Goal: Transaction & Acquisition: Purchase product/service

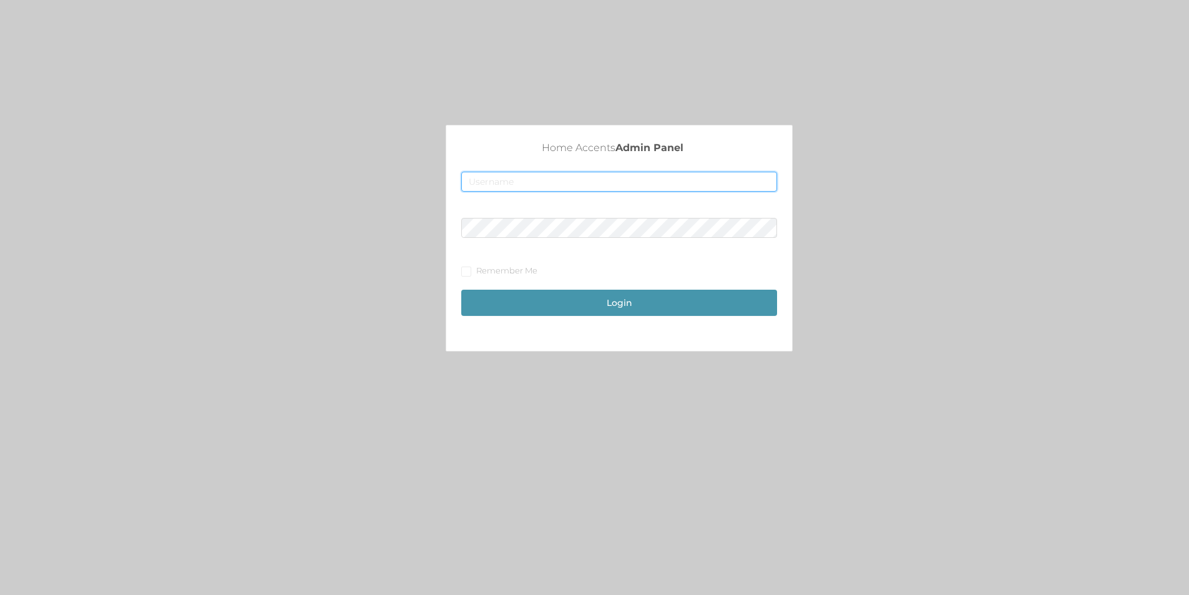
type input "merch2@accents.pw"
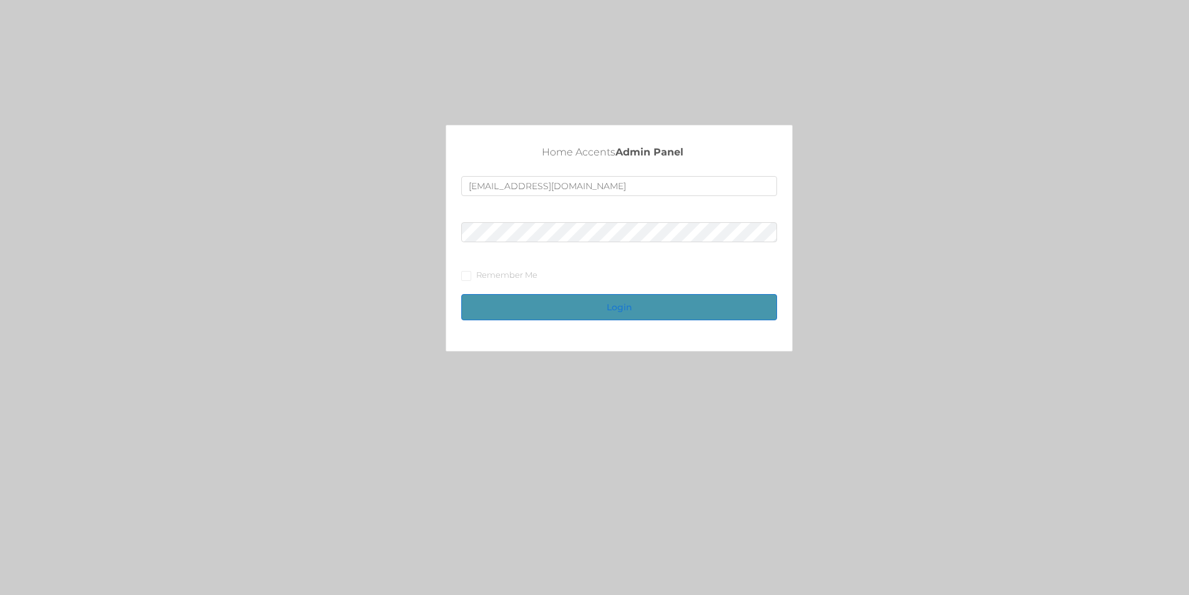
click at [611, 311] on button "Login" at bounding box center [619, 307] width 316 height 26
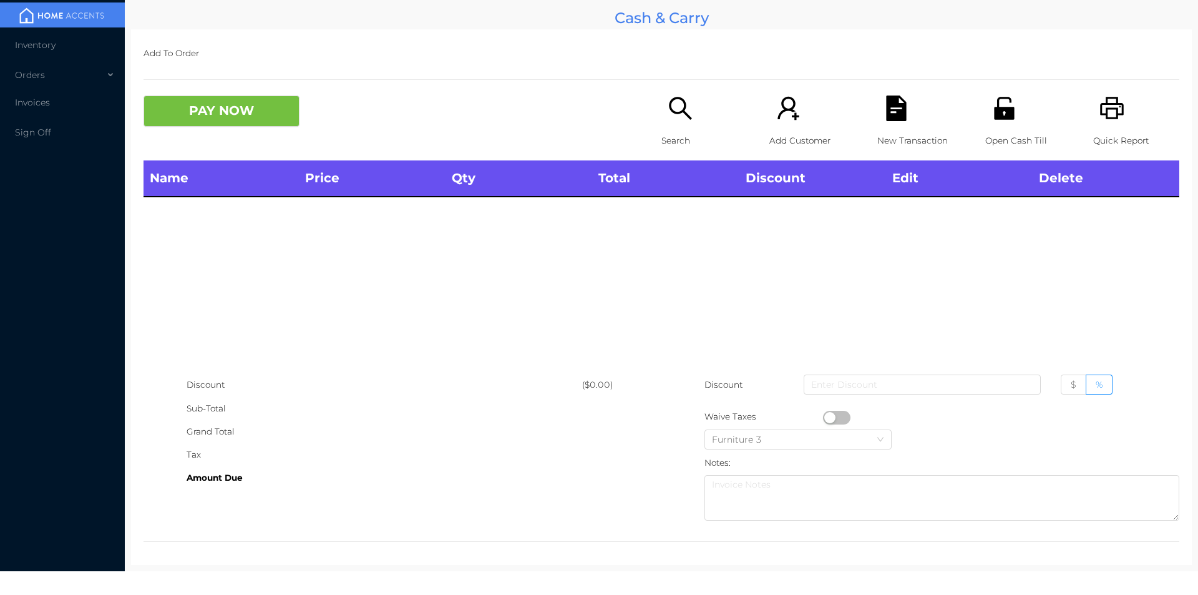
click at [668, 114] on icon "icon: search" at bounding box center [681, 108] width 26 height 26
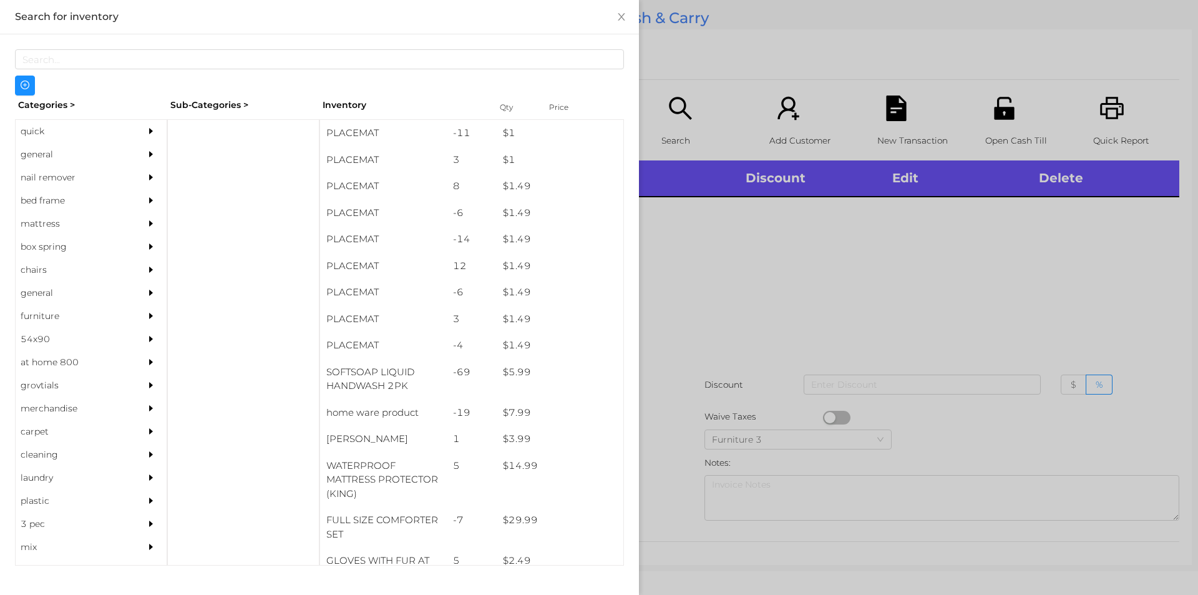
click at [79, 134] on div "quick" at bounding box center [73, 131] width 114 height 23
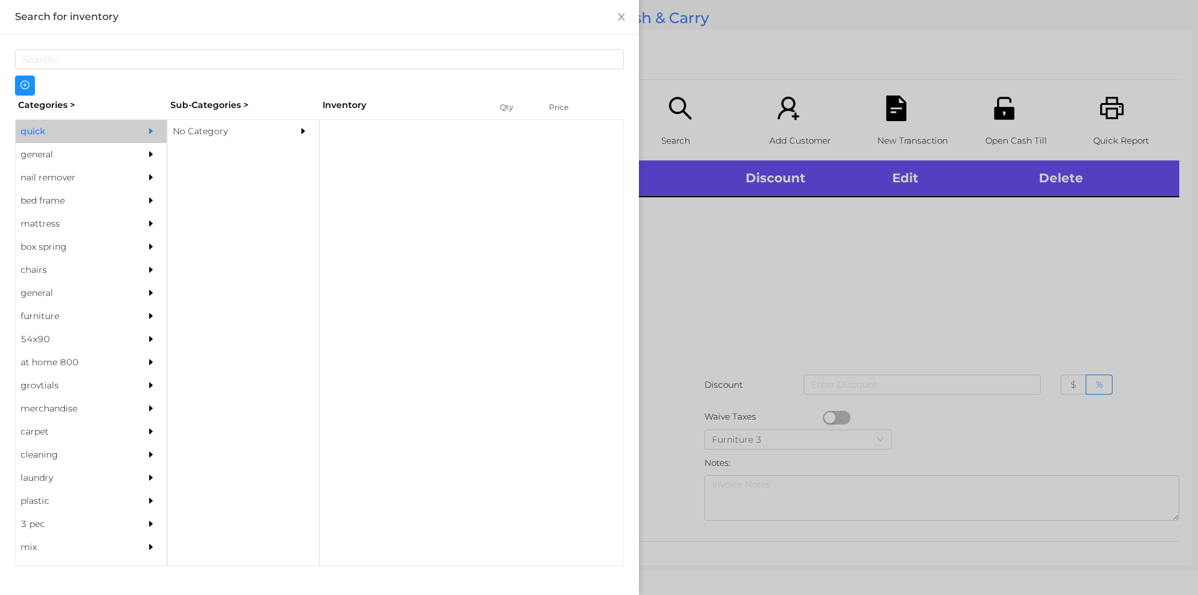
click at [314, 137] on div at bounding box center [306, 131] width 25 height 23
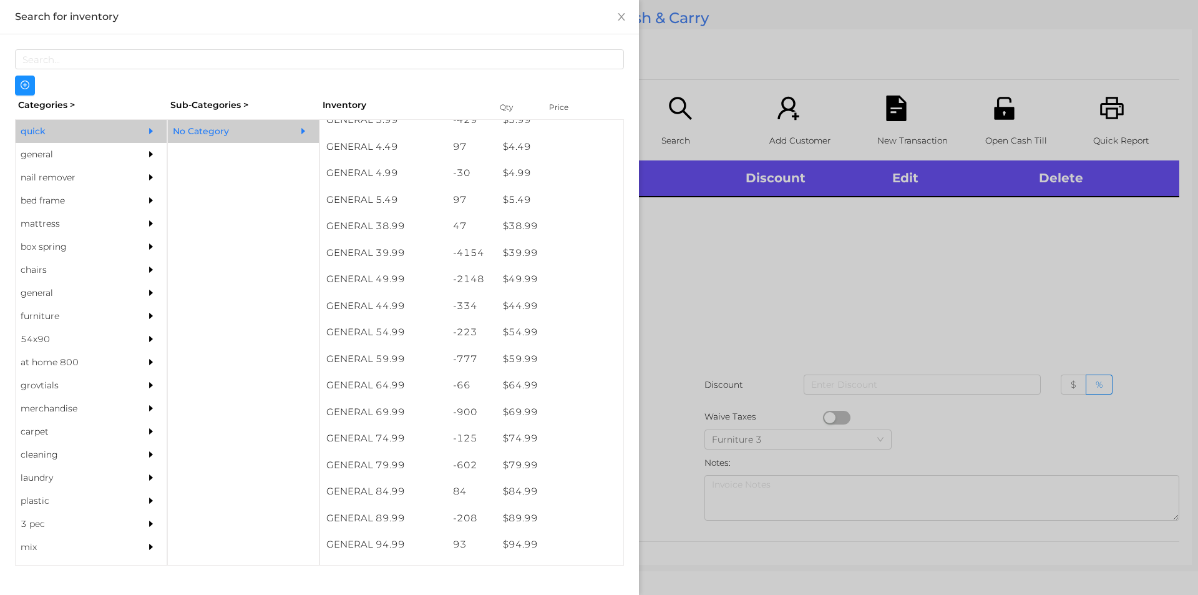
scroll to position [597, 0]
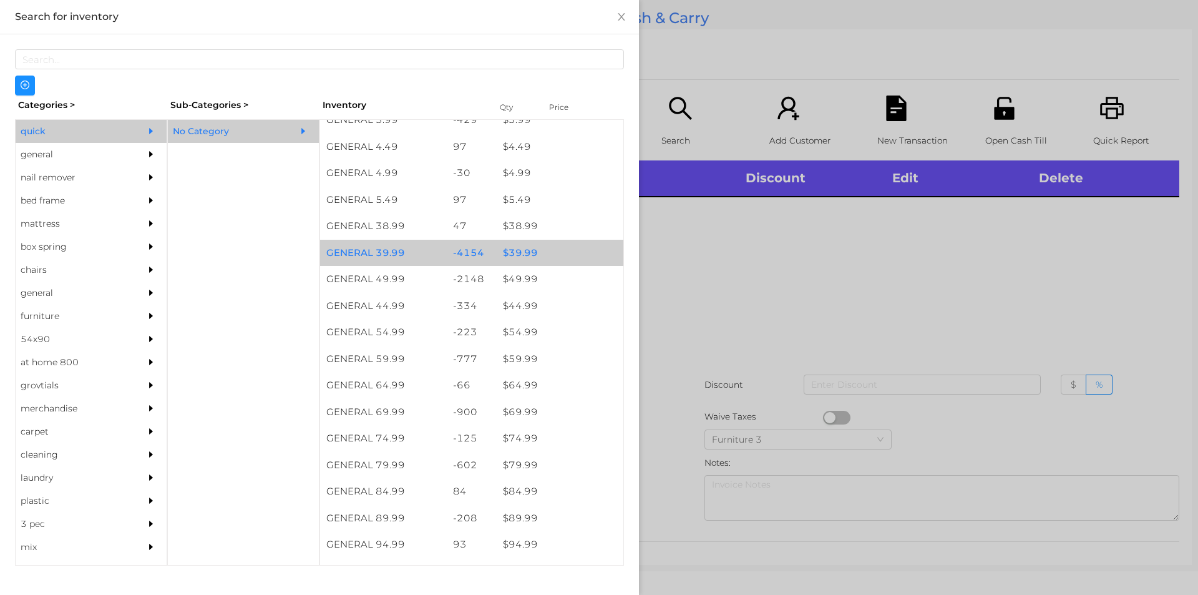
click at [567, 256] on div "$ 39.99" at bounding box center [560, 253] width 127 height 27
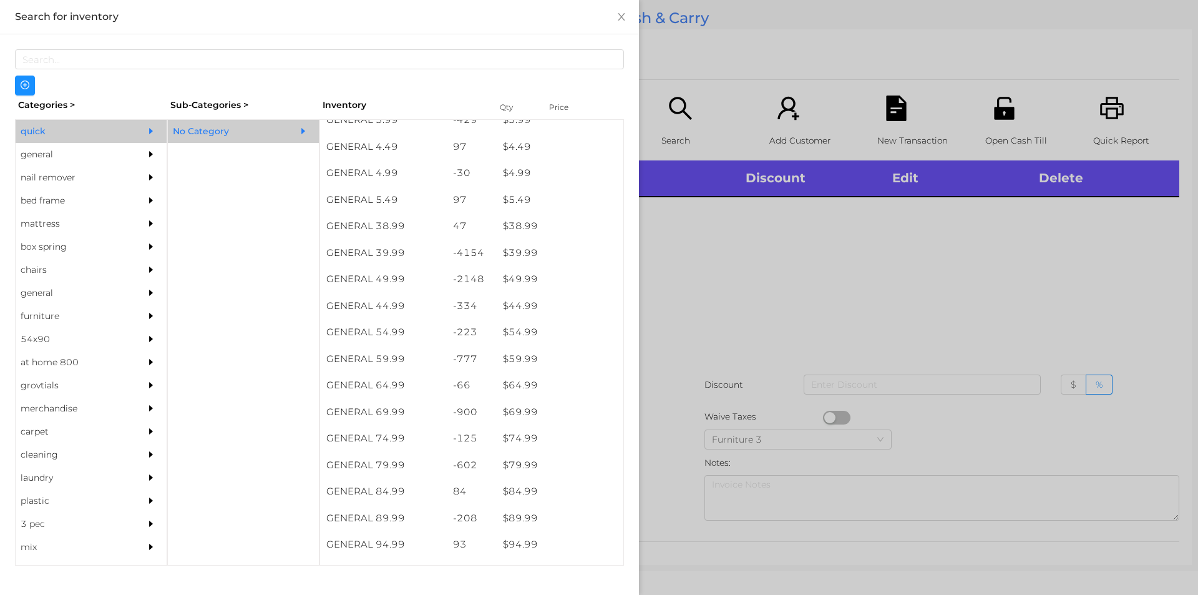
click at [737, 266] on div at bounding box center [599, 297] width 1198 height 595
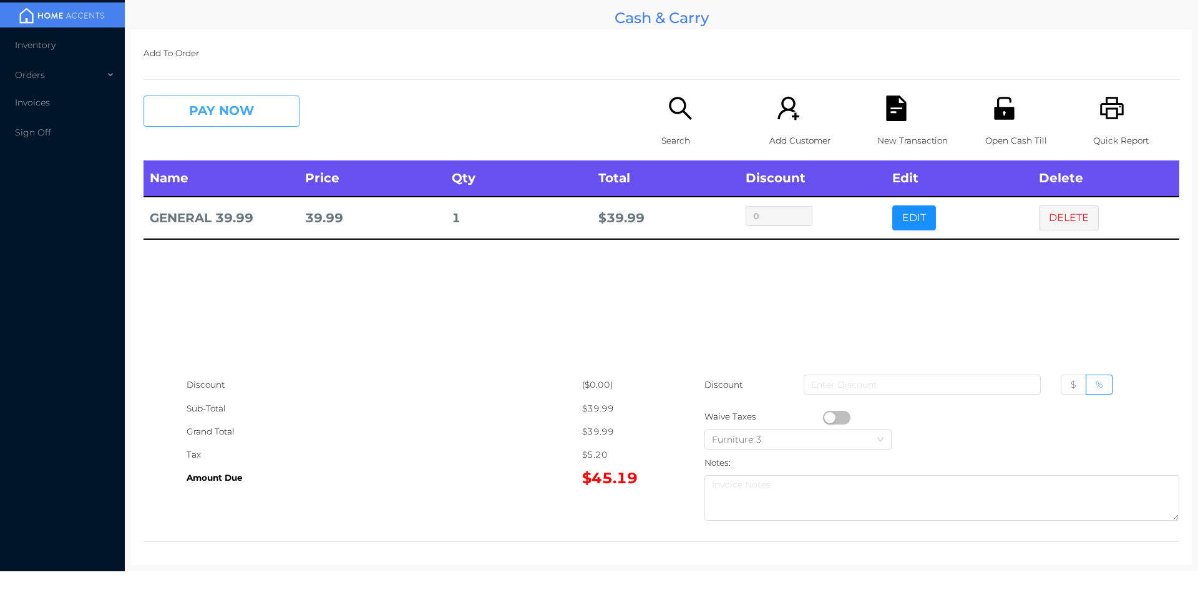
click at [195, 95] on button "PAY NOW" at bounding box center [222, 110] width 156 height 31
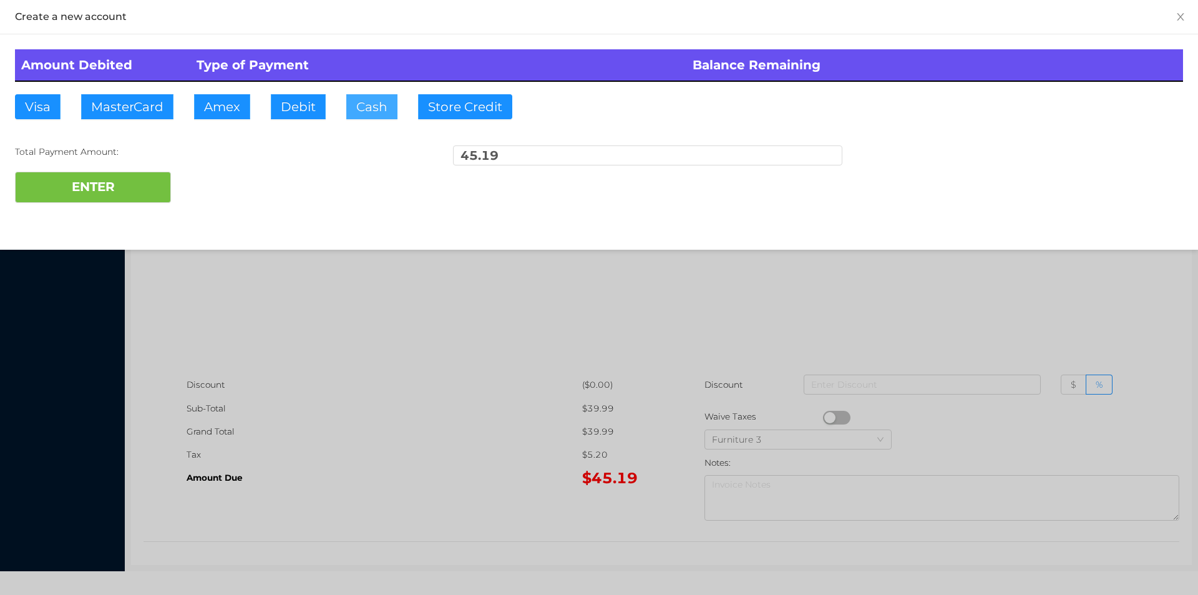
click at [369, 105] on button "Cash" at bounding box center [371, 106] width 51 height 25
click at [109, 188] on button "ENTER" at bounding box center [93, 187] width 156 height 31
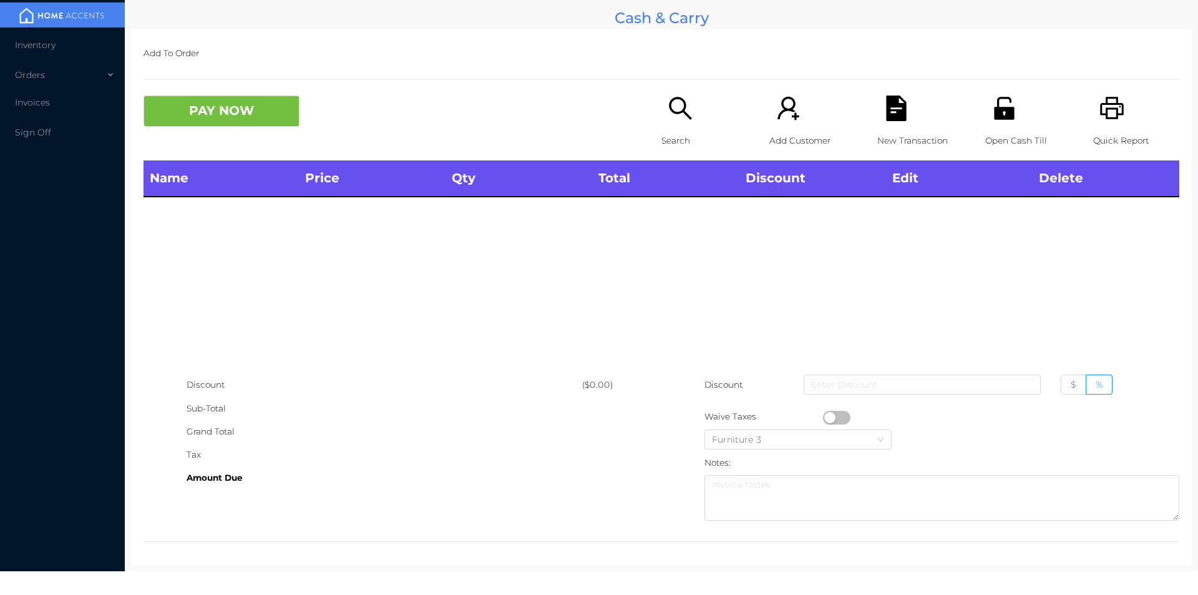
click at [678, 115] on icon "icon: search" at bounding box center [681, 108] width 26 height 26
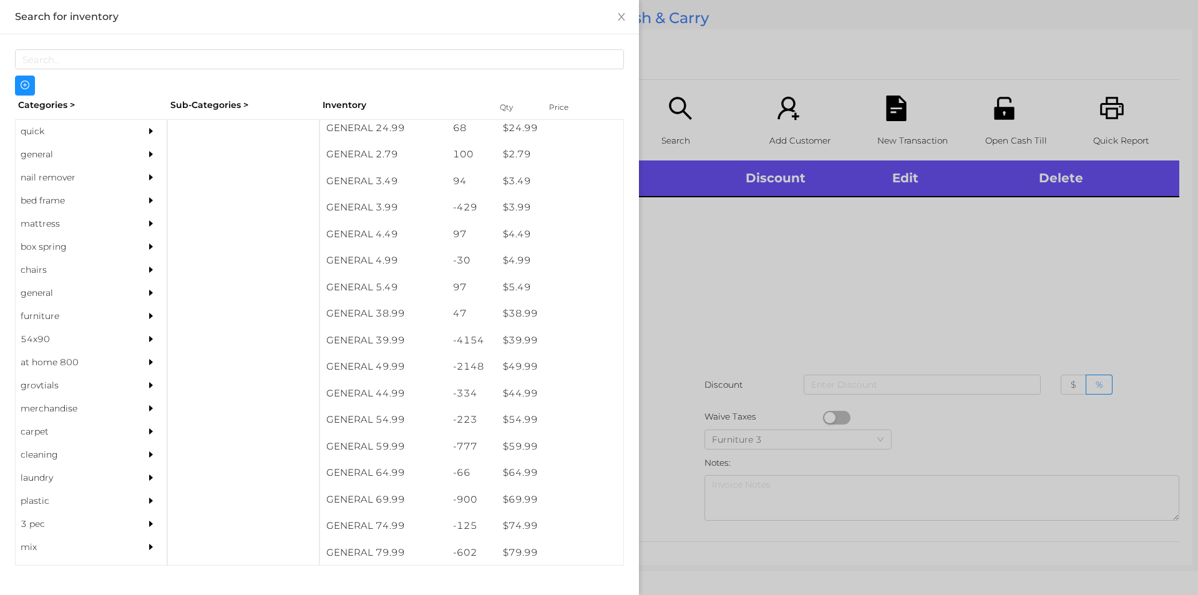
scroll to position [303, 0]
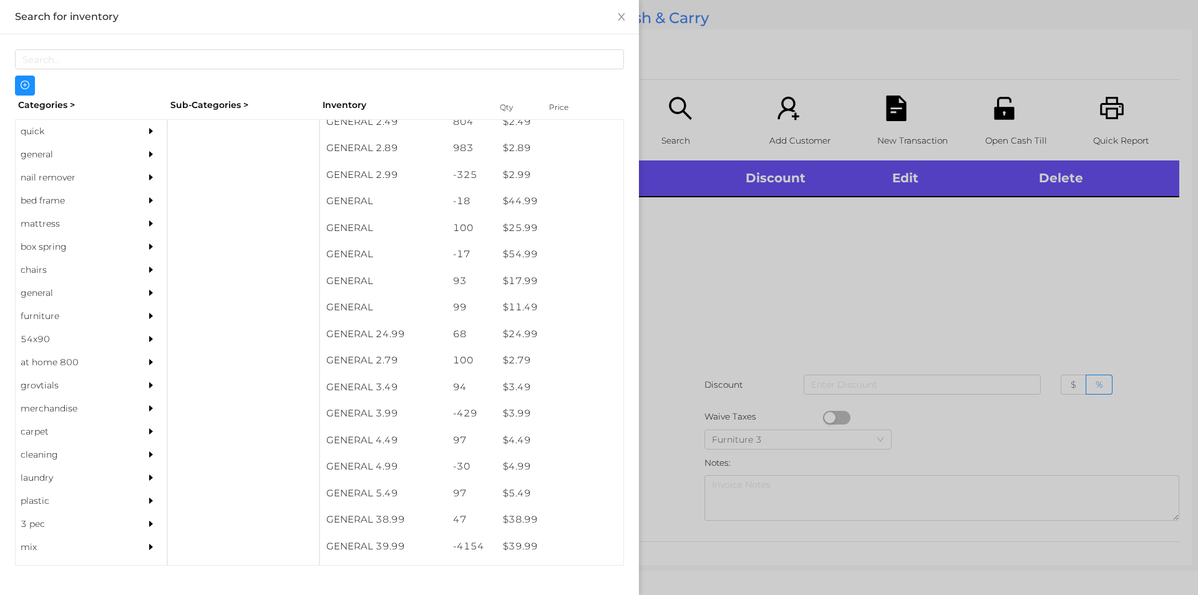
click at [61, 157] on div "general" at bounding box center [73, 154] width 114 height 23
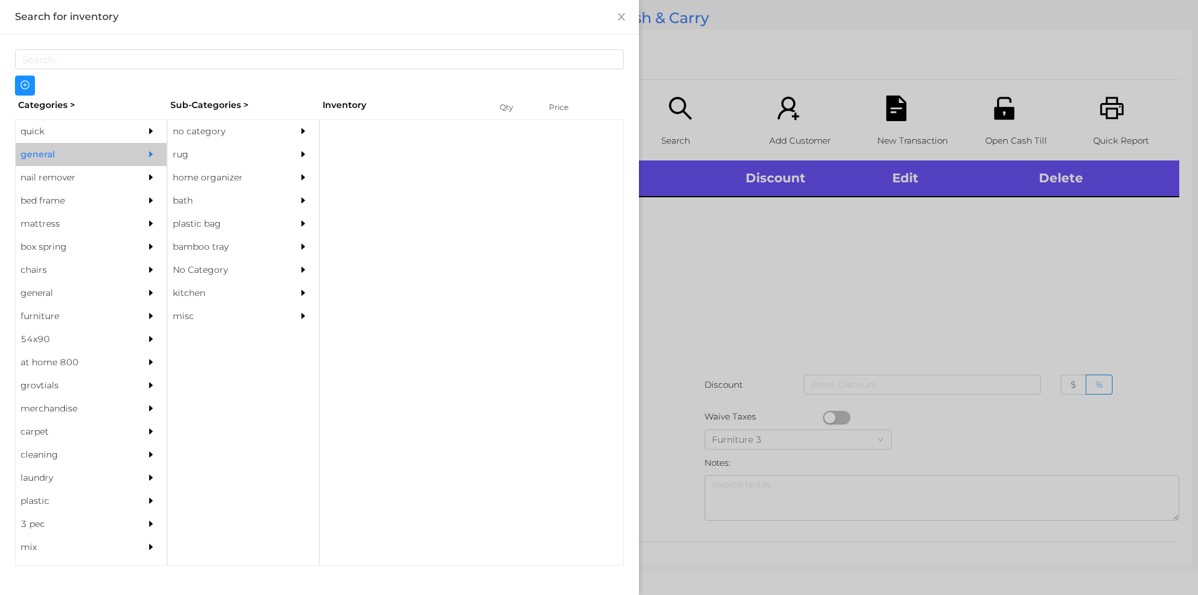
click at [272, 129] on div "no category" at bounding box center [225, 131] width 114 height 23
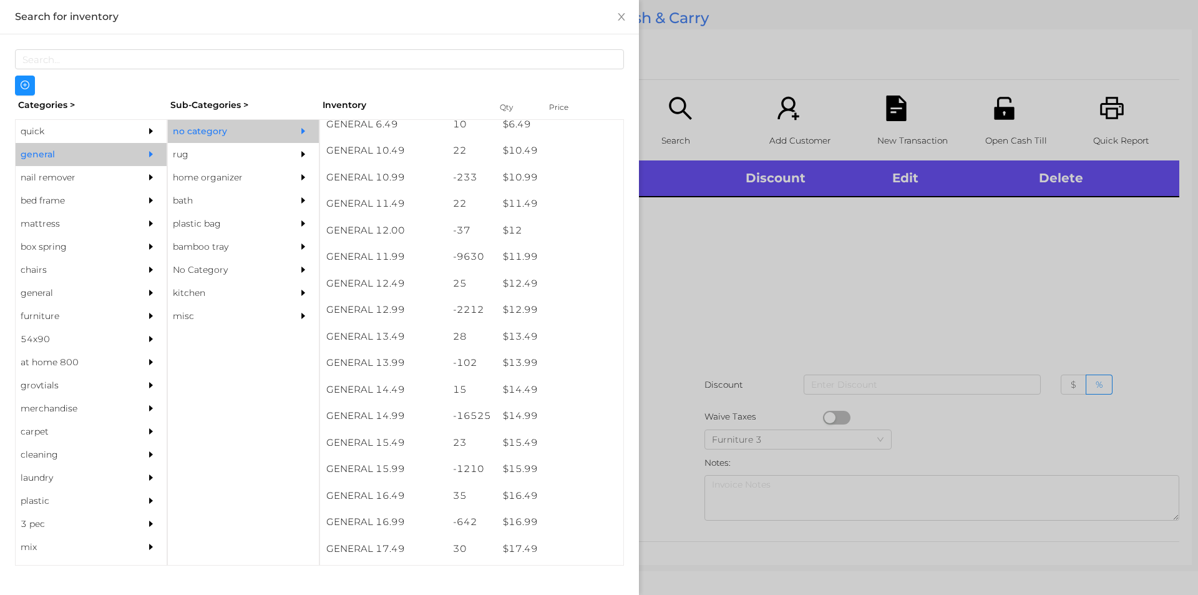
scroll to position [798, 0]
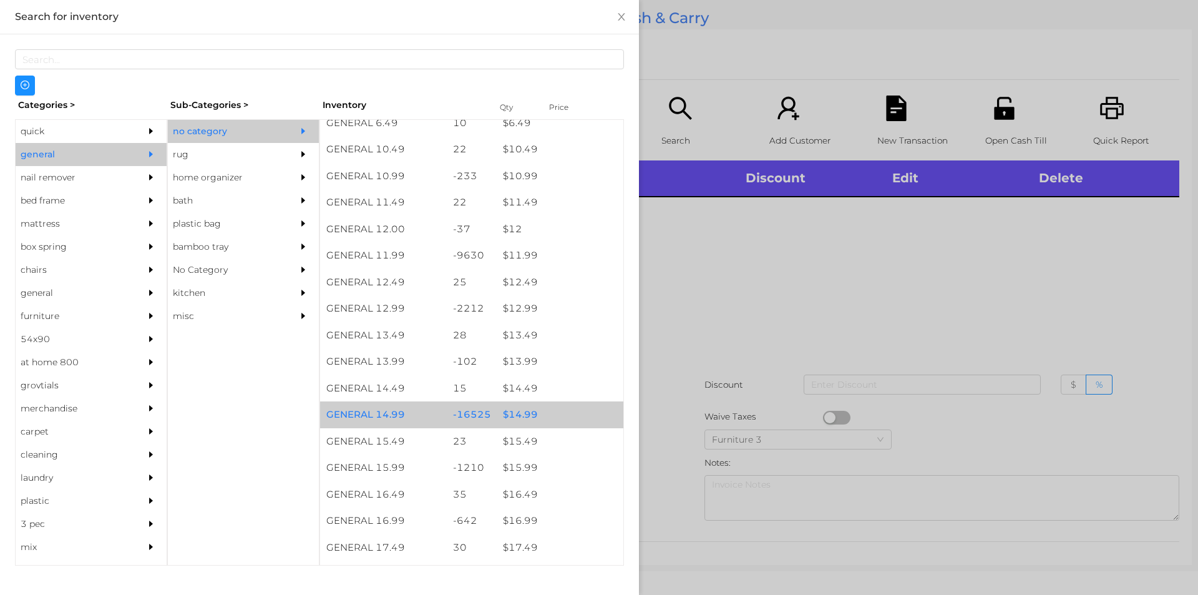
click at [540, 417] on div "$ 14.99" at bounding box center [560, 414] width 127 height 27
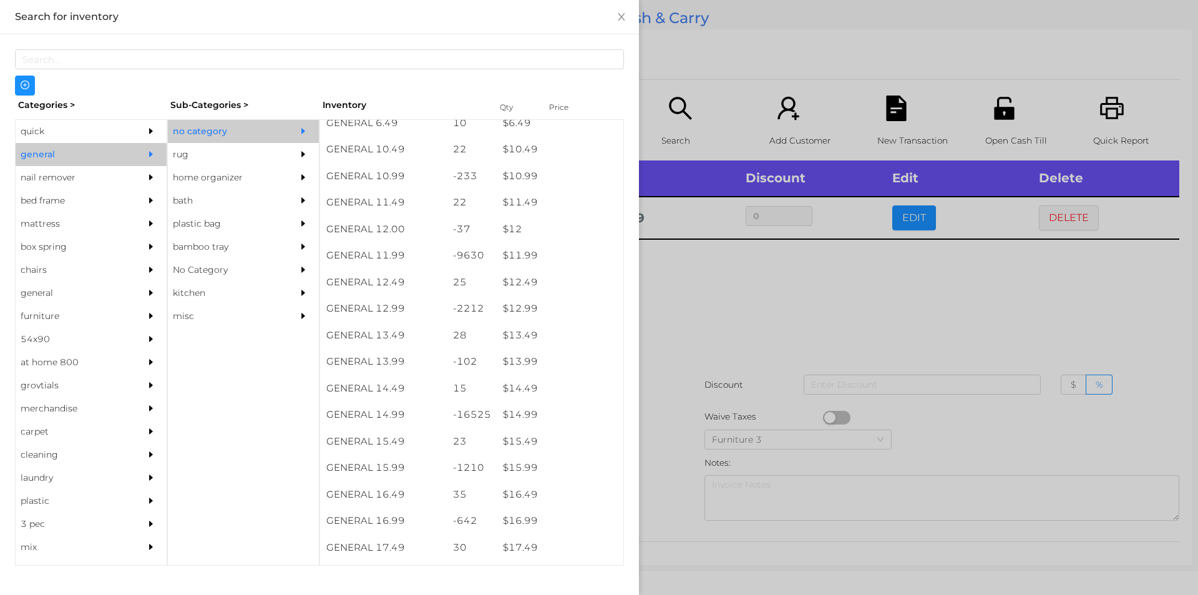
click at [686, 431] on div at bounding box center [599, 297] width 1198 height 595
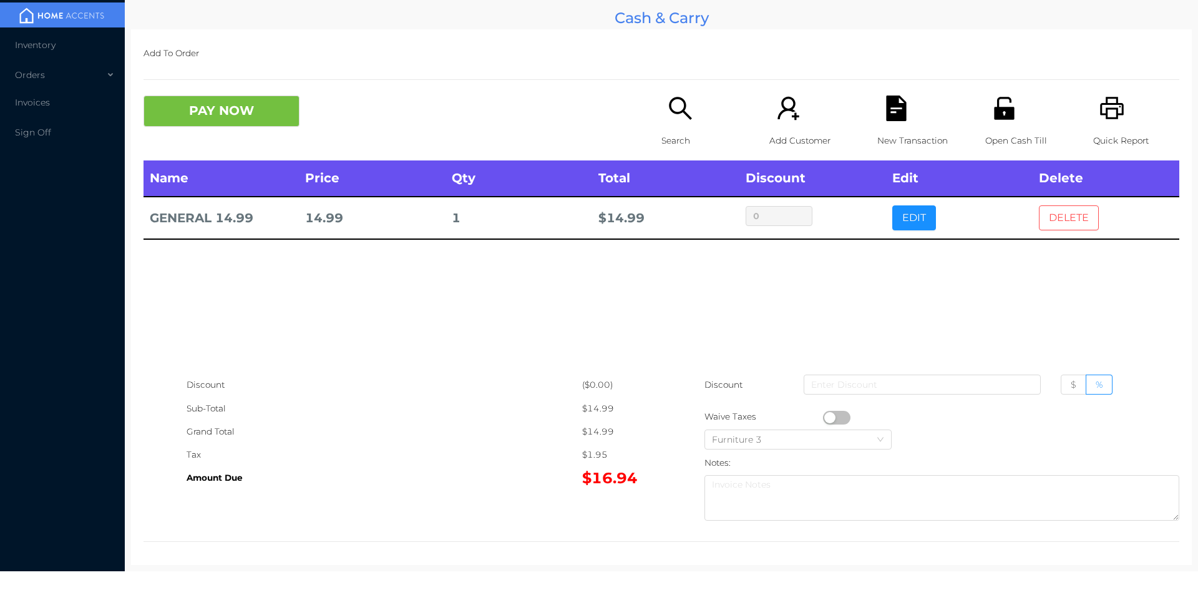
click at [1039, 212] on button "DELETE" at bounding box center [1069, 217] width 60 height 25
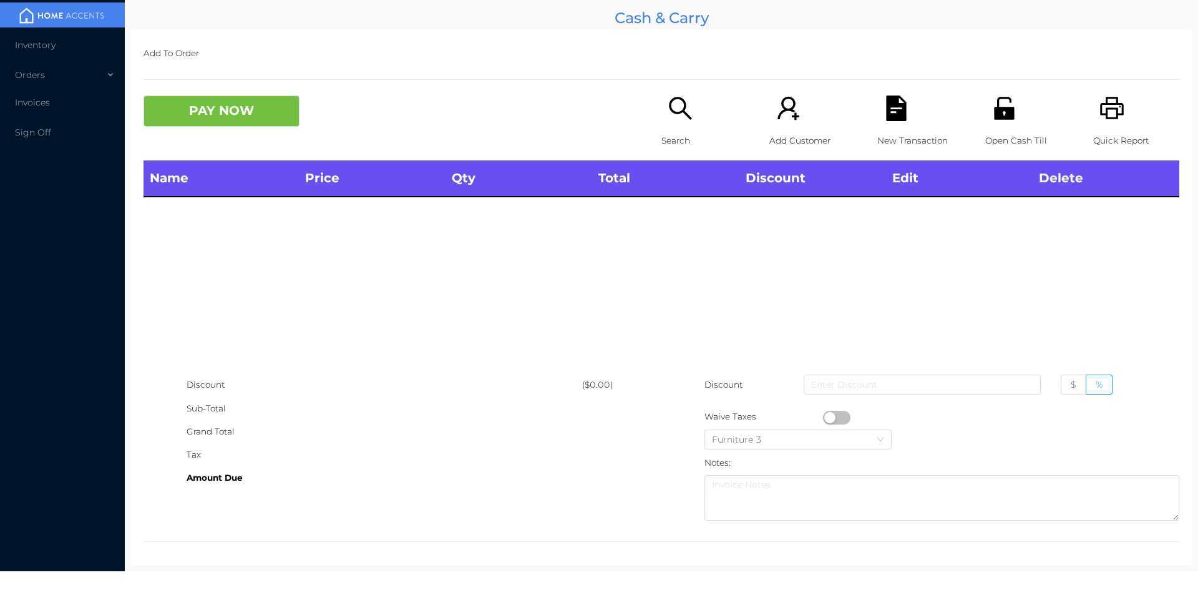
click at [661, 131] on p "Search" at bounding box center [704, 140] width 86 height 23
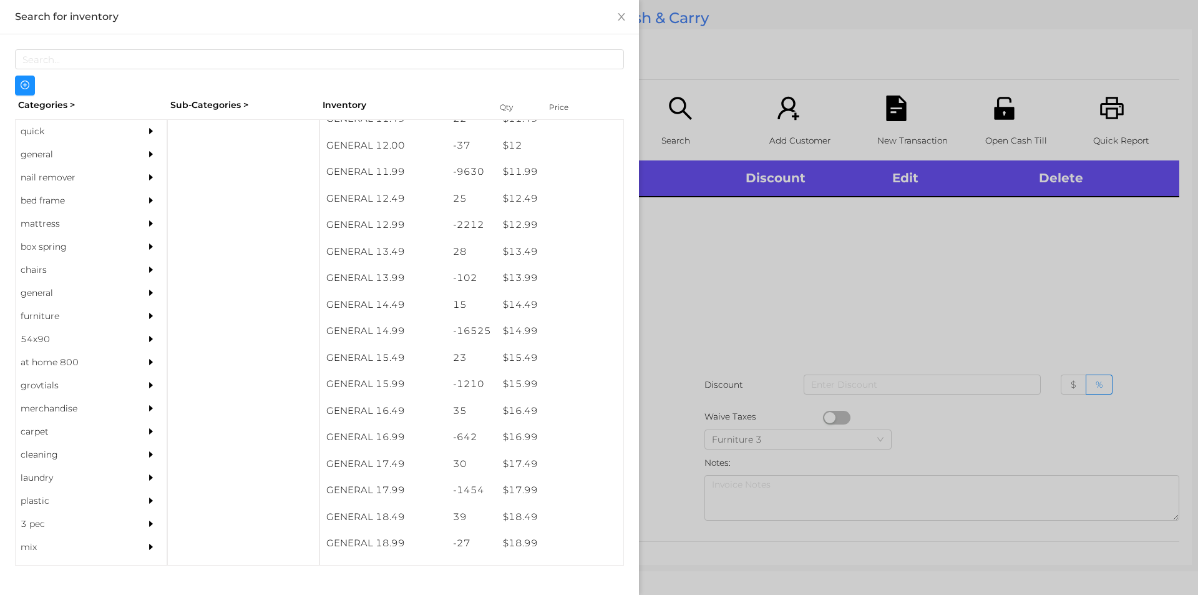
scroll to position [871, 0]
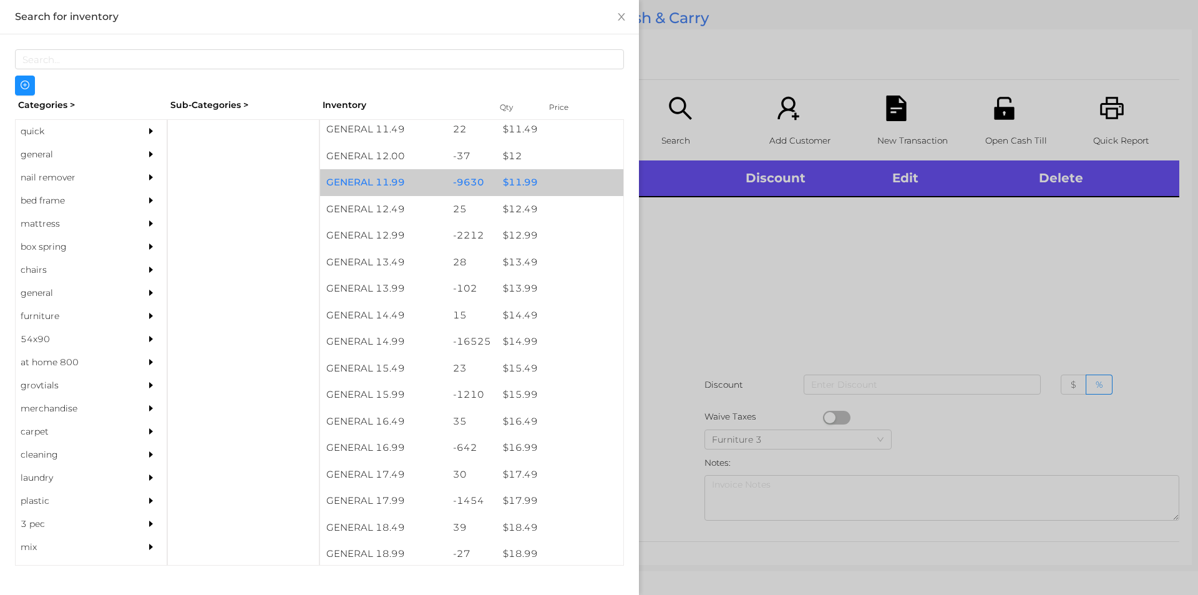
click at [550, 180] on div "$ 11.99" at bounding box center [560, 182] width 127 height 27
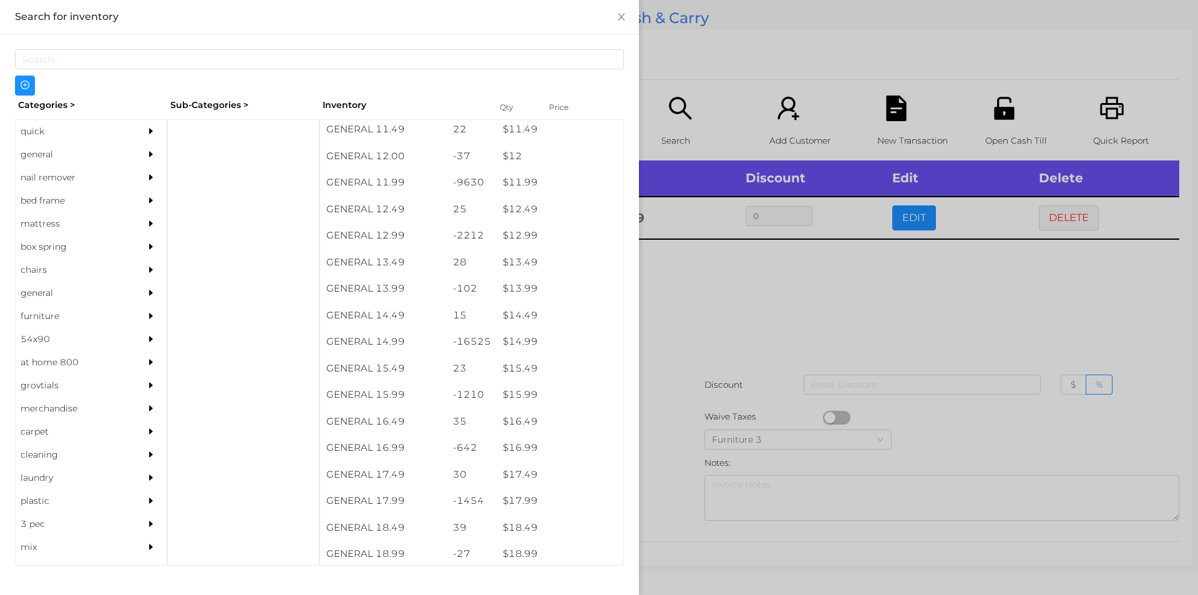
click at [745, 317] on div at bounding box center [599, 297] width 1198 height 595
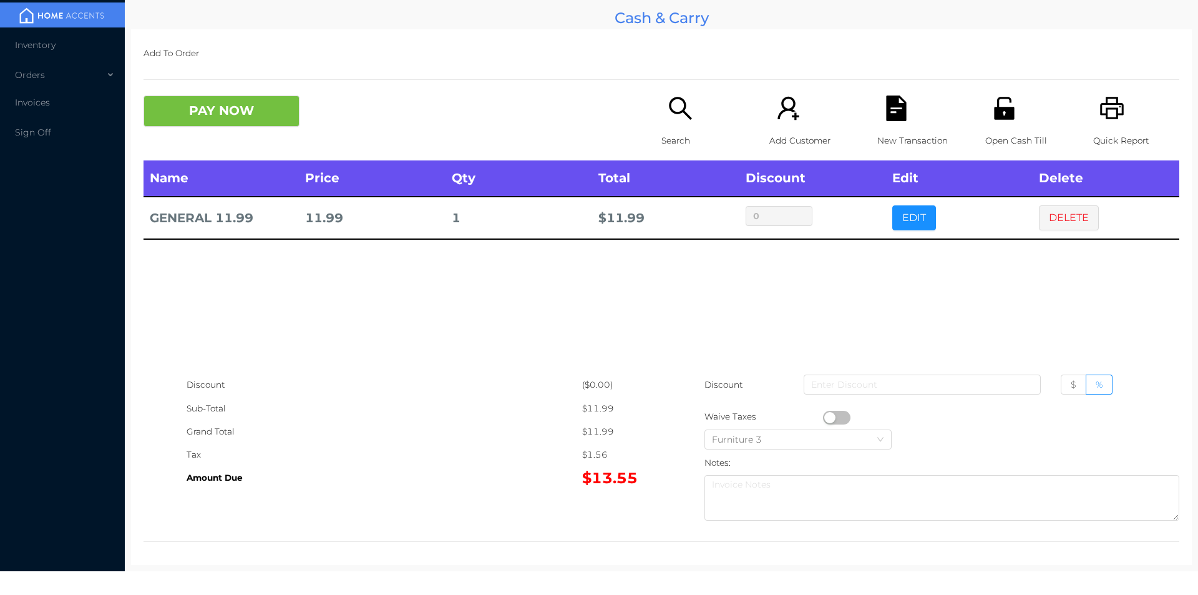
click at [895, 114] on icon "icon: file-text" at bounding box center [896, 108] width 20 height 26
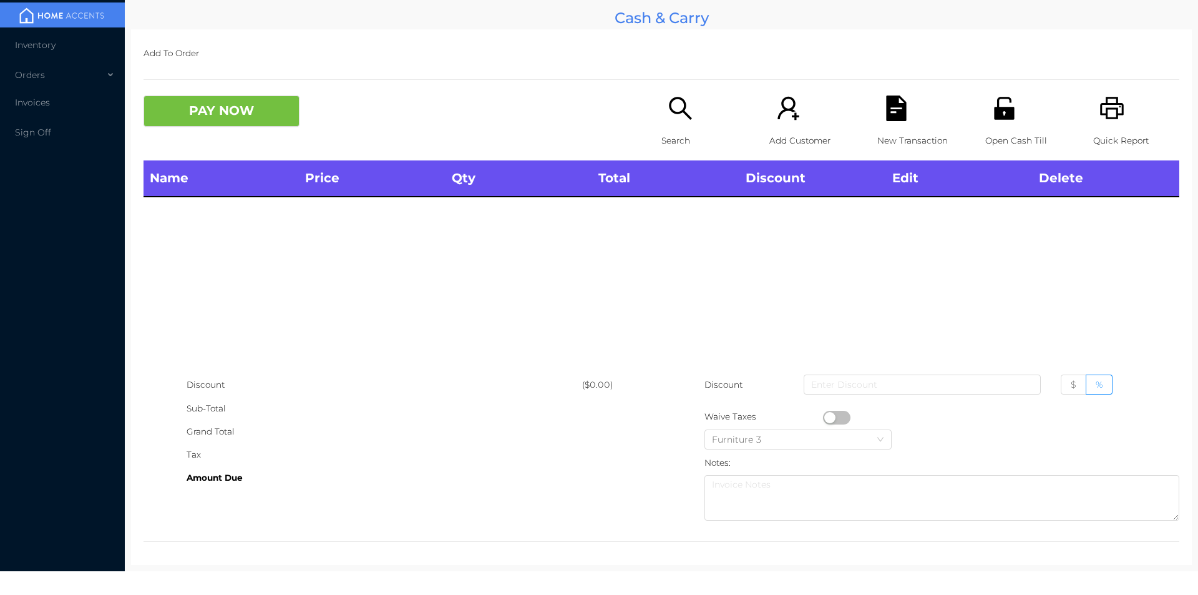
click at [1093, 111] on div "Quick Report" at bounding box center [1136, 127] width 86 height 65
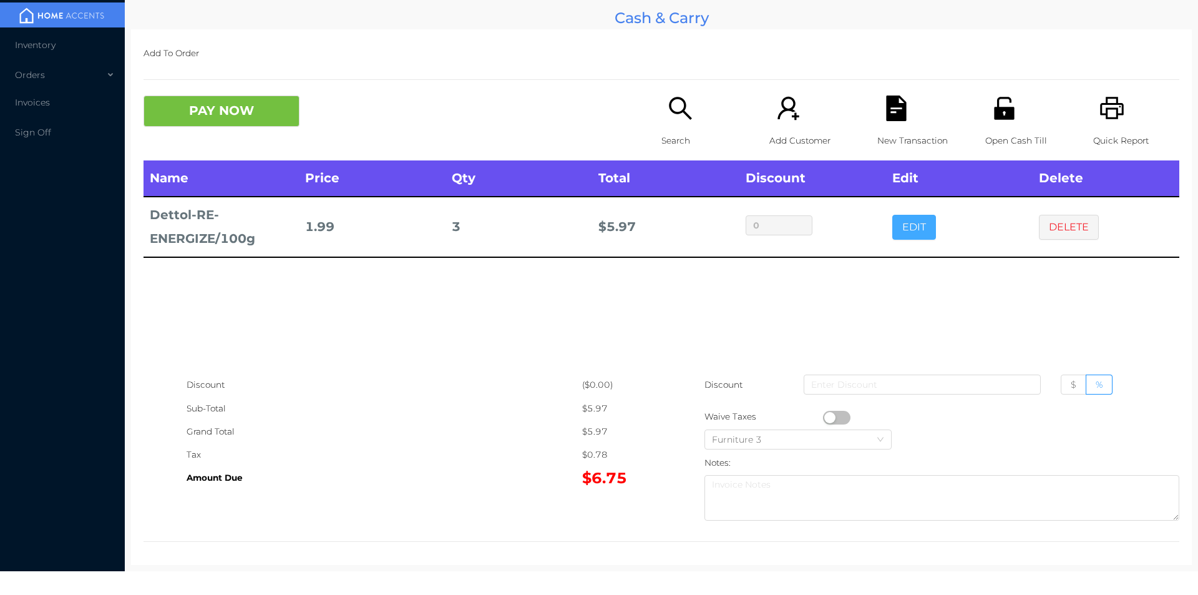
click at [914, 236] on button "EDIT" at bounding box center [914, 227] width 44 height 25
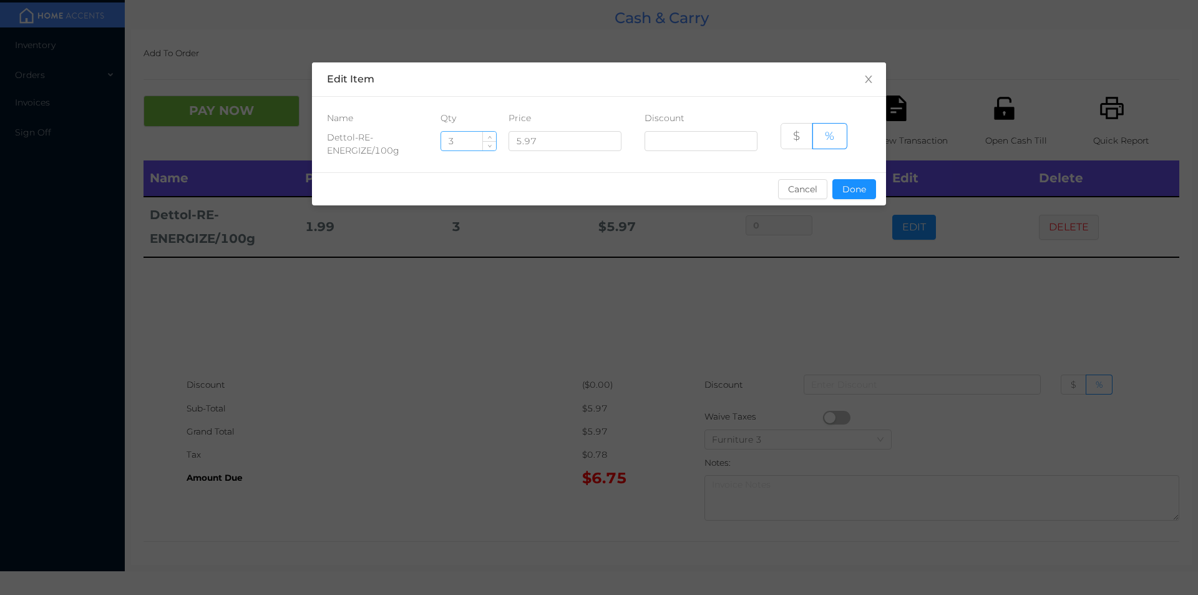
click at [469, 137] on input "3" at bounding box center [468, 141] width 55 height 19
type input "4"
click at [852, 189] on button "Done" at bounding box center [854, 189] width 44 height 20
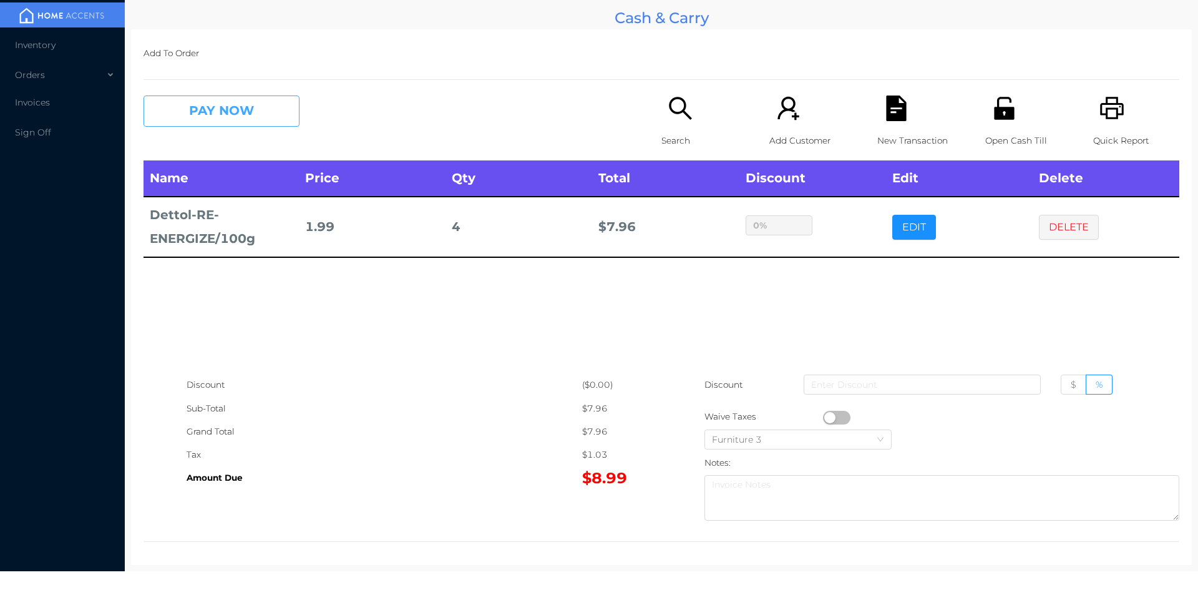
click at [207, 98] on button "PAY NOW" at bounding box center [222, 110] width 156 height 31
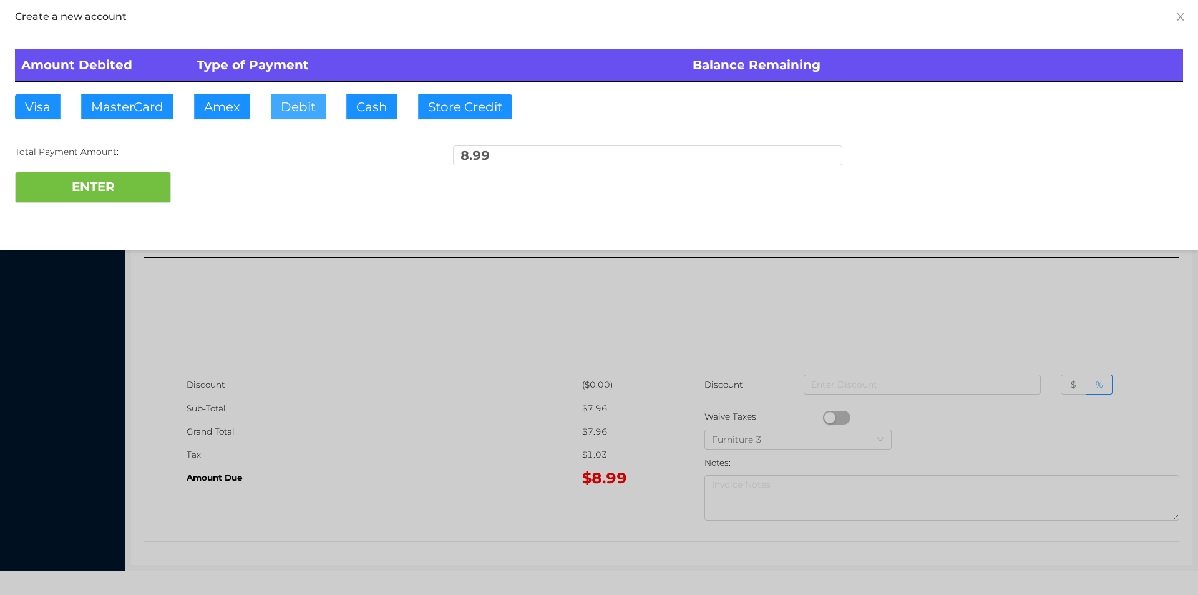
click at [305, 113] on button "Debit" at bounding box center [298, 106] width 55 height 25
click at [112, 180] on button "ENTER" at bounding box center [93, 187] width 156 height 31
type input "0"
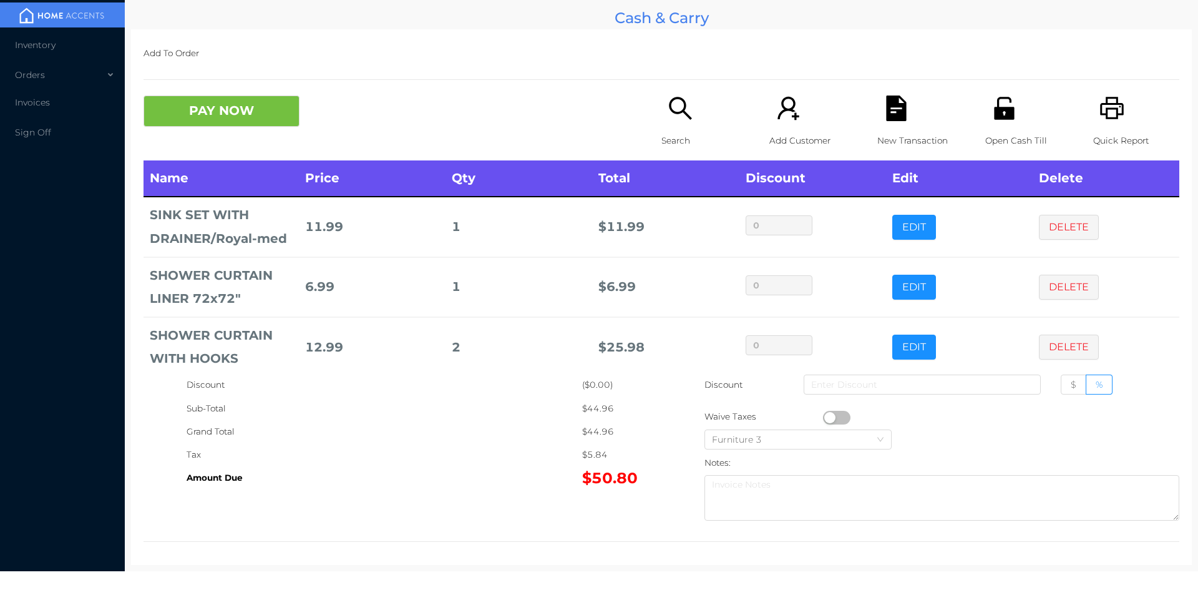
scroll to position [17, 0]
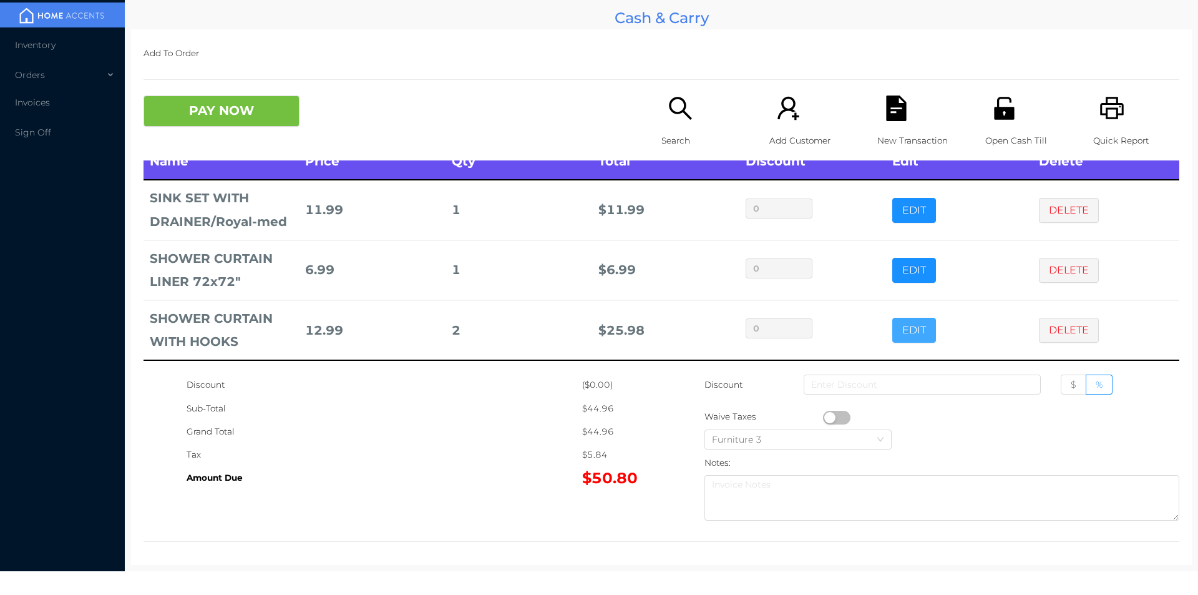
click at [901, 319] on button "EDIT" at bounding box center [914, 330] width 44 height 25
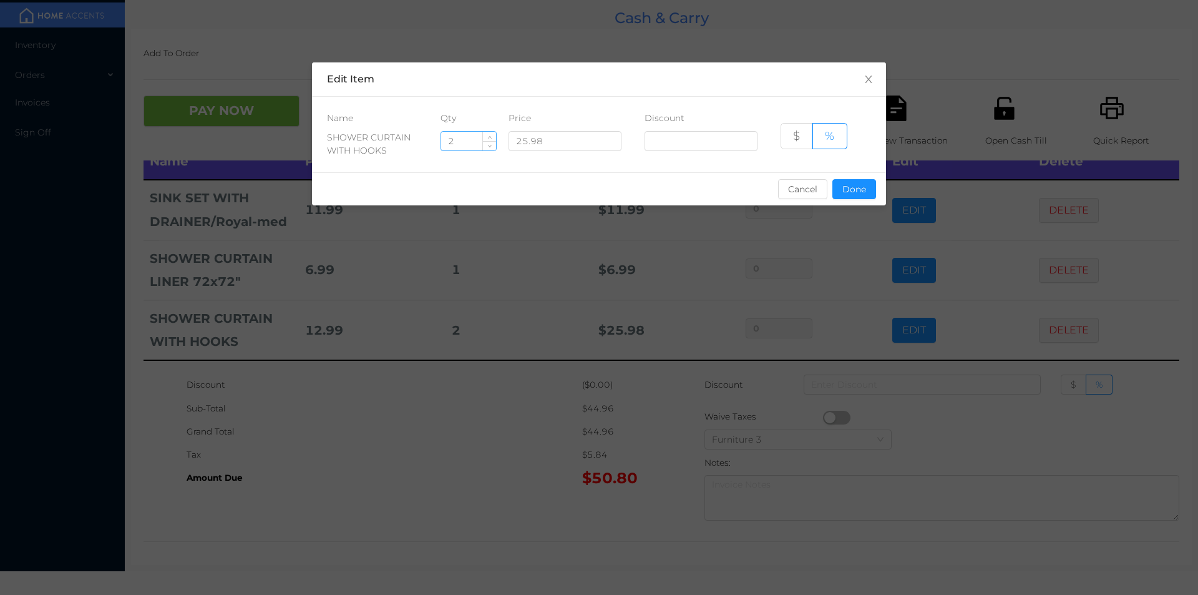
click at [463, 139] on input "2" at bounding box center [468, 141] width 55 height 19
type input "1"
click at [842, 195] on button "Done" at bounding box center [854, 189] width 44 height 20
type input "0%"
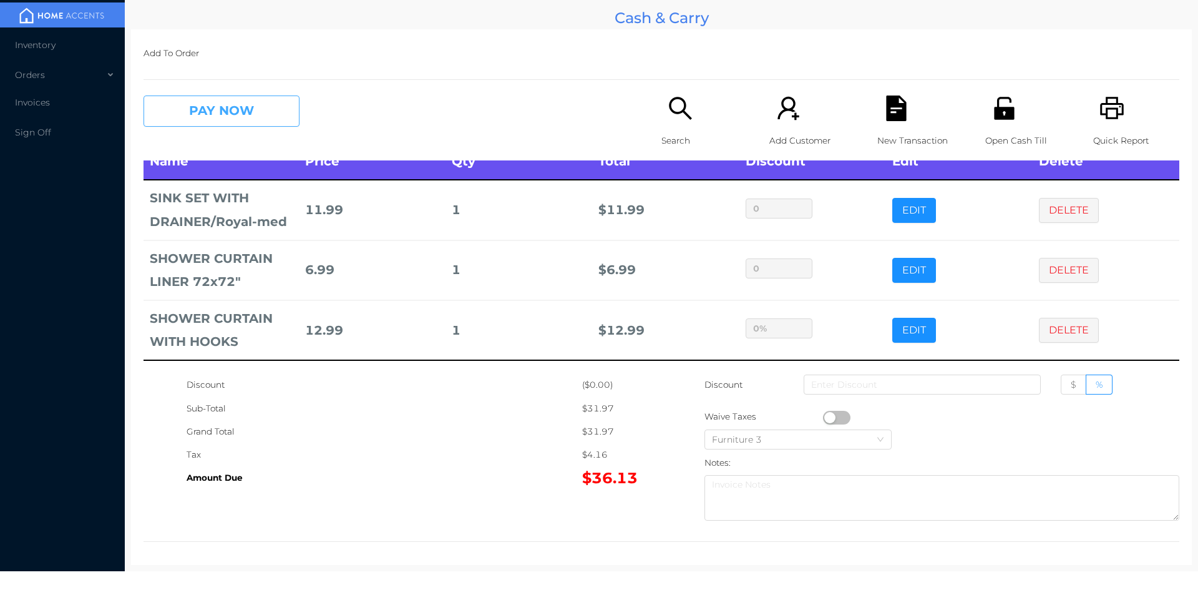
click at [246, 99] on button "PAY NOW" at bounding box center [222, 110] width 156 height 31
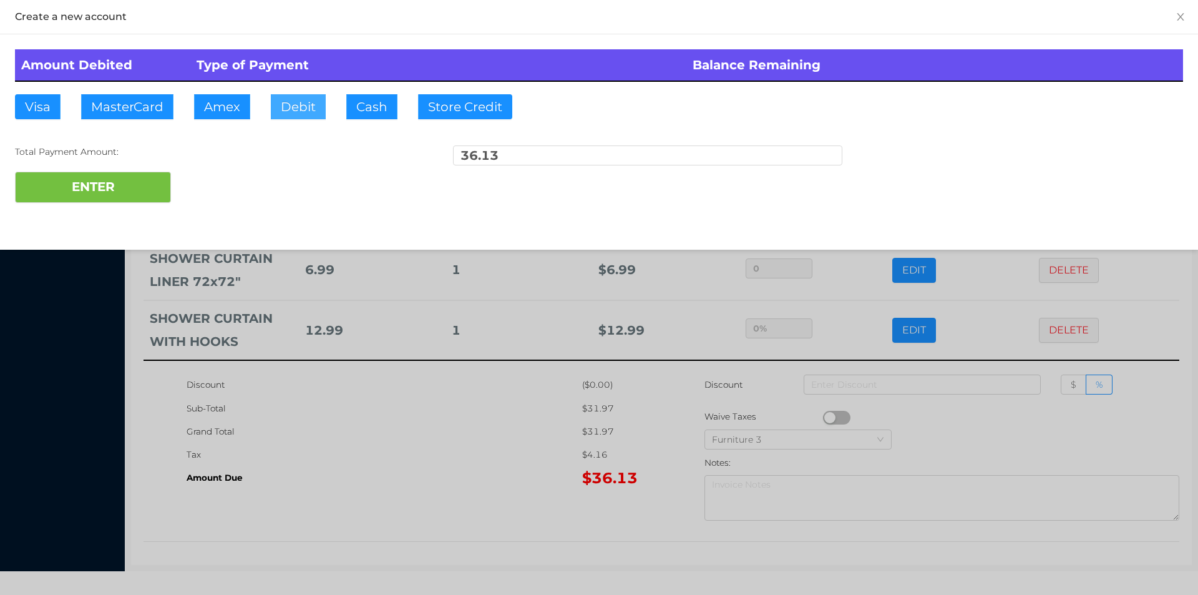
click at [301, 110] on button "Debit" at bounding box center [298, 106] width 55 height 25
type input "100"
click at [142, 198] on button "ENTER" at bounding box center [93, 187] width 156 height 31
type input "0"
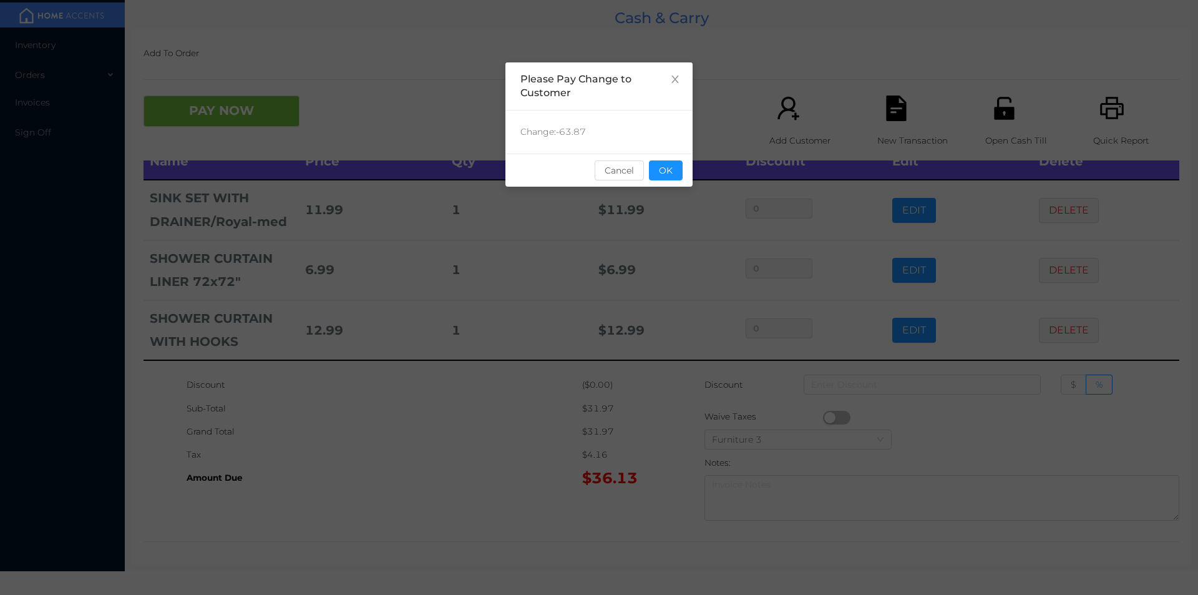
scroll to position [0, 0]
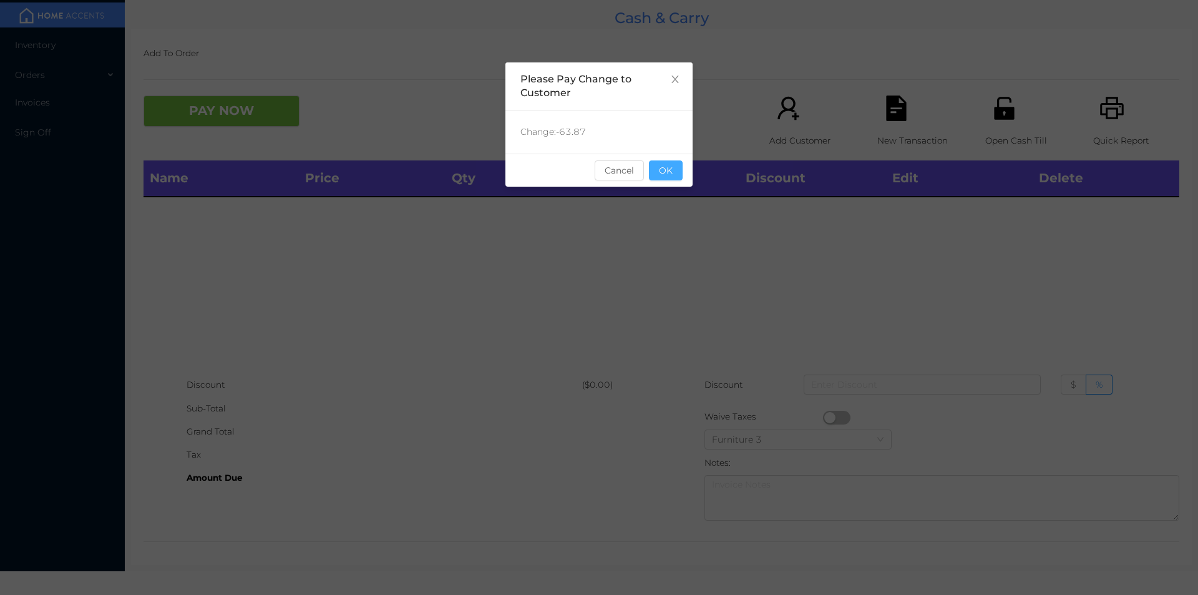
click at [677, 177] on button "OK" at bounding box center [666, 170] width 34 height 20
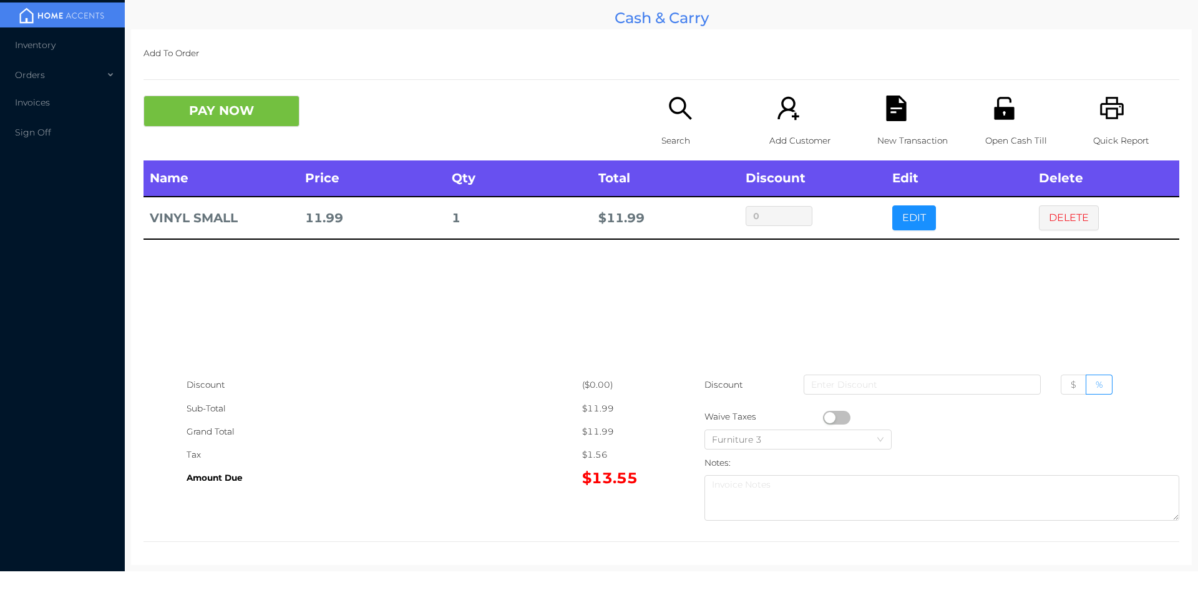
click at [212, 95] on button "PAY NOW" at bounding box center [222, 110] width 156 height 31
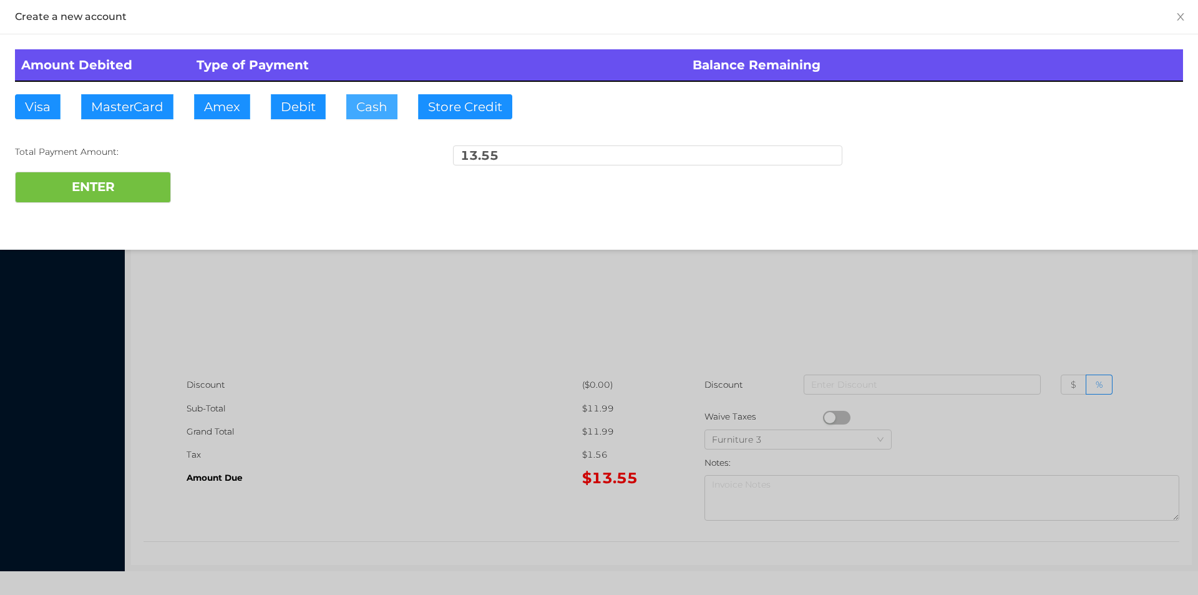
click at [368, 110] on button "Cash" at bounding box center [371, 106] width 51 height 25
type input "20"
click at [102, 180] on button "ENTER" at bounding box center [93, 187] width 156 height 31
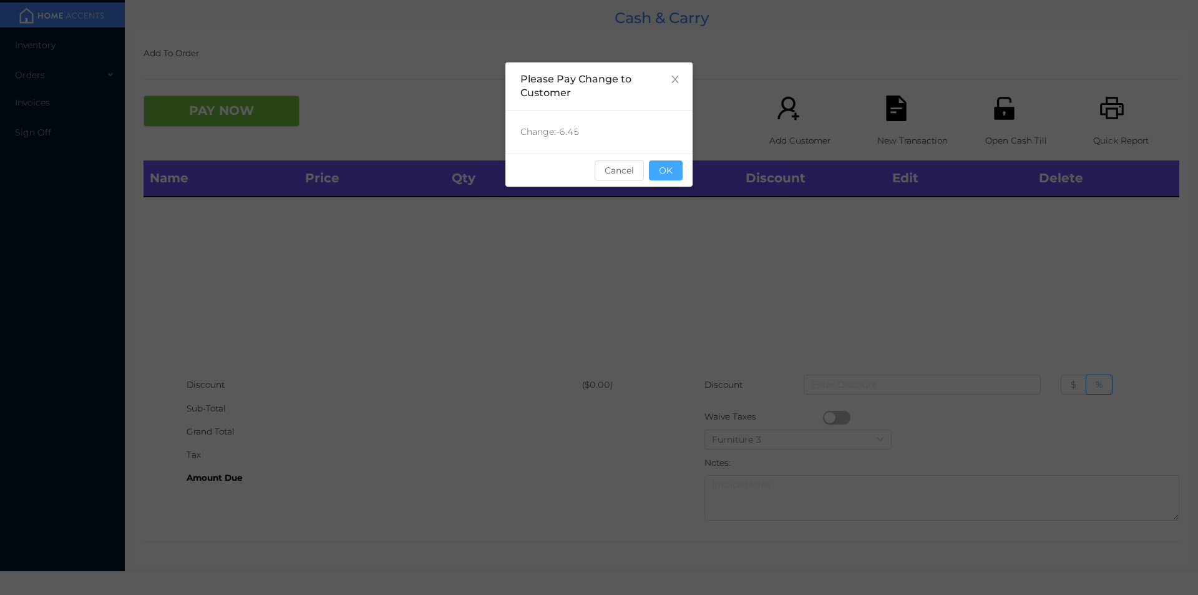
click at [673, 166] on button "OK" at bounding box center [666, 170] width 34 height 20
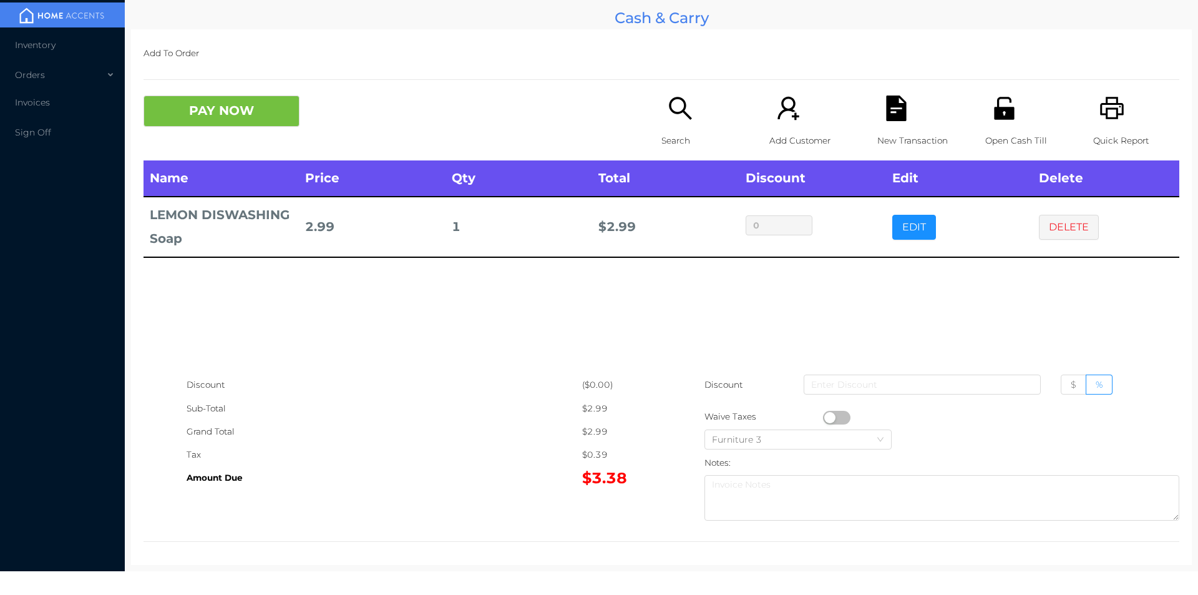
click at [675, 124] on div "Search" at bounding box center [704, 127] width 86 height 65
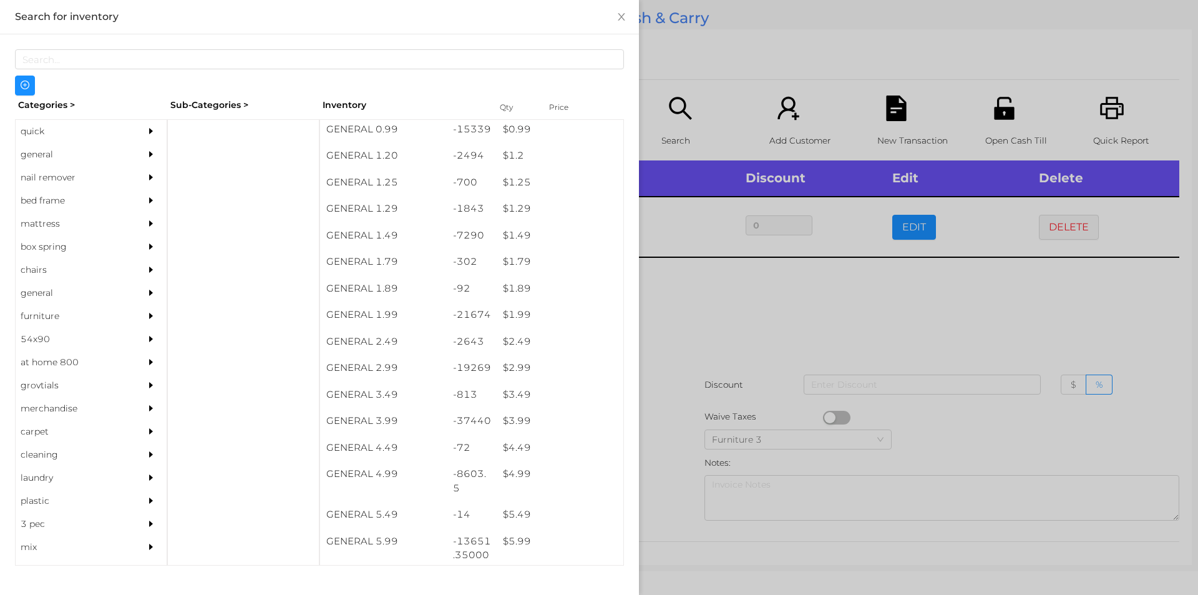
scroll to position [99, 0]
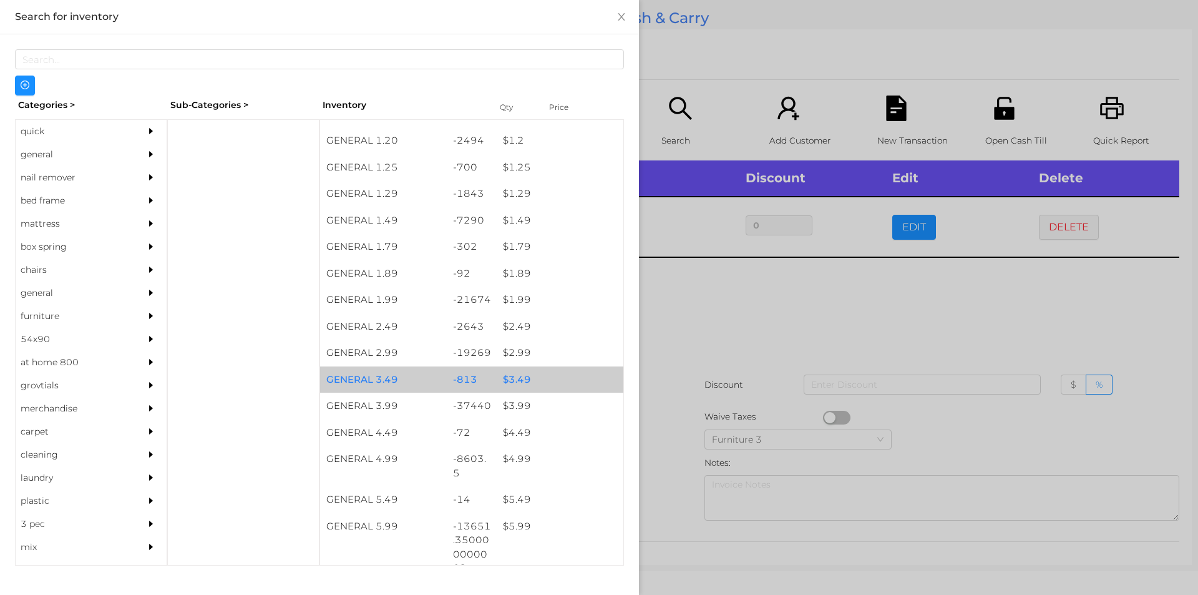
click at [530, 386] on div "$ 3.49" at bounding box center [560, 379] width 127 height 27
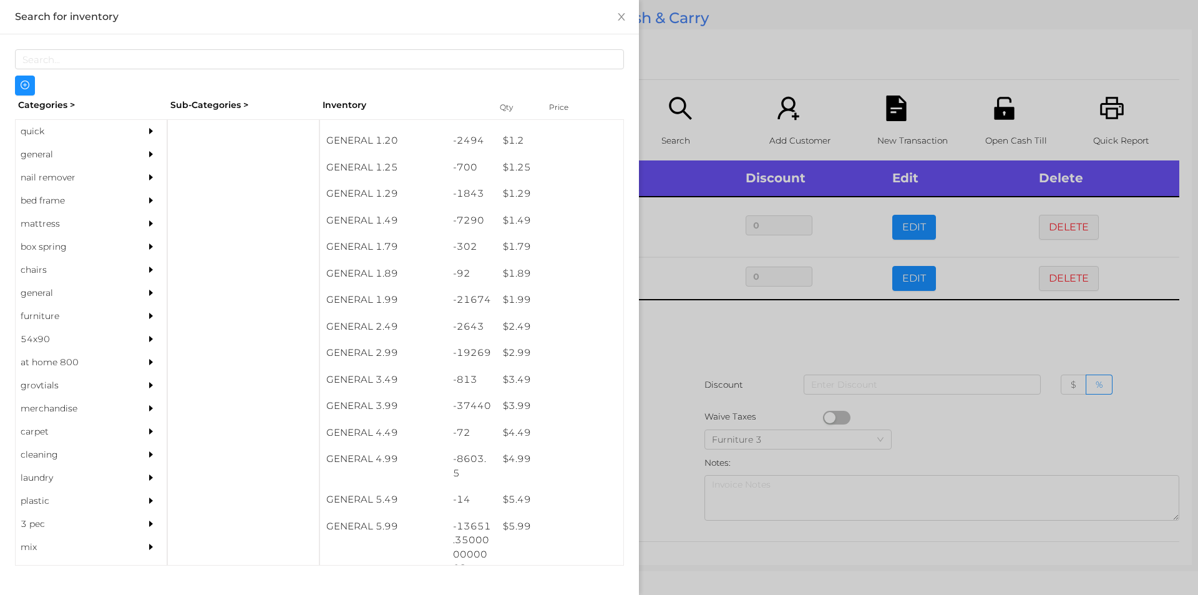
click at [723, 327] on div at bounding box center [599, 297] width 1198 height 595
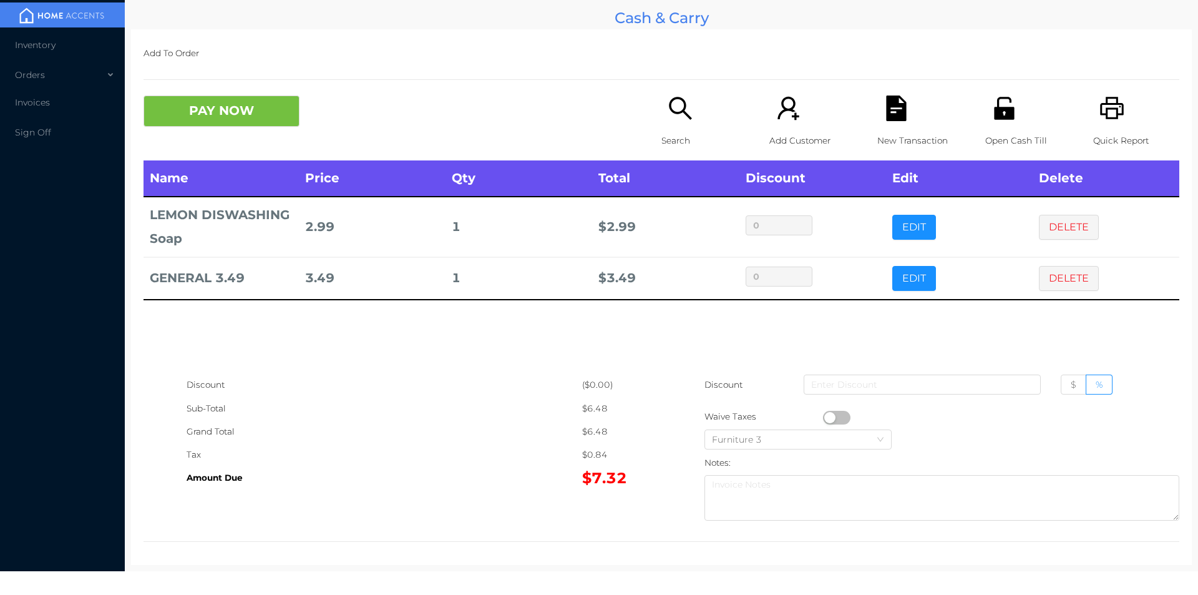
click at [676, 121] on icon "icon: search" at bounding box center [681, 108] width 26 height 26
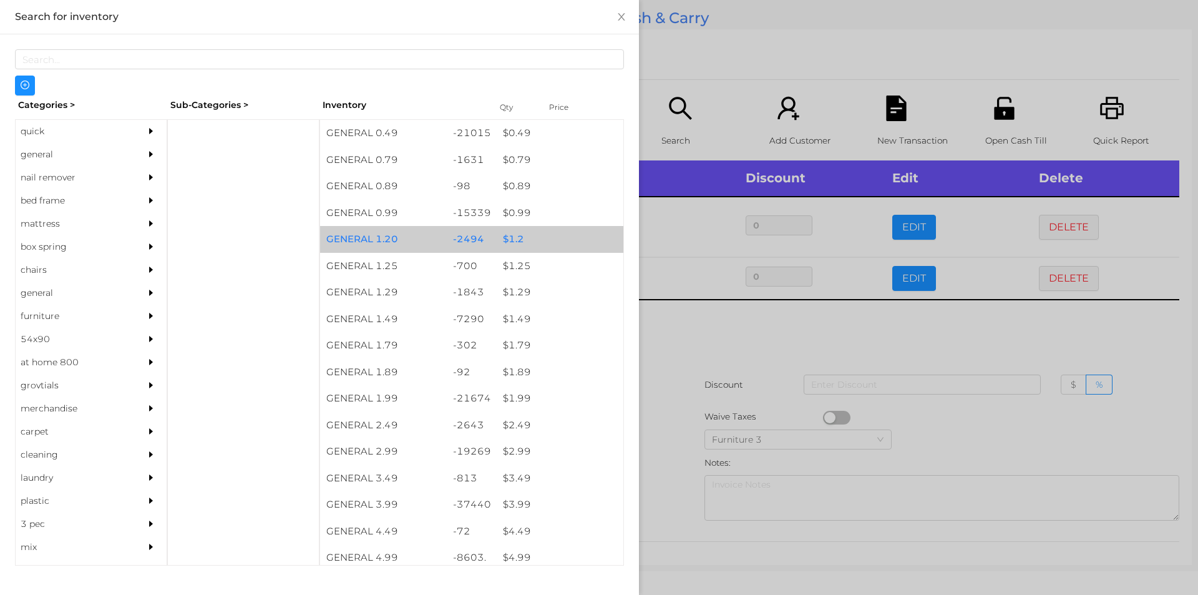
click at [518, 243] on div "$ 1.2" at bounding box center [560, 239] width 127 height 27
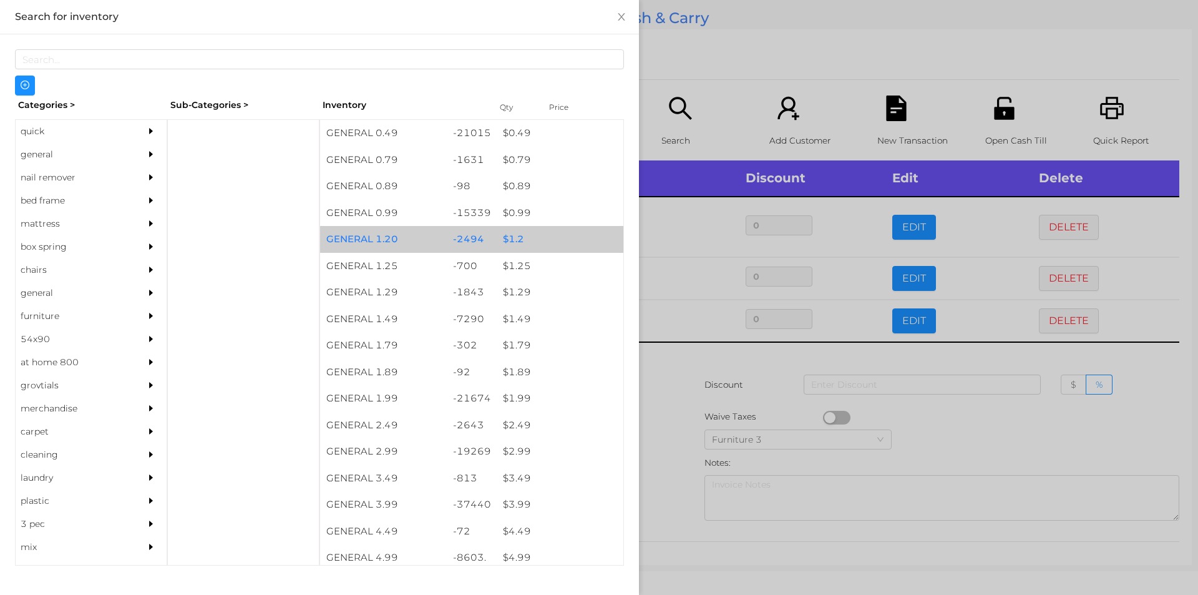
click at [527, 240] on div "$ 1.2" at bounding box center [560, 239] width 127 height 27
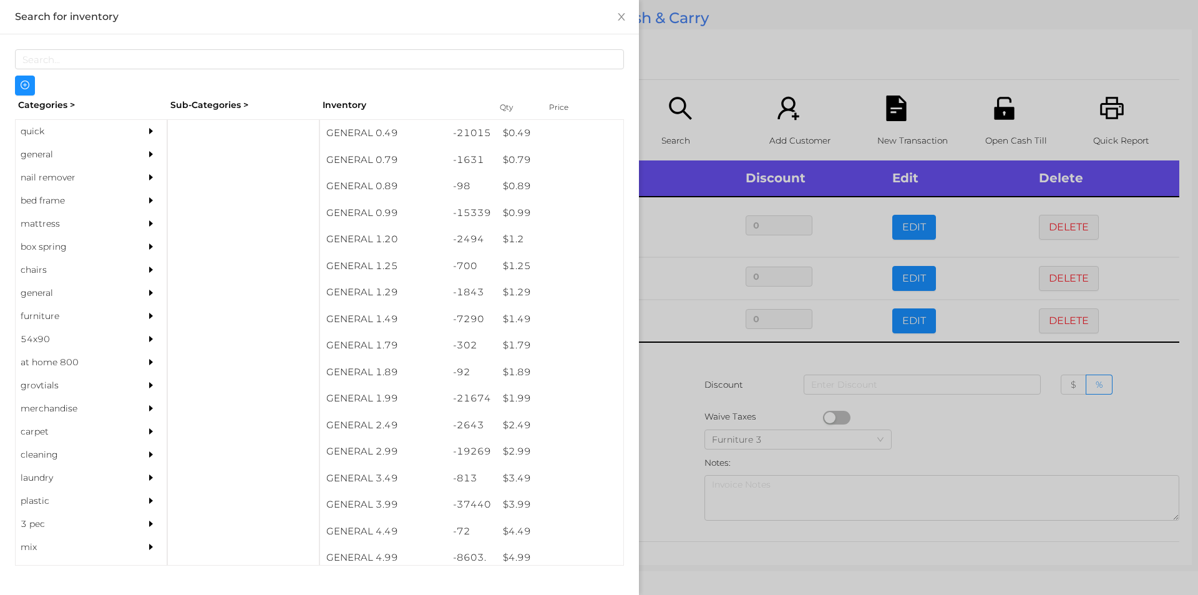
click at [713, 93] on div at bounding box center [599, 297] width 1198 height 595
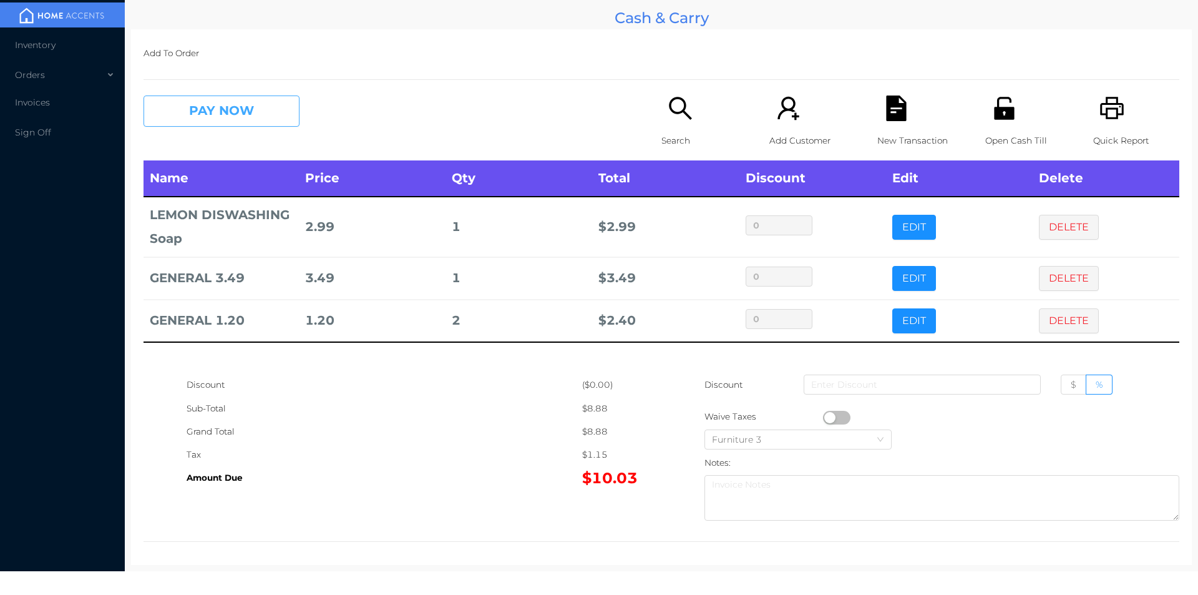
click at [248, 118] on button "PAY NOW" at bounding box center [222, 110] width 156 height 31
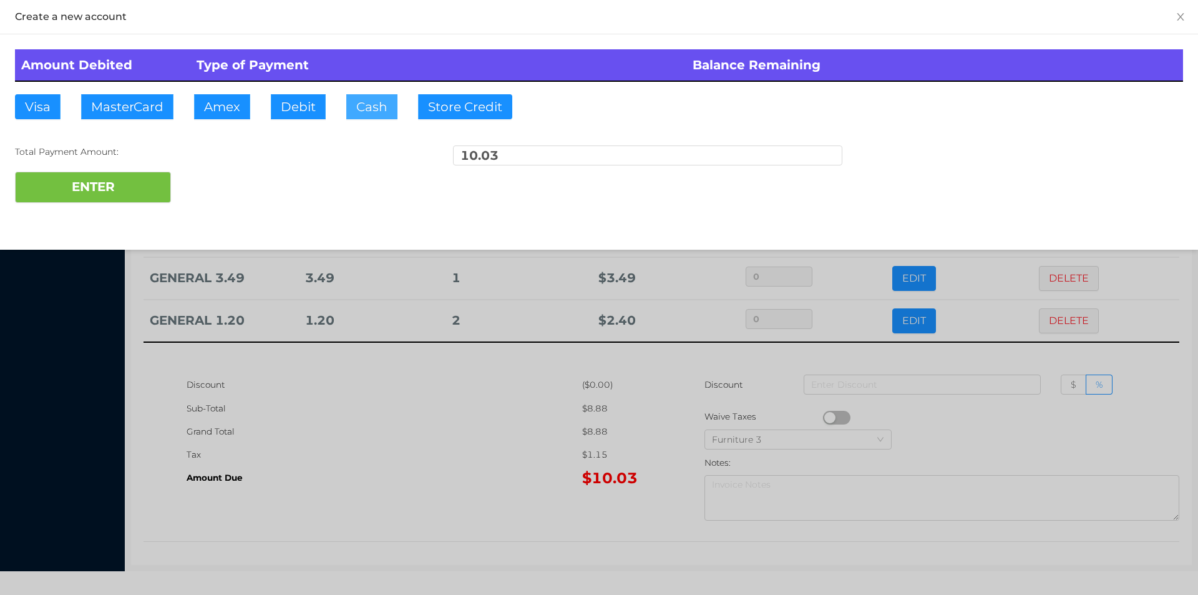
click at [348, 112] on button "Cash" at bounding box center [371, 106] width 51 height 25
click at [139, 195] on button "ENTER" at bounding box center [93, 187] width 156 height 31
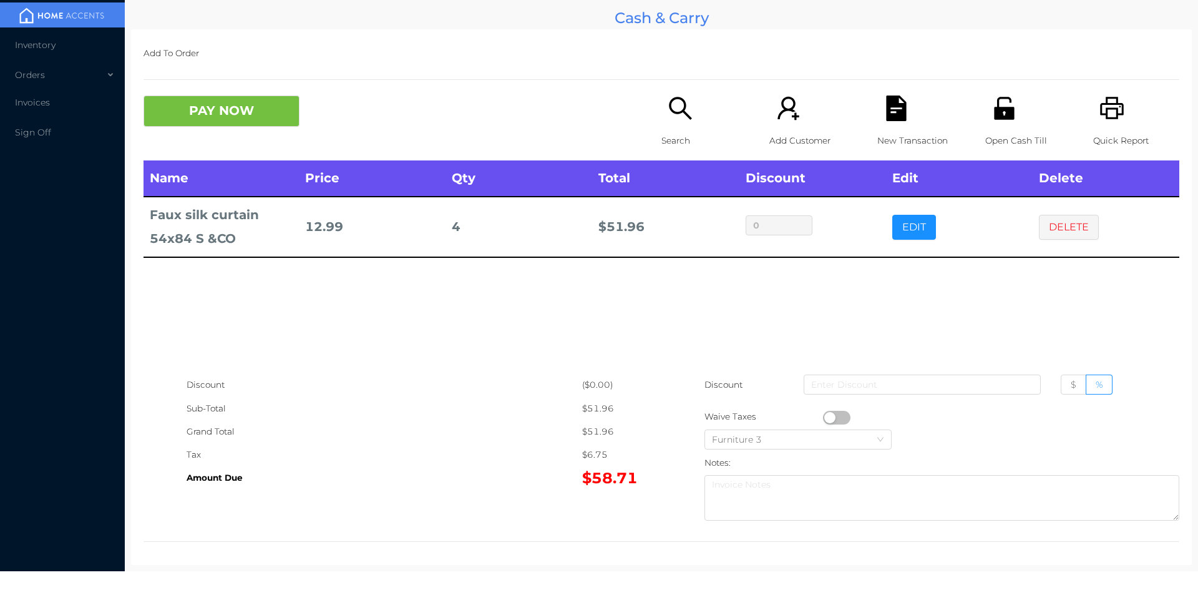
click at [886, 107] on icon "icon: file-text" at bounding box center [896, 108] width 20 height 26
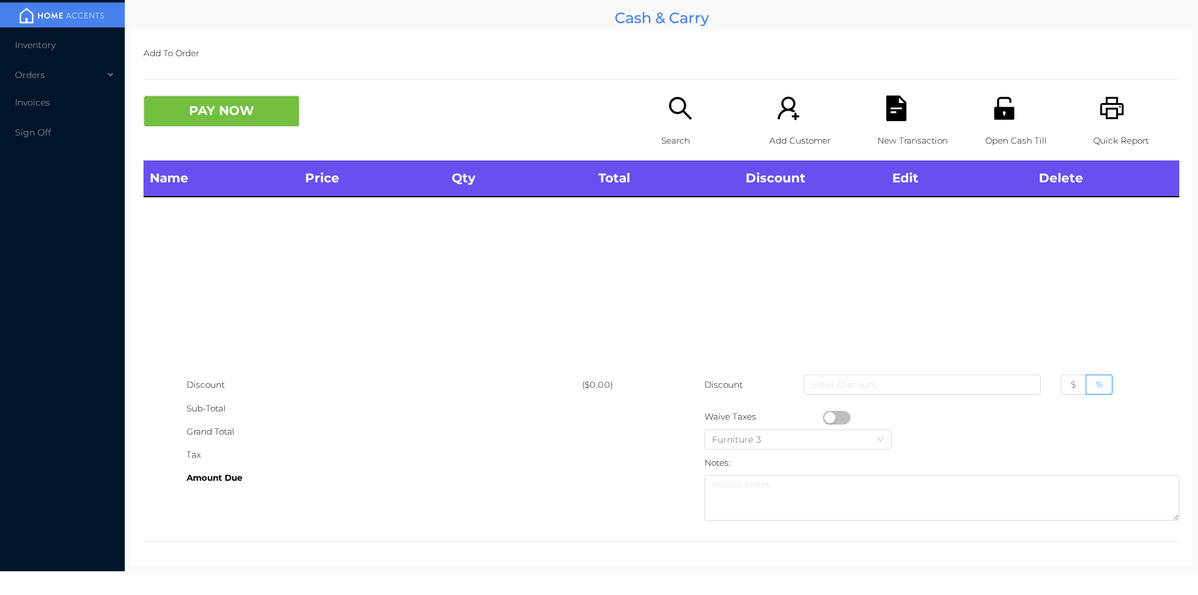
click at [1093, 99] on div "Quick Report" at bounding box center [1136, 127] width 86 height 65
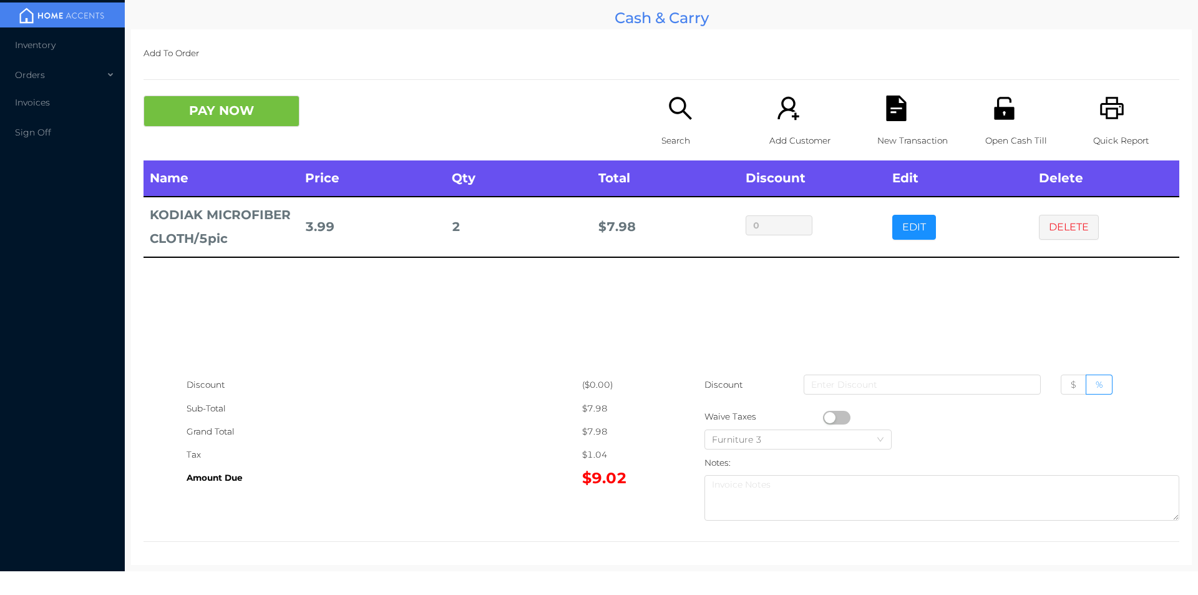
click at [992, 112] on icon "icon: unlock" at bounding box center [1005, 108] width 26 height 26
click at [872, 79] on div "Add To Order PAY NOW Search Add Customer New Transaction Open Cash Till Quick R…" at bounding box center [661, 296] width 1061 height 535
click at [886, 104] on icon "icon: file-text" at bounding box center [896, 108] width 20 height 26
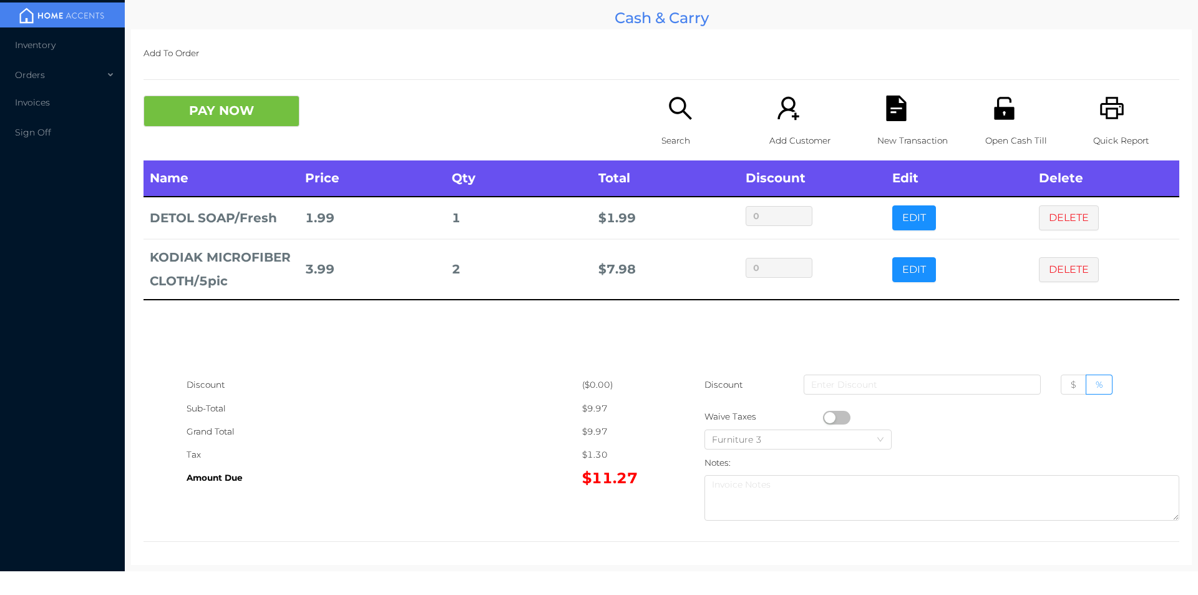
click at [680, 107] on icon "icon: search" at bounding box center [680, 108] width 22 height 22
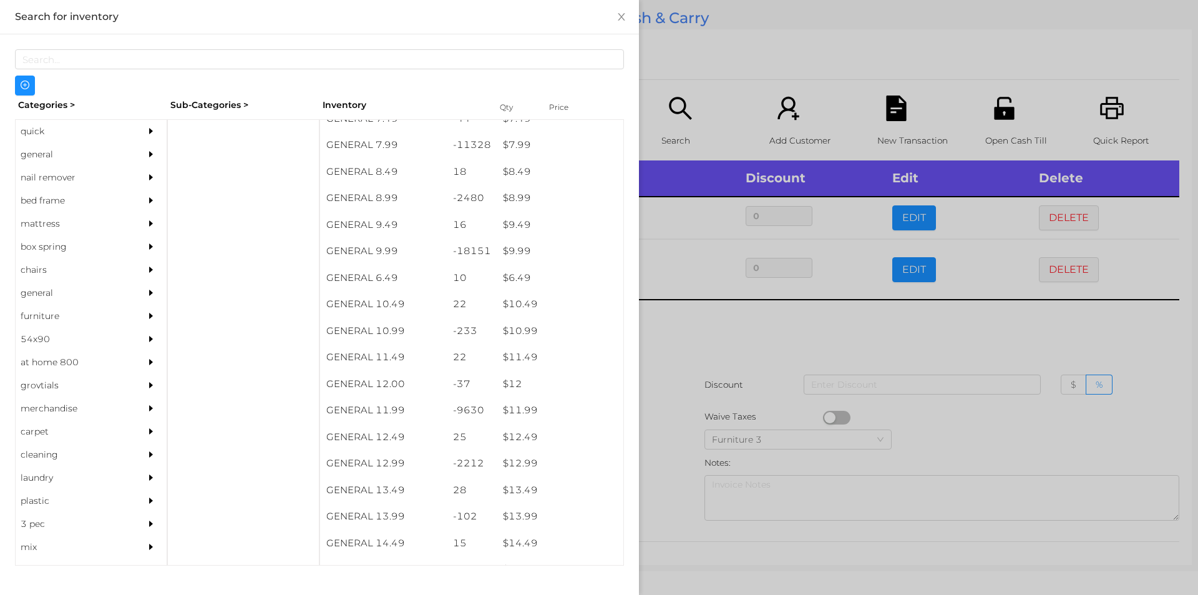
scroll to position [686, 0]
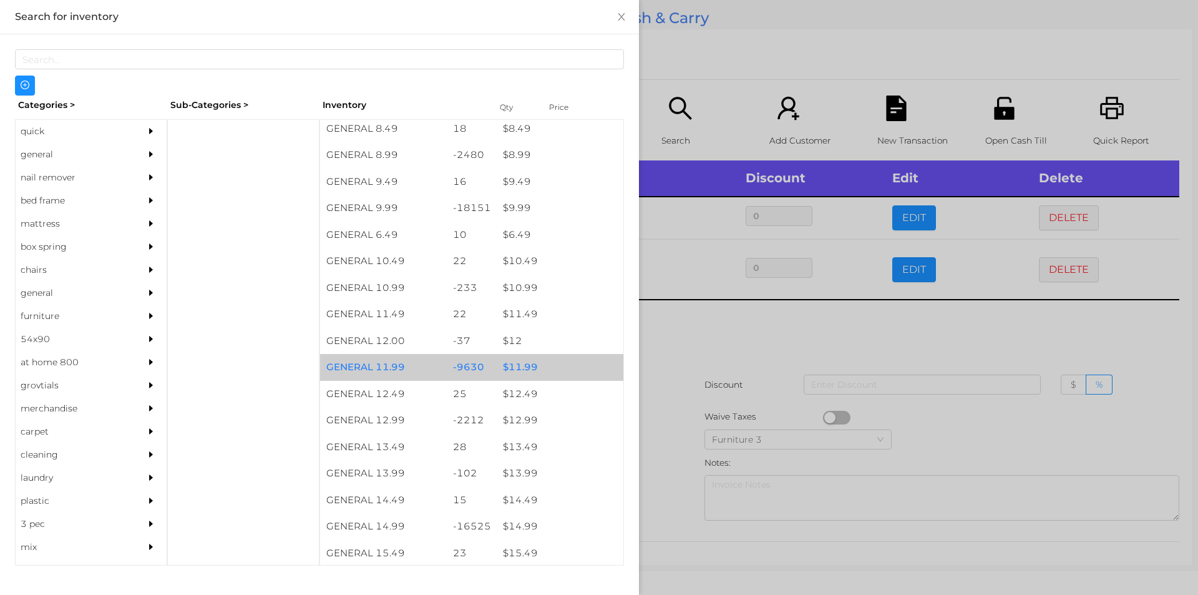
click at [540, 357] on div "$ 11.99" at bounding box center [560, 367] width 127 height 27
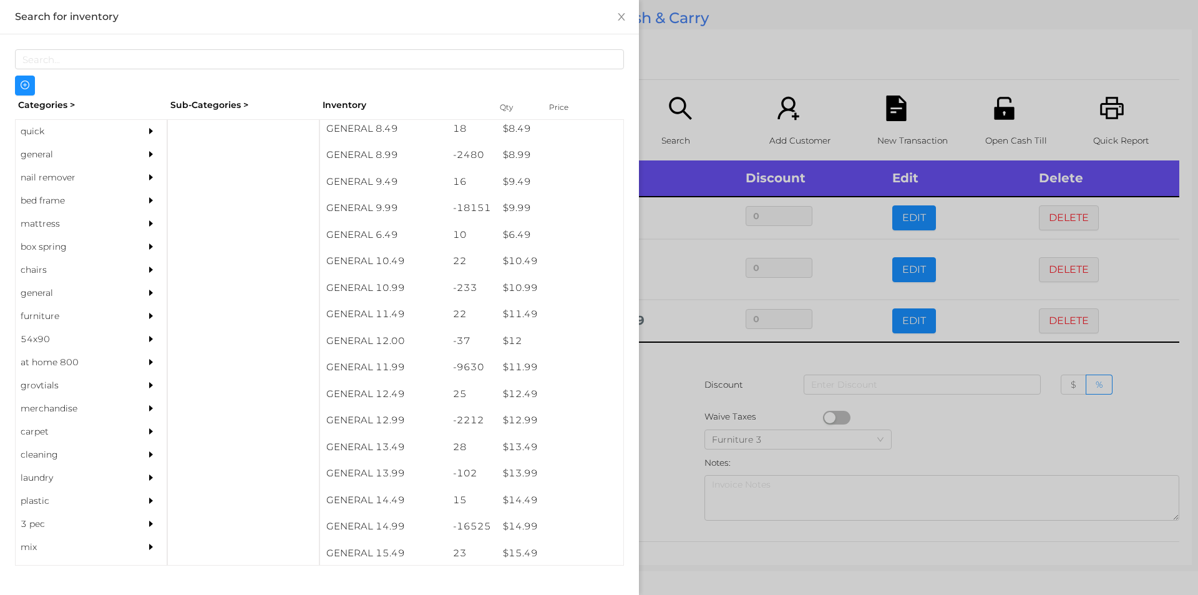
click at [726, 40] on div at bounding box center [599, 297] width 1198 height 595
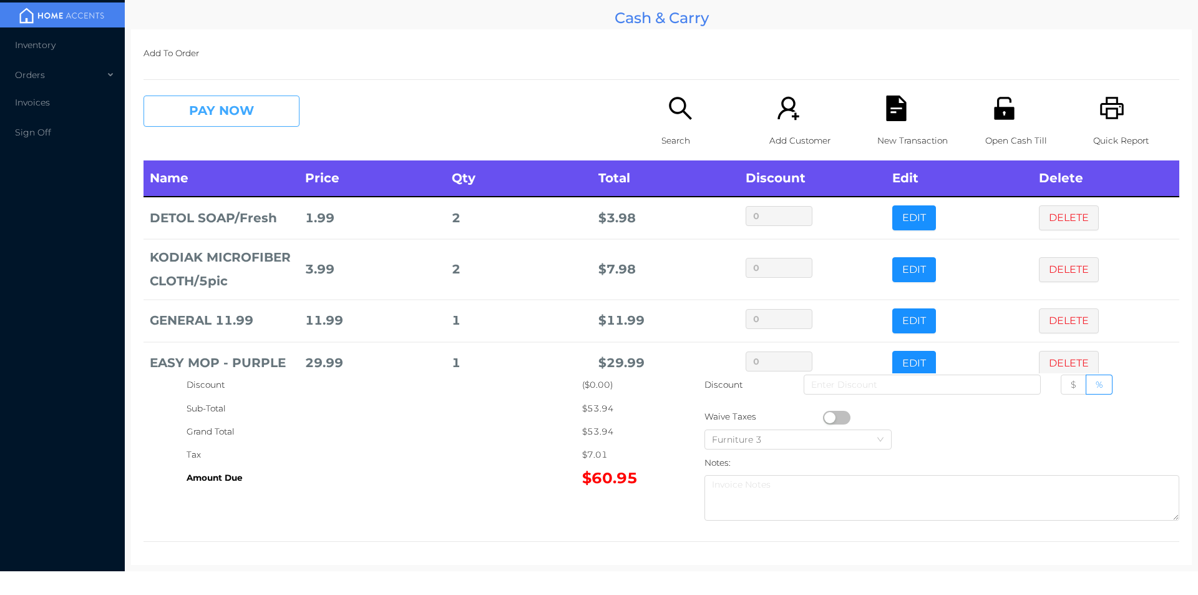
click at [263, 114] on button "PAY NOW" at bounding box center [222, 110] width 156 height 31
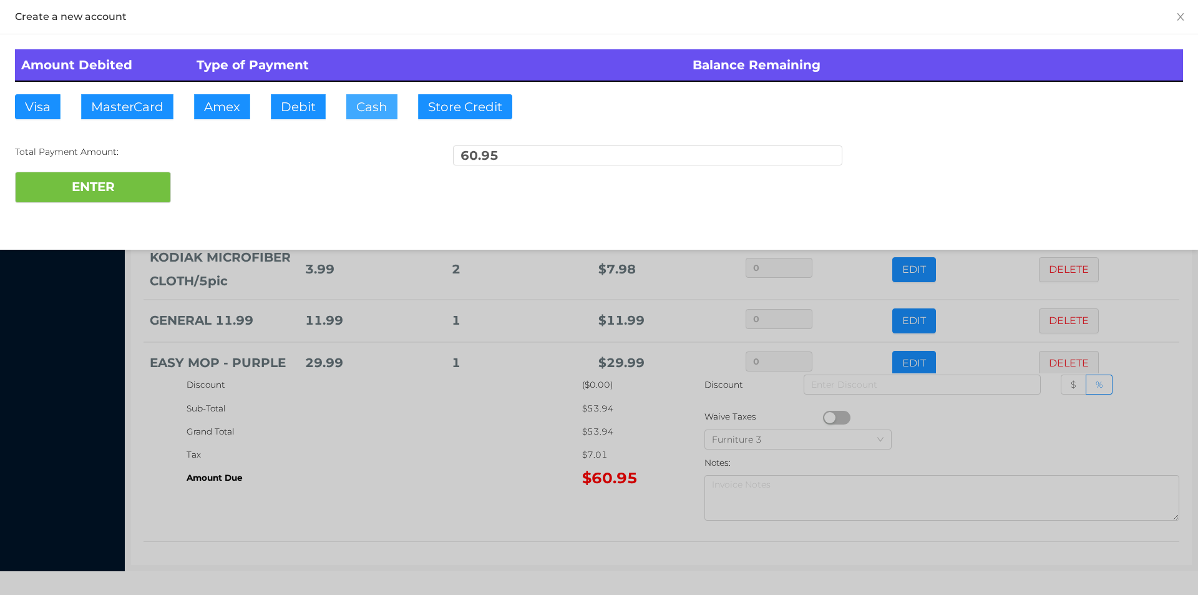
click at [349, 110] on button "Cash" at bounding box center [371, 106] width 51 height 25
click at [147, 182] on button "ENTER" at bounding box center [93, 187] width 156 height 31
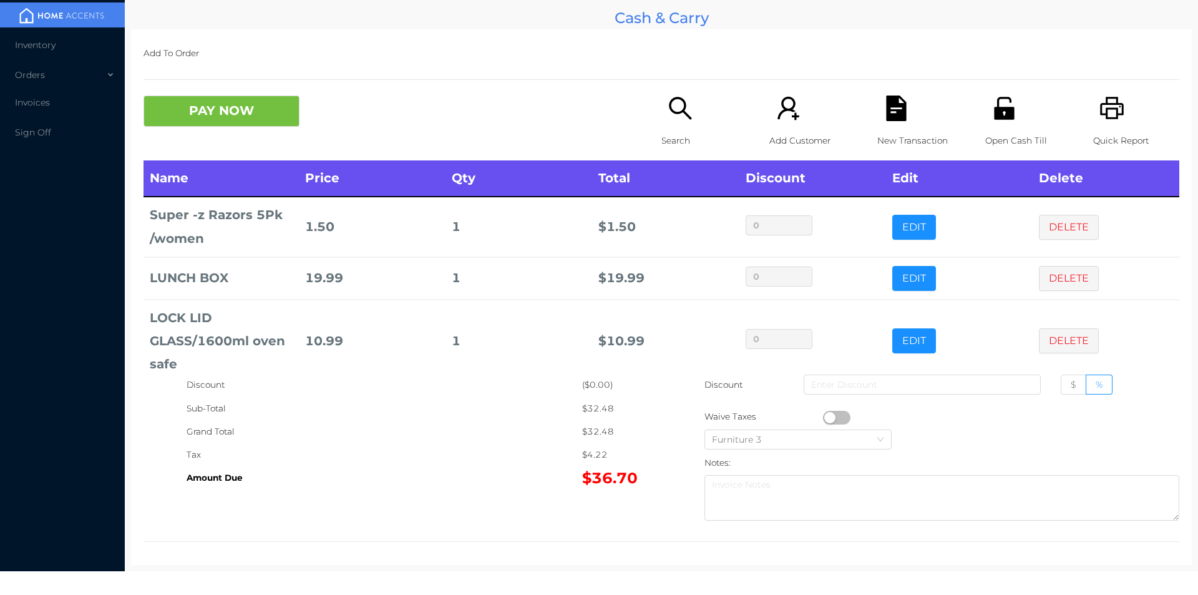
click at [661, 105] on div "Search" at bounding box center [704, 127] width 86 height 65
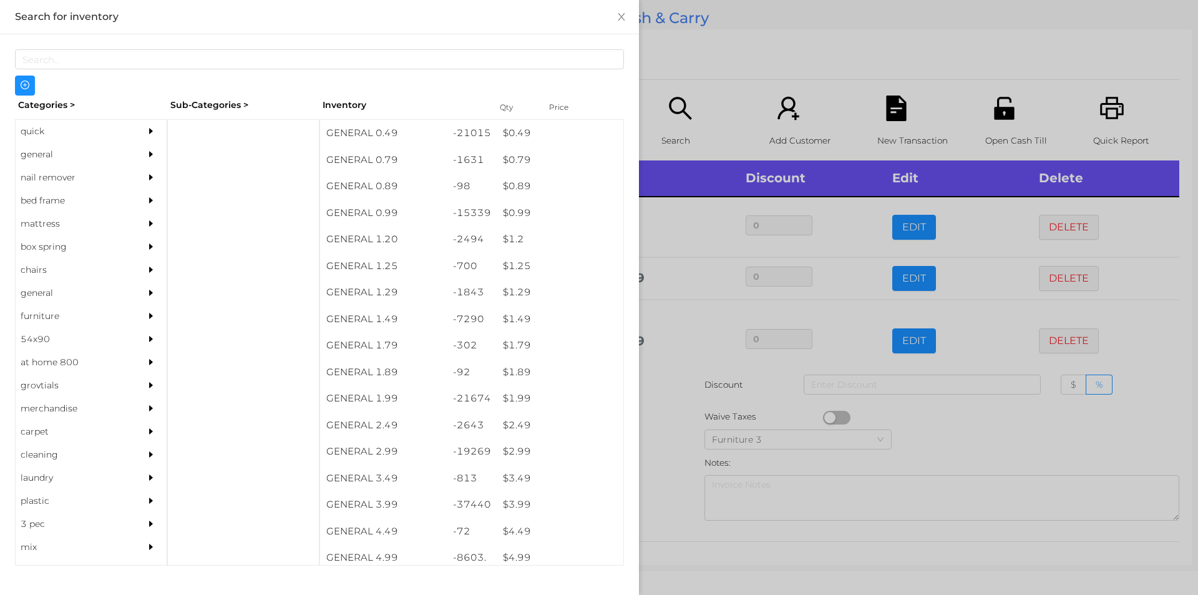
click at [52, 145] on div "general" at bounding box center [73, 154] width 114 height 23
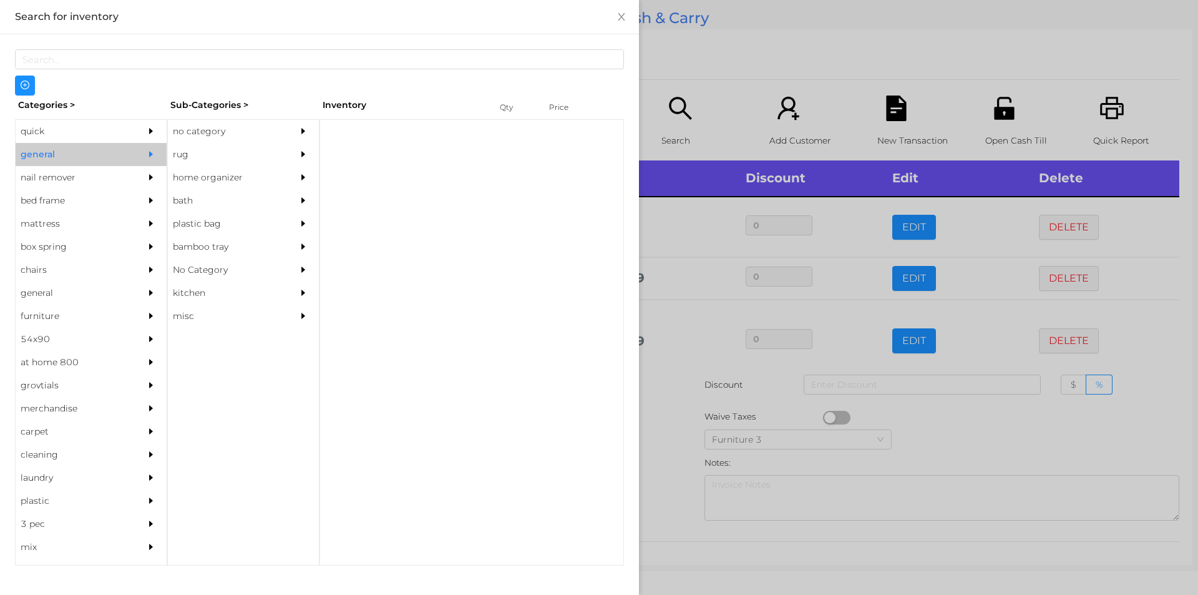
click at [244, 126] on div "no category" at bounding box center [225, 131] width 114 height 23
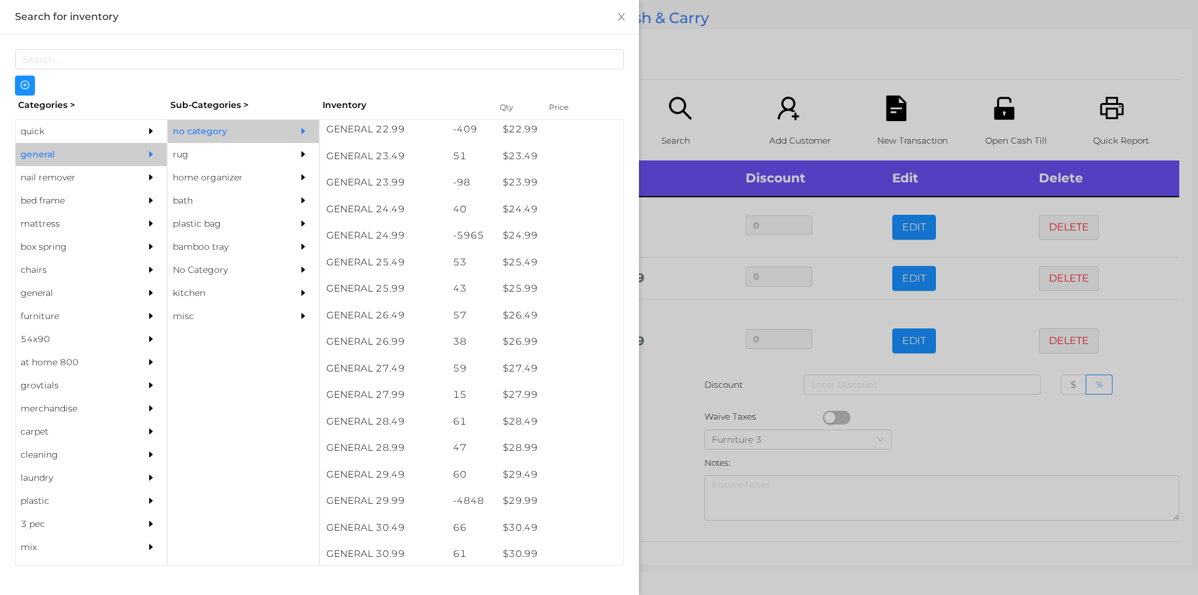
scroll to position [1508, 0]
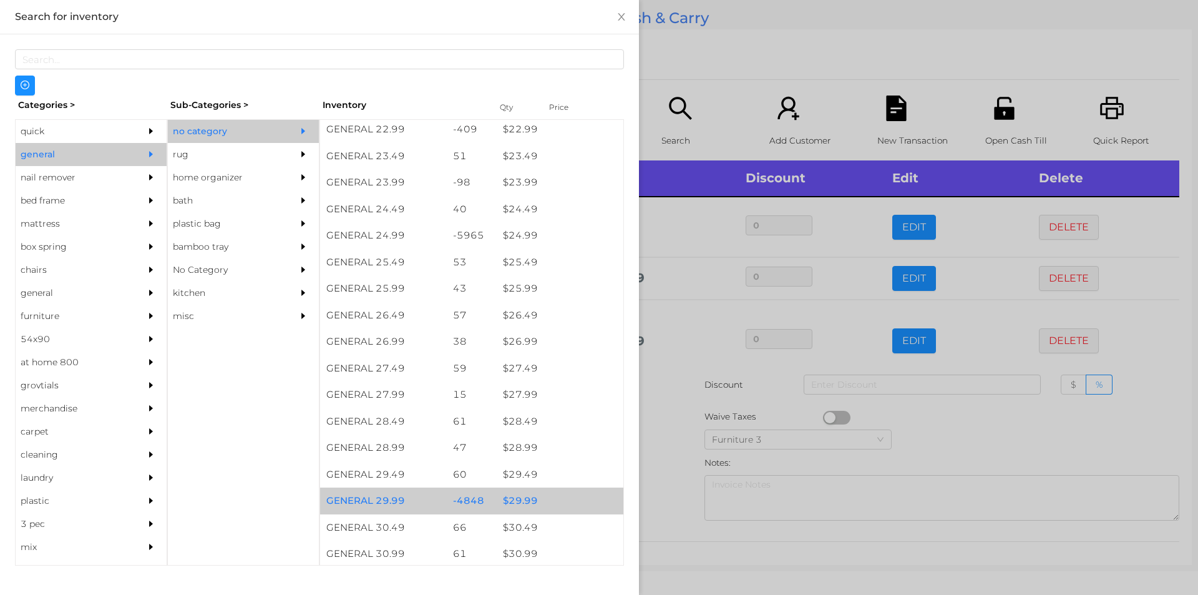
click at [482, 498] on div "-4848" at bounding box center [472, 500] width 51 height 27
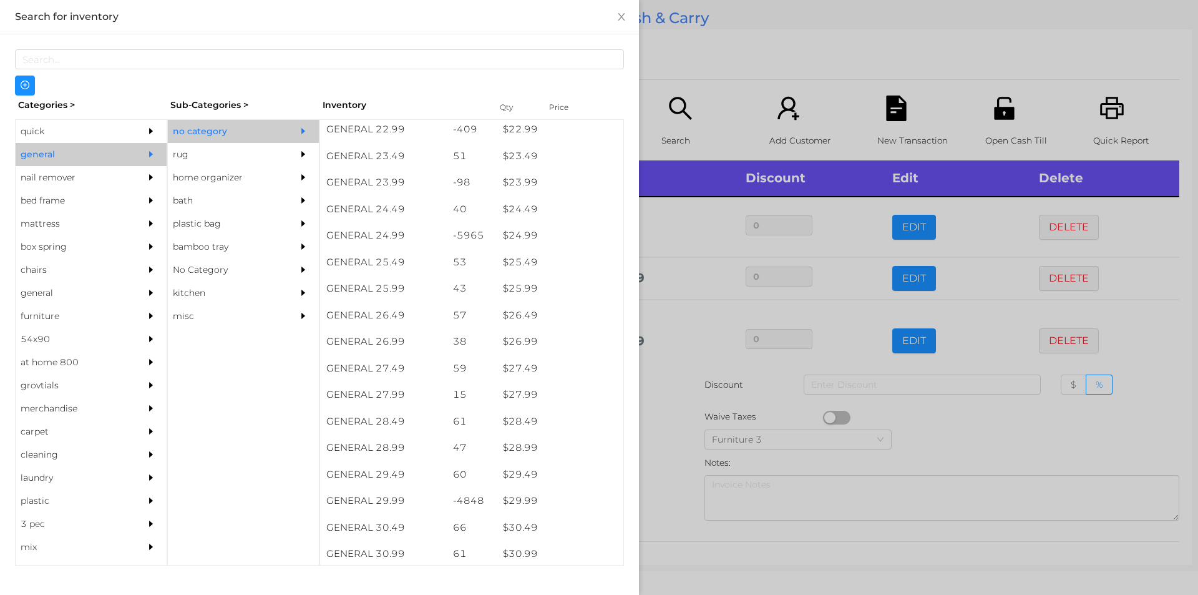
click at [666, 418] on div at bounding box center [599, 297] width 1198 height 595
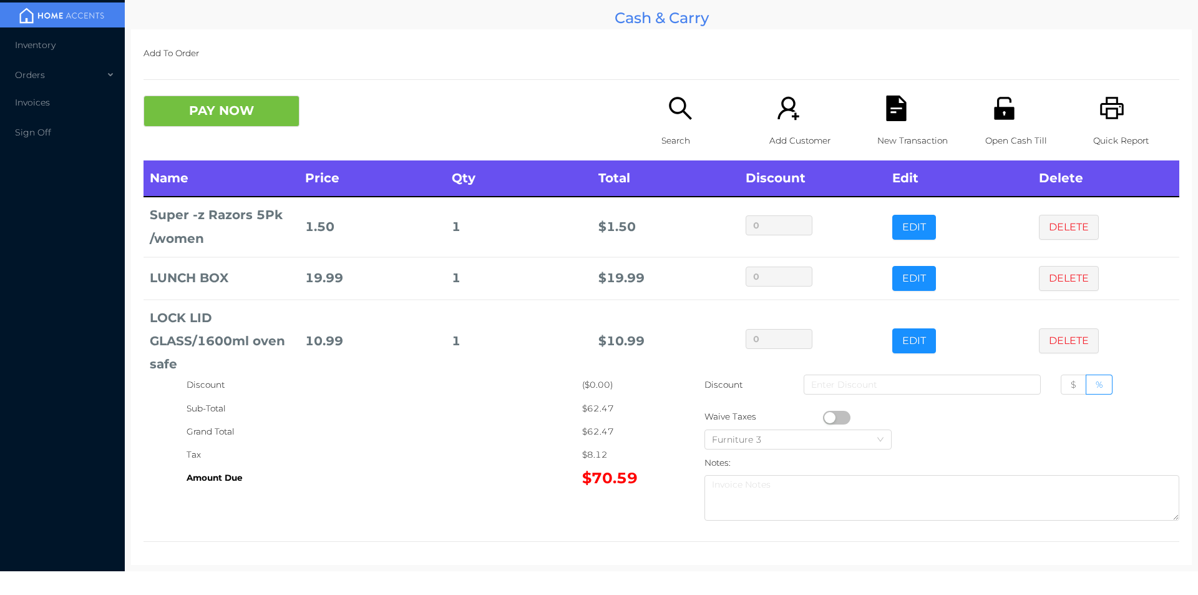
click at [1002, 112] on icon "icon: unlock" at bounding box center [1004, 108] width 20 height 22
click at [222, 115] on button "PAY NOW" at bounding box center [222, 110] width 156 height 31
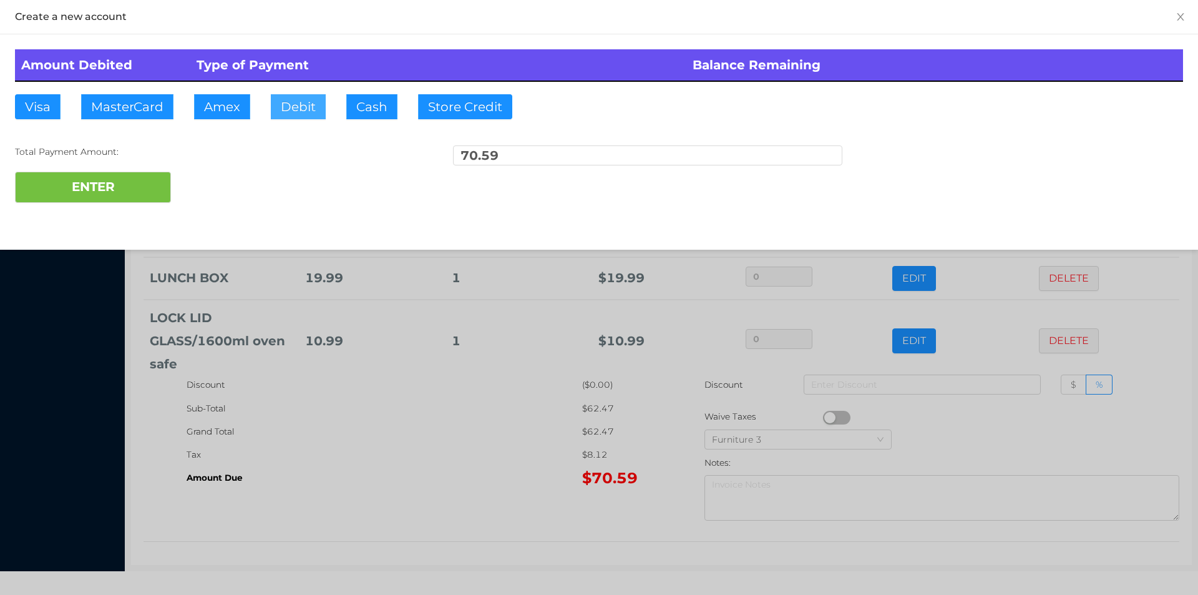
click at [301, 116] on button "Debit" at bounding box center [298, 106] width 55 height 25
click at [39, 105] on button "Visa" at bounding box center [38, 106] width 46 height 25
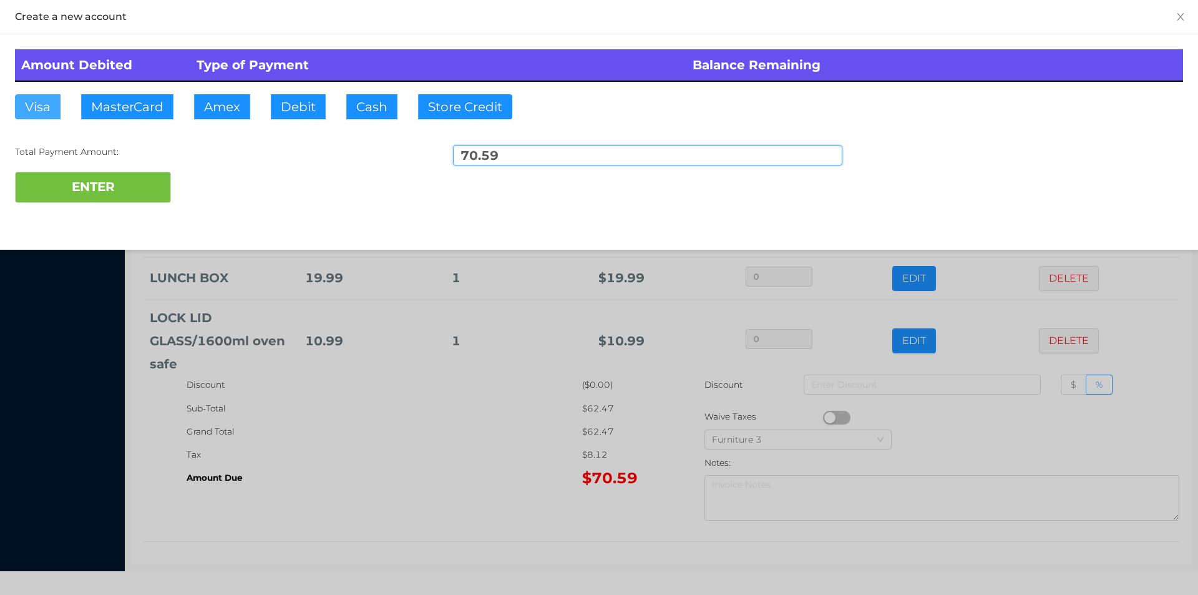
click at [72, 185] on button "ENTER" at bounding box center [93, 187] width 156 height 31
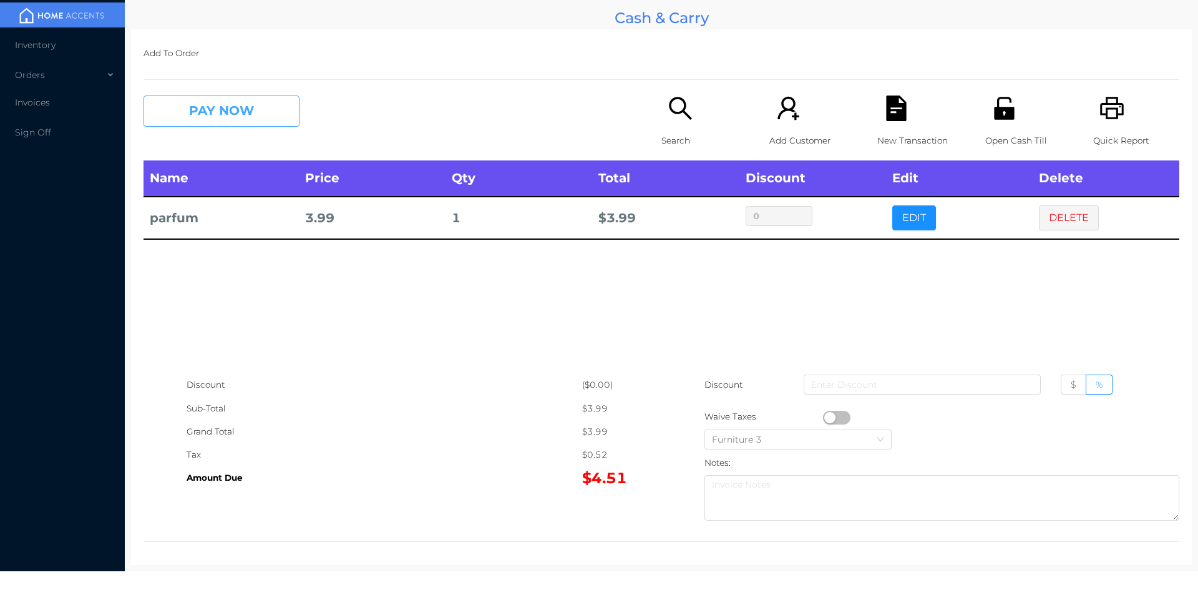
click at [240, 126] on button "PAY NOW" at bounding box center [222, 110] width 156 height 31
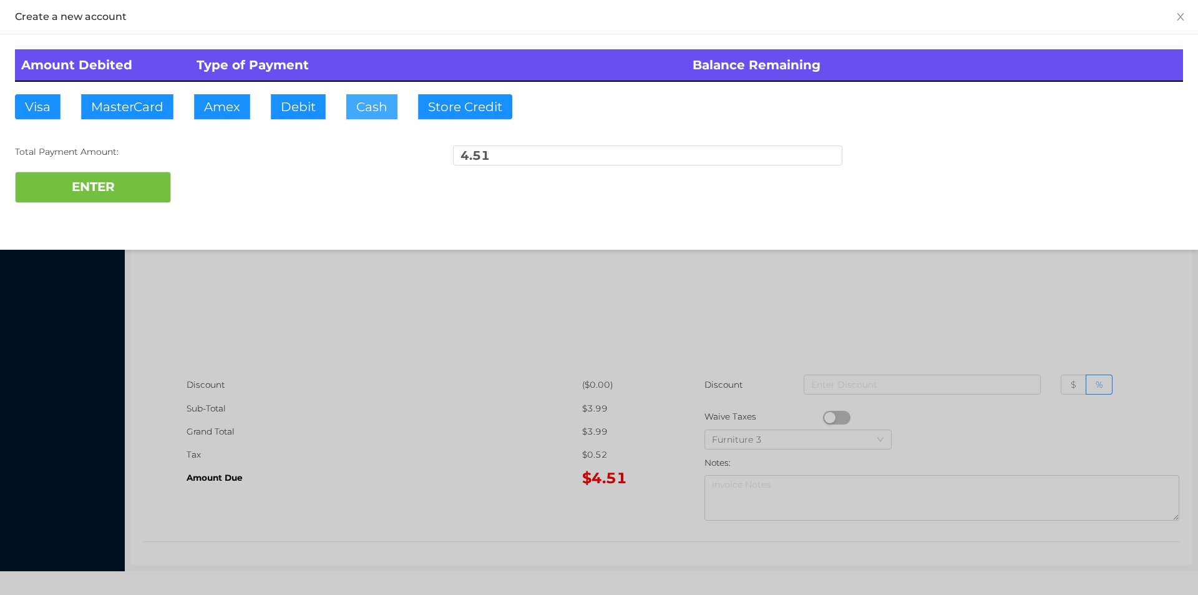
click at [367, 117] on button "Cash" at bounding box center [371, 106] width 51 height 25
click at [106, 173] on button "ENTER" at bounding box center [93, 187] width 156 height 31
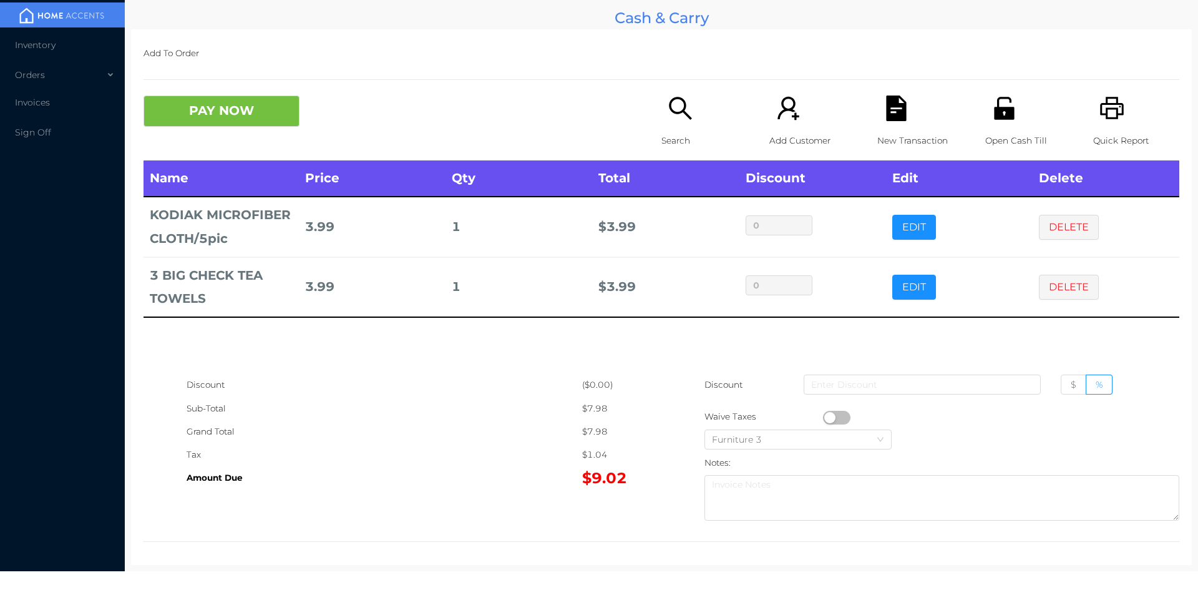
click at [884, 100] on icon "icon: file-text" at bounding box center [897, 108] width 26 height 26
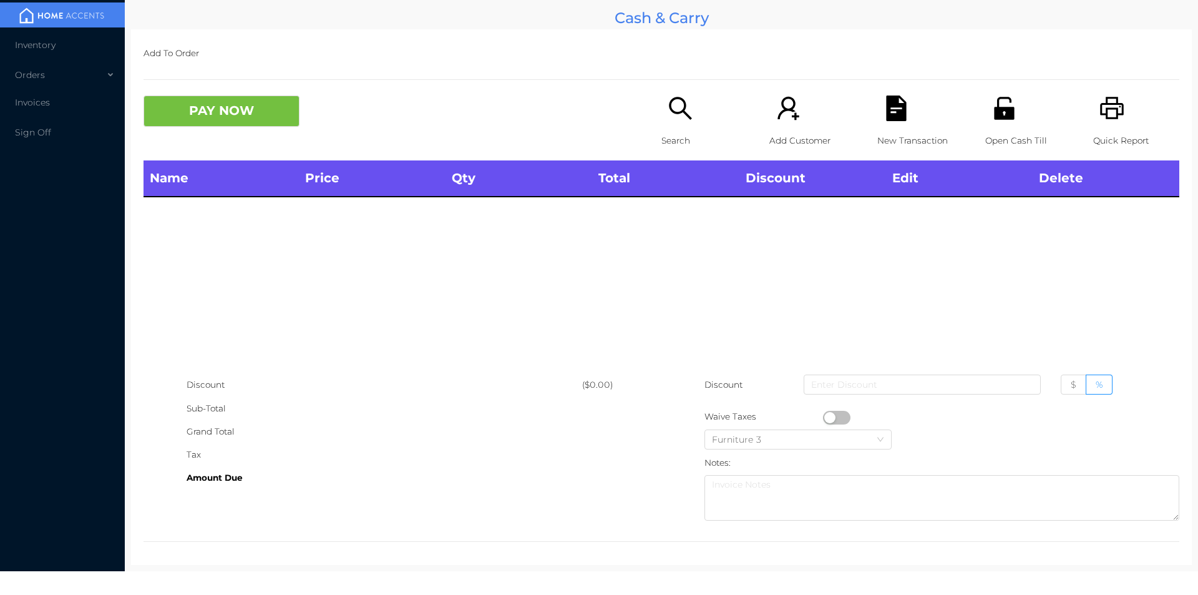
click at [1103, 109] on icon "icon: printer" at bounding box center [1112, 108] width 24 height 22
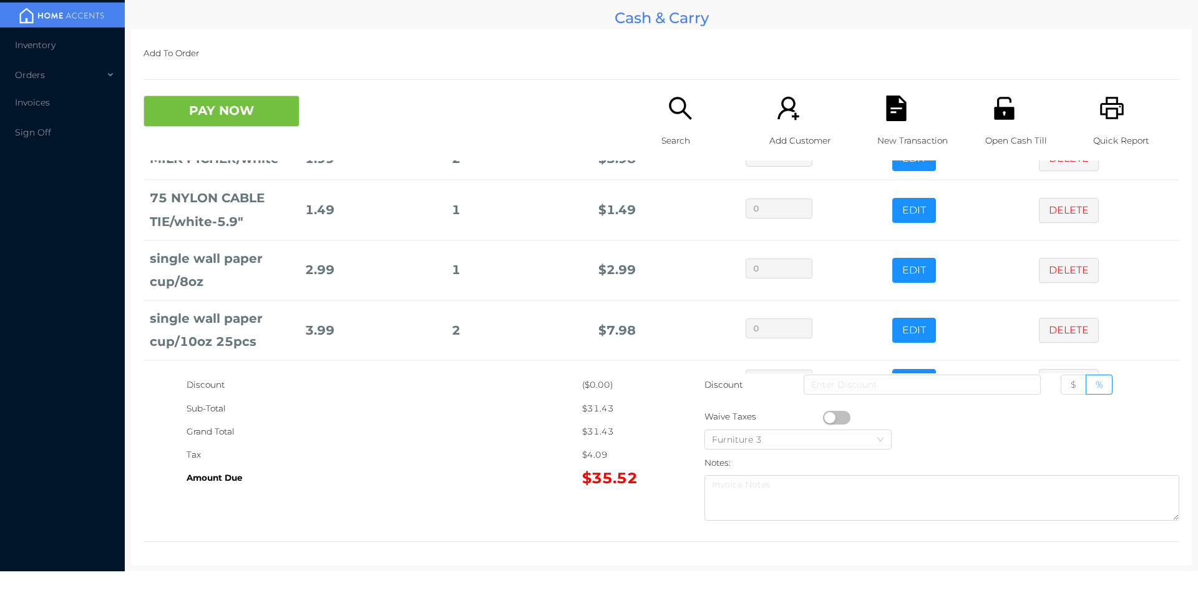
scroll to position [102, 0]
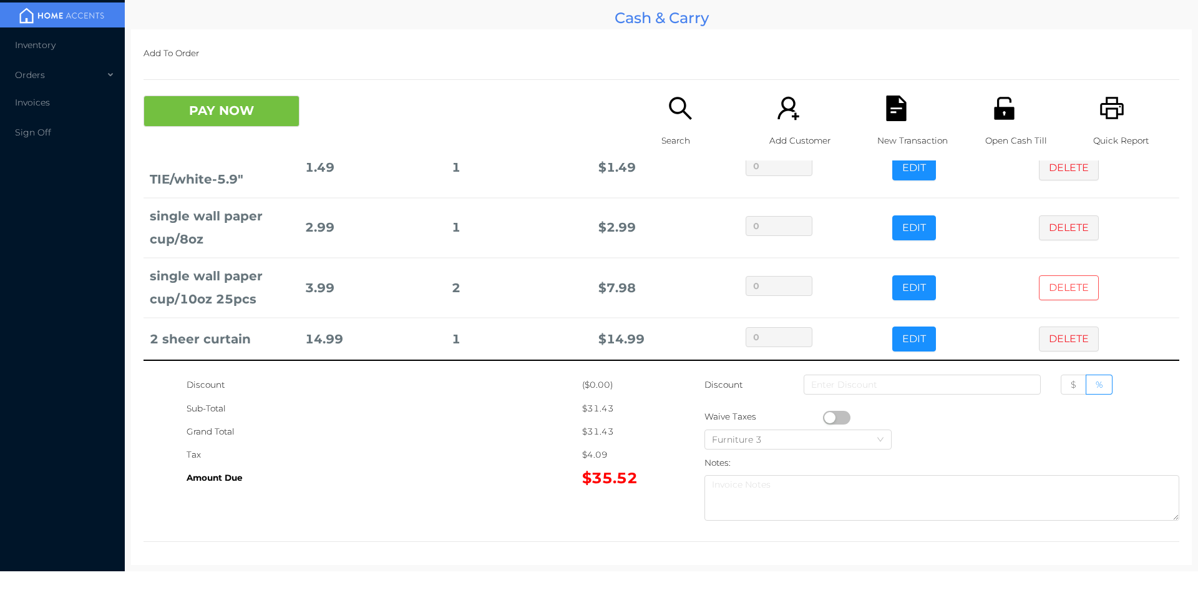
click at [1040, 286] on button "DELETE" at bounding box center [1069, 287] width 60 height 25
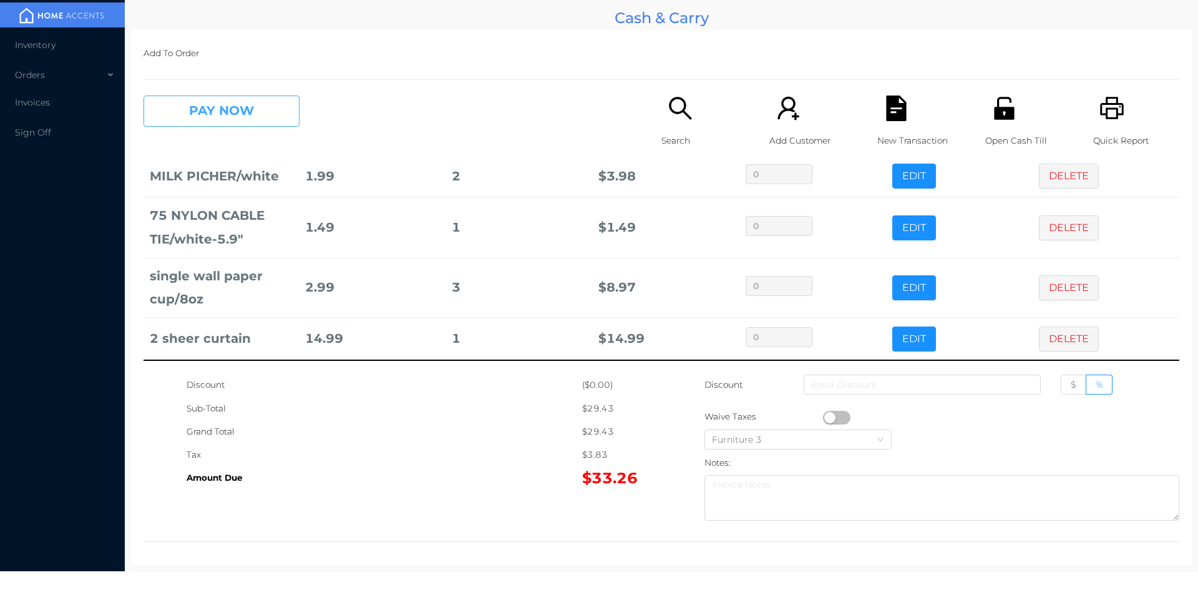
click at [252, 105] on button "PAY NOW" at bounding box center [222, 110] width 156 height 31
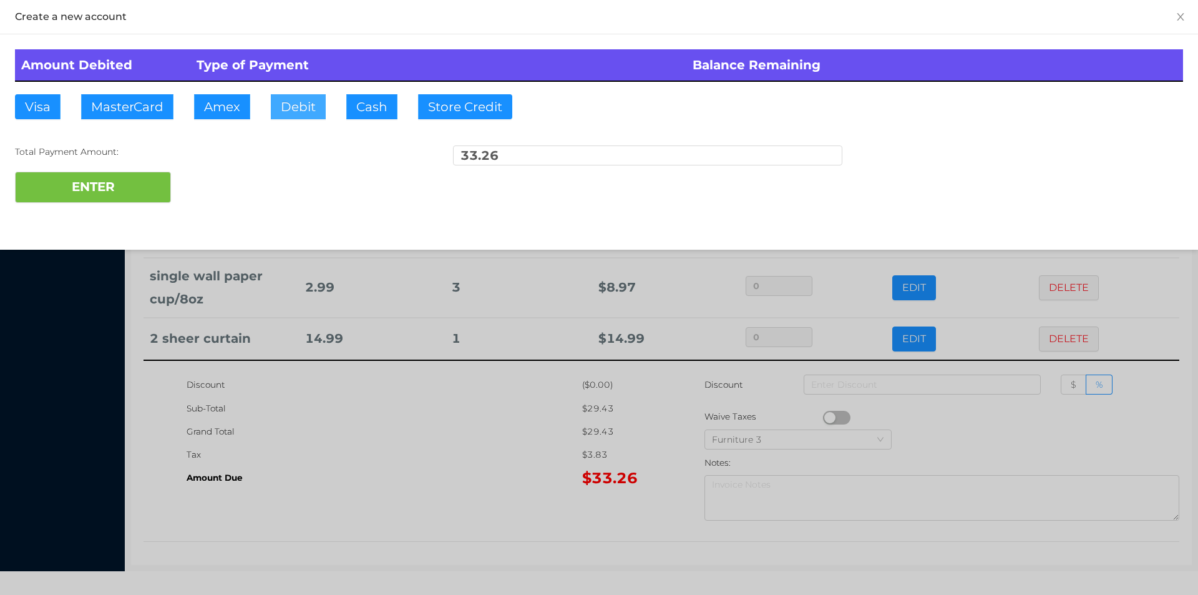
click at [302, 102] on button "Debit" at bounding box center [298, 106] width 55 height 25
click at [117, 192] on button "ENTER" at bounding box center [93, 187] width 156 height 31
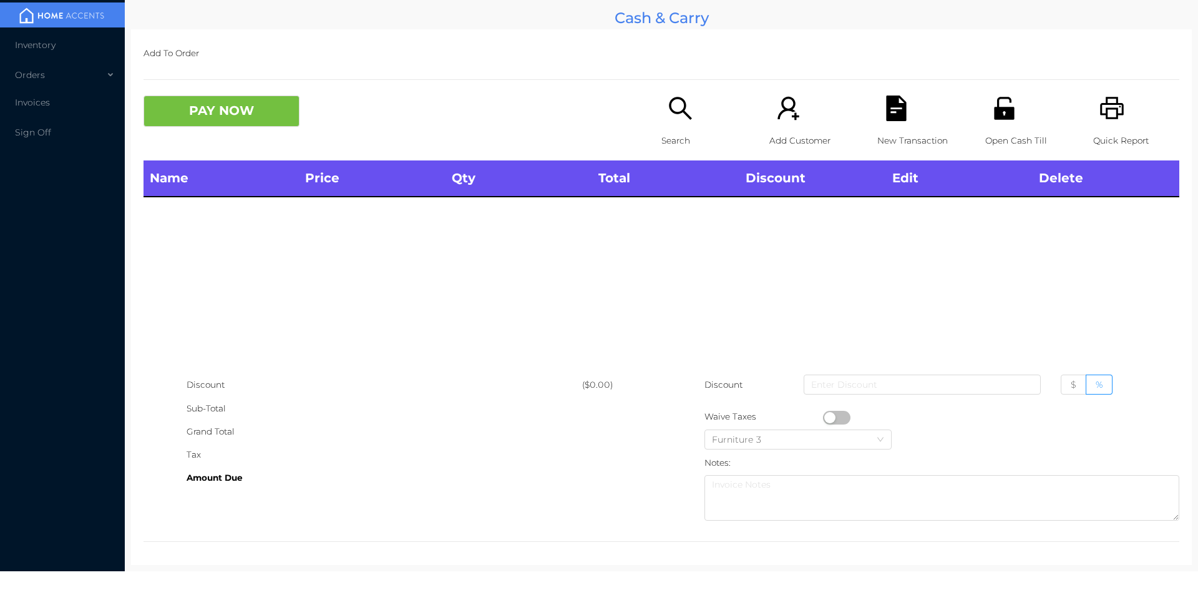
scroll to position [0, 0]
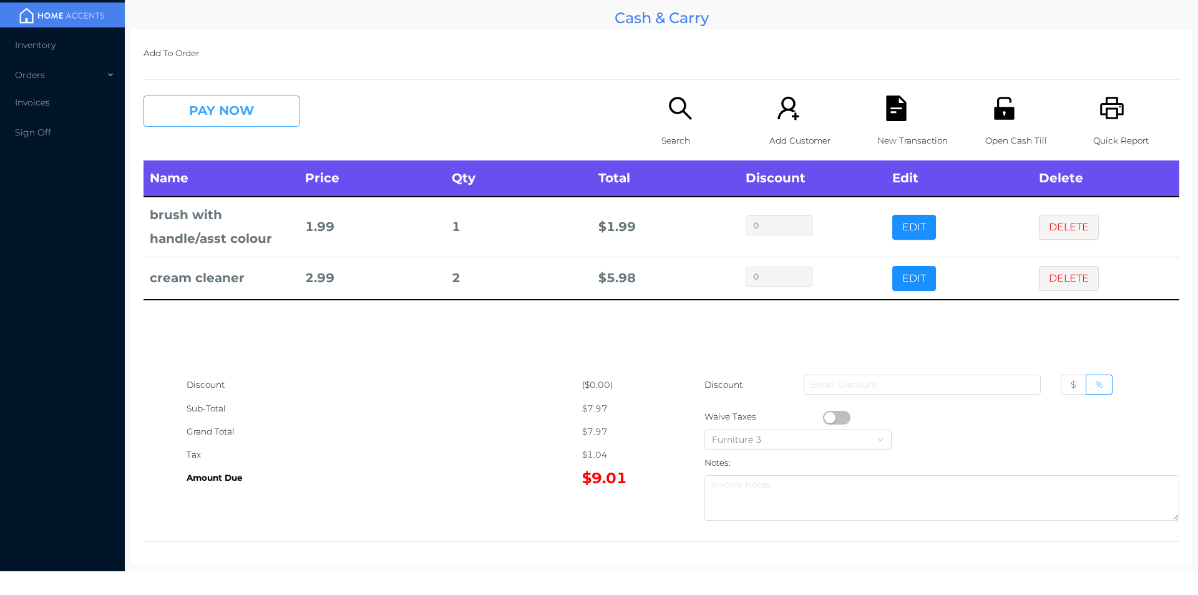
click at [264, 117] on button "PAY NOW" at bounding box center [222, 110] width 156 height 31
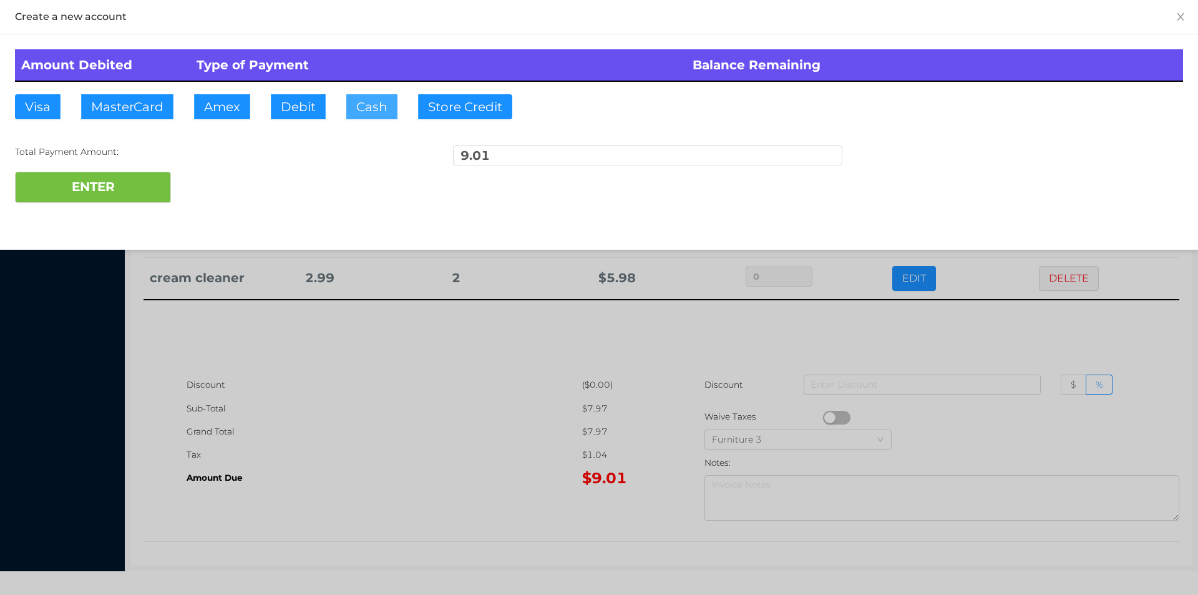
click at [384, 110] on button "Cash" at bounding box center [371, 106] width 51 height 25
click at [135, 184] on button "ENTER" at bounding box center [93, 187] width 156 height 31
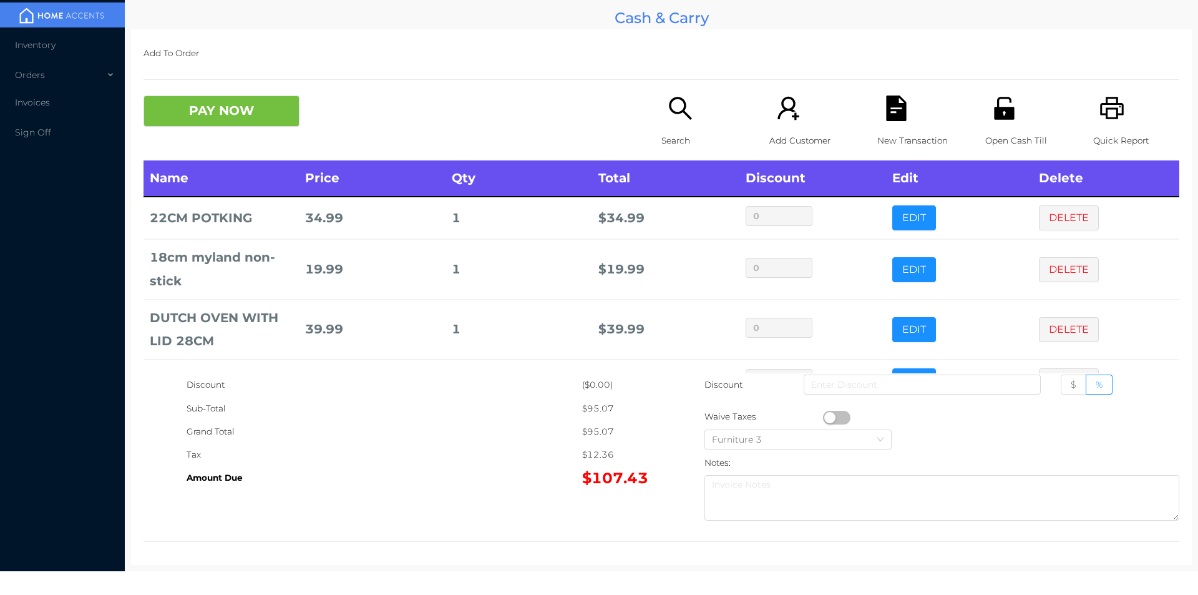
click at [255, 122] on button "PAY NOW" at bounding box center [222, 110] width 156 height 31
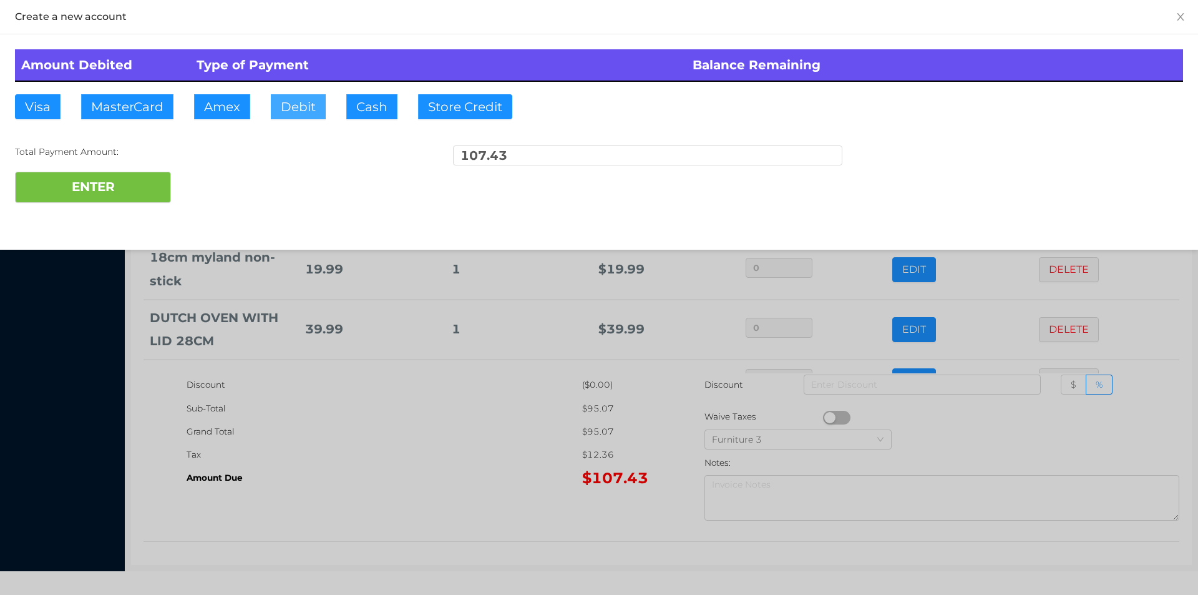
click at [313, 112] on button "Debit" at bounding box center [298, 106] width 55 height 25
click at [148, 185] on button "ENTER" at bounding box center [93, 187] width 156 height 31
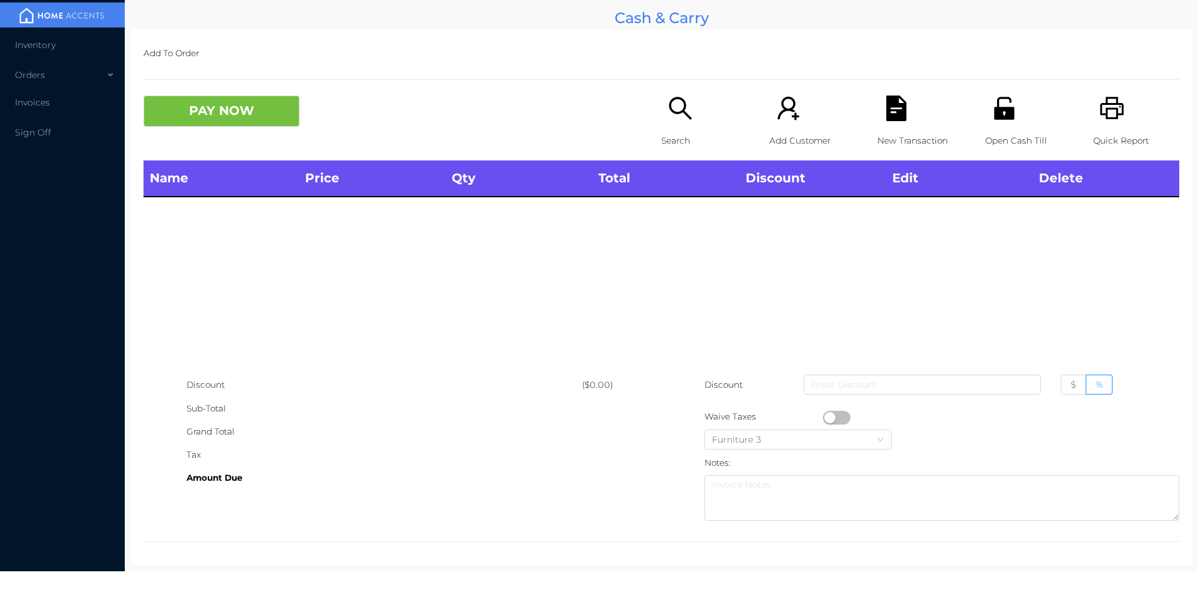
click at [670, 114] on icon "icon: search" at bounding box center [681, 108] width 26 height 26
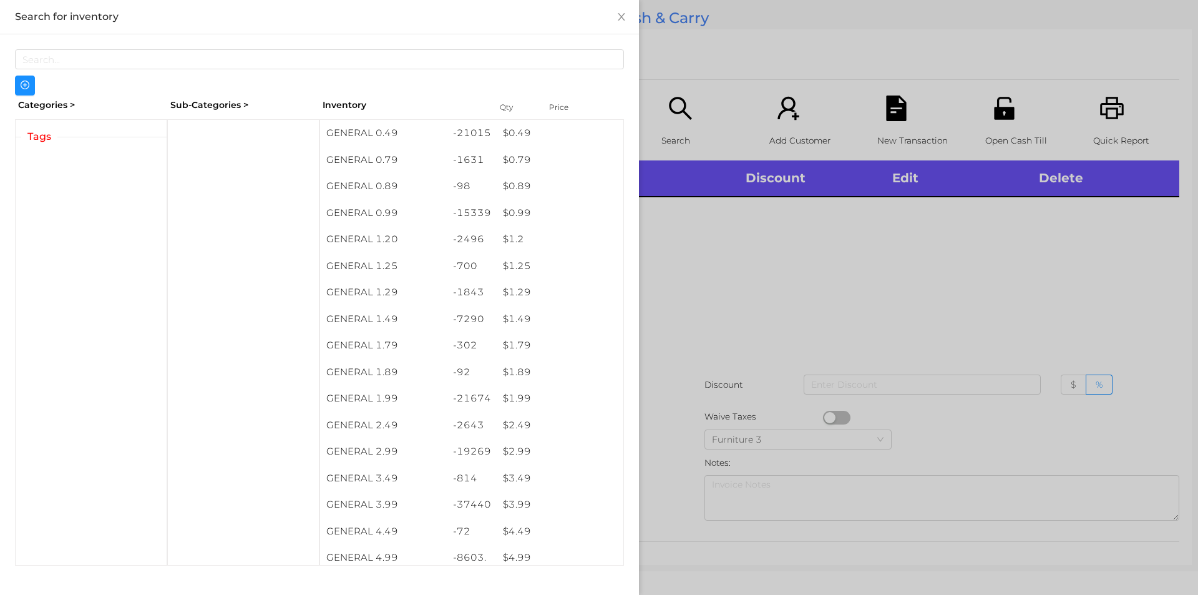
click at [52, 106] on div "Categories >" at bounding box center [91, 104] width 152 height 19
click at [343, 104] on div "Inventory" at bounding box center [404, 105] width 162 height 13
click at [622, 21] on icon "icon: close" at bounding box center [622, 17] width 10 height 10
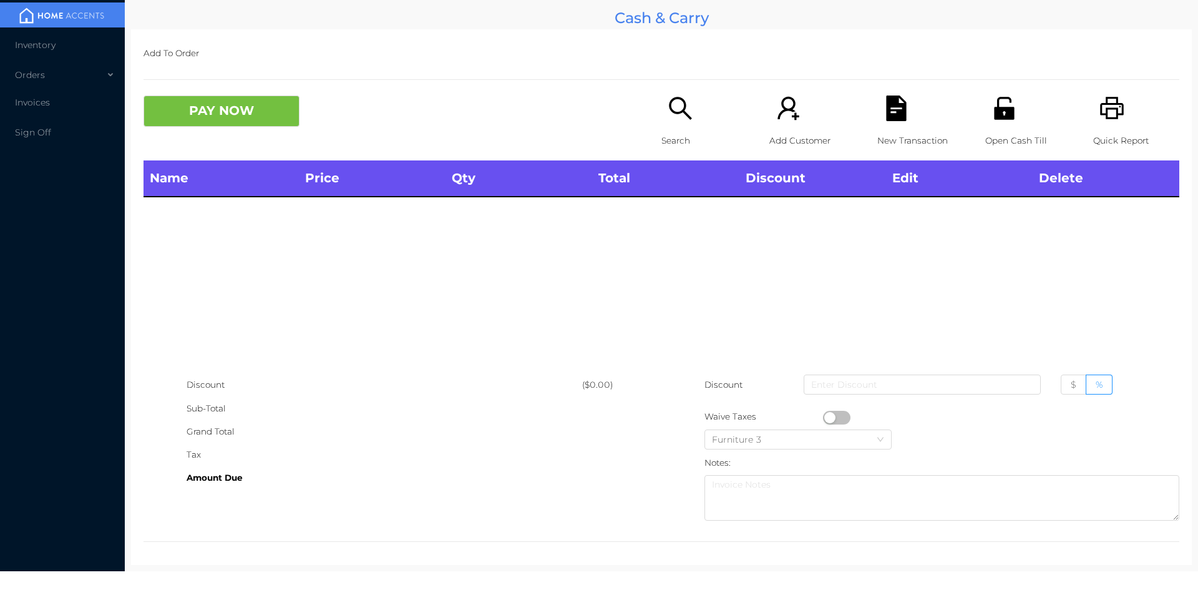
click at [684, 111] on icon "icon: search" at bounding box center [681, 108] width 26 height 26
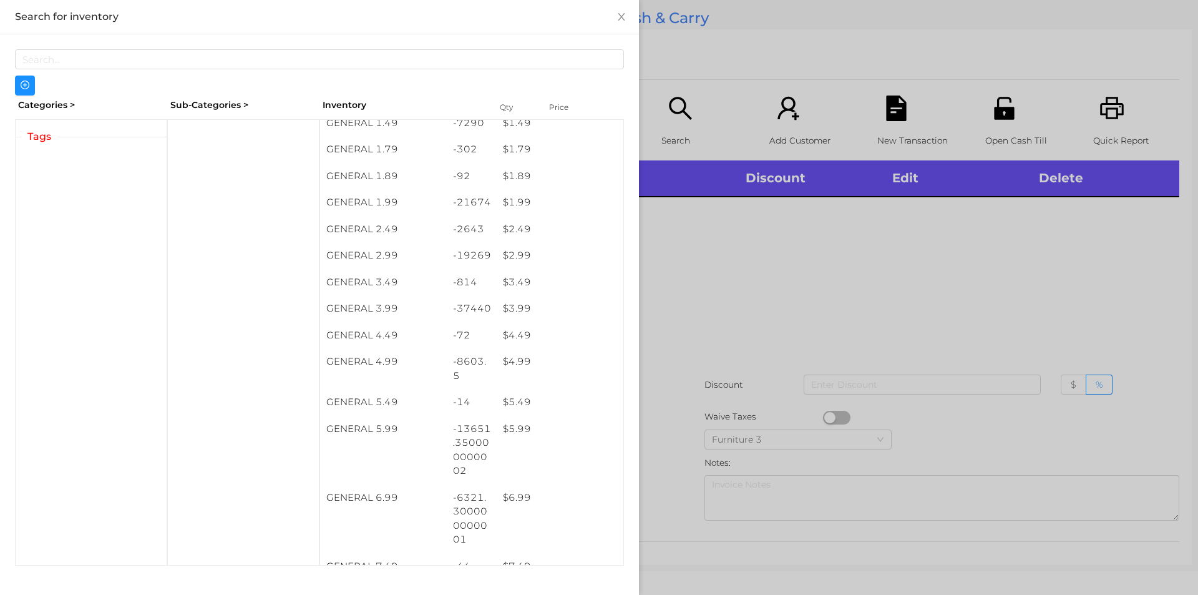
scroll to position [194, 0]
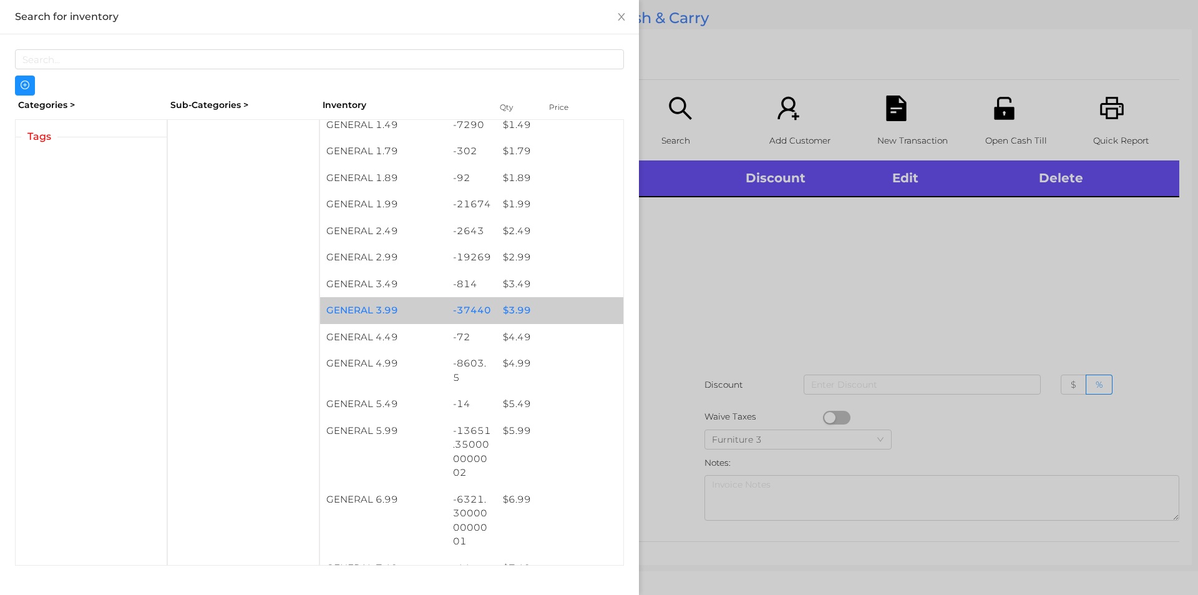
click at [400, 309] on div "GENERAL 3.99" at bounding box center [383, 310] width 127 height 27
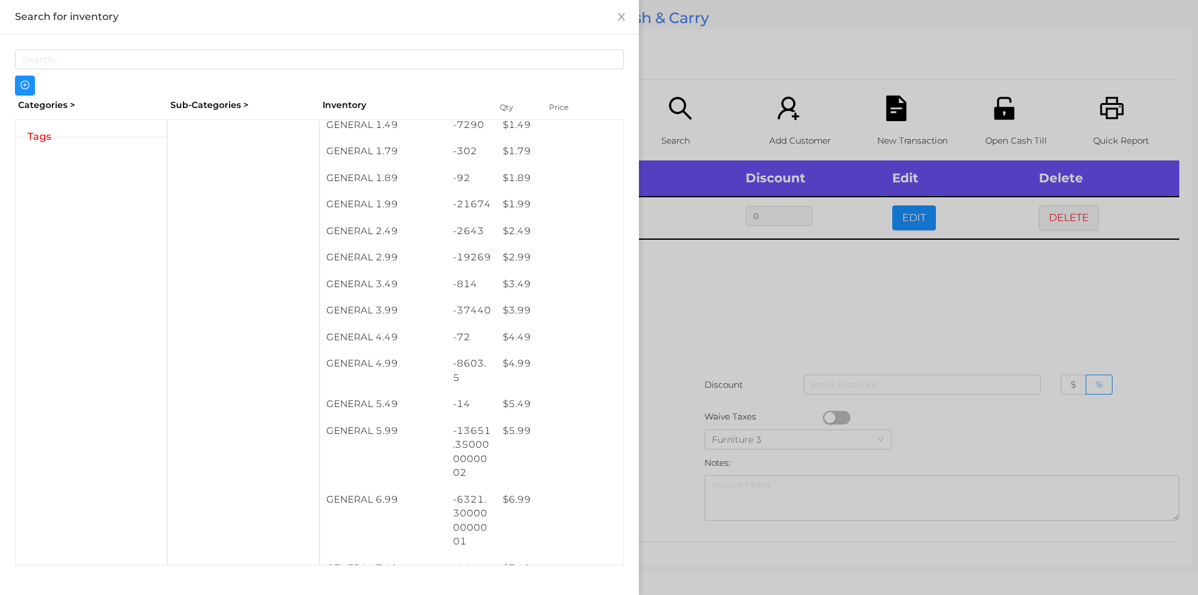
click at [837, 318] on div at bounding box center [599, 297] width 1198 height 595
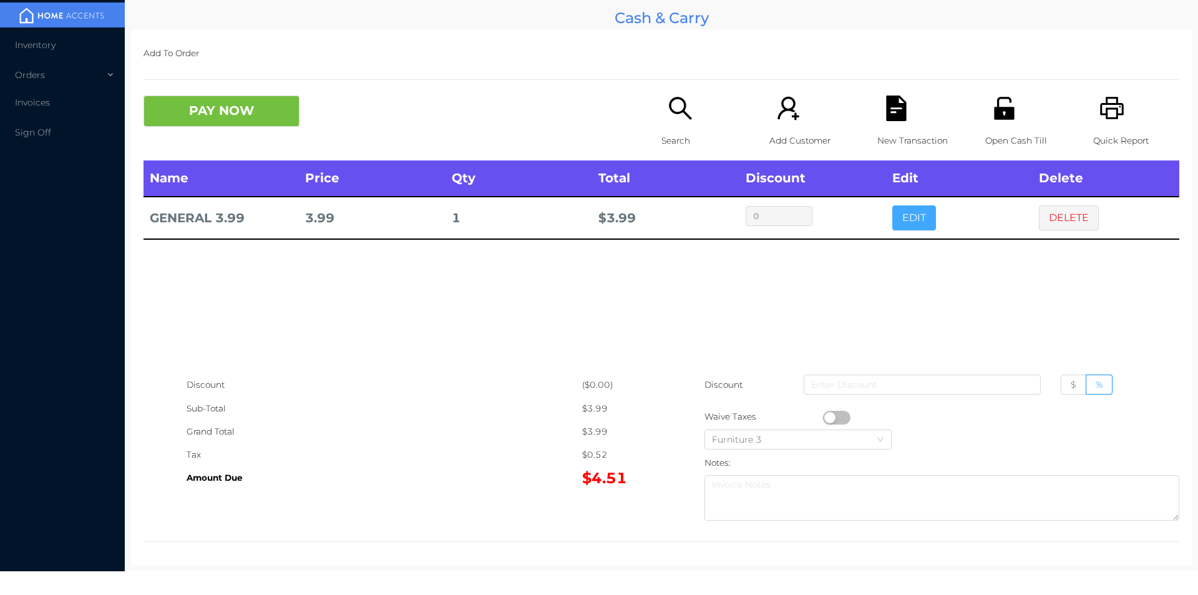
click at [902, 217] on button "EDIT" at bounding box center [914, 217] width 44 height 25
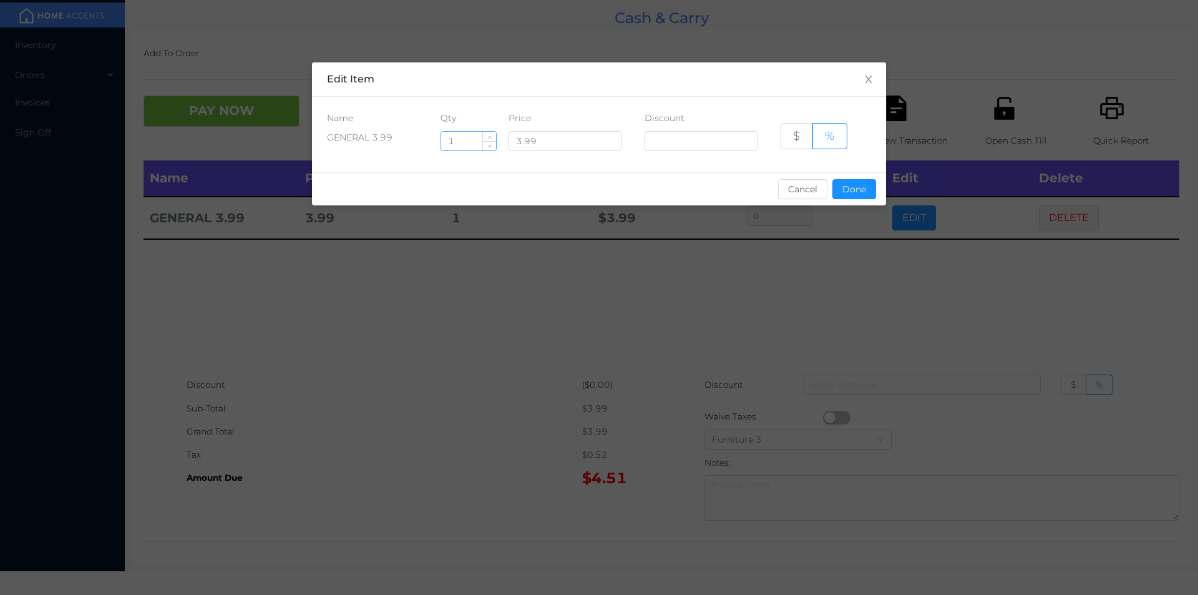
click at [474, 142] on input "1" at bounding box center [468, 141] width 55 height 19
type input "4"
click at [851, 194] on button "Done" at bounding box center [854, 189] width 44 height 20
type input "0%"
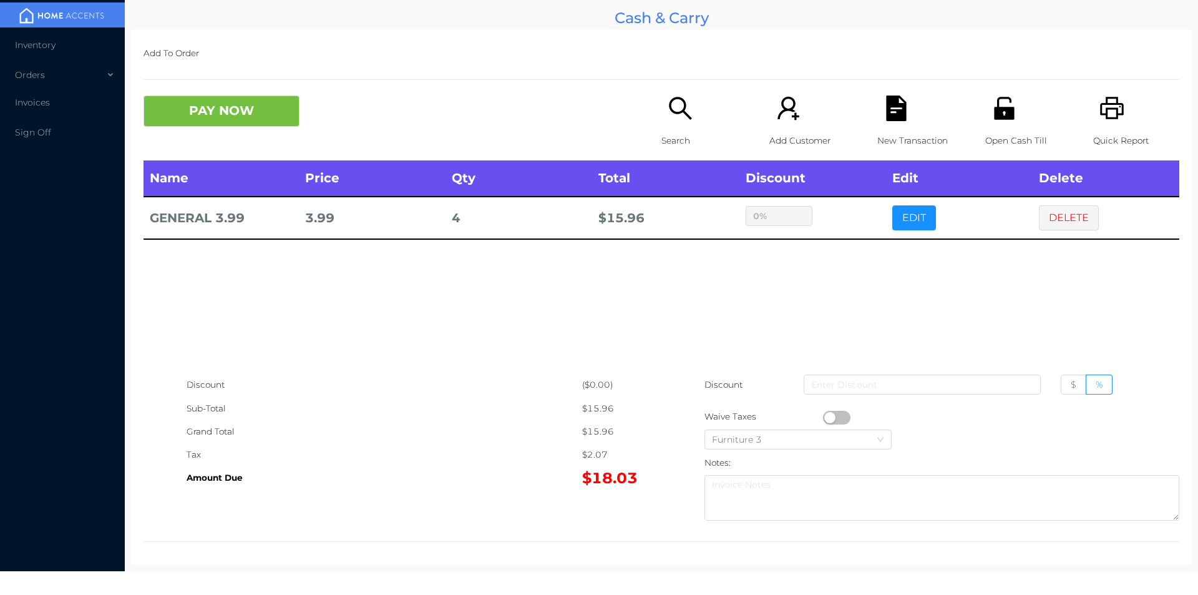
click at [828, 419] on button "button" at bounding box center [836, 418] width 27 height 14
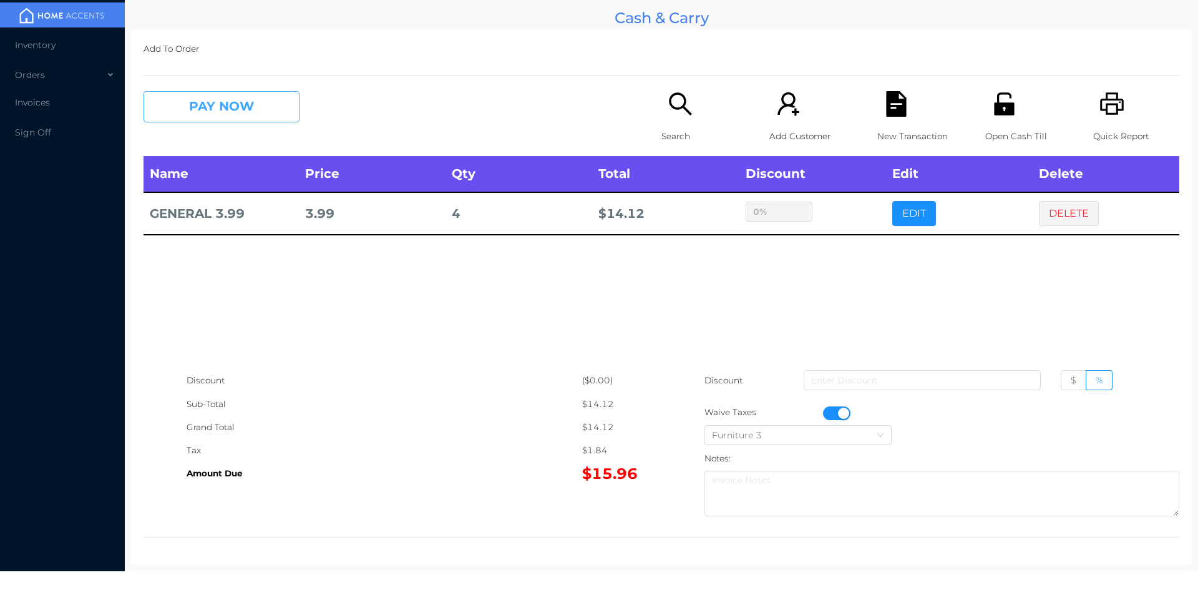
click at [193, 102] on button "PAY NOW" at bounding box center [222, 106] width 156 height 31
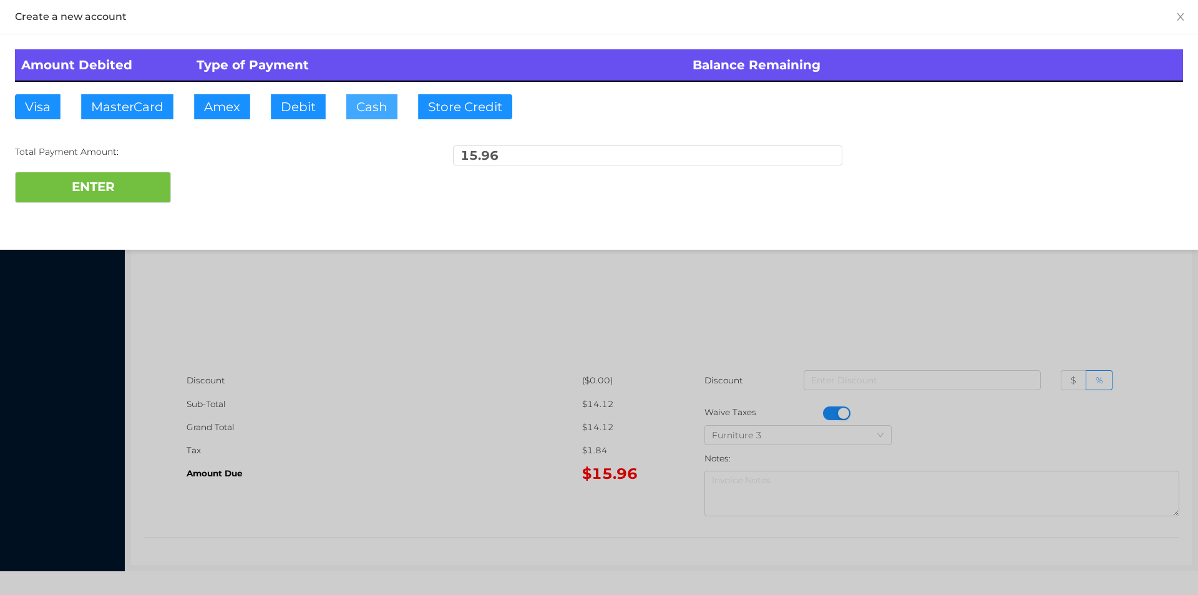
click at [376, 119] on button "Cash" at bounding box center [371, 106] width 51 height 25
type input "20.00"
click at [97, 181] on button "ENTER" at bounding box center [93, 187] width 156 height 31
type input "0"
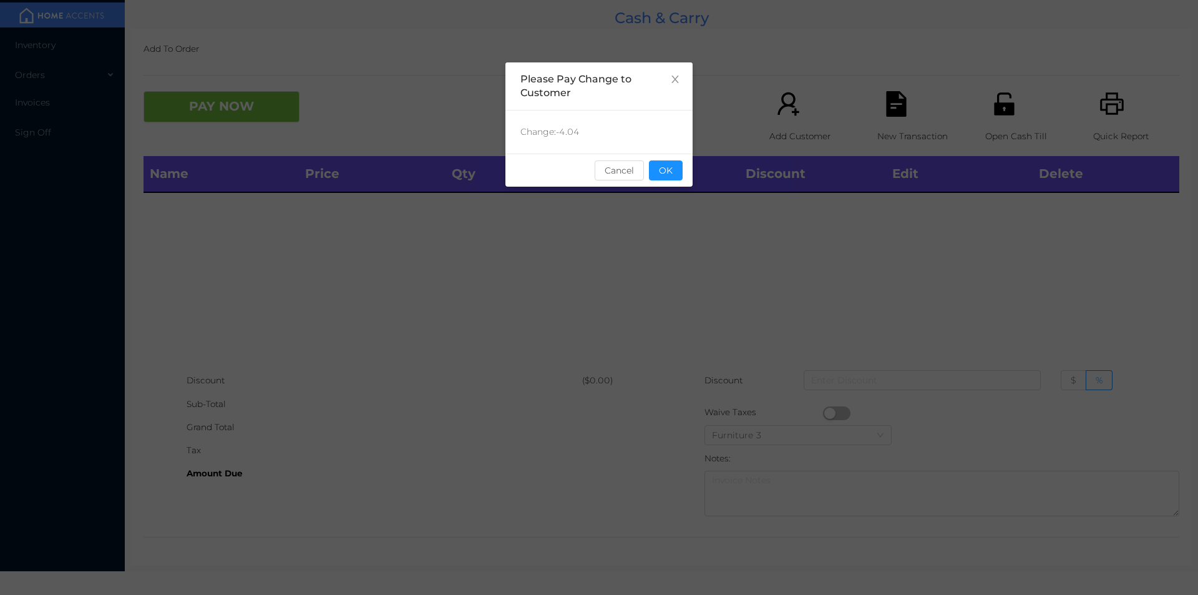
click at [672, 196] on div "sentinelStart Please Pay Change to Customer Change: -4.04 Cancel OK sentinelEnd" at bounding box center [598, 187] width 187 height 250
click at [676, 175] on button "OK" at bounding box center [666, 170] width 34 height 20
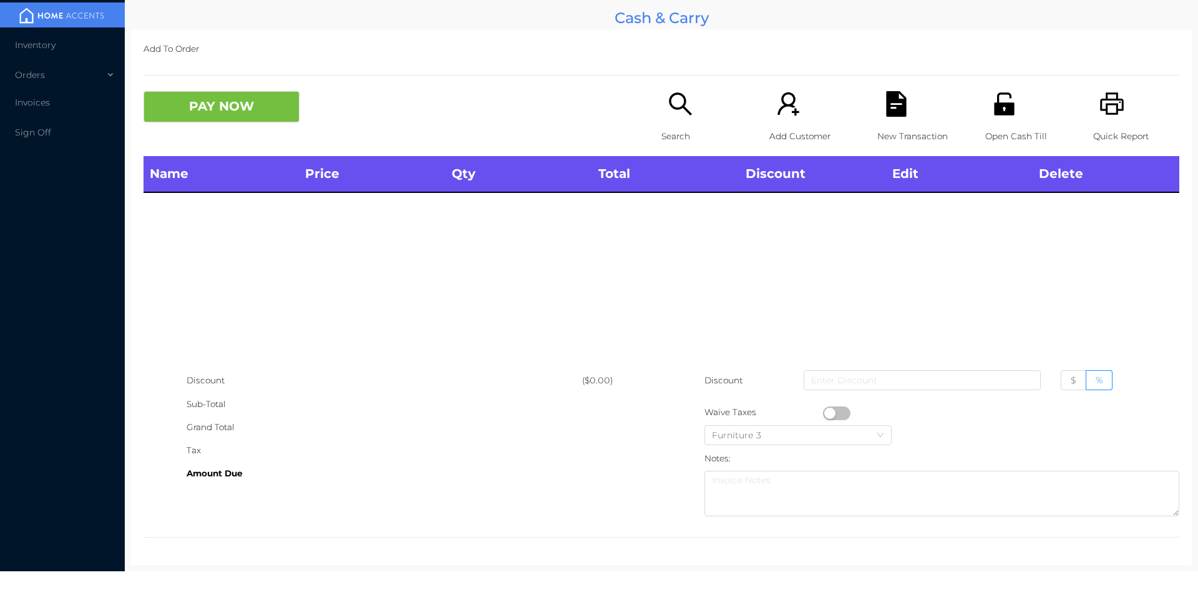
click at [792, 117] on icon "icon: user-add" at bounding box center [789, 104] width 26 height 26
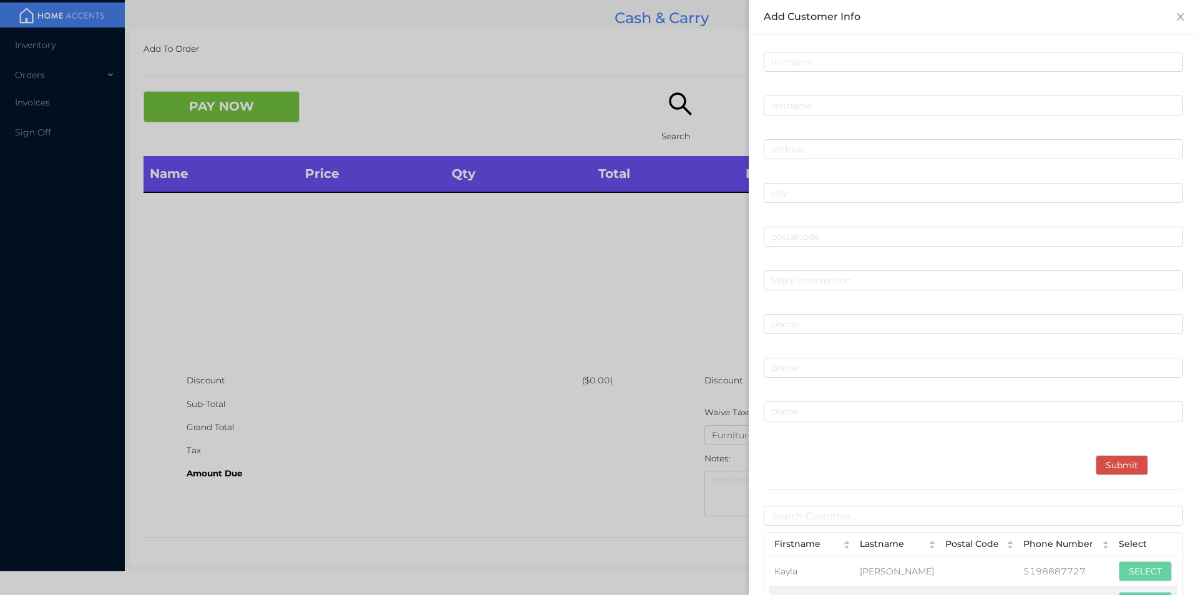
click at [567, 271] on div at bounding box center [599, 297] width 1198 height 595
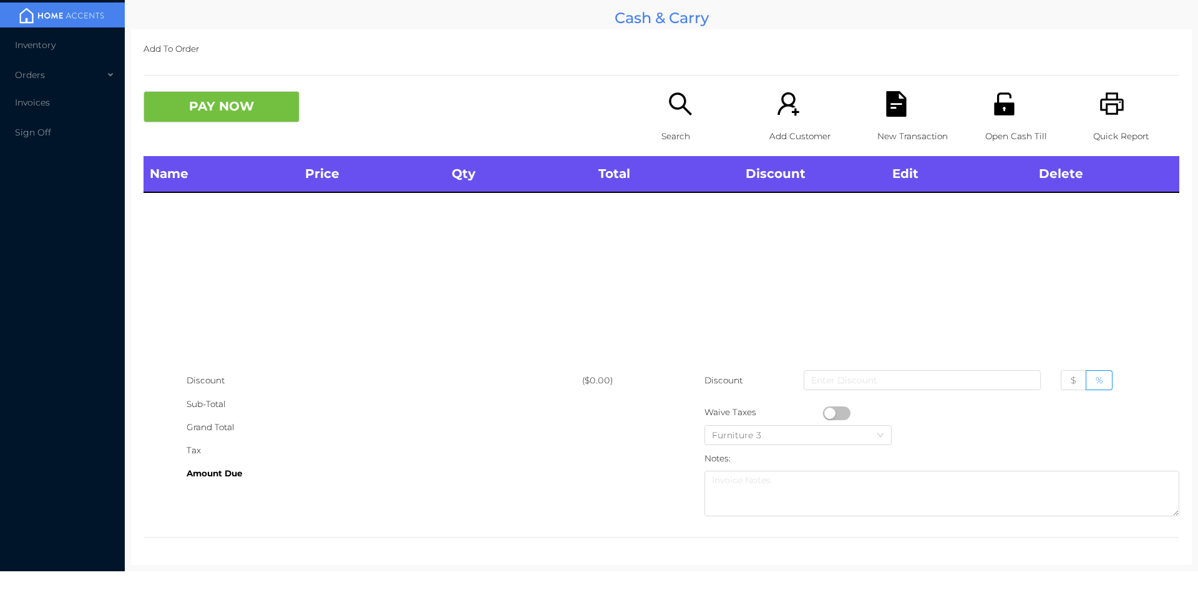
click at [661, 114] on div "Search" at bounding box center [704, 123] width 86 height 65
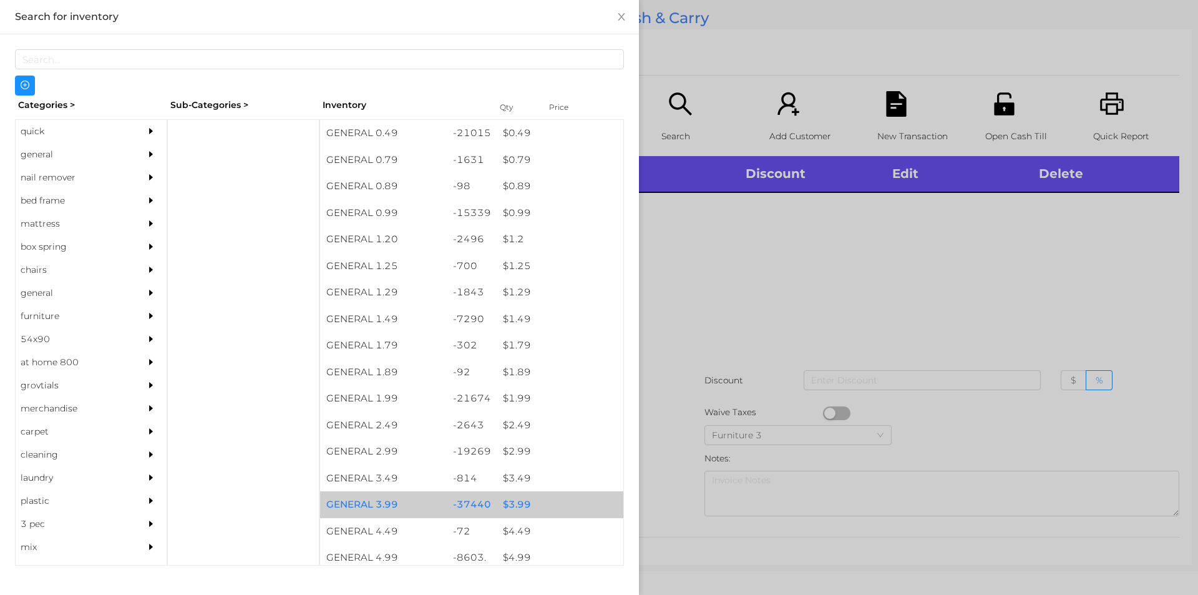
click at [351, 494] on div "GENERAL 3.99" at bounding box center [383, 504] width 127 height 27
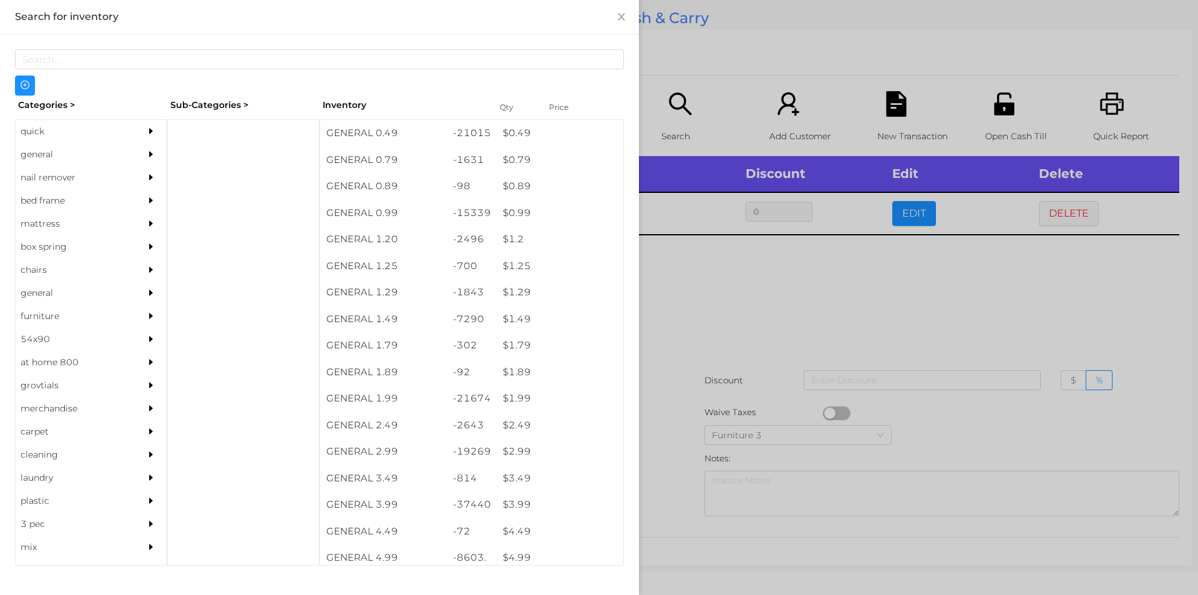
click at [766, 290] on div at bounding box center [599, 297] width 1198 height 595
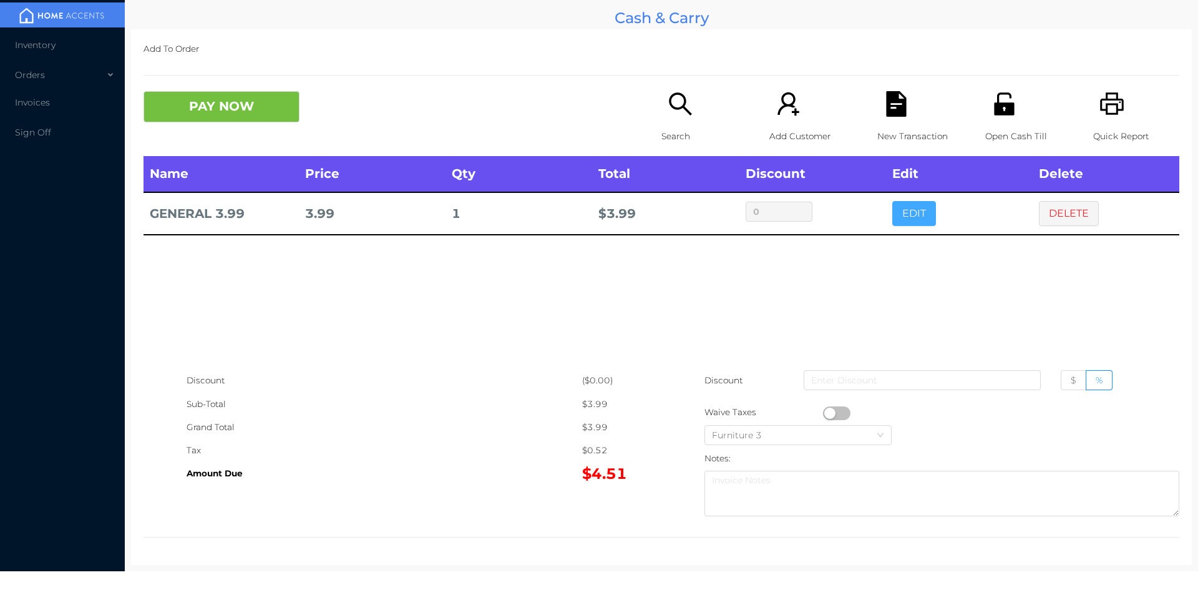
click at [894, 219] on button "EDIT" at bounding box center [914, 213] width 44 height 25
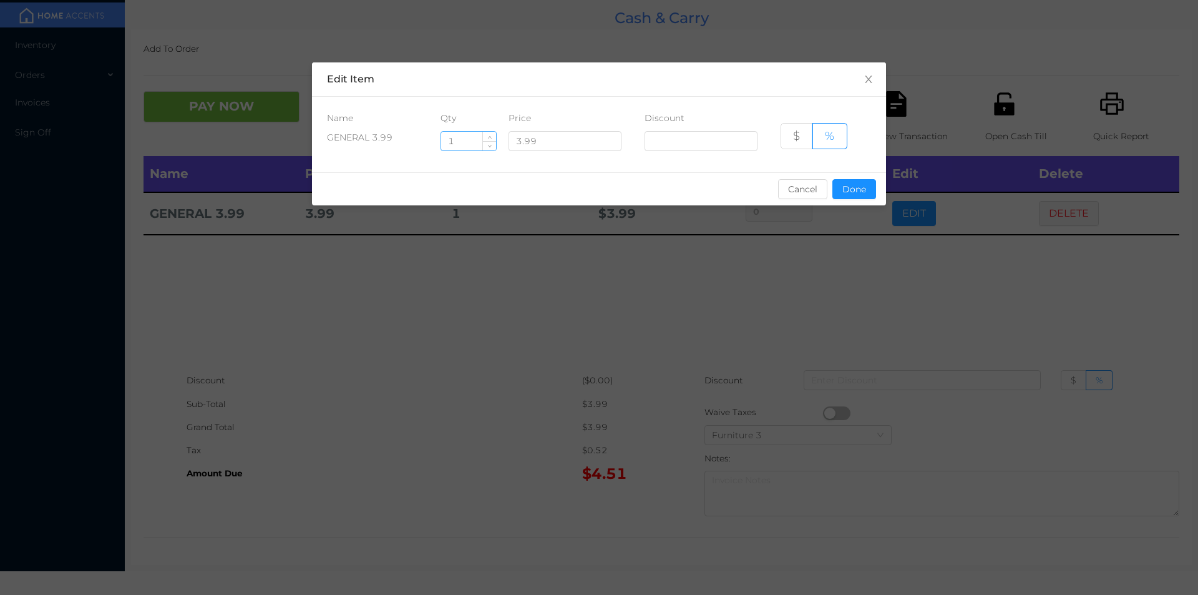
click at [463, 144] on input "1" at bounding box center [468, 141] width 55 height 19
type input "10"
click at [850, 193] on button "Done" at bounding box center [854, 189] width 44 height 20
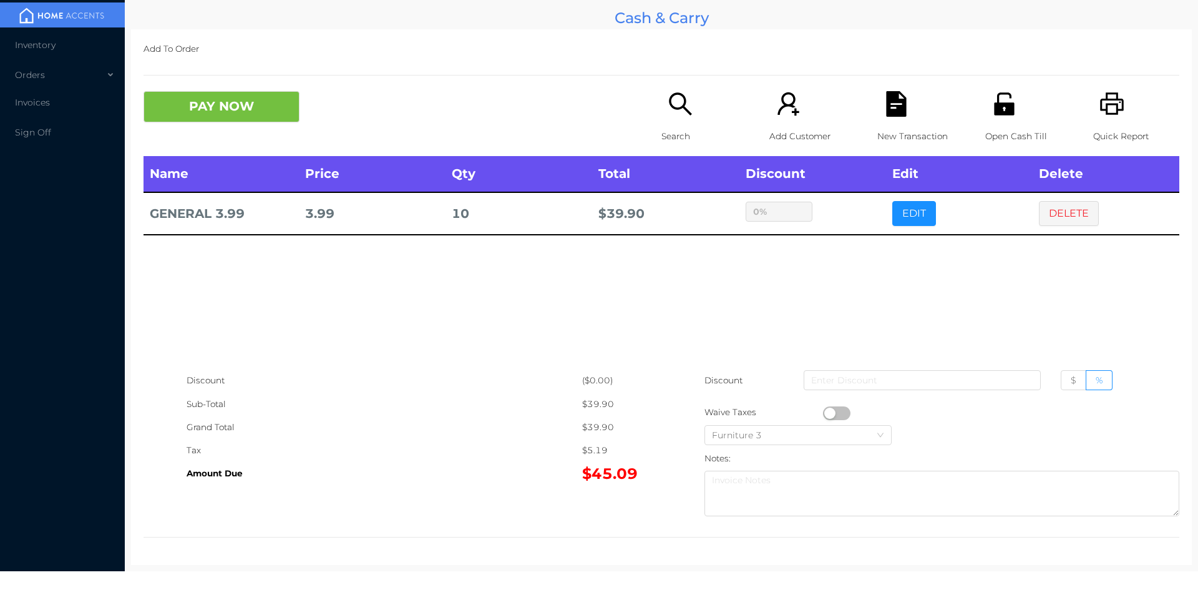
click at [827, 411] on button "button" at bounding box center [836, 413] width 27 height 14
click at [228, 100] on button "PAY NOW" at bounding box center [222, 106] width 156 height 31
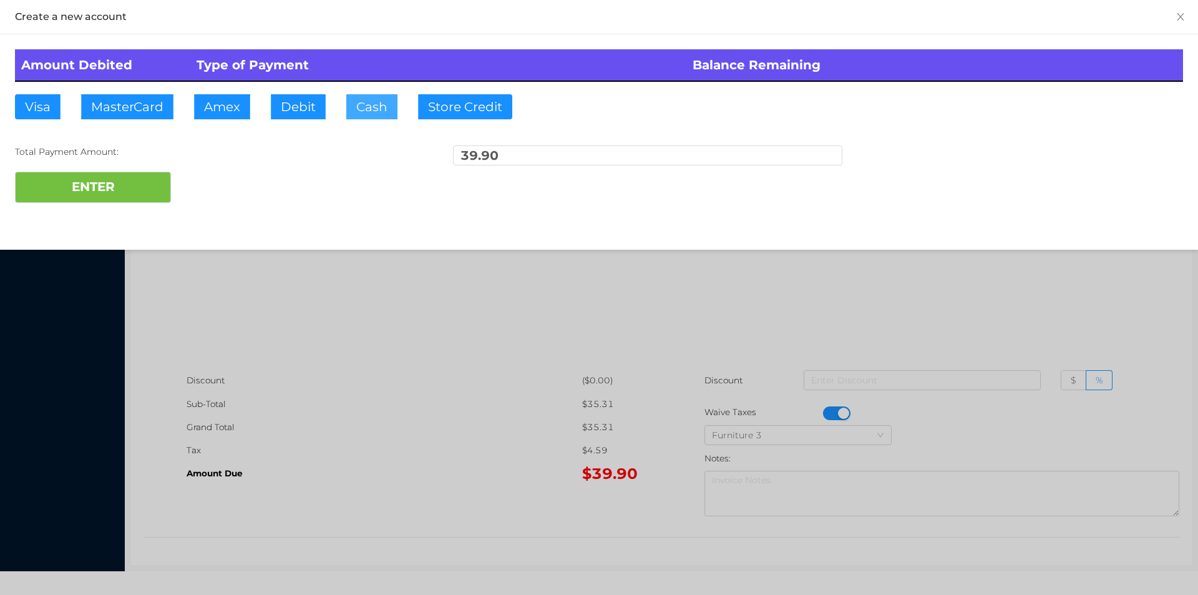
click at [359, 115] on button "Cash" at bounding box center [371, 106] width 51 height 25
click at [109, 196] on button "ENTER" at bounding box center [93, 187] width 156 height 31
type input "0"
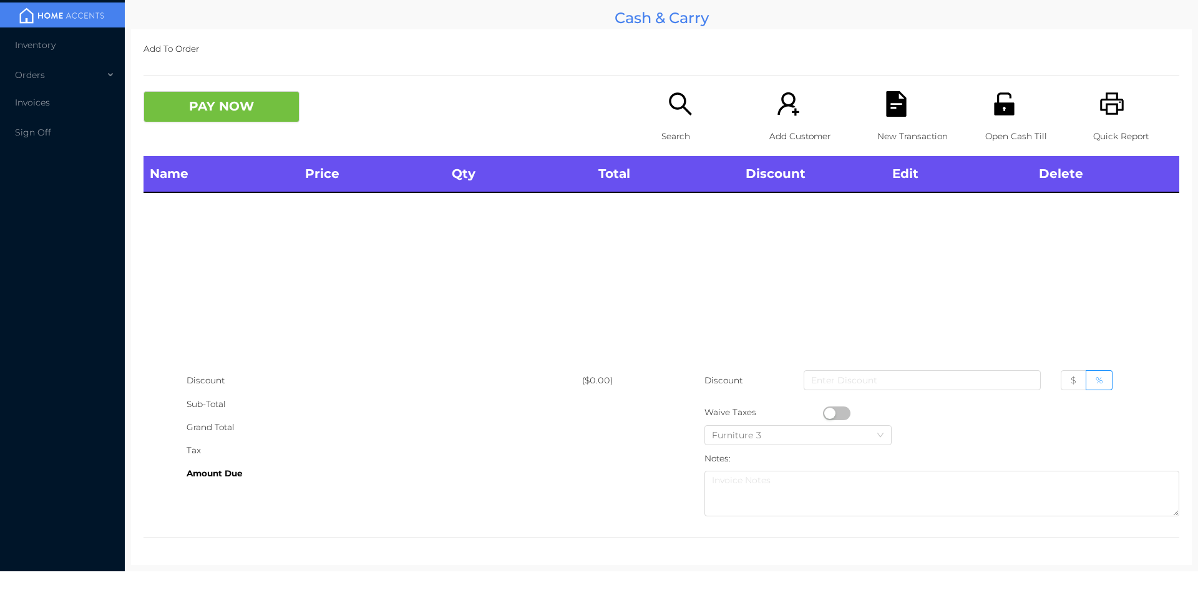
click at [670, 114] on icon "icon: search" at bounding box center [681, 104] width 26 height 26
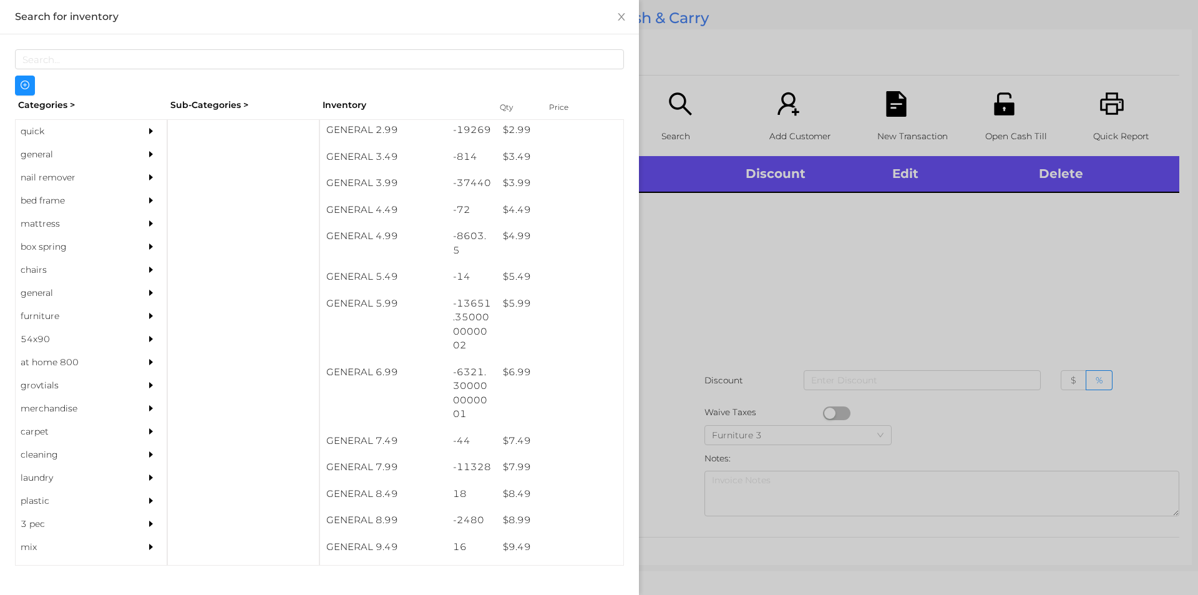
scroll to position [360, 0]
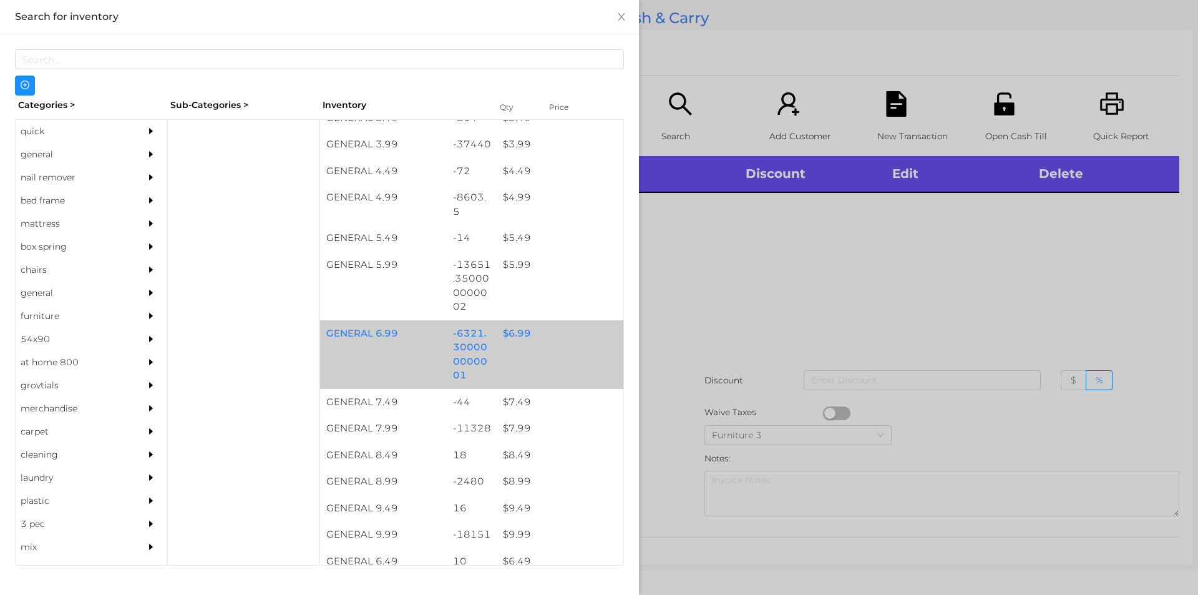
click at [488, 362] on div "-6321.300000000001" at bounding box center [472, 354] width 51 height 69
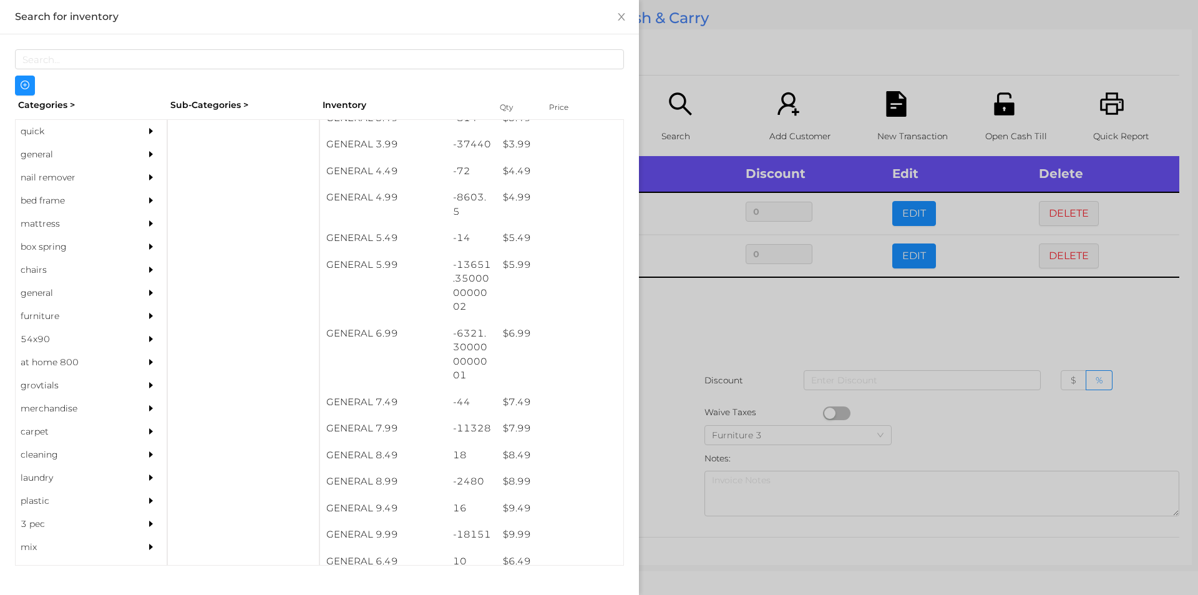
click at [691, 394] on div at bounding box center [599, 297] width 1198 height 595
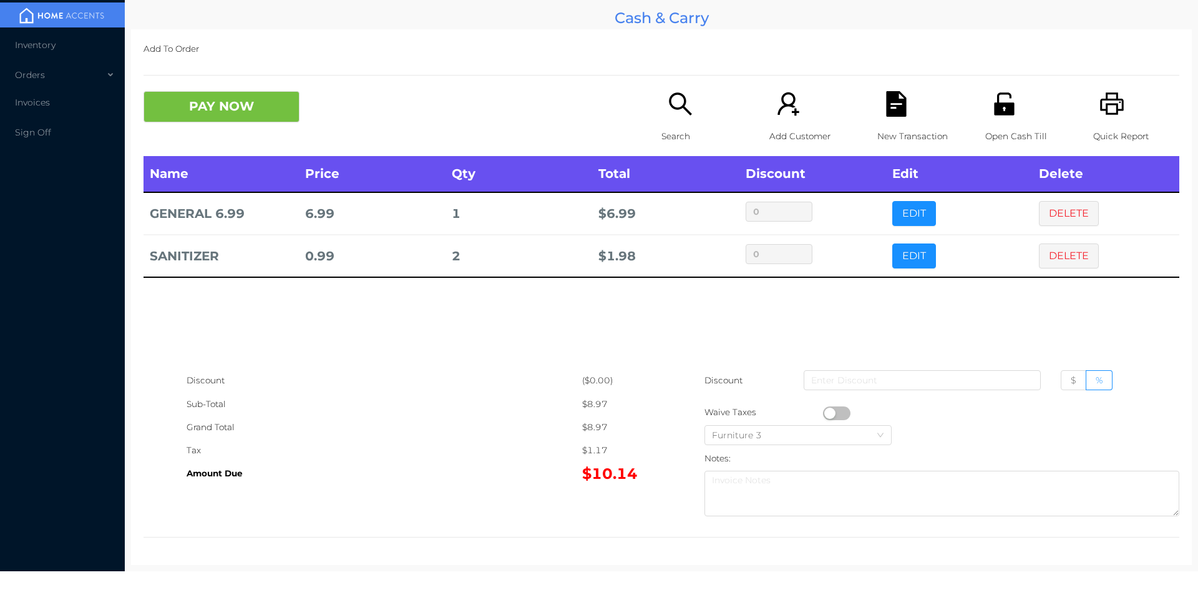
scroll to position [0, 0]
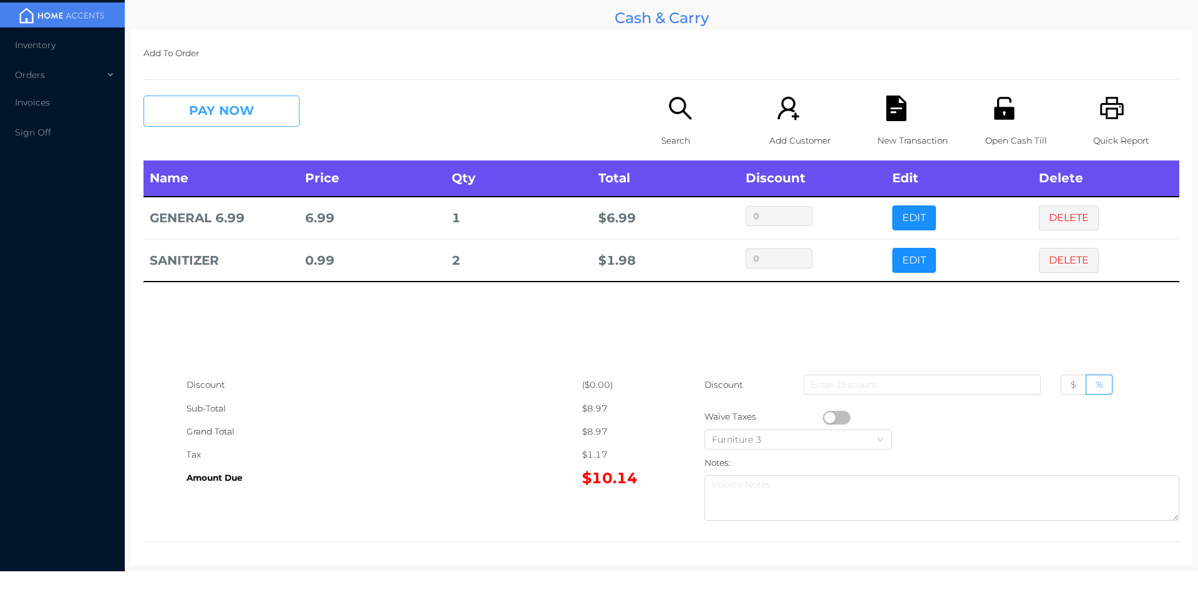
click at [237, 104] on button "PAY NOW" at bounding box center [222, 110] width 156 height 31
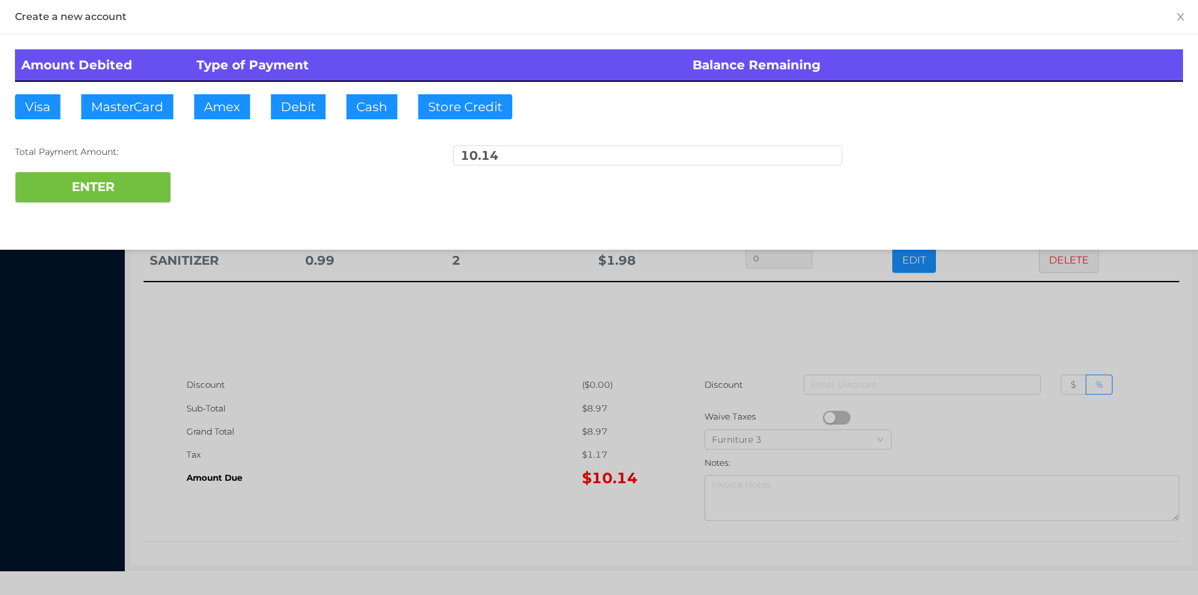
click at [397, 495] on div at bounding box center [599, 297] width 1198 height 595
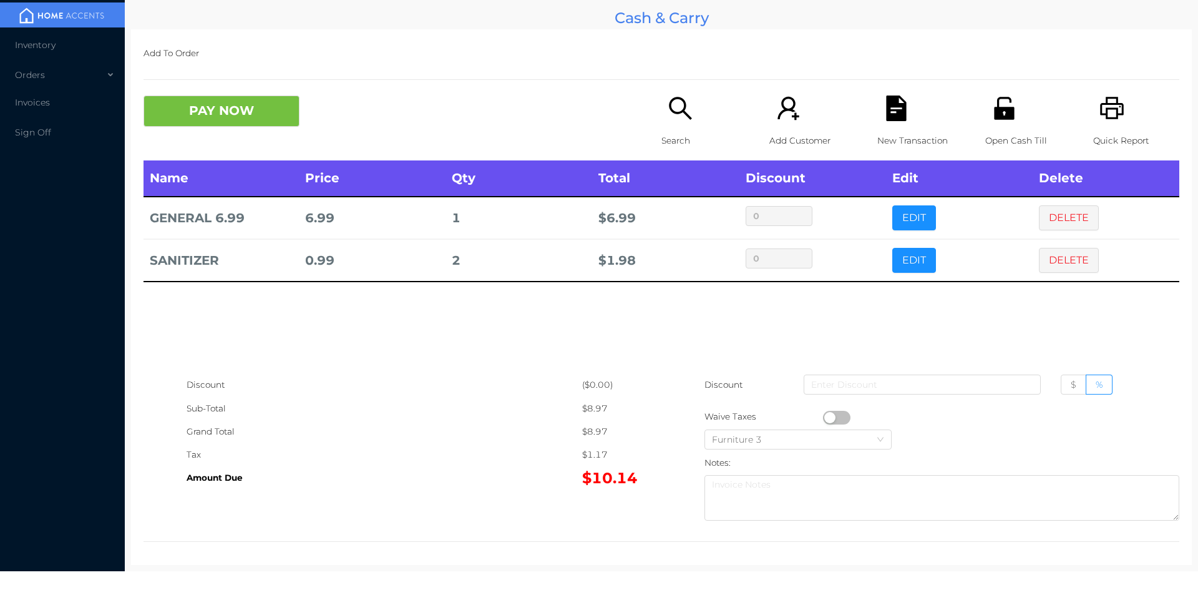
click at [880, 126] on div "New Transaction" at bounding box center [920, 127] width 86 height 65
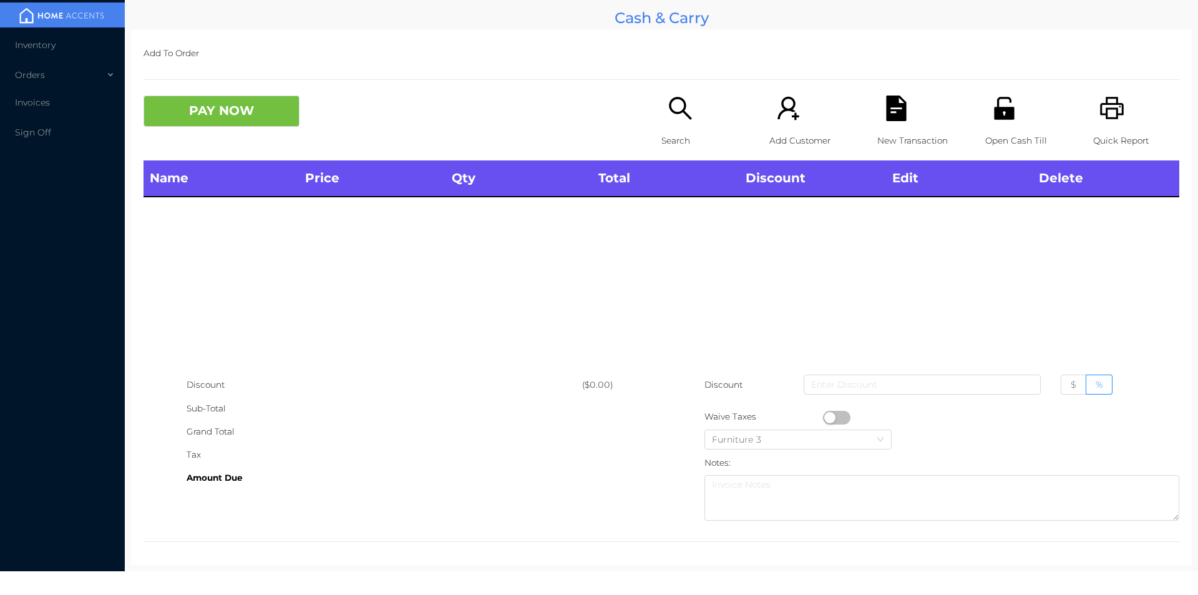
click at [1110, 114] on icon "icon: printer" at bounding box center [1112, 108] width 26 height 26
click at [676, 122] on div "Search" at bounding box center [704, 127] width 86 height 65
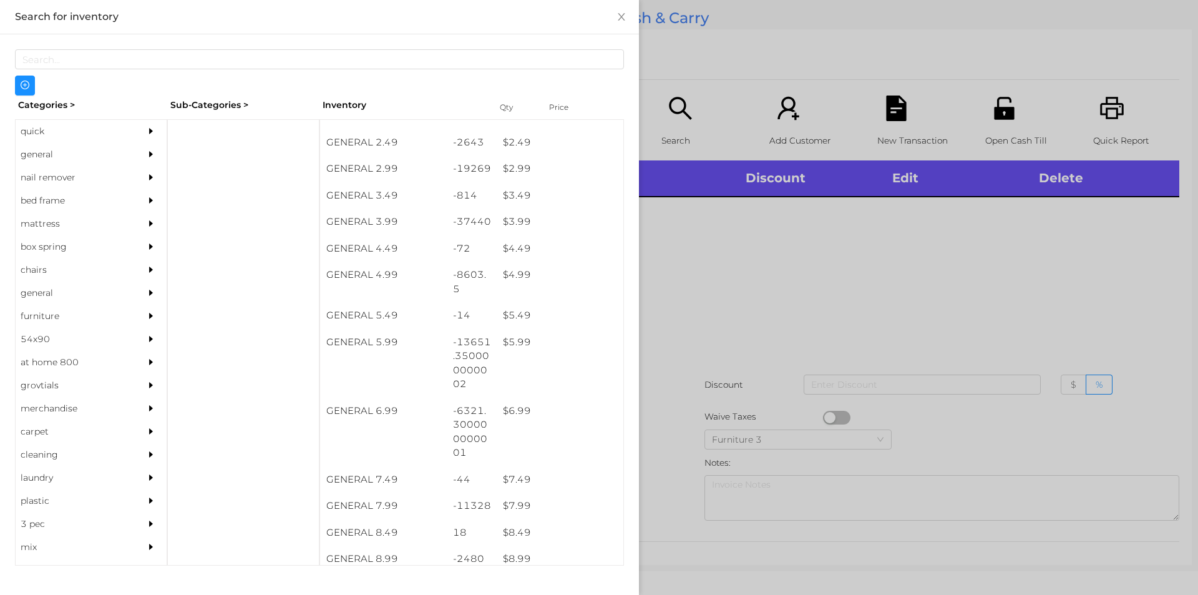
scroll to position [281, 0]
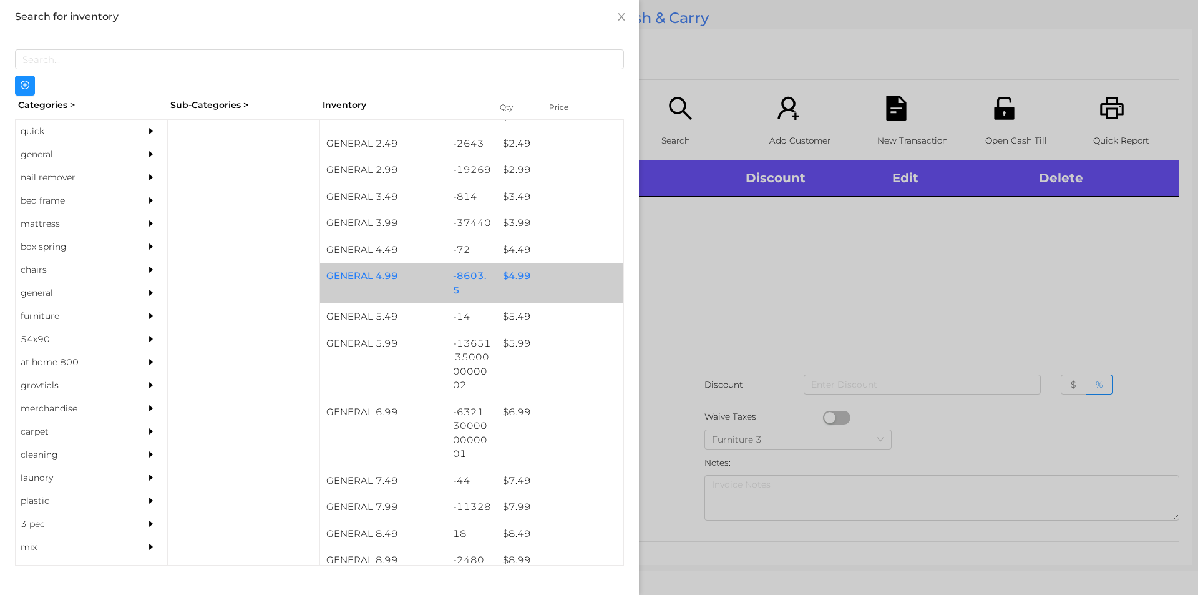
click at [529, 286] on div "$ 4.99" at bounding box center [560, 276] width 127 height 27
click at [542, 285] on div "$ 4.99" at bounding box center [560, 276] width 127 height 27
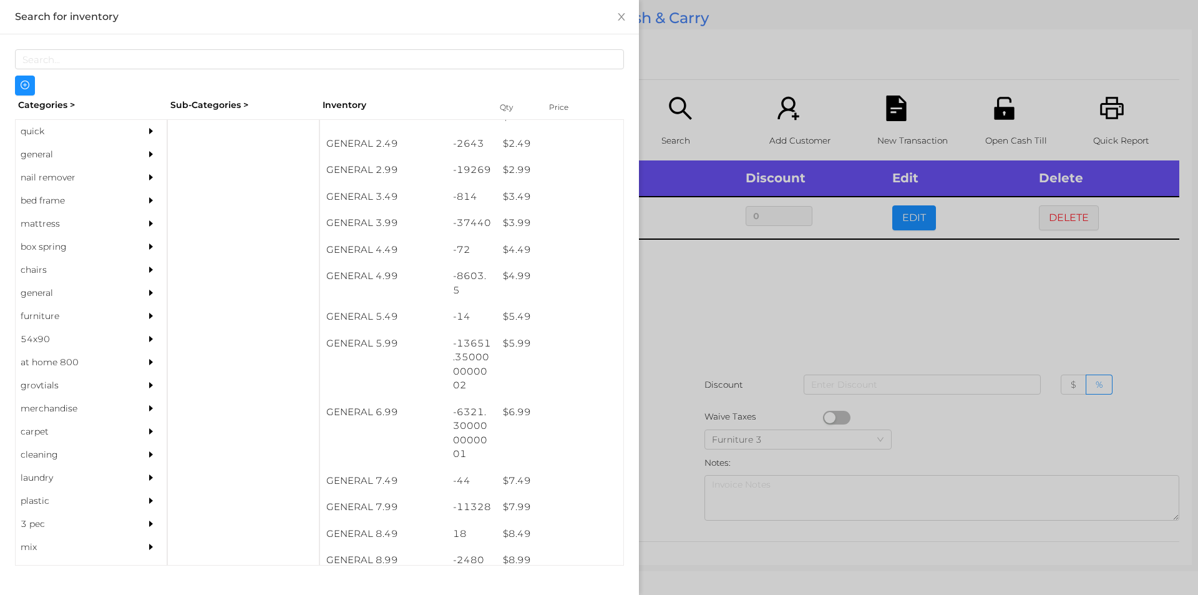
click at [710, 332] on div at bounding box center [599, 297] width 1198 height 595
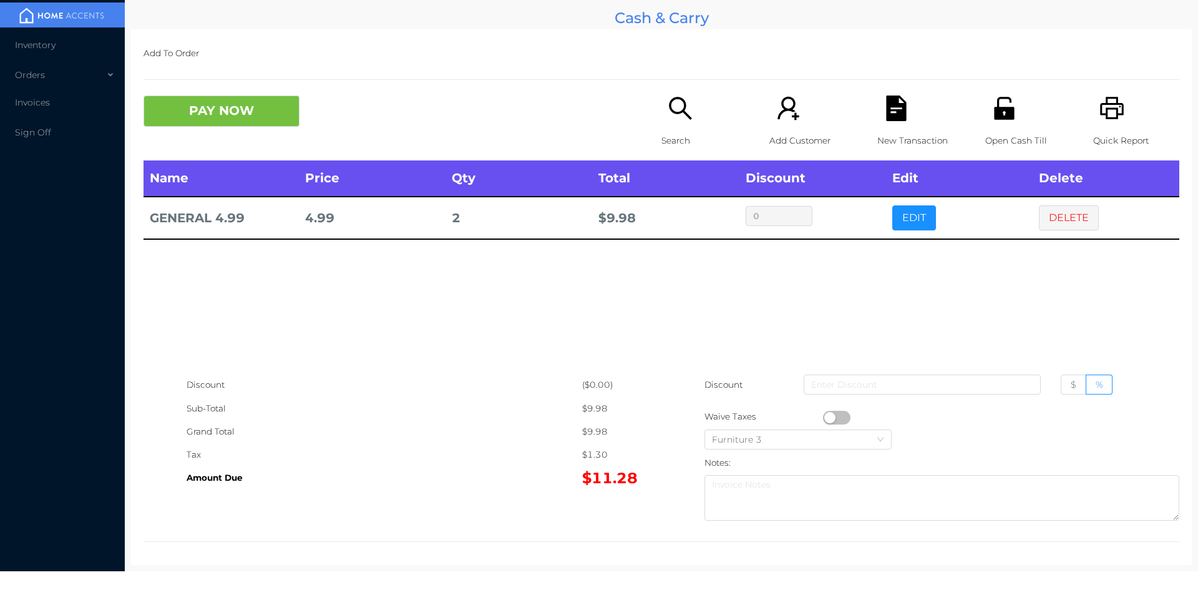
click at [887, 100] on icon "icon: file-text" at bounding box center [896, 108] width 20 height 26
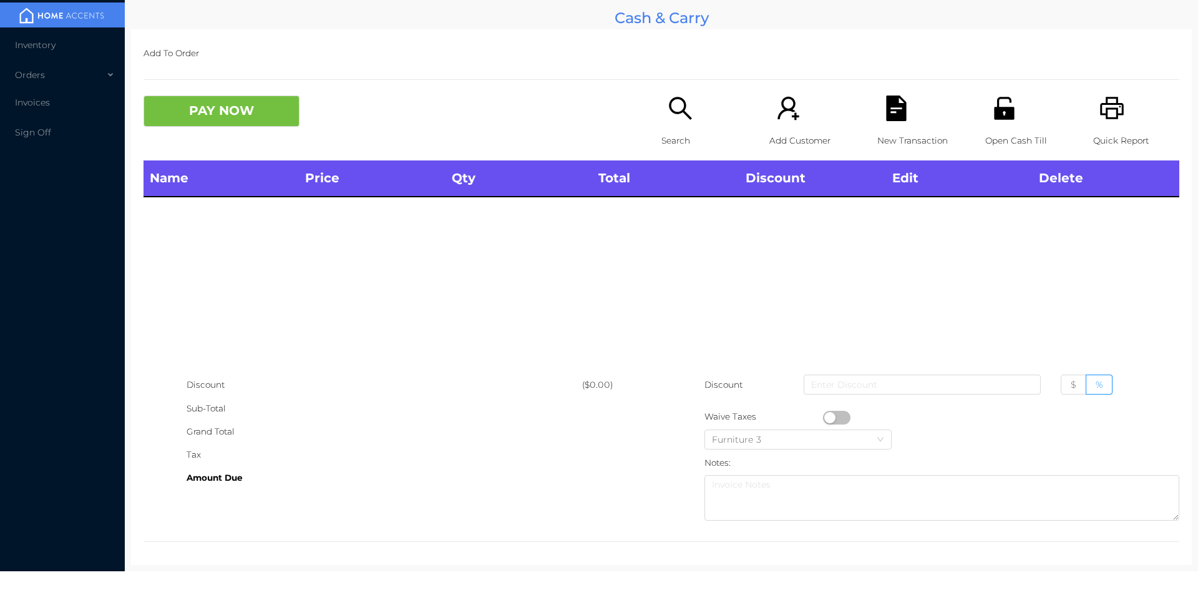
click at [1018, 125] on div "Open Cash Till" at bounding box center [1028, 127] width 86 height 65
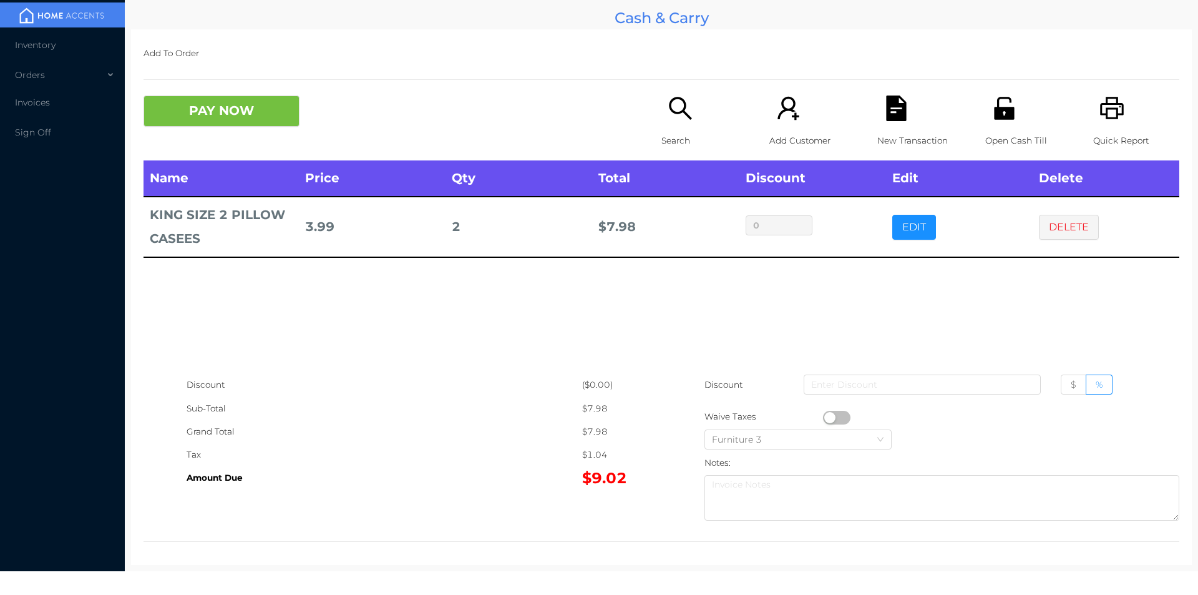
click at [689, 119] on div "Search" at bounding box center [704, 127] width 86 height 65
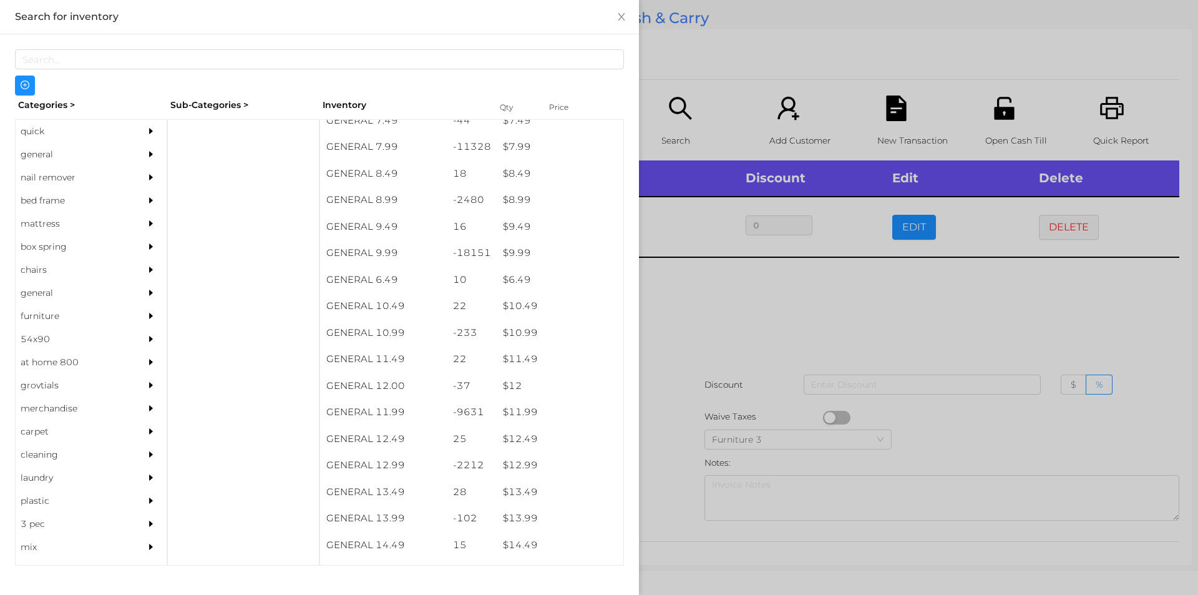
scroll to position [628, 0]
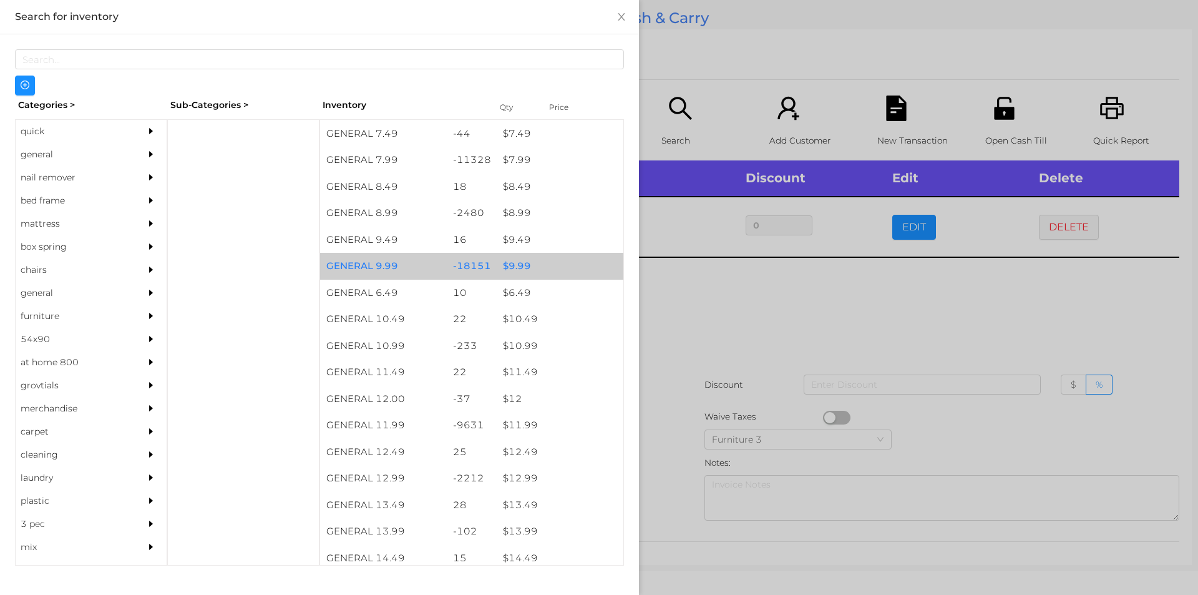
click at [557, 259] on div "$ 9.99" at bounding box center [560, 266] width 127 height 27
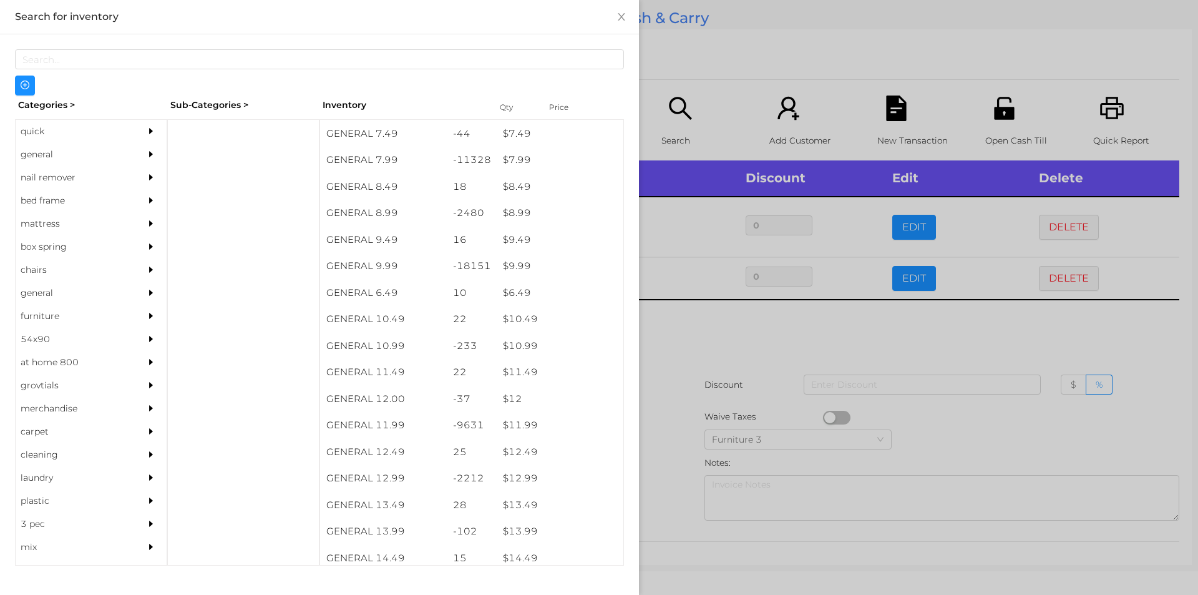
click at [727, 354] on div at bounding box center [599, 297] width 1198 height 595
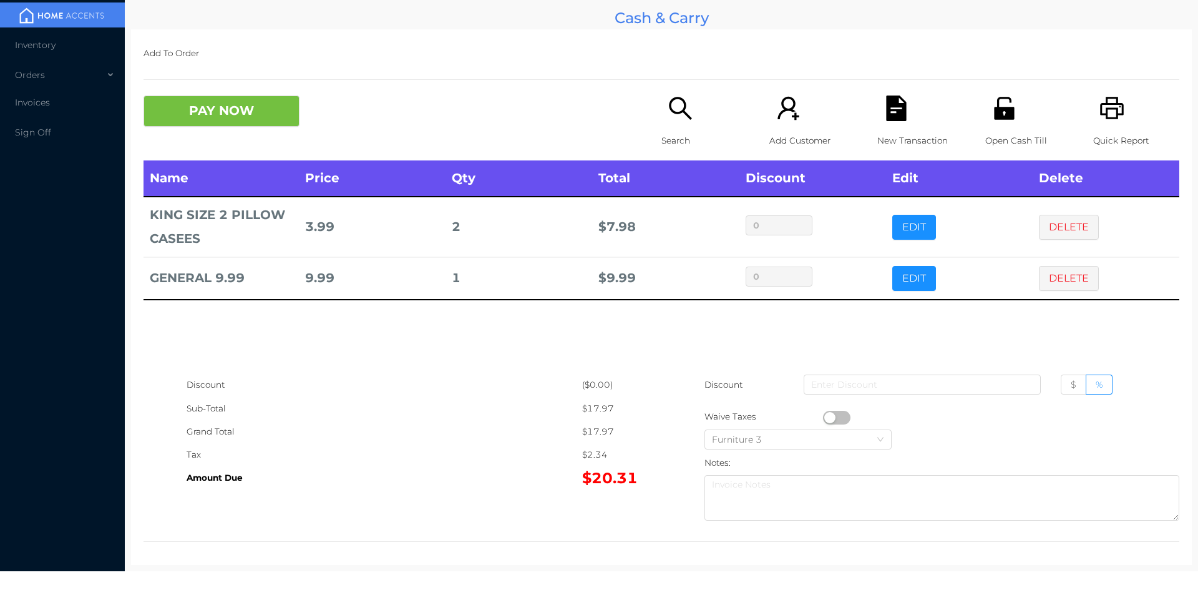
click at [877, 130] on p "New Transaction" at bounding box center [920, 140] width 86 height 23
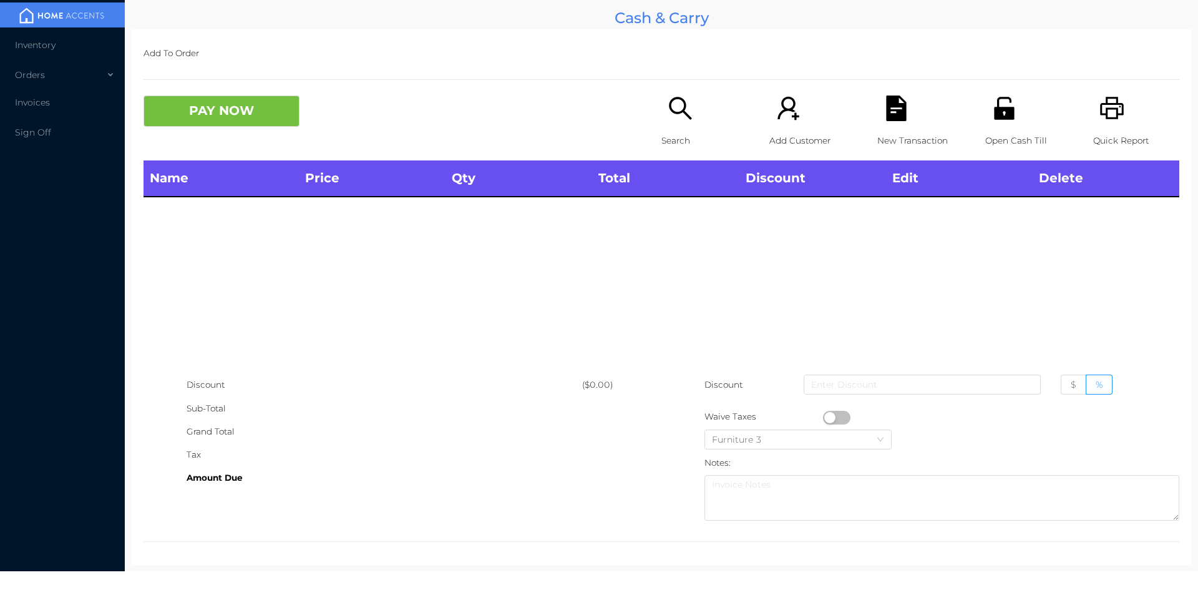
click at [985, 111] on div "Open Cash Till" at bounding box center [1028, 127] width 86 height 65
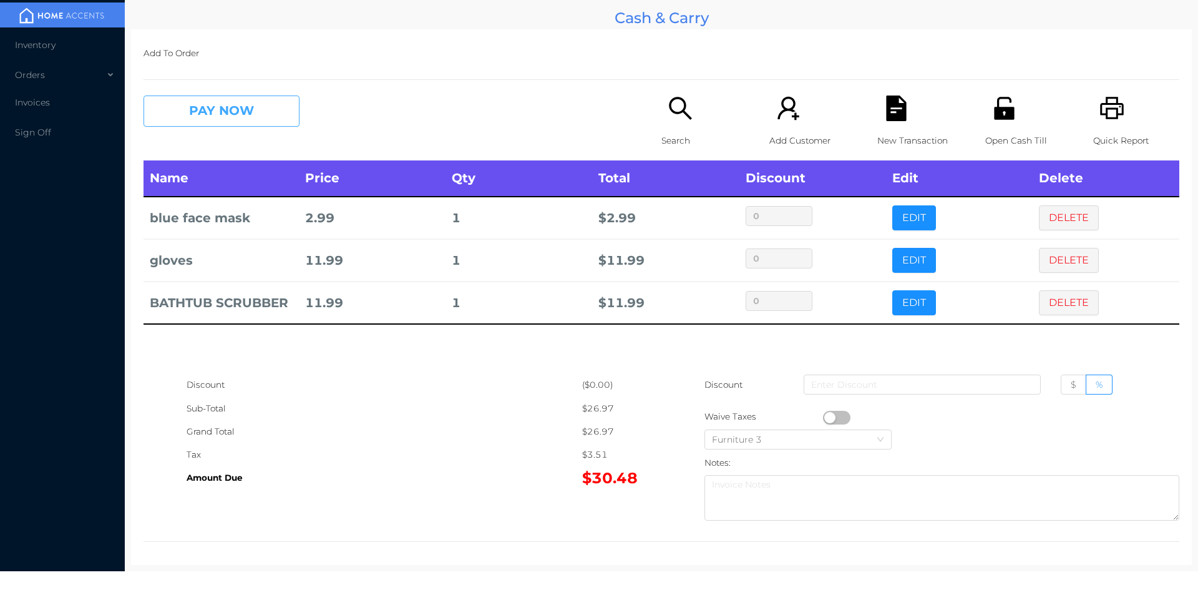
click at [206, 124] on button "PAY NOW" at bounding box center [222, 110] width 156 height 31
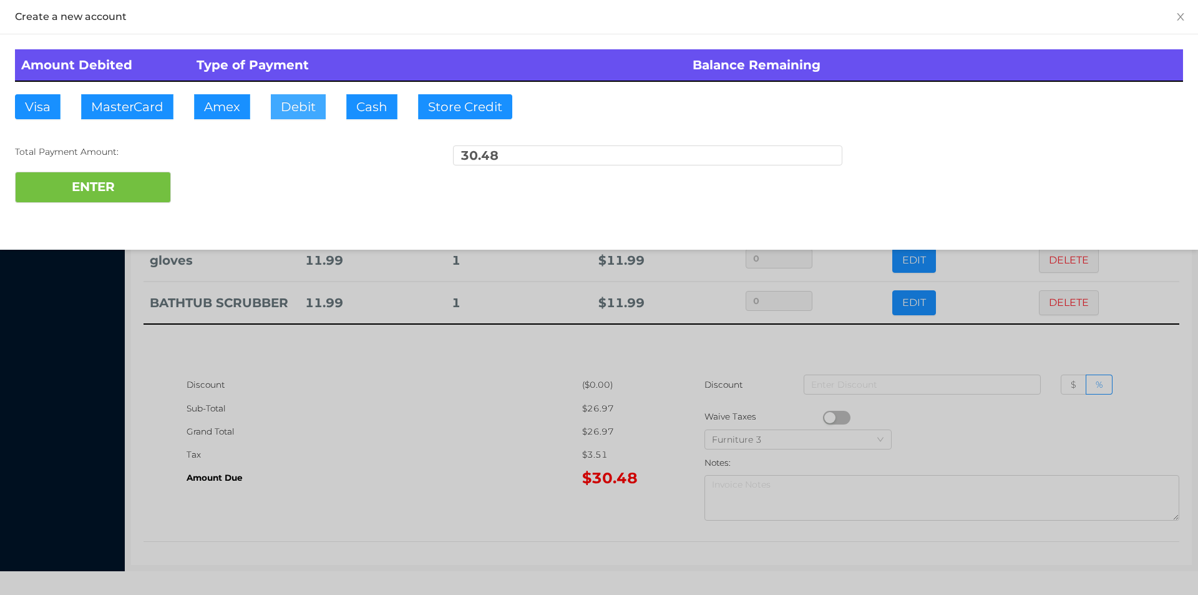
click at [314, 117] on button "Debit" at bounding box center [298, 106] width 55 height 25
click at [128, 197] on button "ENTER" at bounding box center [93, 187] width 156 height 31
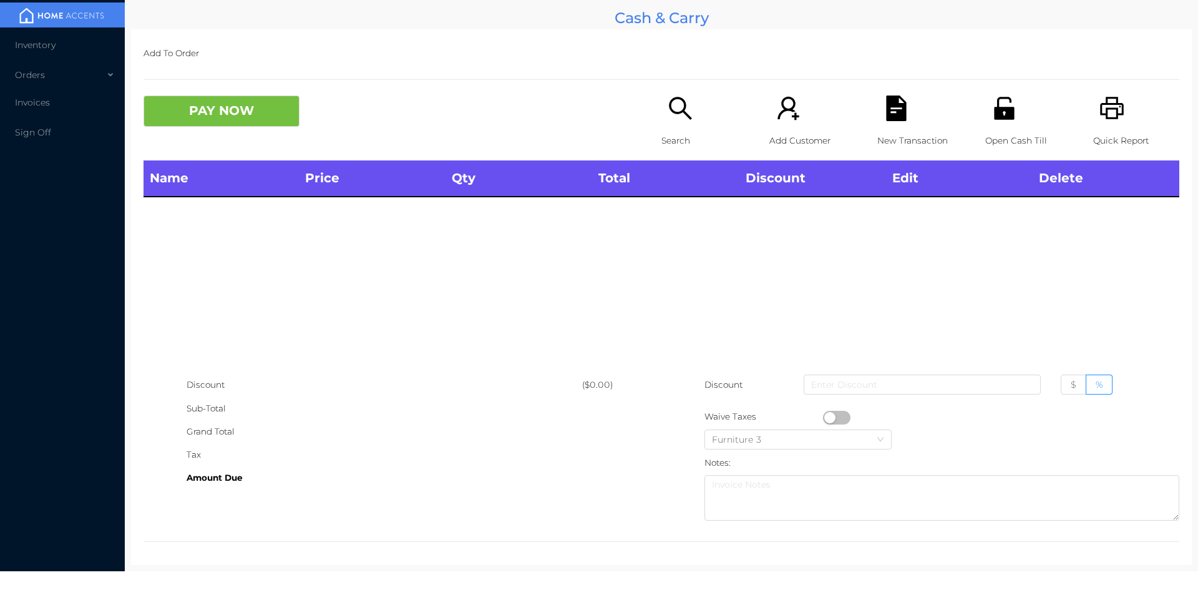
click at [985, 140] on p "Open Cash Till" at bounding box center [1028, 140] width 86 height 23
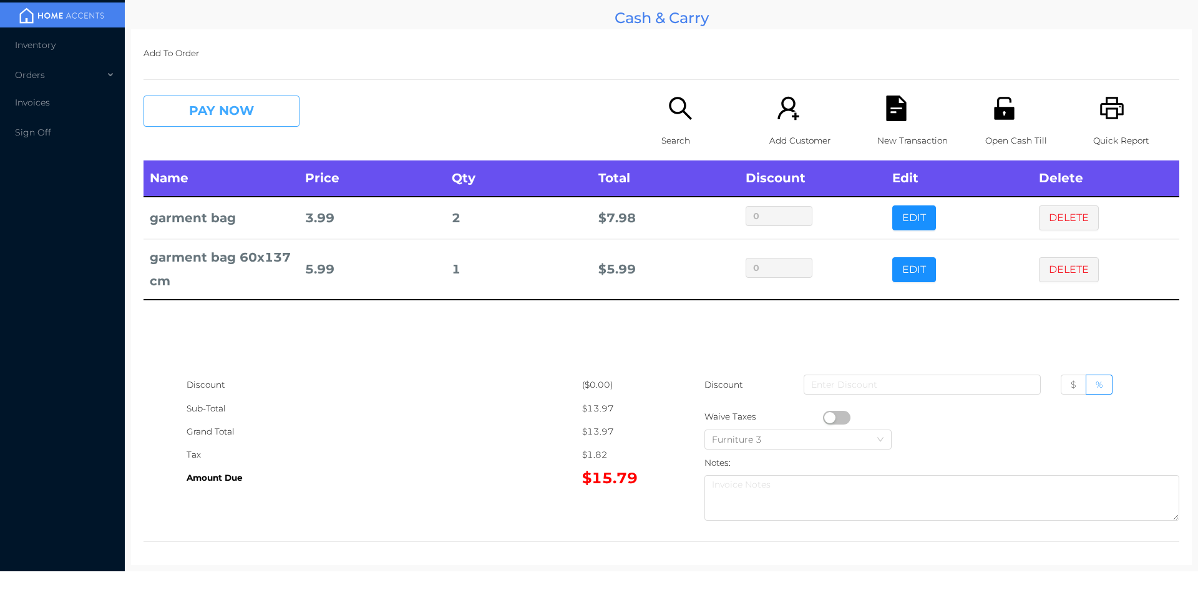
click at [245, 98] on button "PAY NOW" at bounding box center [222, 110] width 156 height 31
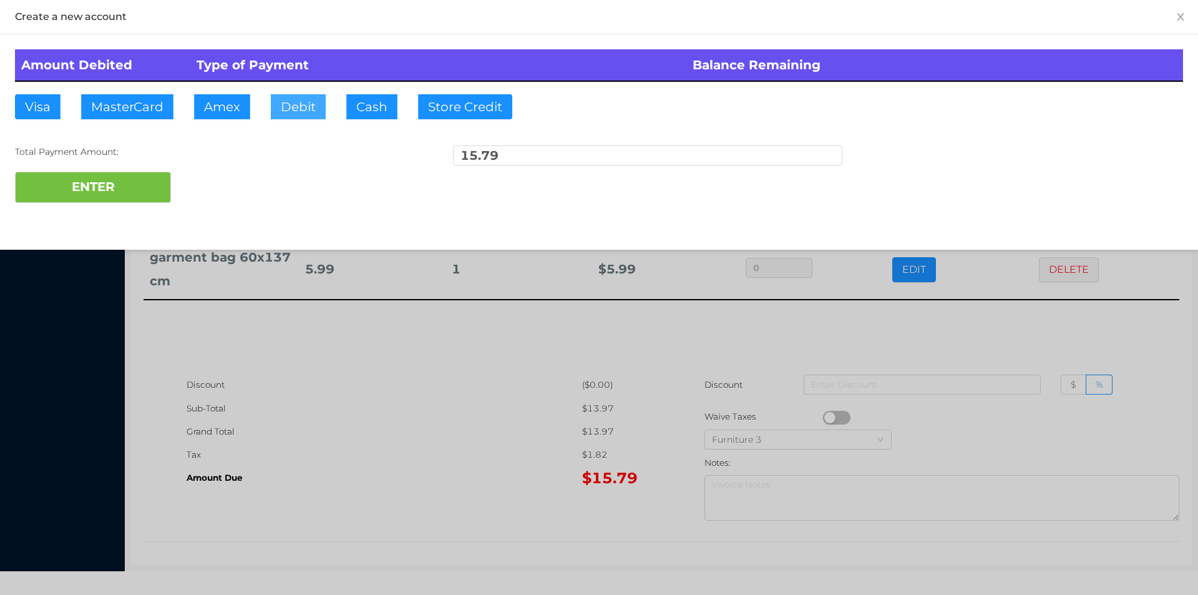
click at [303, 109] on button "Debit" at bounding box center [298, 106] width 55 height 25
click at [99, 182] on button "ENTER" at bounding box center [93, 187] width 156 height 31
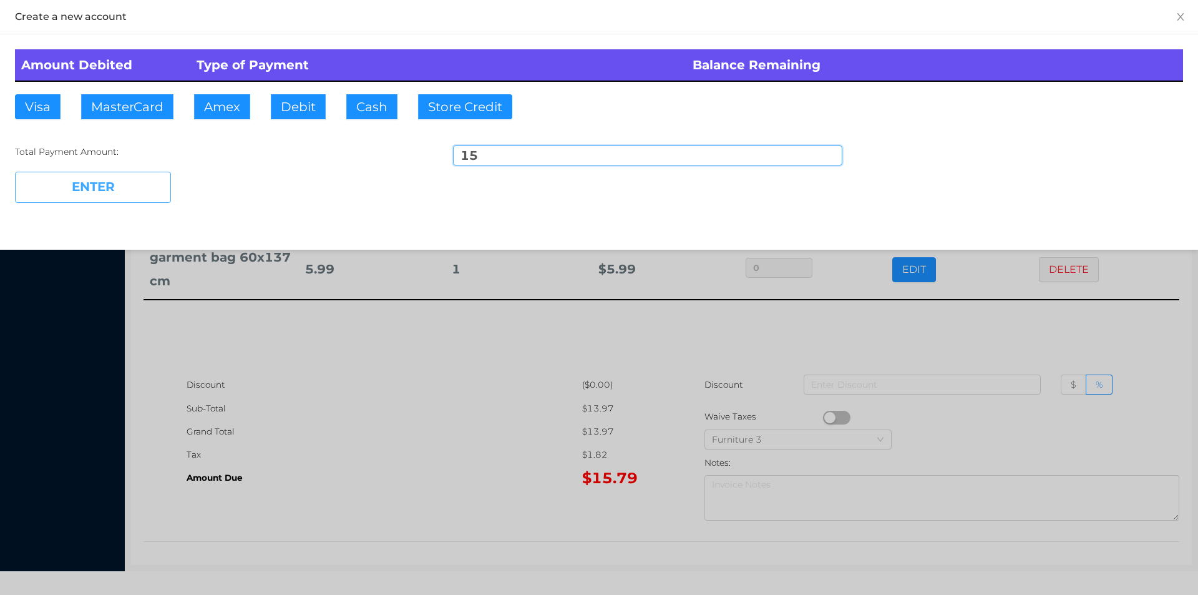
type input "0.79"
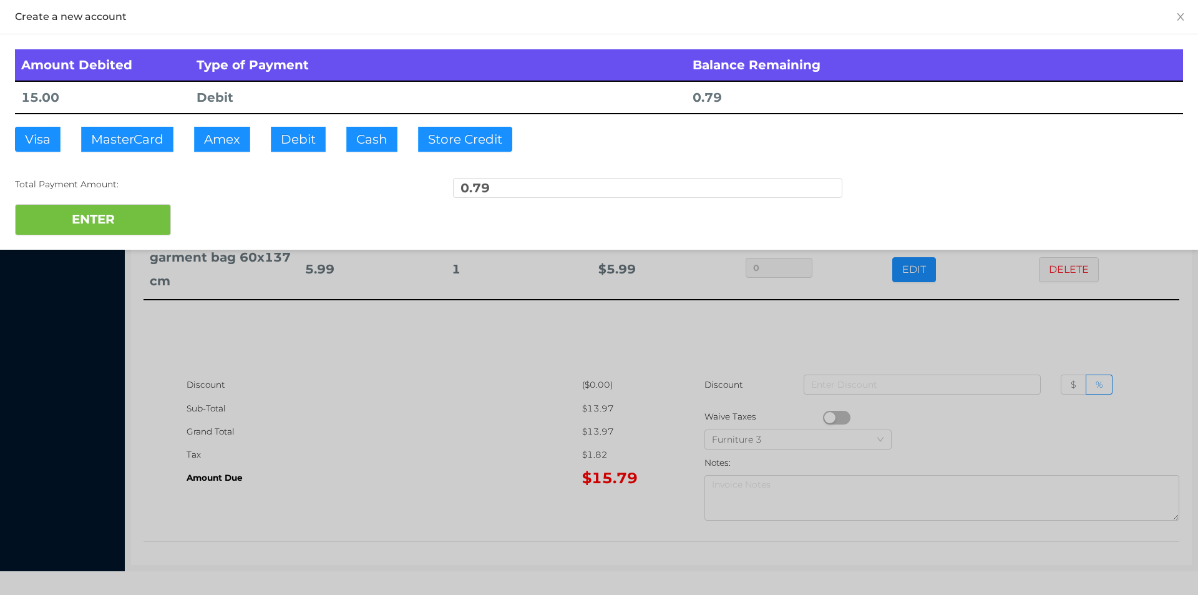
click at [343, 493] on div at bounding box center [599, 297] width 1198 height 595
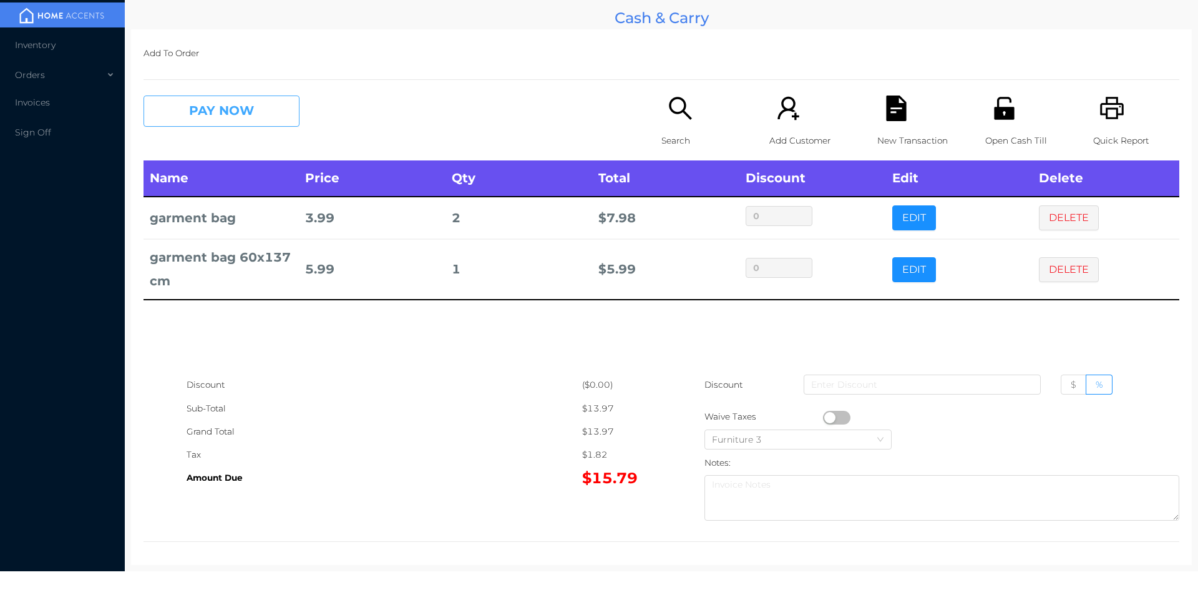
click at [210, 109] on button "PAY NOW" at bounding box center [222, 110] width 156 height 31
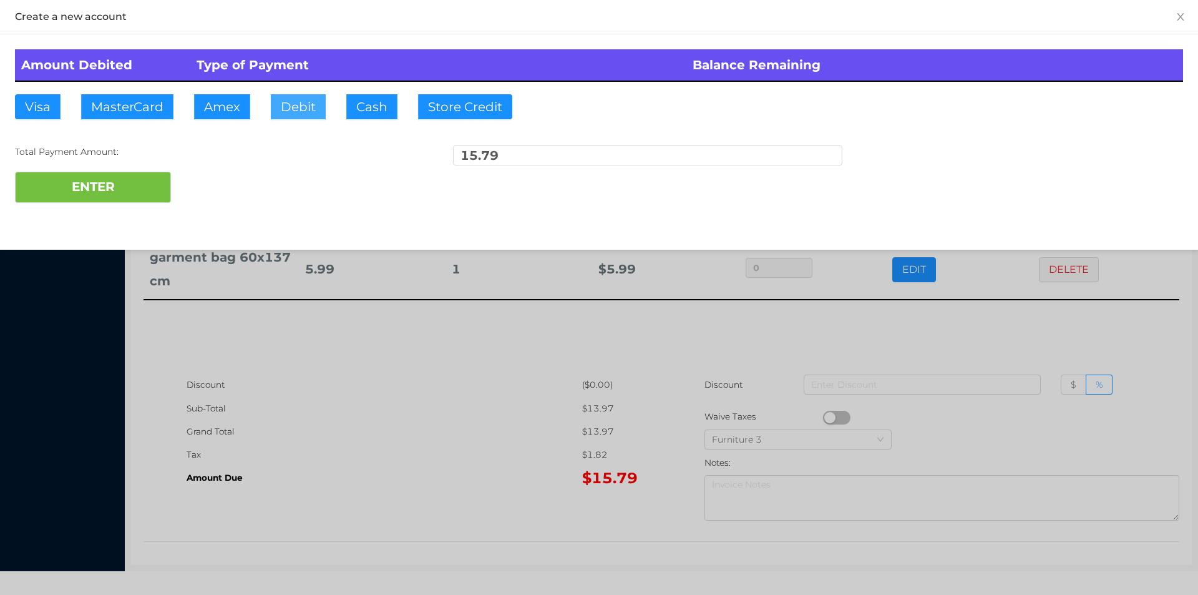
click at [305, 107] on button "Debit" at bounding box center [298, 106] width 55 height 25
type input "16"
click at [99, 194] on button "ENTER" at bounding box center [93, 187] width 156 height 31
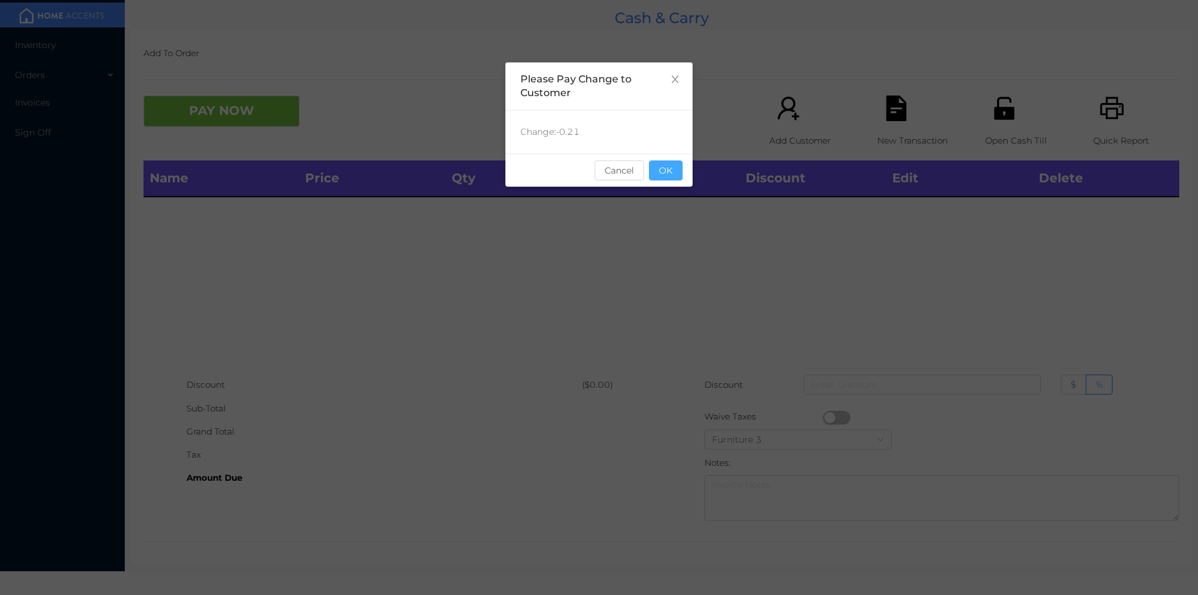
click at [676, 163] on button "OK" at bounding box center [666, 170] width 34 height 20
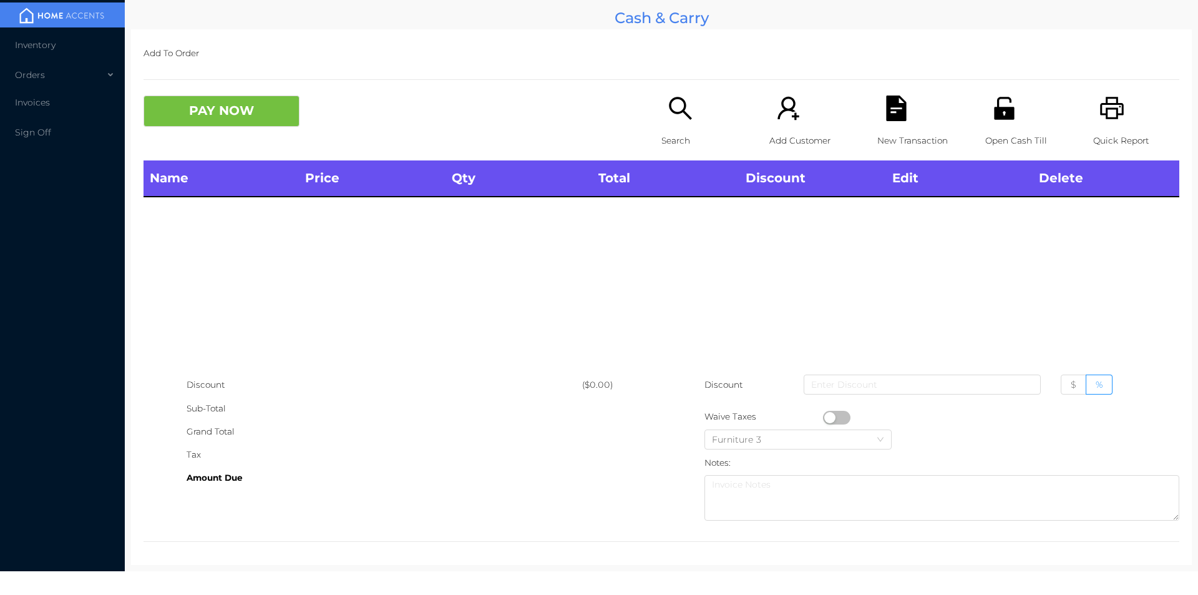
click at [681, 111] on icon "icon: search" at bounding box center [681, 108] width 26 height 26
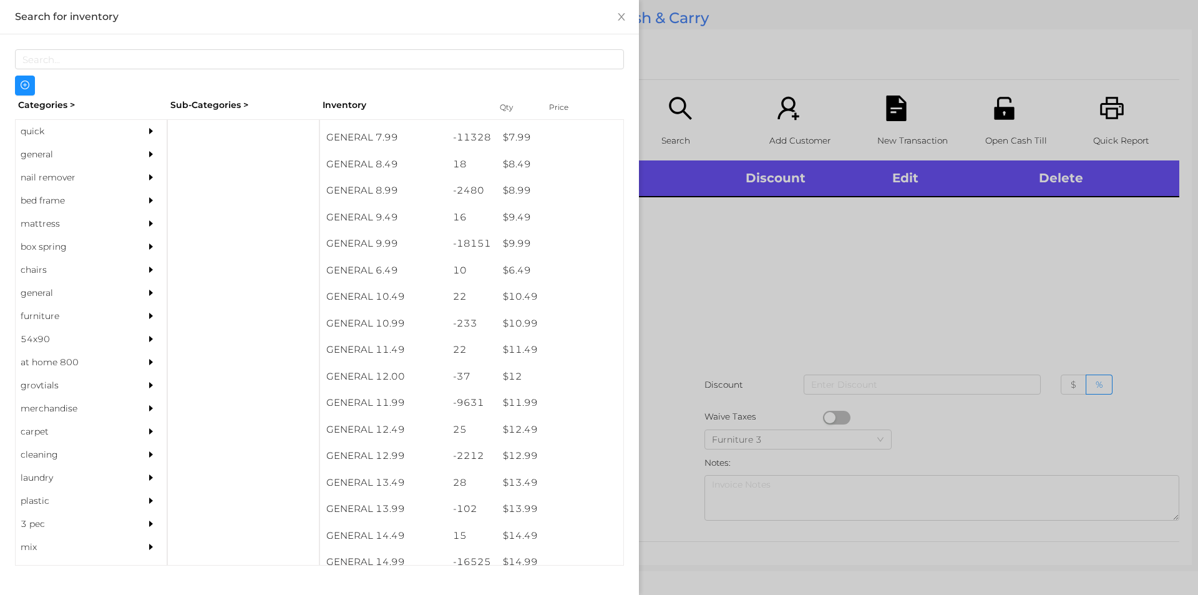
scroll to position [729, 0]
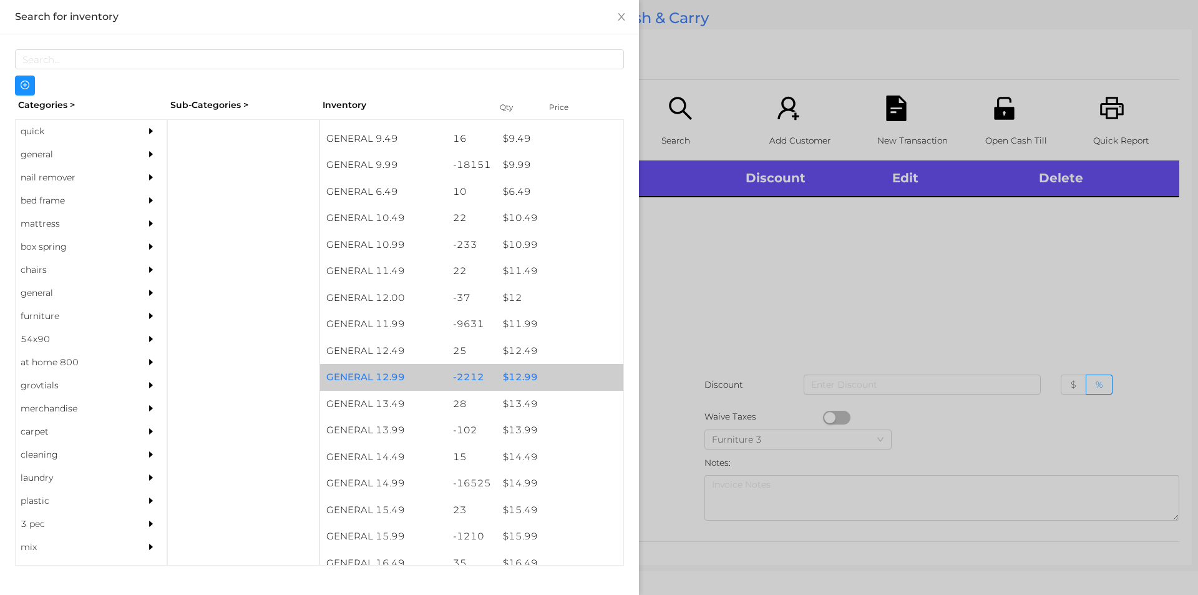
click at [546, 371] on div "$ 12.99" at bounding box center [560, 377] width 127 height 27
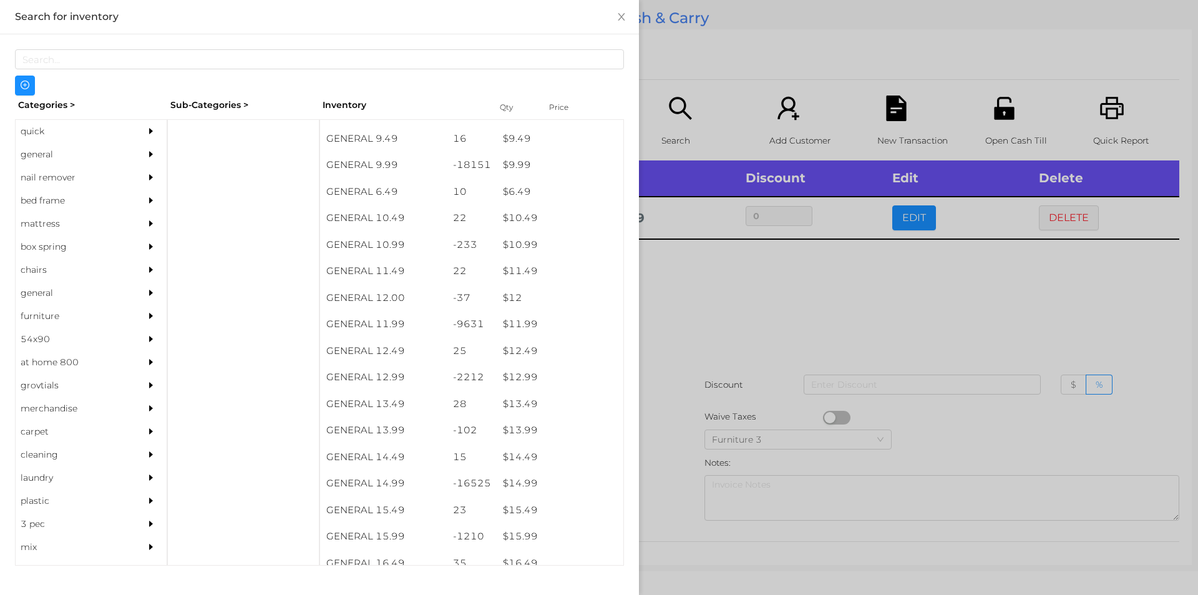
click at [744, 343] on div at bounding box center [599, 297] width 1198 height 595
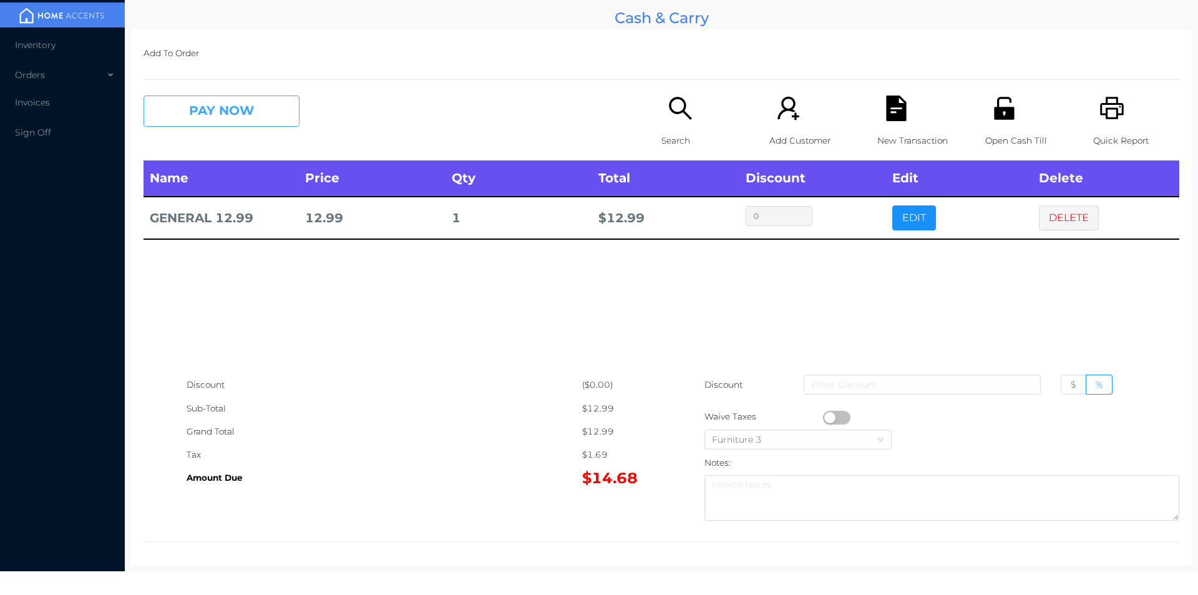
click at [205, 102] on button "PAY NOW" at bounding box center [222, 110] width 156 height 31
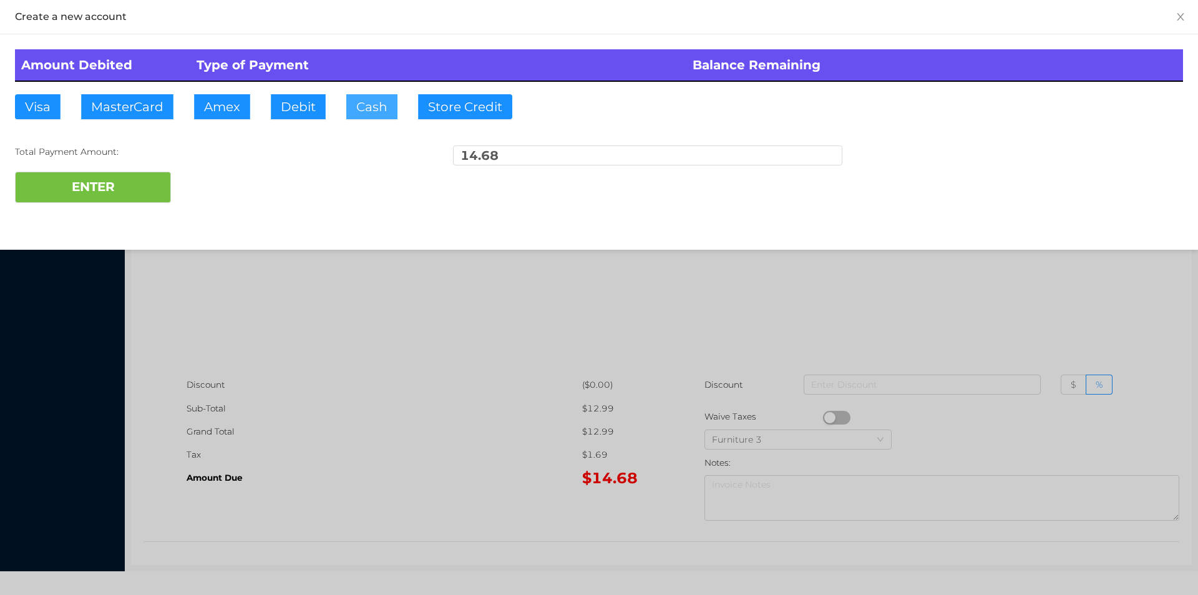
click at [370, 102] on button "Cash" at bounding box center [371, 106] width 51 height 25
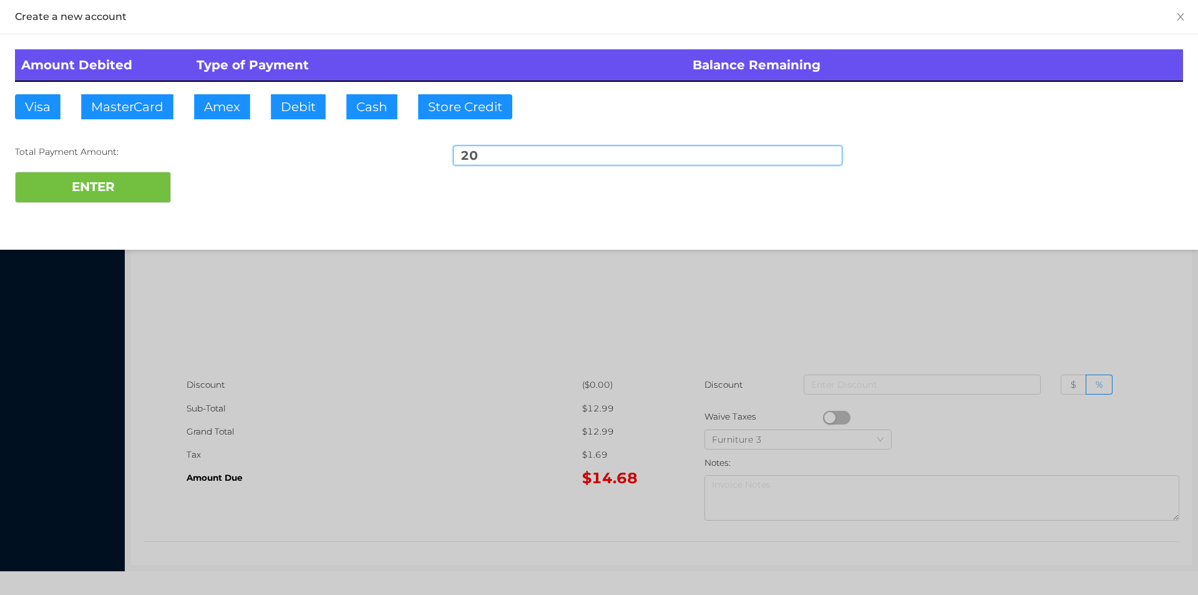
type input "20"
click at [57, 221] on div "Create a new account Amount Debited Type of Payment Balance Remaining Visa Mast…" at bounding box center [599, 125] width 1198 height 250
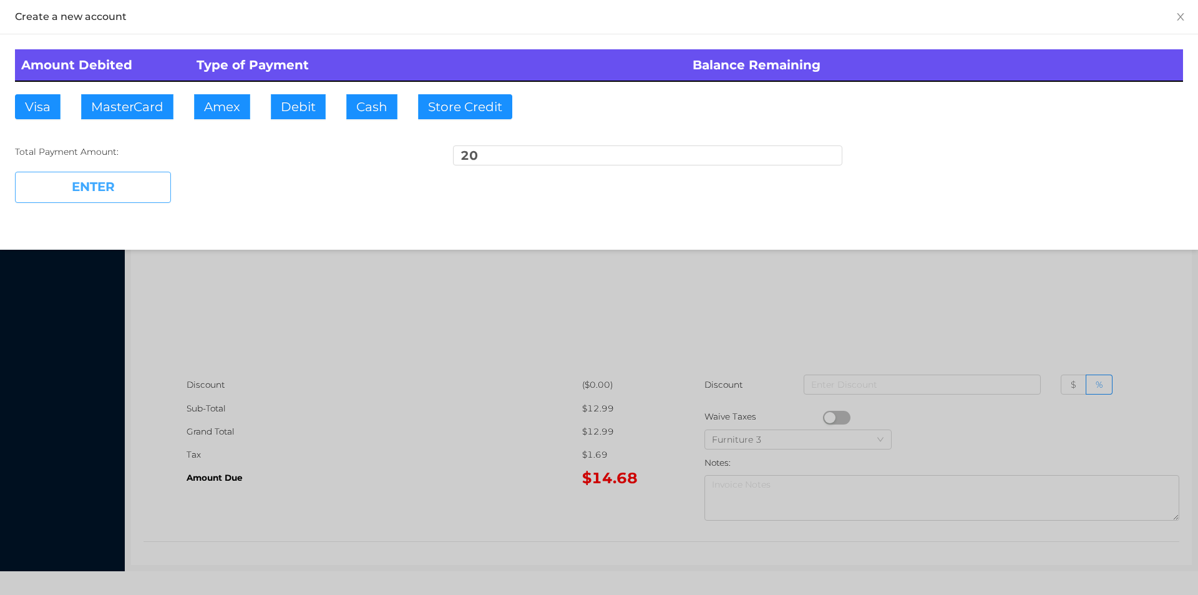
click at [115, 201] on button "ENTER" at bounding box center [93, 187] width 156 height 31
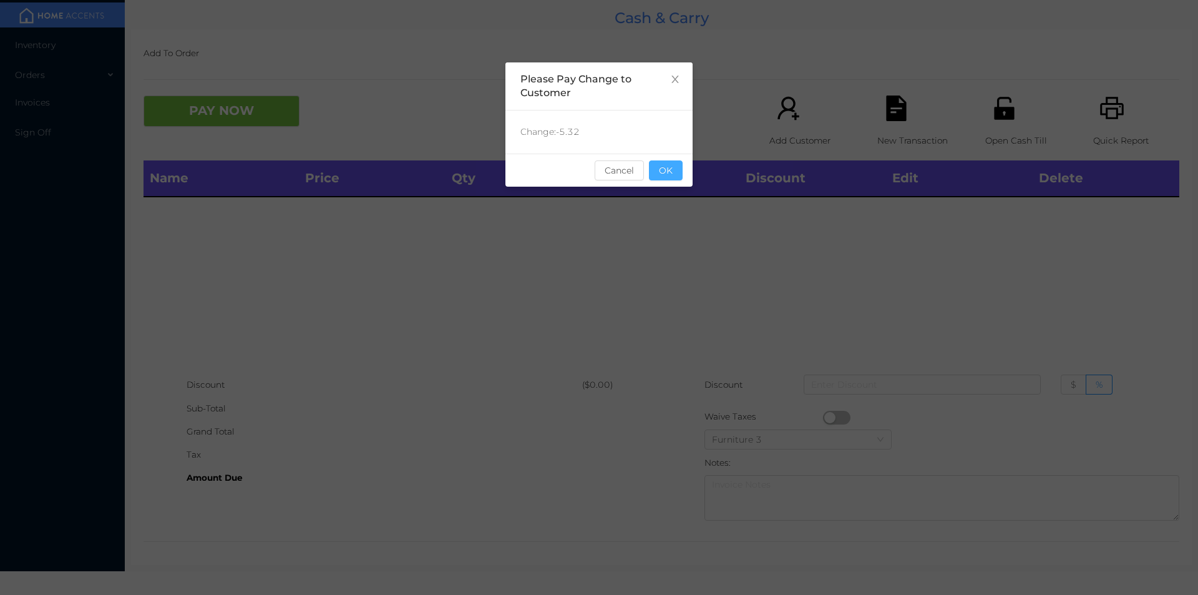
click at [677, 166] on button "OK" at bounding box center [666, 170] width 34 height 20
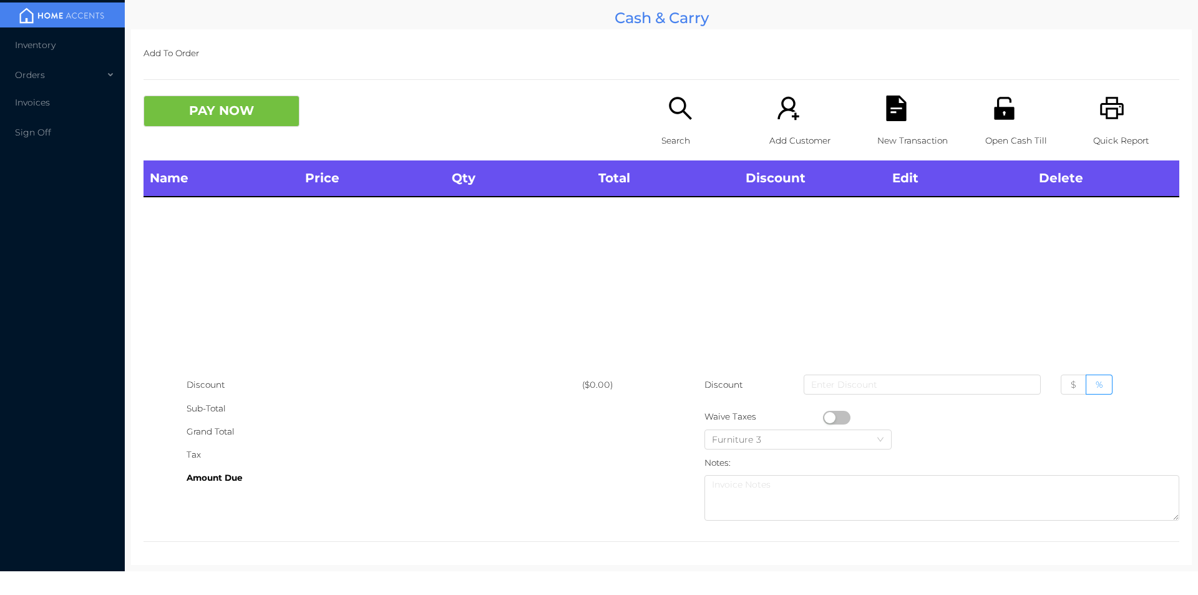
click at [674, 109] on icon "icon: search" at bounding box center [681, 108] width 26 height 26
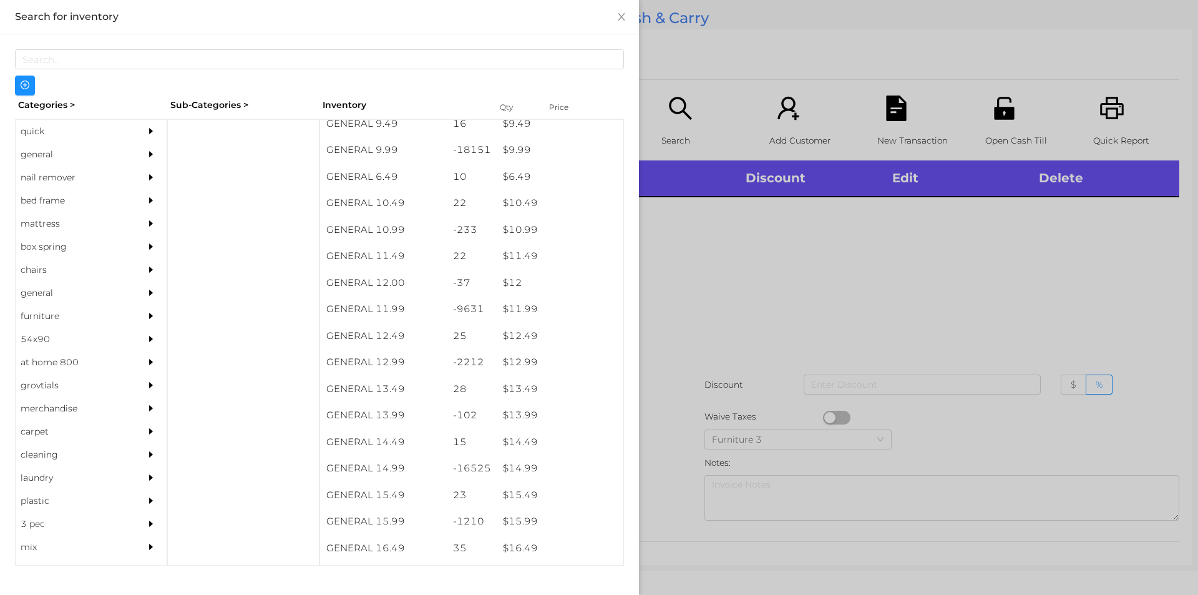
scroll to position [744, 0]
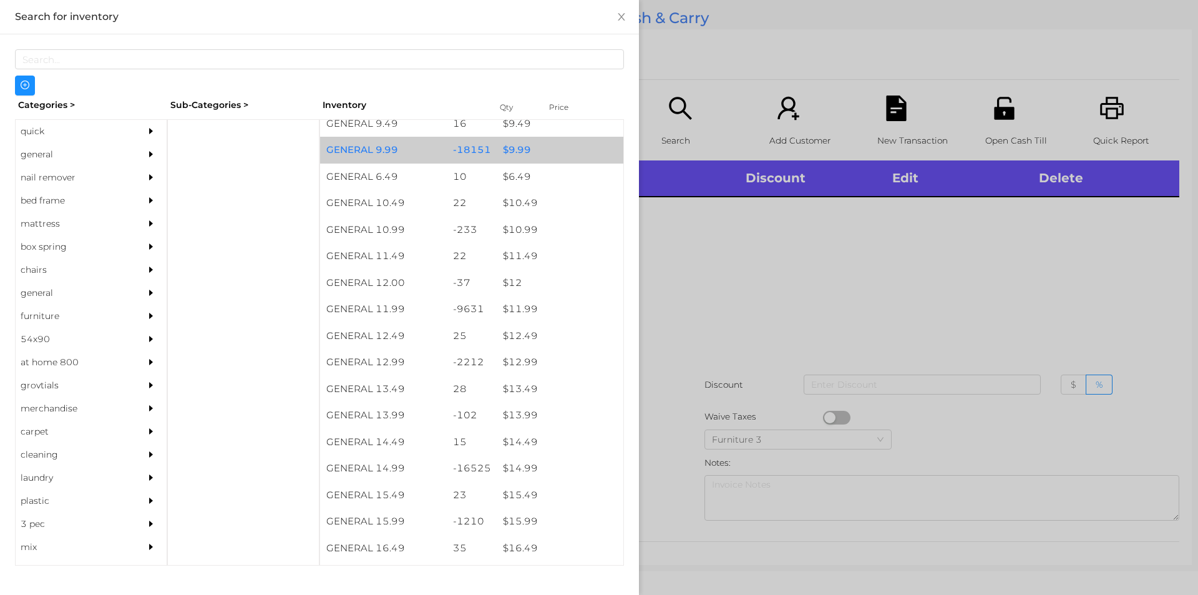
click at [546, 145] on div "$ 9.99" at bounding box center [560, 150] width 127 height 27
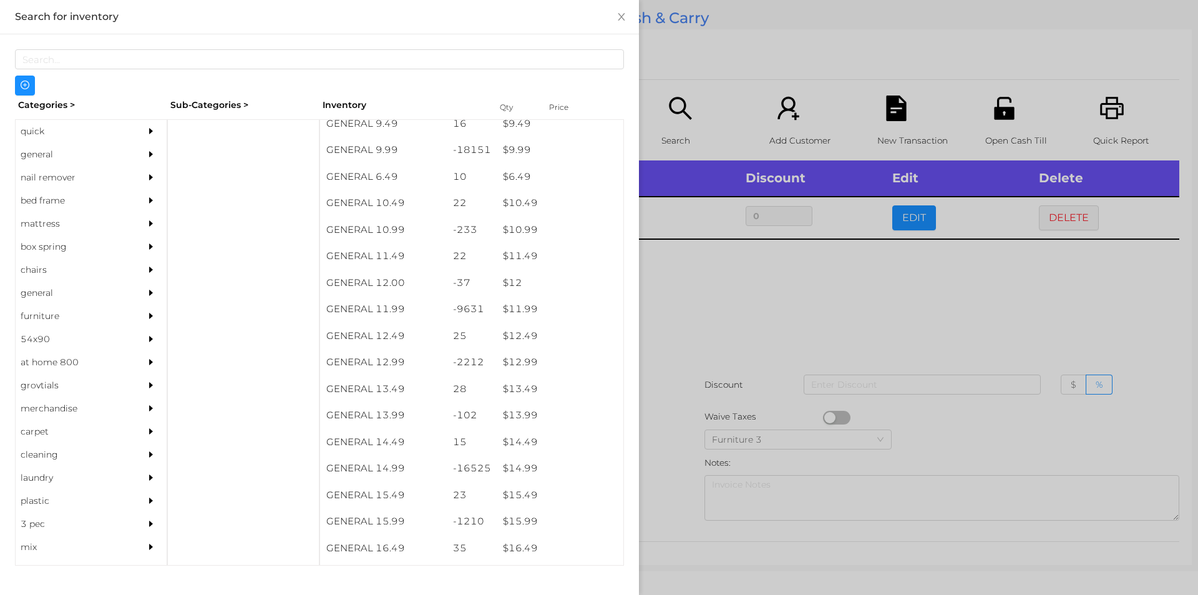
click at [690, 308] on div at bounding box center [599, 297] width 1198 height 595
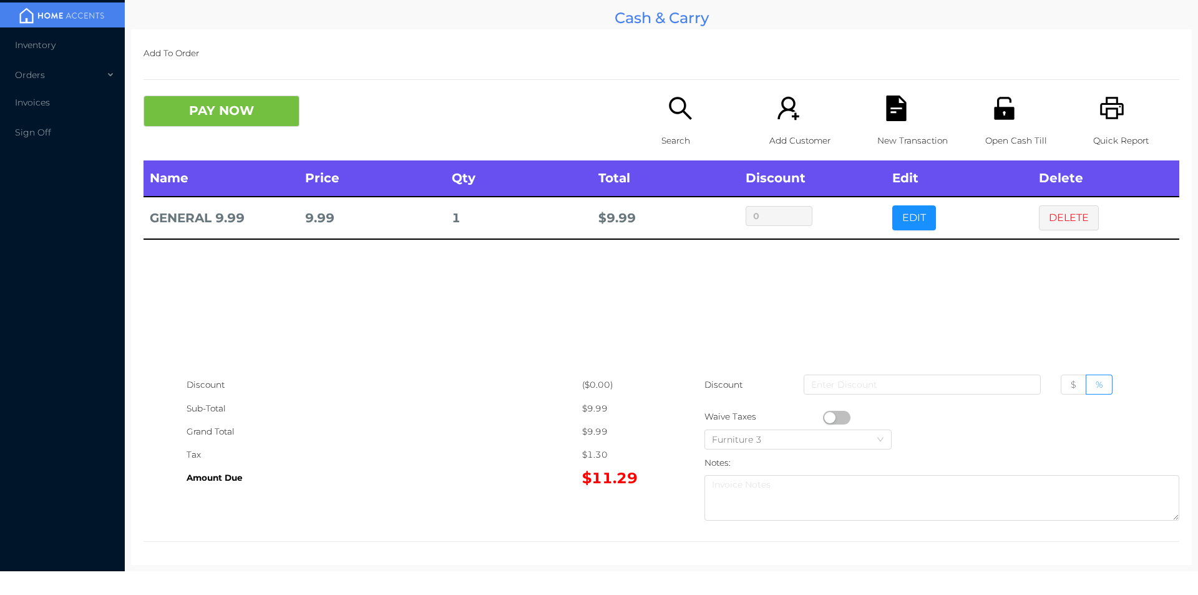
click at [829, 417] on button "button" at bounding box center [836, 418] width 27 height 14
click at [837, 415] on button "button" at bounding box center [836, 418] width 27 height 14
click at [886, 112] on icon "icon: file-text" at bounding box center [896, 108] width 20 height 26
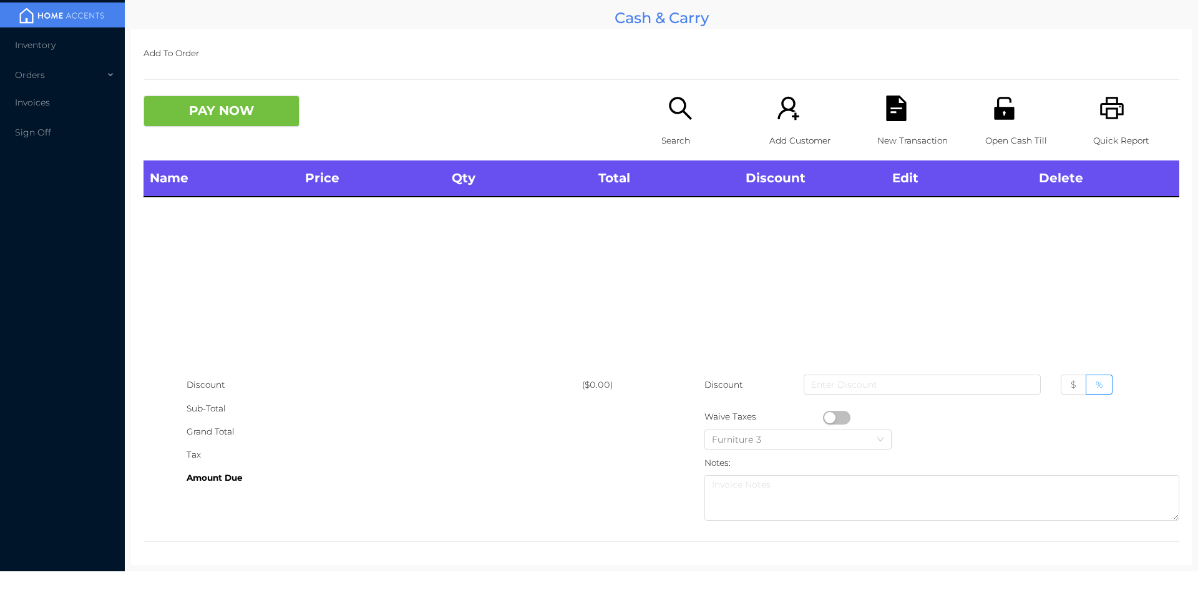
click at [994, 112] on icon "icon: unlock" at bounding box center [1004, 108] width 20 height 22
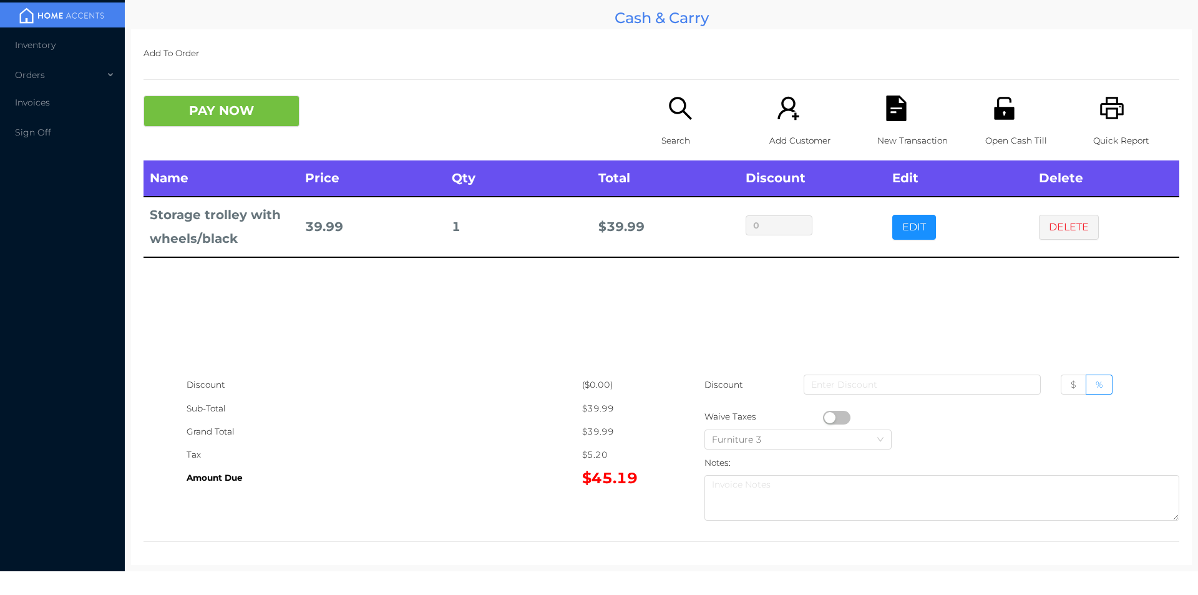
click at [888, 113] on icon "icon: file-text" at bounding box center [897, 108] width 26 height 26
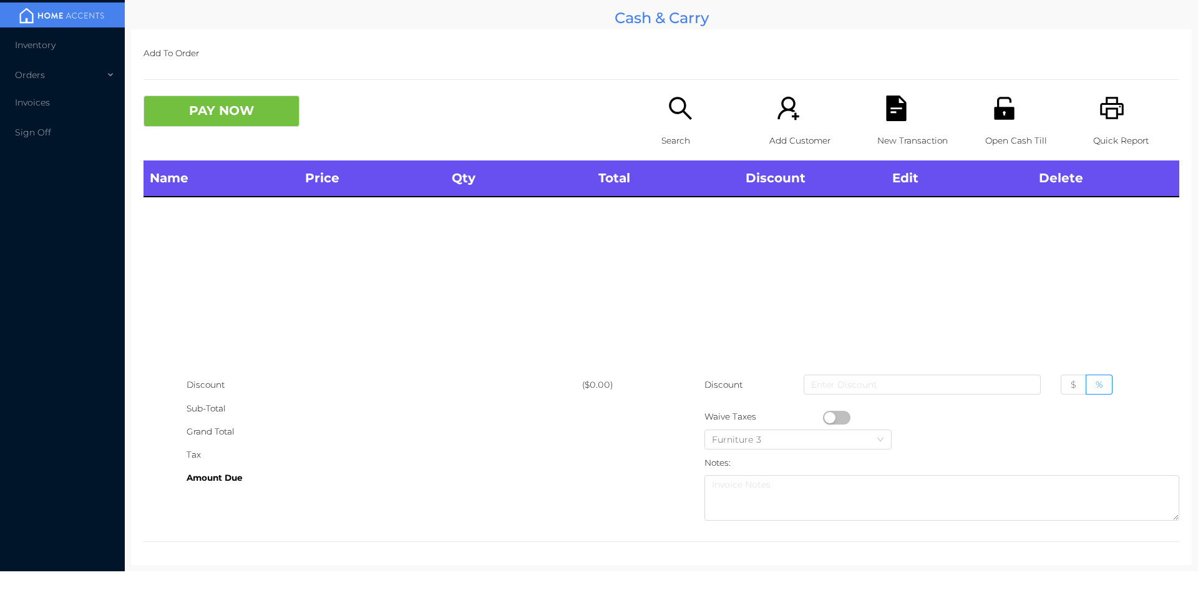
click at [997, 123] on div "Open Cash Till" at bounding box center [1028, 127] width 86 height 65
click at [1006, 100] on icon "icon: unlock" at bounding box center [1005, 108] width 26 height 26
click at [997, 110] on icon "icon: unlock" at bounding box center [1004, 108] width 20 height 22
click at [1004, 111] on icon "icon: unlock" at bounding box center [1004, 108] width 20 height 22
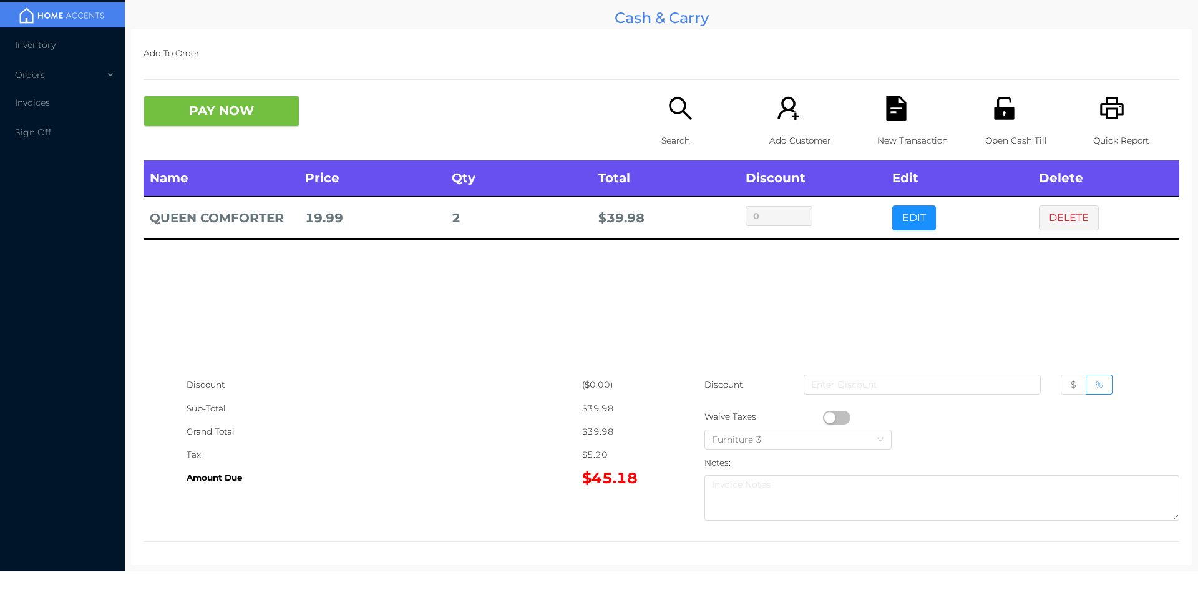
click at [894, 108] on icon "icon: file-text" at bounding box center [897, 108] width 26 height 26
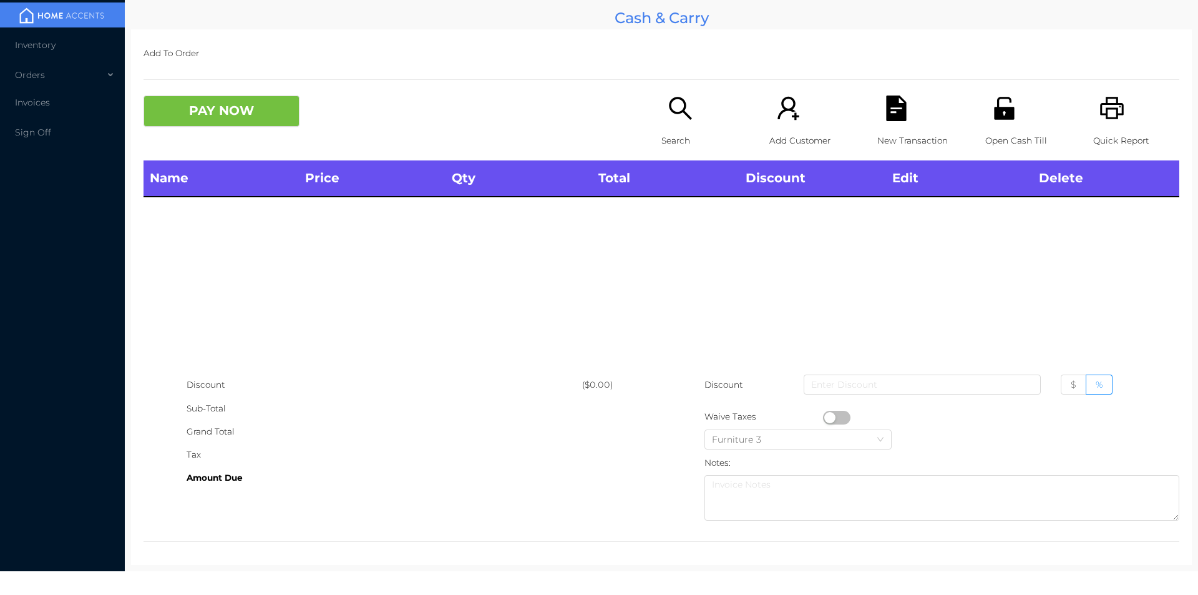
click at [1093, 99] on div "Quick Report" at bounding box center [1136, 127] width 86 height 65
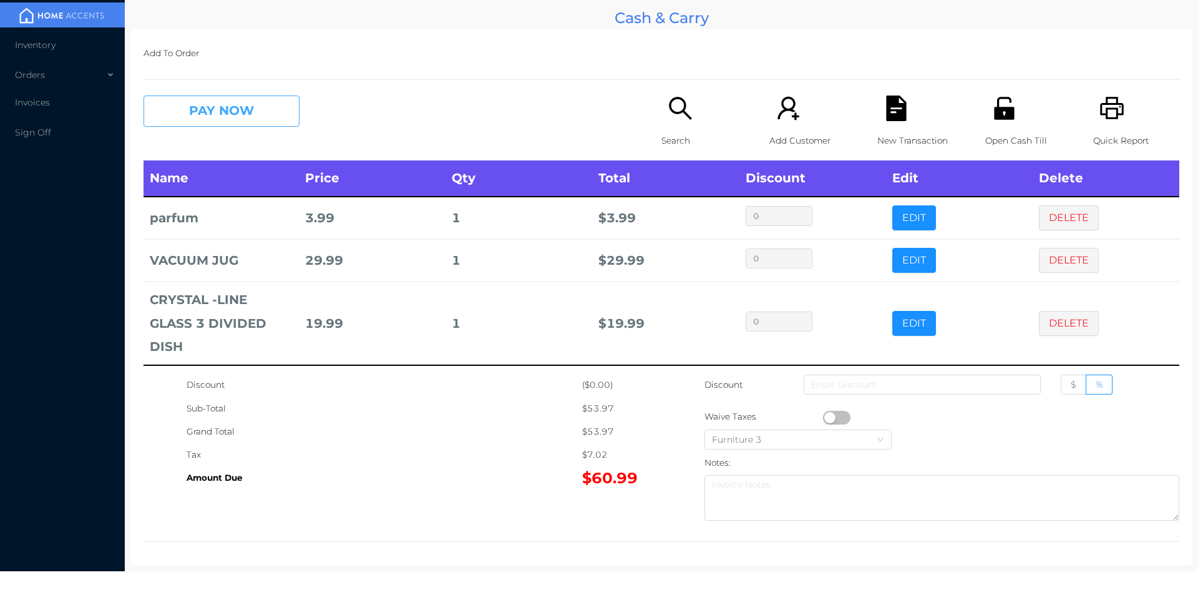
click at [234, 119] on button "PAY NOW" at bounding box center [222, 110] width 156 height 31
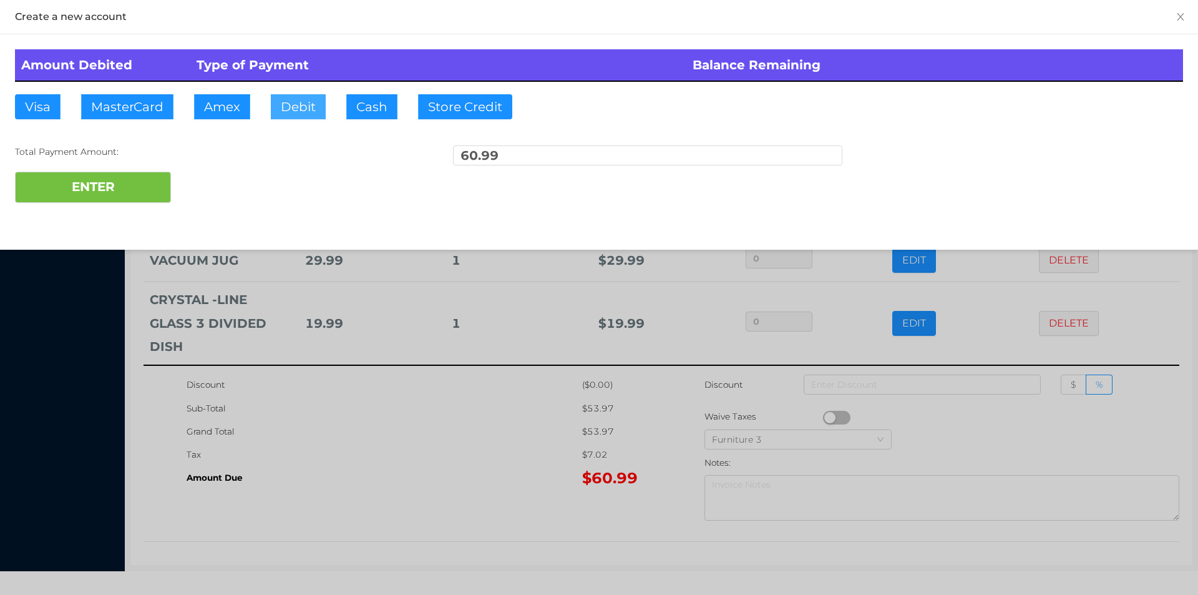
click at [295, 103] on button "Debit" at bounding box center [298, 106] width 55 height 25
click at [135, 185] on button "ENTER" at bounding box center [93, 187] width 156 height 31
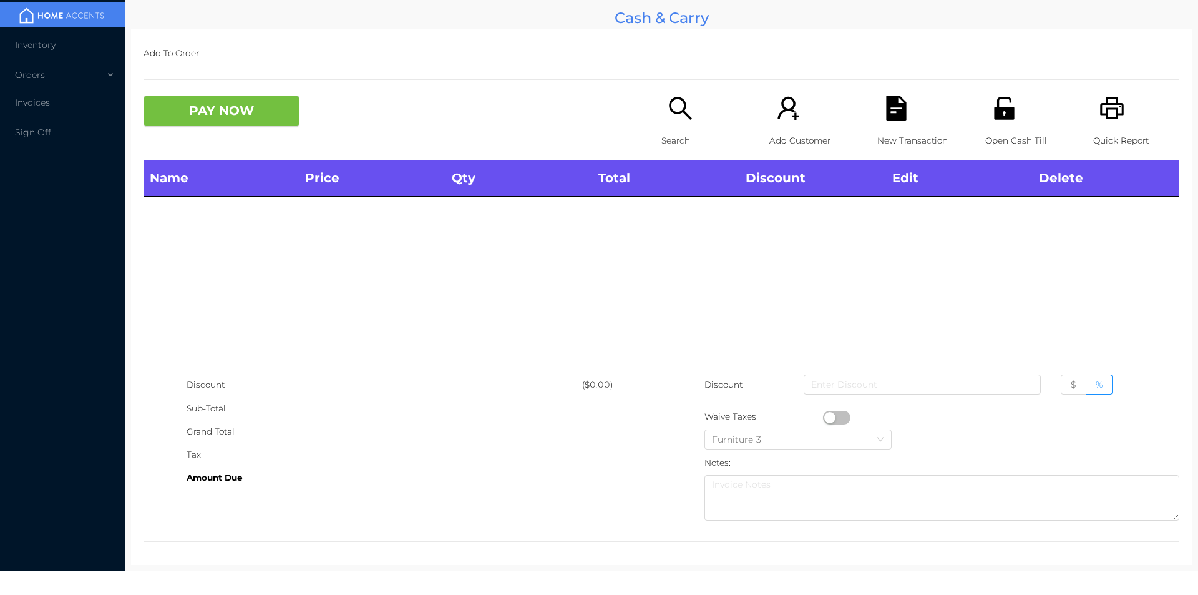
click at [661, 119] on div "Search" at bounding box center [704, 127] width 86 height 65
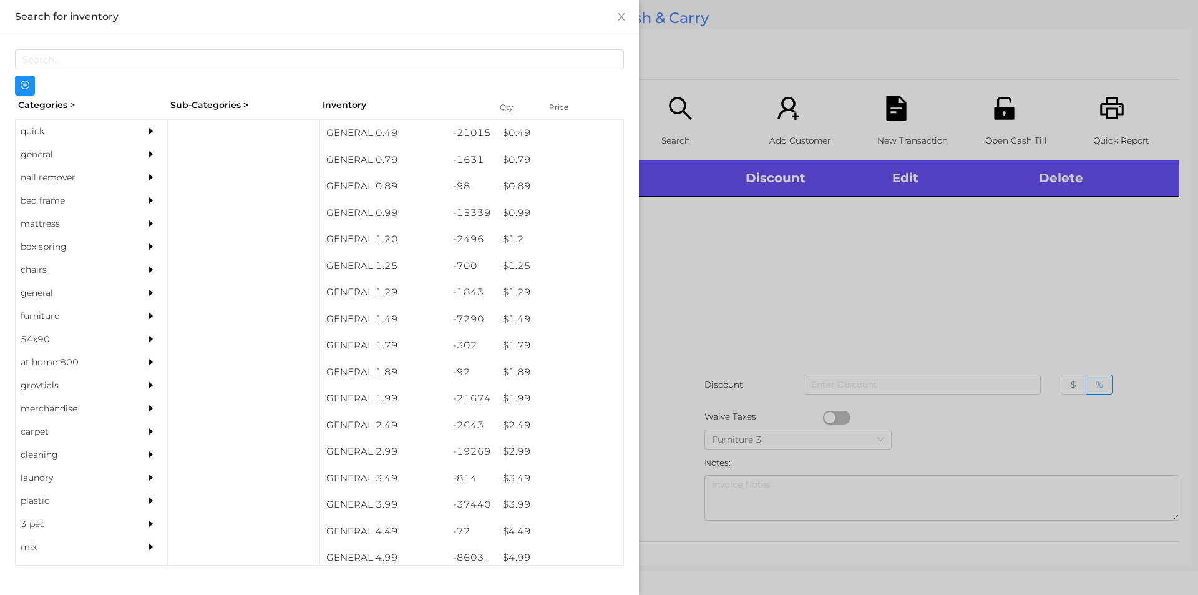
click at [85, 157] on div "general" at bounding box center [73, 154] width 114 height 23
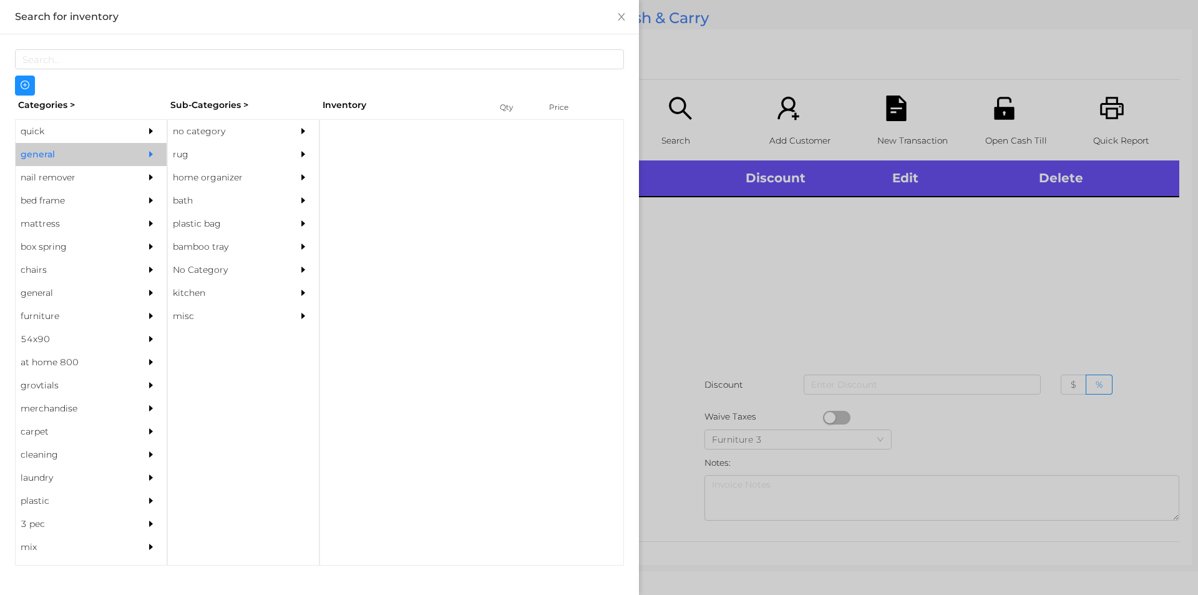
click at [242, 136] on div "no category" at bounding box center [225, 131] width 114 height 23
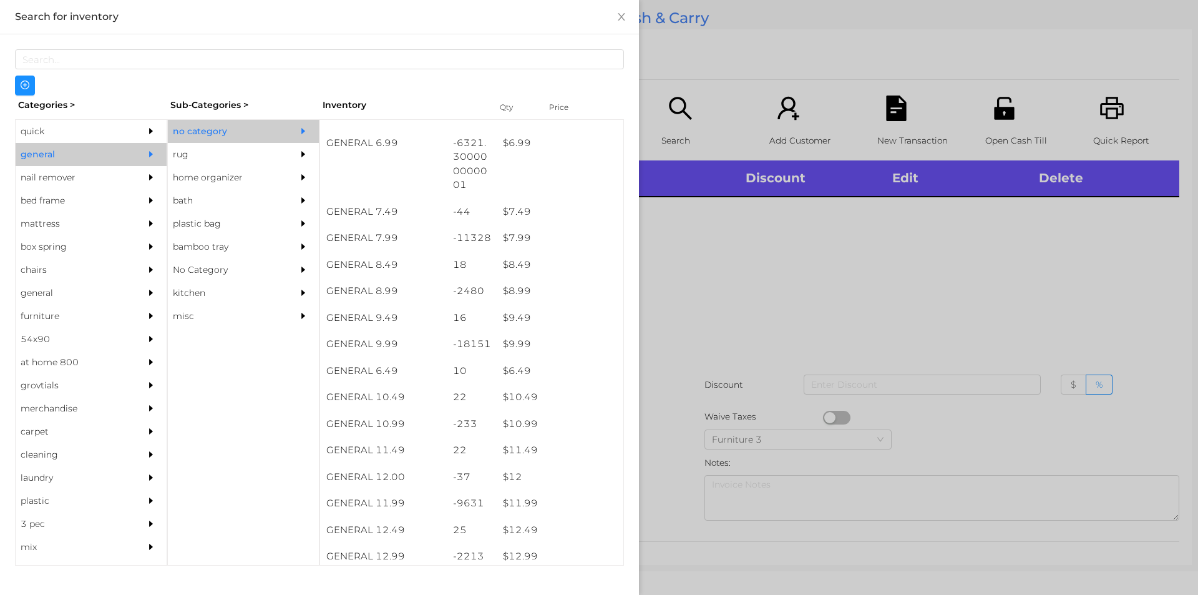
scroll to position [563, 0]
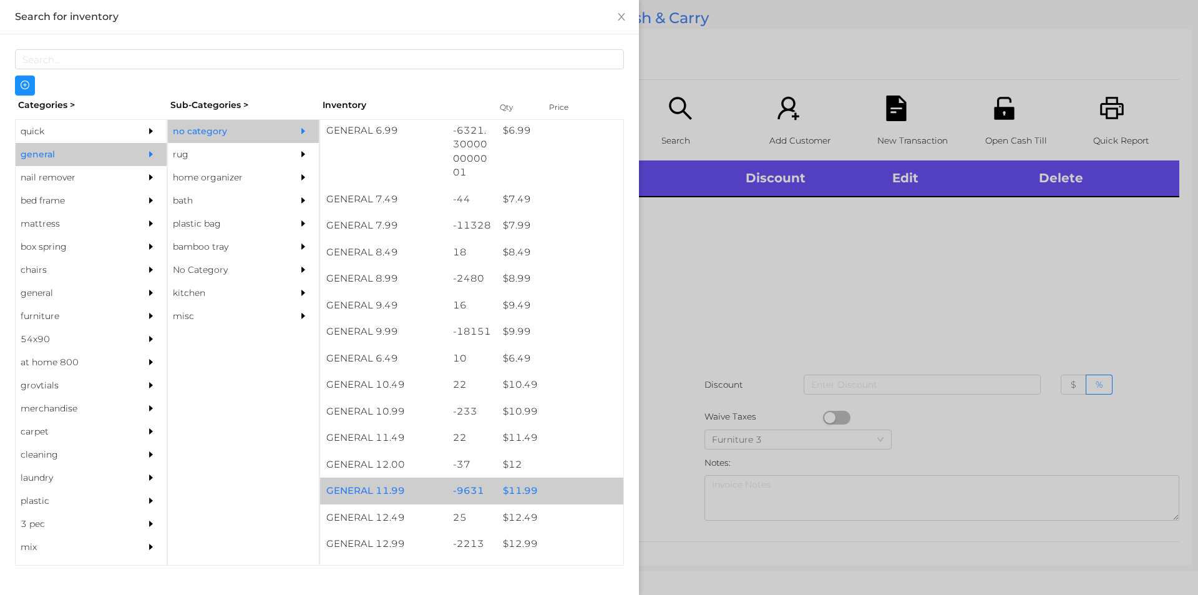
click at [527, 489] on div "$ 11.99" at bounding box center [560, 490] width 127 height 27
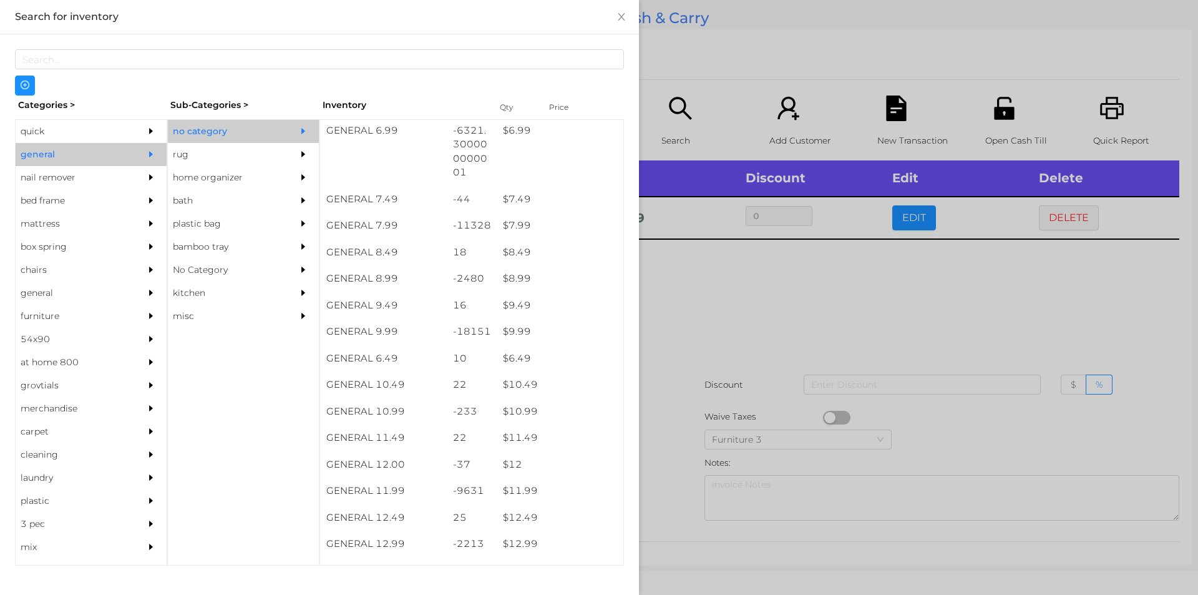
click at [691, 431] on div at bounding box center [599, 297] width 1198 height 595
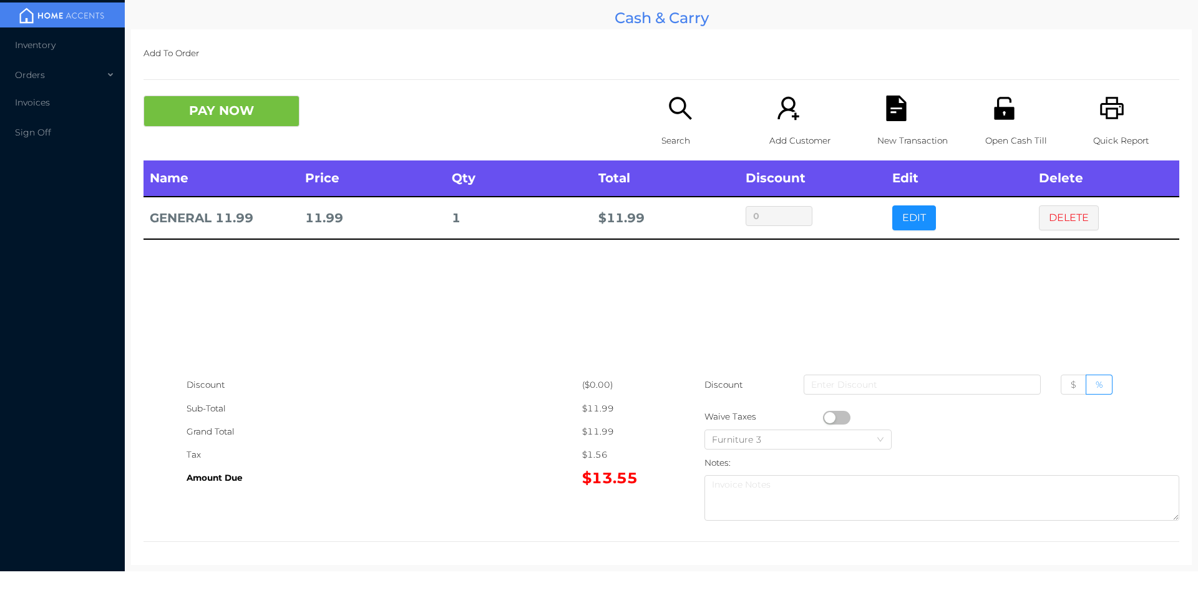
click at [888, 115] on icon "icon: file-text" at bounding box center [896, 108] width 20 height 26
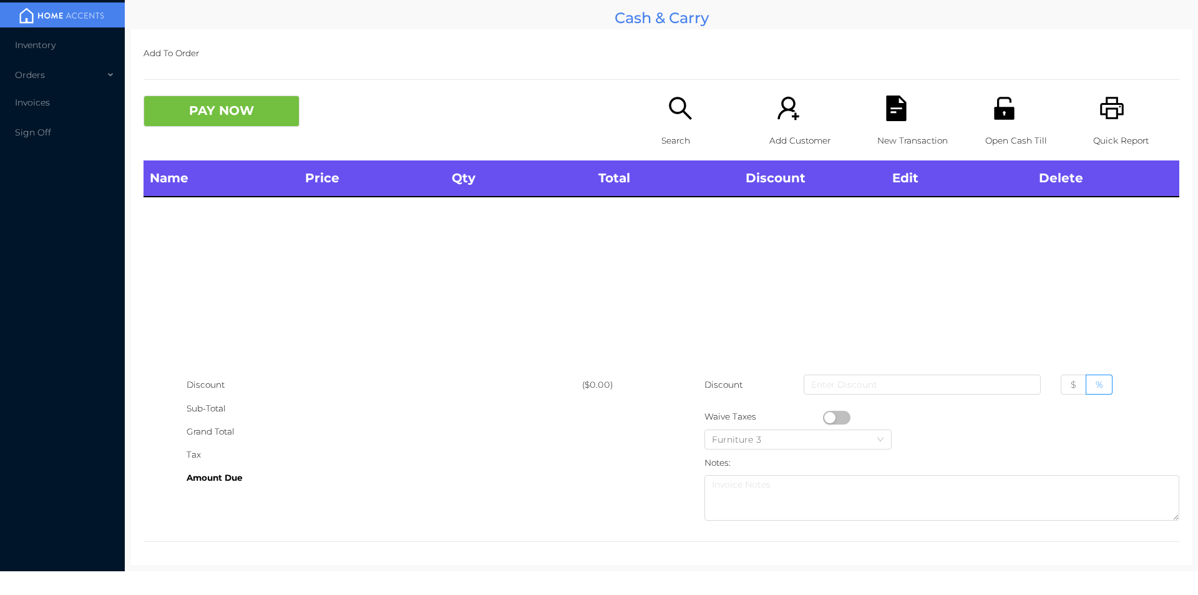
click at [998, 111] on icon "icon: unlock" at bounding box center [1004, 108] width 20 height 22
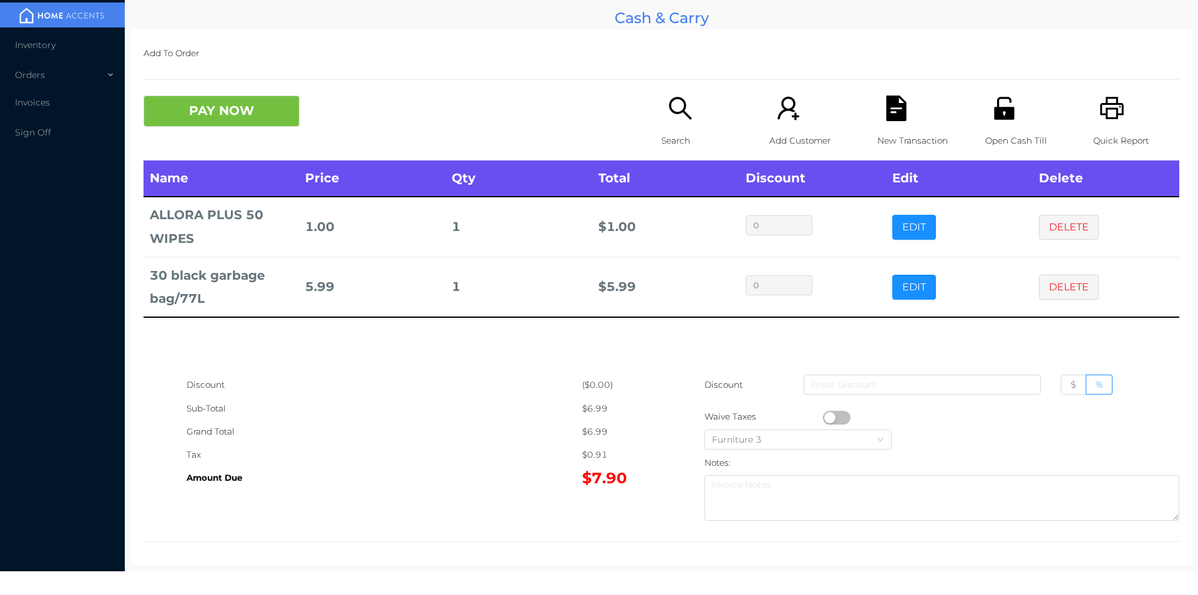
click at [677, 105] on icon "icon: search" at bounding box center [681, 108] width 26 height 26
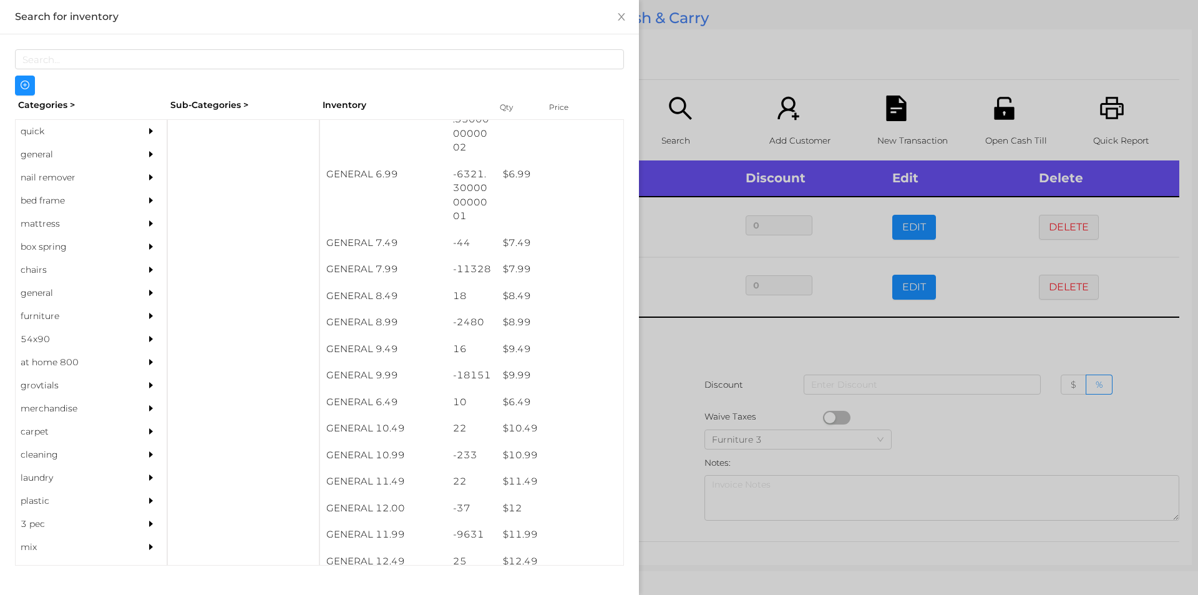
scroll to position [519, 0]
click at [519, 525] on div "$ 11.99" at bounding box center [560, 534] width 127 height 27
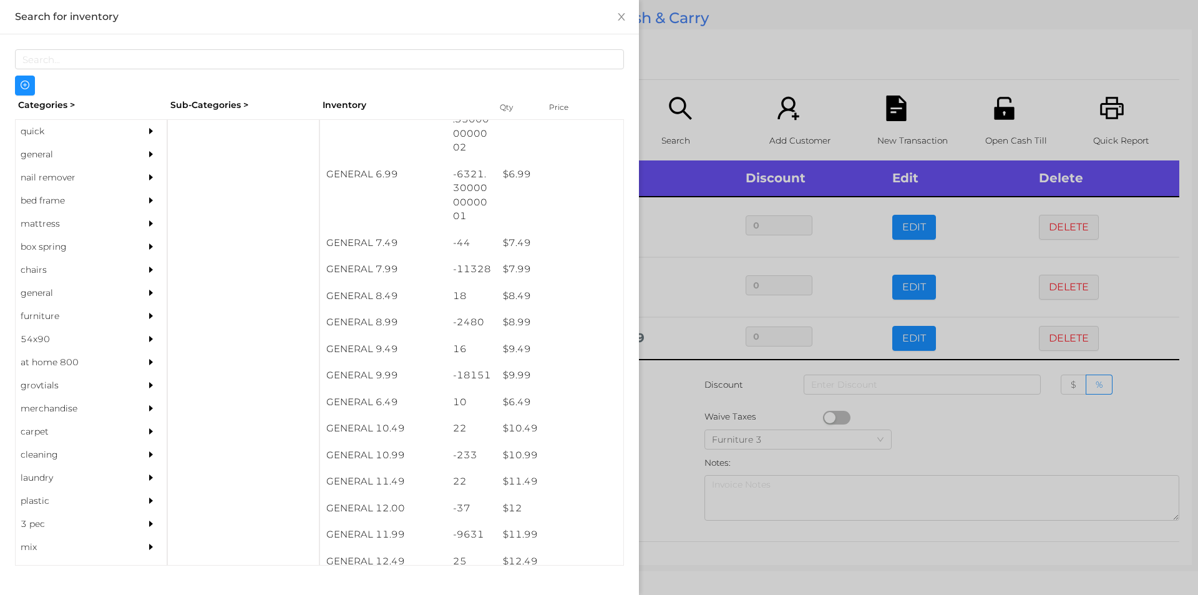
click at [714, 430] on div at bounding box center [599, 297] width 1198 height 595
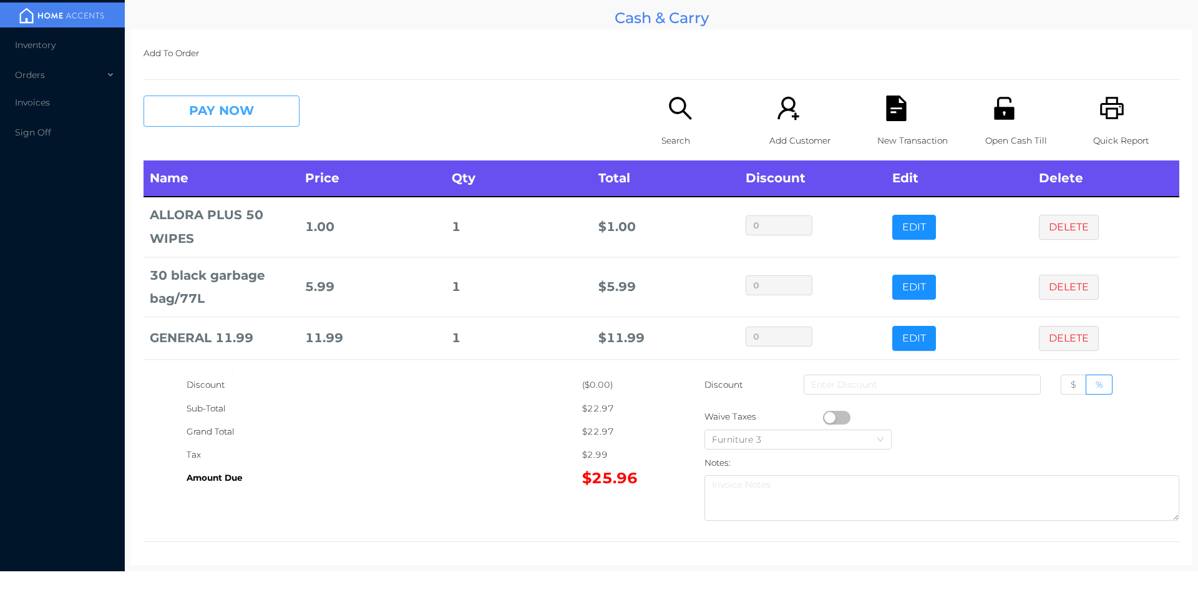
click at [241, 103] on button "PAY NOW" at bounding box center [222, 110] width 156 height 31
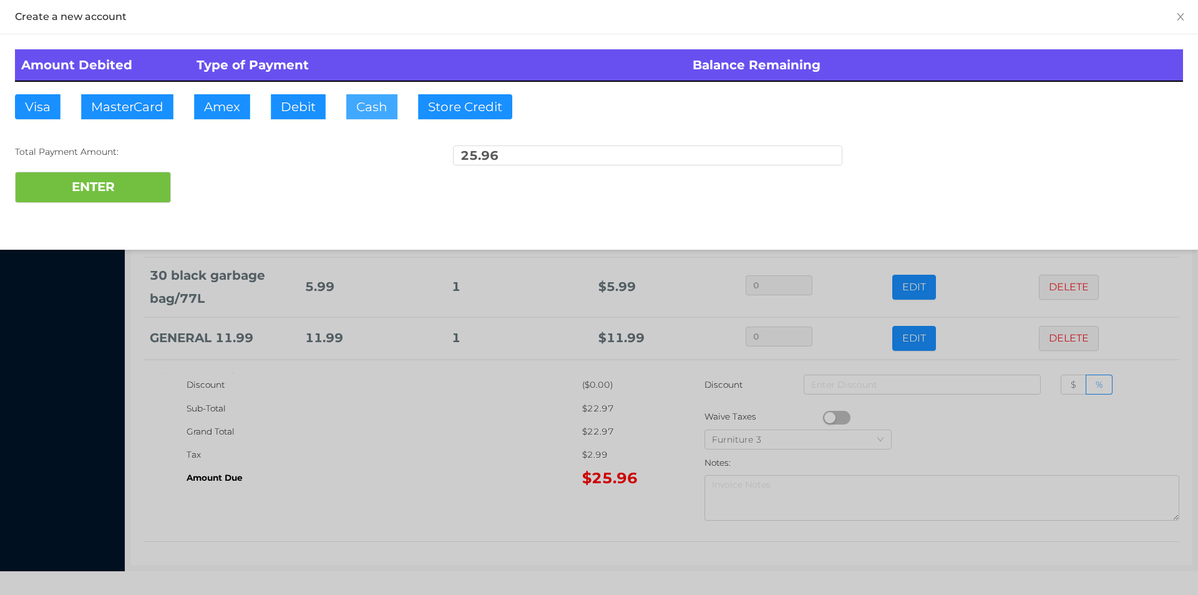
click at [363, 104] on button "Cash" at bounding box center [371, 106] width 51 height 25
click at [129, 181] on button "ENTER" at bounding box center [93, 187] width 156 height 31
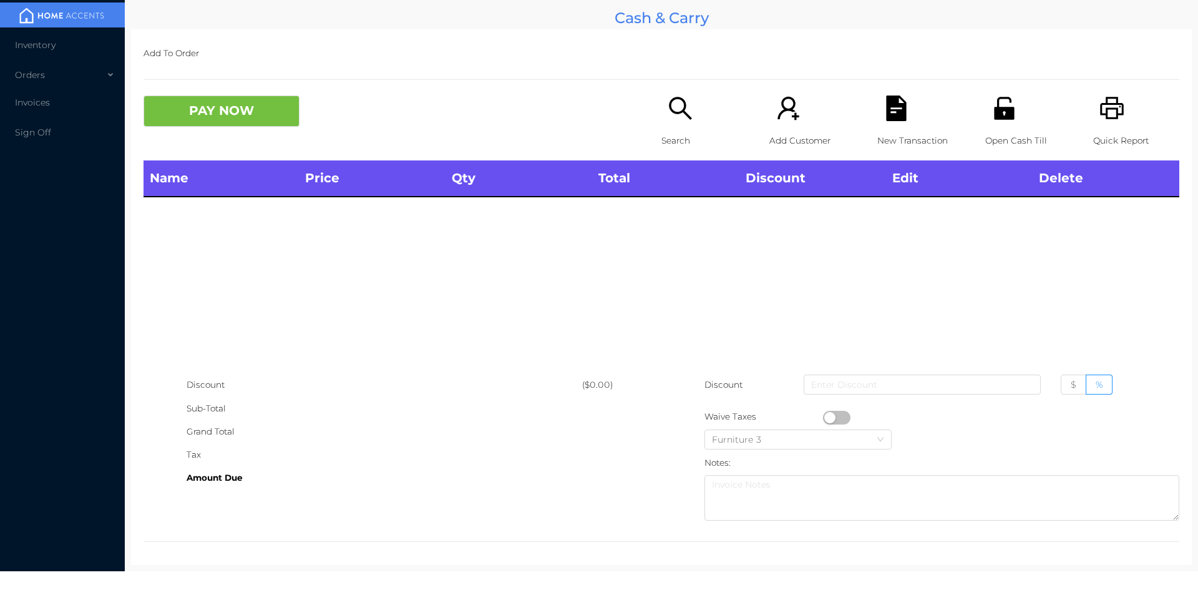
click at [1013, 122] on div "Open Cash Till" at bounding box center [1028, 127] width 86 height 65
click at [391, 410] on div "Sub-Total" at bounding box center [385, 408] width 396 height 23
click at [676, 129] on p "Search" at bounding box center [704, 140] width 86 height 23
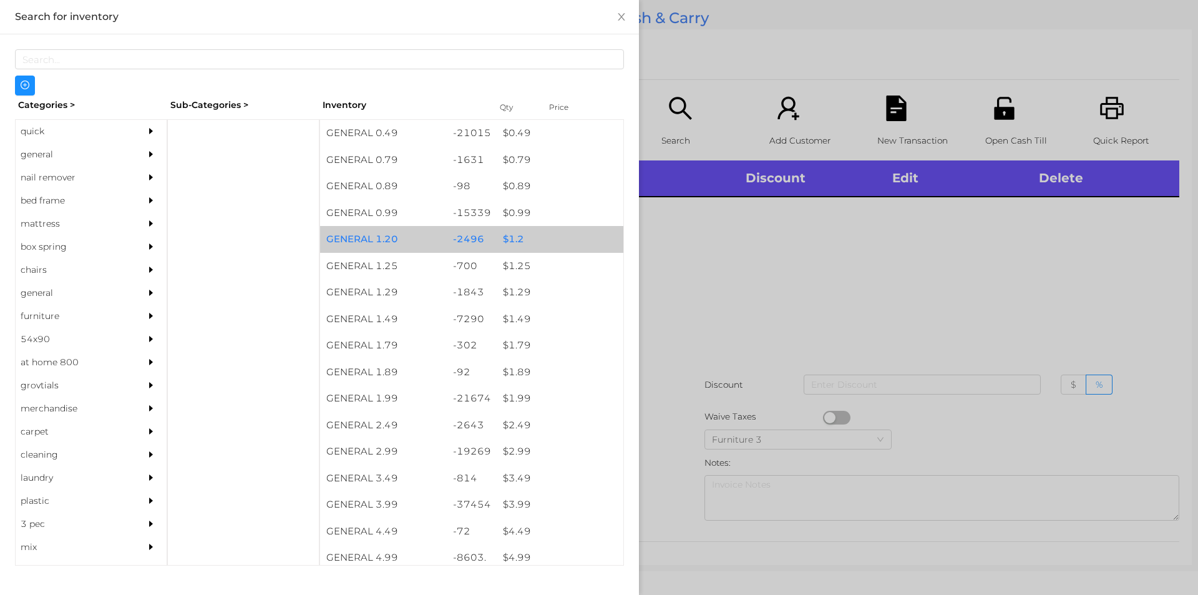
click at [507, 251] on div "$ 1.2" at bounding box center [560, 239] width 127 height 27
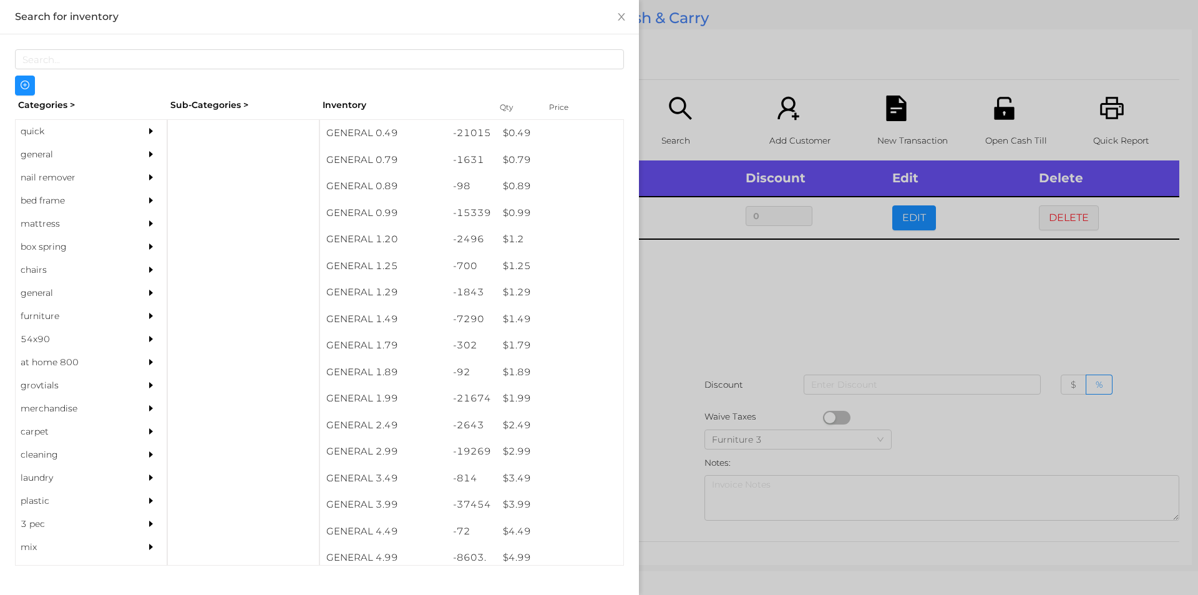
click at [687, 300] on div at bounding box center [599, 297] width 1198 height 595
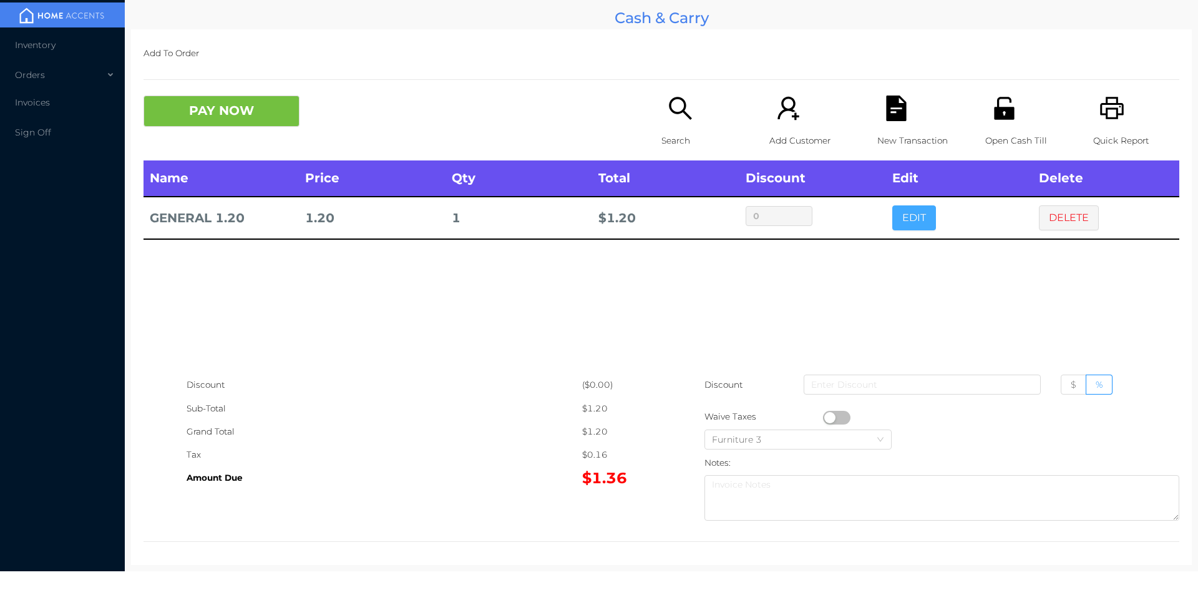
click at [912, 224] on button "EDIT" at bounding box center [914, 217] width 44 height 25
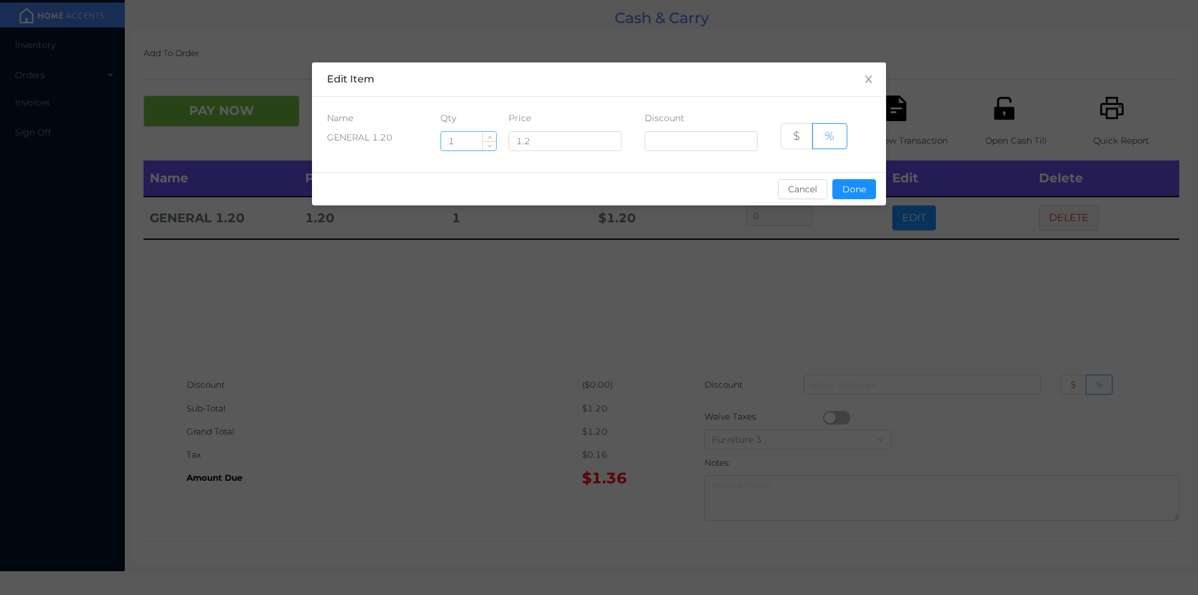
click at [475, 139] on input "1" at bounding box center [468, 141] width 55 height 19
type input "8"
click at [855, 190] on button "Done" at bounding box center [854, 189] width 44 height 20
type input "0%"
click at [796, 259] on div "sentinelStart Edit Item Name Qty Price Discount GENERAL 1.20 8 1.2 $ % Cancel D…" at bounding box center [599, 297] width 1198 height 595
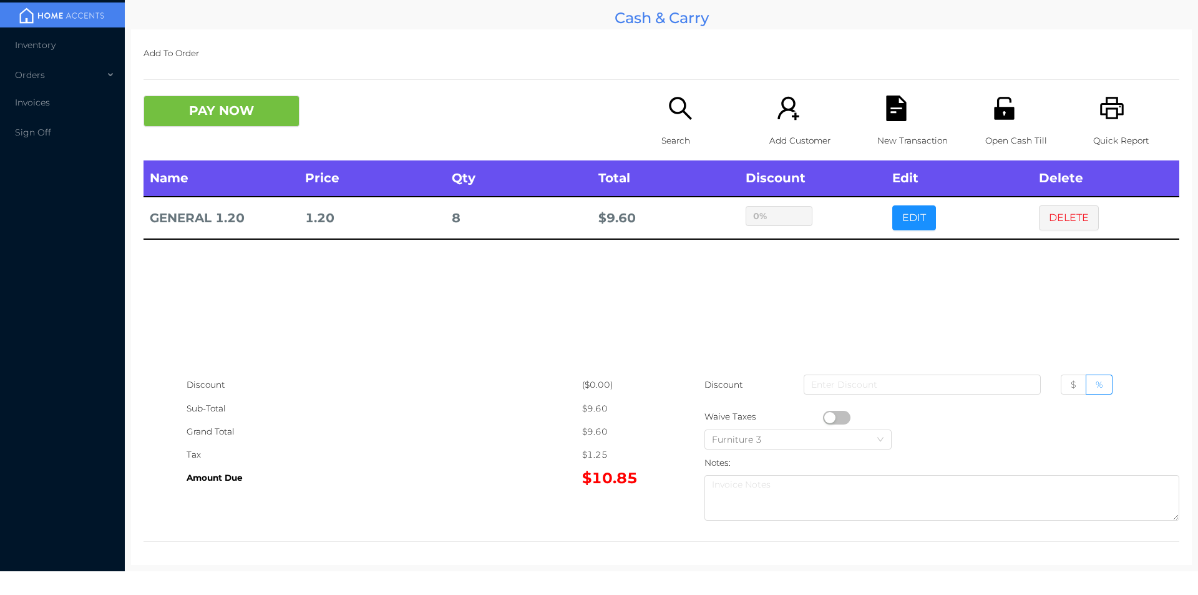
click at [899, 114] on icon "icon: file-text" at bounding box center [896, 108] width 20 height 26
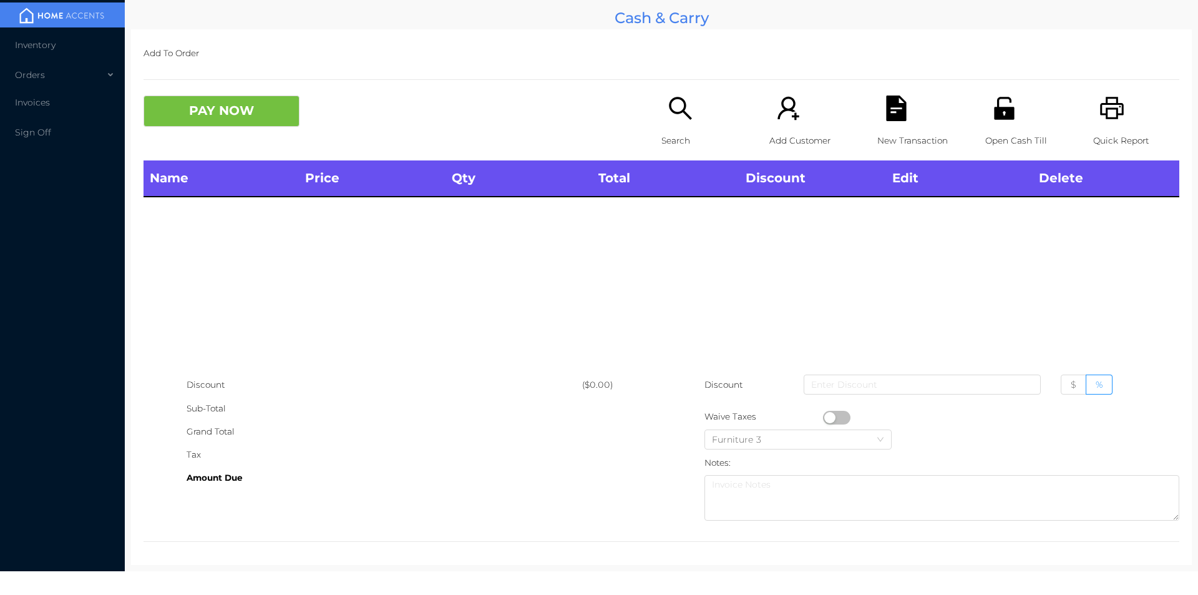
click at [1099, 111] on icon "icon: printer" at bounding box center [1112, 108] width 26 height 26
click at [665, 142] on p "Search" at bounding box center [704, 140] width 86 height 23
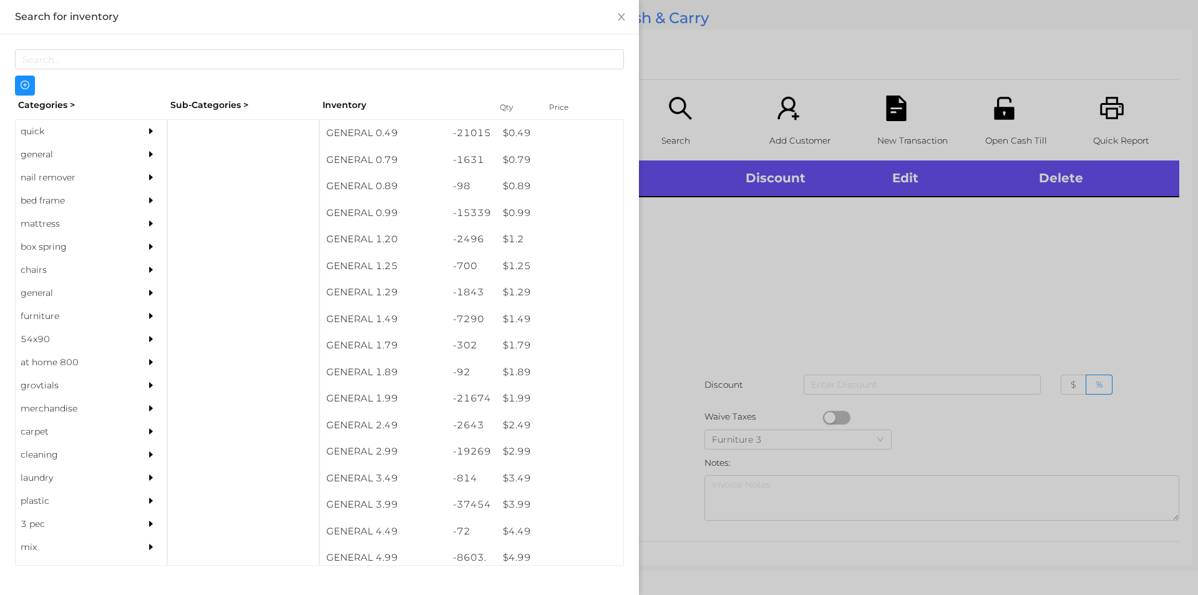
click at [37, 152] on div "general" at bounding box center [73, 154] width 114 height 23
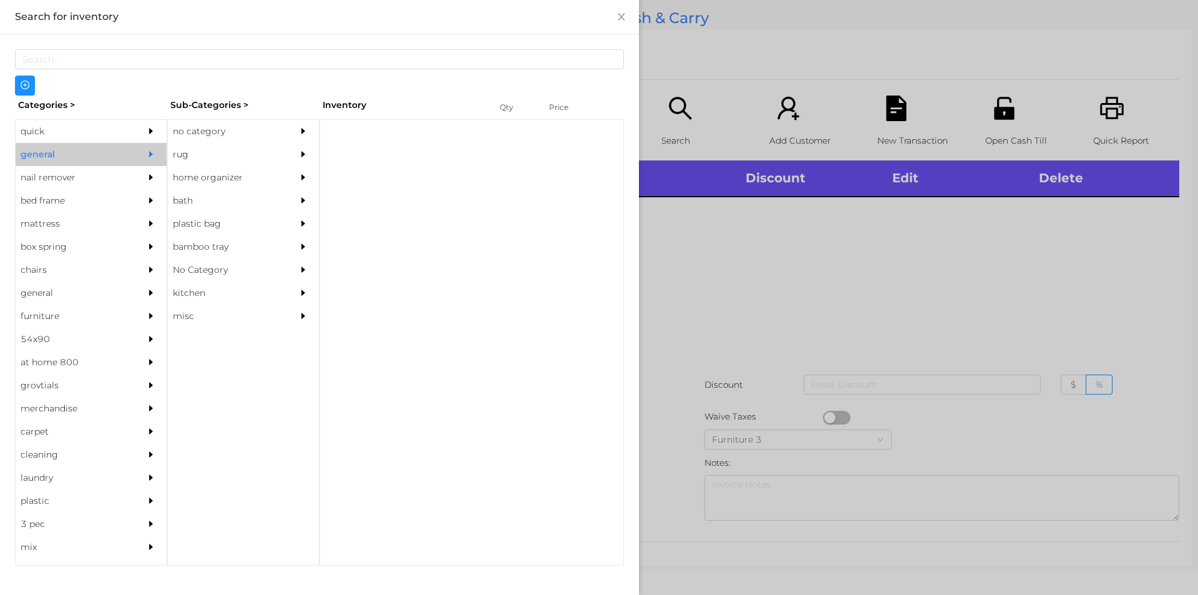
click at [188, 121] on div "no category" at bounding box center [225, 131] width 114 height 23
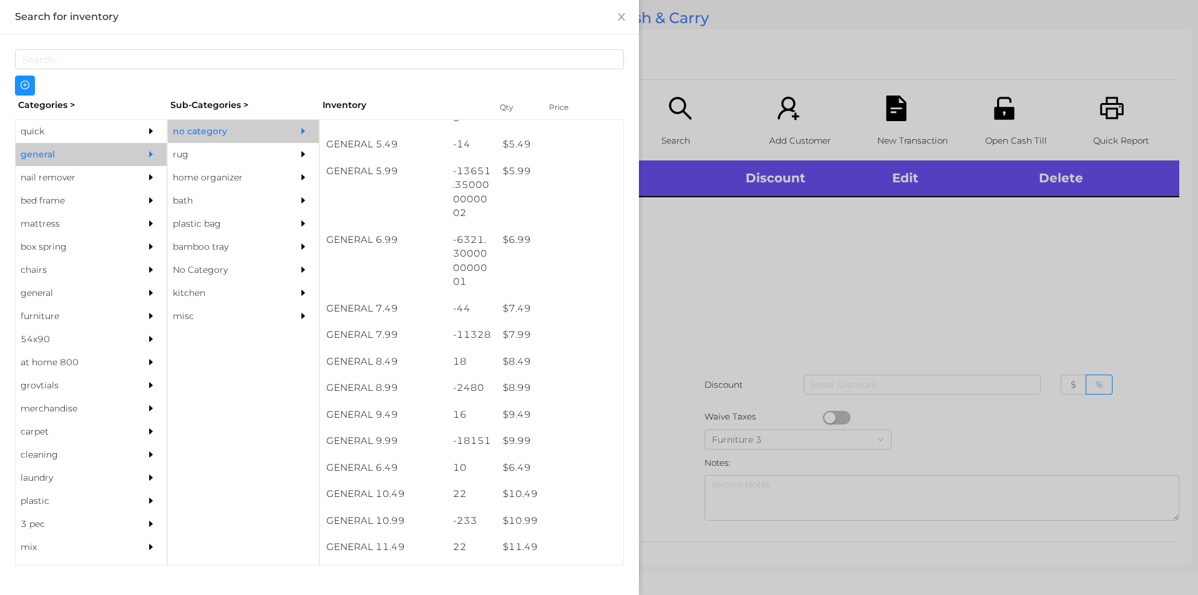
scroll to position [454, 0]
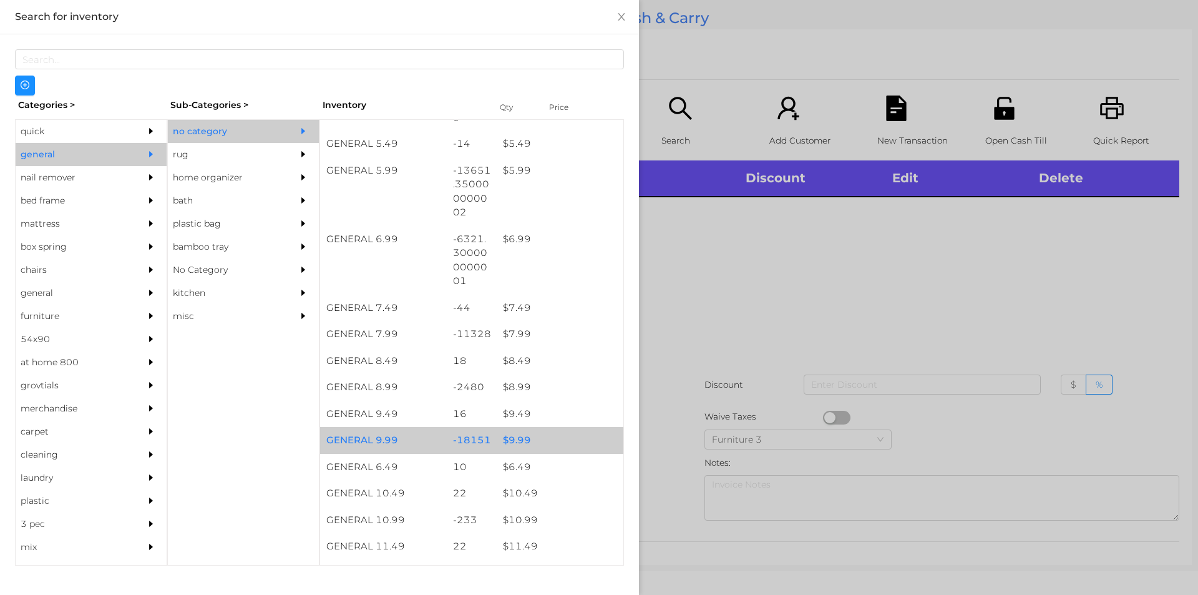
click at [519, 442] on div "$ 9.99" at bounding box center [560, 440] width 127 height 27
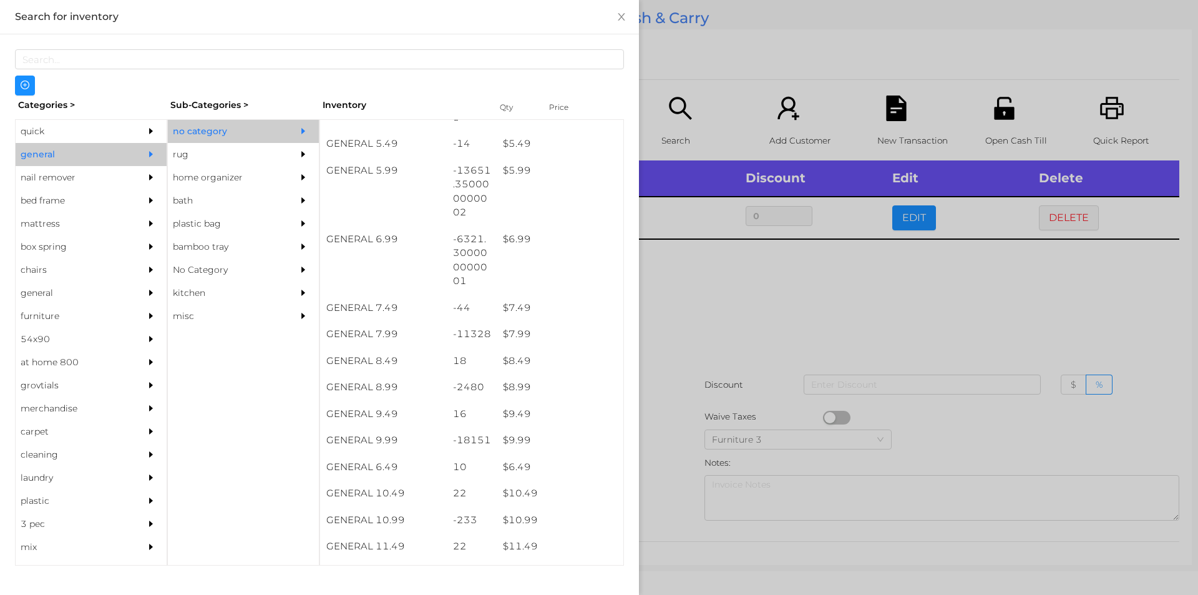
click at [704, 321] on div at bounding box center [599, 297] width 1198 height 595
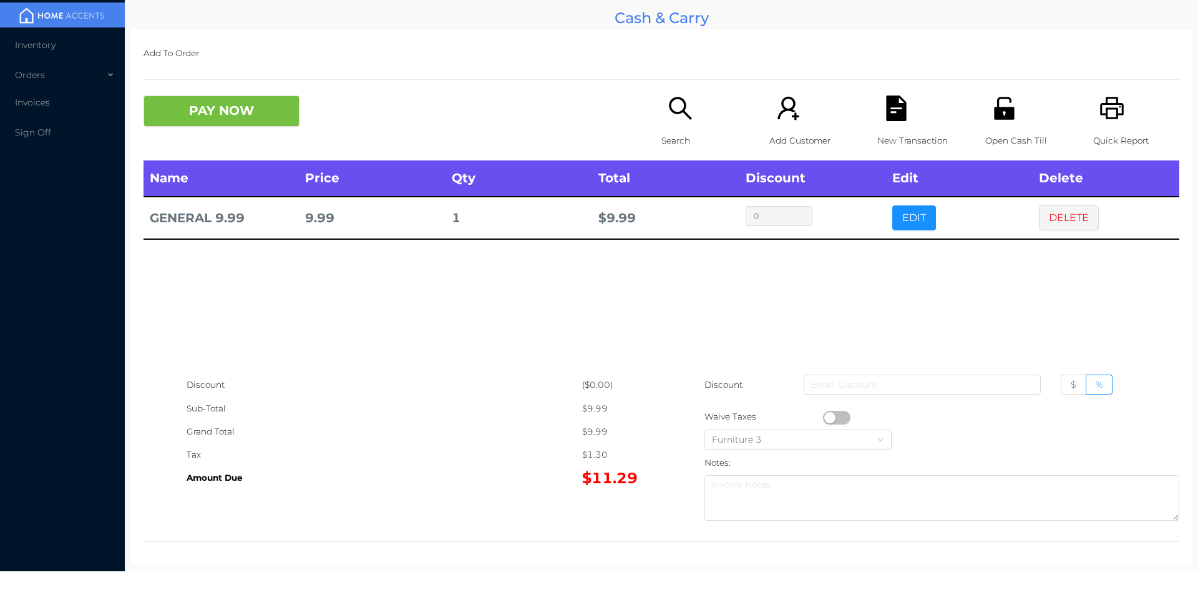
click at [1060, 213] on button "DELETE" at bounding box center [1069, 217] width 60 height 25
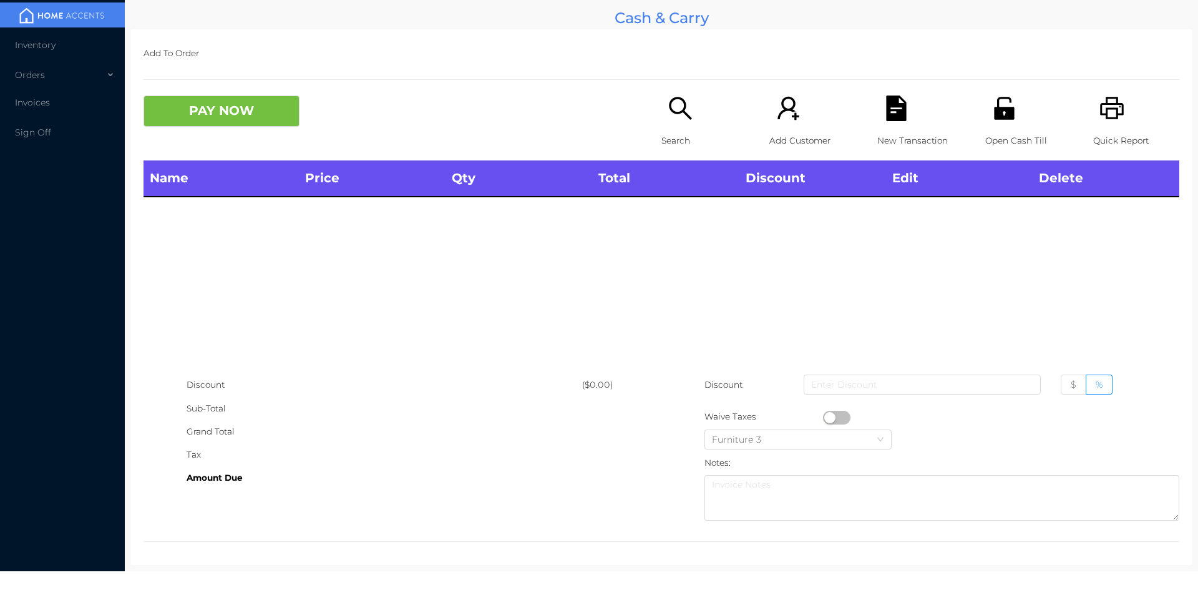
click at [1120, 95] on div "Quick Report" at bounding box center [1136, 127] width 86 height 65
click at [217, 140] on div "PAY NOW Search Add Customer New Transaction Open Cash Till Quick Report" at bounding box center [662, 127] width 1036 height 65
click at [257, 325] on div "Name Price Qty Total Discount Edit Delete" at bounding box center [662, 266] width 1036 height 213
click at [681, 123] on div "Search" at bounding box center [704, 127] width 86 height 65
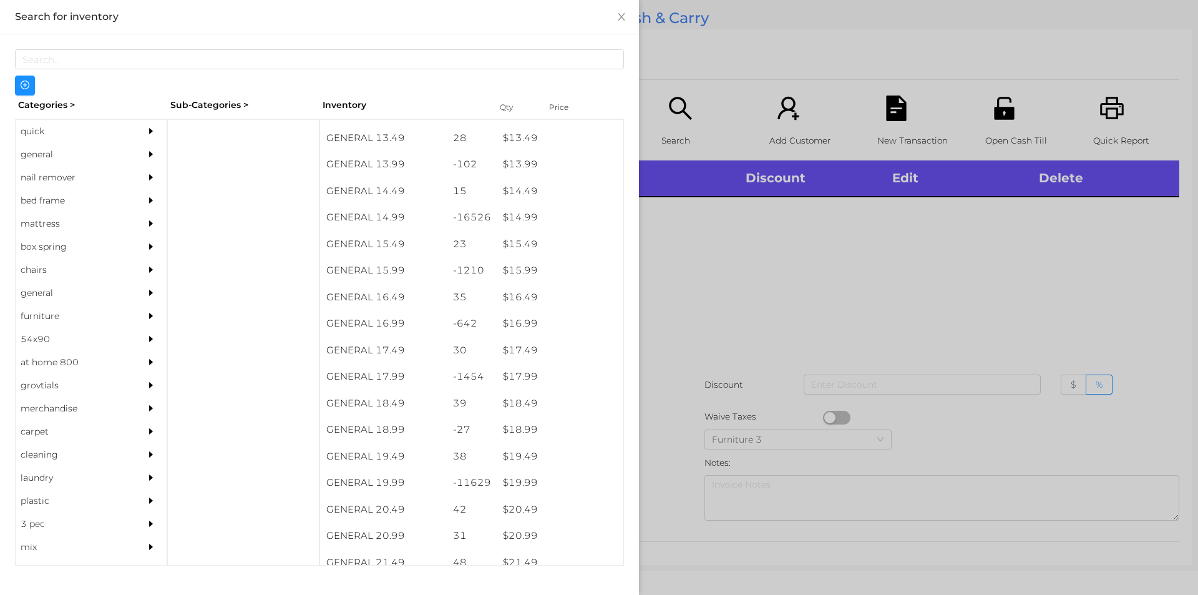
scroll to position [1006, 0]
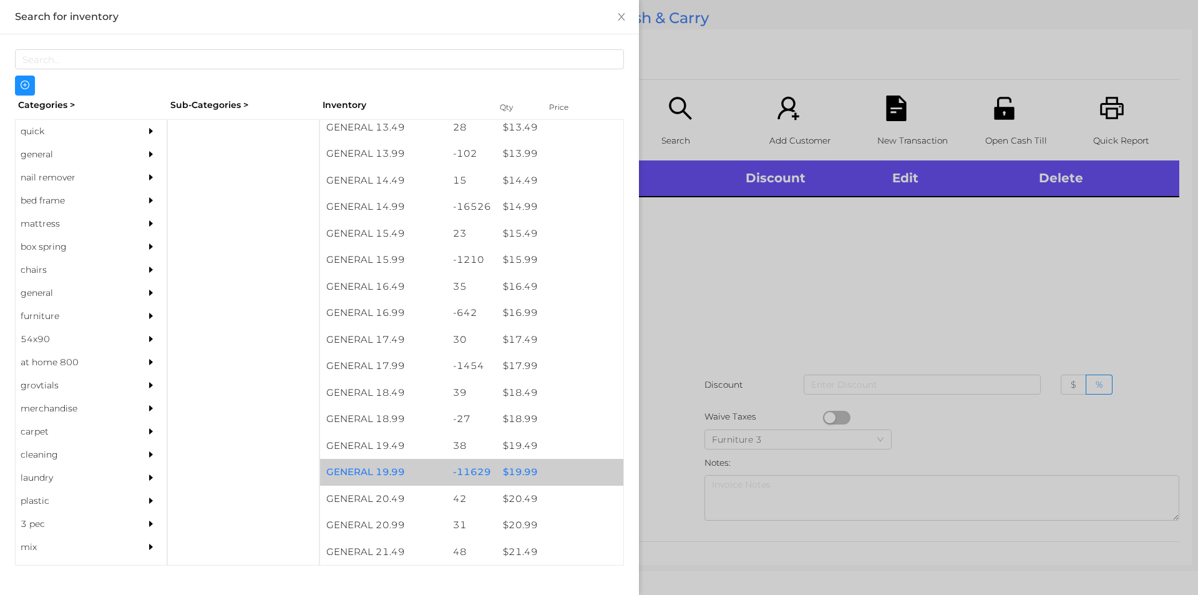
click at [550, 469] on div "$ 19.99" at bounding box center [560, 472] width 127 height 27
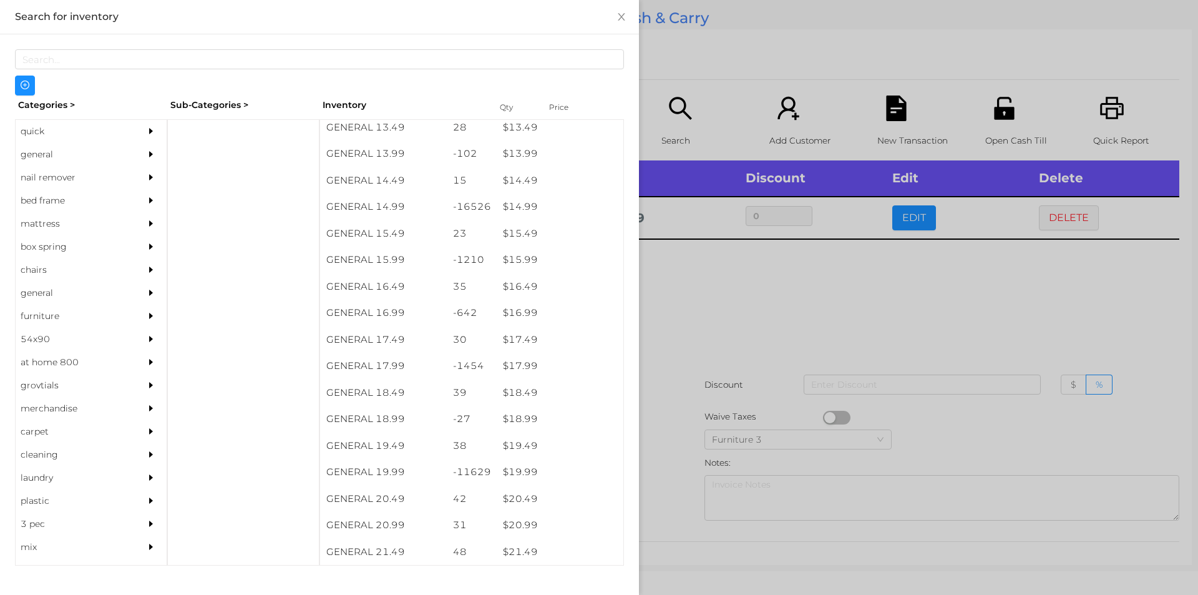
click at [766, 329] on div at bounding box center [599, 297] width 1198 height 595
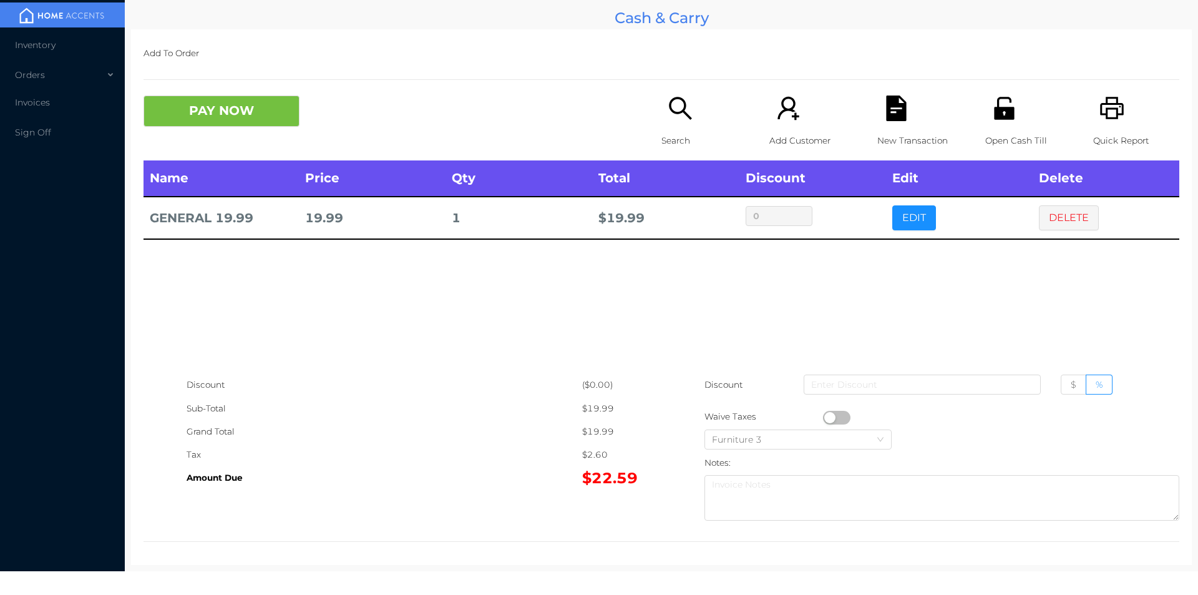
click at [886, 115] on icon "icon: file-text" at bounding box center [896, 108] width 20 height 26
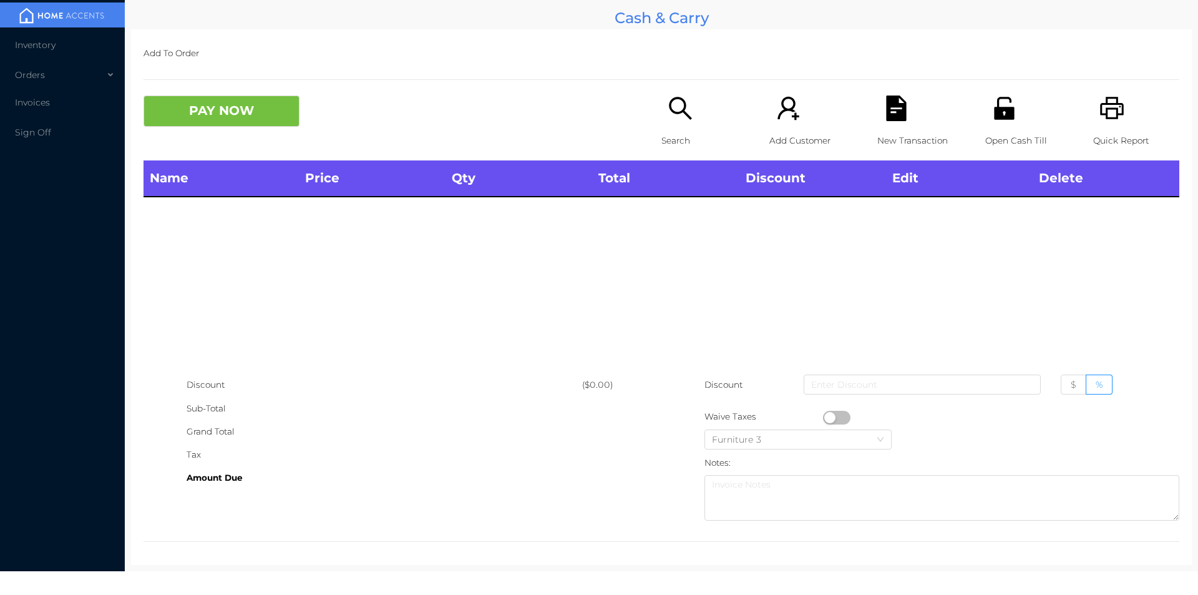
click at [998, 113] on icon "icon: unlock" at bounding box center [1004, 108] width 20 height 22
click at [371, 388] on div "Discount" at bounding box center [385, 384] width 396 height 23
click at [676, 105] on icon "icon: search" at bounding box center [681, 108] width 26 height 26
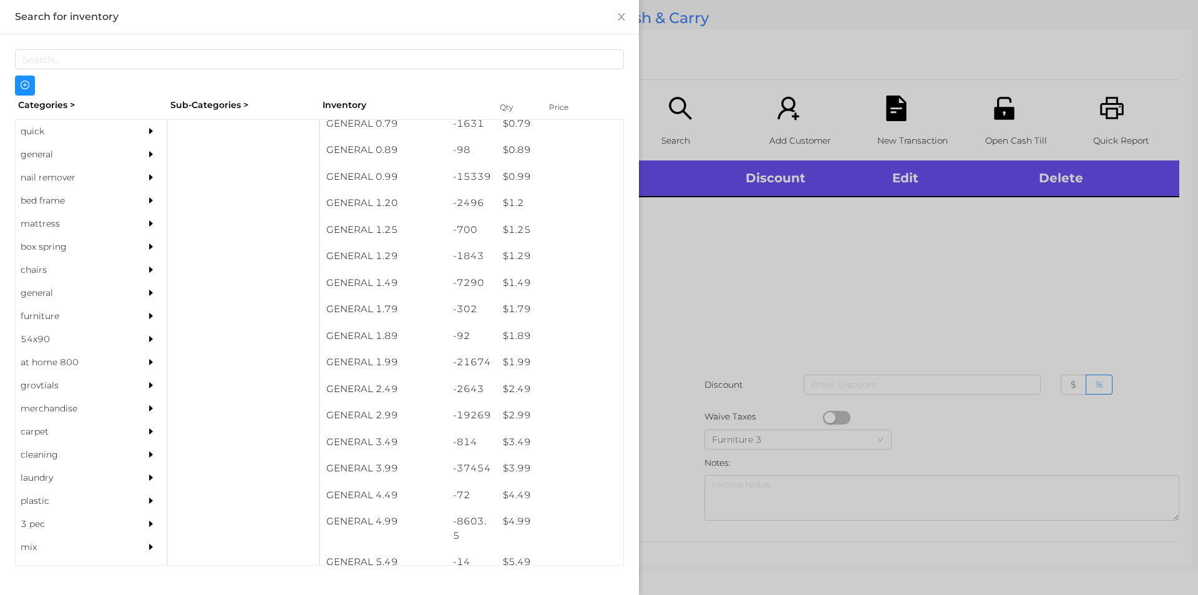
scroll to position [0, 0]
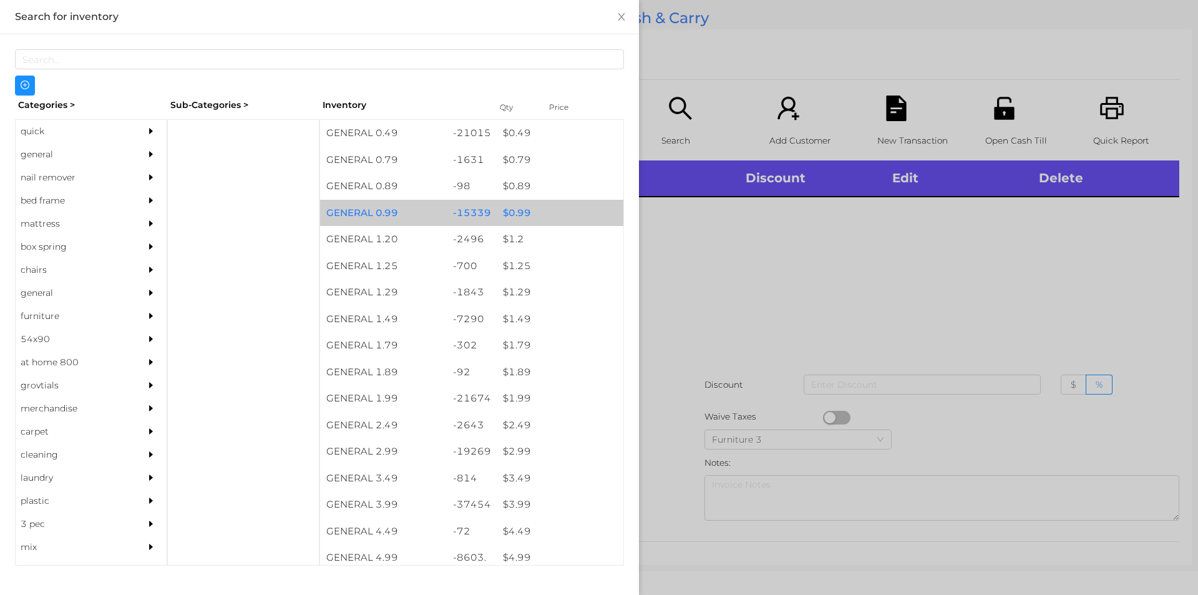
click at [527, 210] on div "$ 0.99" at bounding box center [560, 213] width 127 height 27
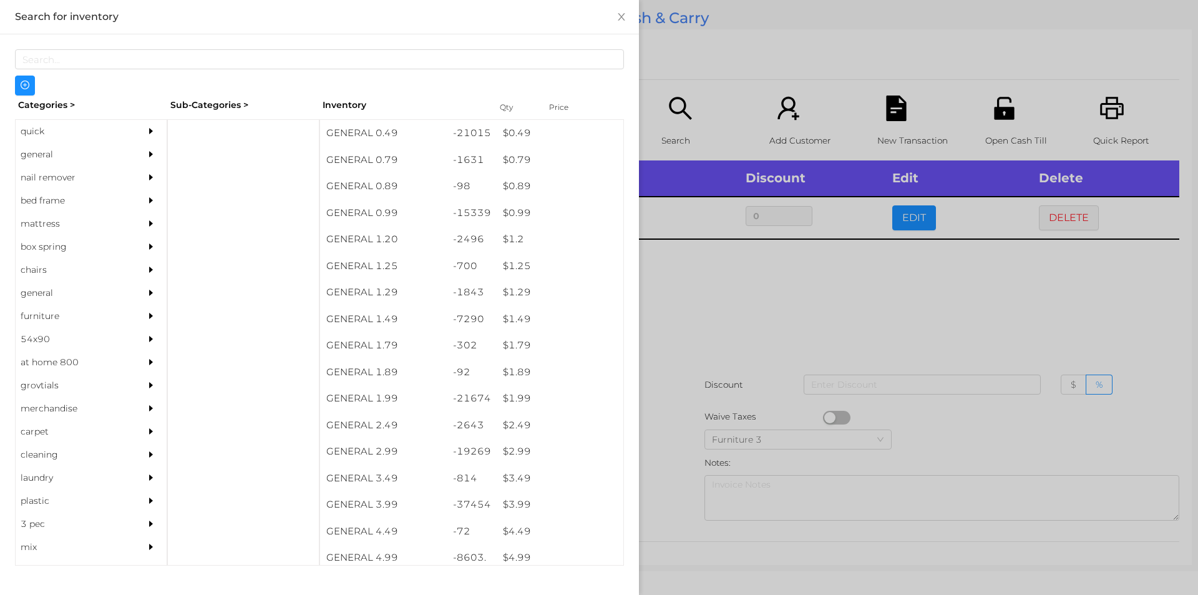
click at [680, 339] on div at bounding box center [599, 297] width 1198 height 595
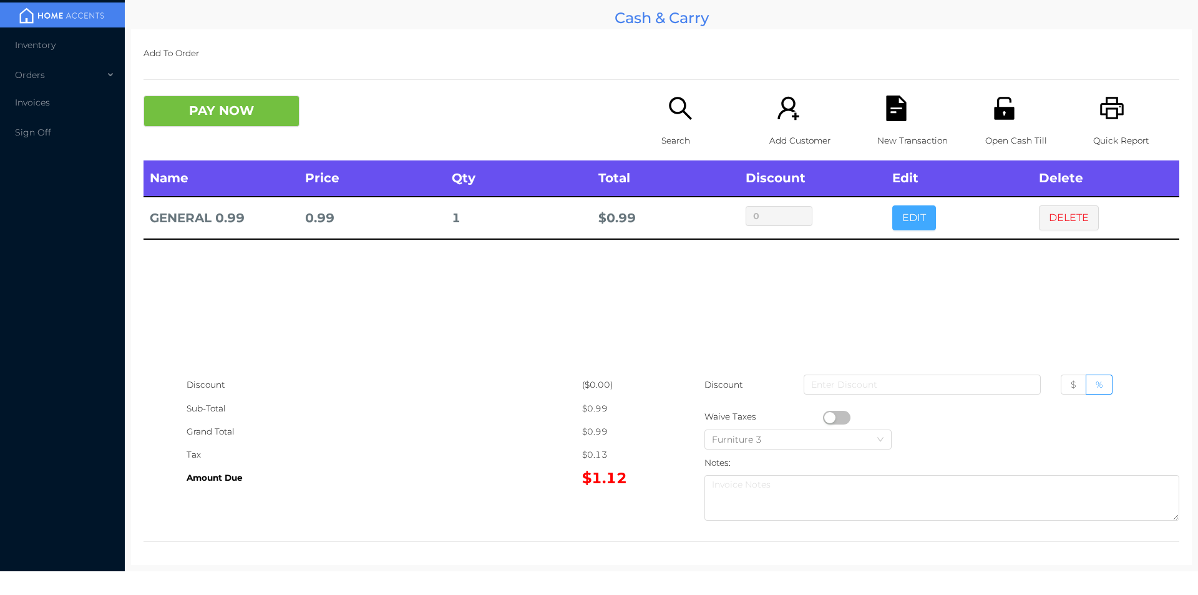
click at [892, 215] on button "EDIT" at bounding box center [914, 217] width 44 height 25
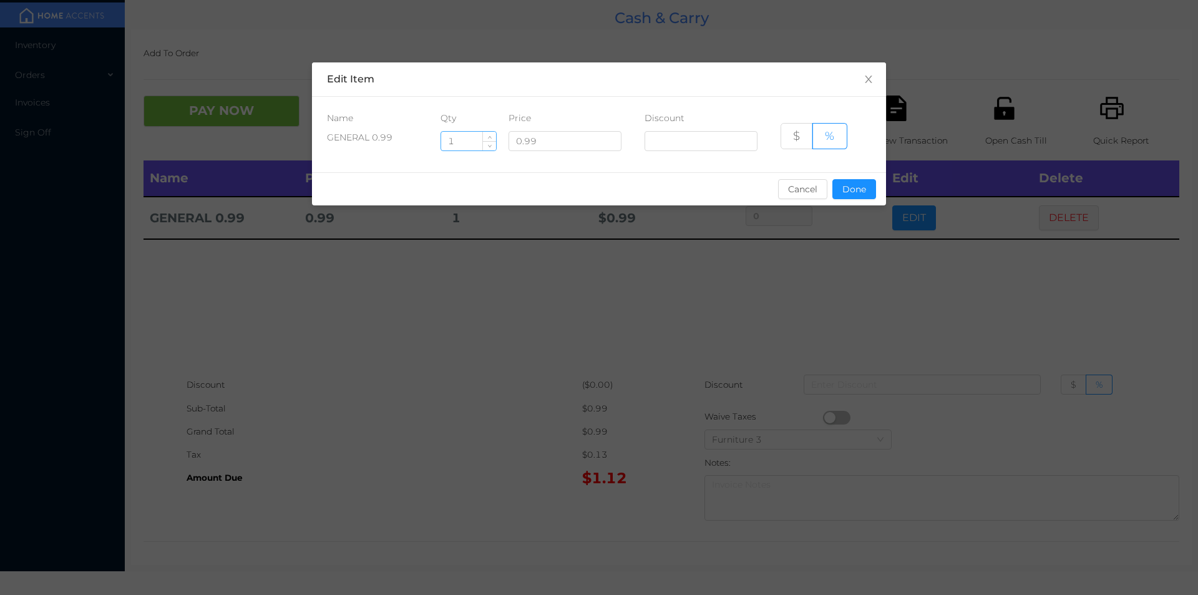
click at [479, 140] on input "1" at bounding box center [468, 141] width 55 height 19
type input "30"
click at [848, 195] on button "Done" at bounding box center [854, 189] width 44 height 20
type input "0%"
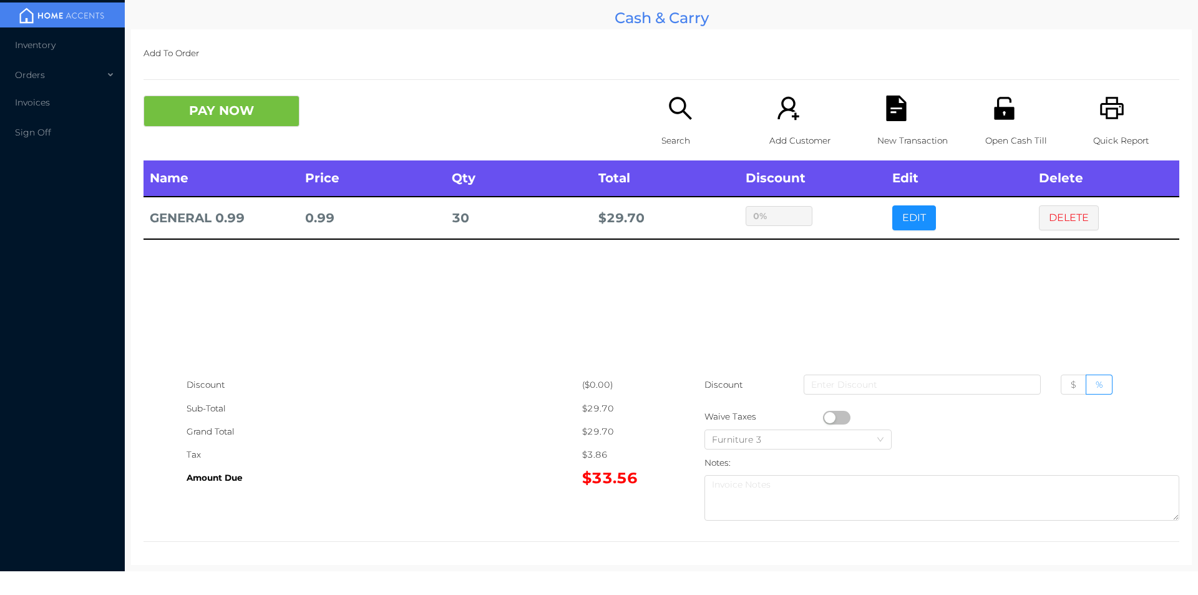
click at [675, 140] on p "Search" at bounding box center [704, 140] width 86 height 23
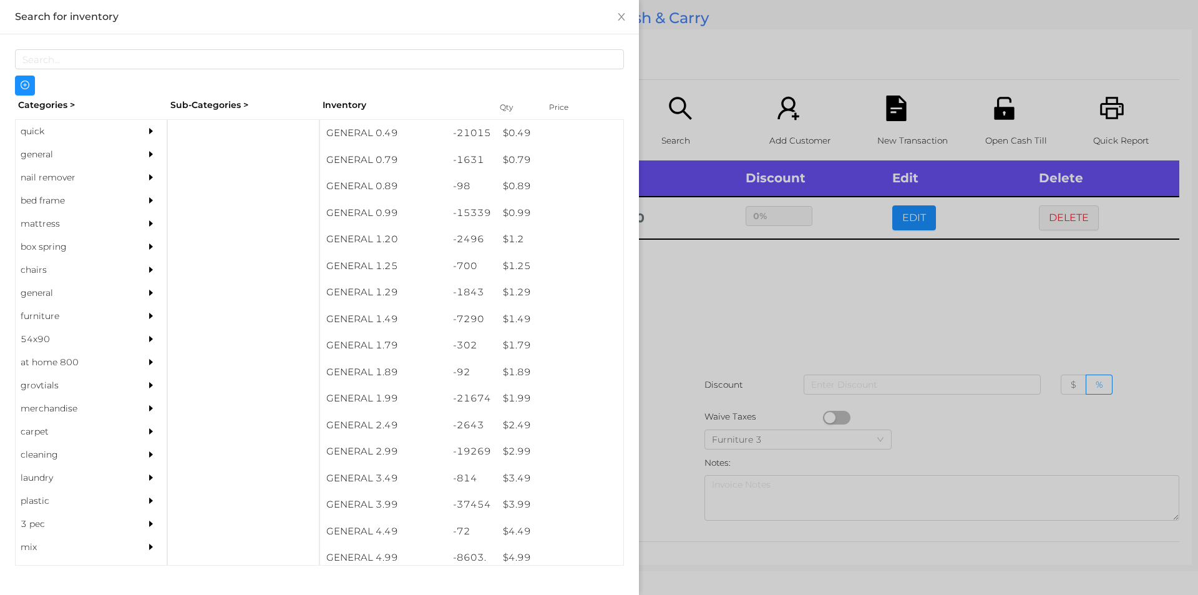
click at [718, 301] on div at bounding box center [599, 297] width 1198 height 595
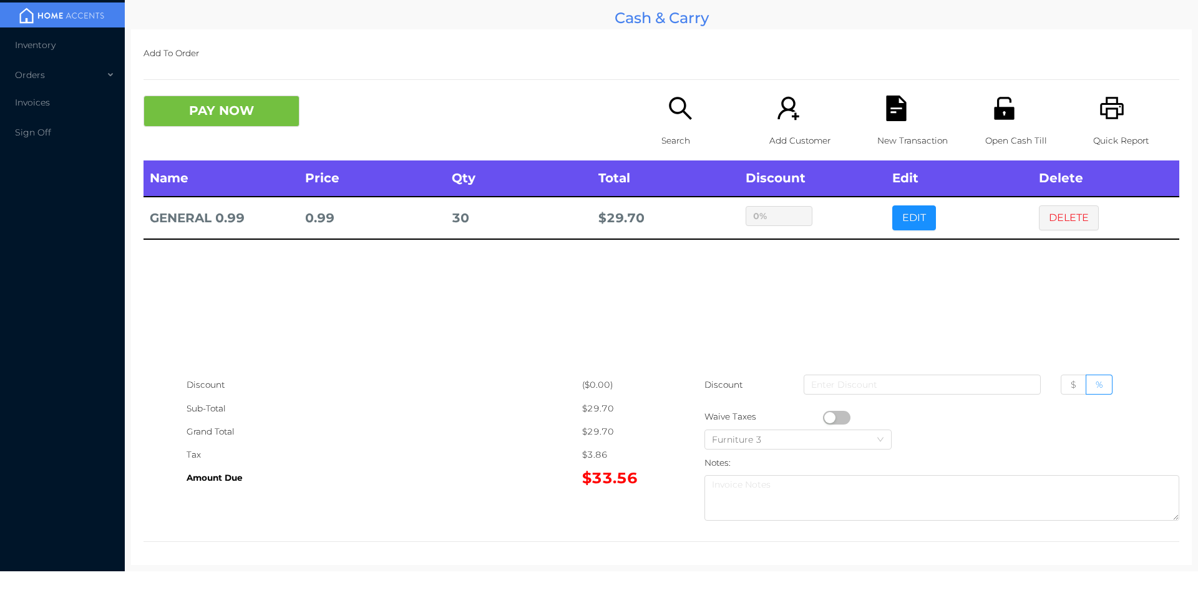
click at [675, 124] on div "Search" at bounding box center [704, 127] width 86 height 65
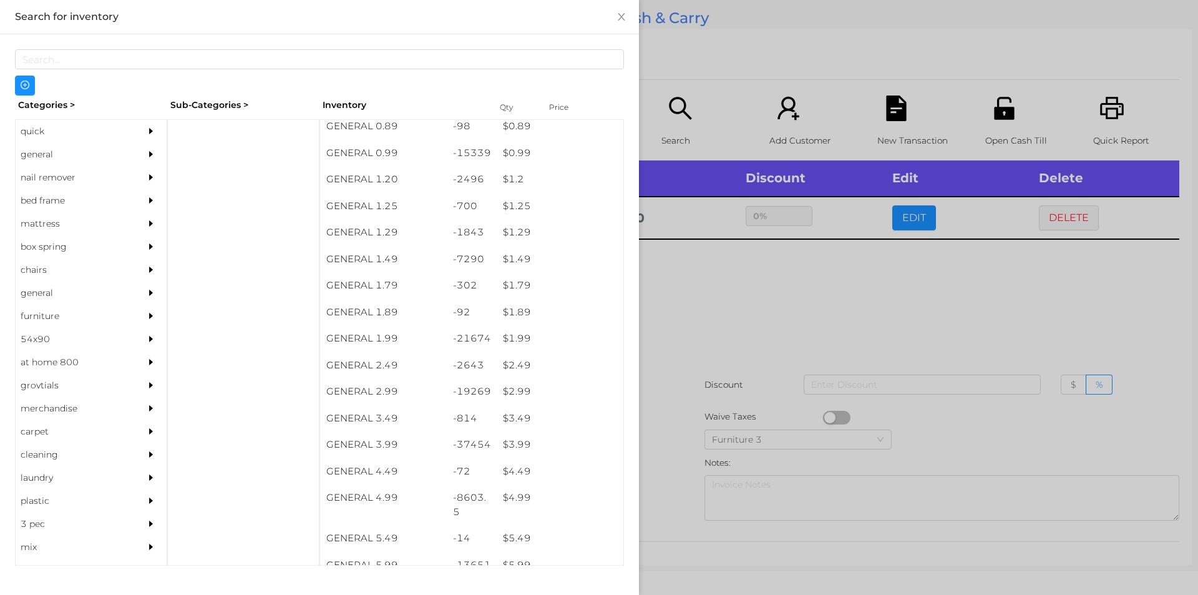
scroll to position [97, 0]
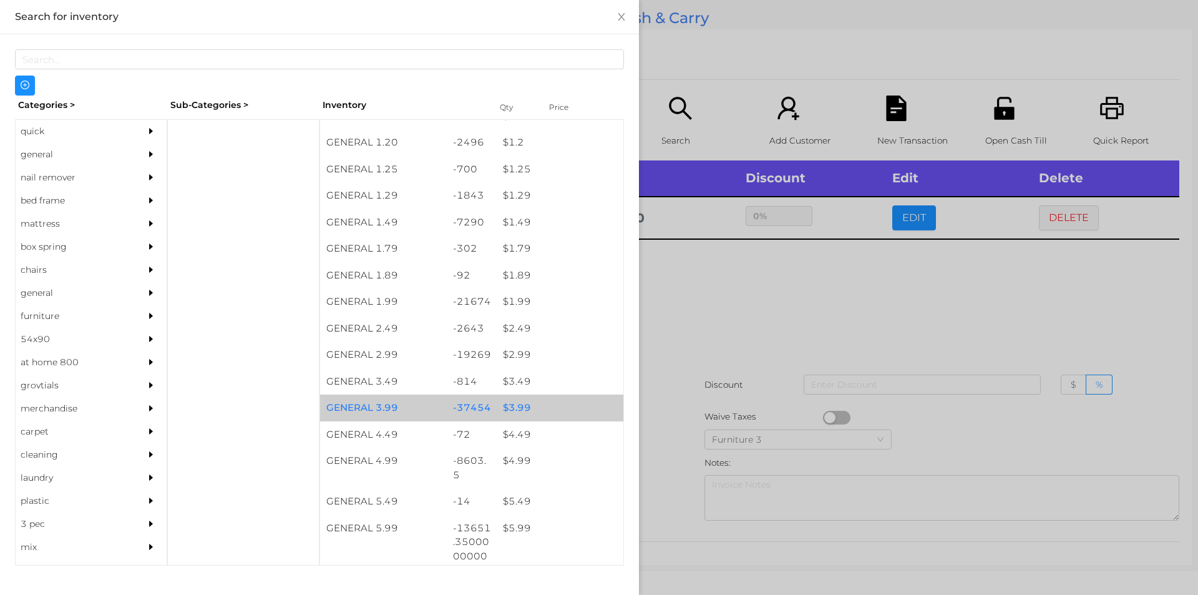
click at [503, 407] on div "$ 3.99" at bounding box center [560, 407] width 127 height 27
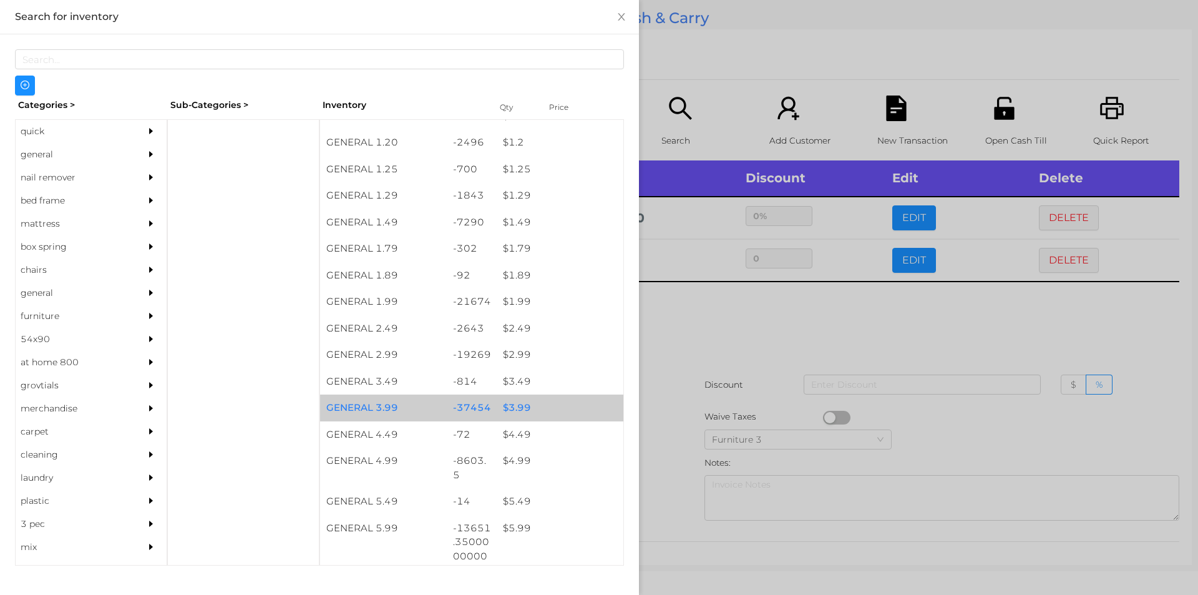
click at [511, 406] on div "$ 3.99" at bounding box center [560, 407] width 127 height 27
click at [512, 405] on div "$ 3.99" at bounding box center [560, 407] width 127 height 27
click at [517, 405] on div "$ 3.99" at bounding box center [560, 407] width 127 height 27
click at [520, 411] on div "$ 3.99" at bounding box center [560, 407] width 127 height 27
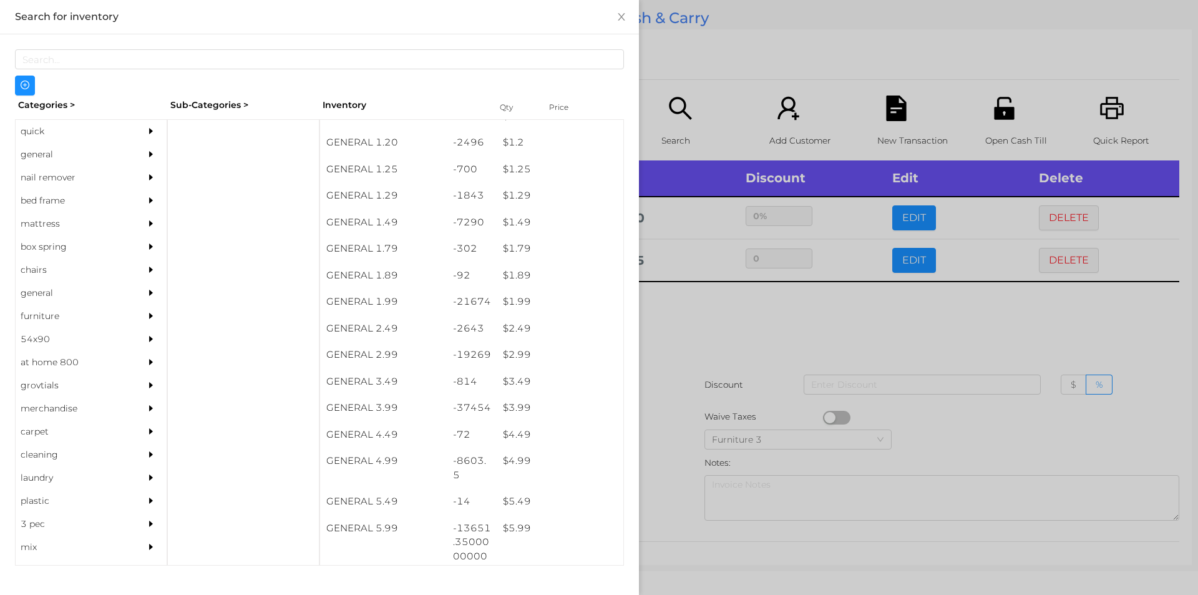
click at [695, 351] on div at bounding box center [599, 297] width 1198 height 595
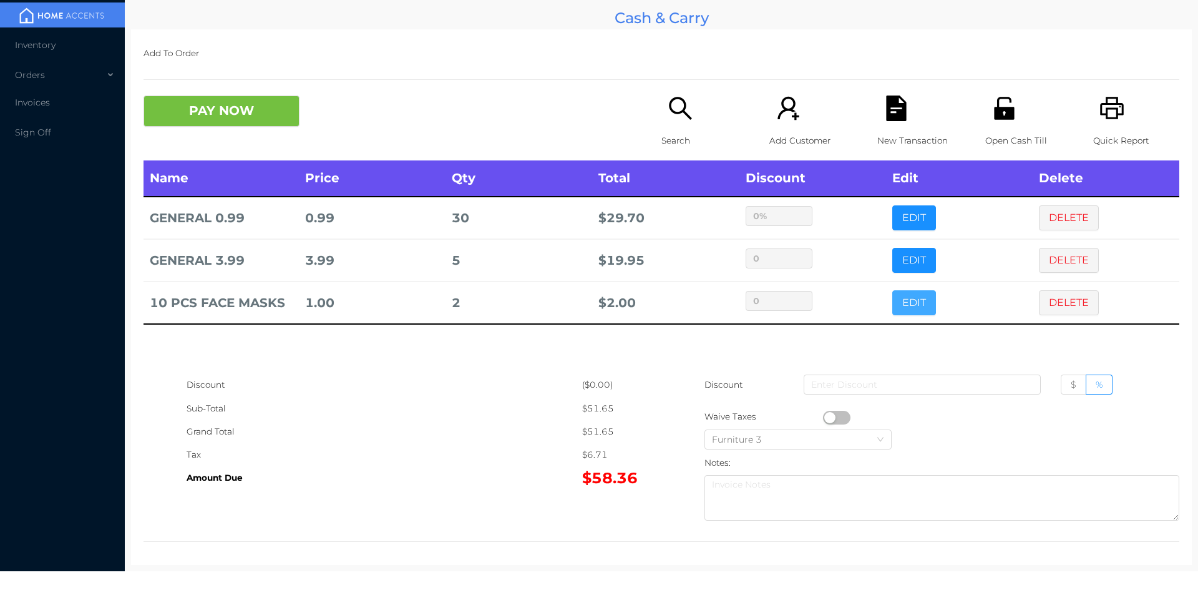
click at [912, 307] on button "EDIT" at bounding box center [914, 302] width 44 height 25
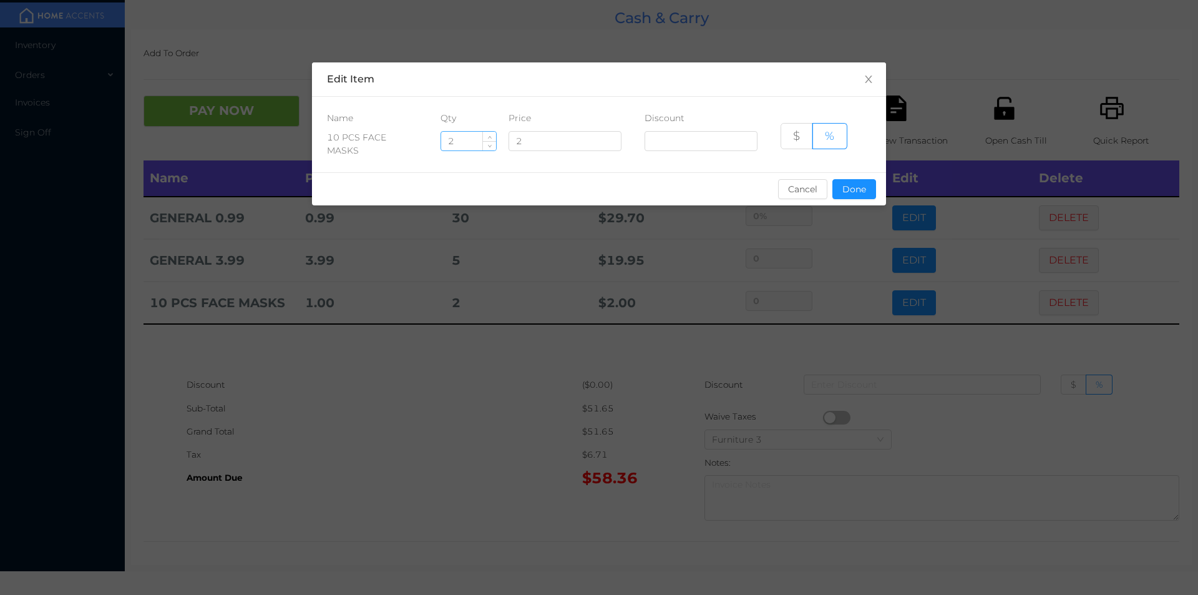
click at [468, 145] on input "2" at bounding box center [468, 141] width 55 height 19
type input "5"
click at [859, 195] on button "Done" at bounding box center [854, 189] width 44 height 20
type input "0%"
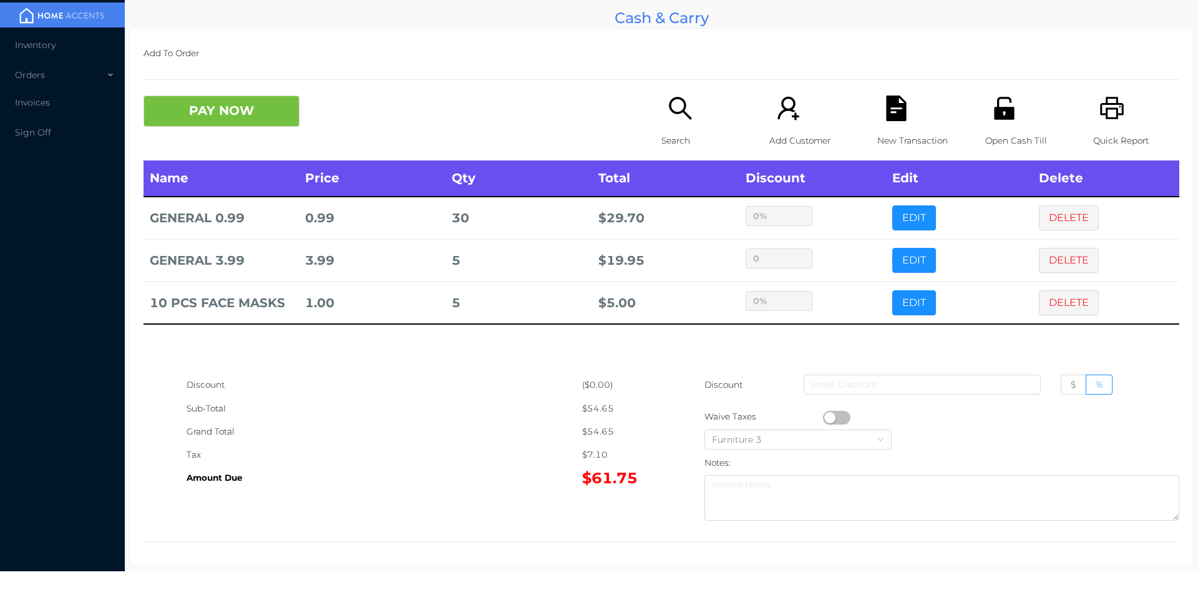
click at [517, 424] on div "Grand Total" at bounding box center [385, 431] width 396 height 23
click at [241, 102] on button "PAY NOW" at bounding box center [222, 110] width 156 height 31
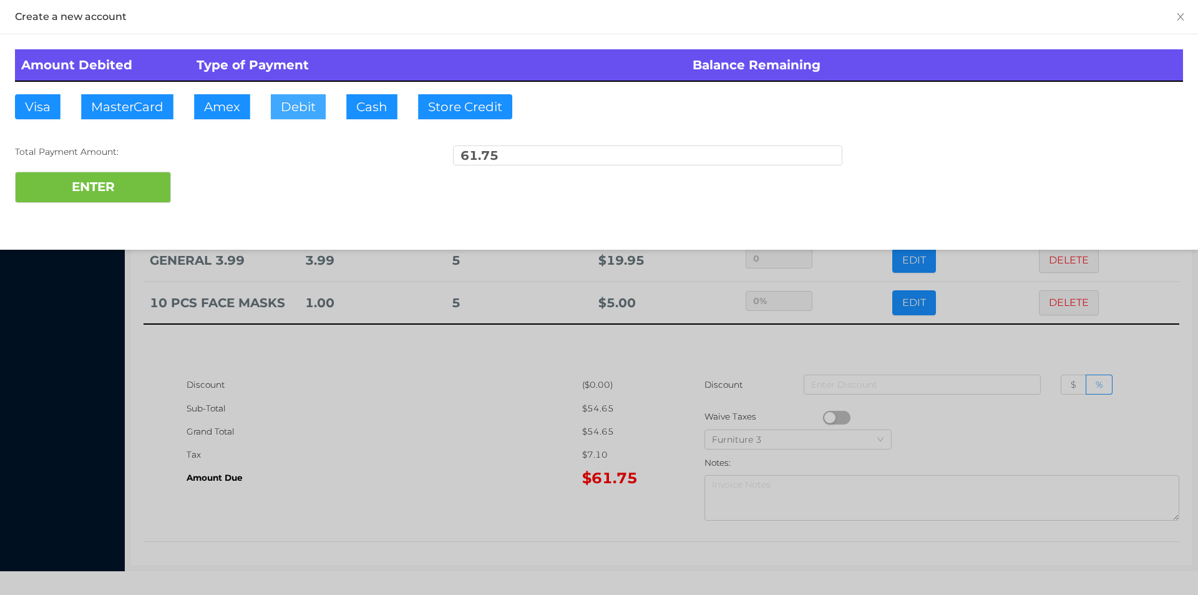
click at [290, 107] on button "Debit" at bounding box center [298, 106] width 55 height 25
click at [135, 175] on button "ENTER" at bounding box center [93, 187] width 156 height 31
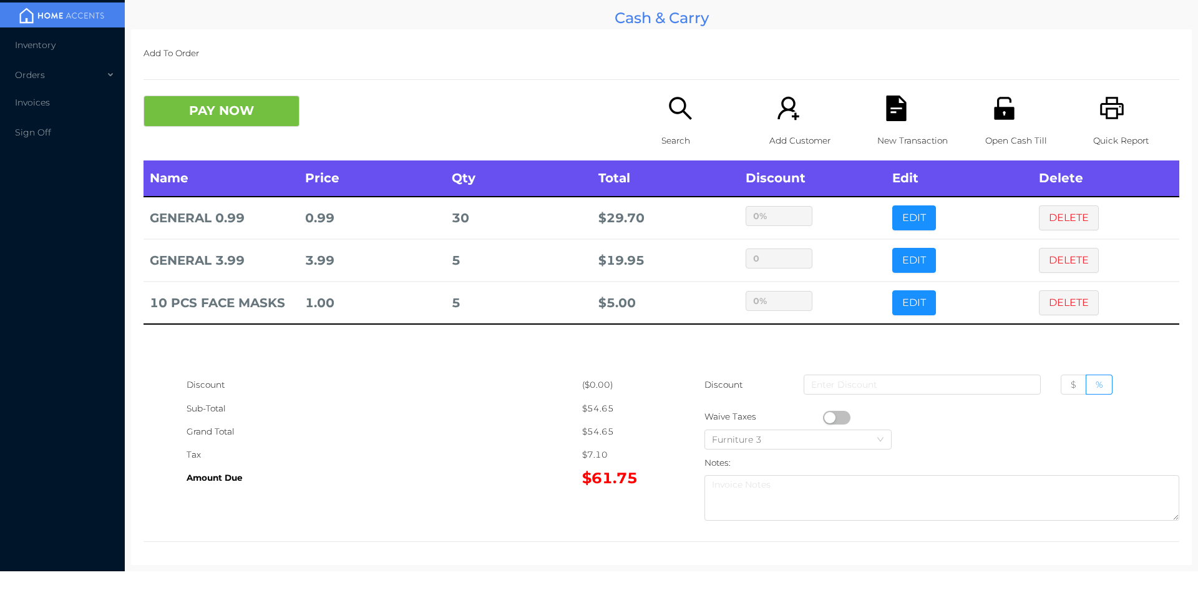
type input "0"
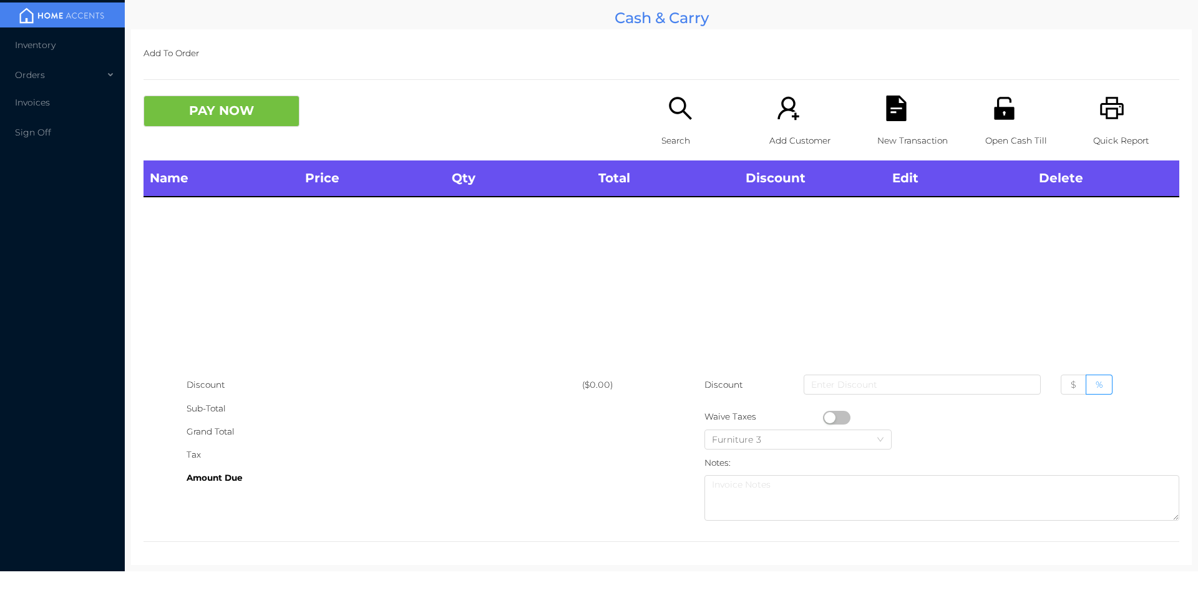
click at [683, 132] on p "Search" at bounding box center [704, 140] width 86 height 23
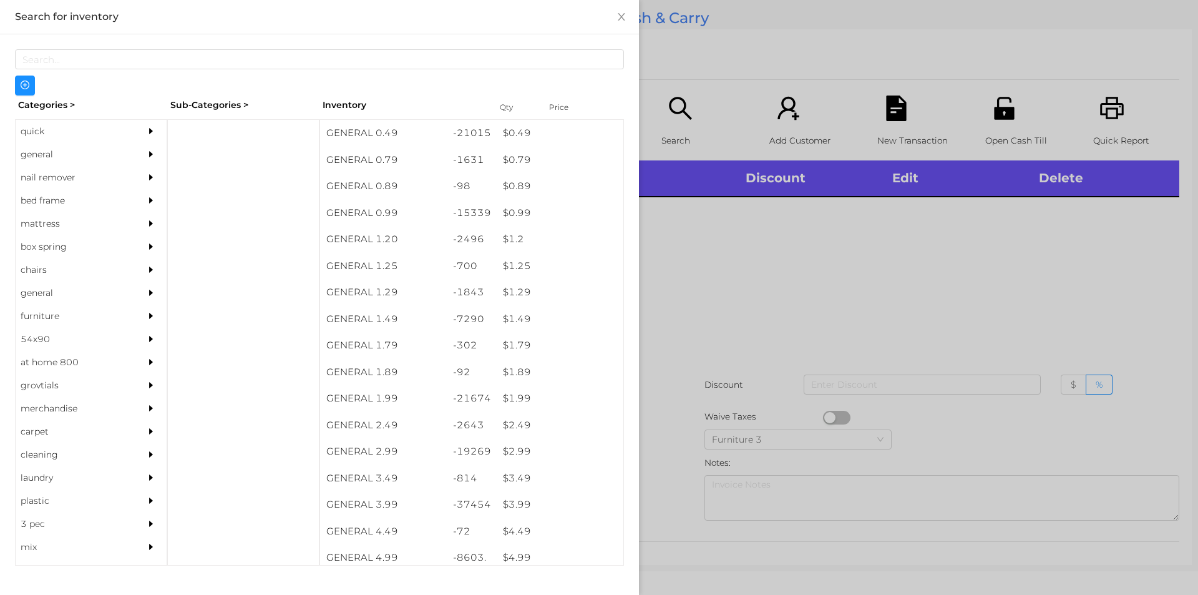
click at [62, 173] on div "nail remover" at bounding box center [73, 177] width 114 height 23
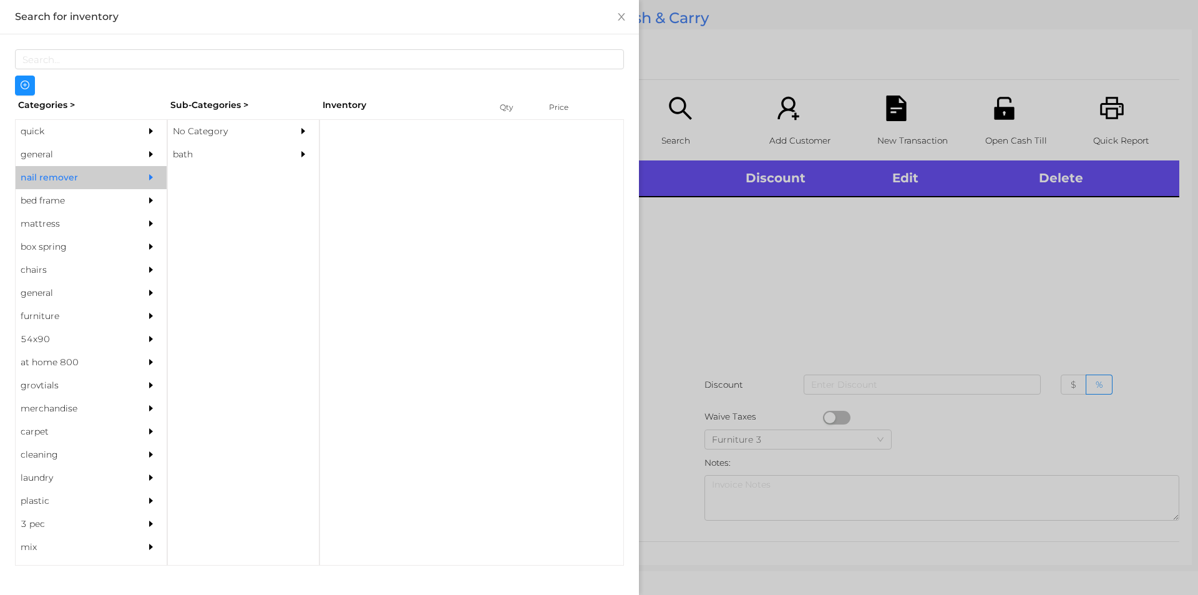
click at [39, 157] on div "general" at bounding box center [73, 154] width 114 height 23
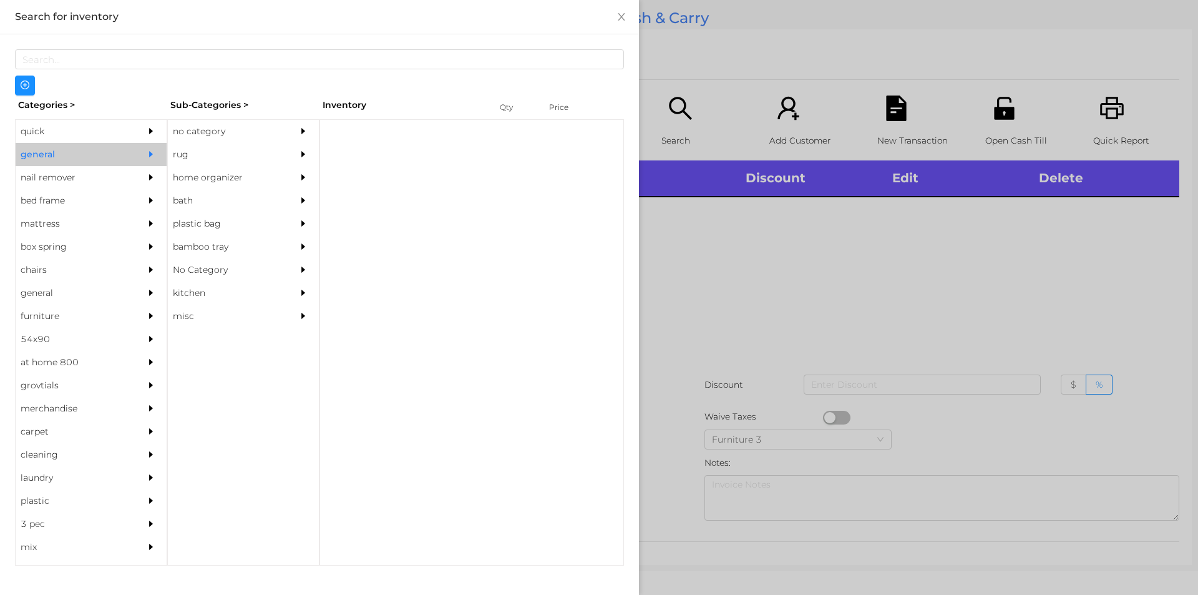
click at [203, 139] on div "no category" at bounding box center [225, 131] width 114 height 23
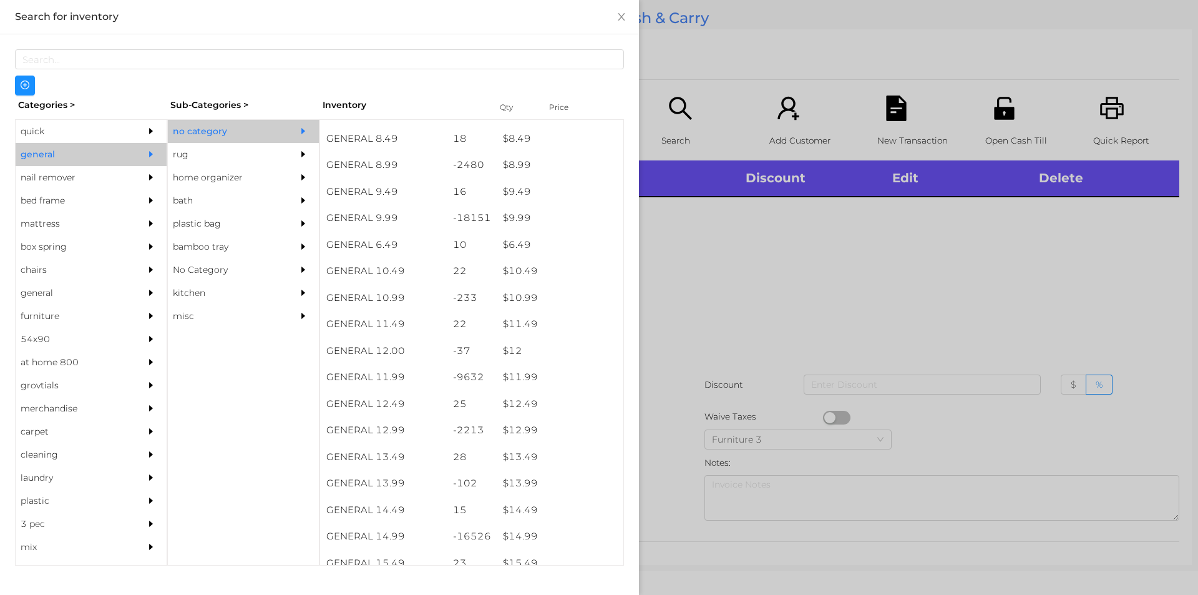
scroll to position [676, 0]
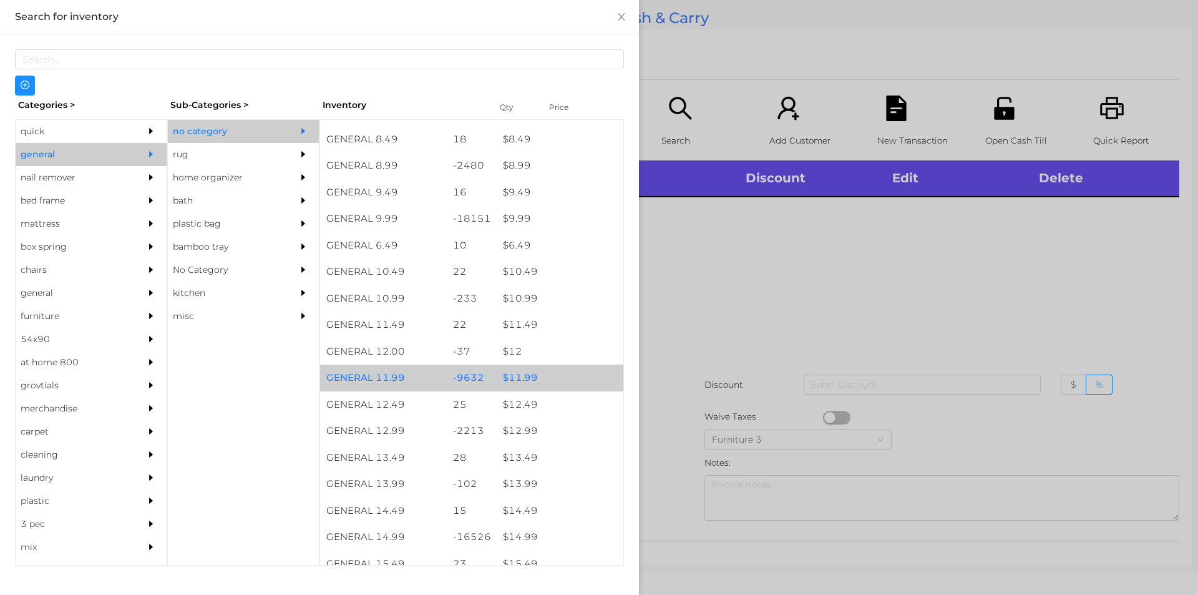
click at [523, 378] on div "$ 11.99" at bounding box center [560, 377] width 127 height 27
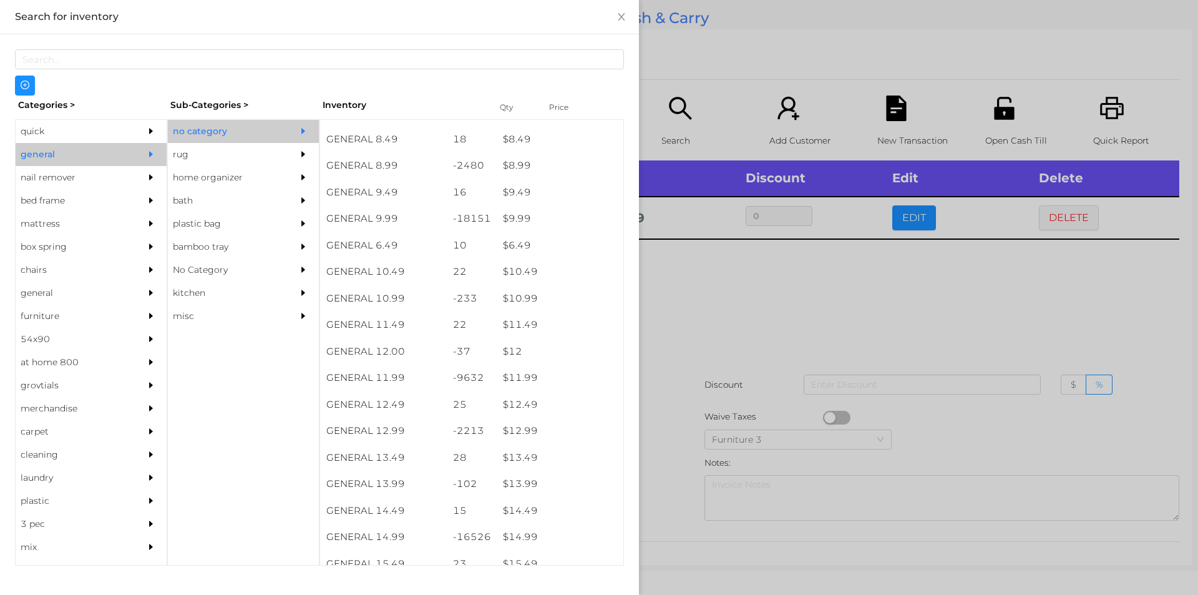
click at [701, 337] on div at bounding box center [599, 297] width 1198 height 595
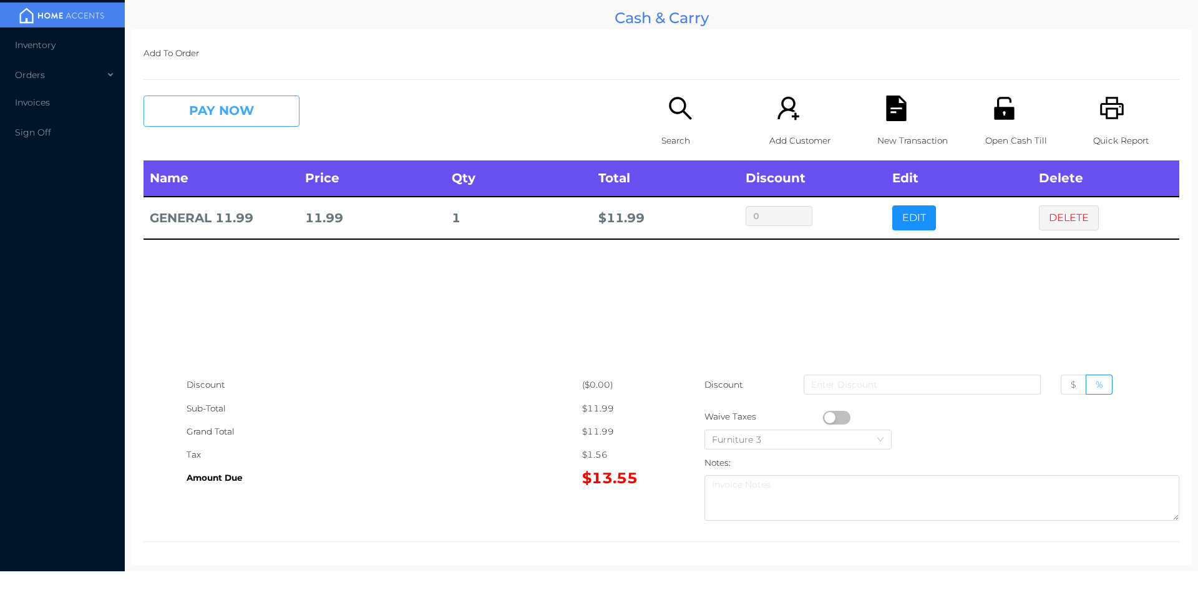
click at [188, 109] on button "PAY NOW" at bounding box center [222, 110] width 156 height 31
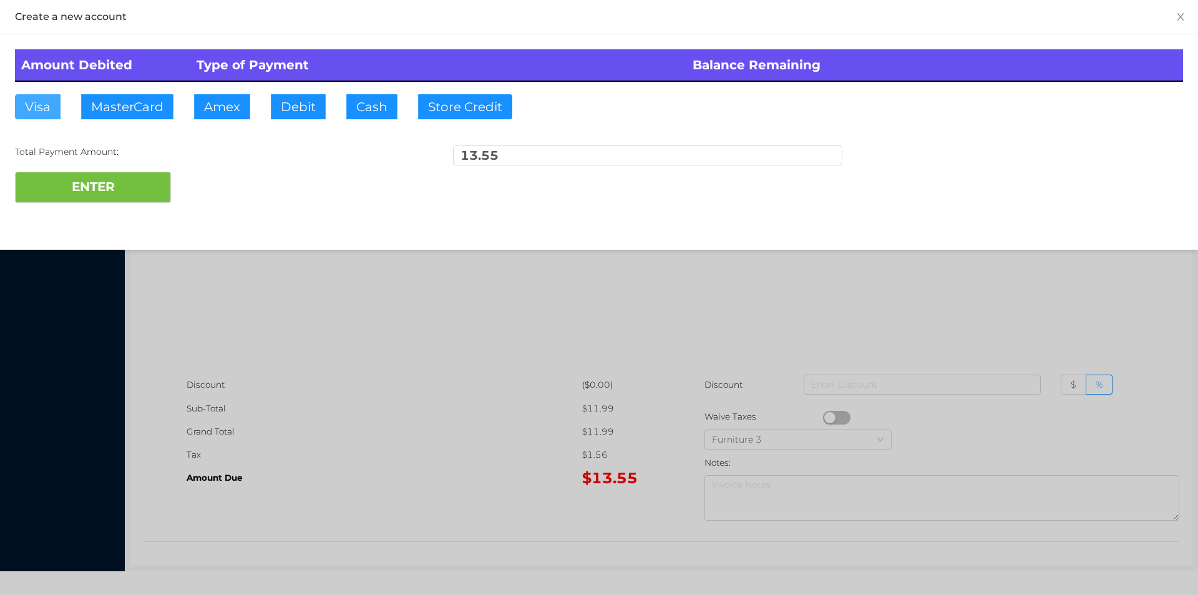
click at [37, 112] on button "Visa" at bounding box center [38, 106] width 46 height 25
click at [82, 198] on button "ENTER" at bounding box center [93, 187] width 156 height 31
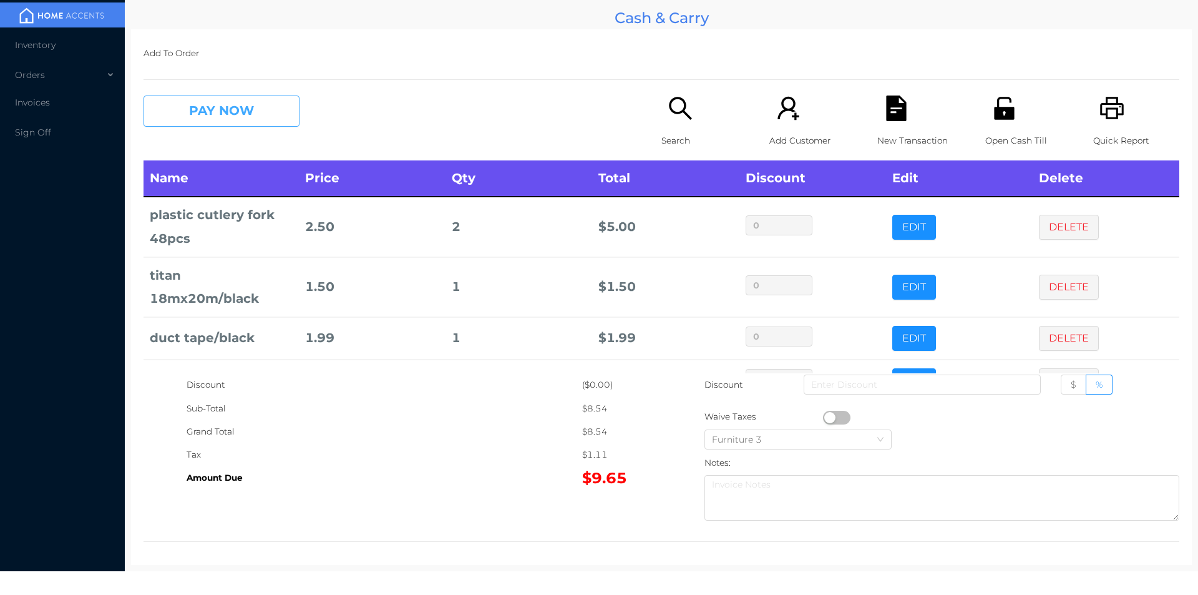
click at [220, 112] on button "PAY NOW" at bounding box center [222, 110] width 156 height 31
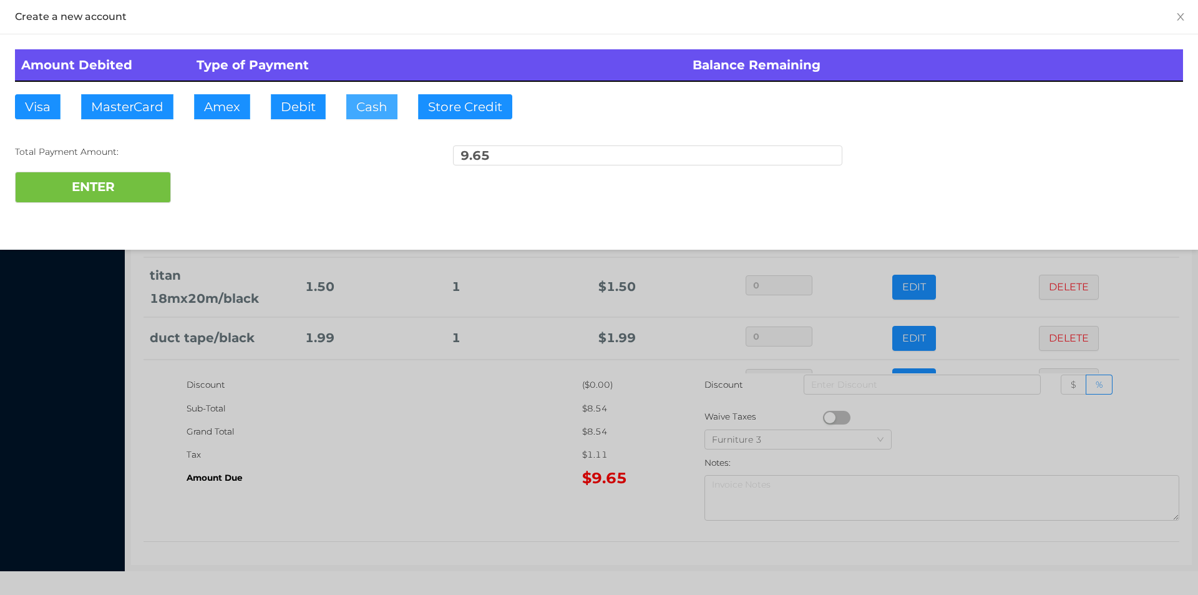
click at [370, 109] on button "Cash" at bounding box center [371, 106] width 51 height 25
click at [102, 198] on button "ENTER" at bounding box center [93, 187] width 156 height 31
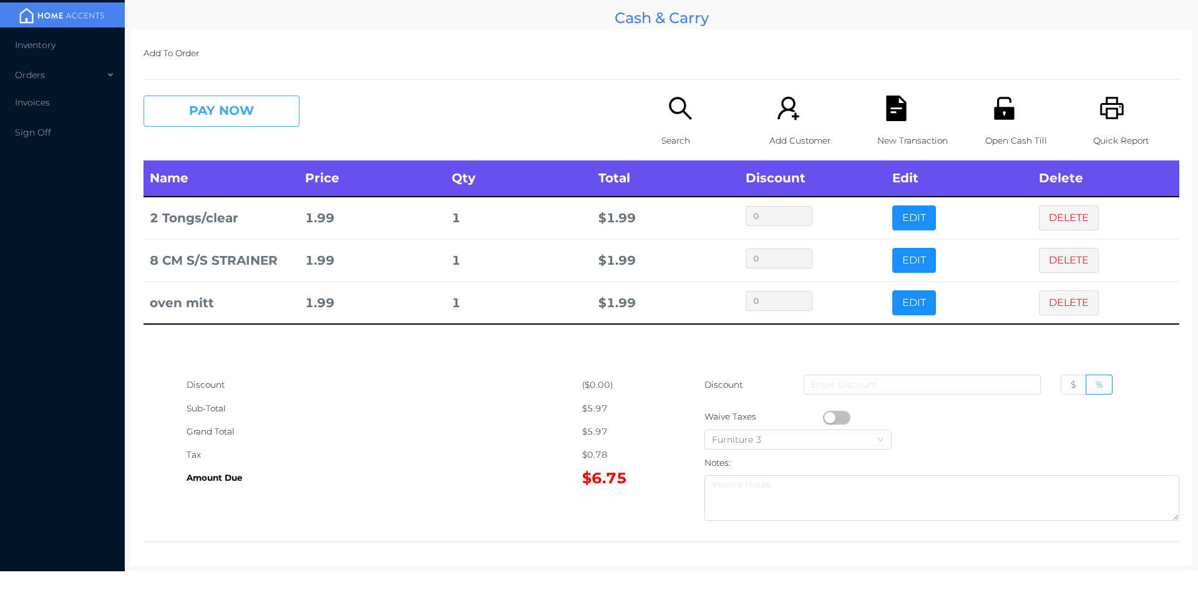
click at [251, 108] on button "PAY NOW" at bounding box center [222, 110] width 156 height 31
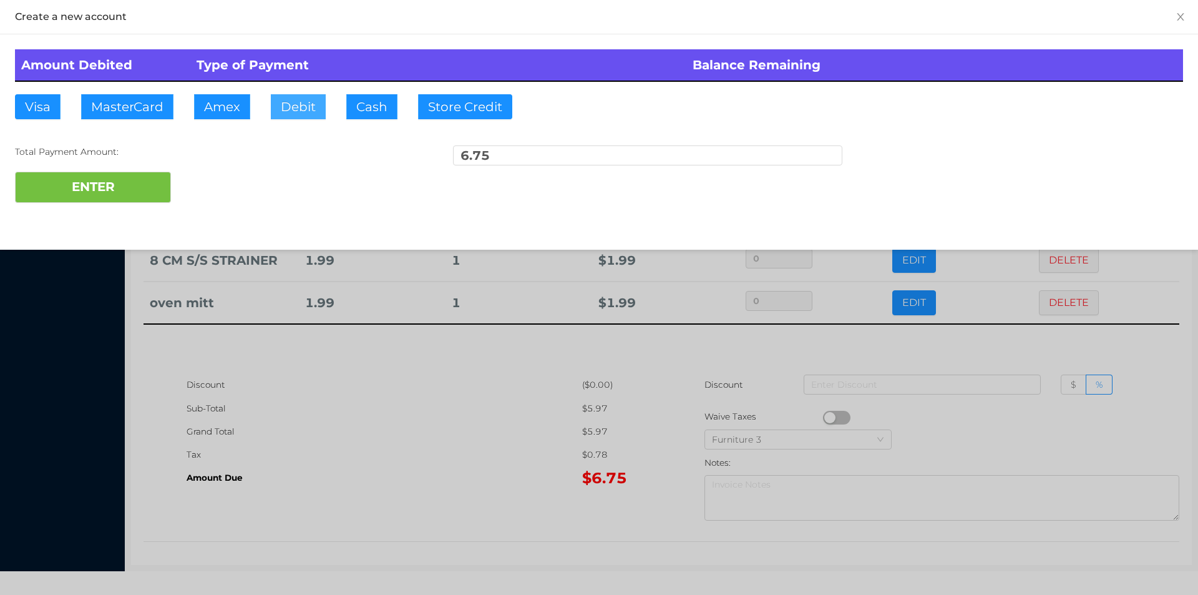
click at [300, 109] on button "Debit" at bounding box center [298, 106] width 55 height 25
click at [145, 186] on button "ENTER" at bounding box center [93, 187] width 156 height 31
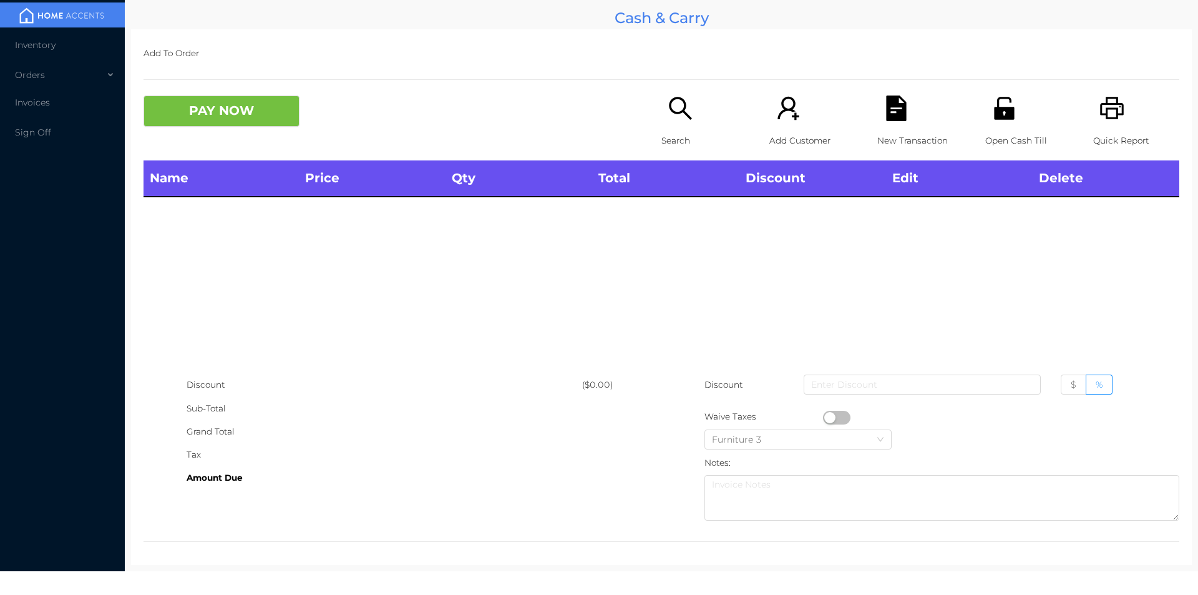
click at [687, 110] on icon "icon: search" at bounding box center [681, 108] width 26 height 26
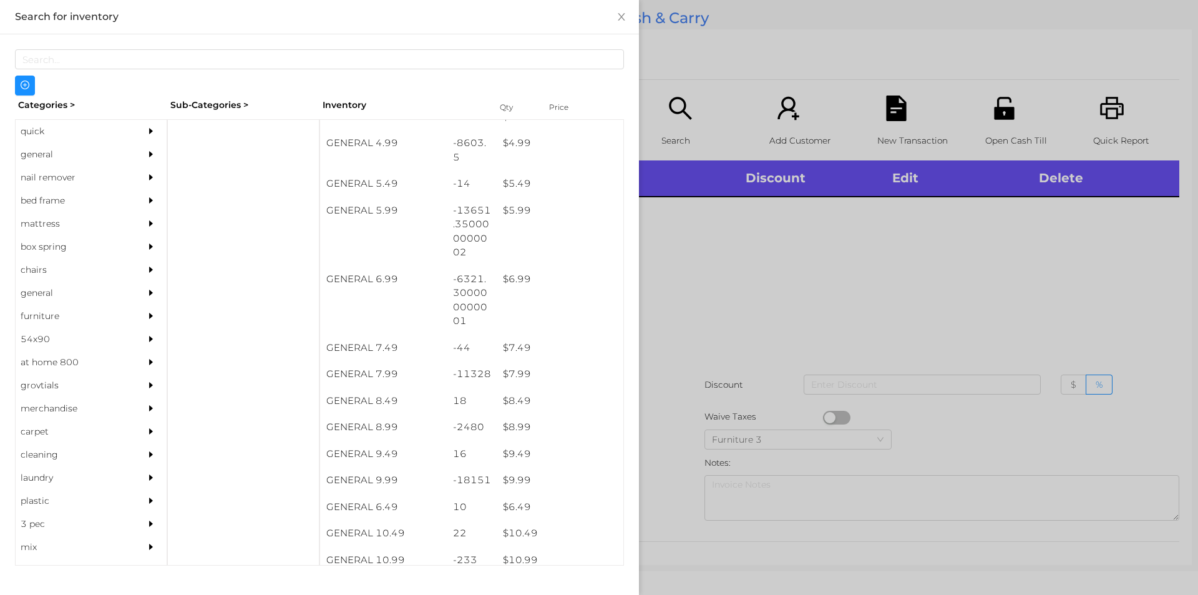
scroll to position [474, 0]
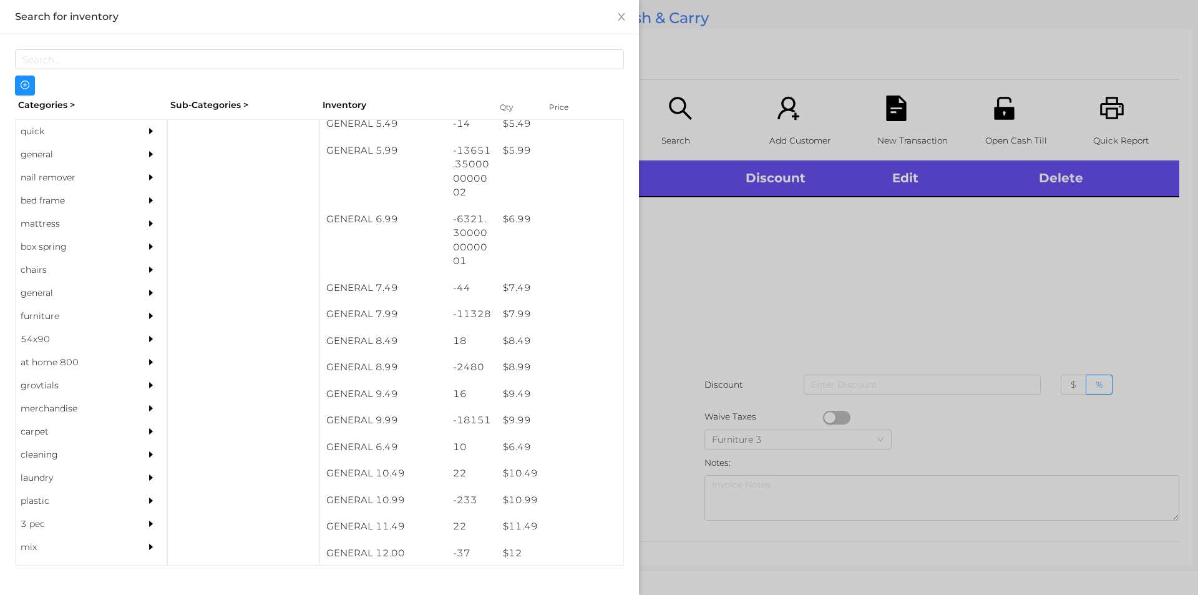
click at [38, 132] on div "quick" at bounding box center [73, 131] width 114 height 23
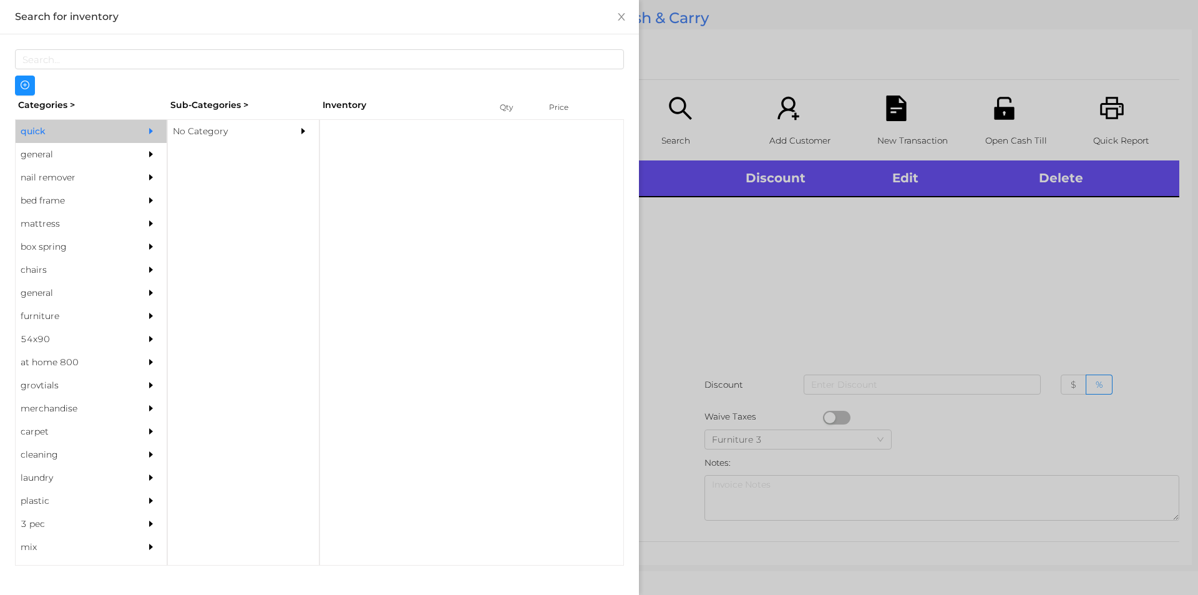
scroll to position [0, 0]
click at [183, 131] on div "No Category" at bounding box center [225, 131] width 114 height 23
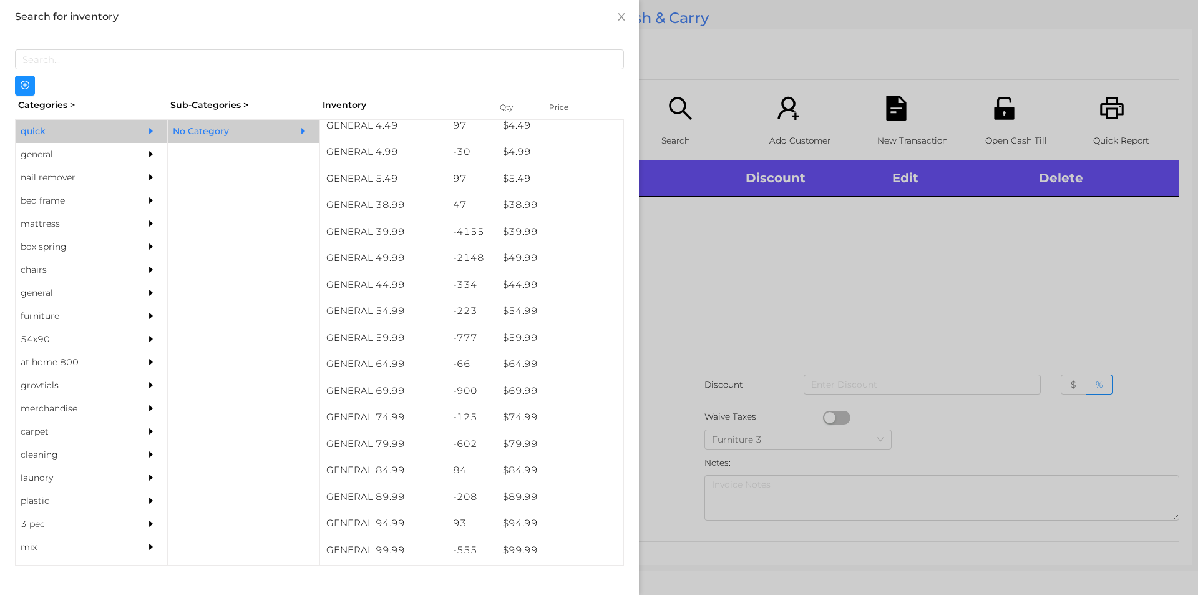
scroll to position [653, 0]
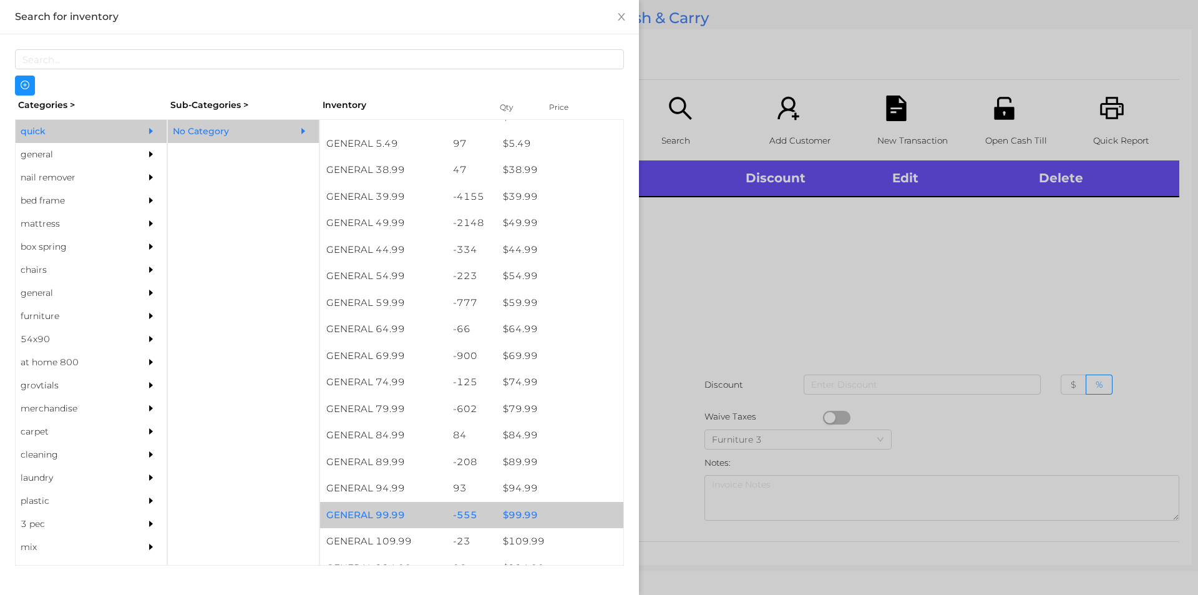
click at [516, 521] on div "$ 99.99" at bounding box center [560, 515] width 127 height 27
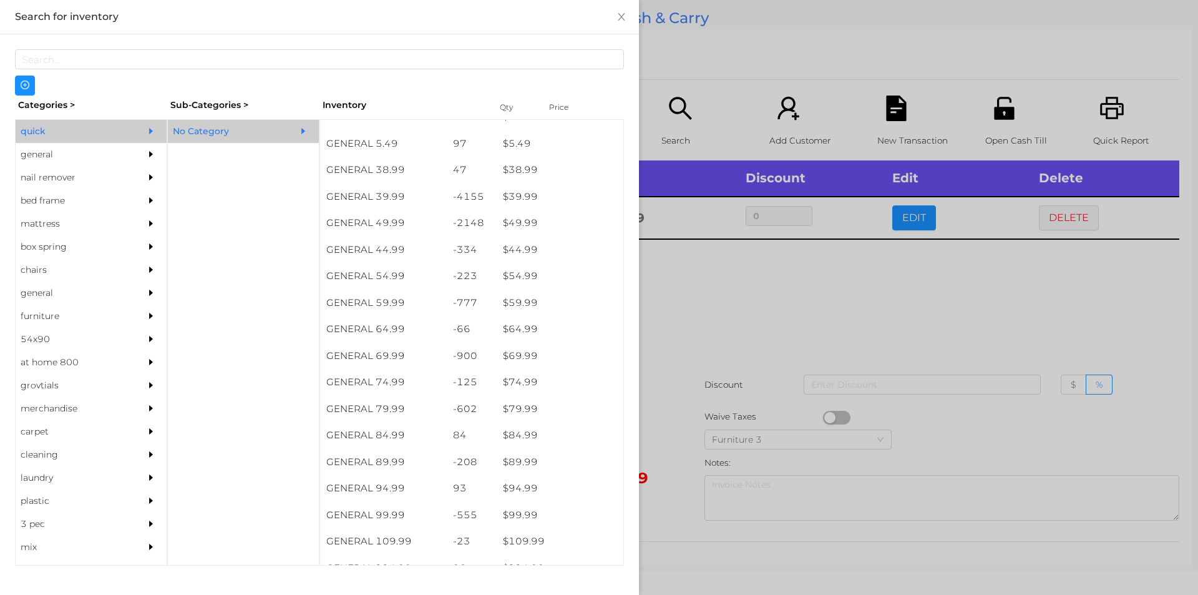
click at [691, 291] on div at bounding box center [599, 297] width 1198 height 595
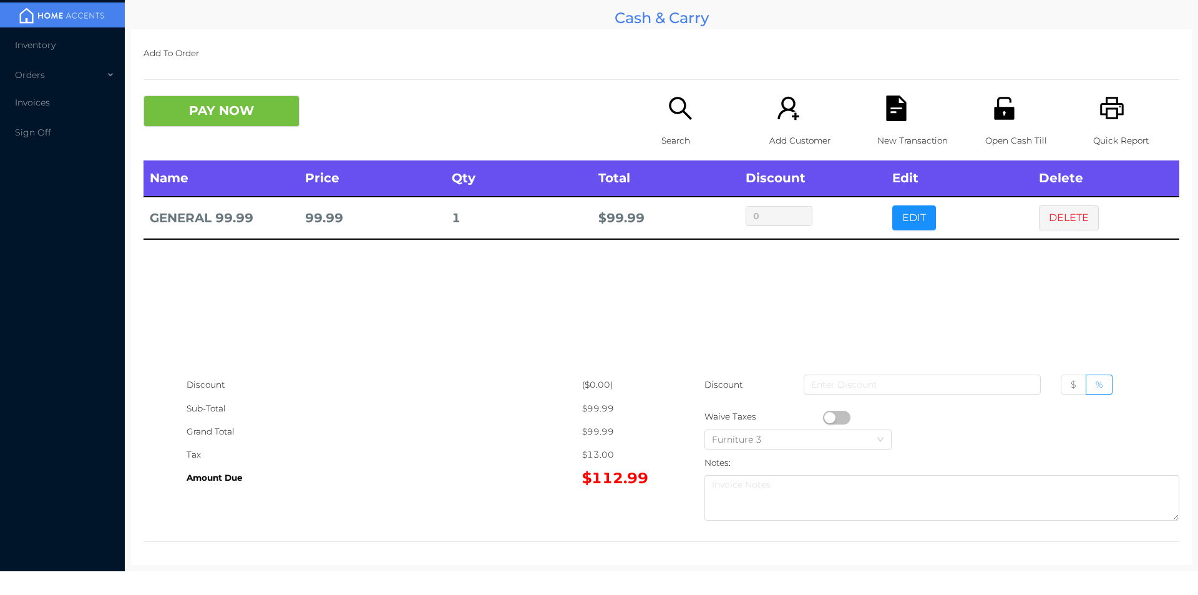
click at [671, 125] on div "Search" at bounding box center [704, 127] width 86 height 65
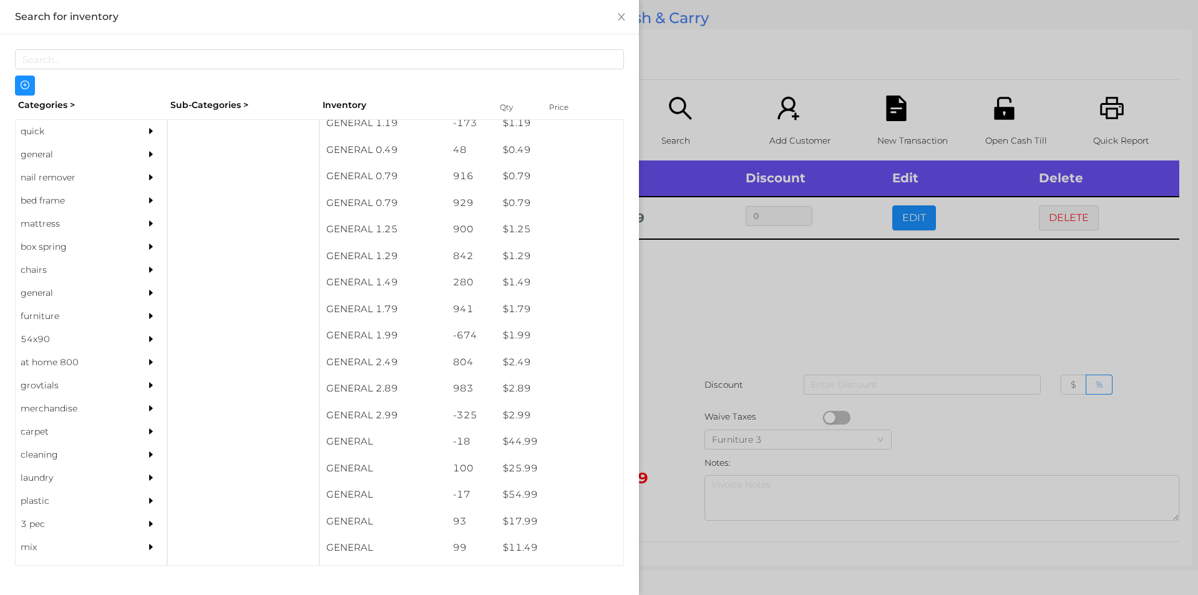
scroll to position [64, 0]
click at [42, 152] on div "general" at bounding box center [73, 154] width 114 height 23
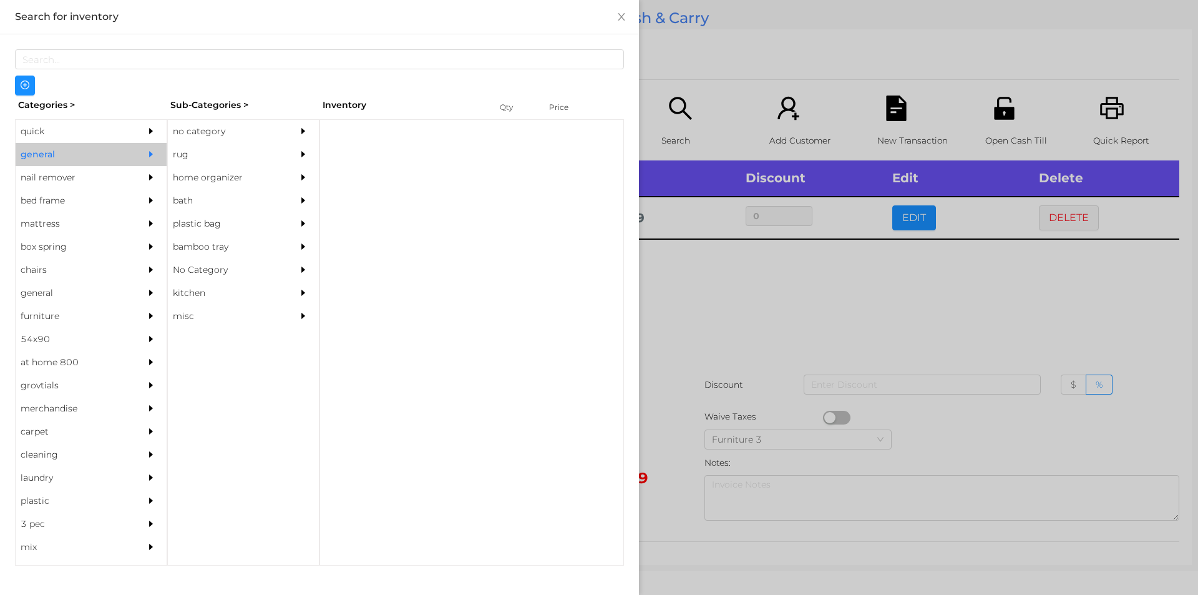
click at [188, 129] on div "no category" at bounding box center [225, 131] width 114 height 23
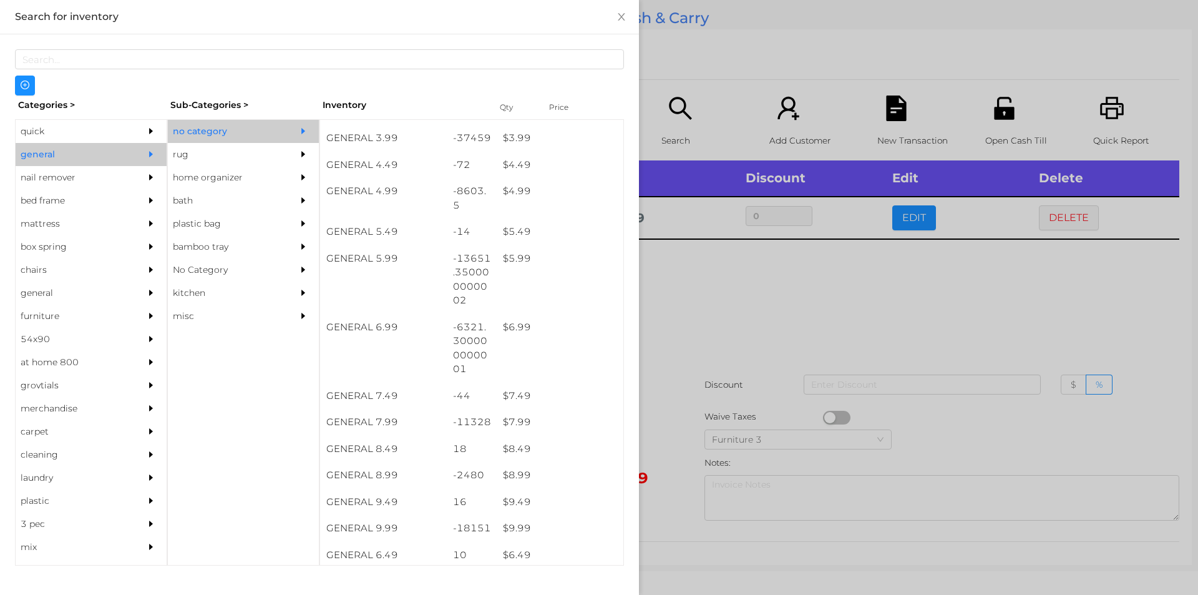
scroll to position [365, 0]
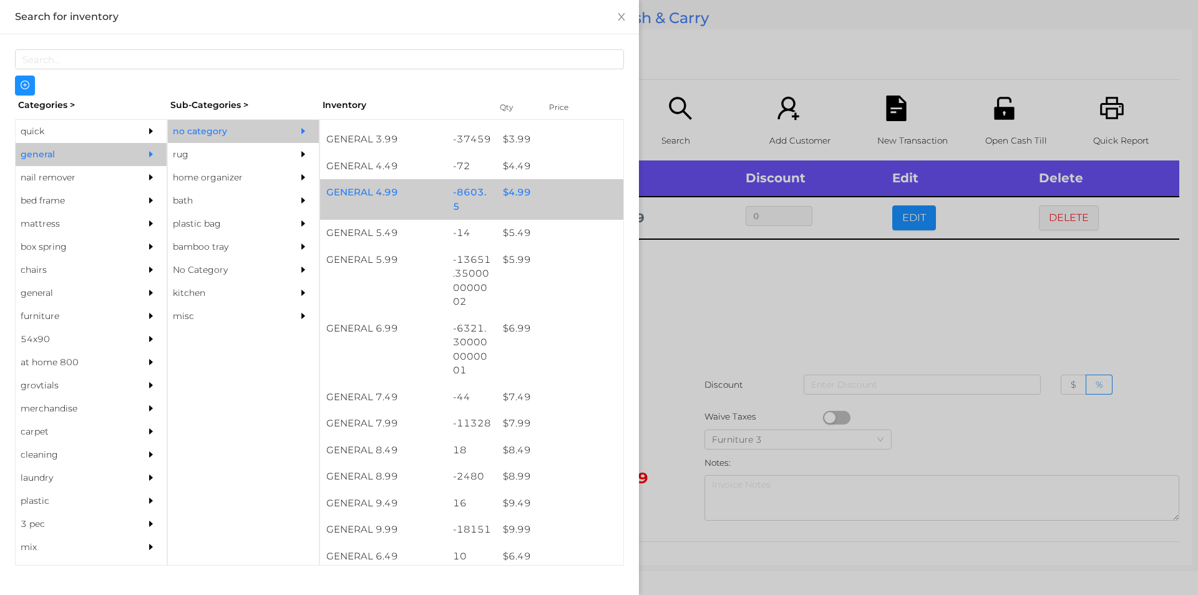
click at [512, 195] on div "$ 4.99" at bounding box center [560, 192] width 127 height 27
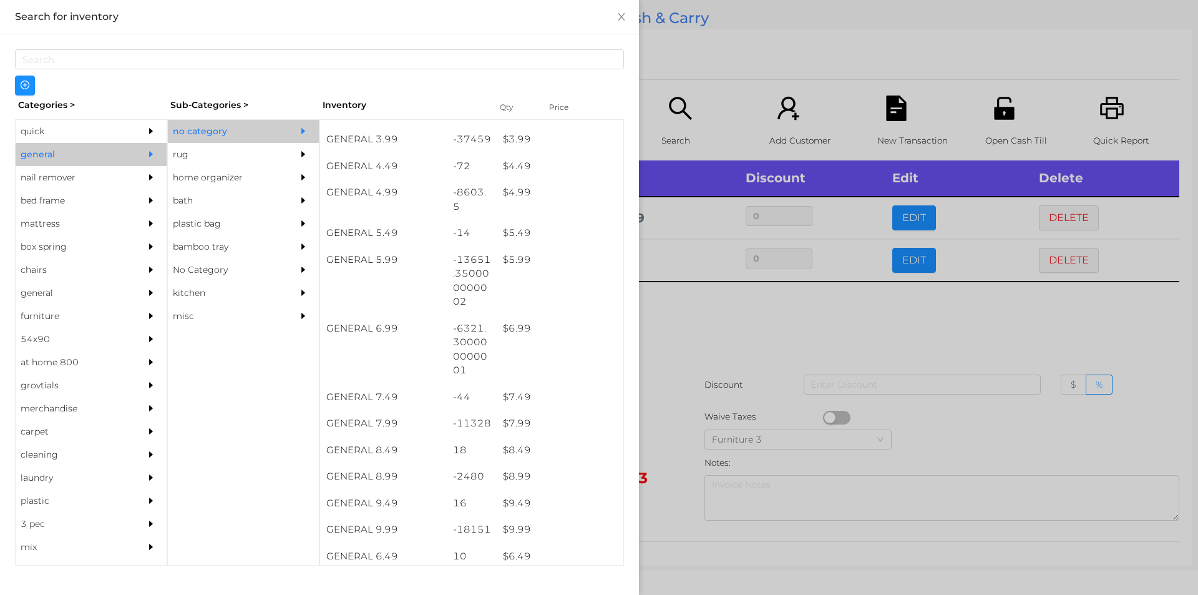
click at [731, 351] on div at bounding box center [599, 297] width 1198 height 595
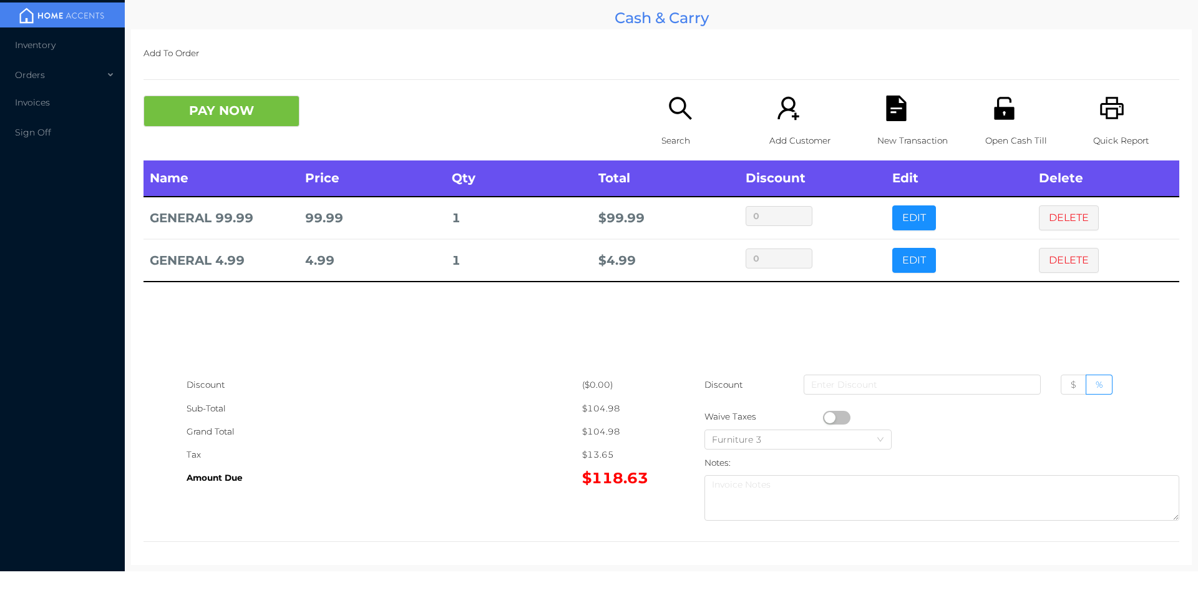
click at [826, 413] on button "button" at bounding box center [836, 418] width 27 height 14
click at [205, 117] on button "PAY NOW" at bounding box center [222, 110] width 156 height 31
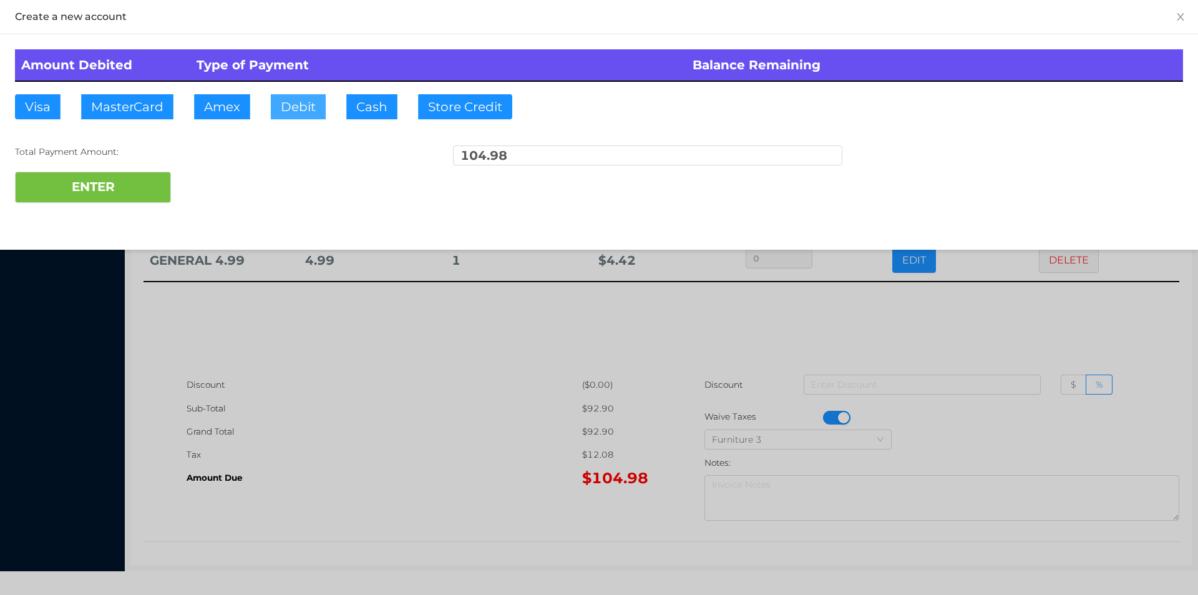
click at [295, 117] on button "Debit" at bounding box center [298, 106] width 55 height 25
click at [144, 187] on button "ENTER" at bounding box center [93, 187] width 156 height 31
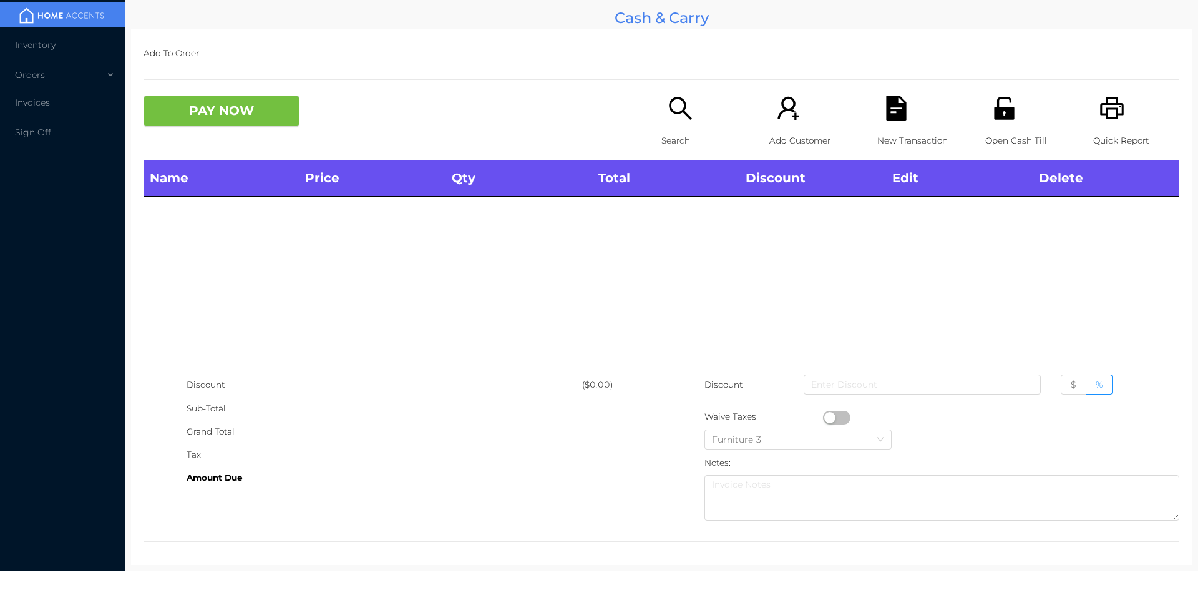
click at [667, 127] on div "Search" at bounding box center [704, 127] width 86 height 65
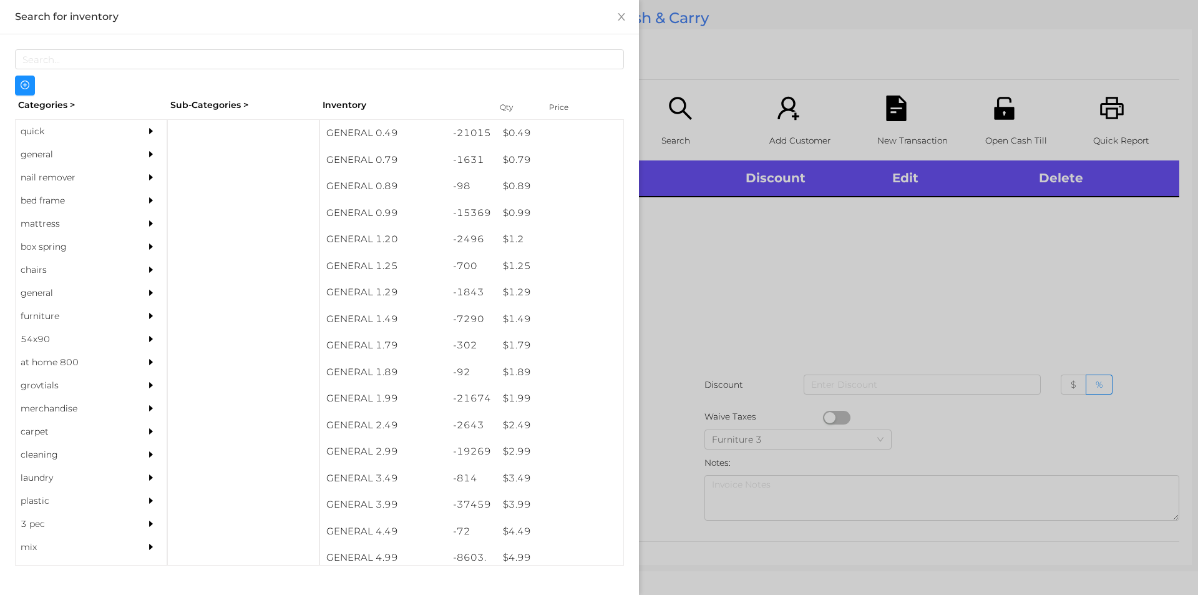
click at [53, 155] on div "general" at bounding box center [73, 154] width 114 height 23
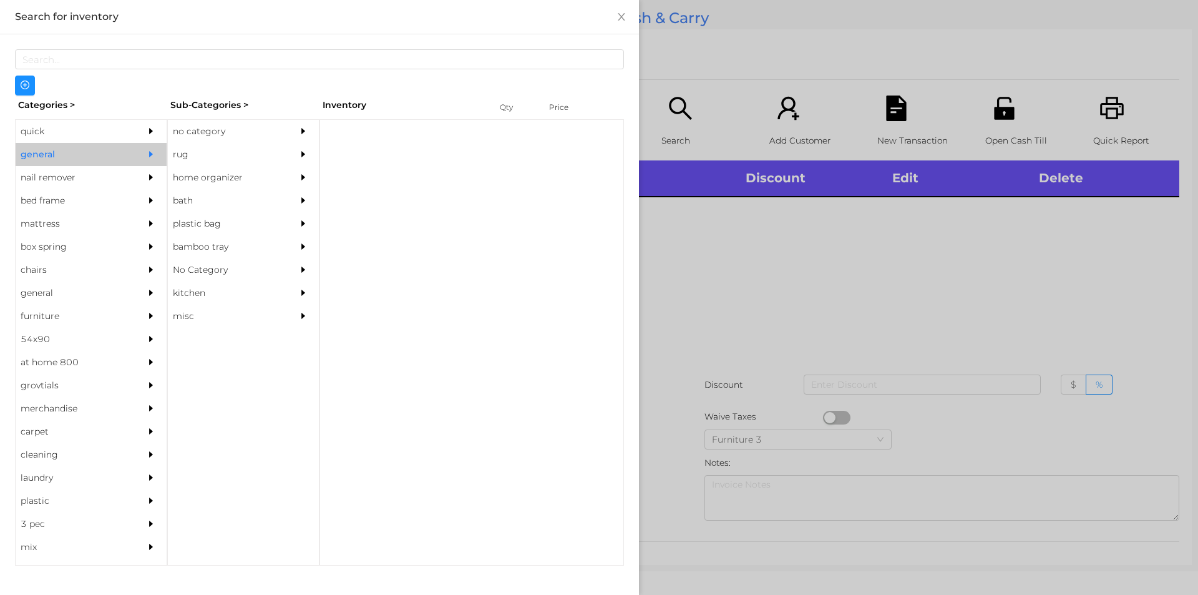
click at [215, 134] on div "no category" at bounding box center [225, 131] width 114 height 23
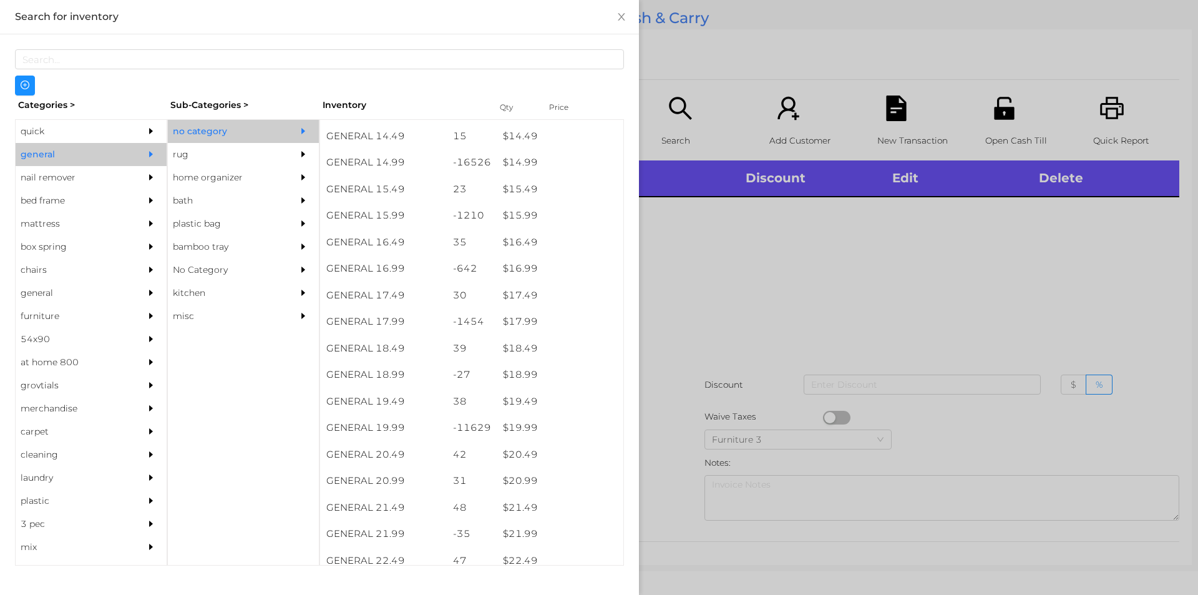
scroll to position [1050, 0]
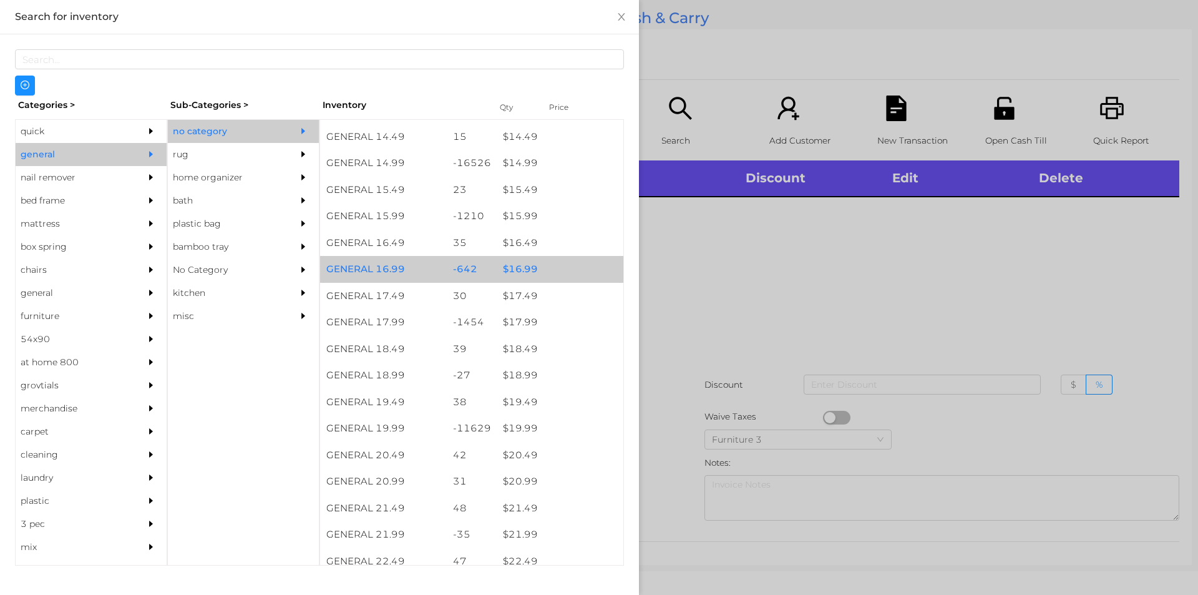
click at [515, 268] on div "$ 16.99" at bounding box center [560, 269] width 127 height 27
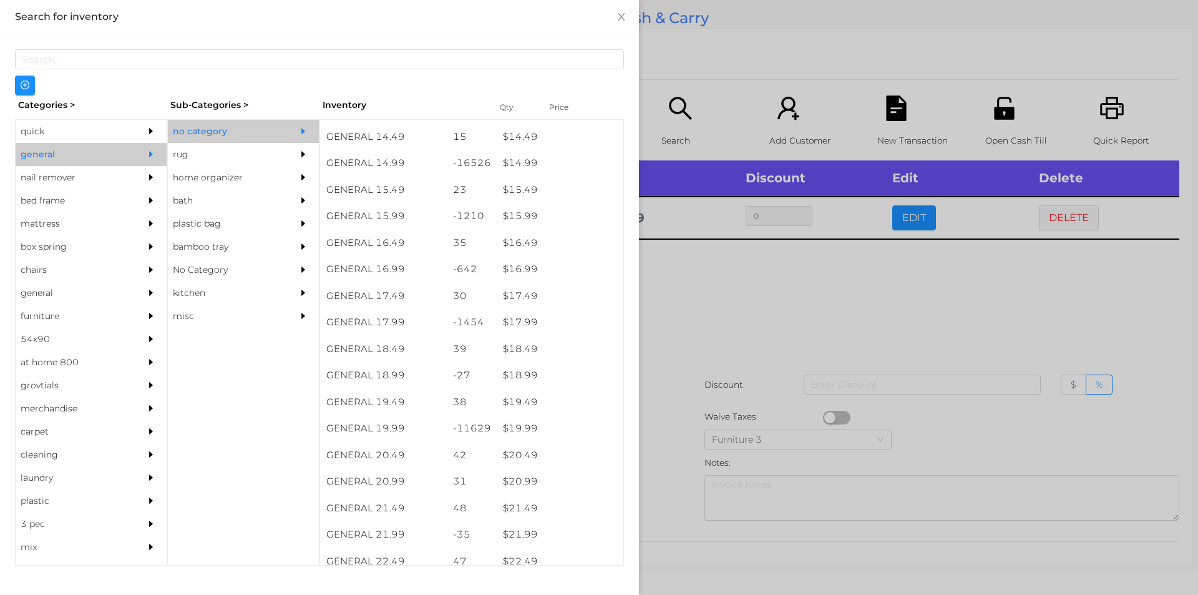
click at [688, 325] on div at bounding box center [599, 297] width 1198 height 595
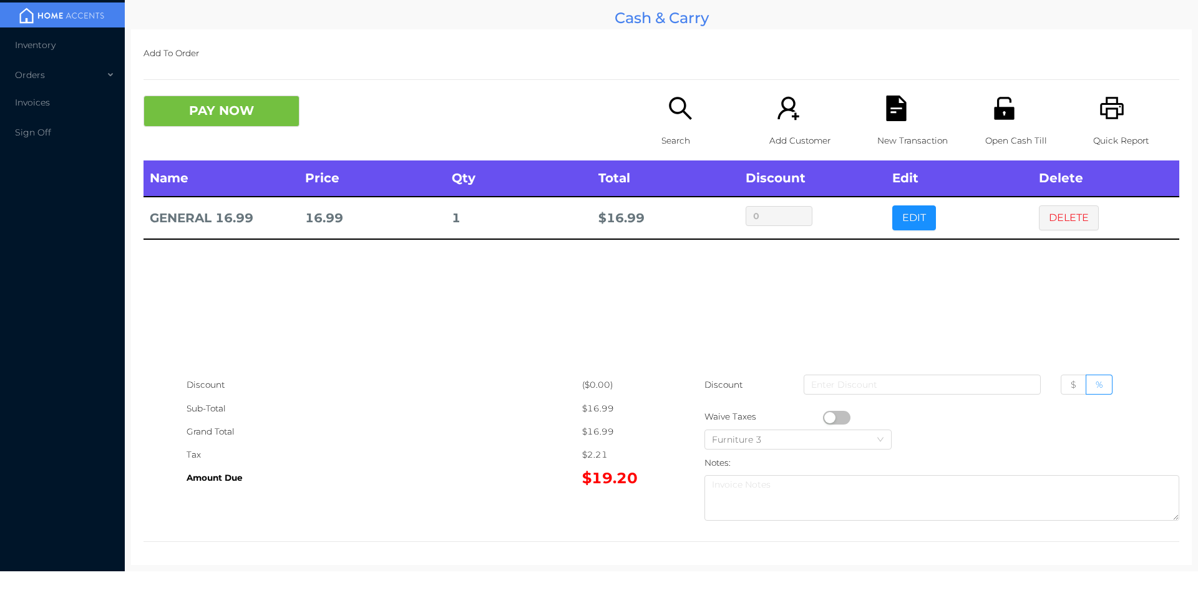
click at [213, 112] on button "PAY NOW" at bounding box center [222, 110] width 156 height 31
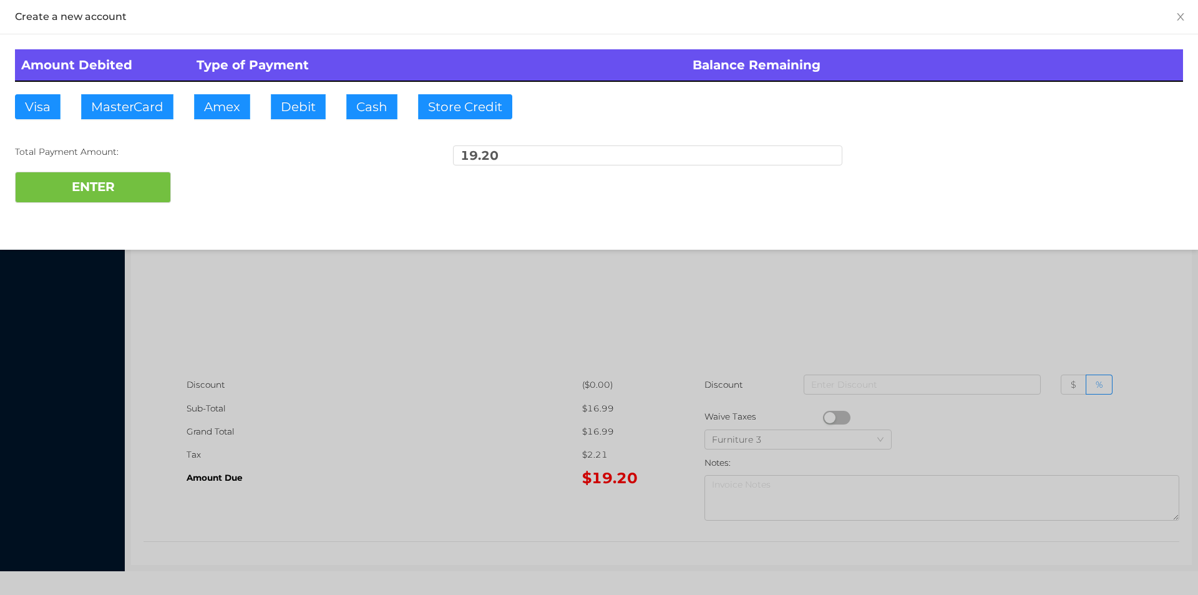
click at [474, 333] on div at bounding box center [599, 297] width 1198 height 595
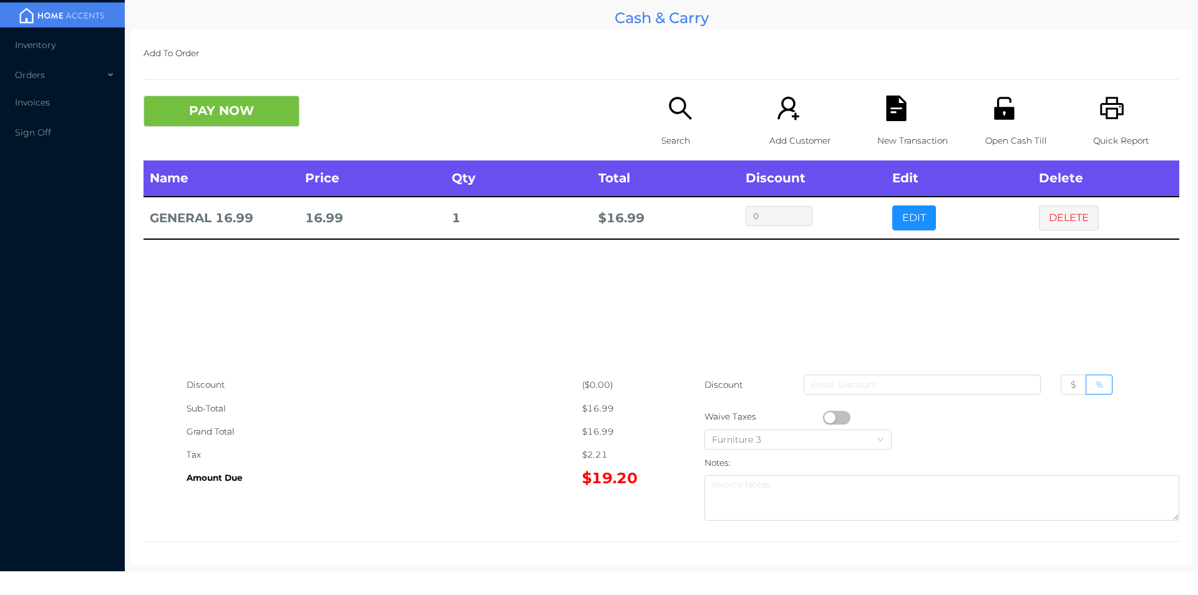
click at [992, 115] on icon "icon: unlock" at bounding box center [1005, 108] width 26 height 26
click at [231, 116] on button "PAY NOW" at bounding box center [222, 110] width 156 height 31
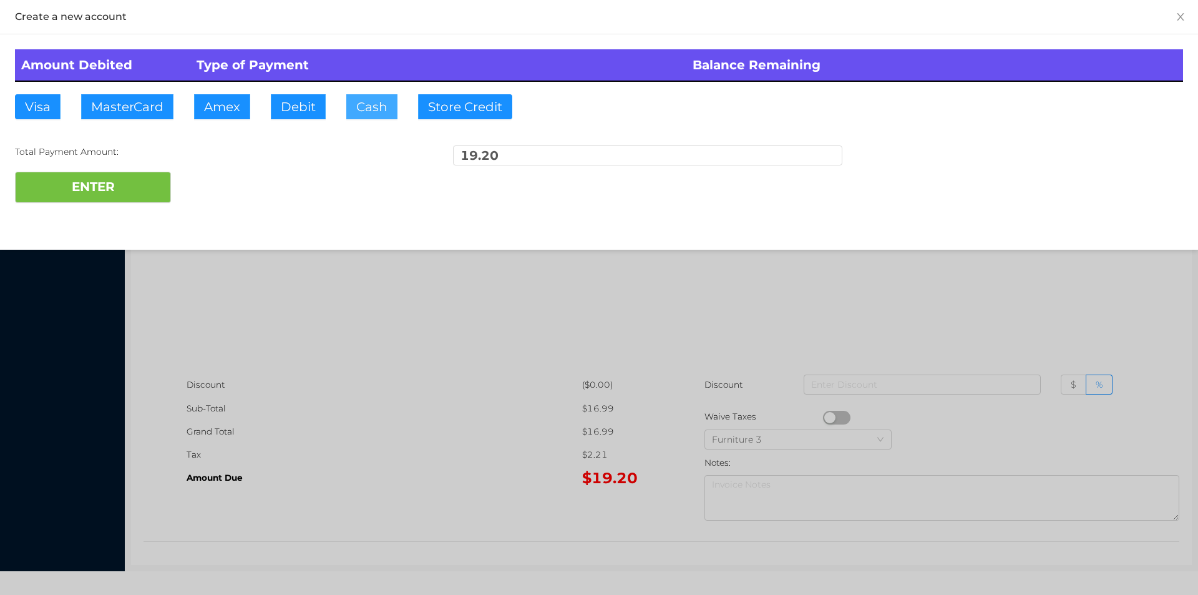
click at [369, 107] on button "Cash" at bounding box center [371, 106] width 51 height 25
click at [212, 182] on div "ENTER" at bounding box center [599, 187] width 1168 height 31
click at [211, 178] on div "ENTER" at bounding box center [599, 187] width 1168 height 31
click at [930, 318] on div at bounding box center [599, 297] width 1198 height 595
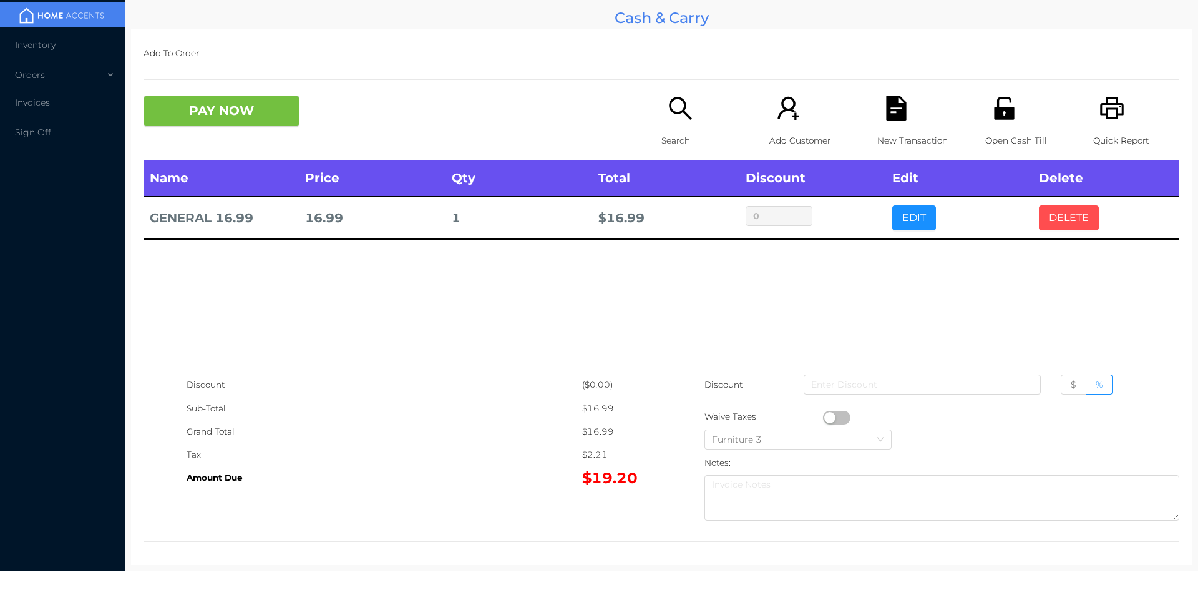
click at [1039, 218] on button "DELETE" at bounding box center [1069, 217] width 60 height 25
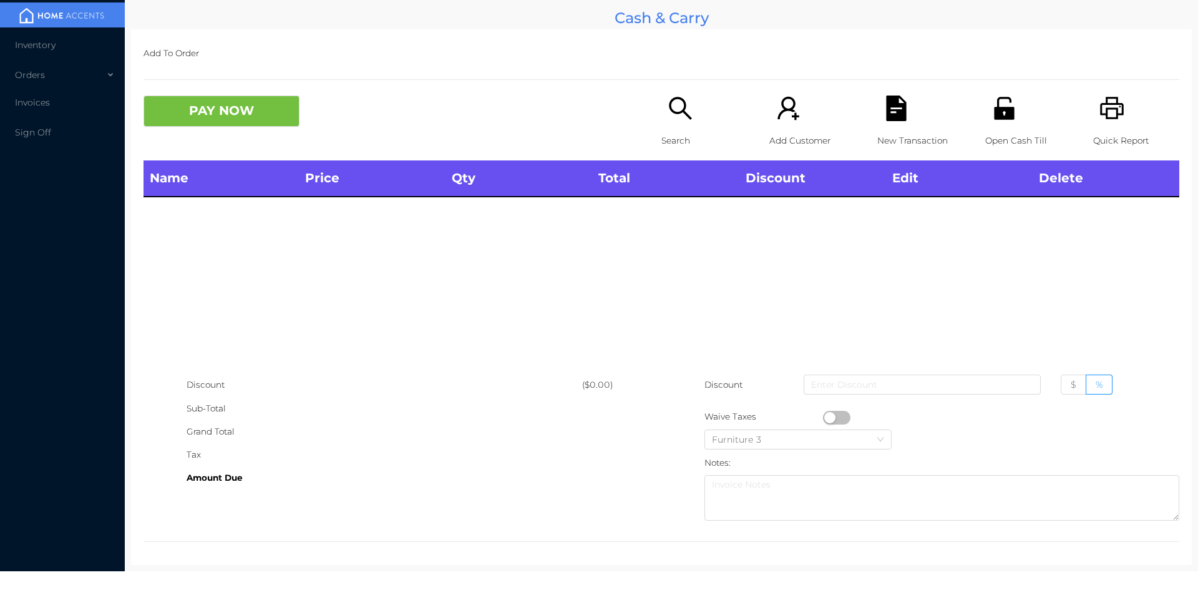
click at [686, 107] on icon "icon: search" at bounding box center [681, 108] width 26 height 26
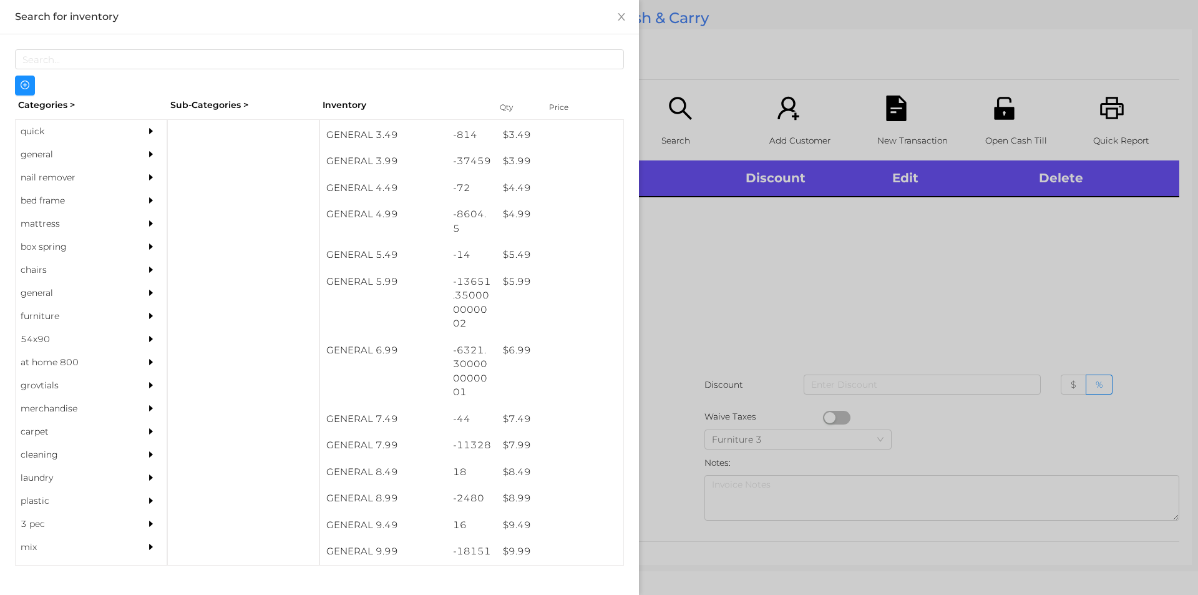
scroll to position [394, 0]
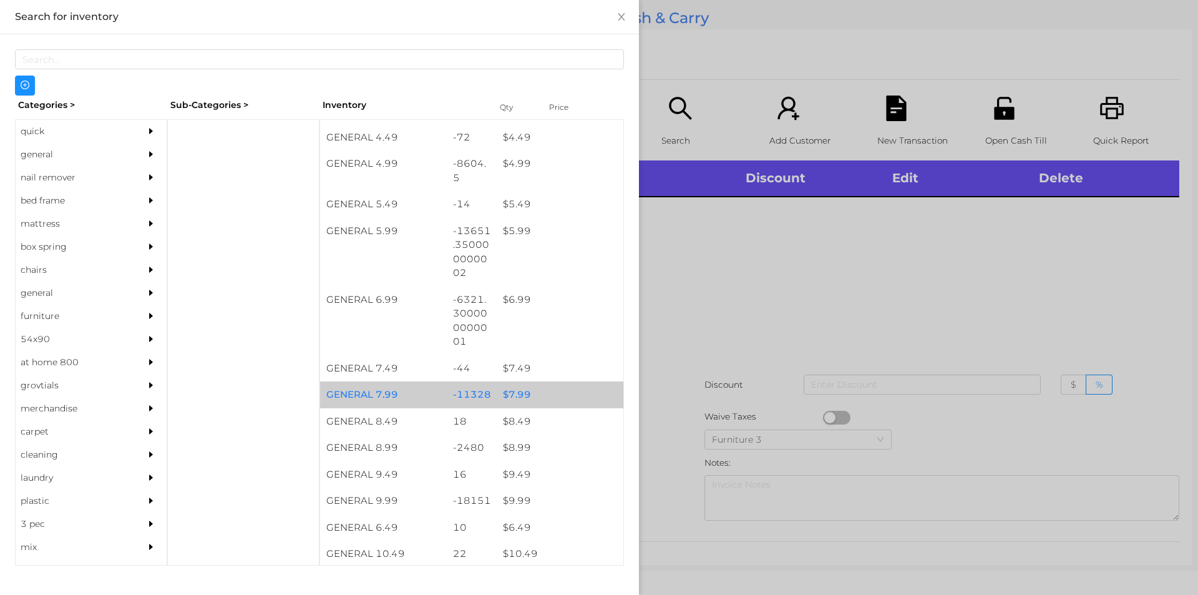
click at [460, 389] on div "-11328" at bounding box center [472, 394] width 51 height 27
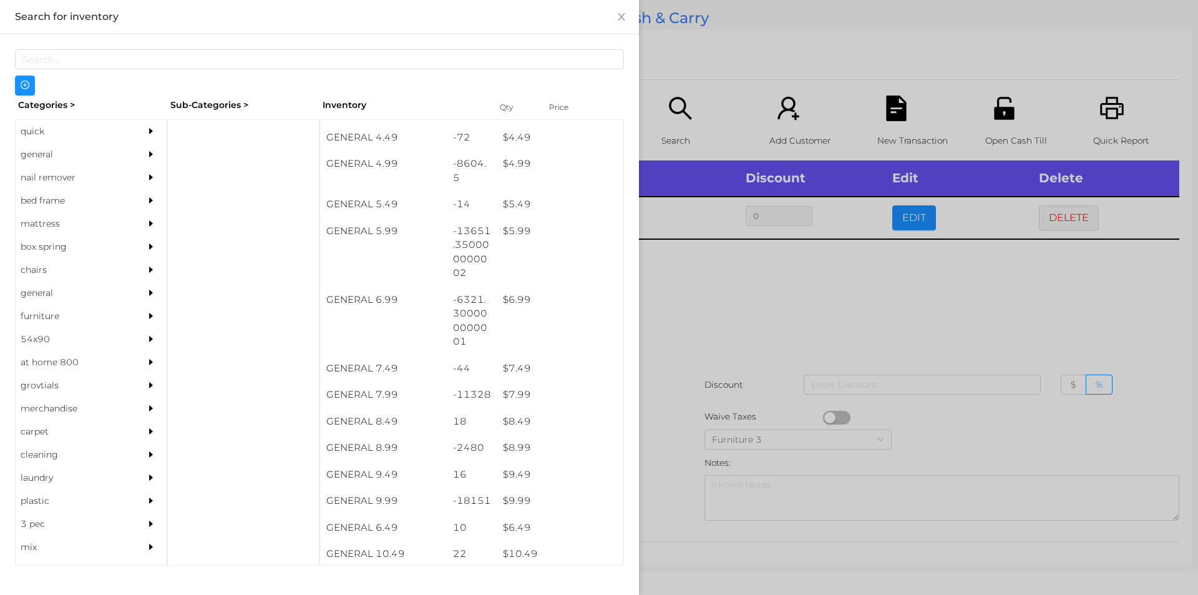
click at [693, 384] on div at bounding box center [599, 297] width 1198 height 595
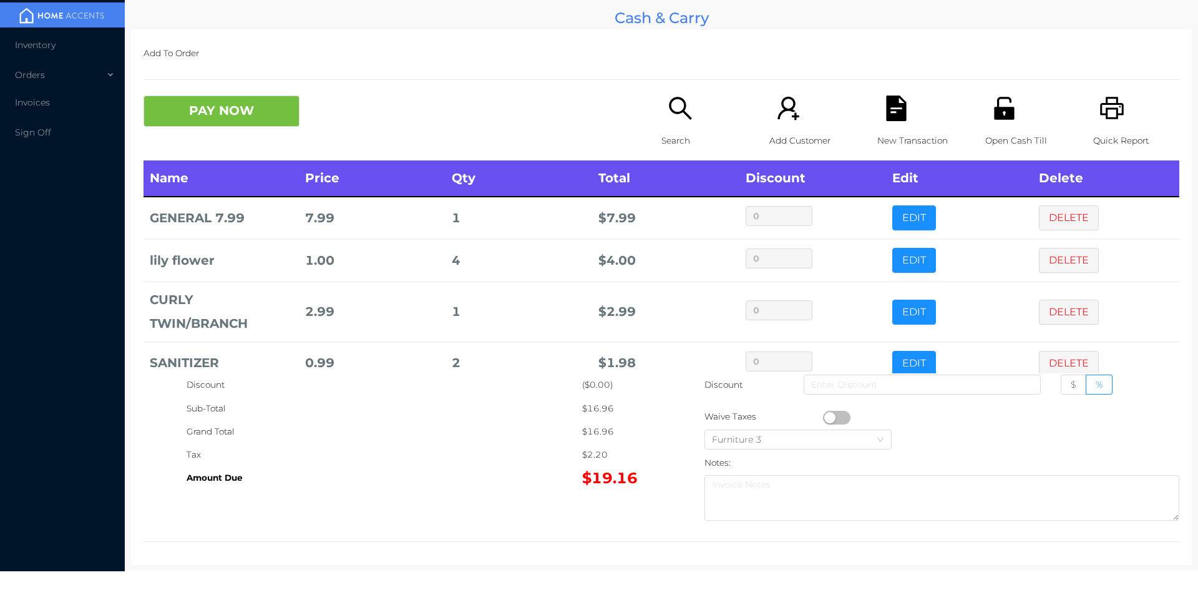
click at [673, 130] on p "Search" at bounding box center [704, 140] width 86 height 23
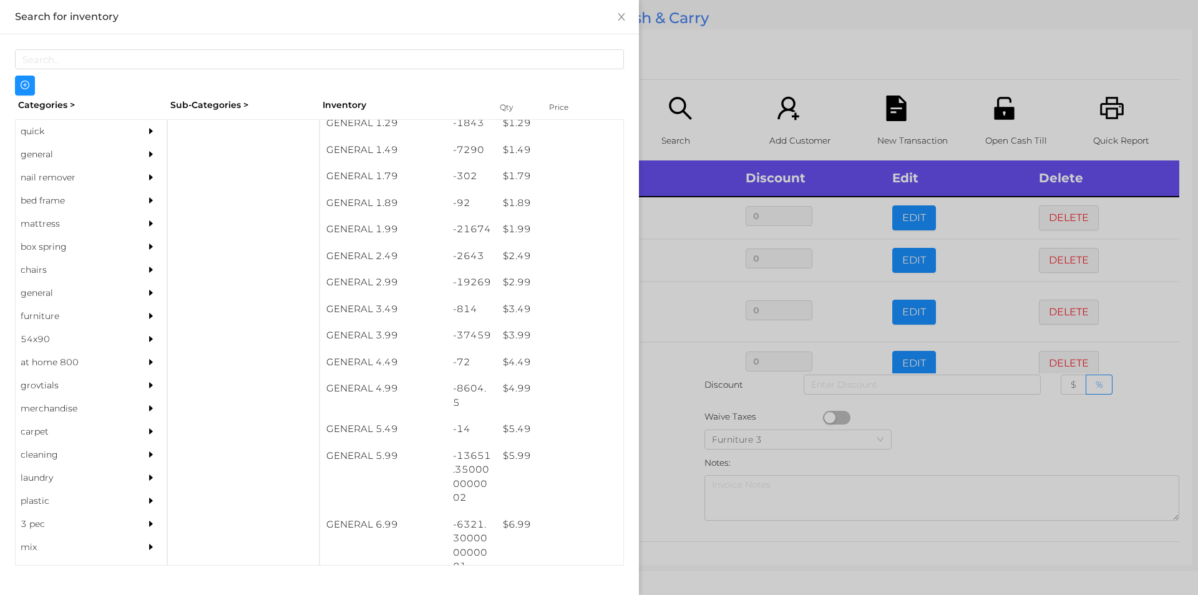
scroll to position [170, 0]
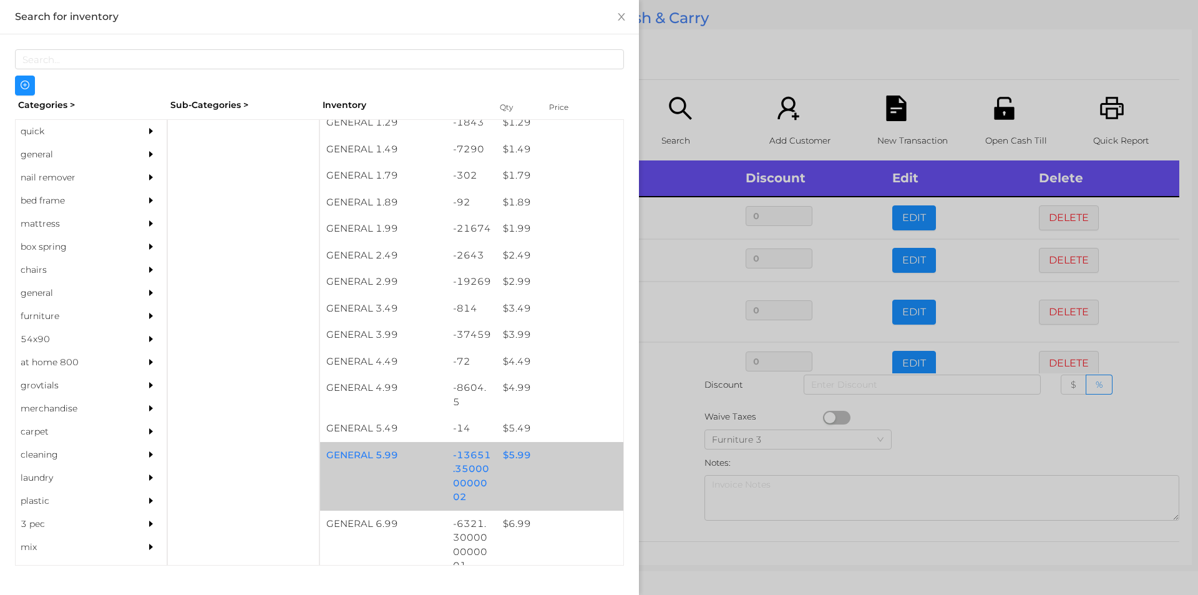
click at [523, 462] on div "$ 5.99" at bounding box center [560, 455] width 127 height 27
click at [554, 474] on div "GENERAL 5.99 -13651.350000000002 $ 5.99" at bounding box center [471, 476] width 303 height 69
click at [752, 88] on div at bounding box center [599, 297] width 1198 height 595
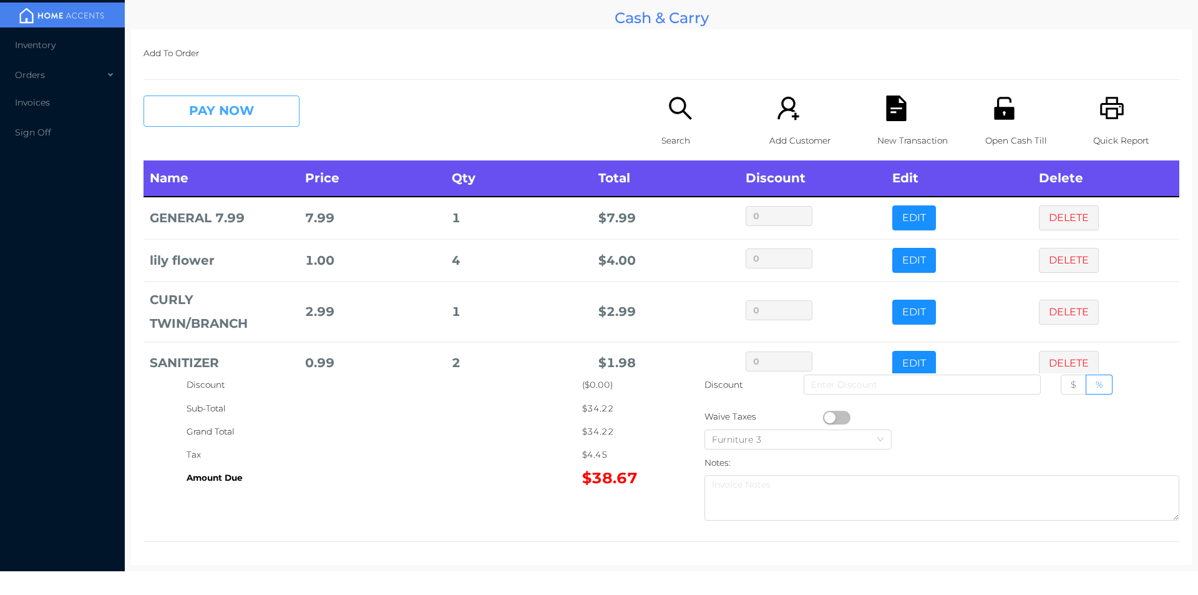
click at [261, 120] on button "PAY NOW" at bounding box center [222, 110] width 156 height 31
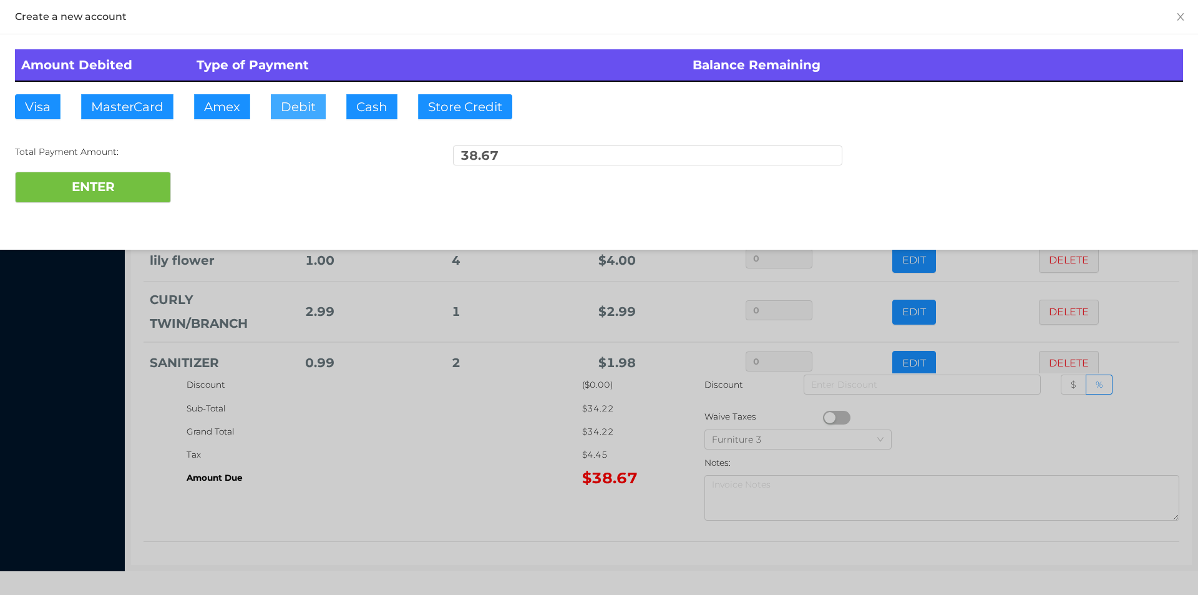
click at [301, 102] on button "Debit" at bounding box center [298, 106] width 55 height 25
type input "100"
click at [66, 196] on button "ENTER" at bounding box center [93, 187] width 156 height 31
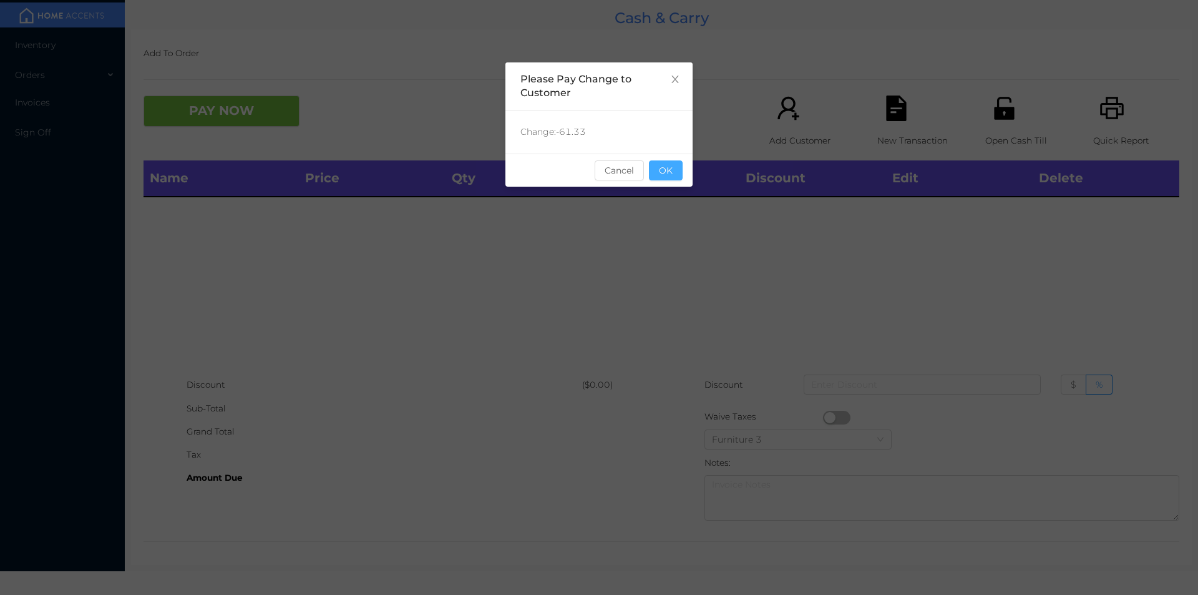
click at [676, 163] on button "OK" at bounding box center [666, 170] width 34 height 20
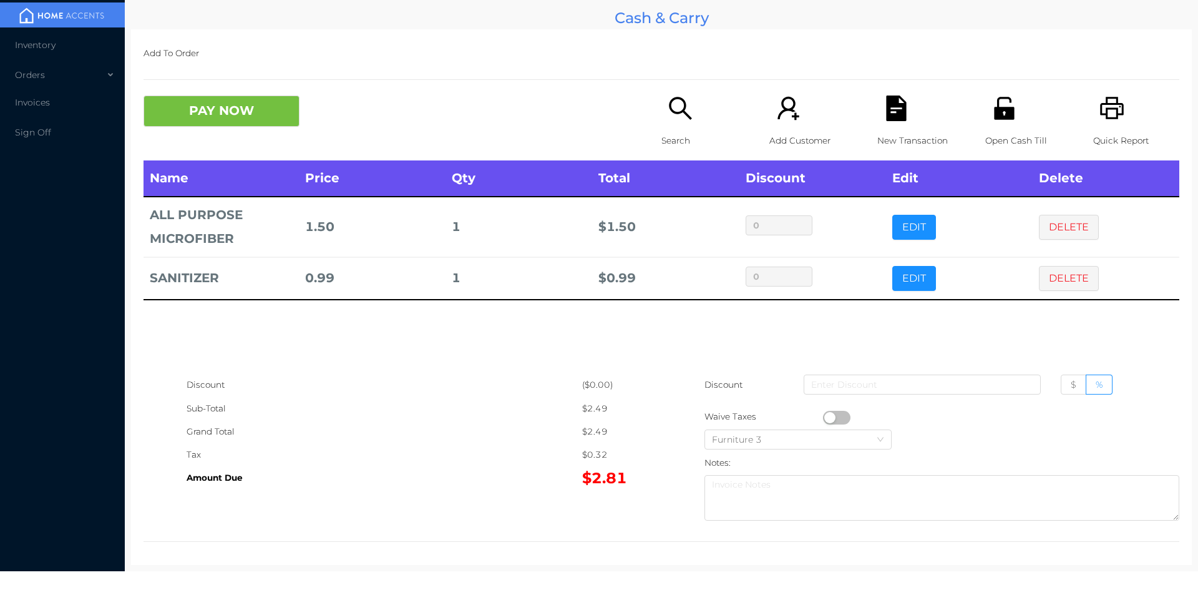
click at [897, 98] on icon "icon: file-text" at bounding box center [897, 108] width 26 height 26
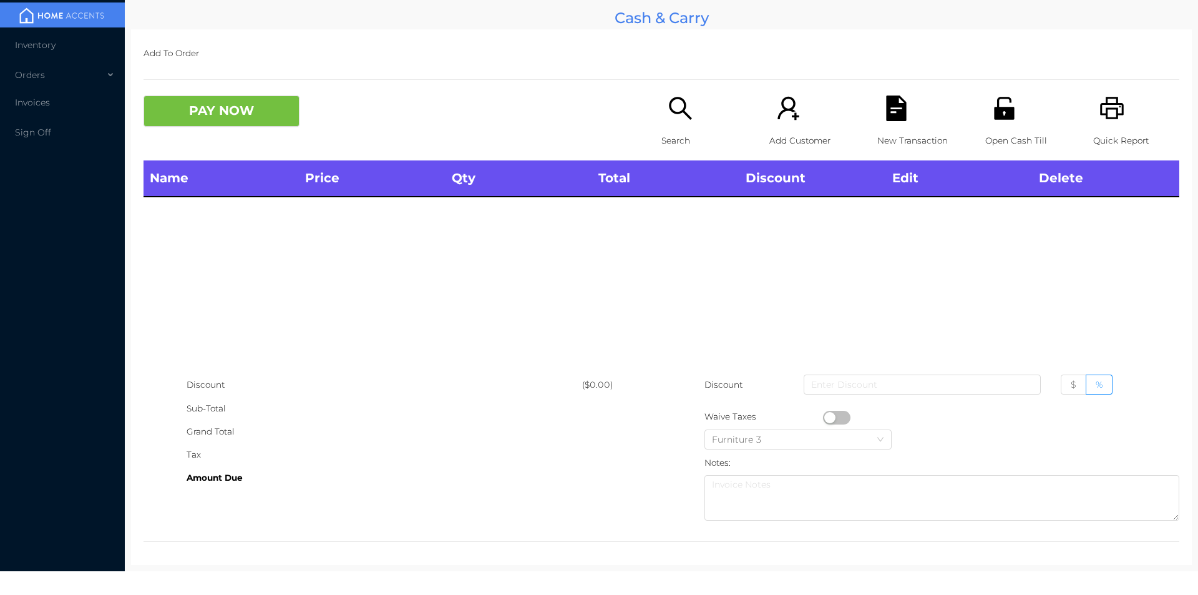
click at [1018, 113] on div "Open Cash Till" at bounding box center [1028, 127] width 86 height 65
click at [994, 99] on icon "icon: unlock" at bounding box center [1004, 108] width 20 height 22
click at [568, 313] on div "Name Price Qty Total Discount Edit Delete" at bounding box center [662, 266] width 1036 height 213
click at [670, 115] on icon "icon: search" at bounding box center [681, 108] width 26 height 26
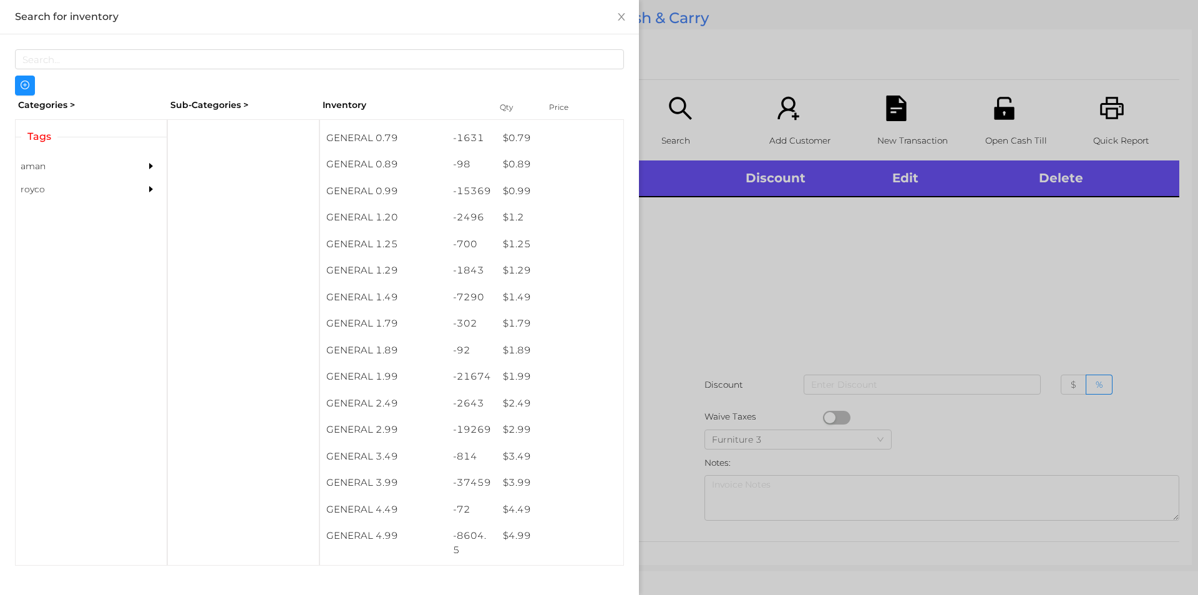
scroll to position [20, 0]
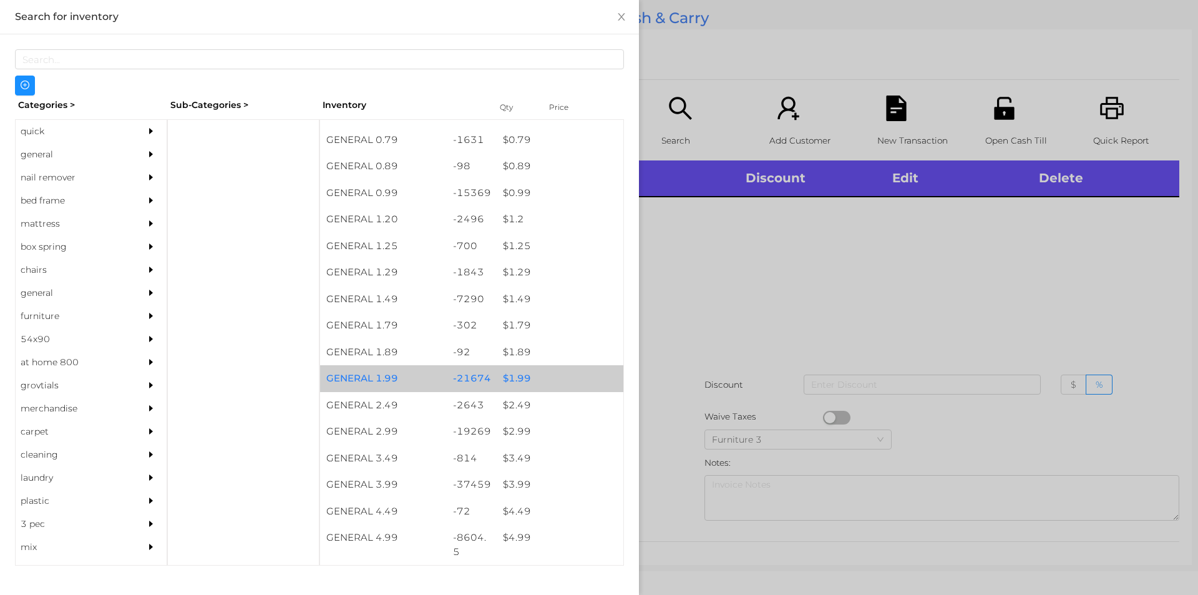
click at [552, 371] on div "$ 1.99" at bounding box center [560, 378] width 127 height 27
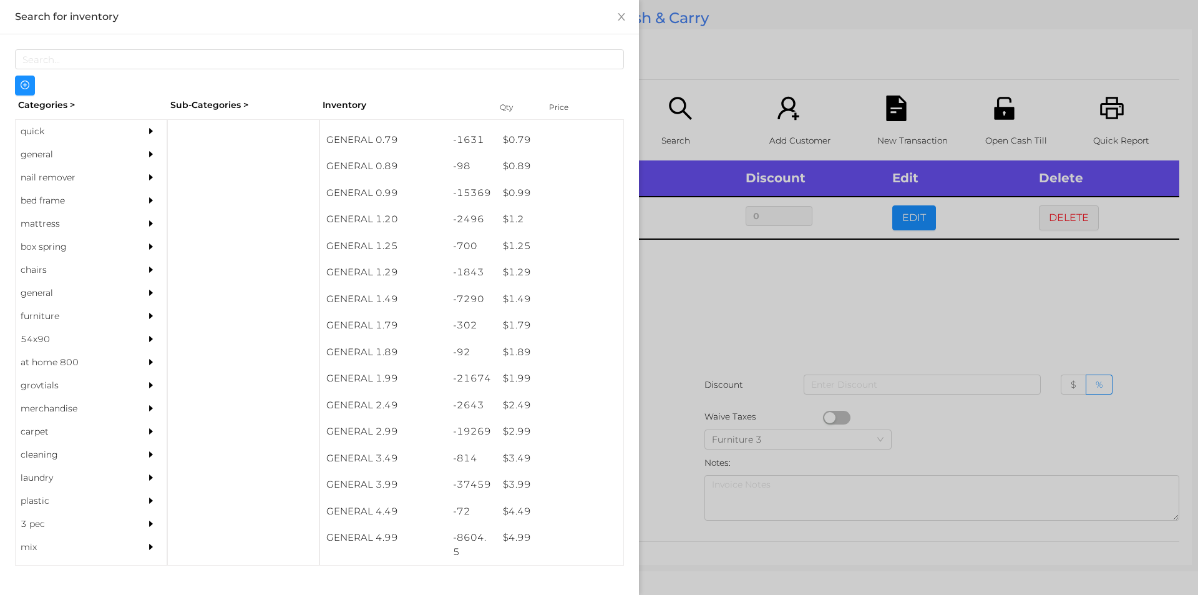
click at [727, 331] on div at bounding box center [599, 297] width 1198 height 595
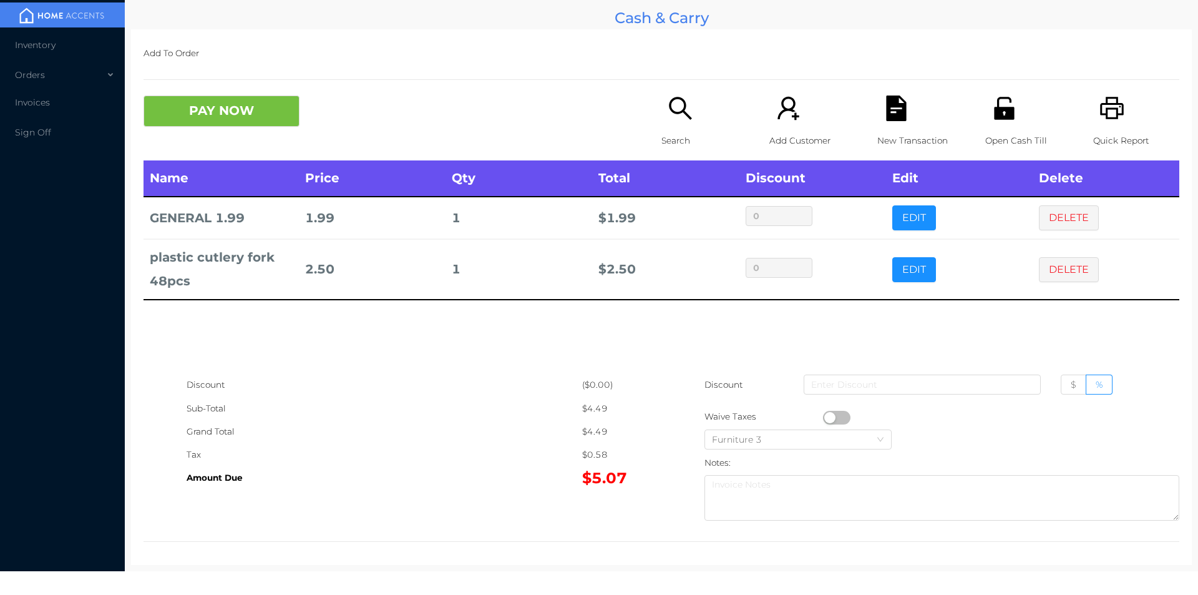
click at [678, 132] on p "Search" at bounding box center [704, 140] width 86 height 23
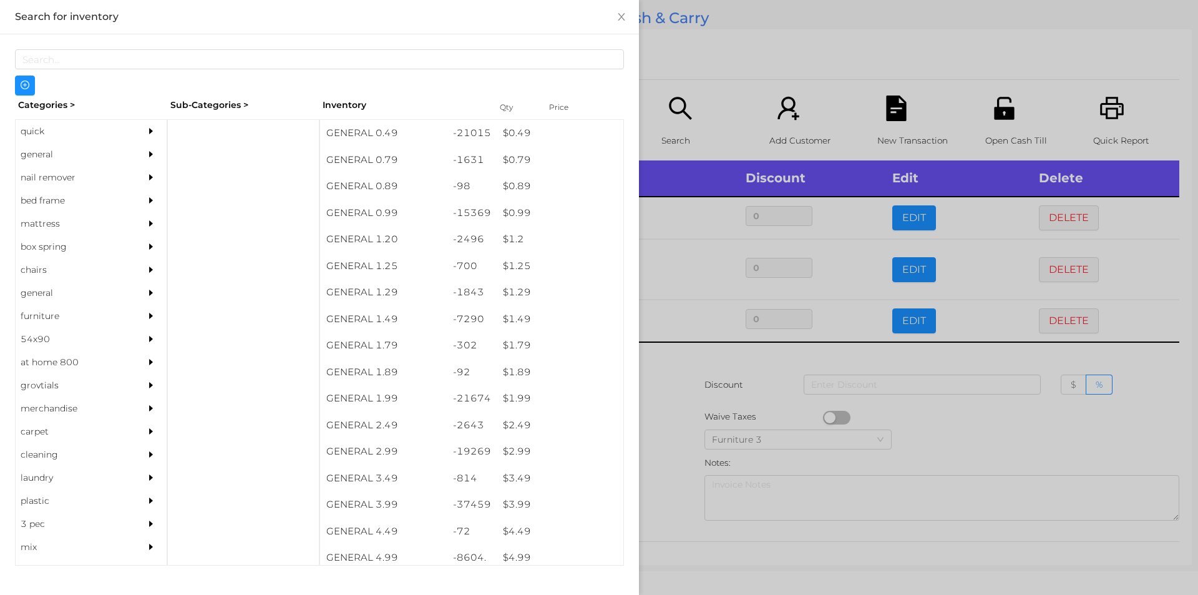
click at [796, 46] on div at bounding box center [599, 297] width 1198 height 595
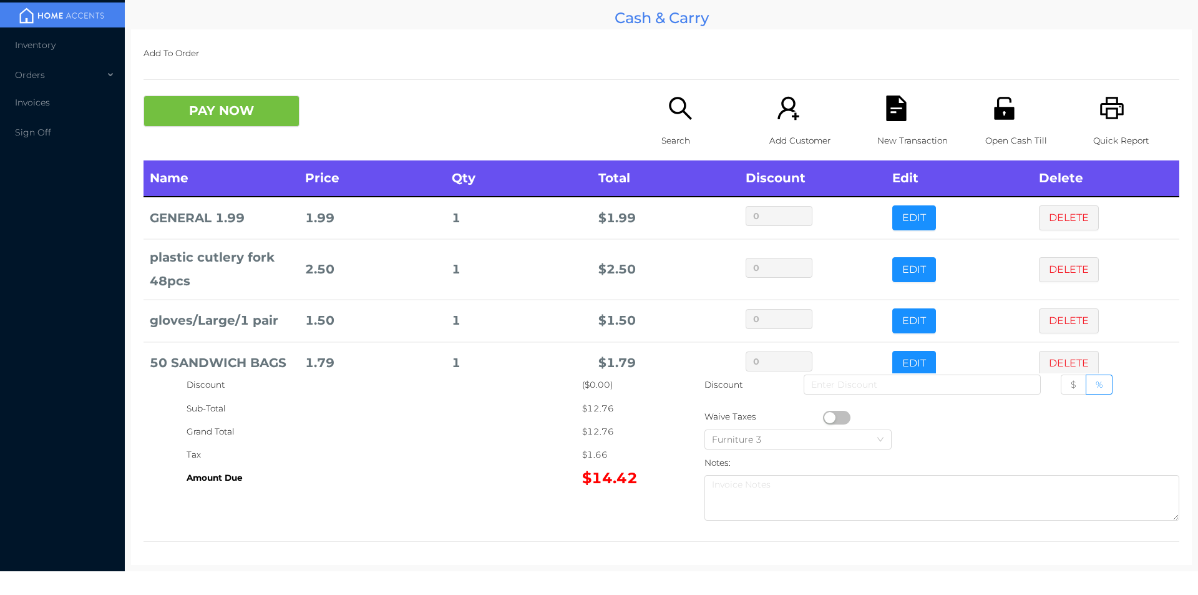
click at [251, 126] on button "PAY NOW" at bounding box center [222, 110] width 156 height 31
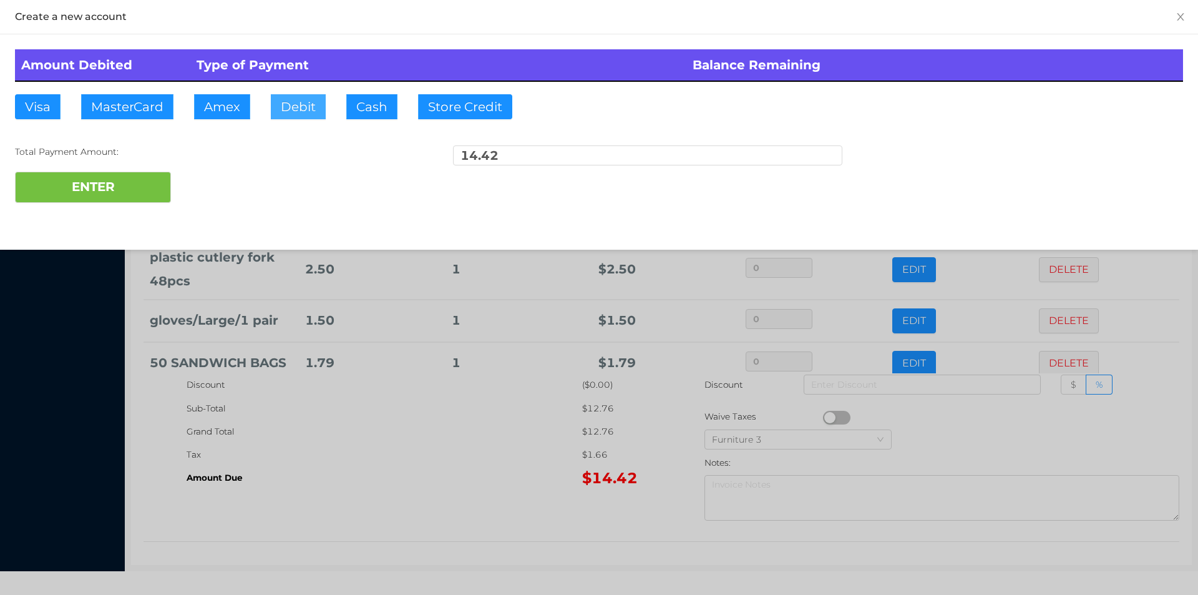
click at [308, 106] on button "Debit" at bounding box center [298, 106] width 55 height 25
click at [118, 190] on button "ENTER" at bounding box center [93, 187] width 156 height 31
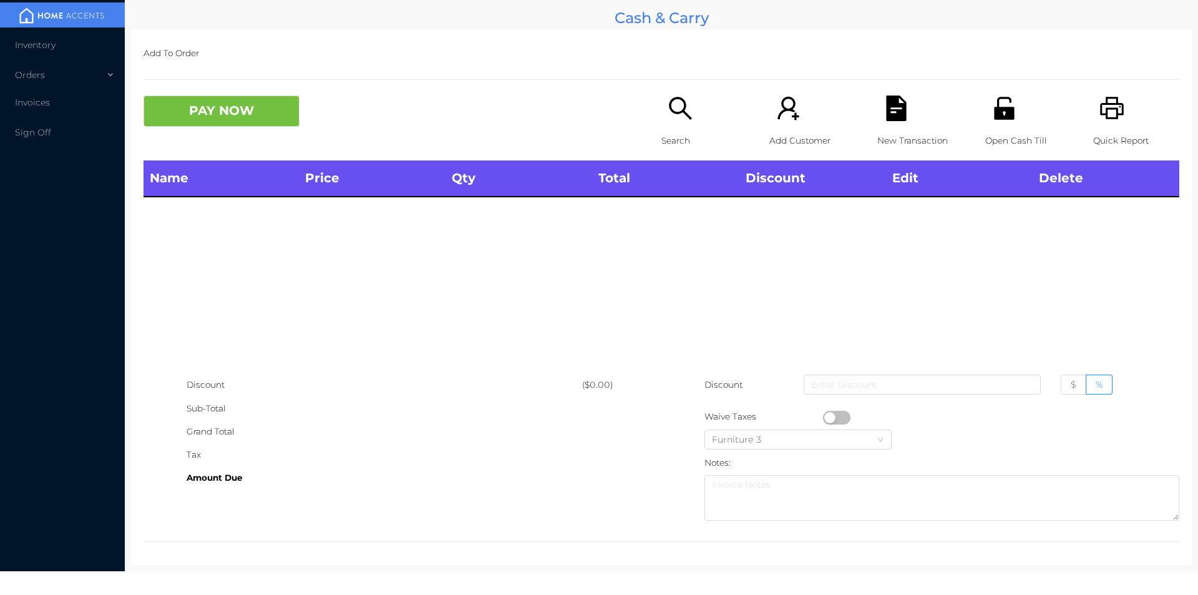
click at [1003, 126] on div "Open Cash Till" at bounding box center [1028, 127] width 86 height 65
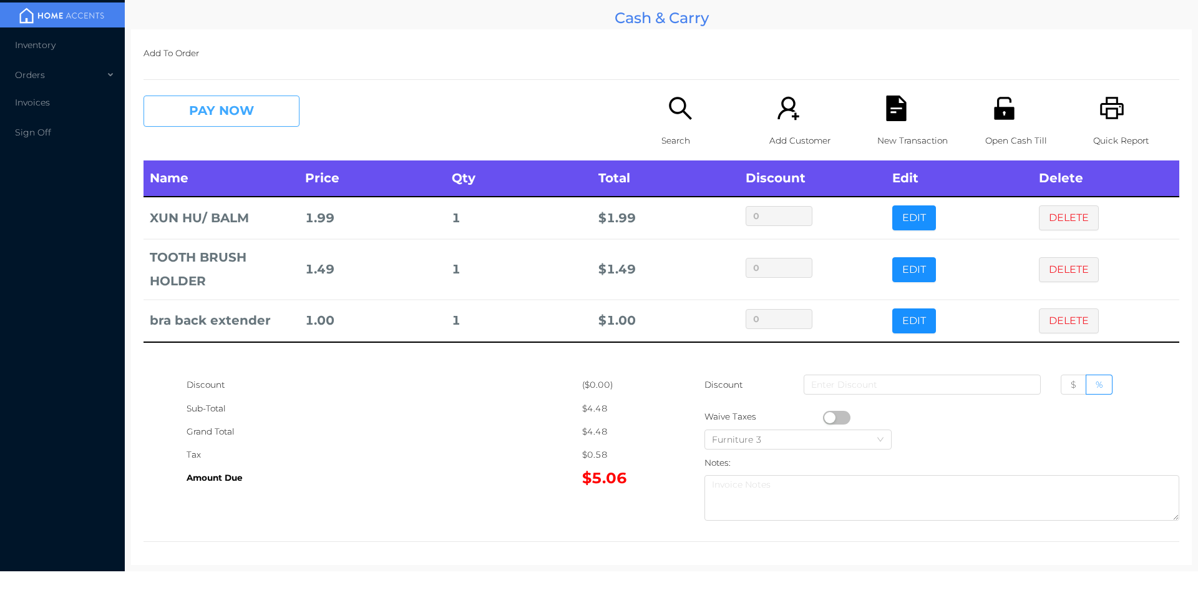
click at [224, 120] on button "PAY NOW" at bounding box center [222, 110] width 156 height 31
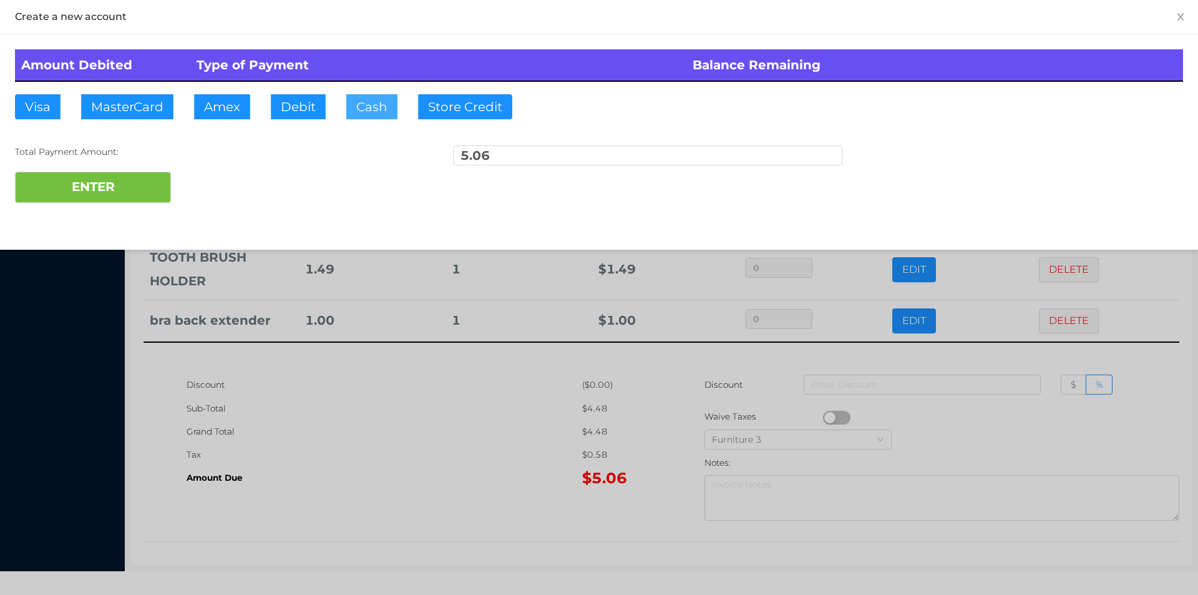
click at [363, 110] on button "Cash" at bounding box center [371, 106] width 51 height 25
click at [138, 187] on button "ENTER" at bounding box center [93, 187] width 156 height 31
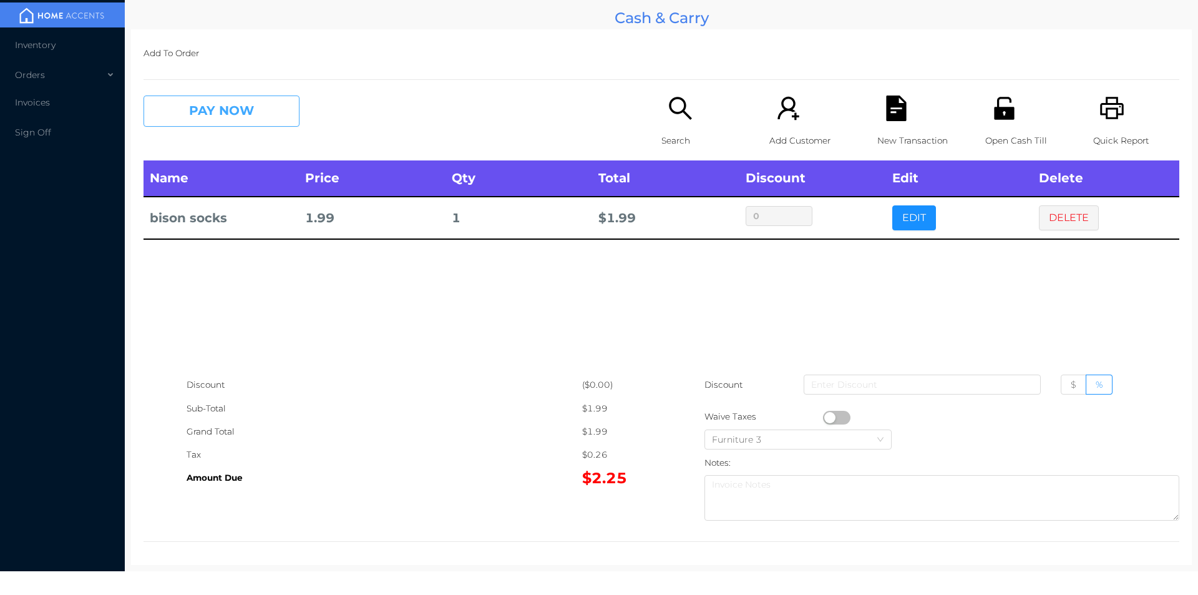
click at [221, 104] on button "PAY NOW" at bounding box center [222, 110] width 156 height 31
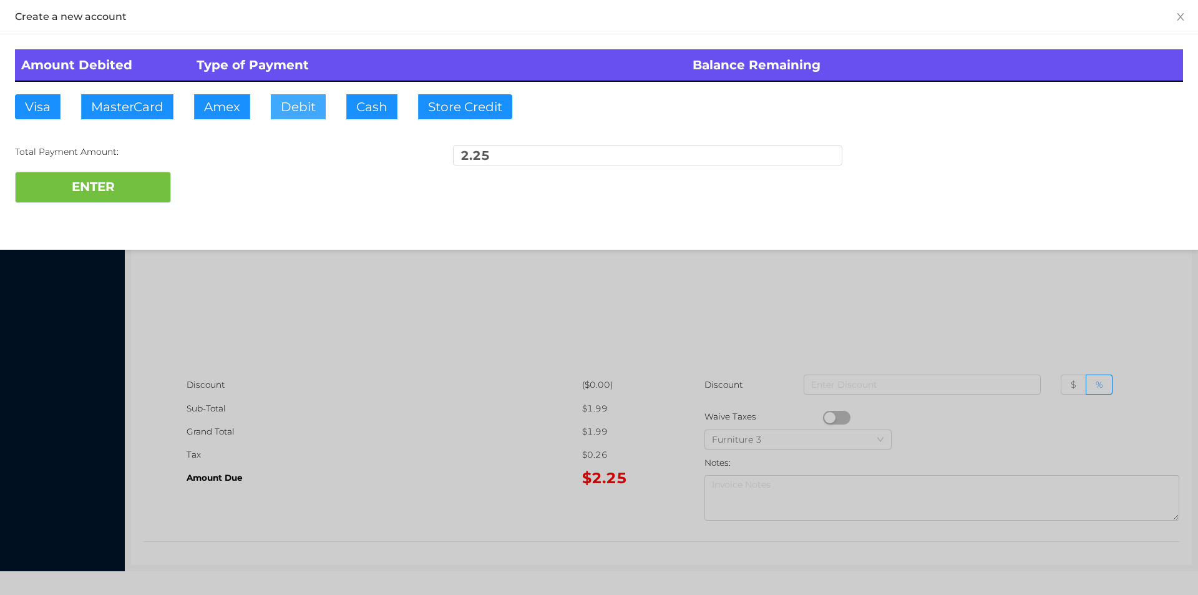
click at [318, 115] on button "Debit" at bounding box center [298, 106] width 55 height 25
click at [158, 180] on button "ENTER" at bounding box center [93, 187] width 156 height 31
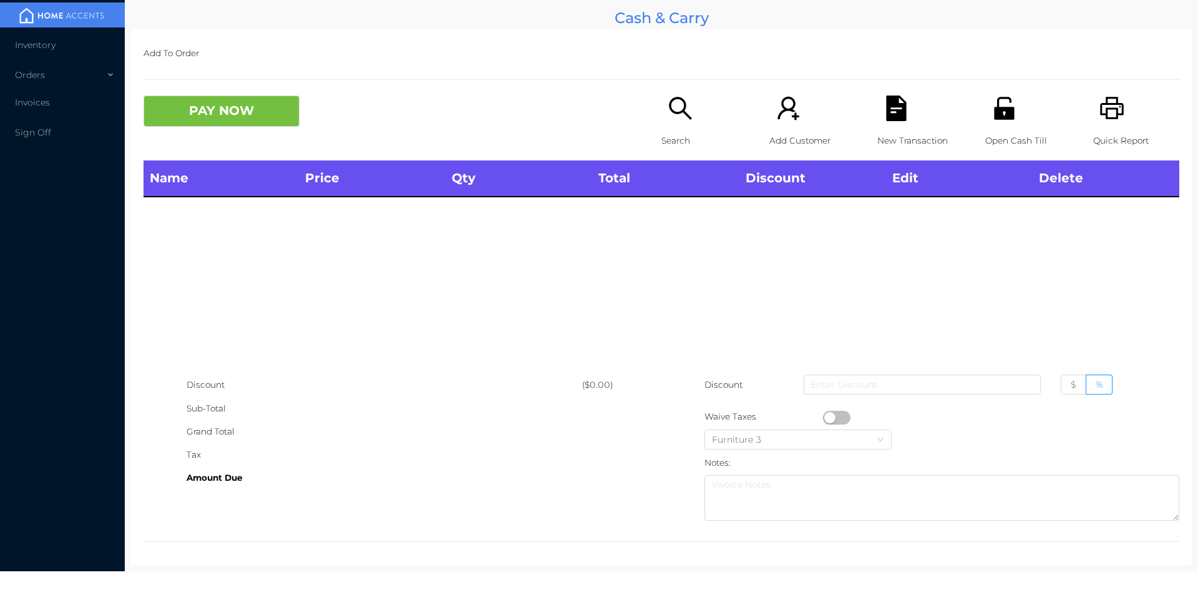
click at [676, 123] on div "Search" at bounding box center [704, 127] width 86 height 65
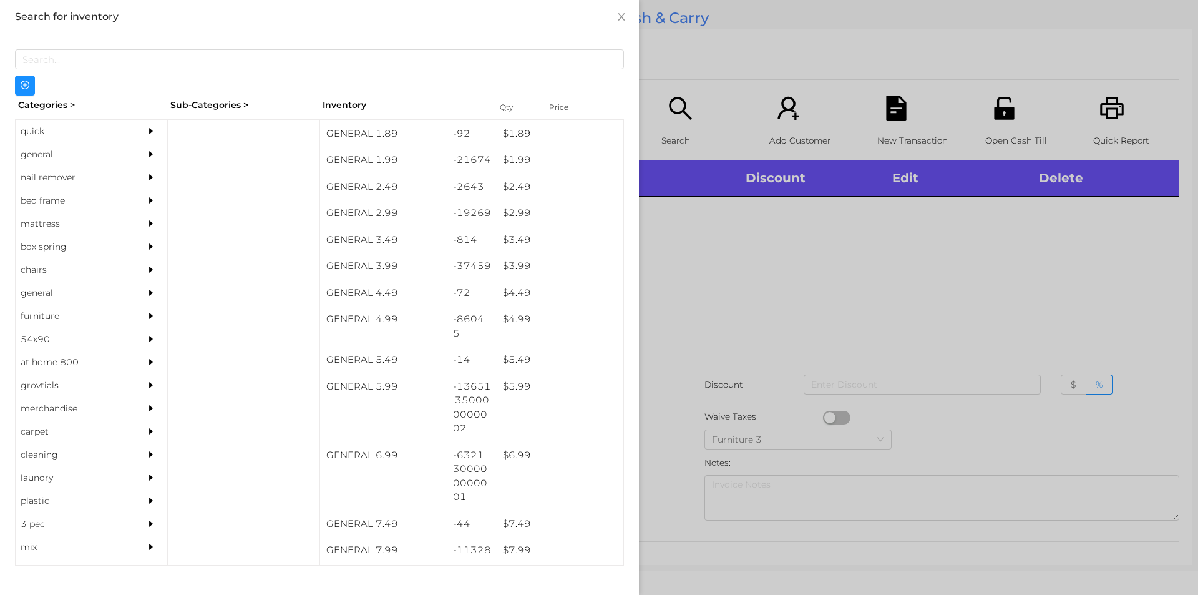
scroll to position [238, 0]
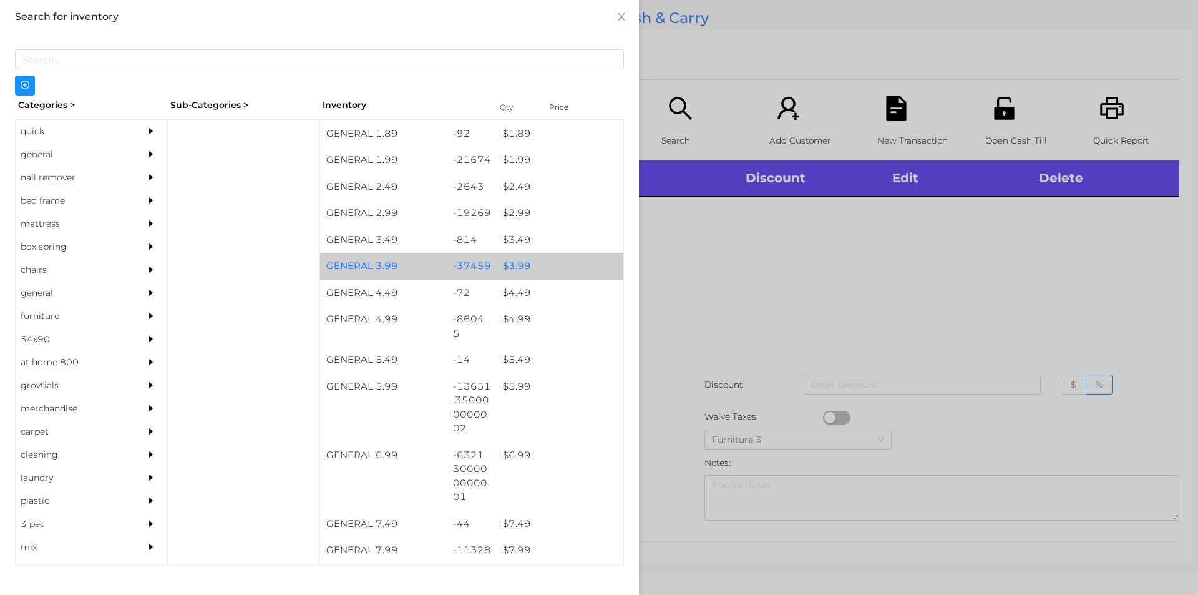
click at [530, 269] on div "$ 3.99" at bounding box center [560, 266] width 127 height 27
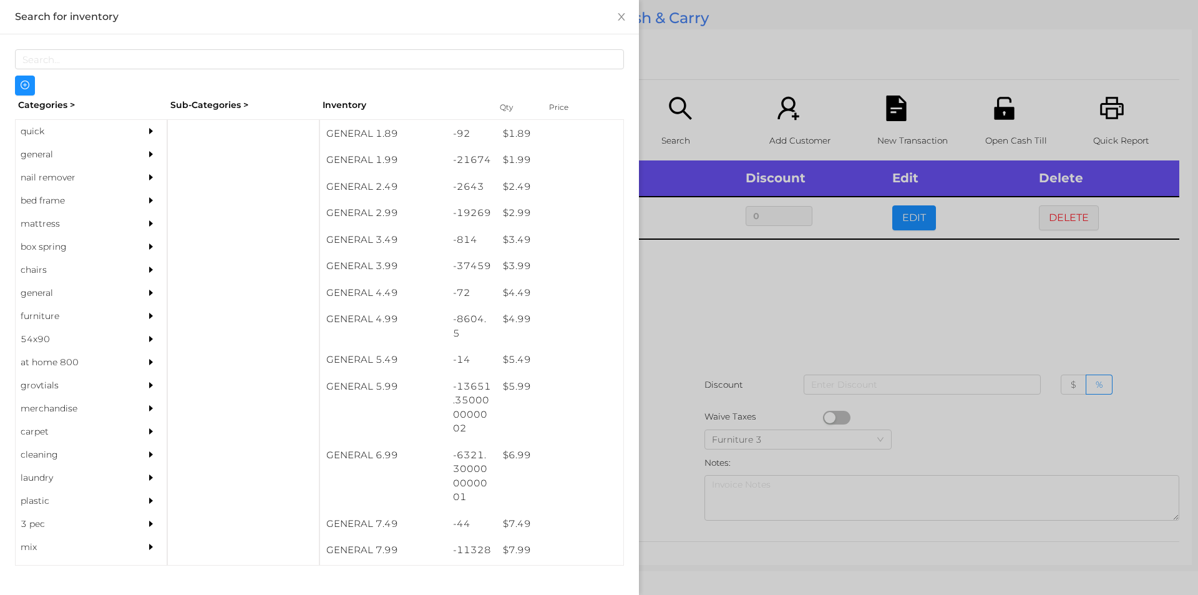
click at [743, 306] on div at bounding box center [599, 297] width 1198 height 595
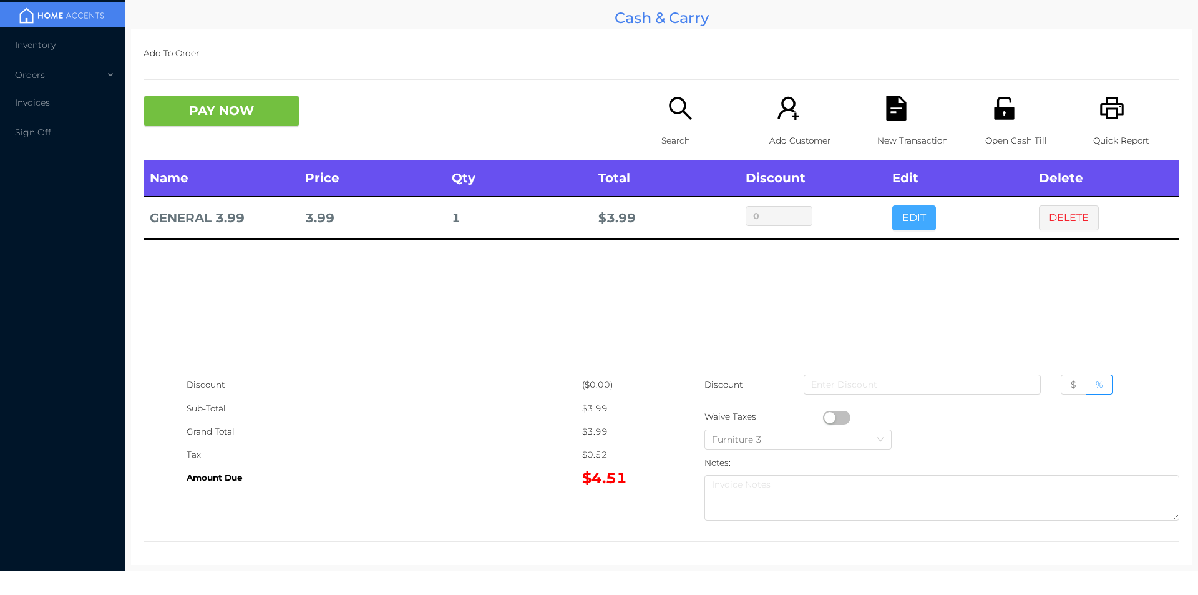
click at [904, 212] on button "EDIT" at bounding box center [914, 217] width 44 height 25
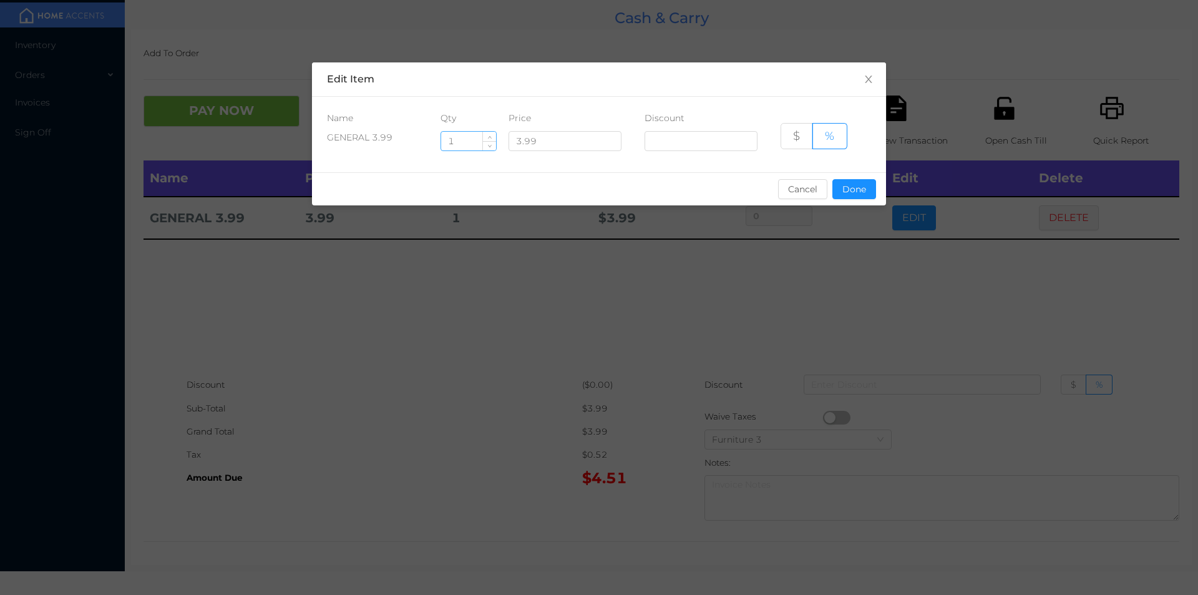
click at [467, 139] on input "1" at bounding box center [468, 141] width 55 height 19
type input "6"
click at [867, 184] on button "Done" at bounding box center [854, 189] width 44 height 20
type input "0%"
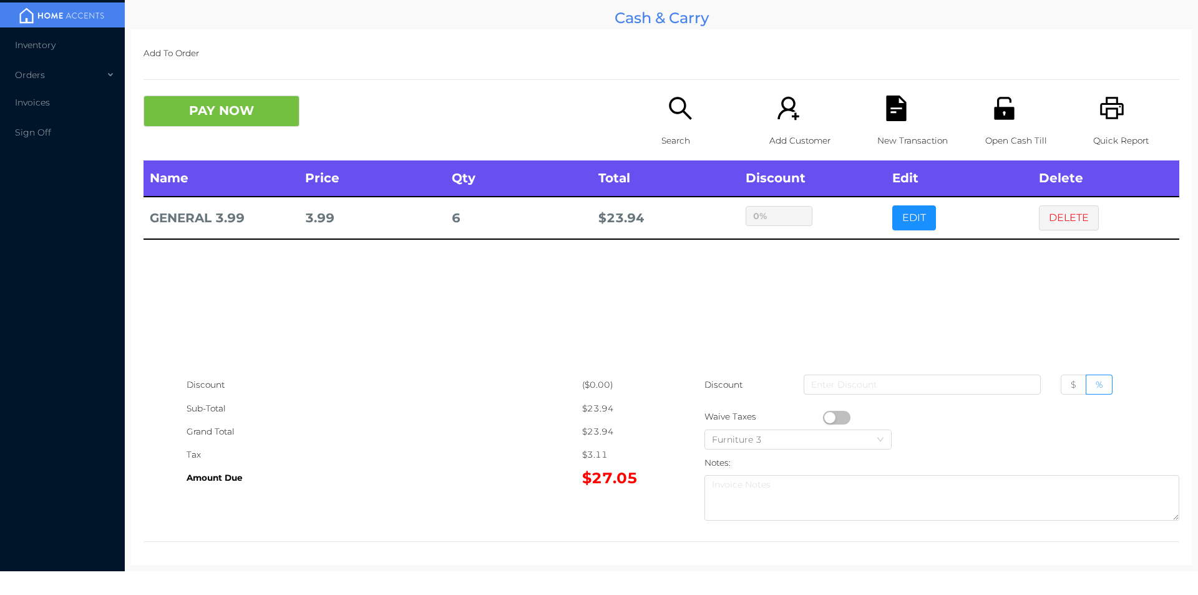
click at [668, 109] on icon "icon: search" at bounding box center [681, 108] width 26 height 26
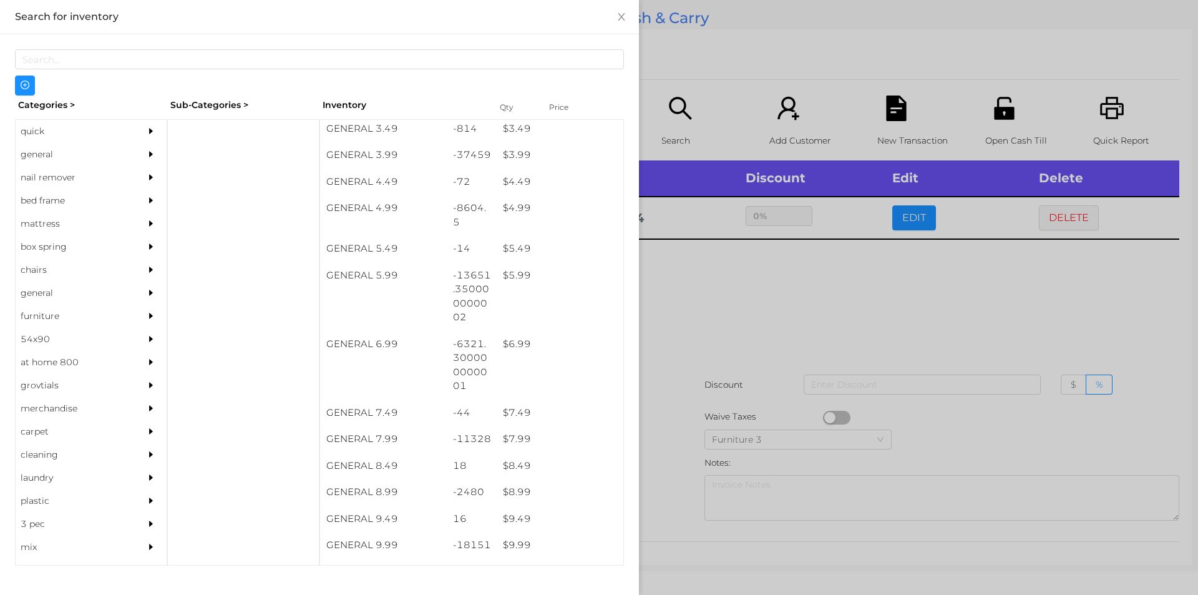
scroll to position [343, 0]
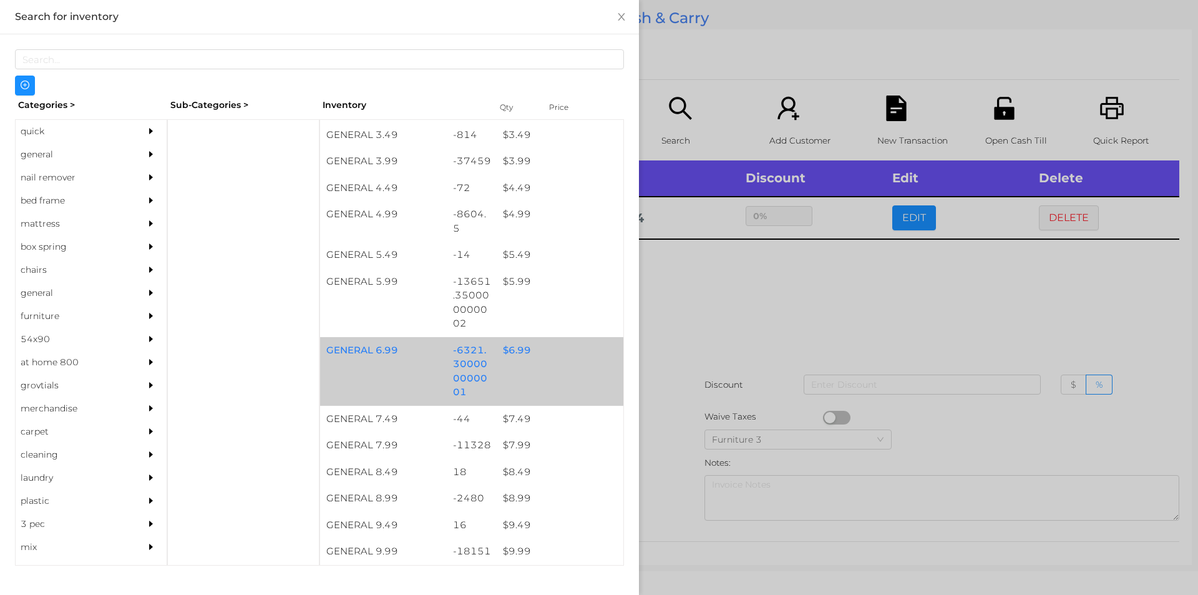
click at [542, 351] on div "$ 6.99" at bounding box center [560, 350] width 127 height 27
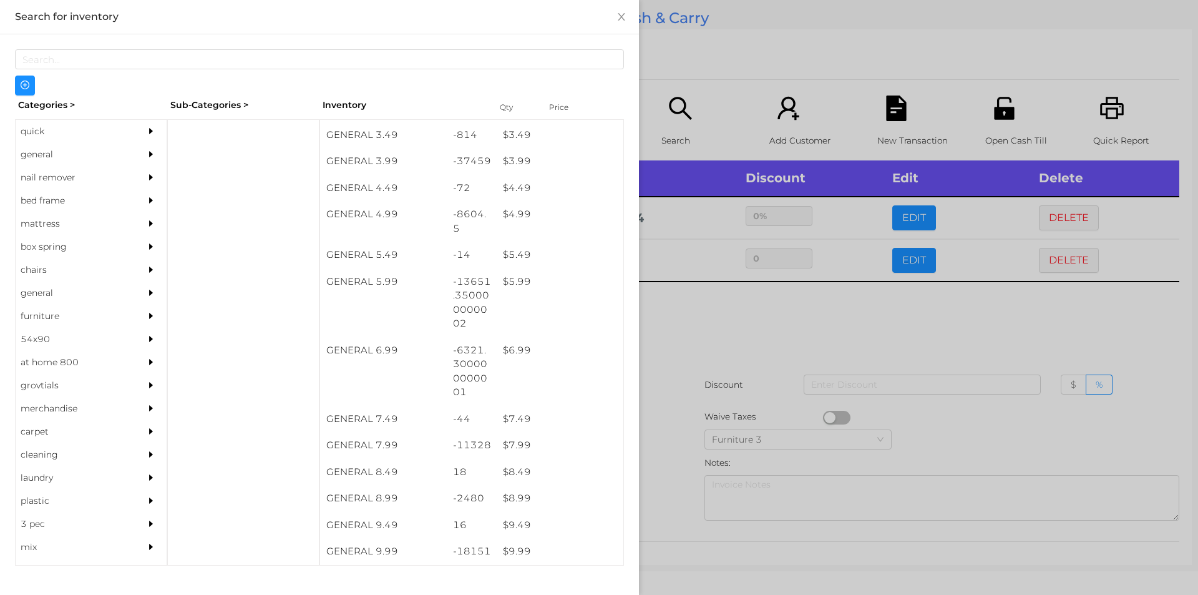
click at [716, 397] on div at bounding box center [599, 297] width 1198 height 595
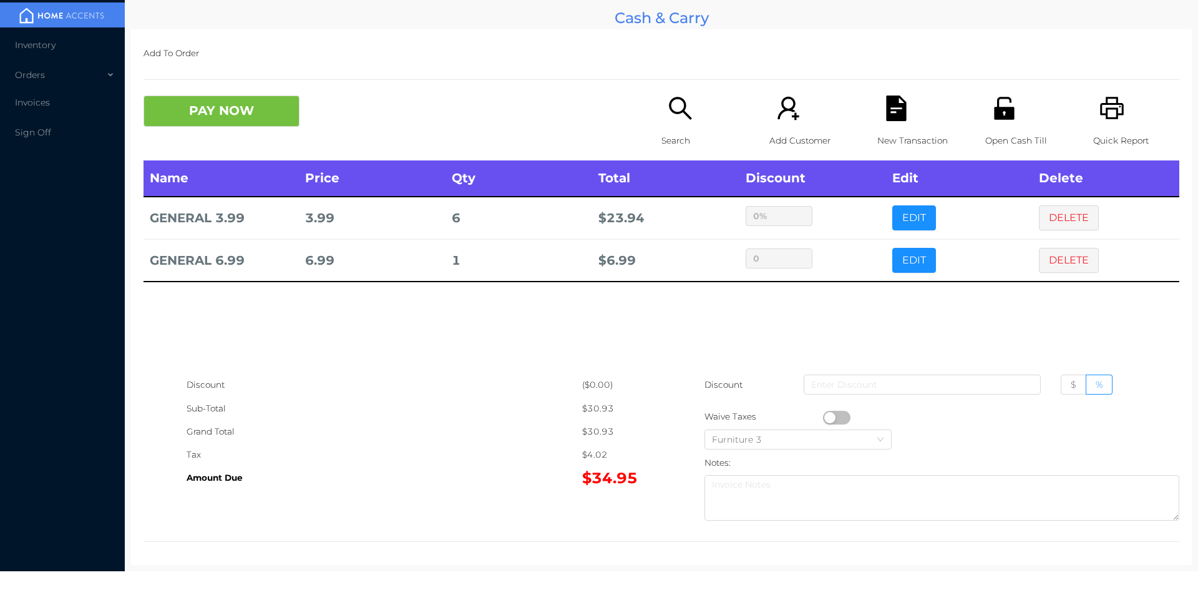
click at [882, 124] on div "New Transaction" at bounding box center [920, 127] width 86 height 65
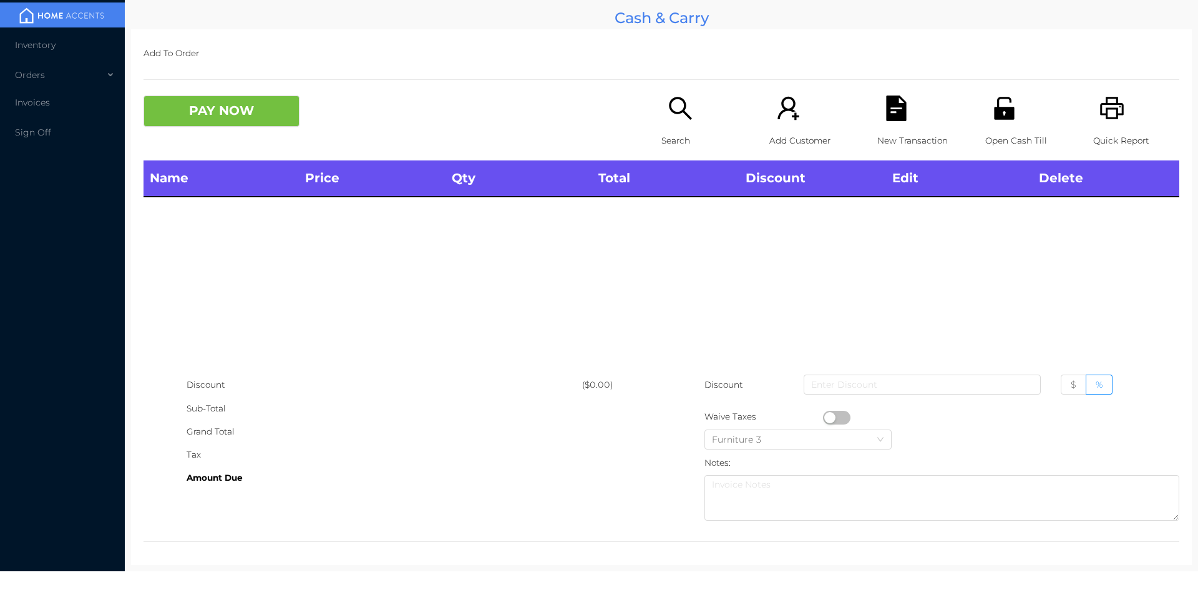
click at [994, 115] on icon "icon: unlock" at bounding box center [1004, 108] width 20 height 22
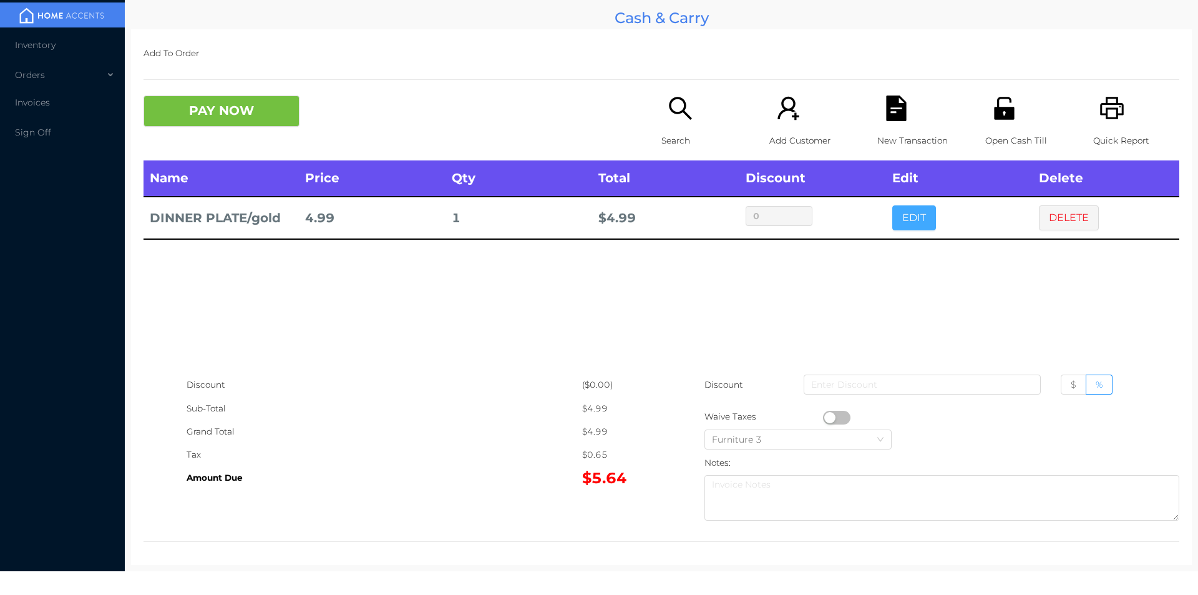
click at [908, 227] on button "EDIT" at bounding box center [914, 217] width 44 height 25
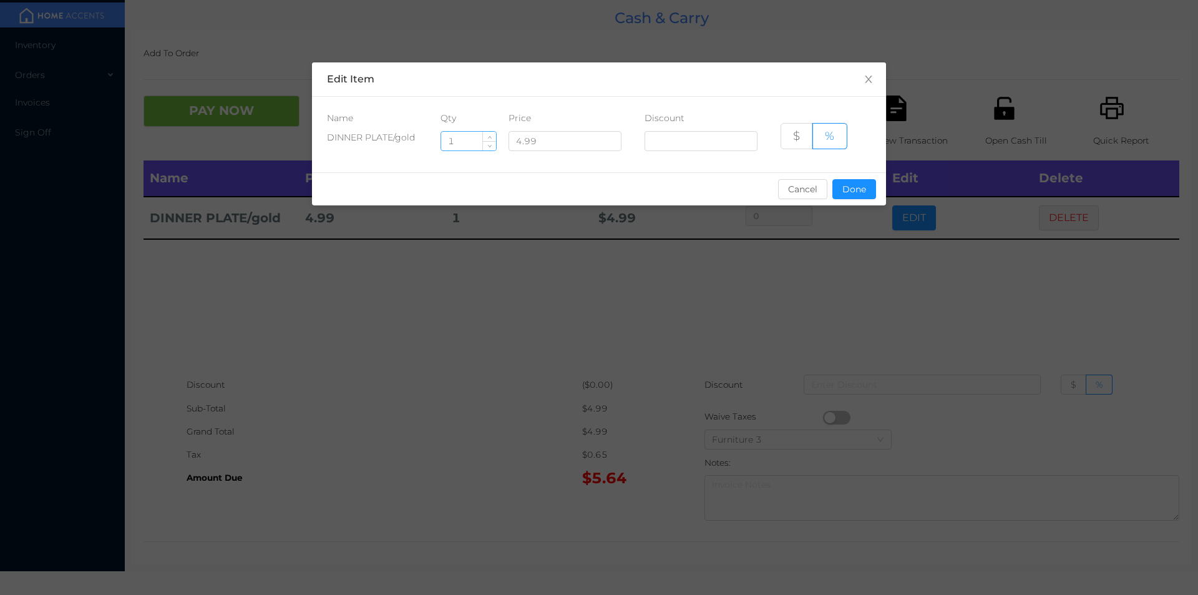
click at [459, 139] on input "1" at bounding box center [468, 141] width 55 height 19
type input "4"
click at [858, 191] on button "Done" at bounding box center [854, 189] width 44 height 20
type input "0%"
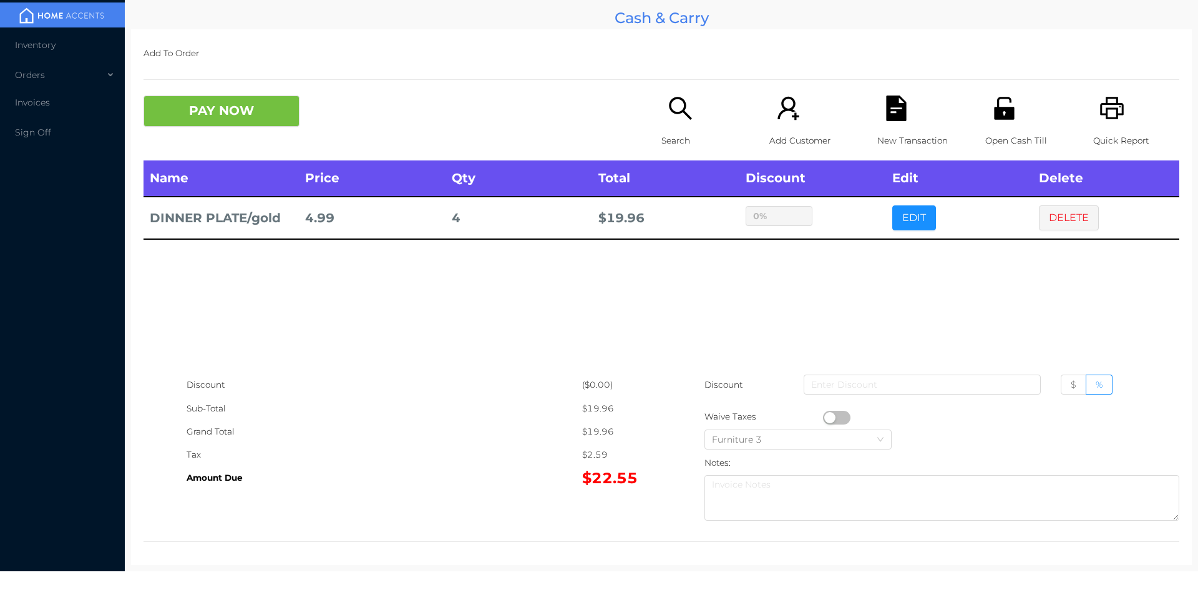
click at [887, 115] on icon "icon: file-text" at bounding box center [896, 108] width 20 height 26
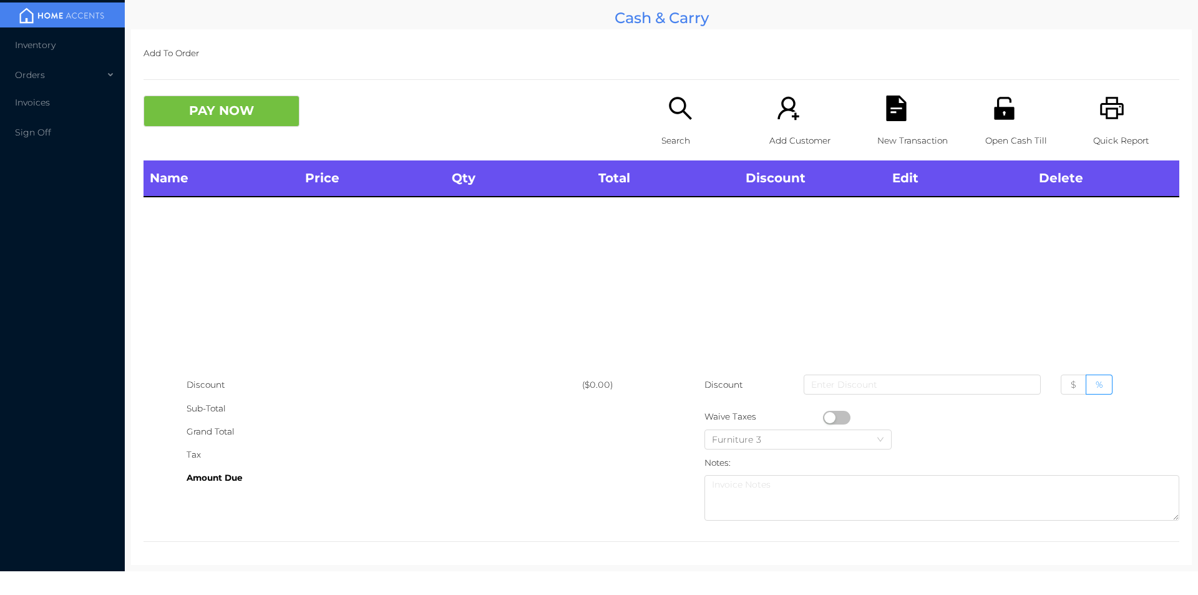
click at [1108, 129] on p "Quick Report" at bounding box center [1136, 140] width 86 height 23
click at [677, 312] on div "Name Price Qty Total Discount Edit Delete" at bounding box center [662, 266] width 1036 height 213
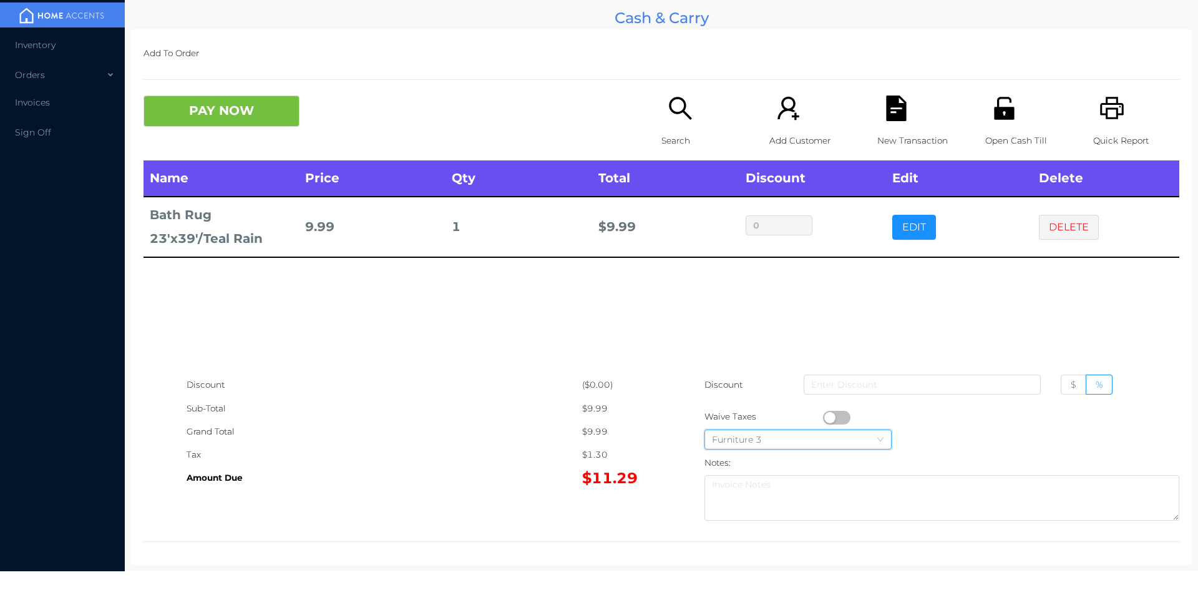
click at [817, 430] on div "Furniture 3" at bounding box center [798, 439] width 172 height 19
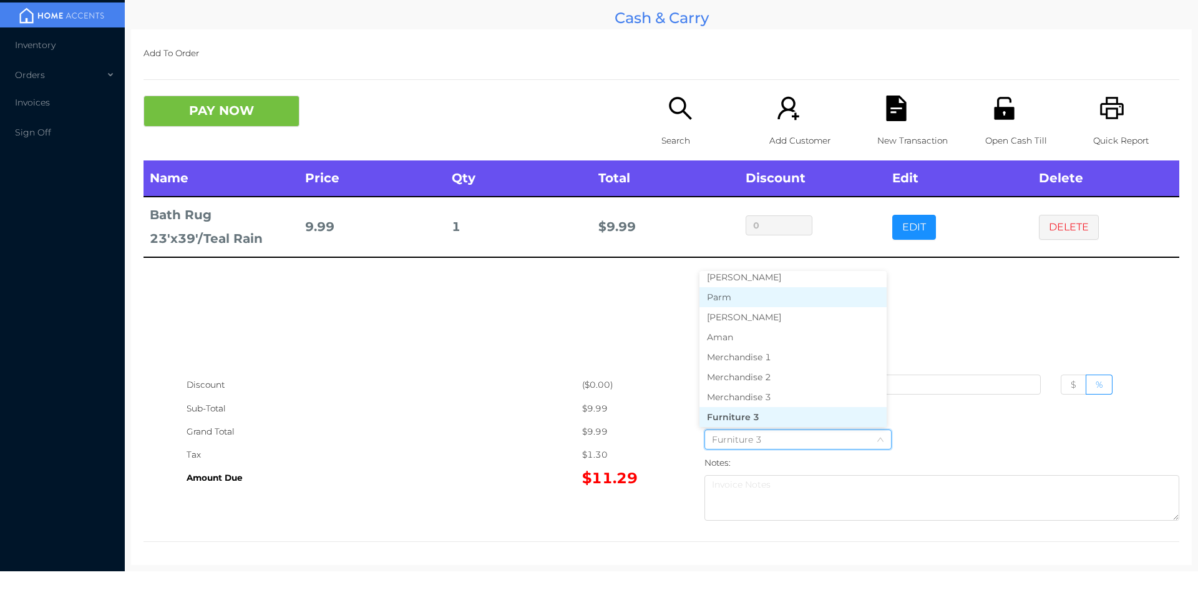
click at [701, 300] on li "Parm" at bounding box center [792, 297] width 187 height 20
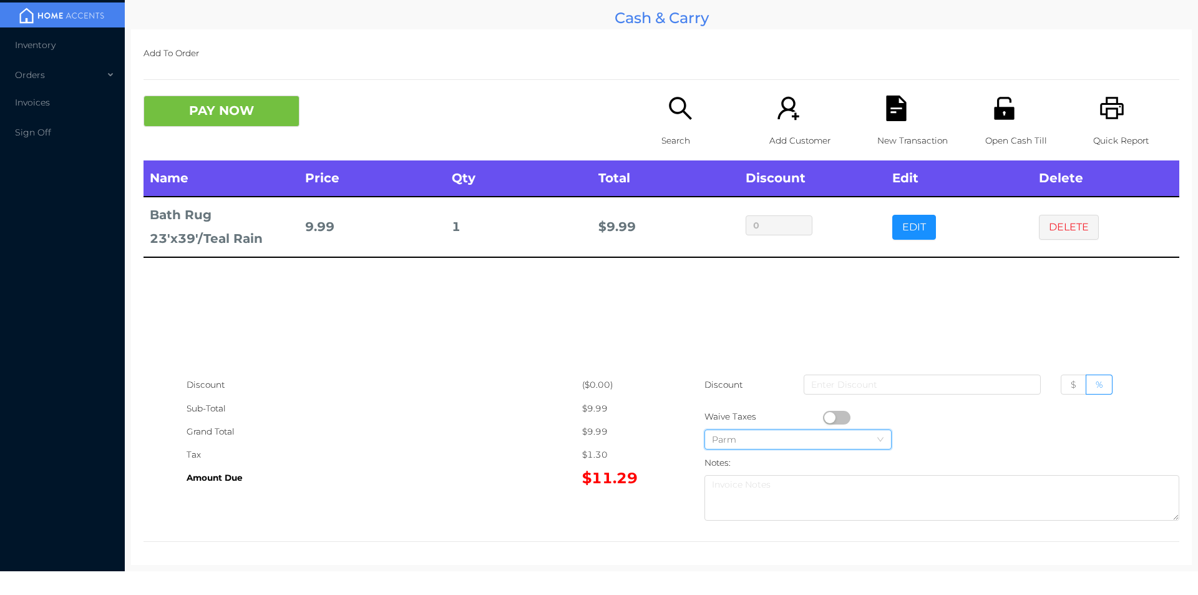
click at [844, 415] on button "button" at bounding box center [836, 418] width 27 height 14
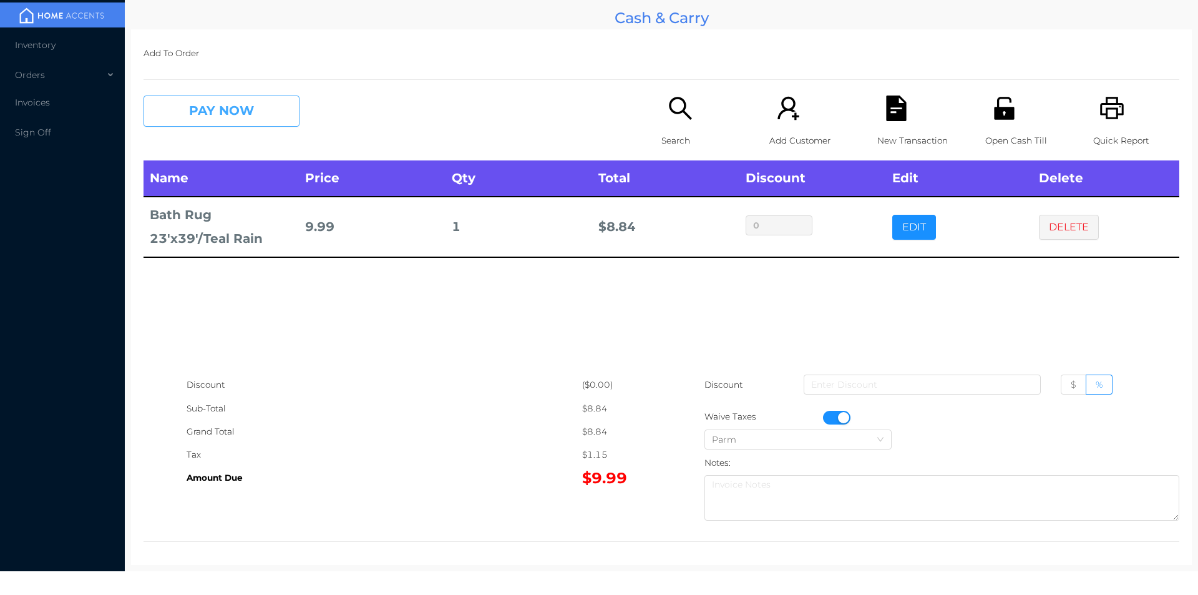
click at [193, 113] on button "PAY NOW" at bounding box center [222, 110] width 156 height 31
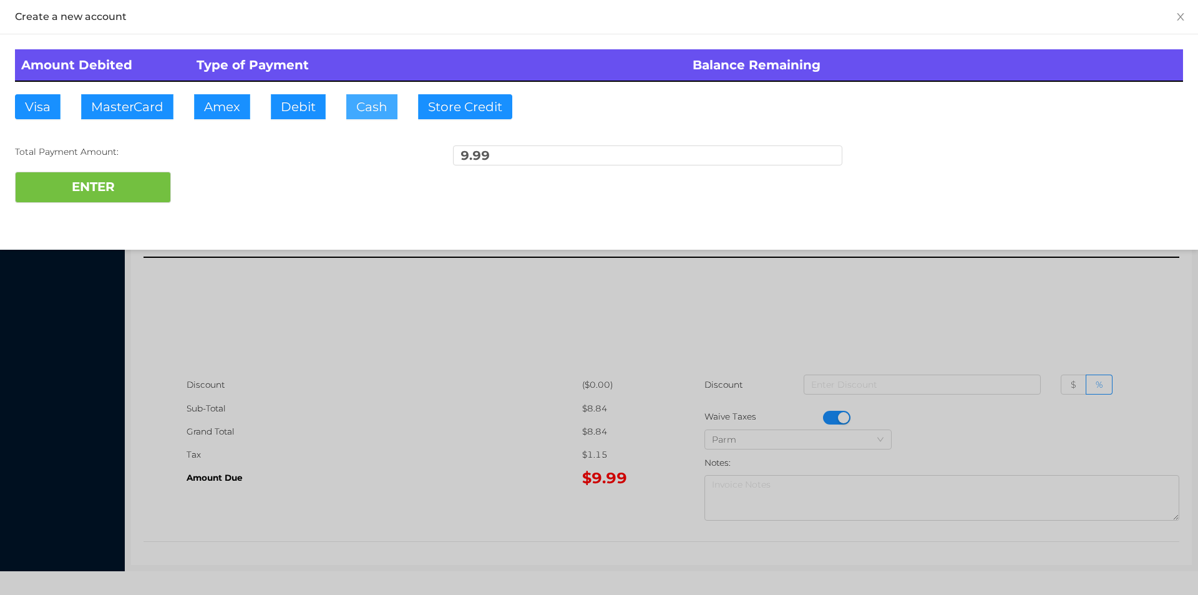
click at [365, 109] on button "Cash" at bounding box center [371, 106] width 51 height 25
click at [130, 174] on button "ENTER" at bounding box center [93, 187] width 156 height 31
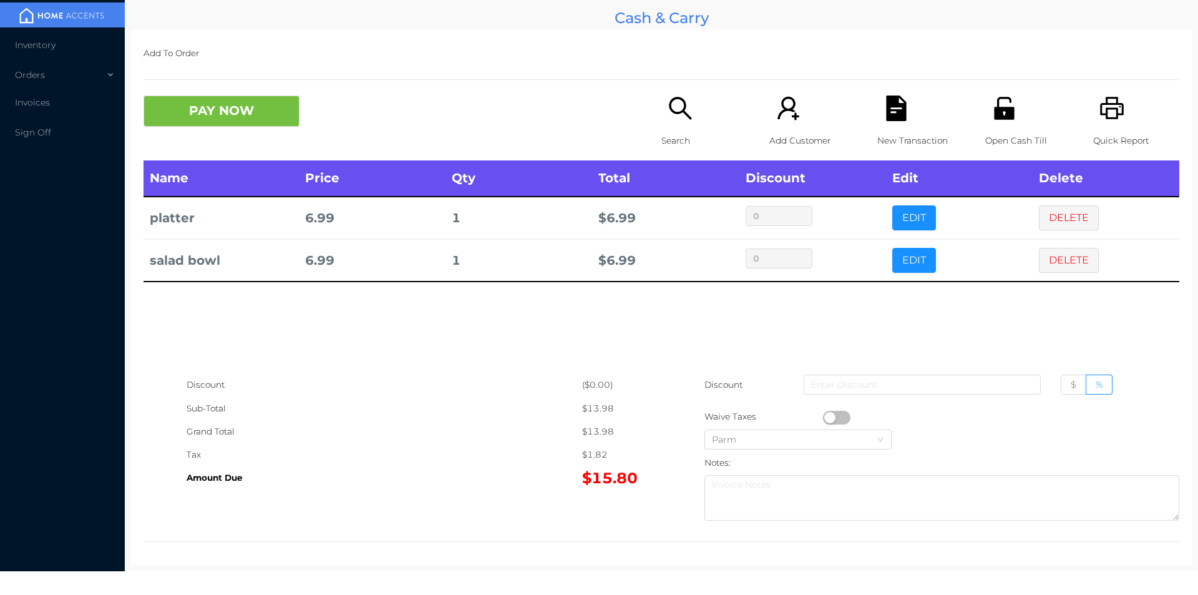
click at [887, 122] on div "New Transaction" at bounding box center [920, 127] width 86 height 65
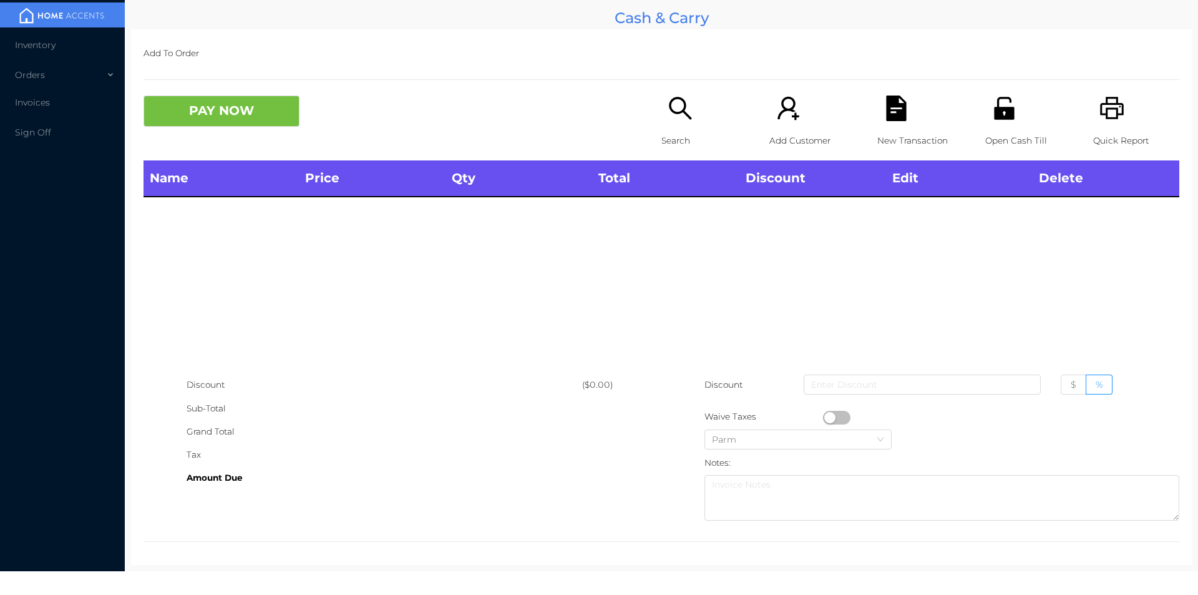
click at [1015, 119] on div "Open Cash Till" at bounding box center [1028, 127] width 86 height 65
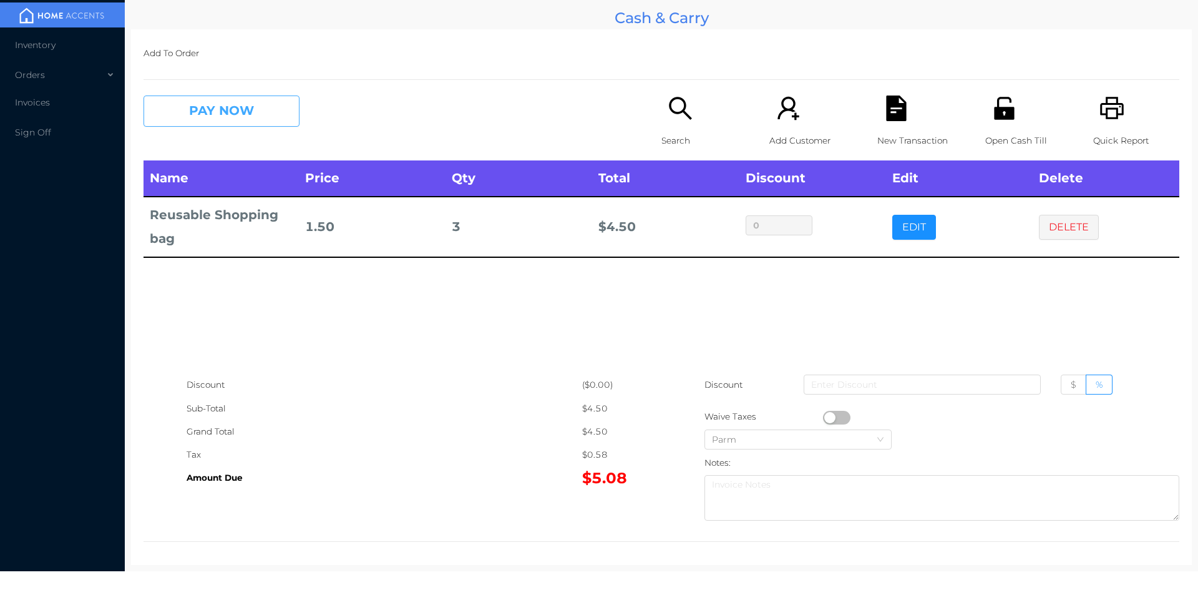
click at [221, 105] on button "PAY NOW" at bounding box center [222, 110] width 156 height 31
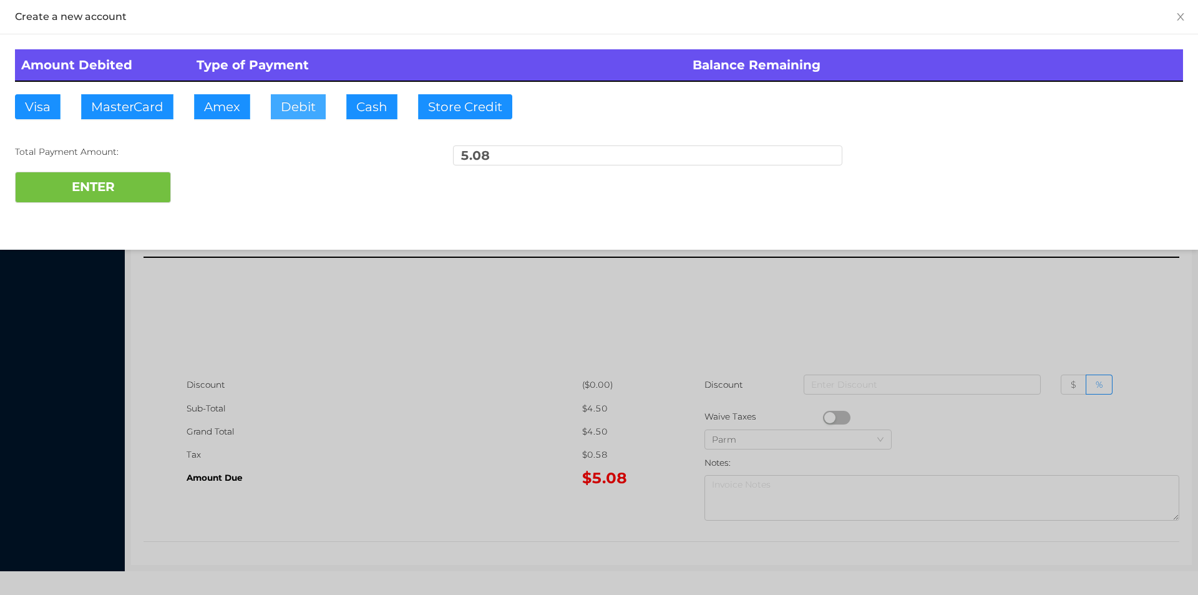
click at [308, 107] on button "Debit" at bounding box center [298, 106] width 55 height 25
click at [119, 198] on button "ENTER" at bounding box center [93, 187] width 156 height 31
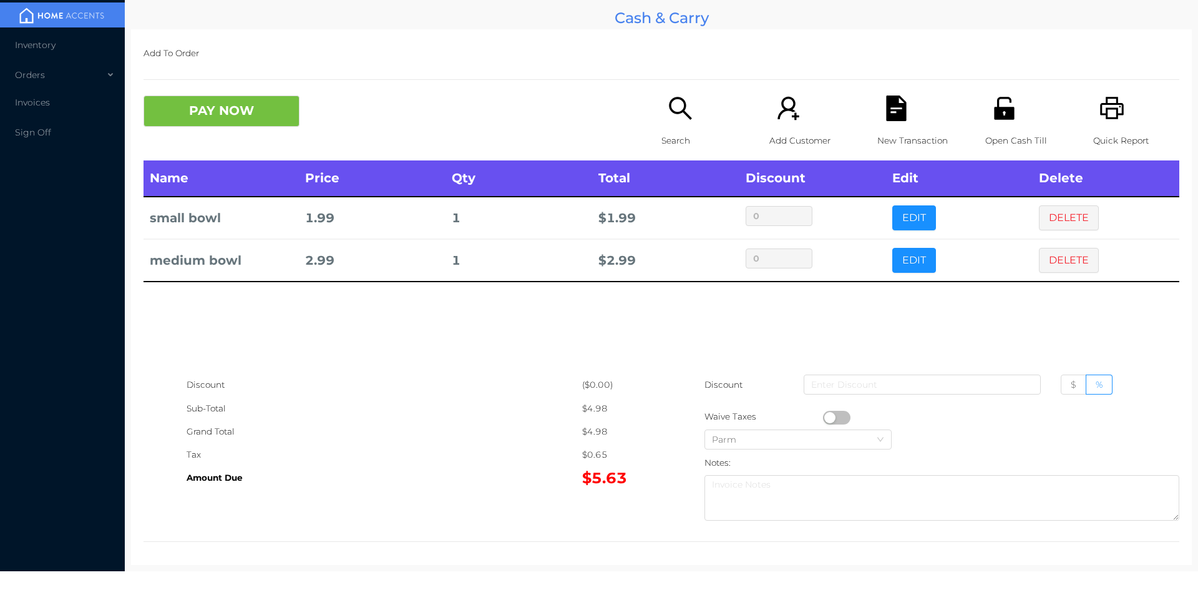
click at [886, 119] on icon "icon: file-text" at bounding box center [896, 108] width 20 height 26
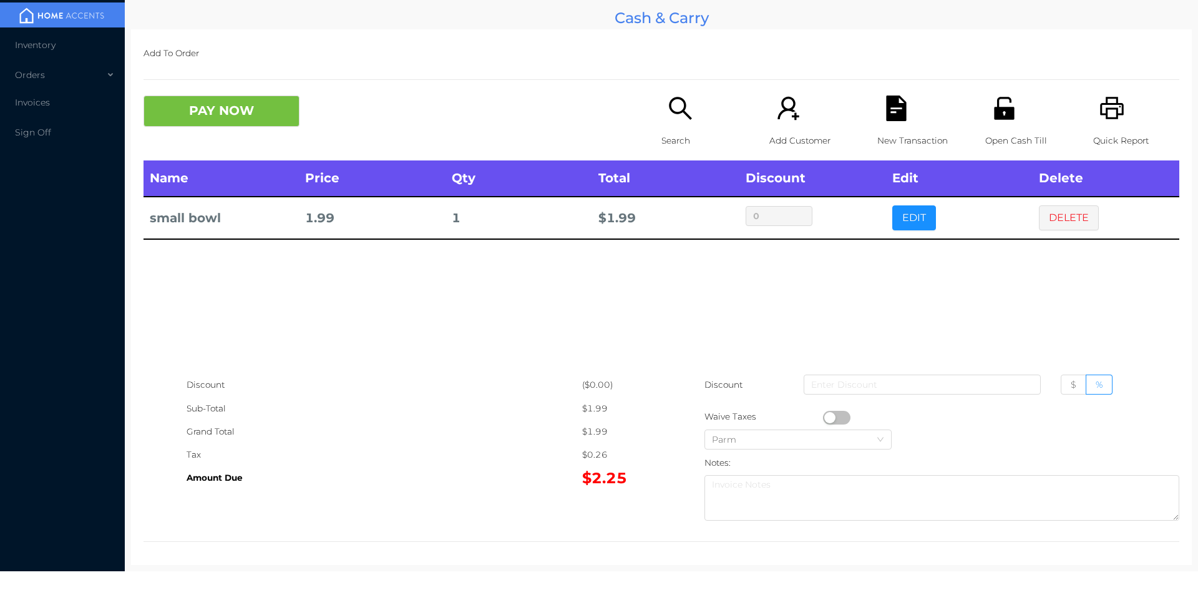
click at [886, 102] on icon "icon: file-text" at bounding box center [896, 108] width 20 height 26
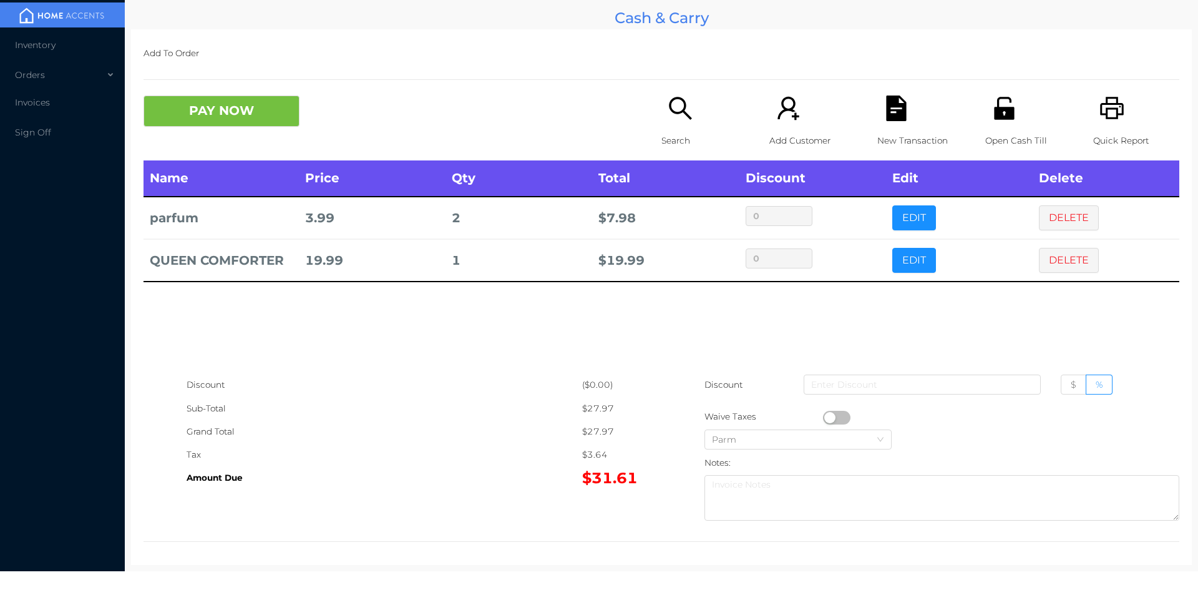
click at [897, 134] on p "New Transaction" at bounding box center [920, 140] width 86 height 23
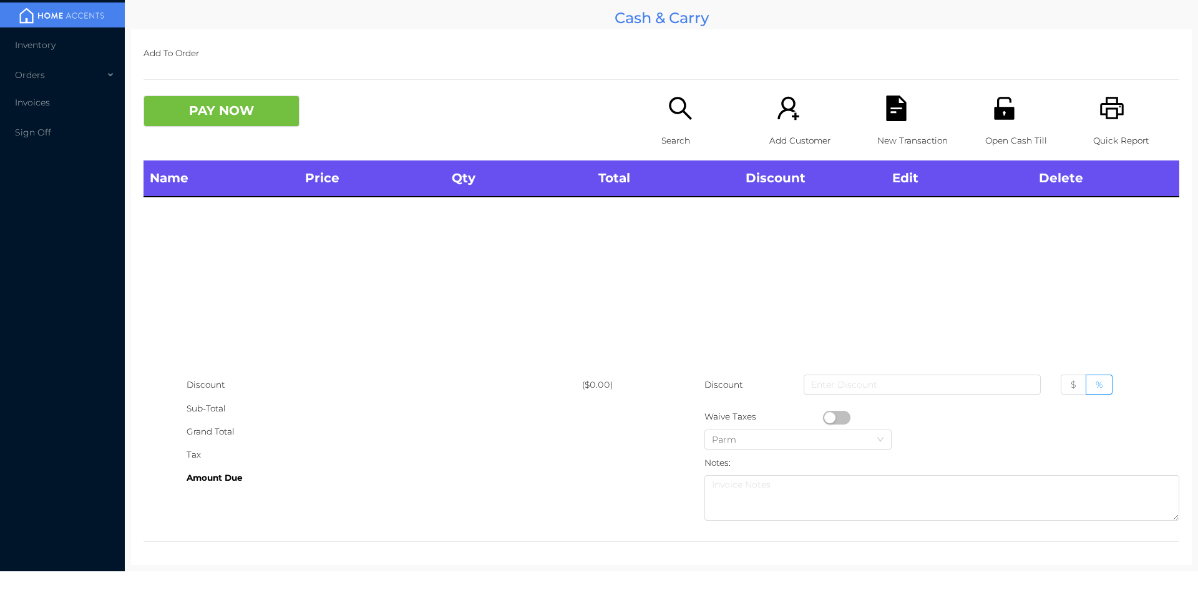
click at [1011, 118] on div "Open Cash Till" at bounding box center [1028, 127] width 86 height 65
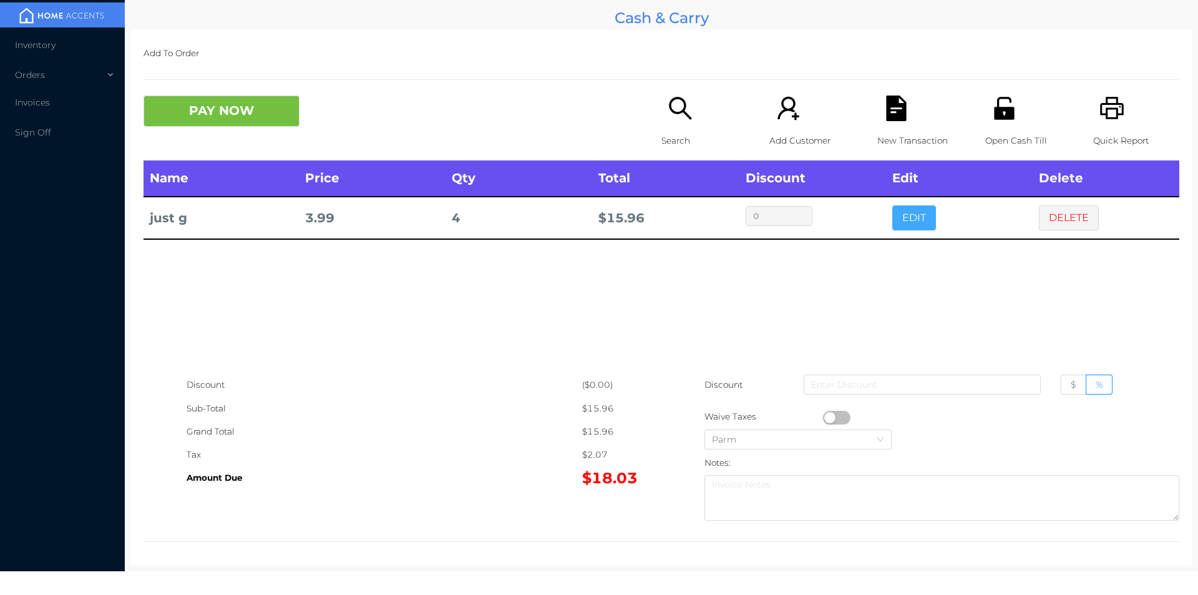
click at [909, 207] on button "EDIT" at bounding box center [914, 217] width 44 height 25
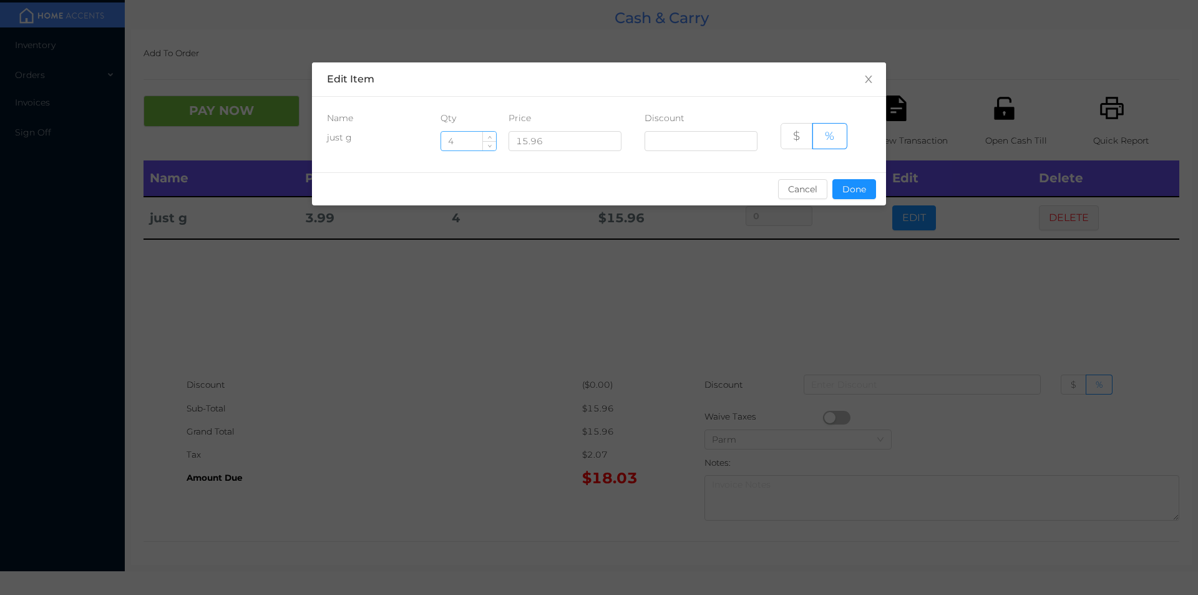
click at [462, 139] on input "4" at bounding box center [468, 141] width 55 height 19
type input "5"
click at [850, 195] on button "Done" at bounding box center [854, 189] width 44 height 20
type input "0%"
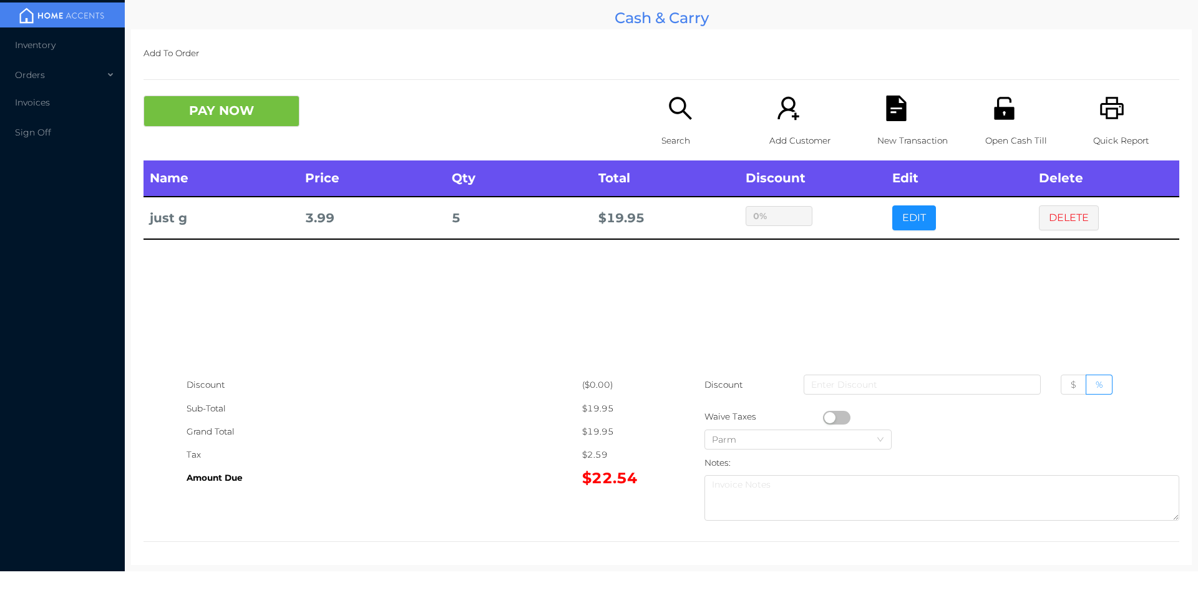
click at [886, 110] on icon "icon: file-text" at bounding box center [896, 108] width 20 height 26
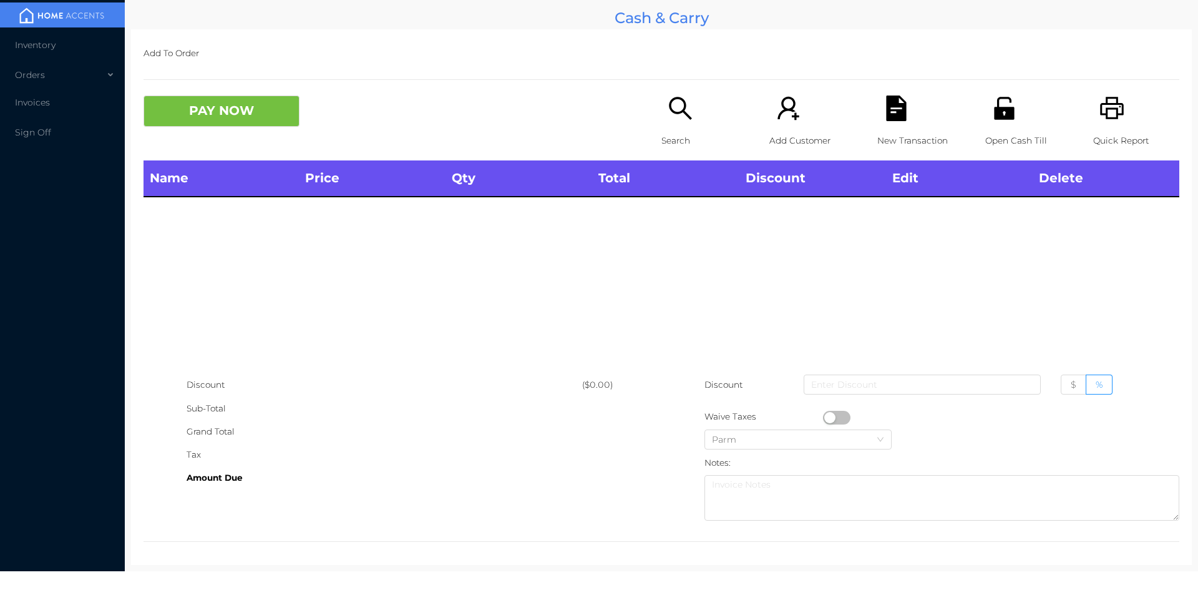
click at [1001, 115] on icon "icon: unlock" at bounding box center [1004, 108] width 20 height 22
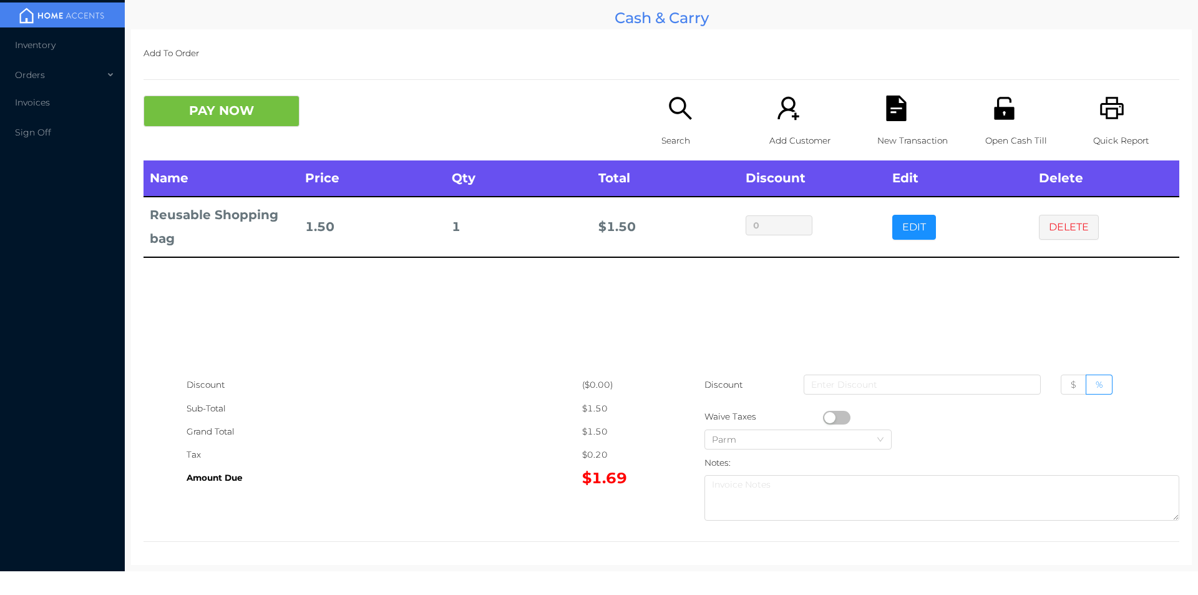
click at [825, 417] on button "button" at bounding box center [836, 418] width 27 height 14
click at [240, 97] on button "PAY NOW" at bounding box center [222, 110] width 156 height 31
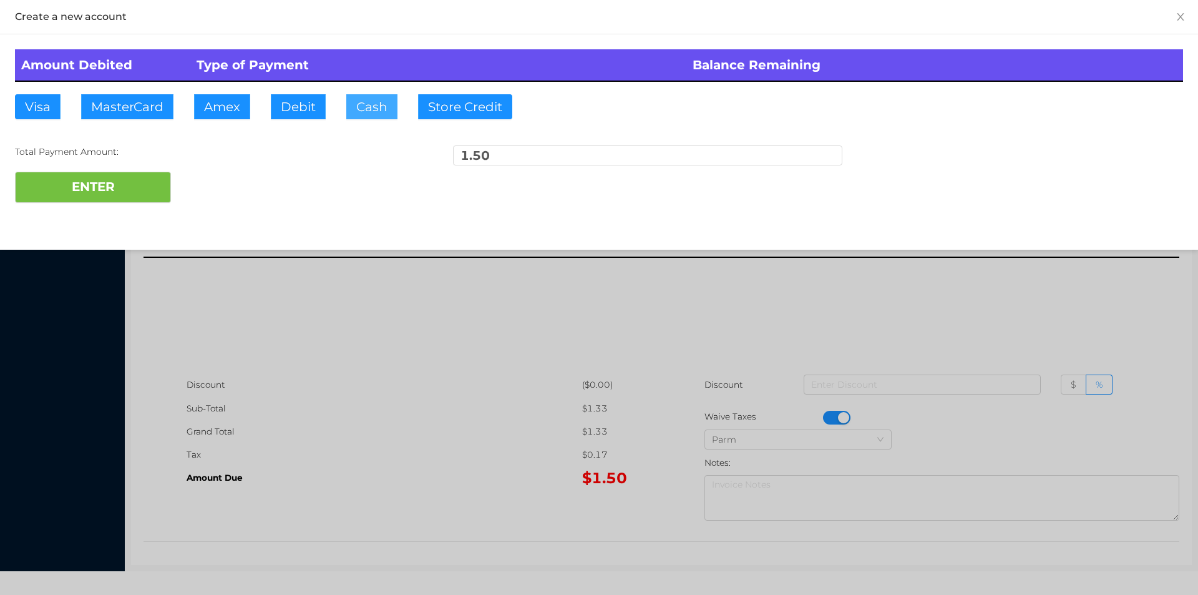
click at [389, 110] on button "Cash" at bounding box center [371, 106] width 51 height 25
type input "5"
click at [123, 190] on button "ENTER" at bounding box center [93, 187] width 156 height 31
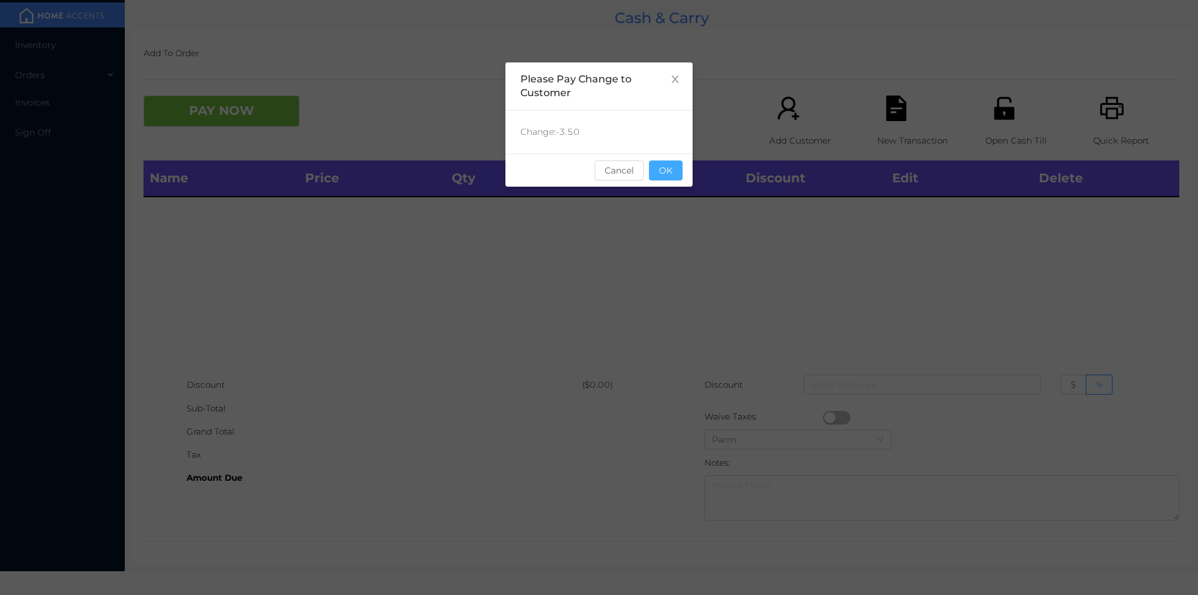
click at [676, 167] on button "OK" at bounding box center [666, 170] width 34 height 20
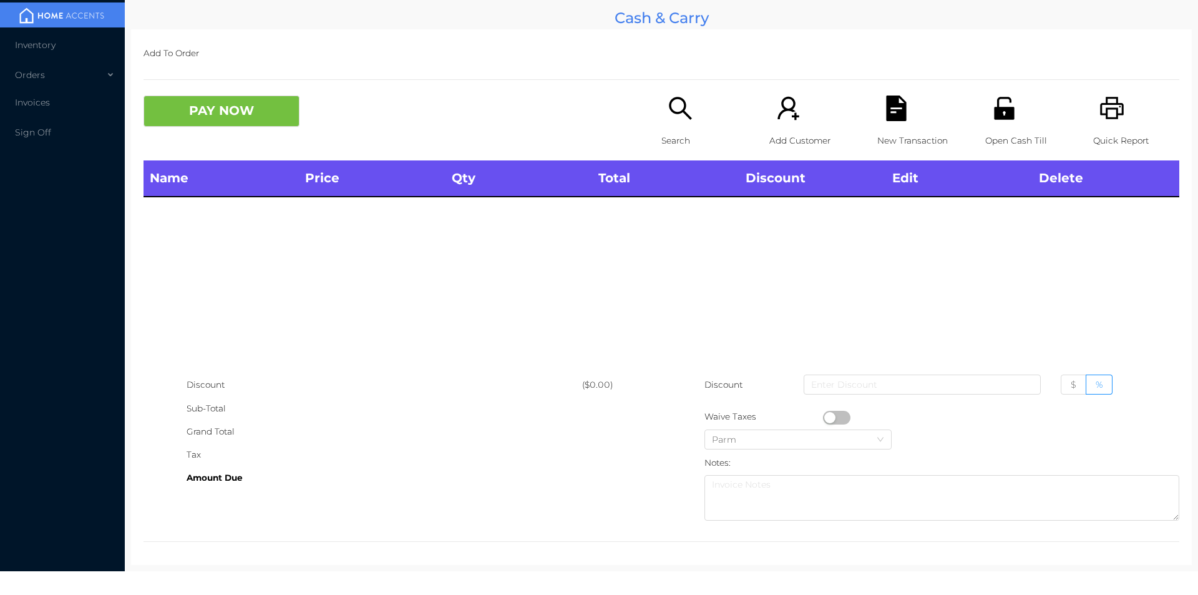
click at [683, 111] on icon "icon: search" at bounding box center [681, 108] width 26 height 26
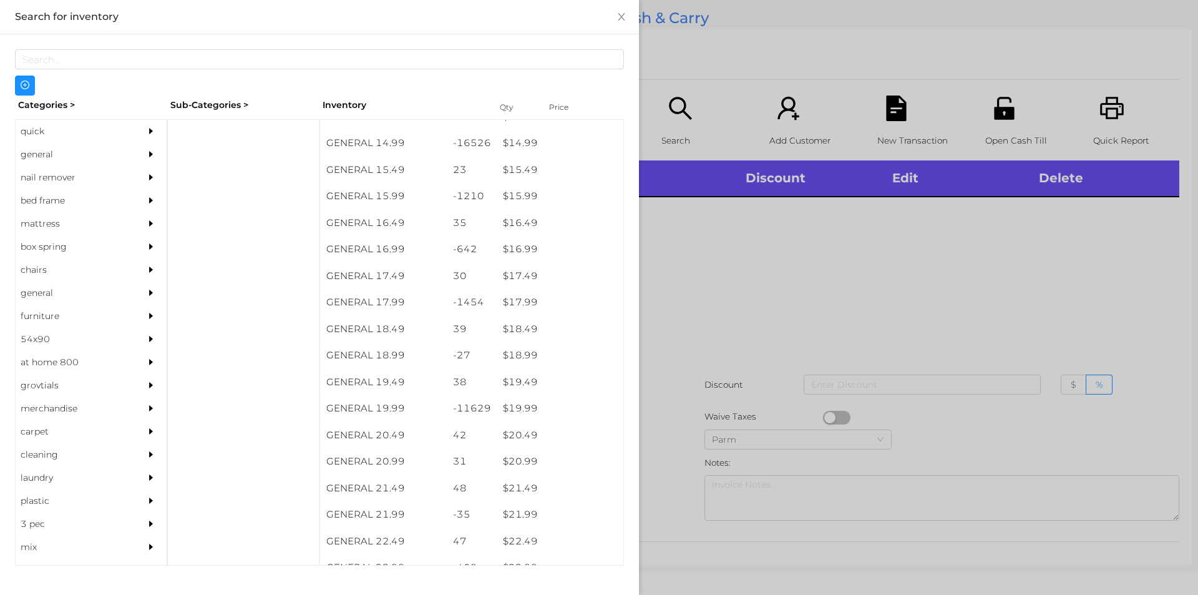
scroll to position [1089, 0]
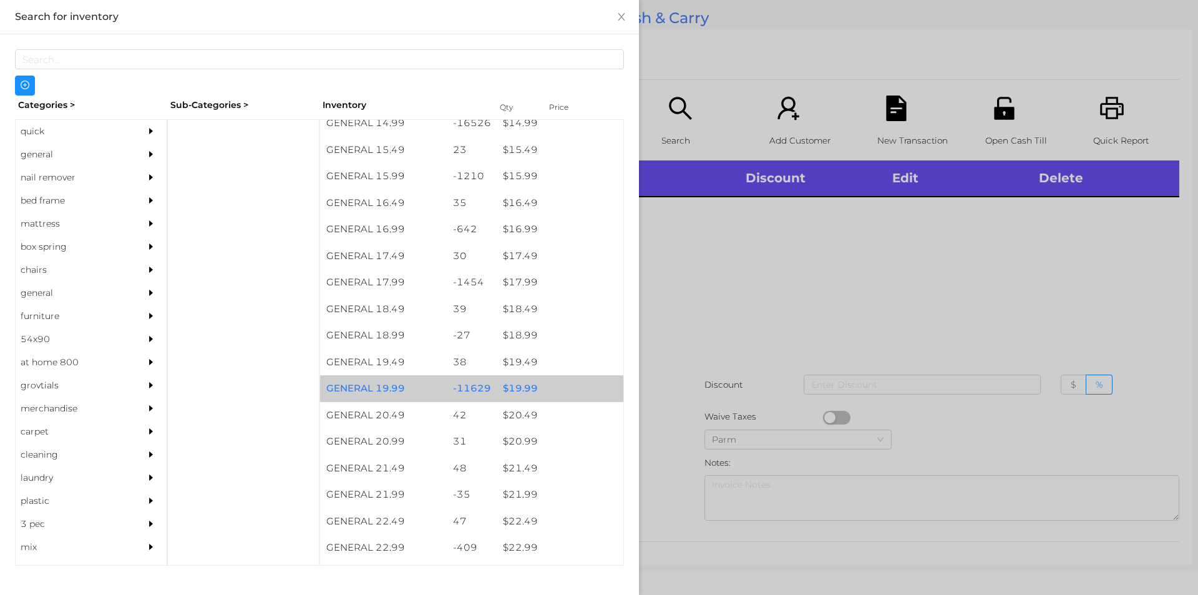
click at [532, 376] on div "$ 19.99" at bounding box center [560, 388] width 127 height 27
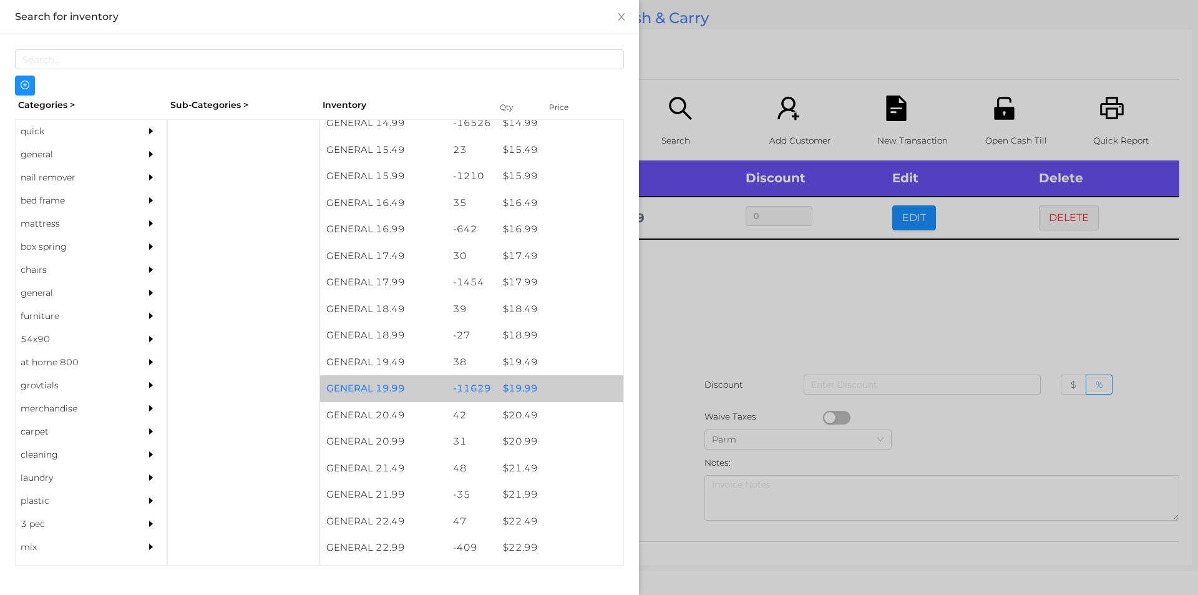
click at [532, 383] on div "$ 19.99" at bounding box center [560, 388] width 127 height 27
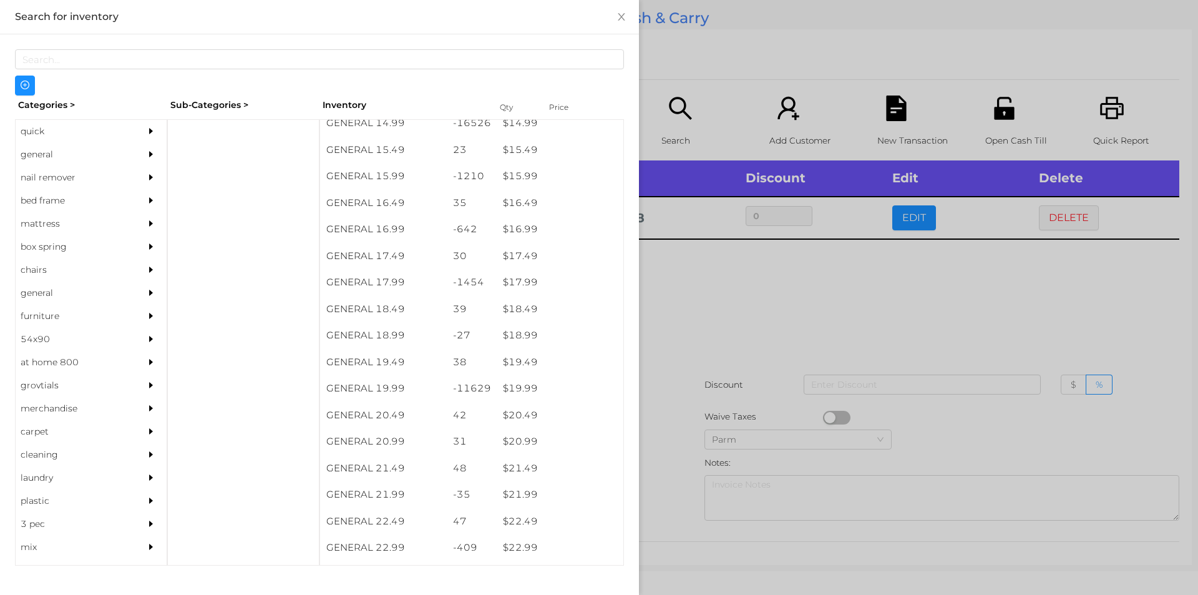
click at [736, 342] on div at bounding box center [599, 297] width 1198 height 595
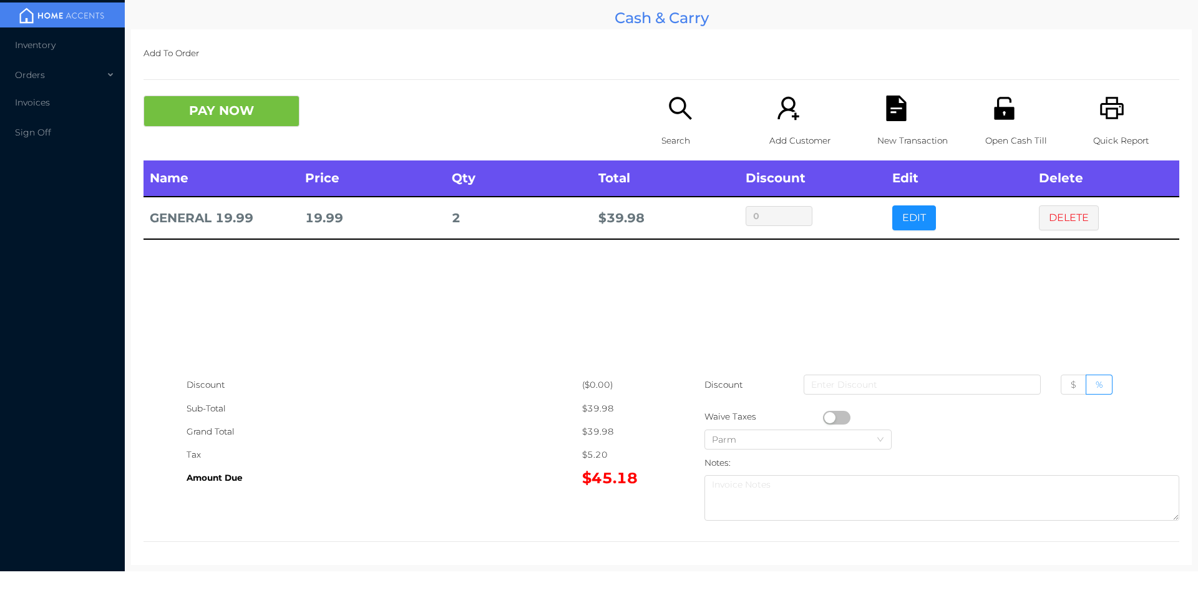
click at [894, 116] on icon "icon: file-text" at bounding box center [896, 108] width 20 height 26
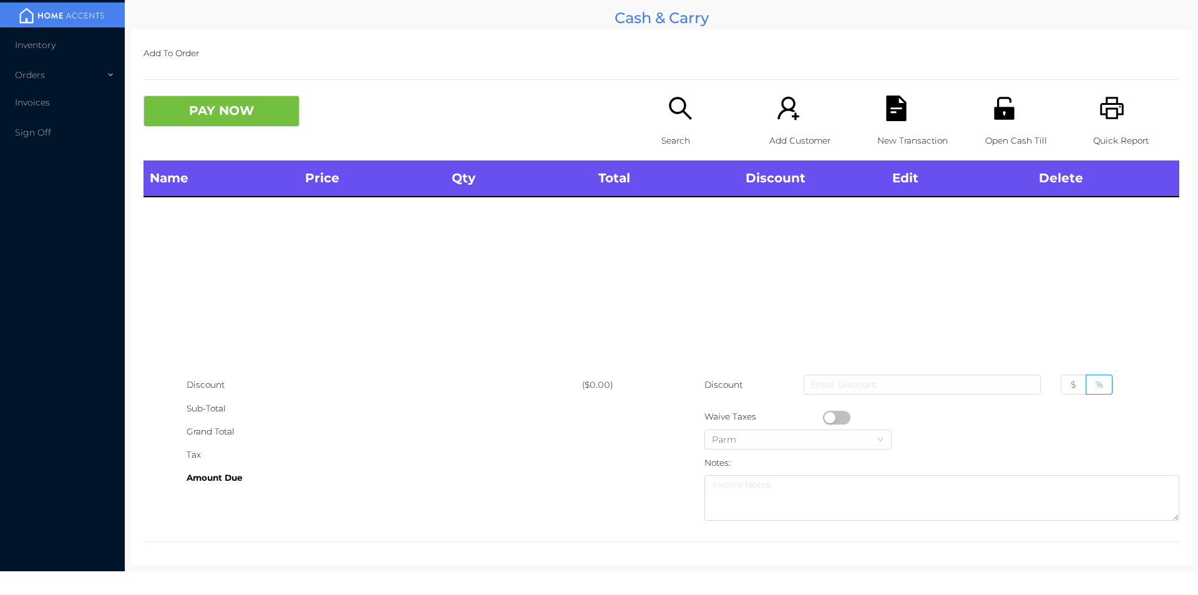
click at [1107, 102] on icon "icon: printer" at bounding box center [1112, 108] width 26 height 26
click at [668, 115] on icon "icon: search" at bounding box center [681, 108] width 26 height 26
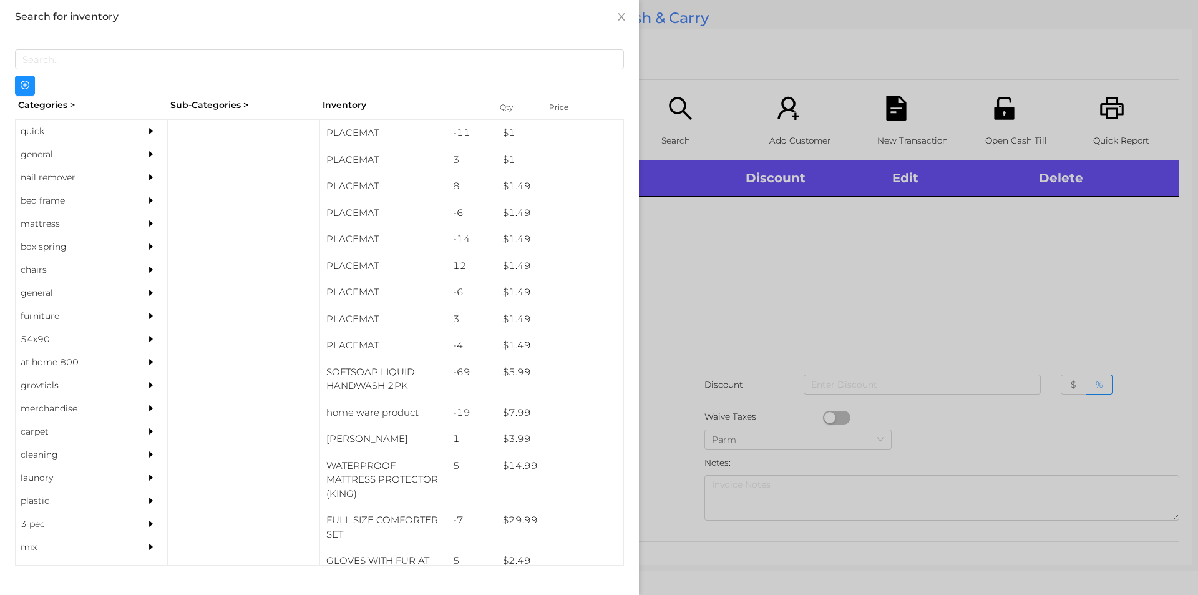
click at [75, 153] on div "general" at bounding box center [73, 154] width 114 height 23
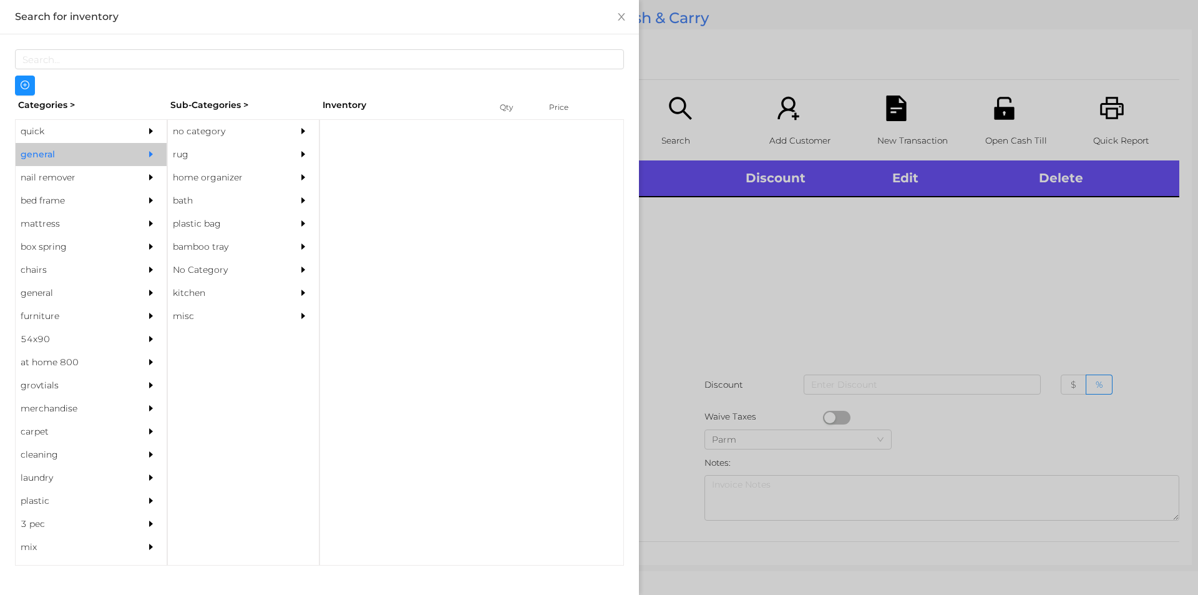
click at [220, 127] on div "no category" at bounding box center [225, 131] width 114 height 23
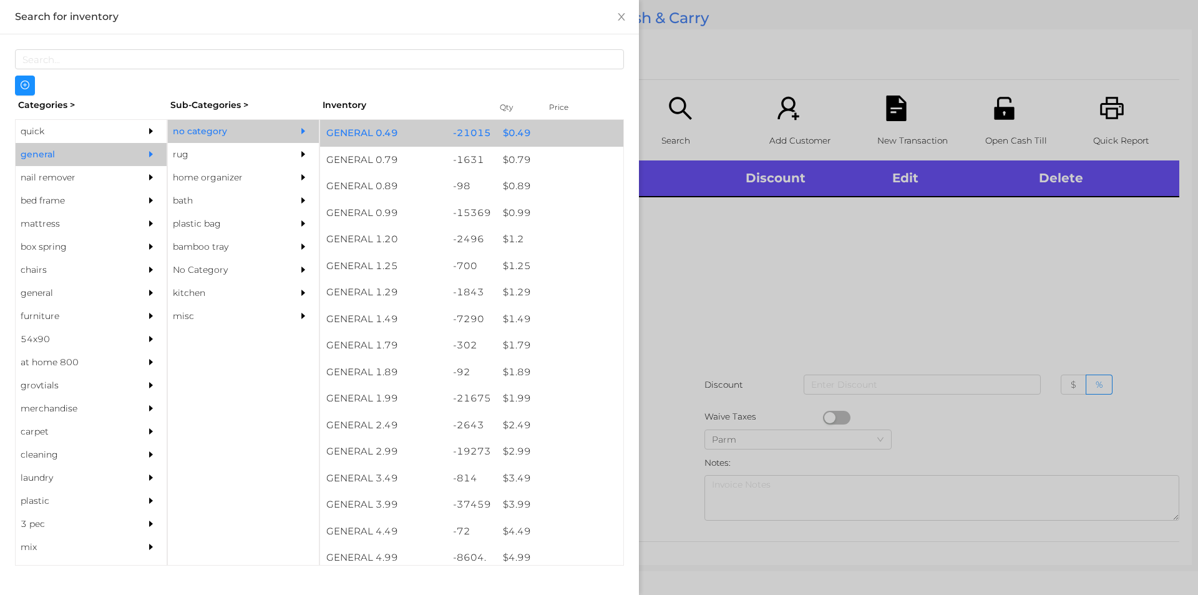
click at [473, 124] on div "-21015" at bounding box center [472, 133] width 51 height 27
click at [487, 129] on div "-21015" at bounding box center [472, 133] width 51 height 27
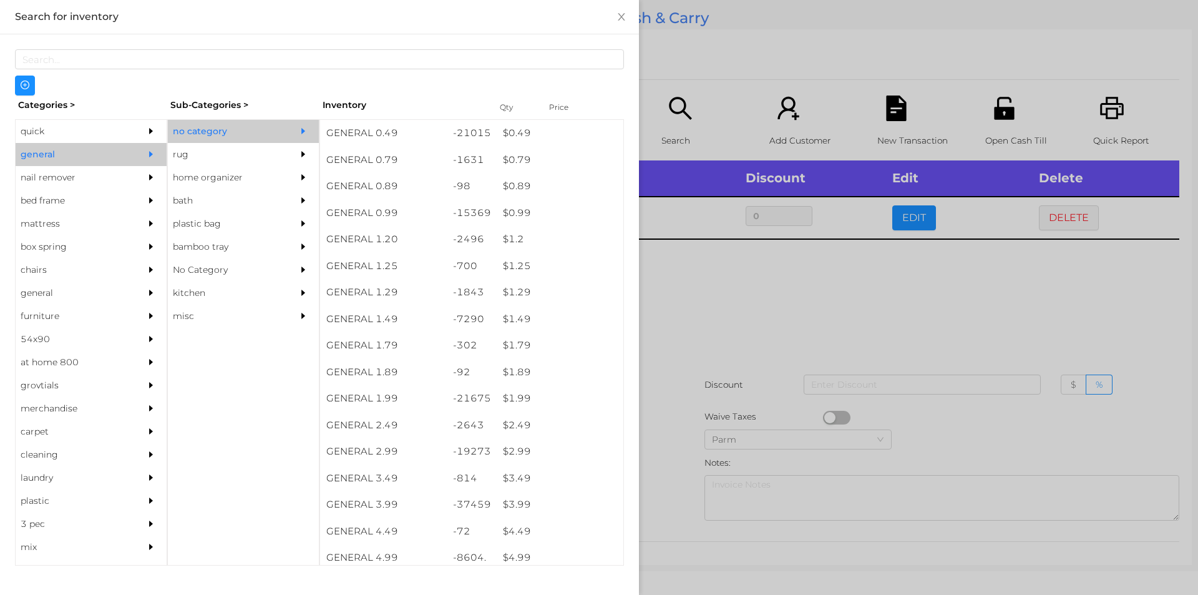
click at [717, 357] on div at bounding box center [599, 297] width 1198 height 595
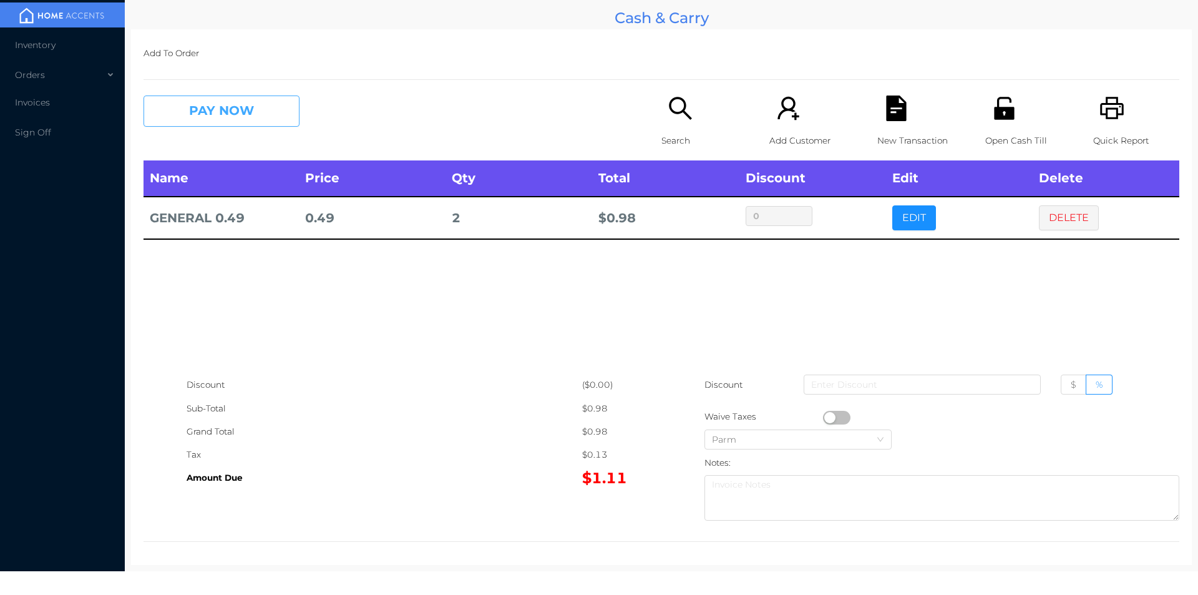
click at [213, 100] on button "PAY NOW" at bounding box center [222, 110] width 156 height 31
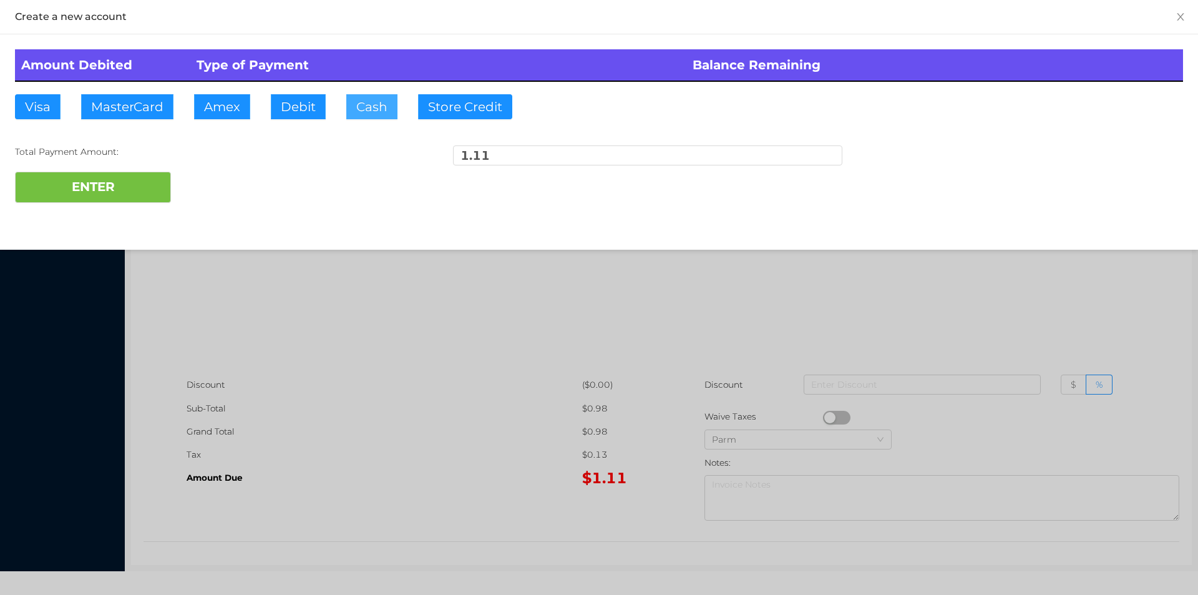
click at [376, 101] on button "Cash" at bounding box center [371, 106] width 51 height 25
type input "1.25"
click at [78, 180] on button "ENTER" at bounding box center [93, 187] width 156 height 31
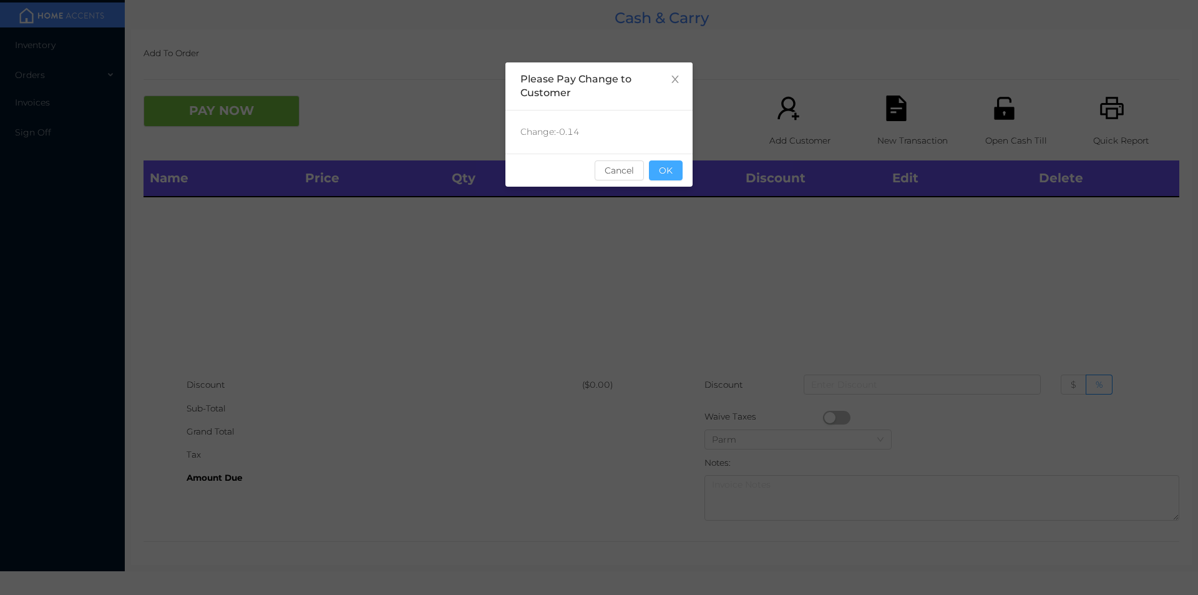
click at [654, 178] on button "OK" at bounding box center [666, 170] width 34 height 20
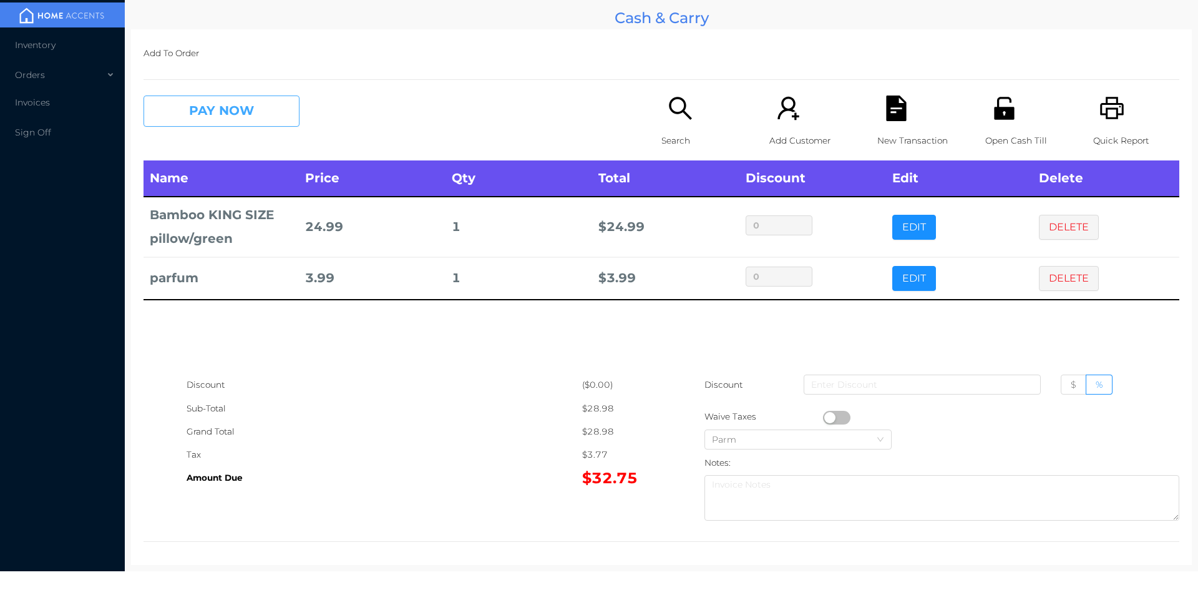
click at [206, 114] on button "PAY NOW" at bounding box center [222, 110] width 156 height 31
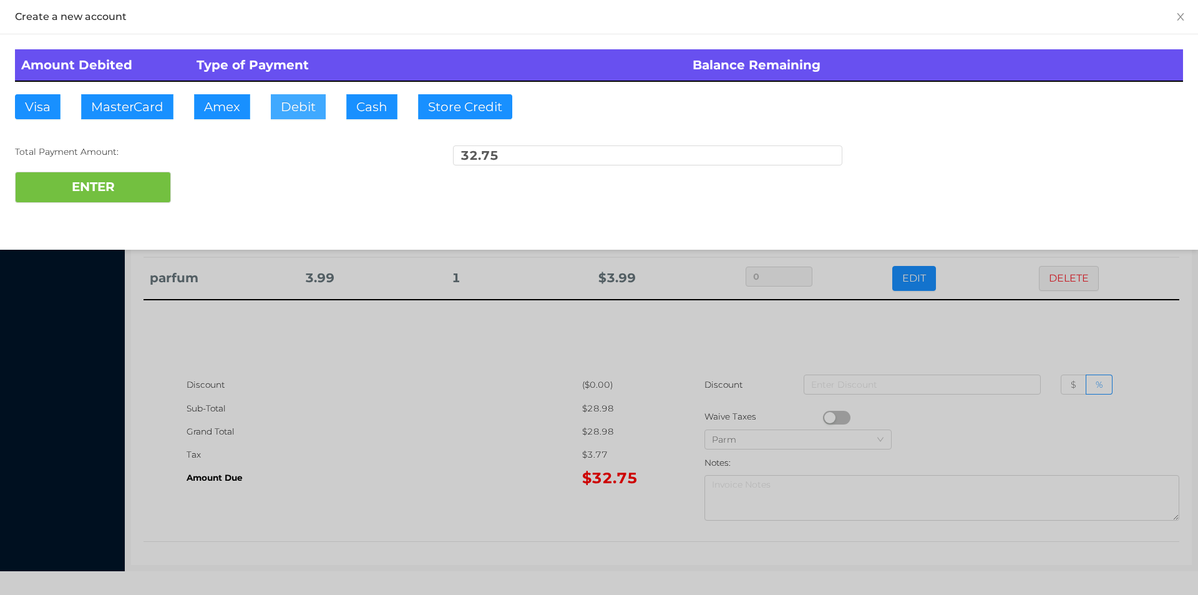
click at [288, 108] on button "Debit" at bounding box center [298, 106] width 55 height 25
type input "42.75"
click at [86, 186] on button "ENTER" at bounding box center [93, 187] width 156 height 31
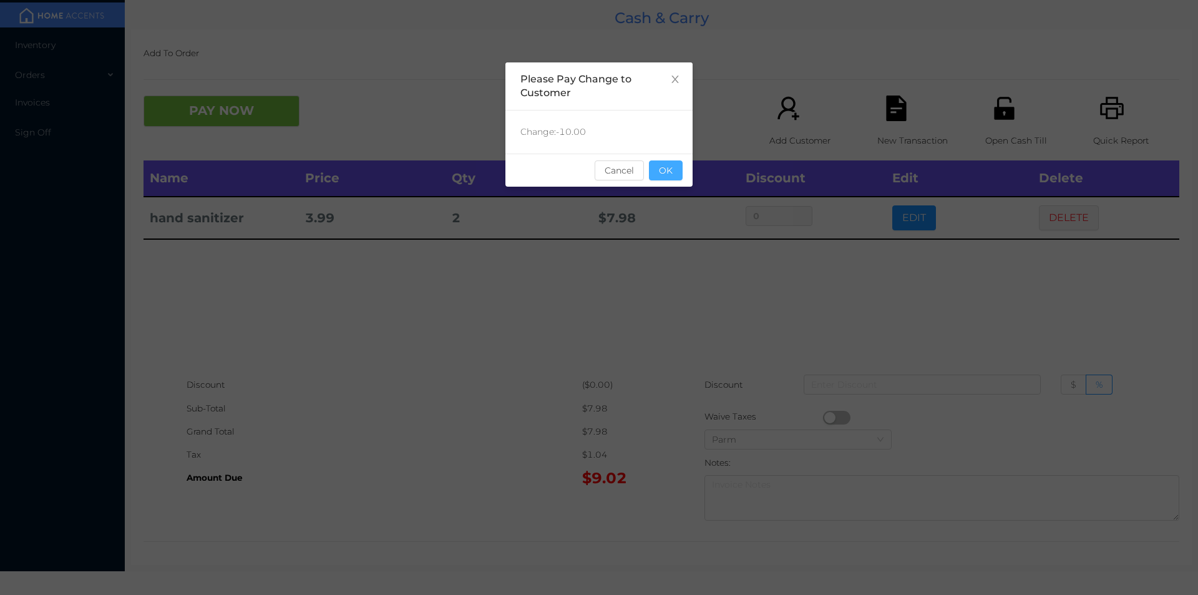
click at [680, 172] on button "OK" at bounding box center [666, 170] width 34 height 20
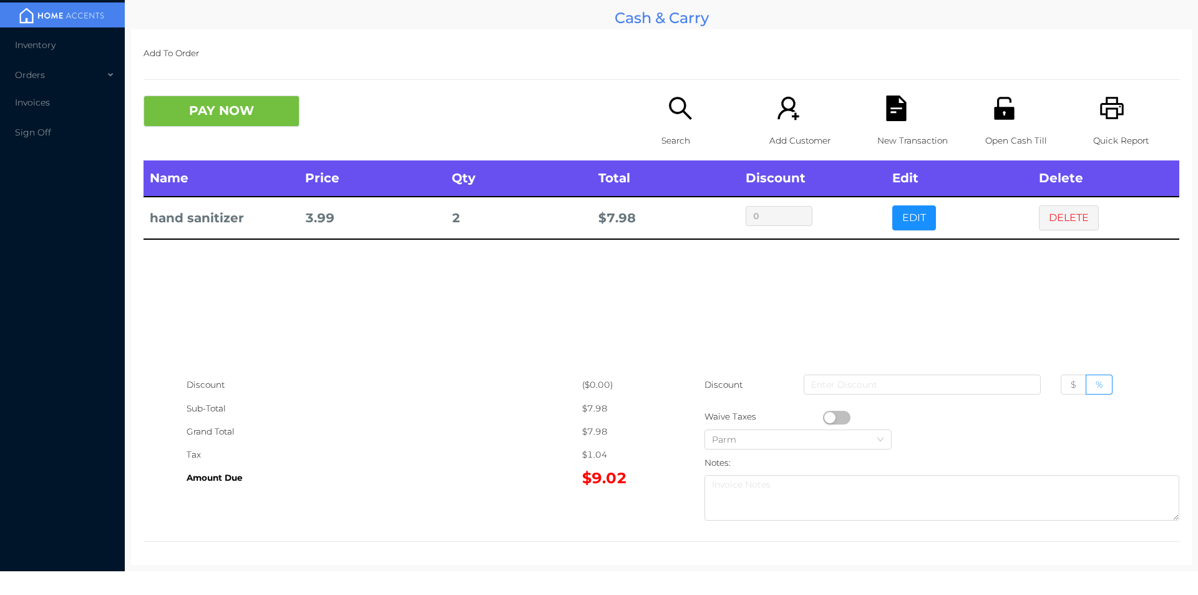
click at [908, 112] on div "New Transaction" at bounding box center [920, 127] width 86 height 65
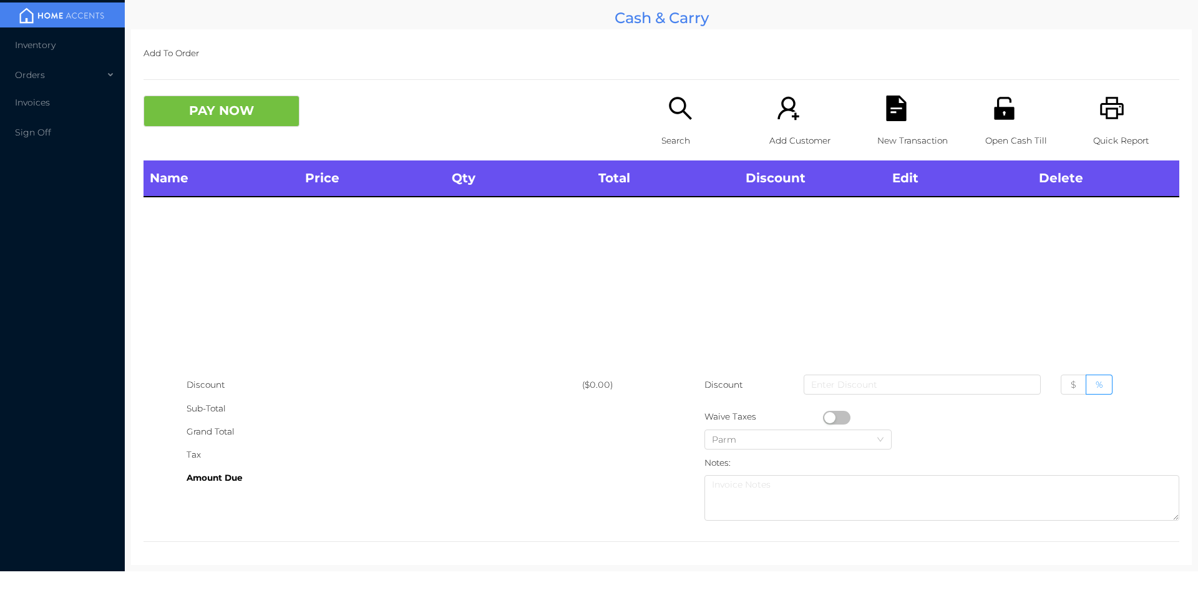
click at [1124, 116] on div "Quick Report" at bounding box center [1136, 127] width 86 height 65
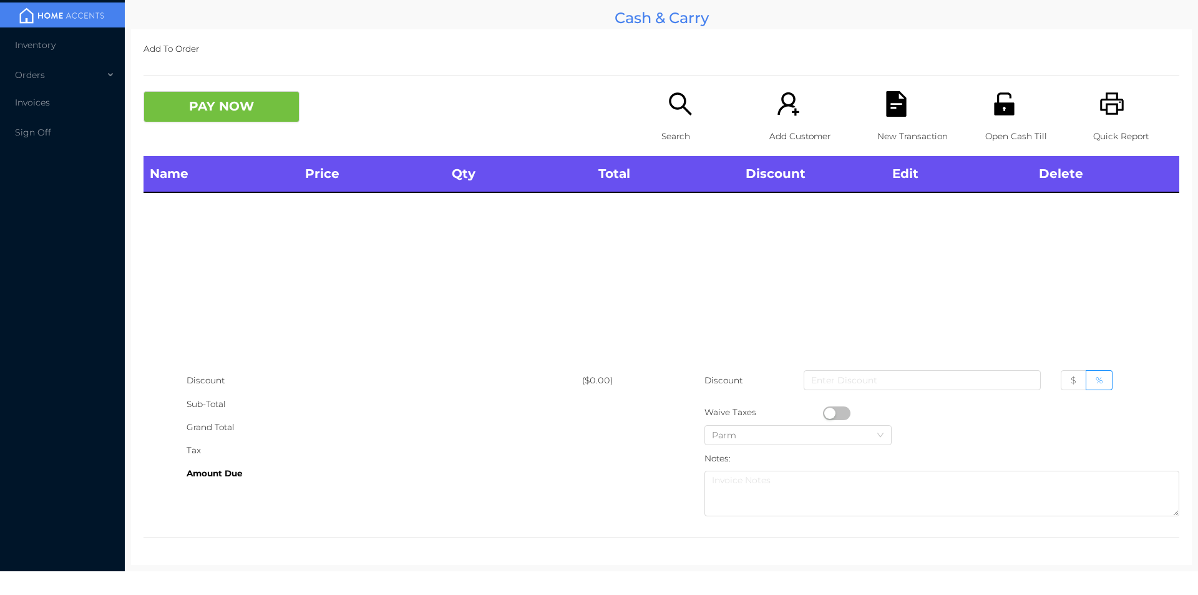
click at [670, 125] on p "Search" at bounding box center [704, 136] width 86 height 23
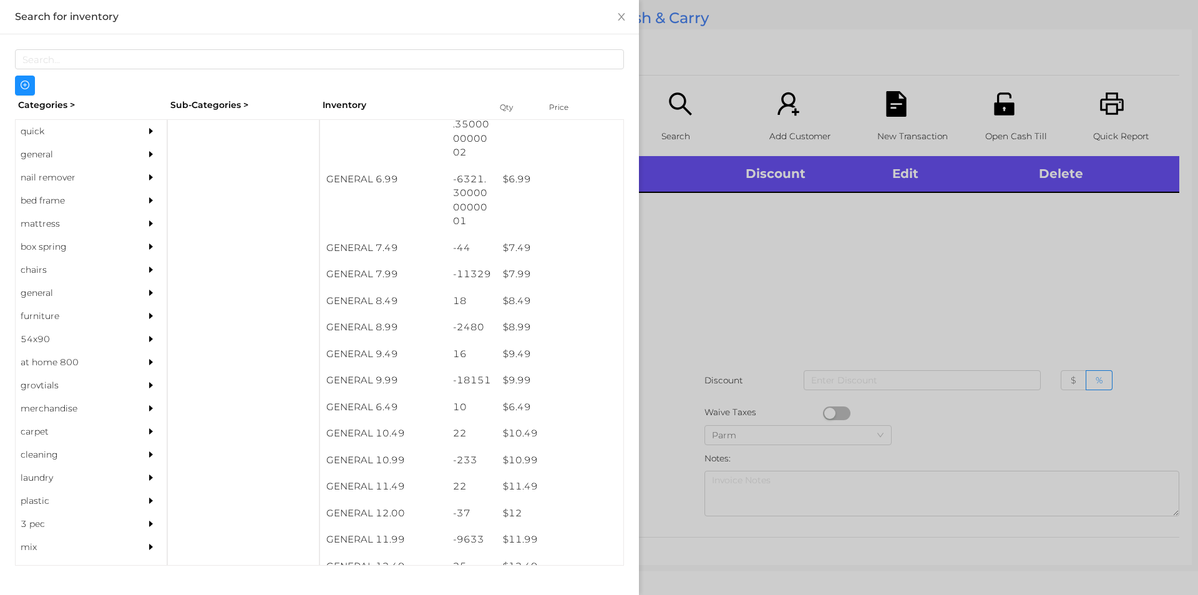
scroll to position [525, 0]
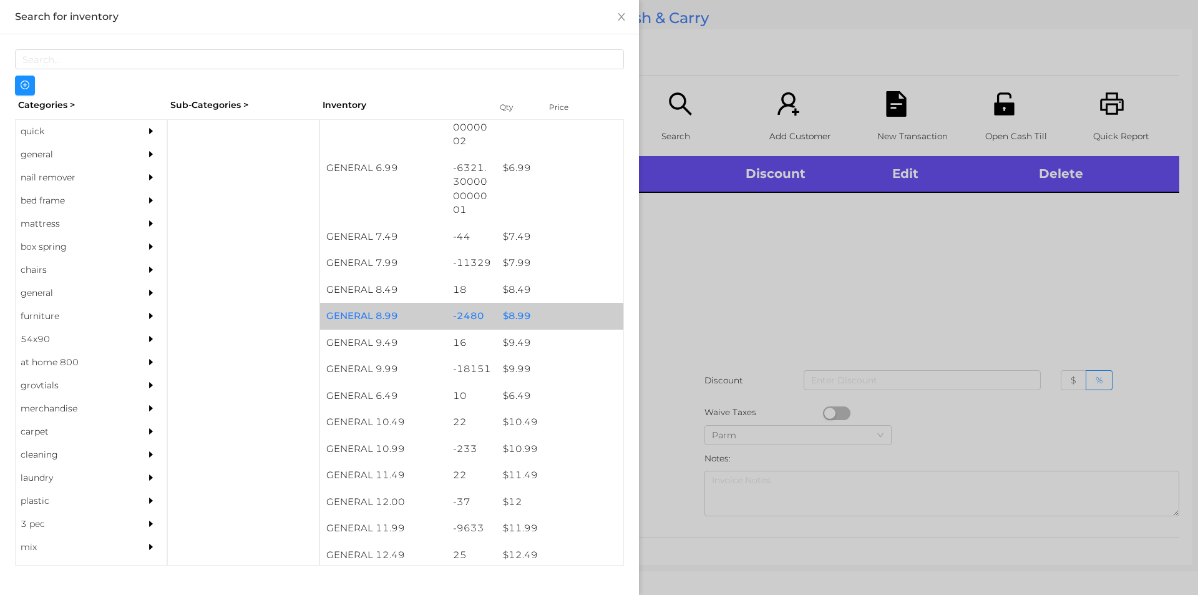
click at [518, 311] on div "$ 8.99" at bounding box center [560, 316] width 127 height 27
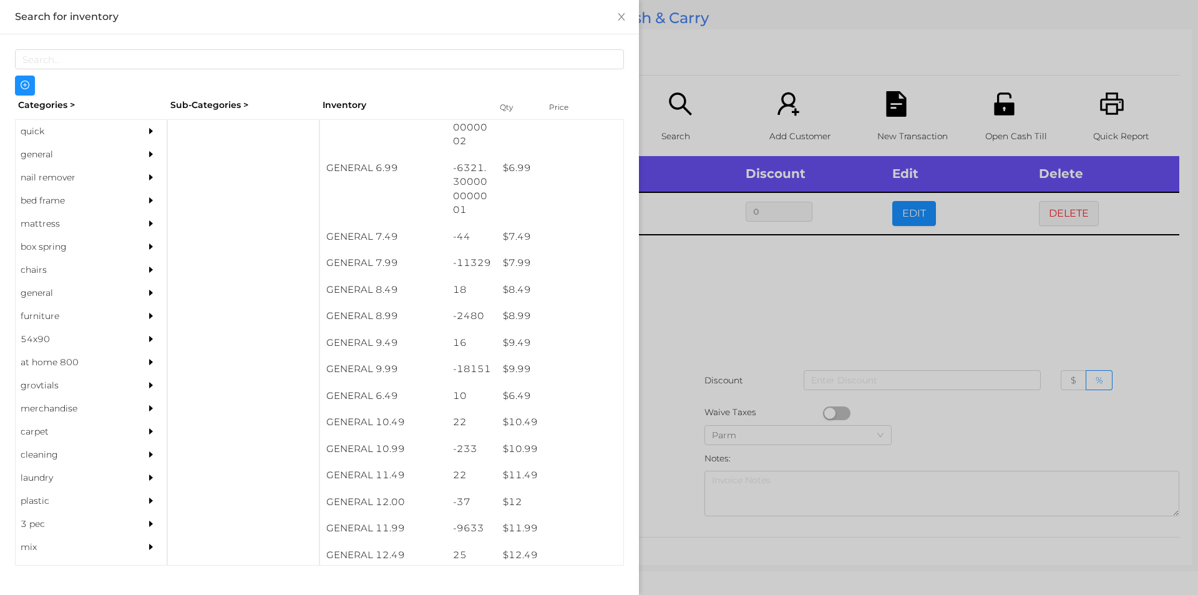
click at [689, 412] on div at bounding box center [599, 297] width 1198 height 595
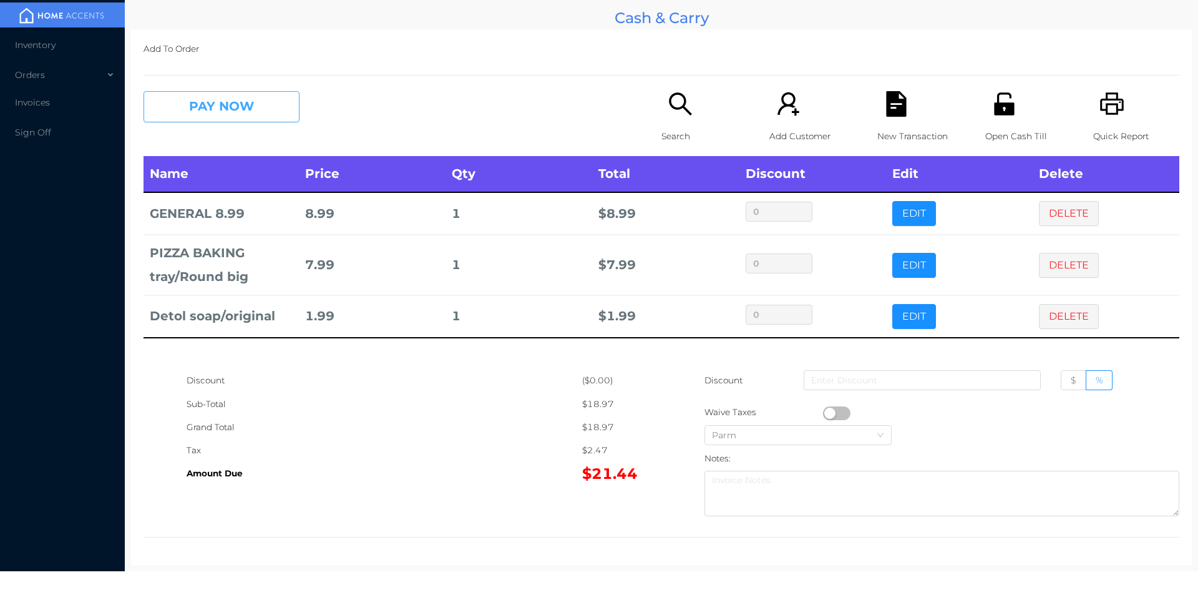
click at [230, 93] on button "PAY NOW" at bounding box center [222, 106] width 156 height 31
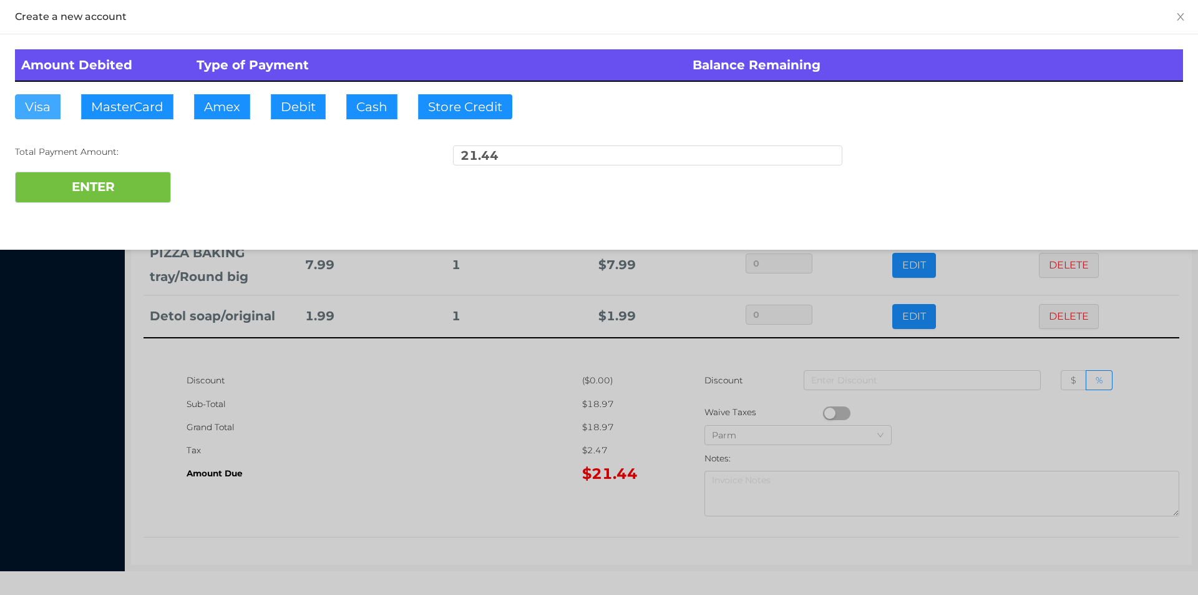
click at [32, 105] on button "Visa" at bounding box center [38, 106] width 46 height 25
click at [109, 184] on button "ENTER" at bounding box center [93, 187] width 156 height 31
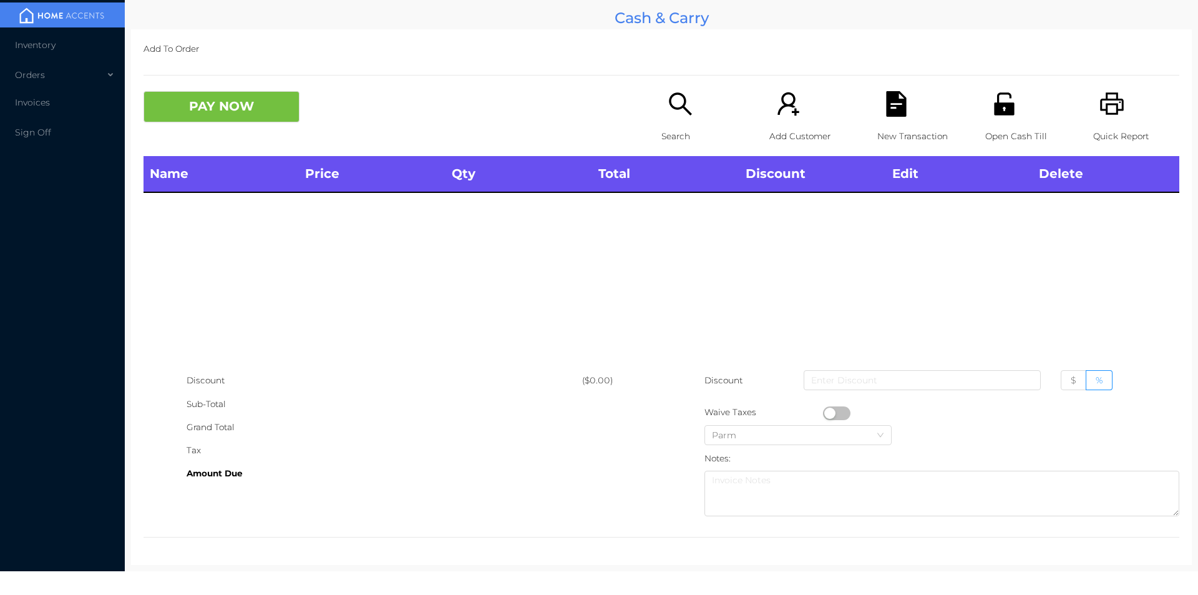
click at [669, 122] on div "Search" at bounding box center [704, 123] width 86 height 65
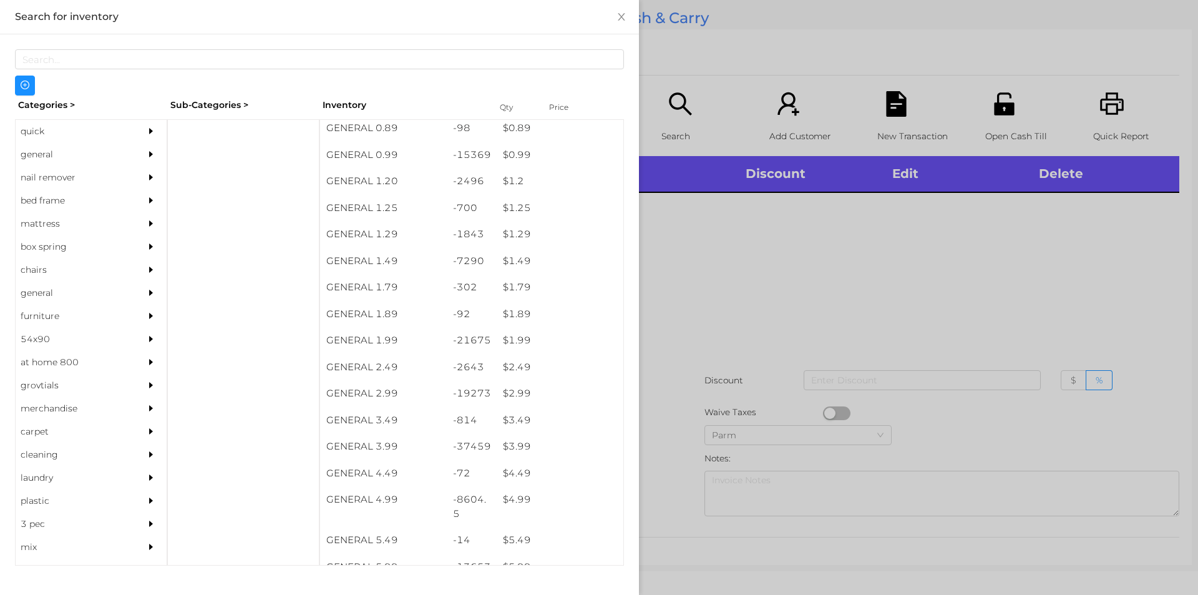
scroll to position [56, 0]
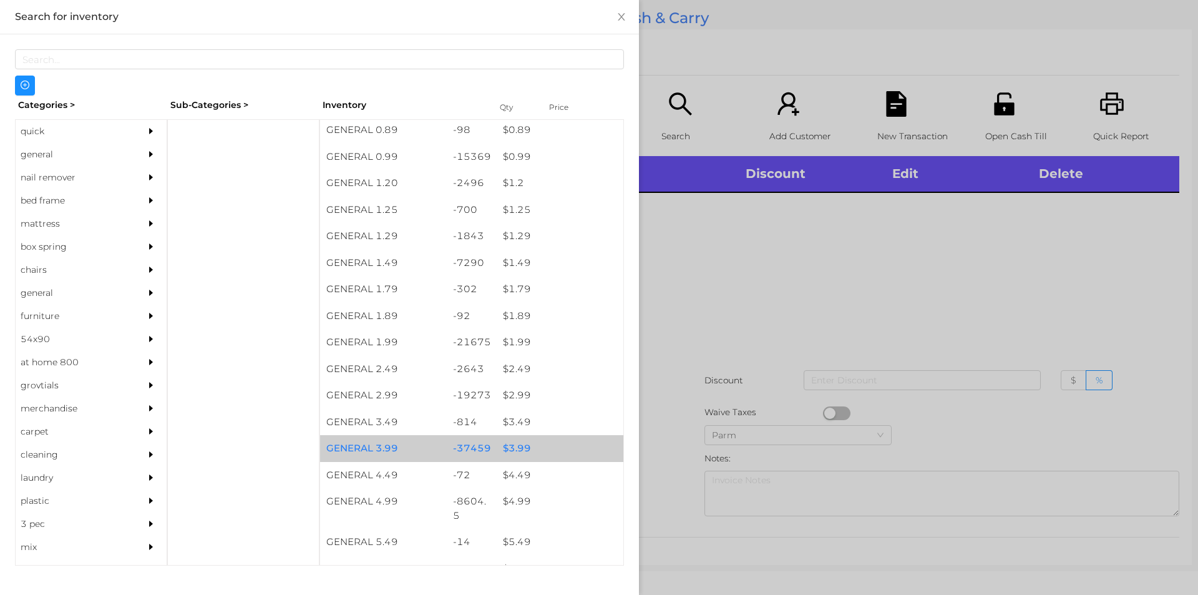
click at [516, 448] on div "$ 3.99" at bounding box center [560, 448] width 127 height 27
click at [520, 444] on div "$ 3.99" at bounding box center [560, 448] width 127 height 27
click at [516, 447] on div "$ 3.99" at bounding box center [560, 448] width 127 height 27
click at [515, 447] on div "$ 3.99" at bounding box center [560, 448] width 127 height 27
click at [516, 449] on div "$ 3.99" at bounding box center [560, 448] width 127 height 27
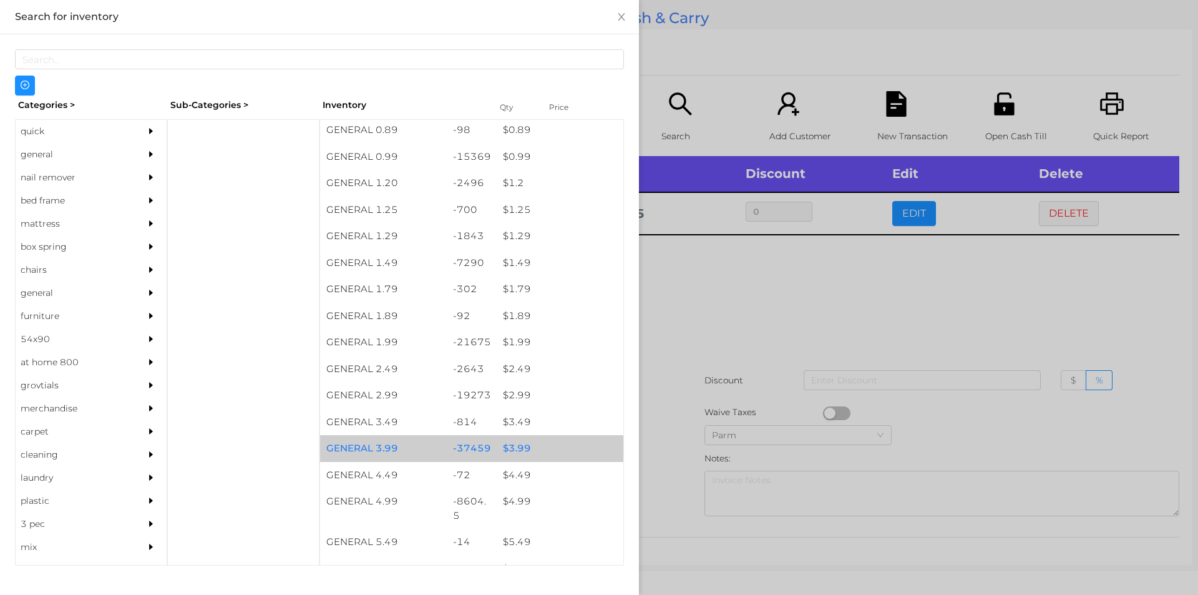
click at [510, 449] on div "$ 3.99" at bounding box center [560, 448] width 127 height 27
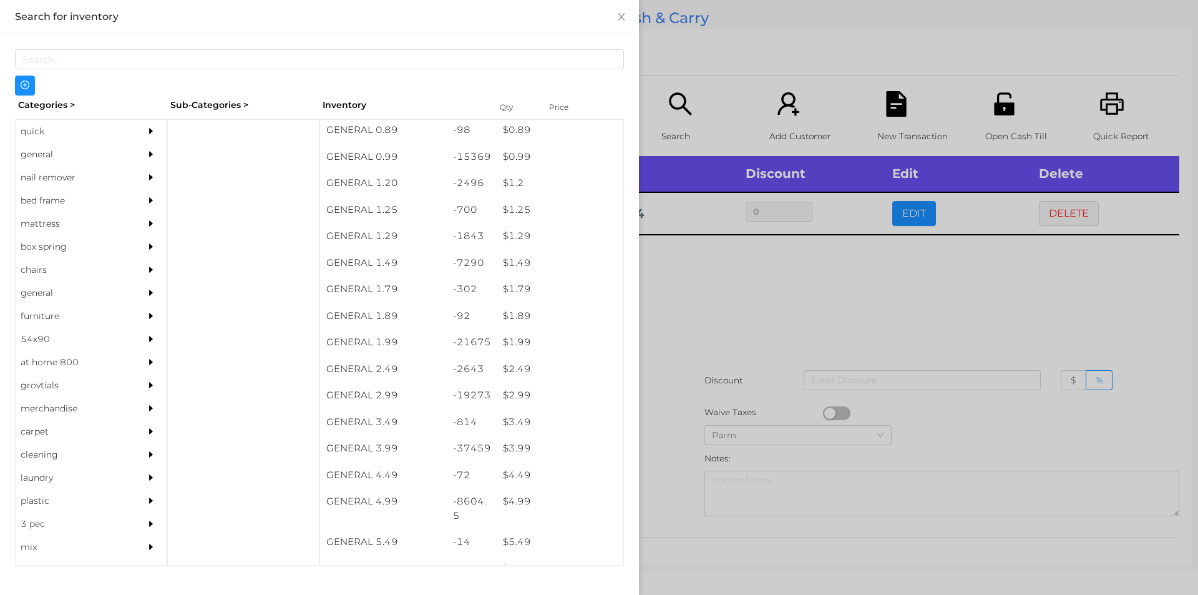
click at [721, 288] on div at bounding box center [599, 297] width 1198 height 595
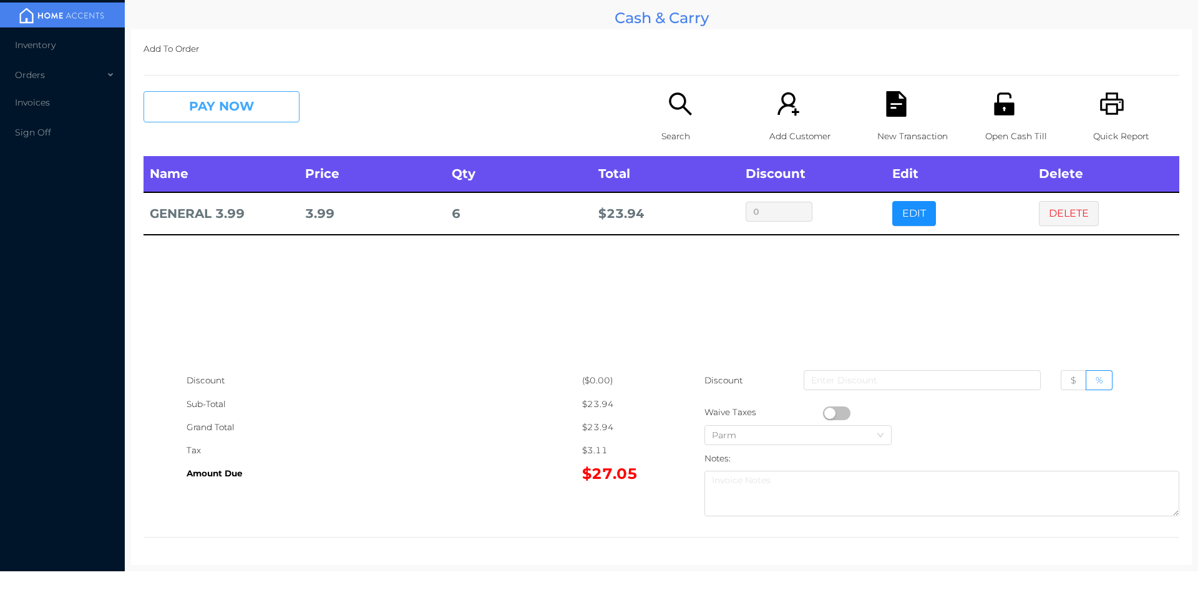
click at [217, 95] on button "PAY NOW" at bounding box center [222, 106] width 156 height 31
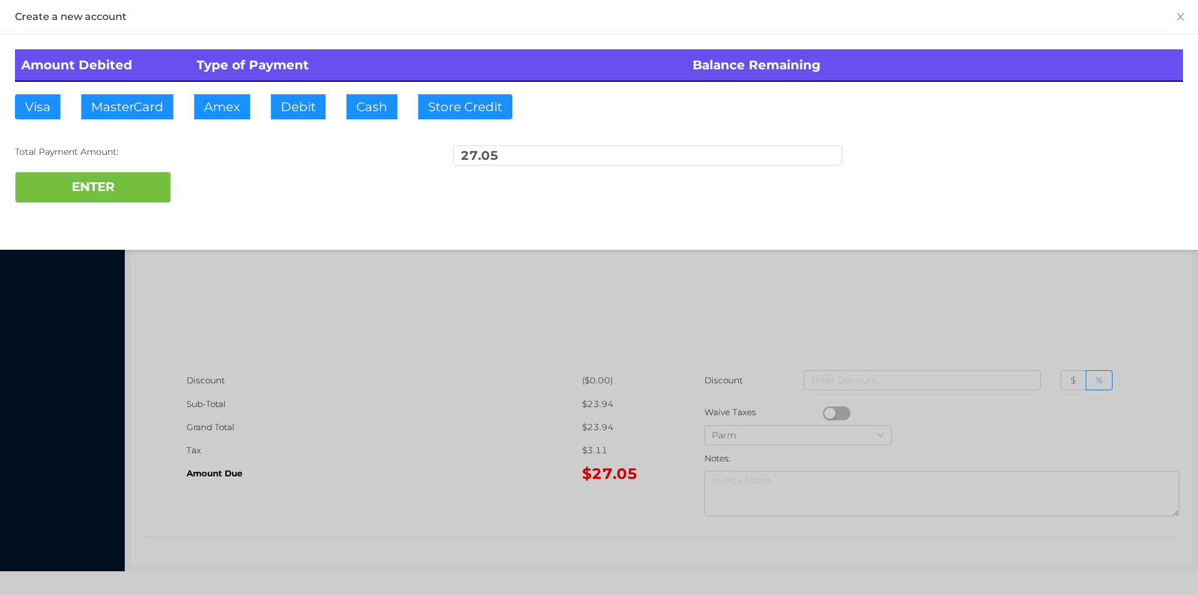
click at [533, 361] on div at bounding box center [599, 297] width 1198 height 595
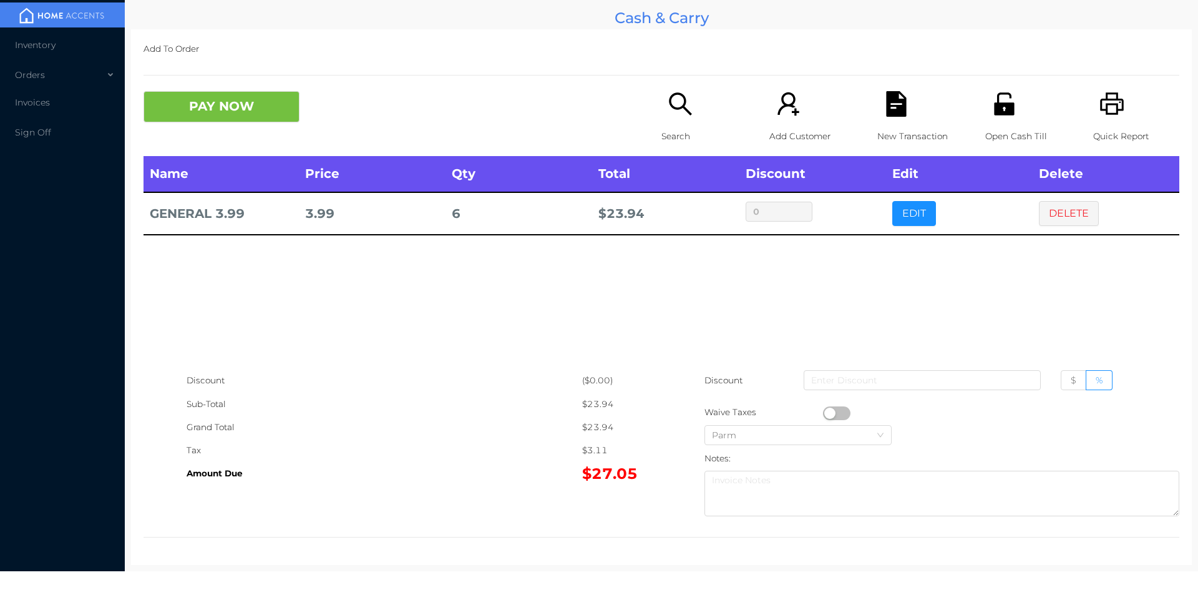
click at [1003, 120] on div "Open Cash Till" at bounding box center [1028, 123] width 86 height 65
click at [889, 112] on icon "icon: file-text" at bounding box center [896, 104] width 20 height 26
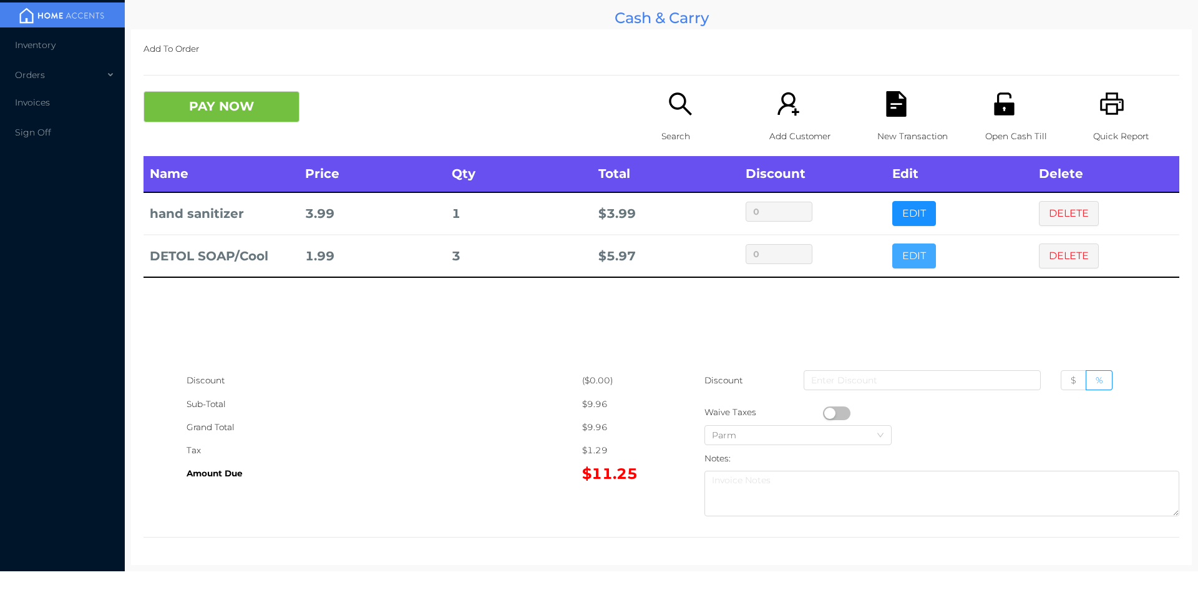
click at [904, 255] on button "EDIT" at bounding box center [914, 255] width 44 height 25
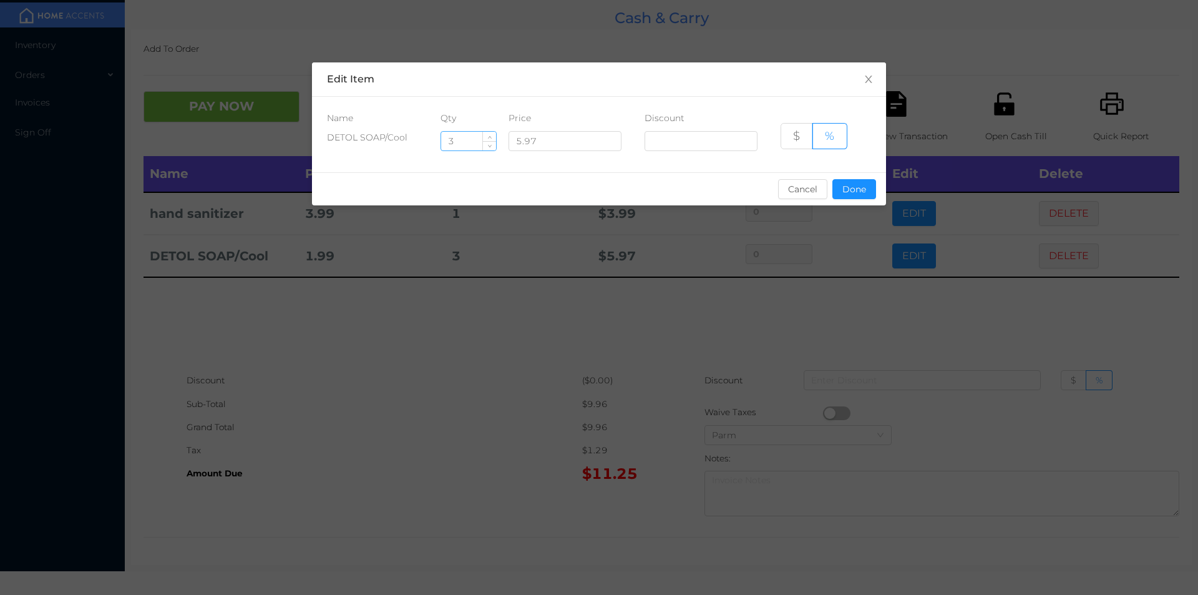
click at [465, 137] on input "3" at bounding box center [468, 141] width 55 height 19
type input "4"
click at [859, 180] on button "Done" at bounding box center [854, 189] width 44 height 20
type input "0%"
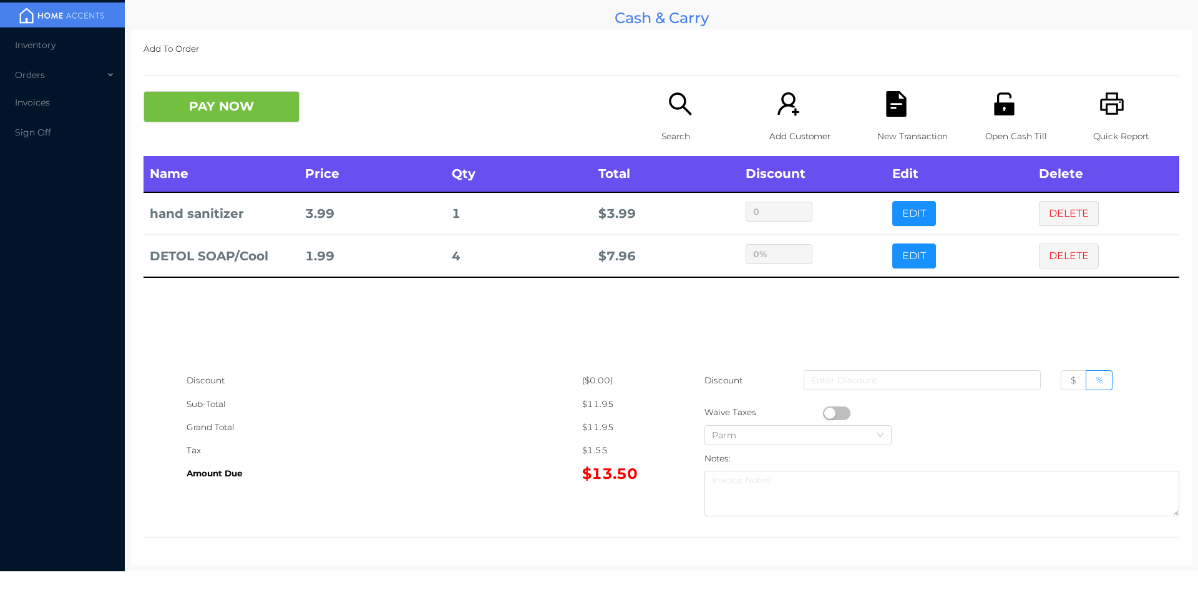
click at [803, 404] on div "Waive Taxes" at bounding box center [763, 412] width 119 height 23
click at [823, 410] on button "button" at bounding box center [836, 413] width 27 height 14
click at [897, 108] on icon "icon: file-text" at bounding box center [896, 104] width 20 height 26
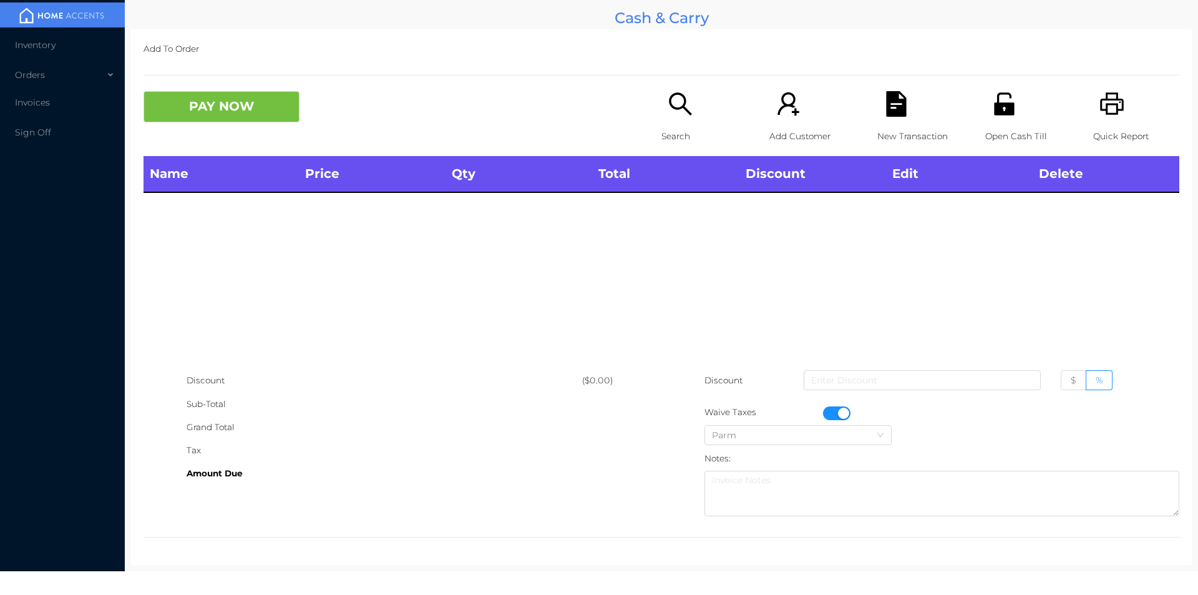
click at [1012, 353] on div "Name Price Qty Total Discount Edit Delete" at bounding box center [662, 262] width 1036 height 213
click at [836, 412] on button "button" at bounding box center [836, 413] width 27 height 14
click at [1015, 110] on div "Open Cash Till" at bounding box center [1028, 123] width 86 height 65
click at [344, 474] on div "Amount Due" at bounding box center [385, 473] width 396 height 23
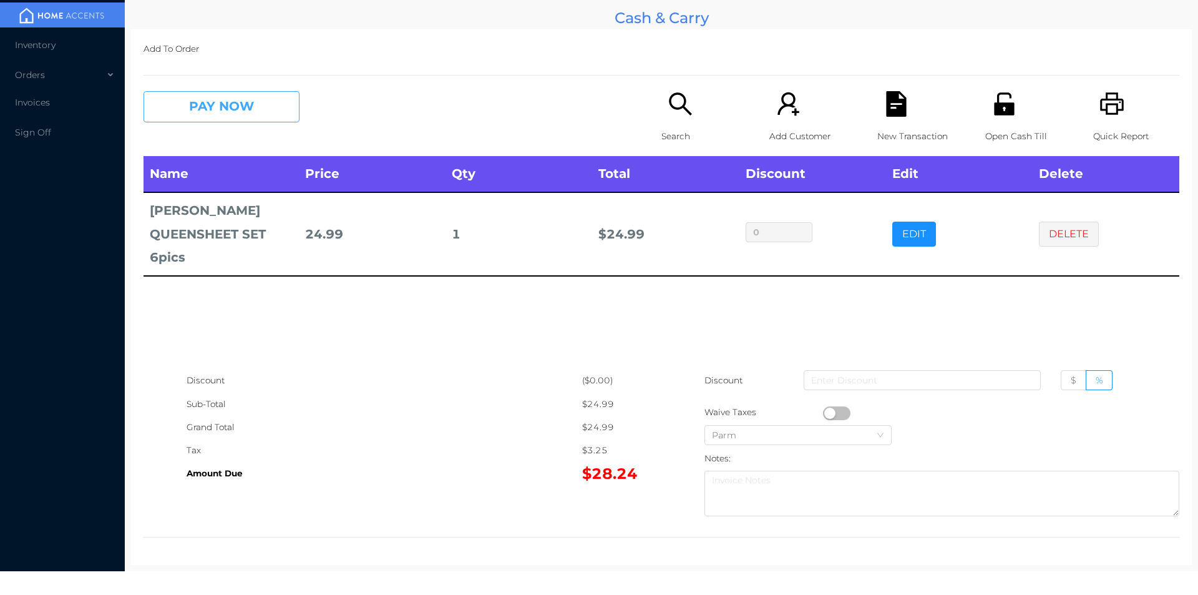
click at [186, 104] on button "PAY NOW" at bounding box center [222, 106] width 156 height 31
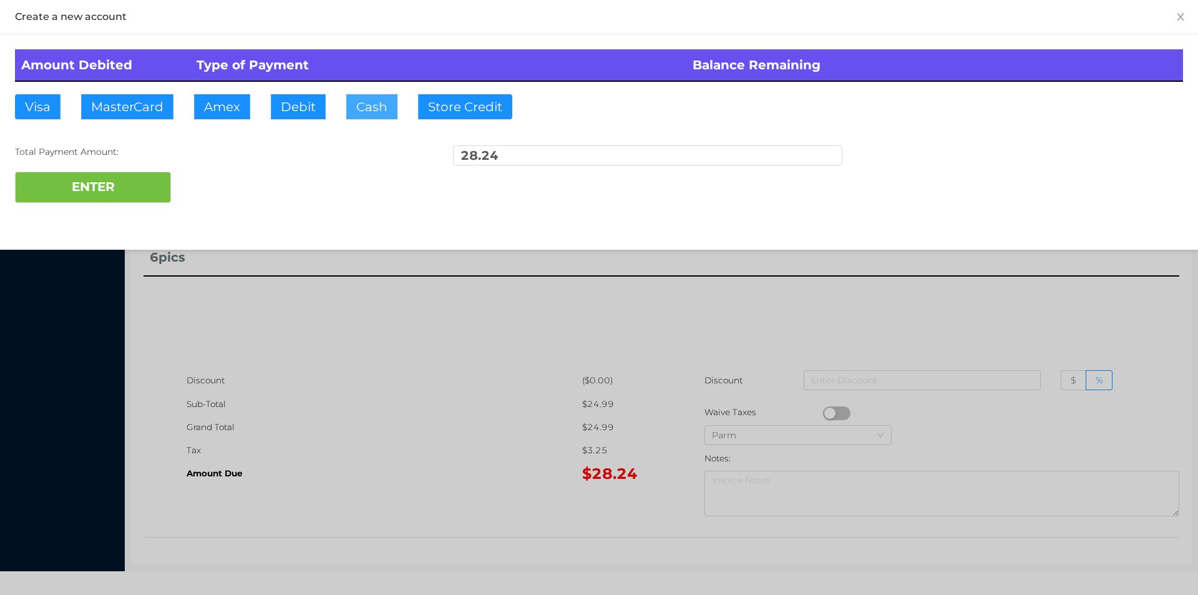
click at [360, 109] on button "Cash" at bounding box center [371, 106] width 51 height 25
click at [153, 175] on button "ENTER" at bounding box center [93, 187] width 156 height 31
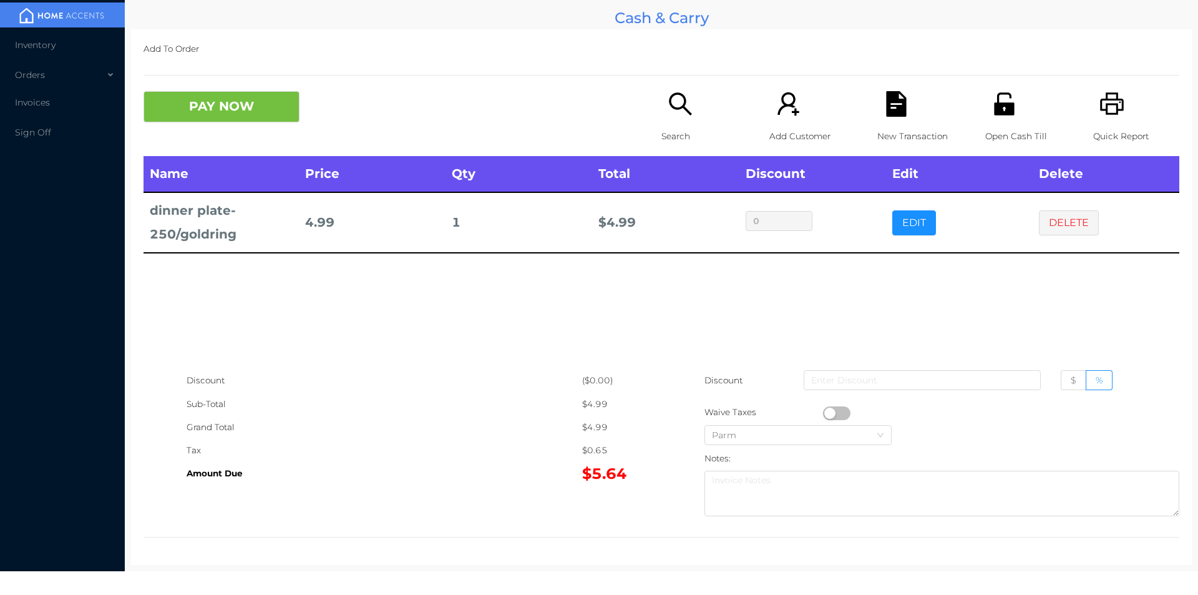
click at [898, 106] on icon "icon: file-text" at bounding box center [896, 104] width 20 height 26
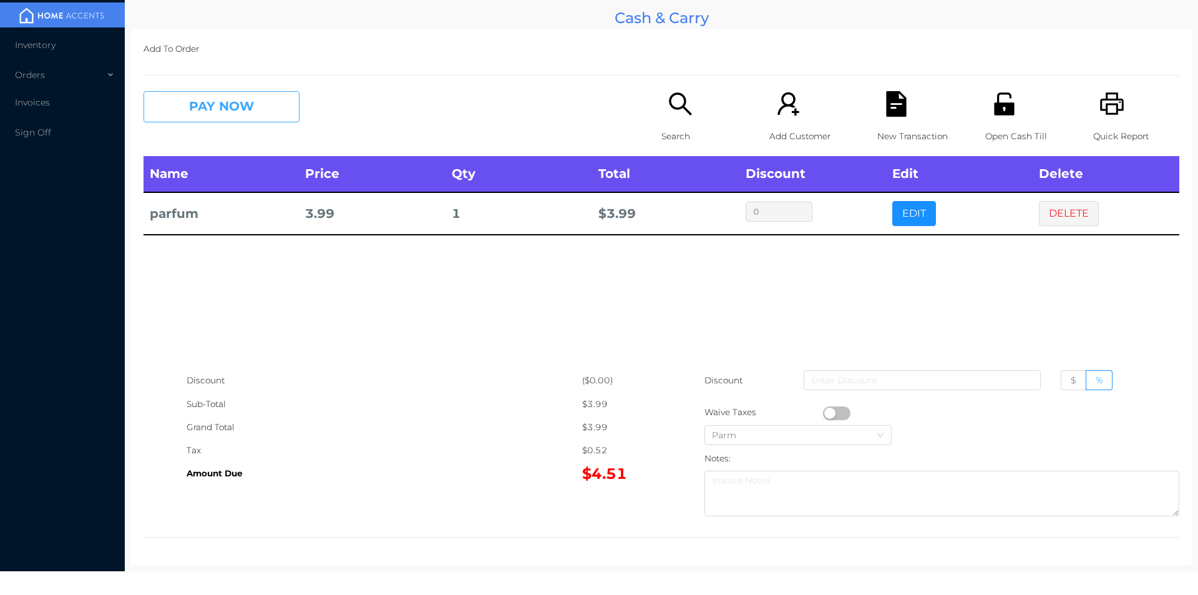
click at [221, 116] on button "PAY NOW" at bounding box center [222, 106] width 156 height 31
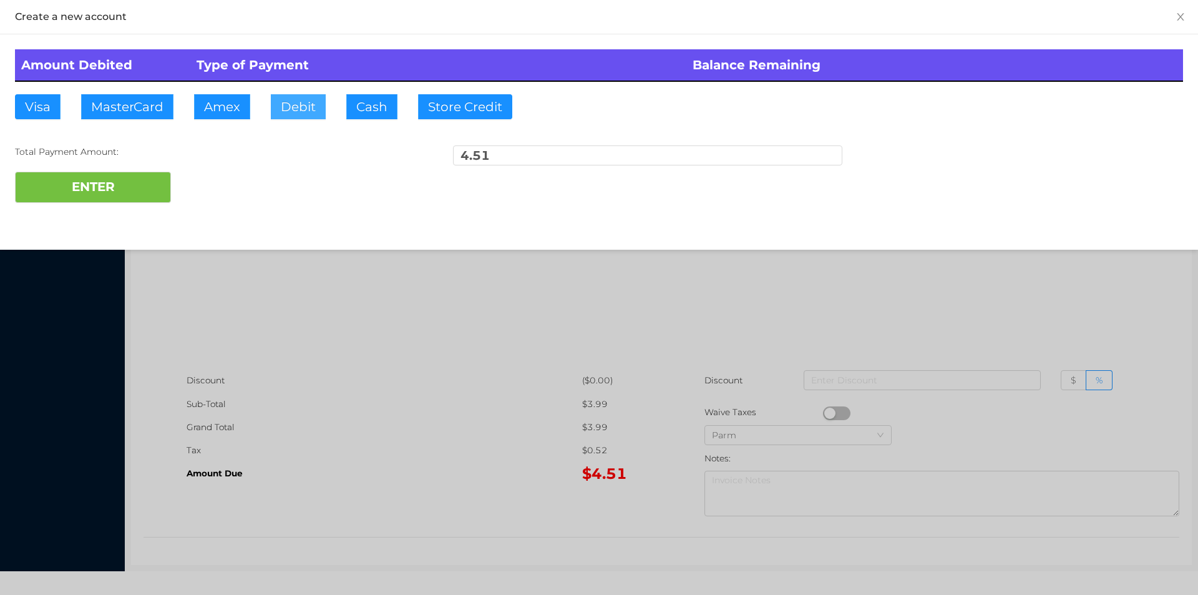
click at [320, 100] on button "Debit" at bounding box center [298, 106] width 55 height 25
click at [96, 190] on button "ENTER" at bounding box center [93, 187] width 156 height 31
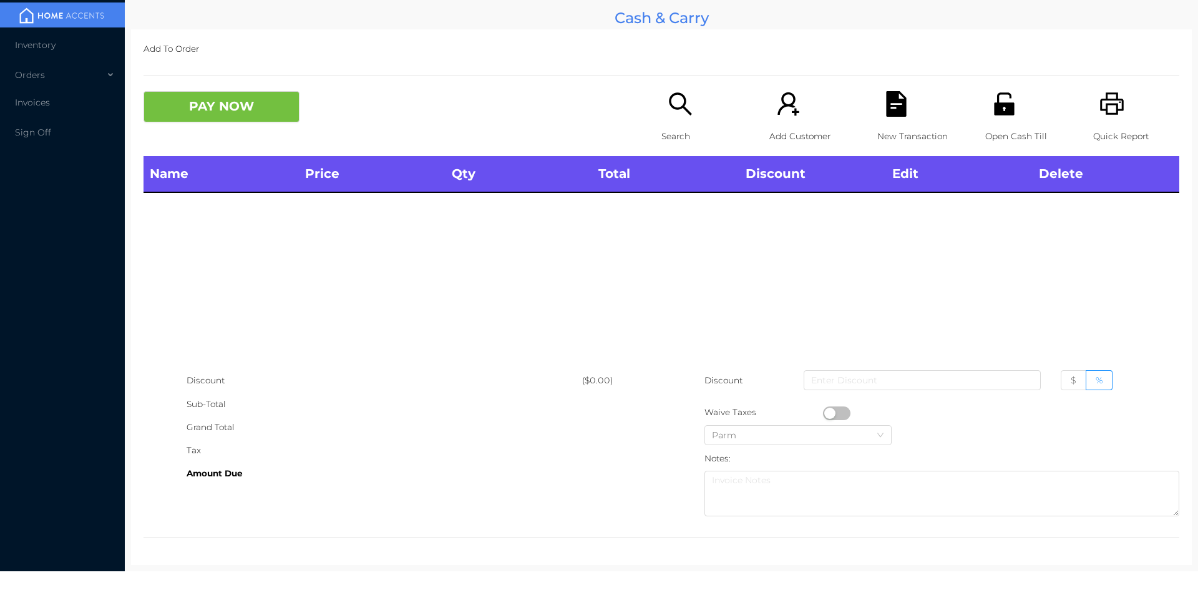
click at [690, 112] on div "Search" at bounding box center [704, 123] width 86 height 65
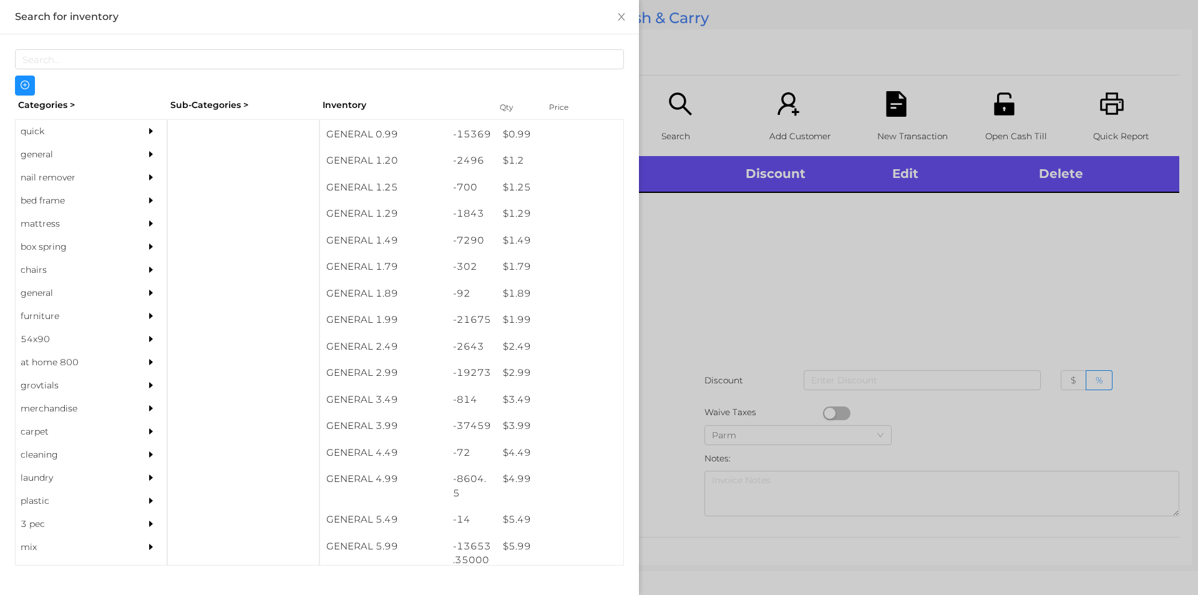
scroll to position [75, 0]
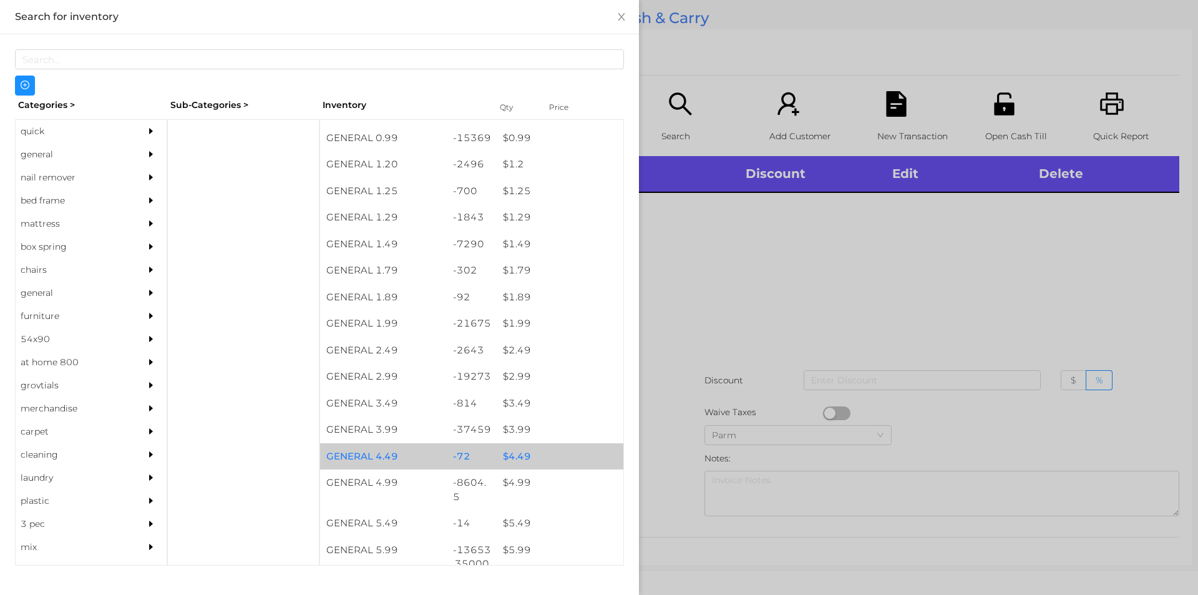
click at [479, 465] on div "-72" at bounding box center [472, 456] width 51 height 27
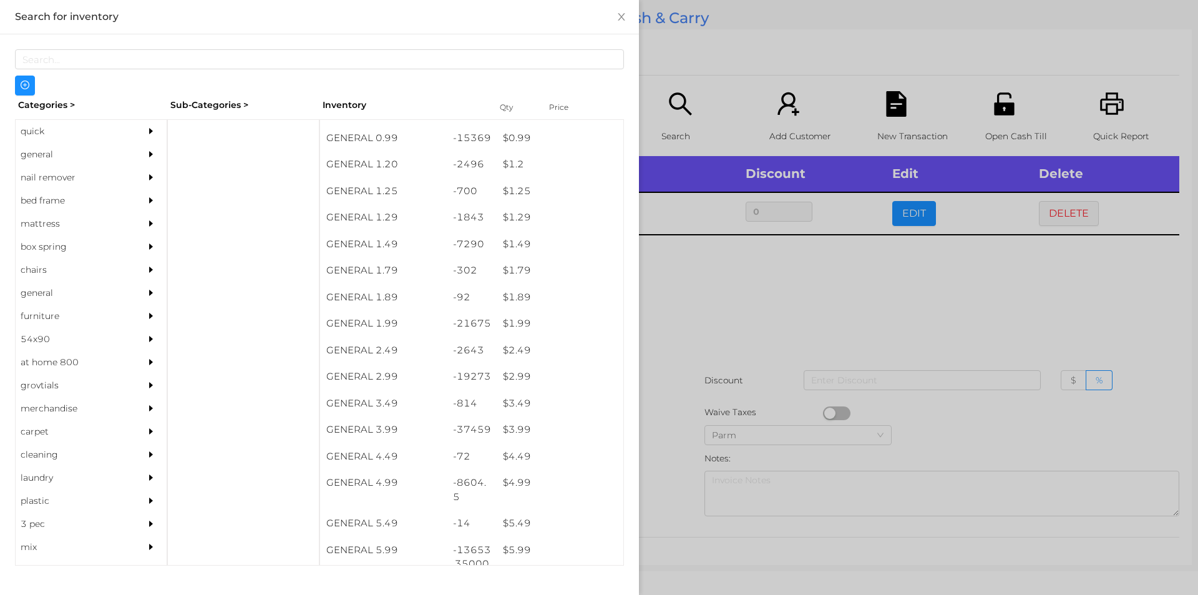
click at [700, 422] on div at bounding box center [599, 297] width 1198 height 595
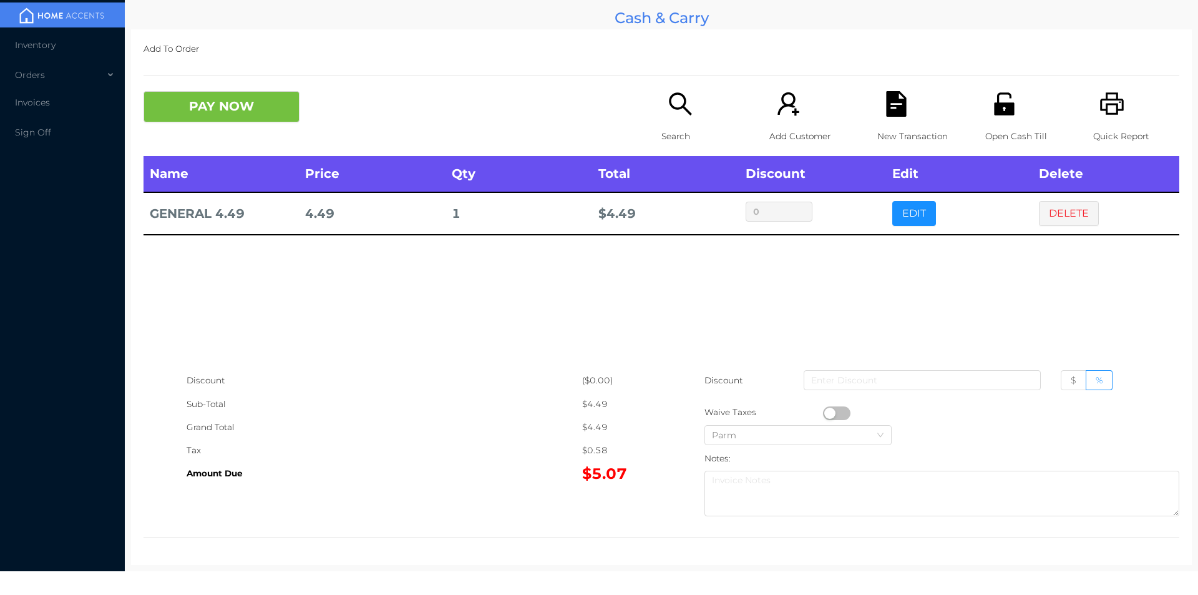
click at [892, 115] on icon "icon: file-text" at bounding box center [896, 104] width 20 height 26
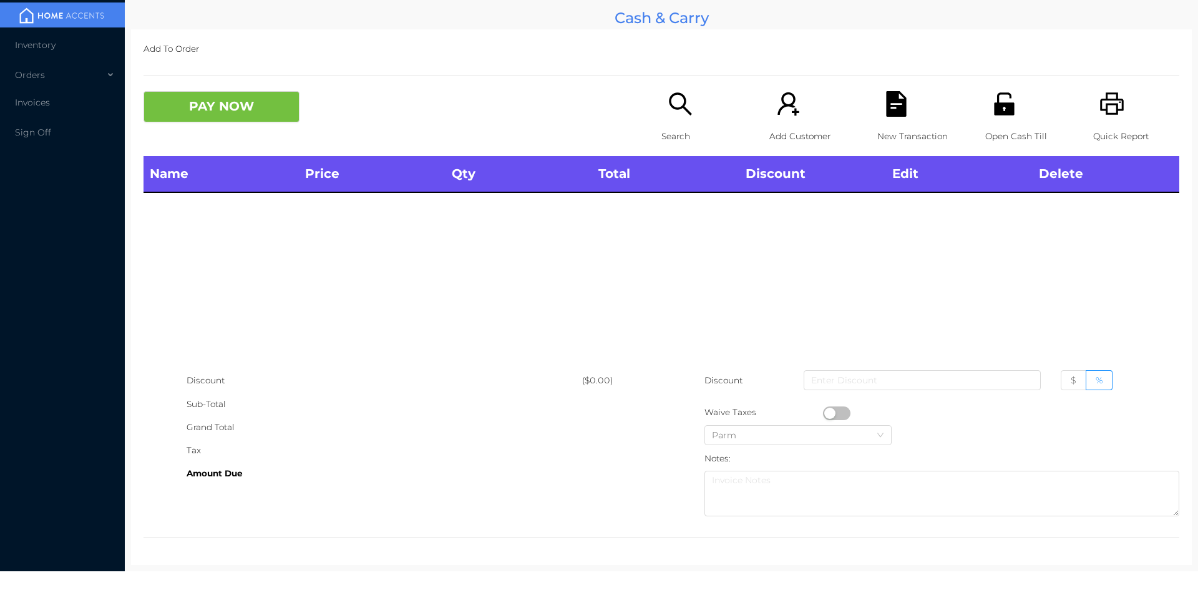
click at [1003, 101] on icon "icon: unlock" at bounding box center [1005, 104] width 26 height 26
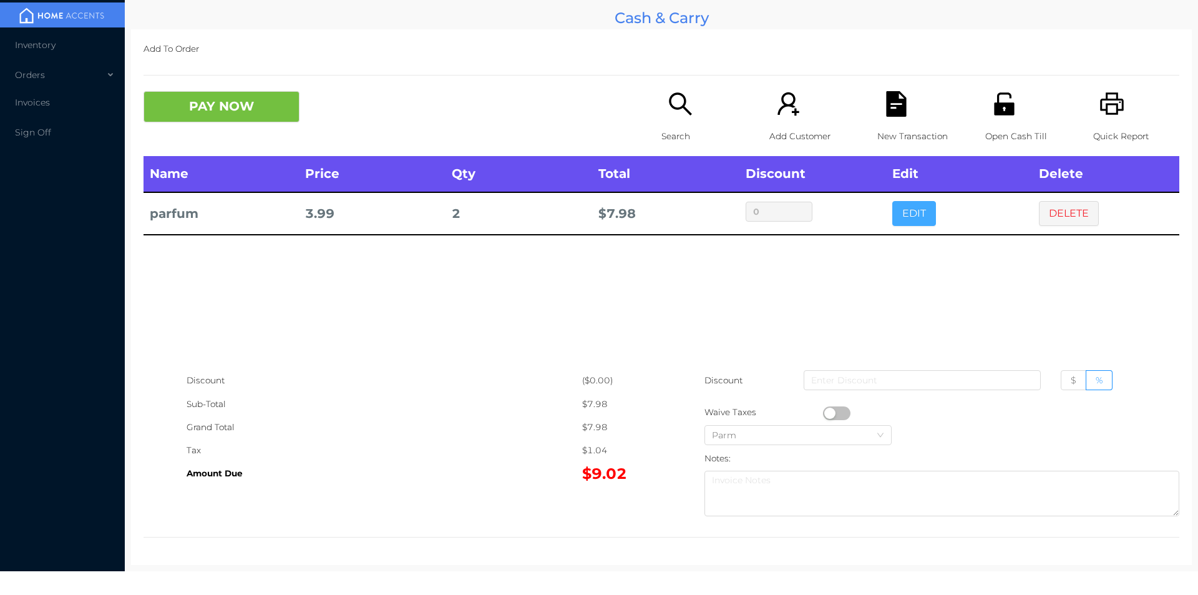
click at [911, 203] on button "EDIT" at bounding box center [914, 213] width 44 height 25
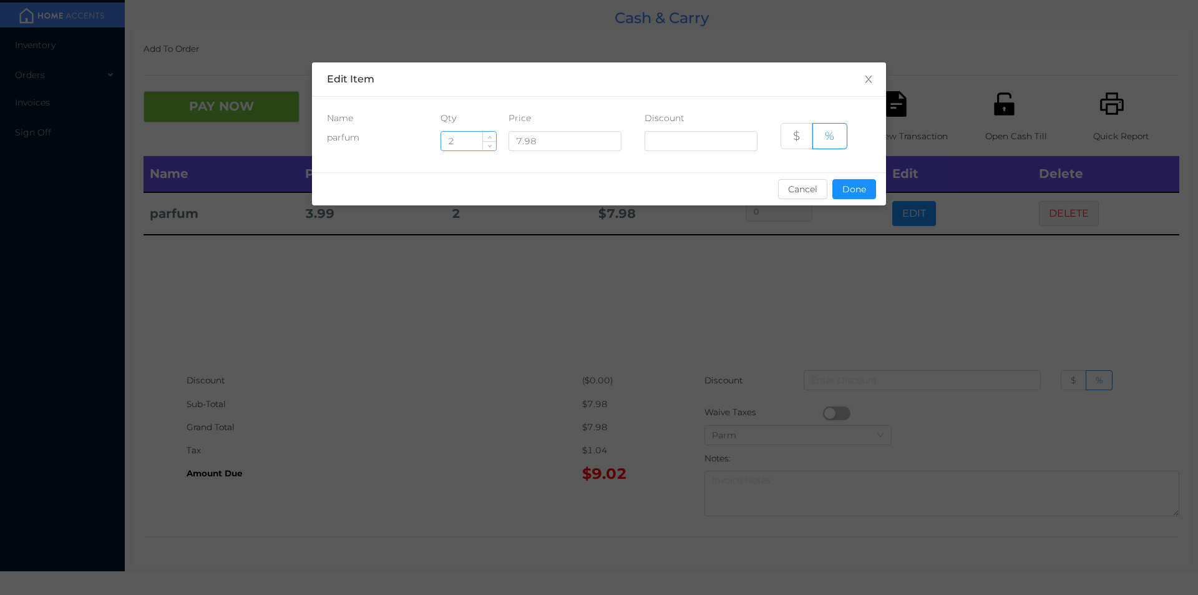
click at [472, 142] on input "2" at bounding box center [468, 141] width 55 height 19
type input "1"
click at [865, 192] on button "Done" at bounding box center [854, 189] width 44 height 20
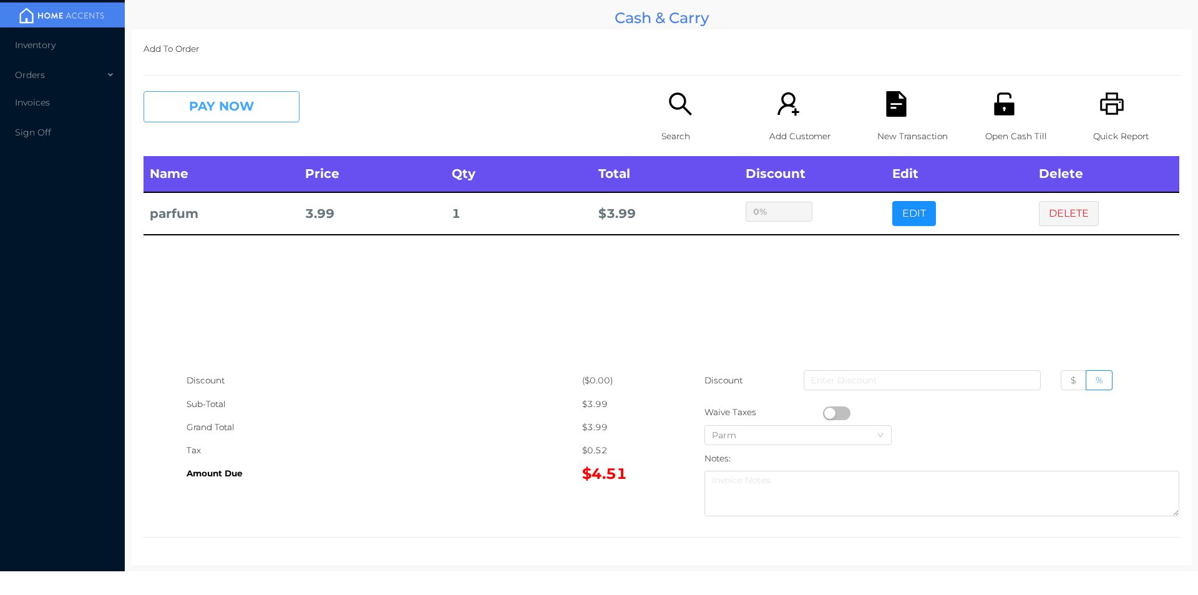
click at [235, 94] on button "PAY NOW" at bounding box center [222, 106] width 156 height 31
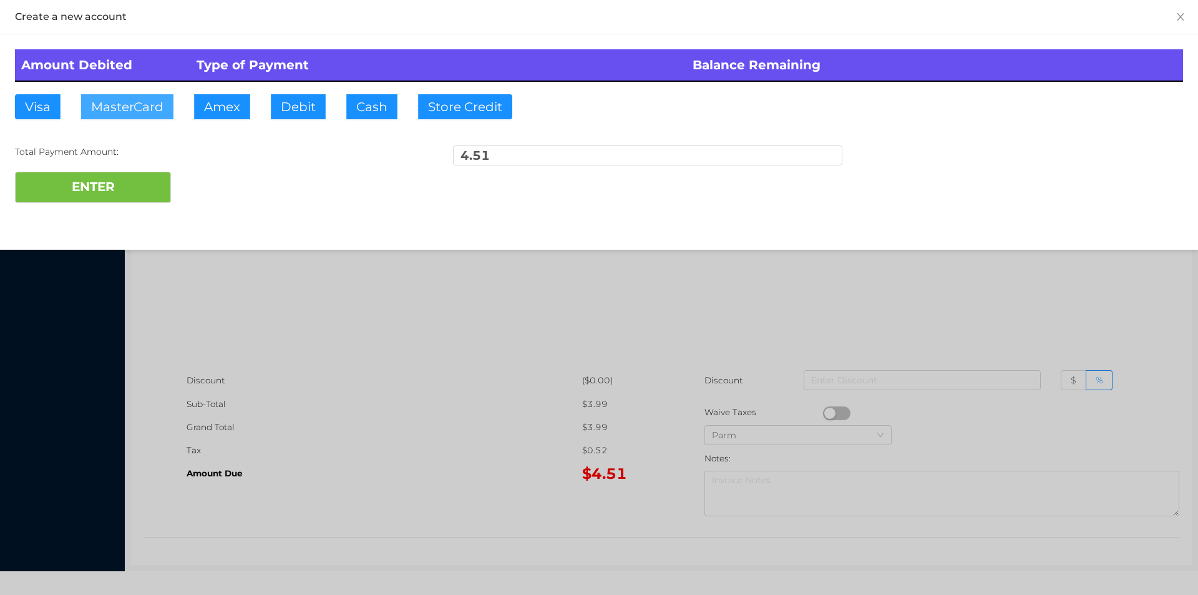
click at [142, 100] on button "MasterCard" at bounding box center [127, 106] width 92 height 25
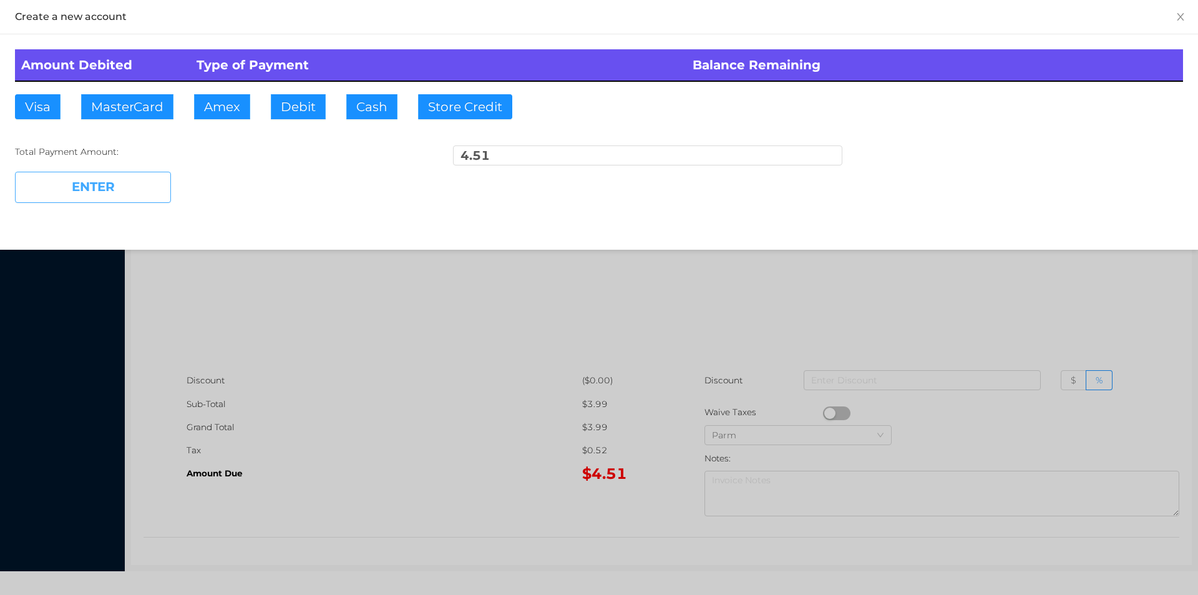
click at [105, 175] on button "ENTER" at bounding box center [93, 187] width 156 height 31
type input "0"
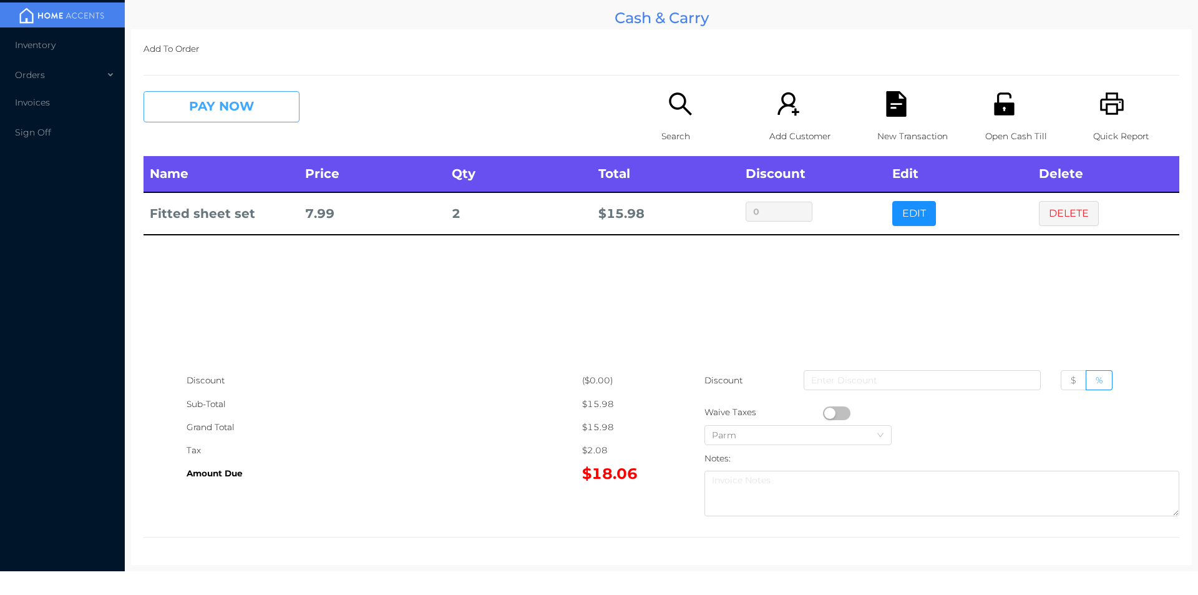
click at [211, 119] on button "PAY NOW" at bounding box center [222, 106] width 156 height 31
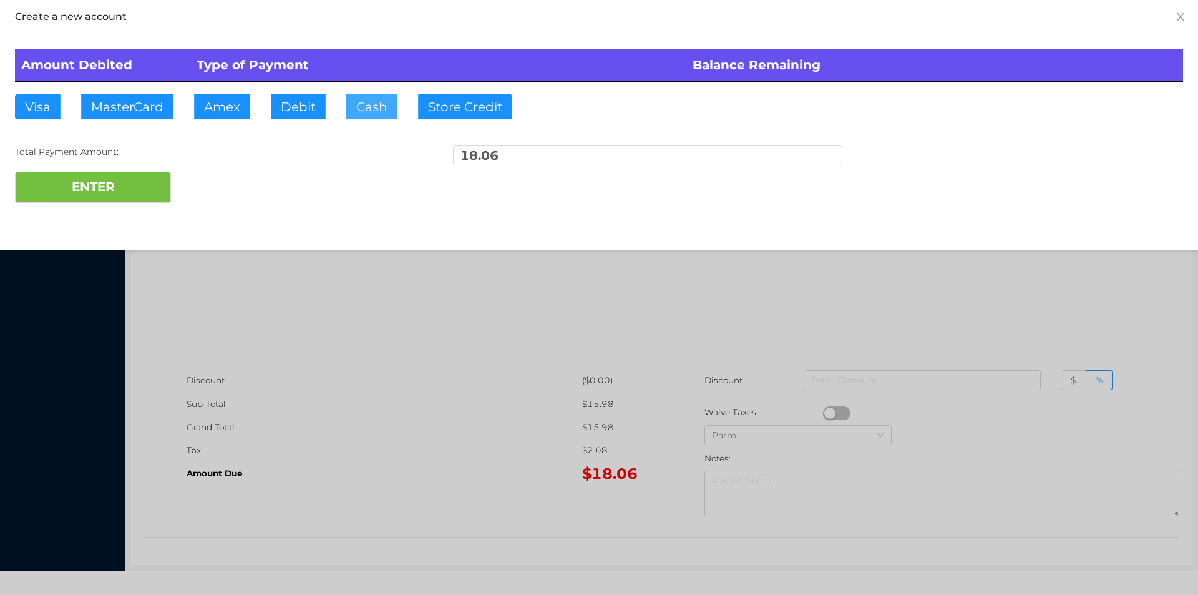
click at [365, 117] on button "Cash" at bounding box center [371, 106] width 51 height 25
click at [110, 202] on button "ENTER" at bounding box center [93, 187] width 156 height 31
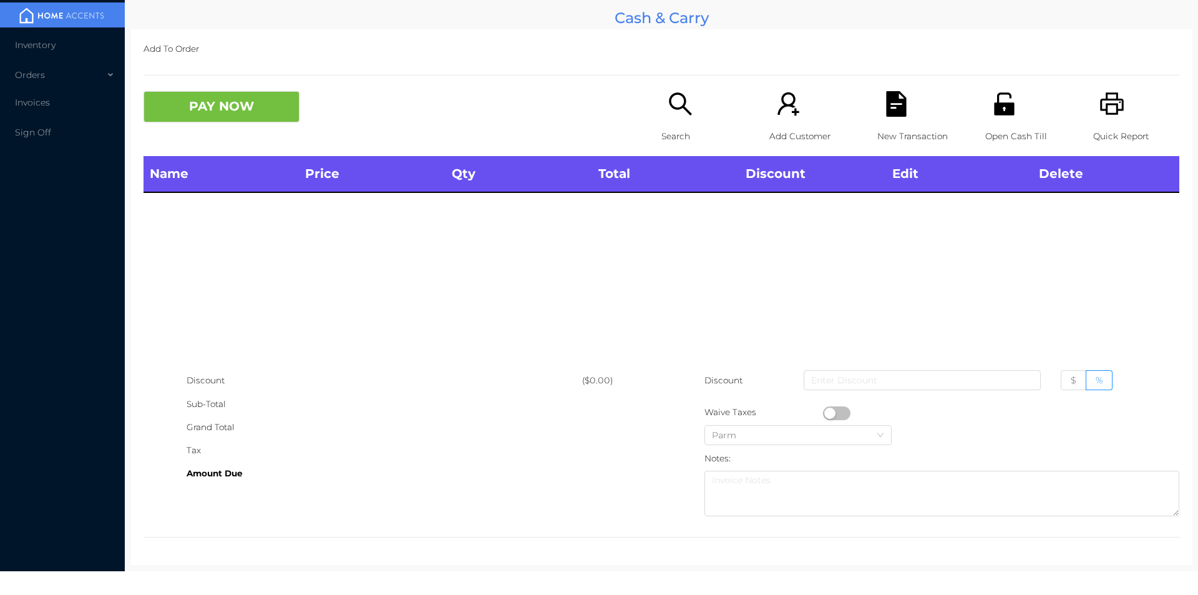
click at [994, 109] on icon "icon: unlock" at bounding box center [1004, 103] width 20 height 22
click at [682, 112] on icon "icon: search" at bounding box center [681, 104] width 26 height 26
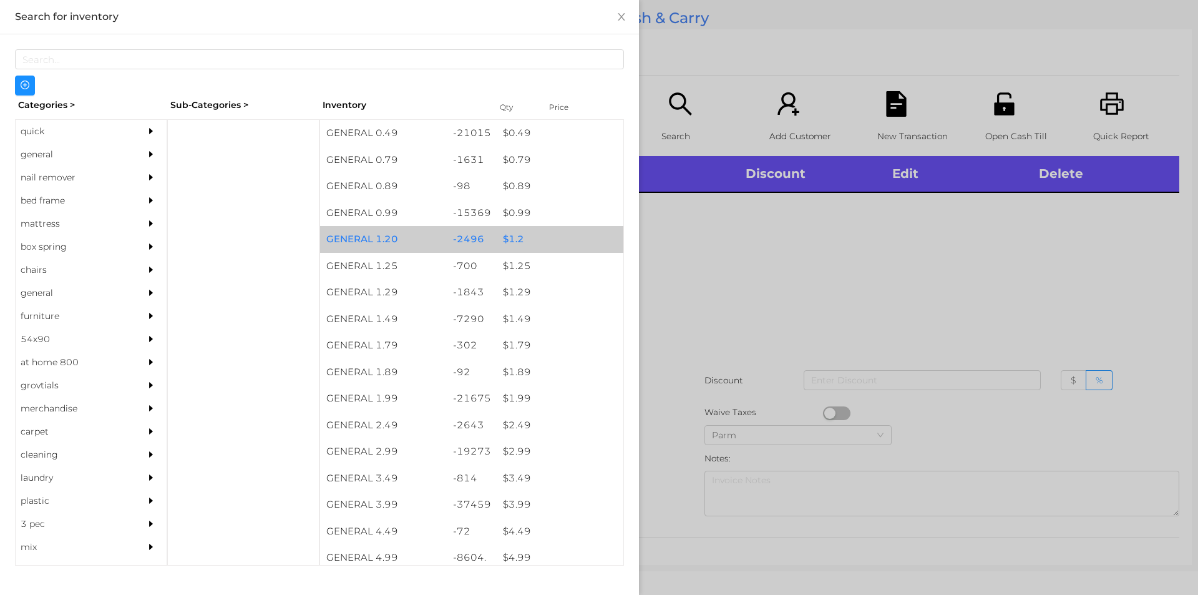
click at [484, 243] on div "-2496" at bounding box center [472, 239] width 51 height 27
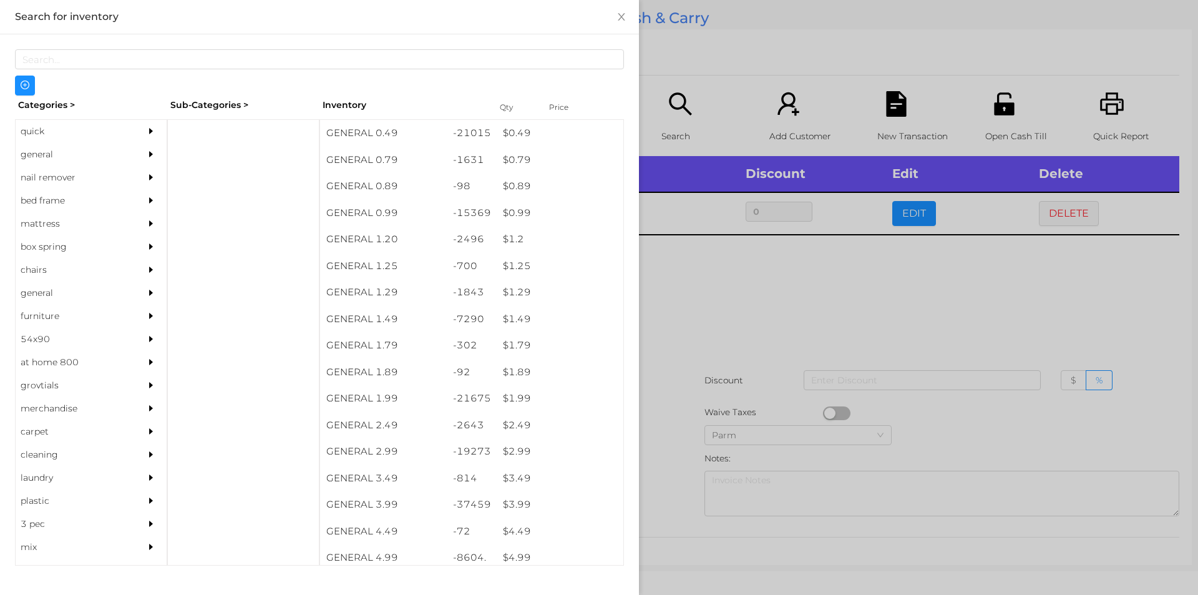
click at [702, 358] on div at bounding box center [599, 297] width 1198 height 595
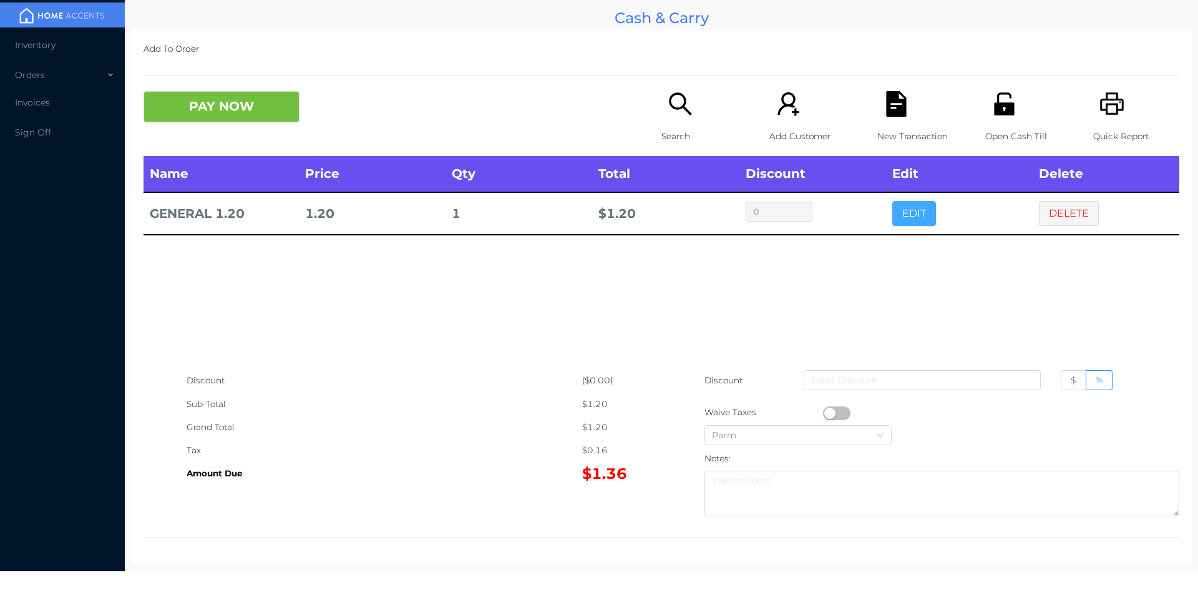
click at [892, 202] on button "EDIT" at bounding box center [914, 213] width 44 height 25
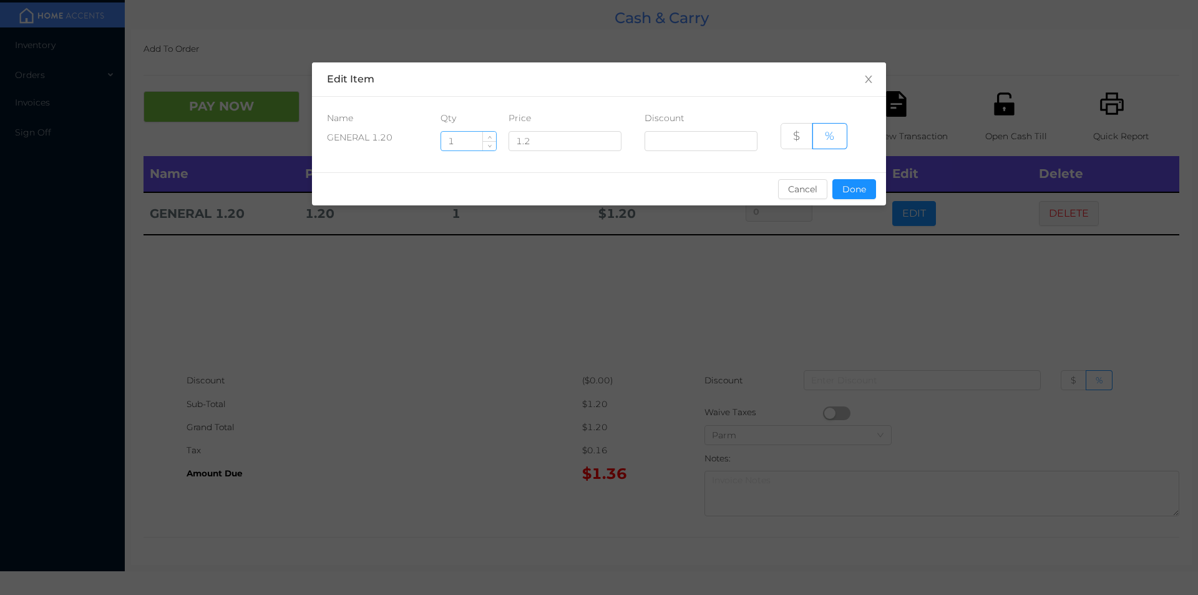
click at [455, 136] on input "1" at bounding box center [468, 141] width 55 height 19
type input "10"
click at [854, 188] on button "Done" at bounding box center [854, 189] width 44 height 20
type input "0%"
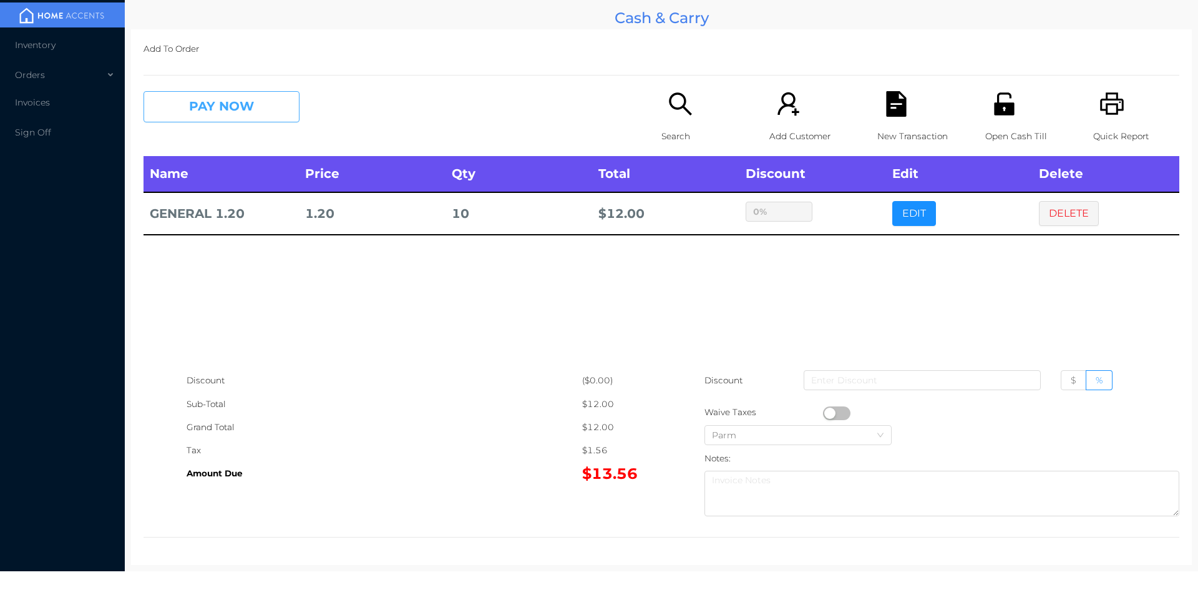
click at [177, 107] on button "PAY NOW" at bounding box center [222, 106] width 156 height 31
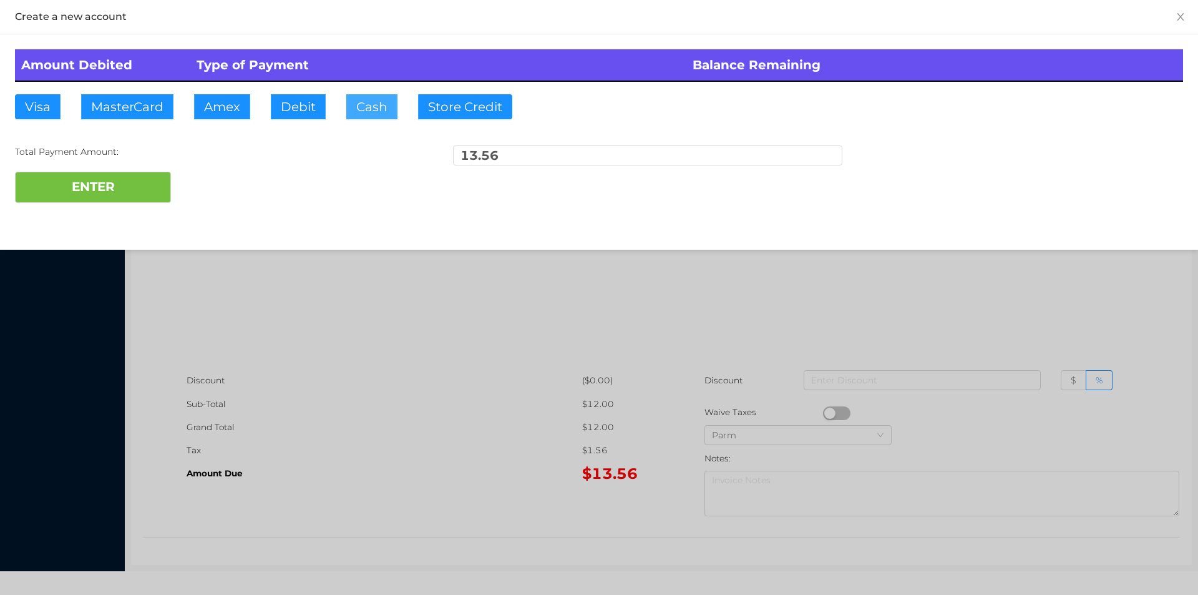
click at [358, 112] on button "Cash" at bounding box center [371, 106] width 51 height 25
type input "20"
click at [112, 190] on button "ENTER" at bounding box center [93, 187] width 156 height 31
type input "0"
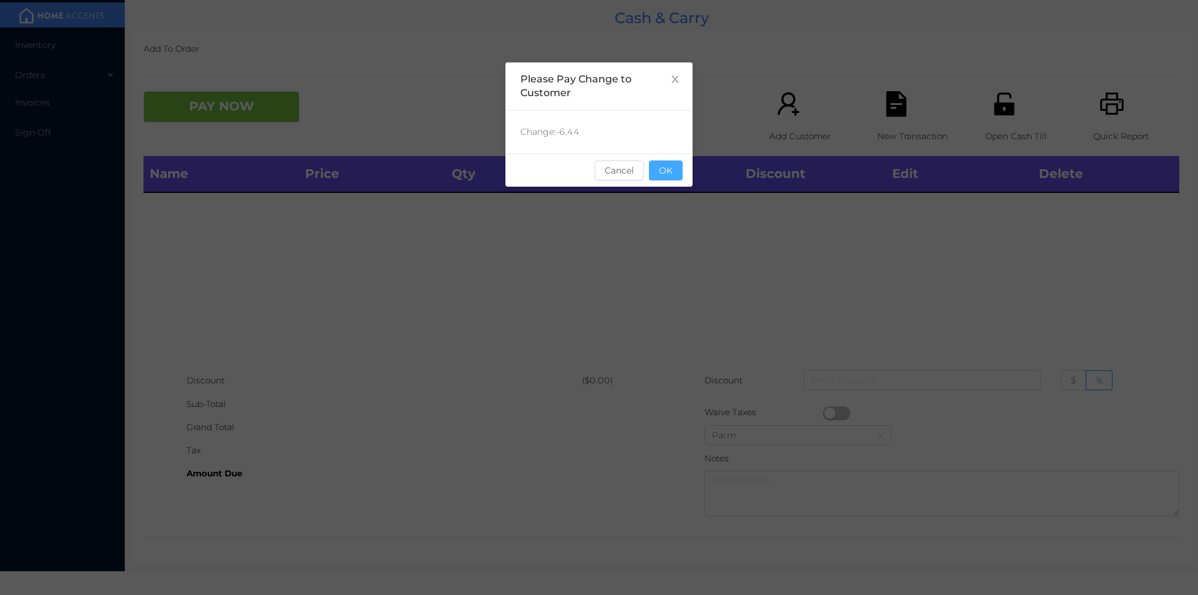
click at [662, 166] on button "OK" at bounding box center [666, 170] width 34 height 20
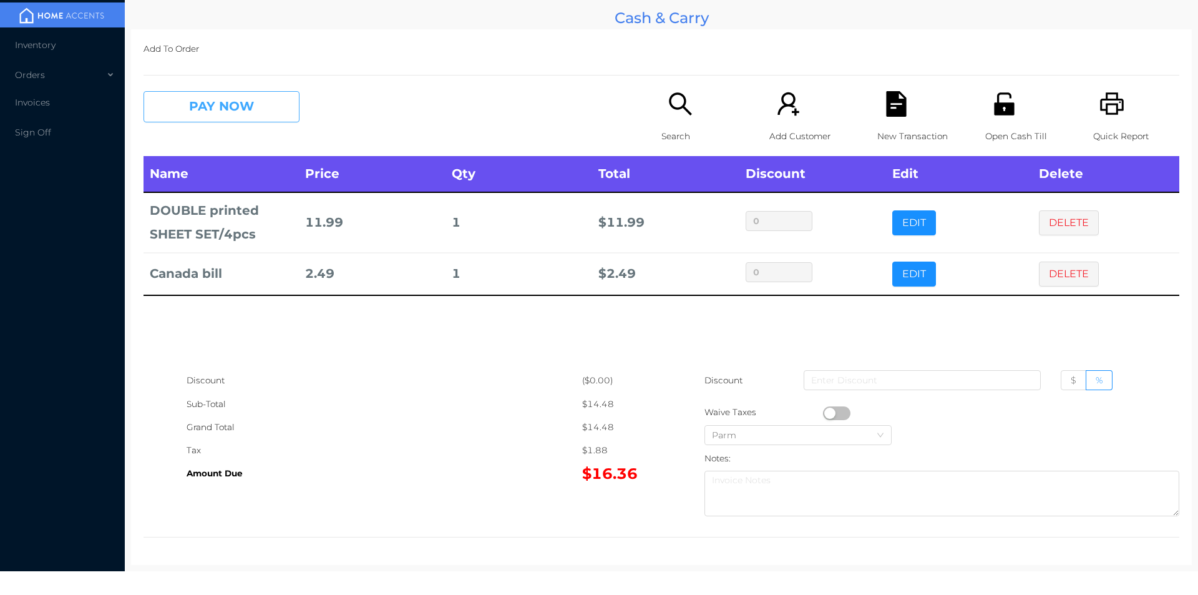
click at [230, 117] on button "PAY NOW" at bounding box center [222, 106] width 156 height 31
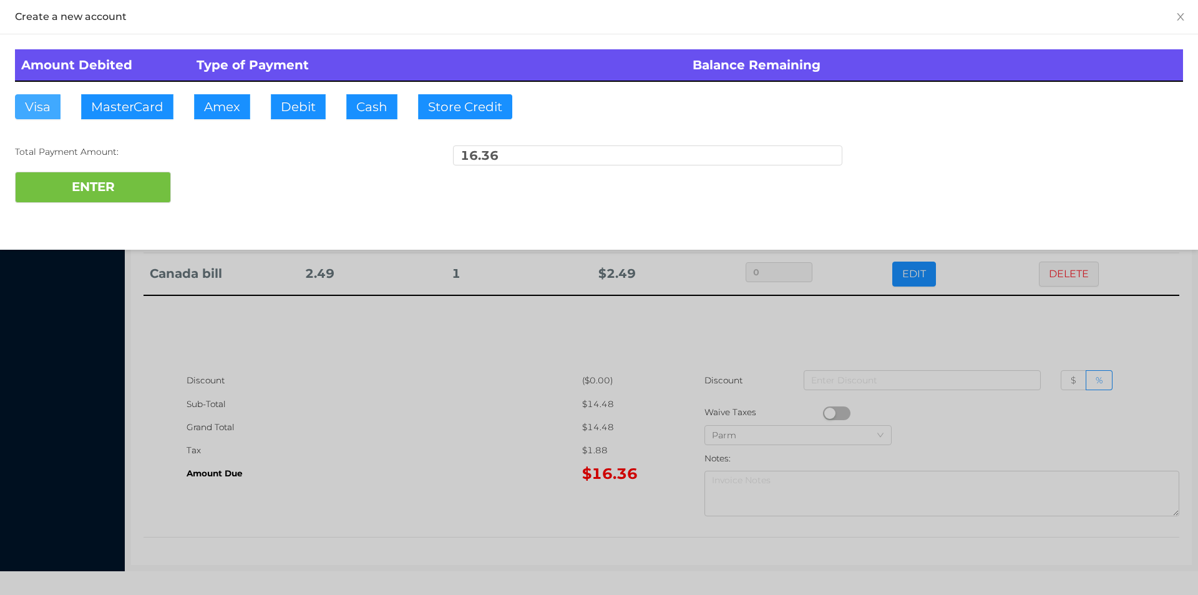
click at [43, 112] on button "Visa" at bounding box center [38, 106] width 46 height 25
click at [131, 175] on button "ENTER" at bounding box center [93, 187] width 156 height 31
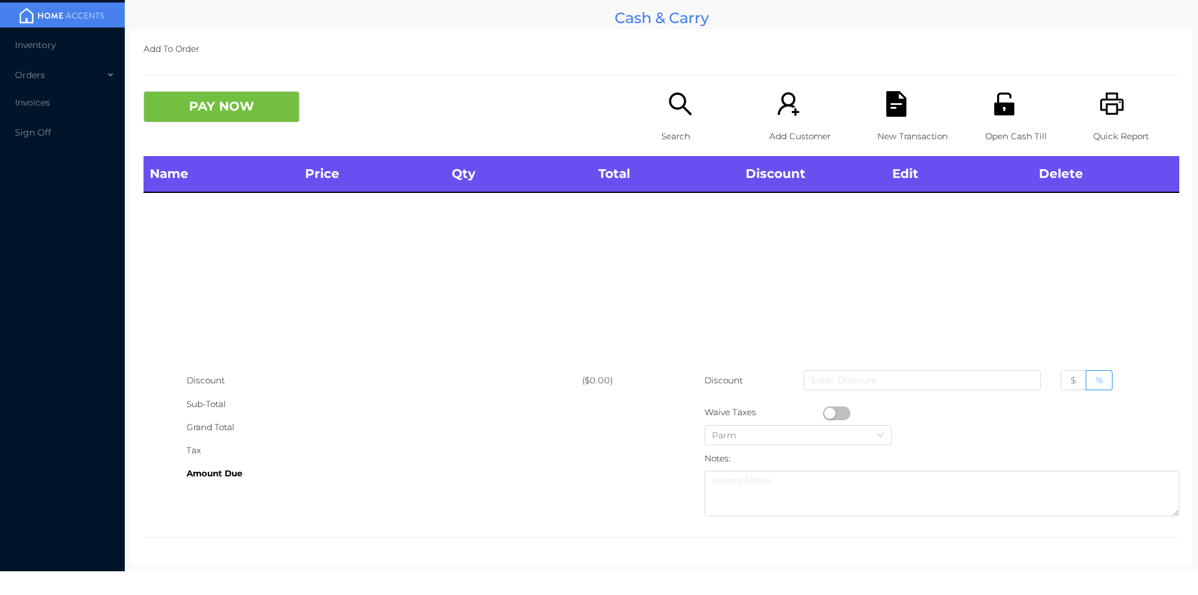
click at [668, 94] on icon "icon: search" at bounding box center [681, 104] width 26 height 26
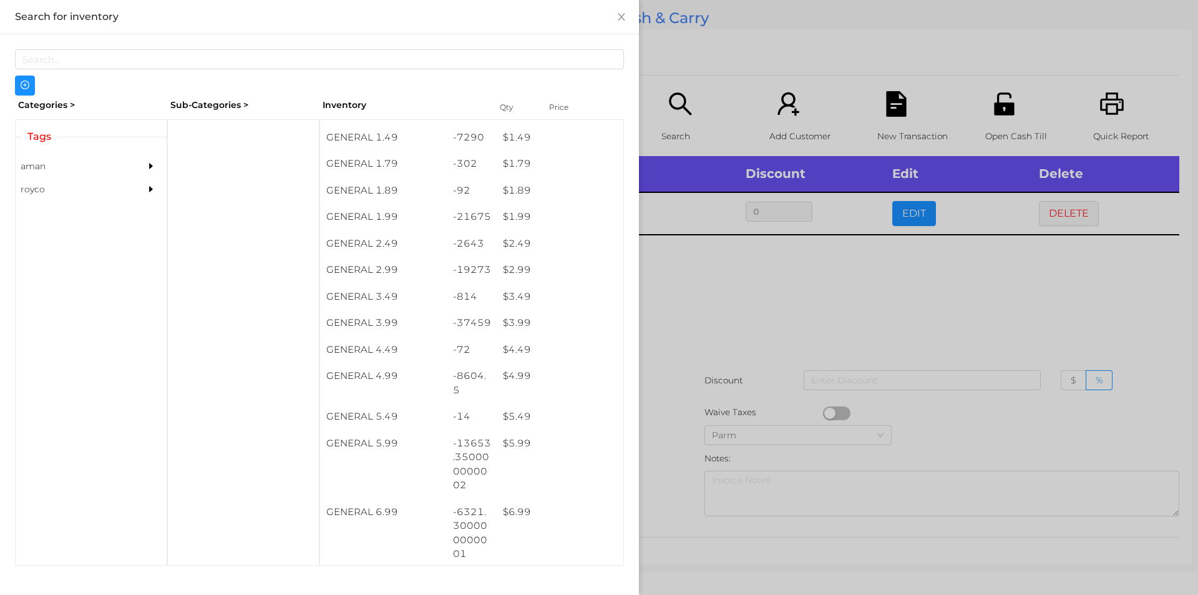
scroll to position [182, 0]
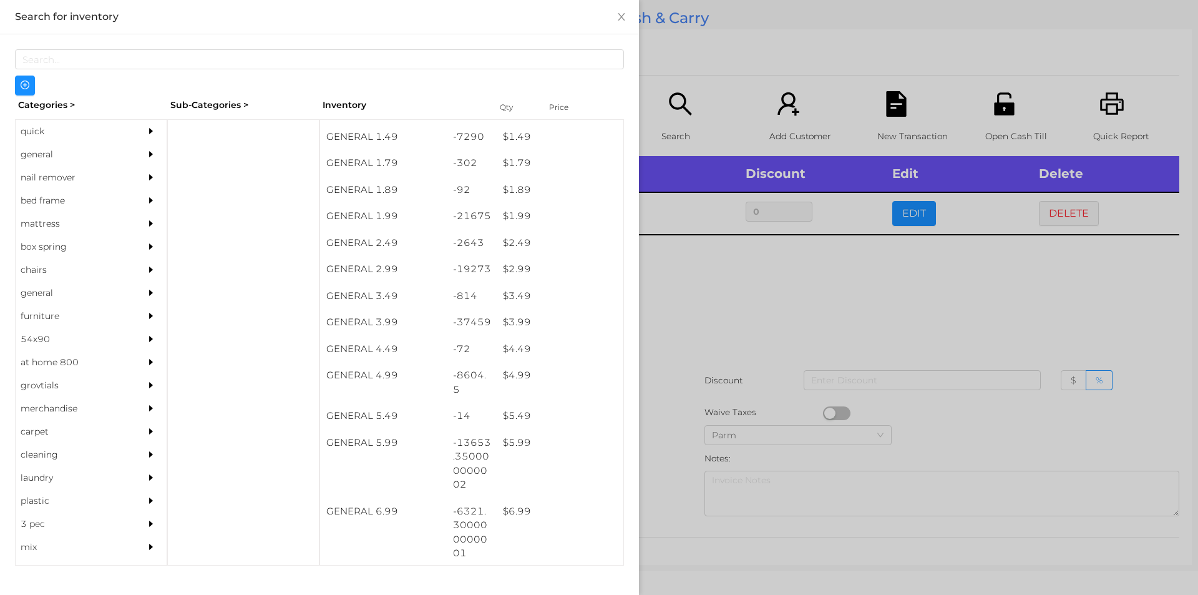
click at [675, 378] on div at bounding box center [599, 297] width 1198 height 595
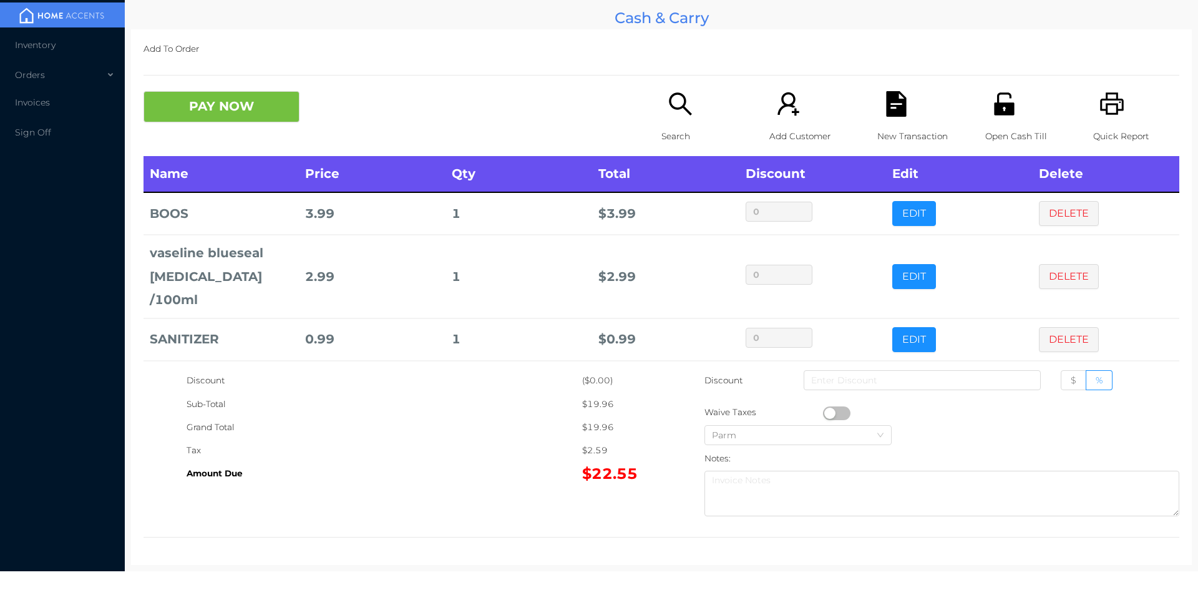
click at [994, 103] on icon "icon: unlock" at bounding box center [1004, 103] width 20 height 22
click at [886, 114] on icon "icon: file-text" at bounding box center [896, 104] width 20 height 26
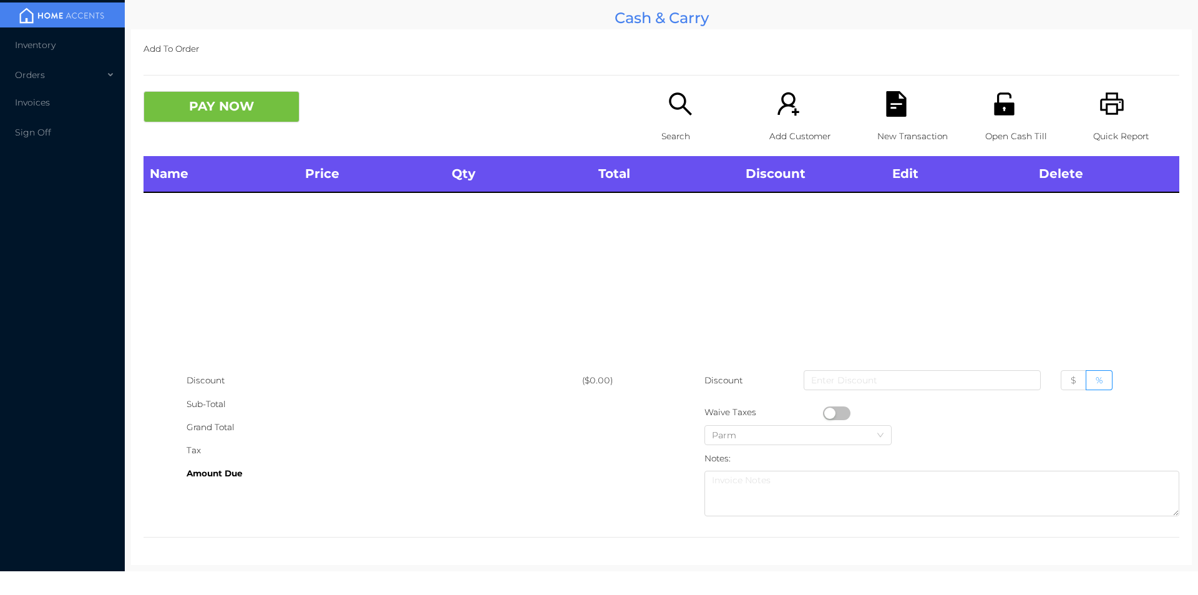
click at [1119, 107] on div "Quick Report" at bounding box center [1136, 123] width 86 height 65
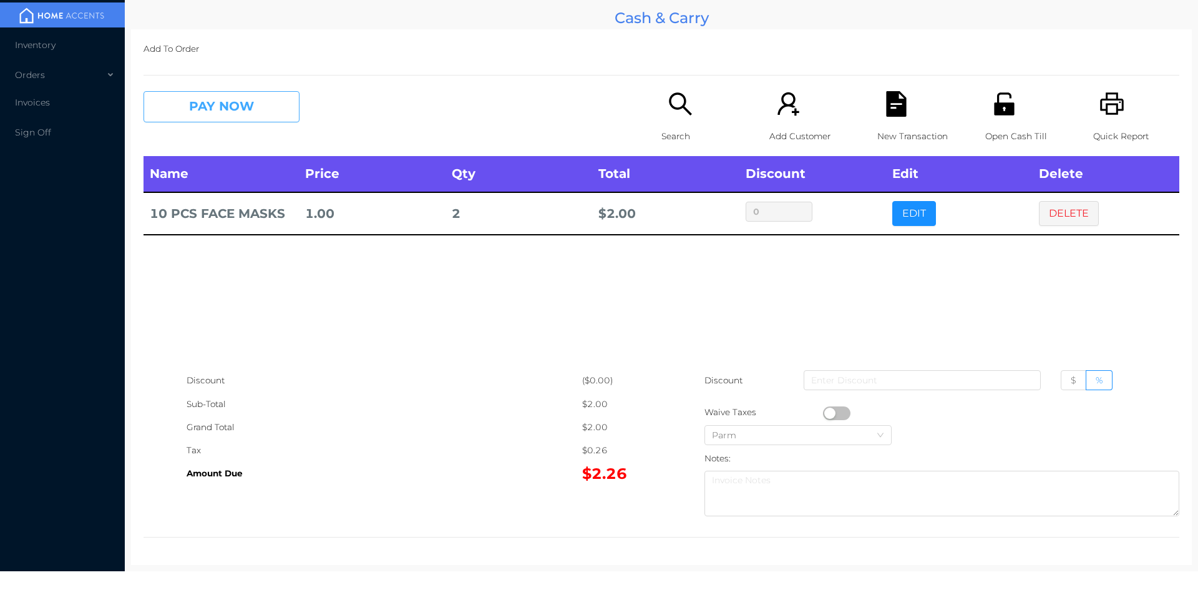
click at [220, 119] on button "PAY NOW" at bounding box center [222, 106] width 156 height 31
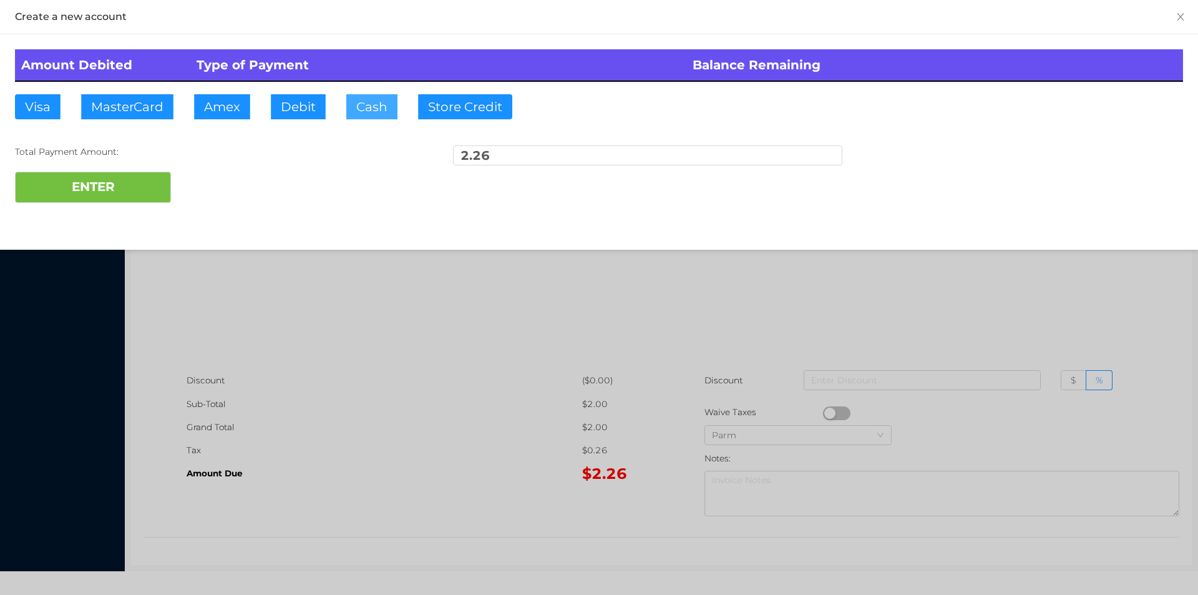
click at [348, 115] on button "Cash" at bounding box center [371, 106] width 51 height 25
click at [143, 200] on button "ENTER" at bounding box center [93, 187] width 156 height 31
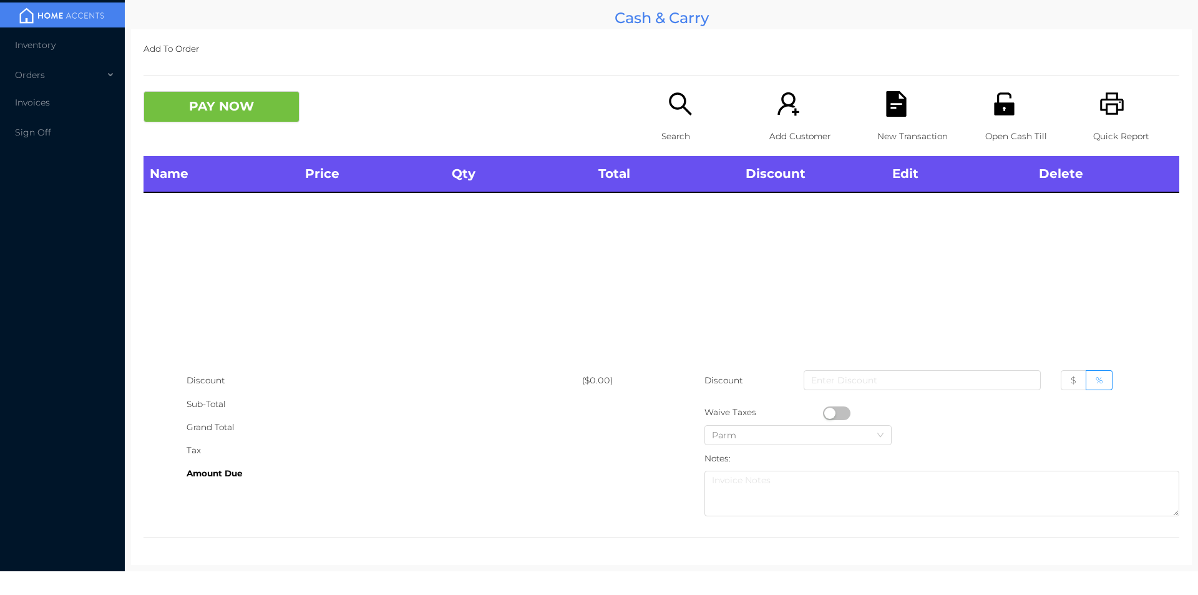
click at [1004, 102] on icon "icon: unlock" at bounding box center [1005, 104] width 26 height 26
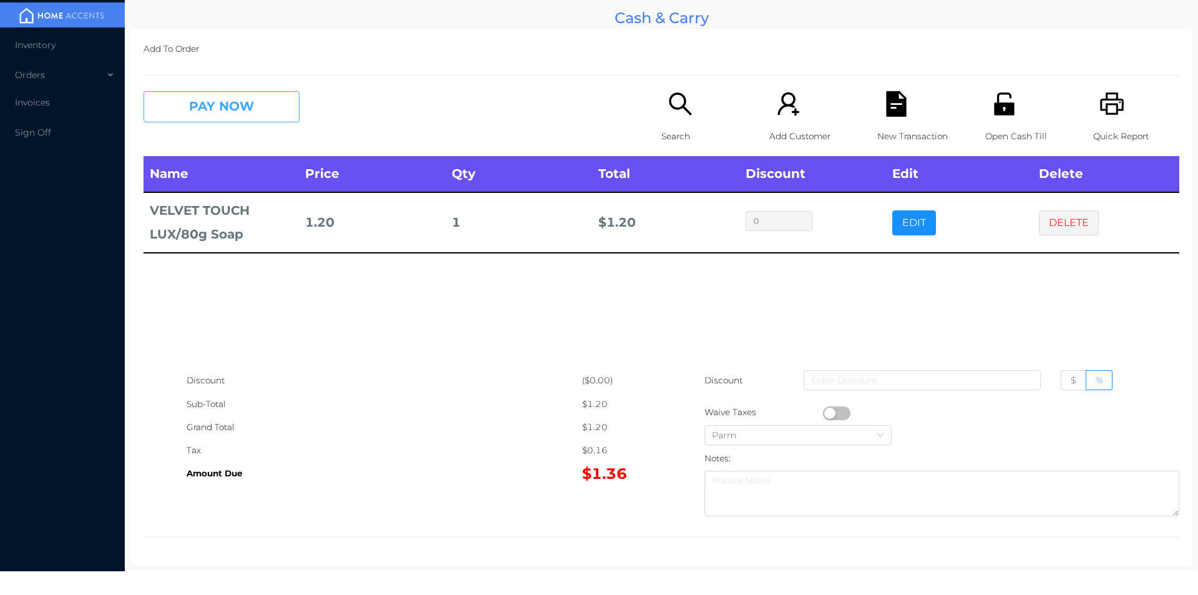
click at [253, 115] on button "PAY NOW" at bounding box center [222, 106] width 156 height 31
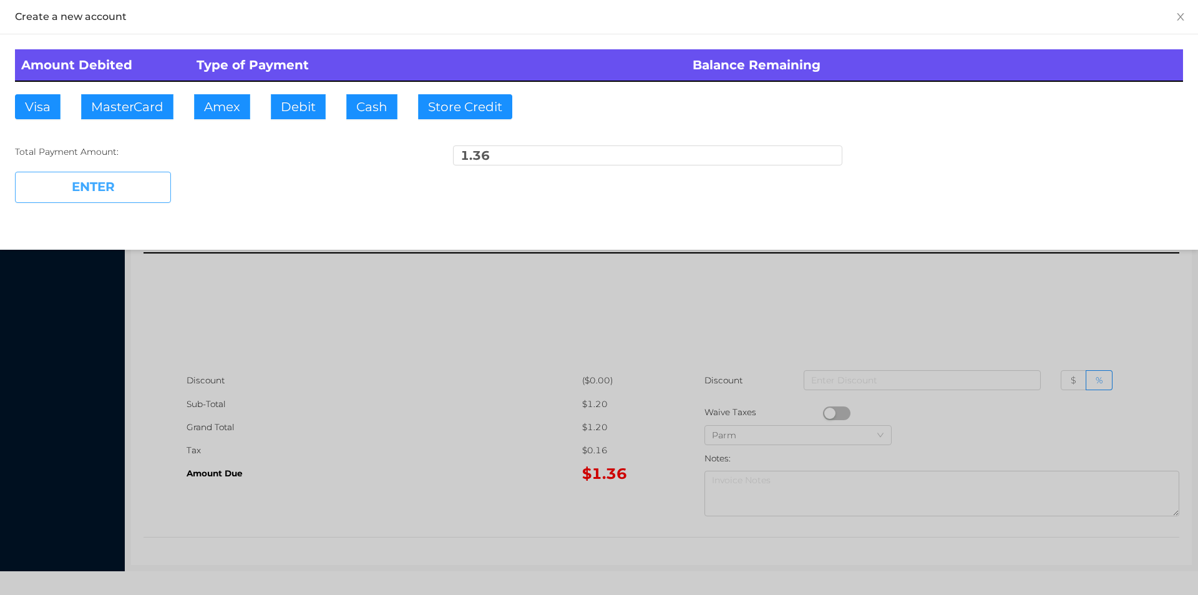
click at [122, 191] on button "ENTER" at bounding box center [93, 187] width 156 height 31
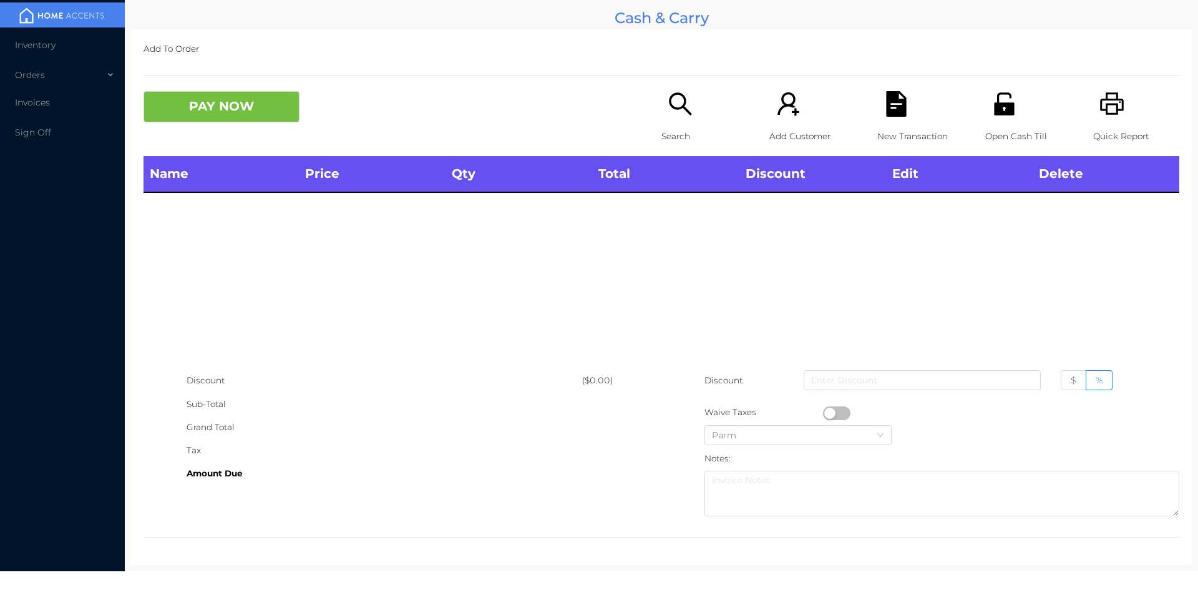
click at [688, 93] on icon "icon: search" at bounding box center [681, 104] width 26 height 26
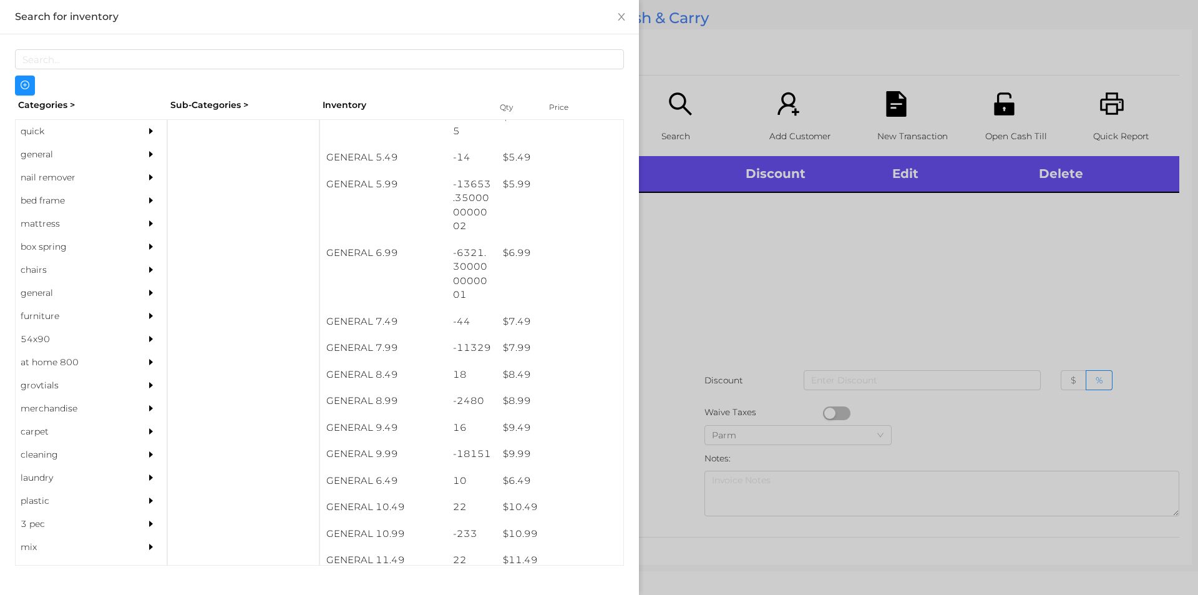
scroll to position [440, 0]
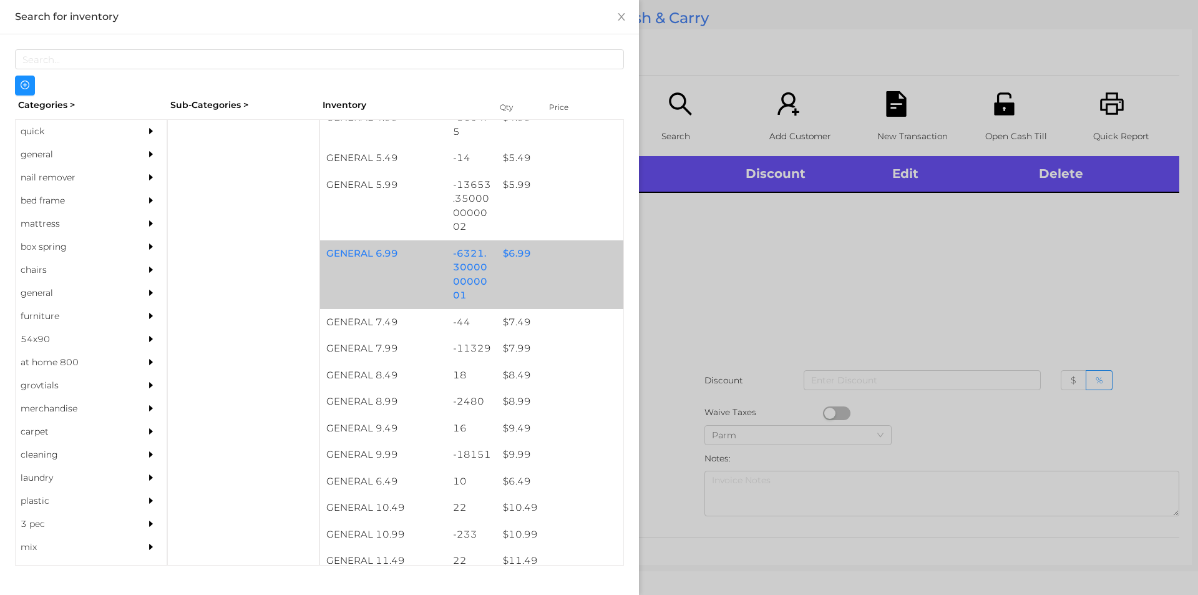
click at [517, 272] on div "GENERAL 6.99 -6321.300000000001 $ 6.99" at bounding box center [471, 274] width 303 height 69
click at [507, 275] on div "GENERAL 6.99 -6321.300000000001 $ 6.99" at bounding box center [471, 274] width 303 height 69
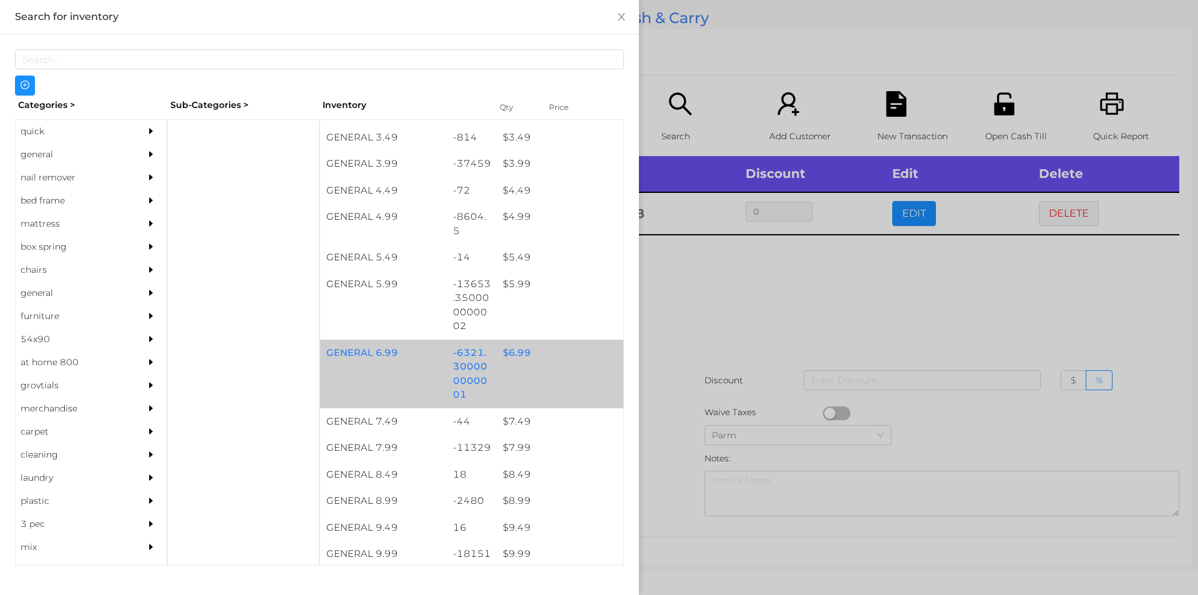
scroll to position [342, 0]
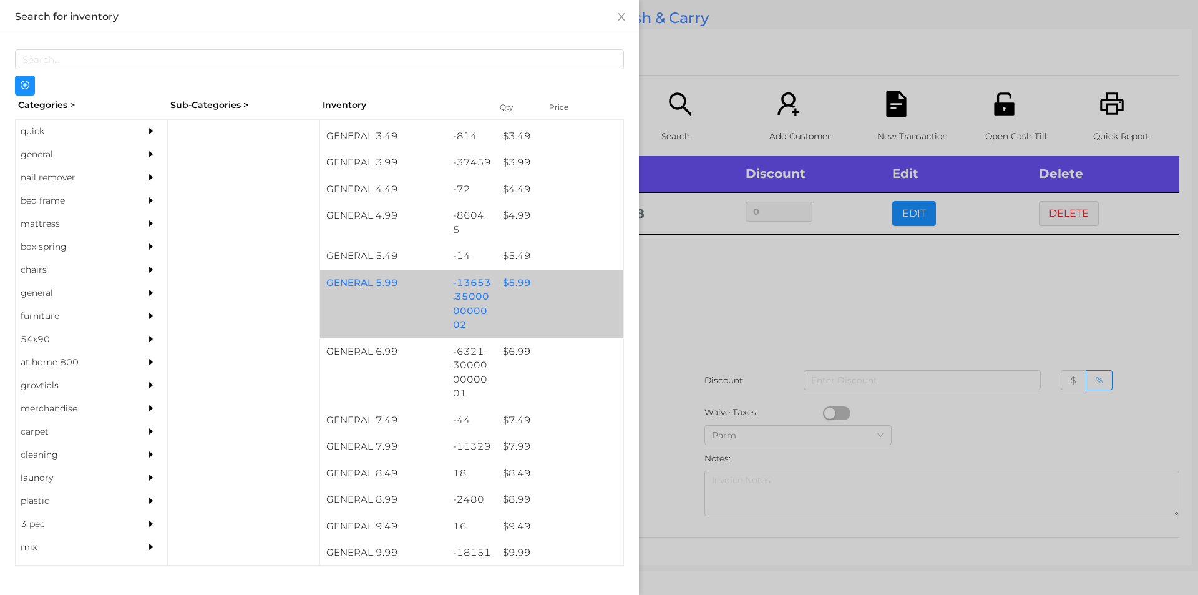
click at [557, 291] on div "$ 5.99" at bounding box center [560, 283] width 127 height 27
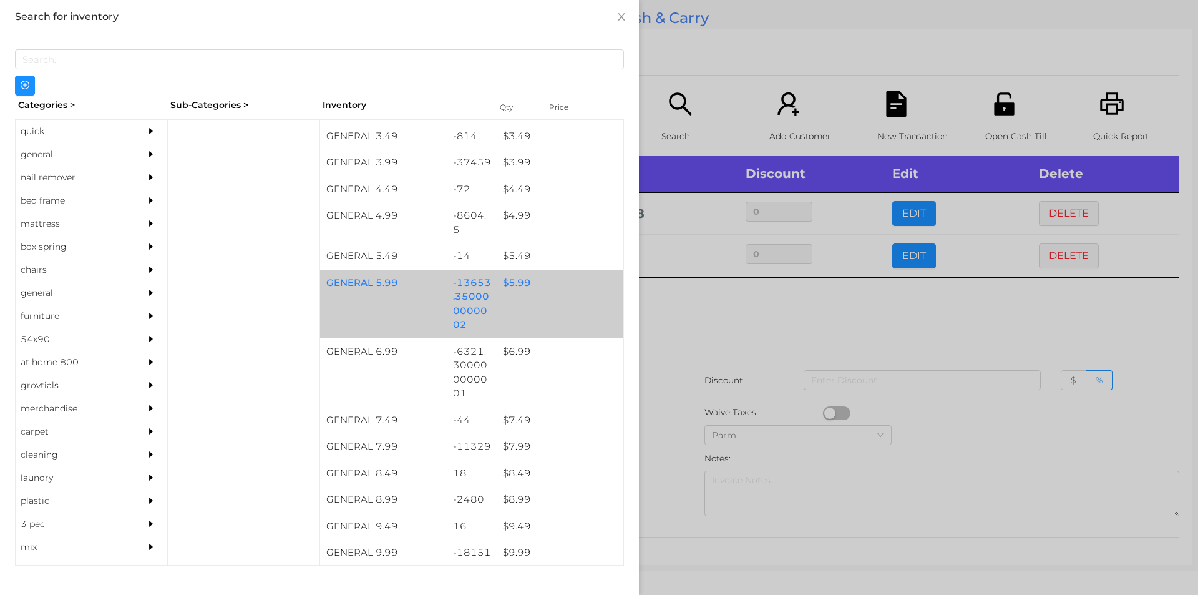
click at [572, 304] on div "GENERAL 5.99 -13653.350000000002 $ 5.99" at bounding box center [471, 304] width 303 height 69
click at [701, 359] on div at bounding box center [599, 297] width 1198 height 595
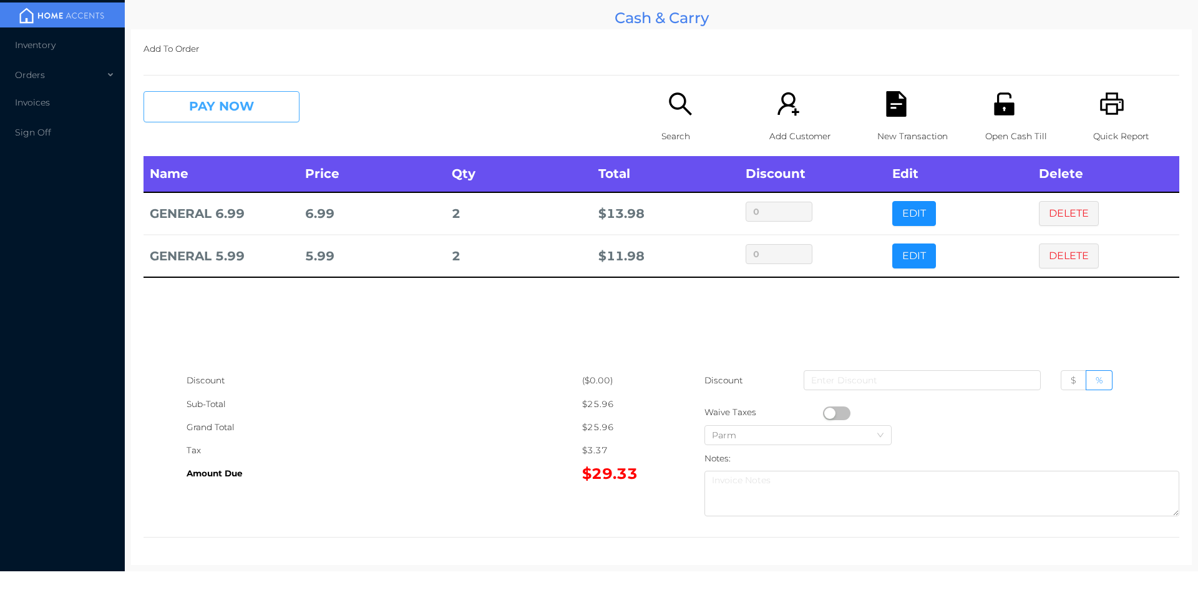
click at [213, 118] on button "PAY NOW" at bounding box center [222, 106] width 156 height 31
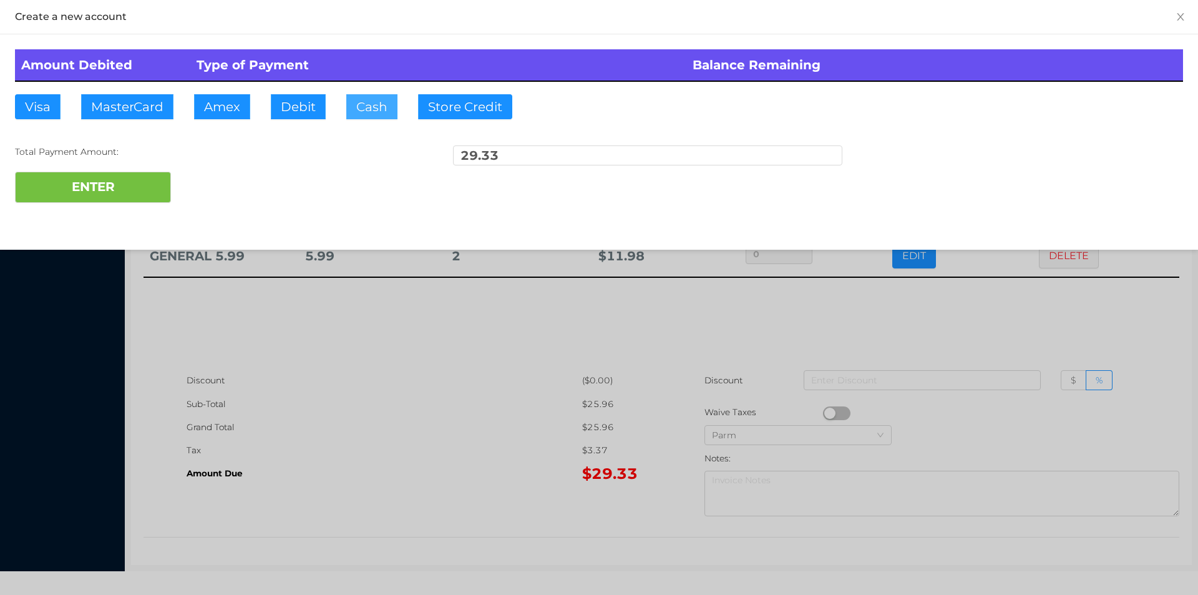
click at [373, 116] on button "Cash" at bounding box center [371, 106] width 51 height 25
type input "50"
click at [84, 190] on button "ENTER" at bounding box center [93, 187] width 156 height 31
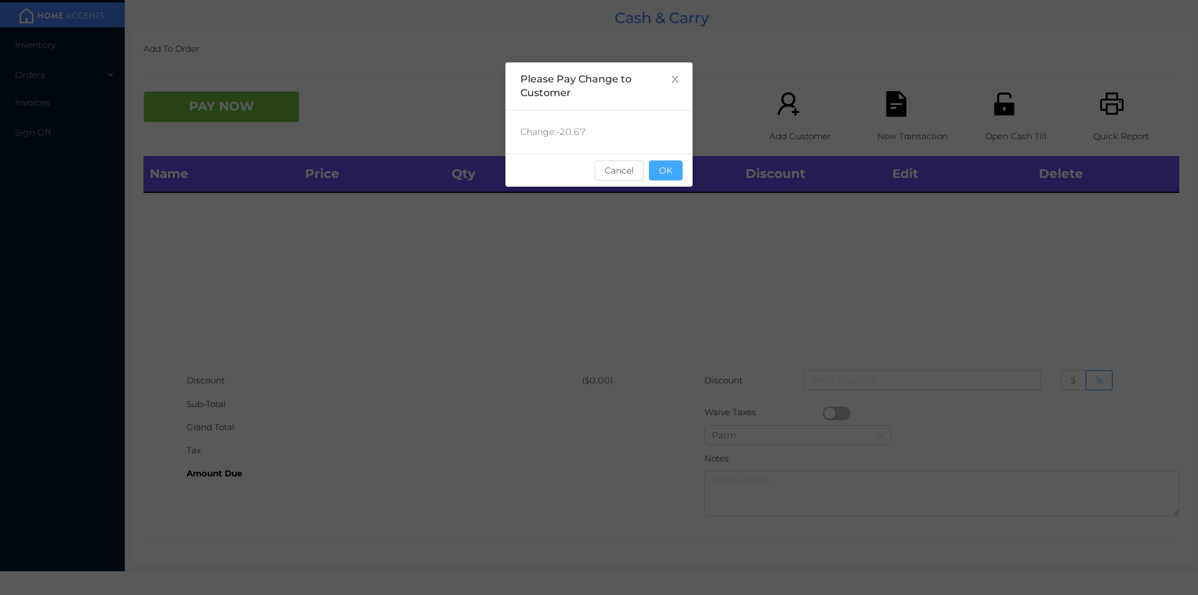
click at [669, 177] on button "OK" at bounding box center [666, 170] width 34 height 20
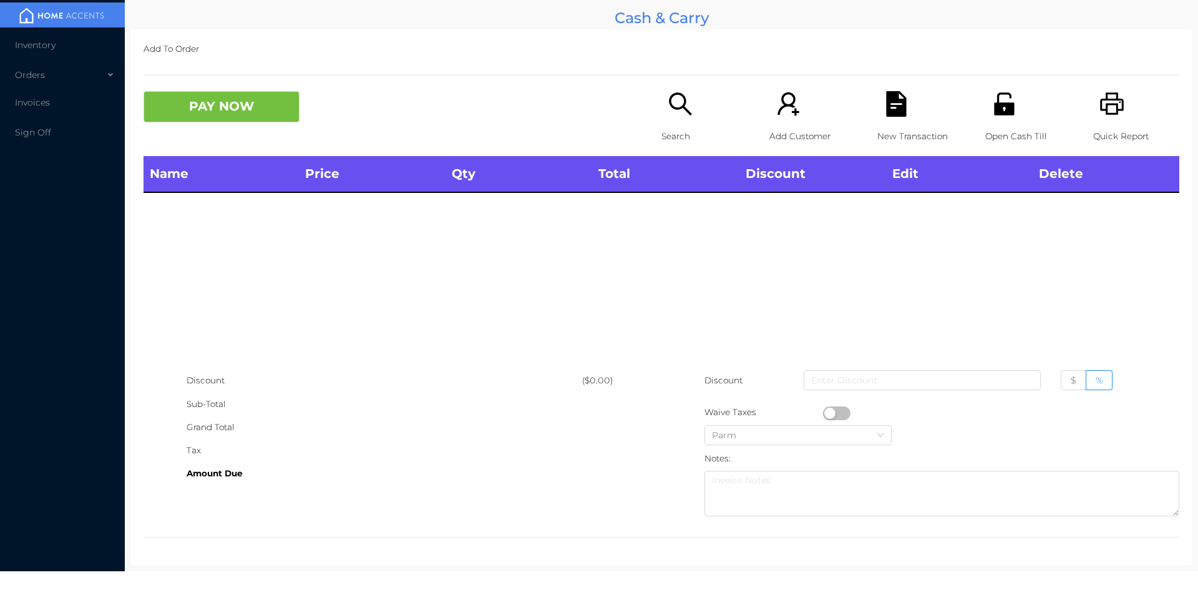
click at [674, 109] on icon "icon: search" at bounding box center [680, 103] width 22 height 22
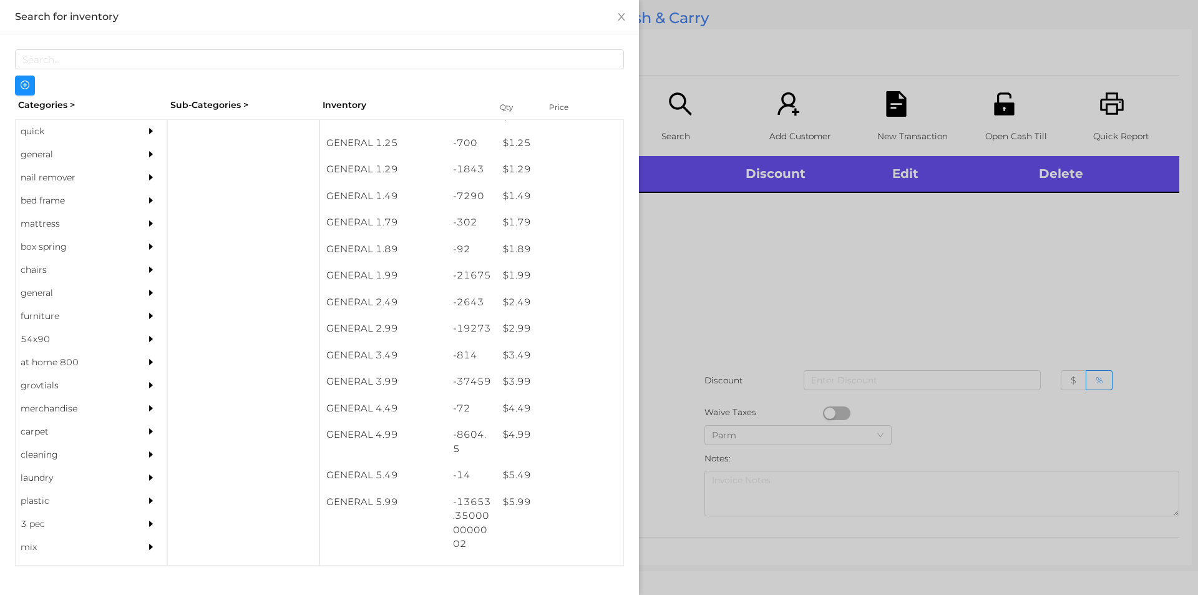
scroll to position [139, 0]
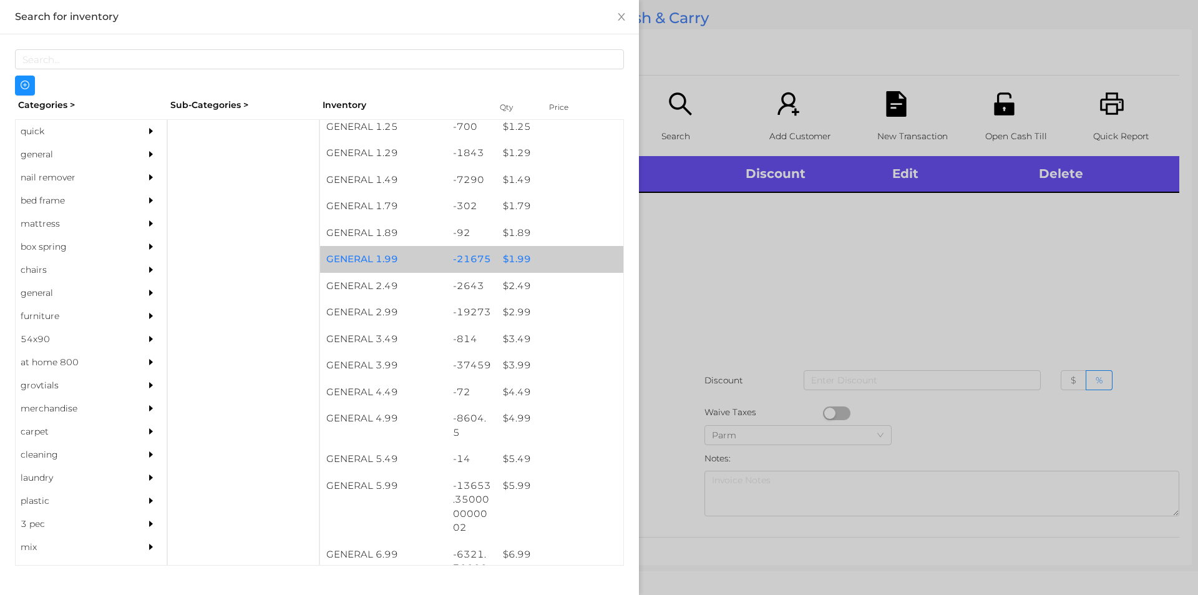
click at [535, 260] on div "$ 1.99" at bounding box center [560, 259] width 127 height 27
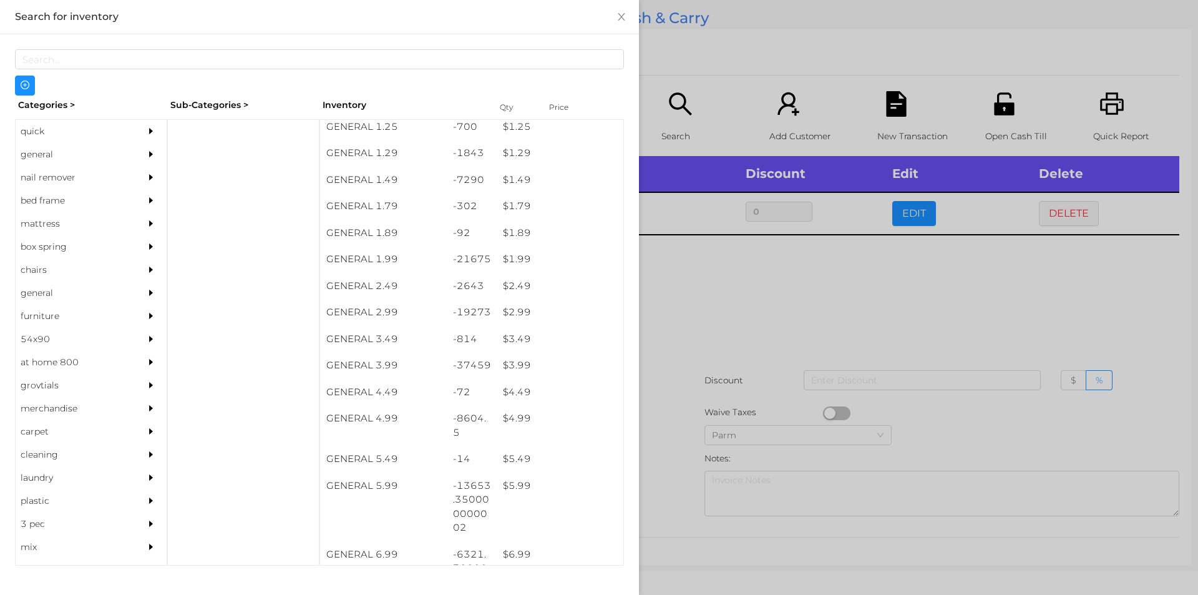
click at [732, 255] on div at bounding box center [599, 297] width 1198 height 595
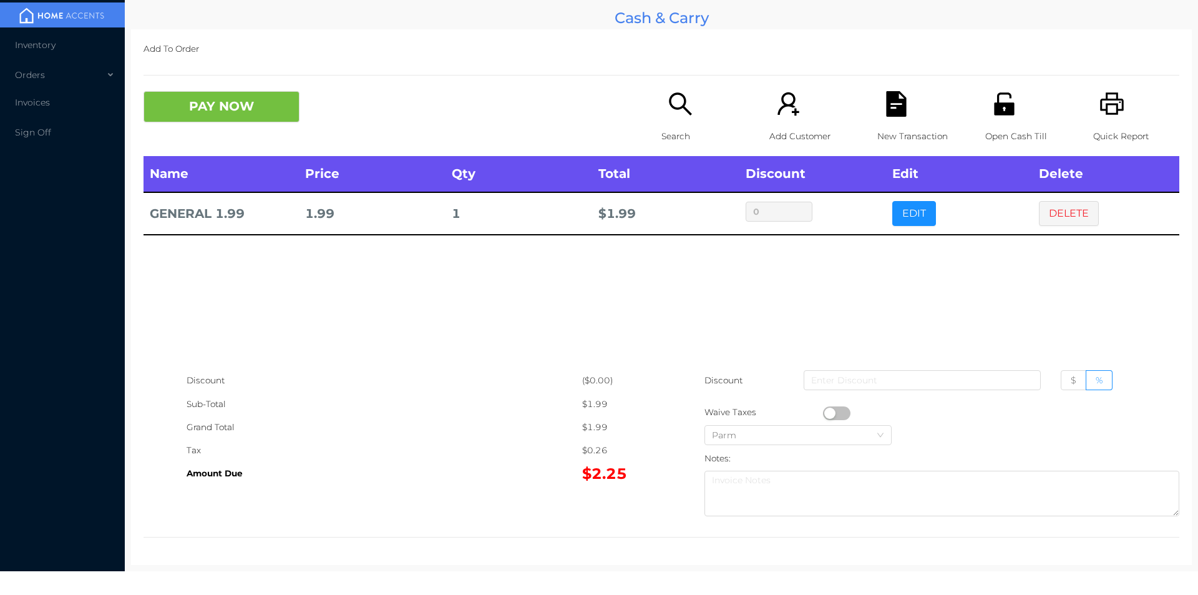
click at [686, 111] on icon "icon: search" at bounding box center [681, 104] width 26 height 26
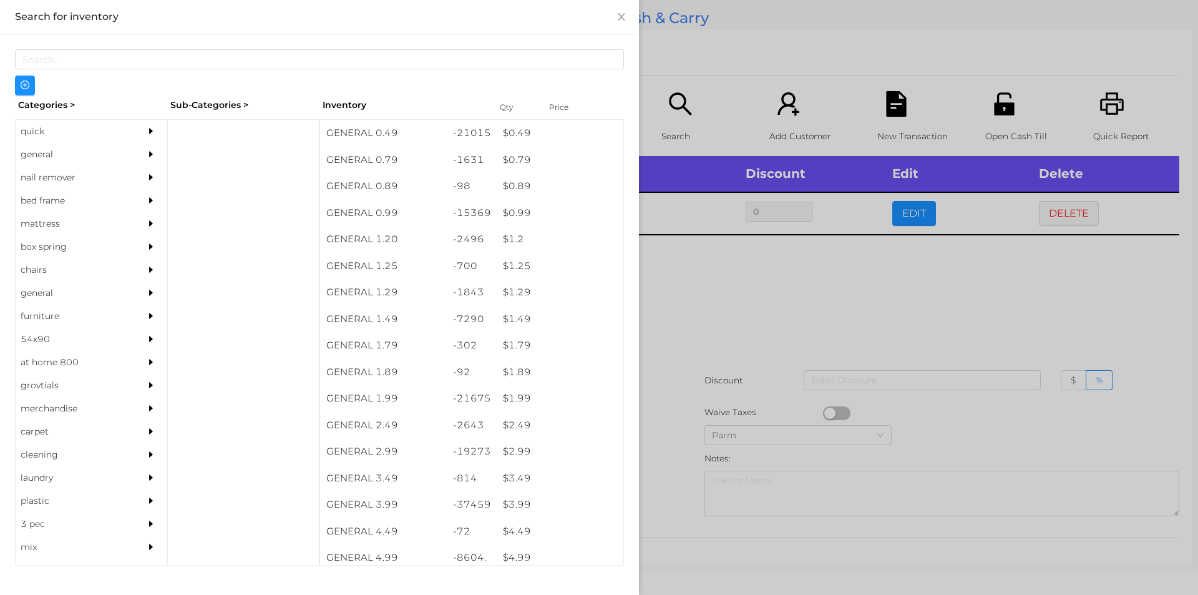
click at [520, 324] on div "$ 1.49" at bounding box center [560, 319] width 127 height 27
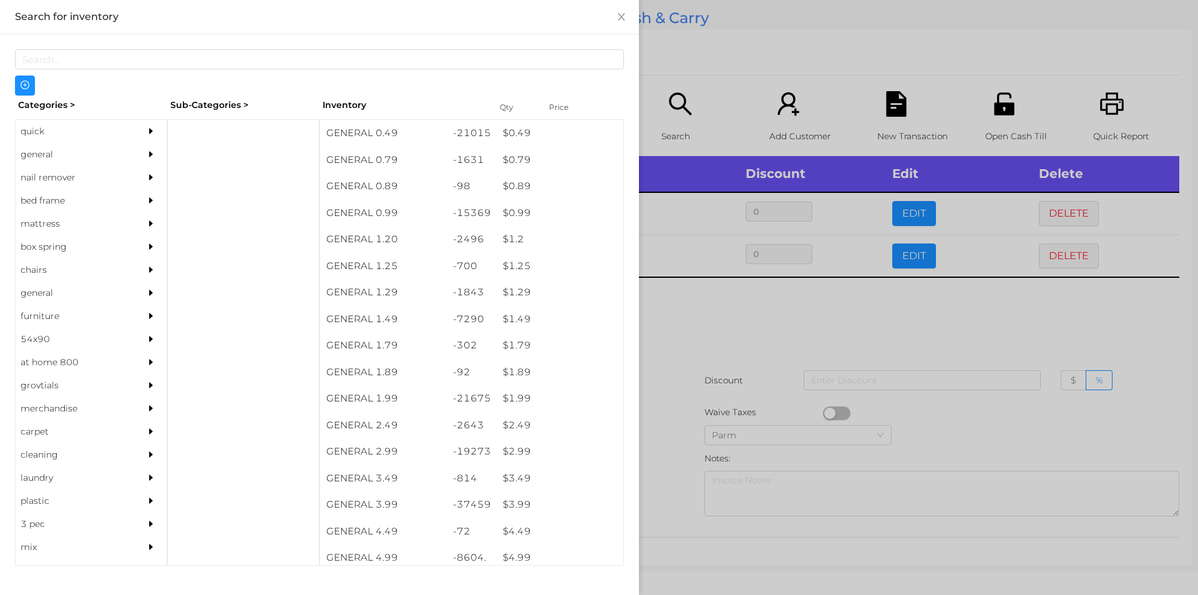
click at [690, 338] on div at bounding box center [599, 297] width 1198 height 595
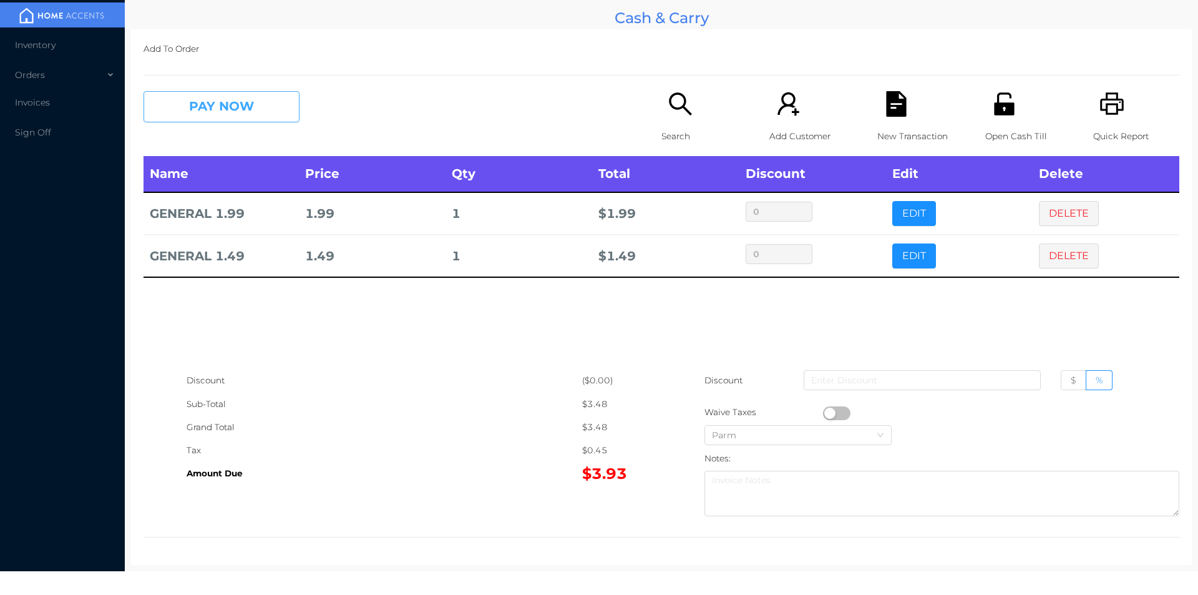
click at [213, 95] on button "PAY NOW" at bounding box center [222, 106] width 156 height 31
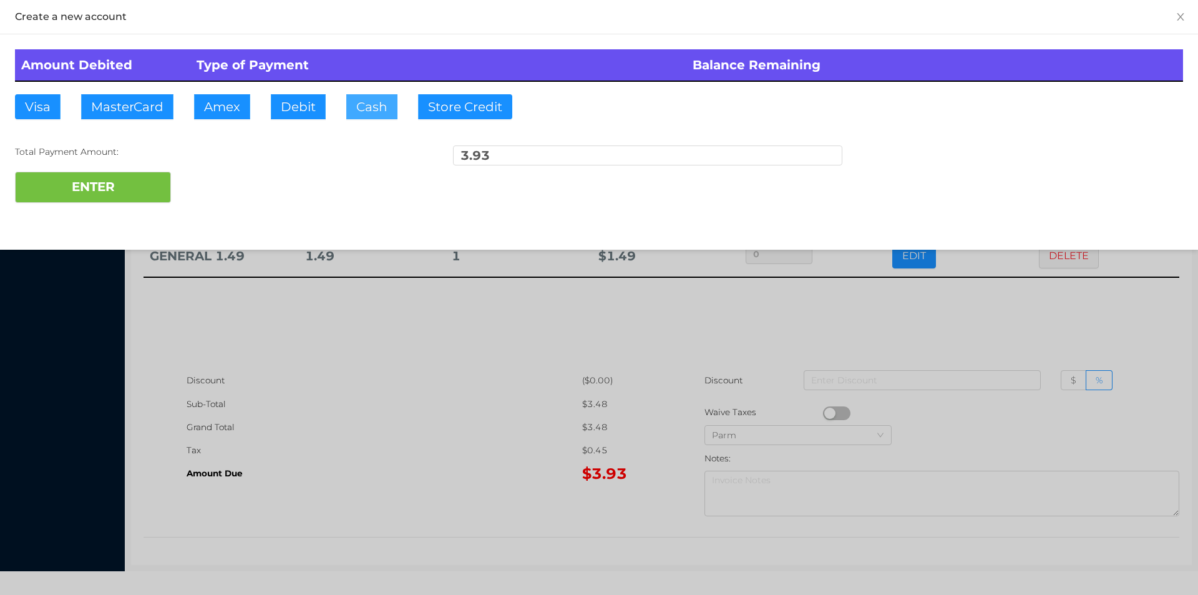
click at [370, 119] on button "Cash" at bounding box center [371, 106] width 51 height 25
type input "5."
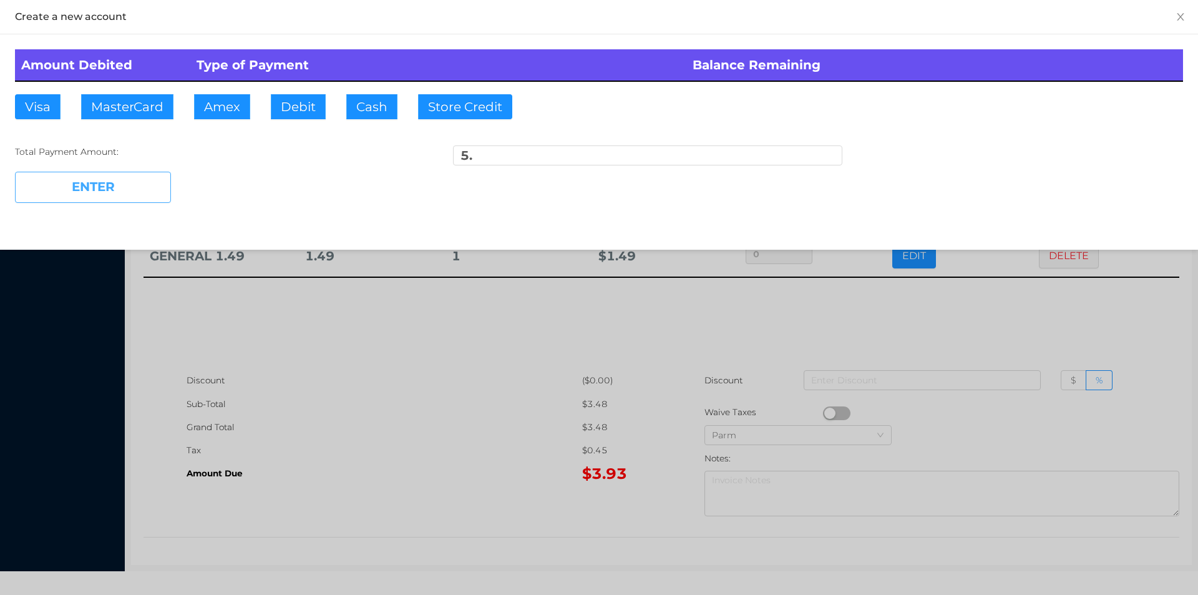
click at [128, 188] on button "ENTER" at bounding box center [93, 187] width 156 height 31
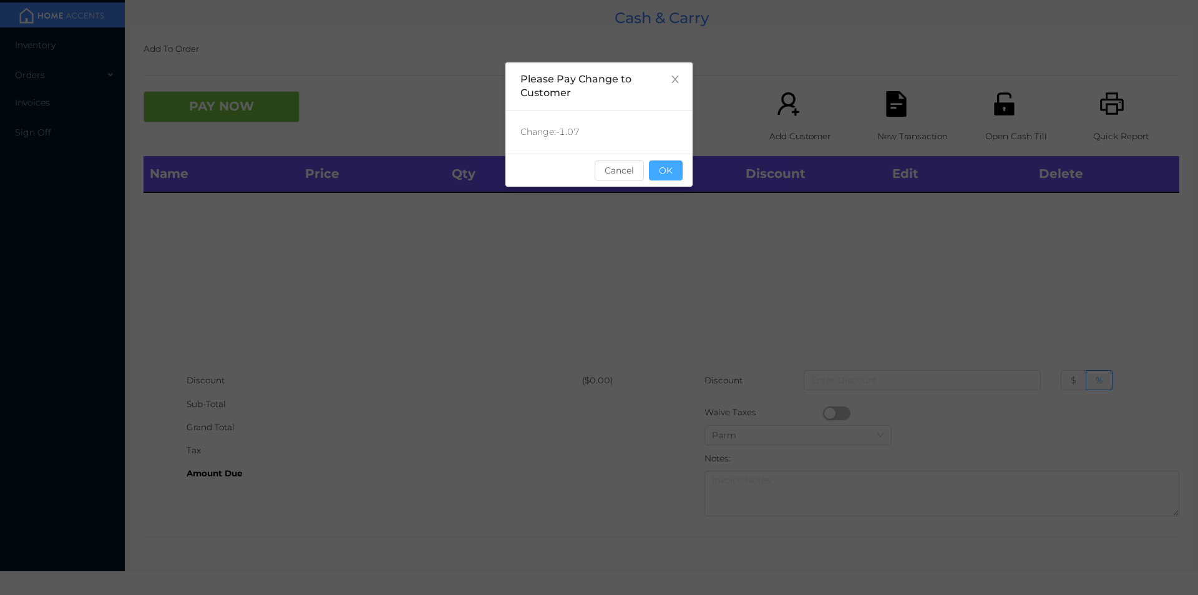
click at [663, 172] on button "OK" at bounding box center [666, 170] width 34 height 20
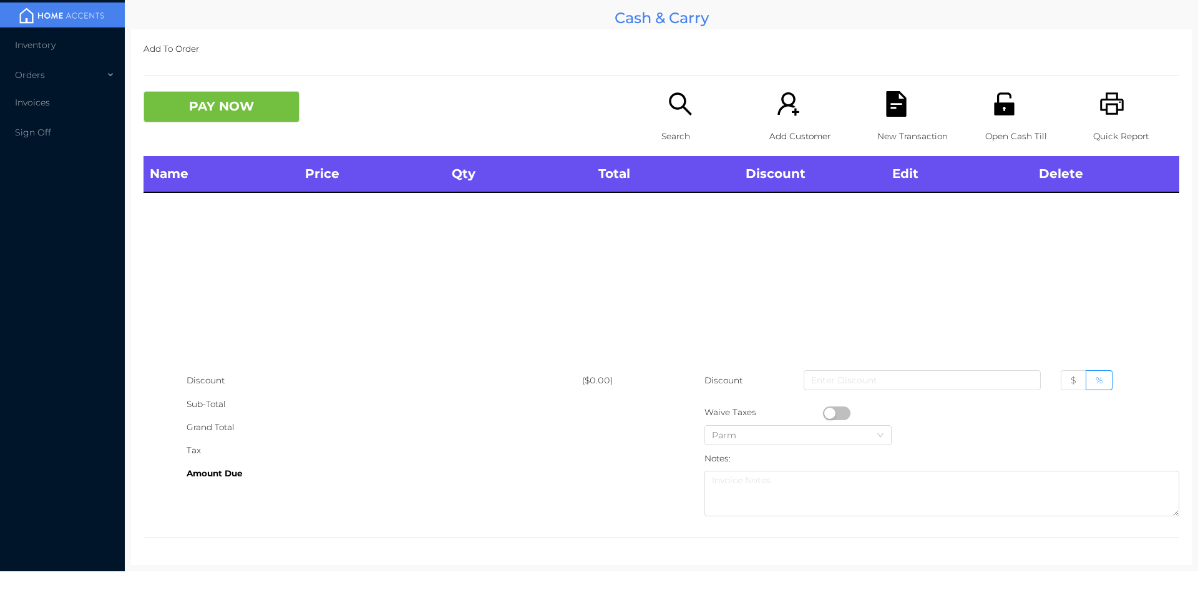
click at [682, 112] on icon "icon: search" at bounding box center [680, 103] width 22 height 22
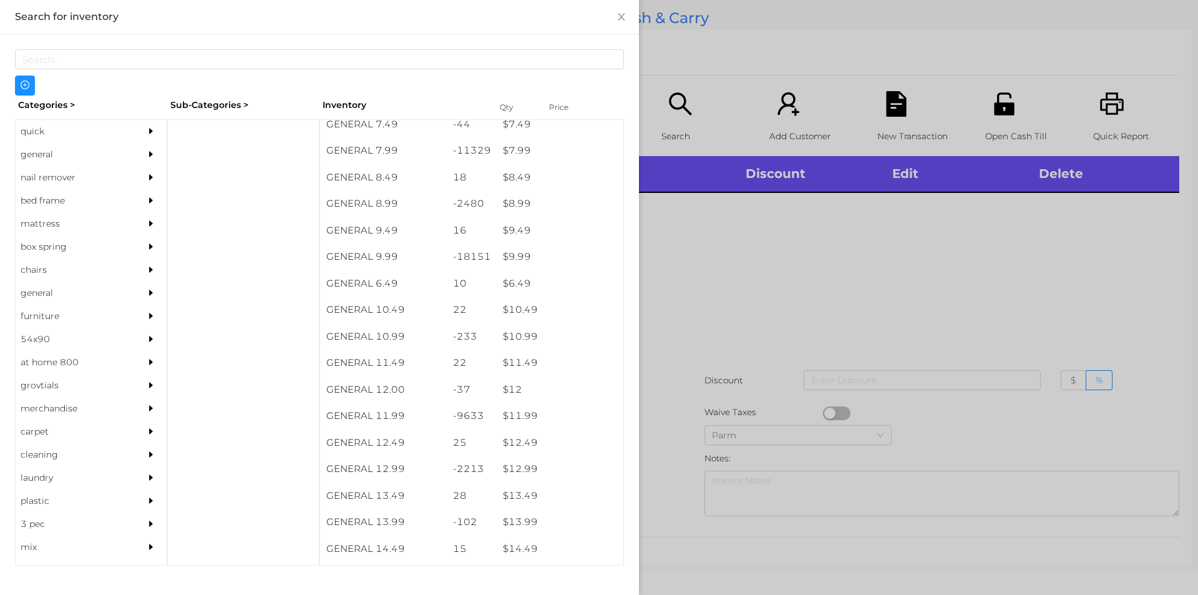
scroll to position [638, 0]
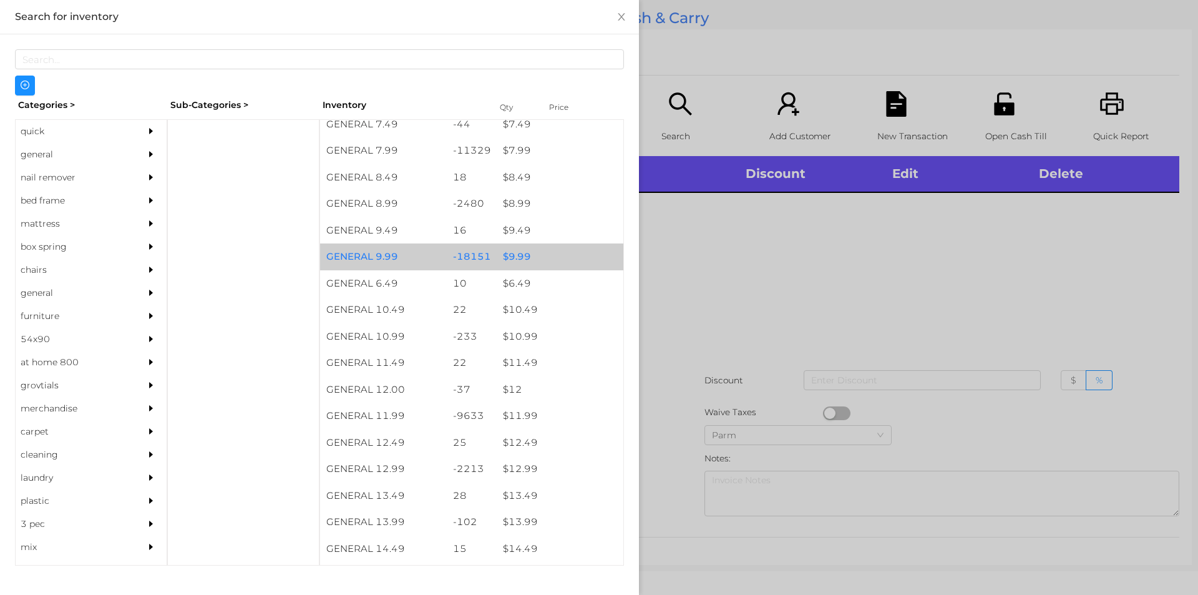
click at [522, 244] on div "$ 9.99" at bounding box center [560, 256] width 127 height 27
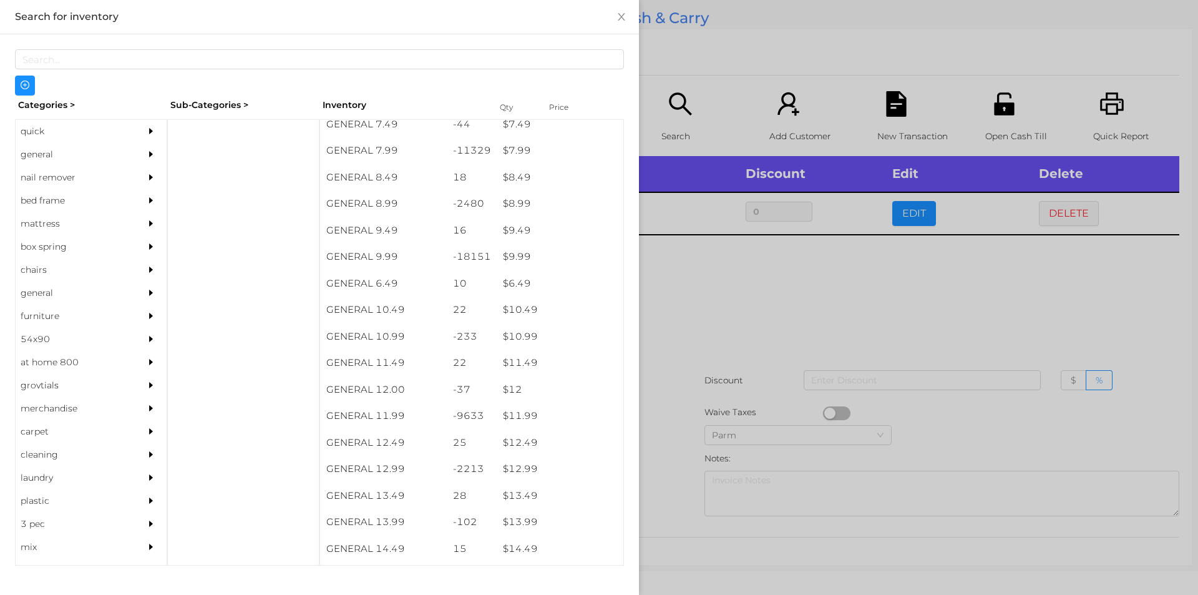
click at [743, 317] on div at bounding box center [599, 297] width 1198 height 595
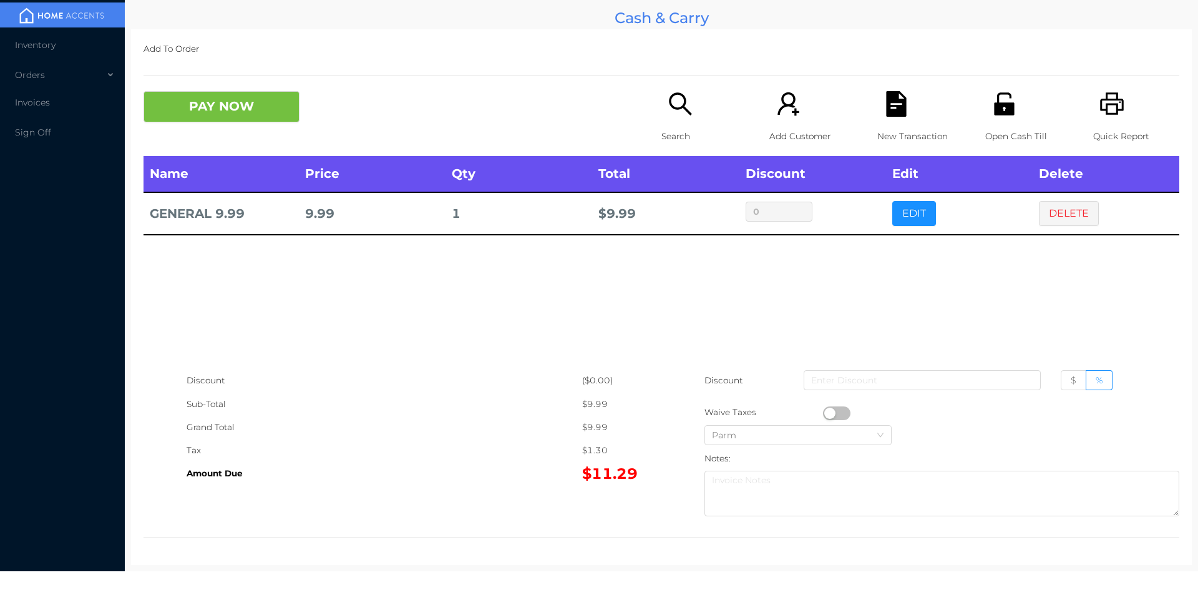
click at [670, 110] on icon "icon: search" at bounding box center [681, 104] width 26 height 26
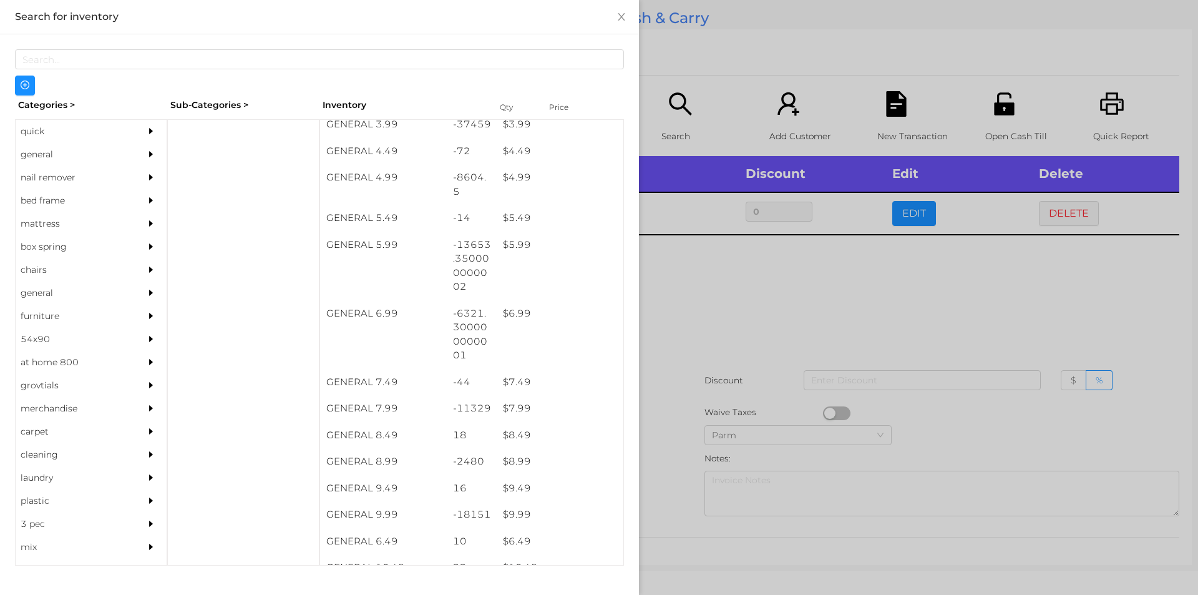
scroll to position [393, 0]
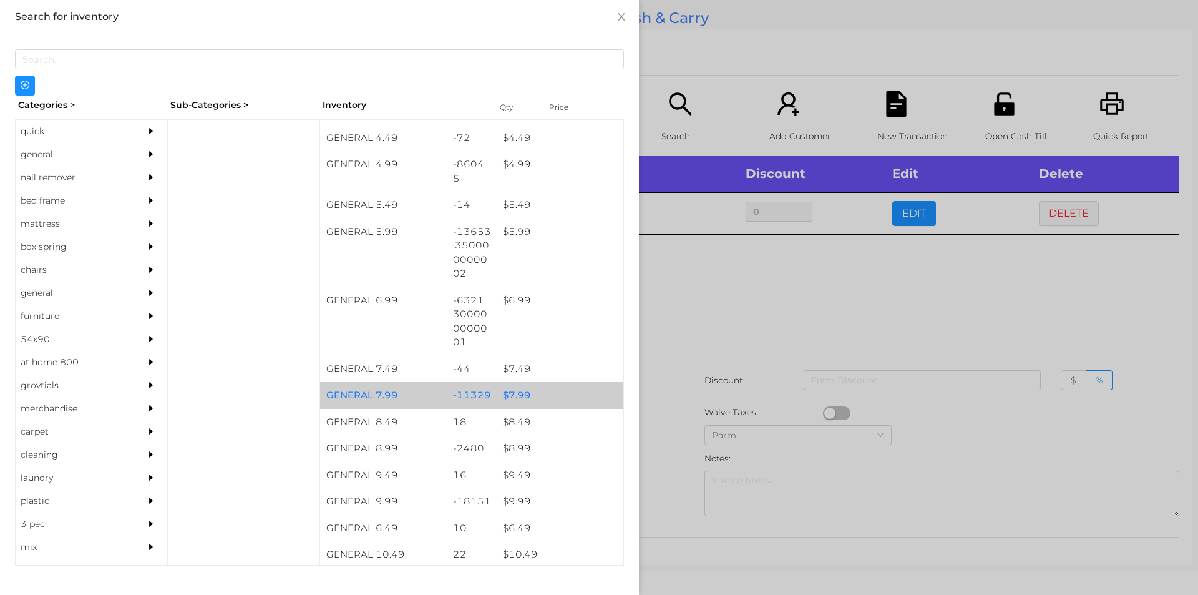
click at [538, 387] on div "$ 7.99" at bounding box center [560, 395] width 127 height 27
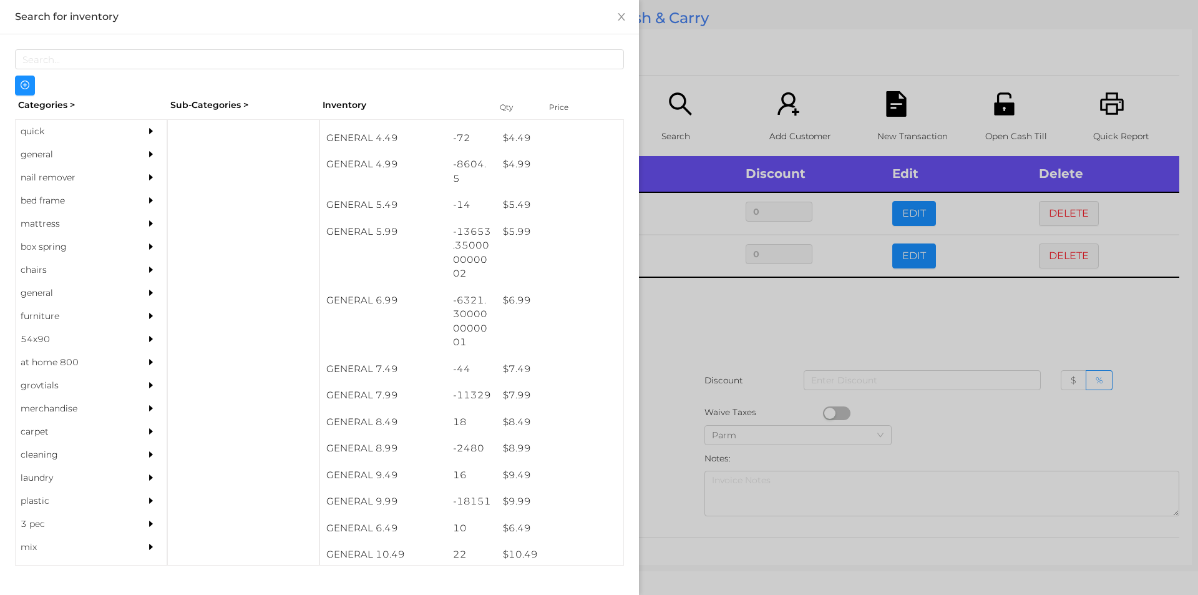
click at [703, 377] on div at bounding box center [599, 297] width 1198 height 595
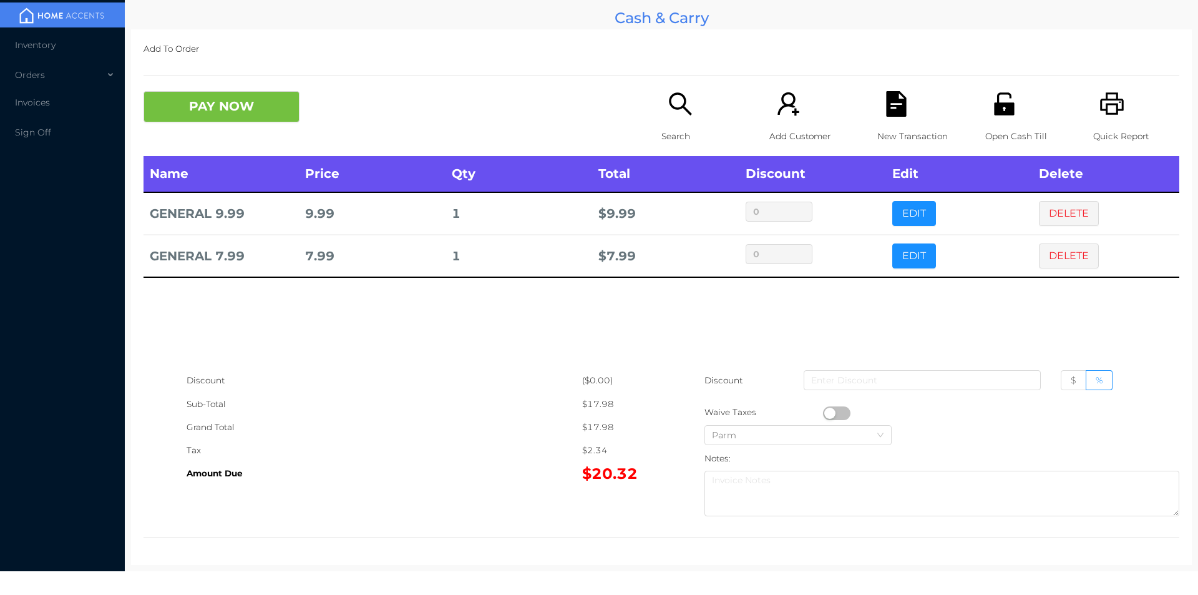
click at [661, 135] on p "Search" at bounding box center [704, 136] width 86 height 23
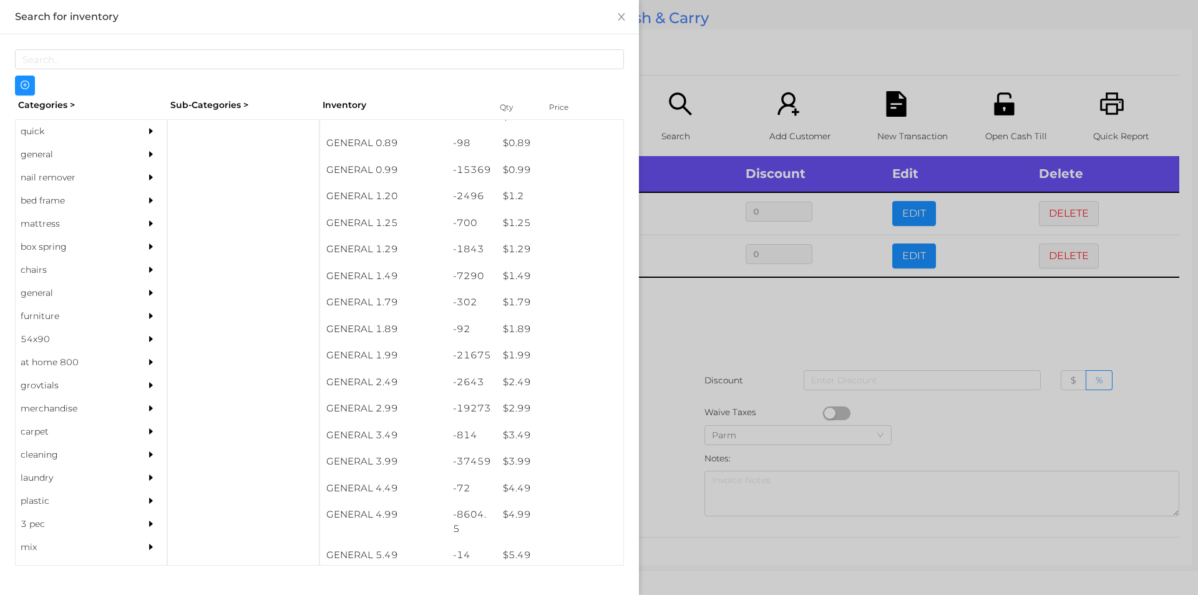
scroll to position [49, 0]
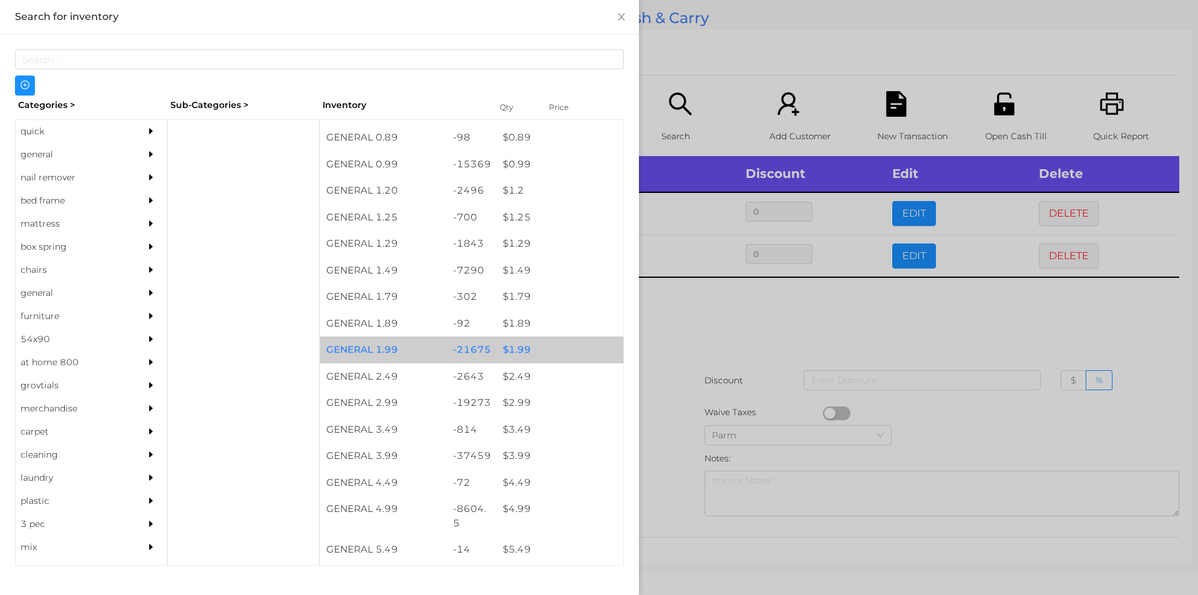
click at [551, 349] on div "$ 1.99" at bounding box center [560, 349] width 127 height 27
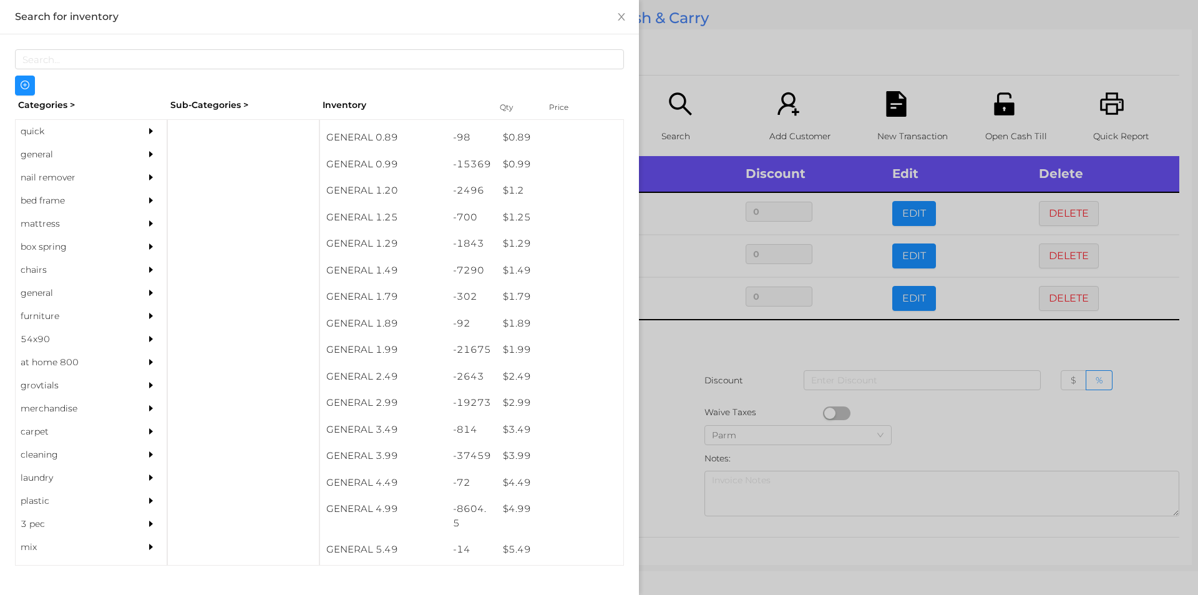
click at [683, 369] on div at bounding box center [599, 297] width 1198 height 595
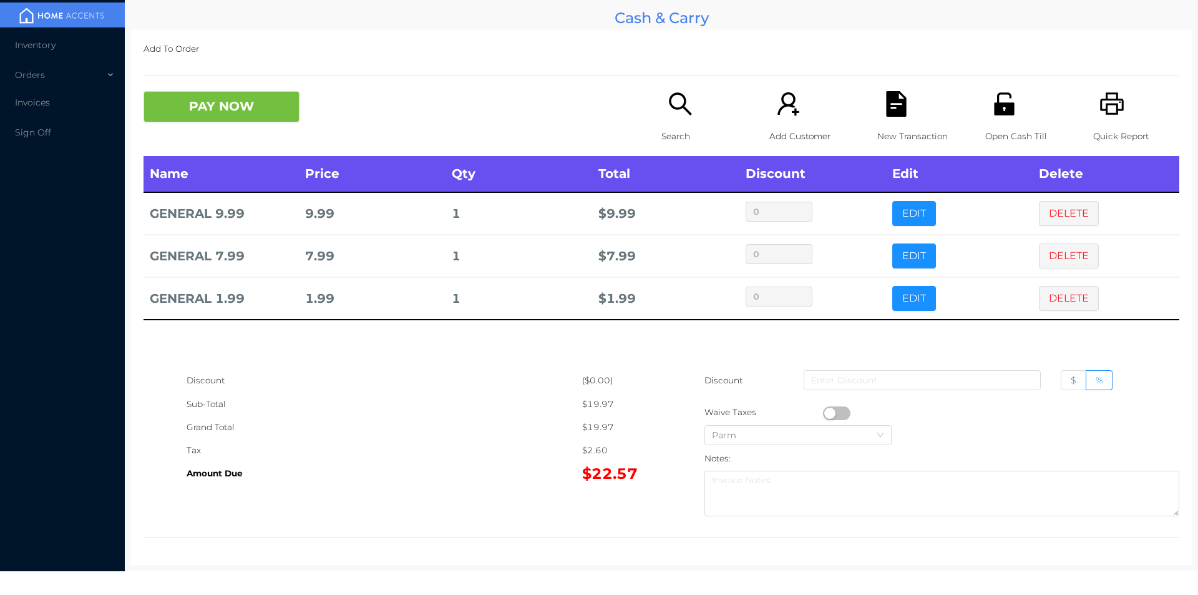
click at [212, 91] on button "PAY NOW" at bounding box center [222, 106] width 156 height 31
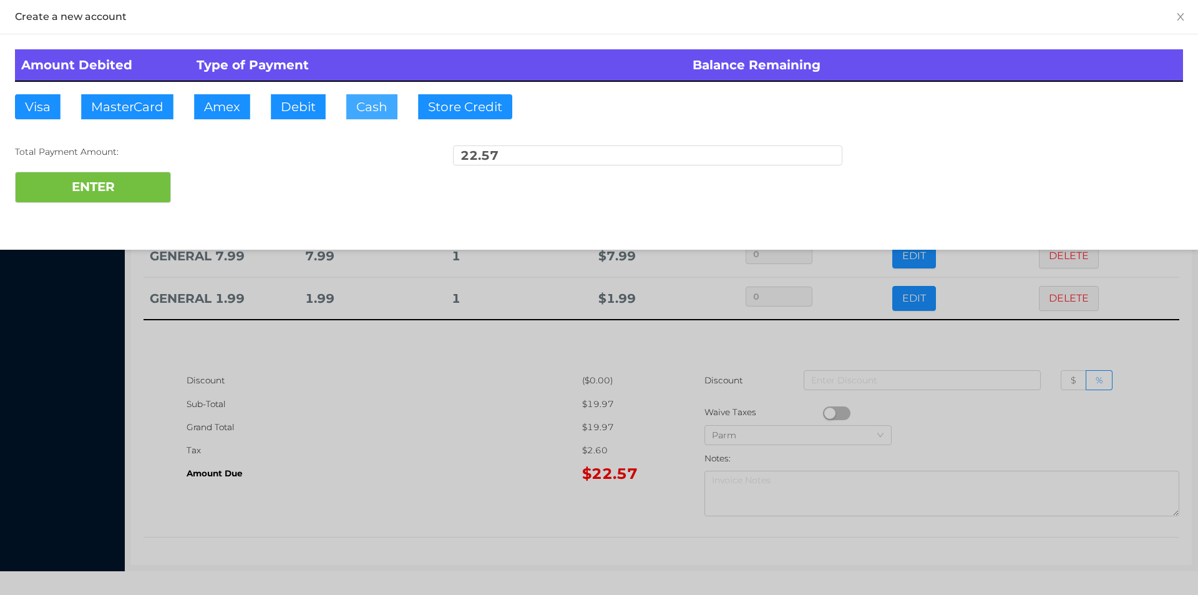
click at [368, 111] on button "Cash" at bounding box center [371, 106] width 51 height 25
type input "25"
click at [118, 190] on button "ENTER" at bounding box center [93, 187] width 156 height 31
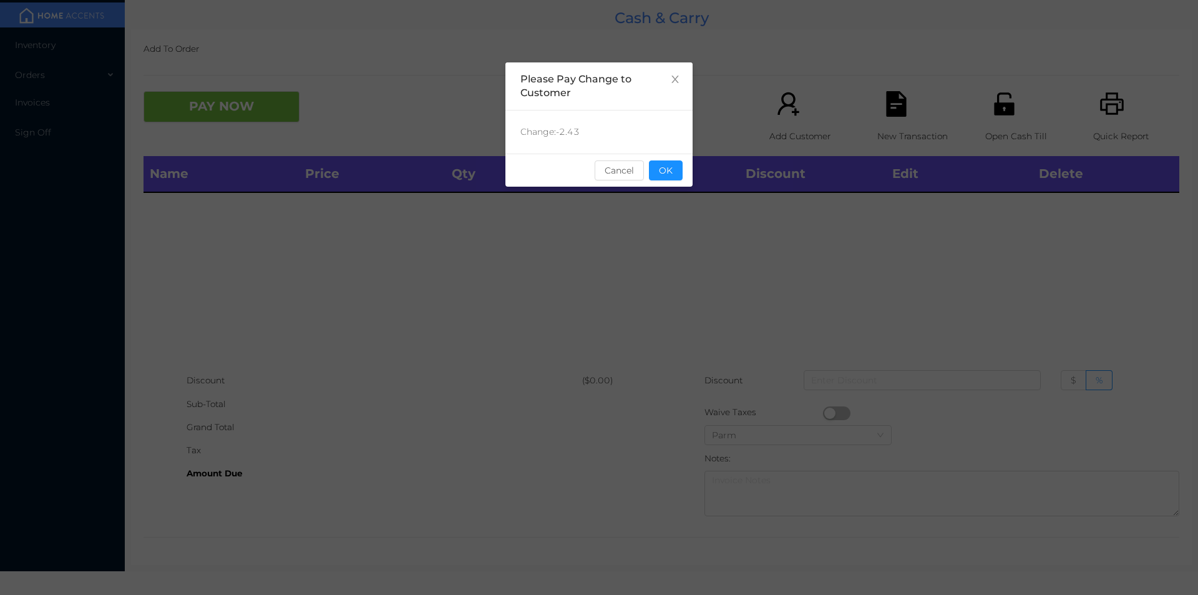
click at [680, 175] on button "OK" at bounding box center [666, 170] width 34 height 20
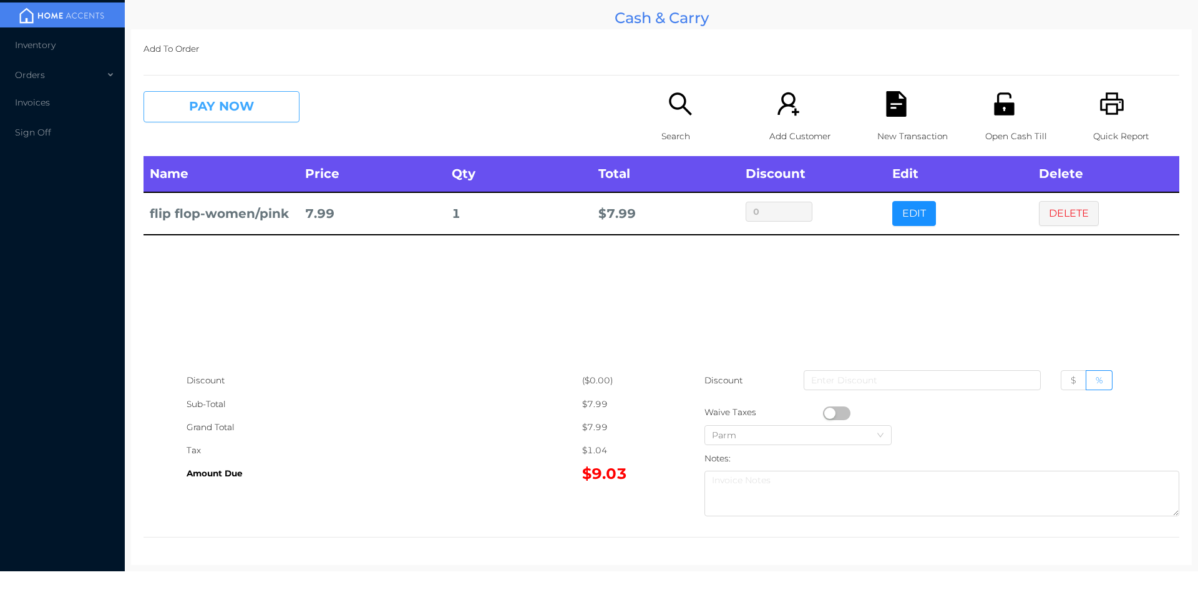
click at [243, 122] on button "PAY NOW" at bounding box center [222, 106] width 156 height 31
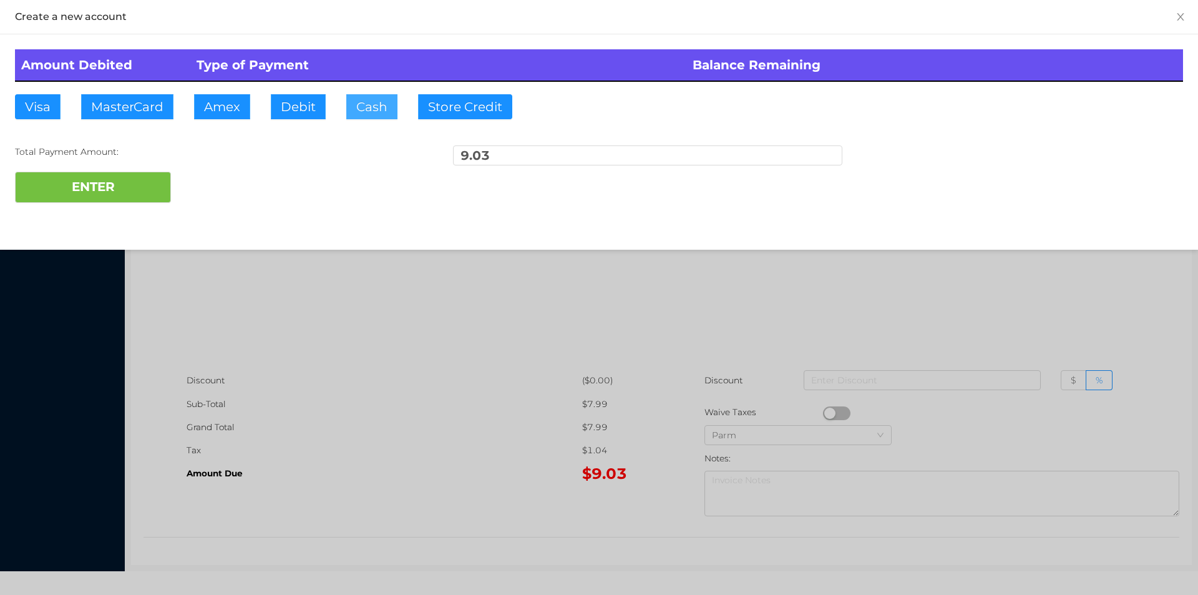
click at [369, 115] on button "Cash" at bounding box center [371, 106] width 51 height 25
type input "20"
click at [114, 197] on button "ENTER" at bounding box center [93, 187] width 156 height 31
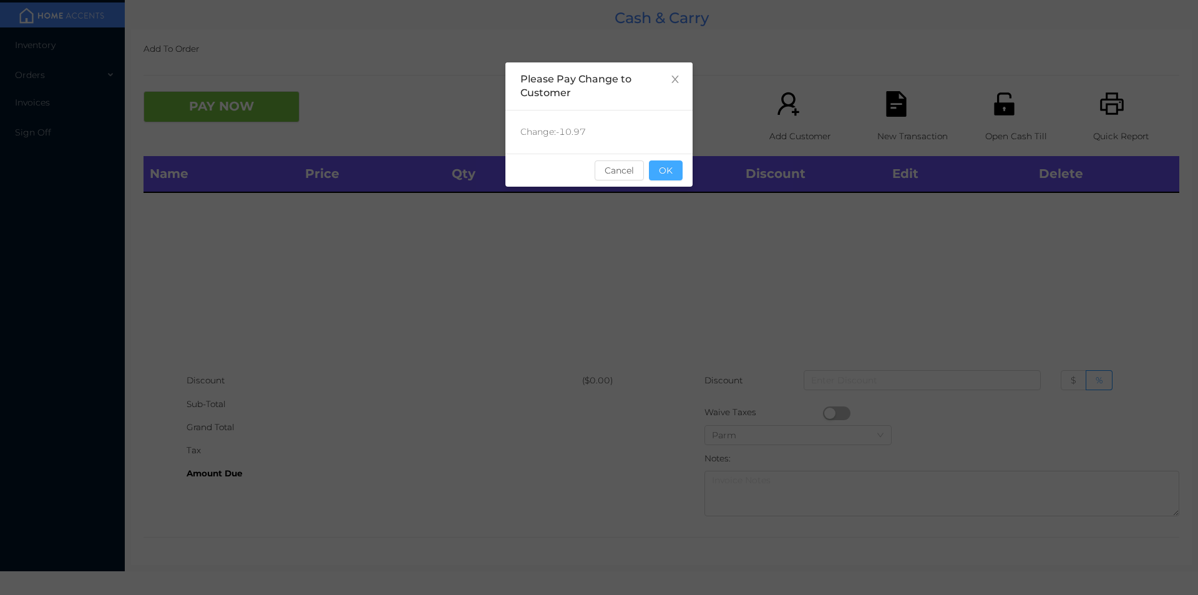
click at [681, 173] on button "OK" at bounding box center [666, 170] width 34 height 20
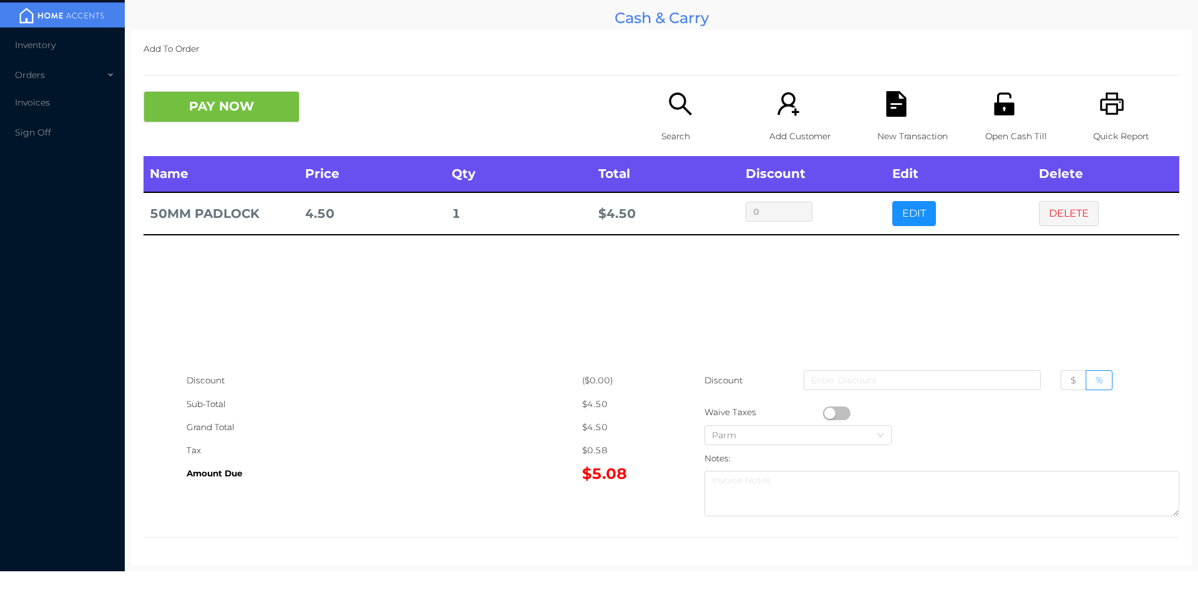
click at [353, 99] on div "PAY NOW" at bounding box center [273, 106] width 259 height 31
click at [192, 115] on button "PAY NOW" at bounding box center [222, 106] width 156 height 31
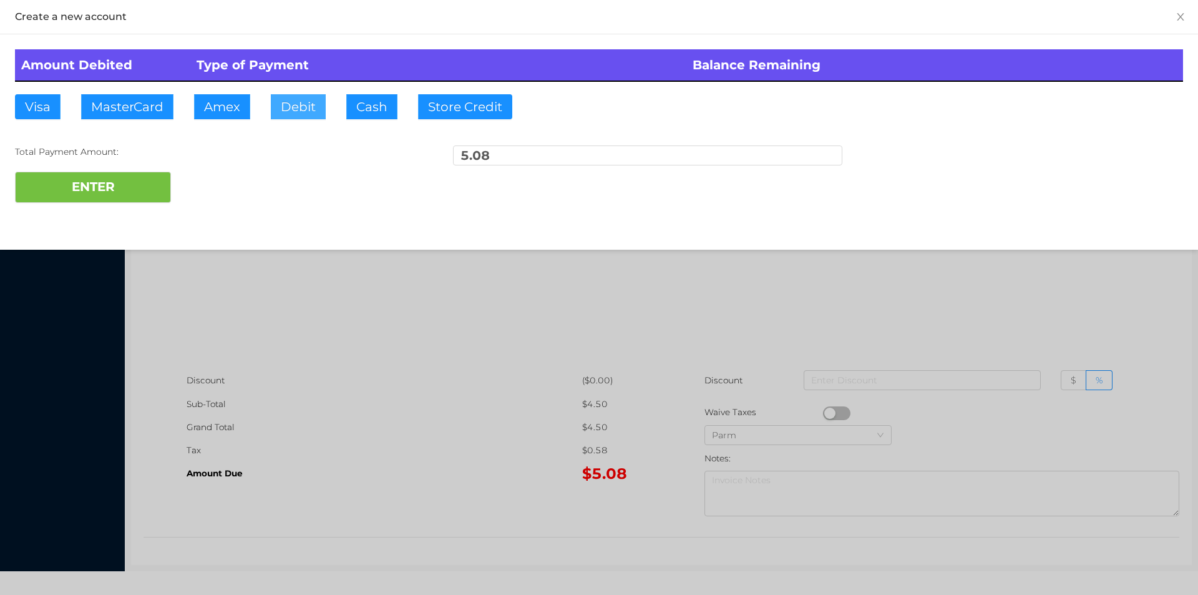
click at [315, 112] on button "Debit" at bounding box center [298, 106] width 55 height 25
click at [140, 198] on button "ENTER" at bounding box center [93, 187] width 156 height 31
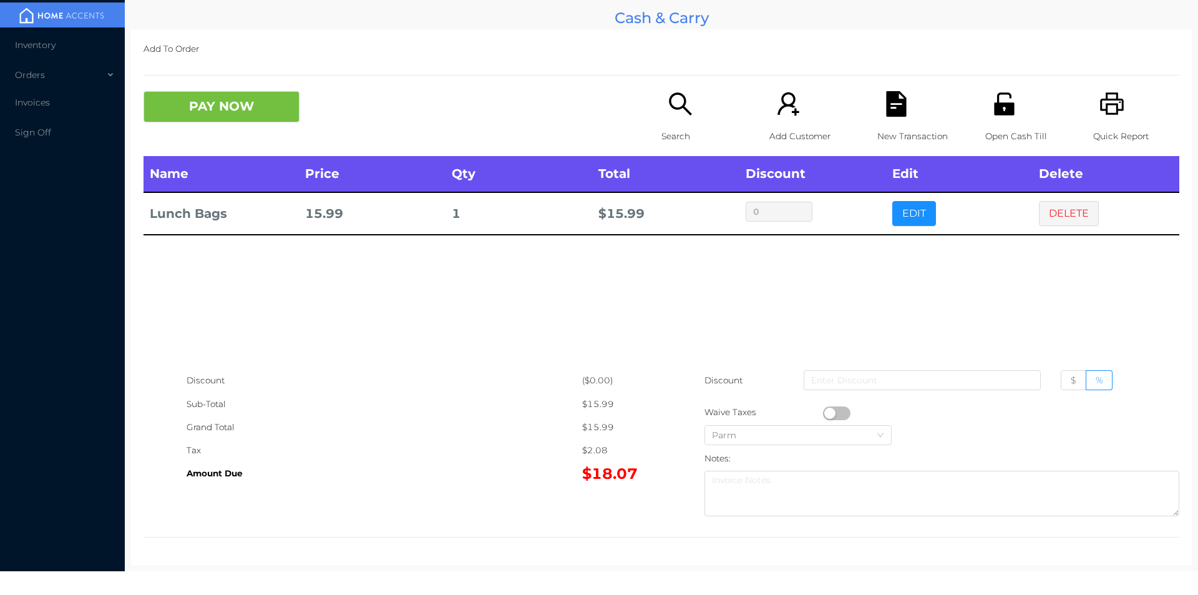
click at [889, 102] on icon "icon: file-text" at bounding box center [896, 104] width 20 height 26
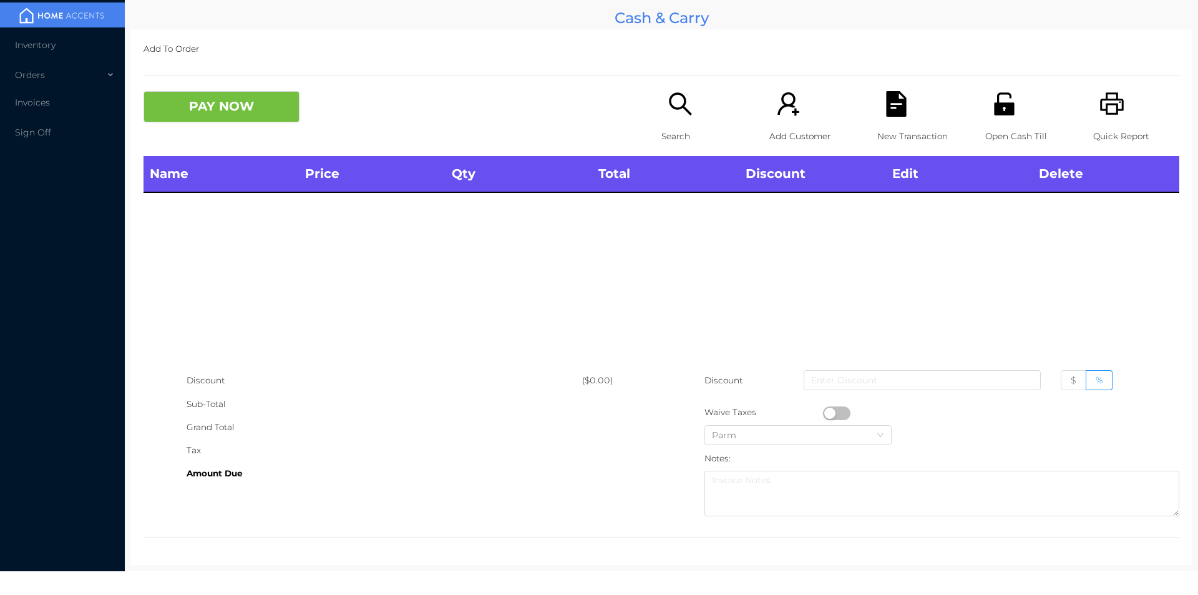
click at [1124, 106] on div "Quick Report" at bounding box center [1136, 123] width 86 height 65
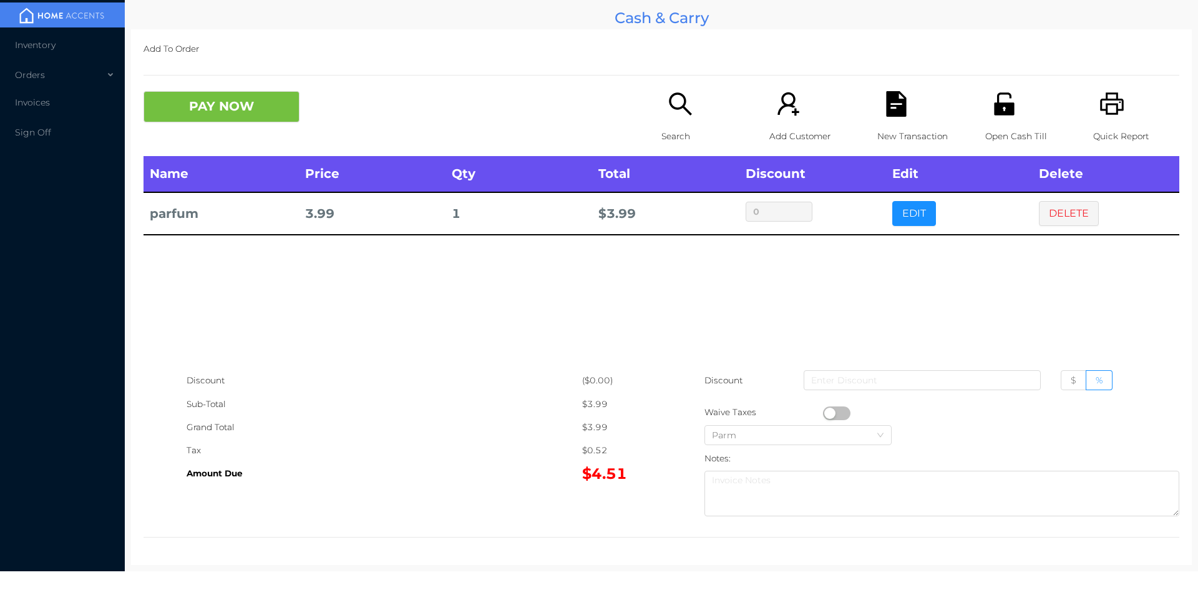
click at [897, 107] on icon "icon: file-text" at bounding box center [896, 104] width 20 height 26
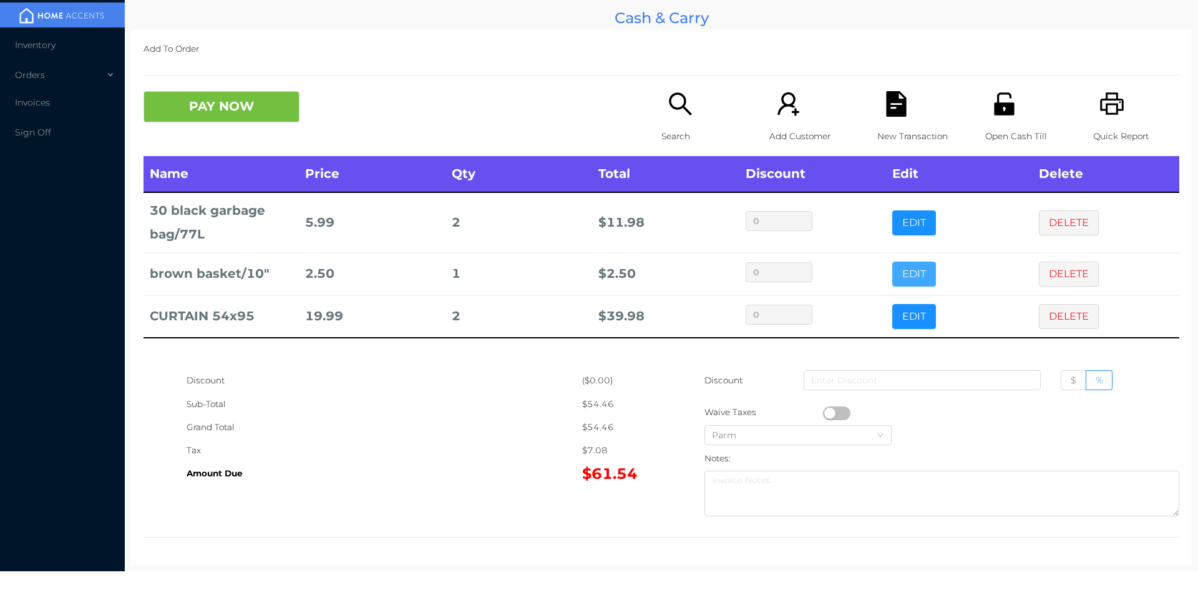
click at [899, 279] on button "EDIT" at bounding box center [914, 273] width 44 height 25
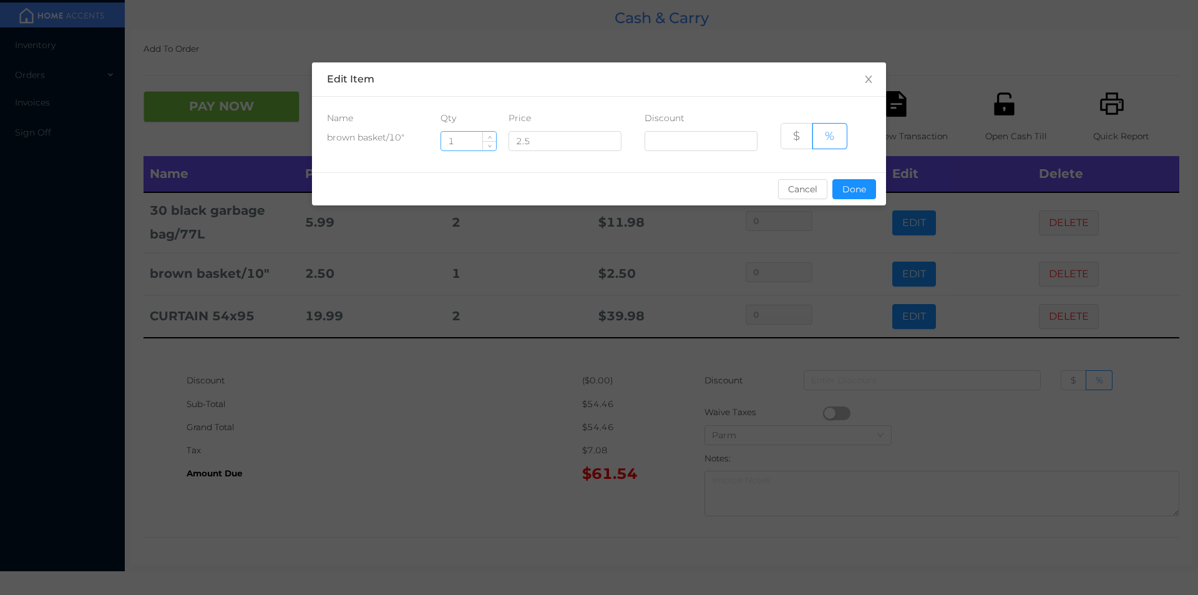
click at [477, 135] on input "1" at bounding box center [468, 141] width 55 height 19
type input "1"
click at [826, 222] on div "sentinelStart Edit Item Name Qty Price Discount brown basket/10" 1 2.5 $ % Canc…" at bounding box center [599, 297] width 1198 height 595
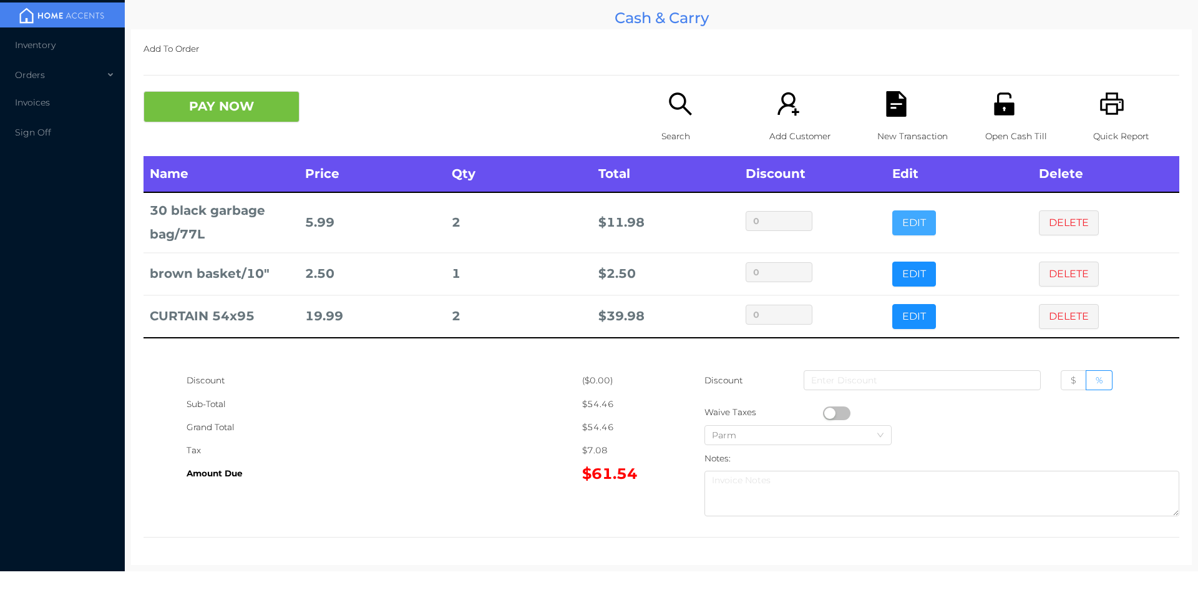
click at [900, 222] on button "EDIT" at bounding box center [914, 222] width 44 height 25
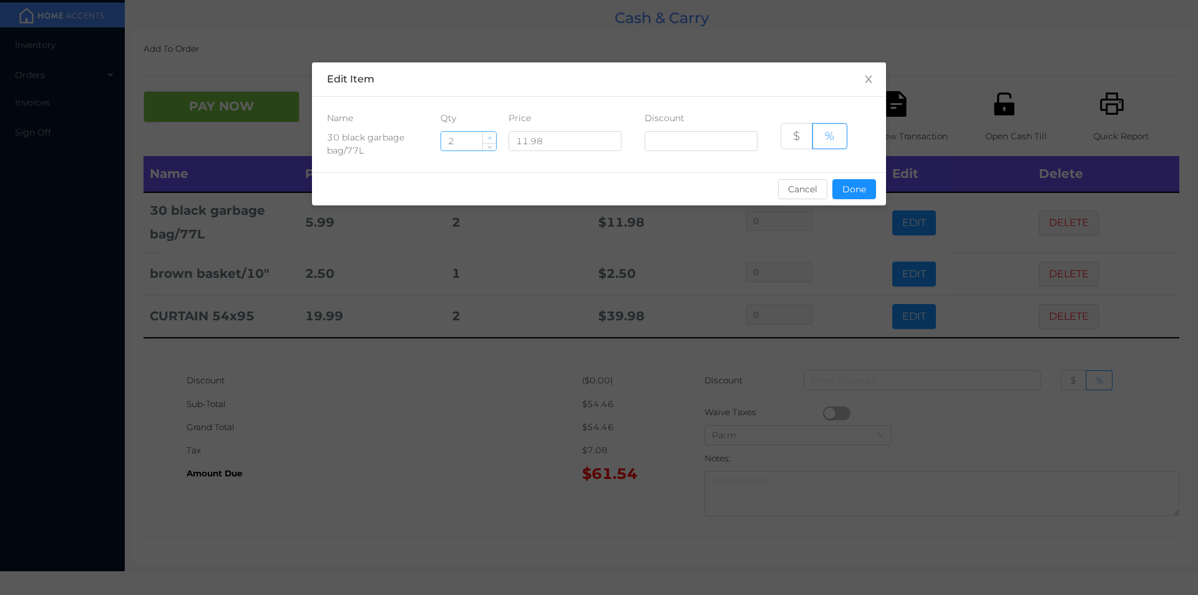
click at [489, 137] on icon "icon: up" at bounding box center [489, 138] width 4 height 4
type input "3"
type input "1"
click at [858, 198] on button "Done" at bounding box center [854, 189] width 44 height 20
type input "0%"
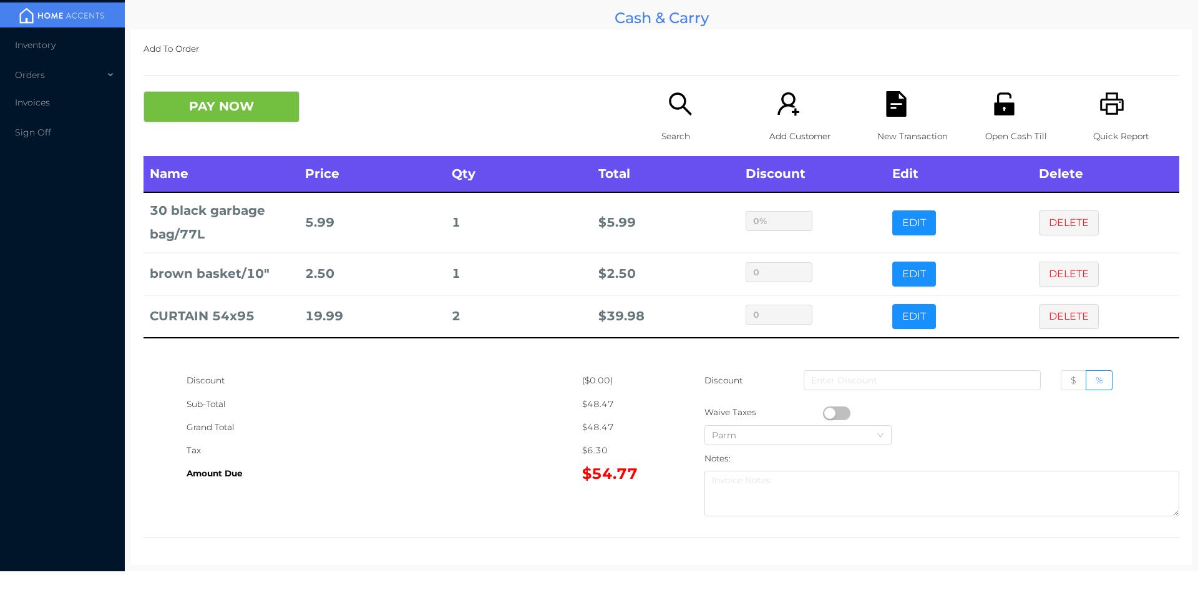
click at [887, 120] on div "New Transaction" at bounding box center [920, 123] width 86 height 65
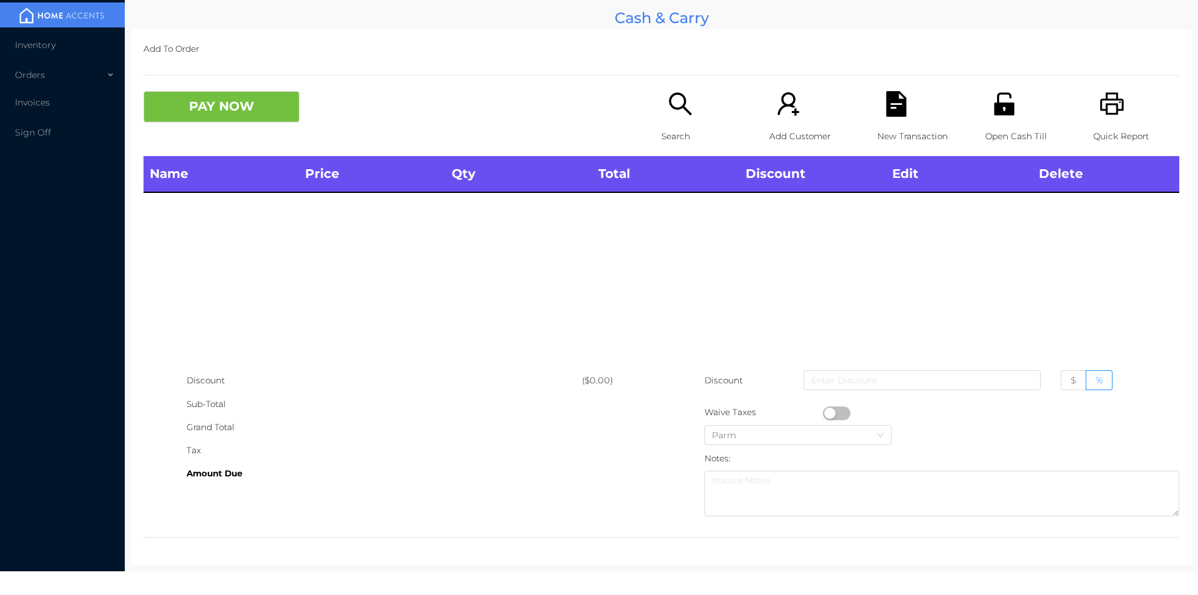
click at [1104, 102] on icon "icon: printer" at bounding box center [1112, 104] width 26 height 26
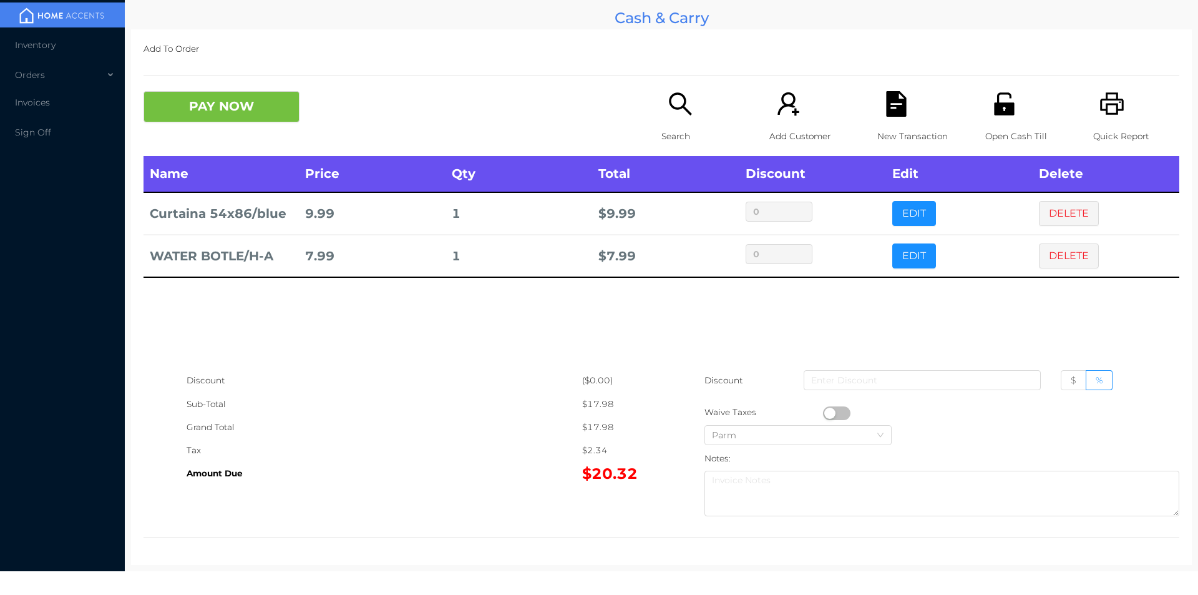
click at [892, 114] on icon "icon: file-text" at bounding box center [896, 104] width 20 height 26
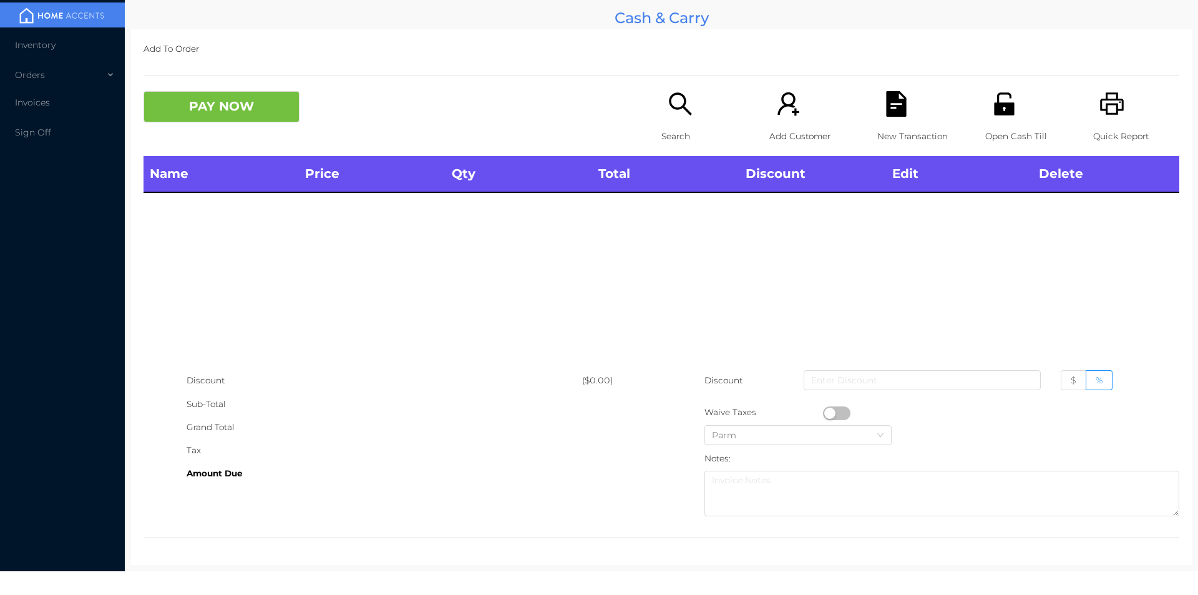
click at [1108, 96] on icon "icon: printer" at bounding box center [1112, 103] width 24 height 22
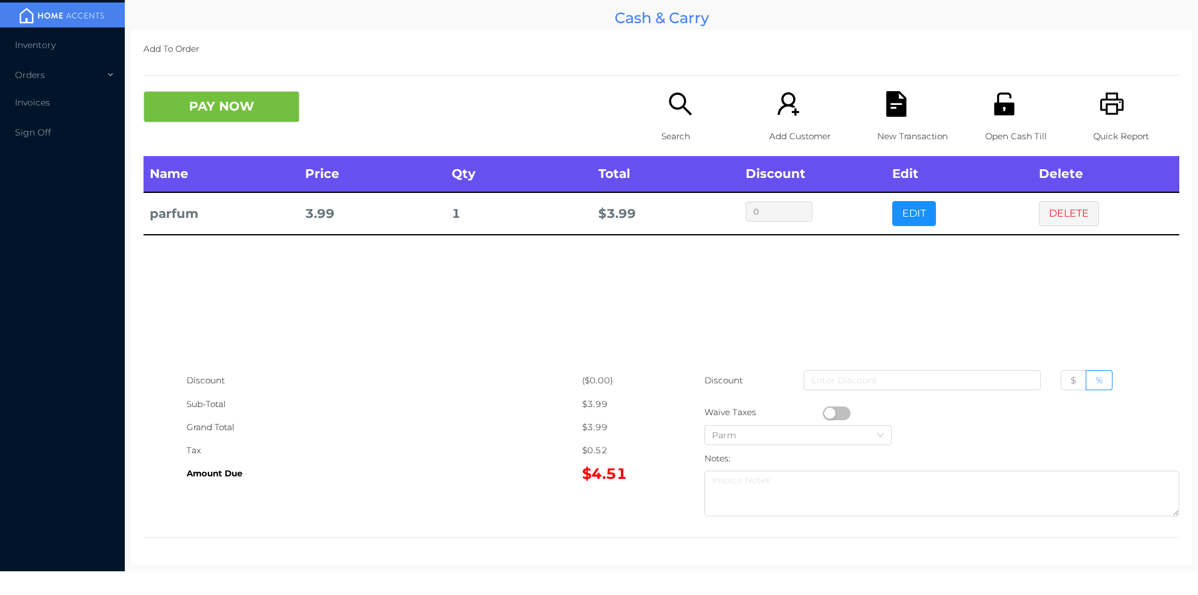
click at [683, 95] on icon "icon: search" at bounding box center [681, 104] width 26 height 26
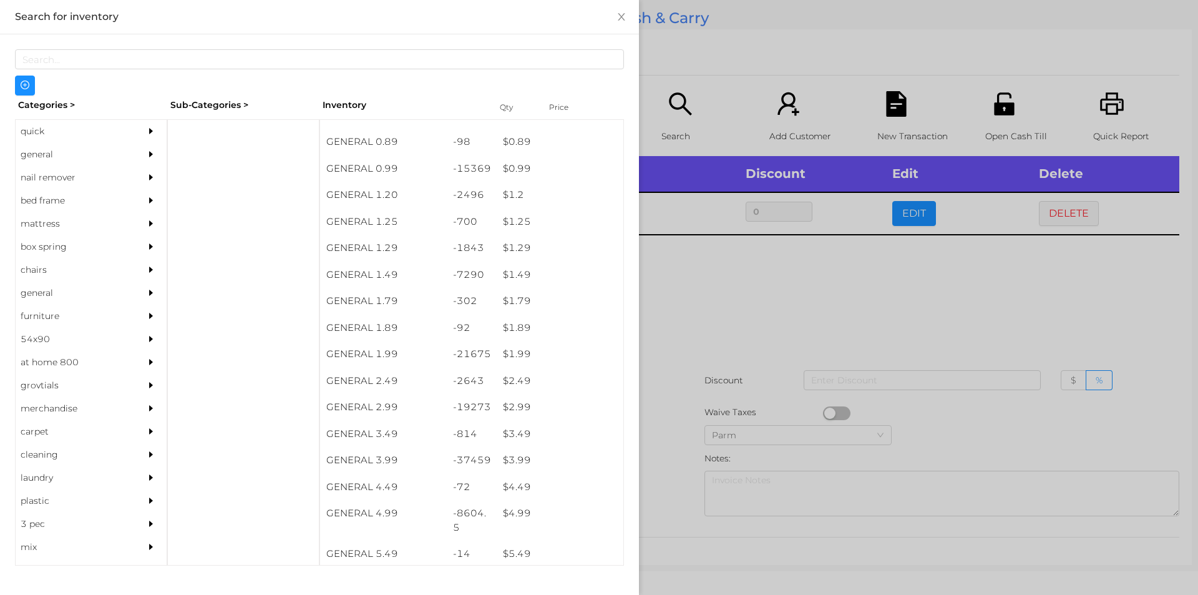
scroll to position [44, 0]
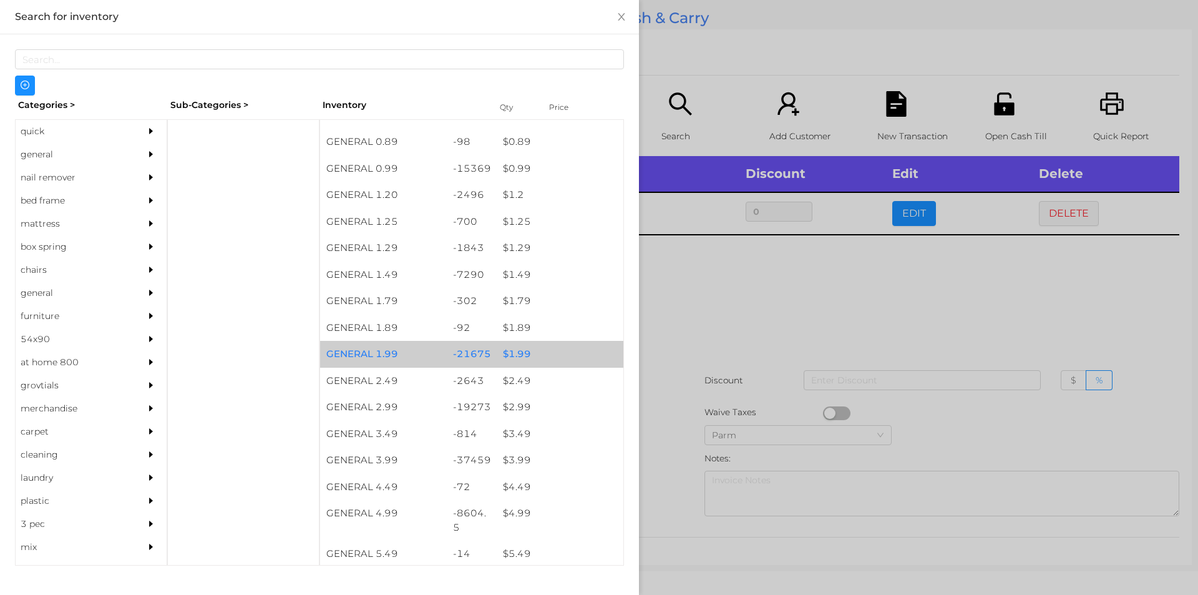
click at [554, 351] on div "$ 1.99" at bounding box center [560, 354] width 127 height 27
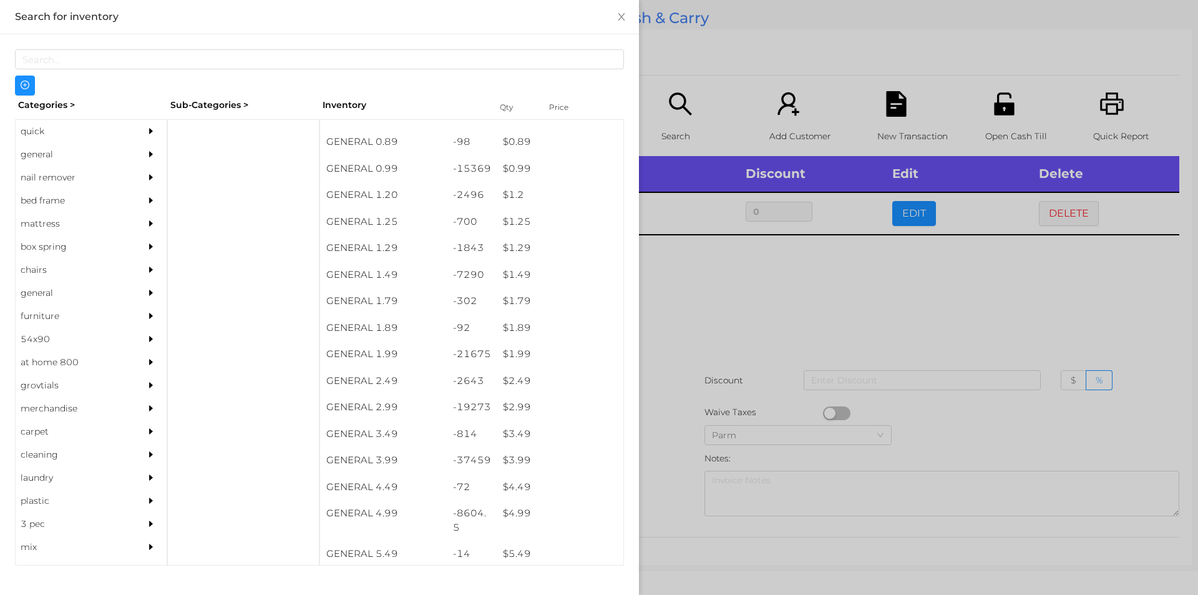
click at [724, 326] on div at bounding box center [599, 297] width 1198 height 595
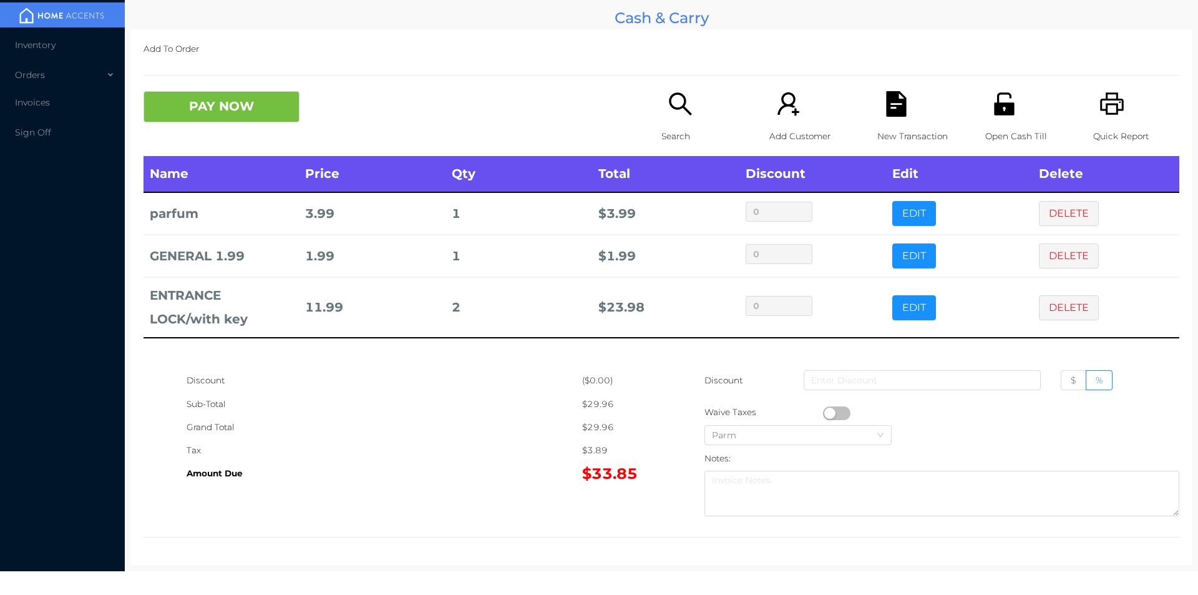
click at [915, 330] on td "EDIT" at bounding box center [959, 307] width 147 height 60
click at [907, 309] on button "EDIT" at bounding box center [914, 307] width 44 height 25
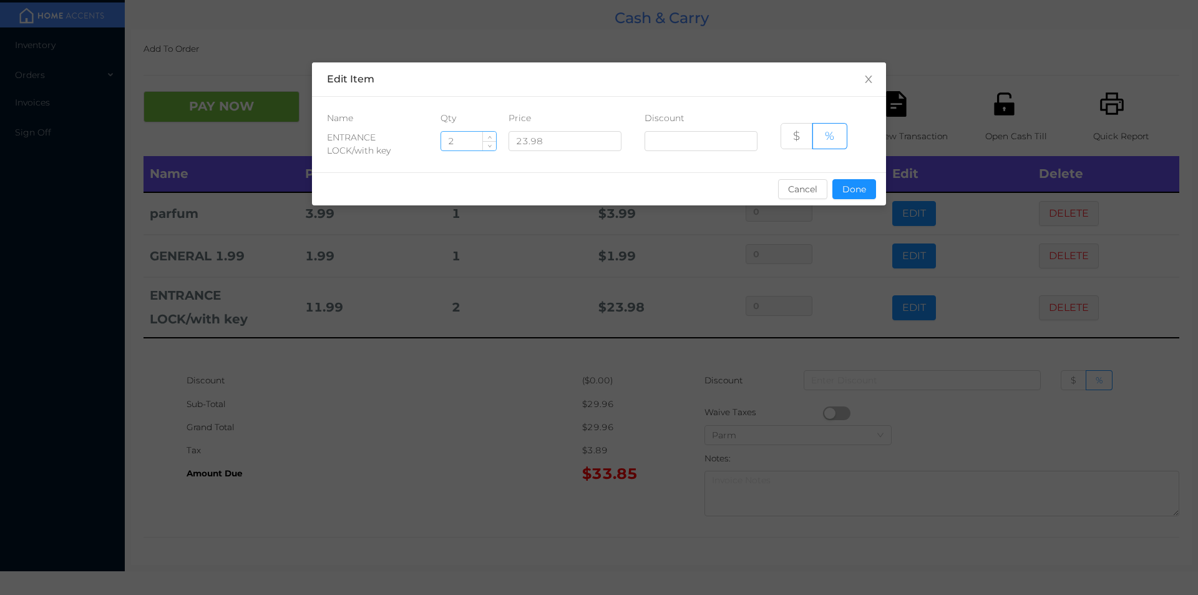
click at [469, 143] on input "2" at bounding box center [468, 141] width 55 height 19
type input "1"
click at [855, 197] on button "Done" at bounding box center [854, 189] width 44 height 20
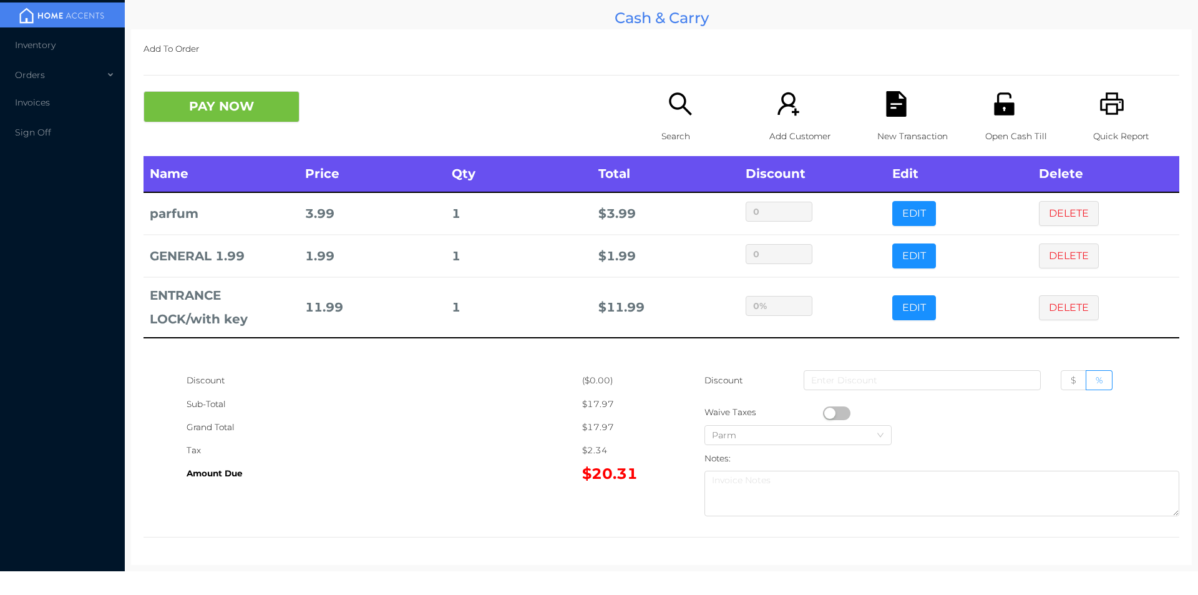
click at [640, 314] on td "$ 11.99" at bounding box center [665, 307] width 147 height 60
click at [605, 271] on td "$ 1.99" at bounding box center [665, 256] width 147 height 42
click at [626, 210] on td "$ 3.99" at bounding box center [665, 213] width 147 height 42
click at [210, 116] on button "PAY NOW" at bounding box center [222, 106] width 156 height 31
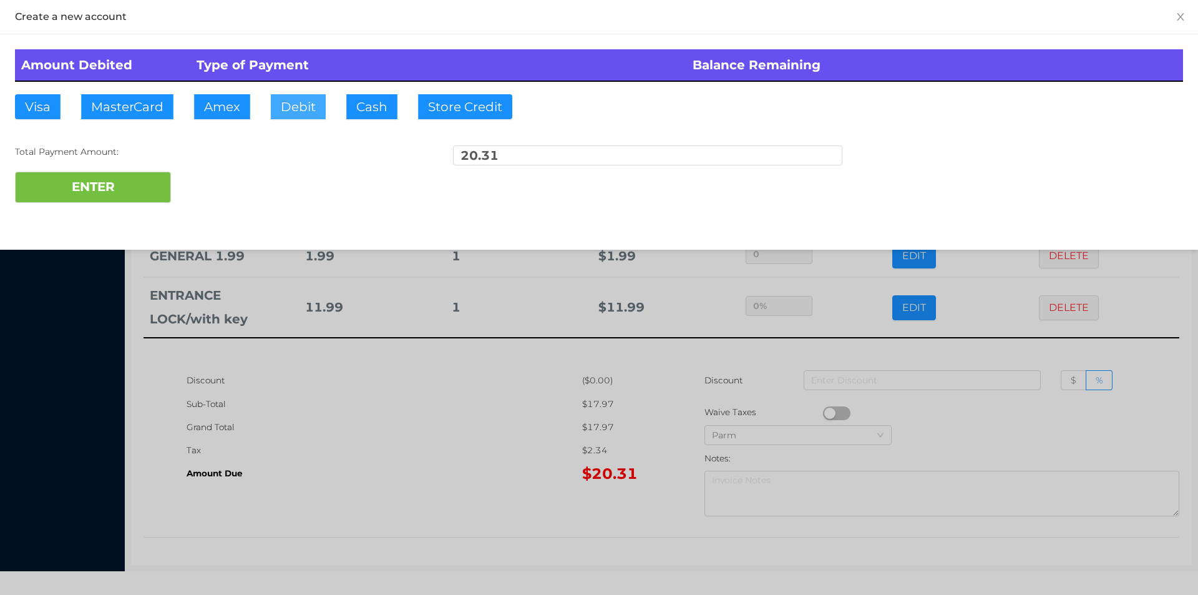
click at [296, 105] on button "Debit" at bounding box center [298, 106] width 55 height 25
click at [108, 195] on button "ENTER" at bounding box center [93, 187] width 156 height 31
type input "0"
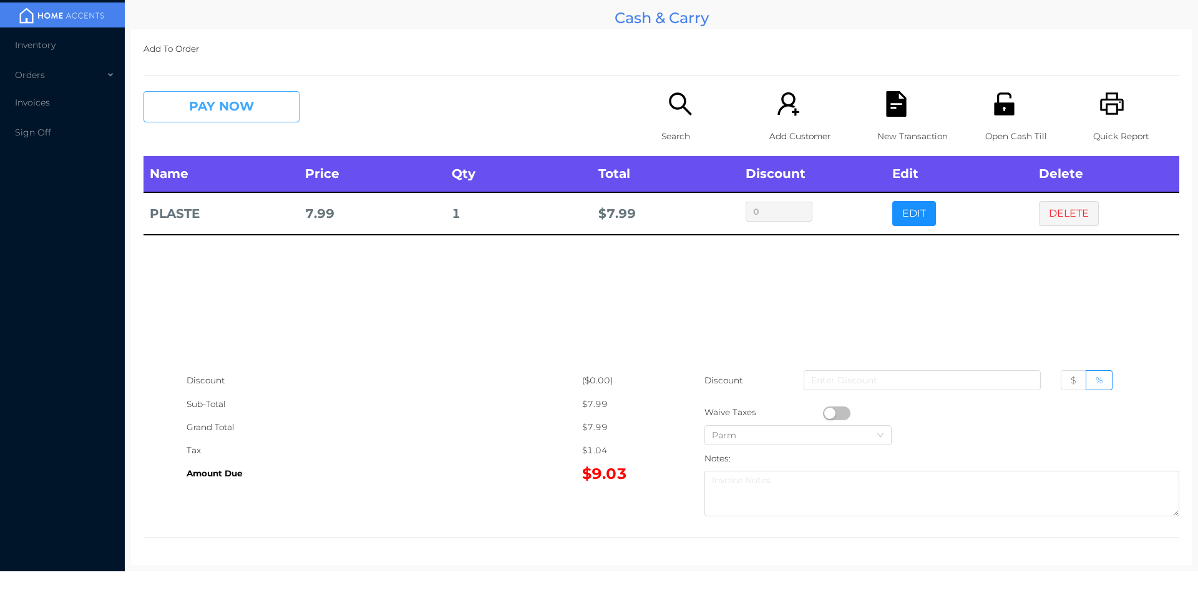
click at [222, 109] on button "PAY NOW" at bounding box center [222, 106] width 156 height 31
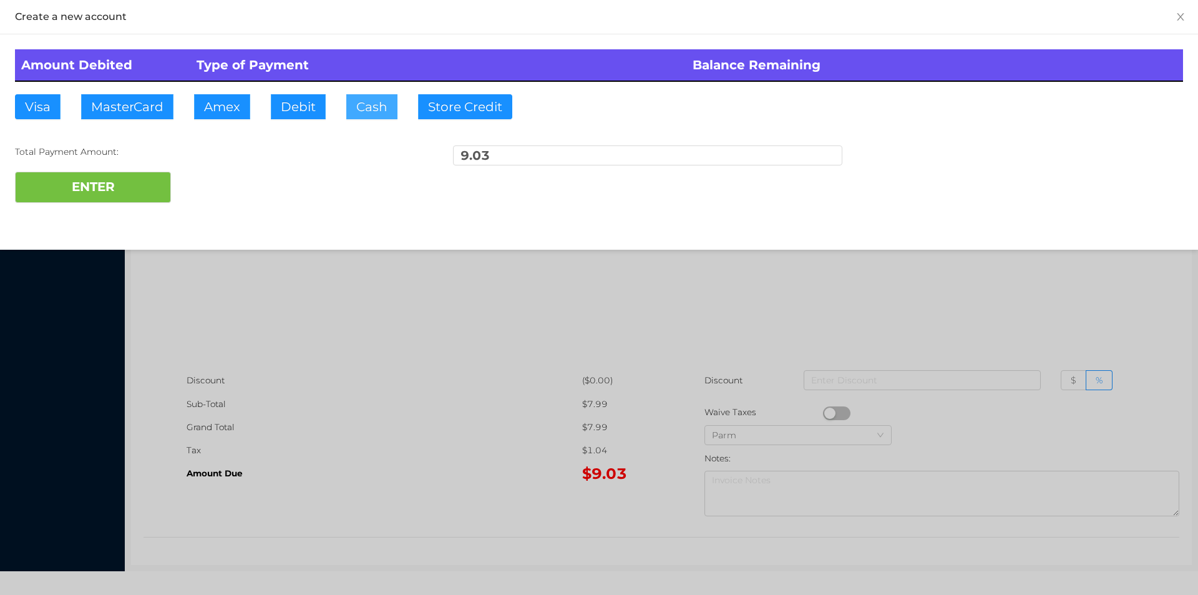
click at [375, 105] on button "Cash" at bounding box center [371, 106] width 51 height 25
type input "20"
click at [93, 195] on button "ENTER" at bounding box center [93, 187] width 156 height 31
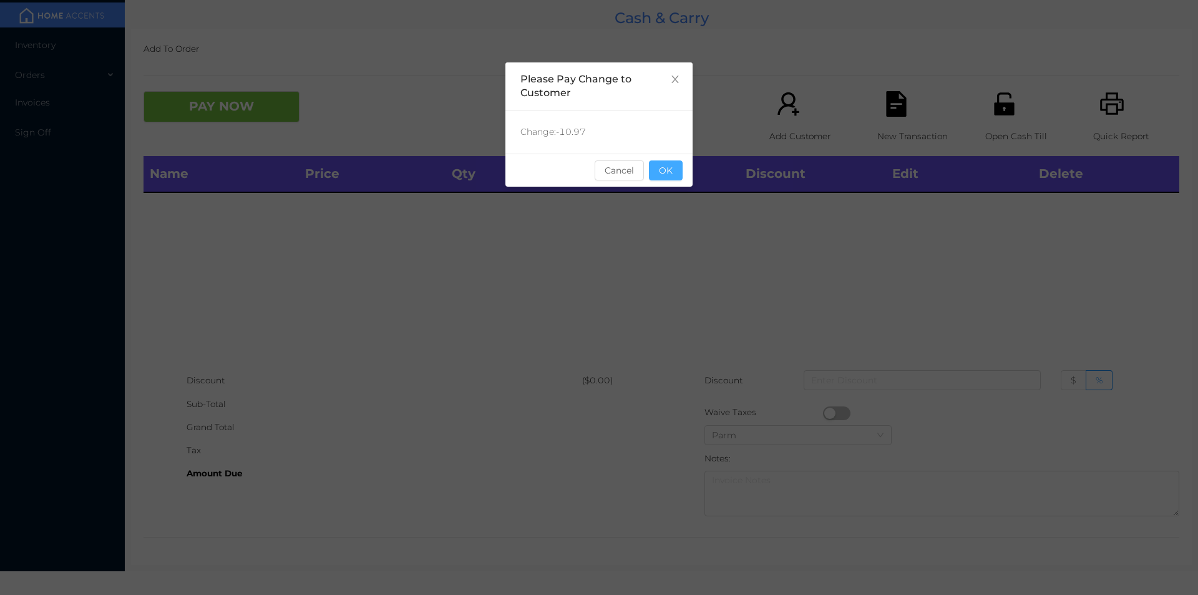
click at [673, 175] on button "OK" at bounding box center [666, 170] width 34 height 20
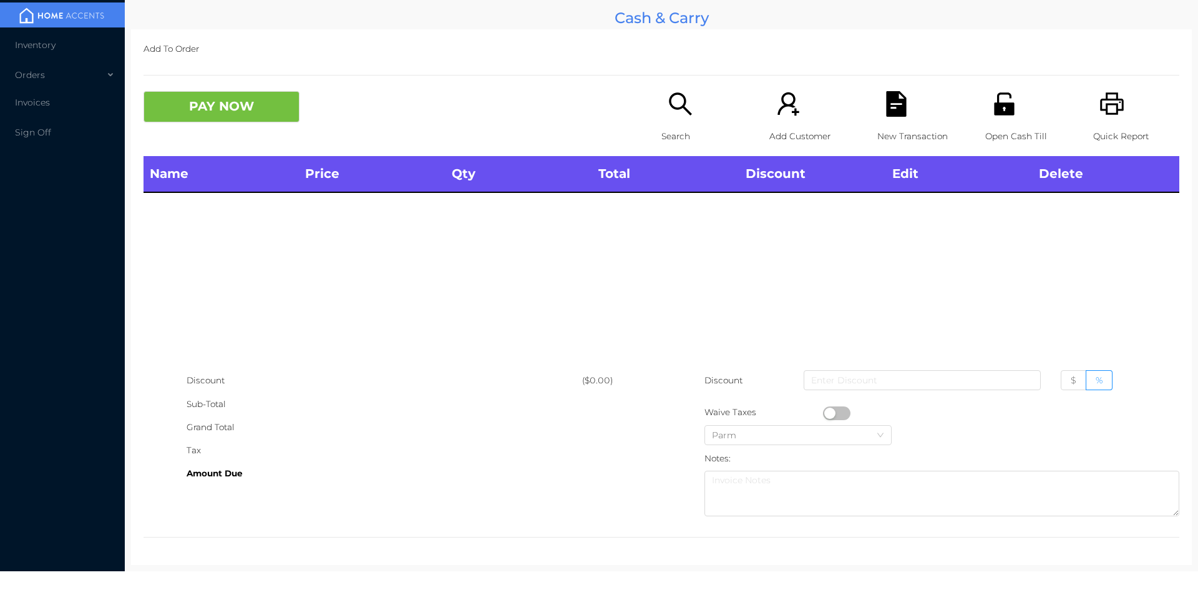
click at [690, 102] on div "Search" at bounding box center [704, 123] width 86 height 65
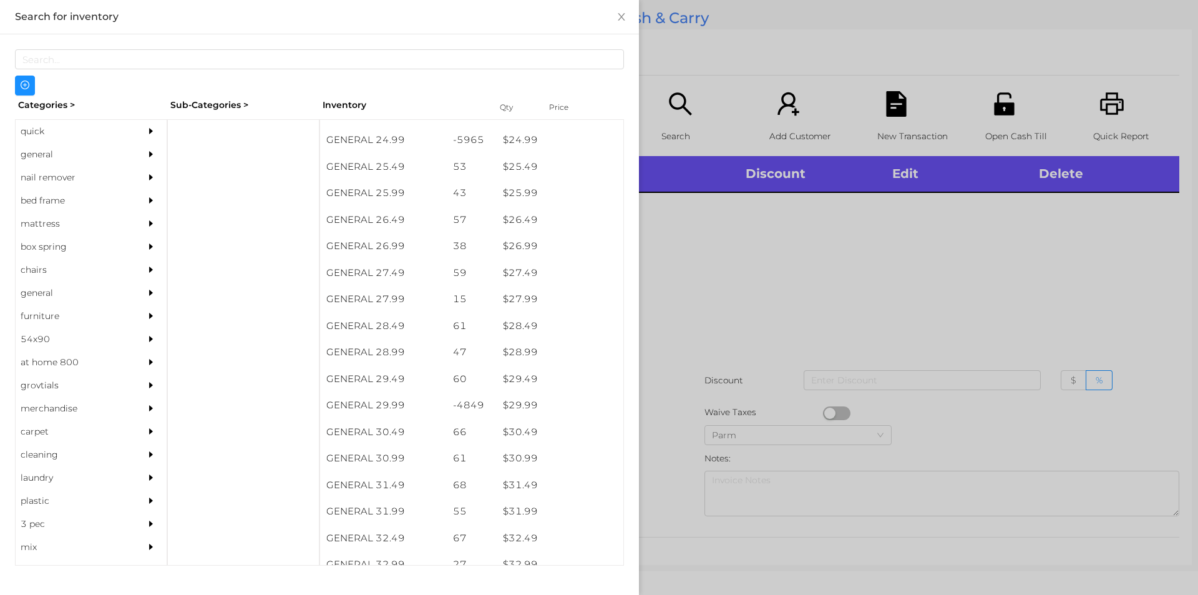
scroll to position [1603, 0]
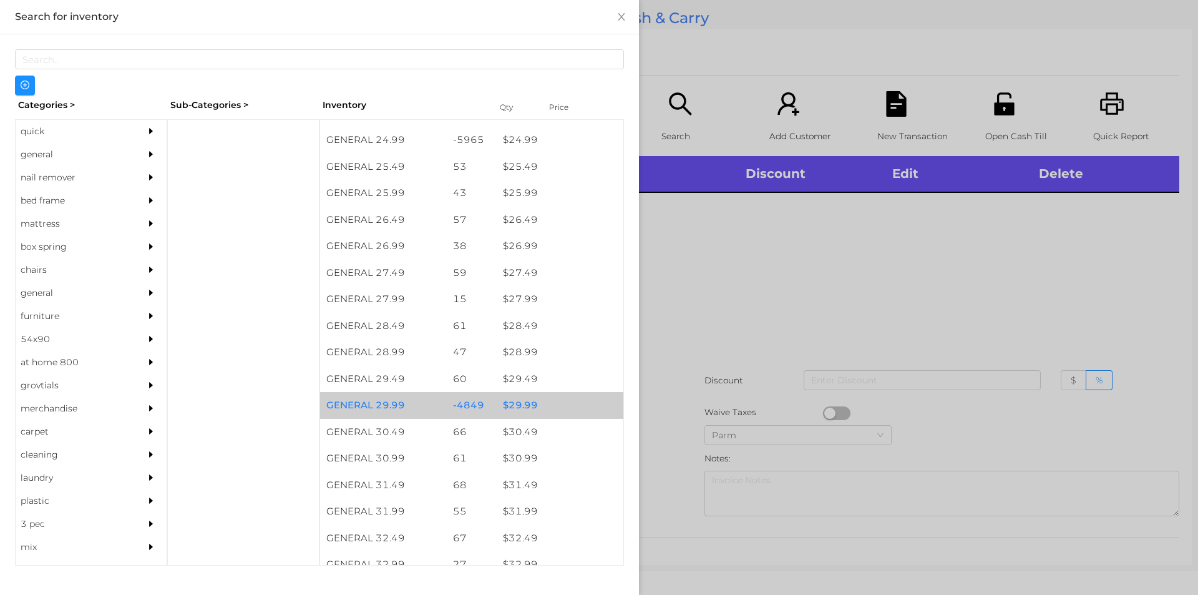
click at [480, 395] on div "-4849" at bounding box center [472, 405] width 51 height 27
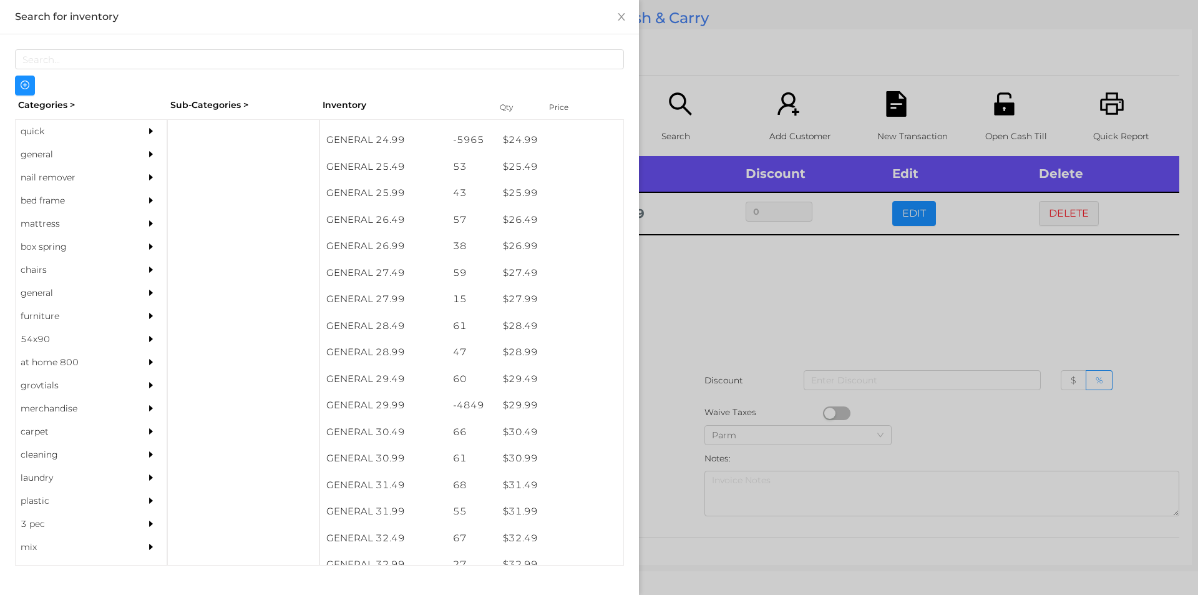
click at [687, 416] on div at bounding box center [599, 297] width 1198 height 595
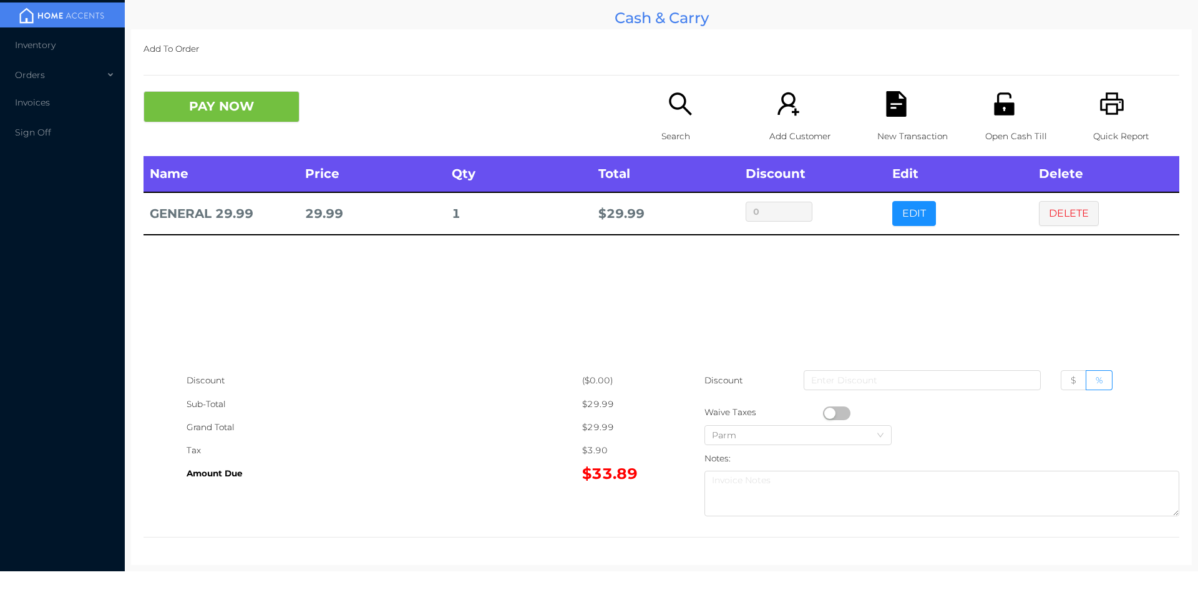
click at [824, 411] on button "button" at bounding box center [836, 413] width 27 height 14
click at [235, 109] on button "PAY NOW" at bounding box center [222, 106] width 156 height 31
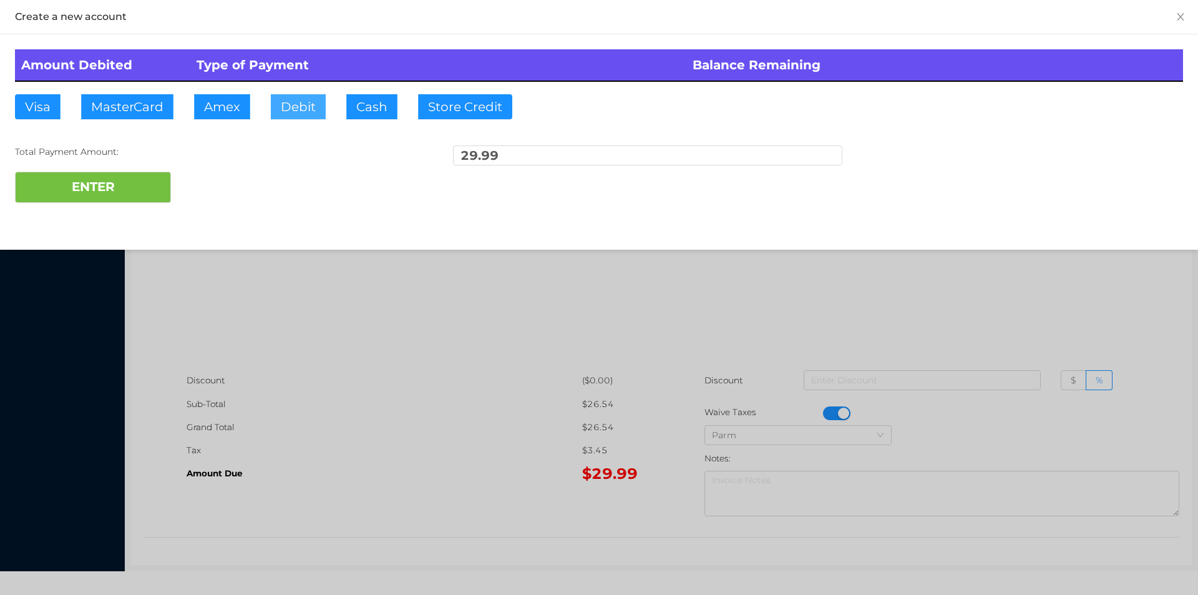
click at [291, 110] on button "Debit" at bounding box center [298, 106] width 55 height 25
click at [125, 217] on div "Amount Debited Type of Payment Balance Remaining Visa MasterCard Amex Debit Cas…" at bounding box center [599, 125] width 1198 height 183
click at [89, 176] on button "ENTER" at bounding box center [93, 187] width 156 height 31
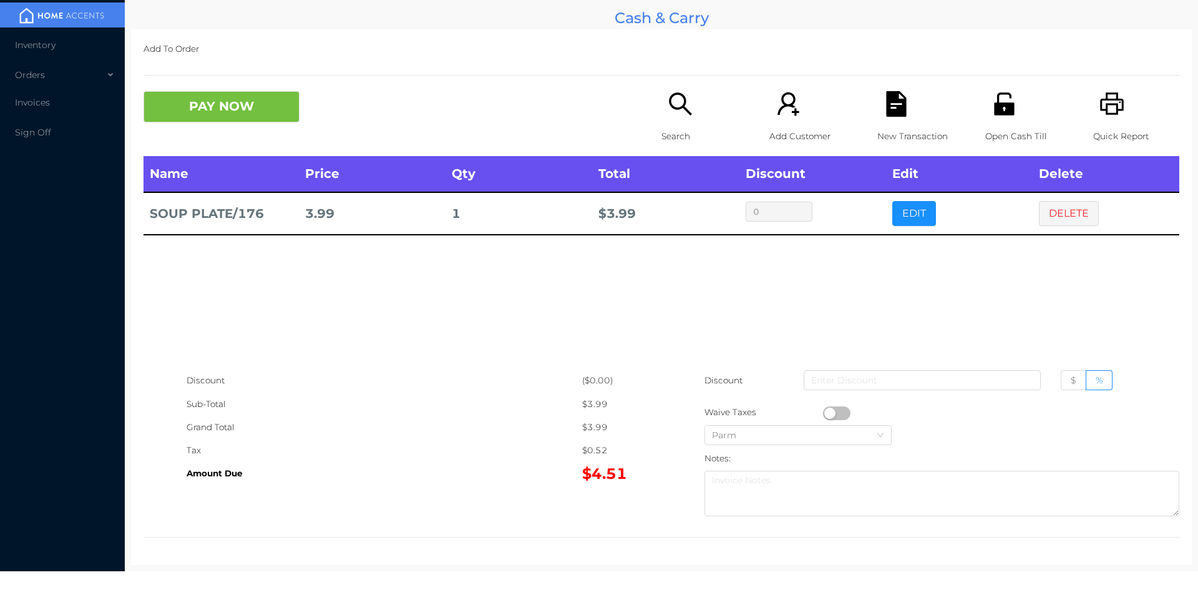
click at [661, 105] on div "Search" at bounding box center [704, 123] width 86 height 65
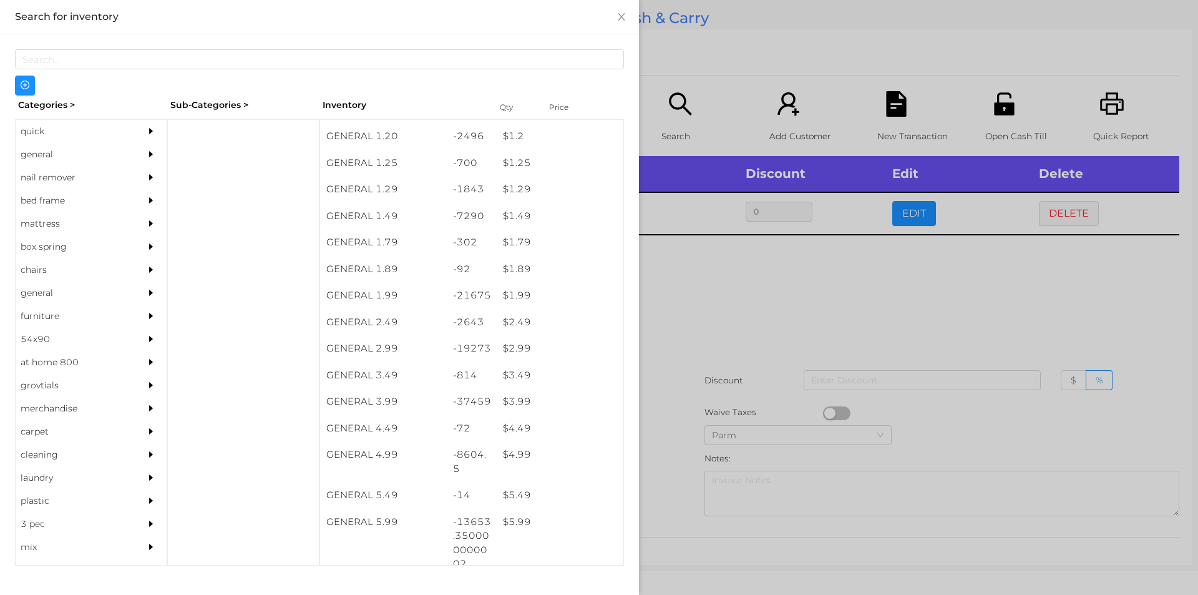
scroll to position [112, 0]
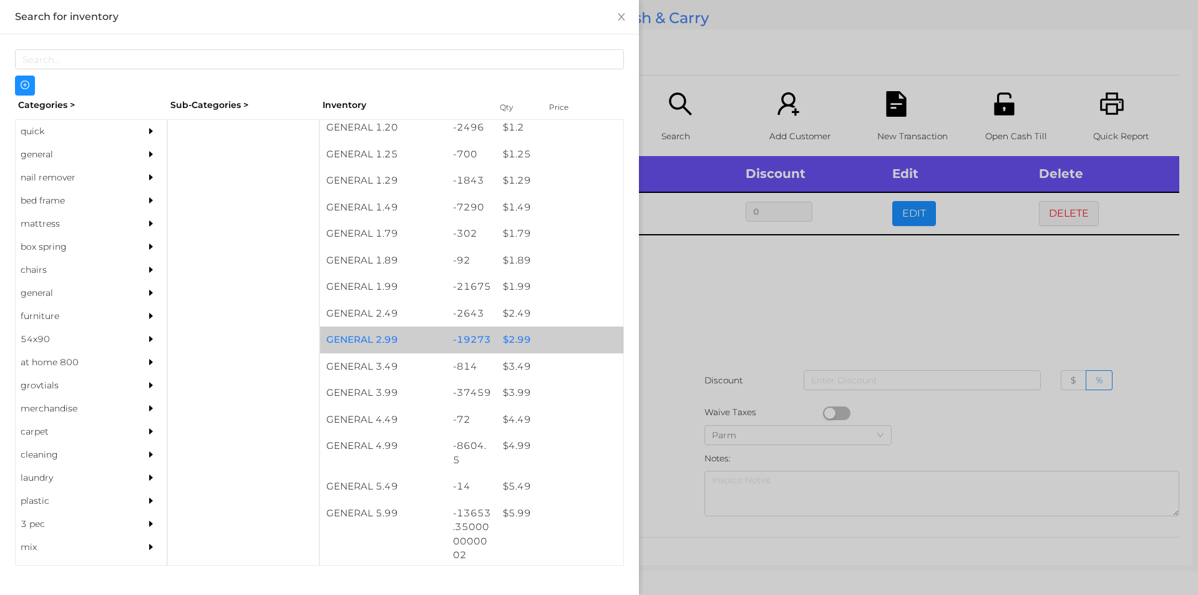
click at [521, 336] on div "$ 2.99" at bounding box center [560, 339] width 127 height 27
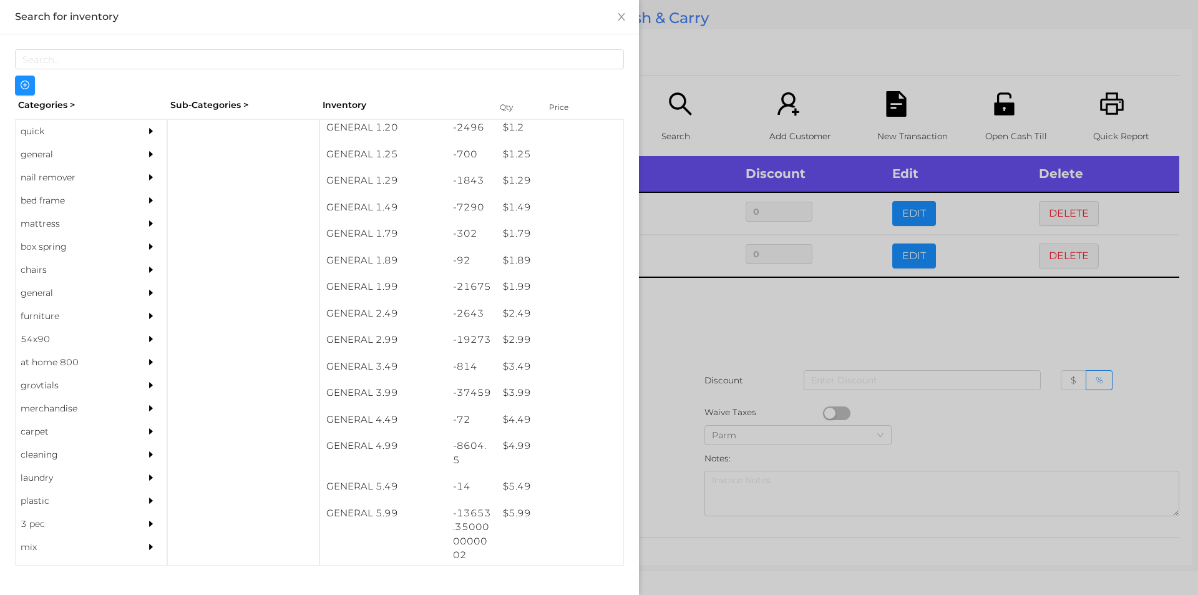
click at [679, 357] on div at bounding box center [599, 297] width 1198 height 595
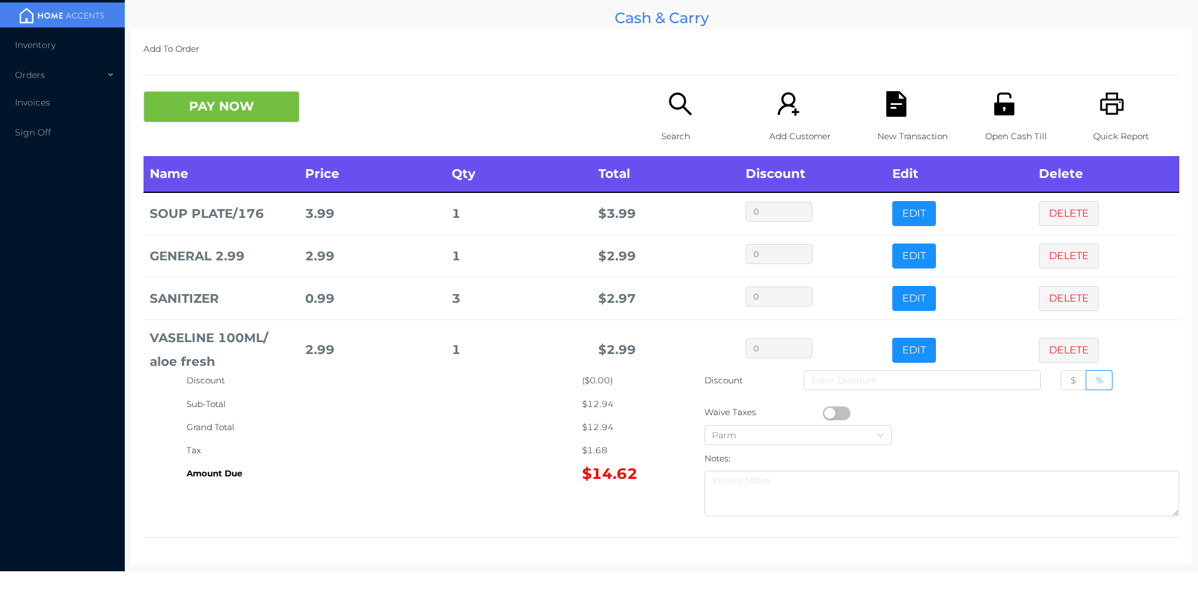
click at [992, 125] on p "Open Cash Till" at bounding box center [1028, 136] width 86 height 23
click at [1026, 106] on div "Open Cash Till" at bounding box center [1028, 123] width 86 height 65
click at [886, 102] on icon "icon: file-text" at bounding box center [896, 104] width 20 height 26
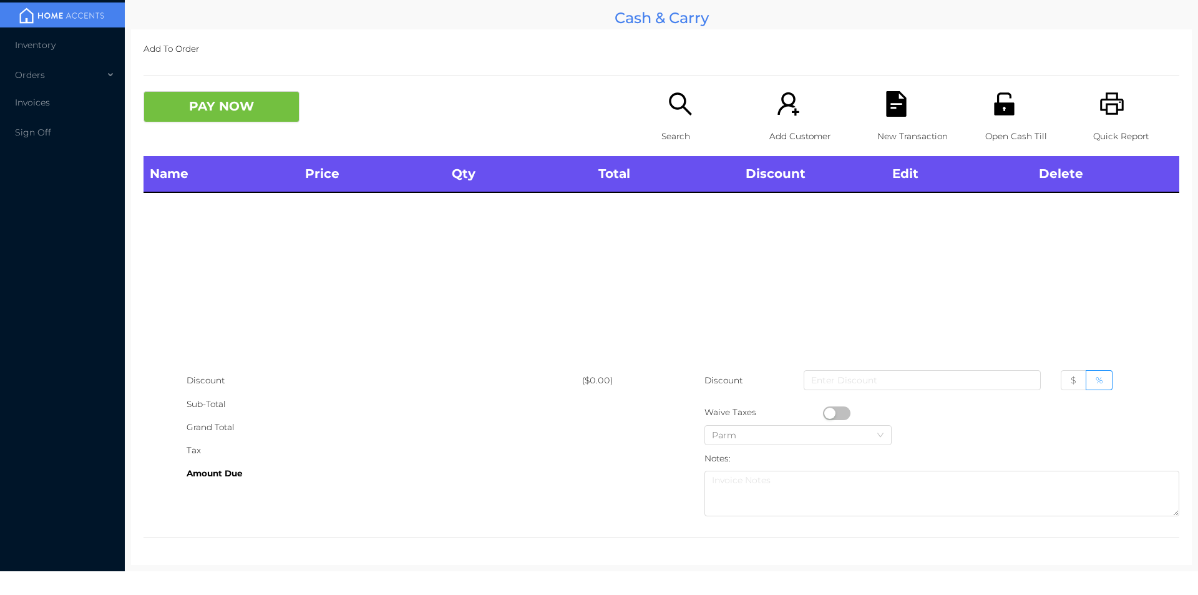
click at [676, 110] on icon "icon: search" at bounding box center [681, 104] width 26 height 26
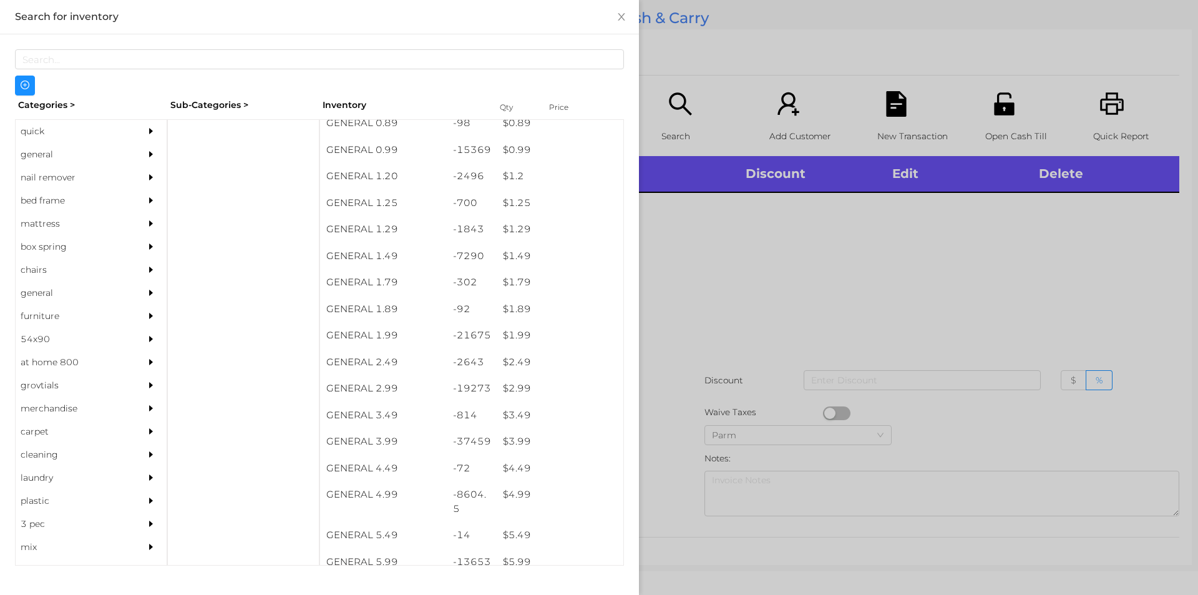
scroll to position [70, 0]
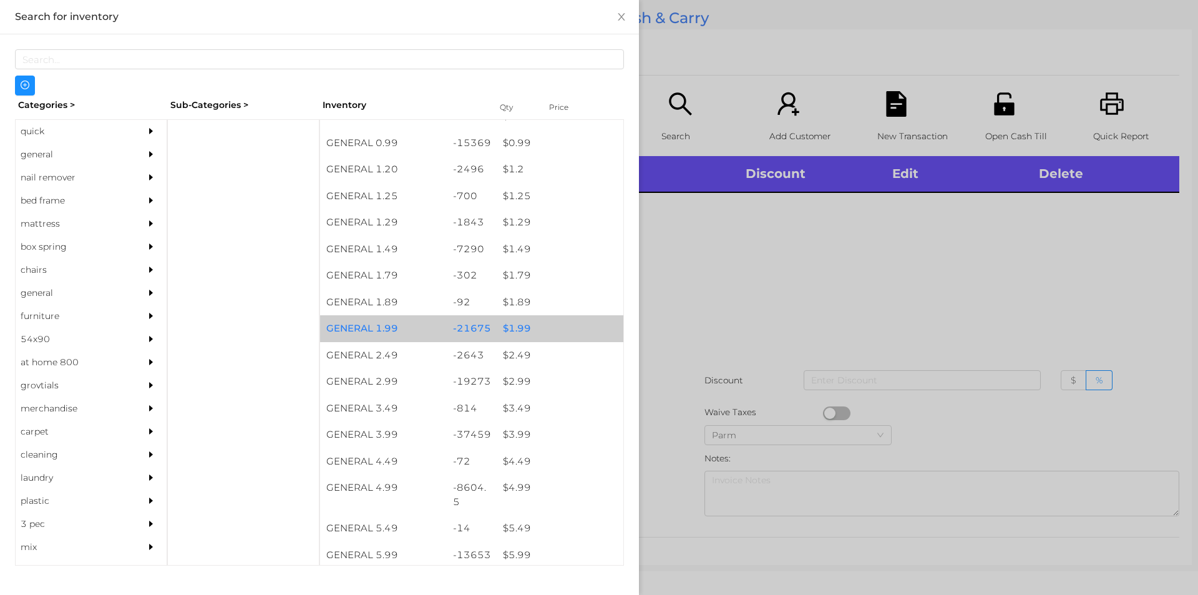
click at [538, 324] on div "$ 1.99" at bounding box center [560, 328] width 127 height 27
click at [536, 333] on div "$ 1.99" at bounding box center [560, 328] width 127 height 27
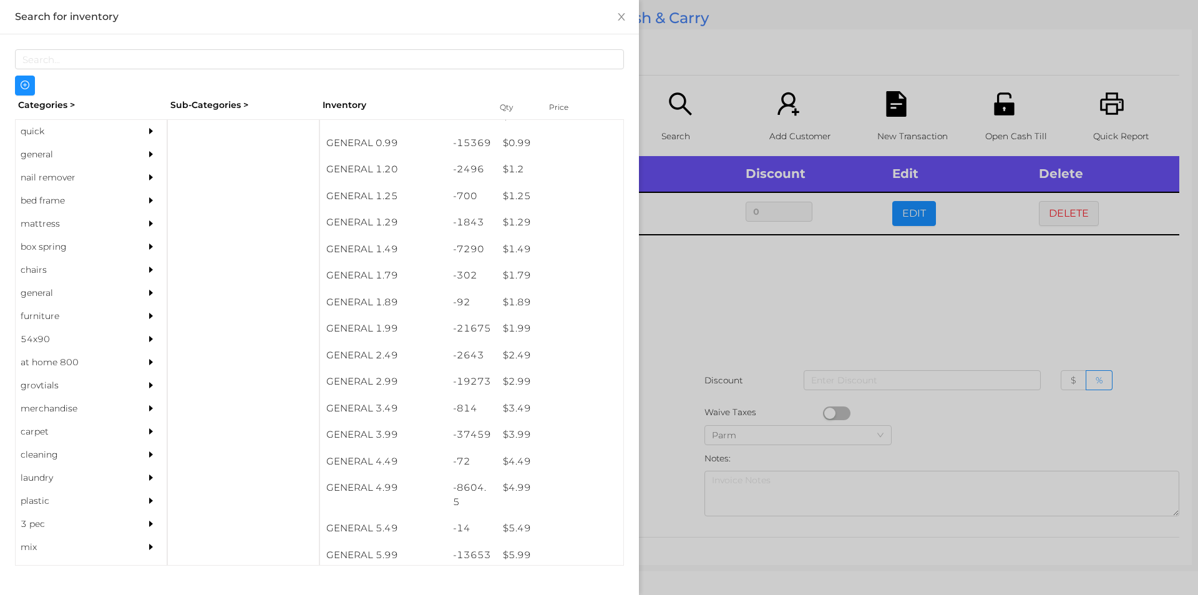
click at [670, 383] on div at bounding box center [599, 297] width 1198 height 595
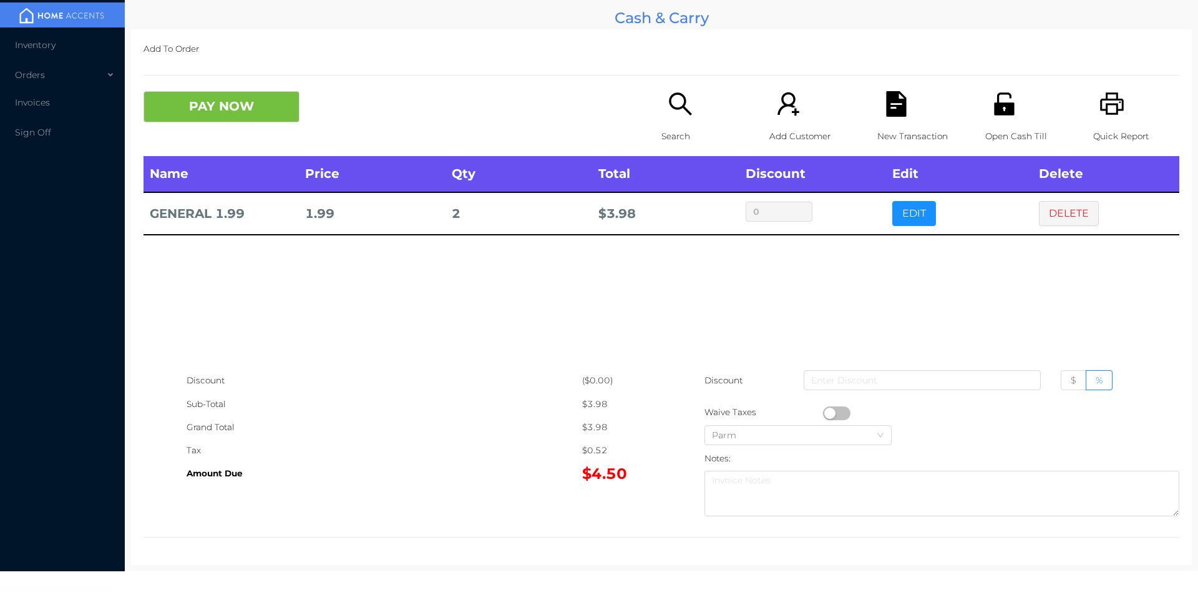
click at [824, 411] on button "button" at bounding box center [836, 413] width 27 height 14
click at [886, 117] on icon "icon: file-text" at bounding box center [896, 104] width 20 height 26
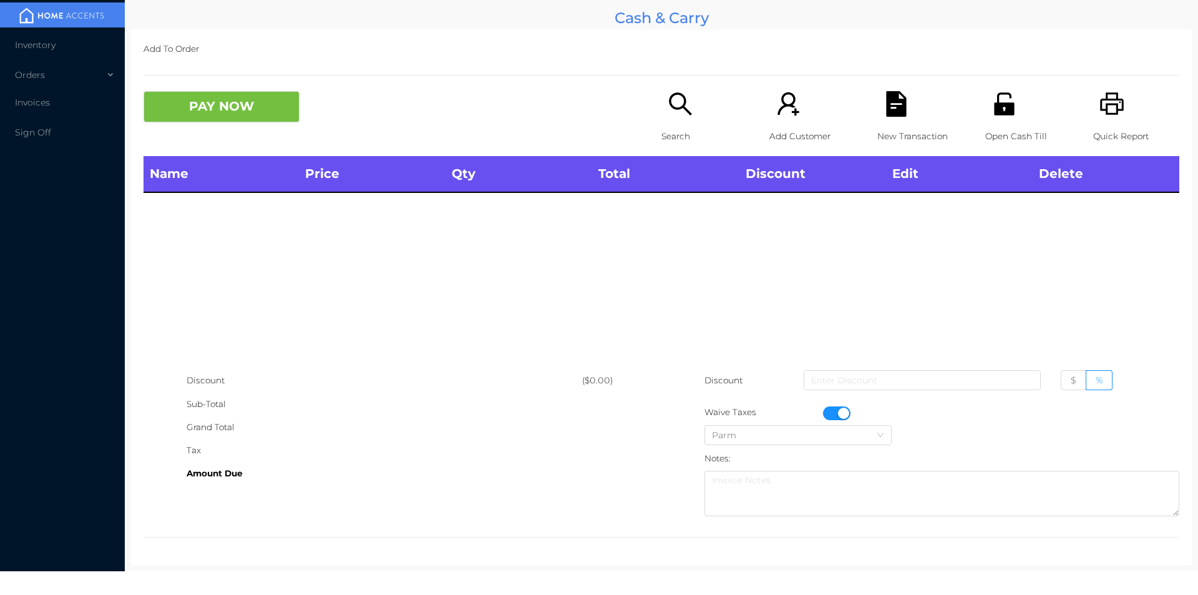
click at [1014, 107] on div "Open Cash Till" at bounding box center [1028, 123] width 86 height 65
click at [841, 412] on button "button" at bounding box center [836, 413] width 27 height 14
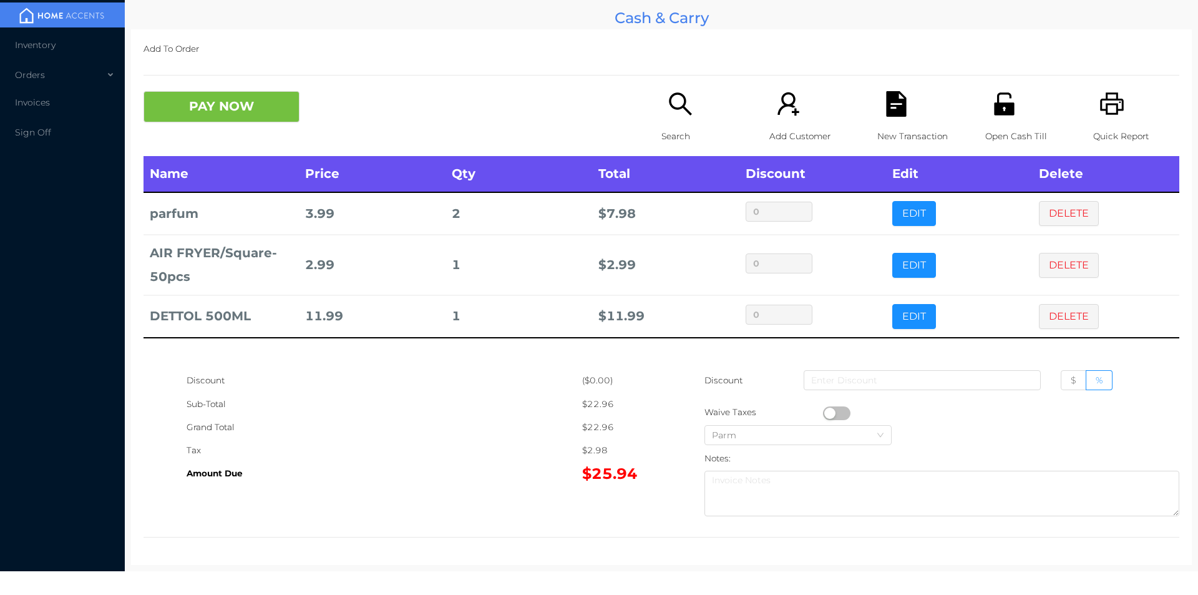
click at [680, 106] on icon "icon: search" at bounding box center [680, 103] width 22 height 22
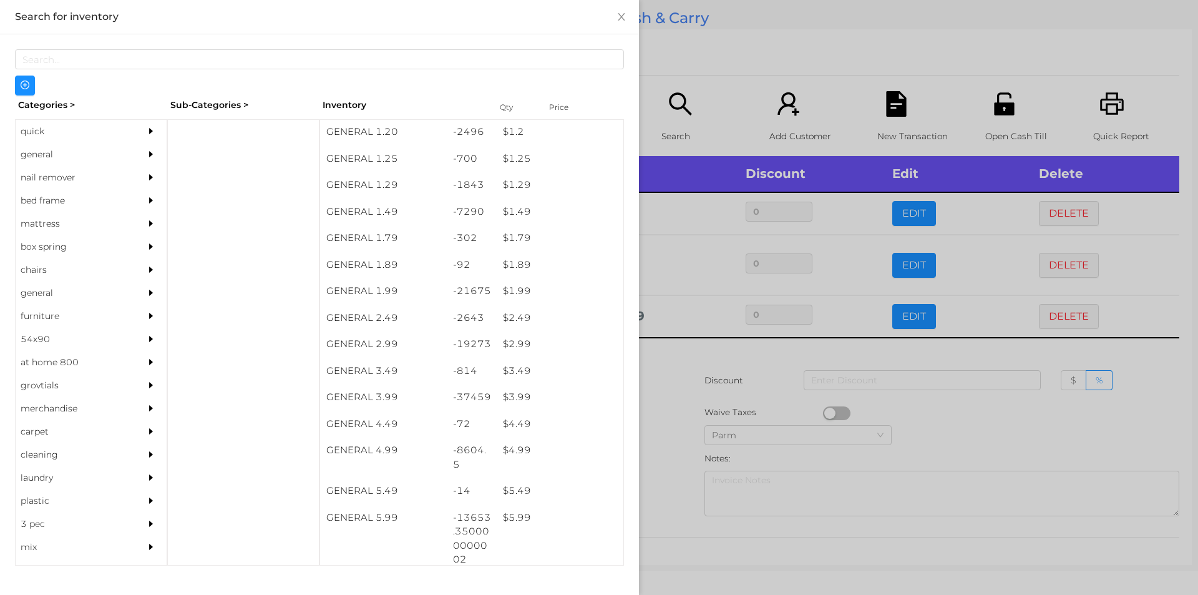
scroll to position [132, 0]
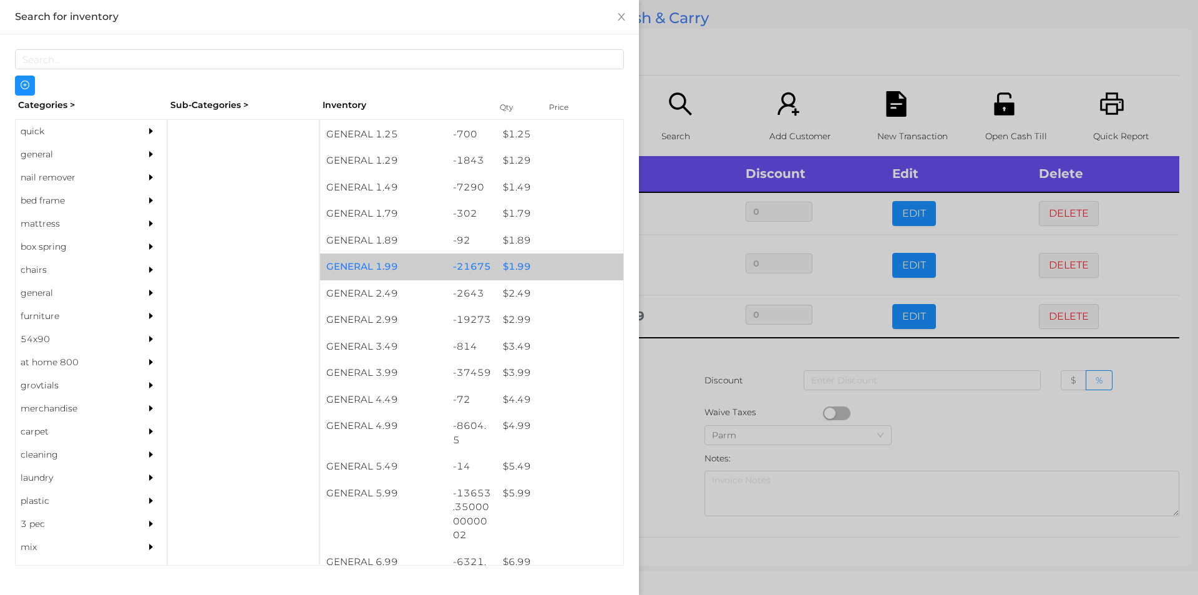
click at [534, 266] on div "$ 1.99" at bounding box center [560, 266] width 127 height 27
click at [537, 266] on div "$ 1.99" at bounding box center [560, 266] width 127 height 27
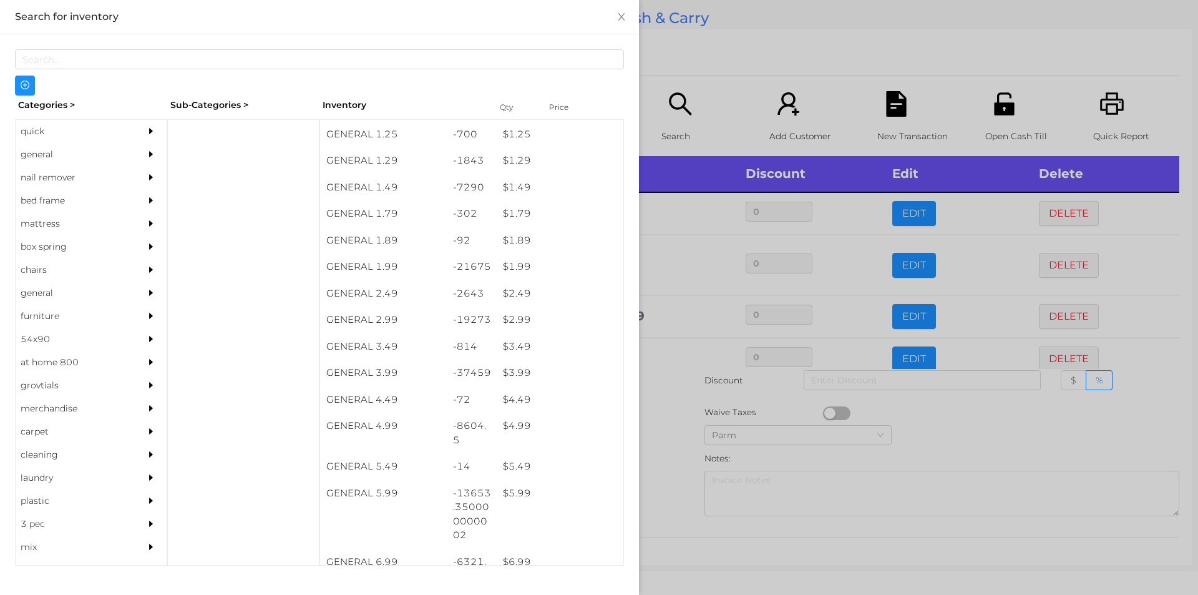
click at [675, 67] on div at bounding box center [599, 297] width 1198 height 595
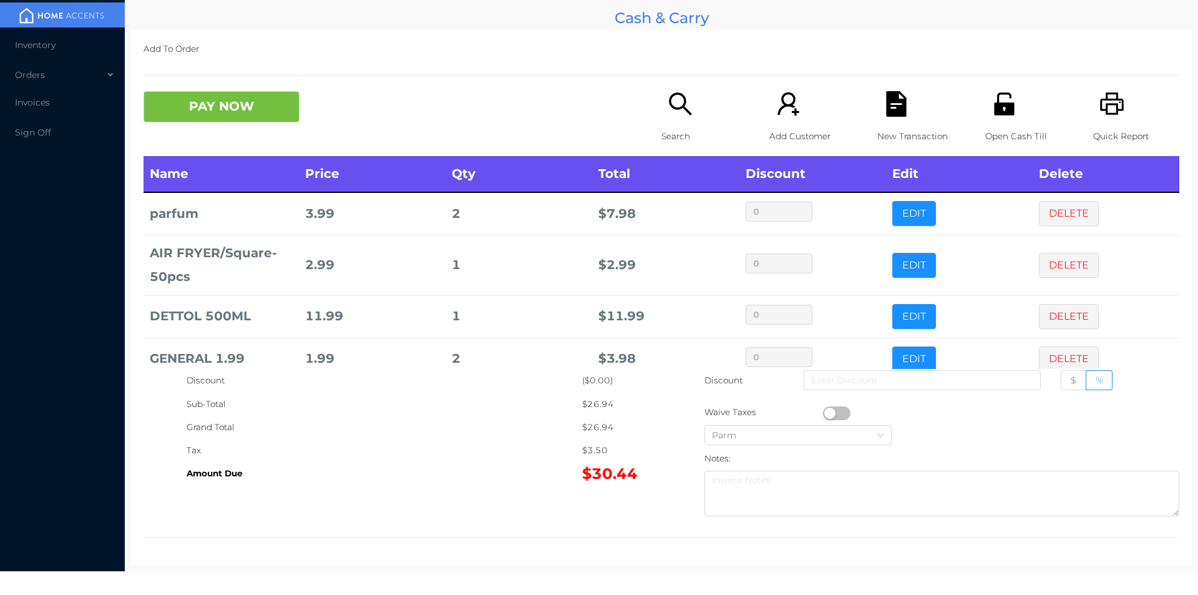
click at [894, 115] on icon "icon: file-text" at bounding box center [896, 104] width 20 height 26
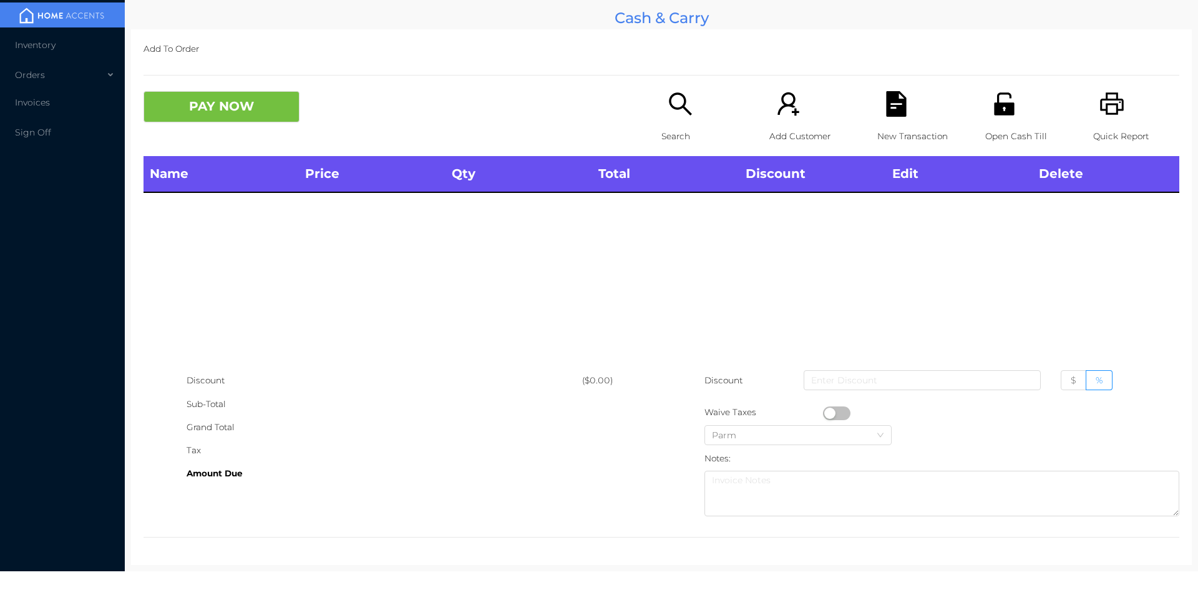
click at [1115, 100] on icon "icon: printer" at bounding box center [1112, 104] width 26 height 26
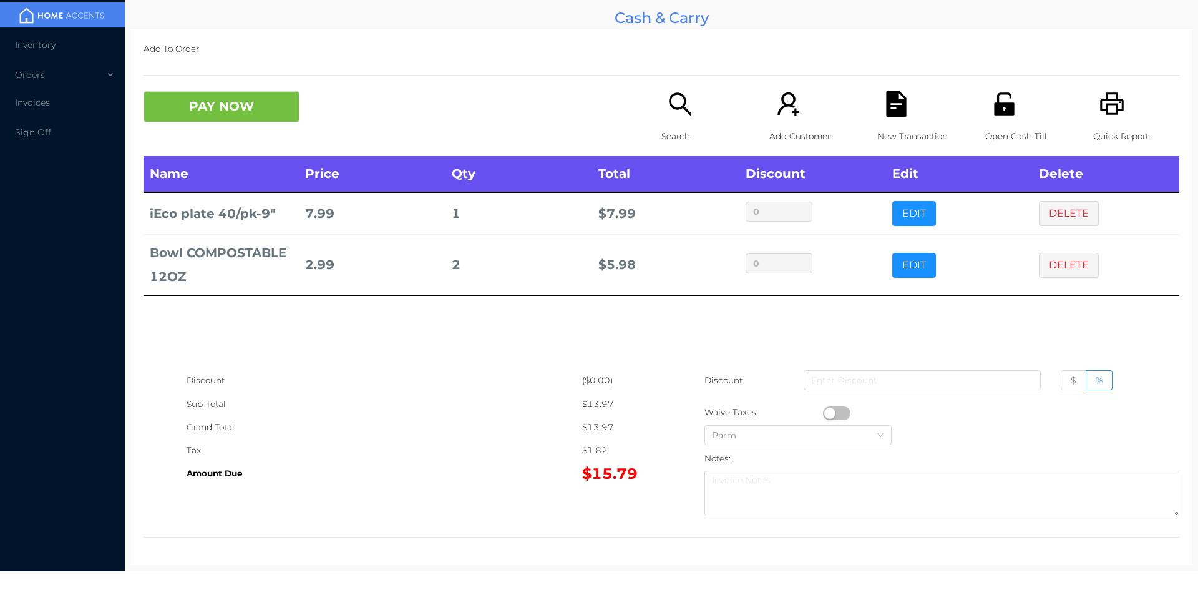
click at [678, 125] on p "Search" at bounding box center [704, 136] width 86 height 23
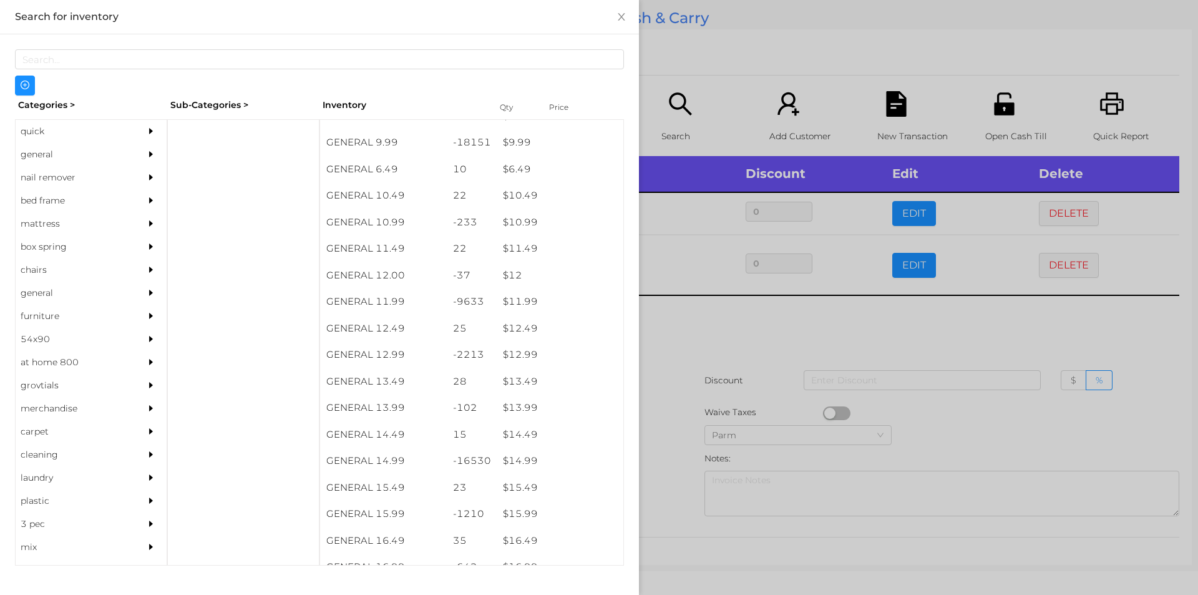
scroll to position [754, 0]
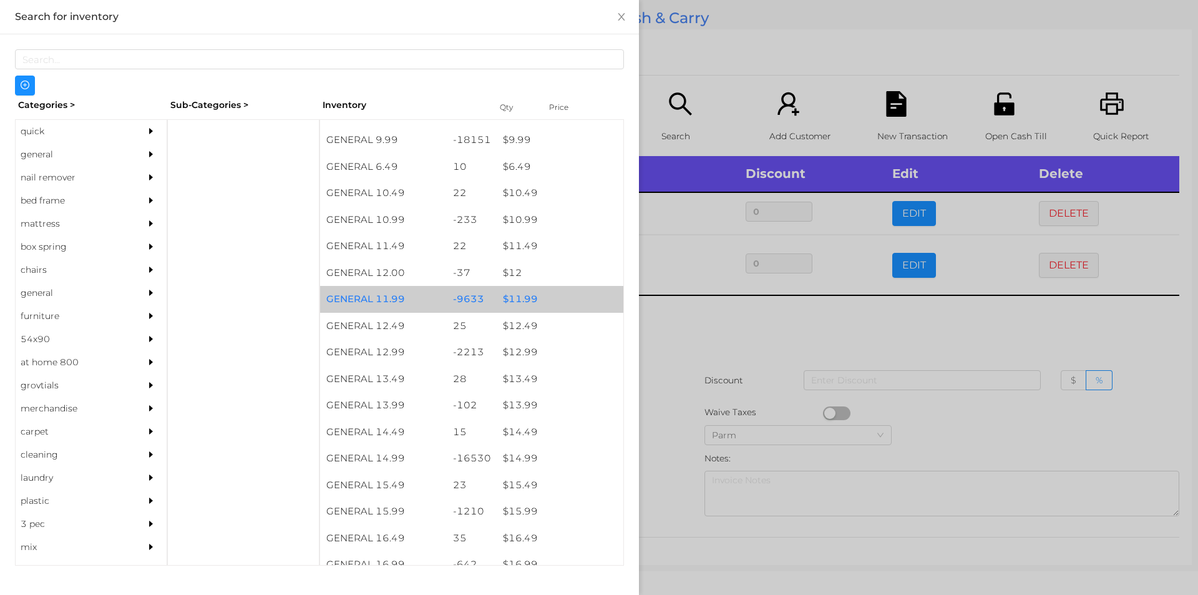
click at [512, 301] on div "$ 11.99" at bounding box center [560, 299] width 127 height 27
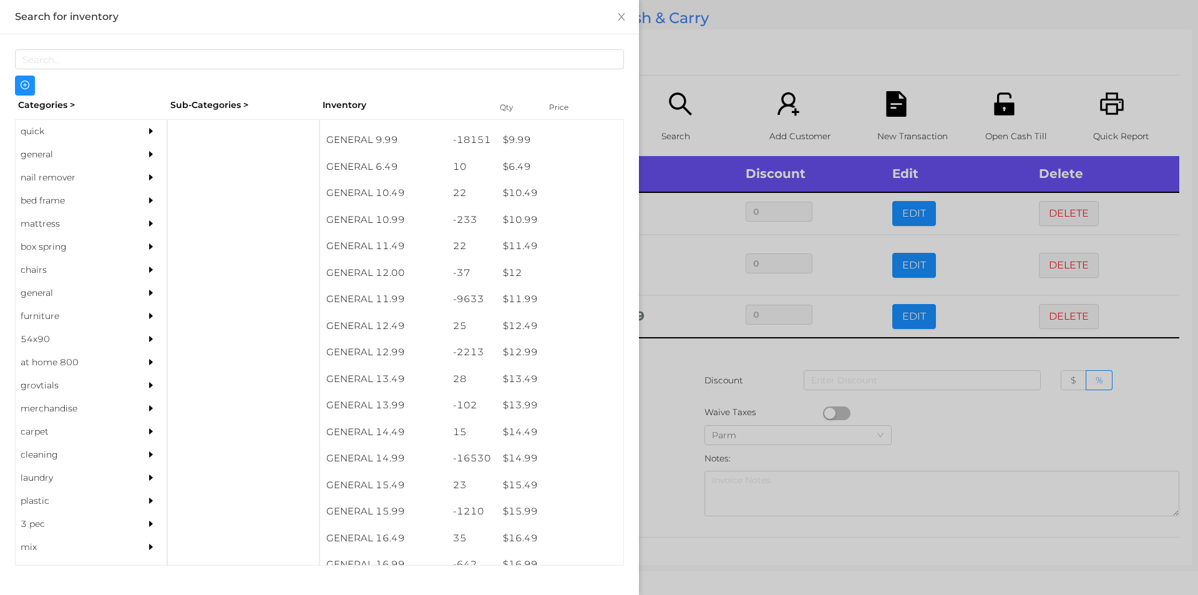
click at [683, 47] on div at bounding box center [599, 297] width 1198 height 595
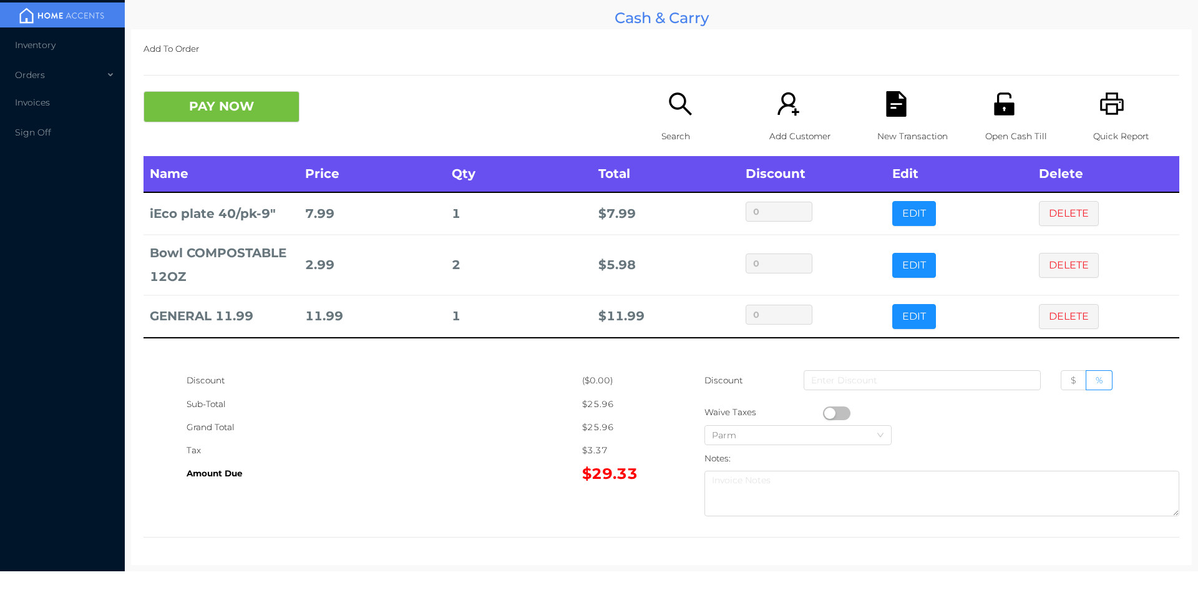
click at [826, 412] on button "button" at bounding box center [836, 413] width 27 height 14
click at [894, 125] on p "New Transaction" at bounding box center [920, 136] width 86 height 23
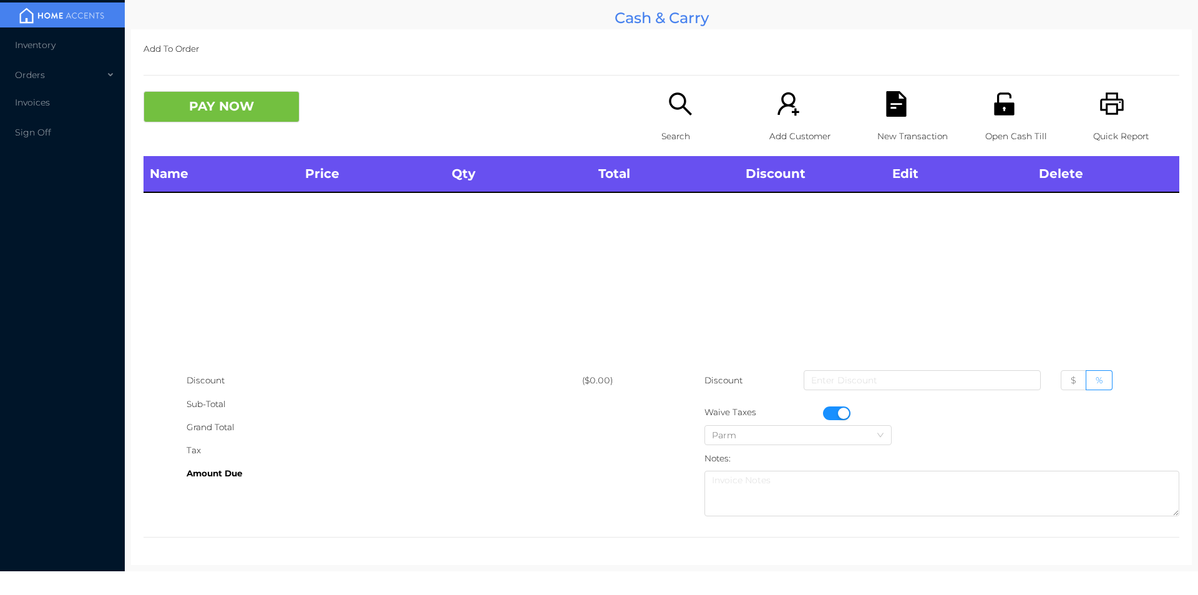
click at [1109, 107] on icon "icon: printer" at bounding box center [1112, 103] width 24 height 22
click at [837, 411] on button "button" at bounding box center [836, 413] width 27 height 14
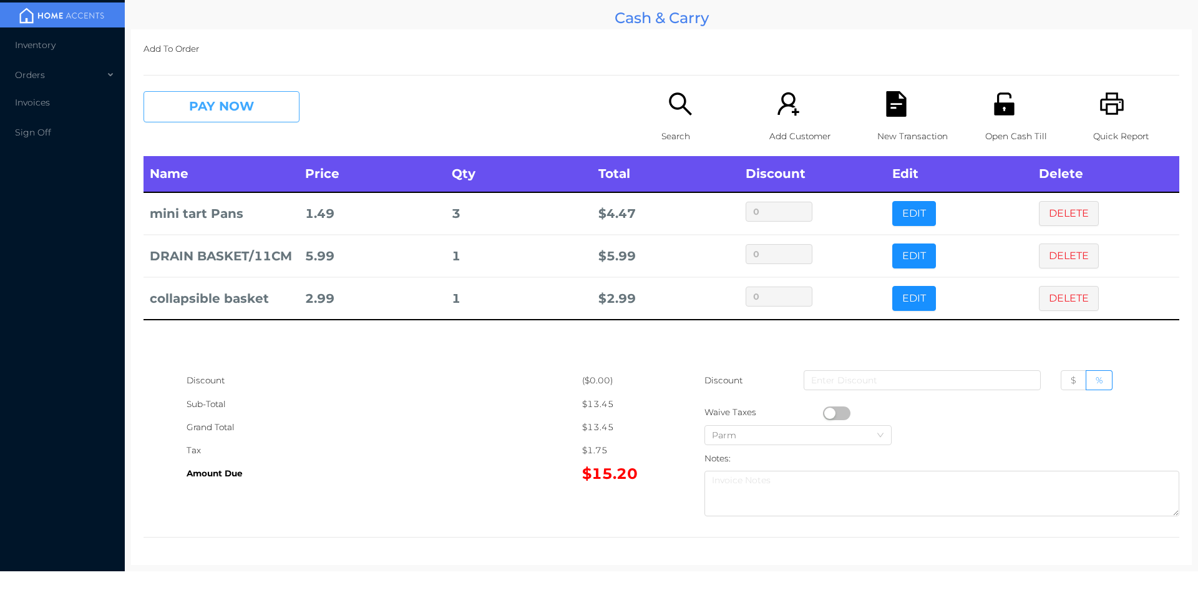
click at [215, 111] on button "PAY NOW" at bounding box center [222, 106] width 156 height 31
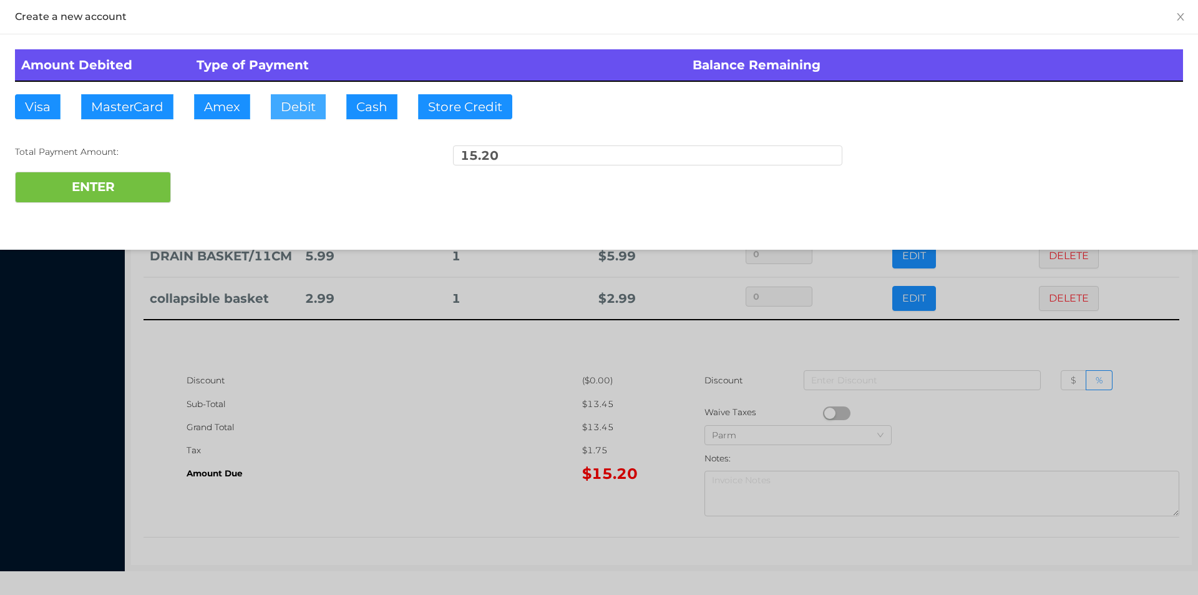
click at [304, 107] on button "Debit" at bounding box center [298, 106] width 55 height 25
click at [132, 198] on button "ENTER" at bounding box center [93, 187] width 156 height 31
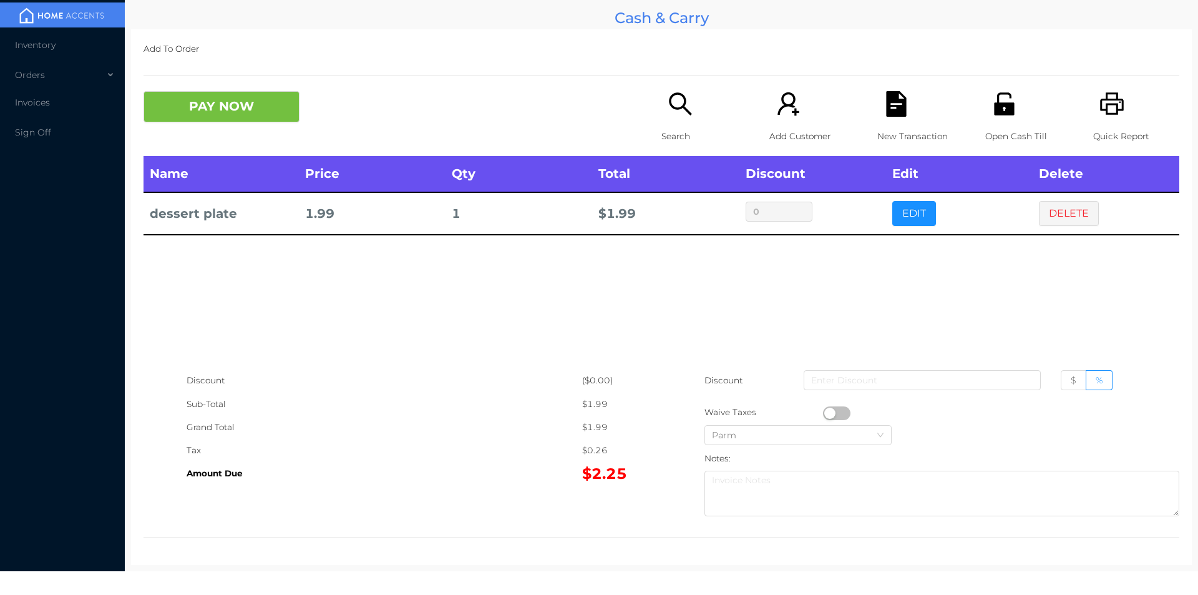
click at [882, 127] on p "New Transaction" at bounding box center [920, 136] width 86 height 23
click at [892, 123] on div "New Transaction" at bounding box center [920, 123] width 86 height 65
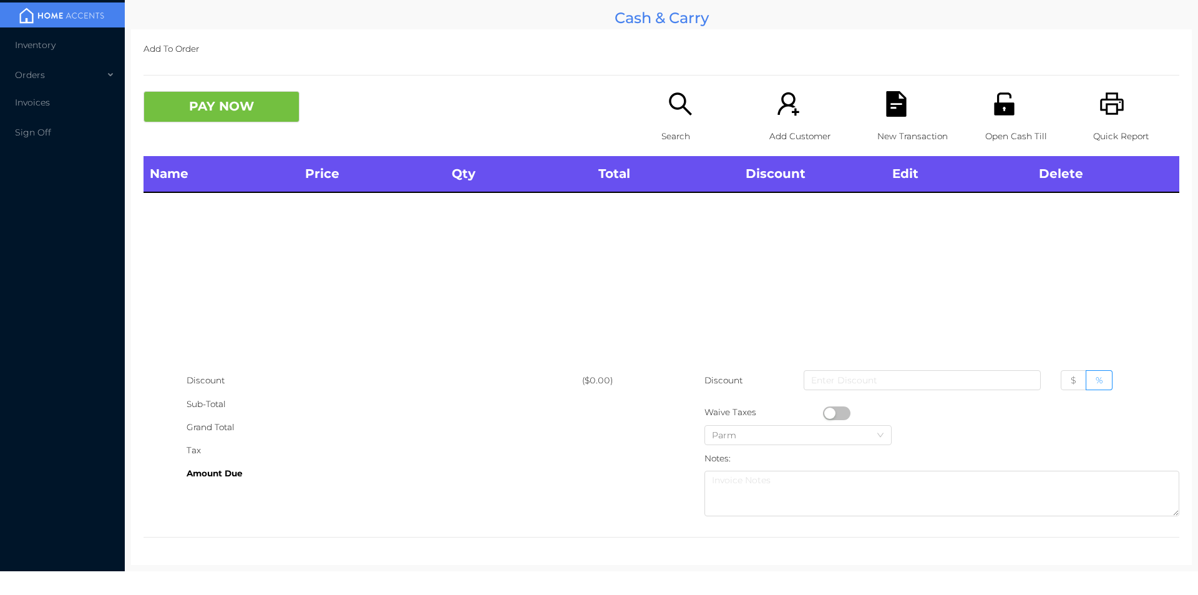
click at [1106, 106] on icon "icon: printer" at bounding box center [1112, 104] width 26 height 26
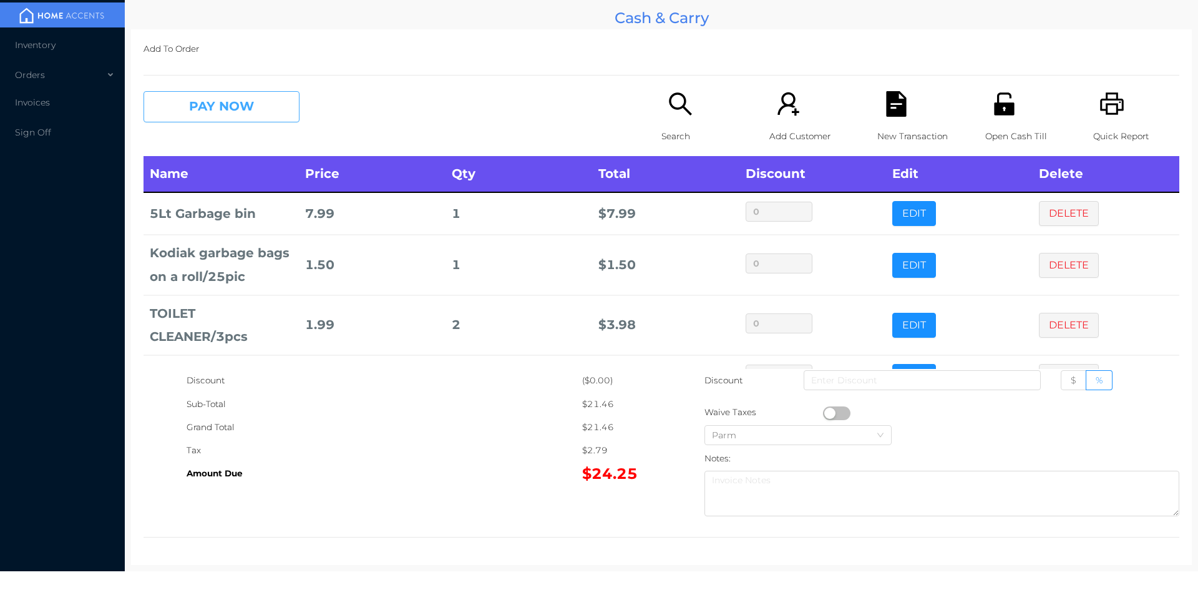
click at [197, 93] on button "PAY NOW" at bounding box center [222, 106] width 156 height 31
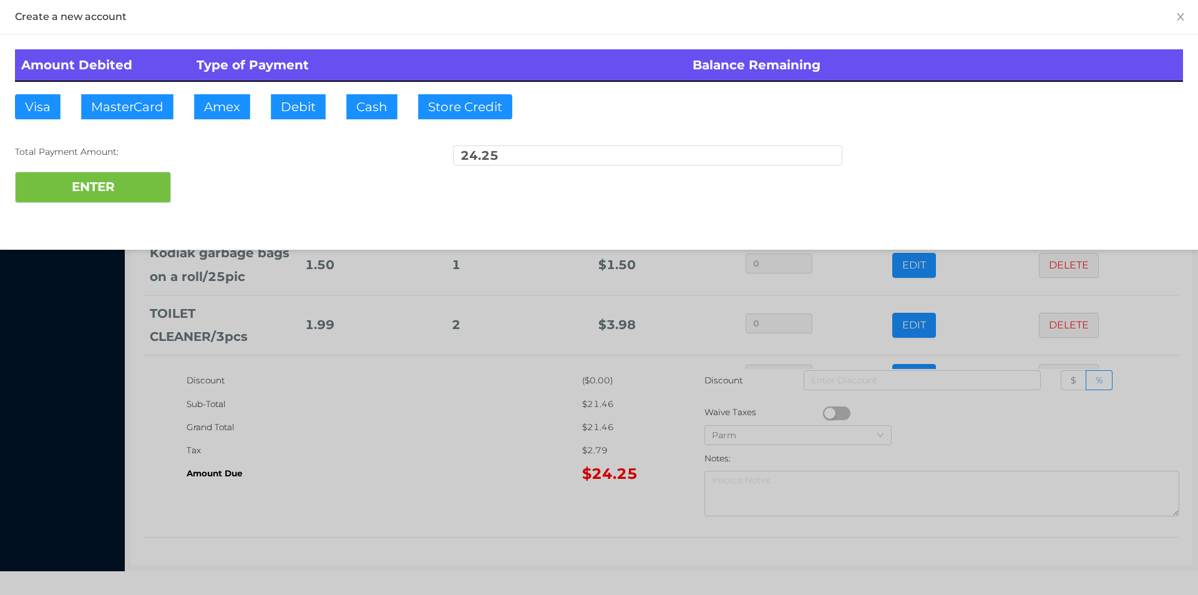
click at [501, 516] on div at bounding box center [599, 297] width 1198 height 595
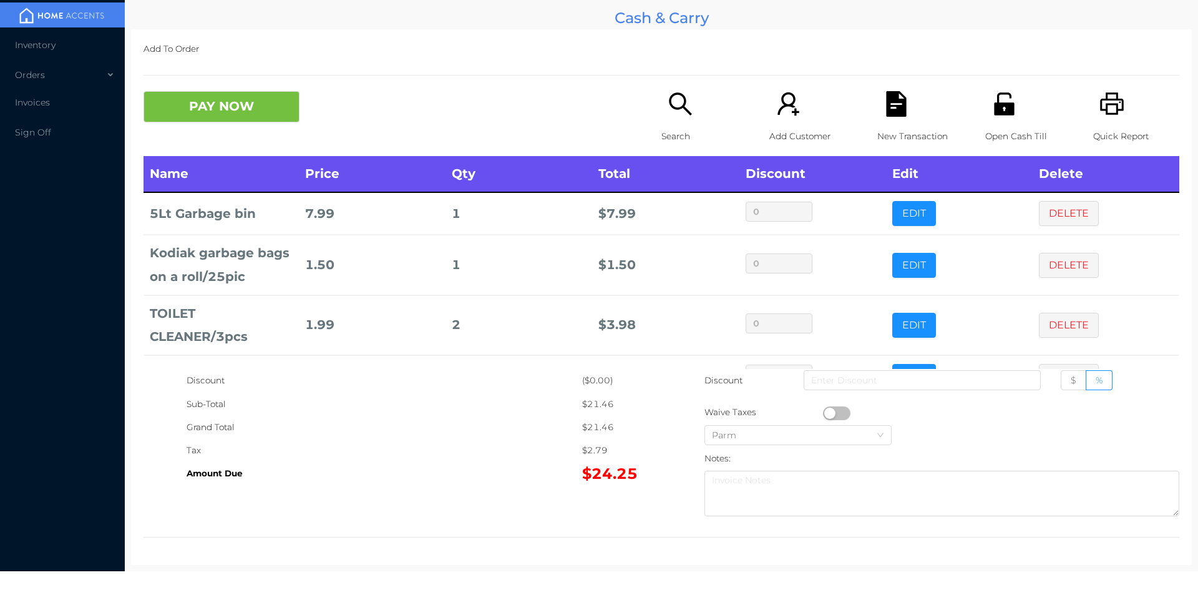
click at [885, 123] on div "New Transaction" at bounding box center [920, 123] width 86 height 65
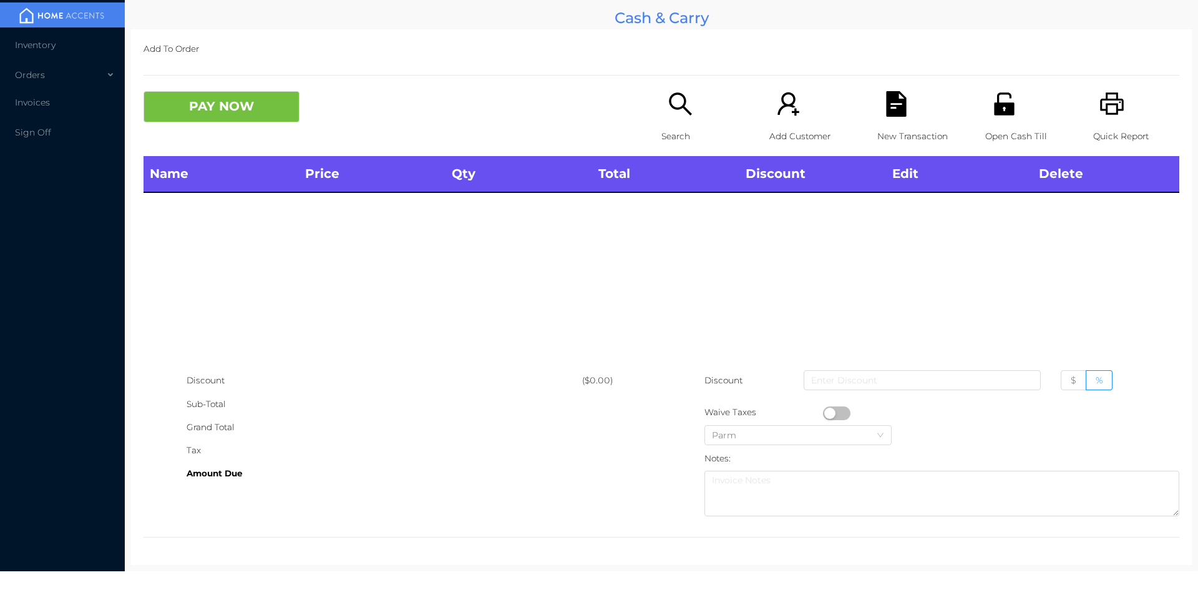
click at [1105, 113] on icon "icon: printer" at bounding box center [1112, 104] width 26 height 26
click at [661, 123] on div "Search" at bounding box center [704, 123] width 86 height 65
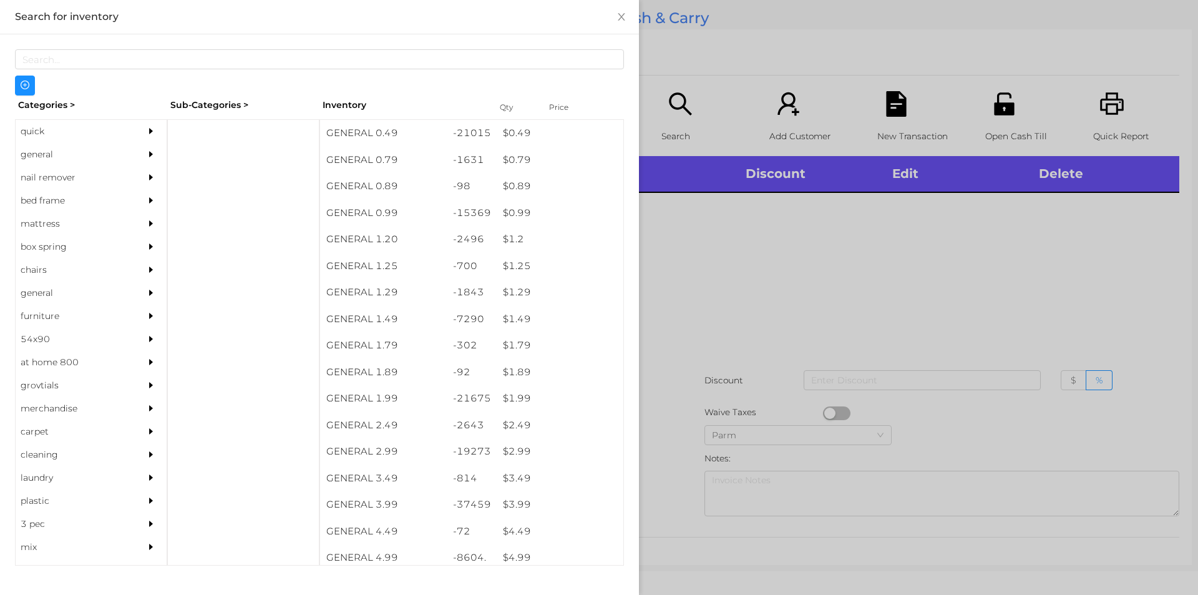
scroll to position [0, 0]
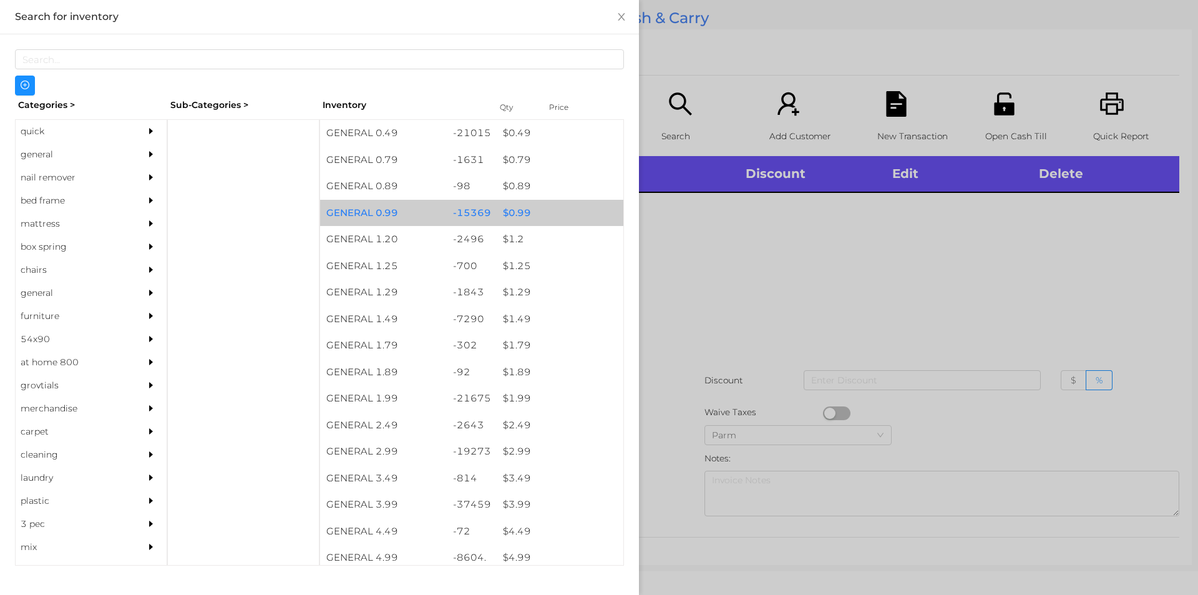
click at [518, 203] on div "$ 0.99" at bounding box center [560, 213] width 127 height 27
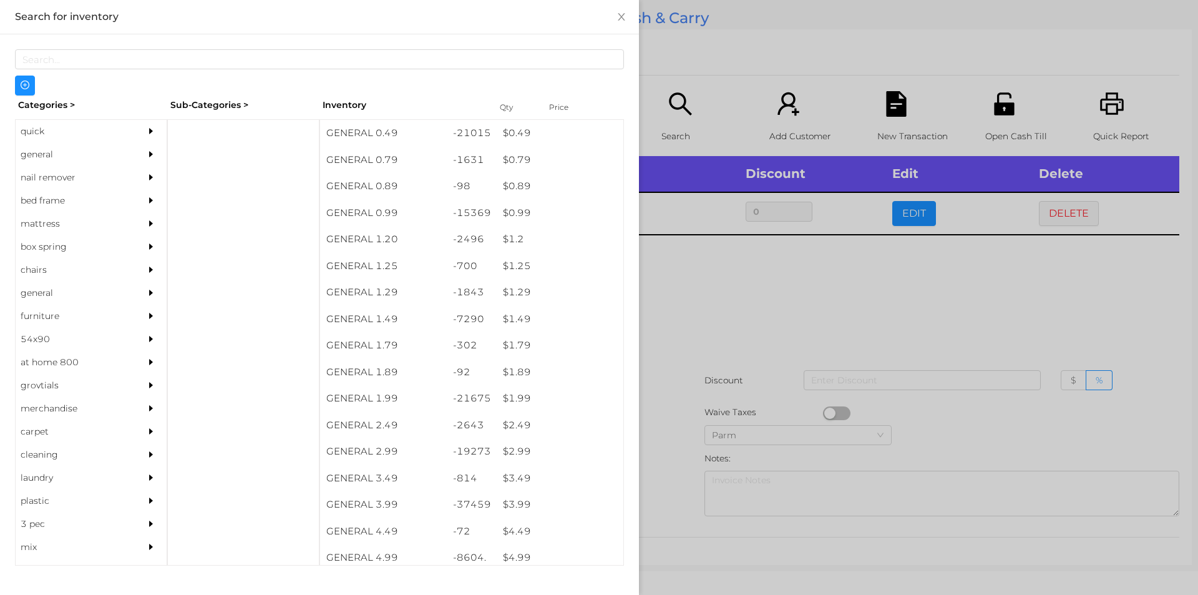
click at [668, 298] on div at bounding box center [599, 297] width 1198 height 595
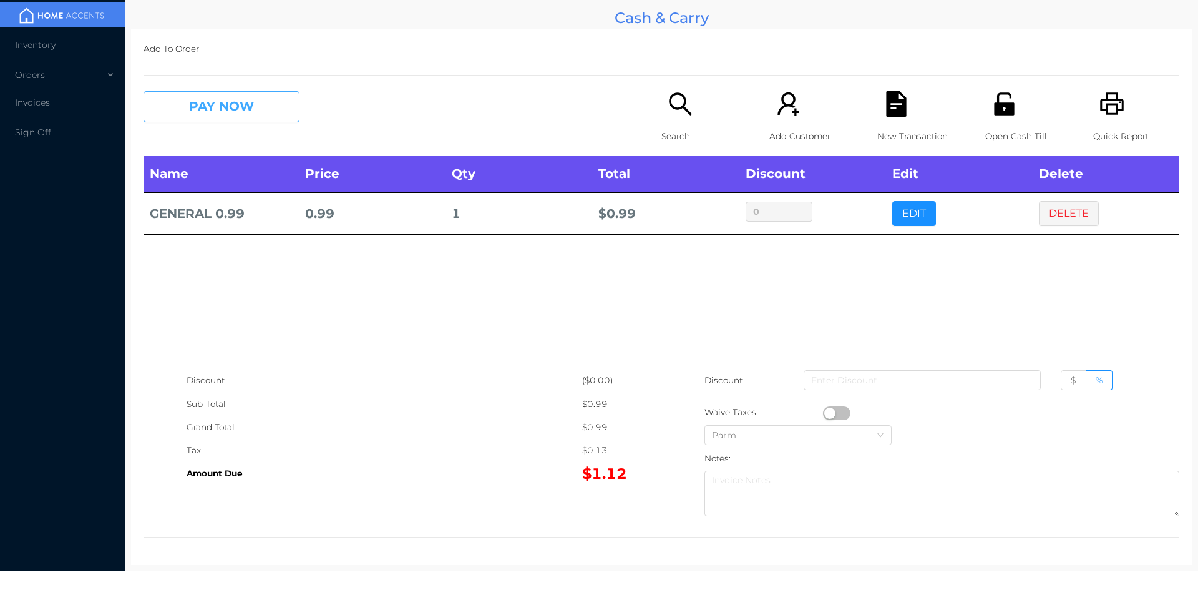
click at [213, 114] on button "PAY NOW" at bounding box center [222, 106] width 156 height 31
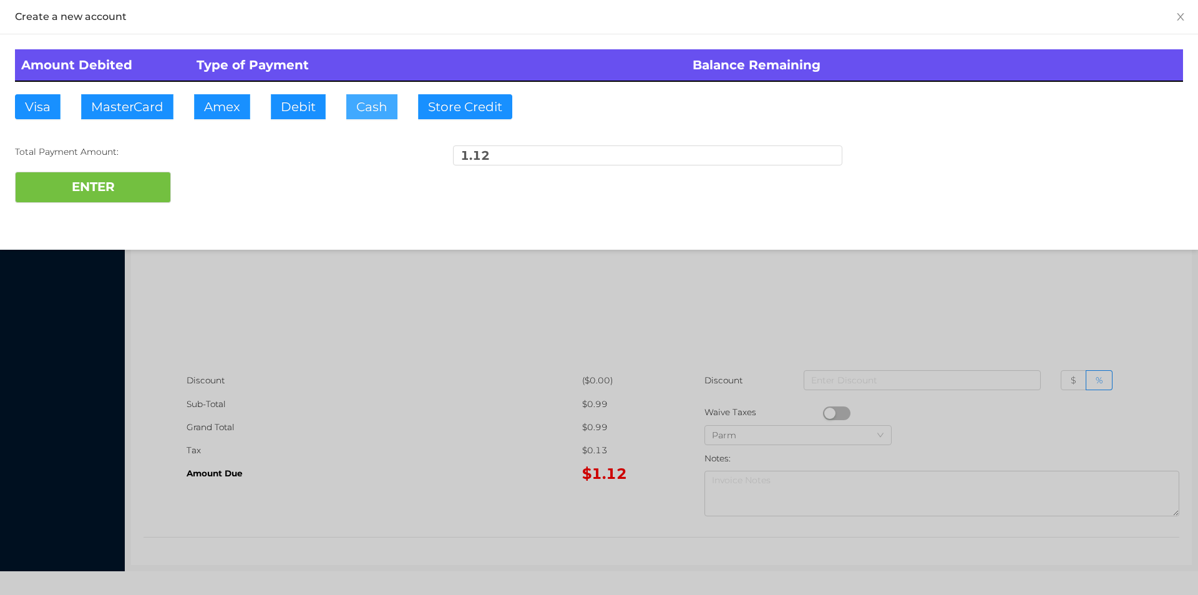
click at [386, 99] on button "Cash" at bounding box center [371, 106] width 51 height 25
click at [140, 185] on button "ENTER" at bounding box center [93, 187] width 156 height 31
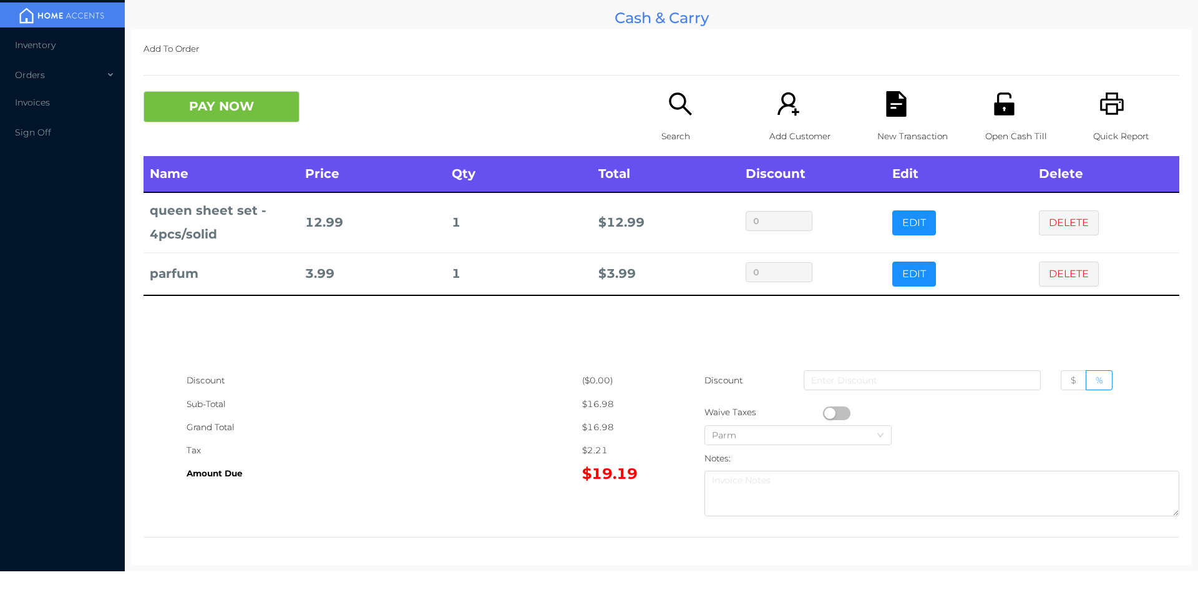
click at [1104, 101] on icon "icon: printer" at bounding box center [1112, 104] width 26 height 26
click at [886, 110] on icon "icon: file-text" at bounding box center [896, 104] width 20 height 26
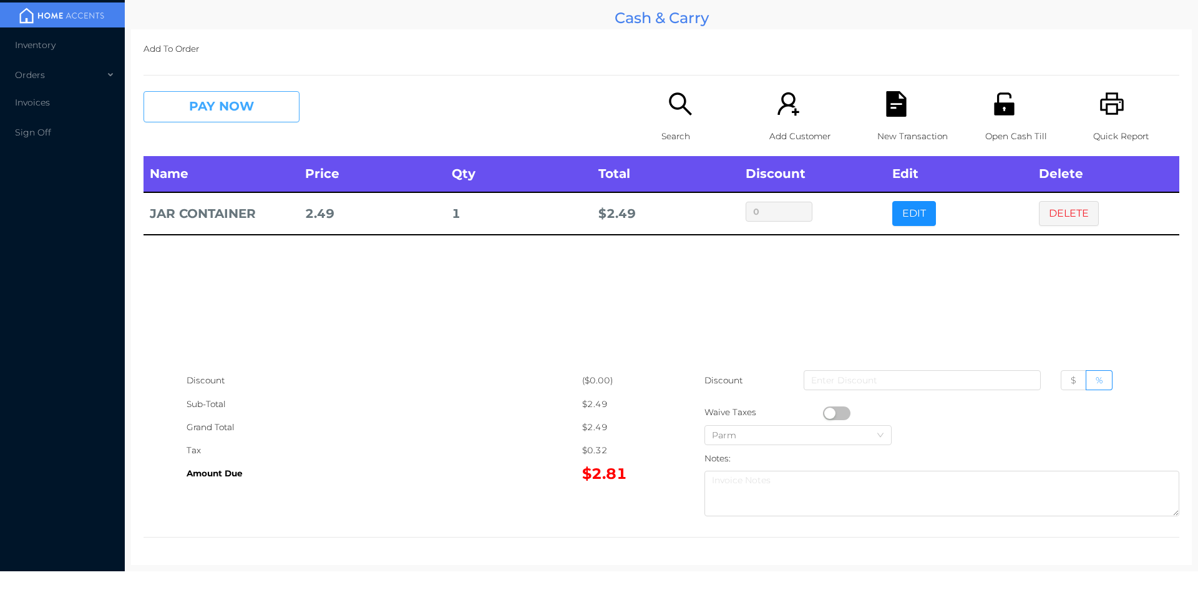
click at [250, 92] on button "PAY NOW" at bounding box center [222, 106] width 156 height 31
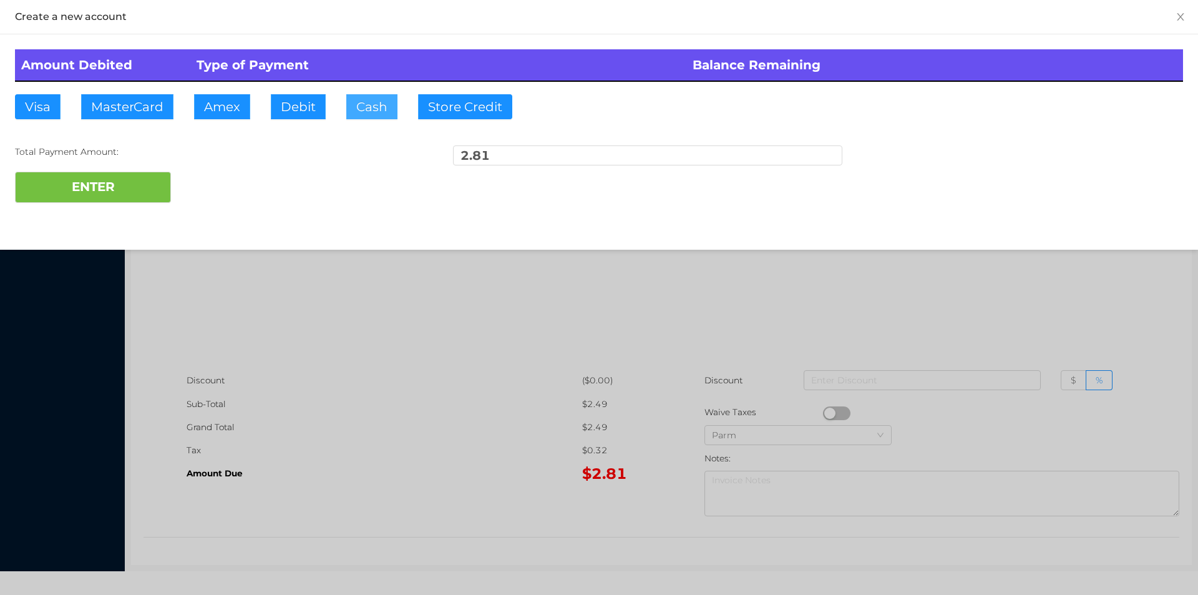
click at [374, 105] on button "Cash" at bounding box center [371, 106] width 51 height 25
click at [145, 199] on button "ENTER" at bounding box center [93, 187] width 156 height 31
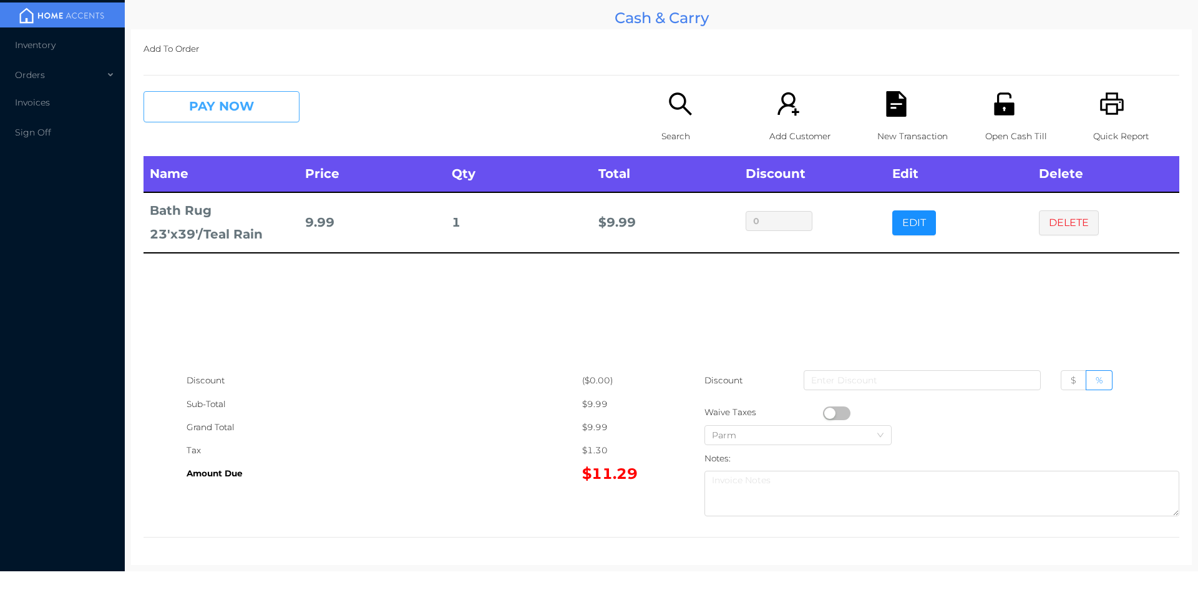
click at [250, 95] on button "PAY NOW" at bounding box center [222, 106] width 156 height 31
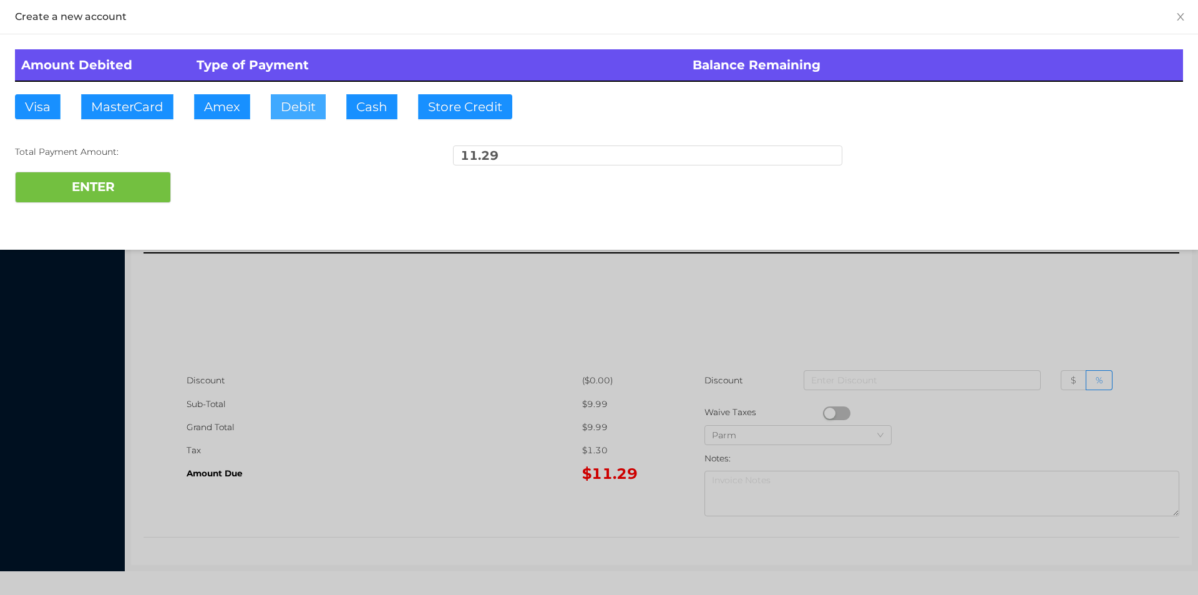
click at [308, 114] on button "Debit" at bounding box center [298, 106] width 55 height 25
click at [96, 187] on button "ENTER" at bounding box center [93, 187] width 156 height 31
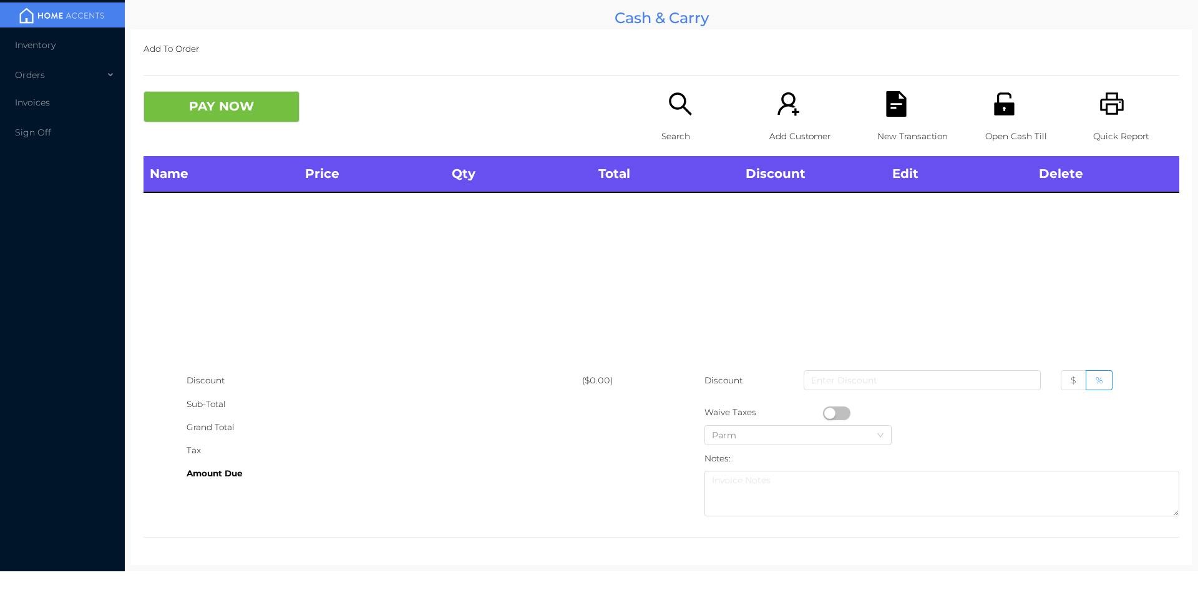
click at [1003, 123] on div "Open Cash Till" at bounding box center [1028, 123] width 86 height 65
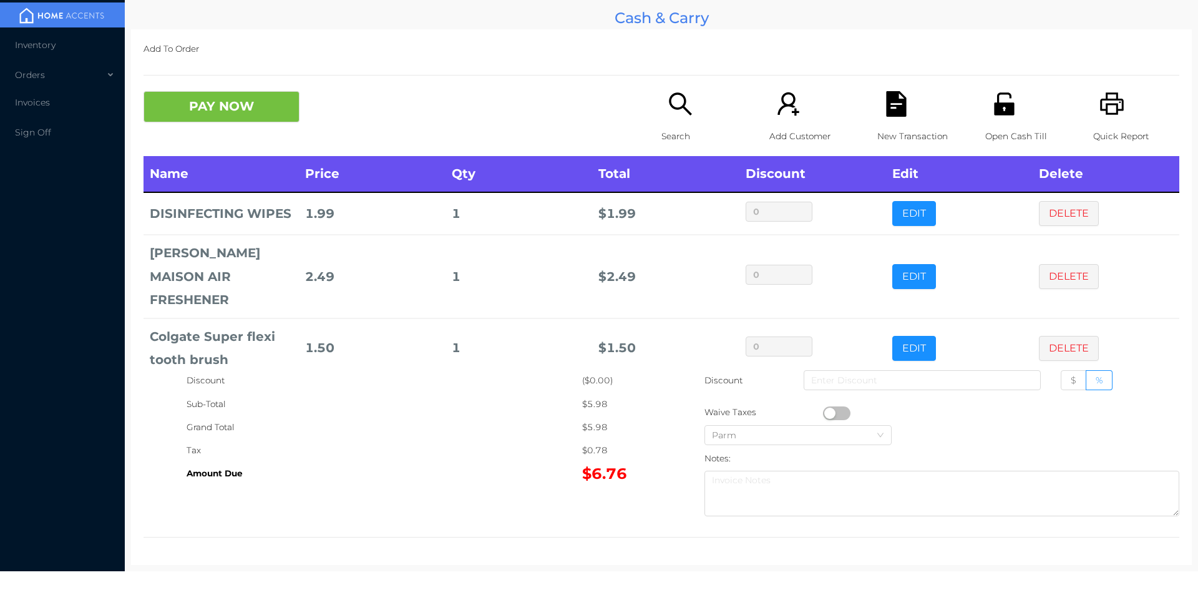
click at [190, 115] on button "PAY NOW" at bounding box center [222, 106] width 156 height 31
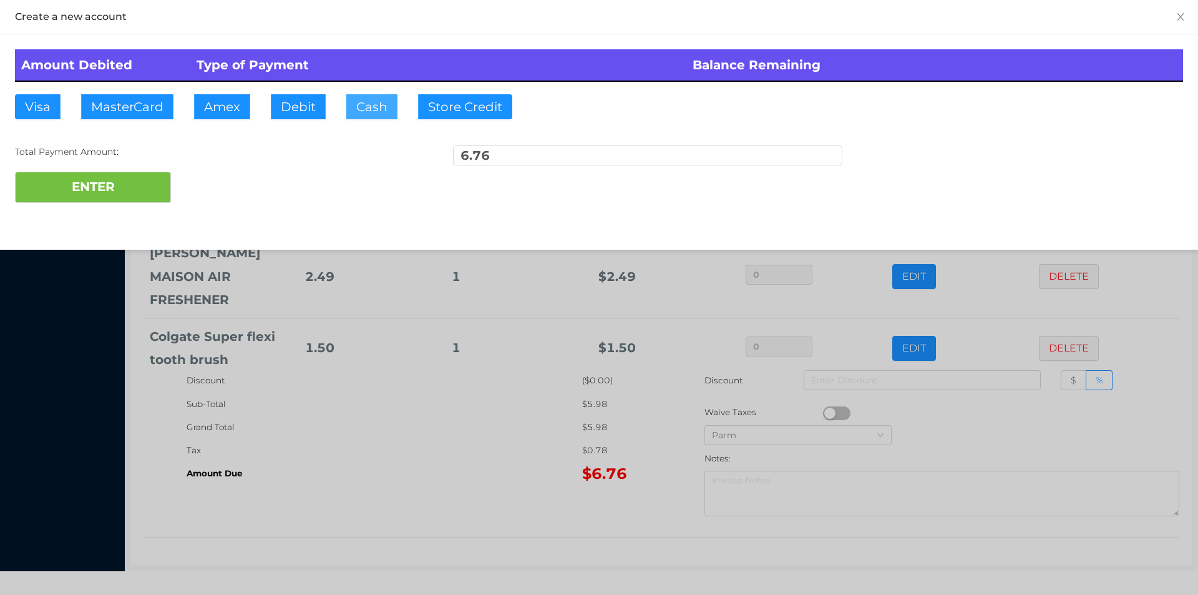
click at [346, 109] on button "Cash" at bounding box center [371, 106] width 51 height 25
type input "20"
click at [145, 199] on button "ENTER" at bounding box center [93, 187] width 156 height 31
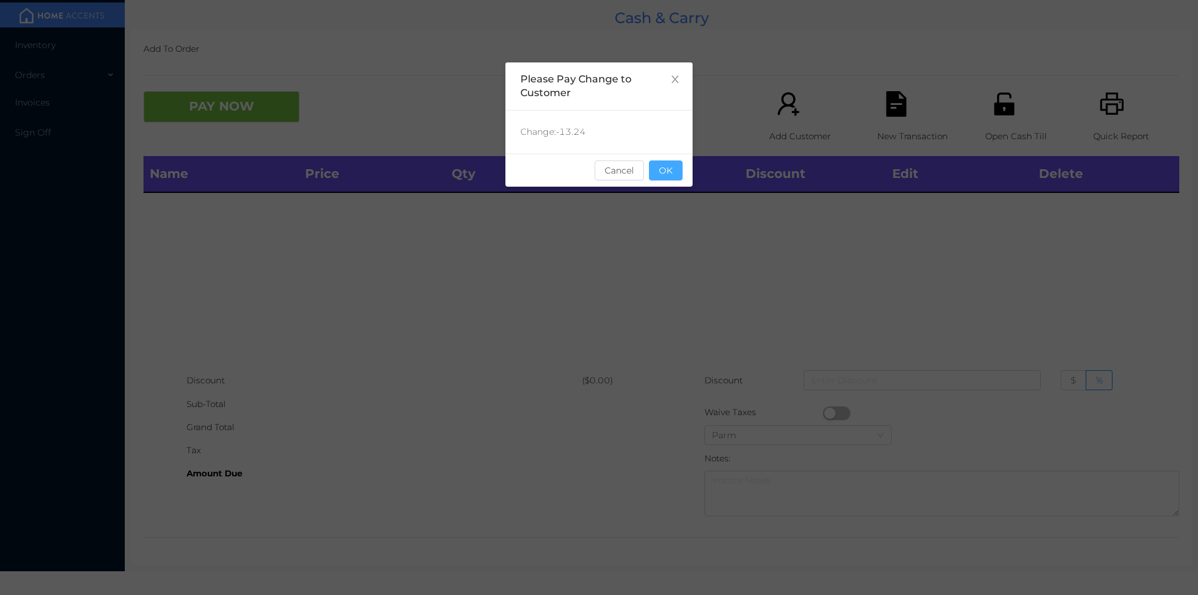
click at [675, 164] on button "OK" at bounding box center [666, 170] width 34 height 20
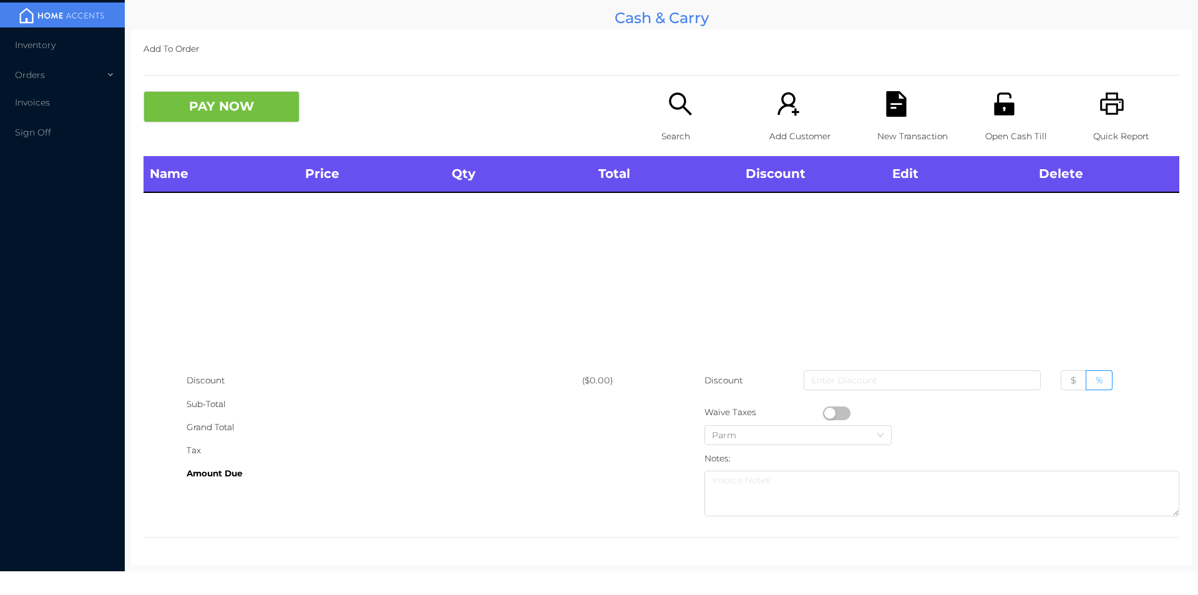
click at [697, 111] on div "Search" at bounding box center [704, 123] width 86 height 65
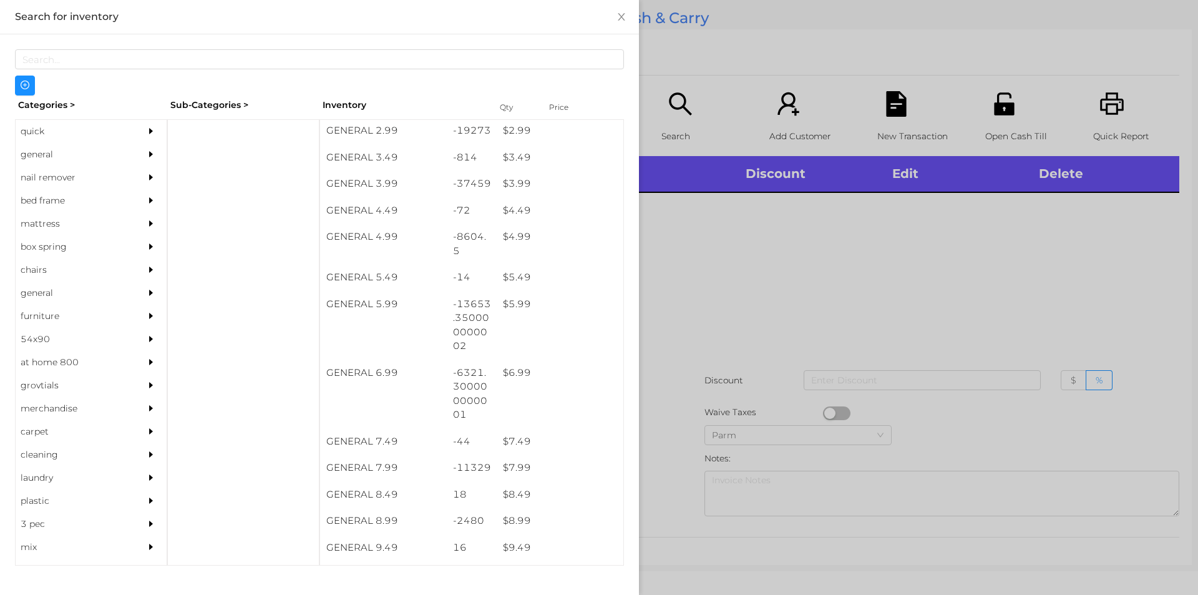
scroll to position [319, 0]
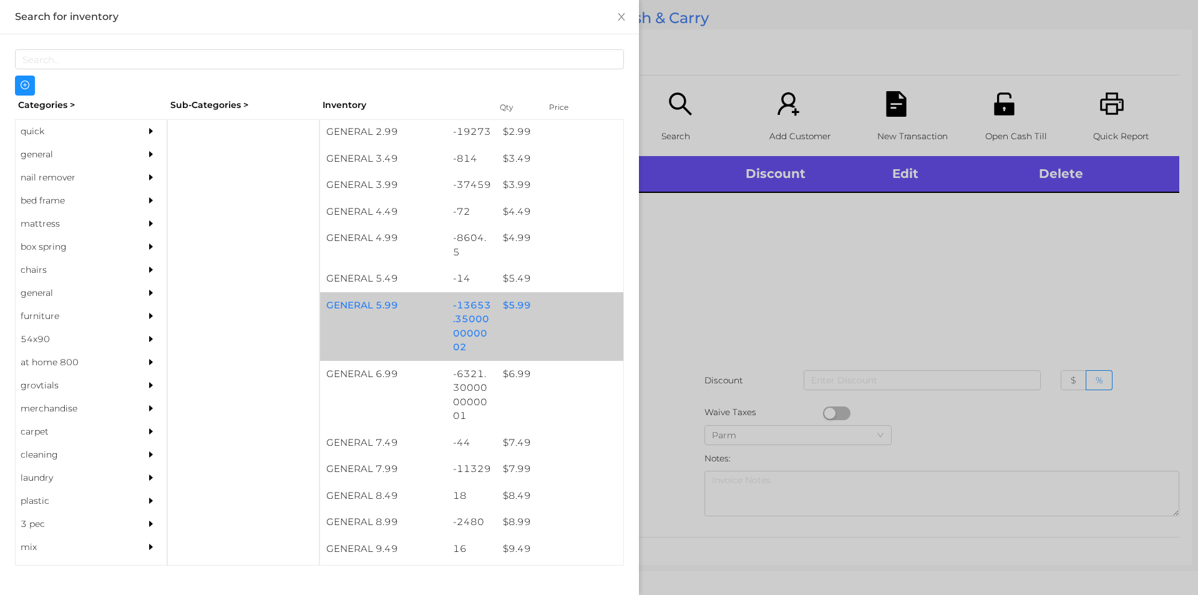
click at [528, 311] on div "$ 5.99" at bounding box center [560, 305] width 127 height 27
click at [526, 310] on div "$ 5.99" at bounding box center [560, 305] width 127 height 27
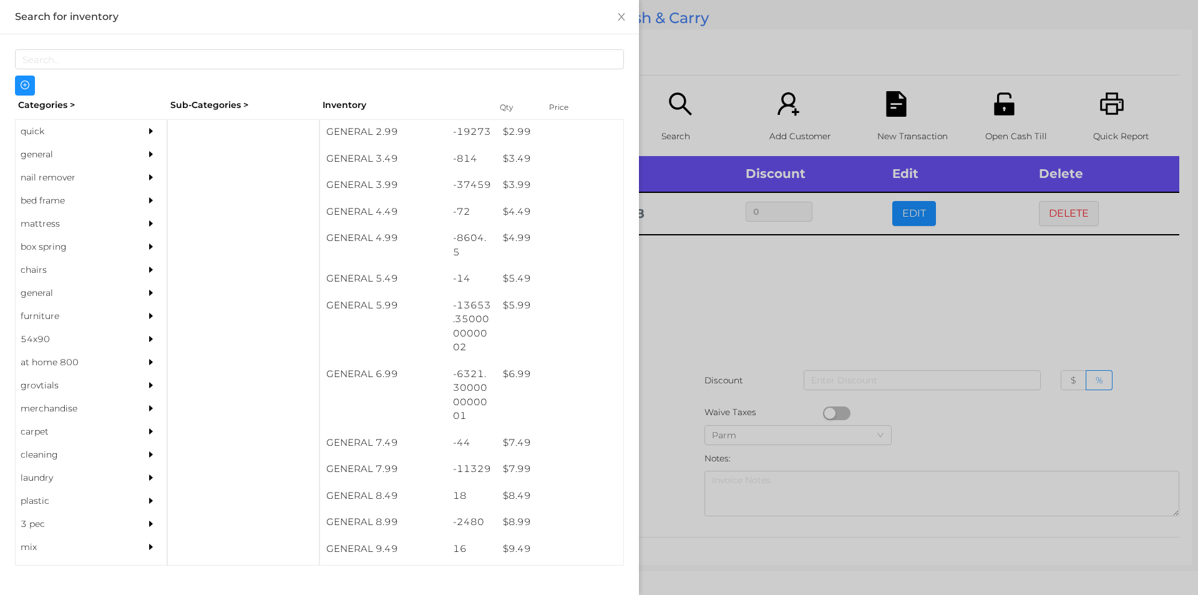
click at [714, 373] on div at bounding box center [599, 297] width 1198 height 595
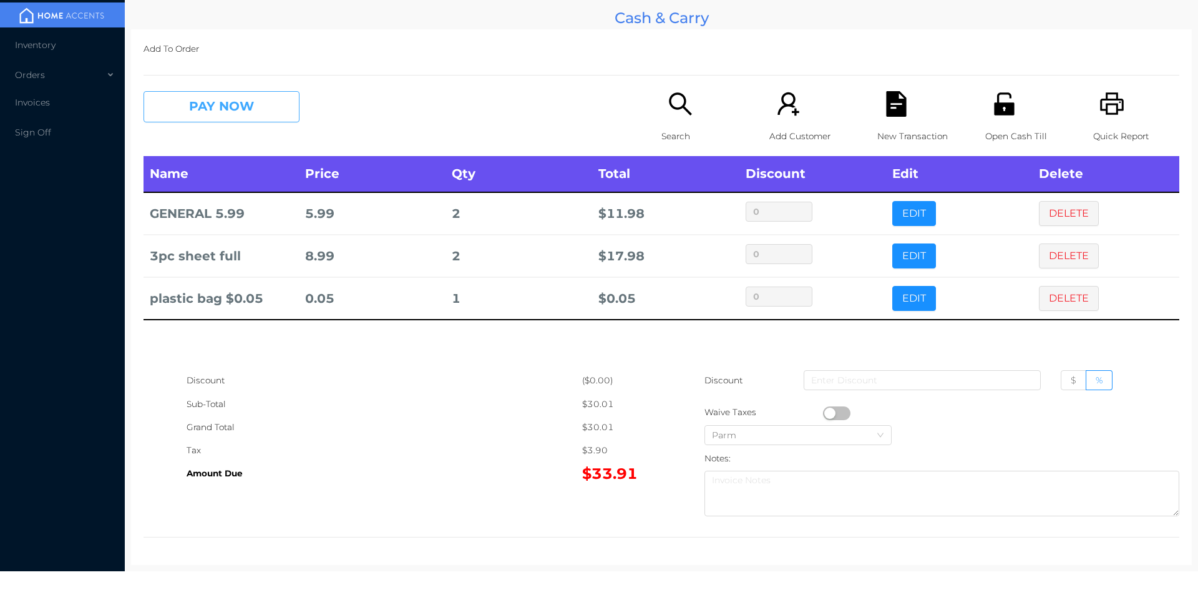
click at [201, 116] on button "PAY NOW" at bounding box center [222, 106] width 156 height 31
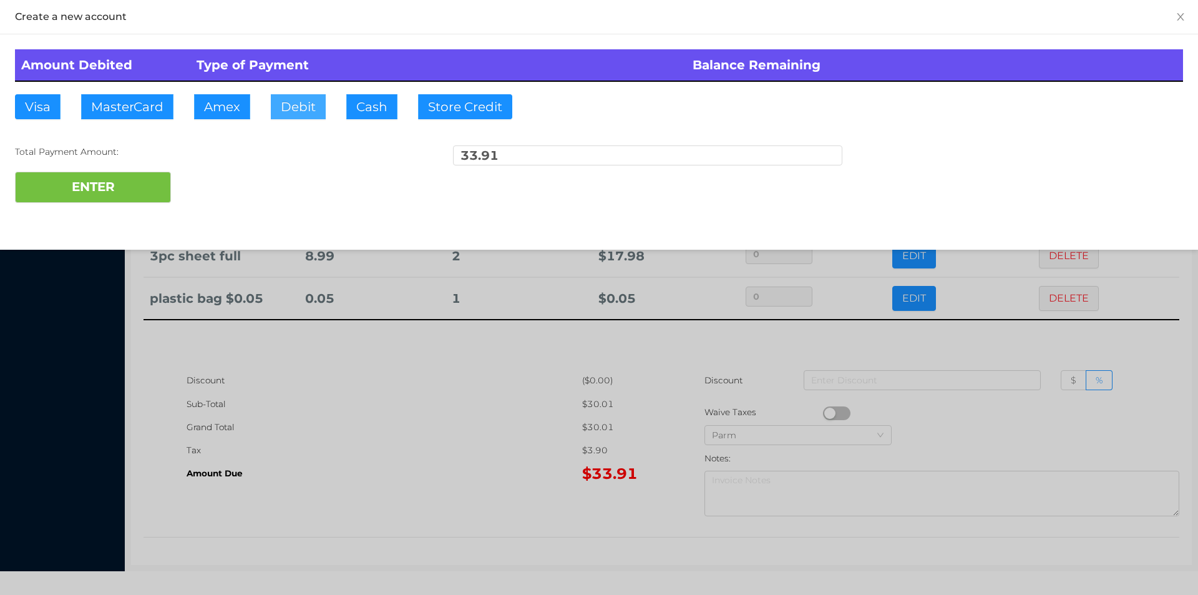
click at [314, 112] on button "Debit" at bounding box center [298, 106] width 55 height 25
click at [137, 178] on button "ENTER" at bounding box center [93, 187] width 156 height 31
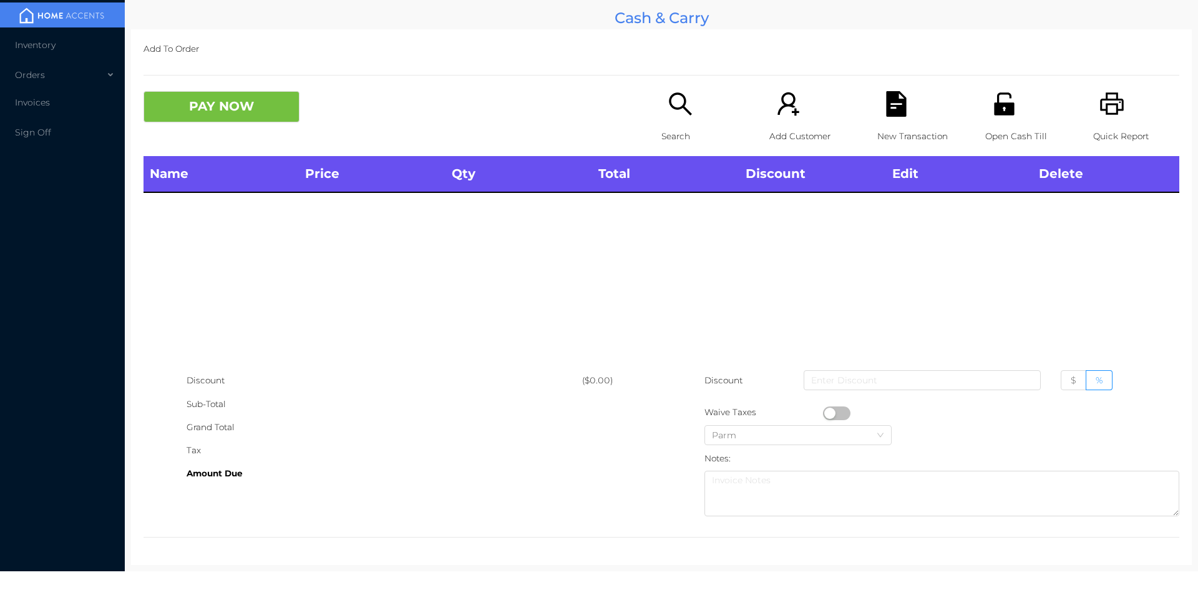
click at [675, 97] on icon "icon: search" at bounding box center [681, 104] width 26 height 26
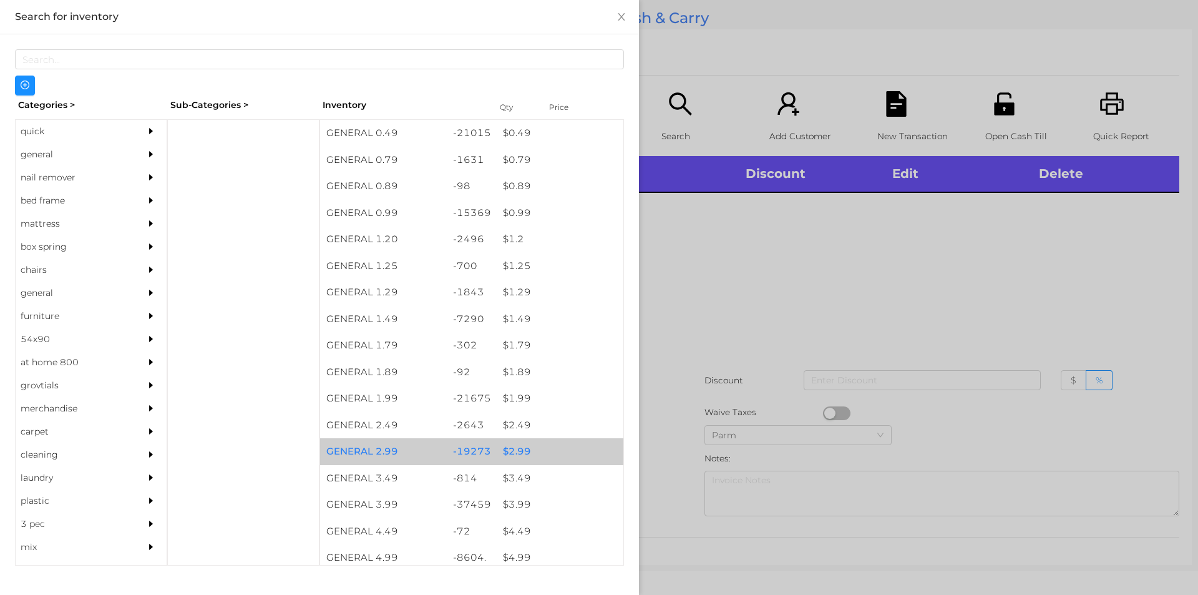
click at [521, 451] on div "$ 2.99" at bounding box center [560, 451] width 127 height 27
click at [520, 452] on div "$ 2.99" at bounding box center [560, 451] width 127 height 27
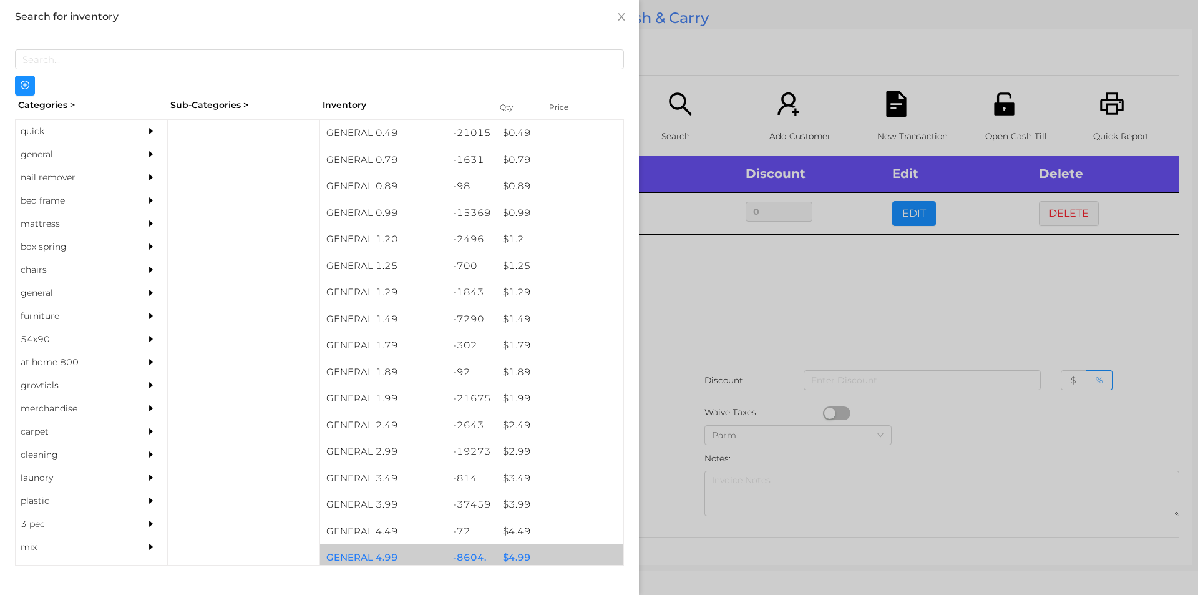
click at [525, 557] on div "$ 4.99" at bounding box center [560, 557] width 127 height 27
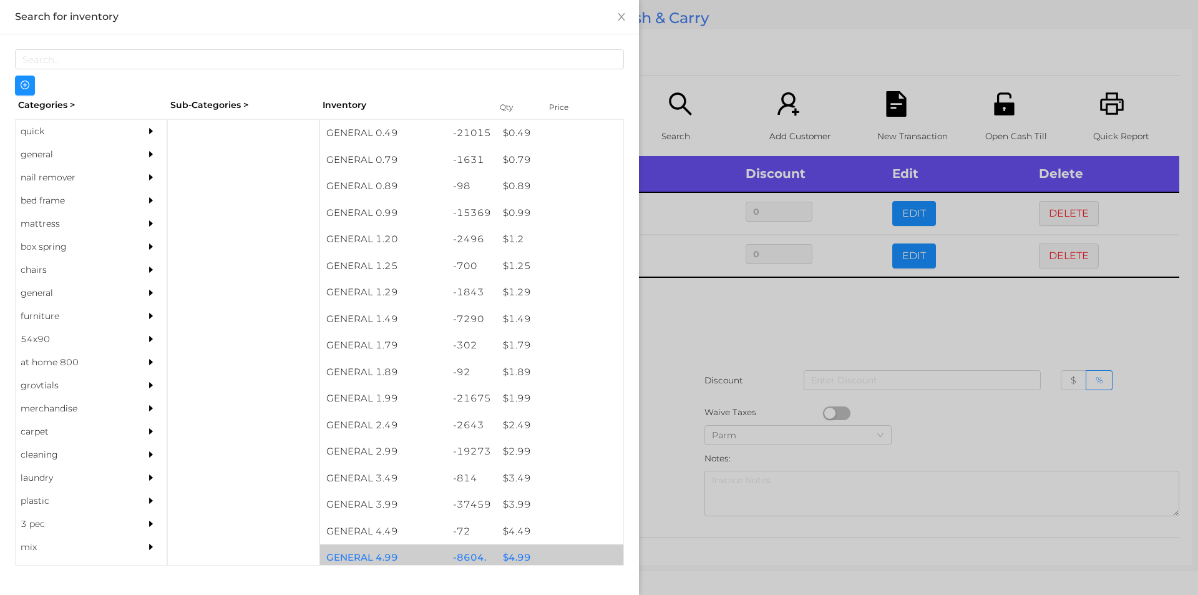
click at [522, 552] on div "$ 4.99" at bounding box center [560, 557] width 127 height 27
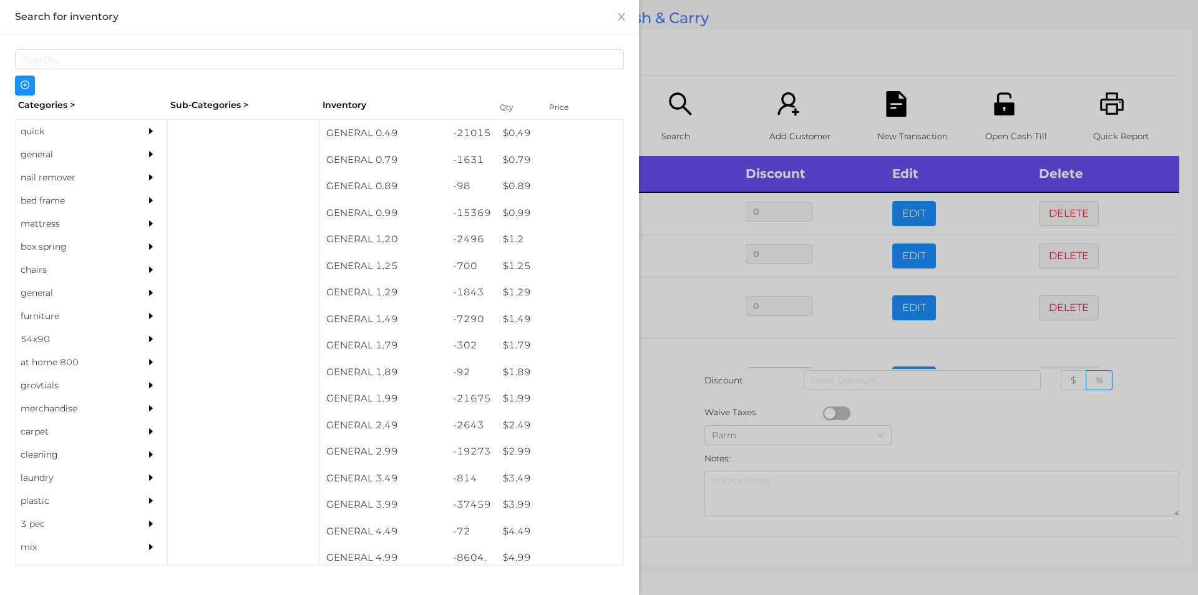
click at [664, 440] on div at bounding box center [599, 297] width 1198 height 595
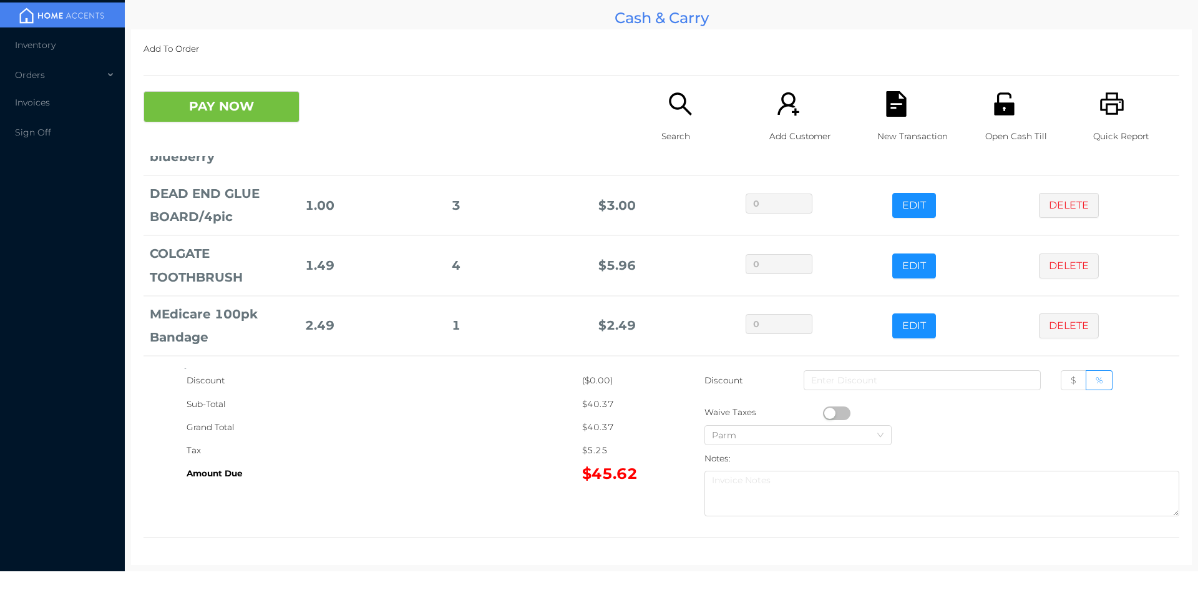
scroll to position [305, 0]
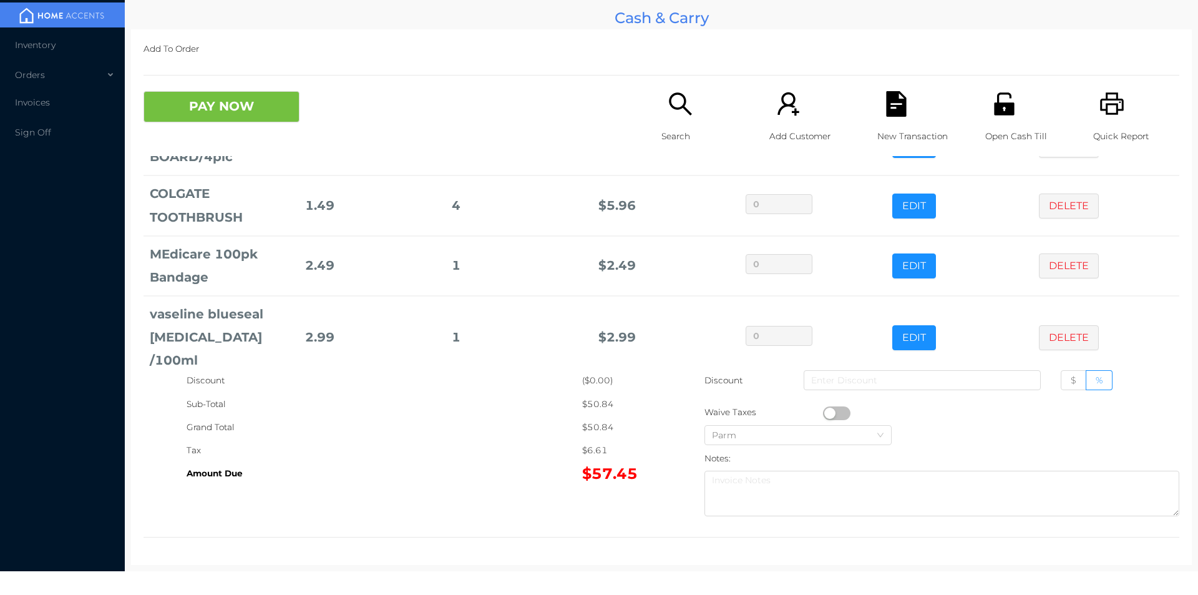
click at [680, 110] on icon "icon: search" at bounding box center [681, 104] width 26 height 26
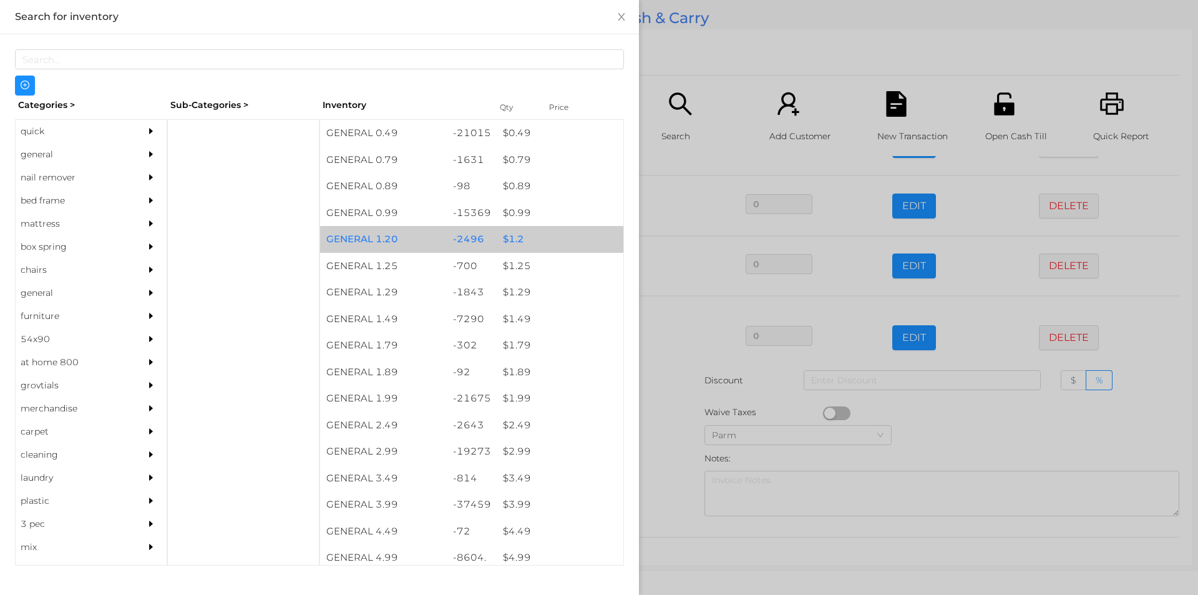
click at [524, 240] on div "$ 1.2" at bounding box center [560, 239] width 127 height 27
click at [525, 245] on div "$ 1.2" at bounding box center [560, 239] width 127 height 27
click at [527, 244] on div "$ 1.2" at bounding box center [560, 239] width 127 height 27
click at [532, 242] on div "$ 1.2" at bounding box center [560, 239] width 127 height 27
click at [525, 243] on div "$ 1.2" at bounding box center [560, 239] width 127 height 27
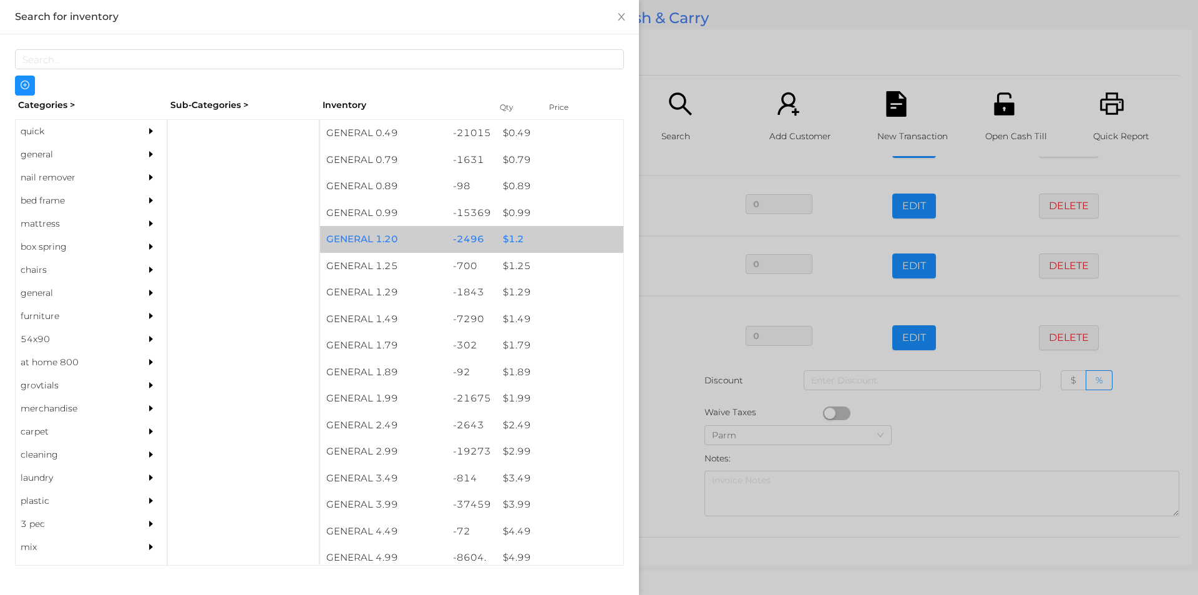
click at [523, 237] on div "$ 1.2" at bounding box center [560, 239] width 127 height 27
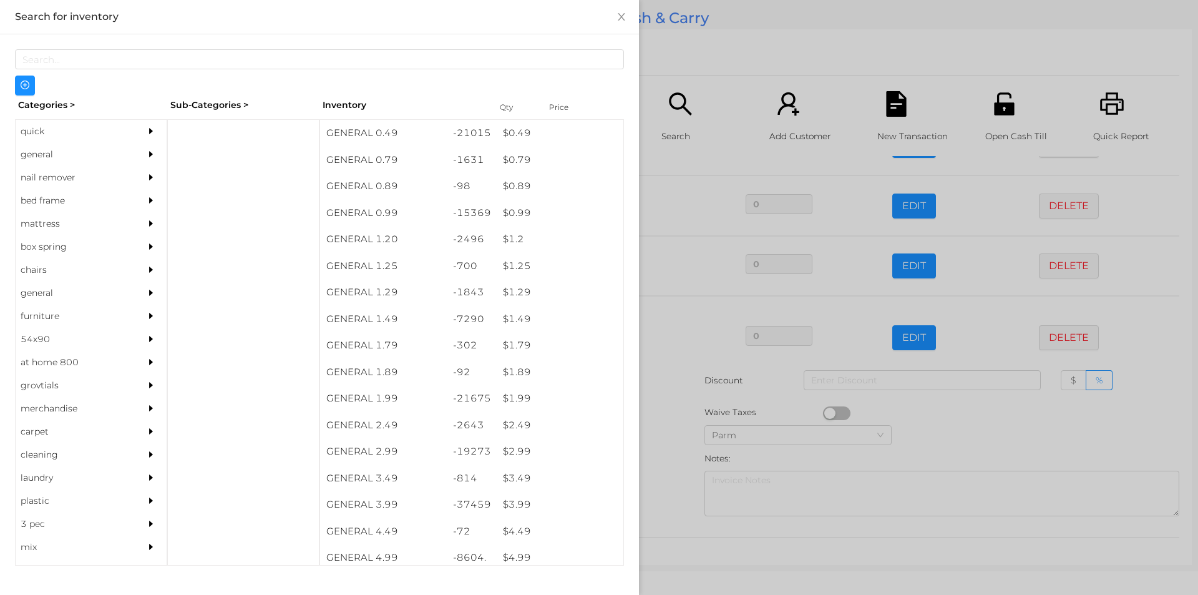
click at [675, 462] on div at bounding box center [599, 297] width 1198 height 595
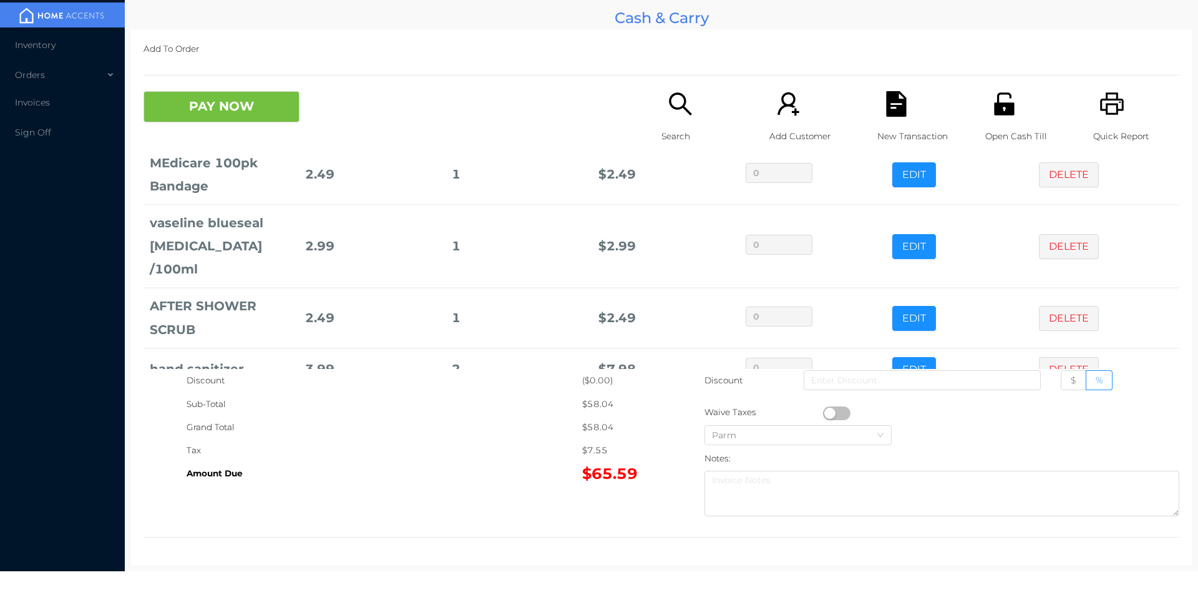
scroll to position [450, 0]
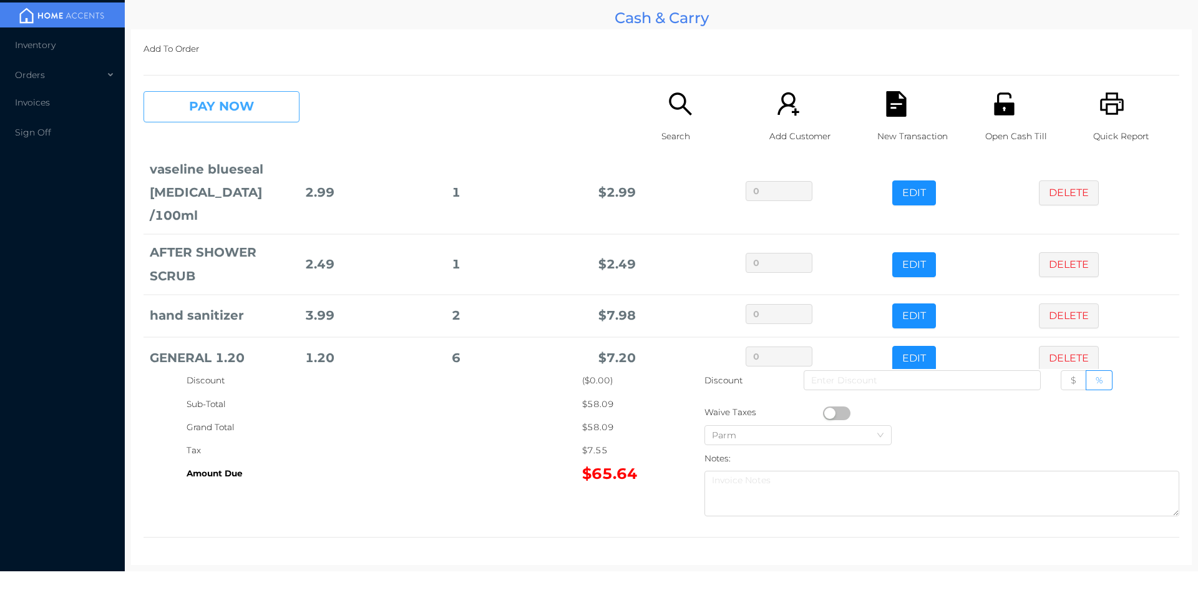
click at [245, 110] on button "PAY NOW" at bounding box center [222, 106] width 156 height 31
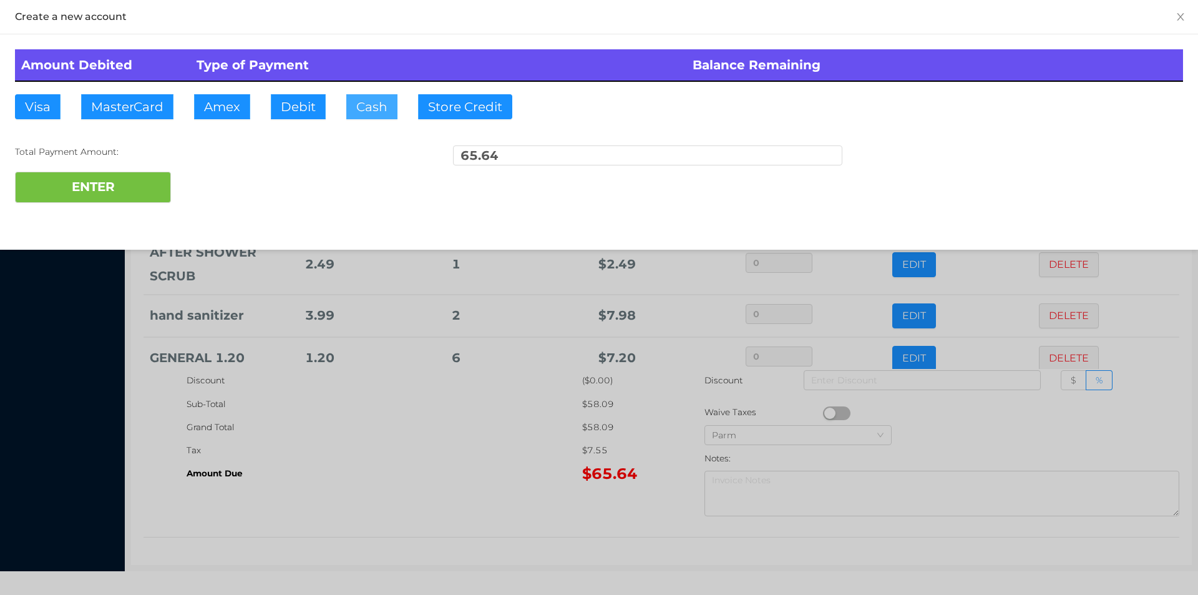
click at [382, 113] on button "Cash" at bounding box center [371, 106] width 51 height 25
type input "70"
click at [147, 180] on button "ENTER" at bounding box center [93, 187] width 156 height 31
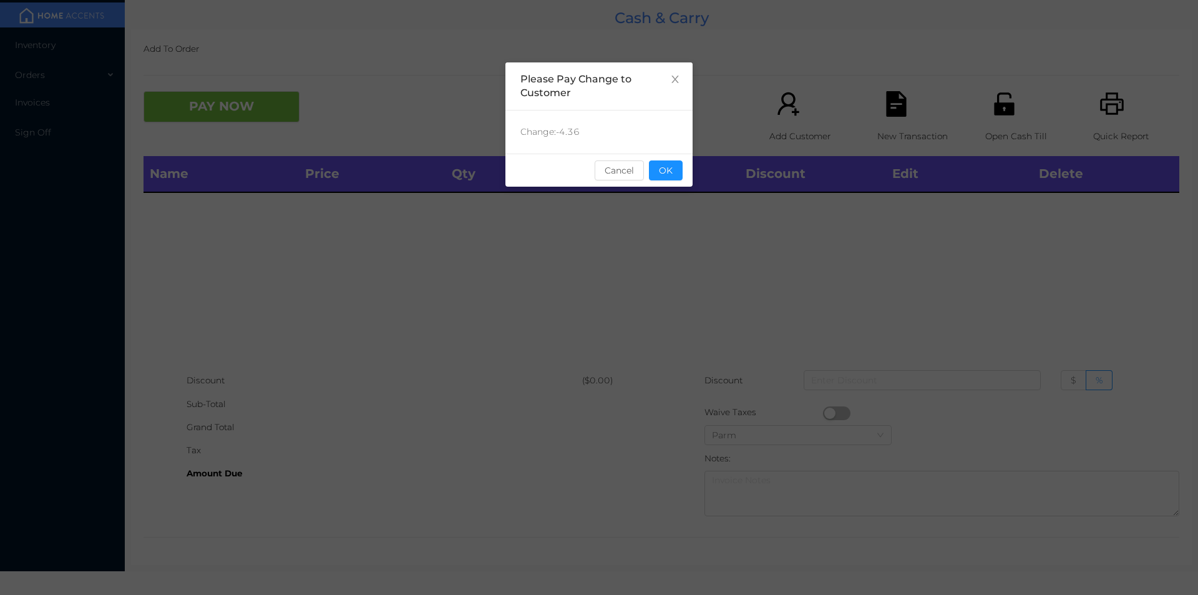
scroll to position [0, 0]
click at [658, 165] on button "OK" at bounding box center [666, 170] width 34 height 20
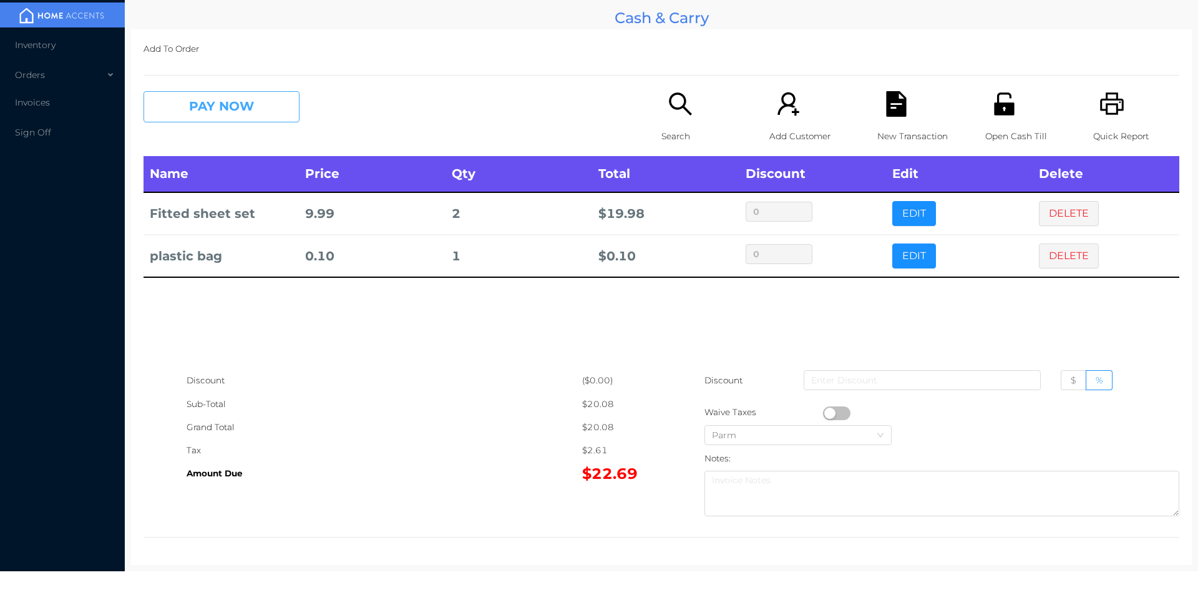
click at [271, 100] on button "PAY NOW" at bounding box center [222, 106] width 156 height 31
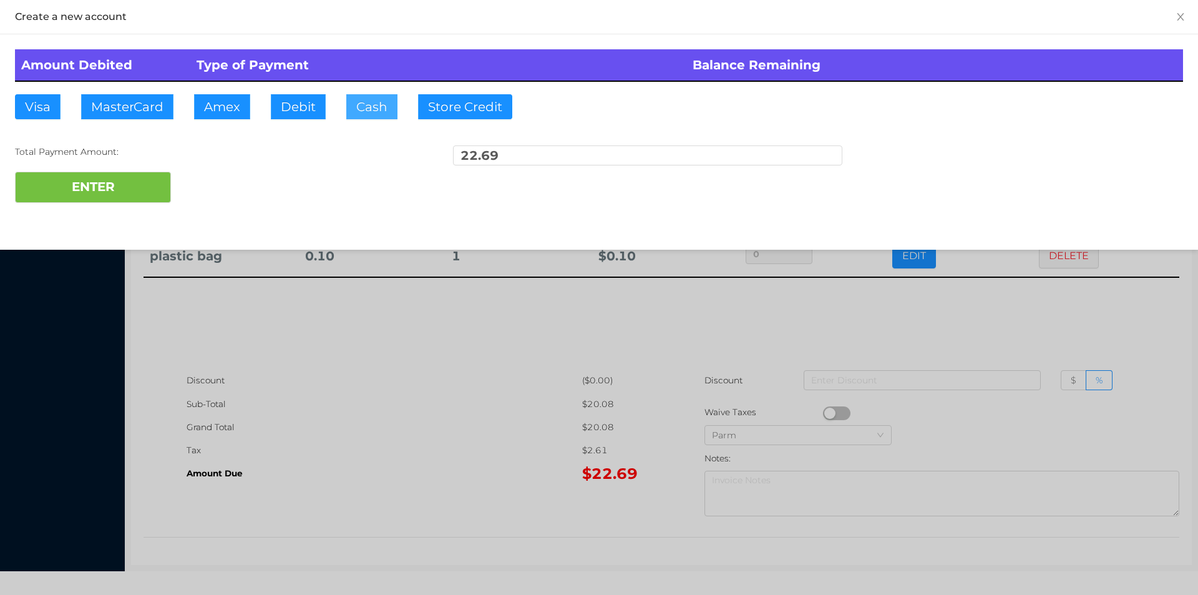
click at [373, 112] on button "Cash" at bounding box center [371, 106] width 51 height 25
type input "25"
click at [132, 175] on button "ENTER" at bounding box center [93, 187] width 156 height 31
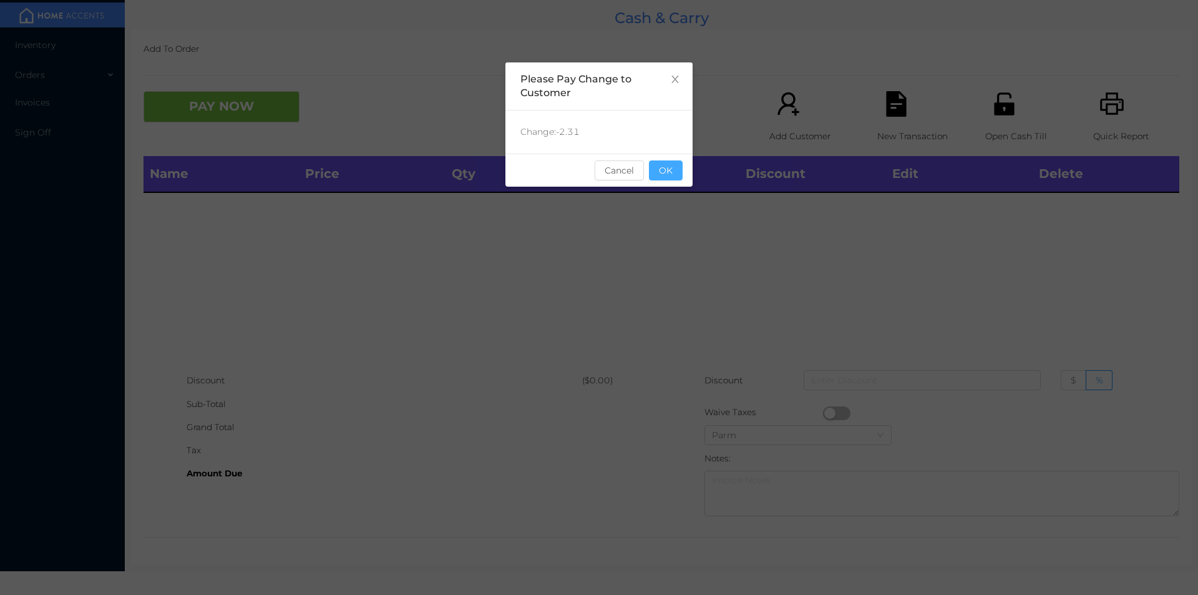
click at [663, 176] on button "OK" at bounding box center [666, 170] width 34 height 20
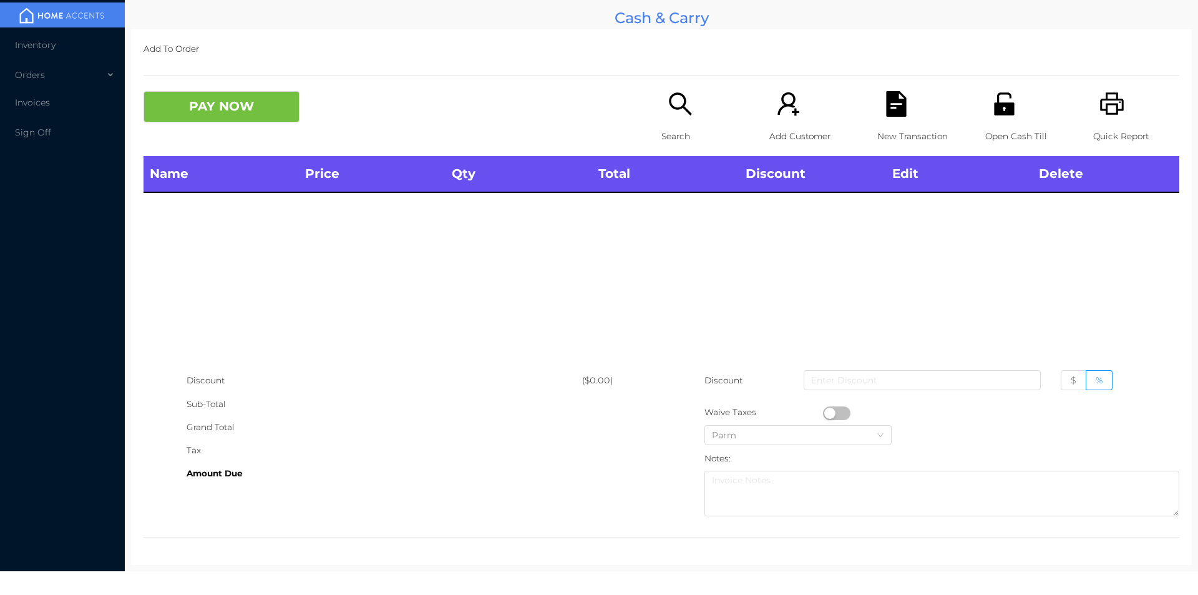
click at [997, 111] on icon "icon: unlock" at bounding box center [1005, 104] width 26 height 26
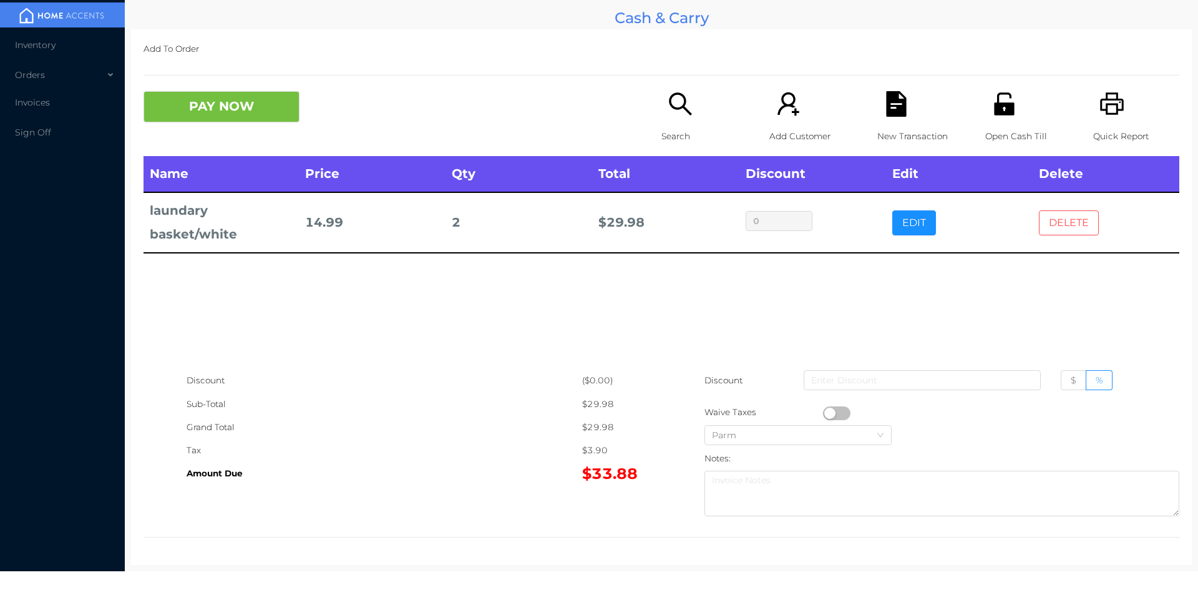
click at [1066, 215] on button "DELETE" at bounding box center [1069, 222] width 60 height 25
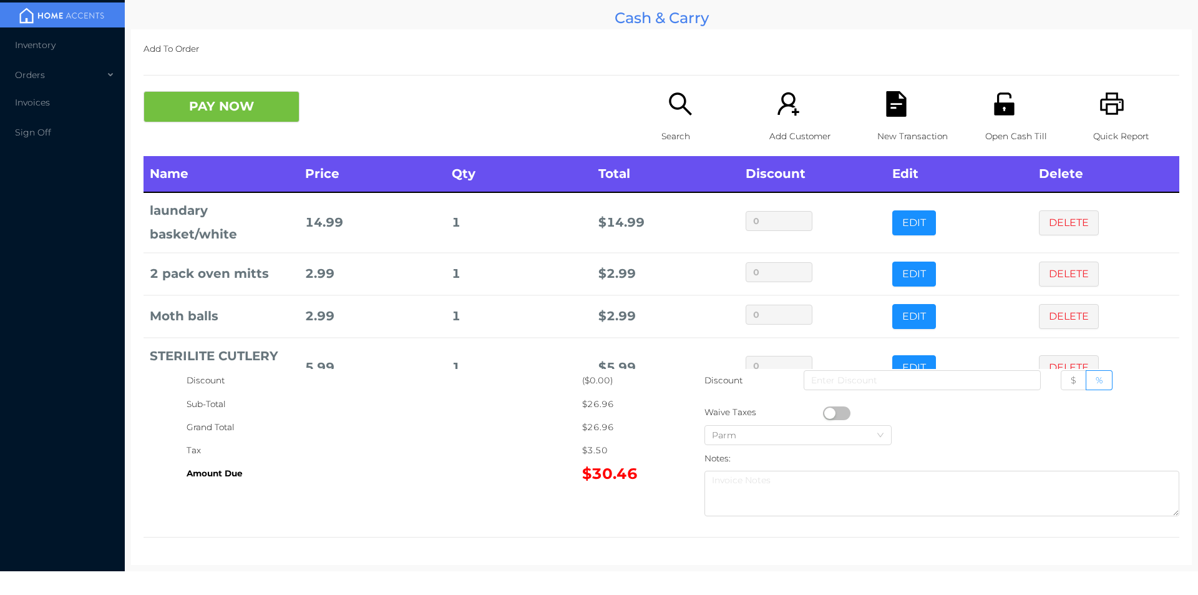
scroll to position [42, 0]
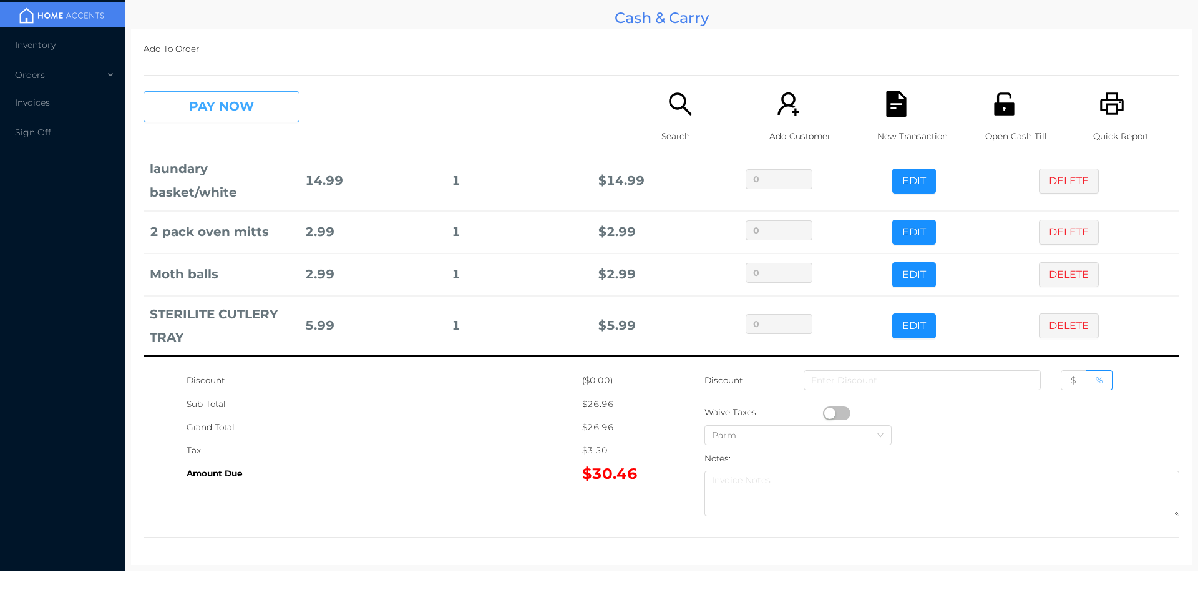
click at [246, 109] on button "PAY NOW" at bounding box center [222, 106] width 156 height 31
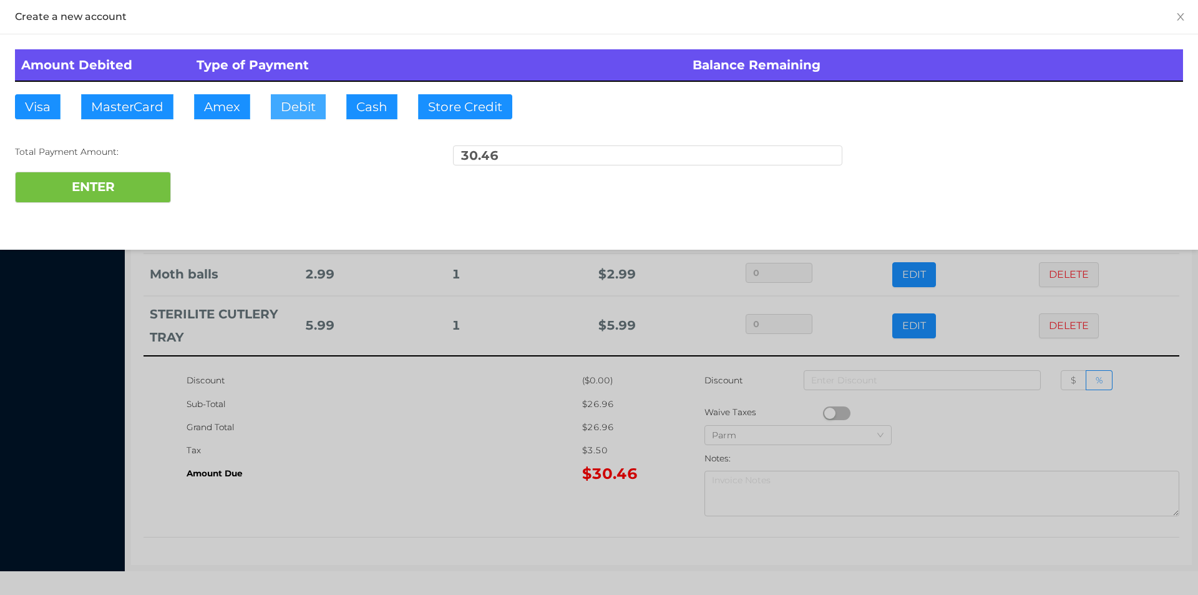
click at [310, 102] on button "Debit" at bounding box center [298, 106] width 55 height 25
click at [137, 189] on button "ENTER" at bounding box center [93, 187] width 156 height 31
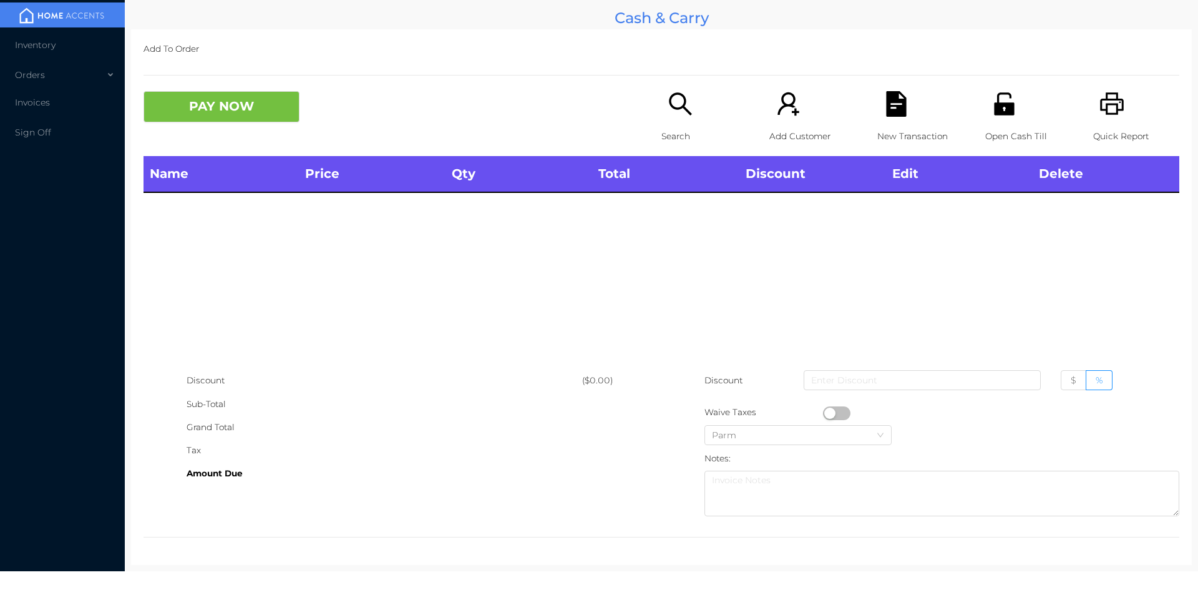
scroll to position [0, 0]
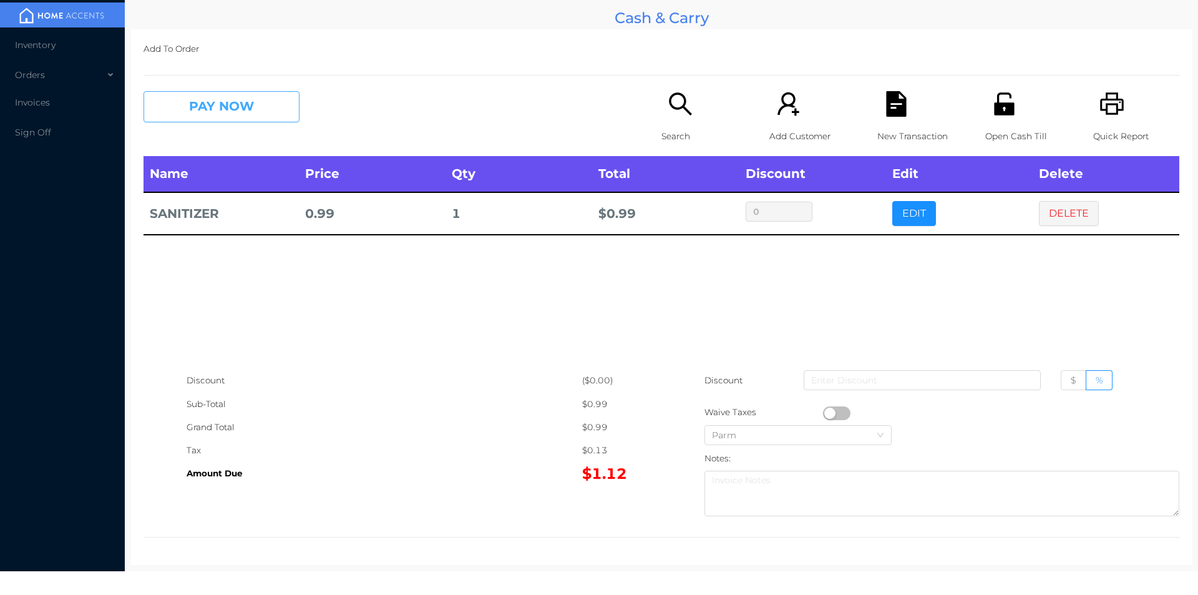
click at [254, 98] on button "PAY NOW" at bounding box center [222, 106] width 156 height 31
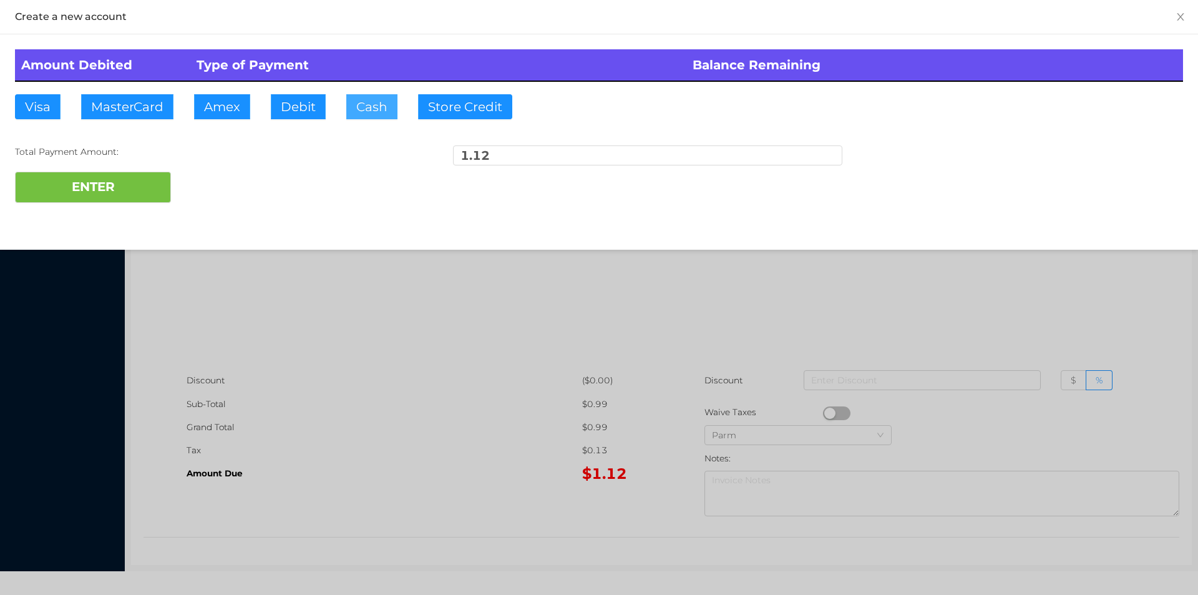
click at [376, 109] on button "Cash" at bounding box center [371, 106] width 51 height 25
type input "5"
click at [140, 199] on button "ENTER" at bounding box center [93, 187] width 156 height 31
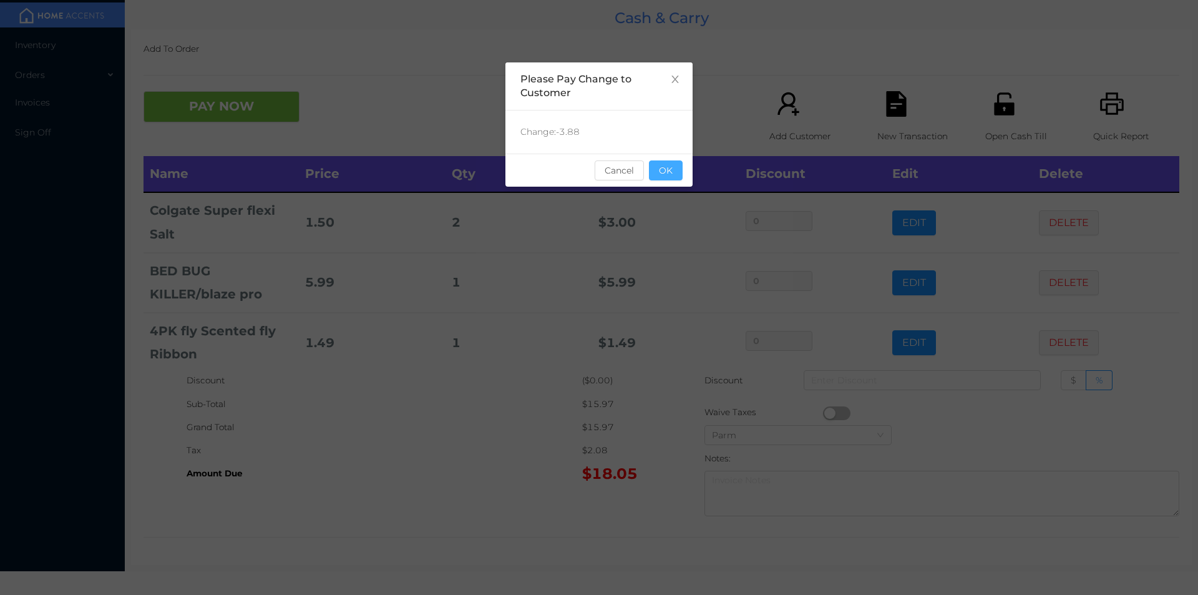
click at [671, 176] on button "OK" at bounding box center [666, 170] width 34 height 20
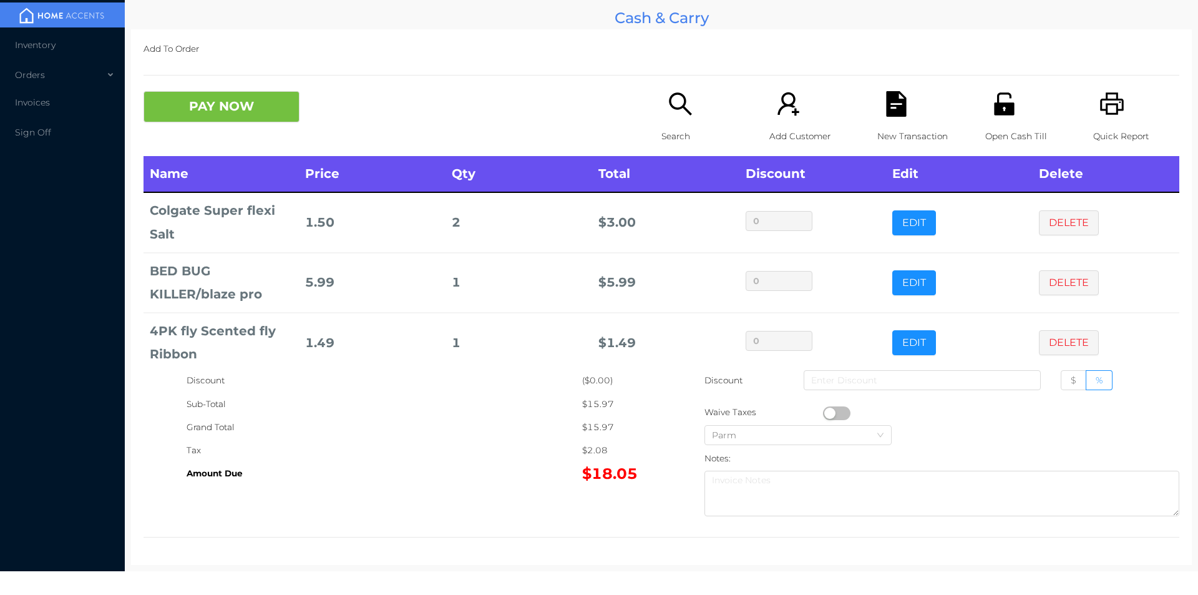
click at [670, 105] on icon "icon: search" at bounding box center [681, 104] width 26 height 26
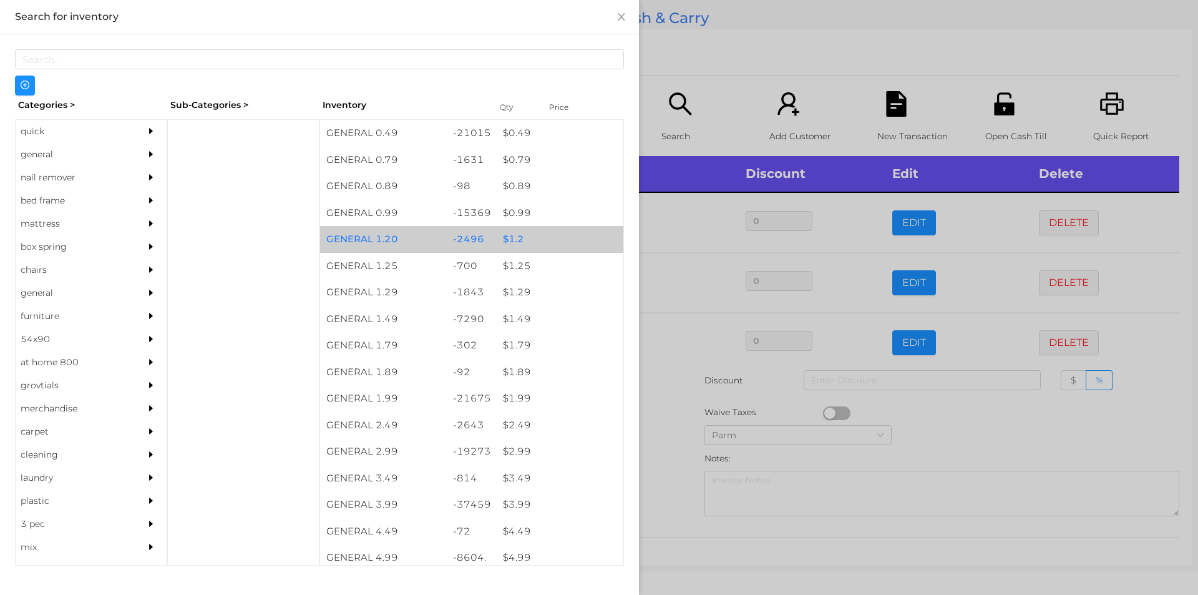
click at [521, 247] on div "$ 1.2" at bounding box center [560, 239] width 127 height 27
click at [523, 246] on div "$ 1.2" at bounding box center [560, 239] width 127 height 27
click at [525, 245] on div "$ 1.2" at bounding box center [560, 239] width 127 height 27
click at [525, 240] on div "$ 1.2" at bounding box center [560, 239] width 127 height 27
click at [527, 241] on div "$ 1.2" at bounding box center [560, 239] width 127 height 27
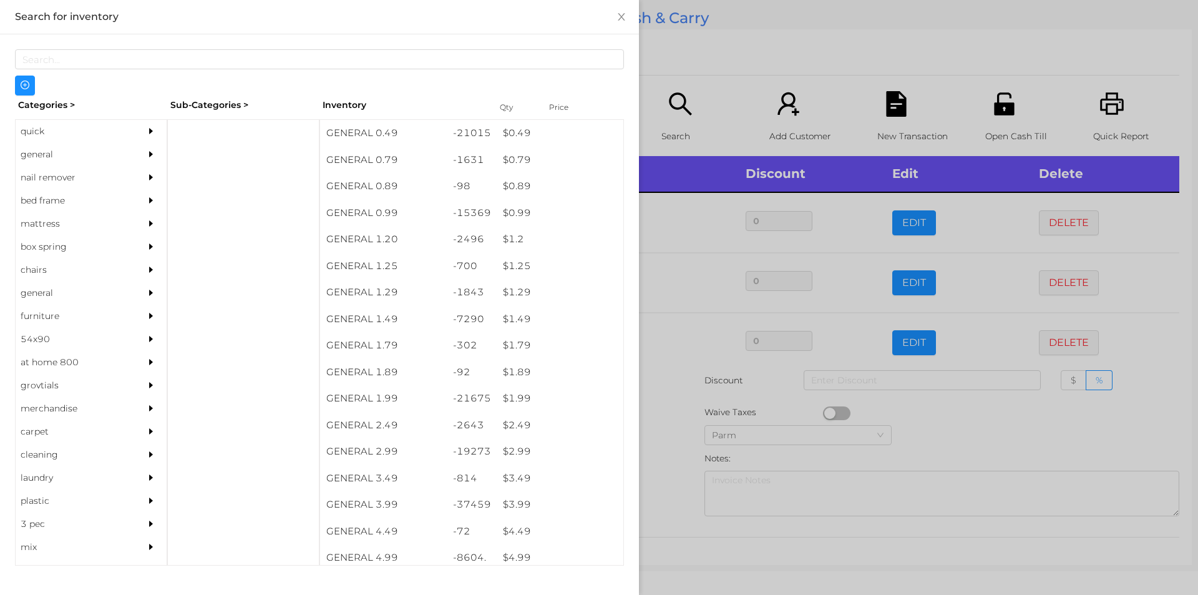
click at [671, 505] on div at bounding box center [599, 297] width 1198 height 595
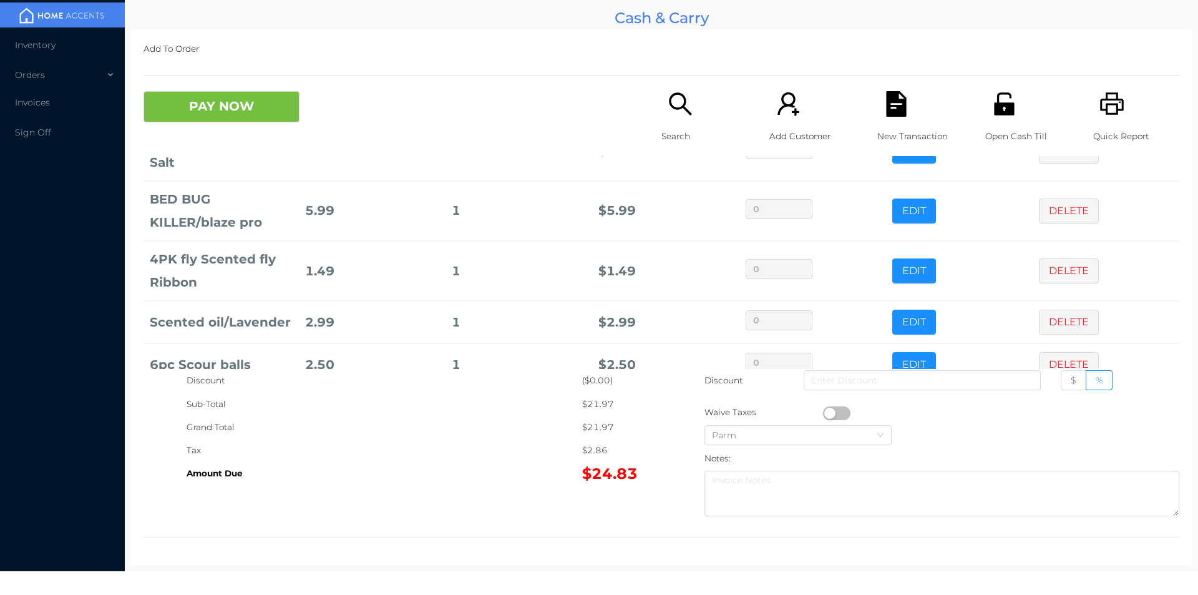
scroll to position [144, 0]
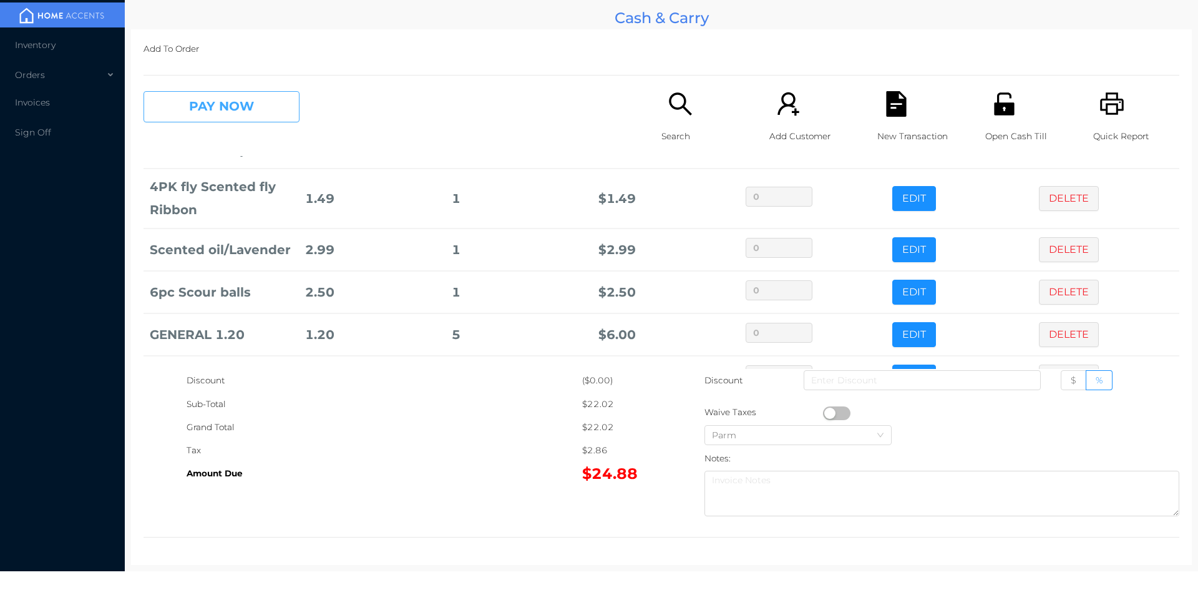
click at [271, 110] on button "PAY NOW" at bounding box center [222, 106] width 156 height 31
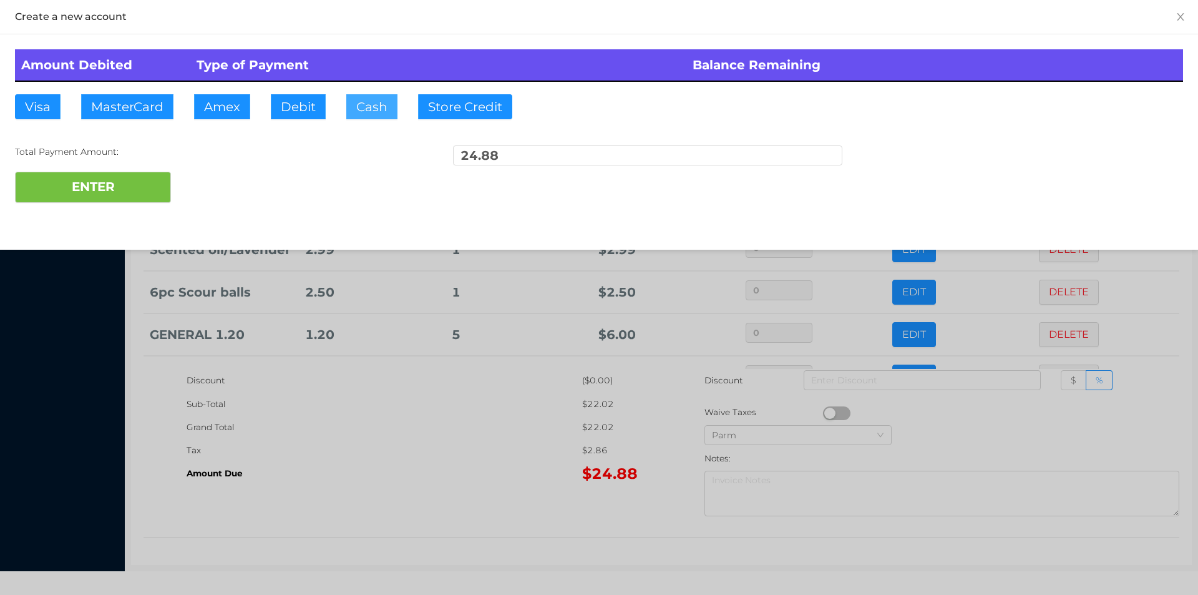
click at [376, 100] on button "Cash" at bounding box center [371, 106] width 51 height 25
type input "25"
click at [133, 180] on button "ENTER" at bounding box center [93, 187] width 156 height 31
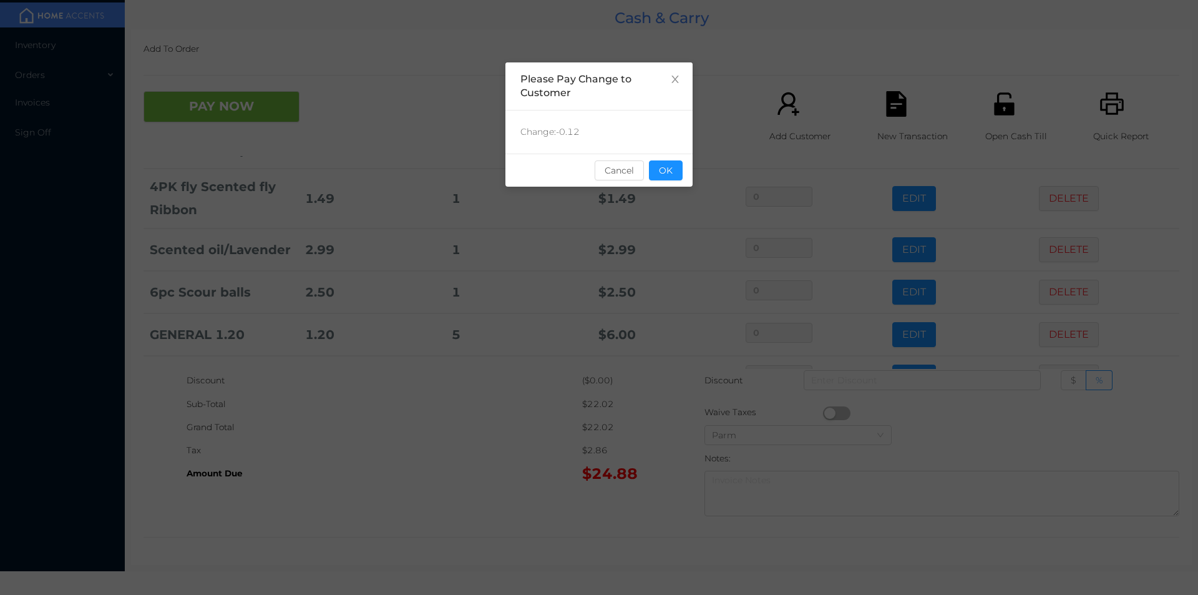
scroll to position [0, 0]
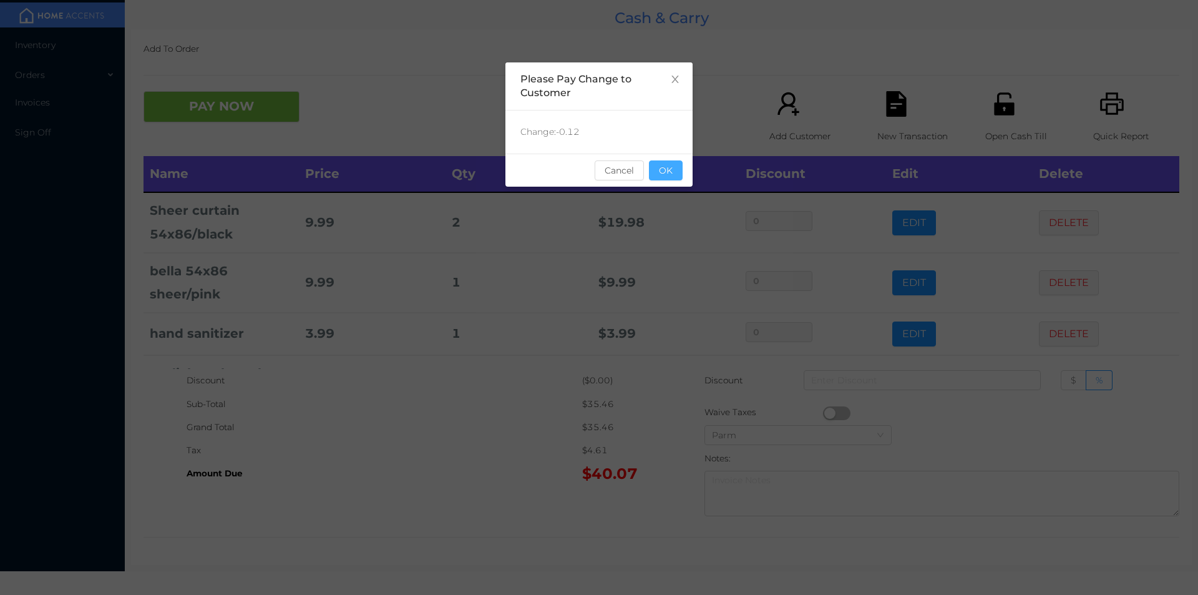
click at [663, 162] on button "OK" at bounding box center [666, 170] width 34 height 20
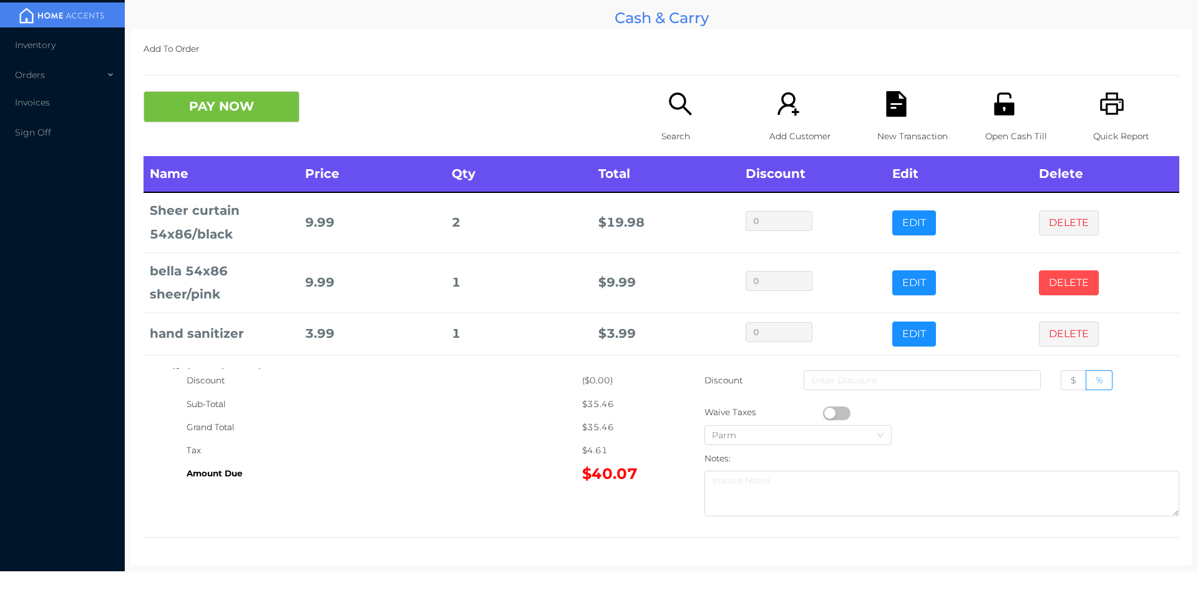
click at [1051, 278] on button "DELETE" at bounding box center [1069, 282] width 60 height 25
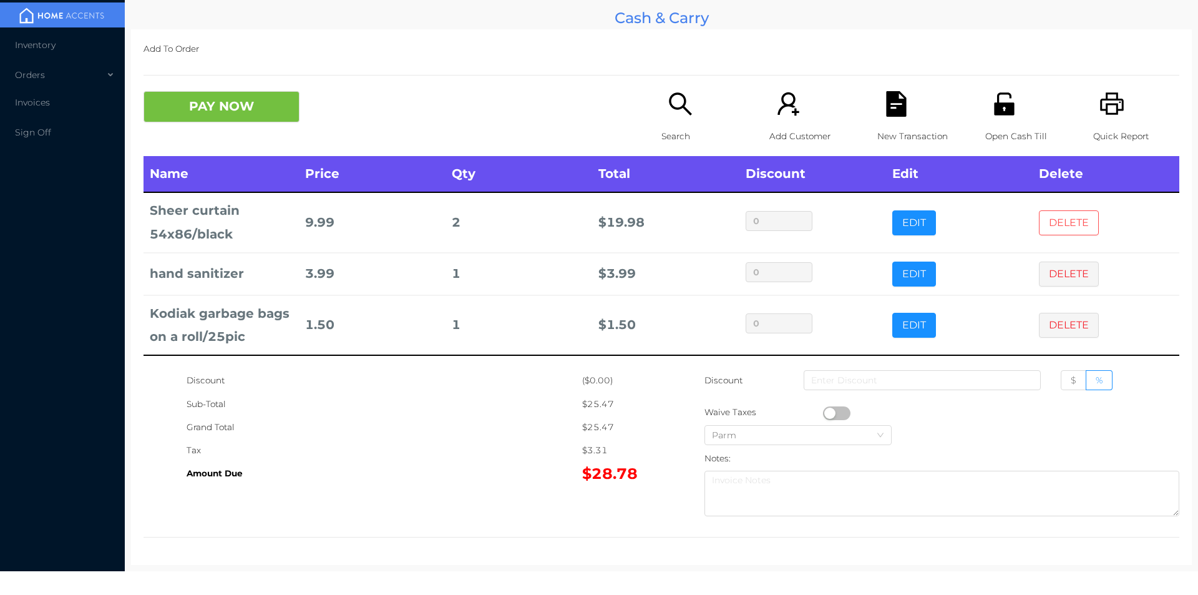
click at [1057, 225] on button "DELETE" at bounding box center [1069, 222] width 60 height 25
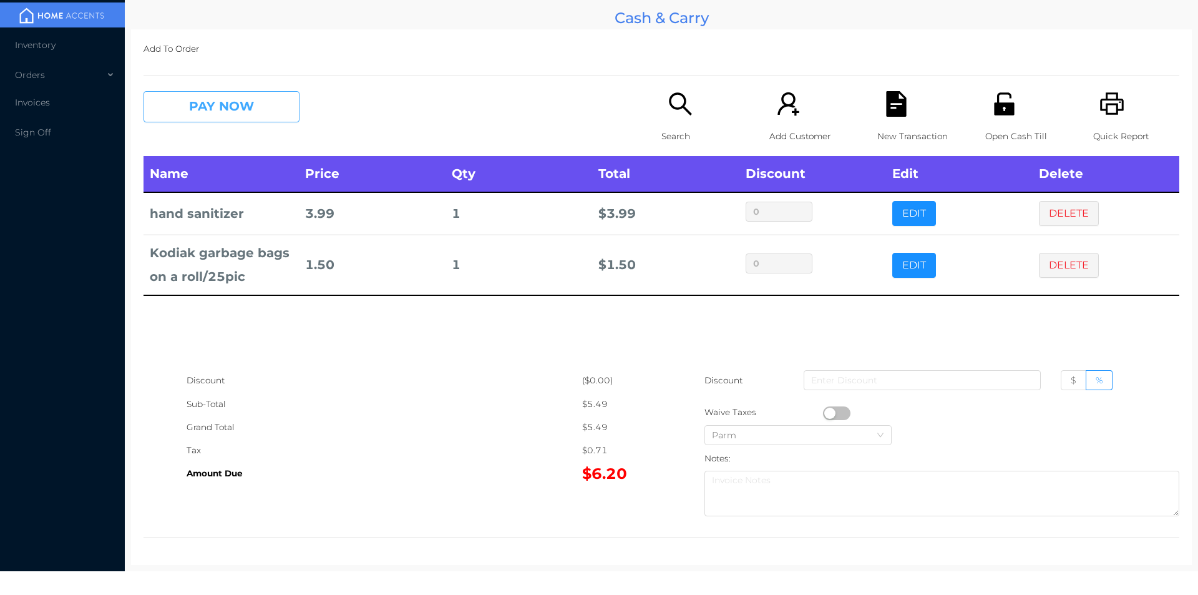
click at [240, 103] on button "PAY NOW" at bounding box center [222, 106] width 156 height 31
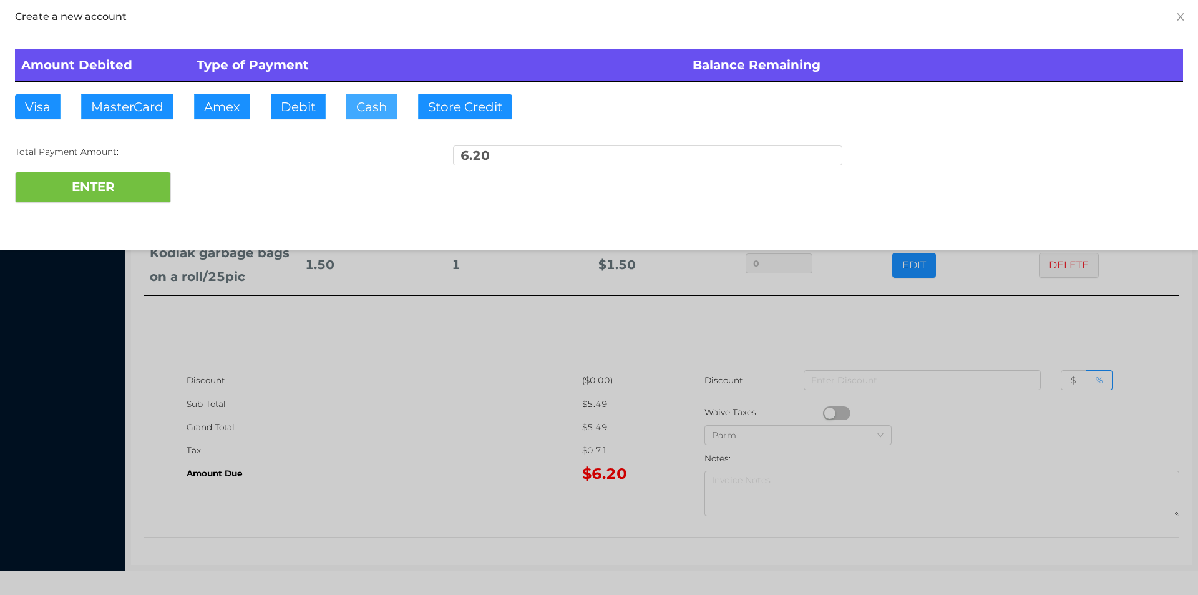
click at [373, 107] on button "Cash" at bounding box center [371, 106] width 51 height 25
type input "10"
click at [145, 185] on button "ENTER" at bounding box center [93, 187] width 156 height 31
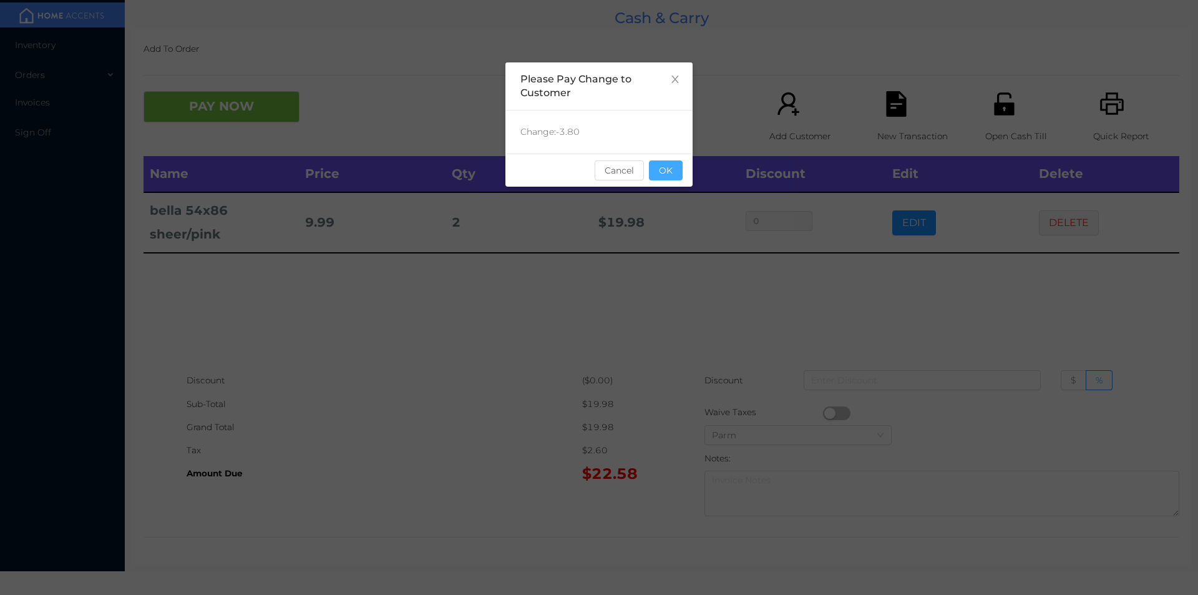
click at [668, 172] on button "OK" at bounding box center [666, 170] width 34 height 20
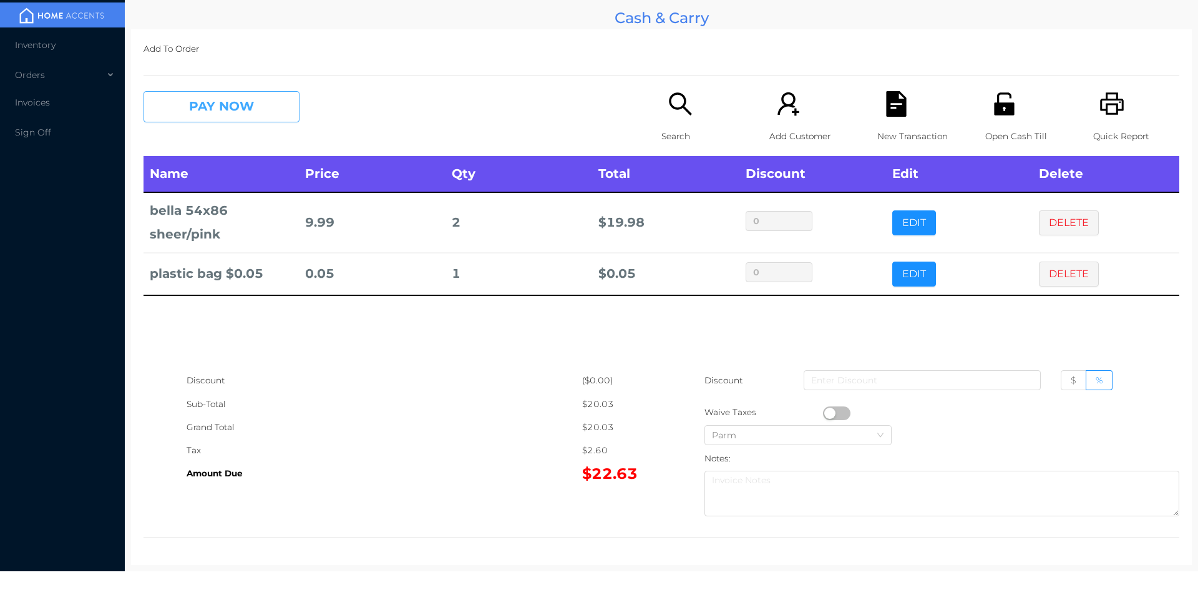
click at [253, 106] on button "PAY NOW" at bounding box center [222, 106] width 156 height 31
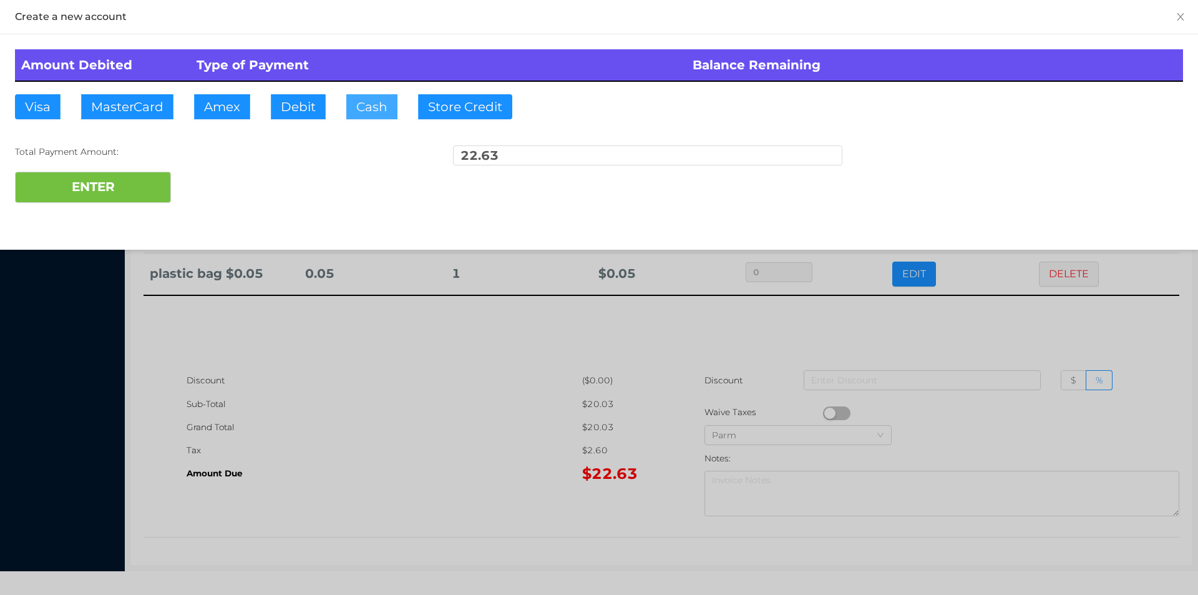
click at [373, 106] on button "Cash" at bounding box center [371, 106] width 51 height 25
type input "25"
click at [120, 175] on button "ENTER" at bounding box center [93, 187] width 156 height 31
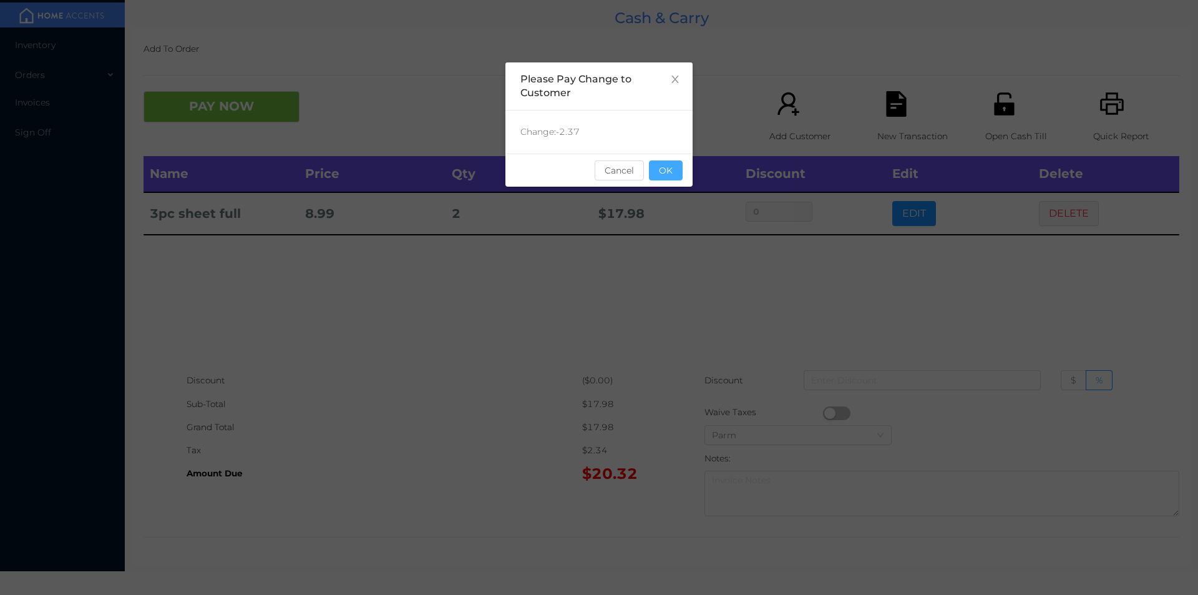
click at [655, 168] on button "OK" at bounding box center [666, 170] width 34 height 20
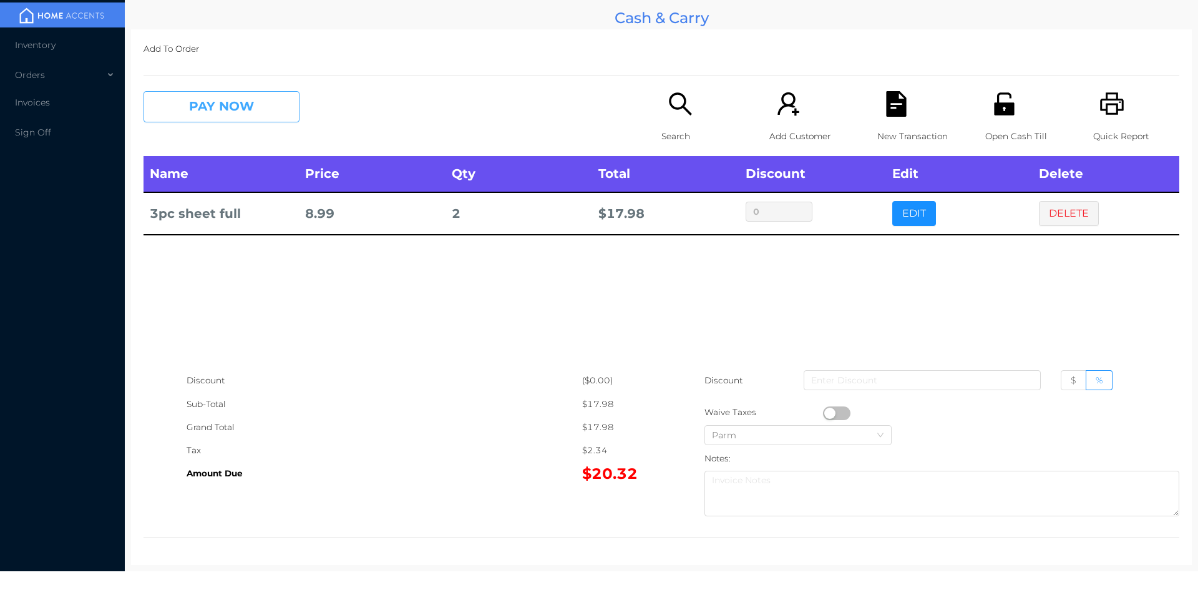
click at [230, 104] on button "PAY NOW" at bounding box center [222, 106] width 156 height 31
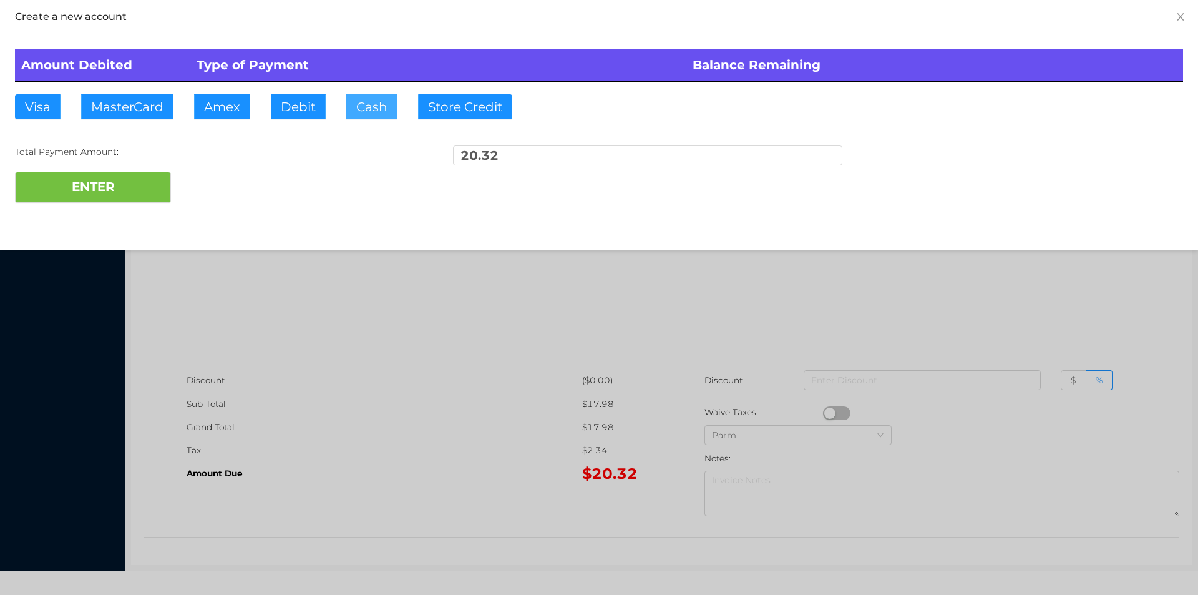
click at [368, 105] on button "Cash" at bounding box center [371, 106] width 51 height 25
click at [110, 189] on button "ENTER" at bounding box center [93, 187] width 156 height 31
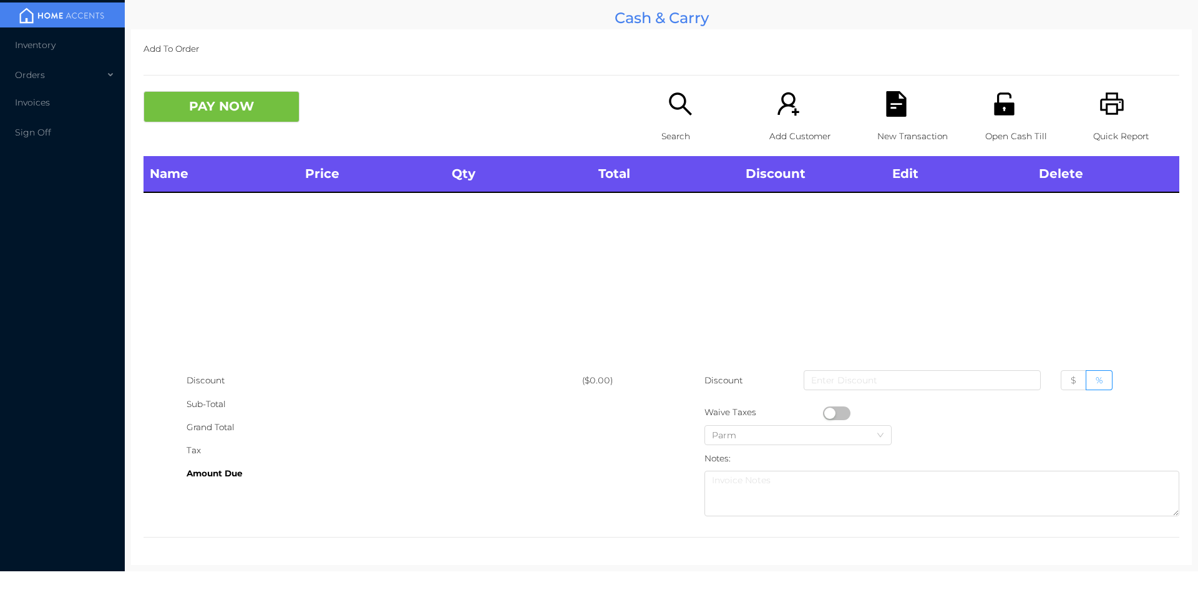
click at [676, 93] on icon "icon: search" at bounding box center [681, 104] width 26 height 26
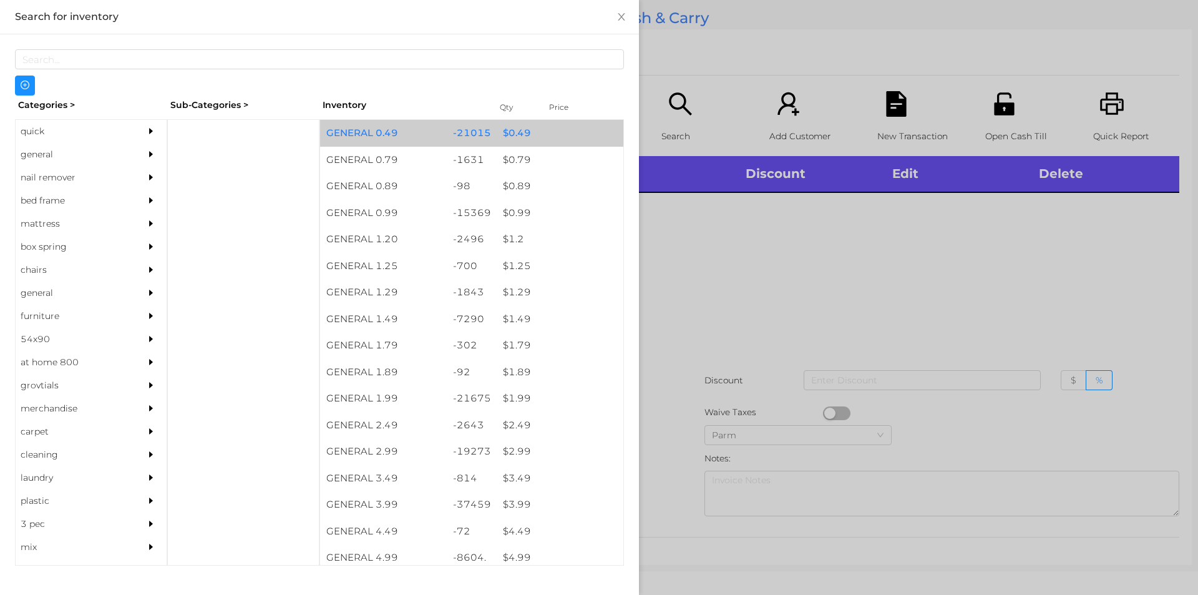
click at [529, 140] on div "$ 0.49" at bounding box center [560, 133] width 127 height 27
click at [526, 141] on div "$ 0.49" at bounding box center [560, 133] width 127 height 27
click at [530, 137] on div "$ 0.49" at bounding box center [560, 133] width 127 height 27
click at [525, 135] on div "$ 0.49" at bounding box center [560, 133] width 127 height 27
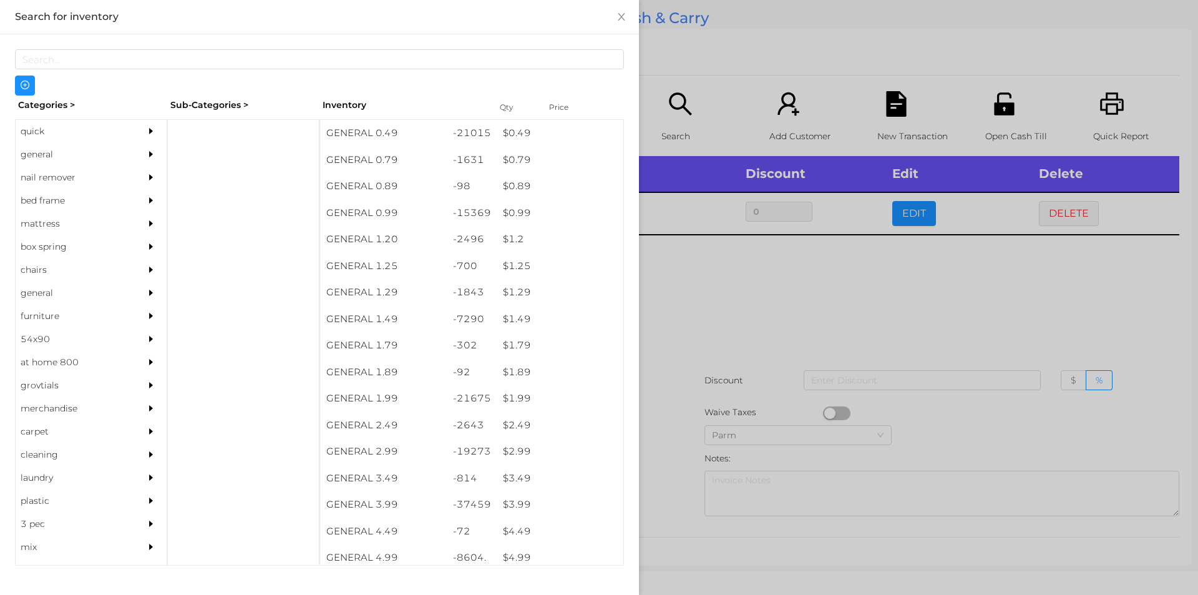
click at [724, 333] on div at bounding box center [599, 297] width 1198 height 595
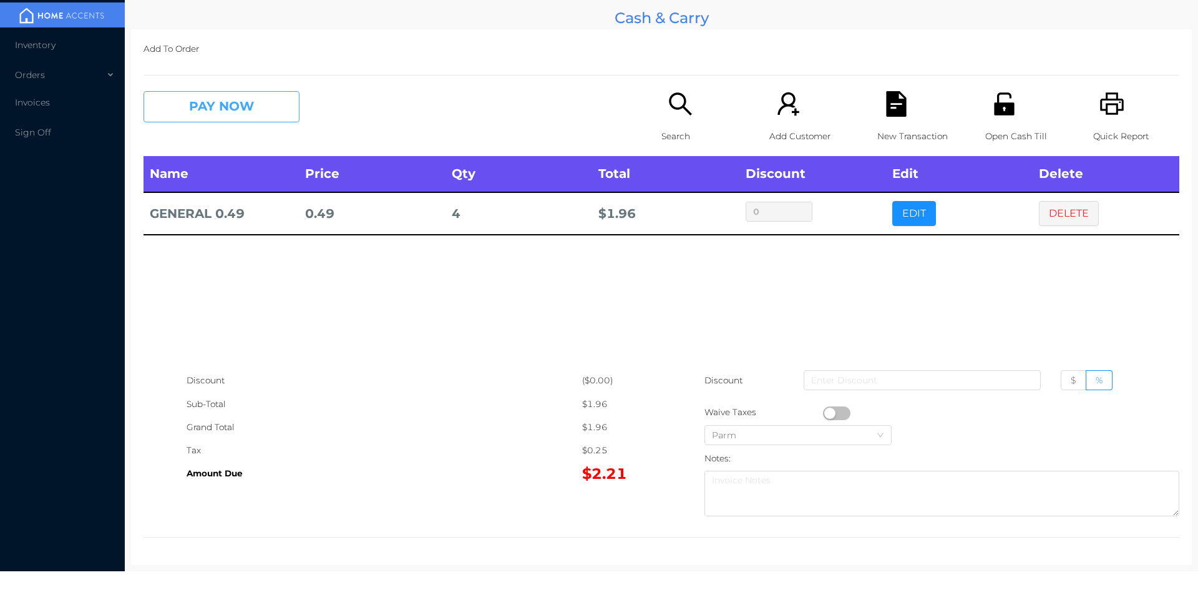
click at [245, 114] on button "PAY NOW" at bounding box center [222, 106] width 156 height 31
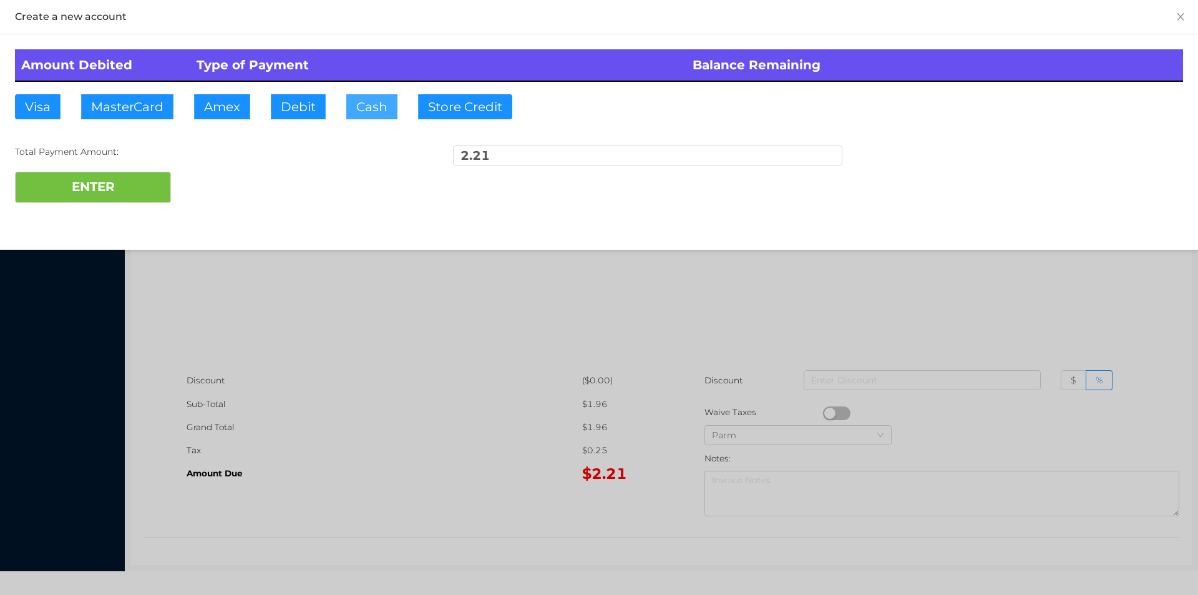
click at [375, 107] on button "Cash" at bounding box center [371, 106] width 51 height 25
click at [161, 183] on button "ENTER" at bounding box center [93, 187] width 156 height 31
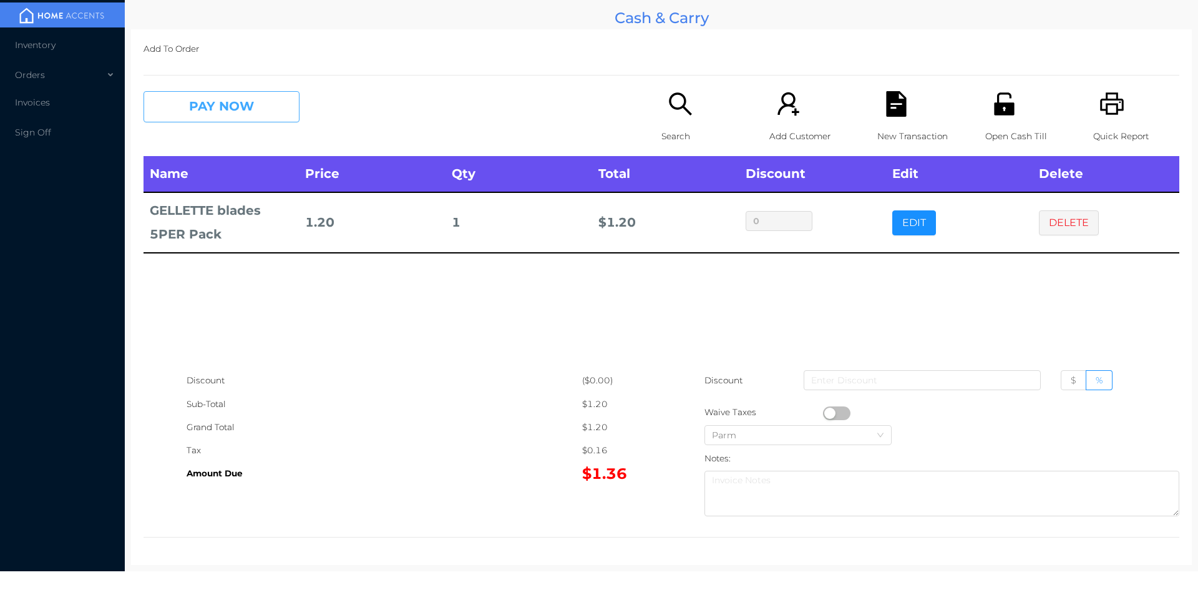
click at [243, 94] on button "PAY NOW" at bounding box center [222, 106] width 156 height 31
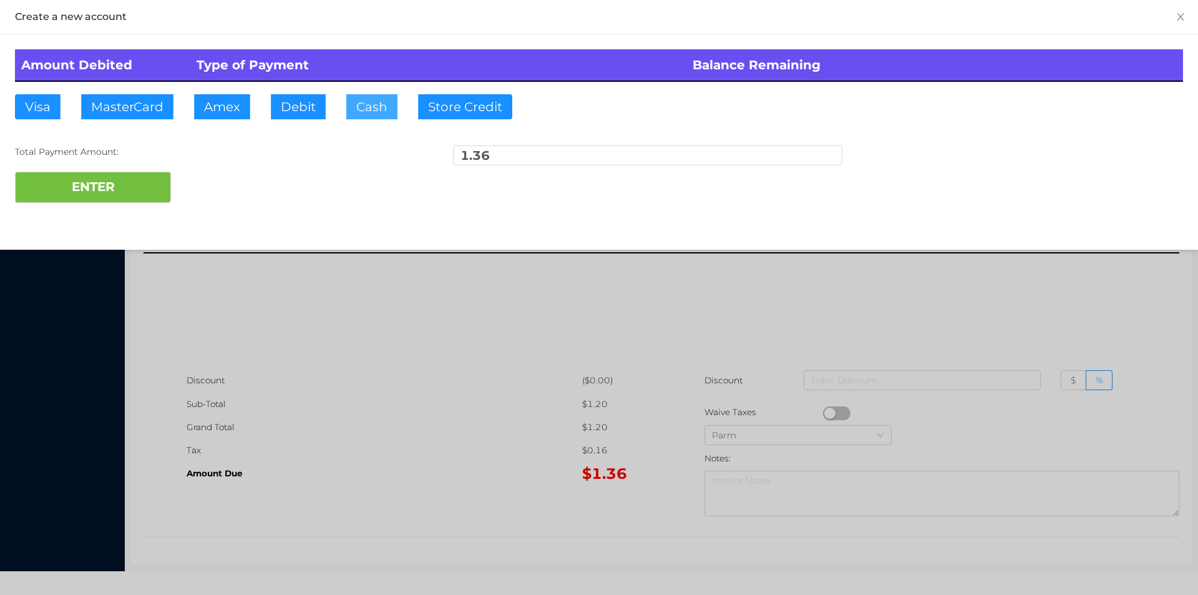
click at [364, 98] on button "Cash" at bounding box center [371, 106] width 51 height 25
click at [127, 181] on button "ENTER" at bounding box center [93, 187] width 156 height 31
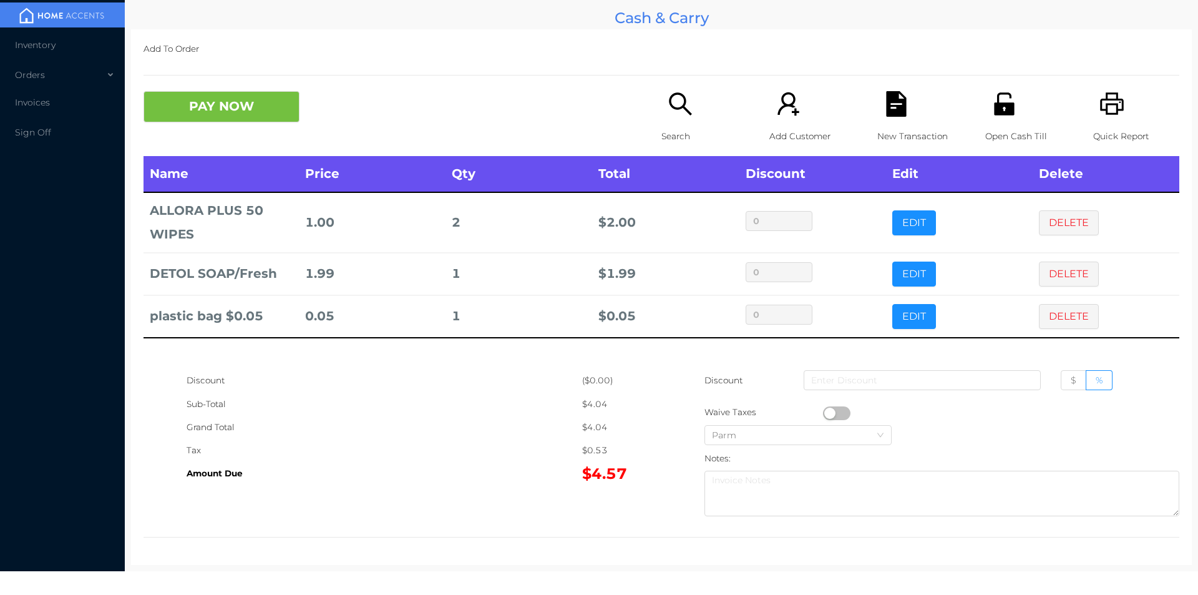
click at [230, 100] on button "PAY NOW" at bounding box center [222, 106] width 156 height 31
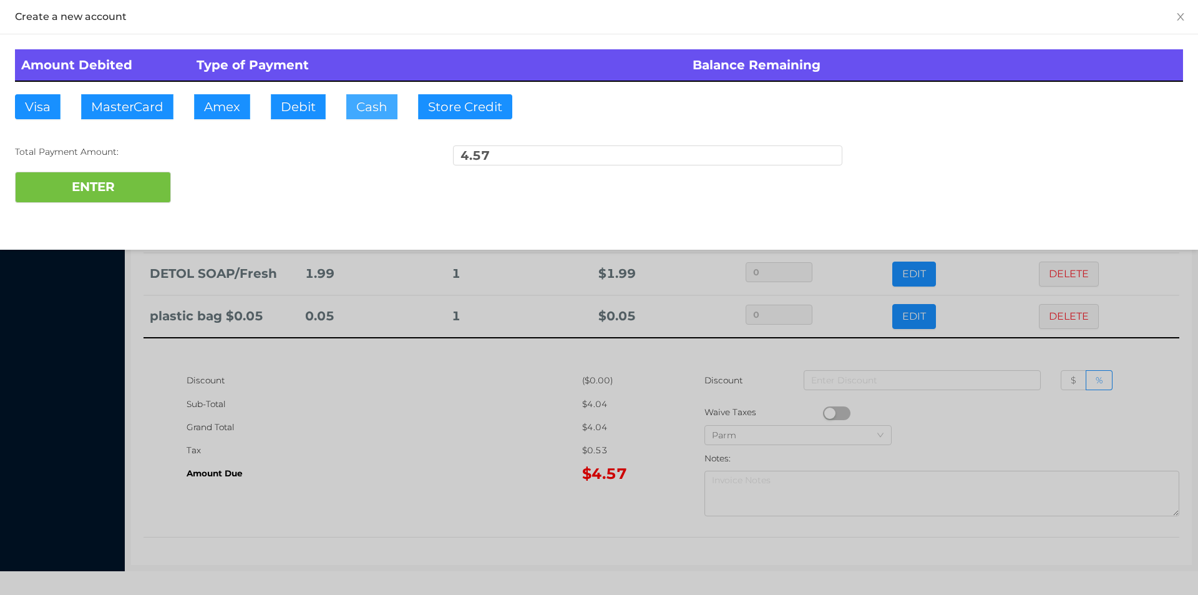
click at [372, 104] on button "Cash" at bounding box center [371, 106] width 51 height 25
type input "5"
click at [116, 172] on button "ENTER" at bounding box center [93, 187] width 156 height 31
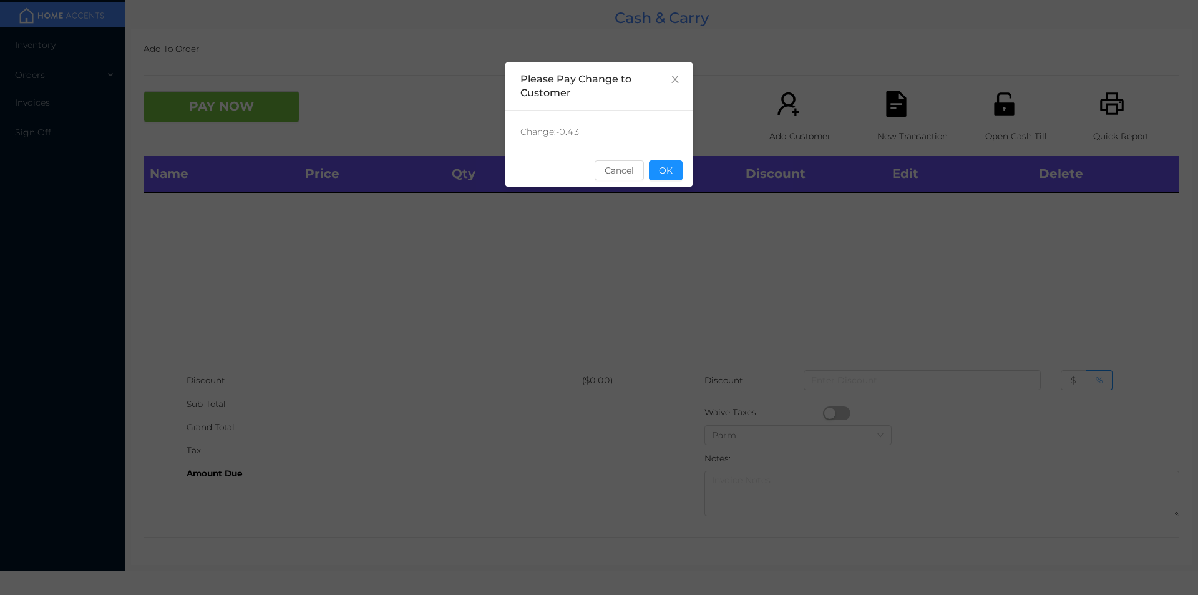
click at [540, 394] on div "sentinelStart Please Pay Change to Customer Change: -0.43 Cancel OK sentinelEnd" at bounding box center [599, 297] width 1198 height 595
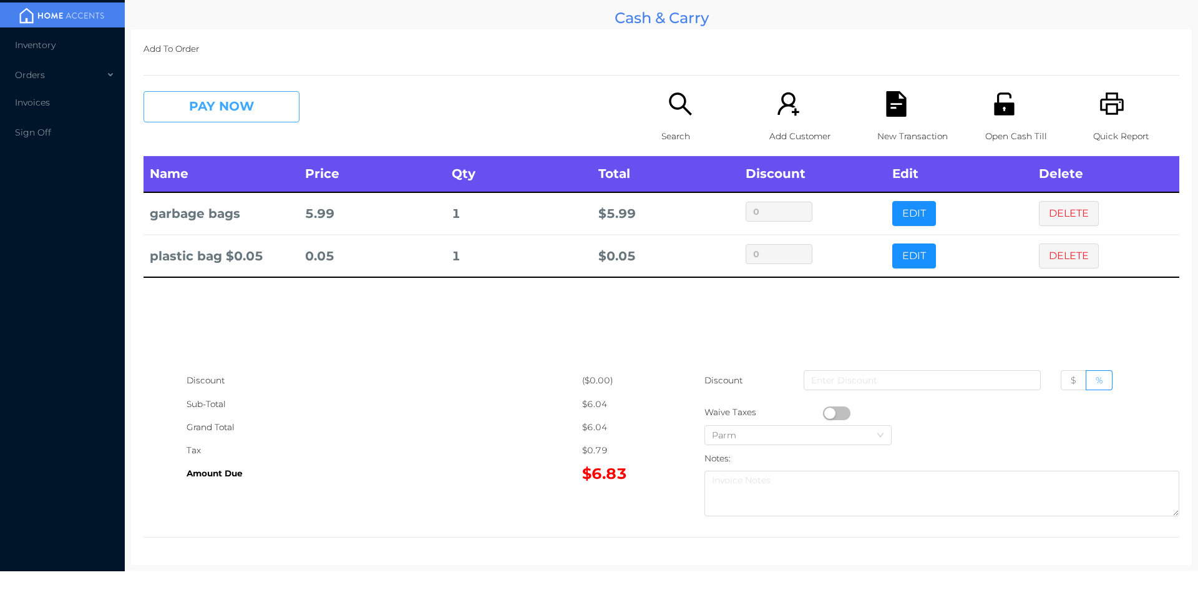
click at [253, 105] on button "PAY NOW" at bounding box center [222, 106] width 156 height 31
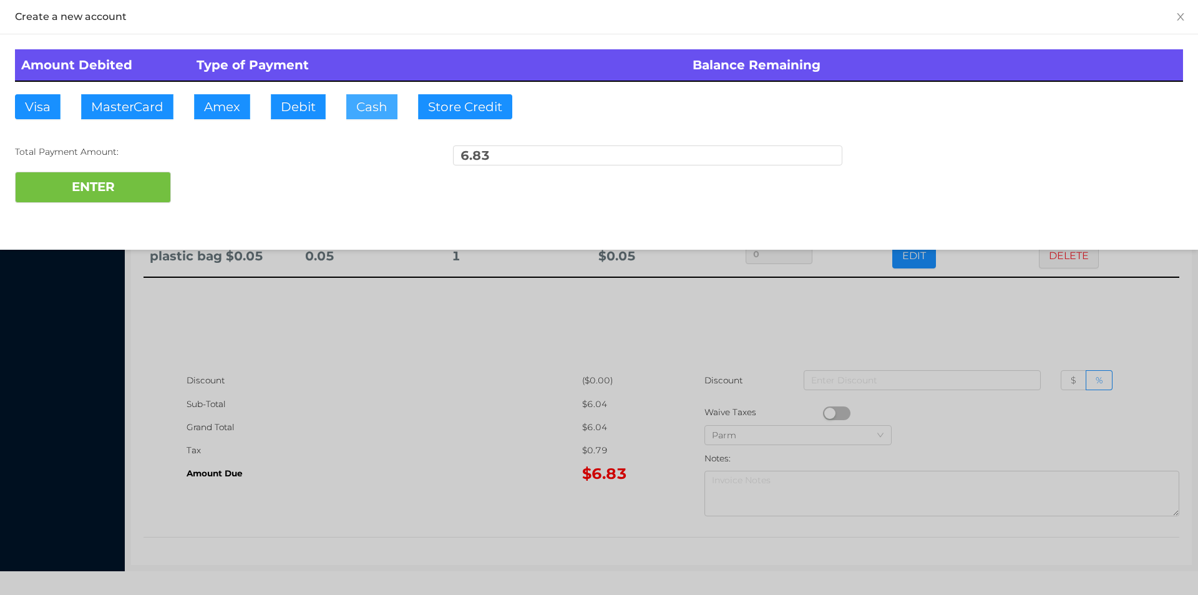
click at [374, 114] on button "Cash" at bounding box center [371, 106] width 51 height 25
type input "6"
type input "50"
click at [135, 193] on button "ENTER" at bounding box center [93, 187] width 156 height 31
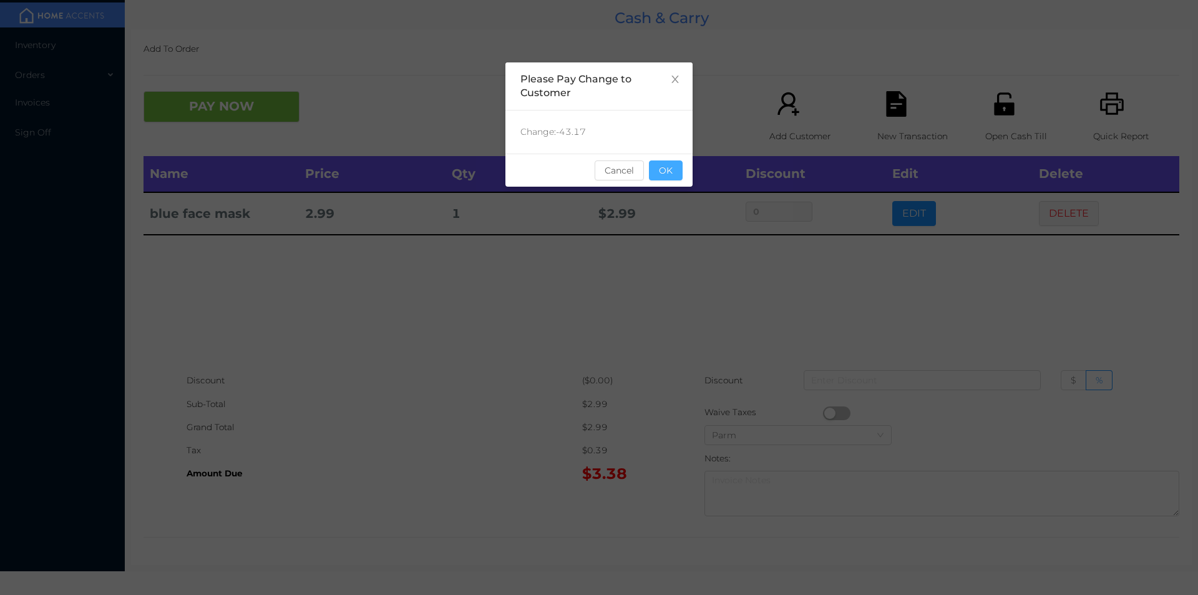
click at [660, 166] on button "OK" at bounding box center [666, 170] width 34 height 20
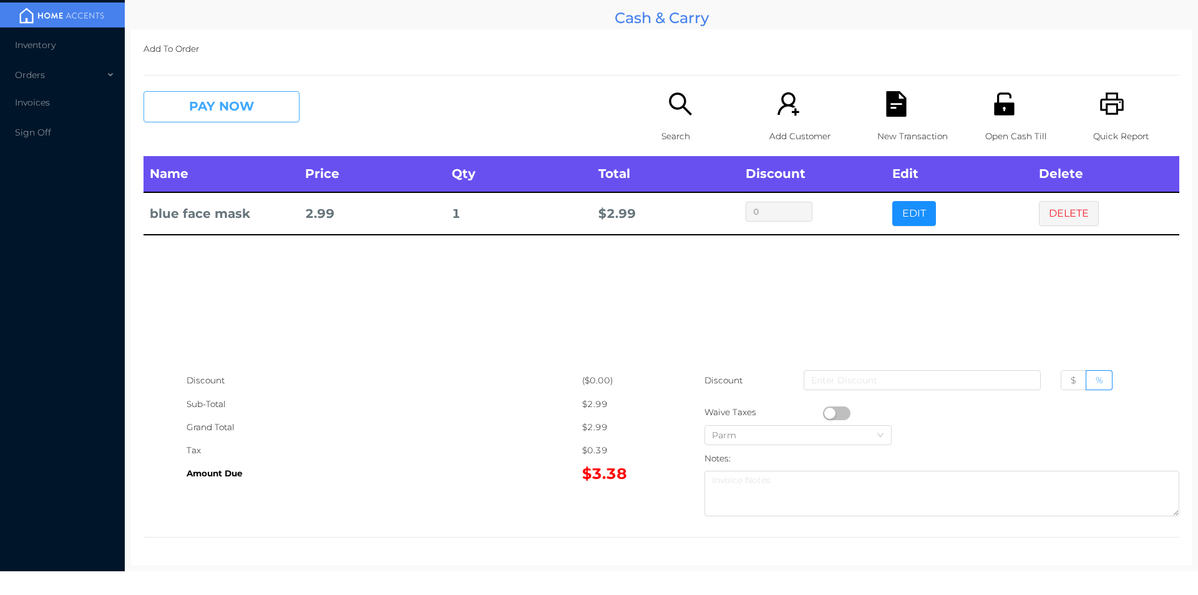
click at [213, 95] on button "PAY NOW" at bounding box center [222, 106] width 156 height 31
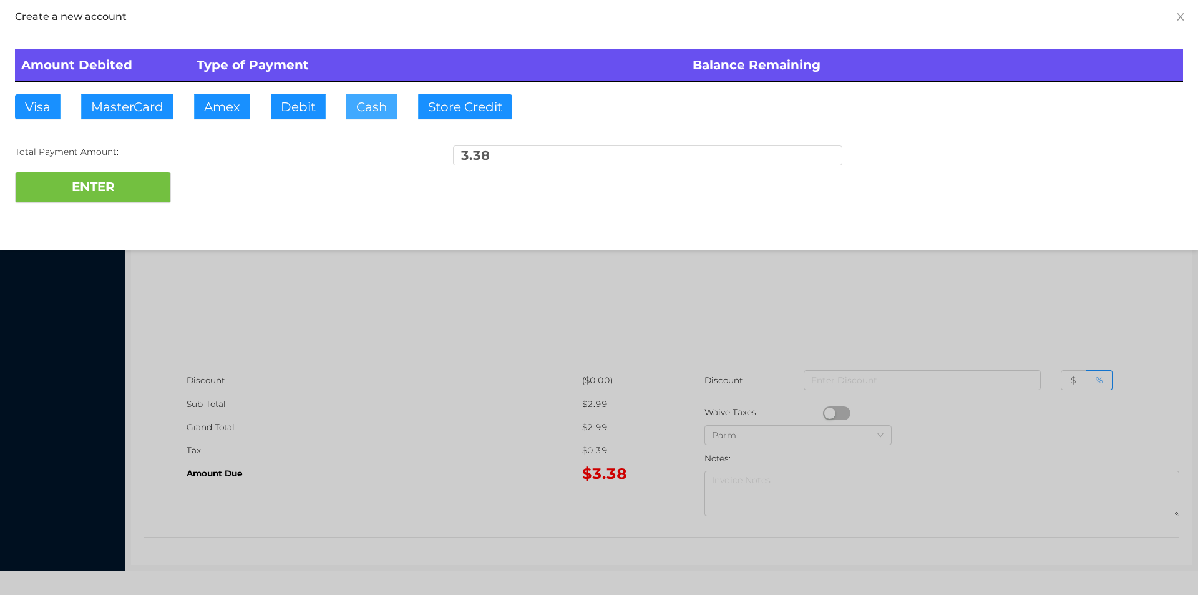
click at [362, 104] on button "Cash" at bounding box center [371, 106] width 51 height 25
type input "10"
click at [122, 198] on button "ENTER" at bounding box center [93, 187] width 156 height 31
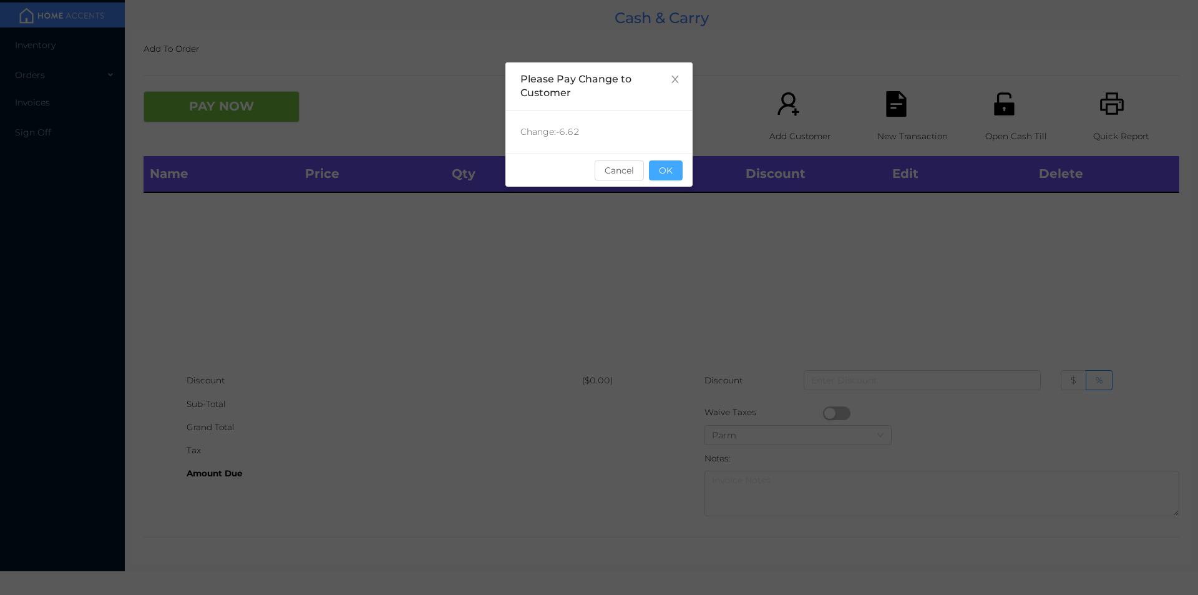
click at [655, 163] on button "OK" at bounding box center [666, 170] width 34 height 20
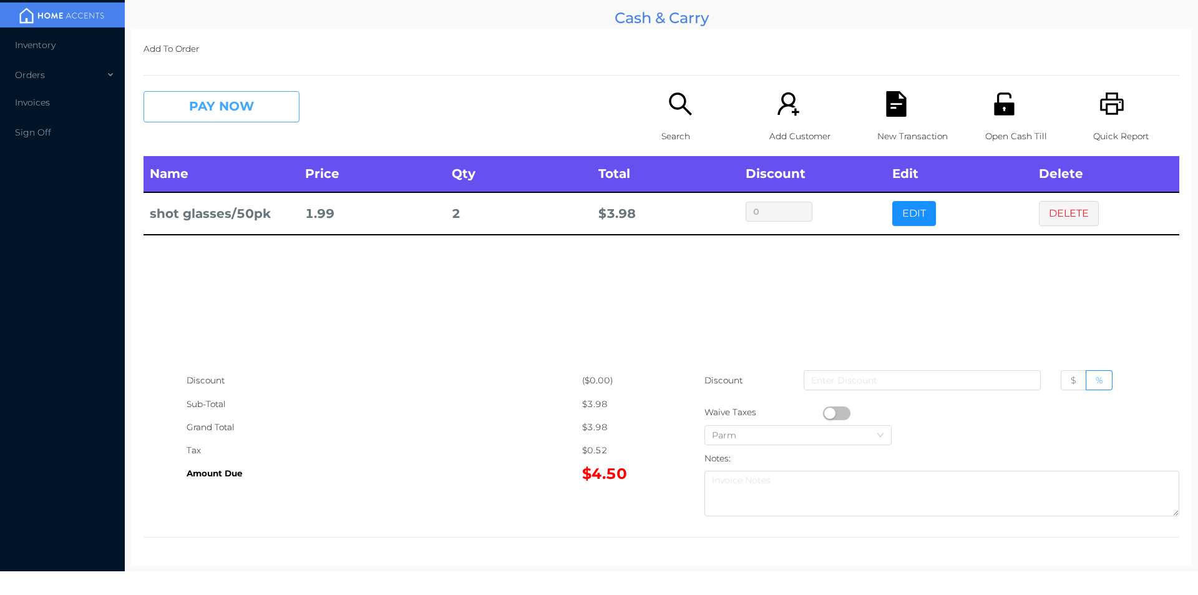
click at [204, 100] on button "PAY NOW" at bounding box center [222, 106] width 156 height 31
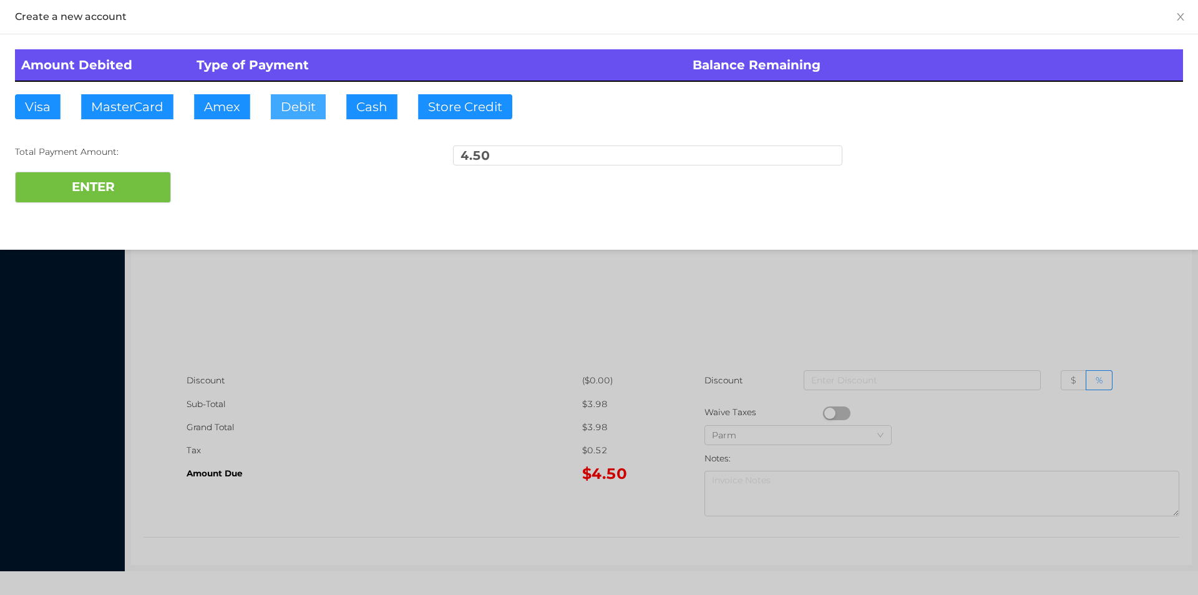
click at [316, 94] on button "Debit" at bounding box center [298, 106] width 55 height 25
click at [138, 180] on button "ENTER" at bounding box center [93, 187] width 156 height 31
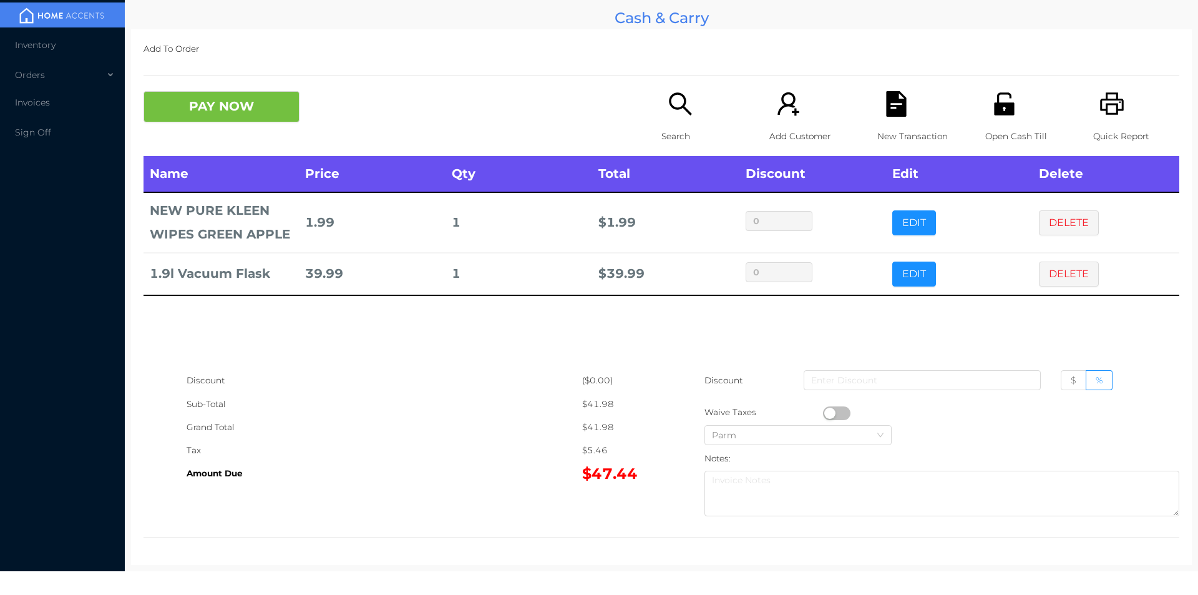
click at [1066, 212] on button "DELETE" at bounding box center [1069, 222] width 60 height 25
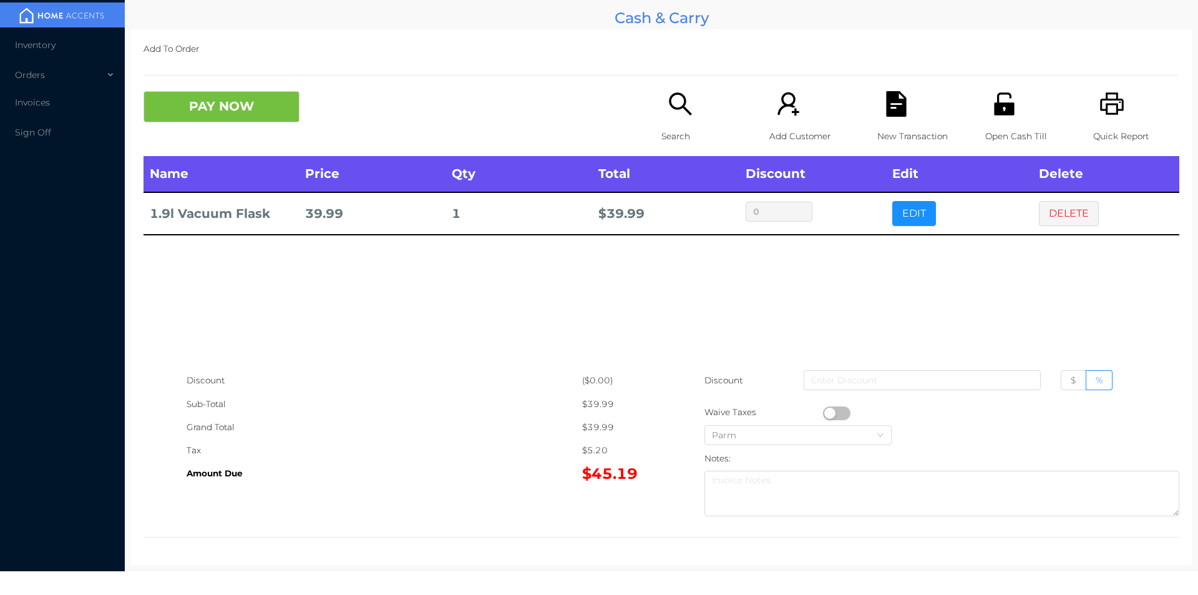
click at [1045, 223] on button "DELETE" at bounding box center [1069, 213] width 60 height 25
click at [886, 112] on icon "icon: file-text" at bounding box center [896, 104] width 20 height 26
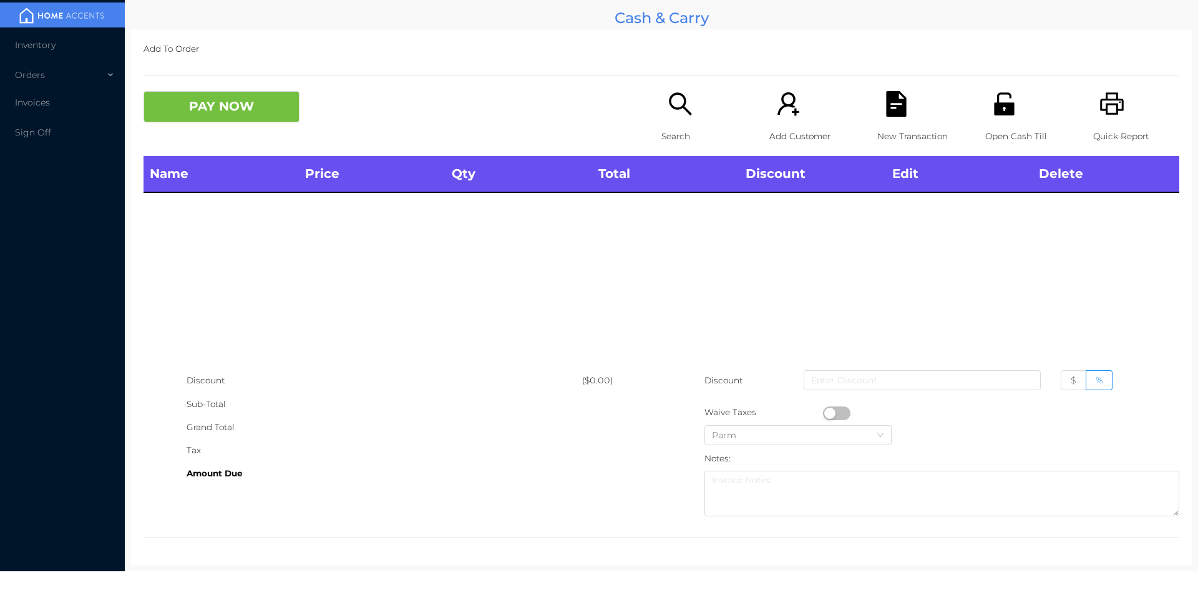
click at [985, 125] on p "Open Cash Till" at bounding box center [1028, 136] width 86 height 23
click at [1093, 104] on div "Quick Report" at bounding box center [1136, 123] width 86 height 65
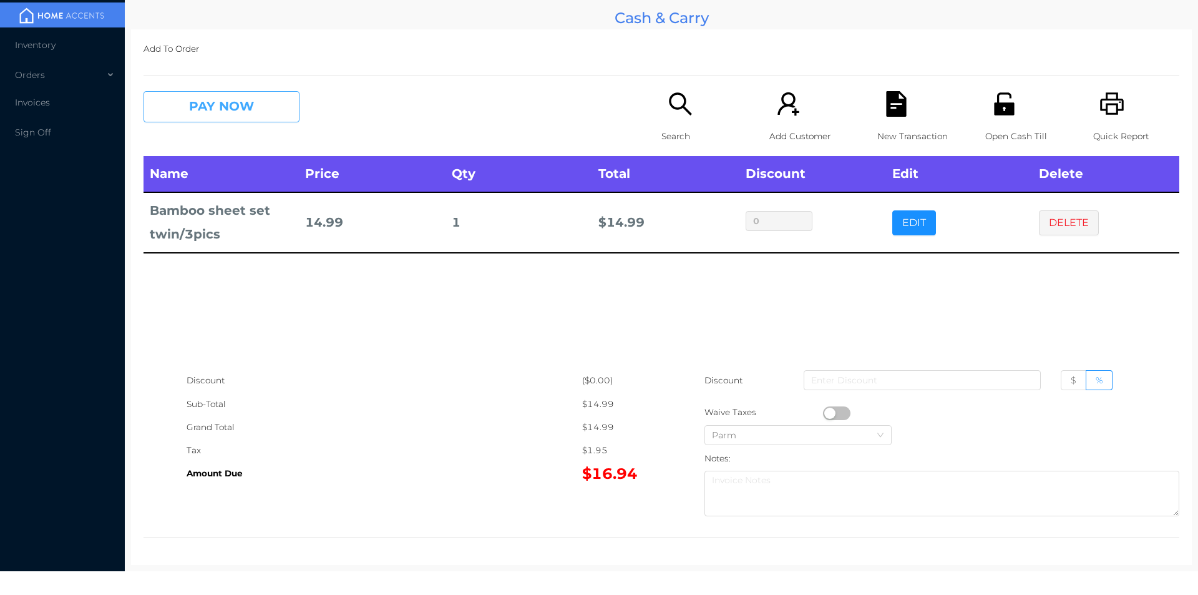
click at [197, 110] on button "PAY NOW" at bounding box center [222, 106] width 156 height 31
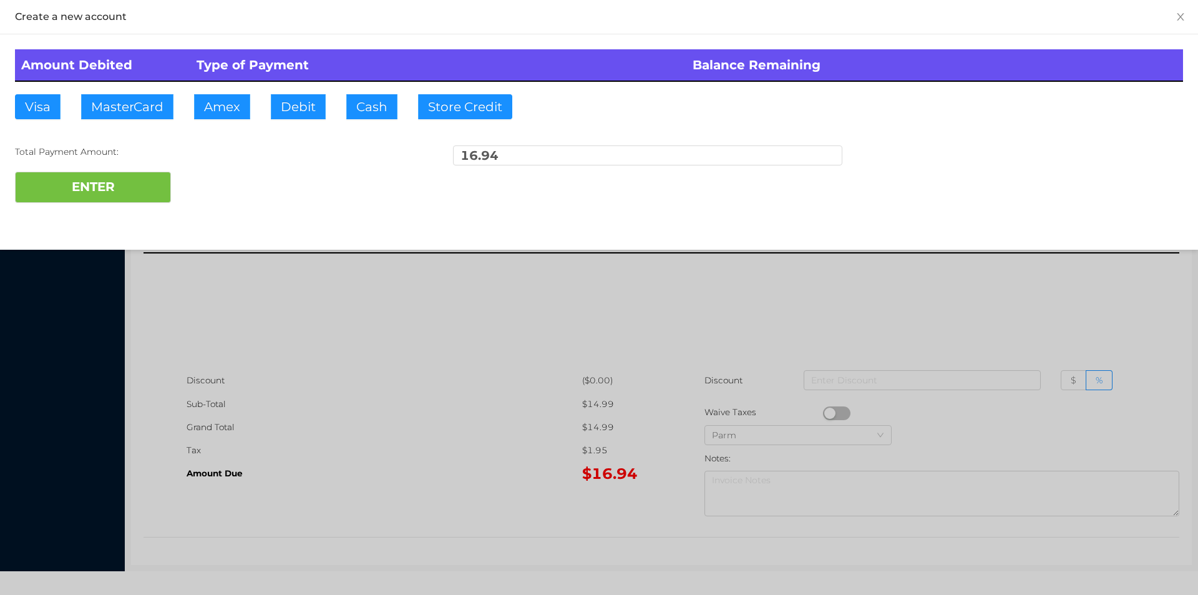
click at [238, 178] on div "ENTER" at bounding box center [599, 187] width 1168 height 31
click at [682, 305] on div at bounding box center [599, 297] width 1198 height 595
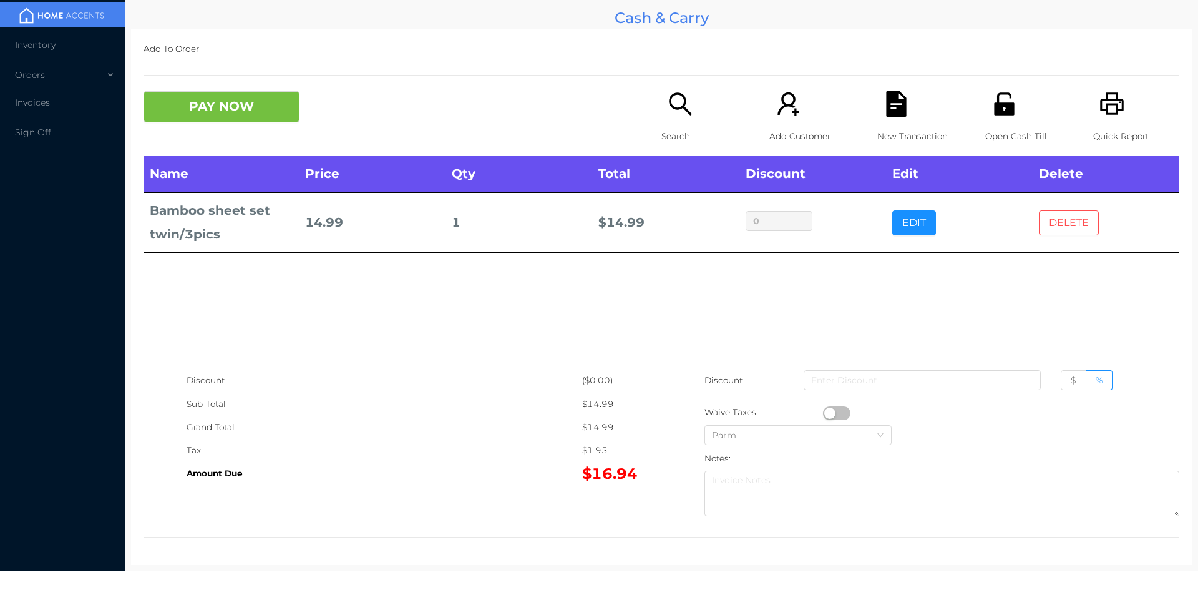
click at [1050, 213] on button "DELETE" at bounding box center [1069, 222] width 60 height 25
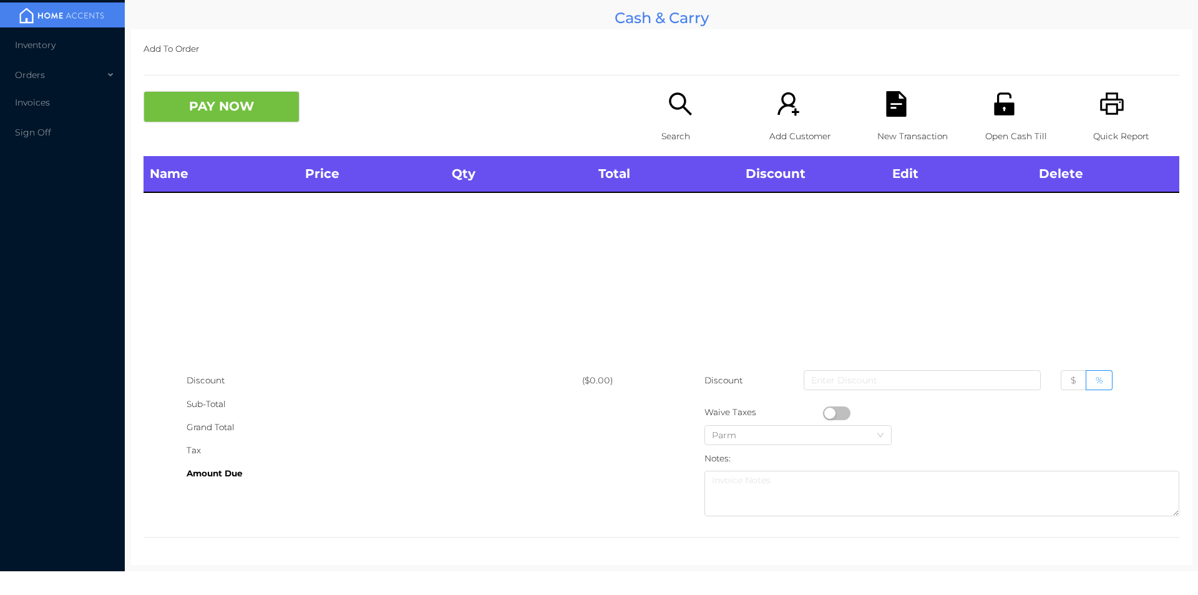
click at [1003, 105] on icon "icon: unlock" at bounding box center [1004, 103] width 20 height 22
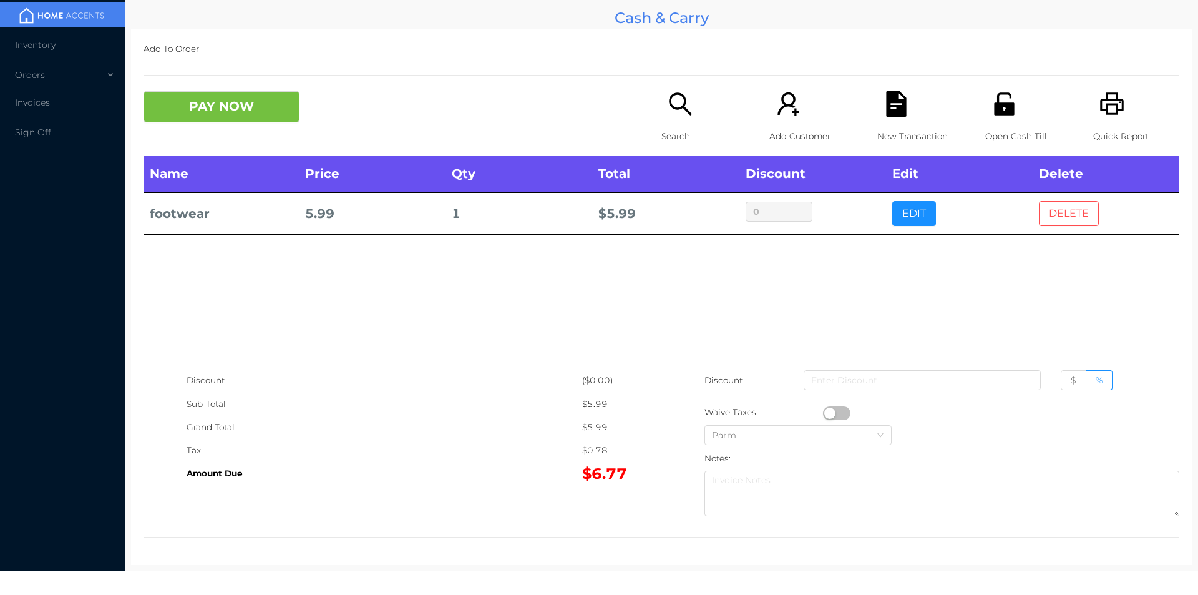
click at [1070, 201] on button "DELETE" at bounding box center [1069, 213] width 60 height 25
click at [1118, 109] on div "Quick Report" at bounding box center [1136, 123] width 86 height 65
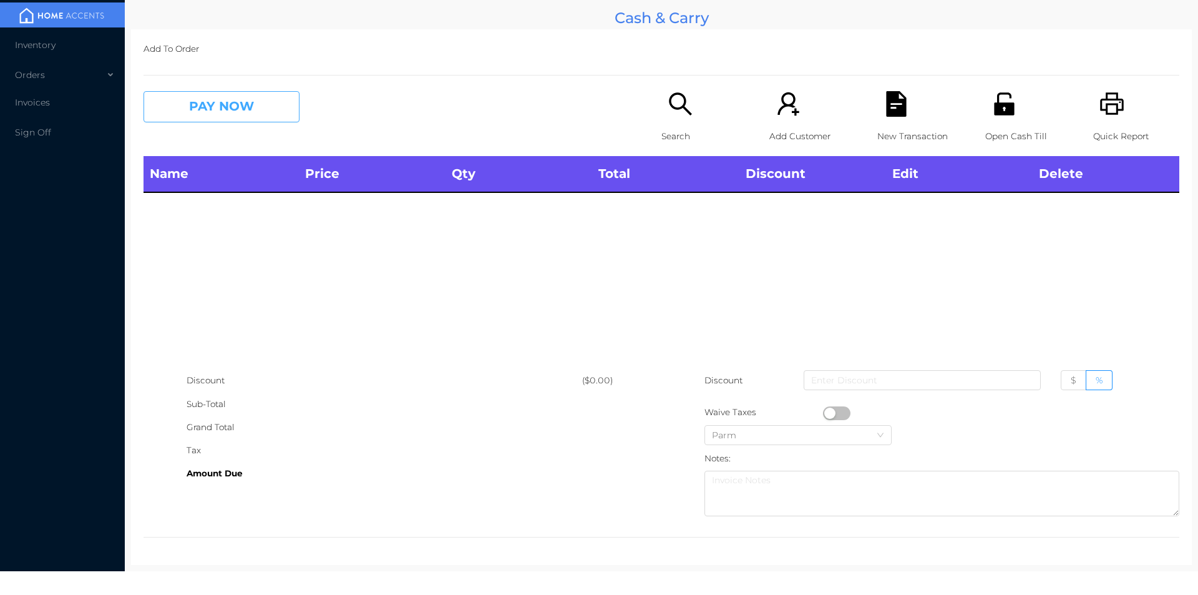
click at [230, 119] on button "PAY NOW" at bounding box center [222, 106] width 156 height 31
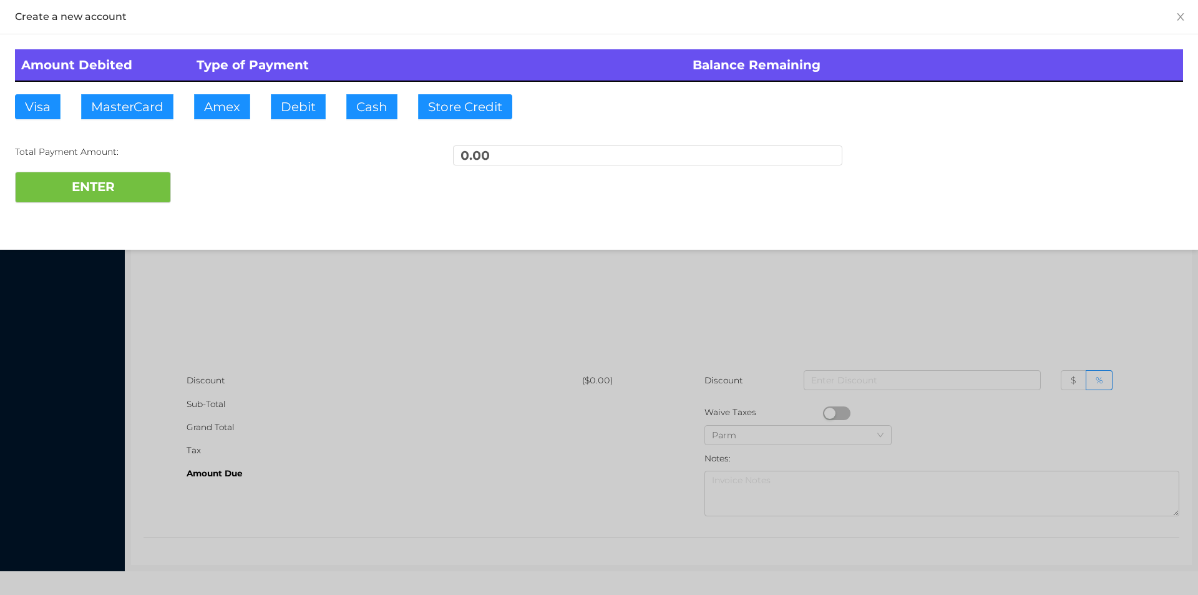
click at [627, 316] on div at bounding box center [599, 297] width 1198 height 595
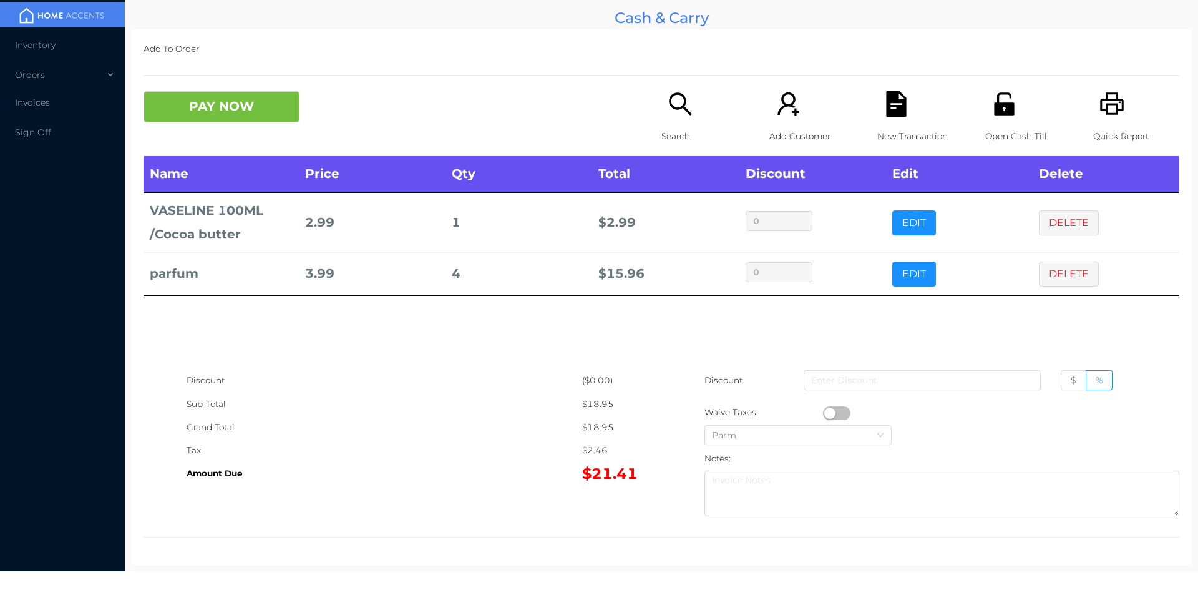
click at [239, 101] on button "PAY NOW" at bounding box center [222, 106] width 156 height 31
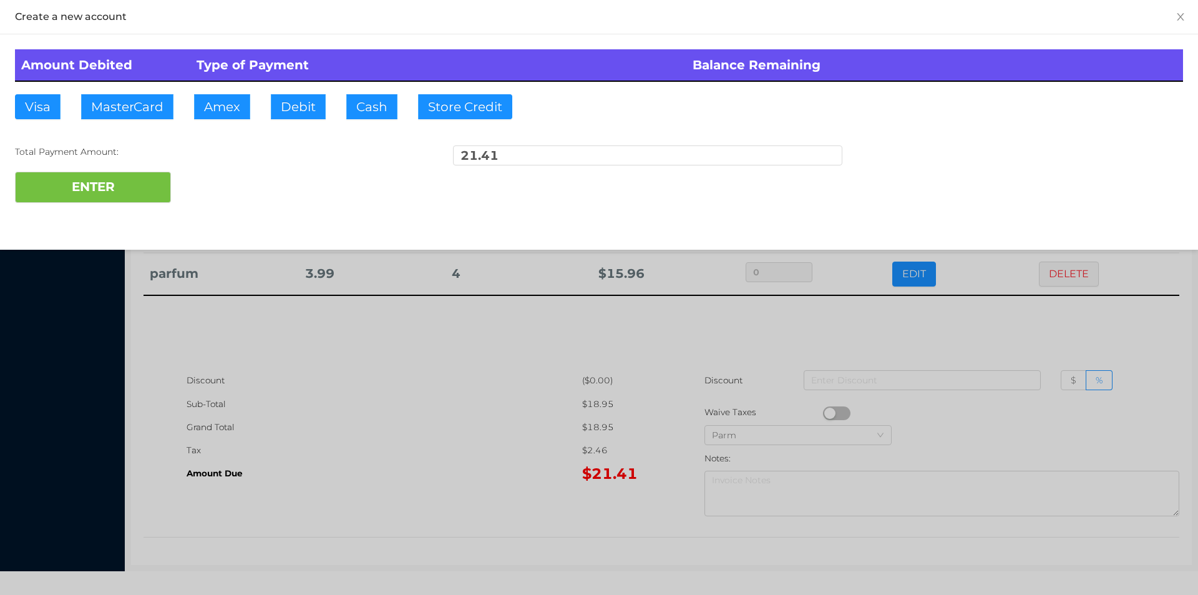
click at [1109, 320] on div at bounding box center [599, 297] width 1198 height 595
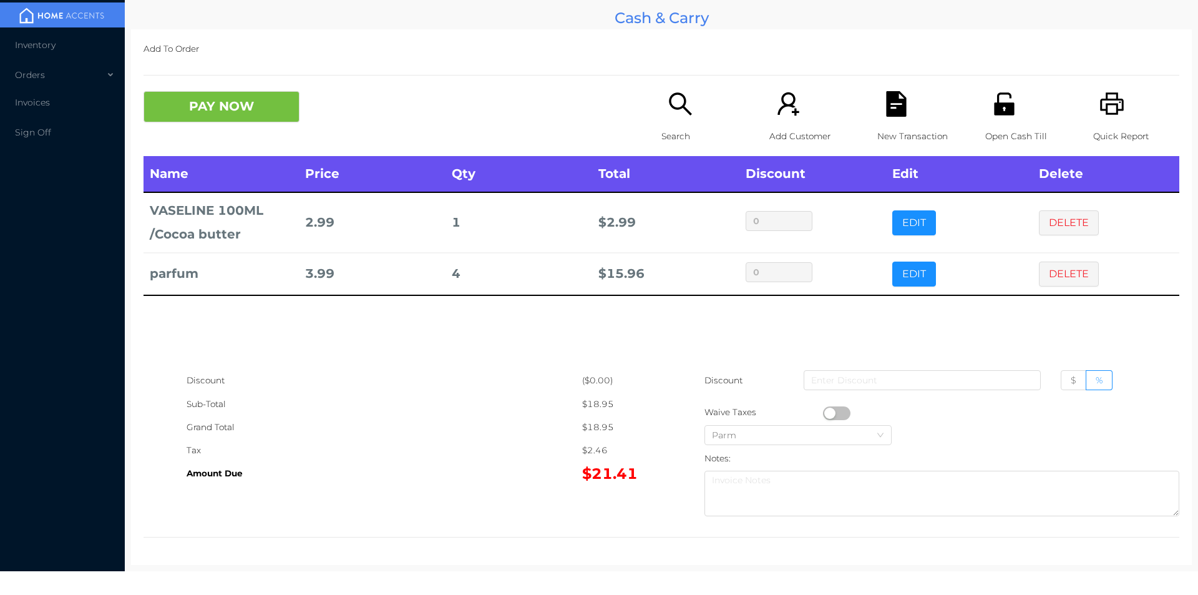
click at [882, 119] on div "New Transaction" at bounding box center [920, 123] width 86 height 65
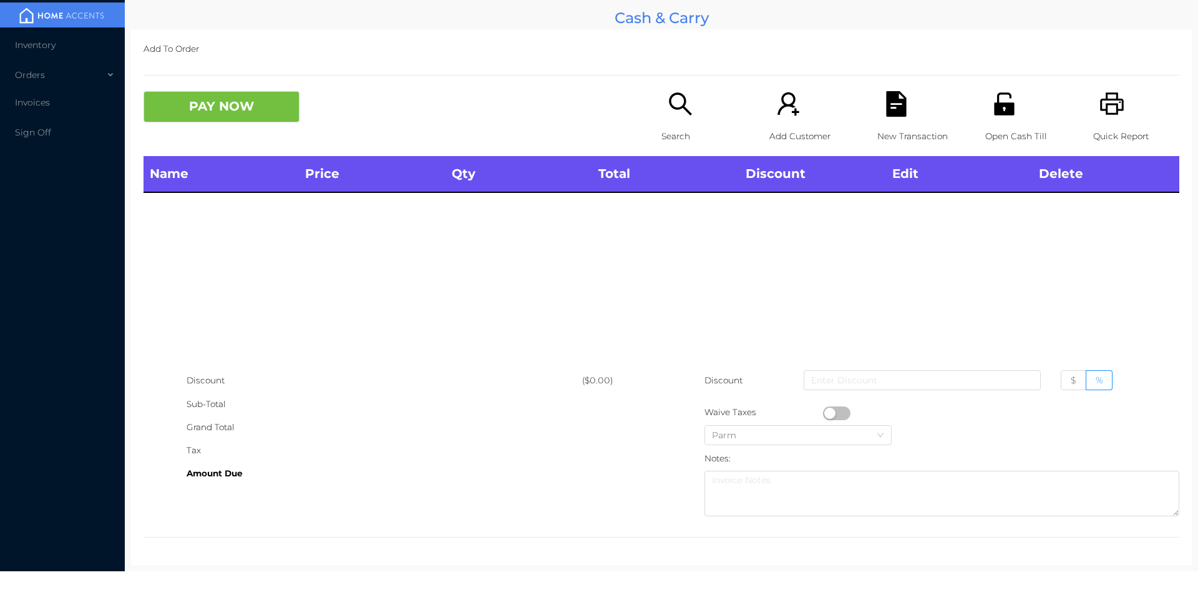
click at [671, 129] on p "Search" at bounding box center [704, 136] width 86 height 23
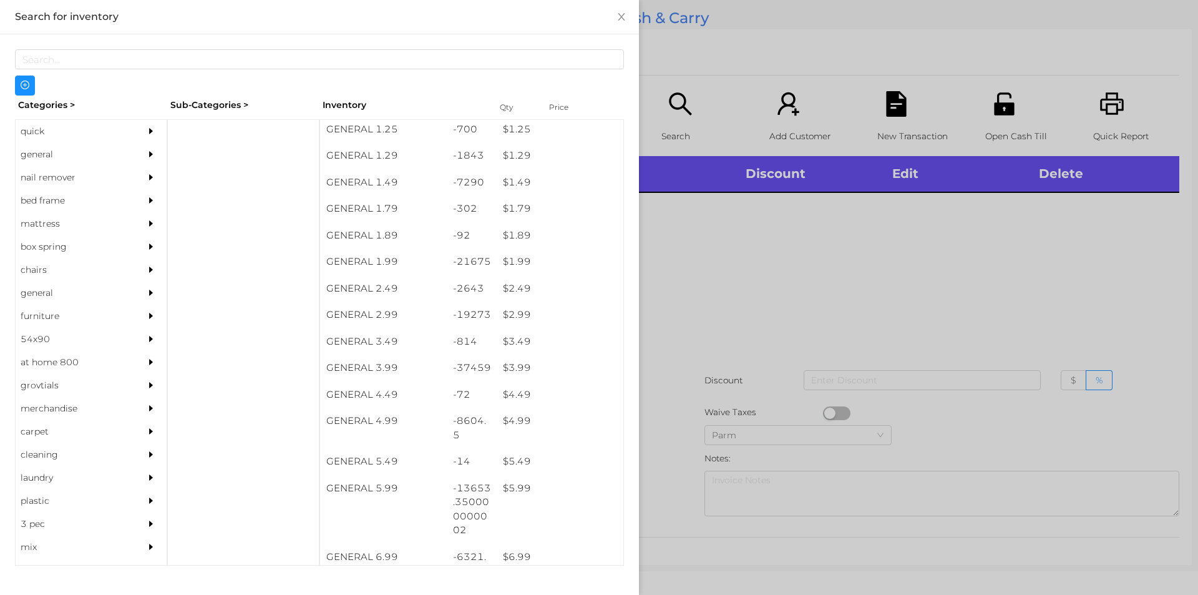
scroll to position [135, 0]
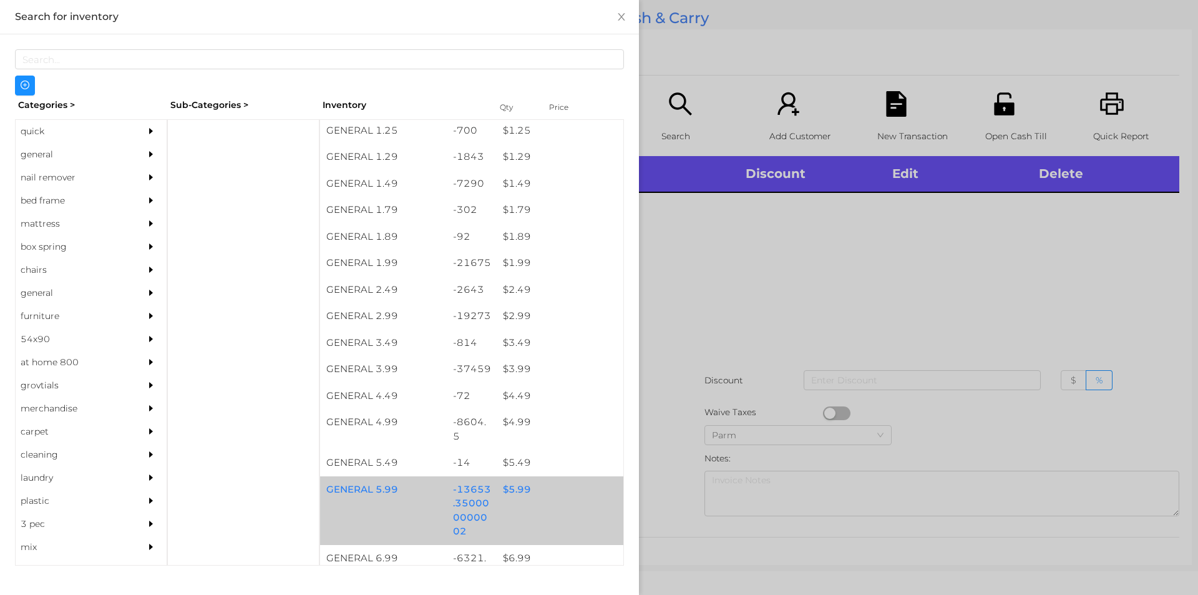
click at [514, 486] on div "$ 5.99" at bounding box center [560, 489] width 127 height 27
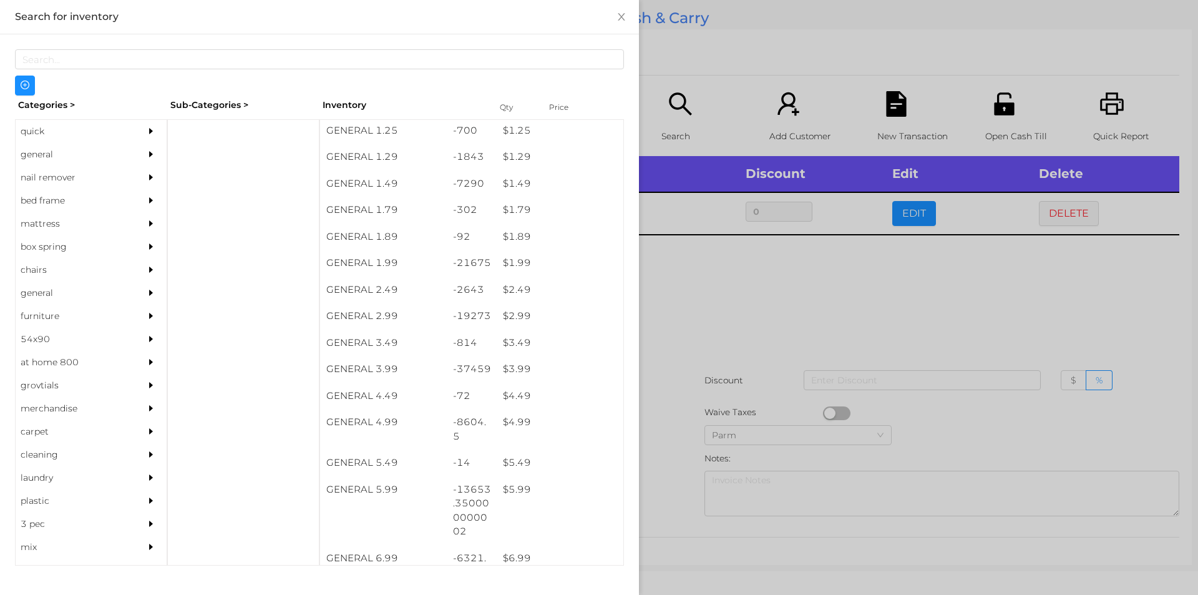
click at [723, 271] on div at bounding box center [599, 297] width 1198 height 595
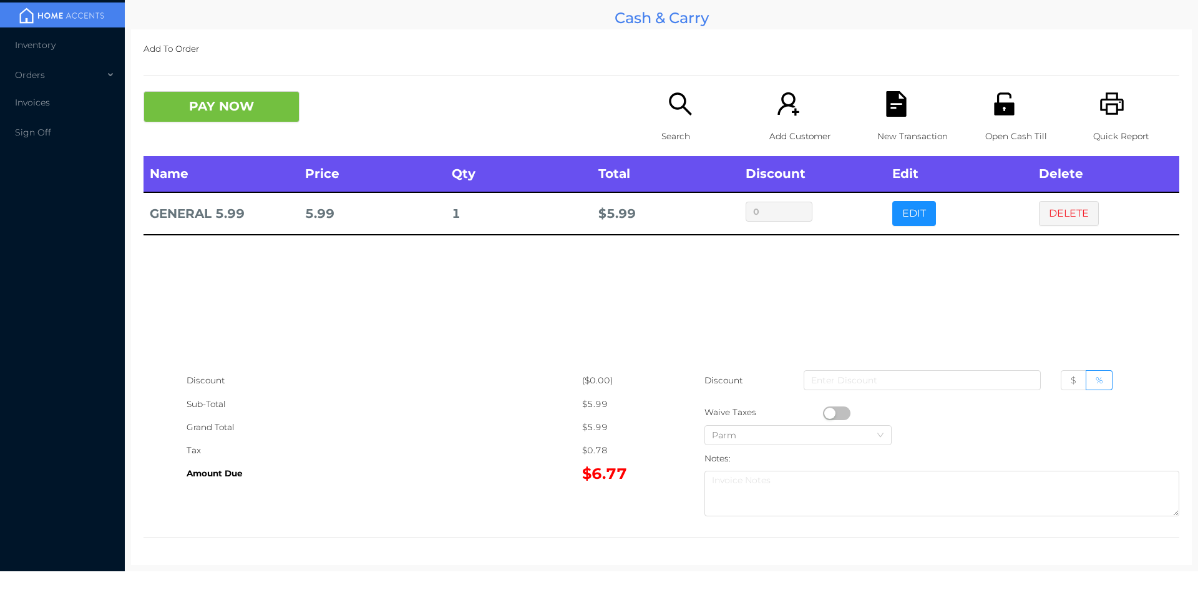
click at [985, 129] on p "Open Cash Till" at bounding box center [1028, 136] width 86 height 23
click at [992, 114] on icon "icon: unlock" at bounding box center [1005, 104] width 26 height 26
click at [1074, 221] on button "DELETE" at bounding box center [1069, 213] width 60 height 25
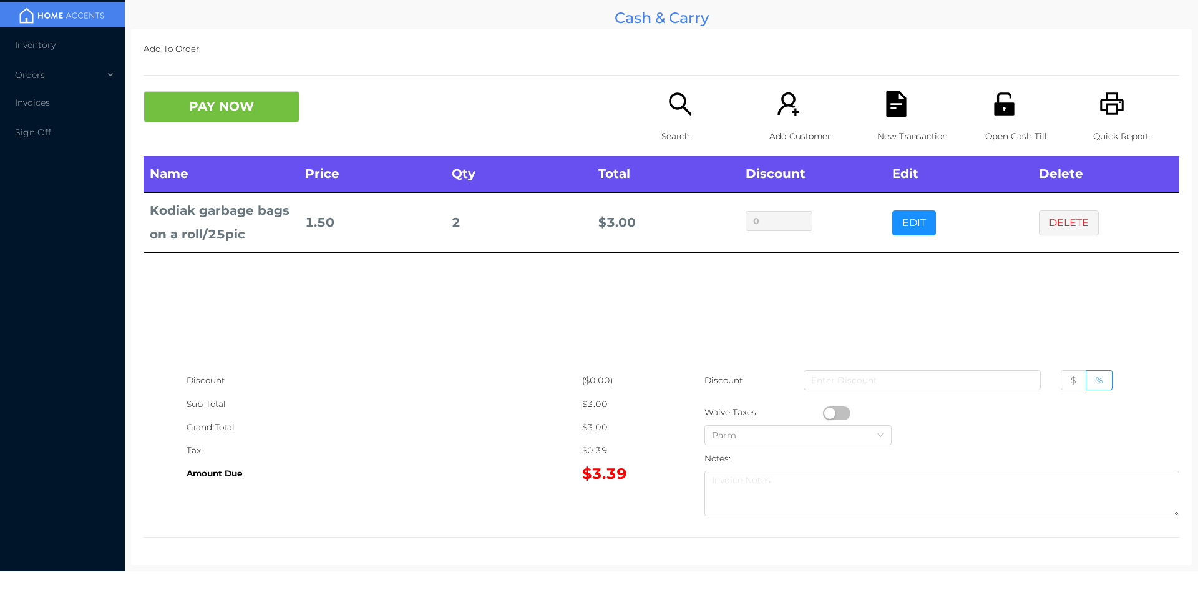
click at [1000, 105] on icon "icon: unlock" at bounding box center [1004, 103] width 20 height 22
click at [227, 112] on button "PAY NOW" at bounding box center [222, 106] width 156 height 31
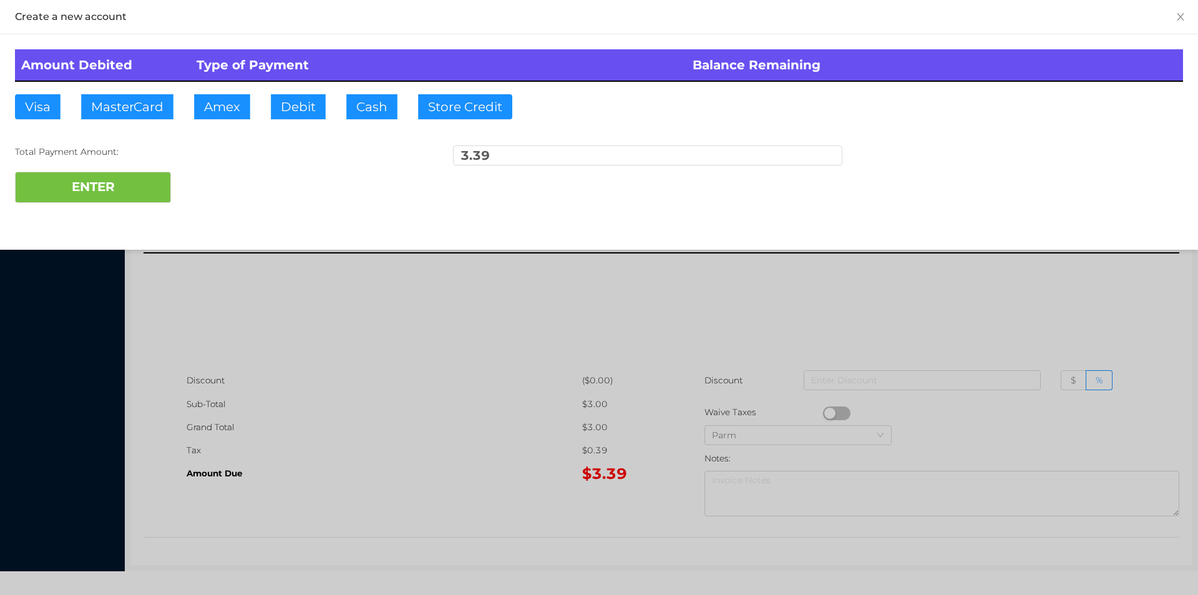
click at [1072, 317] on div at bounding box center [599, 297] width 1198 height 595
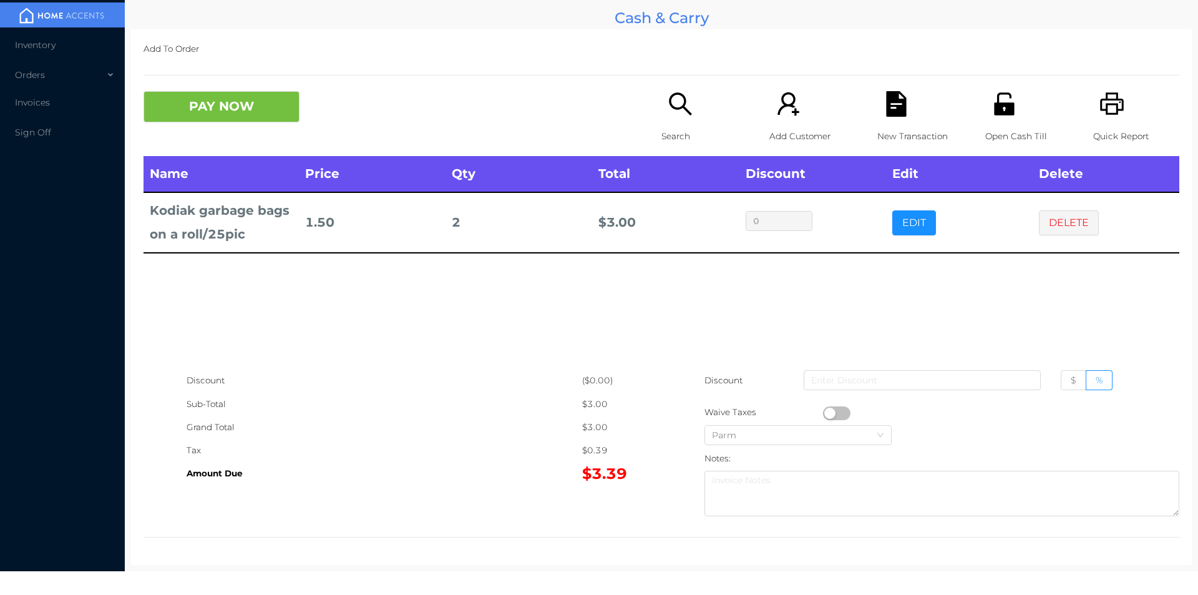
click at [1100, 108] on icon "icon: printer" at bounding box center [1112, 103] width 24 height 22
click at [1066, 220] on button "DELETE" at bounding box center [1069, 222] width 60 height 25
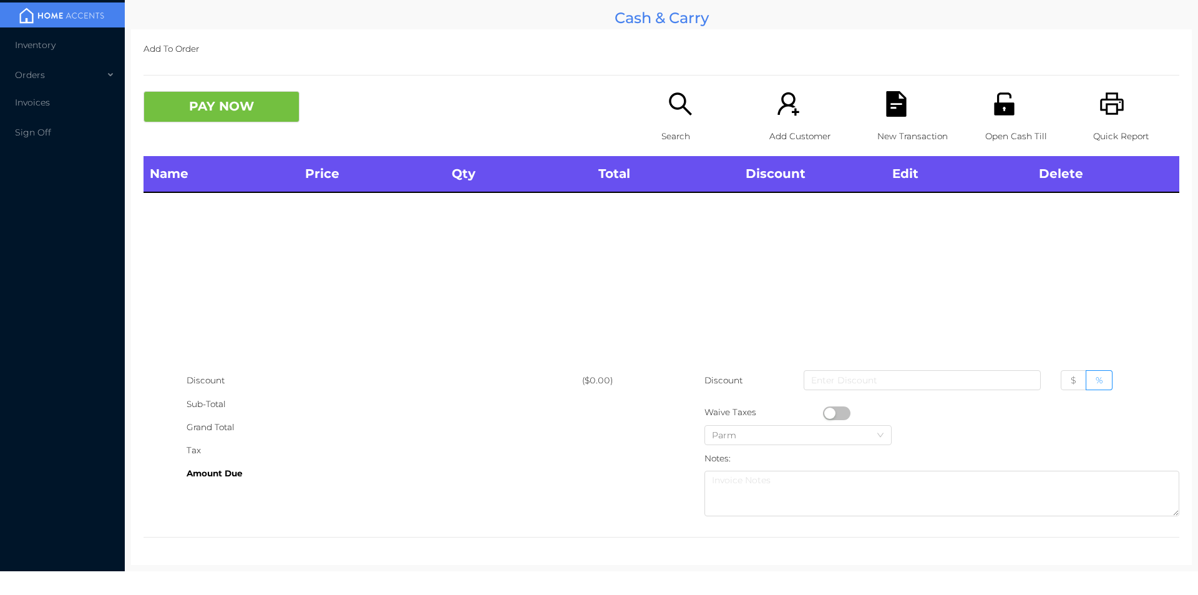
click at [1002, 114] on icon "icon: unlock" at bounding box center [1004, 103] width 20 height 22
click at [684, 134] on p "Search" at bounding box center [704, 136] width 86 height 23
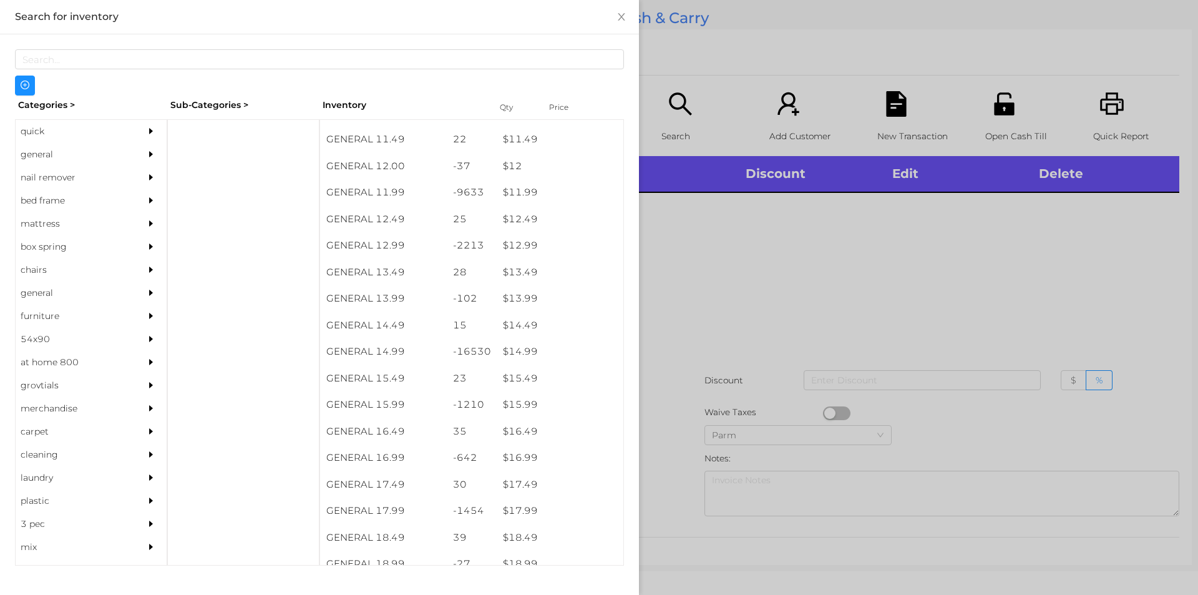
scroll to position [870, 0]
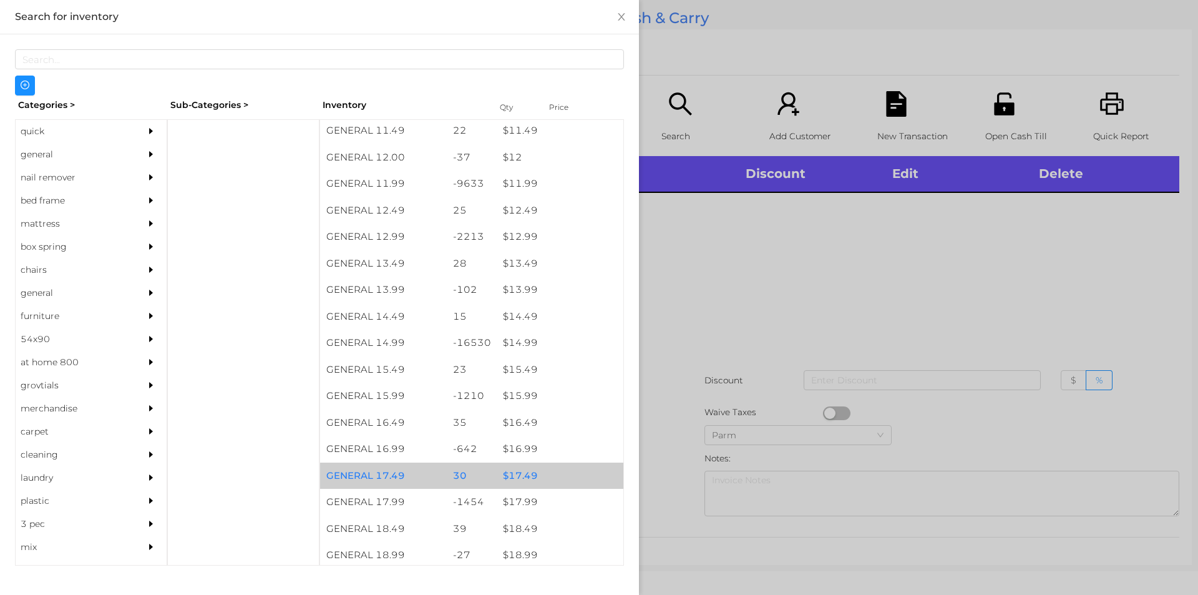
click at [519, 464] on div "$ 17.49" at bounding box center [560, 475] width 127 height 27
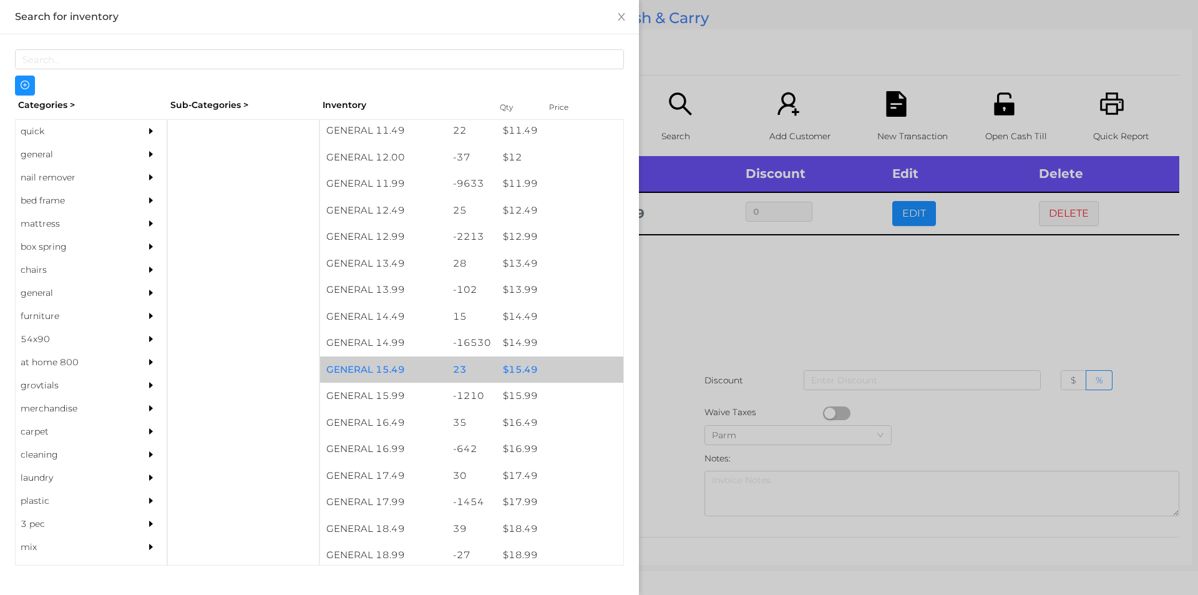
click at [534, 357] on div "$ 15.49" at bounding box center [560, 369] width 127 height 27
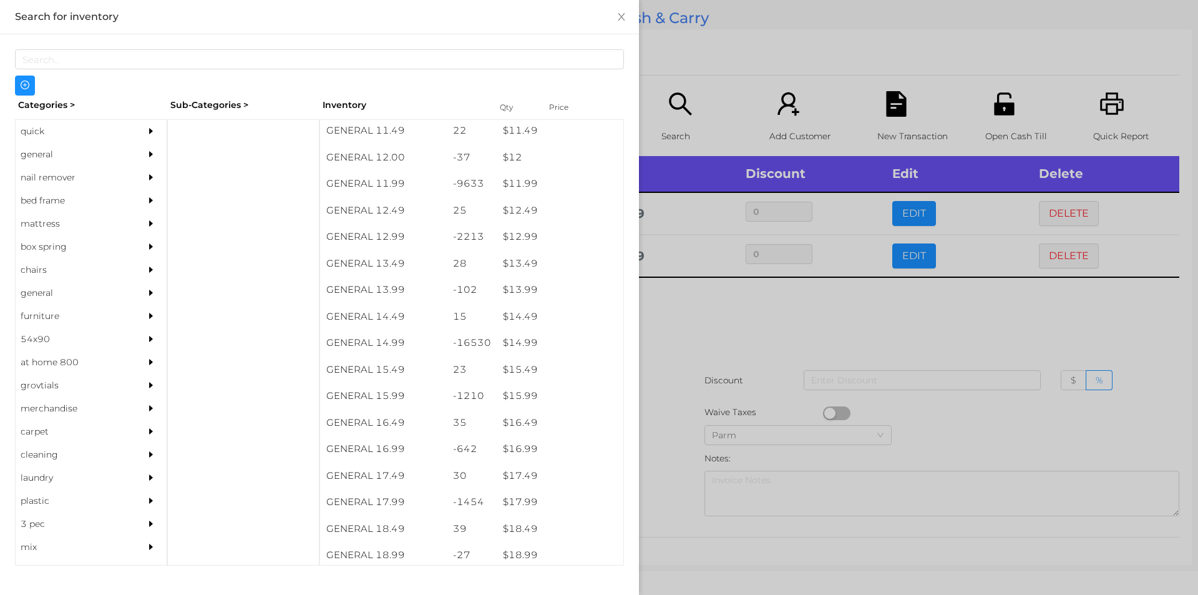
click at [731, 306] on div at bounding box center [599, 297] width 1198 height 595
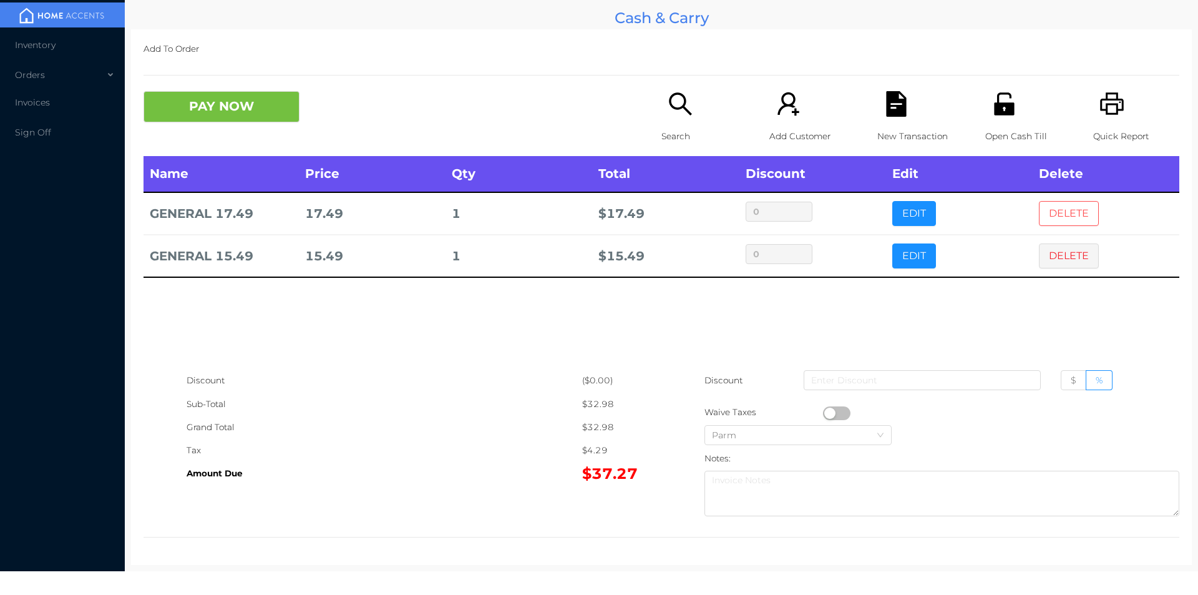
click at [1061, 216] on button "DELETE" at bounding box center [1069, 213] width 60 height 25
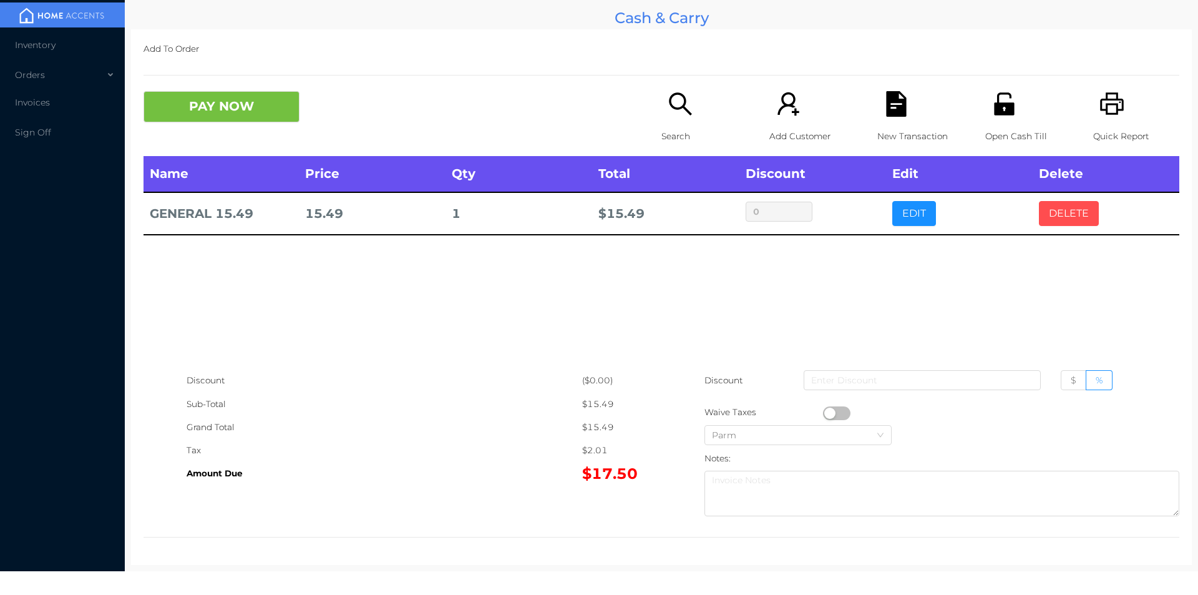
click at [1072, 212] on button "DELETE" at bounding box center [1069, 213] width 60 height 25
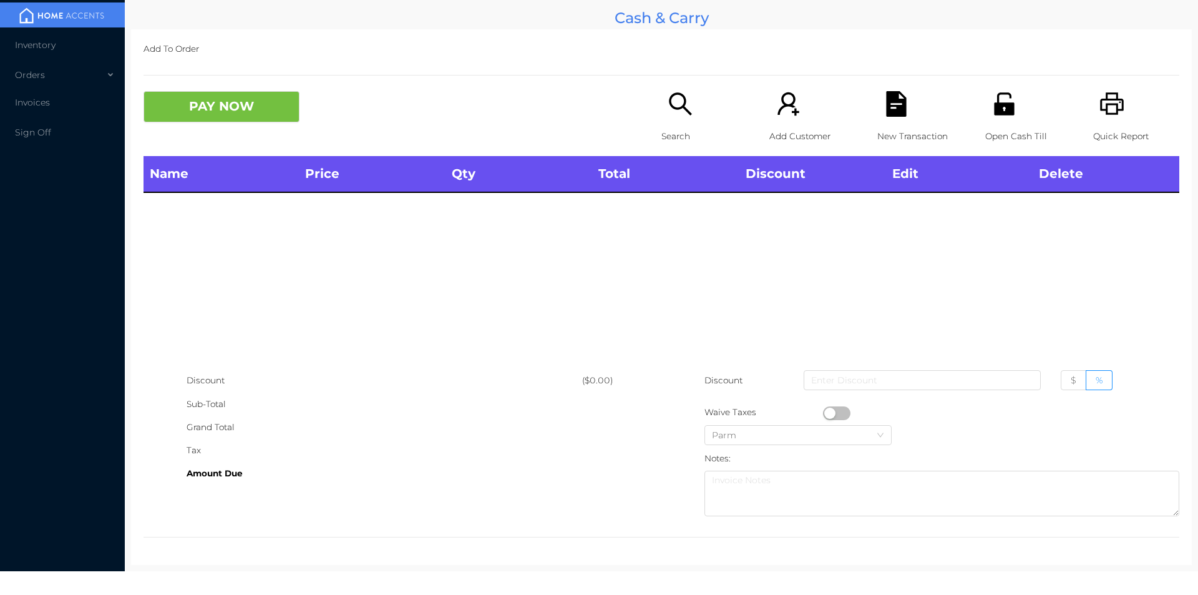
click at [675, 125] on p "Search" at bounding box center [704, 136] width 86 height 23
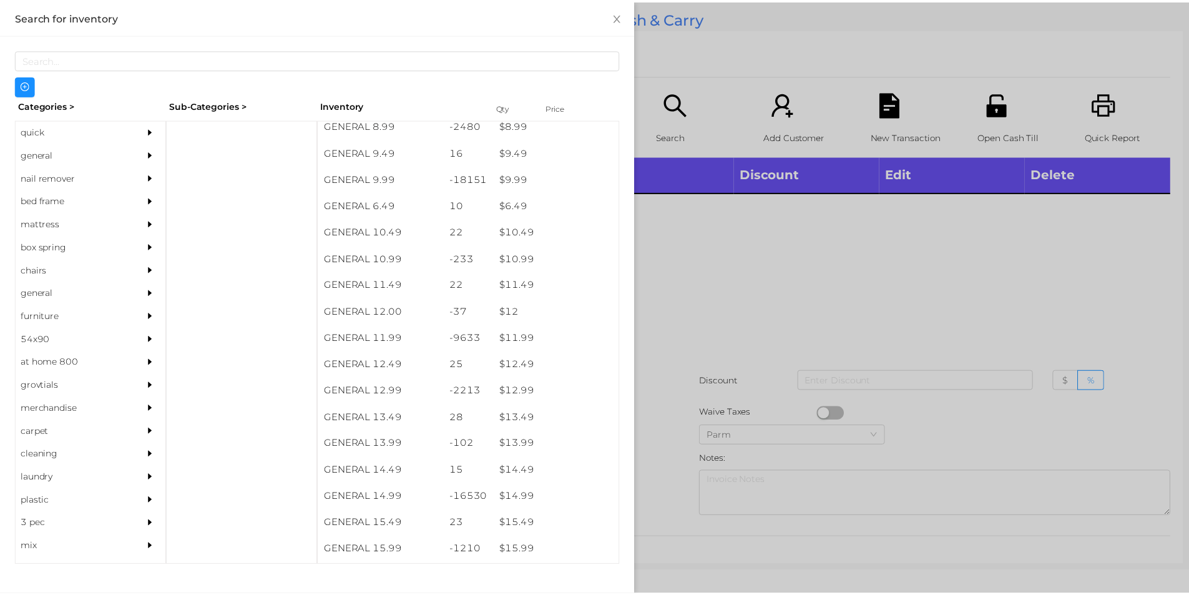
scroll to position [751, 0]
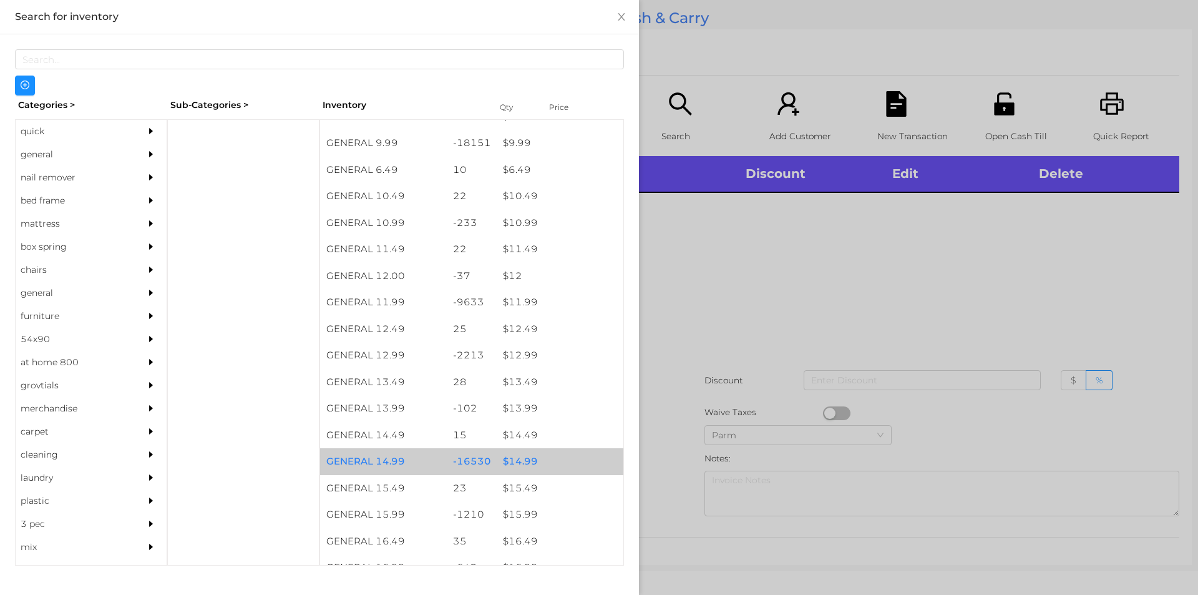
click at [522, 460] on div "$ 14.99" at bounding box center [560, 461] width 127 height 27
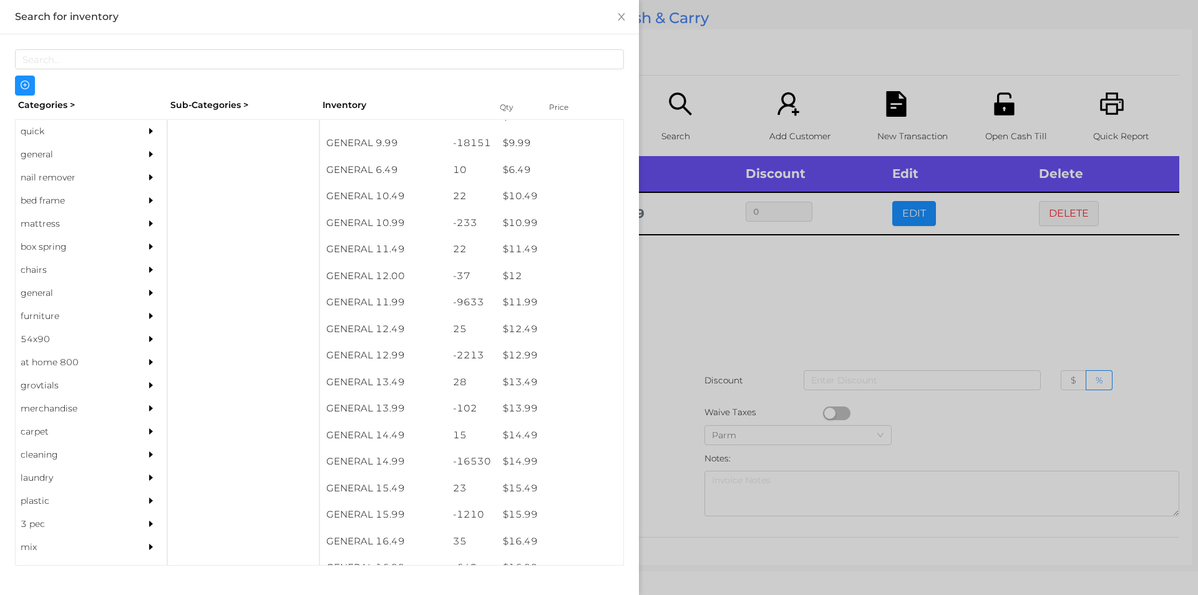
click at [762, 300] on div at bounding box center [599, 297] width 1198 height 595
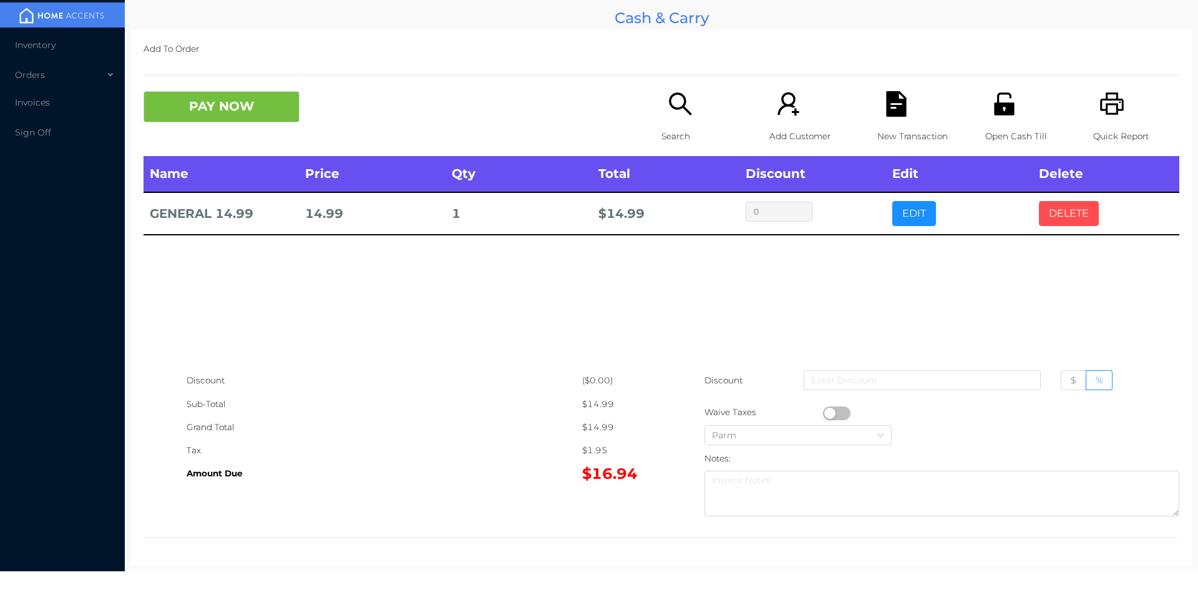
click at [1053, 225] on button "DELETE" at bounding box center [1069, 213] width 60 height 25
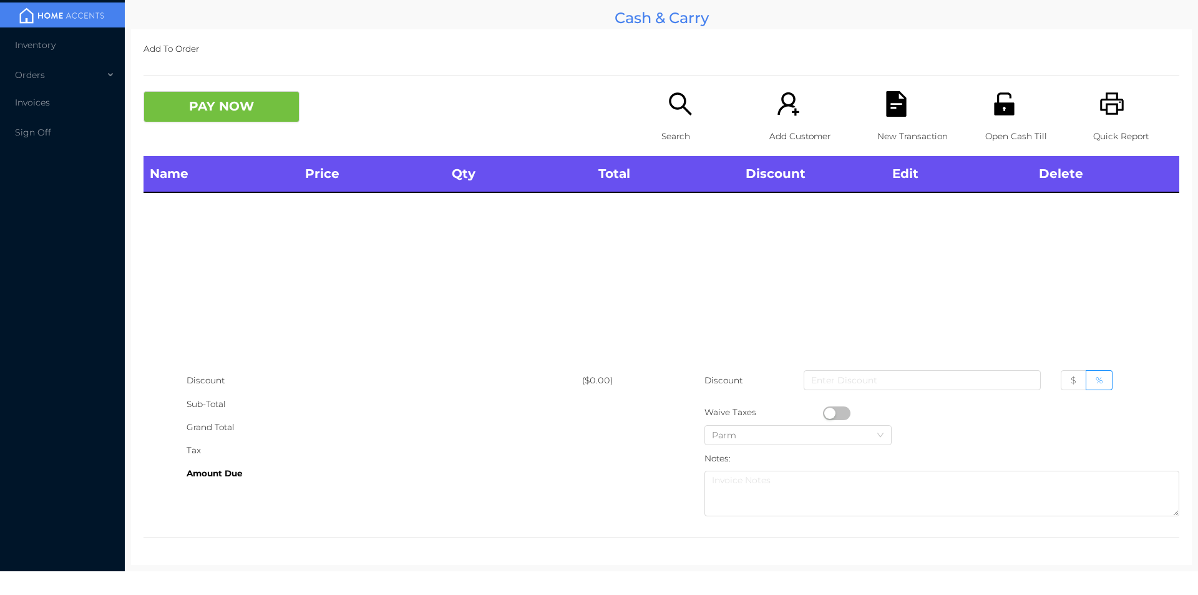
click at [1099, 110] on icon "icon: printer" at bounding box center [1112, 104] width 26 height 26
click at [235, 94] on button "PAY NOW" at bounding box center [222, 106] width 156 height 31
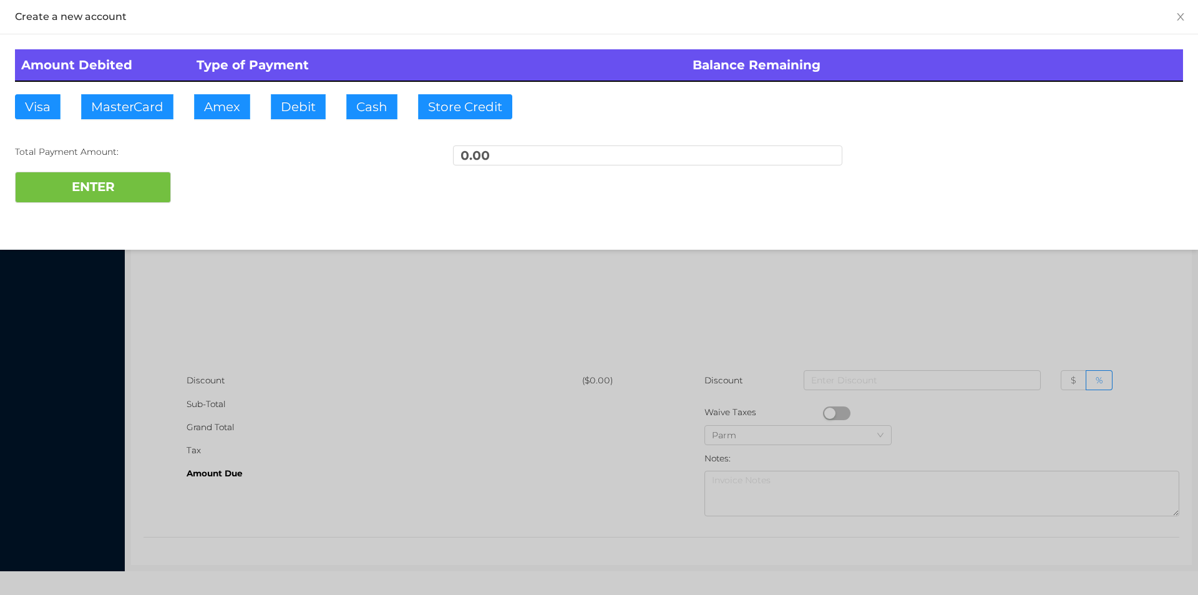
click at [324, 273] on div at bounding box center [599, 297] width 1198 height 595
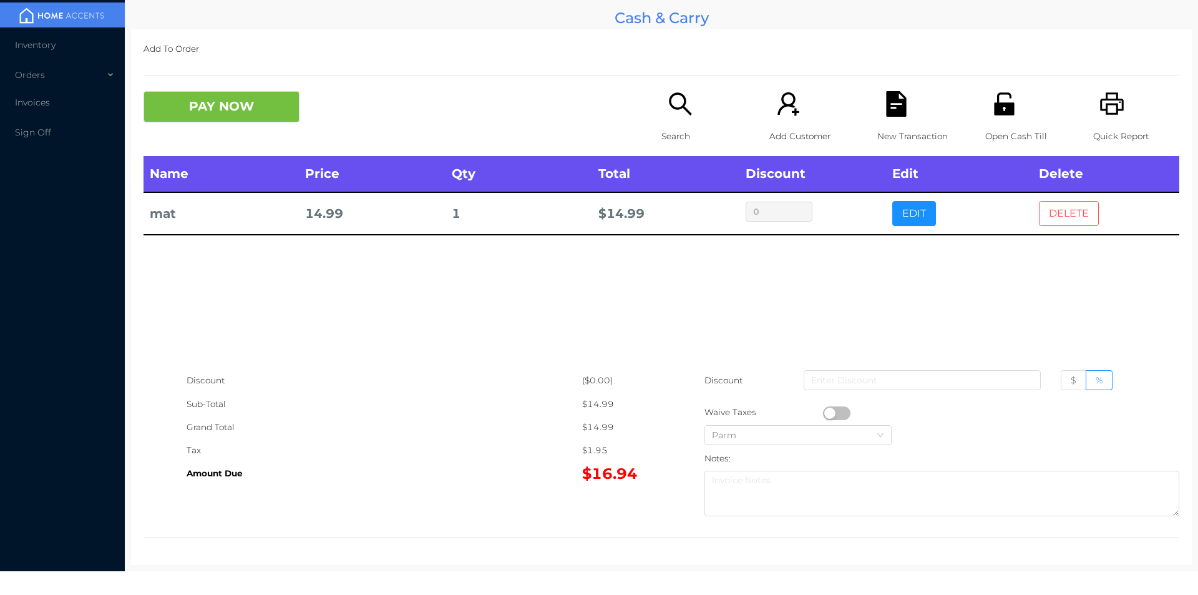
click at [1063, 212] on button "DELETE" at bounding box center [1069, 213] width 60 height 25
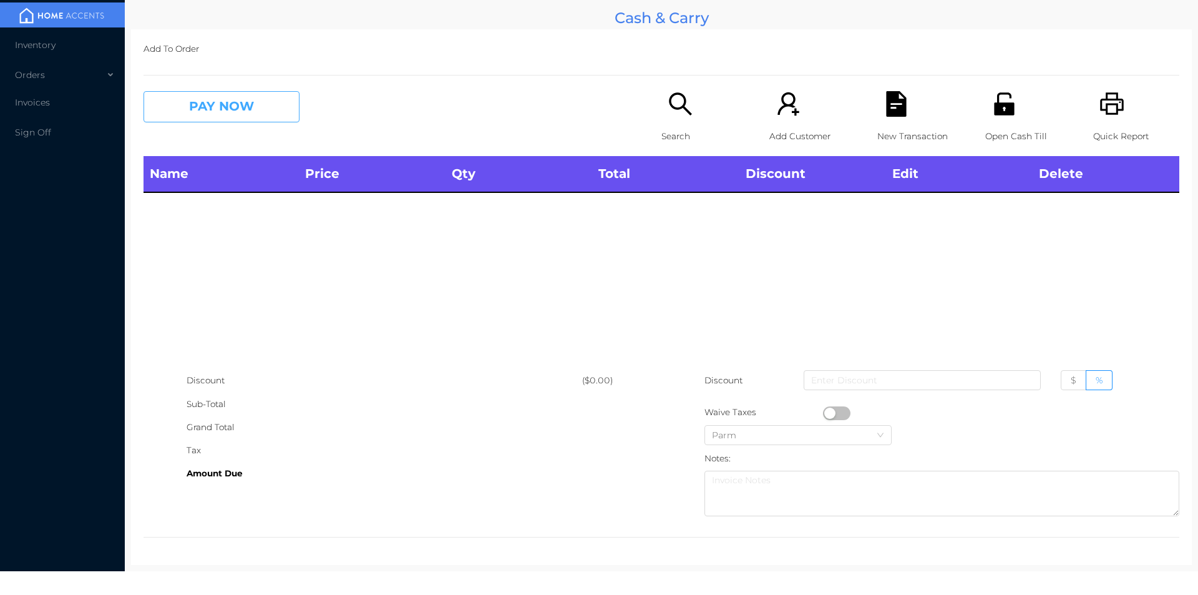
click at [1103, 112] on icon "icon: printer" at bounding box center [1112, 104] width 26 height 26
click at [203, 110] on button "PAY NOW" at bounding box center [222, 106] width 156 height 31
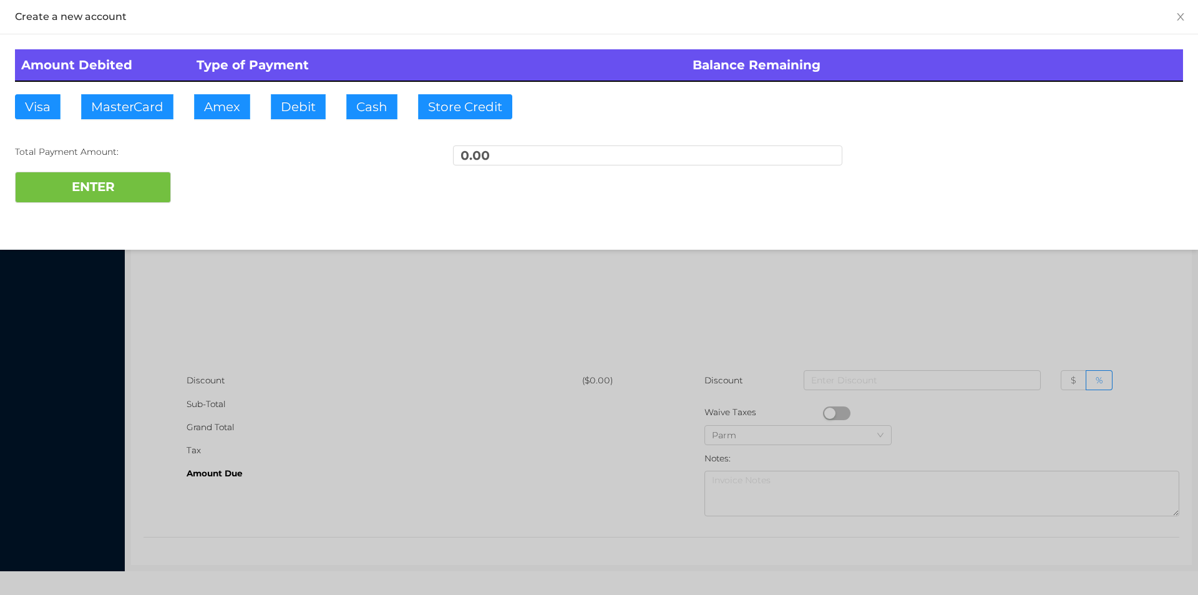
click at [313, 303] on div at bounding box center [599, 297] width 1198 height 595
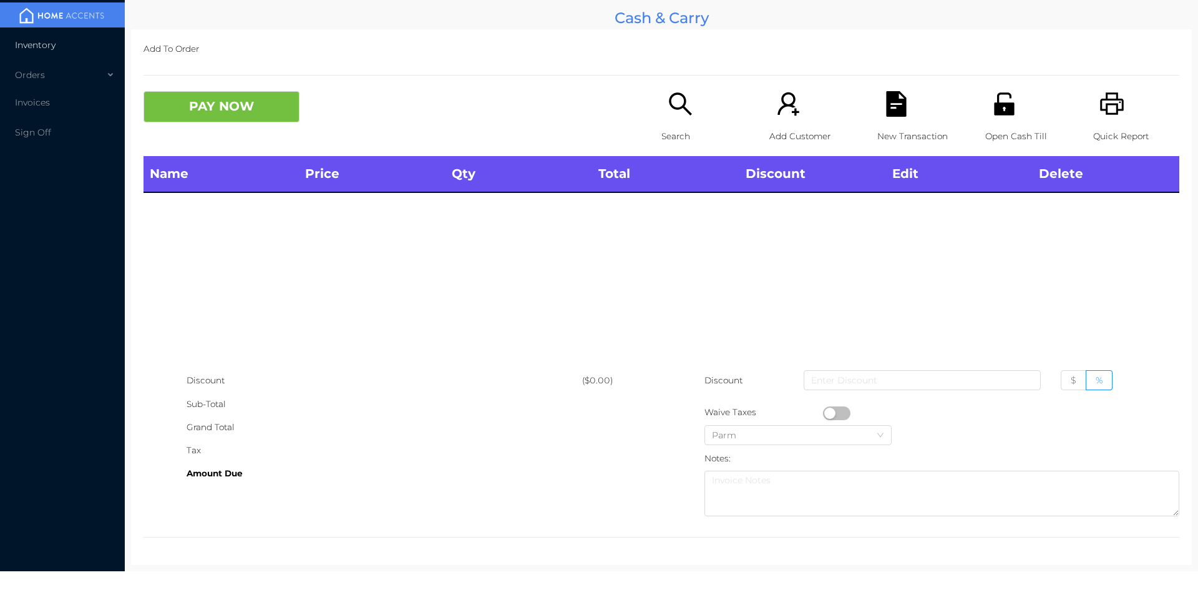
click at [19, 36] on li "Inventory" at bounding box center [62, 44] width 125 height 25
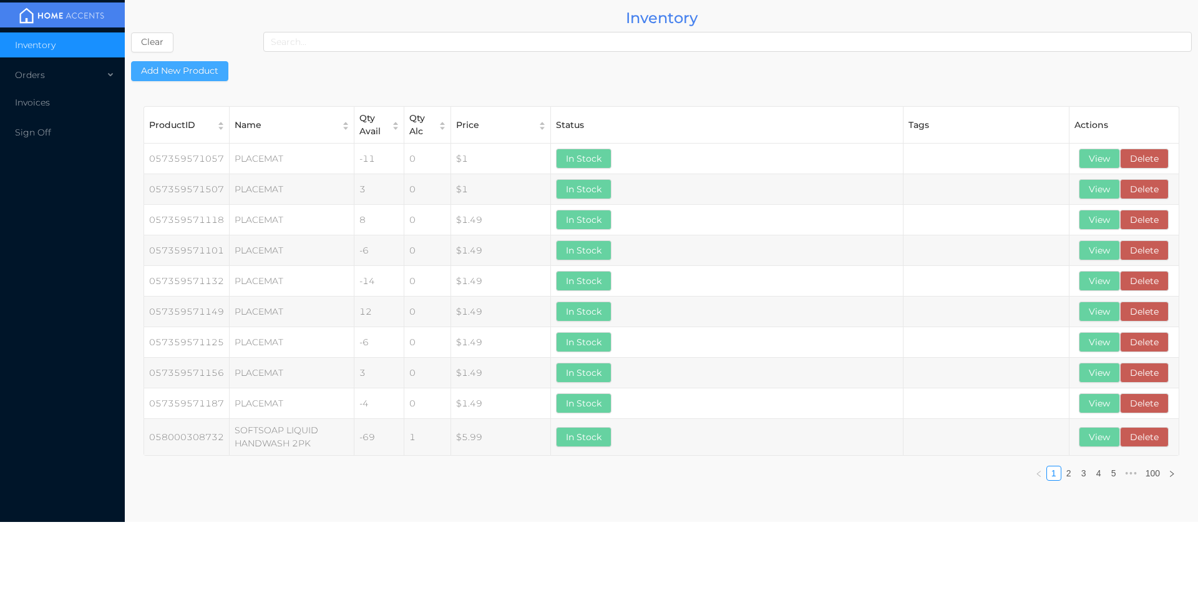
click at [168, 65] on button "Add New Product" at bounding box center [179, 71] width 97 height 20
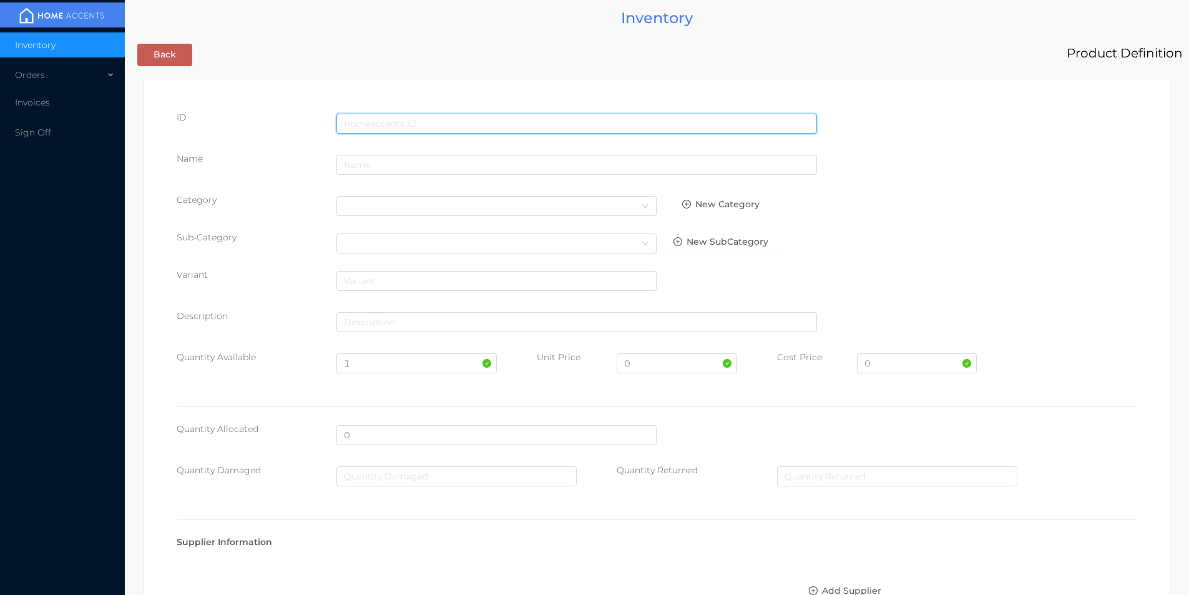
click at [346, 120] on input "text" at bounding box center [576, 124] width 480 height 20
type input "667888024384"
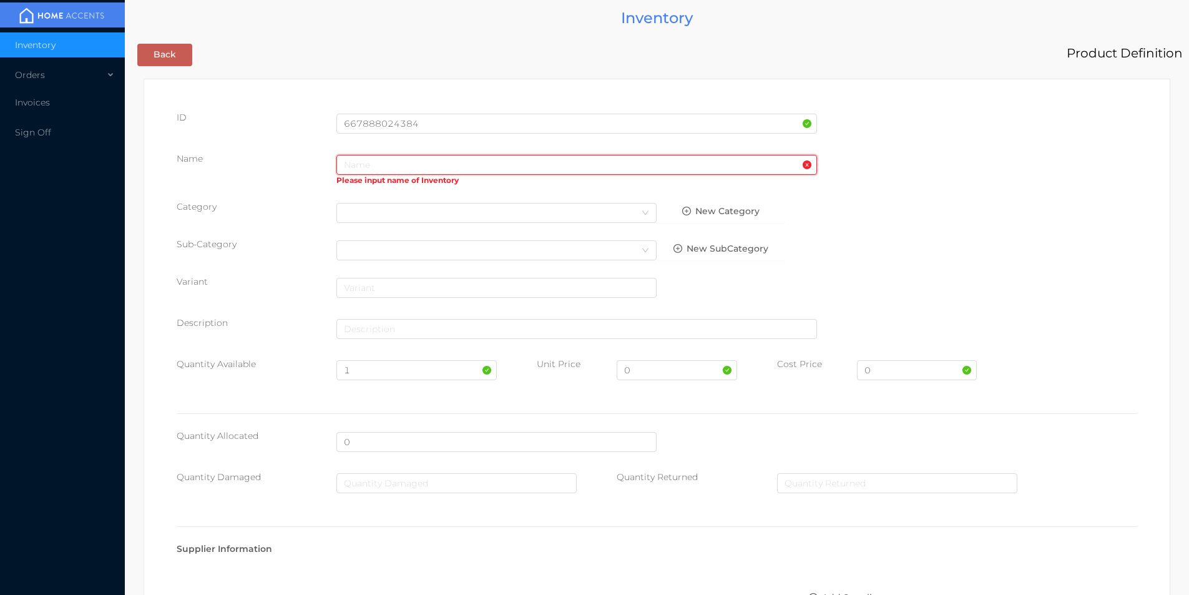
click at [348, 165] on input "text" at bounding box center [576, 165] width 480 height 20
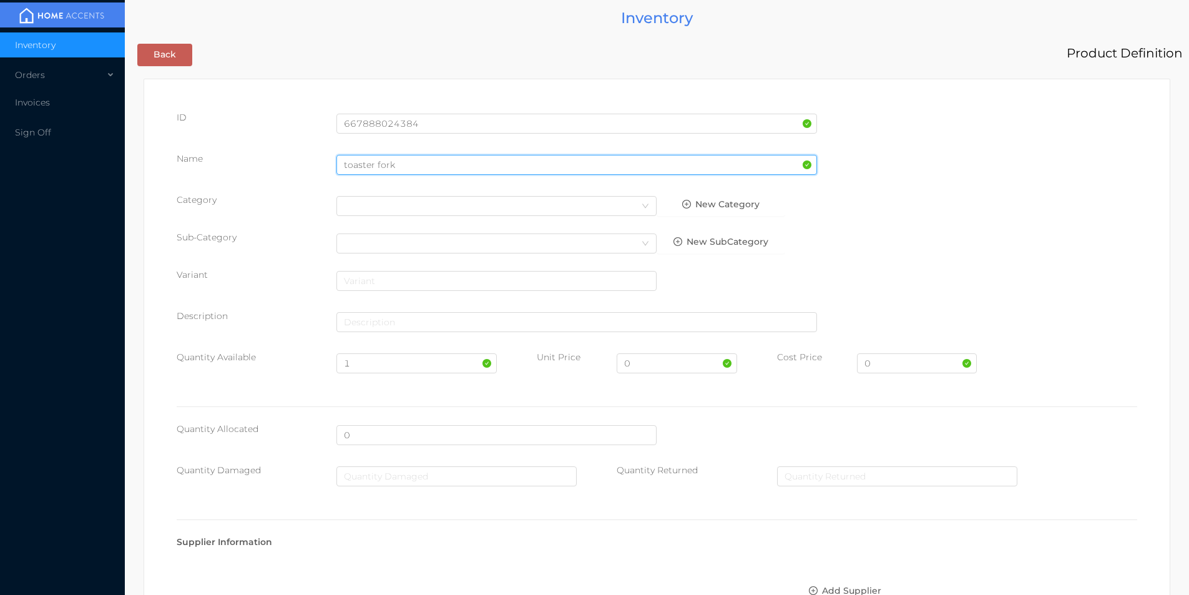
type input "toaster fork"
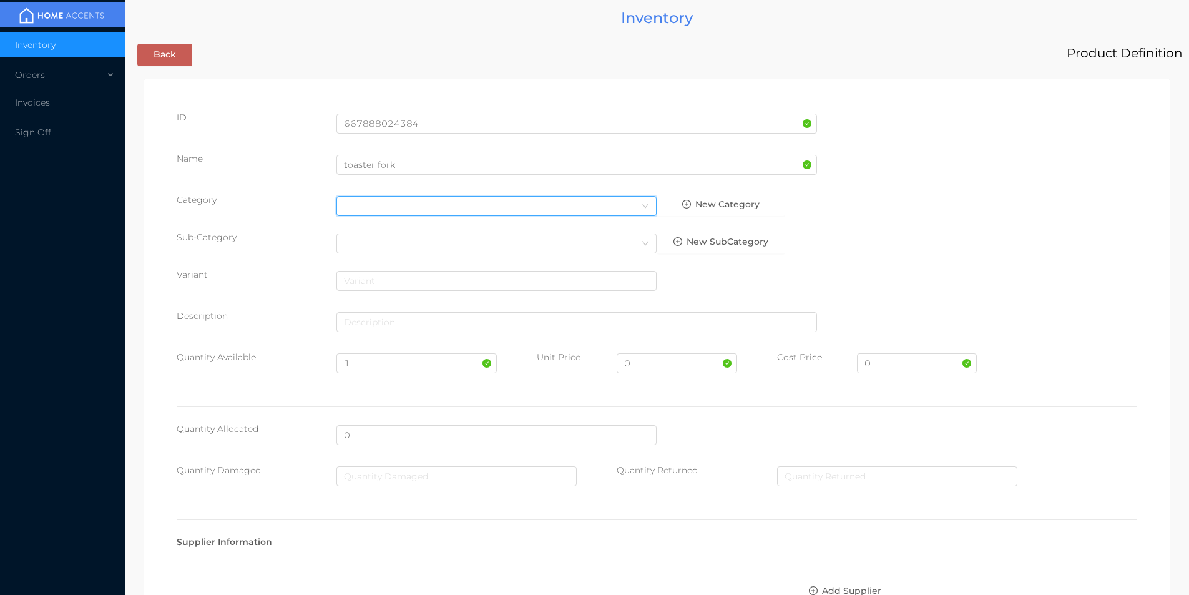
click at [343, 196] on div "Select Category" at bounding box center [496, 206] width 320 height 20
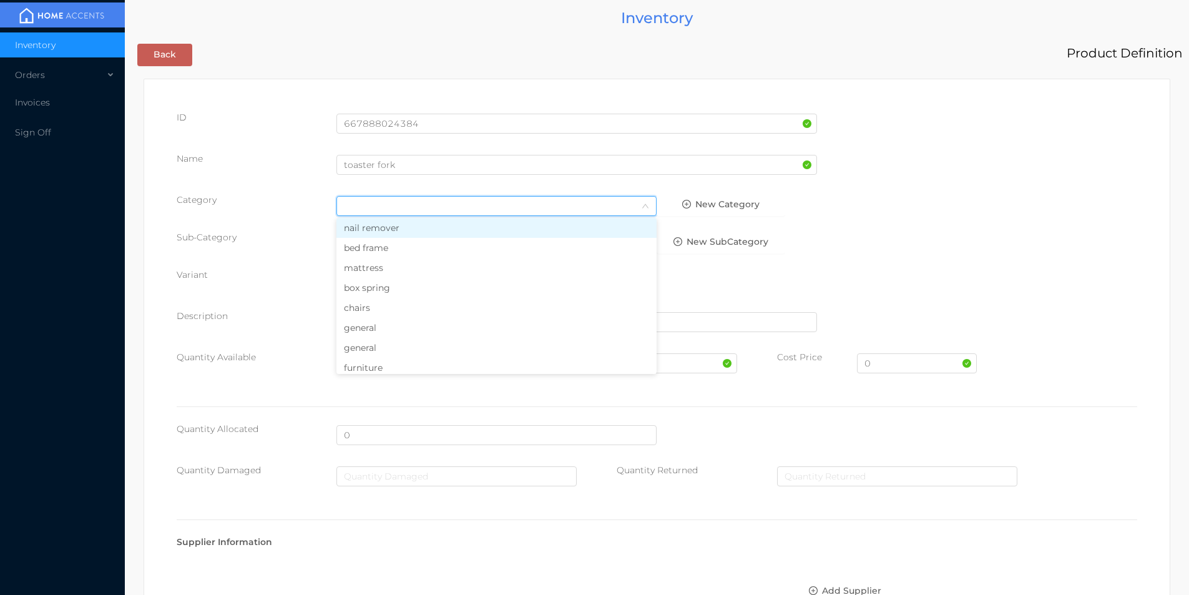
click at [354, 330] on li "general" at bounding box center [496, 328] width 320 height 20
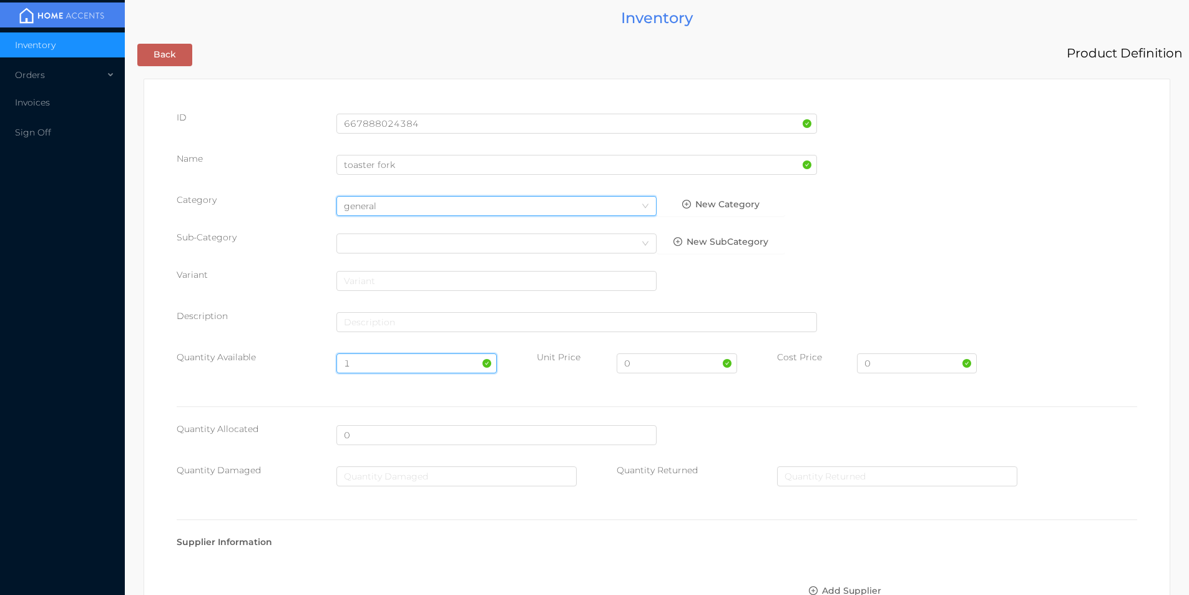
click at [358, 360] on input "1" at bounding box center [416, 363] width 160 height 20
type input "24"
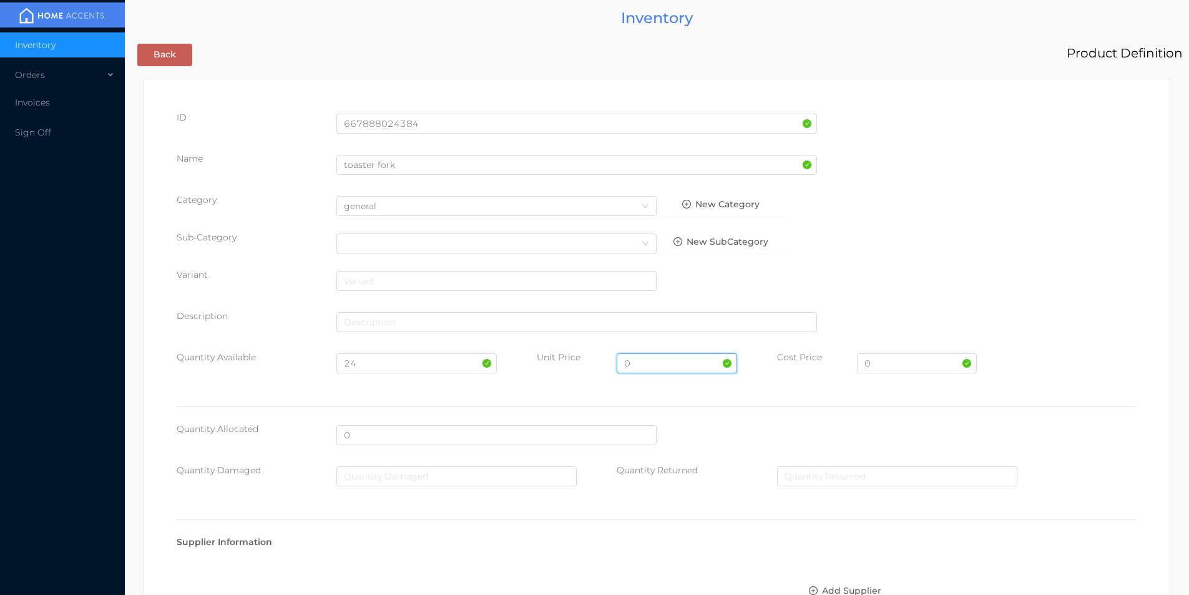
click at [642, 357] on input "0" at bounding box center [677, 363] width 120 height 20
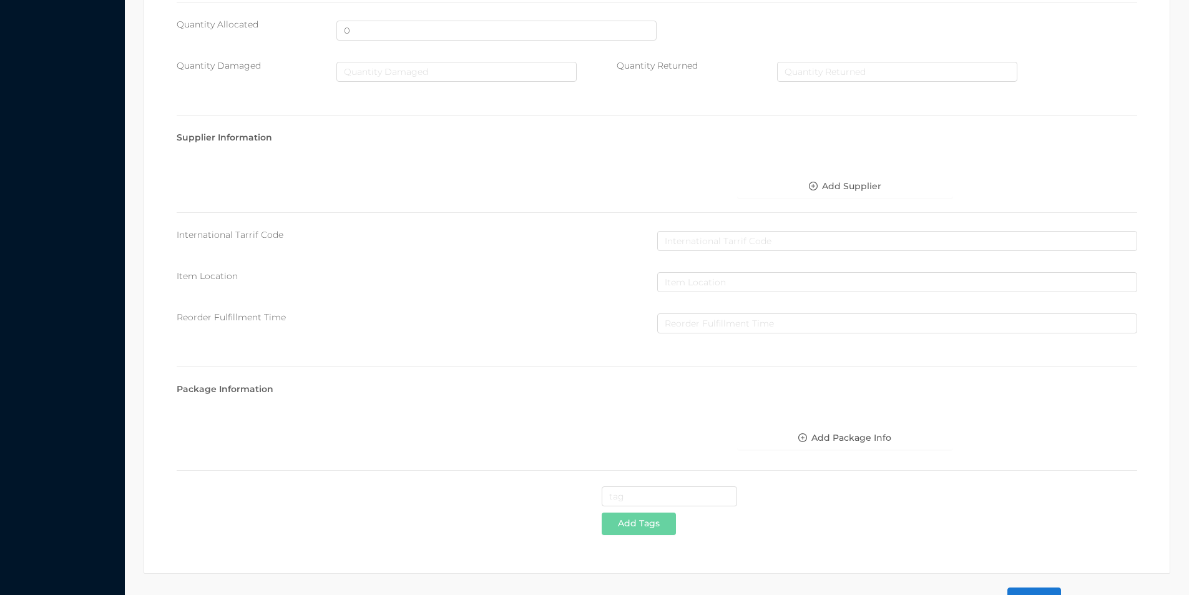
scroll to position [442, 0]
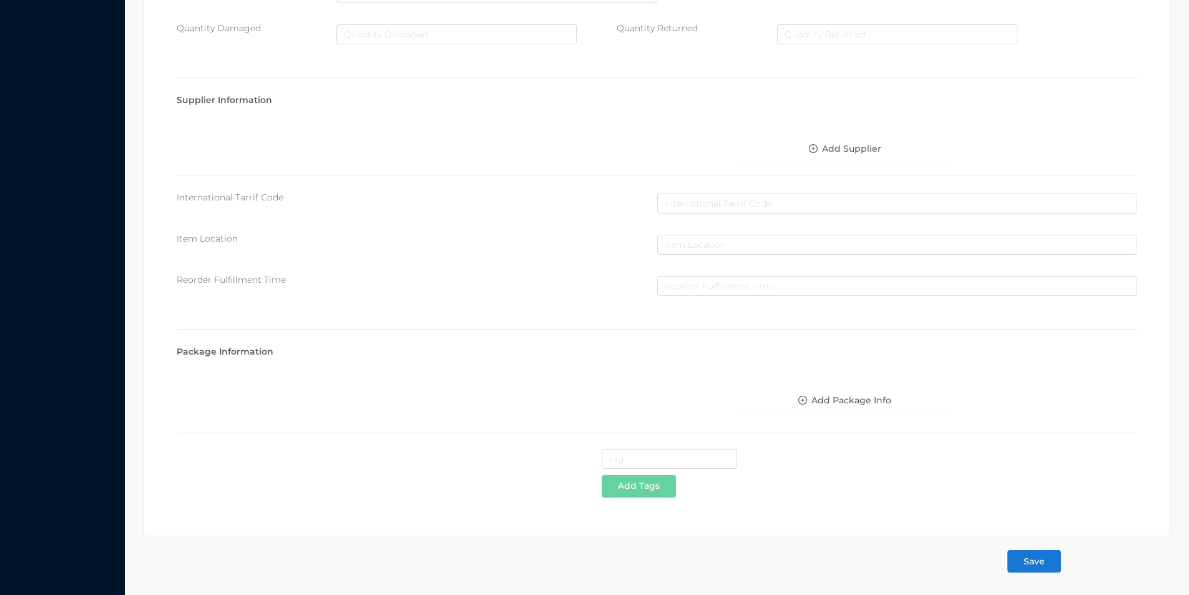
type input "1.00"
click at [1036, 567] on button "Save" at bounding box center [1034, 561] width 54 height 22
click at [1035, 566] on button "Save" at bounding box center [1034, 561] width 54 height 22
click at [1033, 566] on button "Save" at bounding box center [1034, 561] width 54 height 22
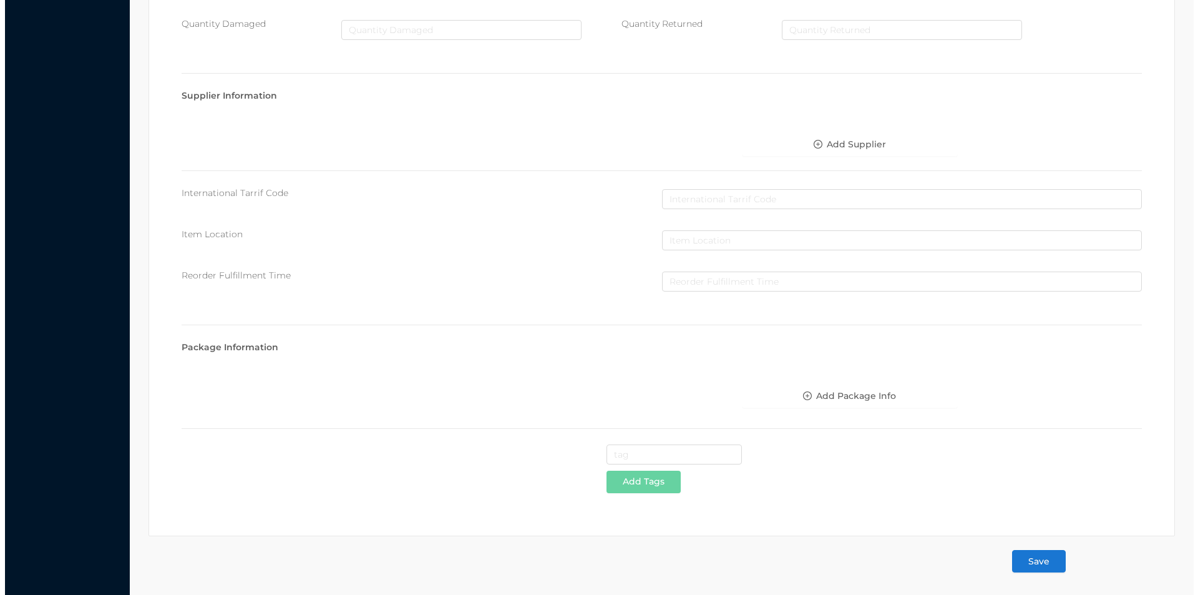
scroll to position [0, 0]
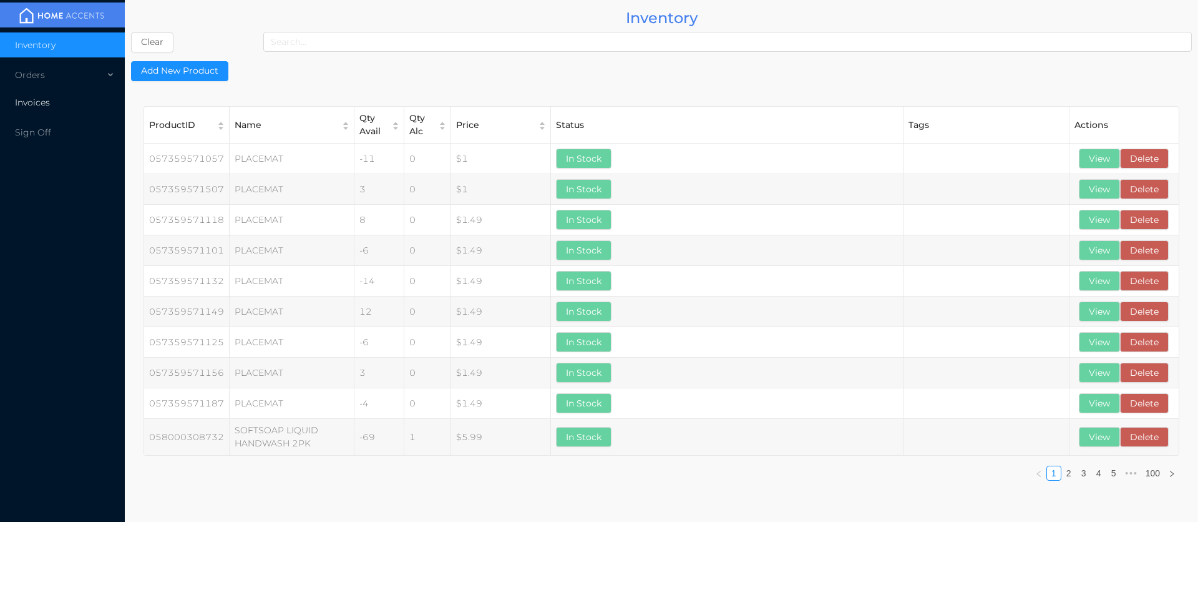
click at [55, 104] on li "Invoices" at bounding box center [62, 102] width 125 height 25
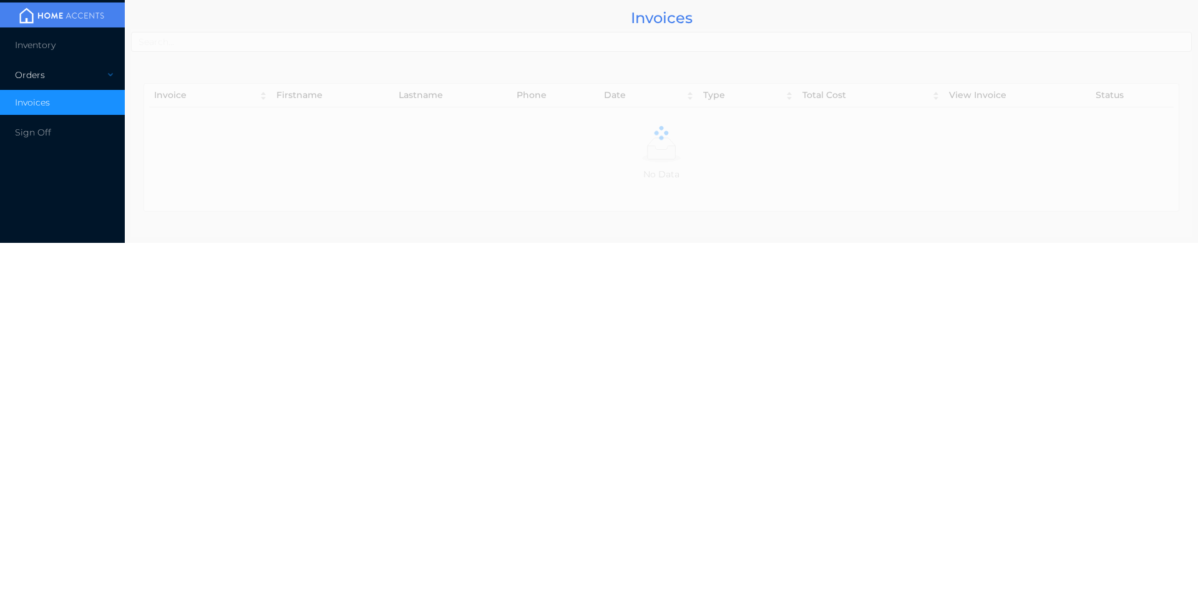
click at [39, 82] on div "Orders" at bounding box center [62, 74] width 125 height 25
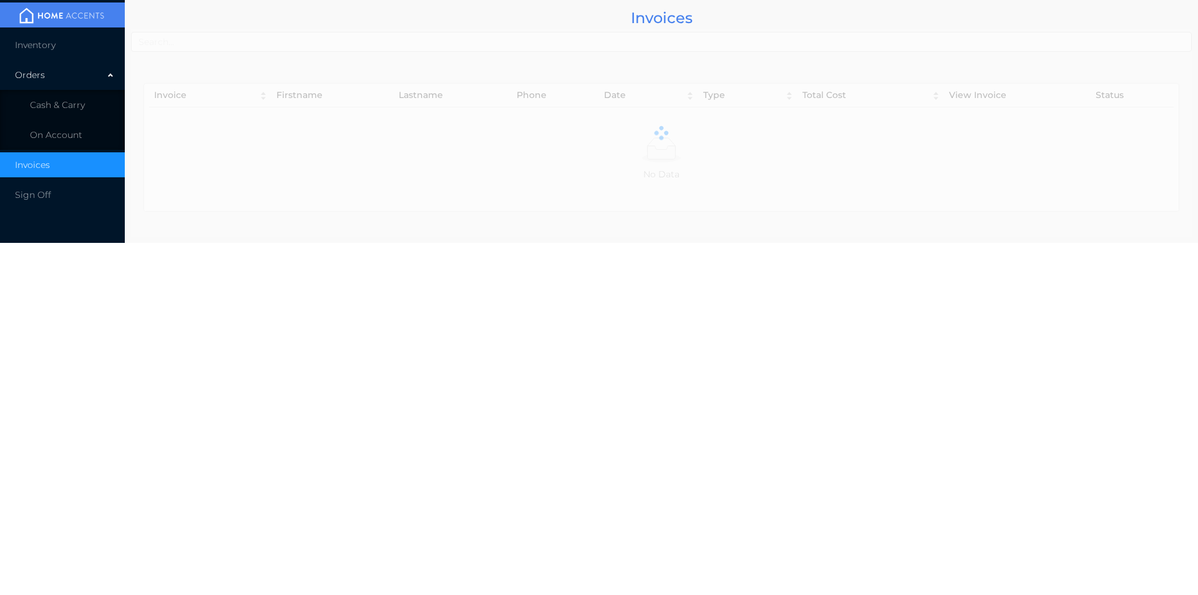
click at [64, 106] on span "Cash & Carry" at bounding box center [57, 104] width 55 height 11
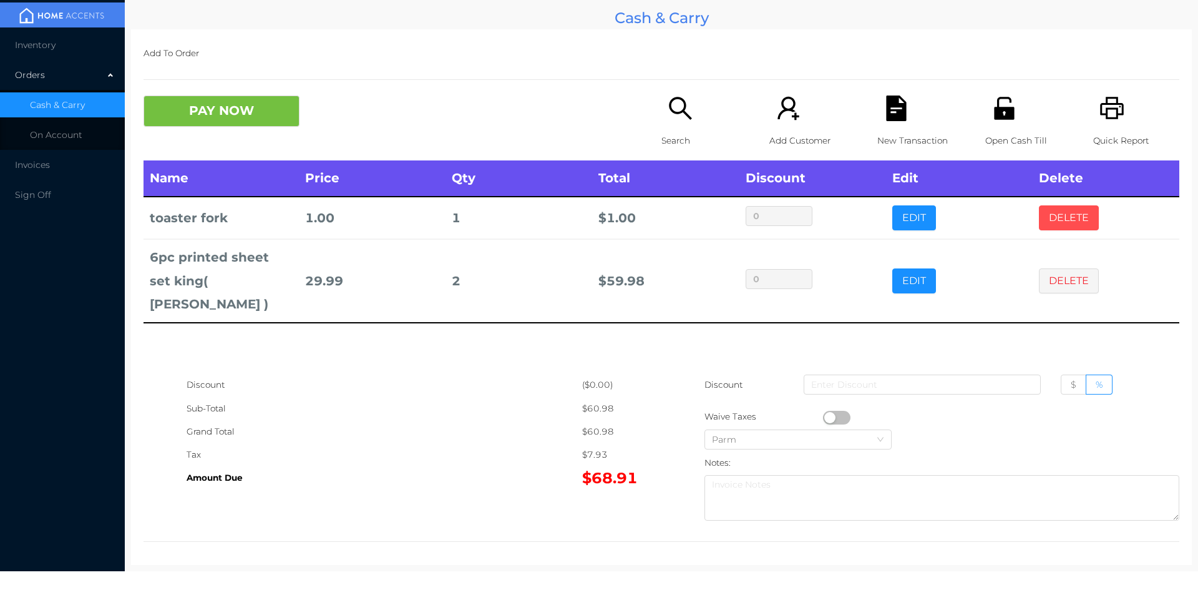
click at [1067, 219] on button "DELETE" at bounding box center [1069, 217] width 60 height 25
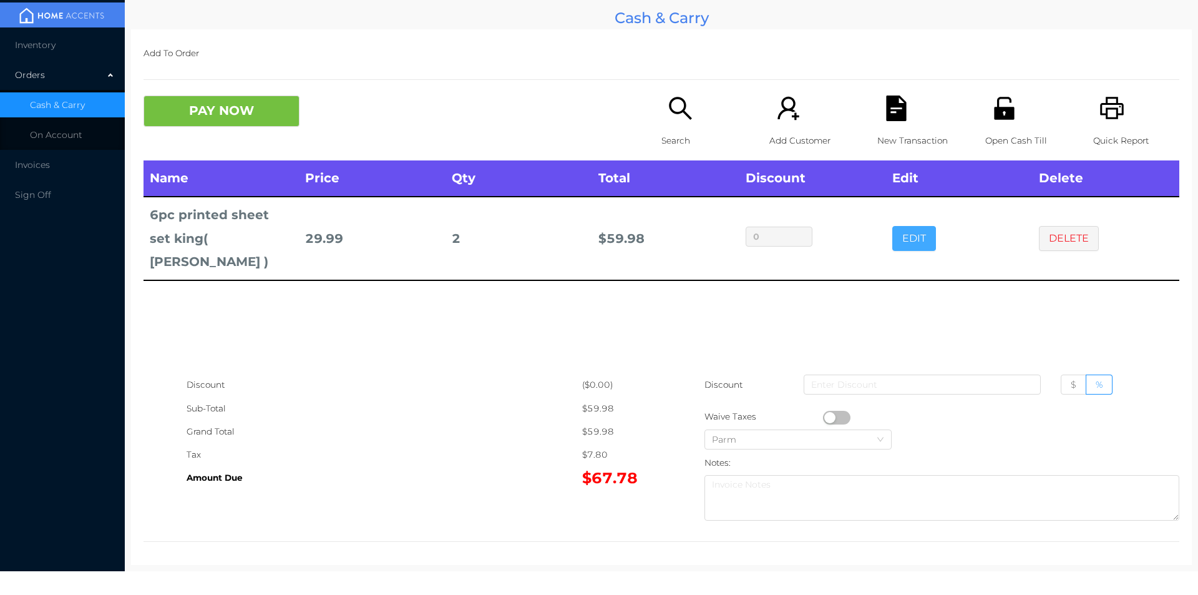
click at [904, 232] on button "EDIT" at bounding box center [914, 238] width 44 height 25
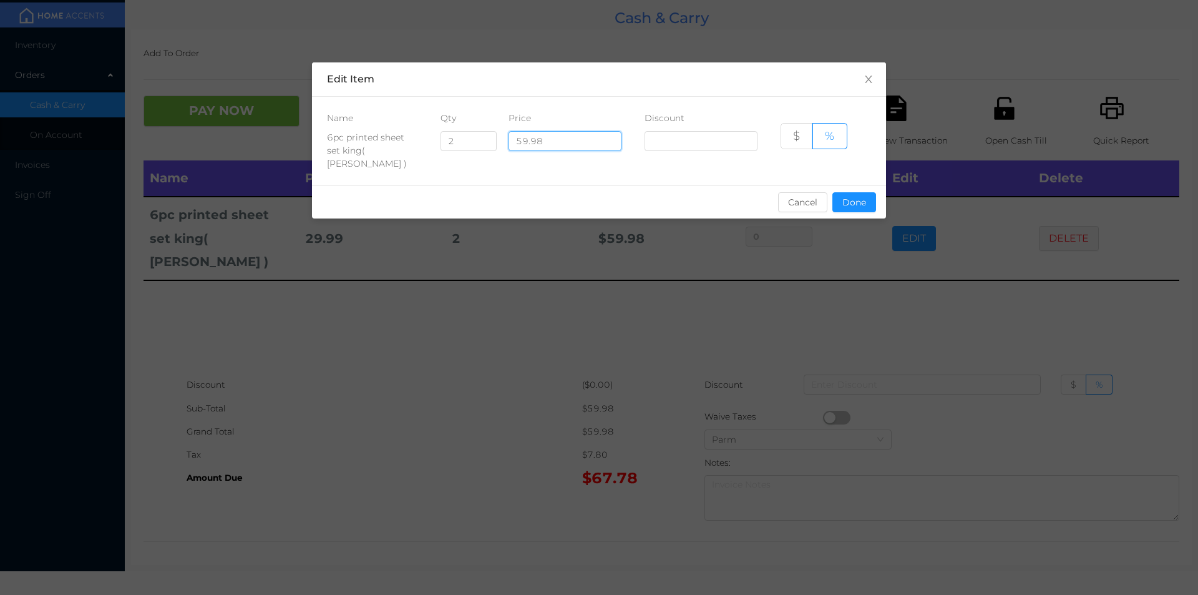
click at [511, 143] on input "59.98" at bounding box center [566, 141] width 114 height 20
click at [471, 146] on input "2" at bounding box center [468, 141] width 55 height 19
type input "1"
click at [857, 192] on button "Done" at bounding box center [854, 202] width 44 height 20
type input "0%"
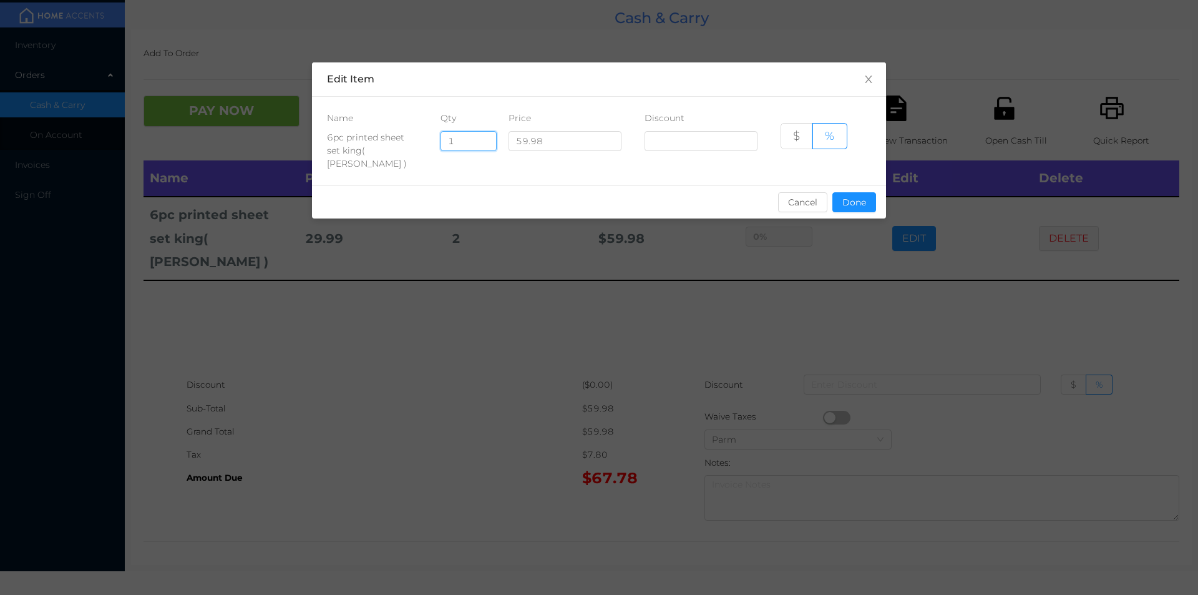
click at [852, 295] on div "sentinelStart Edit Item Name Qty Price Discount 6pc printed sheet set king( gro…" at bounding box center [599, 297] width 1198 height 595
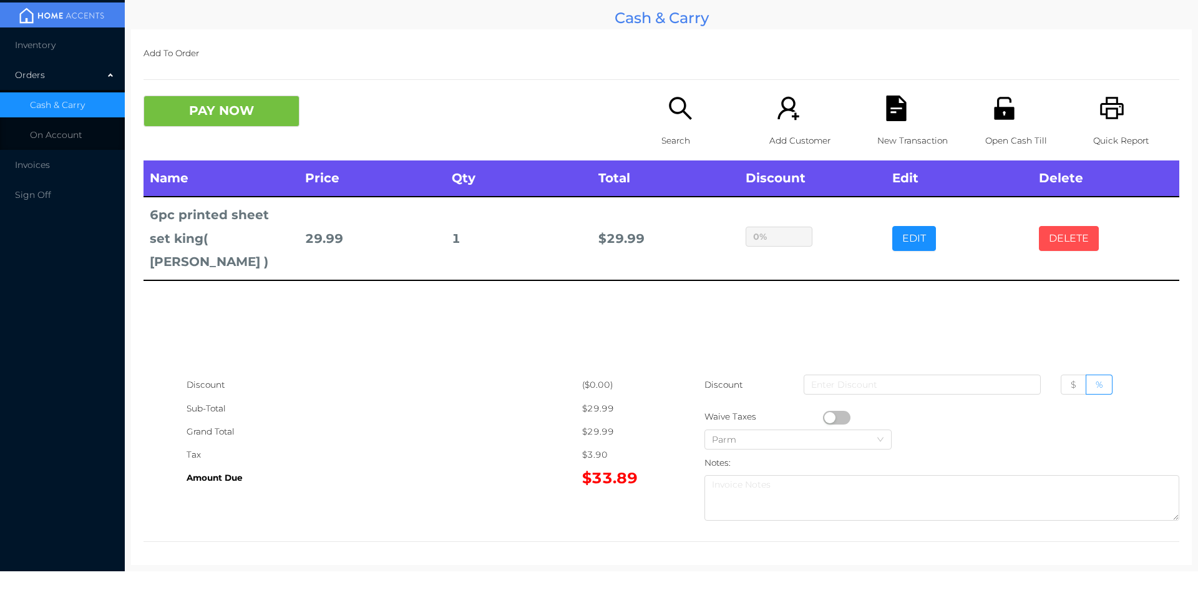
click at [1065, 226] on button "DELETE" at bounding box center [1069, 238] width 60 height 25
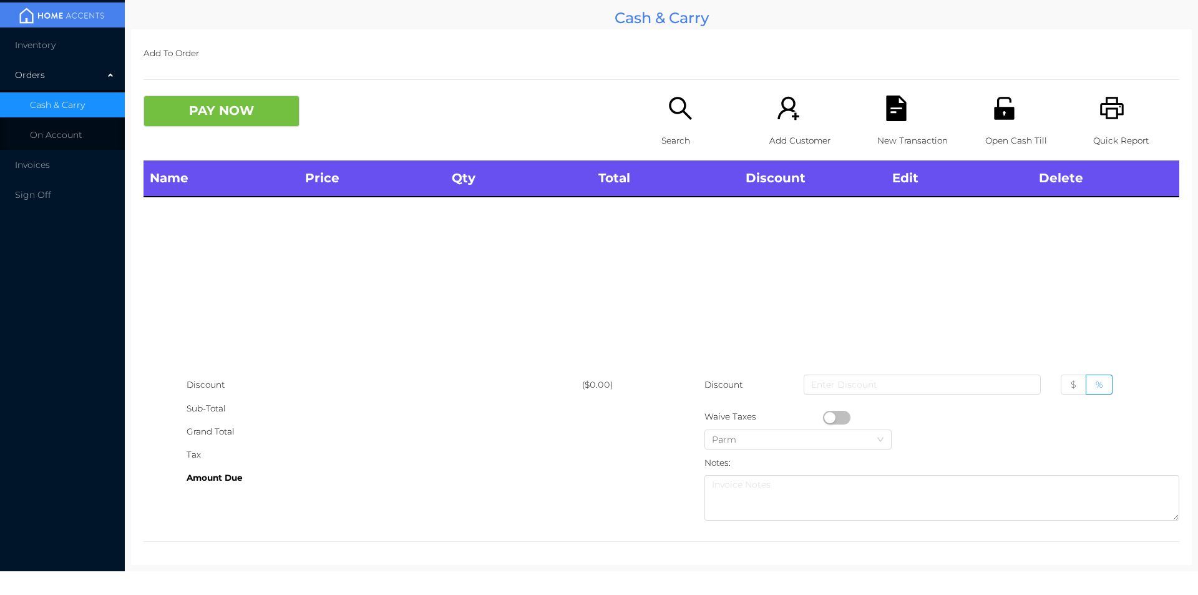
click at [995, 125] on div "Open Cash Till" at bounding box center [1028, 127] width 86 height 65
click at [668, 119] on icon "icon: search" at bounding box center [681, 108] width 26 height 26
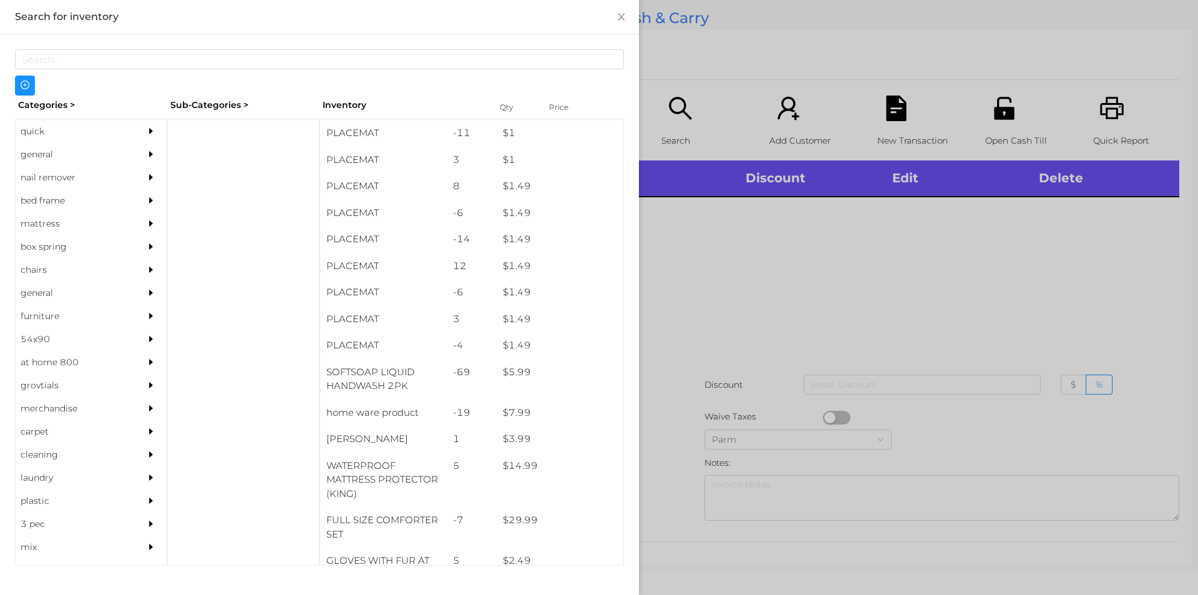
click at [42, 155] on div "general" at bounding box center [73, 154] width 114 height 23
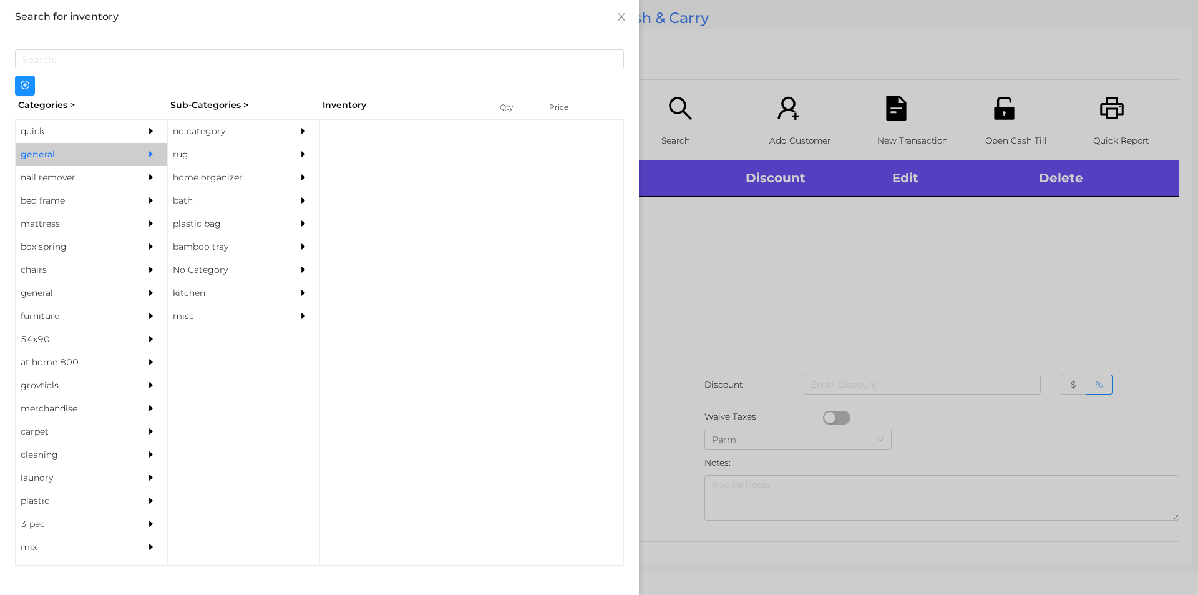
click at [206, 129] on div "no category" at bounding box center [225, 131] width 114 height 23
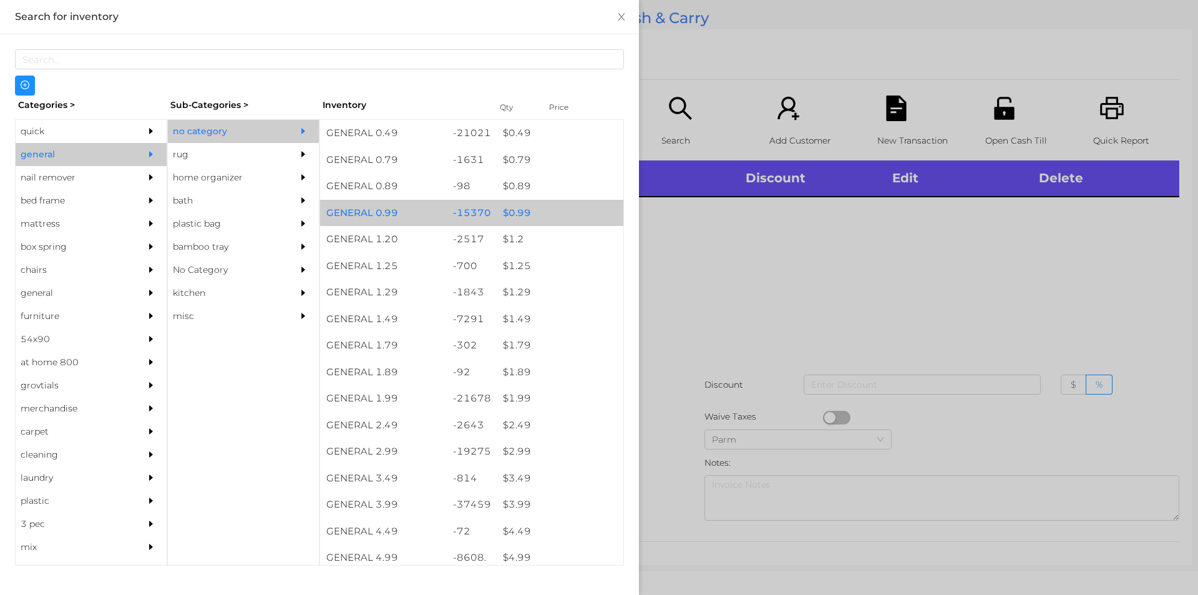
click at [512, 212] on div "$ 0.99" at bounding box center [560, 213] width 127 height 27
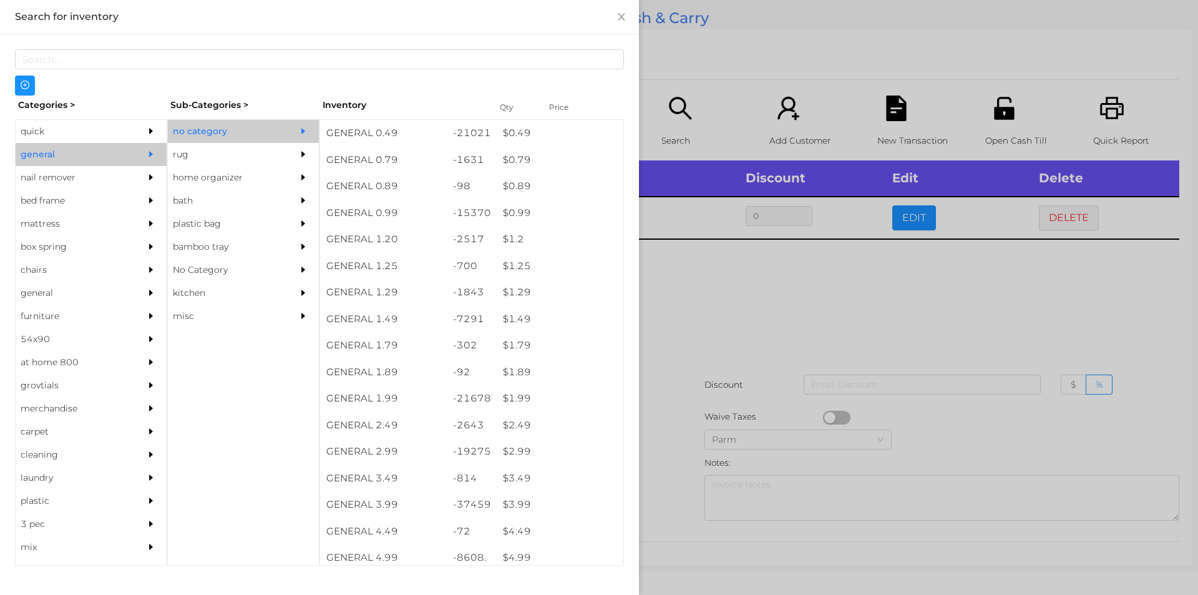
click at [702, 300] on div at bounding box center [599, 297] width 1198 height 595
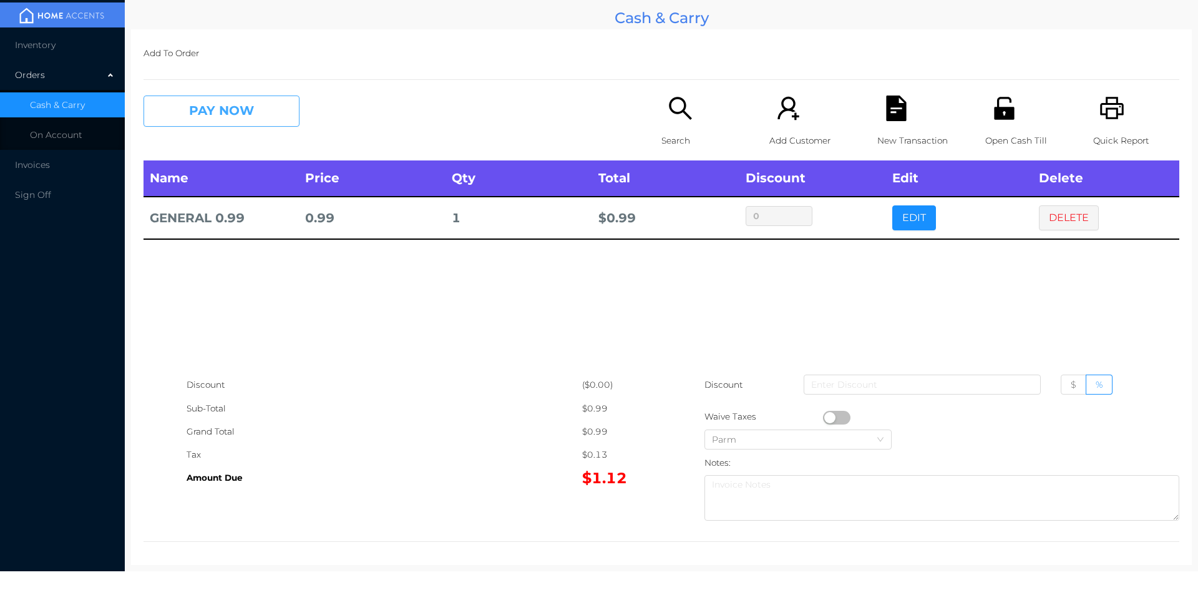
click at [191, 104] on button "PAY NOW" at bounding box center [222, 110] width 156 height 31
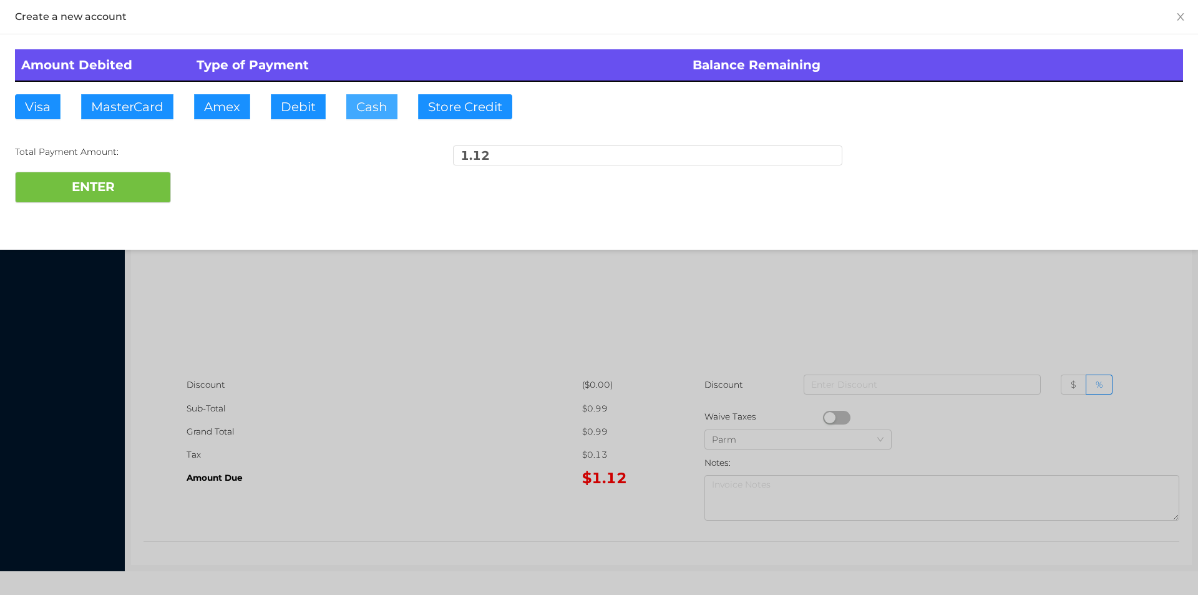
click at [356, 94] on button "Cash" at bounding box center [371, 106] width 51 height 25
click at [78, 178] on button "ENTER" at bounding box center [93, 187] width 156 height 31
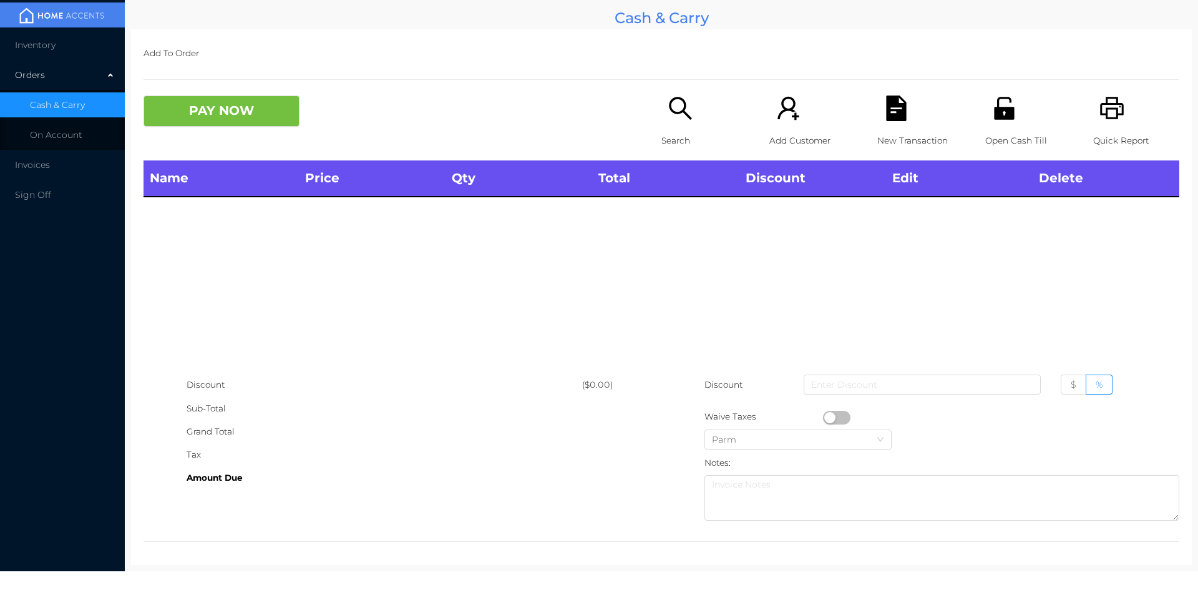
click at [992, 125] on div "Open Cash Till" at bounding box center [1028, 127] width 86 height 65
click at [673, 134] on p "Search" at bounding box center [704, 140] width 86 height 23
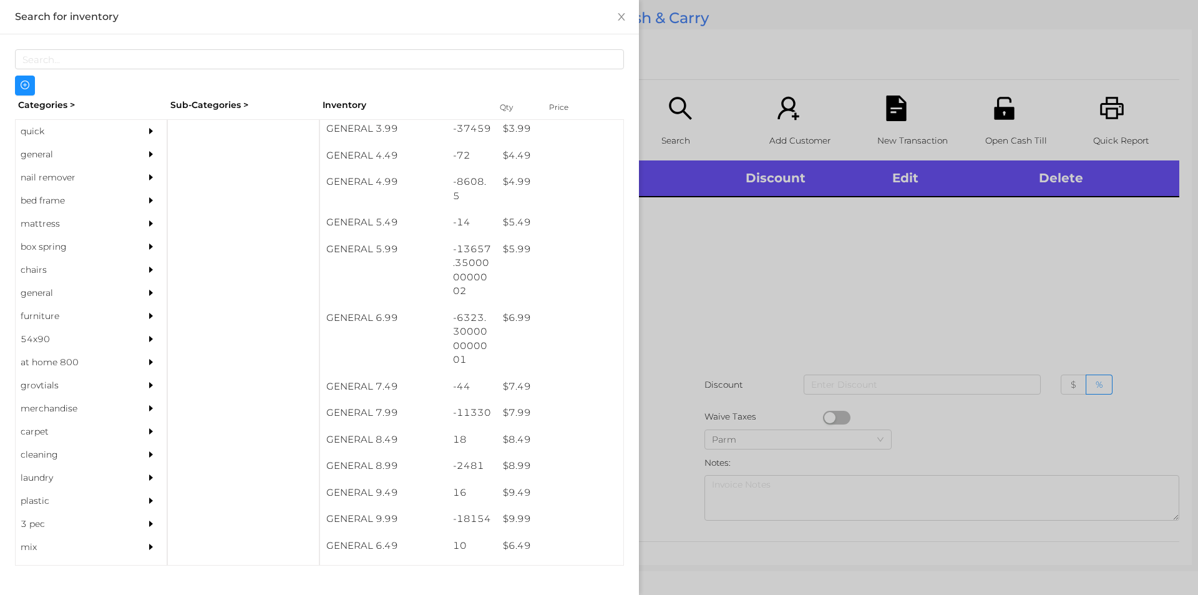
scroll to position [375, 0]
click at [514, 320] on div "$ 6.99" at bounding box center [560, 318] width 127 height 27
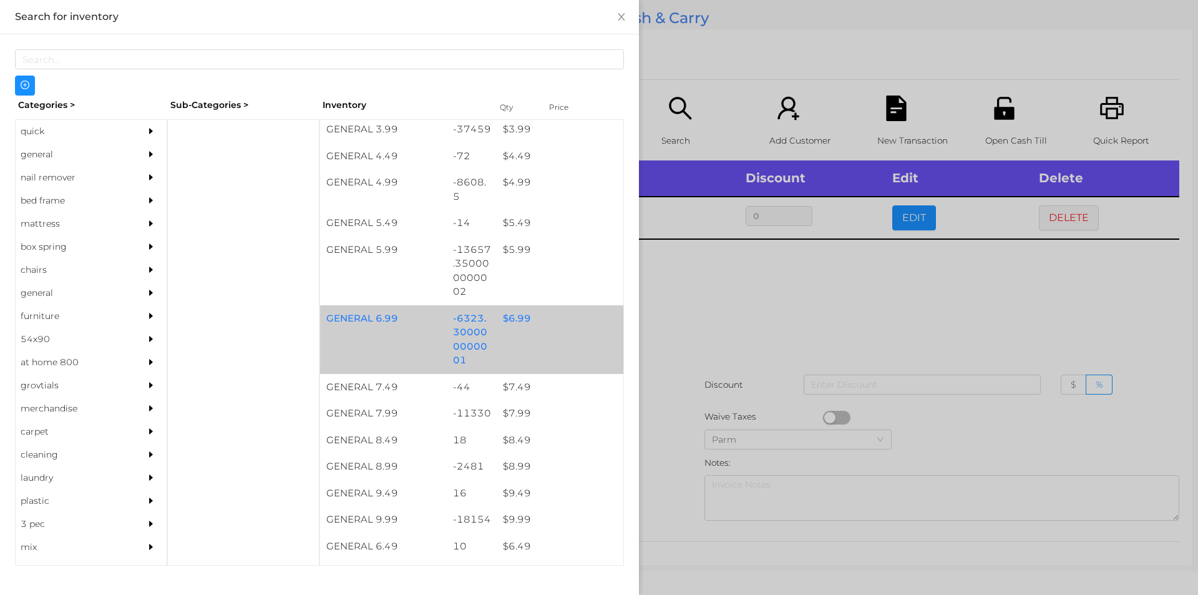
click at [507, 311] on div "$ 6.99" at bounding box center [560, 318] width 127 height 27
click at [510, 316] on div "$ 6.99" at bounding box center [560, 318] width 127 height 27
click at [505, 319] on div "$ 6.99" at bounding box center [560, 318] width 127 height 27
click at [511, 321] on div "$ 6.99" at bounding box center [560, 318] width 127 height 27
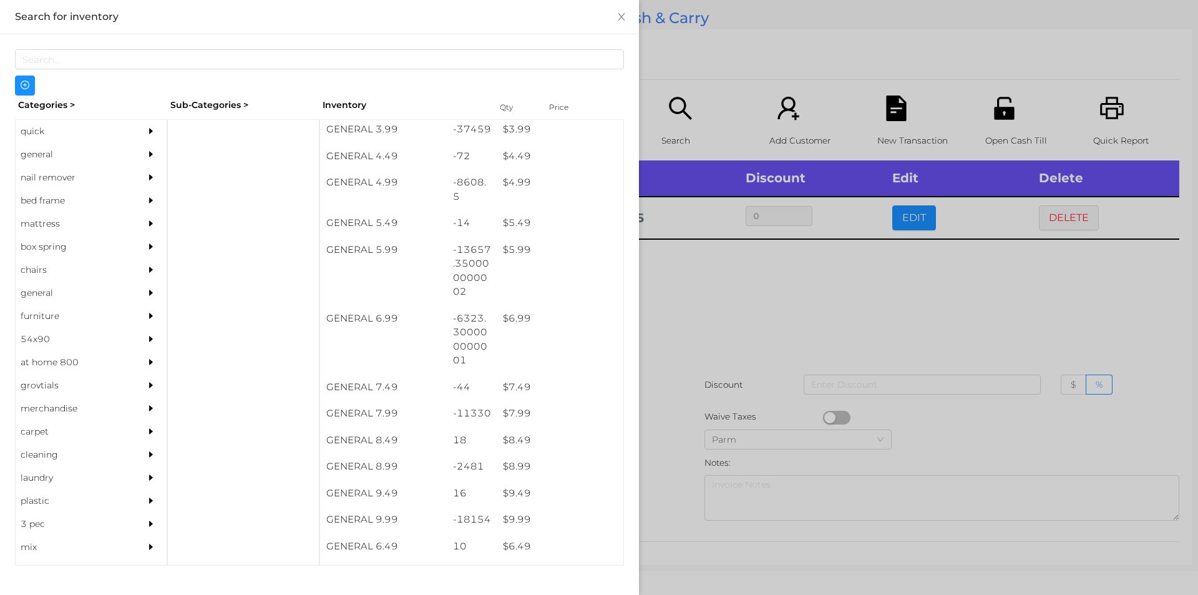
click at [724, 304] on div at bounding box center [599, 297] width 1198 height 595
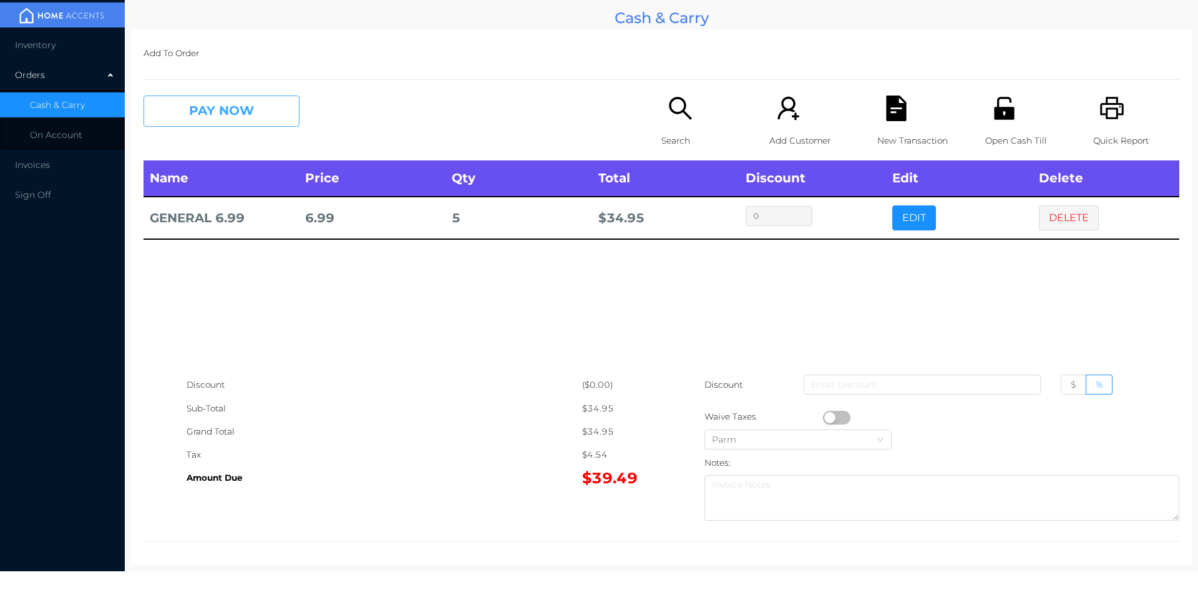
click at [197, 112] on button "PAY NOW" at bounding box center [222, 110] width 156 height 31
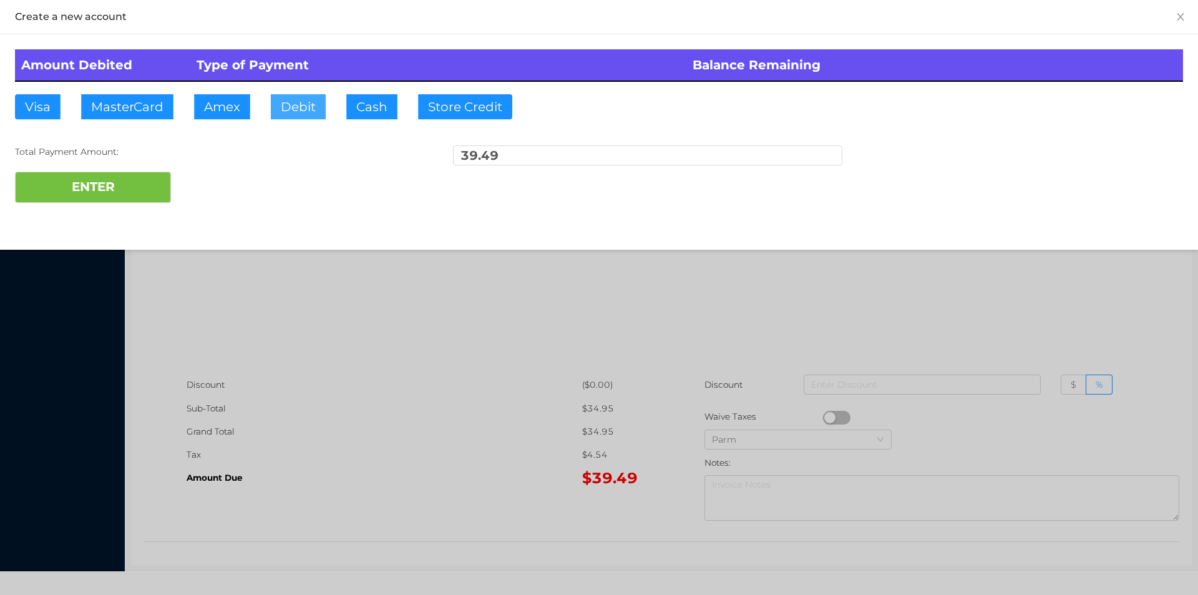
click at [296, 104] on button "Debit" at bounding box center [298, 106] width 55 height 25
click at [132, 182] on button "ENTER" at bounding box center [93, 187] width 156 height 31
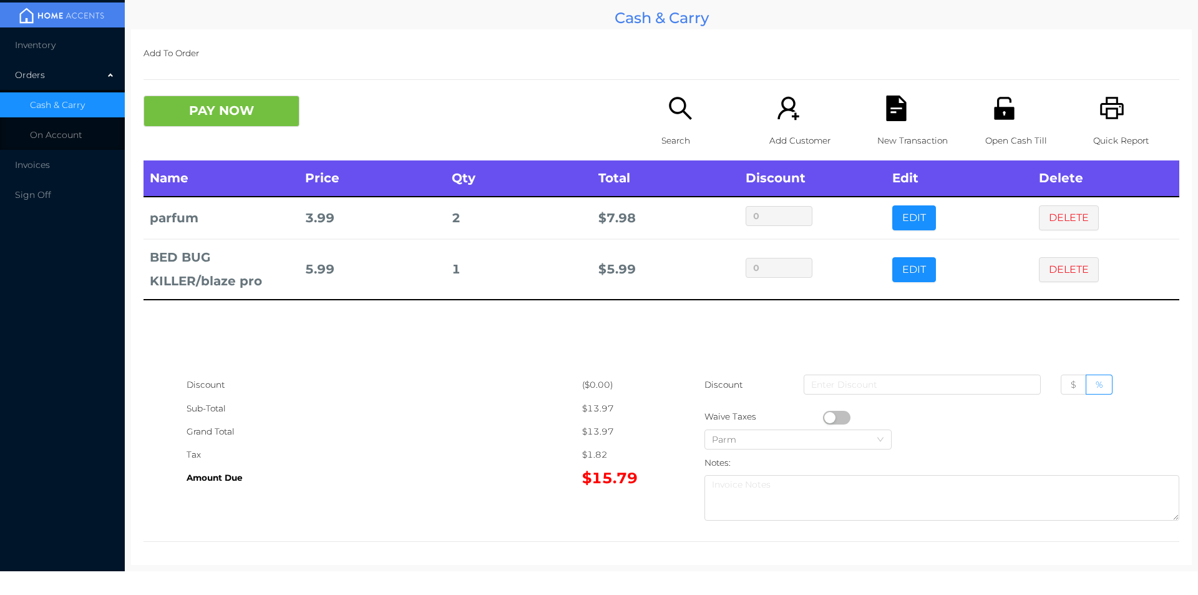
click at [682, 123] on div "Search" at bounding box center [704, 127] width 86 height 65
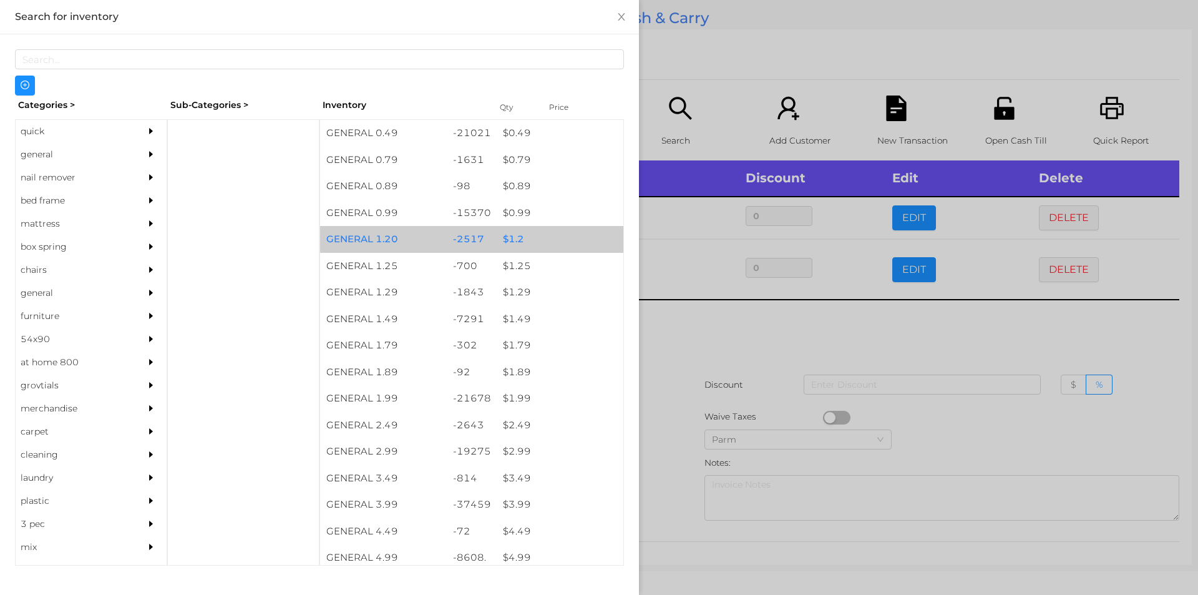
click at [504, 238] on div "$ 1.2" at bounding box center [560, 239] width 127 height 27
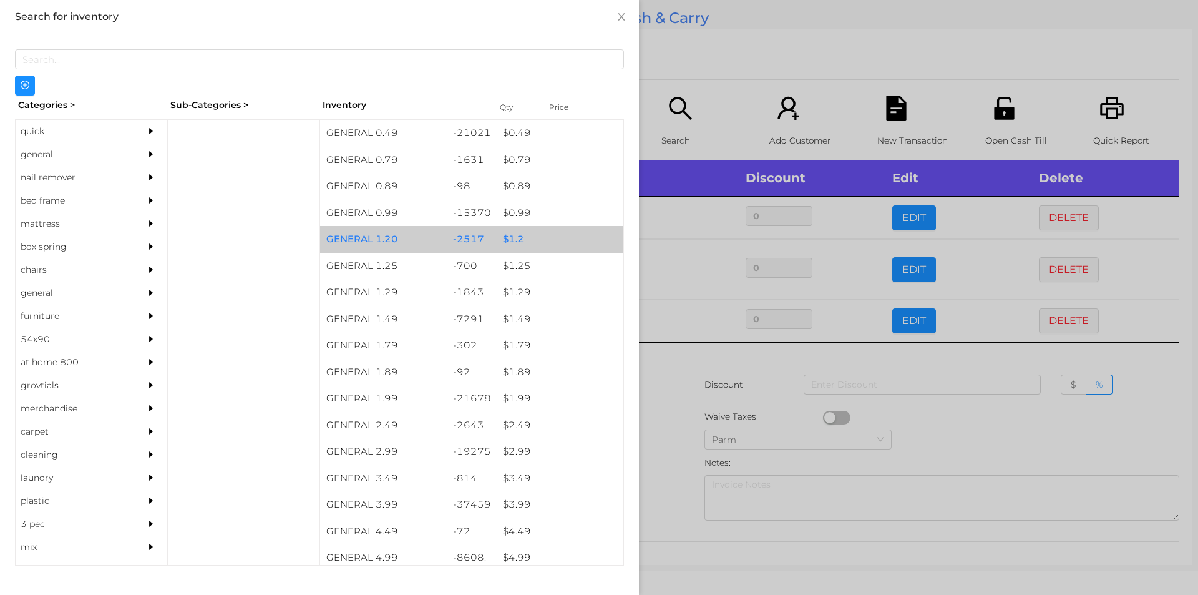
click at [509, 231] on div "$ 1.2" at bounding box center [560, 239] width 127 height 27
click at [502, 232] on div "$ 1.2" at bounding box center [560, 239] width 127 height 27
click at [510, 235] on div "$ 1.2" at bounding box center [560, 239] width 127 height 27
click at [514, 228] on div "$ 1.2" at bounding box center [560, 239] width 127 height 27
click at [521, 230] on div "$ 1.2" at bounding box center [560, 239] width 127 height 27
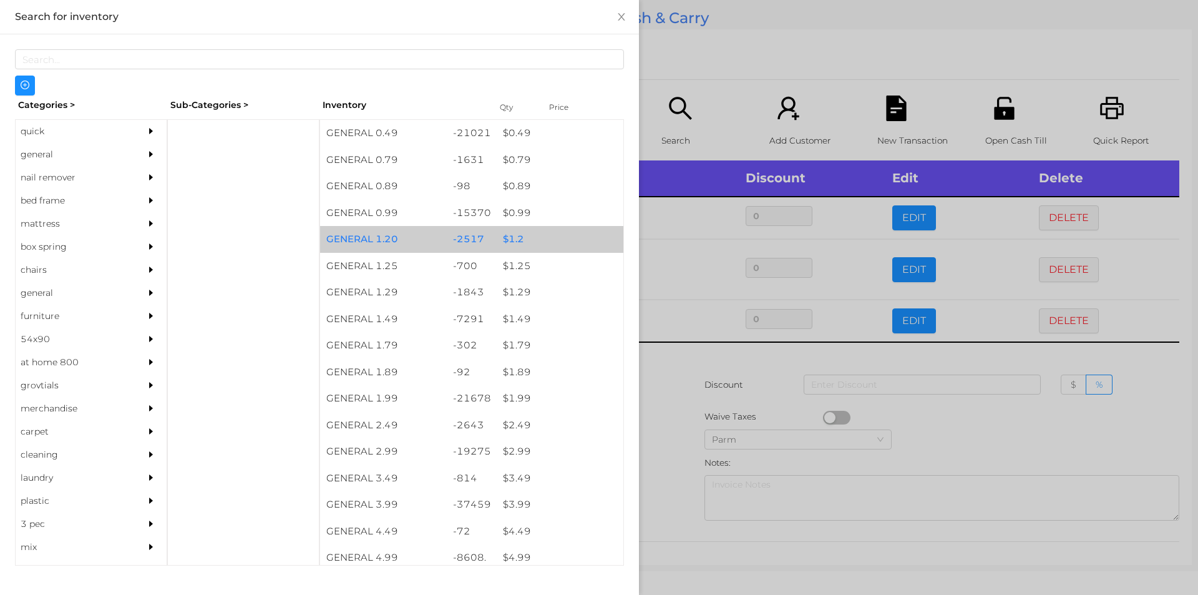
click at [519, 228] on div "$ 1.2" at bounding box center [560, 239] width 127 height 27
click at [516, 230] on div "$ 1.2" at bounding box center [560, 239] width 127 height 27
click at [514, 228] on div "$ 1.2" at bounding box center [560, 239] width 127 height 27
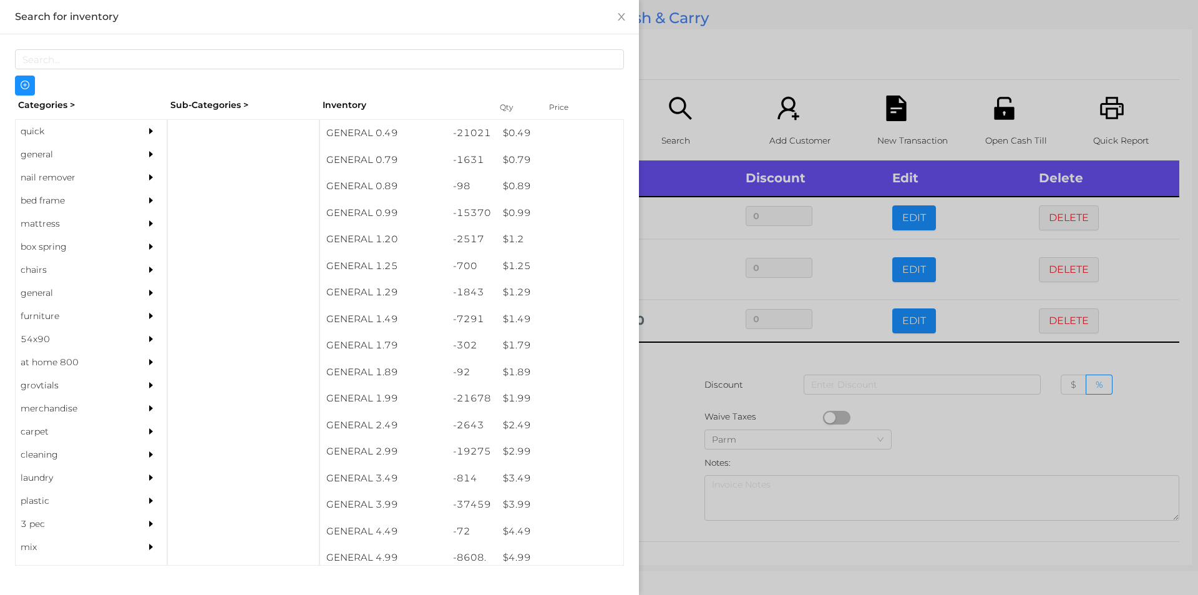
click at [666, 403] on div at bounding box center [599, 297] width 1198 height 595
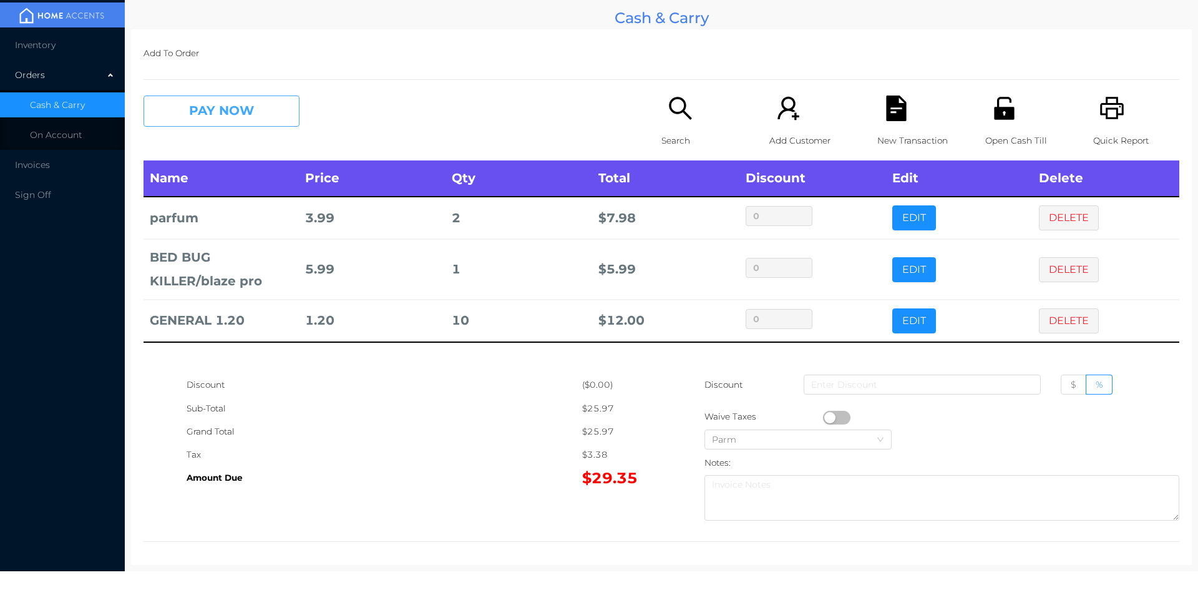
click at [212, 115] on button "PAY NOW" at bounding box center [222, 110] width 156 height 31
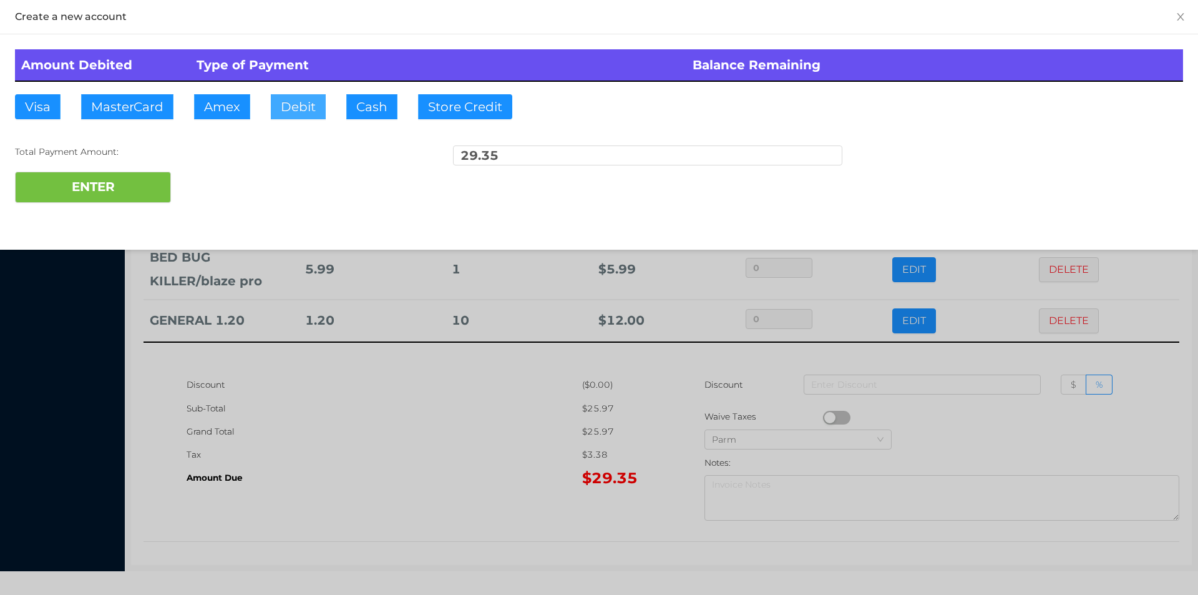
click at [295, 114] on button "Debit" at bounding box center [298, 106] width 55 height 25
type input "40."
click at [130, 193] on button "ENTER" at bounding box center [93, 187] width 156 height 31
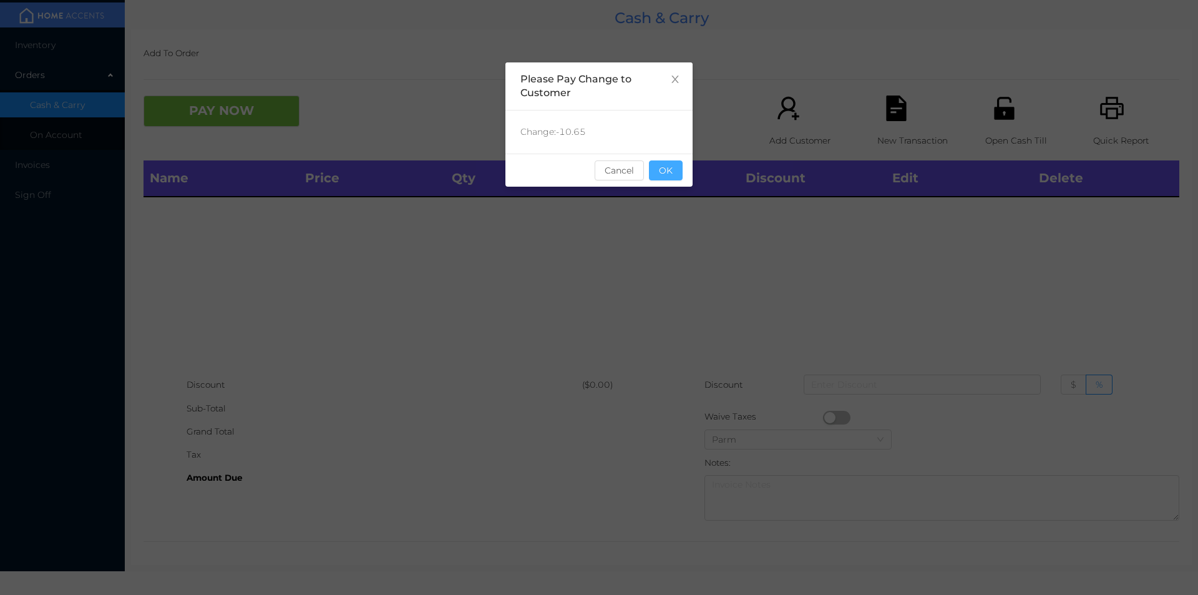
click at [671, 172] on button "OK" at bounding box center [666, 170] width 34 height 20
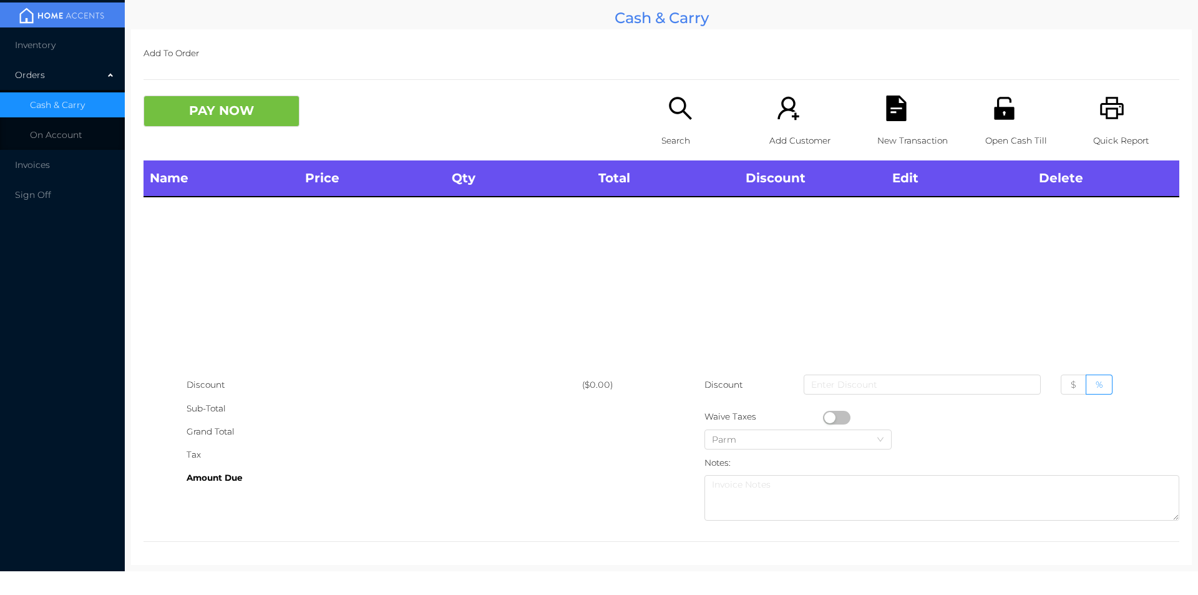
click at [668, 132] on p "Search" at bounding box center [704, 140] width 86 height 23
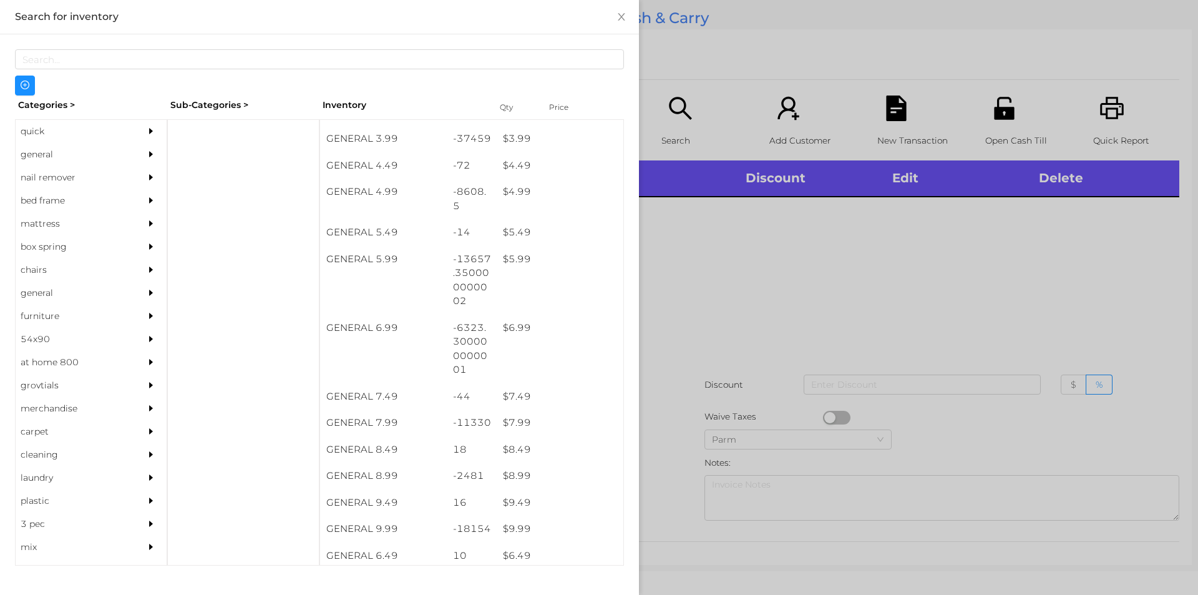
scroll to position [366, 0]
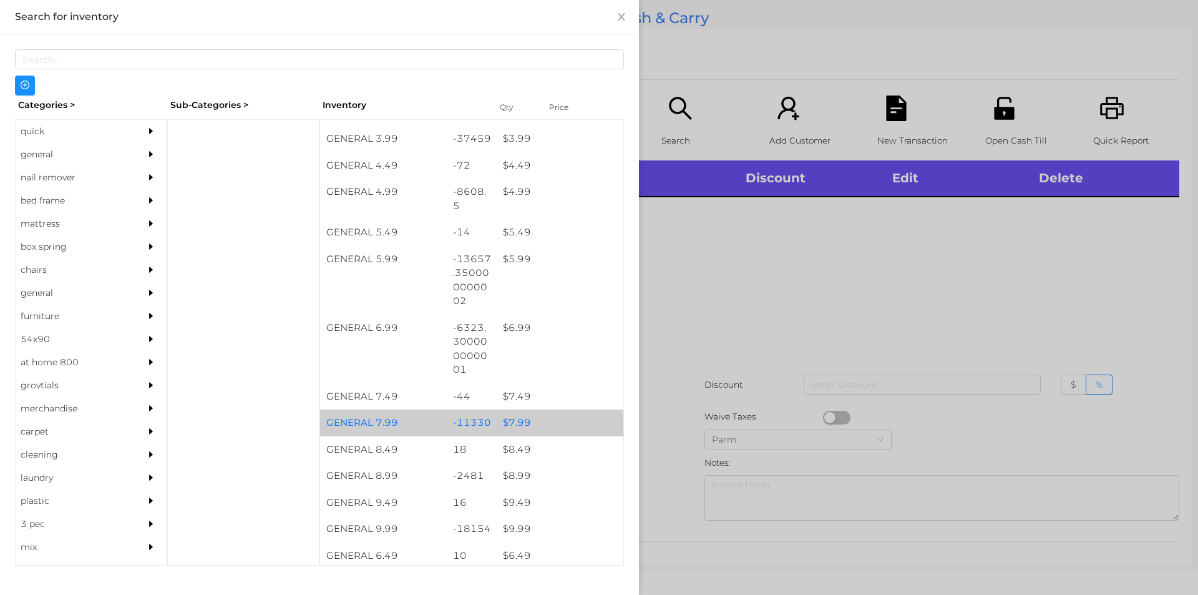
click at [520, 416] on div "$ 7.99" at bounding box center [560, 422] width 127 height 27
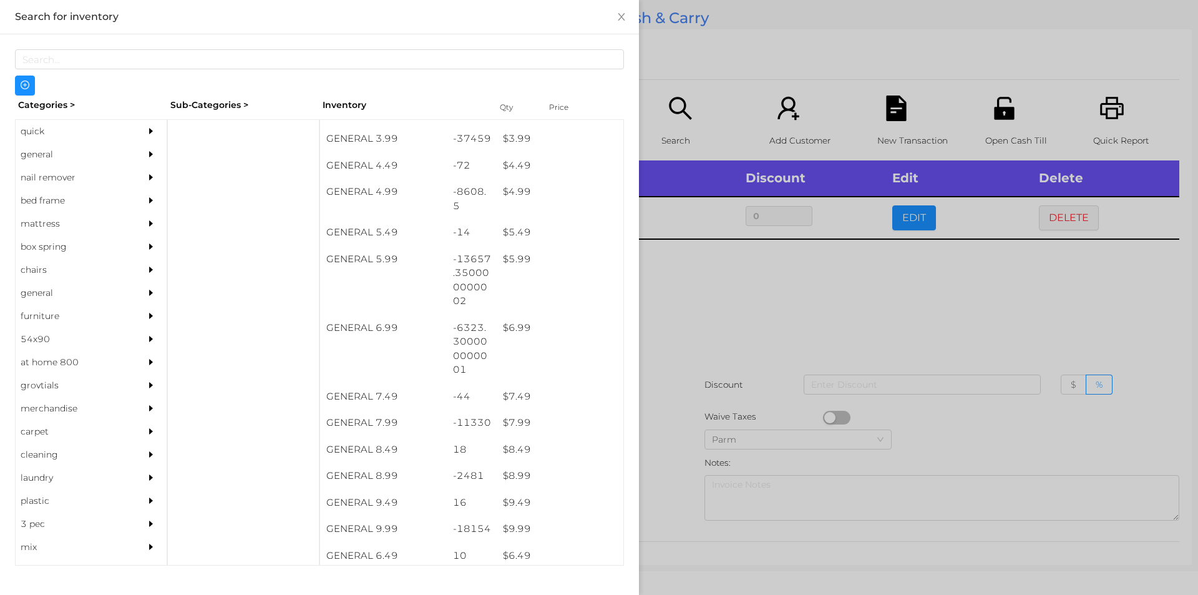
click at [706, 322] on div at bounding box center [599, 297] width 1198 height 595
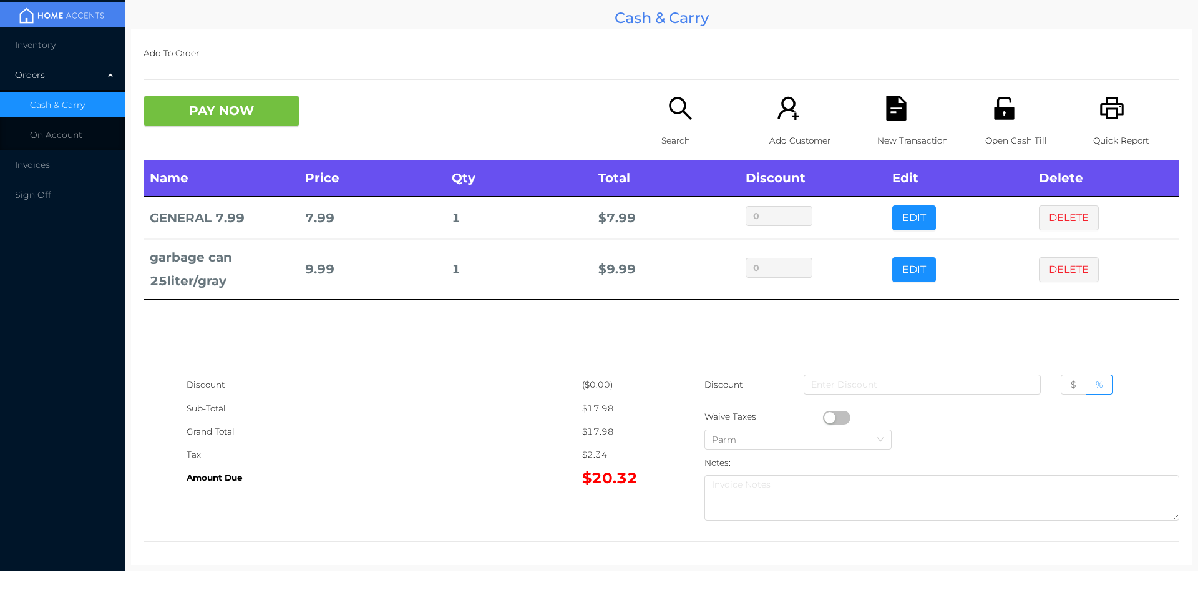
click at [894, 109] on icon "icon: file-text" at bounding box center [897, 108] width 26 height 26
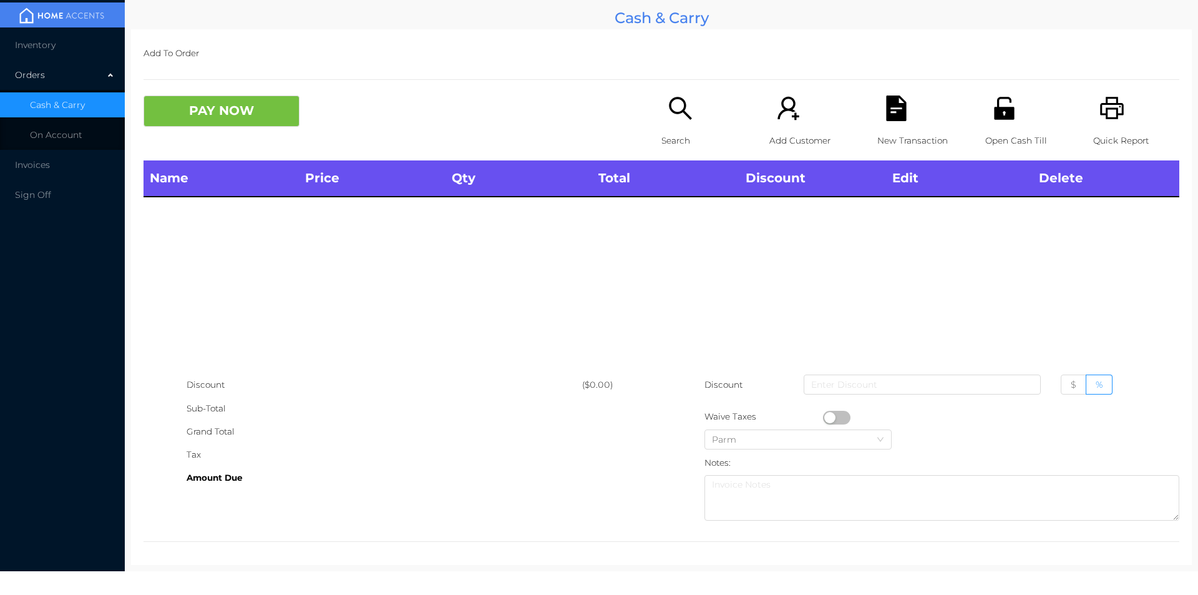
click at [1093, 118] on div "Quick Report" at bounding box center [1136, 127] width 86 height 65
click at [250, 139] on div "PAY NOW Search Add Customer New Transaction Open Cash Till Quick Report" at bounding box center [662, 127] width 1036 height 65
click at [271, 250] on div "Name Price Qty Total Discount Edit Delete" at bounding box center [662, 266] width 1036 height 213
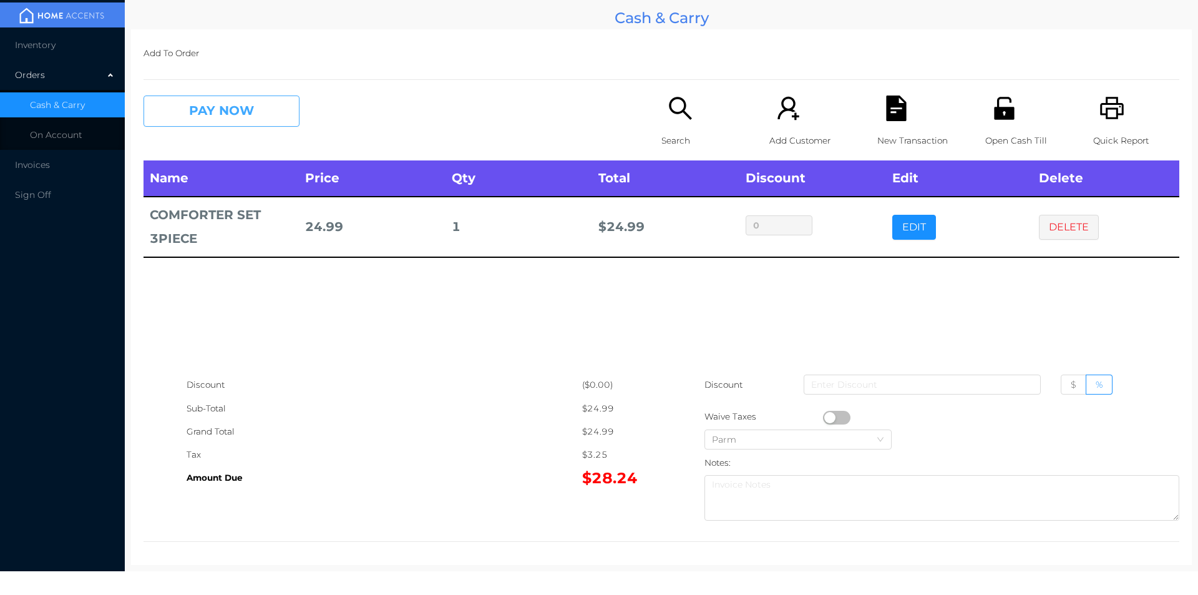
click at [172, 107] on button "PAY NOW" at bounding box center [222, 110] width 156 height 31
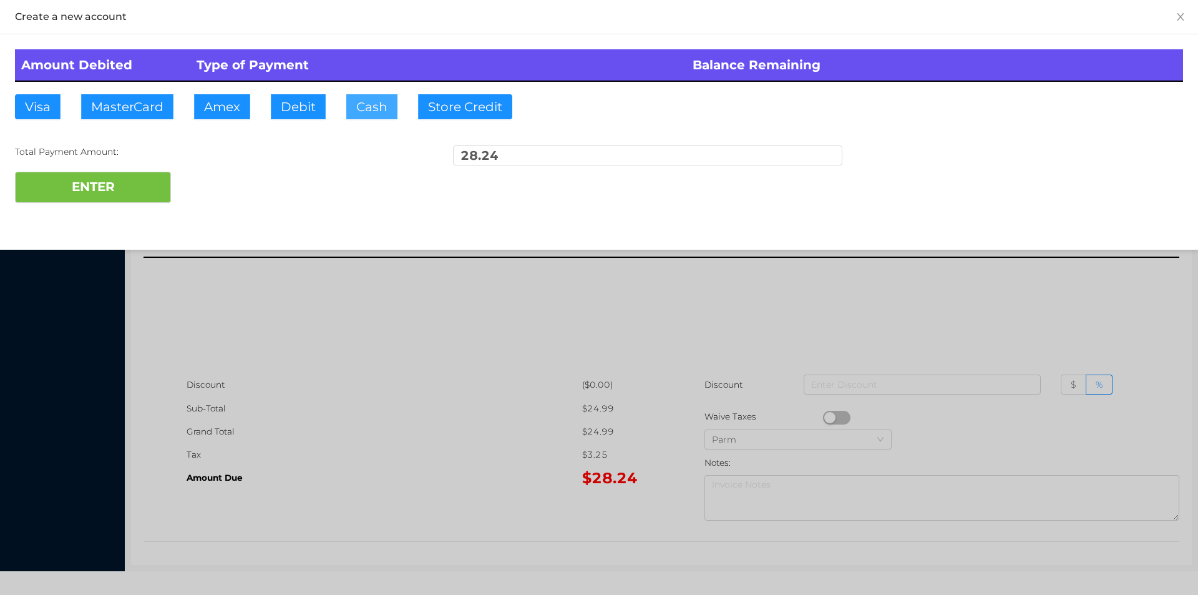
click at [364, 109] on button "Cash" at bounding box center [371, 106] width 51 height 25
type input "40."
click at [100, 189] on button "ENTER" at bounding box center [93, 187] width 156 height 31
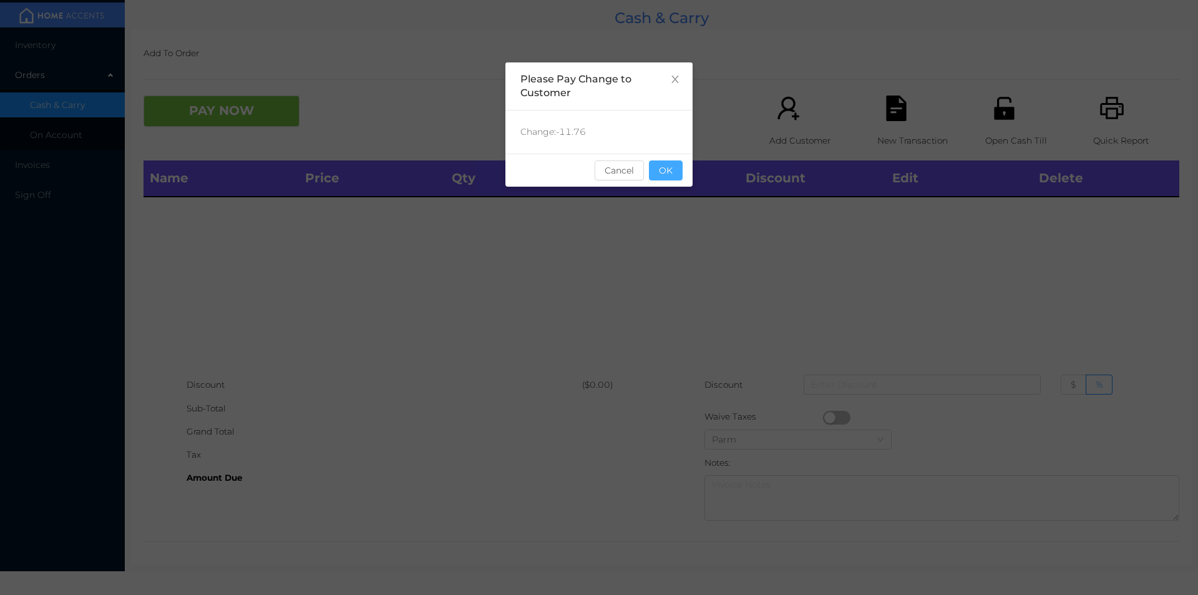
click at [657, 175] on button "OK" at bounding box center [666, 170] width 34 height 20
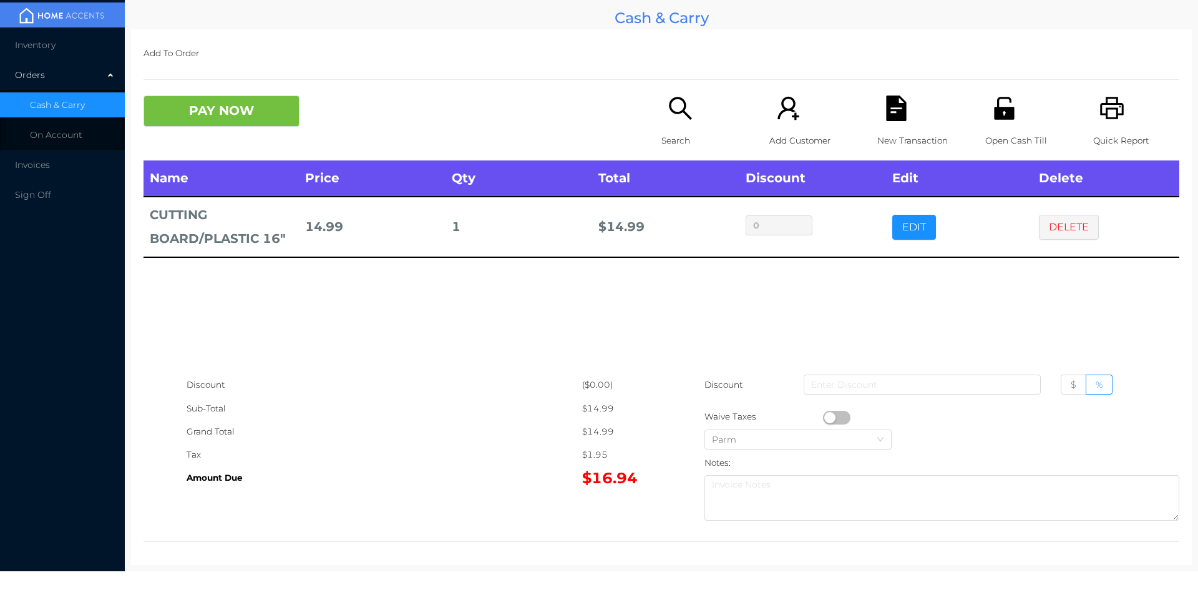
click at [1119, 116] on div "Quick Report" at bounding box center [1136, 127] width 86 height 65
click at [216, 119] on button "PAY NOW" at bounding box center [222, 110] width 156 height 31
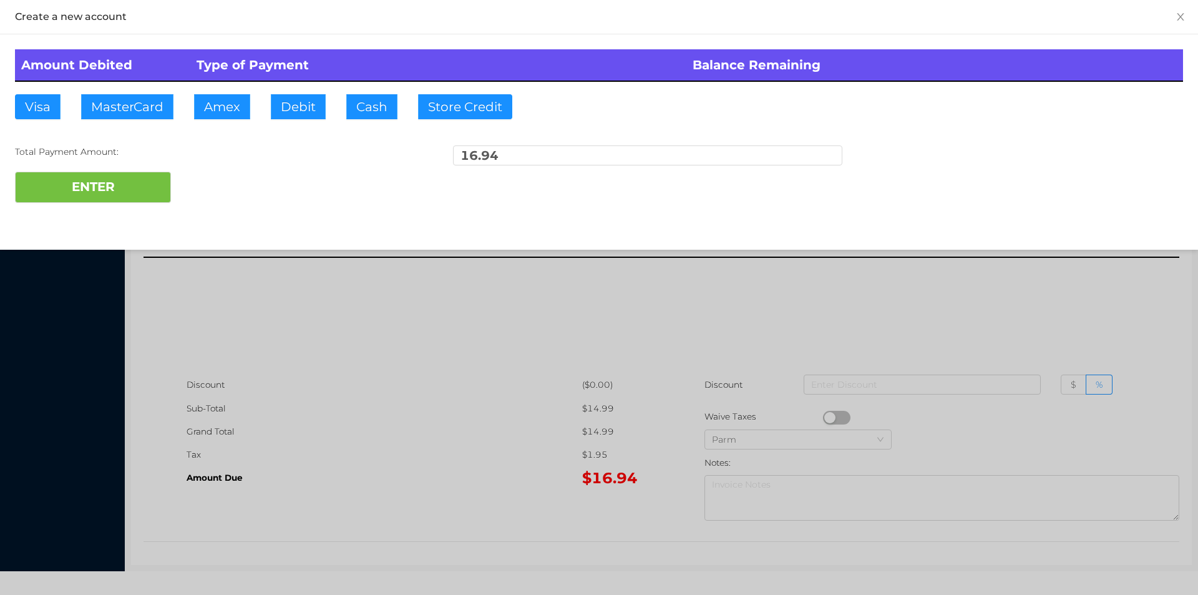
click at [1088, 306] on div at bounding box center [599, 297] width 1198 height 595
click at [1057, 220] on button "DELETE" at bounding box center [1069, 227] width 60 height 25
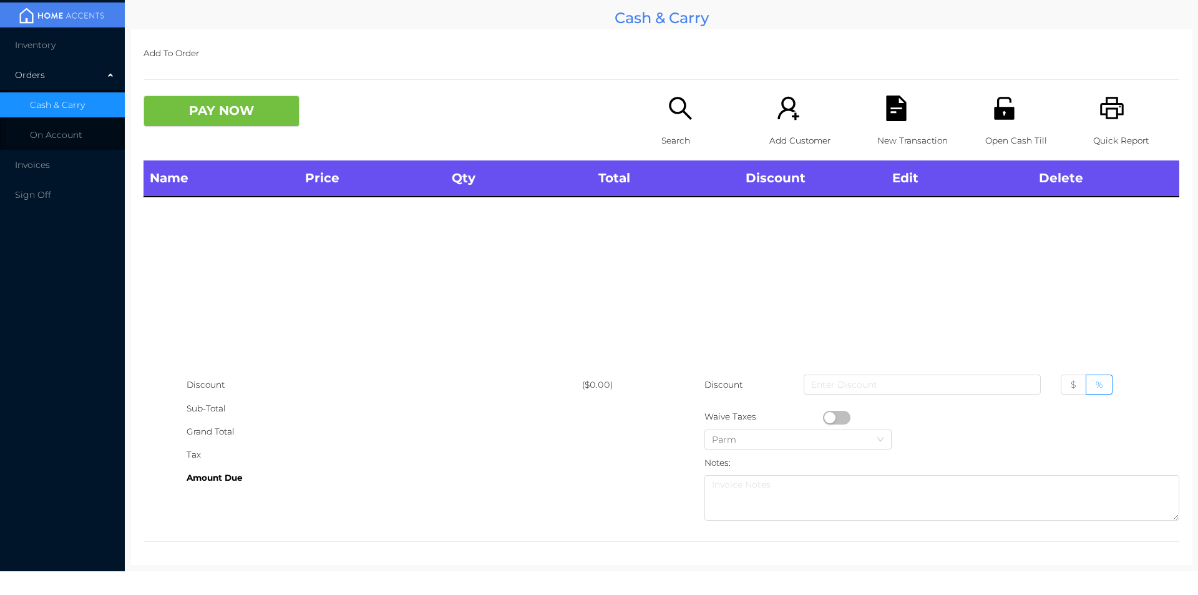
click at [673, 122] on div "Search" at bounding box center [704, 127] width 86 height 65
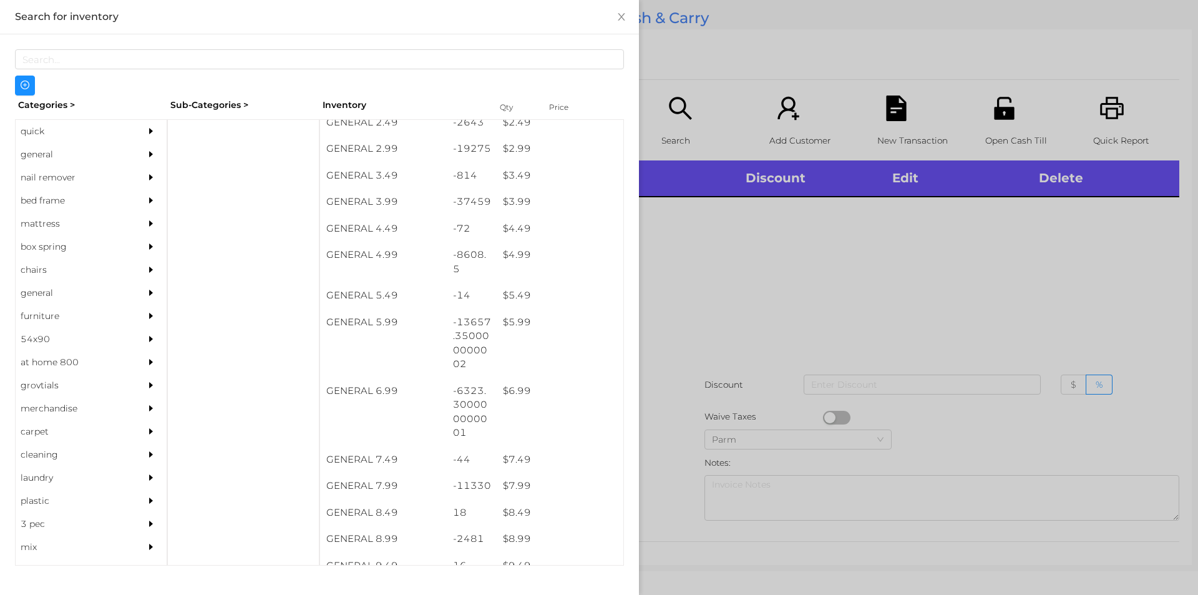
scroll to position [298, 0]
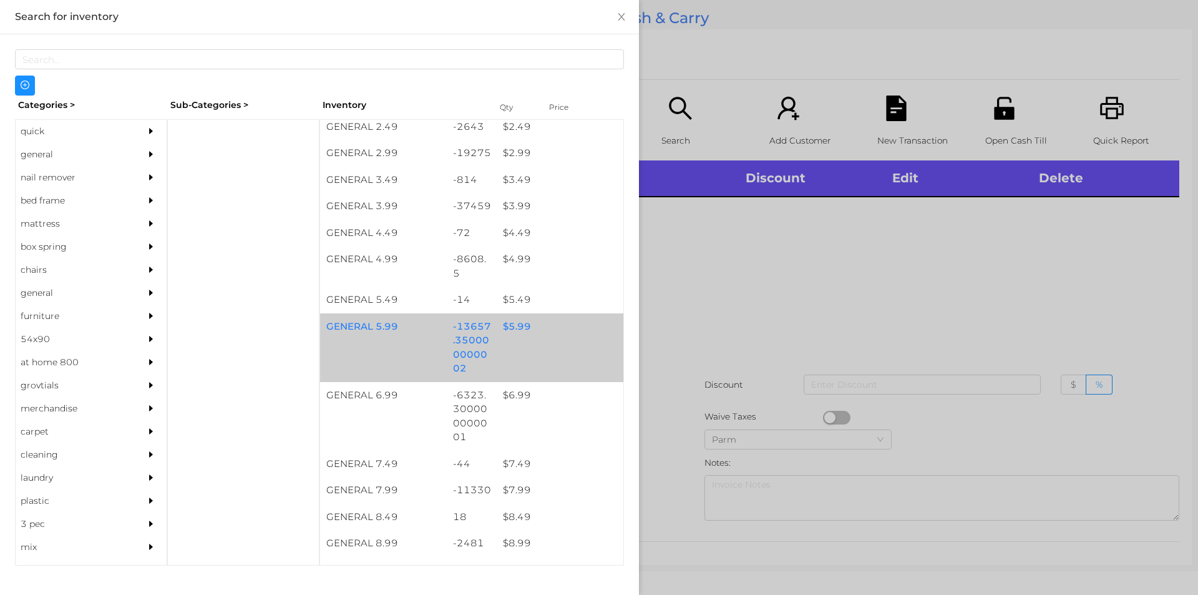
click at [510, 332] on div "$ 5.99" at bounding box center [560, 326] width 127 height 27
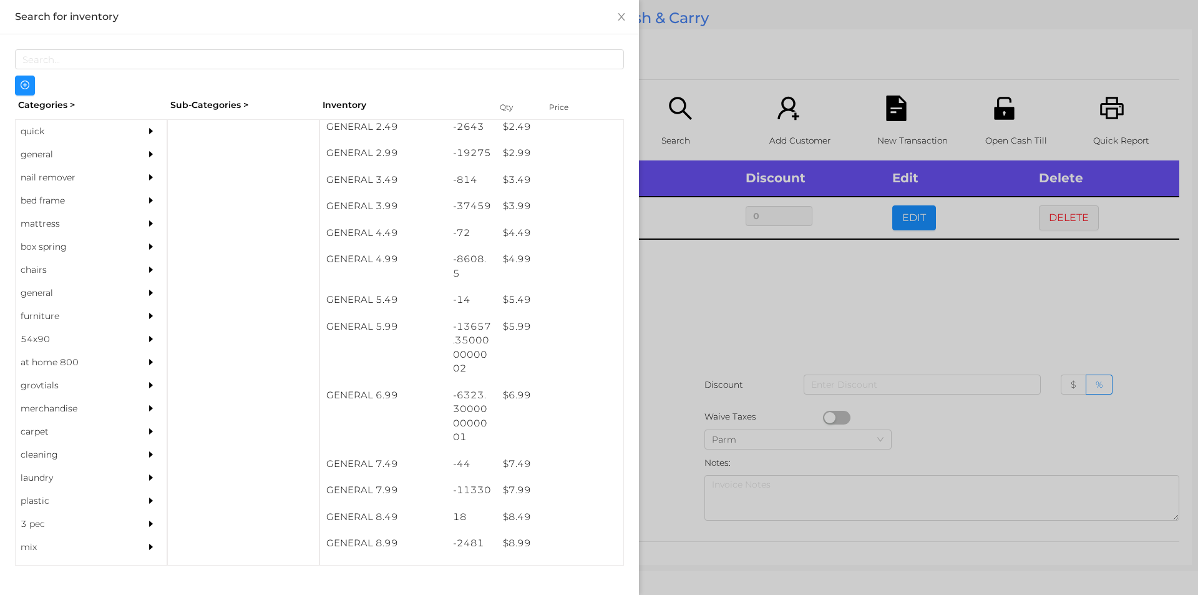
click at [698, 306] on div at bounding box center [599, 297] width 1198 height 595
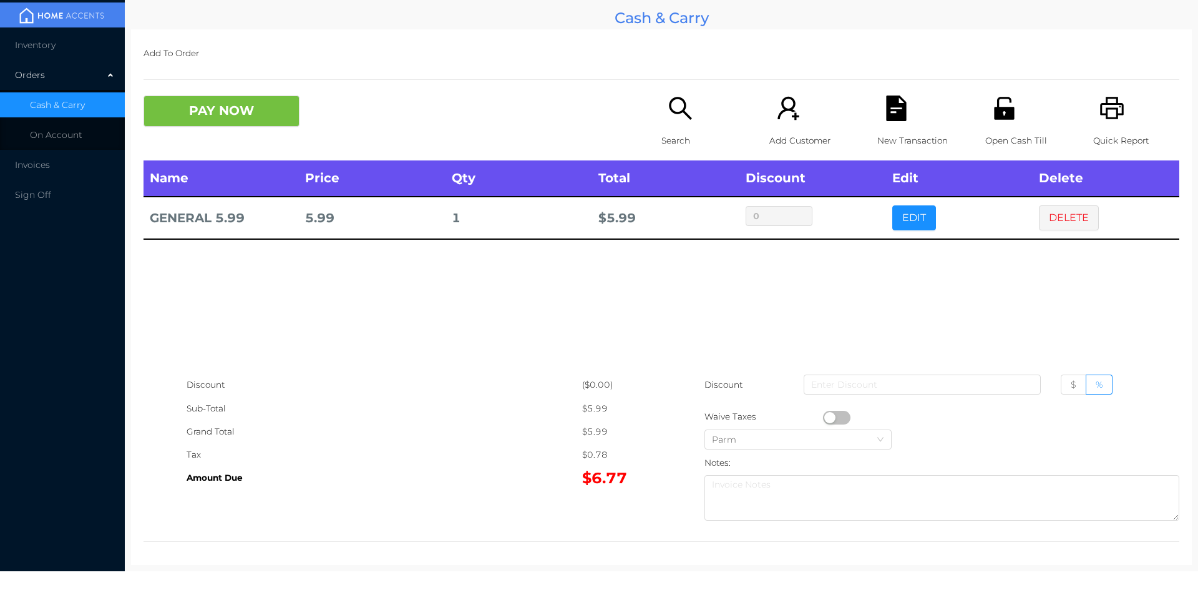
click at [682, 119] on icon "icon: search" at bounding box center [681, 108] width 26 height 26
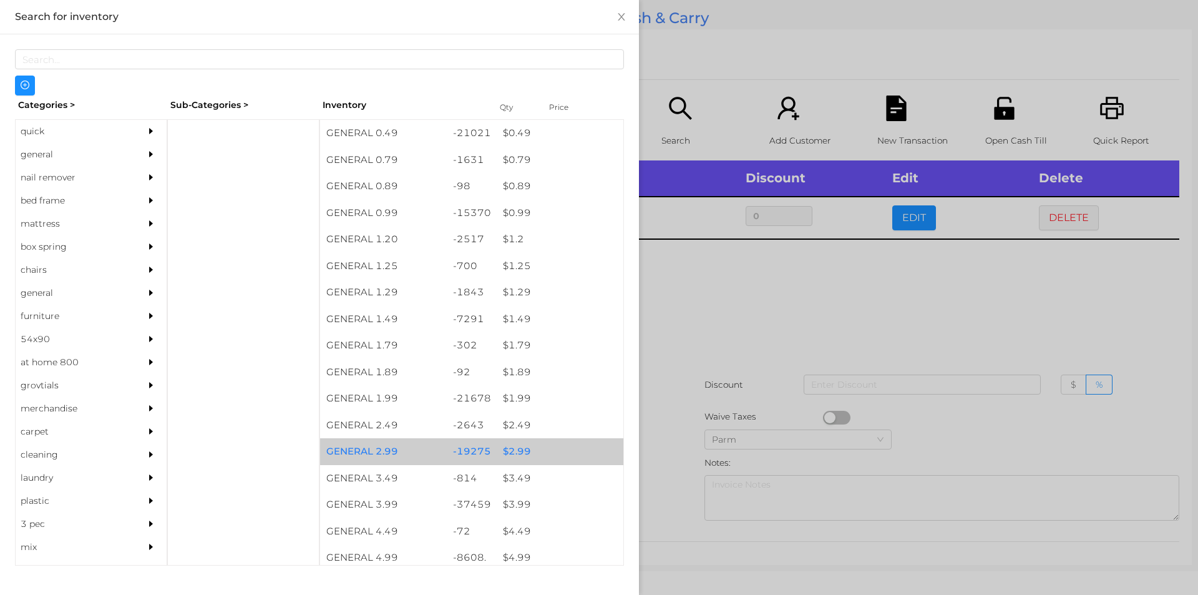
click at [517, 449] on div "$ 2.99" at bounding box center [560, 451] width 127 height 27
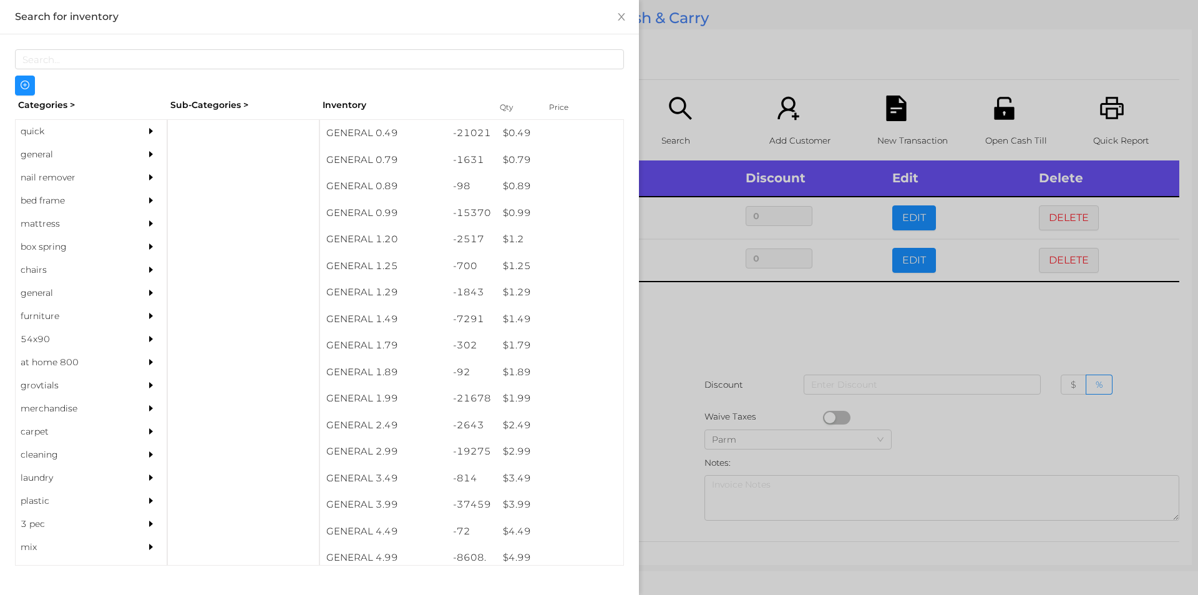
click at [676, 411] on div at bounding box center [599, 297] width 1198 height 595
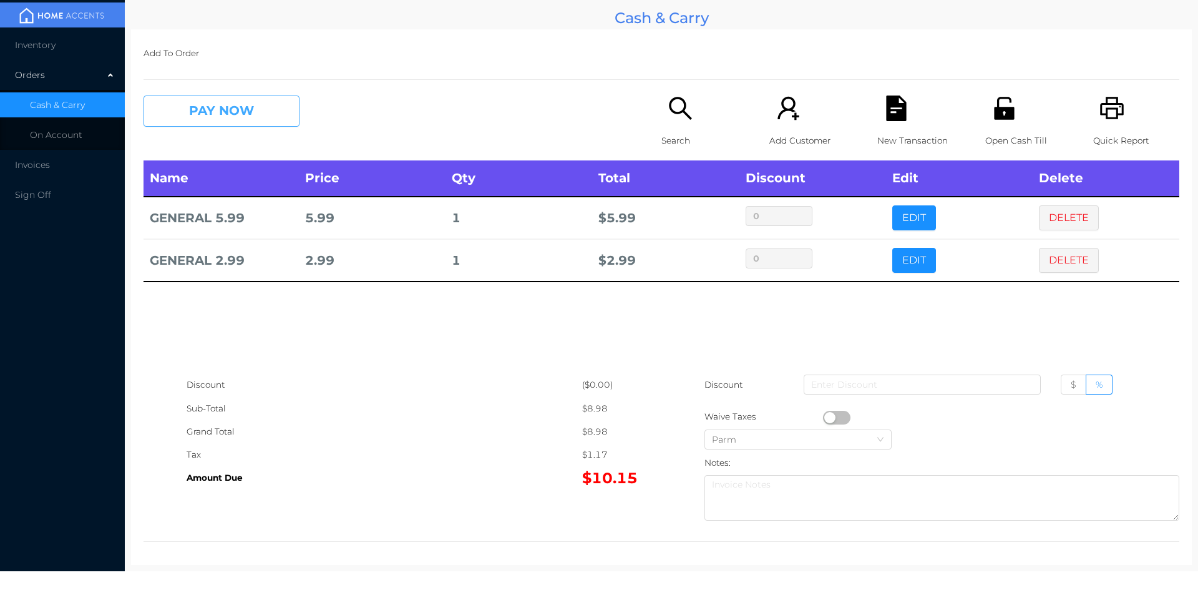
click at [252, 114] on button "PAY NOW" at bounding box center [222, 110] width 156 height 31
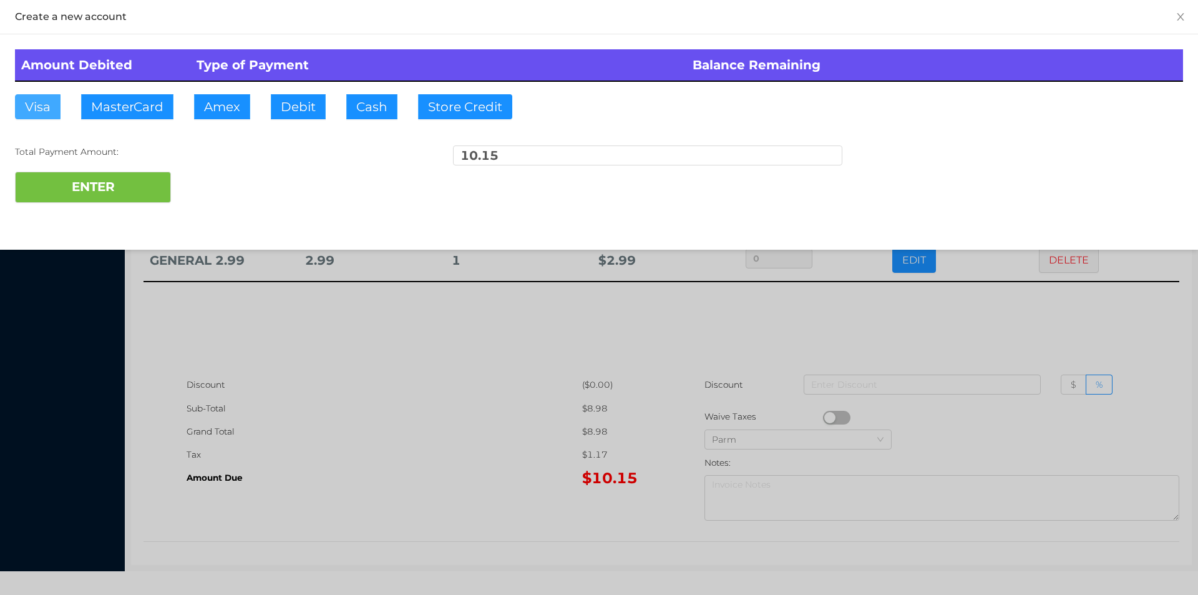
click at [37, 111] on button "Visa" at bounding box center [38, 106] width 46 height 25
click at [71, 213] on div "Amount Debited Type of Payment Balance Remaining Visa MasterCard Amex Debit Cas…" at bounding box center [599, 125] width 1198 height 183
click at [75, 191] on button "ENTER" at bounding box center [93, 187] width 156 height 31
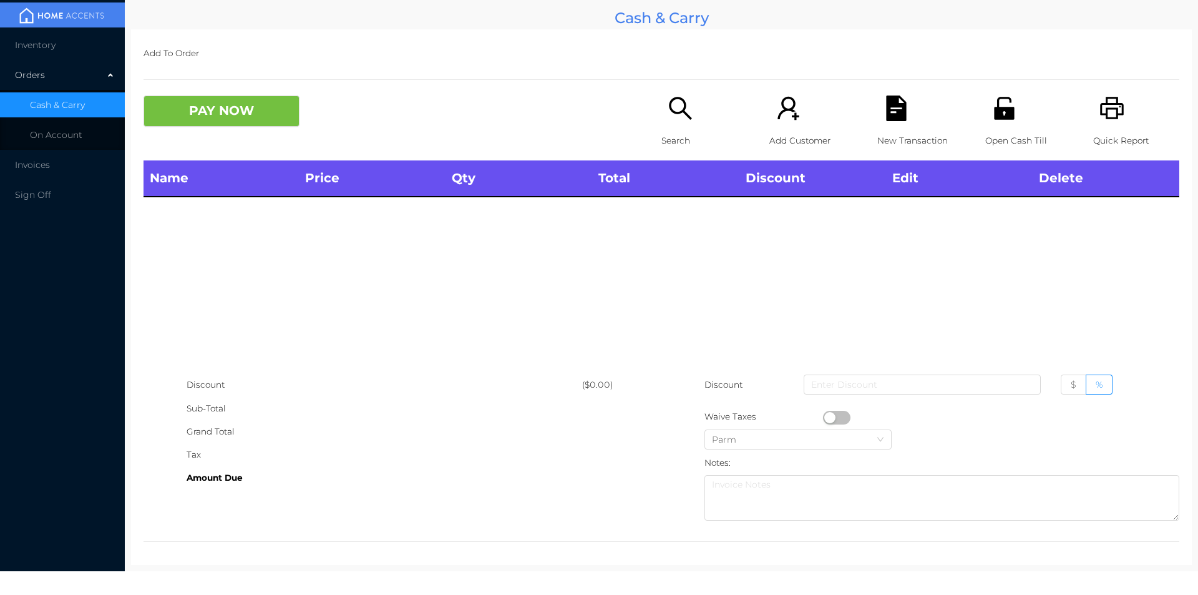
click at [679, 119] on icon "icon: search" at bounding box center [681, 108] width 26 height 26
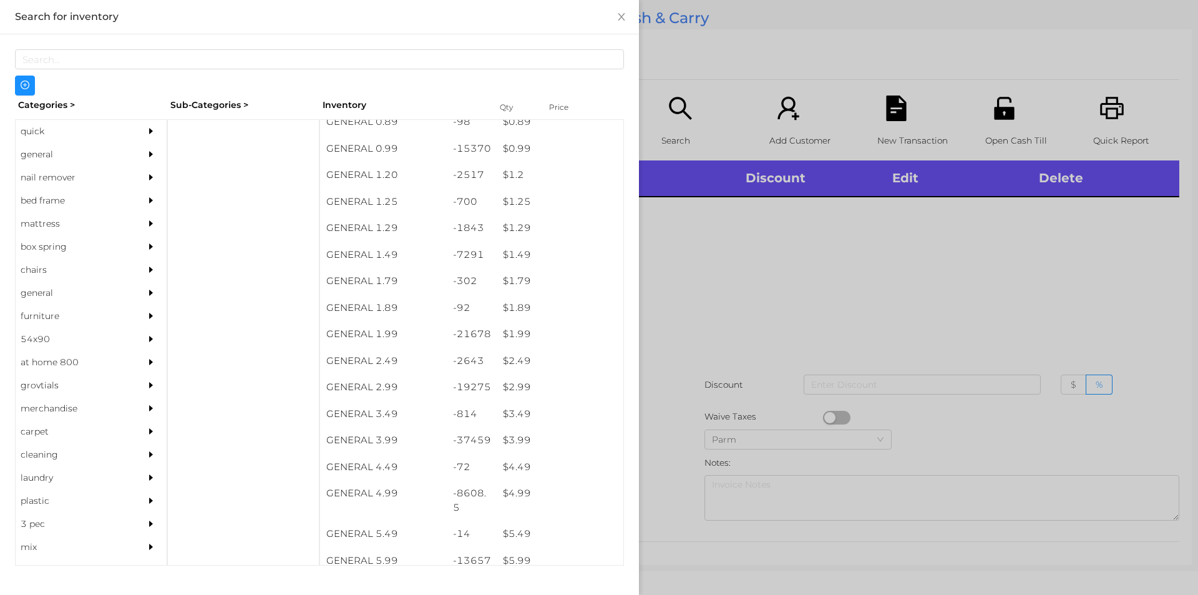
scroll to position [65, 0]
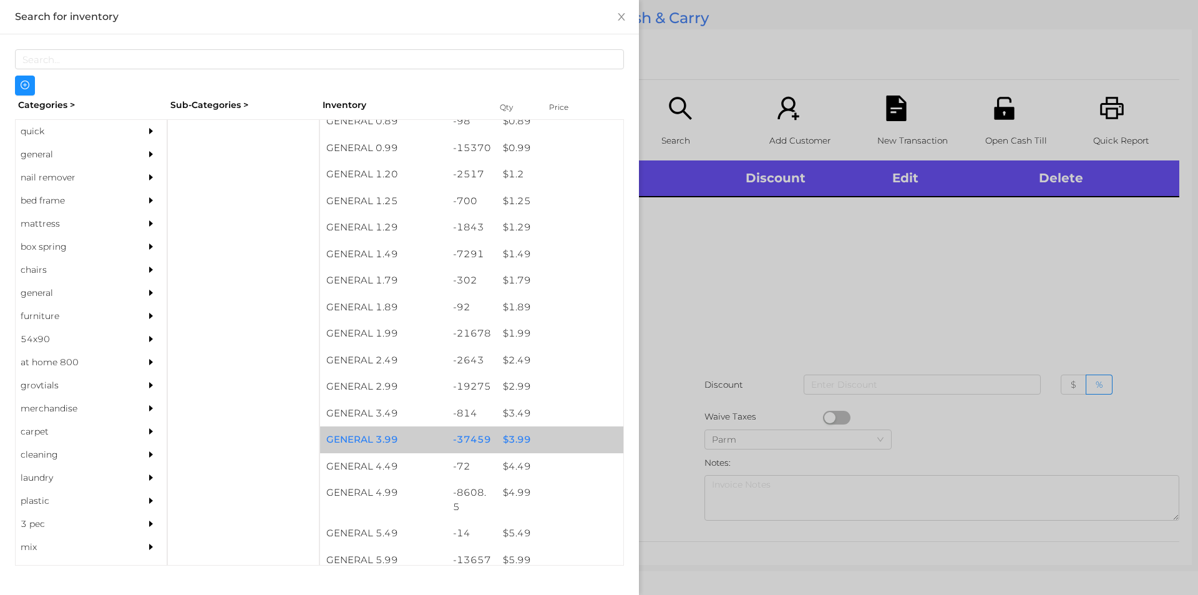
click at [515, 441] on div "$ 3.99" at bounding box center [560, 439] width 127 height 27
click at [509, 430] on div "$ 3.99" at bounding box center [560, 439] width 127 height 27
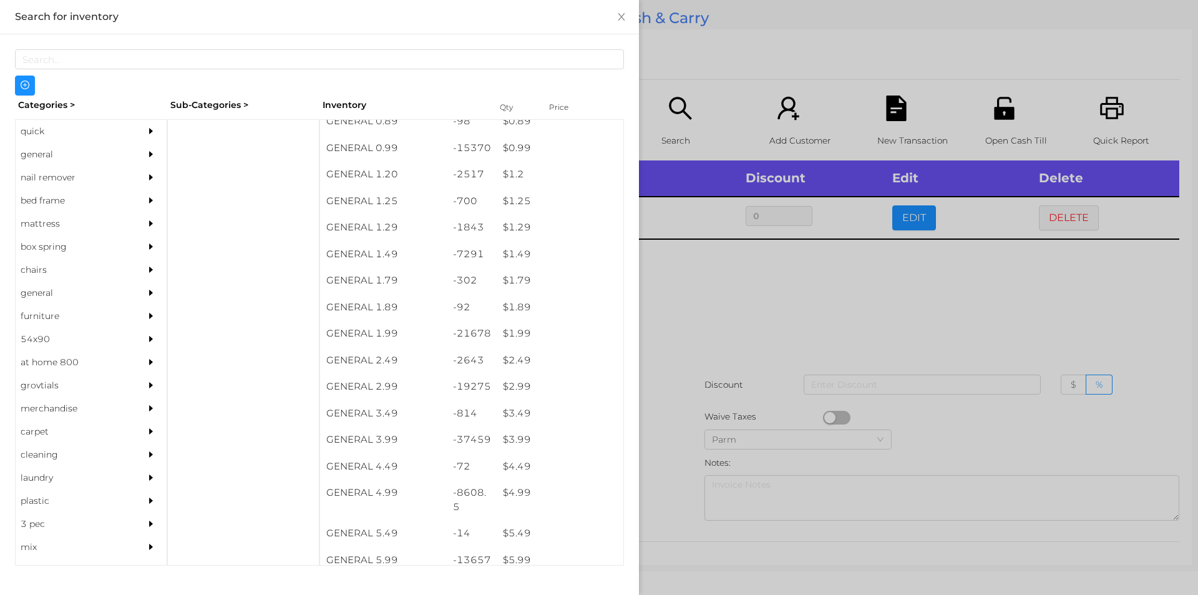
click at [696, 302] on div at bounding box center [599, 297] width 1198 height 595
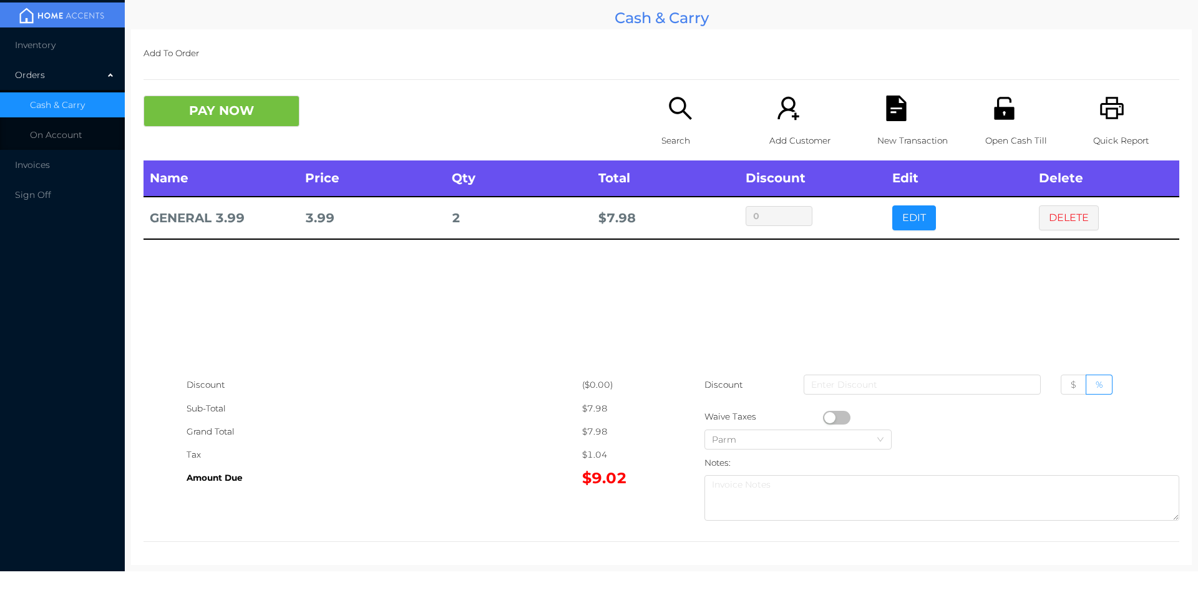
click at [675, 112] on icon "icon: search" at bounding box center [680, 108] width 22 height 22
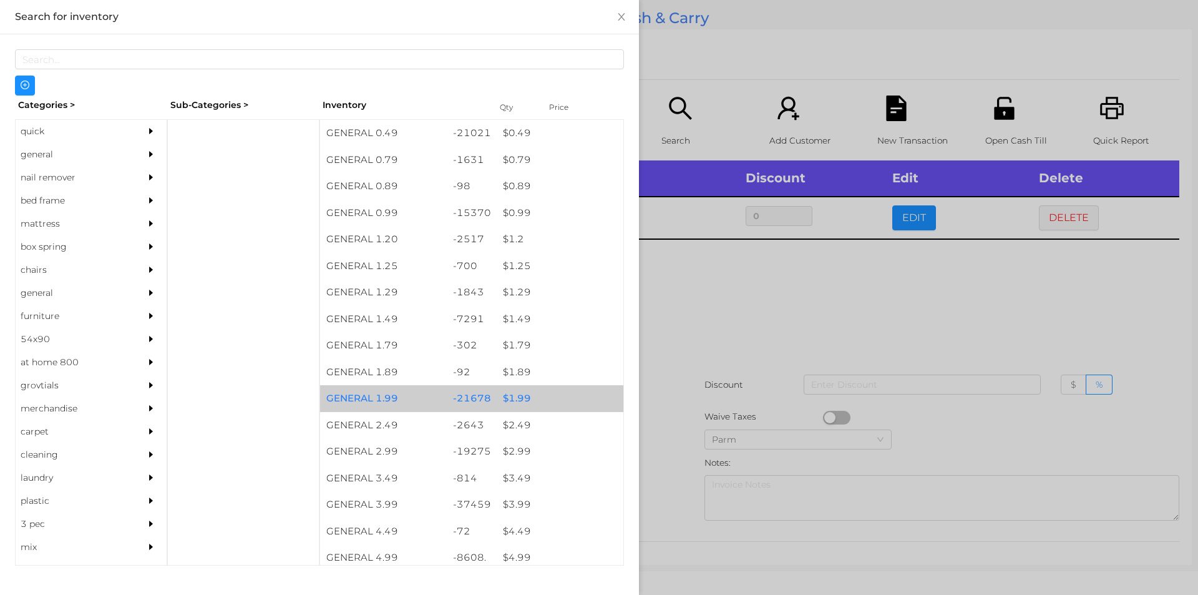
click at [524, 396] on div "$ 1.99" at bounding box center [560, 398] width 127 height 27
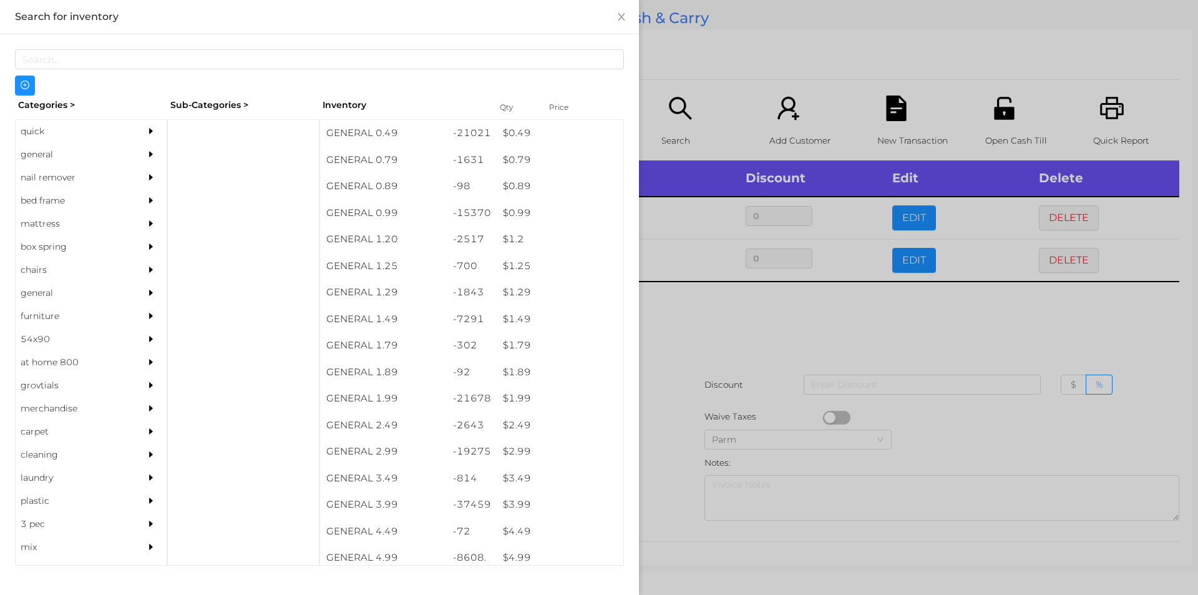
click at [685, 360] on div at bounding box center [599, 297] width 1198 height 595
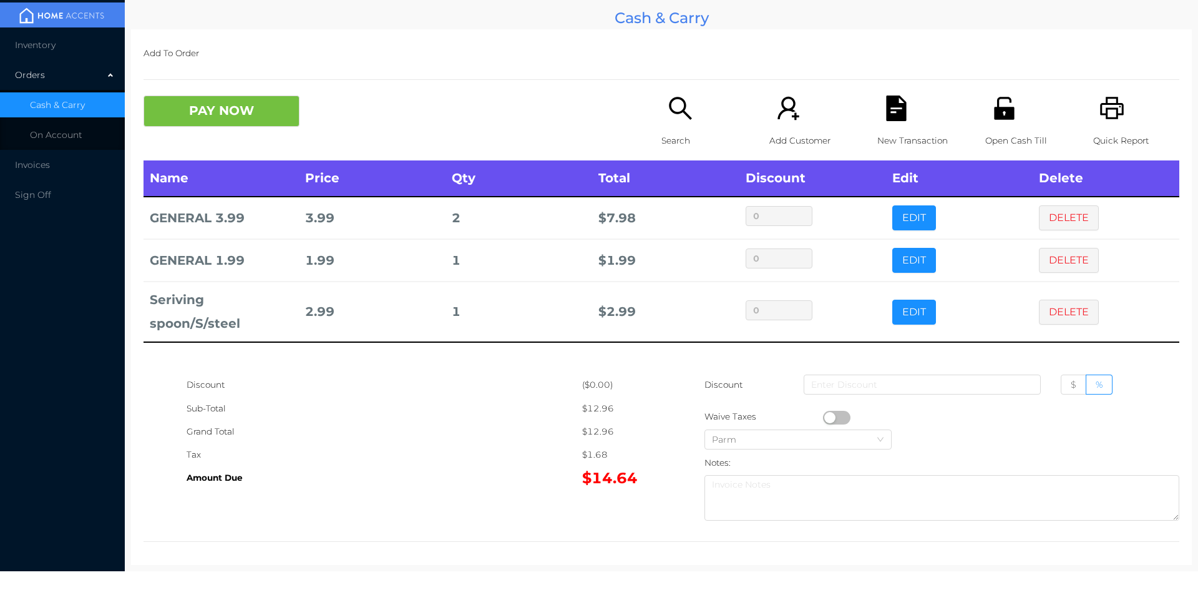
click at [180, 119] on button "PAY NOW" at bounding box center [222, 110] width 156 height 31
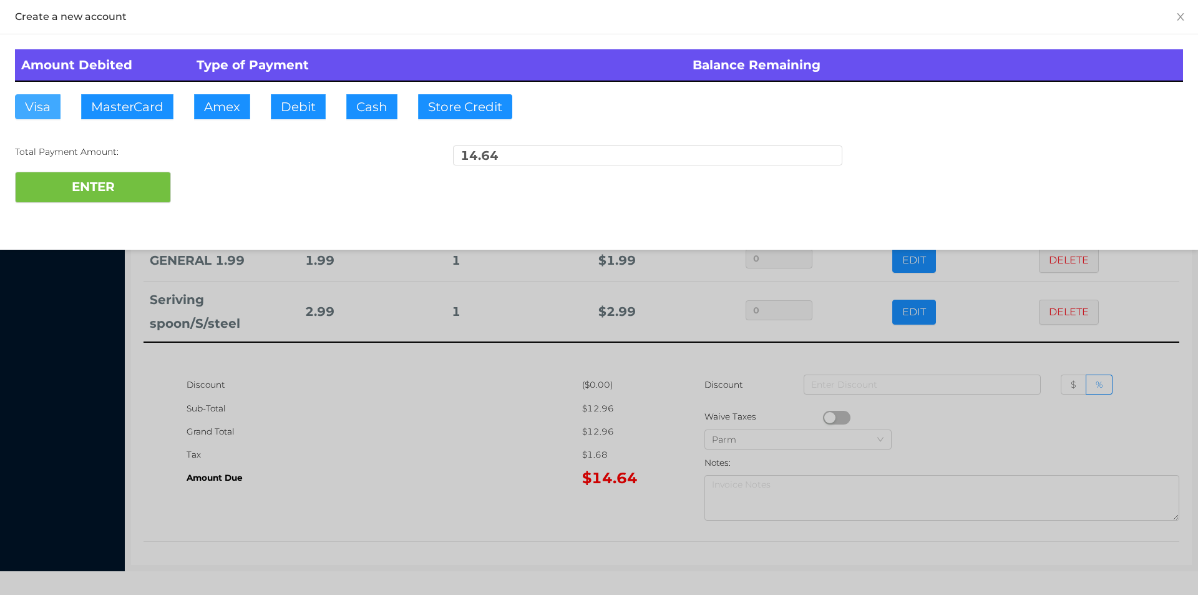
click at [44, 110] on button "Visa" at bounding box center [38, 106] width 46 height 25
click at [64, 191] on button "ENTER" at bounding box center [93, 187] width 156 height 31
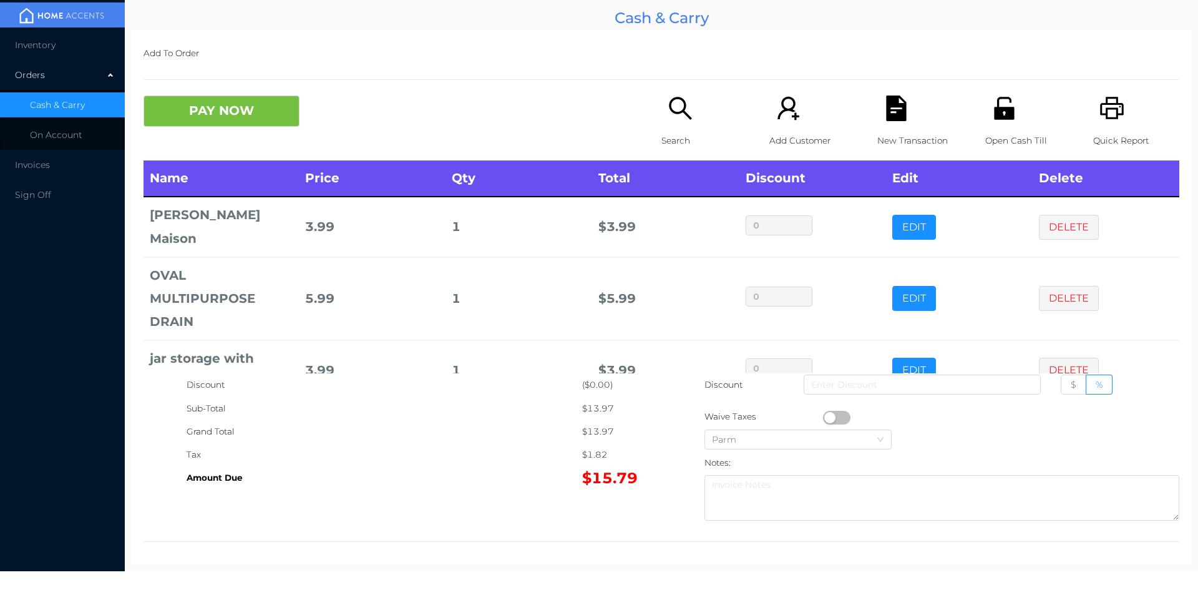
click at [673, 125] on div "Search" at bounding box center [704, 127] width 86 height 65
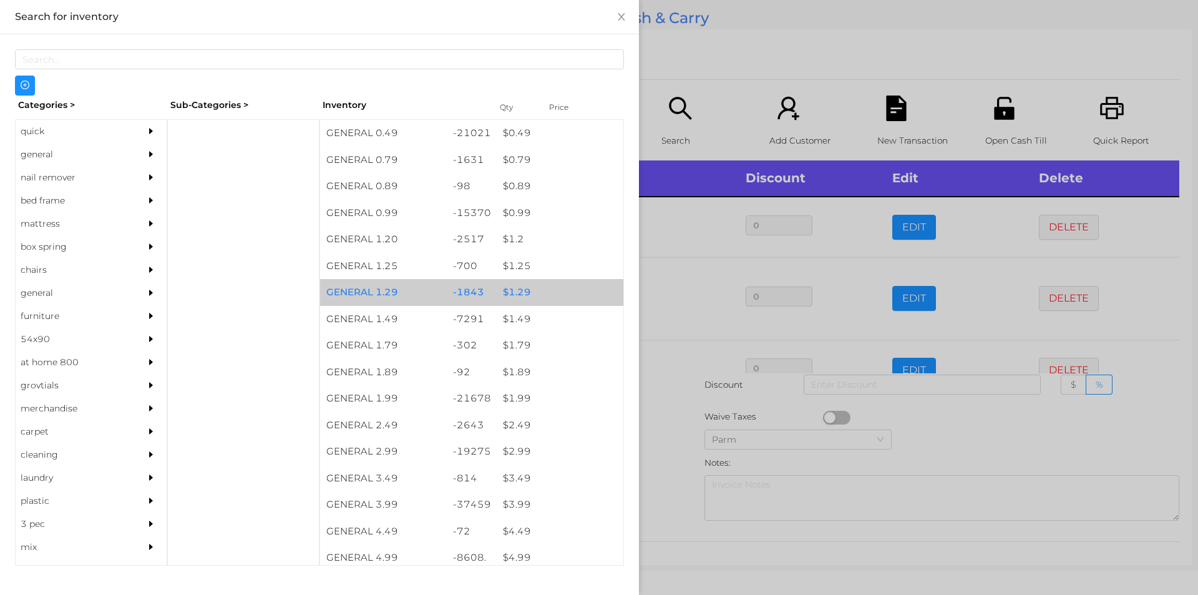
click at [520, 288] on div "$ 1.29" at bounding box center [560, 292] width 127 height 27
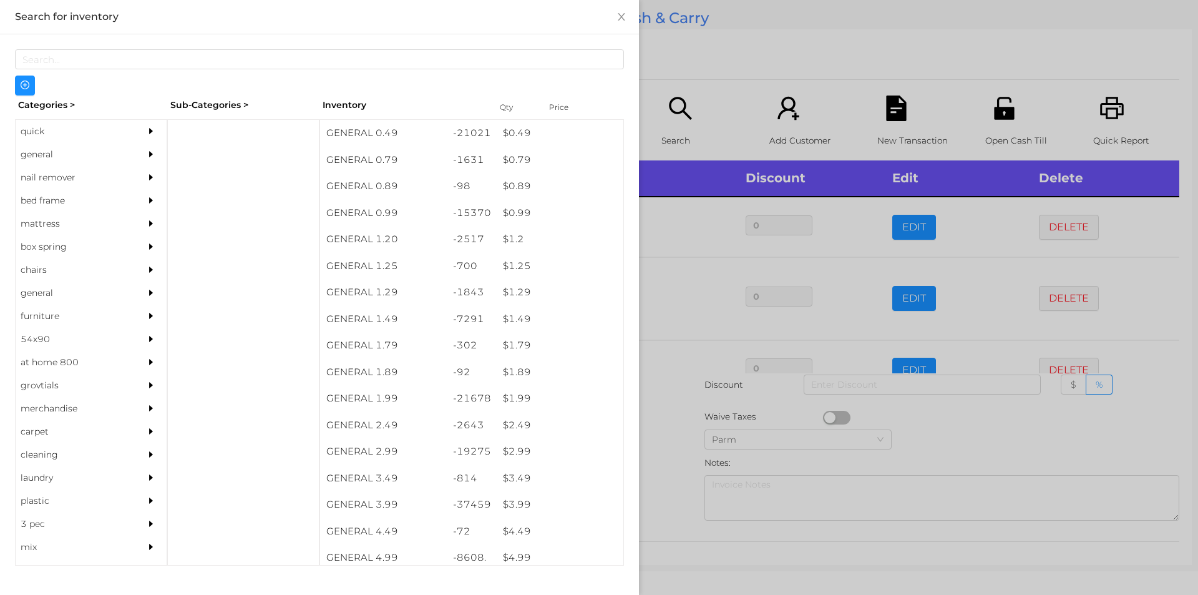
click at [654, 438] on div at bounding box center [599, 297] width 1198 height 595
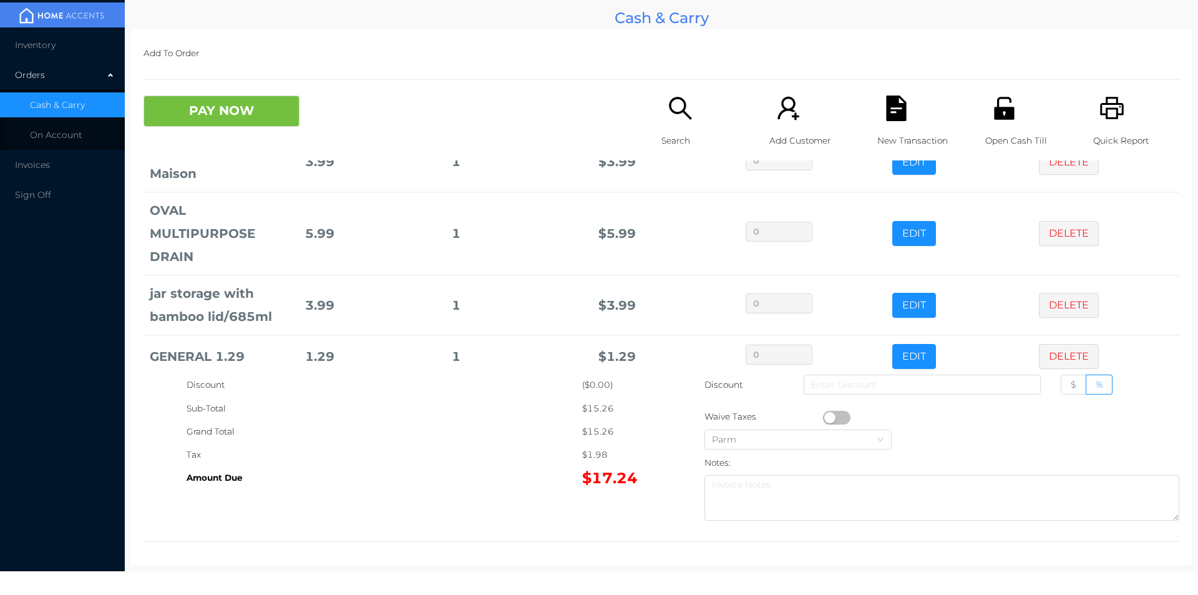
click at [233, 112] on button "PAY NOW" at bounding box center [222, 110] width 156 height 31
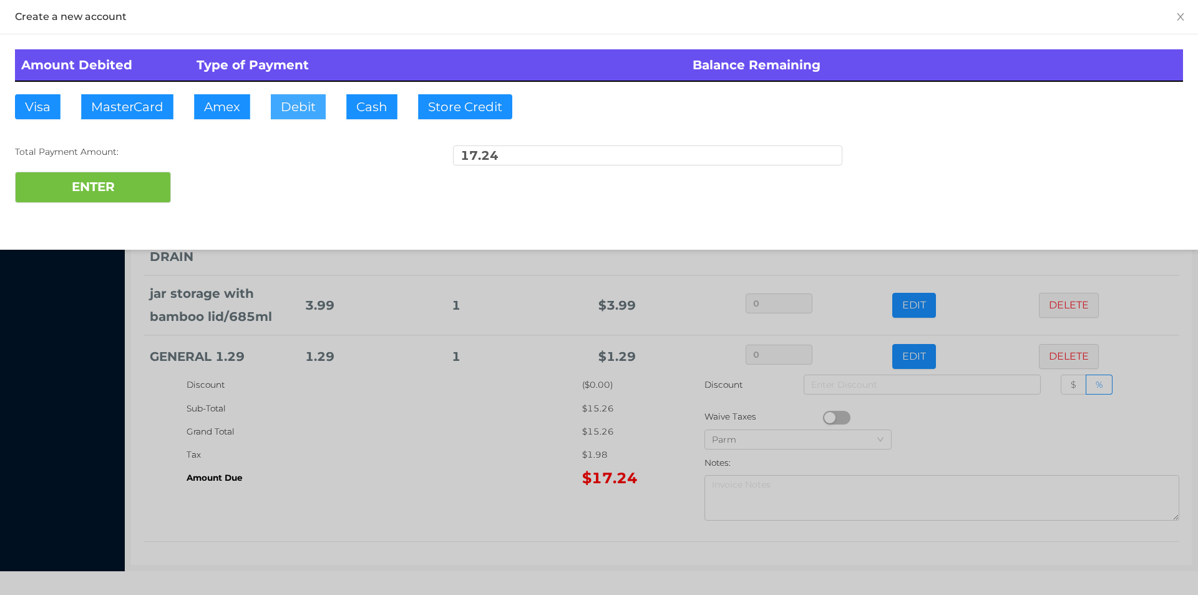
click at [290, 112] on button "Debit" at bounding box center [298, 106] width 55 height 25
click at [118, 187] on button "ENTER" at bounding box center [93, 187] width 156 height 31
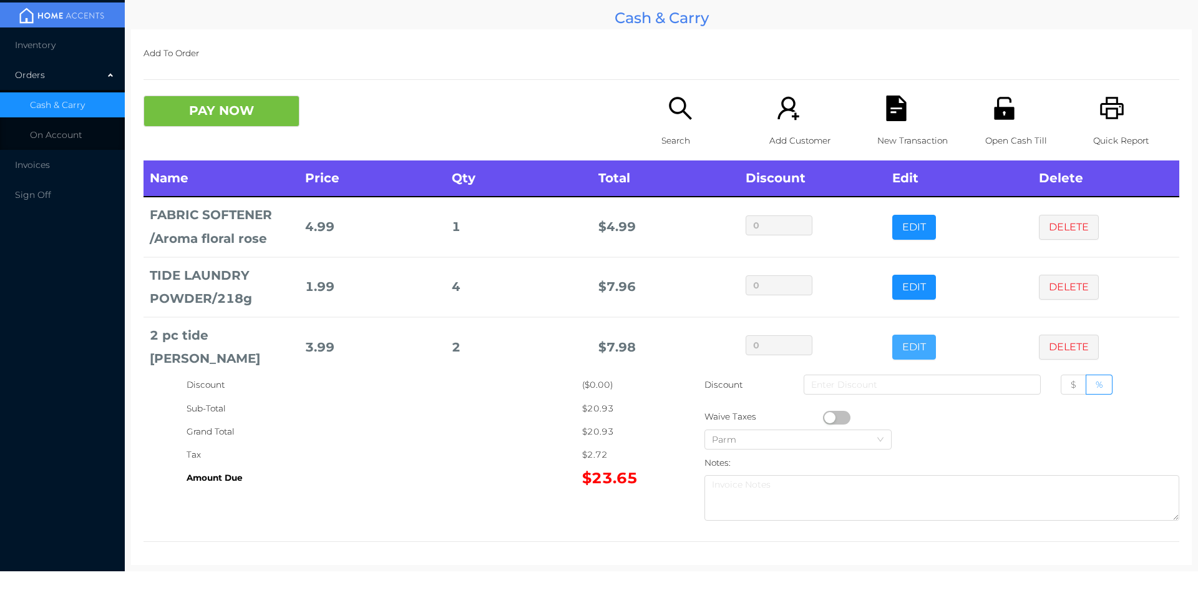
click at [904, 343] on button "EDIT" at bounding box center [914, 346] width 44 height 25
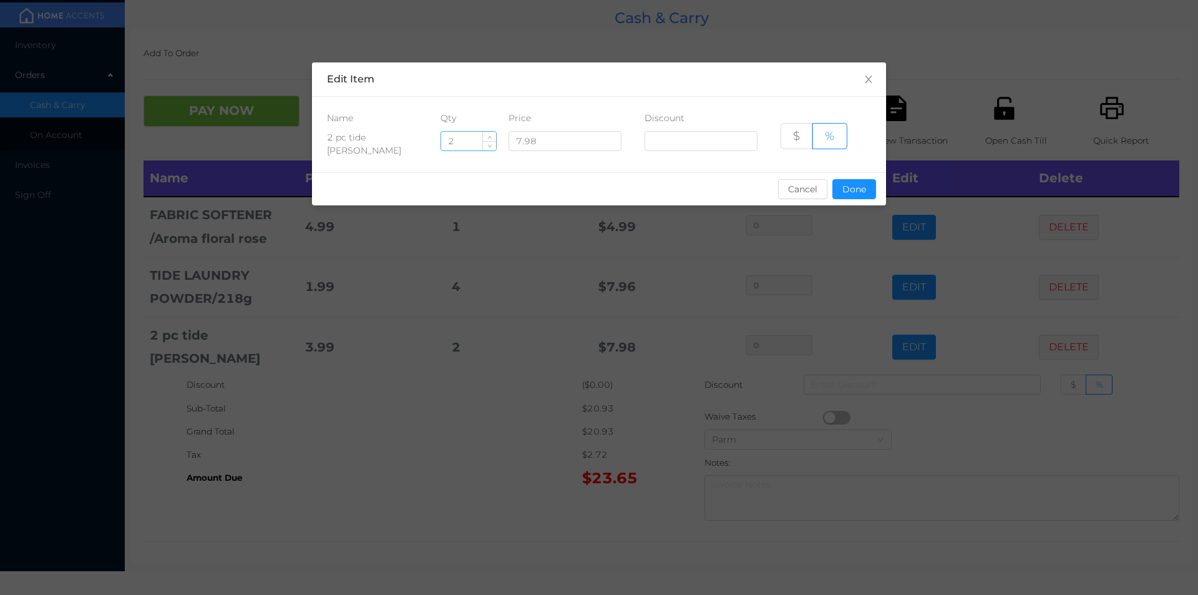
click at [464, 144] on input "2" at bounding box center [468, 141] width 55 height 19
type input "1"
click at [491, 472] on div "sentinelStart Edit Item Name Qty Price Discount 2 pc tide lundry 1 7.98 $ % Can…" at bounding box center [599, 297] width 1198 height 595
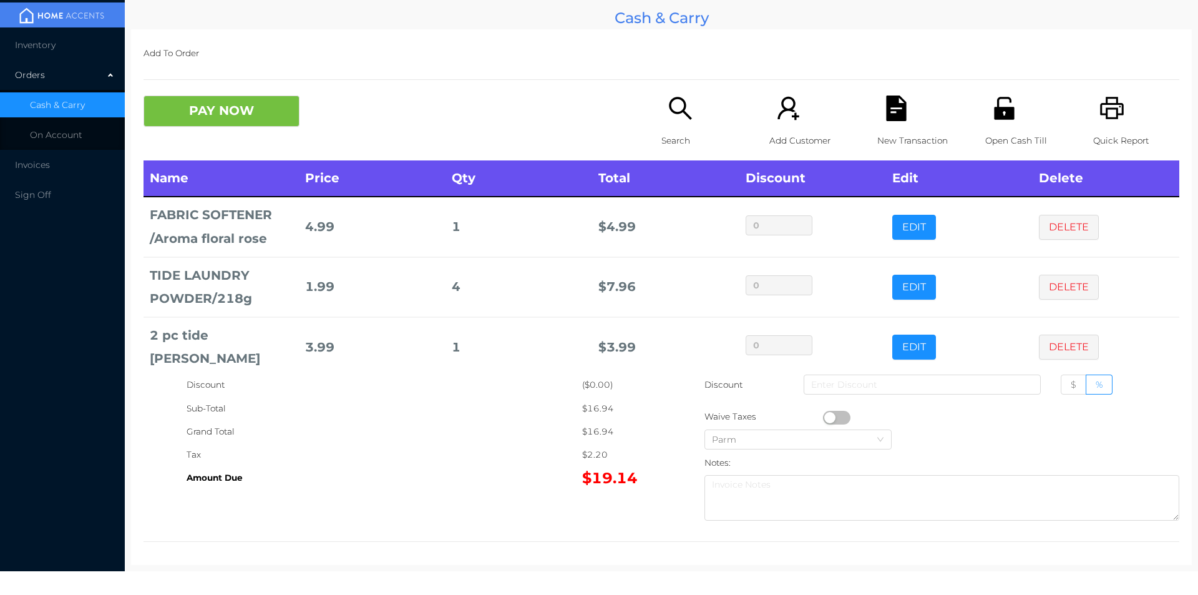
click at [895, 119] on icon "icon: file-text" at bounding box center [896, 108] width 20 height 26
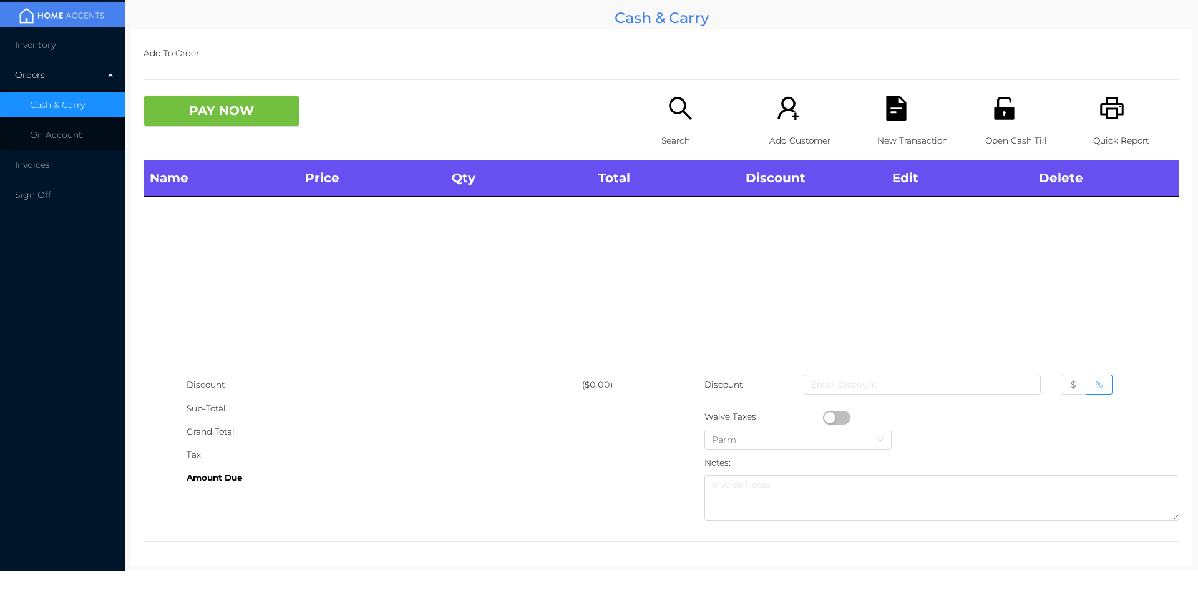
click at [1123, 140] on p "Quick Report" at bounding box center [1136, 140] width 86 height 23
click at [222, 82] on div "Add To Order PAY NOW Search Add Customer New Transaction Open Cash Till Quick R…" at bounding box center [661, 296] width 1061 height 535
click at [257, 285] on div "Name Price Qty Total Discount Edit Delete" at bounding box center [662, 266] width 1036 height 213
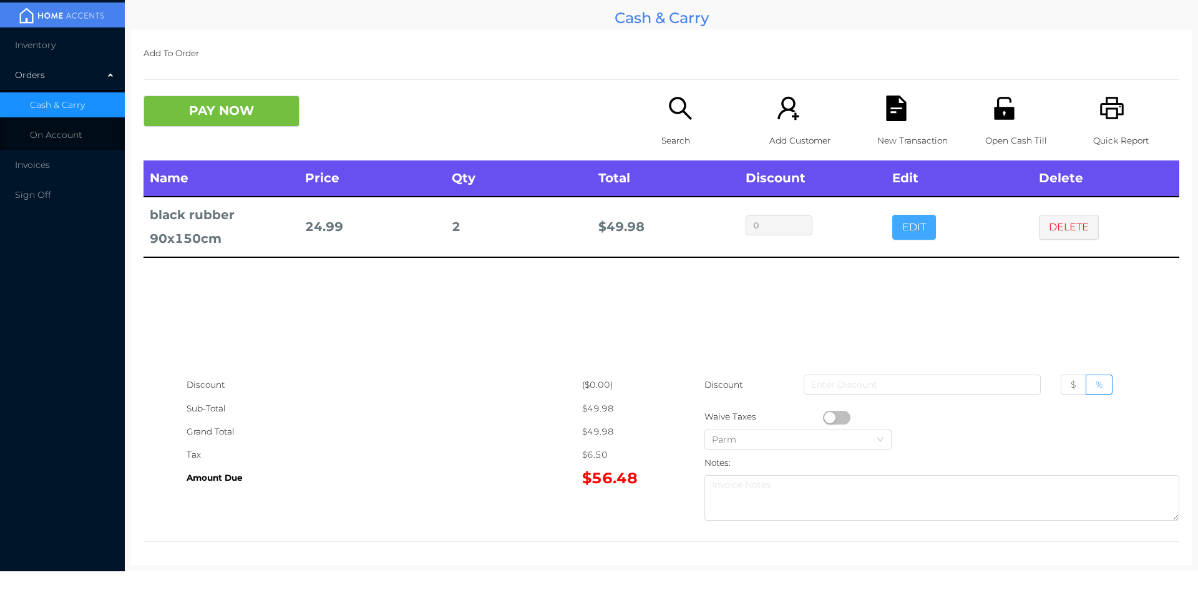
click at [914, 237] on button "EDIT" at bounding box center [914, 227] width 44 height 25
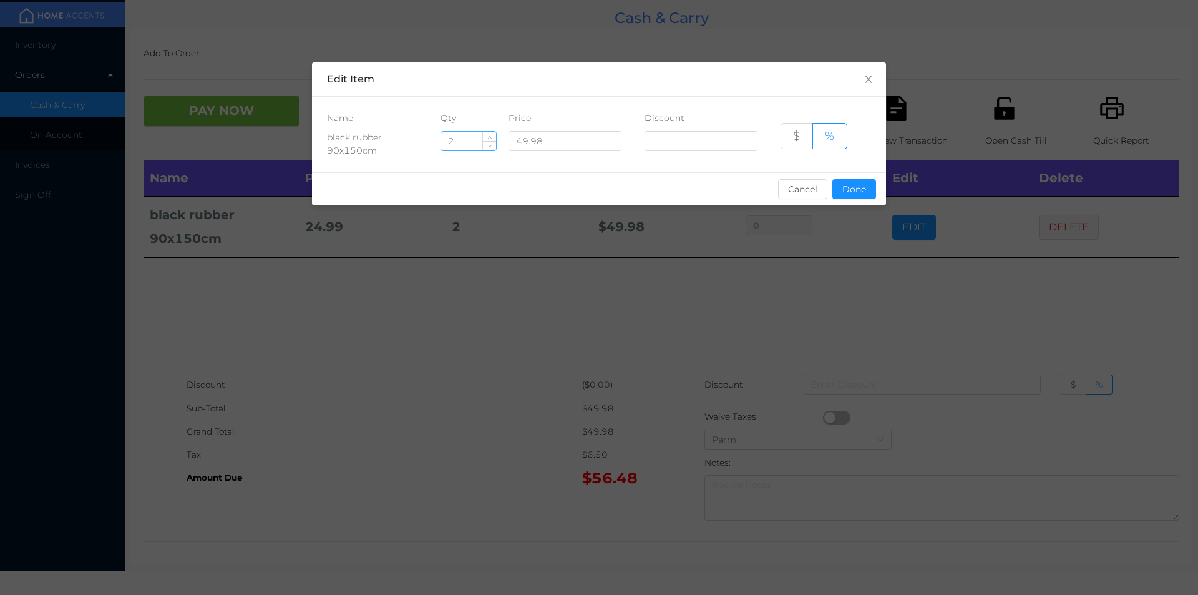
click at [479, 139] on input "2" at bounding box center [468, 141] width 55 height 19
type input "1"
click at [859, 192] on button "Done" at bounding box center [854, 189] width 44 height 20
type input "0%"
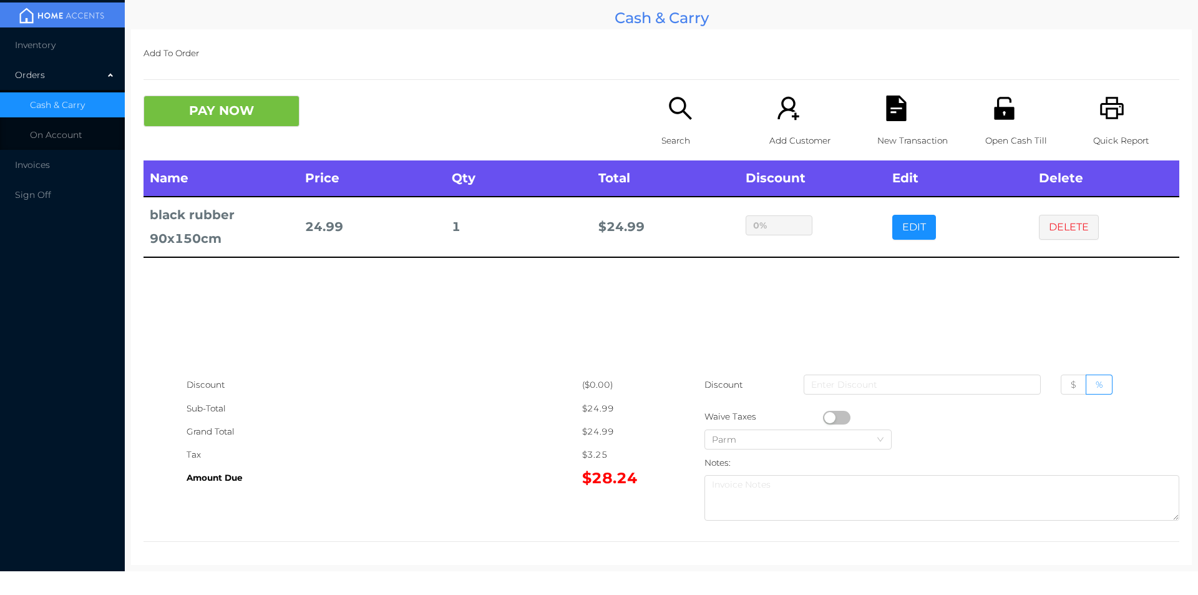
click at [848, 274] on div "sentinelStart Edit Item Name Qty Price Discount black rubber 90x150cm 1 49.98 $…" at bounding box center [599, 297] width 1198 height 595
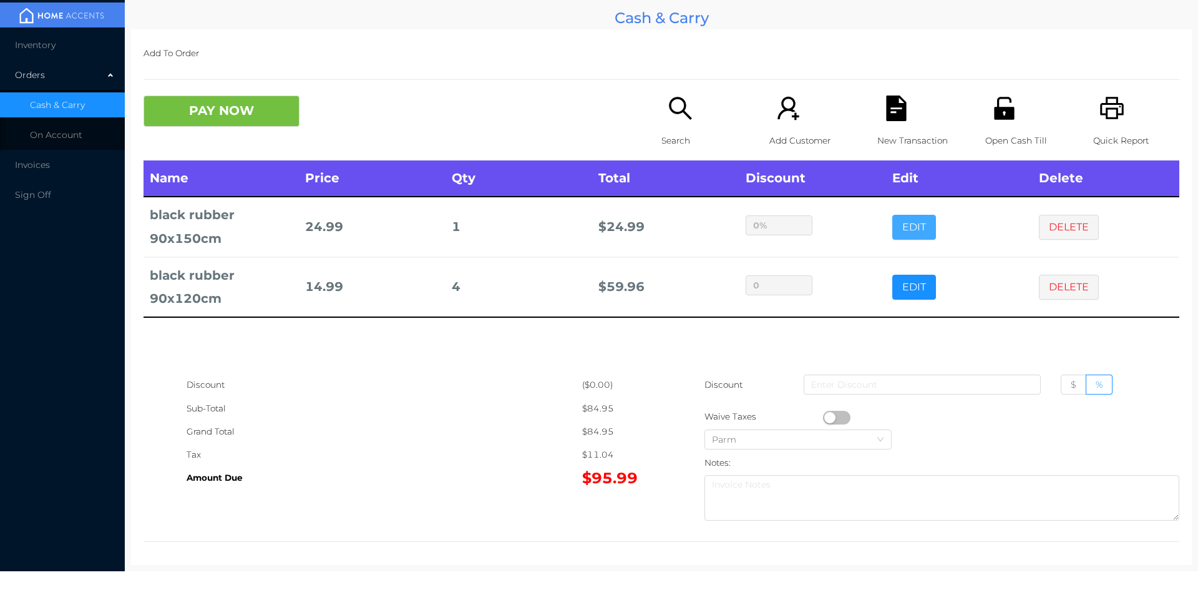
click at [916, 229] on button "EDIT" at bounding box center [914, 227] width 44 height 25
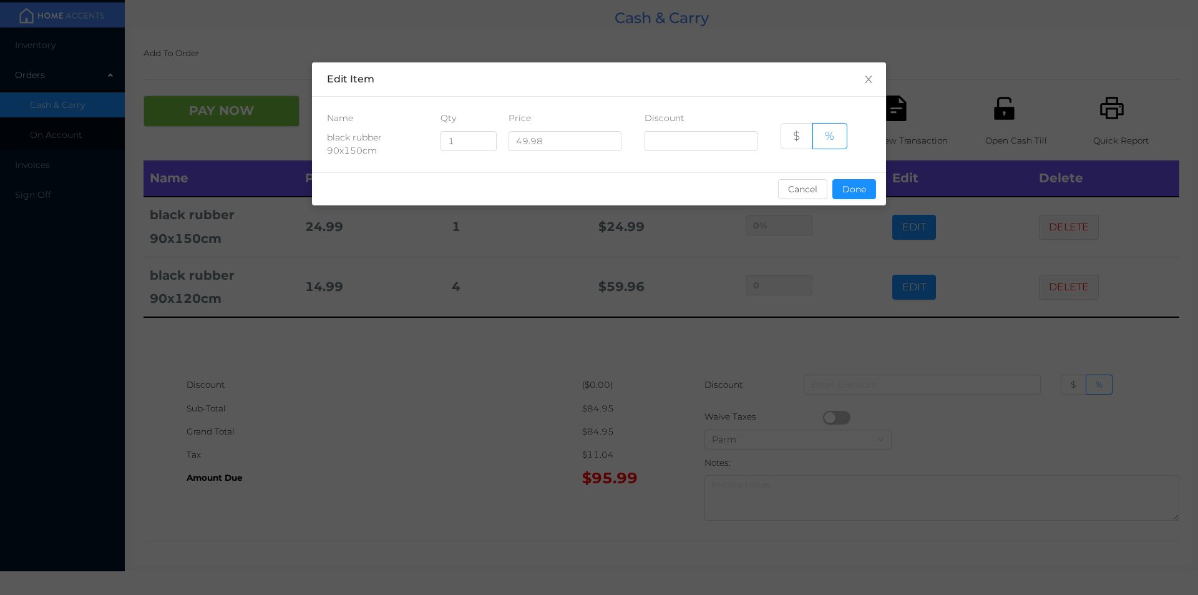
click at [1063, 220] on div "sentinelStart Edit Item Name Qty Price Discount black rubber 90x150cm 1 49.98 $…" at bounding box center [599, 297] width 1198 height 595
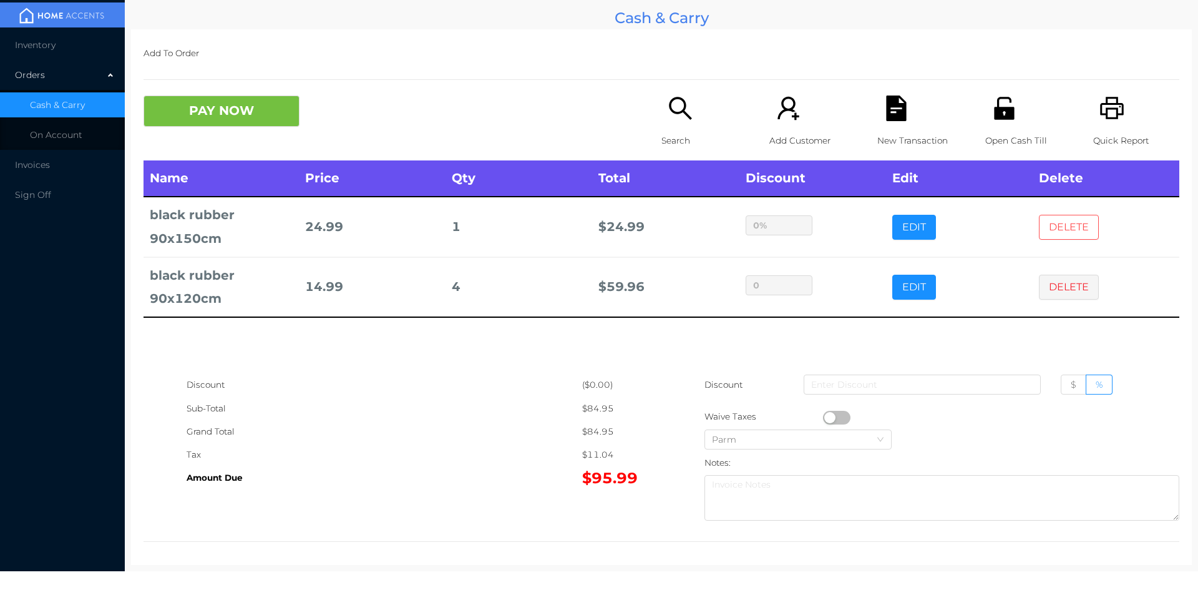
click at [1063, 239] on button "DELETE" at bounding box center [1069, 227] width 60 height 25
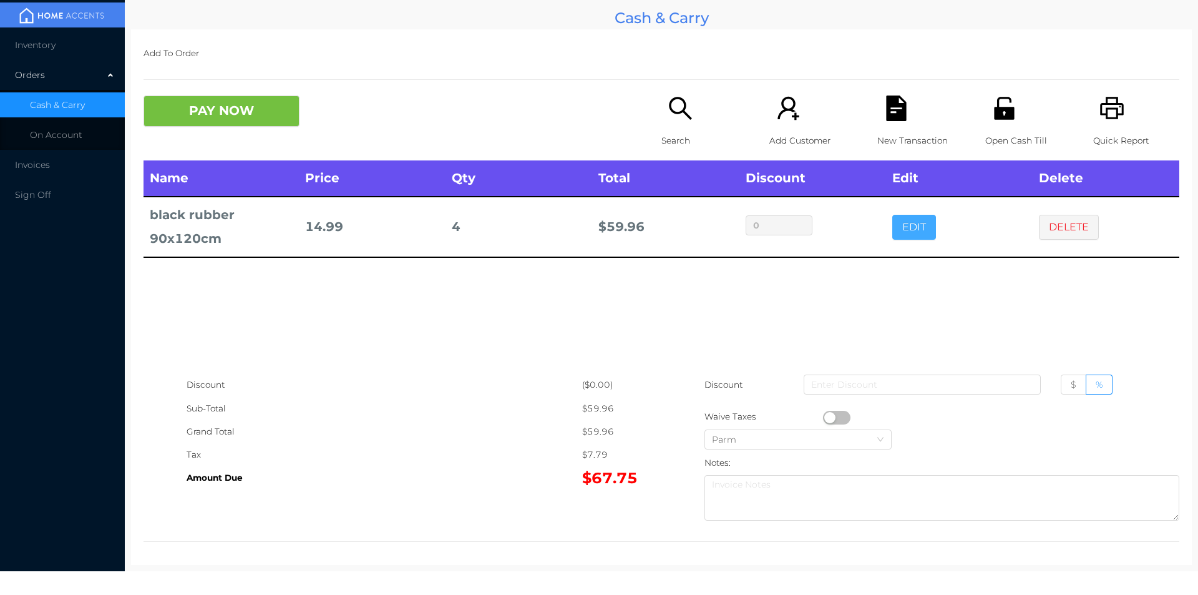
click at [897, 225] on button "EDIT" at bounding box center [914, 227] width 44 height 25
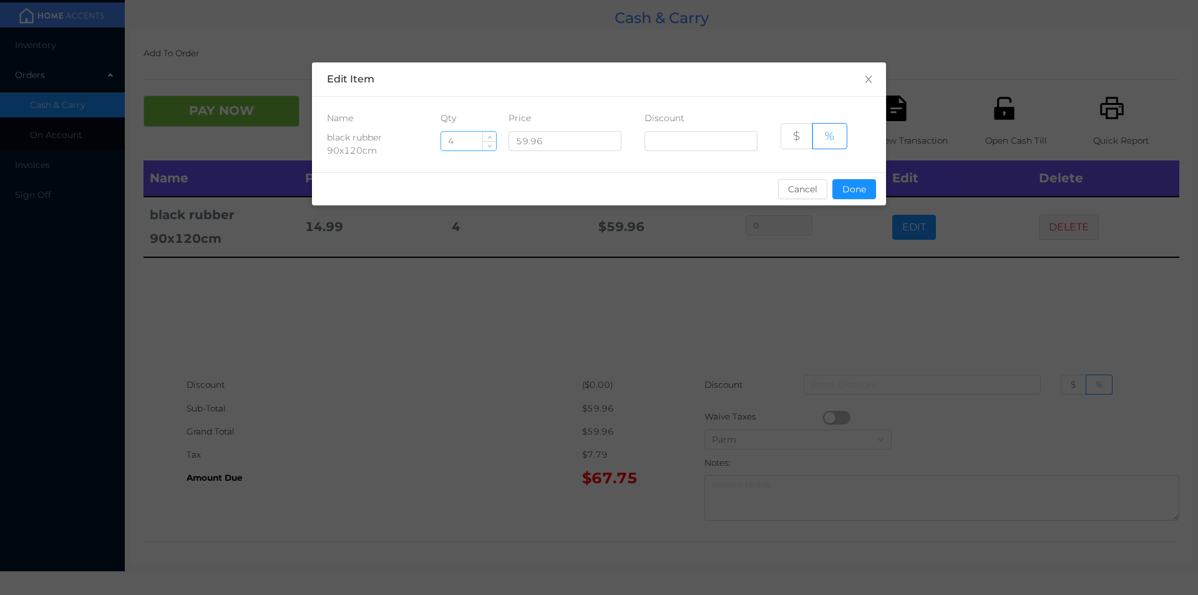
click at [474, 139] on input "4" at bounding box center [468, 141] width 55 height 19
type input "3"
click at [854, 192] on button "Done" at bounding box center [854, 189] width 44 height 20
click at [833, 275] on div "sentinelStart Edit Item Name Qty Price Discount black rubber 90x120cm 3 59.96 $…" at bounding box center [599, 297] width 1198 height 595
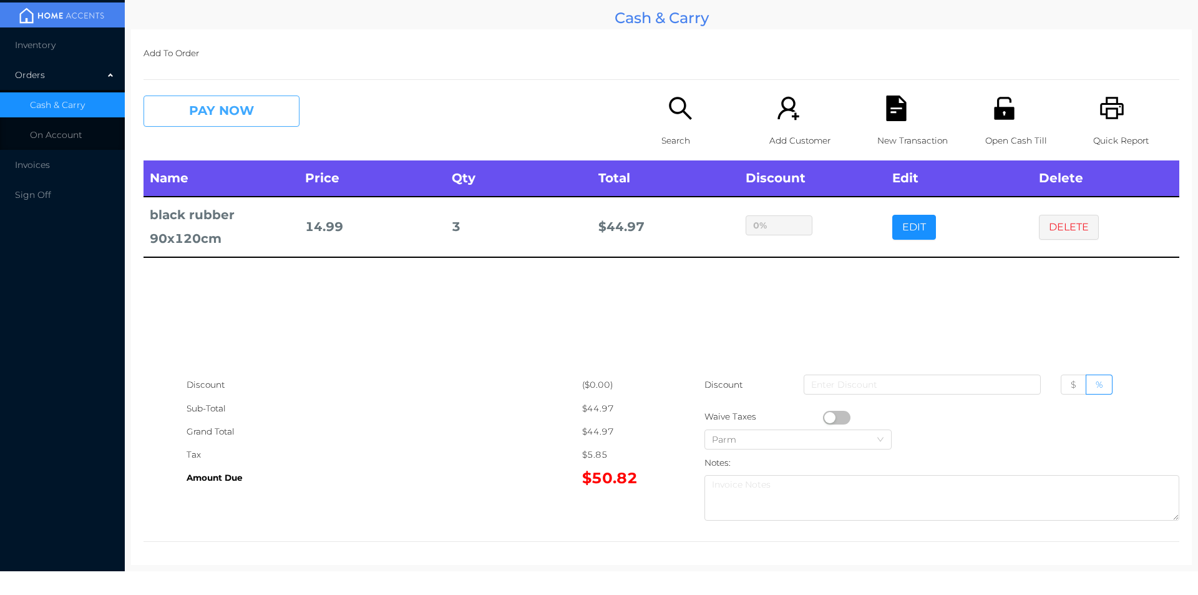
click at [253, 113] on button "PAY NOW" at bounding box center [222, 110] width 156 height 31
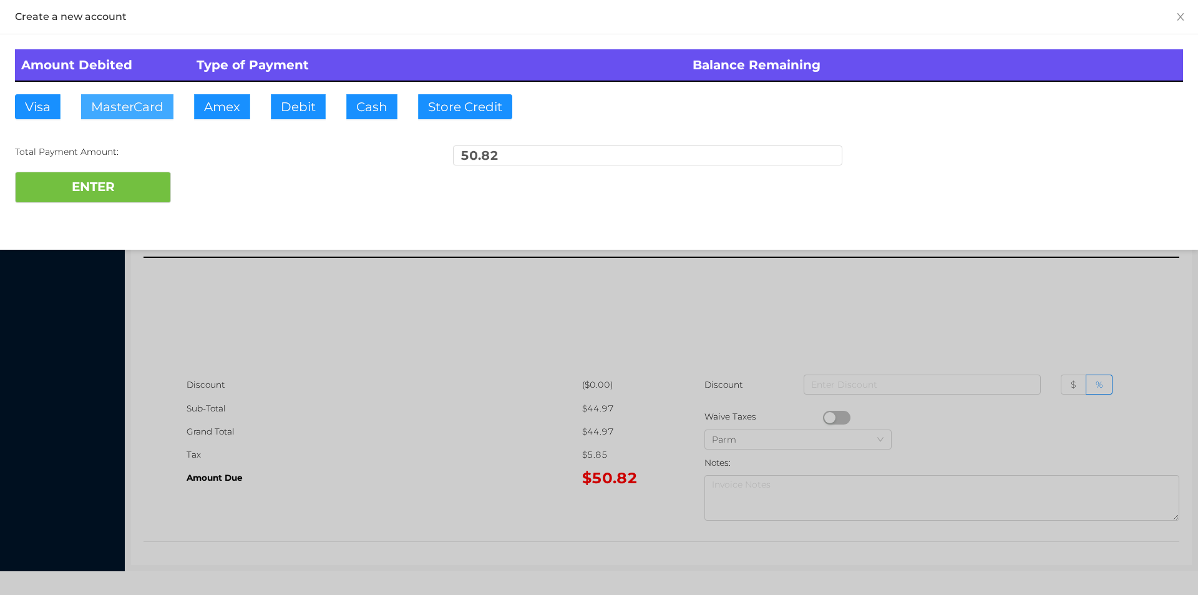
click at [121, 109] on button "MasterCard" at bounding box center [127, 106] width 92 height 25
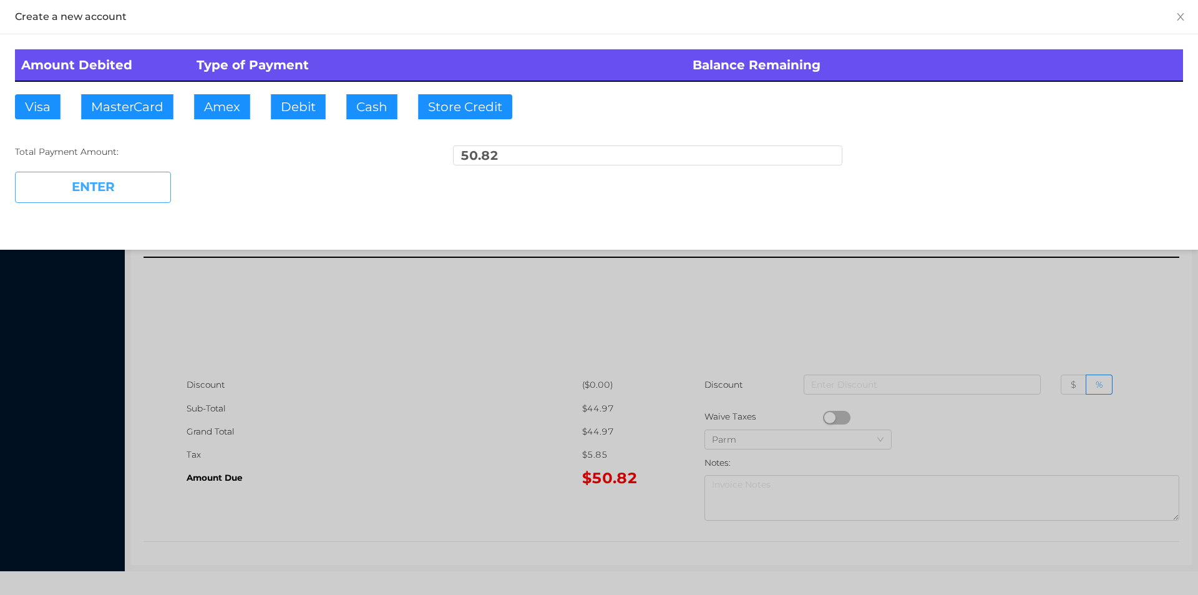
click at [104, 202] on button "ENTER" at bounding box center [93, 187] width 156 height 31
type input "0"
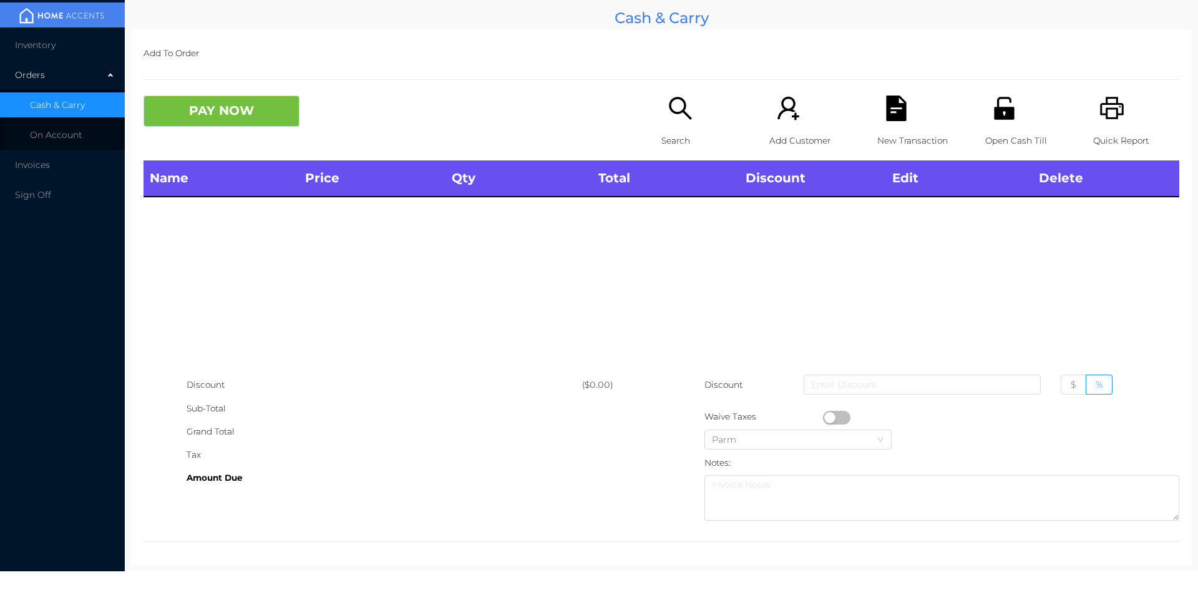
click at [1016, 118] on div "Open Cash Till" at bounding box center [1028, 127] width 86 height 65
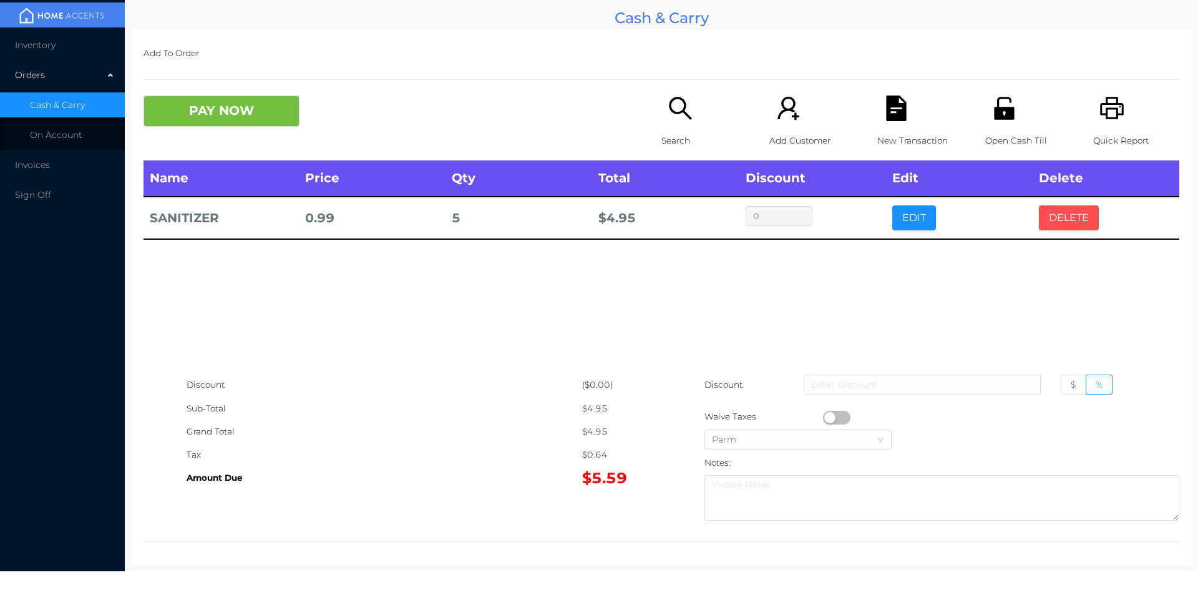
click at [1045, 208] on button "DELETE" at bounding box center [1069, 217] width 60 height 25
click at [899, 216] on button "EDIT" at bounding box center [914, 217] width 44 height 25
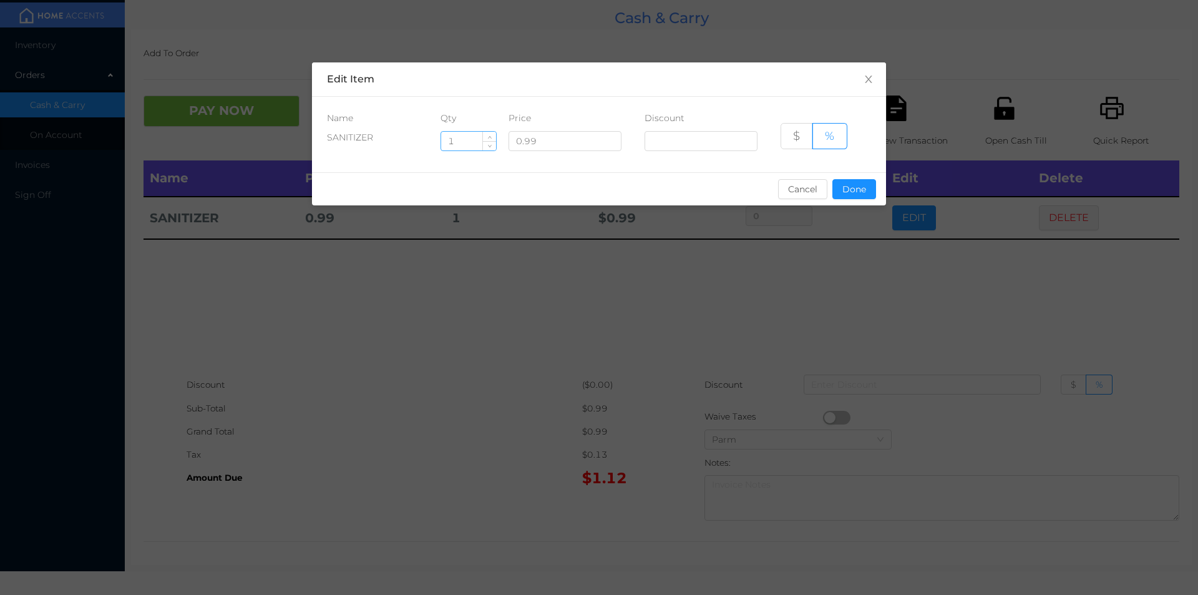
click at [470, 142] on input "1" at bounding box center [468, 141] width 55 height 19
type input "4"
click at [858, 185] on button "Done" at bounding box center [854, 189] width 44 height 20
click at [831, 275] on div "sentinelStart Edit Item Name Qty Price Discount SANITIZER 4 0.99 $ % Cancel Don…" at bounding box center [599, 297] width 1198 height 595
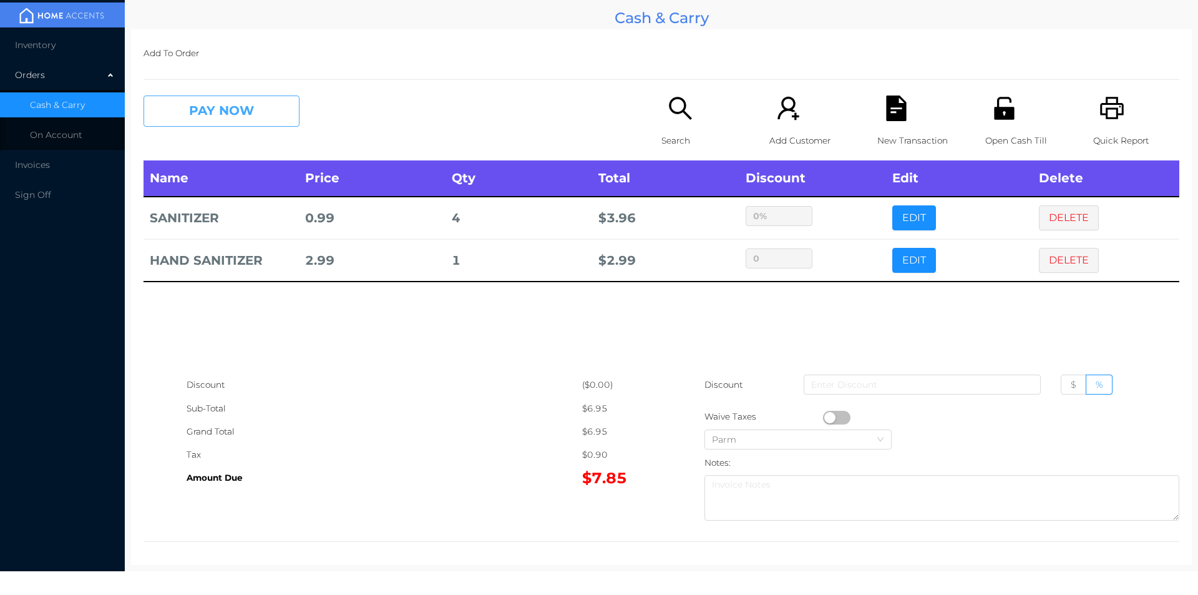
click at [230, 110] on button "PAY NOW" at bounding box center [222, 110] width 156 height 31
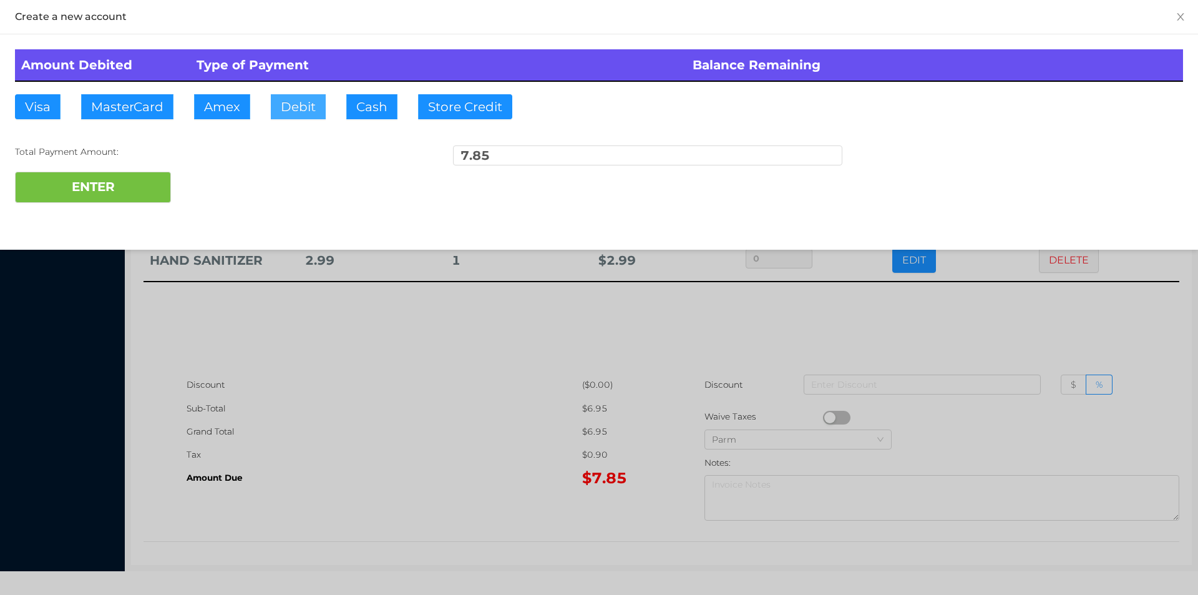
click at [289, 110] on button "Debit" at bounding box center [298, 106] width 55 height 25
click at [89, 197] on button "ENTER" at bounding box center [93, 187] width 156 height 31
type input "0"
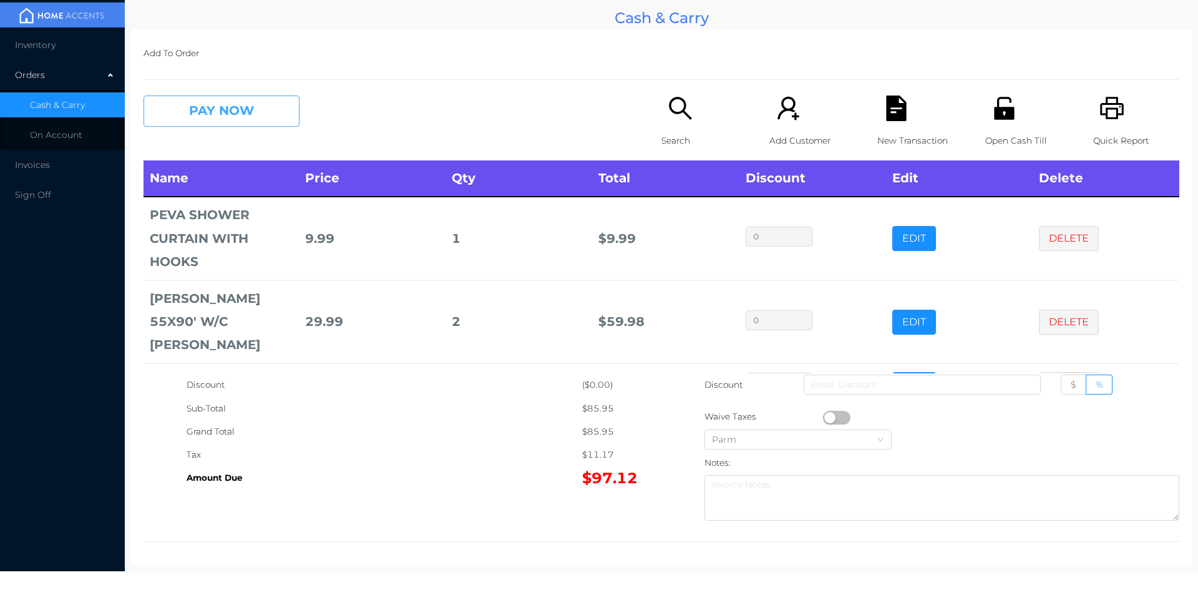
click at [206, 110] on button "PAY NOW" at bounding box center [222, 110] width 156 height 31
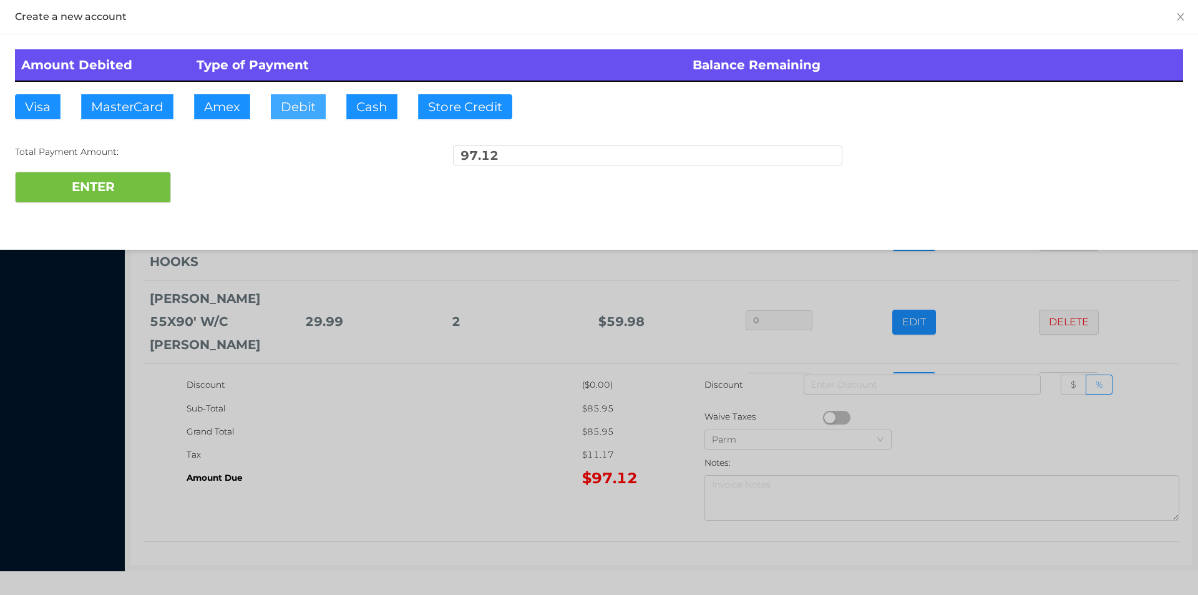
click at [295, 112] on button "Debit" at bounding box center [298, 106] width 55 height 25
click at [382, 419] on div at bounding box center [599, 297] width 1198 height 595
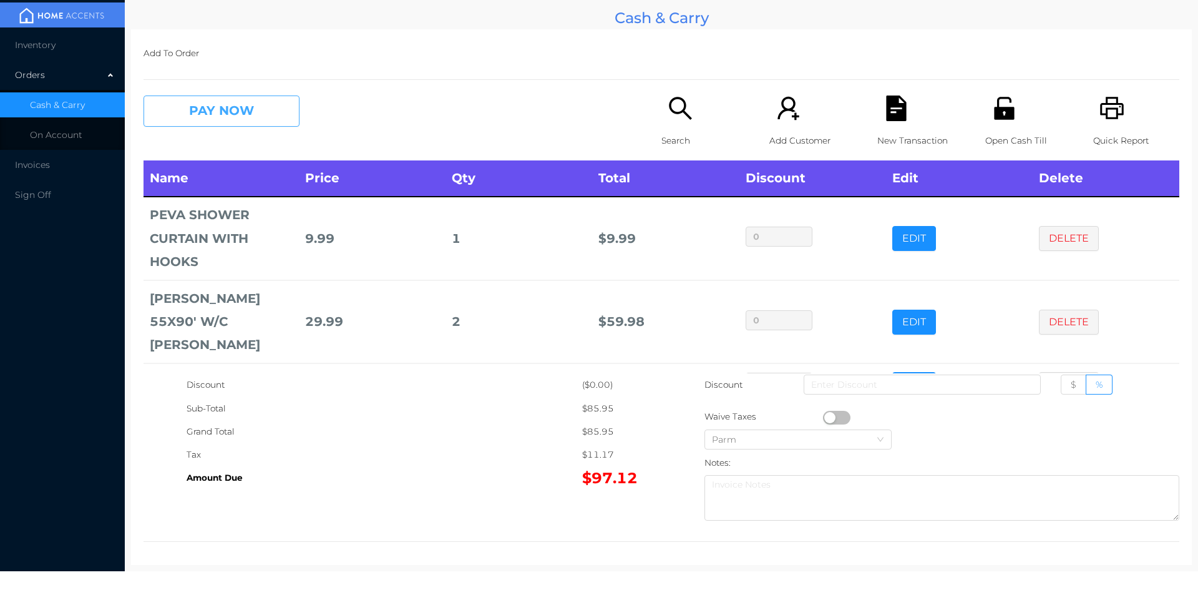
click at [209, 122] on button "PAY NOW" at bounding box center [222, 110] width 156 height 31
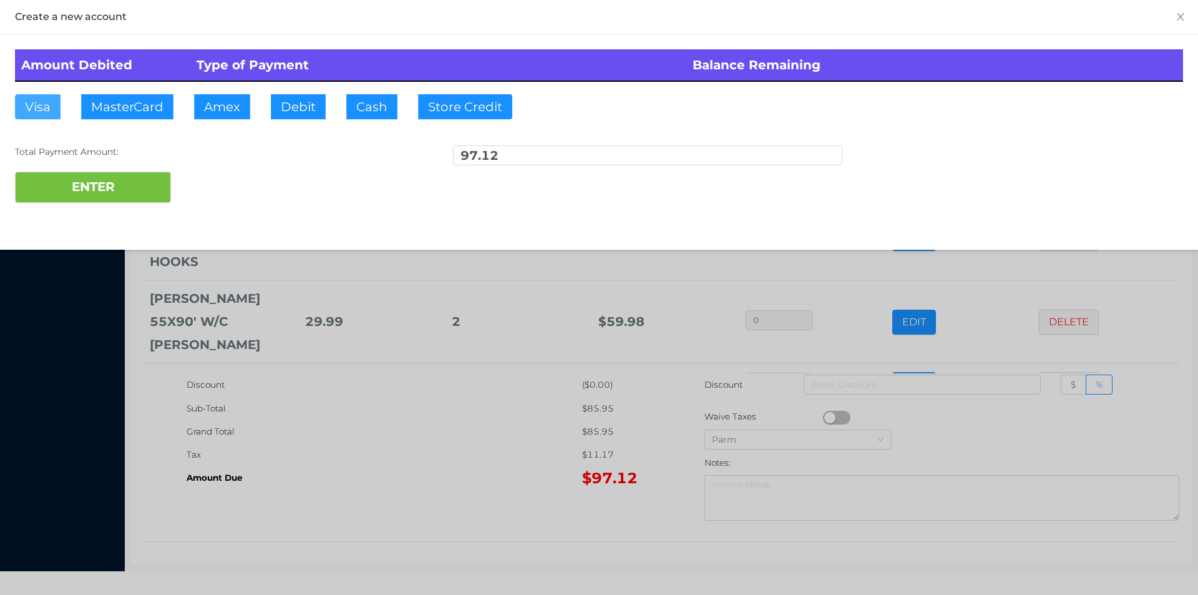
click at [42, 110] on button "Visa" at bounding box center [38, 106] width 46 height 25
click at [99, 200] on button "ENTER" at bounding box center [93, 187] width 156 height 31
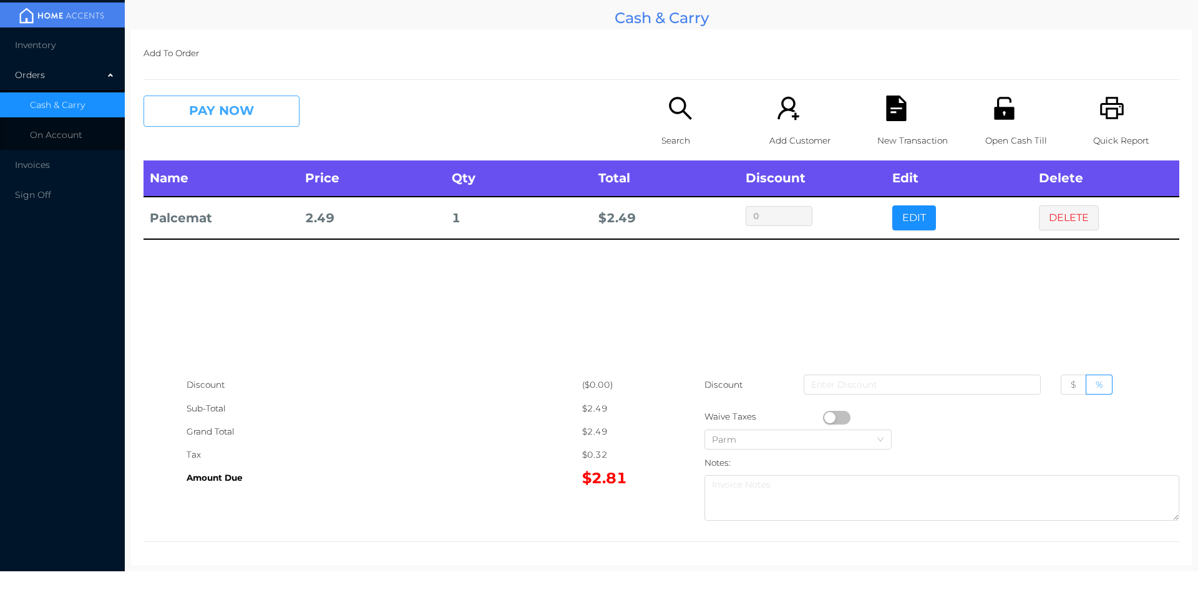
click at [230, 112] on button "PAY NOW" at bounding box center [222, 110] width 156 height 31
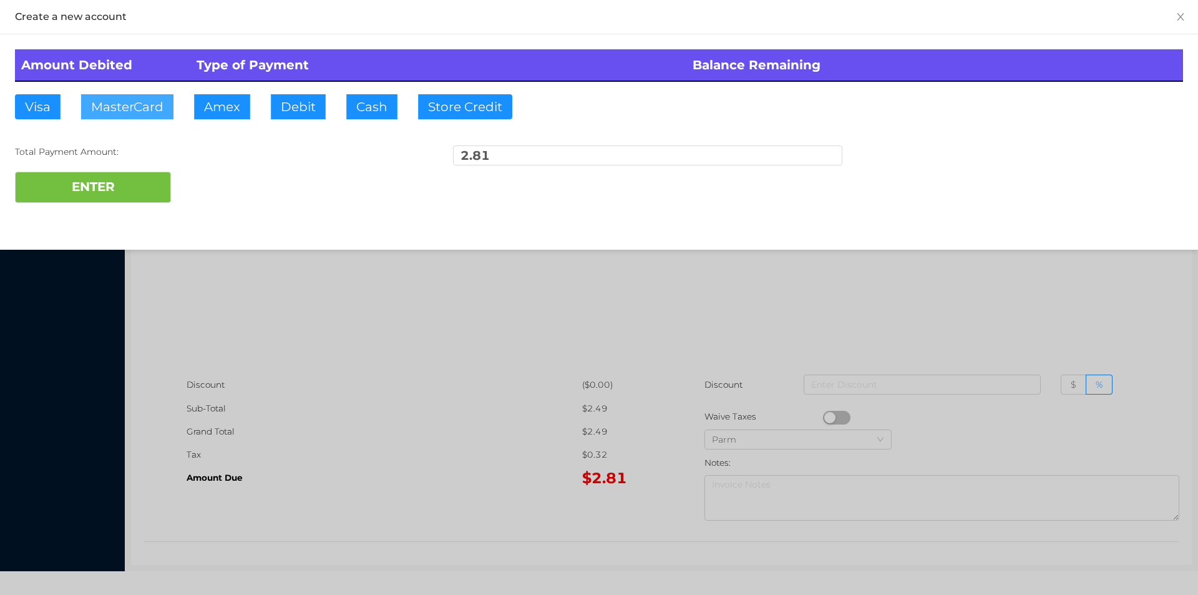
click at [124, 97] on button "MasterCard" at bounding box center [127, 106] width 92 height 25
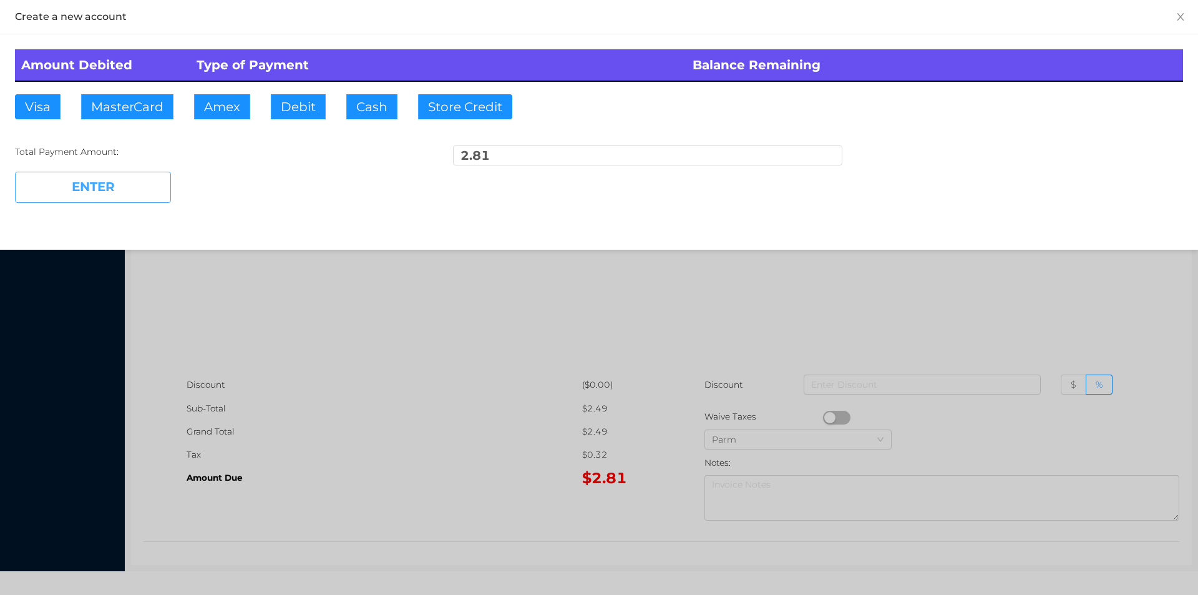
click at [100, 195] on button "ENTER" at bounding box center [93, 187] width 156 height 31
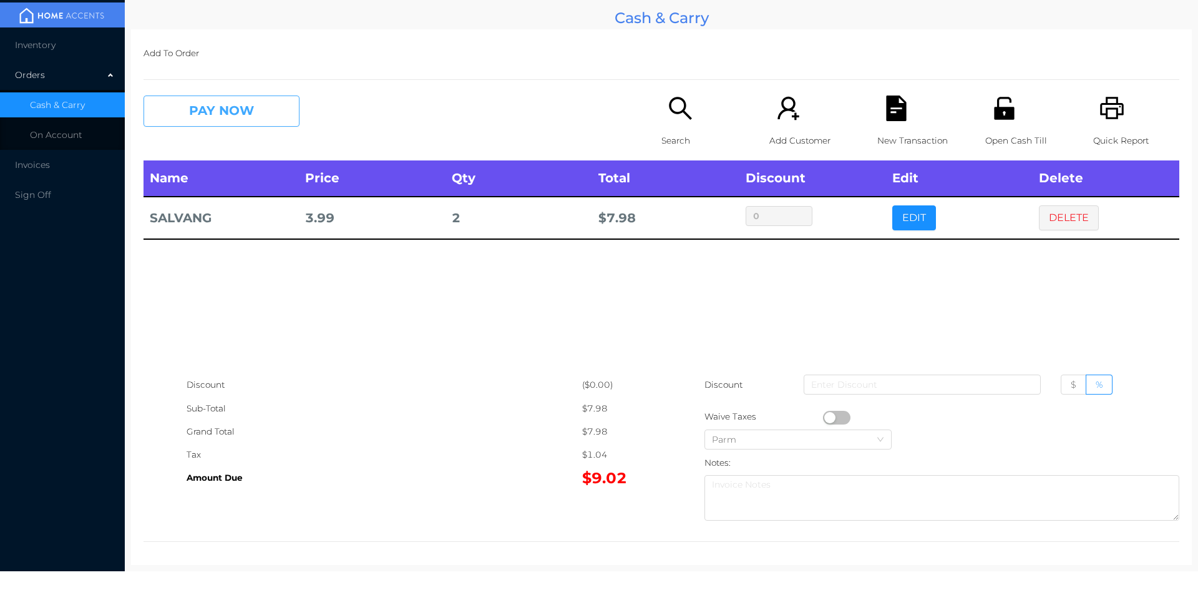
click at [215, 115] on button "PAY NOW" at bounding box center [222, 110] width 156 height 31
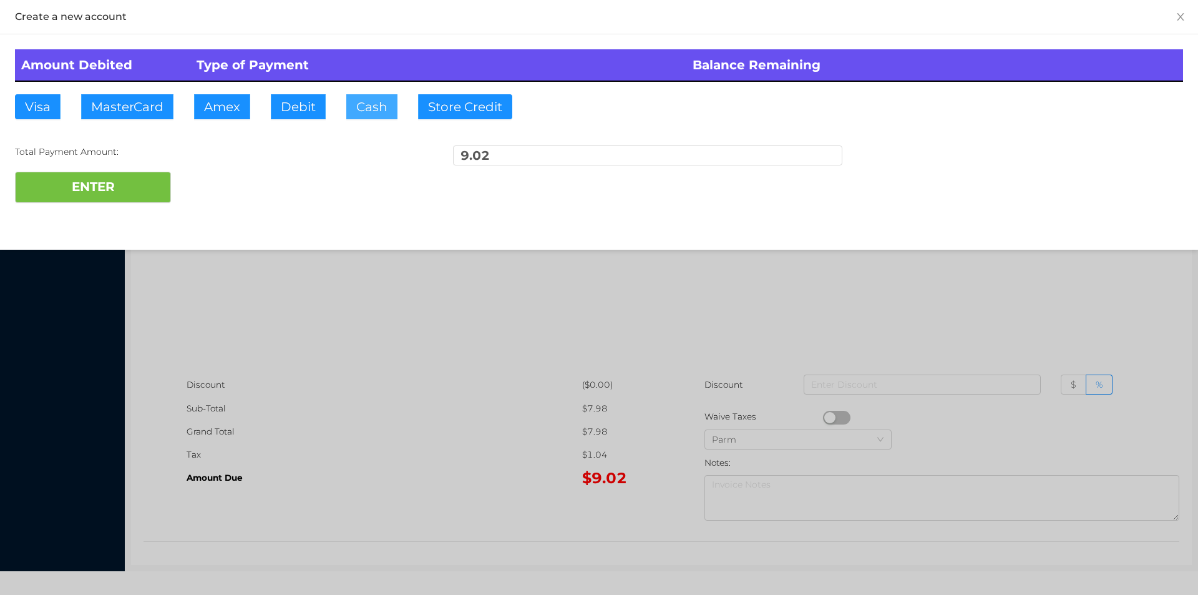
click at [364, 107] on button "Cash" at bounding box center [371, 106] width 51 height 25
click at [324, 397] on div at bounding box center [599, 297] width 1198 height 595
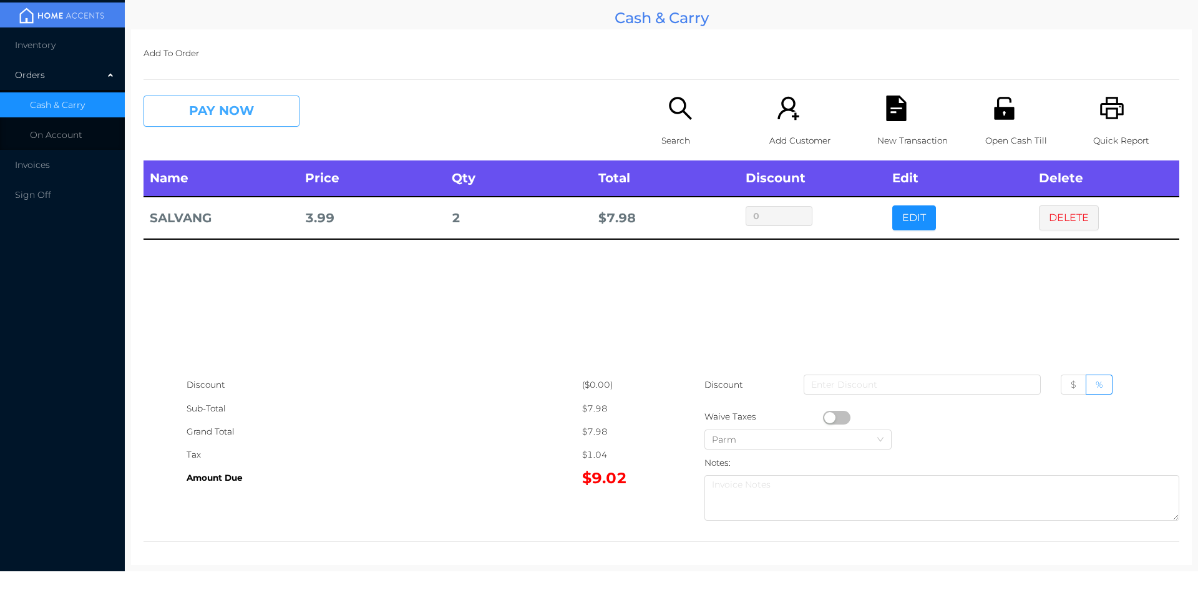
click at [203, 112] on button "PAY NOW" at bounding box center [222, 110] width 156 height 31
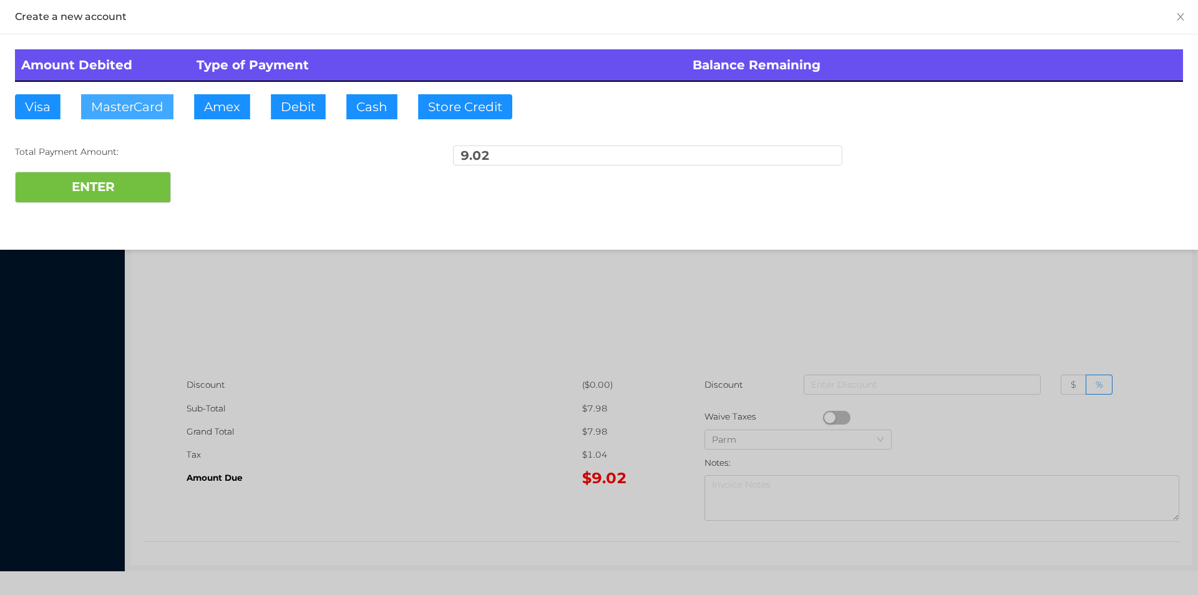
click at [122, 105] on button "MasterCard" at bounding box center [127, 106] width 92 height 25
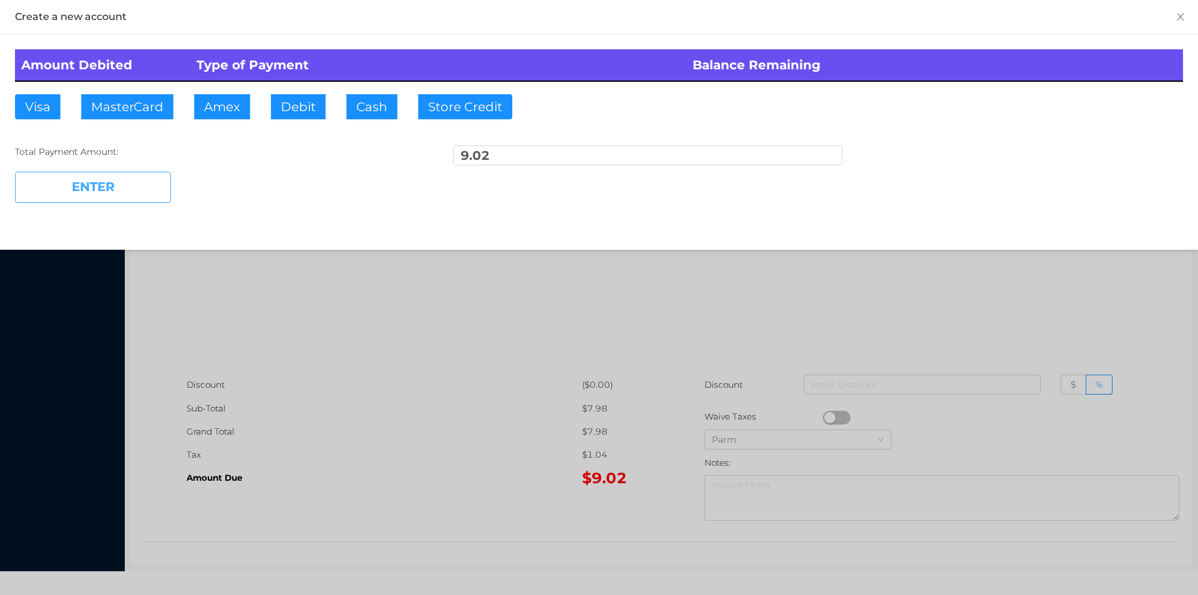
click at [117, 176] on button "ENTER" at bounding box center [93, 187] width 156 height 31
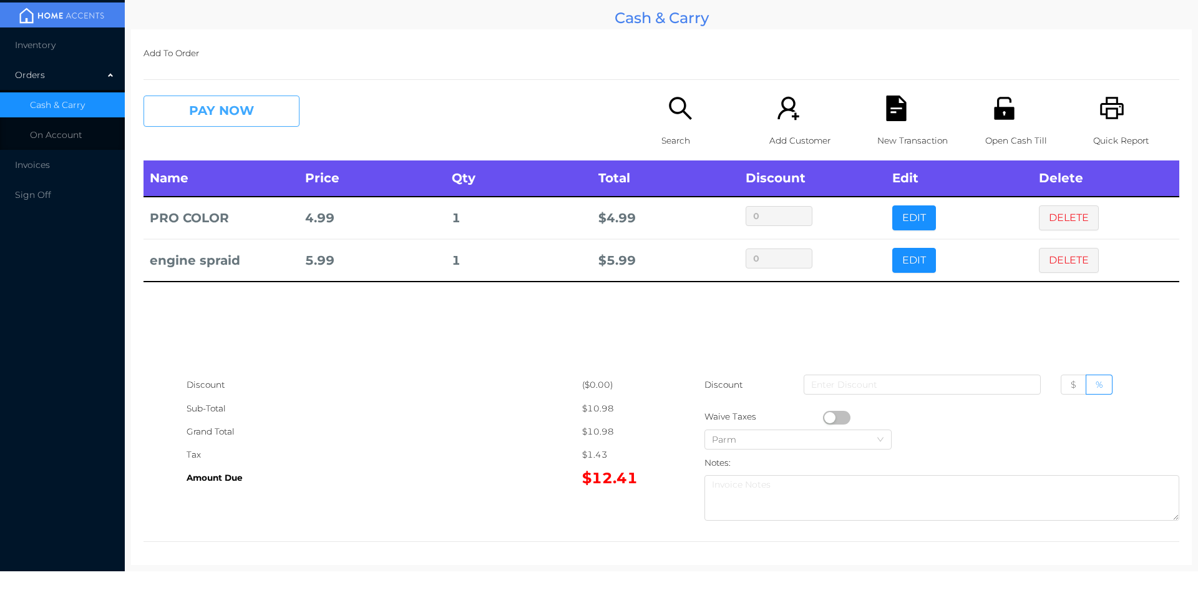
click at [210, 112] on button "PAY NOW" at bounding box center [222, 110] width 156 height 31
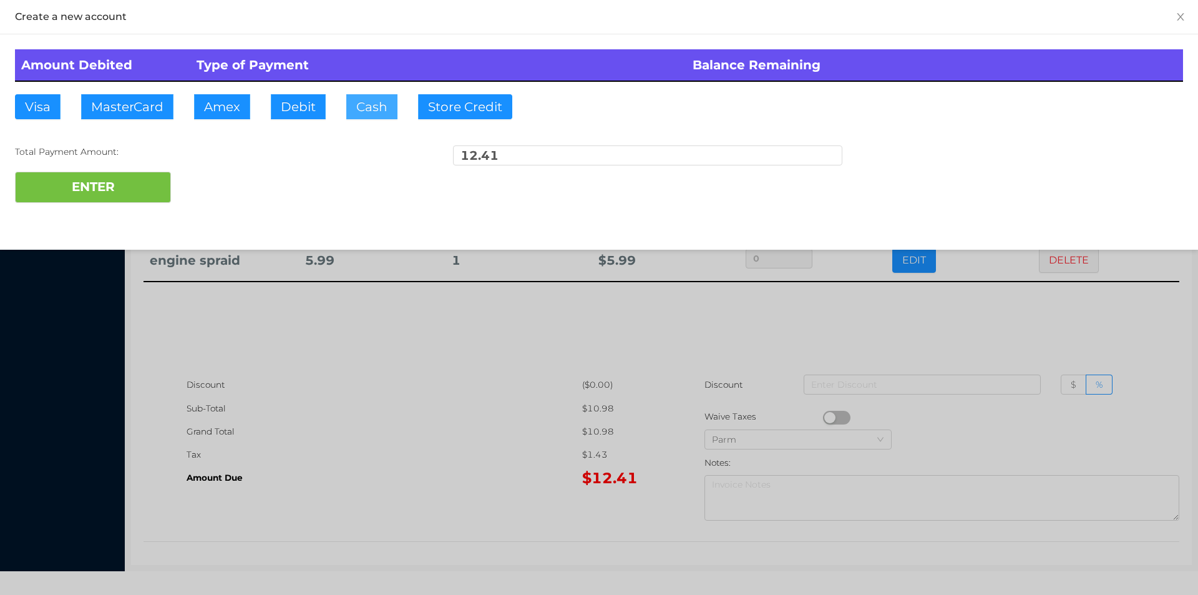
click at [364, 115] on button "Cash" at bounding box center [371, 106] width 51 height 25
type input "20."
click at [112, 179] on button "ENTER" at bounding box center [93, 187] width 156 height 31
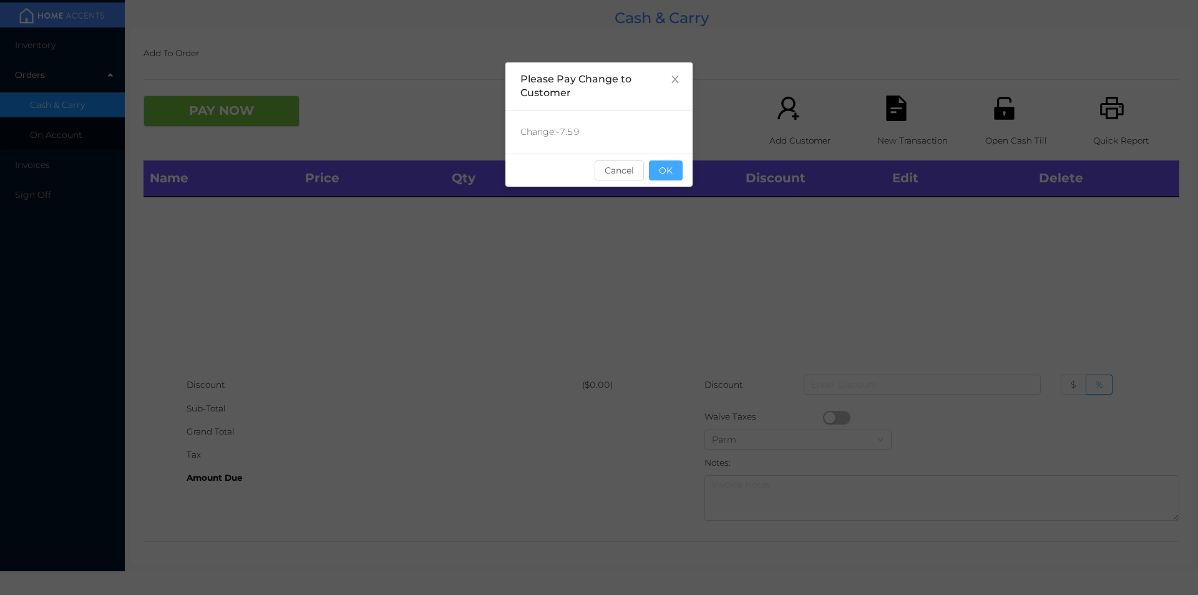
click at [675, 178] on button "OK" at bounding box center [666, 170] width 34 height 20
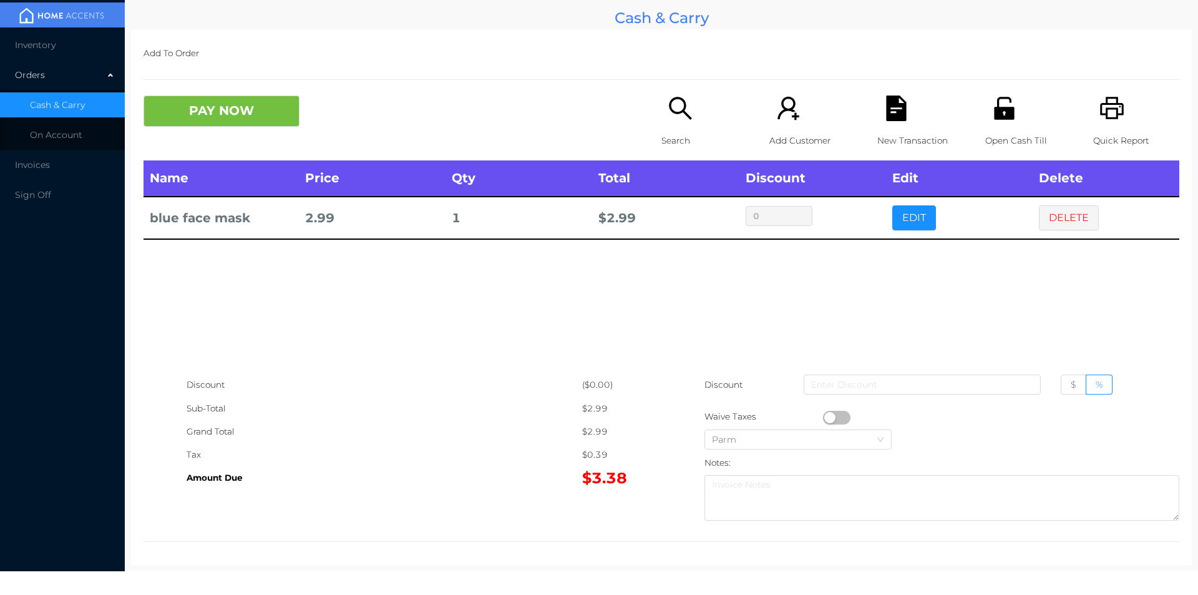
click at [240, 114] on button "PAY NOW" at bounding box center [222, 110] width 156 height 31
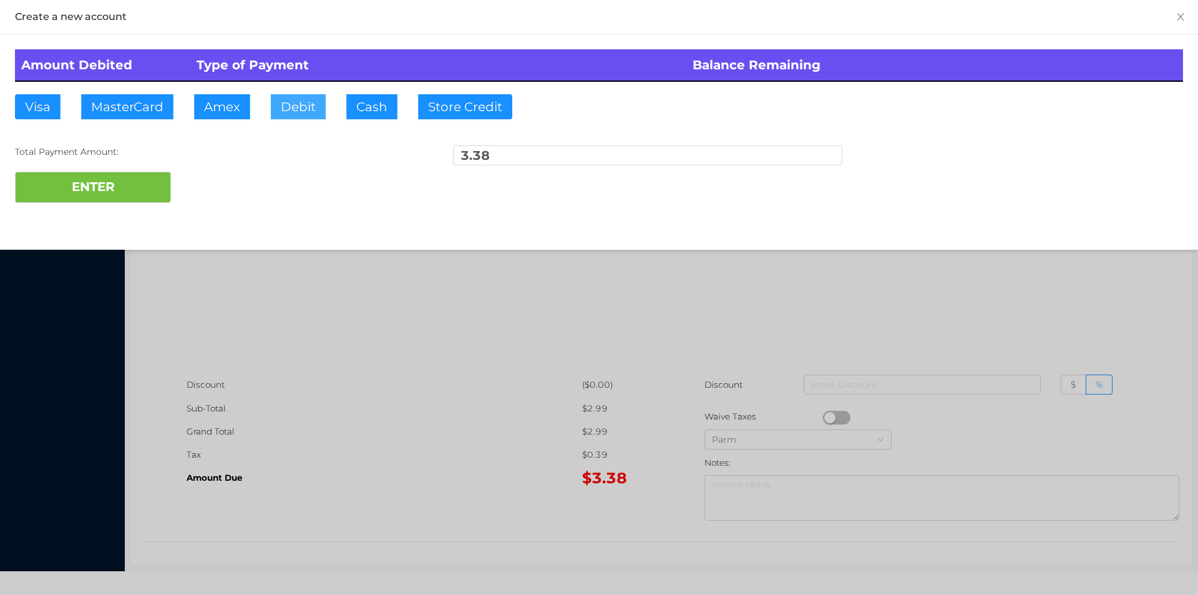
click at [295, 109] on button "Debit" at bounding box center [298, 106] width 55 height 25
click at [105, 198] on button "ENTER" at bounding box center [93, 187] width 156 height 31
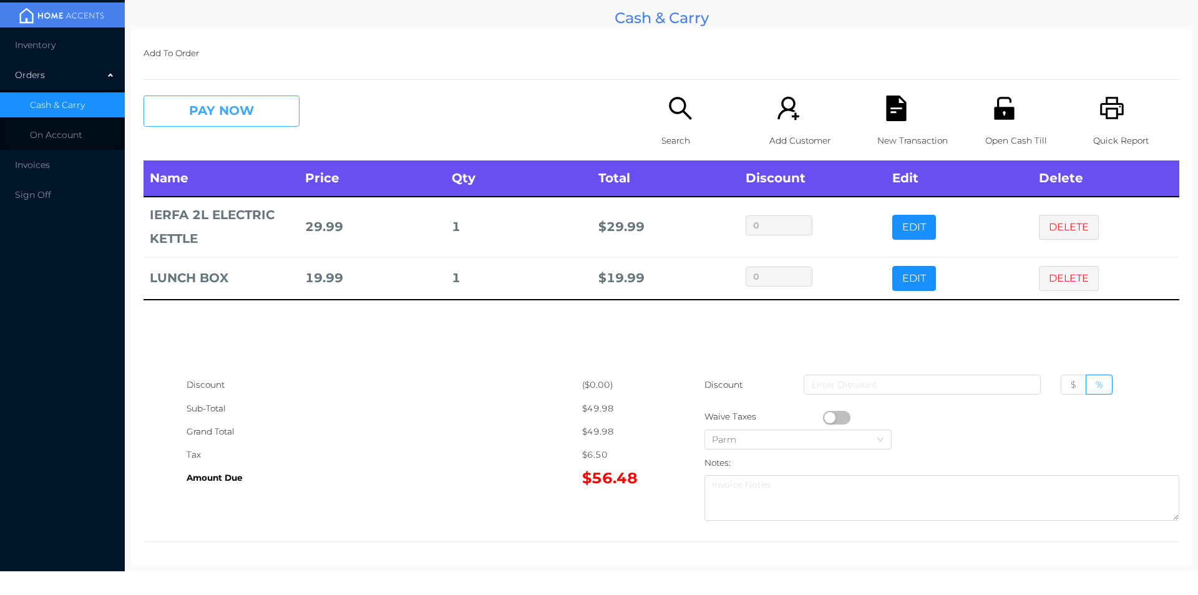
click at [220, 105] on button "PAY NOW" at bounding box center [222, 110] width 156 height 31
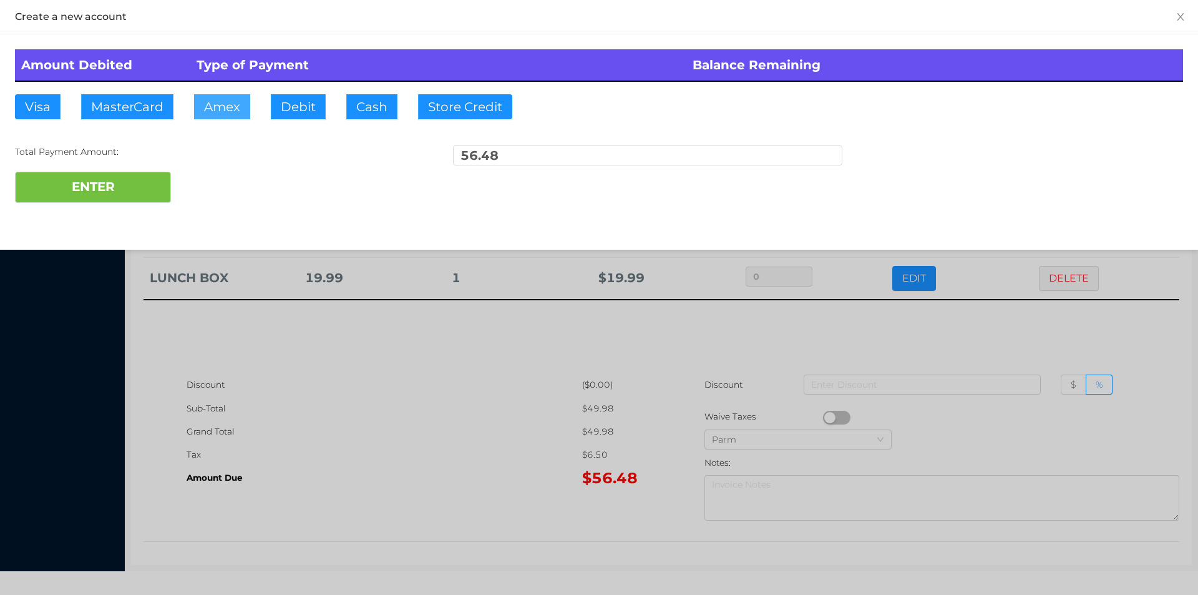
click at [226, 106] on button "Amex" at bounding box center [222, 106] width 56 height 25
click at [403, 379] on div at bounding box center [599, 297] width 1198 height 595
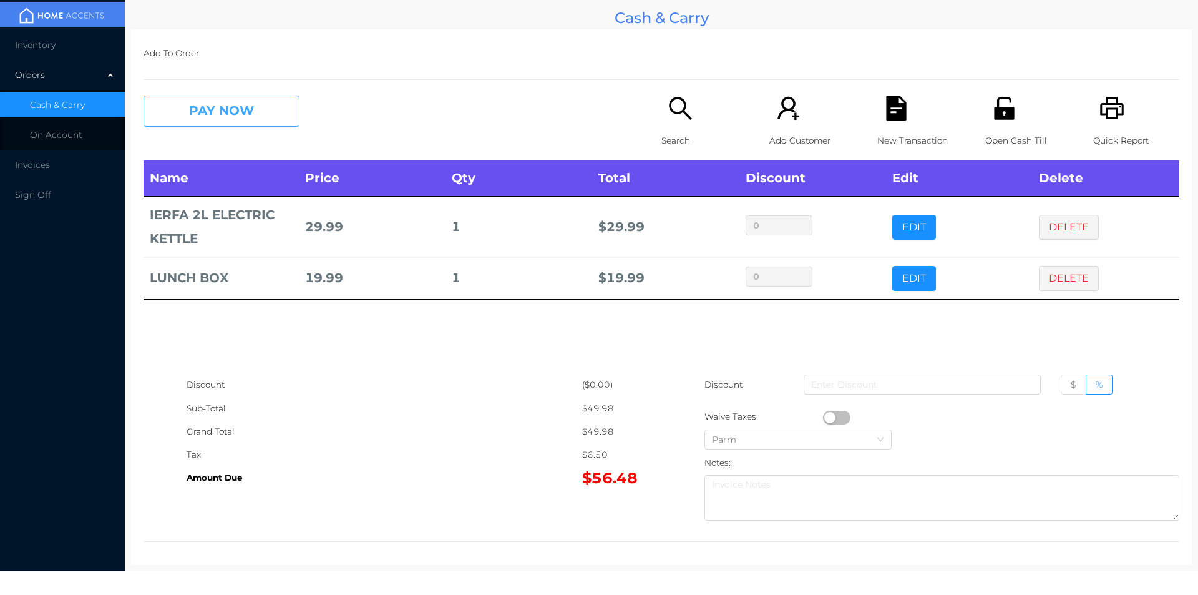
click at [256, 117] on button "PAY NOW" at bounding box center [222, 110] width 156 height 31
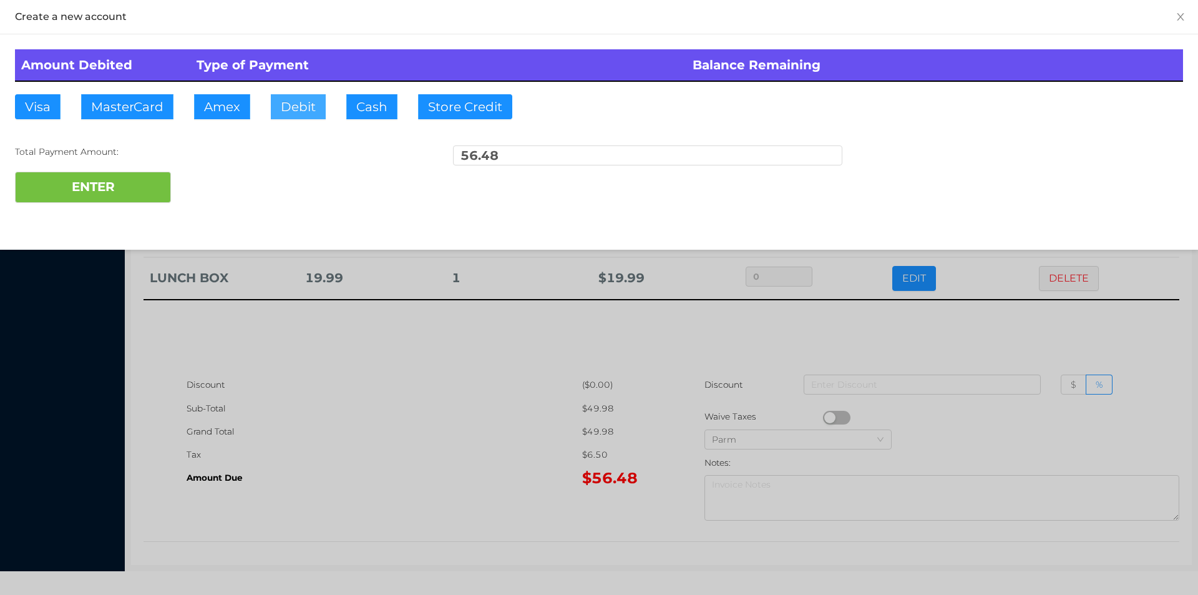
click at [299, 110] on button "Debit" at bounding box center [298, 106] width 55 height 25
type input "100."
click at [233, 178] on div "ENTER" at bounding box center [599, 187] width 1168 height 31
click at [391, 419] on div at bounding box center [599, 297] width 1198 height 595
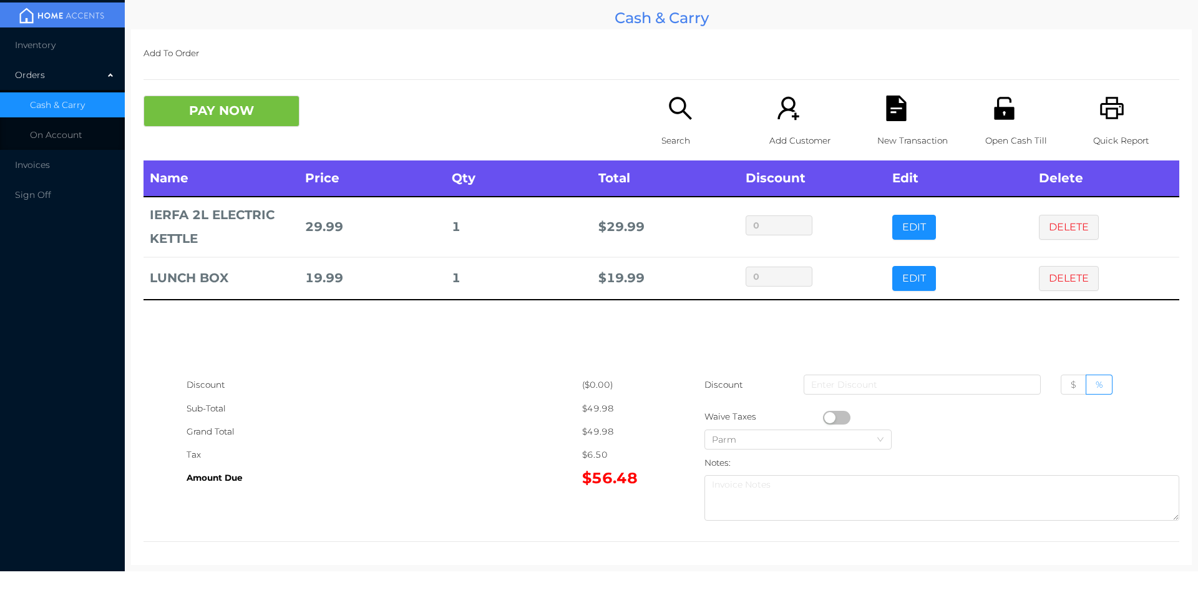
click at [994, 114] on icon "icon: unlock" at bounding box center [1004, 108] width 20 height 22
click at [892, 119] on icon "icon: file-text" at bounding box center [896, 108] width 20 height 26
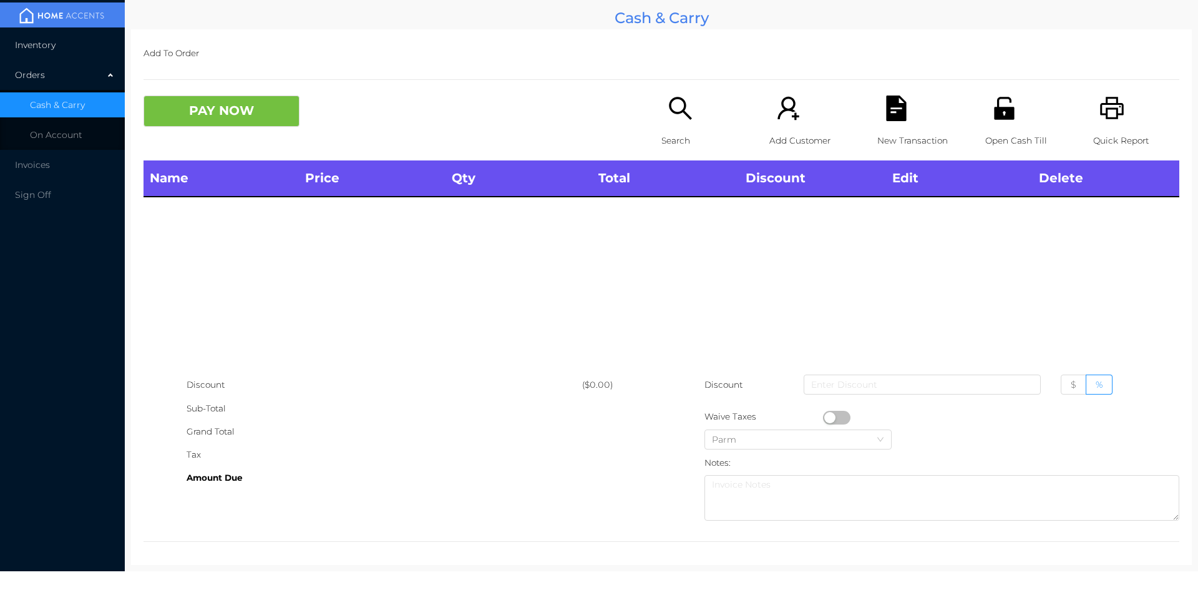
click at [43, 46] on span "Inventory" at bounding box center [35, 44] width 41 height 11
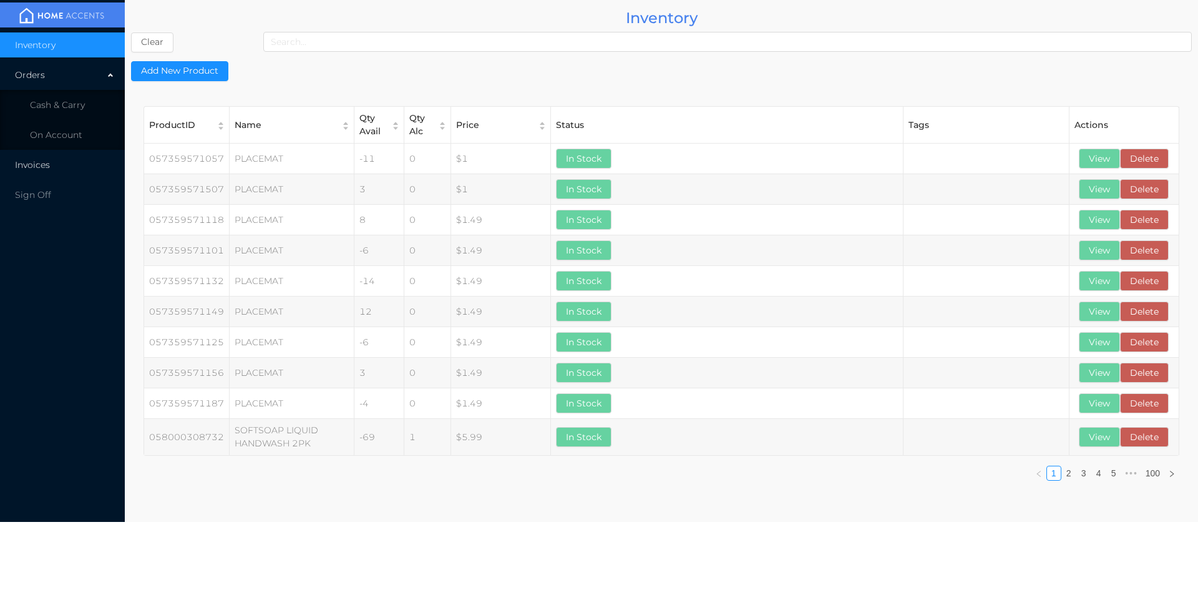
click at [44, 170] on li "Invoices" at bounding box center [62, 164] width 125 height 25
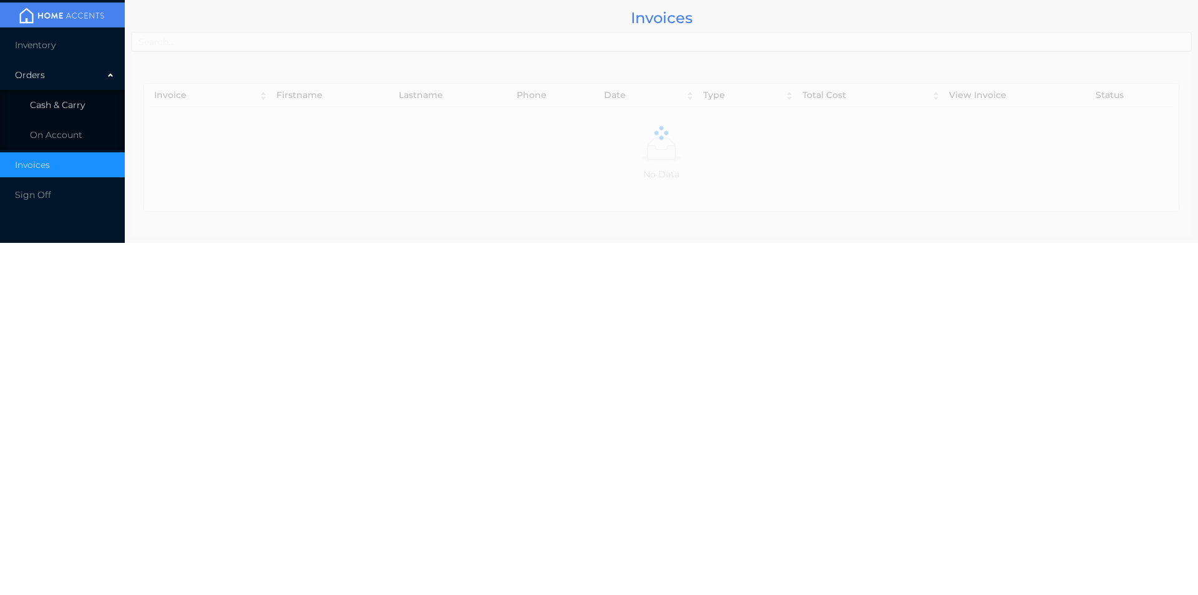
click at [74, 105] on span "Cash & Carry" at bounding box center [57, 104] width 55 height 11
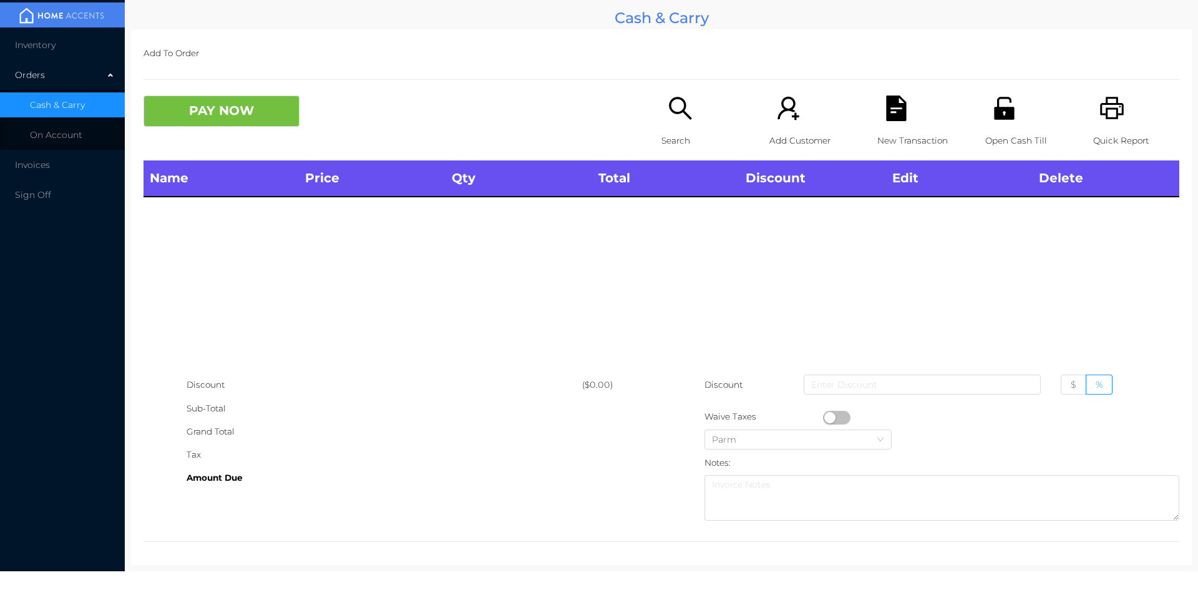
click at [1011, 121] on div "Open Cash Till" at bounding box center [1028, 127] width 86 height 65
click at [675, 116] on icon "icon: search" at bounding box center [681, 108] width 26 height 26
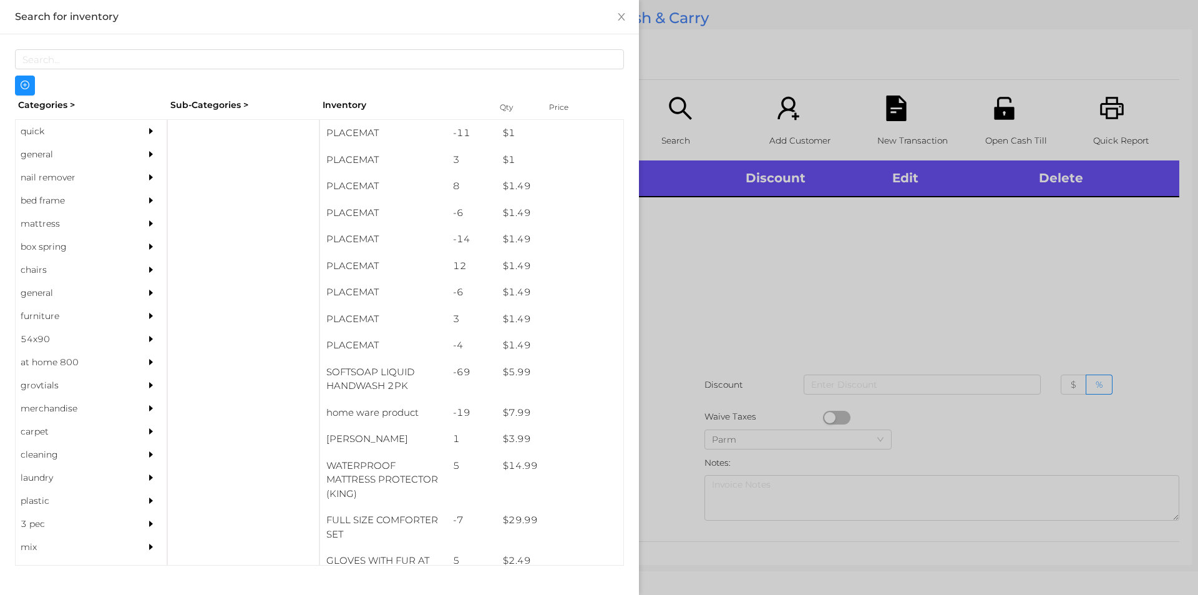
click at [44, 131] on div "quick" at bounding box center [73, 131] width 114 height 23
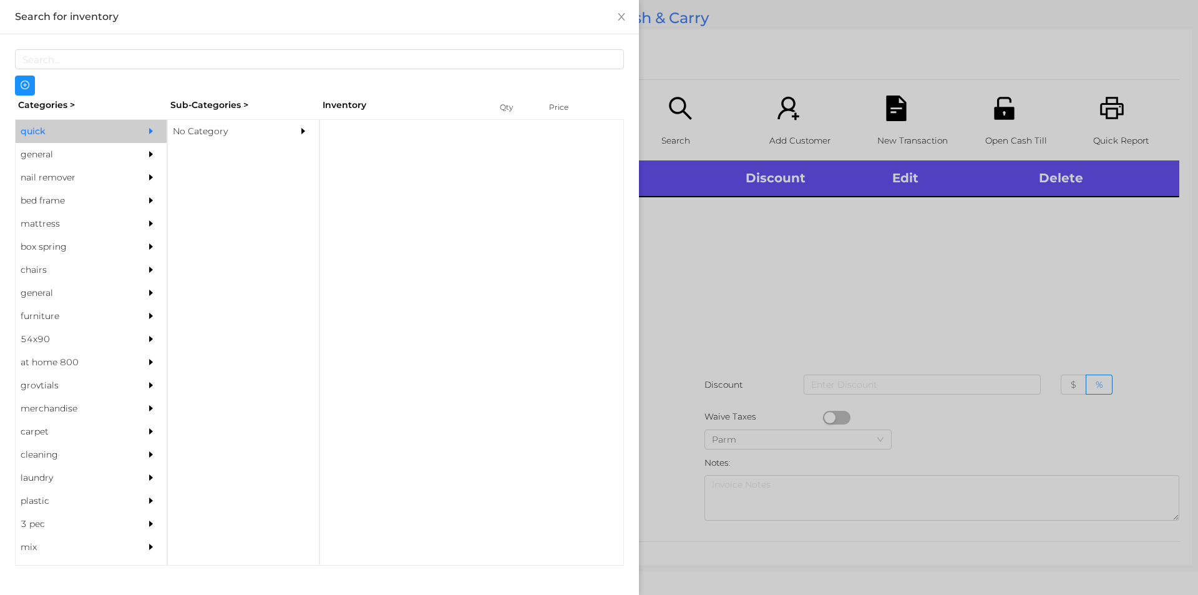
click at [200, 140] on div "No Category" at bounding box center [225, 131] width 114 height 23
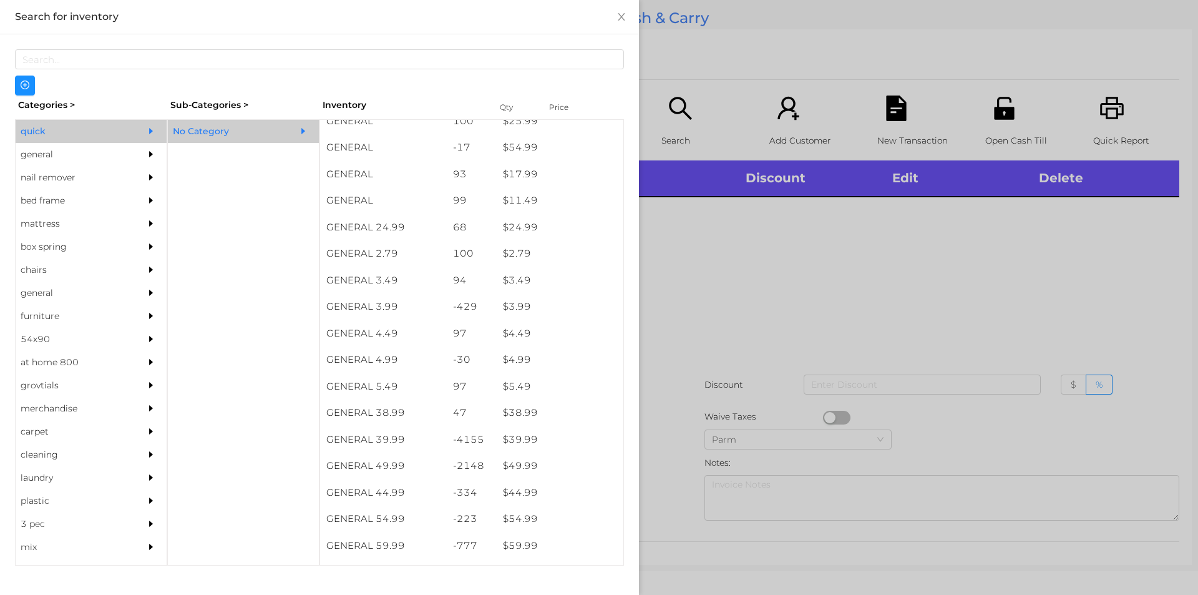
scroll to position [412, 0]
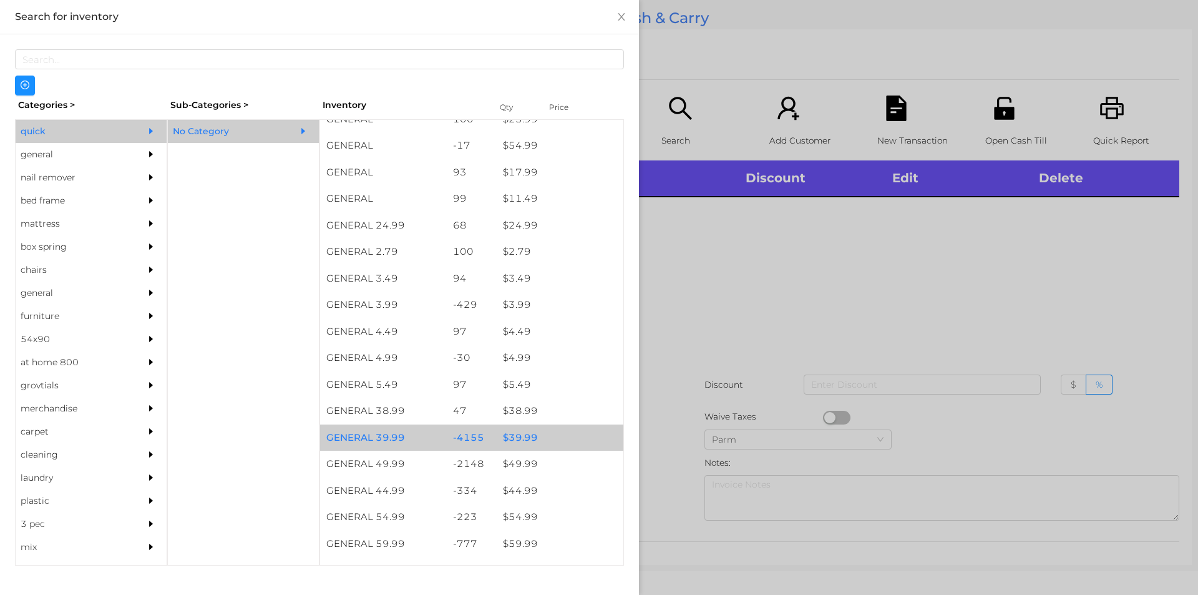
click at [507, 436] on div "$ 39.99" at bounding box center [560, 437] width 127 height 27
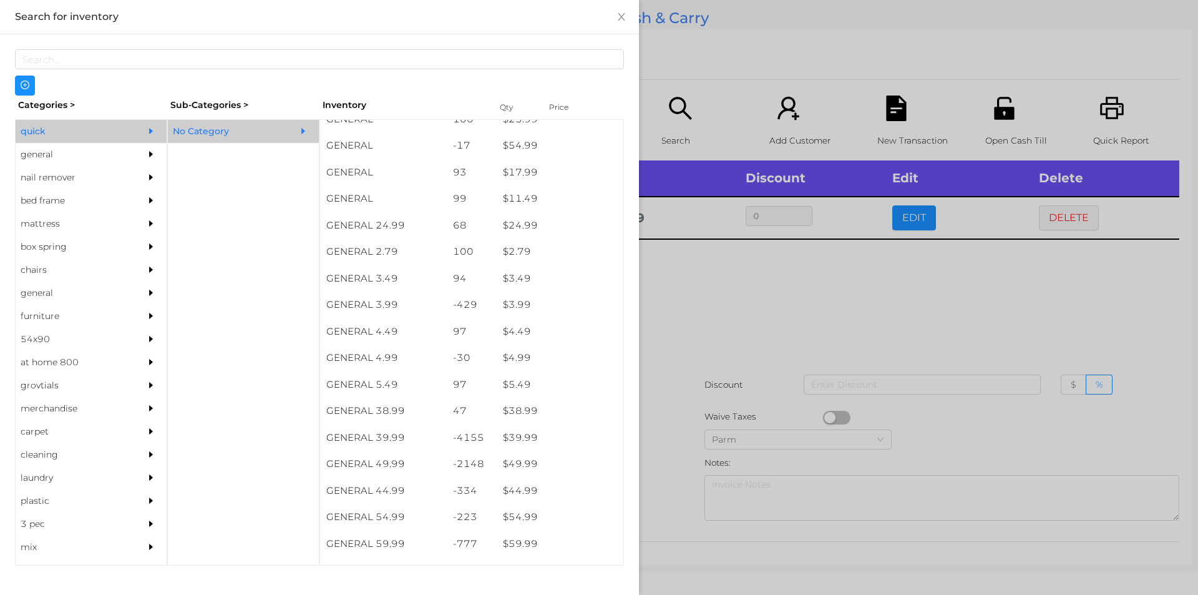
click at [703, 316] on div at bounding box center [599, 297] width 1198 height 595
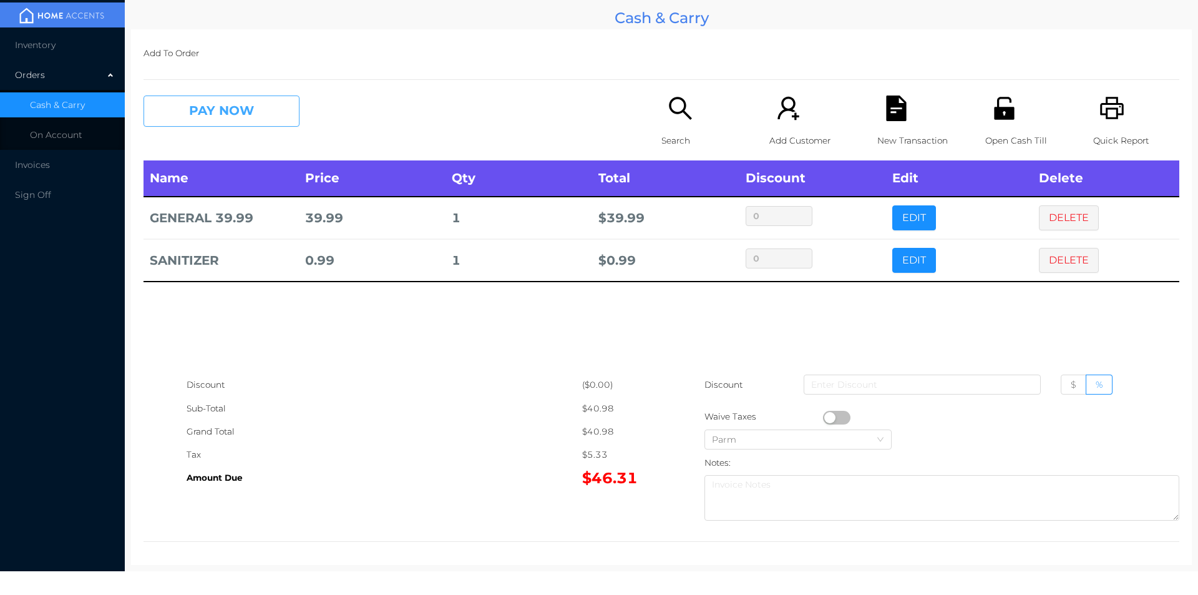
click at [255, 100] on button "PAY NOW" at bounding box center [222, 110] width 156 height 31
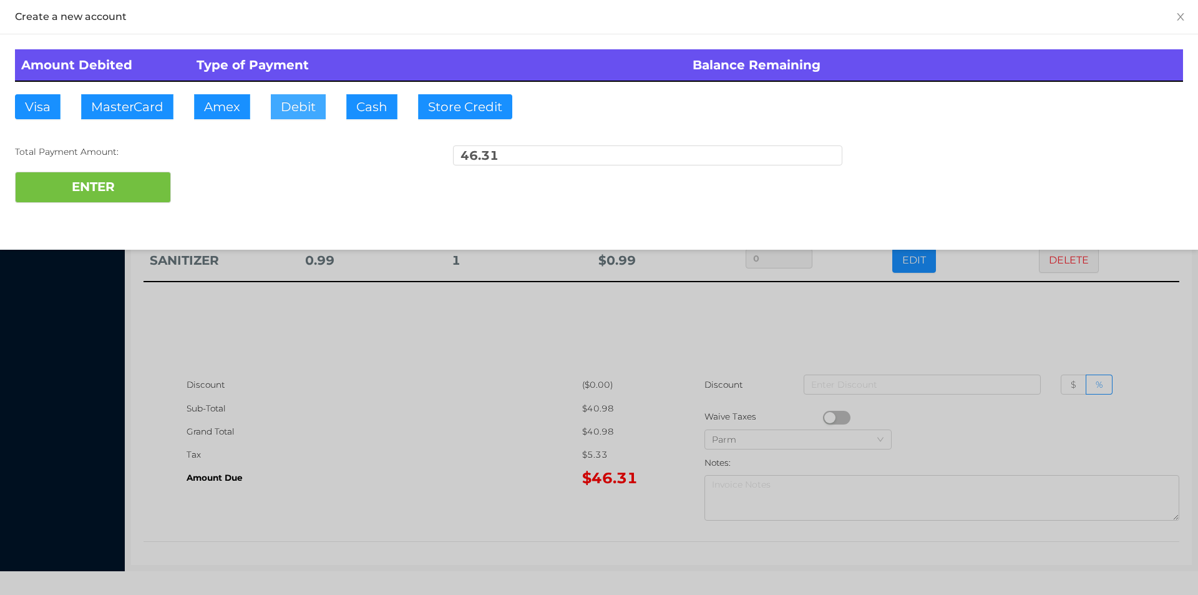
click at [296, 108] on button "Debit" at bounding box center [298, 106] width 55 height 25
click at [137, 183] on button "ENTER" at bounding box center [93, 187] width 156 height 31
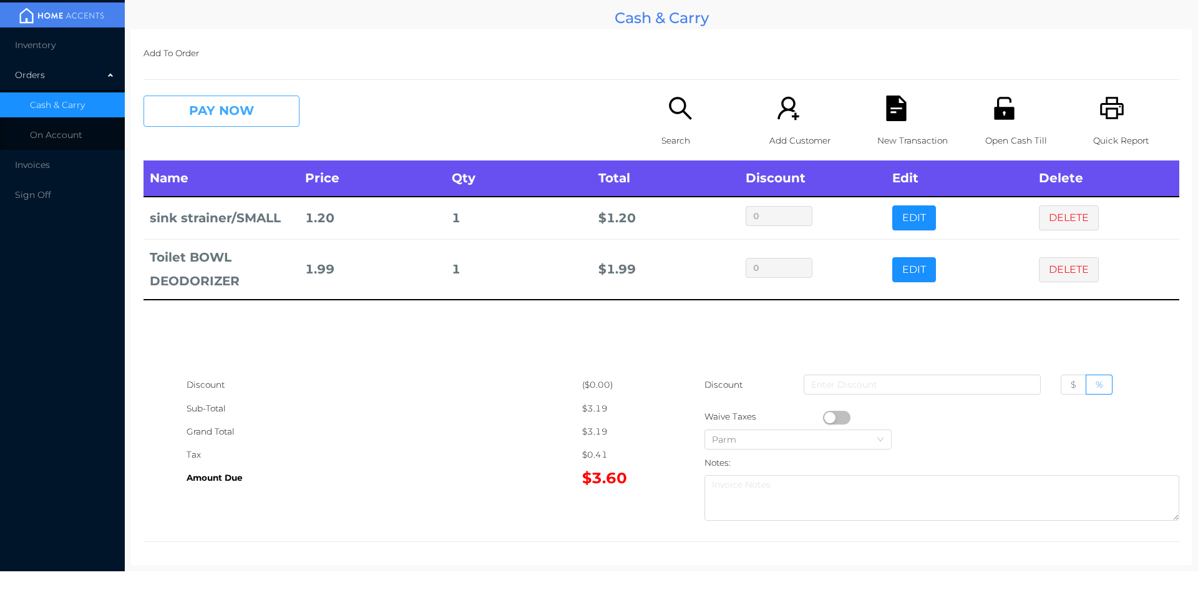
click at [197, 117] on button "PAY NOW" at bounding box center [222, 110] width 156 height 31
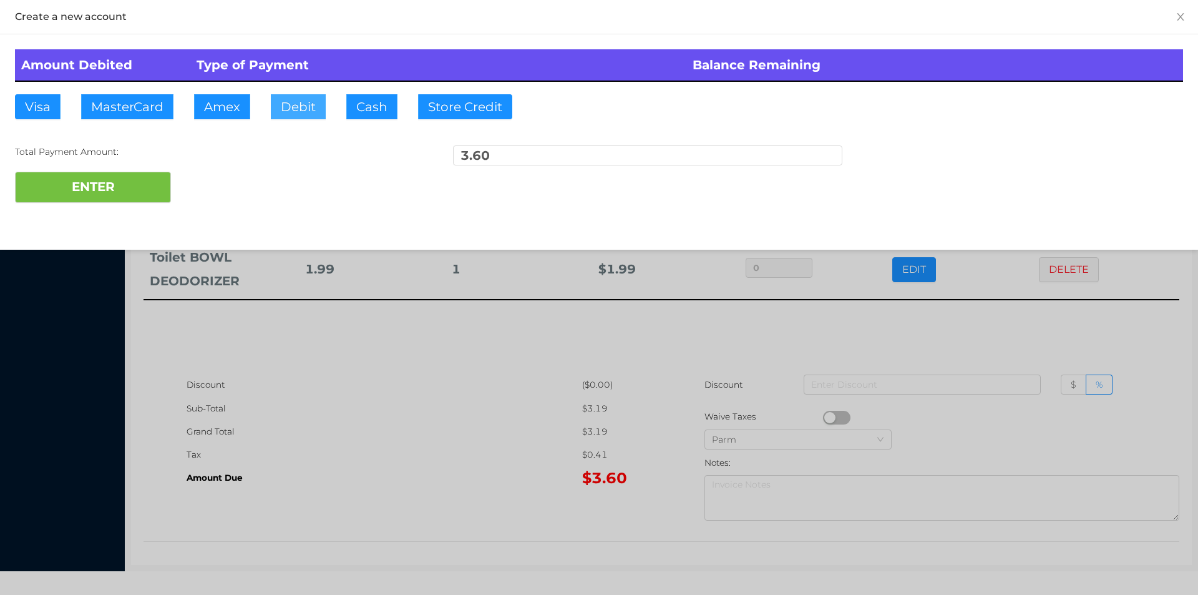
click at [298, 109] on button "Debit" at bounding box center [298, 106] width 55 height 25
type input "4."
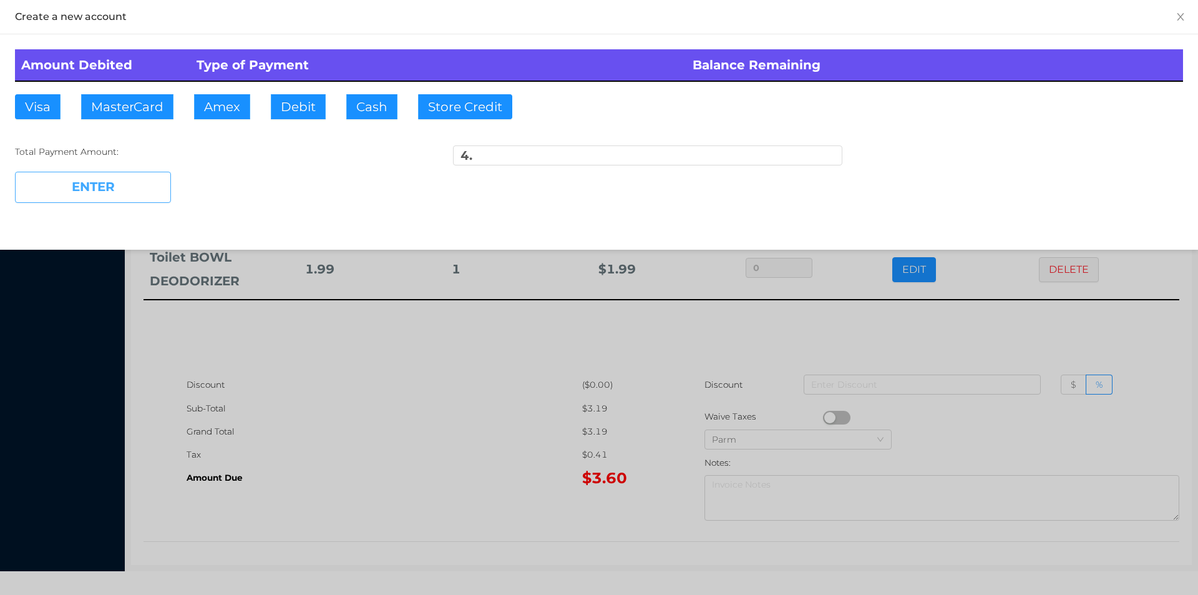
click at [109, 186] on button "ENTER" at bounding box center [93, 187] width 156 height 31
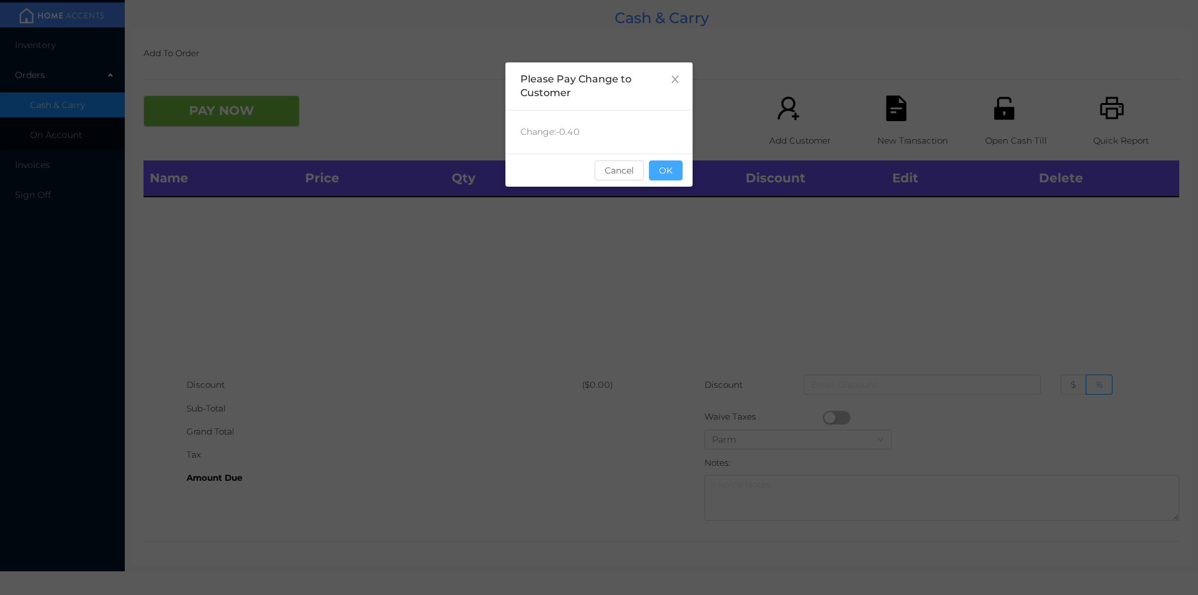
click at [679, 170] on button "OK" at bounding box center [666, 170] width 34 height 20
click at [665, 212] on div "Name Price Qty Total Discount Edit Delete" at bounding box center [662, 266] width 1036 height 213
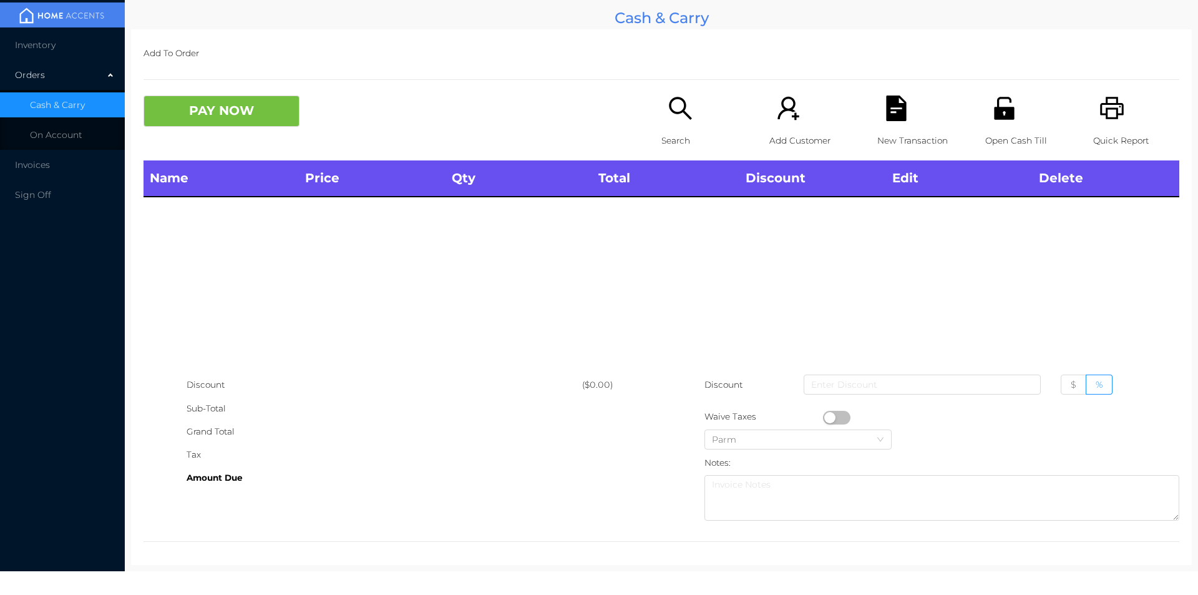
click at [680, 136] on p "Search" at bounding box center [704, 140] width 86 height 23
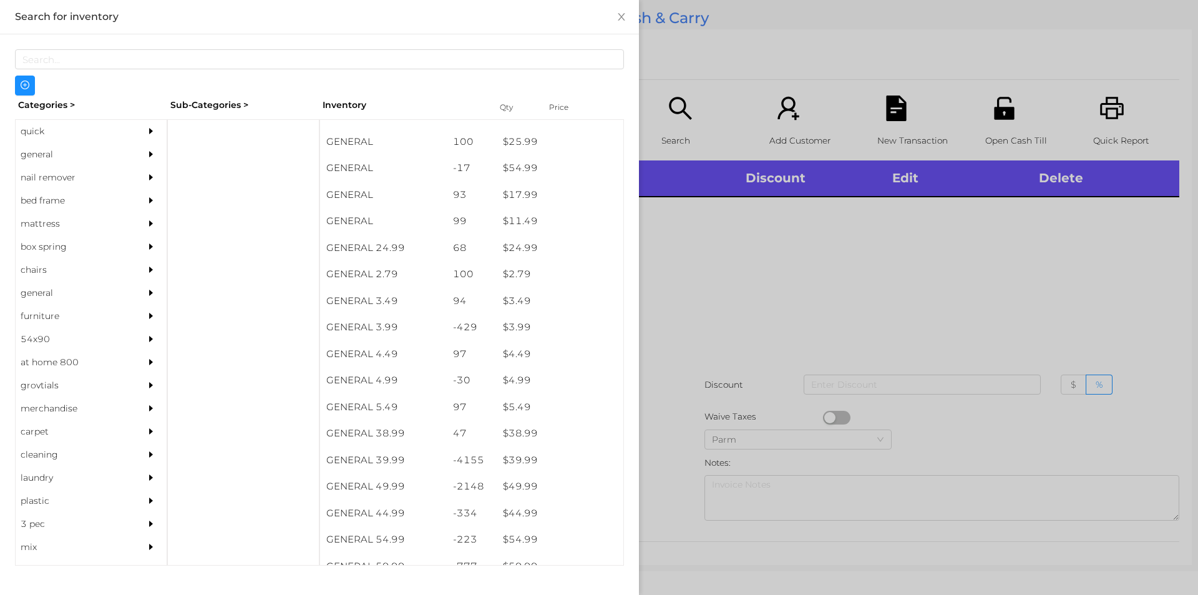
scroll to position [384, 0]
click at [32, 153] on div "general" at bounding box center [73, 154] width 114 height 23
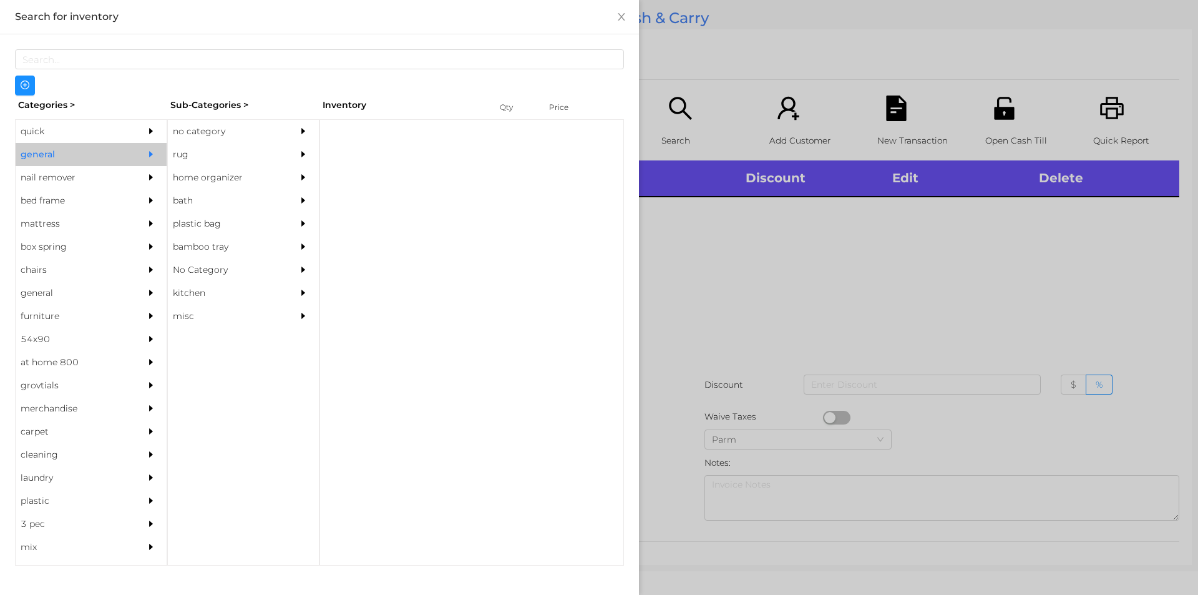
click at [201, 135] on div "no category" at bounding box center [225, 131] width 114 height 23
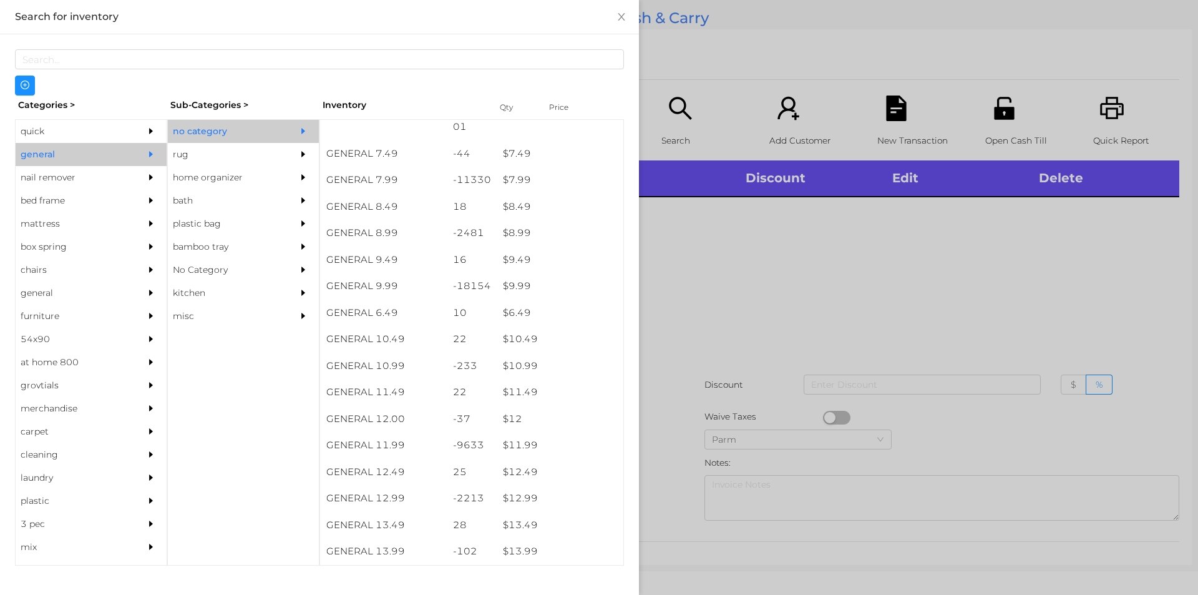
scroll to position [610, 0]
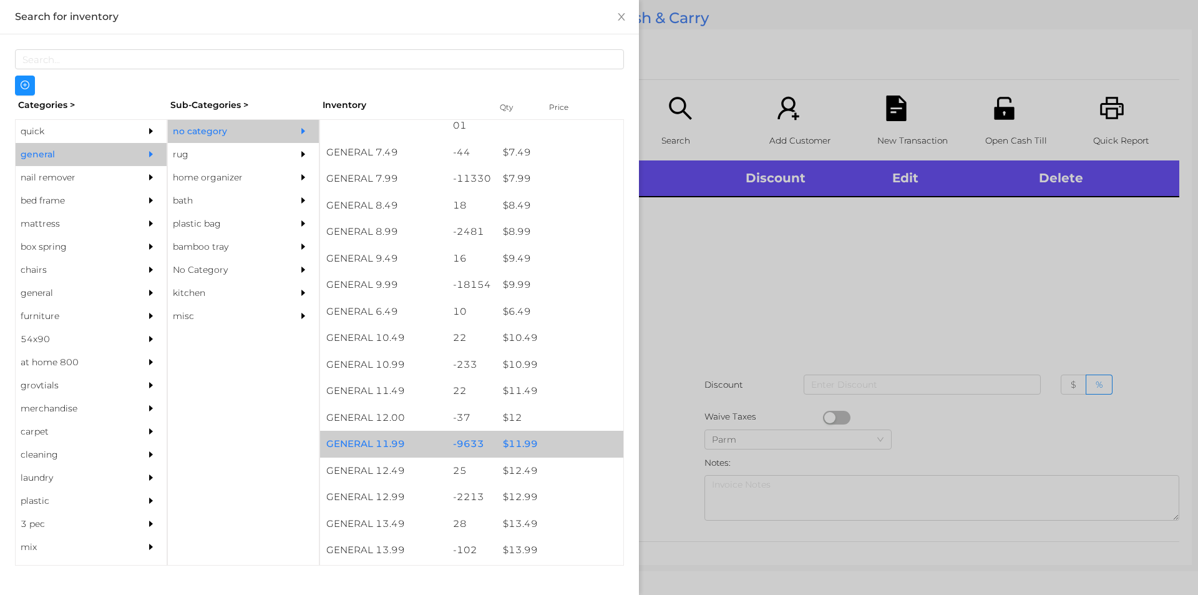
click at [515, 441] on div "$ 11.99" at bounding box center [560, 444] width 127 height 27
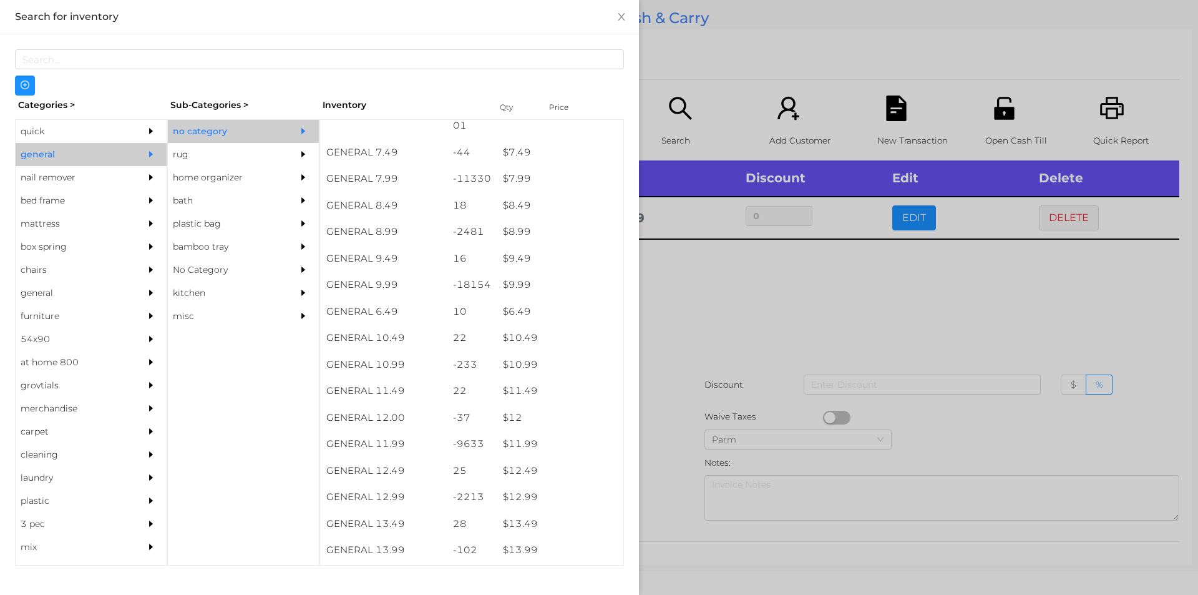
click at [668, 380] on div at bounding box center [599, 297] width 1198 height 595
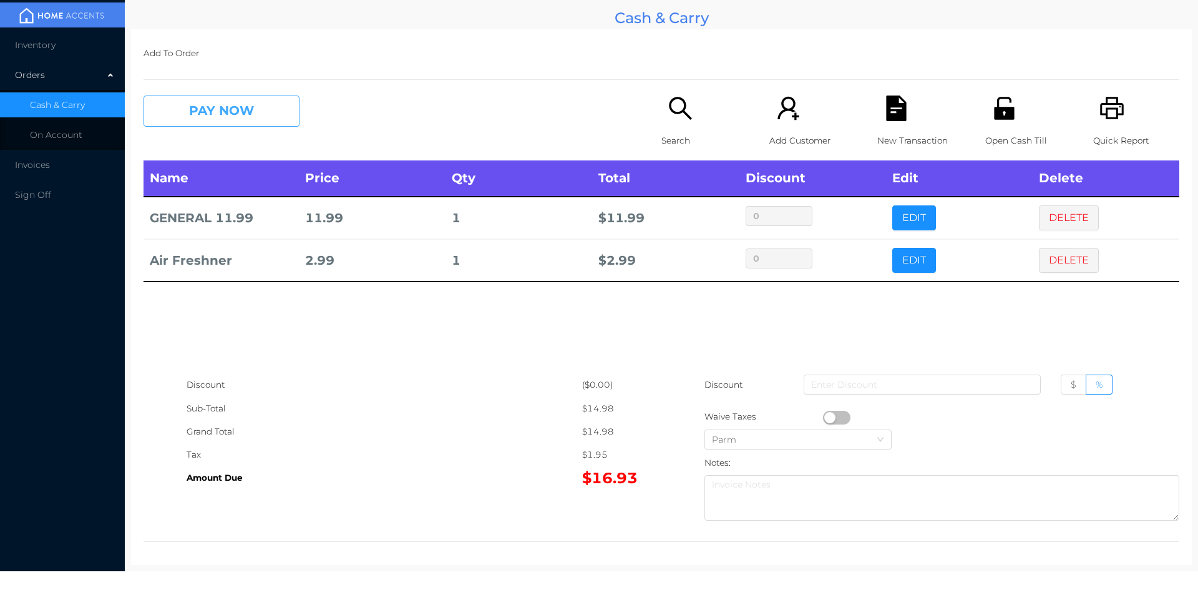
click at [194, 119] on button "PAY NOW" at bounding box center [222, 110] width 156 height 31
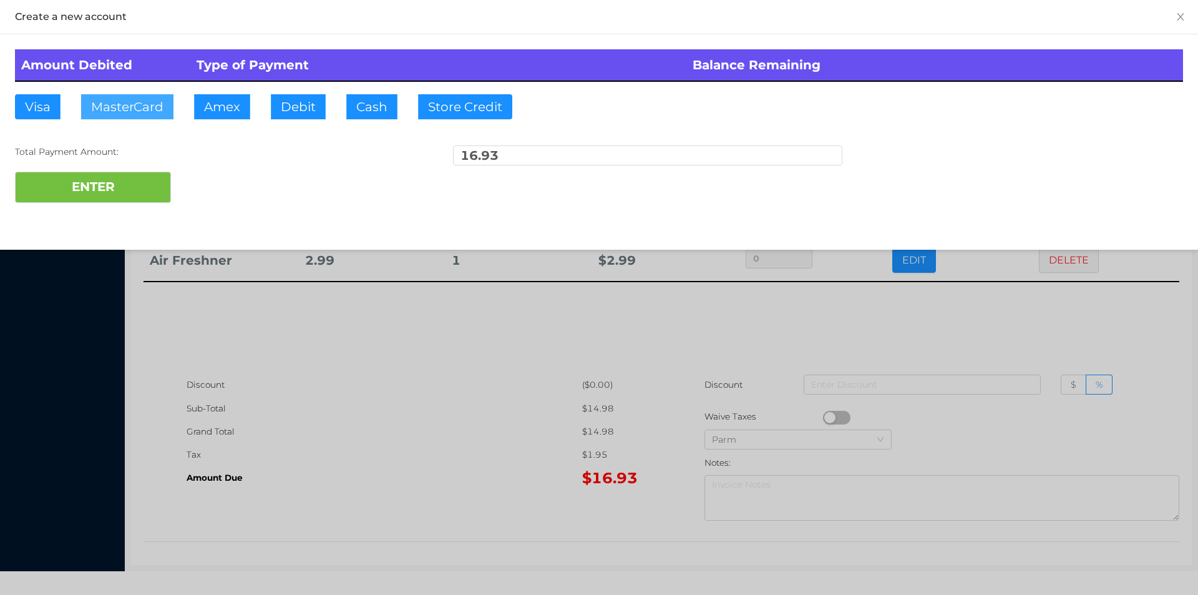
click at [127, 110] on button "MasterCard" at bounding box center [127, 106] width 92 height 25
type input "20."
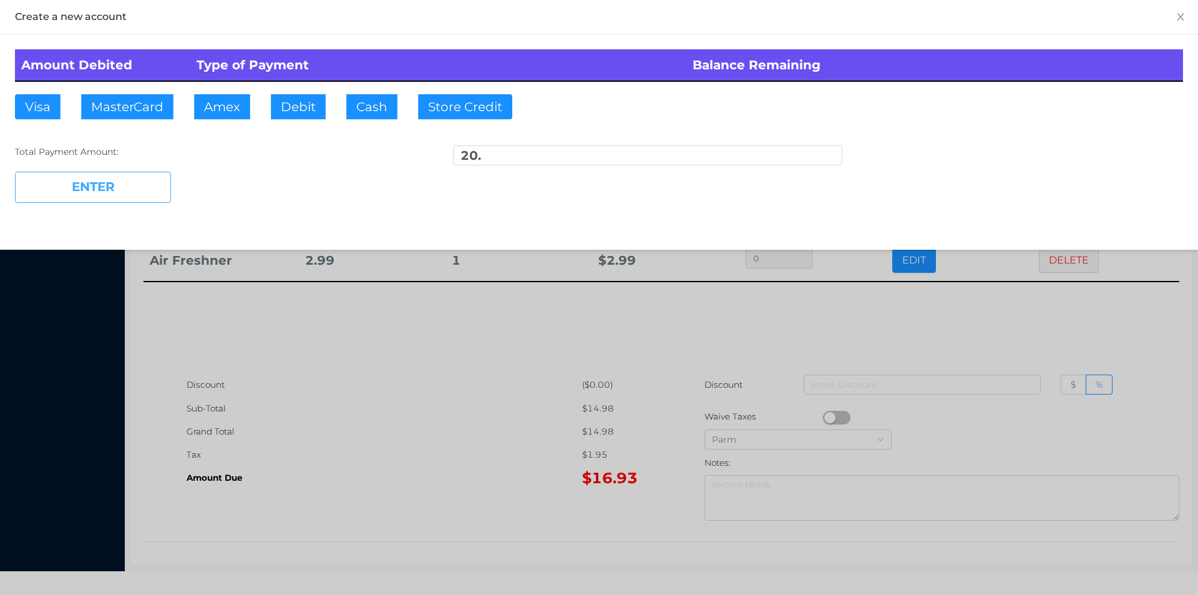
click at [112, 191] on button "ENTER" at bounding box center [93, 187] width 156 height 31
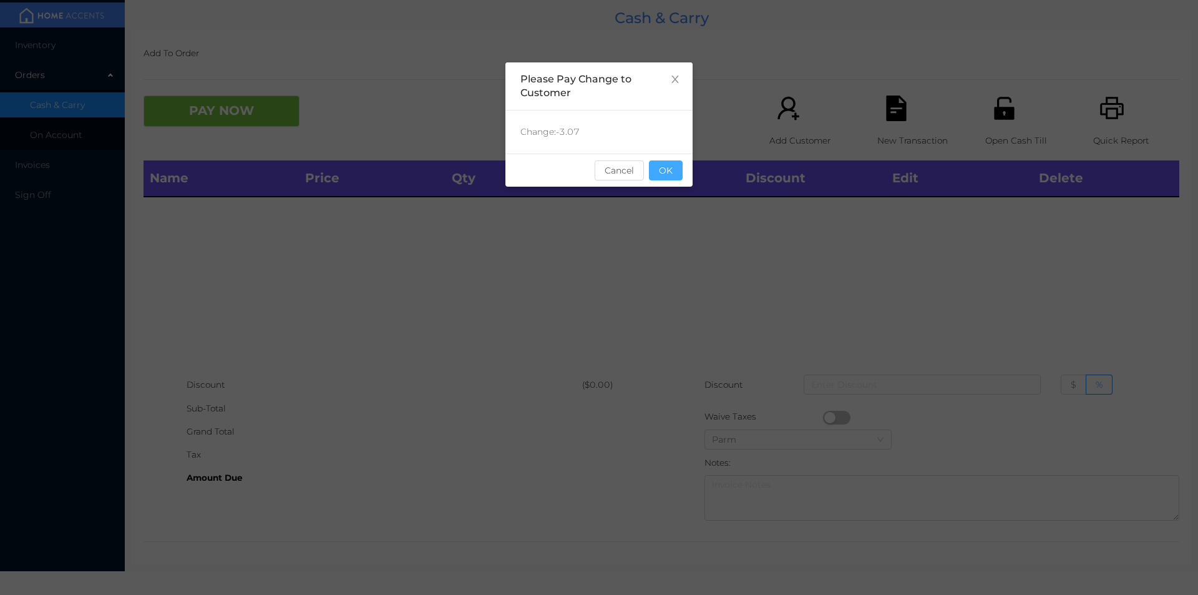
click at [666, 172] on button "OK" at bounding box center [666, 170] width 34 height 20
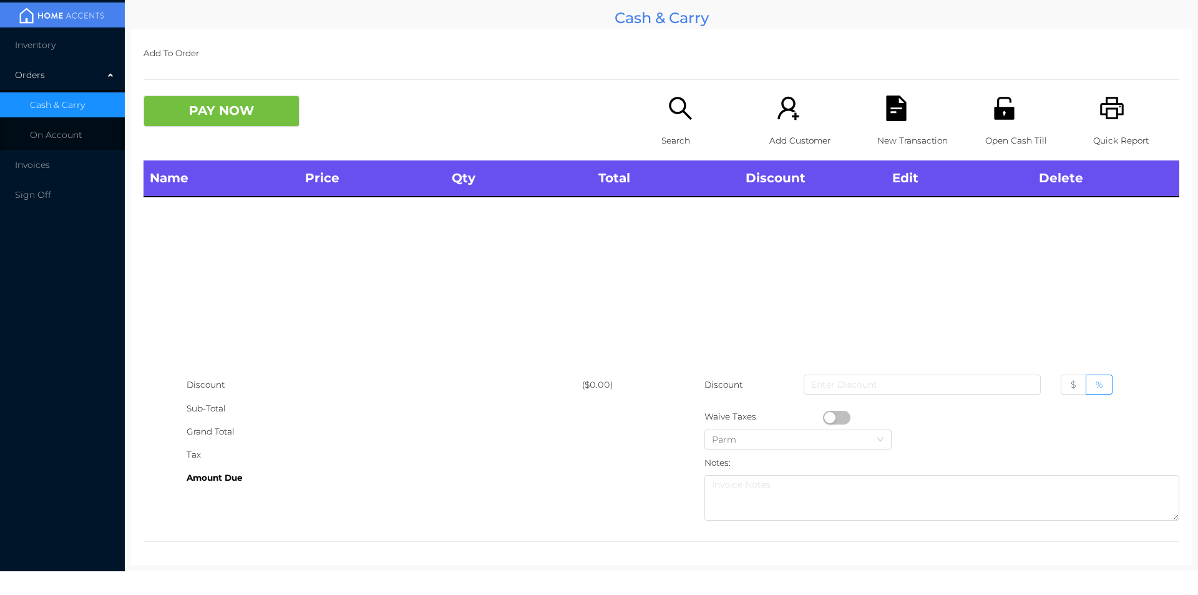
click at [727, 269] on div "Name Price Qty Total Discount Edit Delete" at bounding box center [662, 266] width 1036 height 213
click at [1001, 136] on p "Open Cash Till" at bounding box center [1028, 140] width 86 height 23
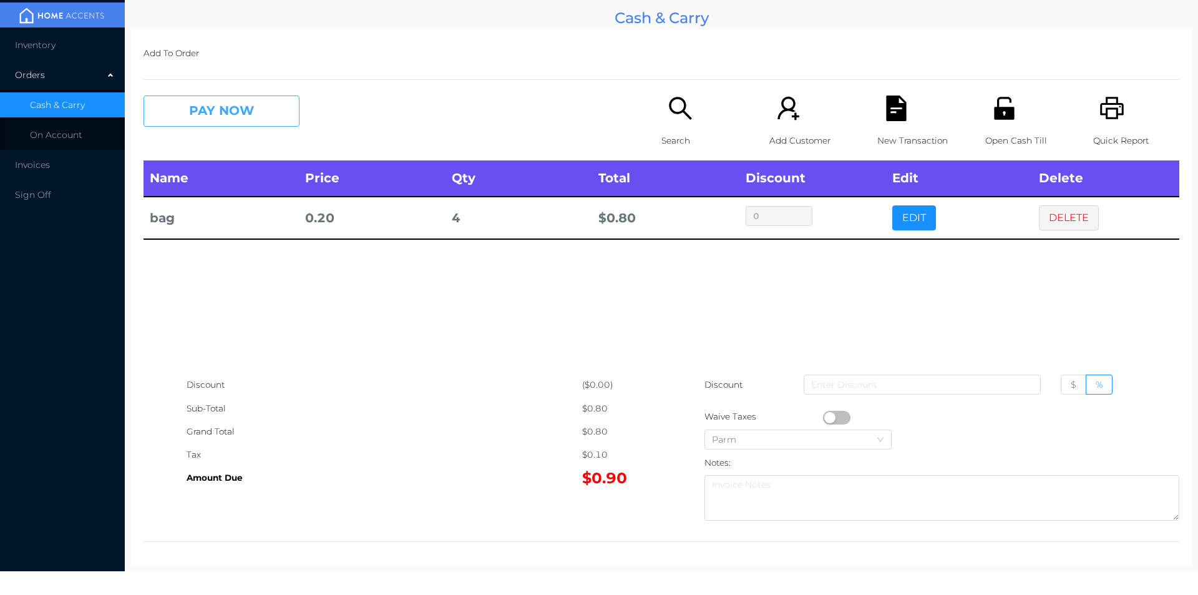
click at [207, 104] on button "PAY NOW" at bounding box center [222, 110] width 156 height 31
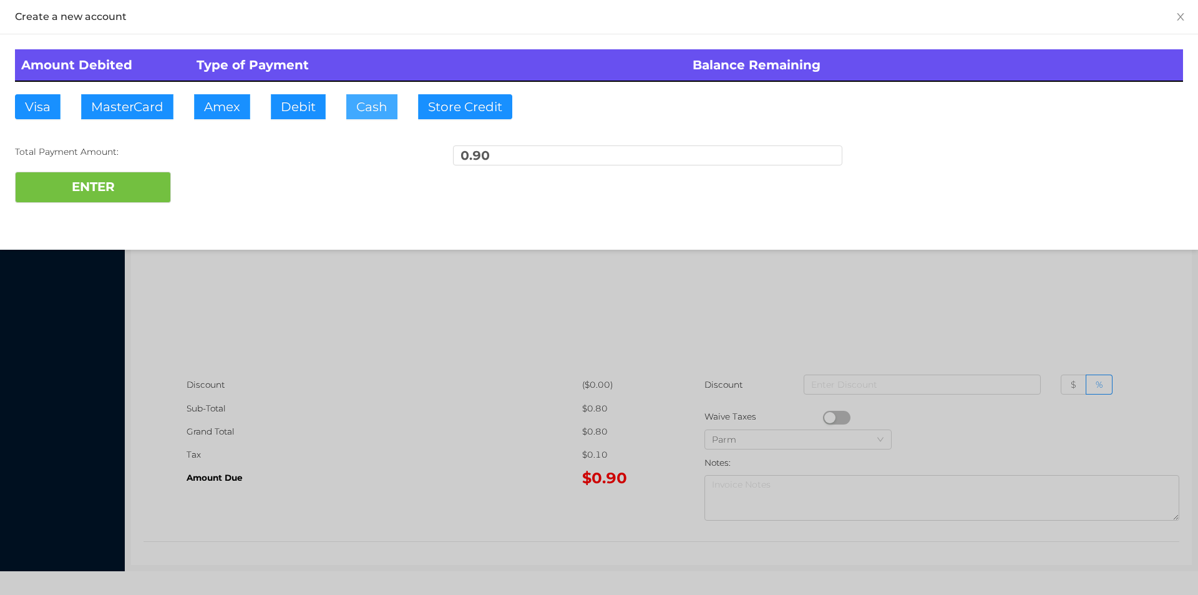
click at [366, 104] on button "Cash" at bounding box center [371, 106] width 51 height 25
click at [402, 381] on div at bounding box center [599, 297] width 1198 height 595
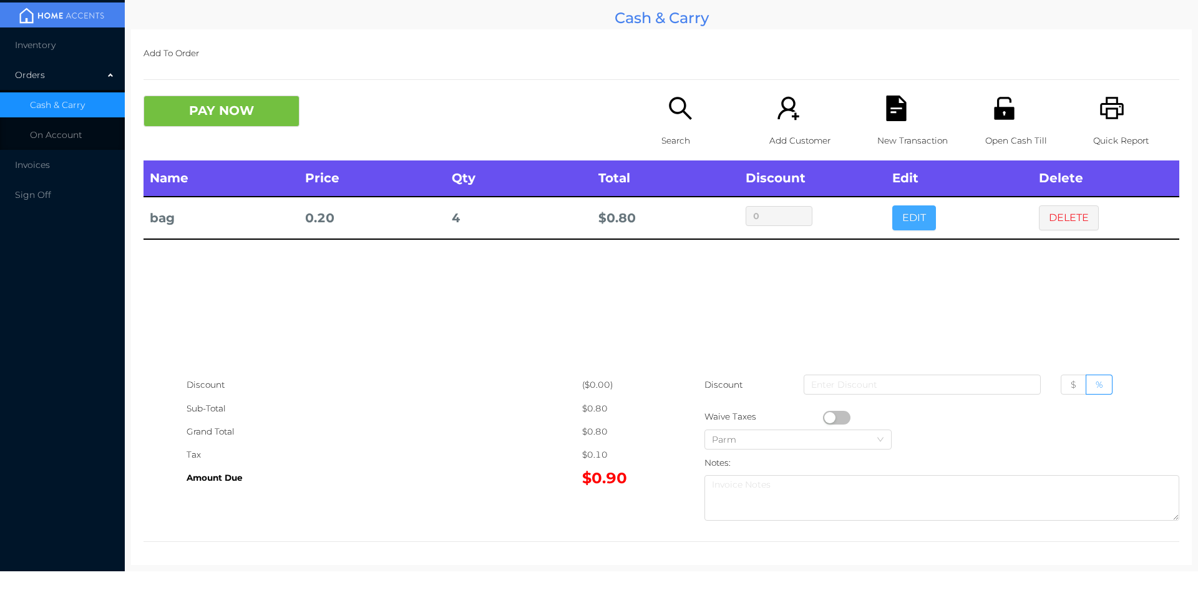
click at [892, 206] on button "EDIT" at bounding box center [914, 217] width 44 height 25
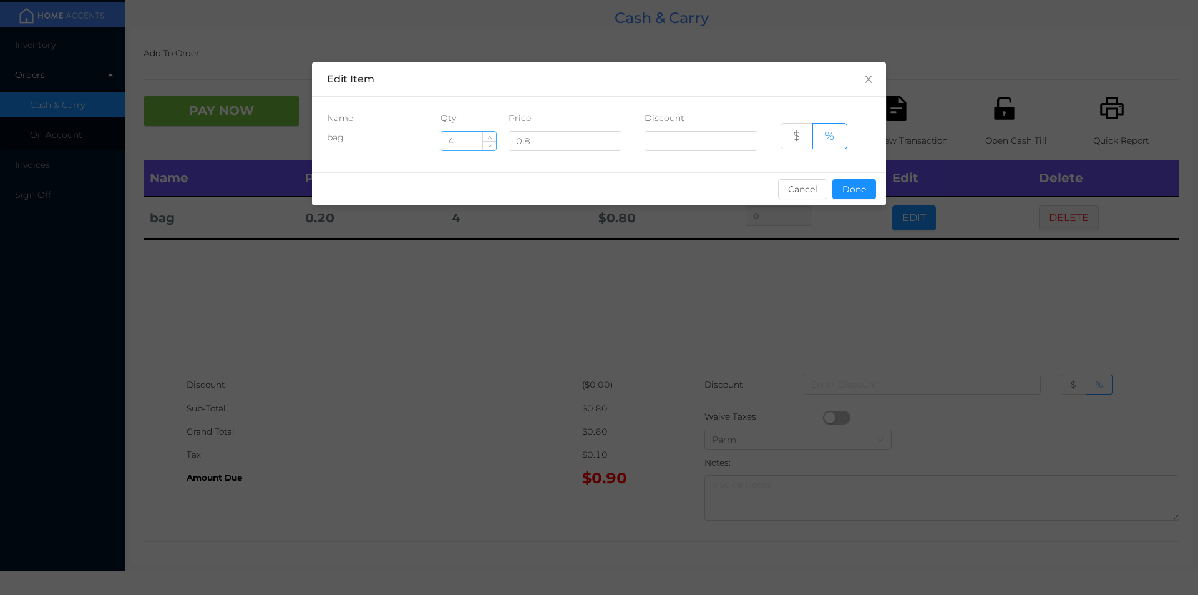
click at [469, 142] on input "4" at bounding box center [468, 141] width 55 height 19
type input "4"
type input "5"
click at [846, 182] on button "Done" at bounding box center [854, 189] width 44 height 20
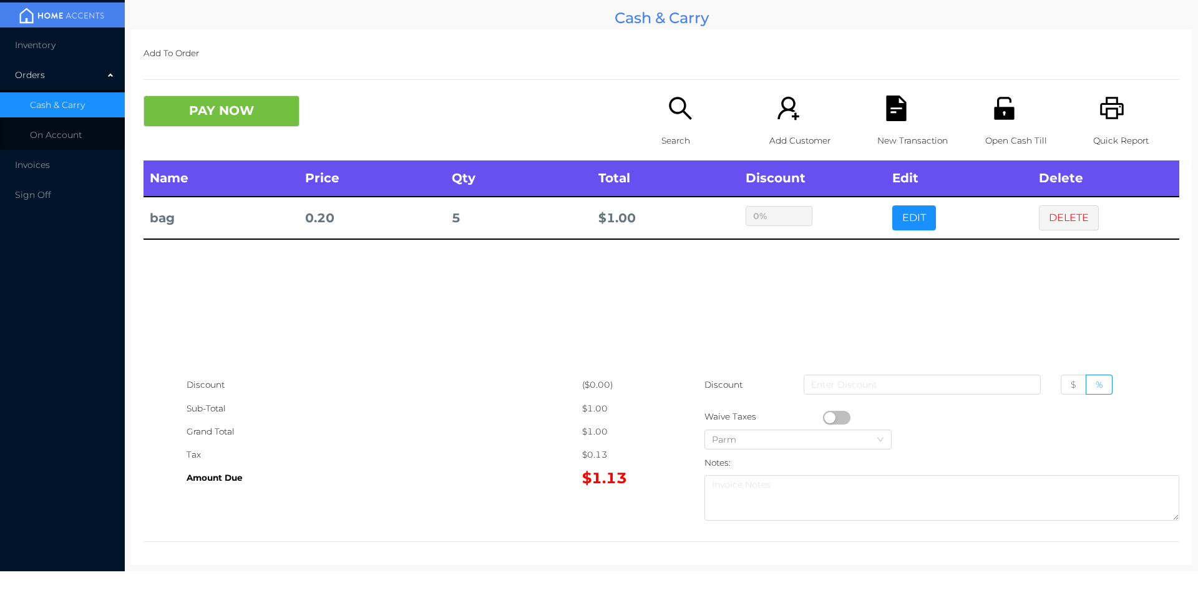
click at [842, 304] on div "sentinelStart Edit Item Name Qty Price Discount bag 5 0.8 $ % Cancel Done senti…" at bounding box center [599, 297] width 1198 height 595
click at [221, 111] on button "PAY NOW" at bounding box center [222, 110] width 156 height 31
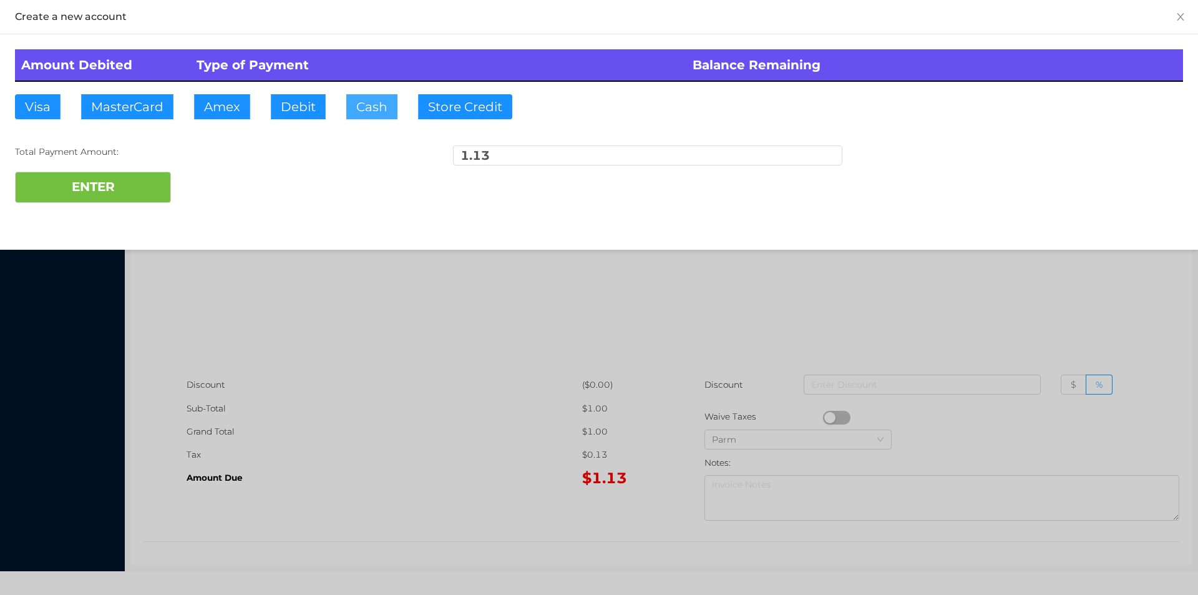
click at [368, 115] on button "Cash" at bounding box center [371, 106] width 51 height 25
click at [72, 193] on button "ENTER" at bounding box center [93, 187] width 156 height 31
type input "0"
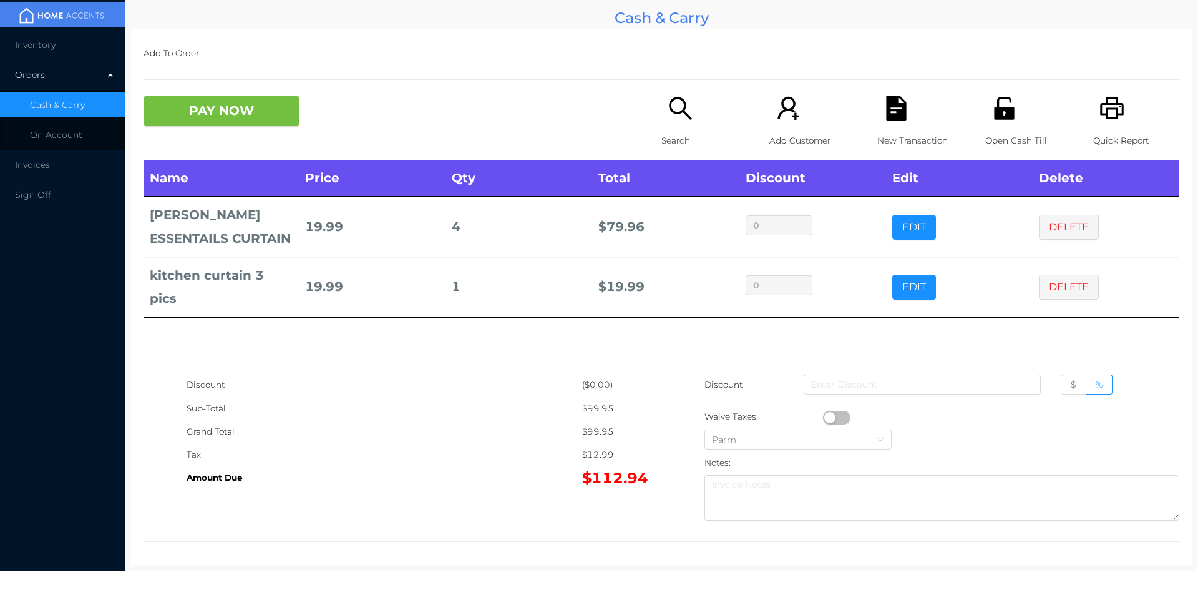
click at [692, 117] on div "Search" at bounding box center [704, 127] width 86 height 65
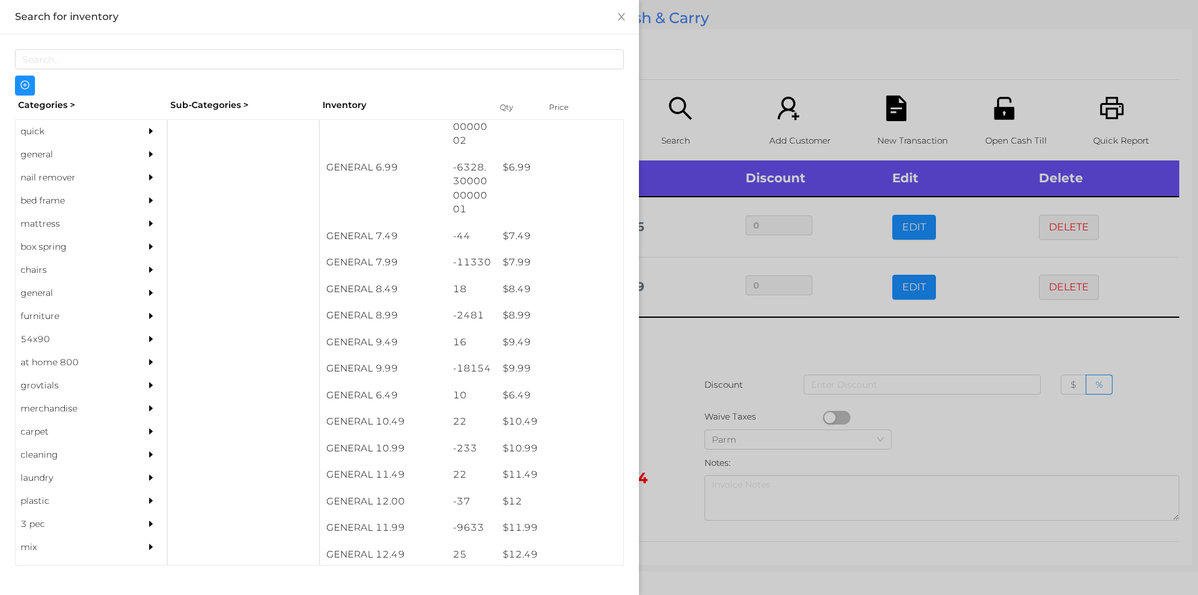
scroll to position [526, 0]
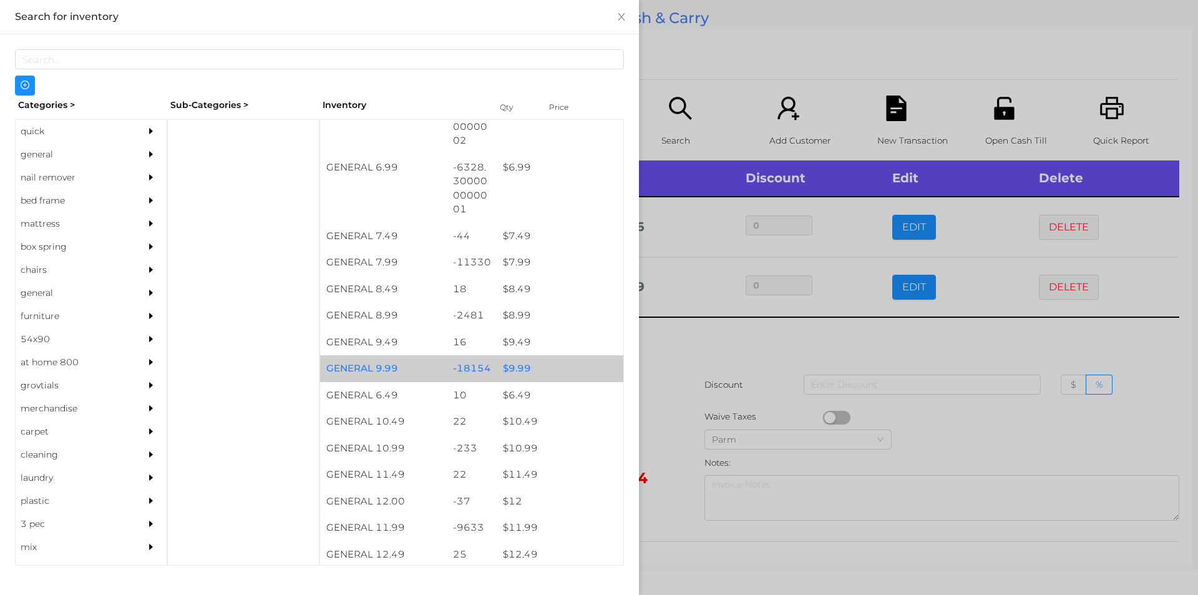
click at [523, 367] on div "$ 9.99" at bounding box center [560, 368] width 127 height 27
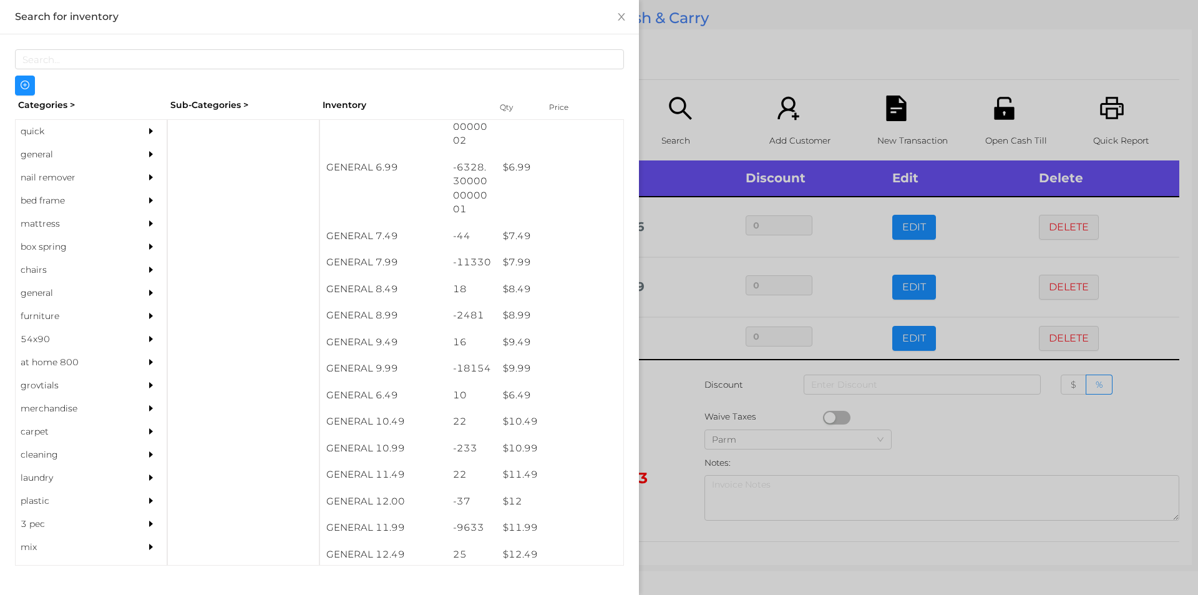
click at [712, 412] on div at bounding box center [599, 297] width 1198 height 595
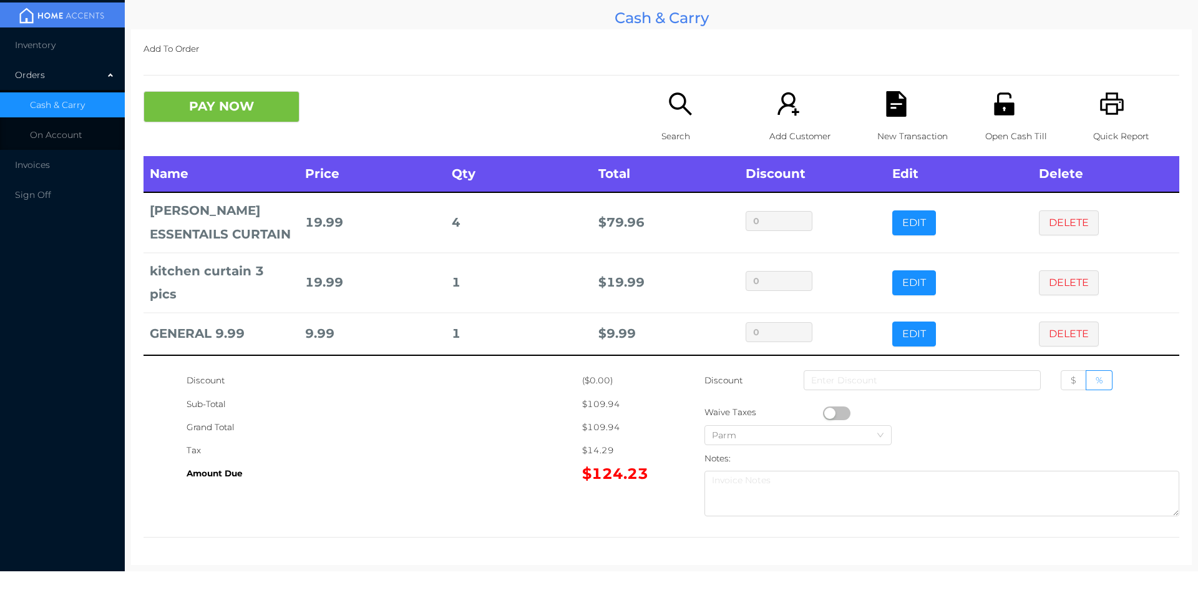
scroll to position [22, 0]
click at [992, 114] on icon "icon: unlock" at bounding box center [1005, 104] width 26 height 26
click at [994, 110] on icon "icon: unlock" at bounding box center [1004, 103] width 20 height 22
click at [229, 119] on button "PAY NOW" at bounding box center [222, 106] width 156 height 31
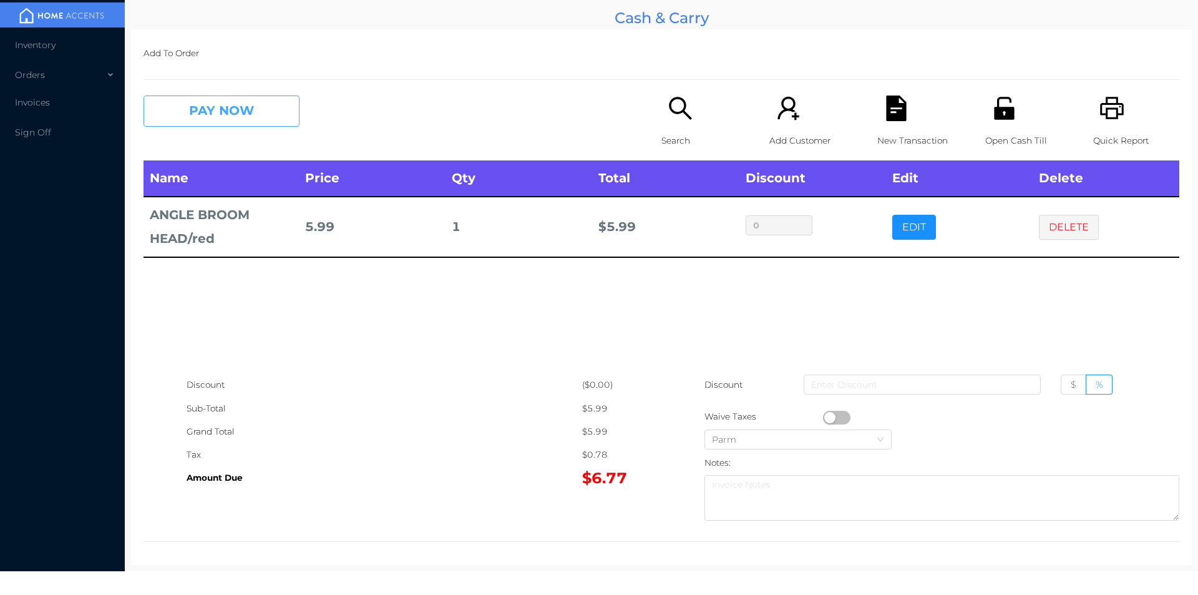
click at [225, 98] on button "PAY NOW" at bounding box center [222, 110] width 156 height 31
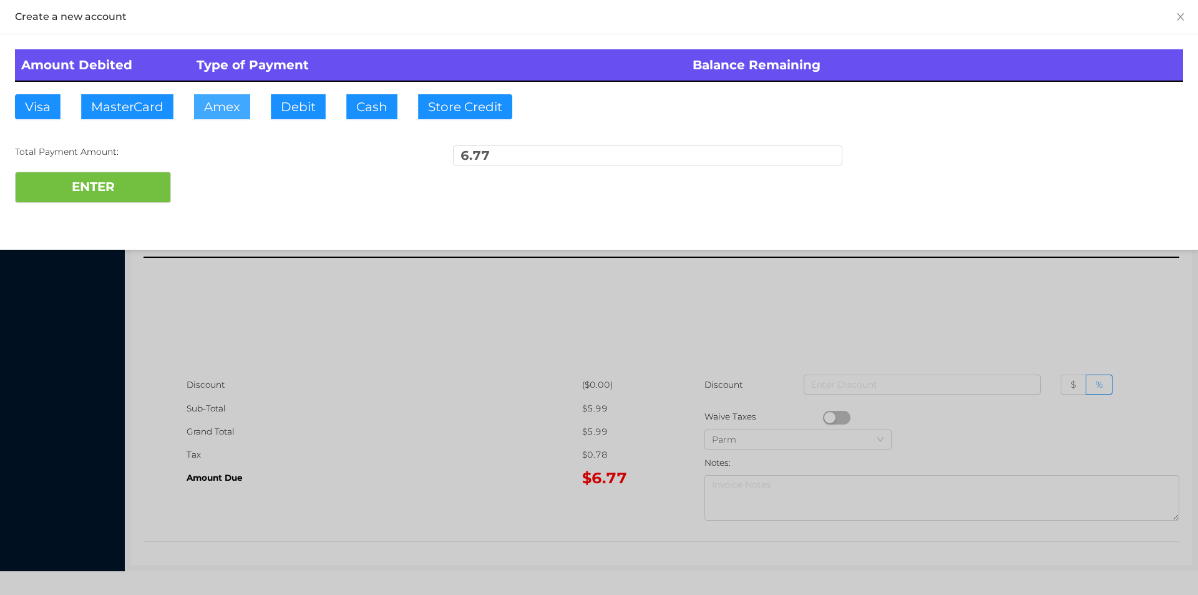
click at [225, 98] on button "Amex" at bounding box center [222, 106] width 56 height 25
click at [407, 440] on div at bounding box center [599, 297] width 1198 height 595
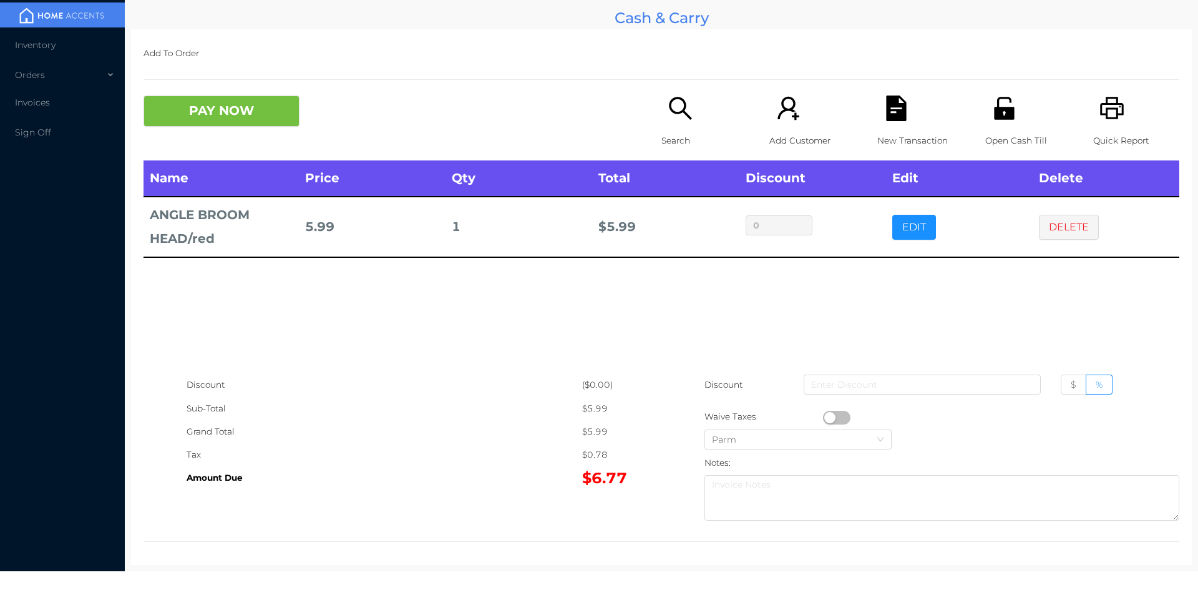
click at [245, 99] on button "PAY NOW" at bounding box center [222, 110] width 156 height 31
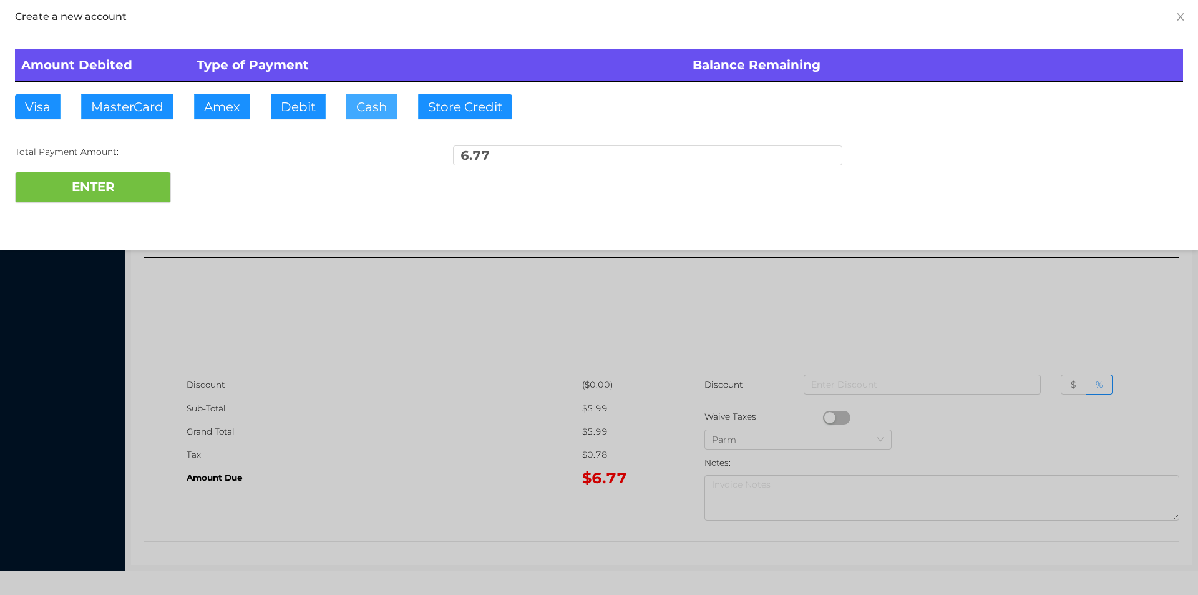
click at [353, 100] on button "Cash" at bounding box center [371, 106] width 51 height 25
type input "20"
click at [76, 179] on button "ENTER" at bounding box center [93, 187] width 156 height 31
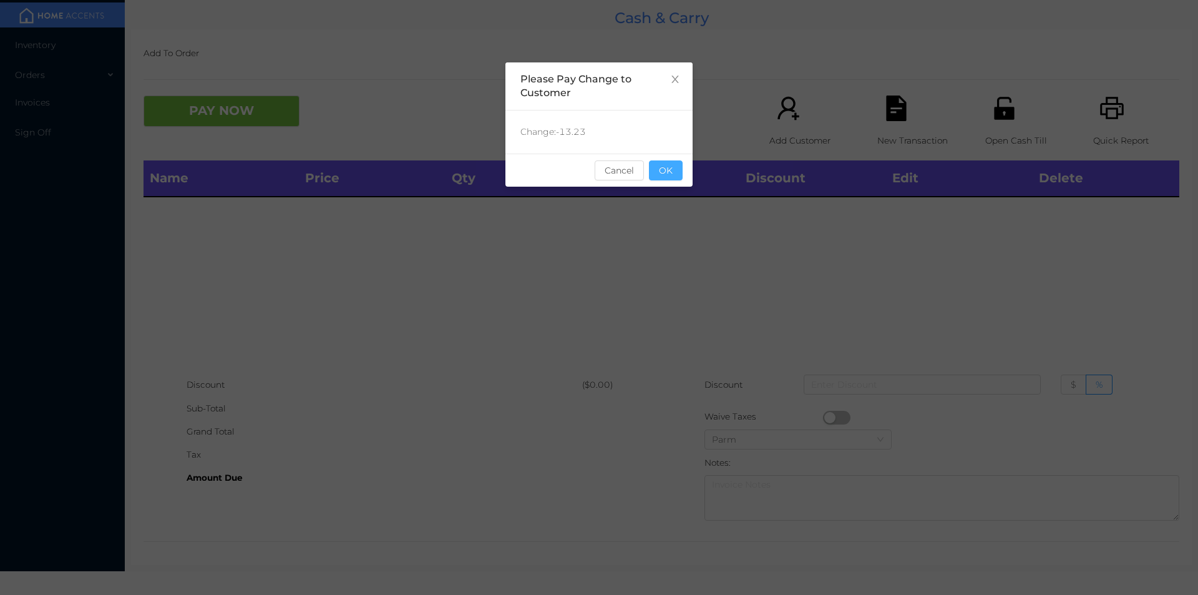
click at [657, 179] on button "OK" at bounding box center [666, 170] width 34 height 20
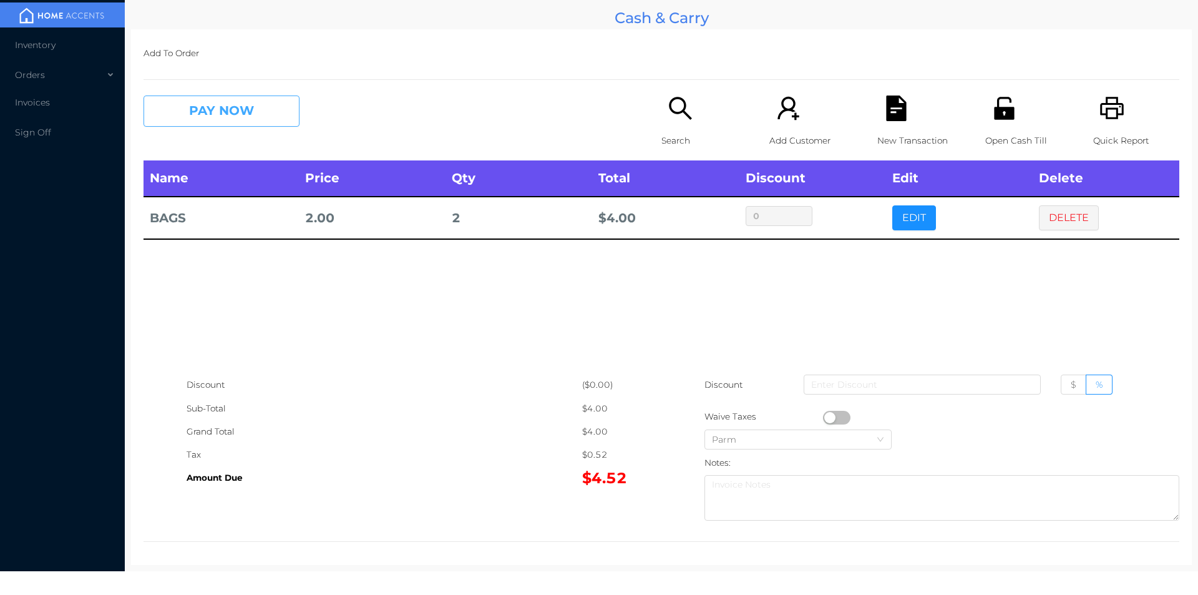
click at [243, 104] on button "PAY NOW" at bounding box center [222, 110] width 156 height 31
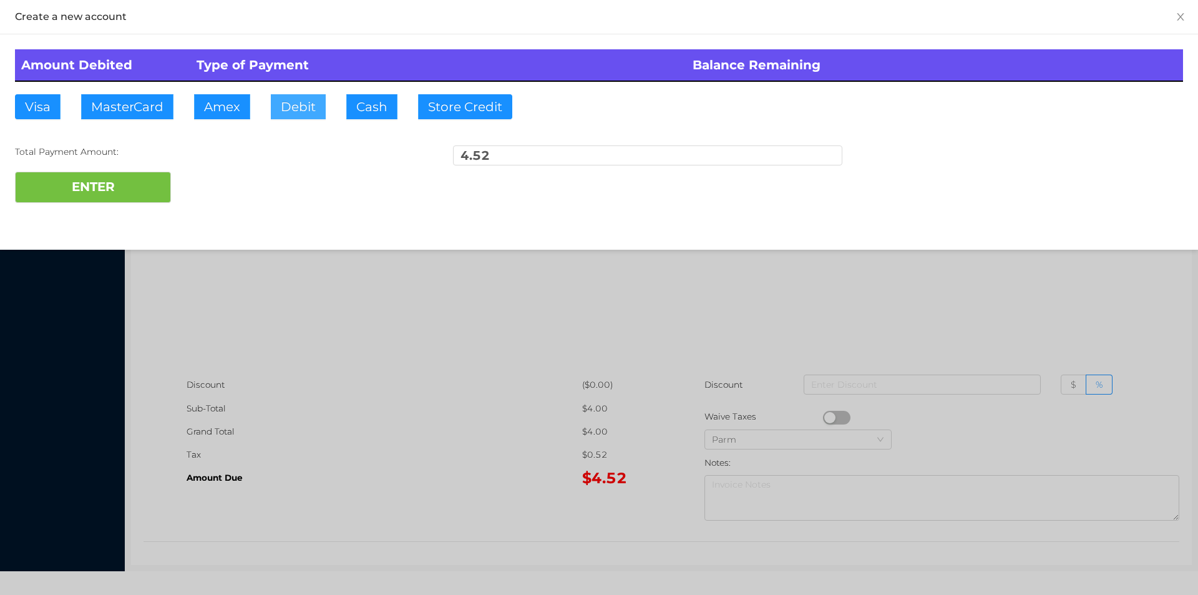
click at [293, 96] on button "Debit" at bounding box center [298, 106] width 55 height 25
click at [142, 183] on button "ENTER" at bounding box center [93, 187] width 156 height 31
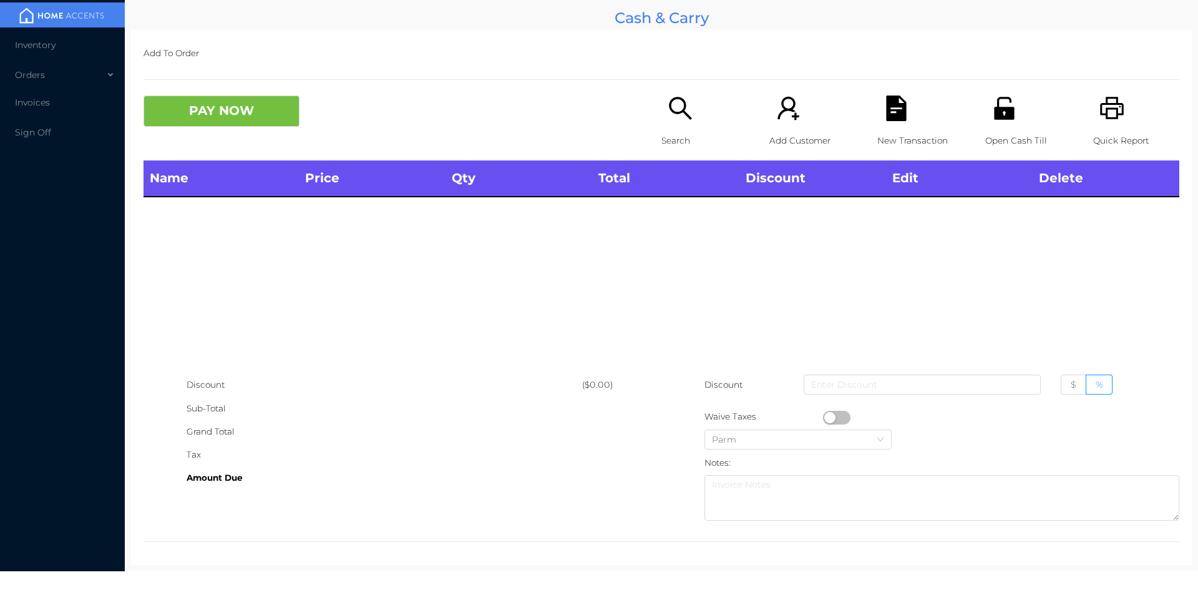
click at [681, 98] on icon "icon: search" at bounding box center [681, 108] width 26 height 26
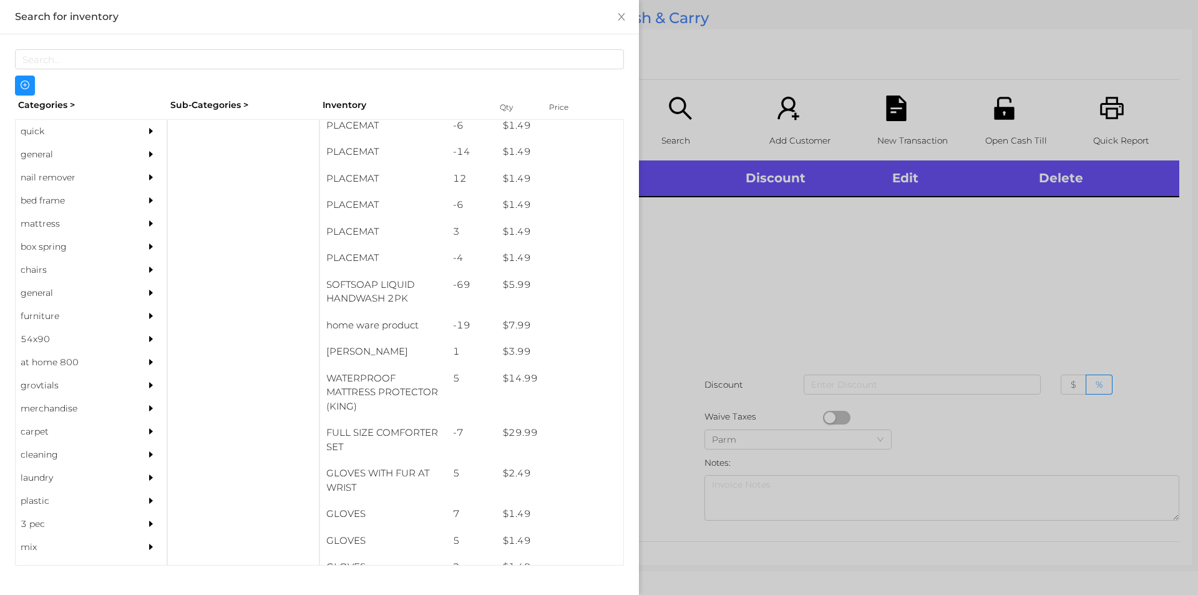
scroll to position [111, 0]
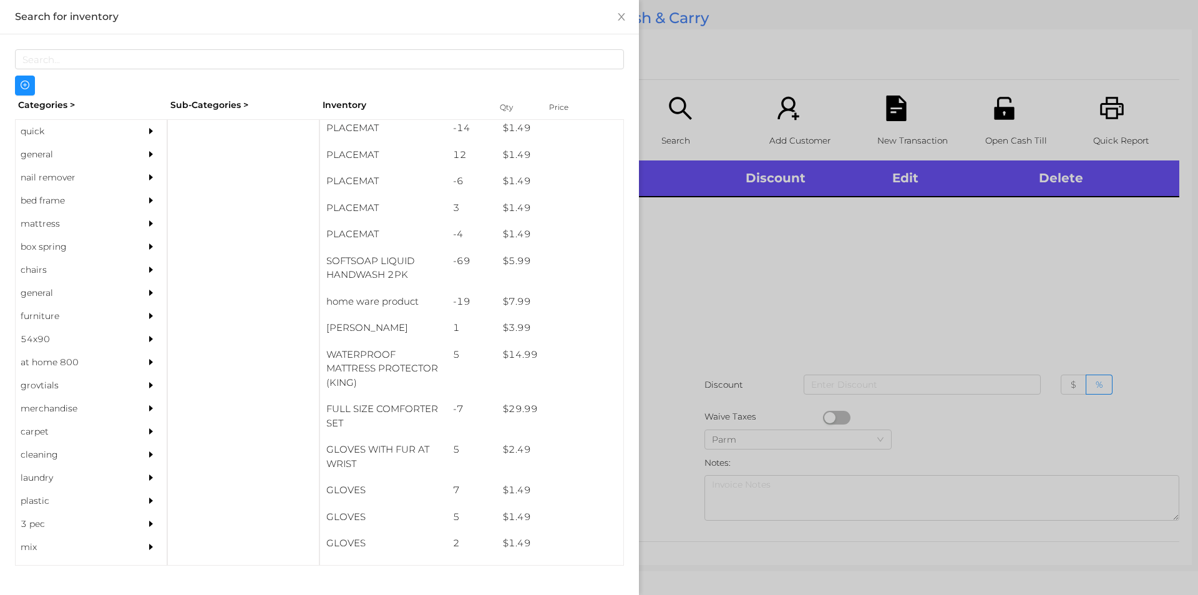
click at [32, 153] on div "general" at bounding box center [73, 154] width 114 height 23
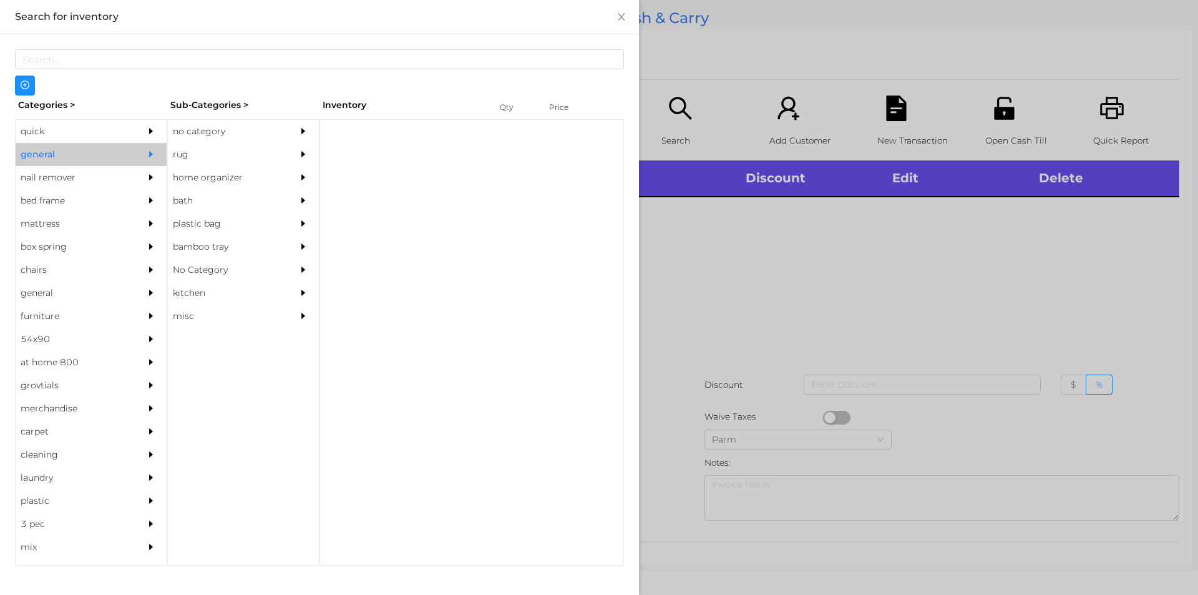
click at [245, 120] on div "no category" at bounding box center [225, 131] width 114 height 23
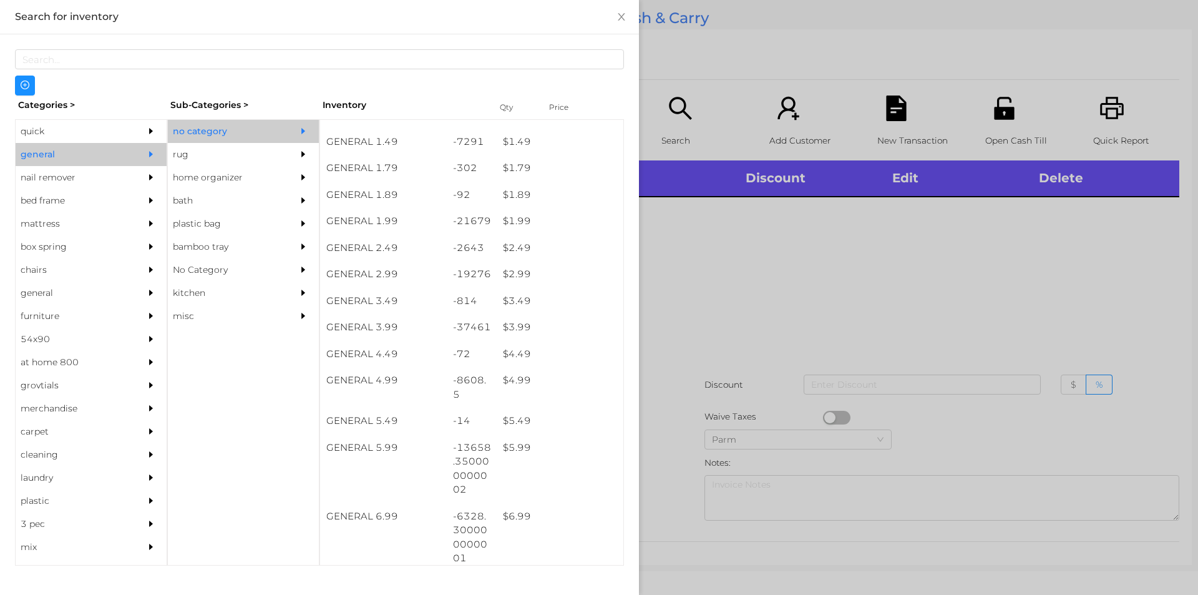
scroll to position [183, 0]
click at [550, 320] on div "$ 3.99" at bounding box center [560, 321] width 127 height 27
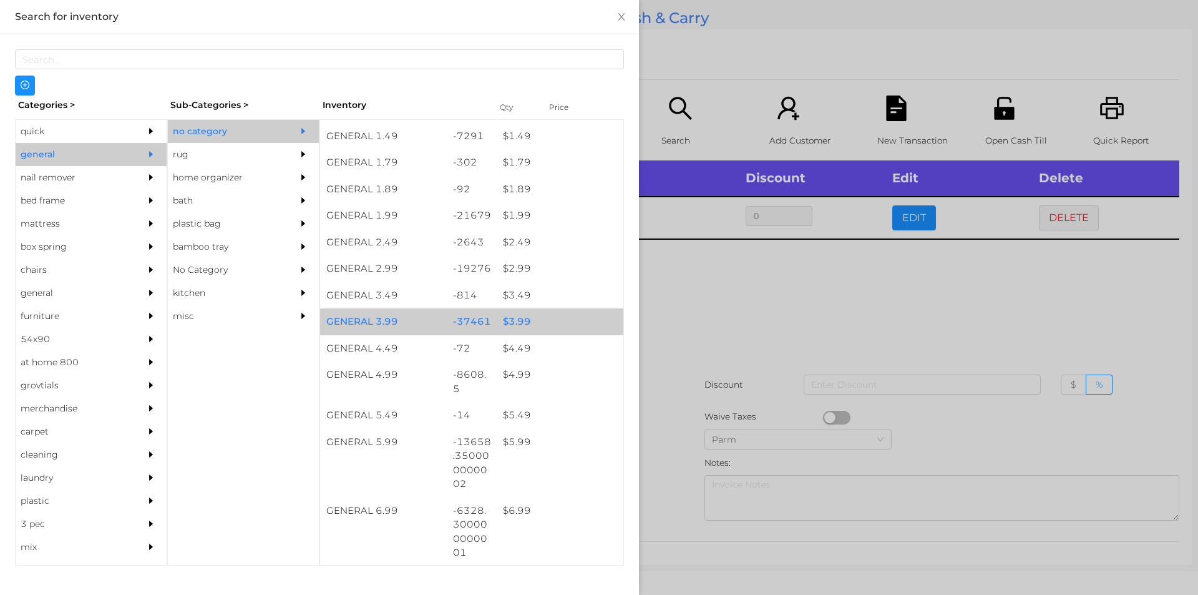
click at [557, 320] on div "$ 3.99" at bounding box center [560, 321] width 127 height 27
click at [562, 319] on div "$ 3.99" at bounding box center [560, 321] width 127 height 27
click at [563, 322] on div "$ 3.99" at bounding box center [560, 321] width 127 height 27
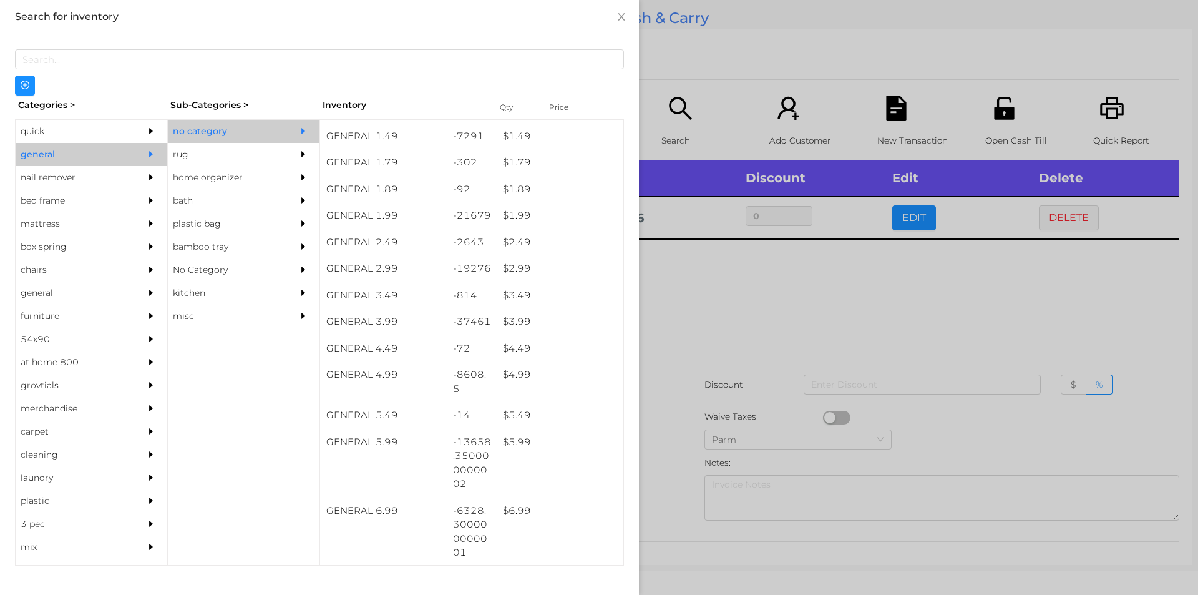
click at [704, 391] on div at bounding box center [599, 297] width 1198 height 595
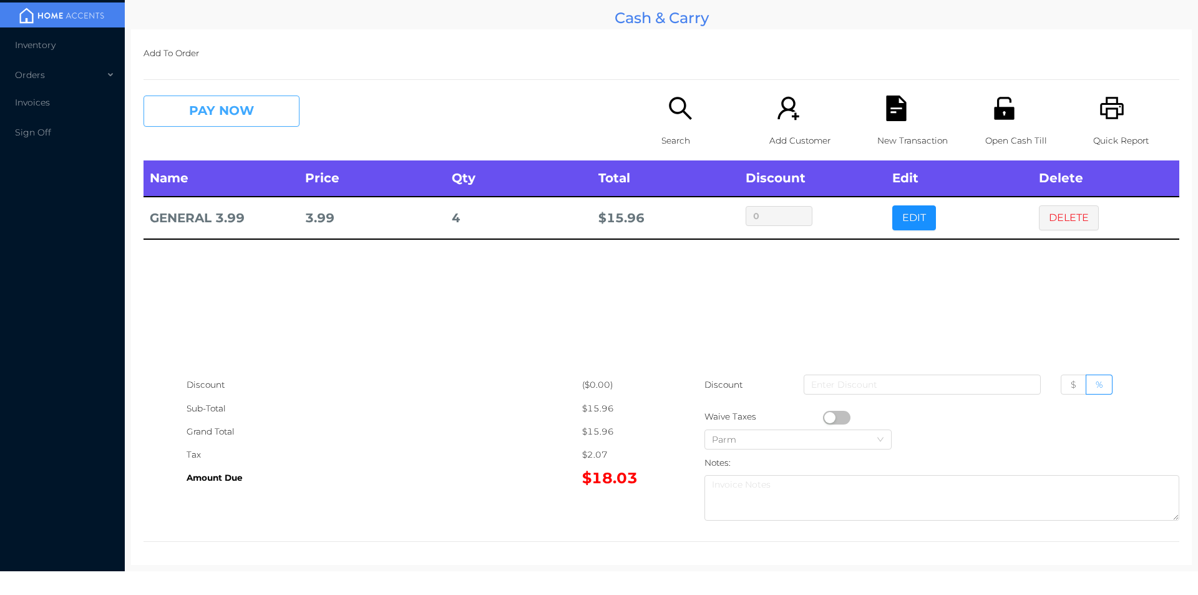
click at [182, 119] on button "PAY NOW" at bounding box center [222, 110] width 156 height 31
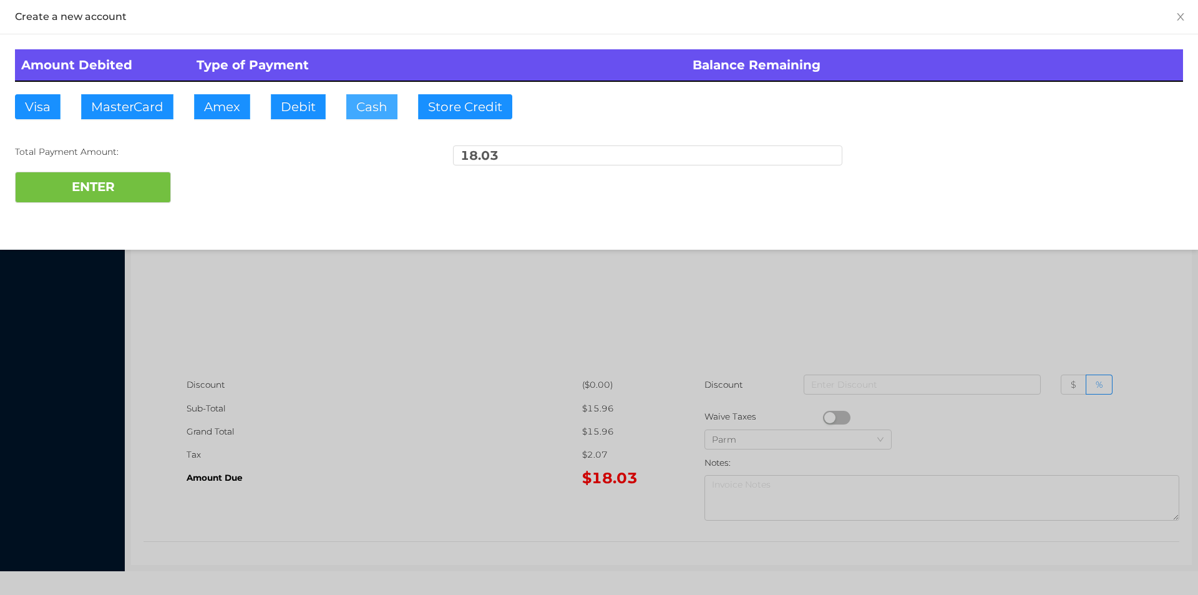
click at [354, 105] on button "Cash" at bounding box center [371, 106] width 51 height 25
click at [150, 199] on button "ENTER" at bounding box center [93, 187] width 156 height 31
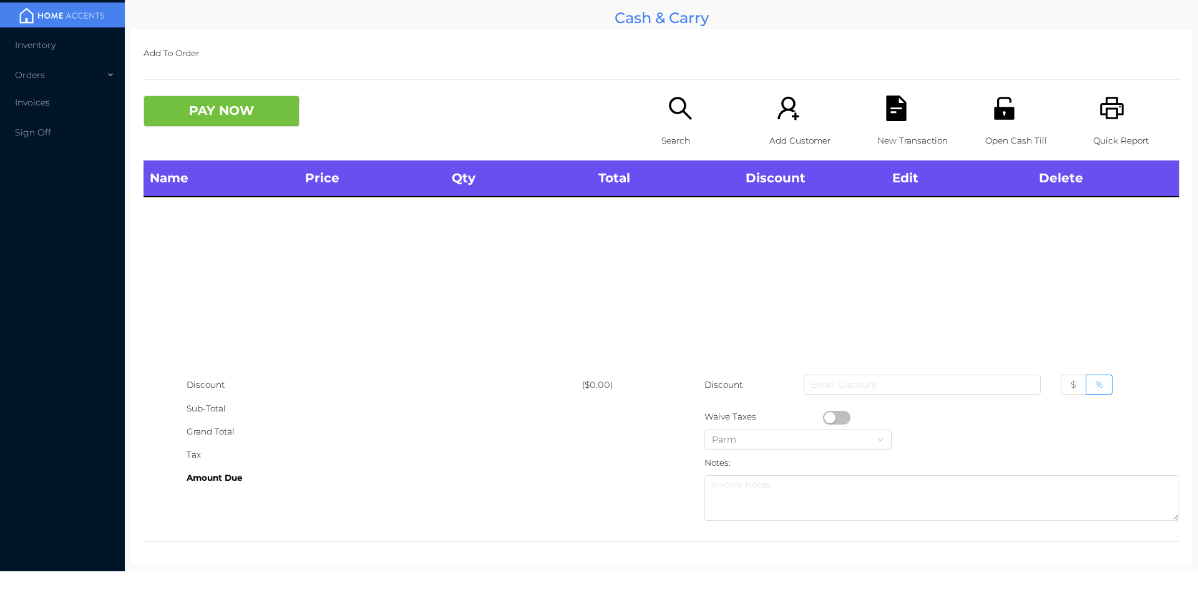
click at [997, 116] on icon "icon: unlock" at bounding box center [1004, 108] width 20 height 22
click at [679, 137] on p "Search" at bounding box center [704, 140] width 86 height 23
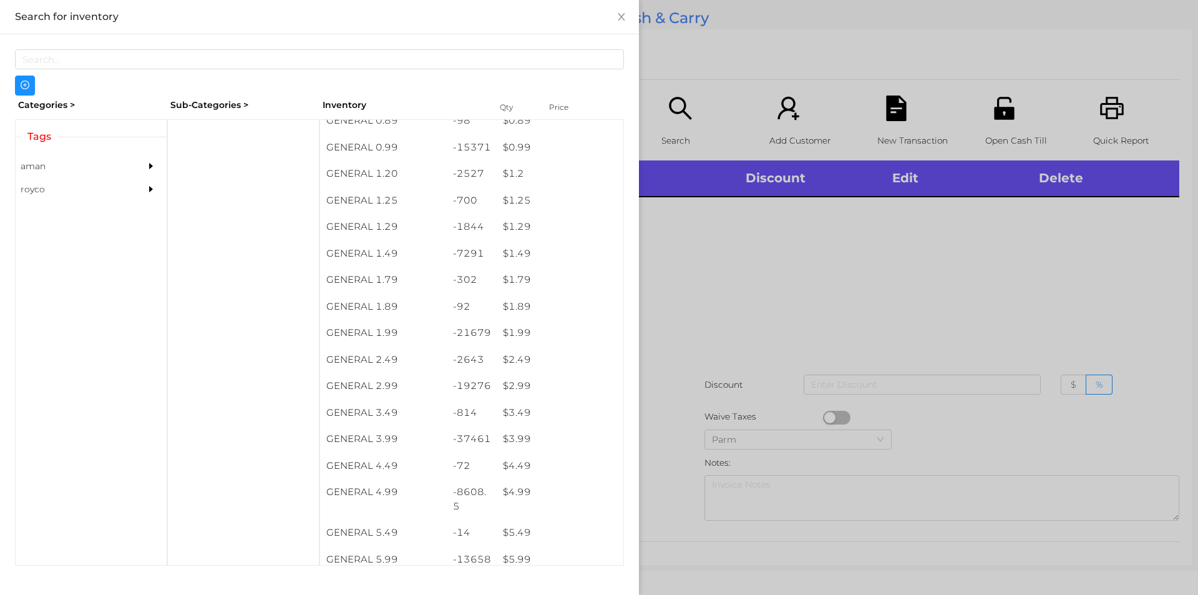
scroll to position [132, 0]
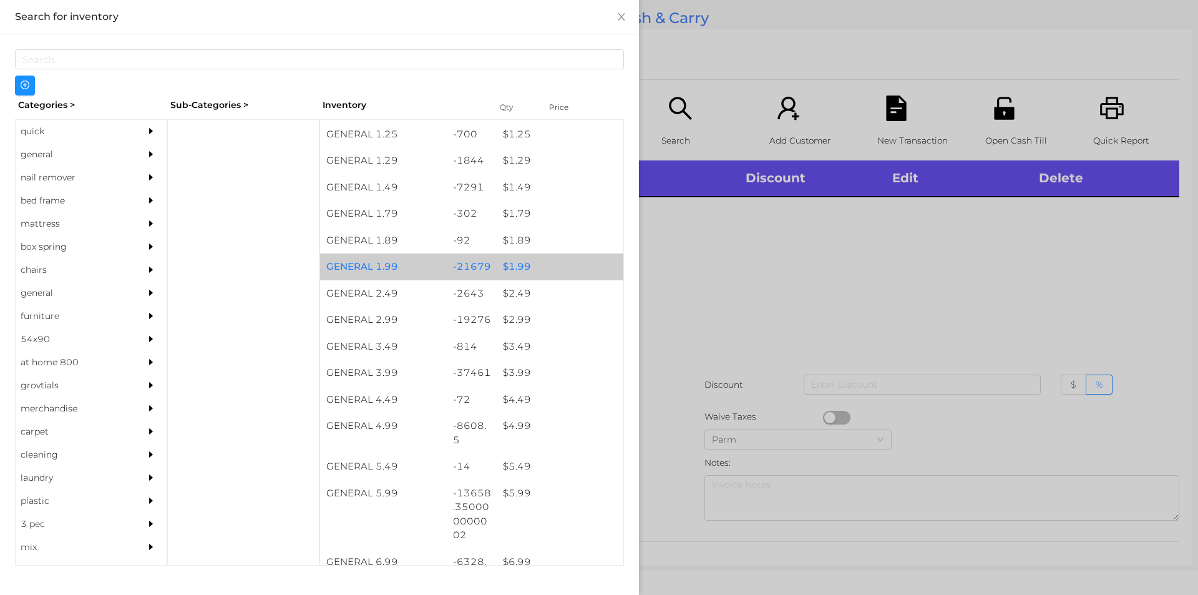
click at [530, 266] on div "$ 1.99" at bounding box center [560, 266] width 127 height 27
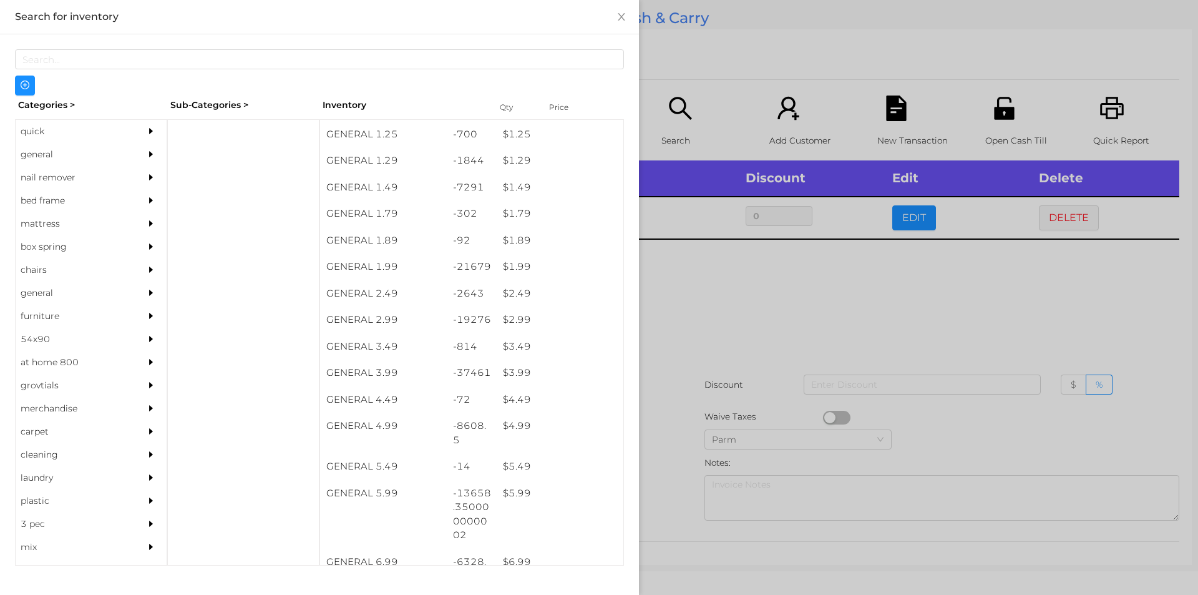
click at [736, 361] on div at bounding box center [599, 297] width 1198 height 595
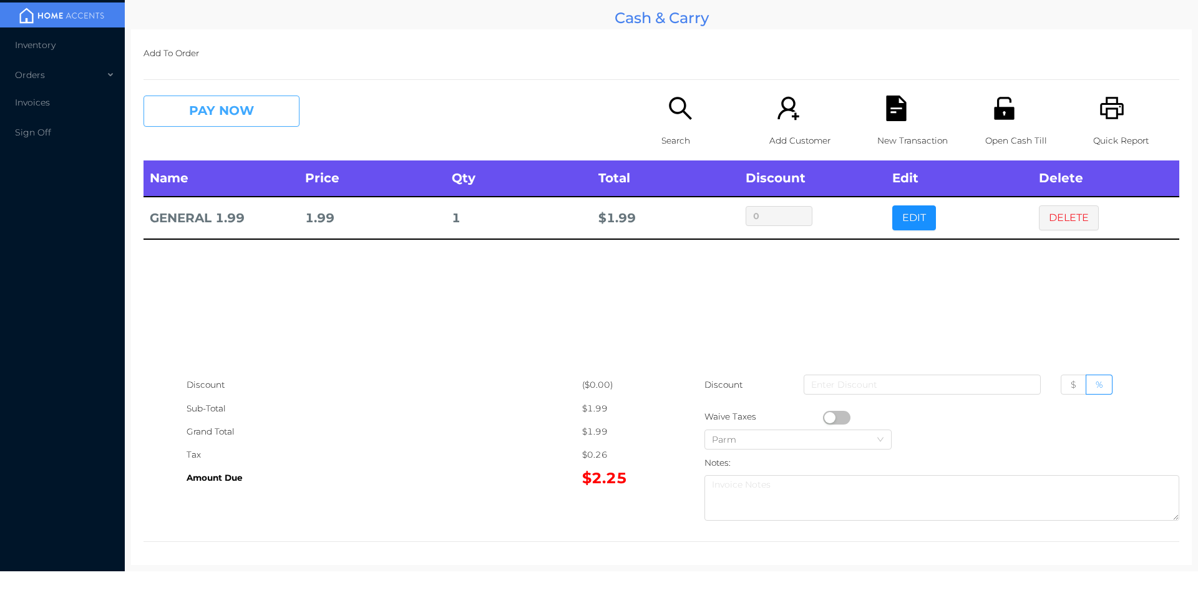
click at [218, 124] on button "PAY NOW" at bounding box center [222, 110] width 156 height 31
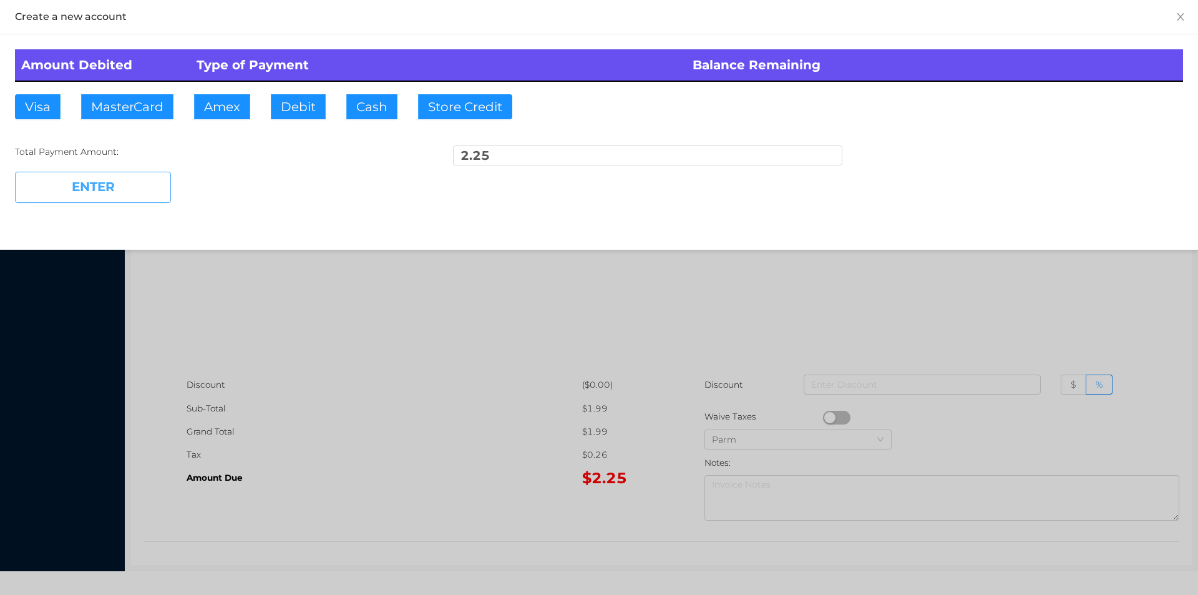
click at [127, 195] on button "ENTER" at bounding box center [93, 187] width 156 height 31
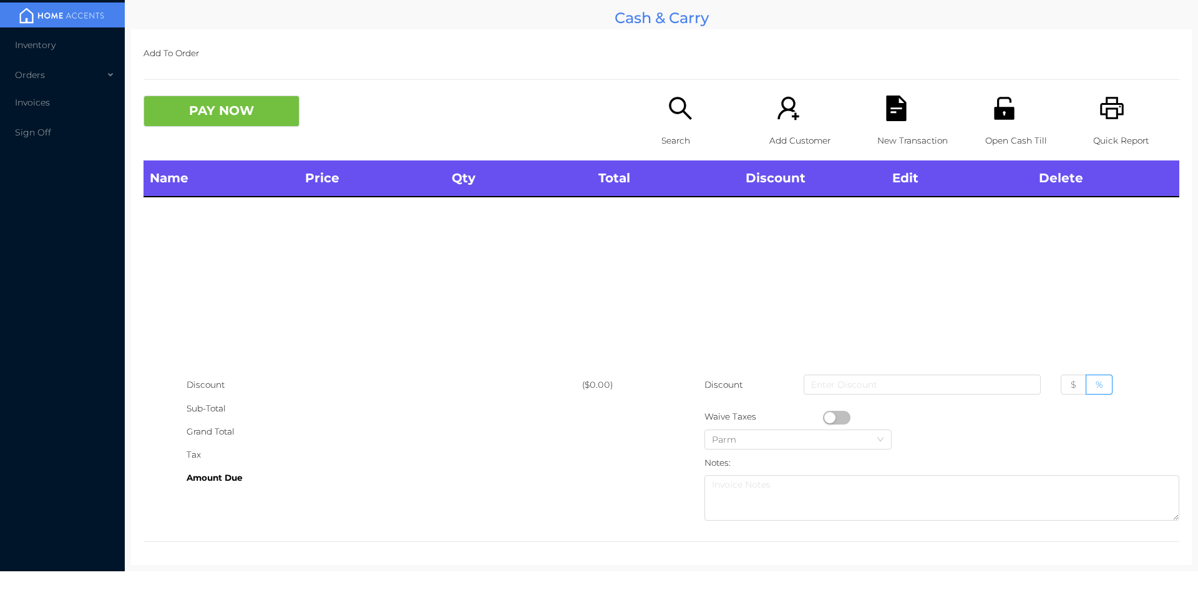
click at [681, 158] on div "Search" at bounding box center [704, 127] width 86 height 65
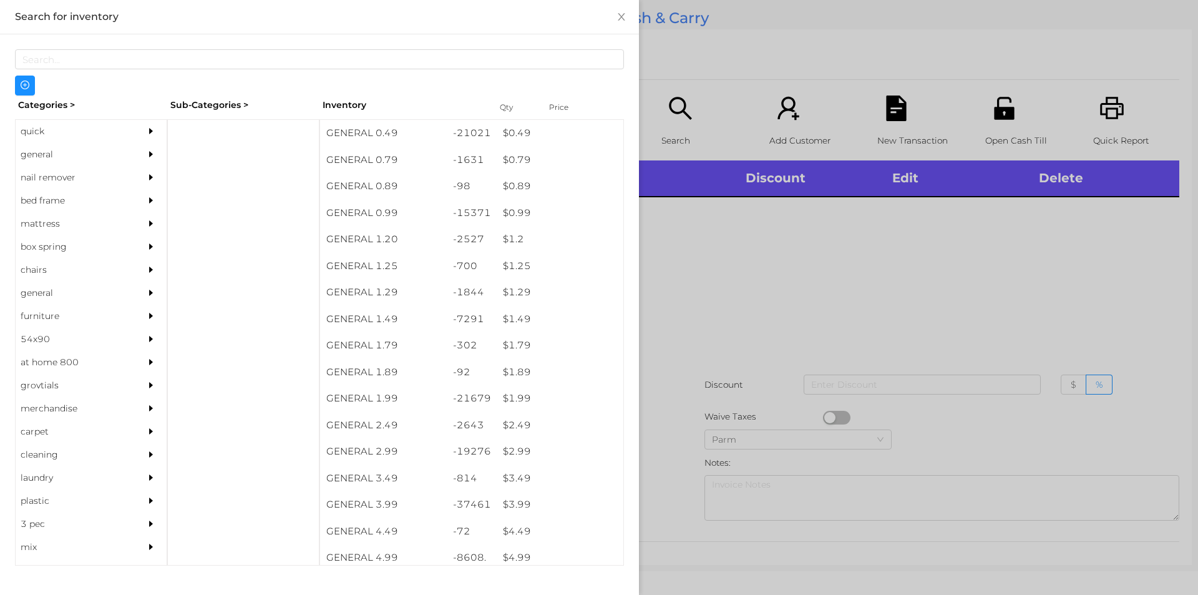
click at [82, 157] on div "general" at bounding box center [73, 154] width 114 height 23
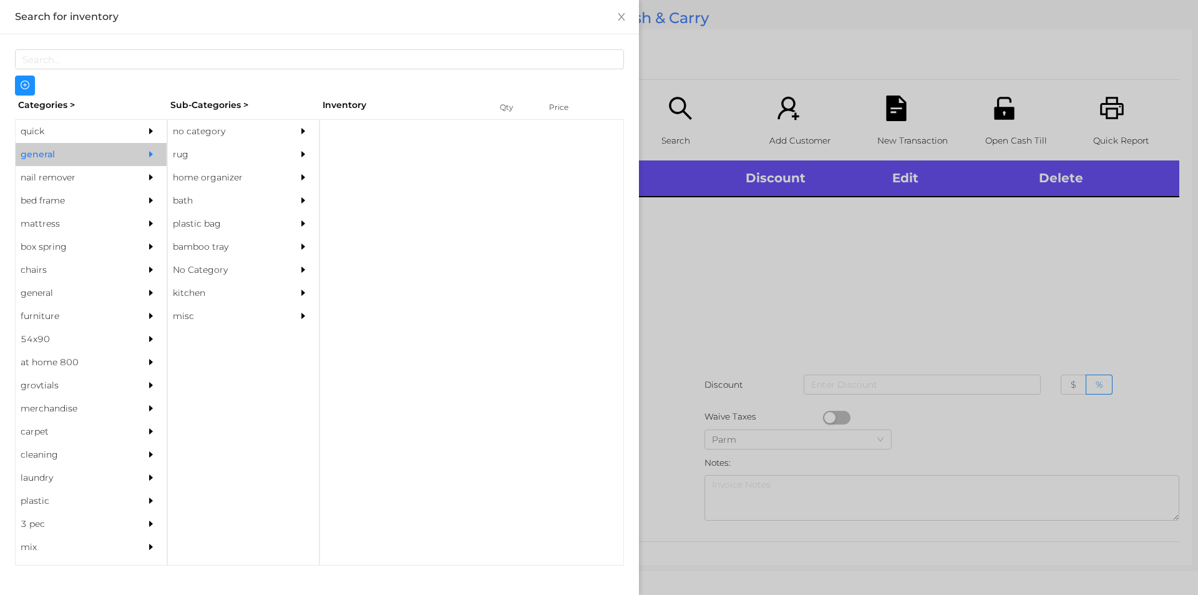
click at [248, 124] on div "no category" at bounding box center [225, 131] width 114 height 23
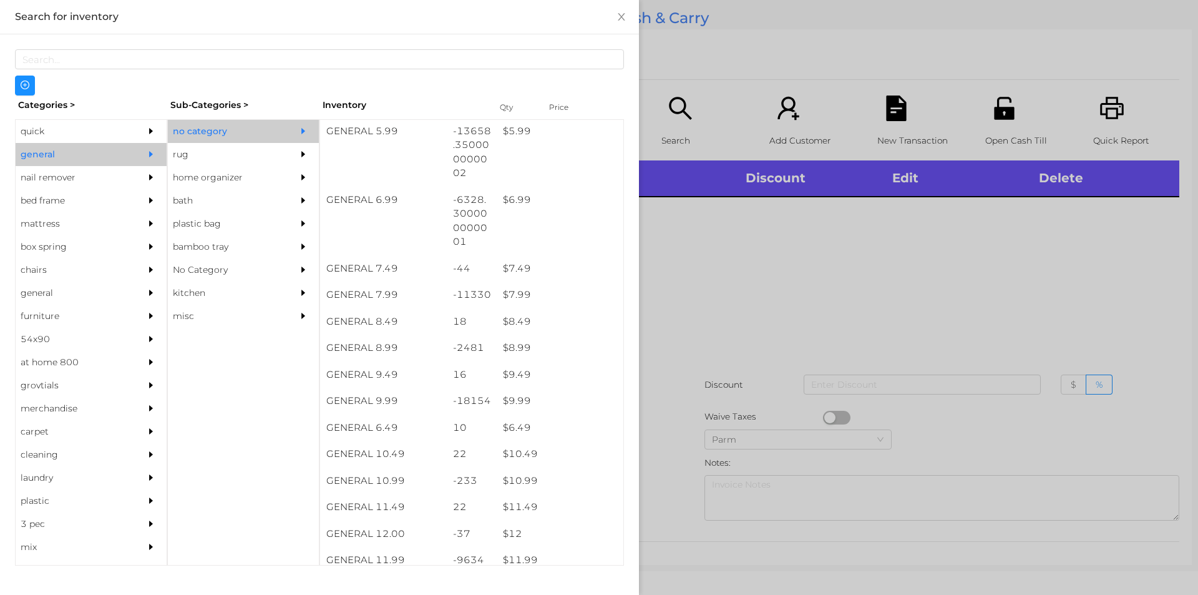
scroll to position [494, 0]
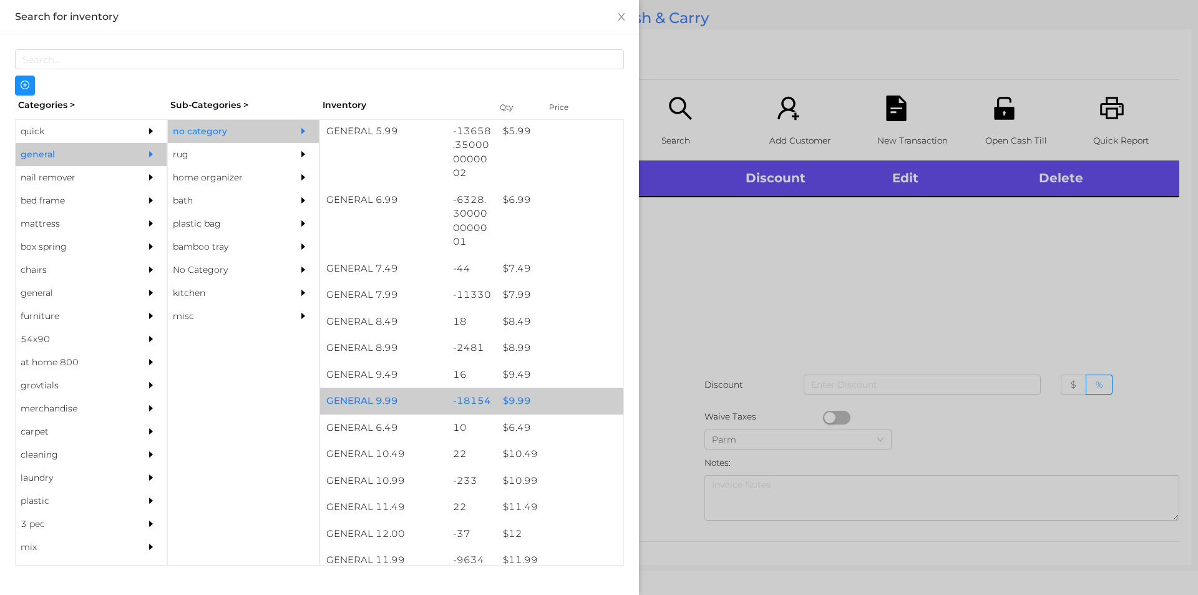
click at [542, 399] on div "$ 9.99" at bounding box center [560, 400] width 127 height 27
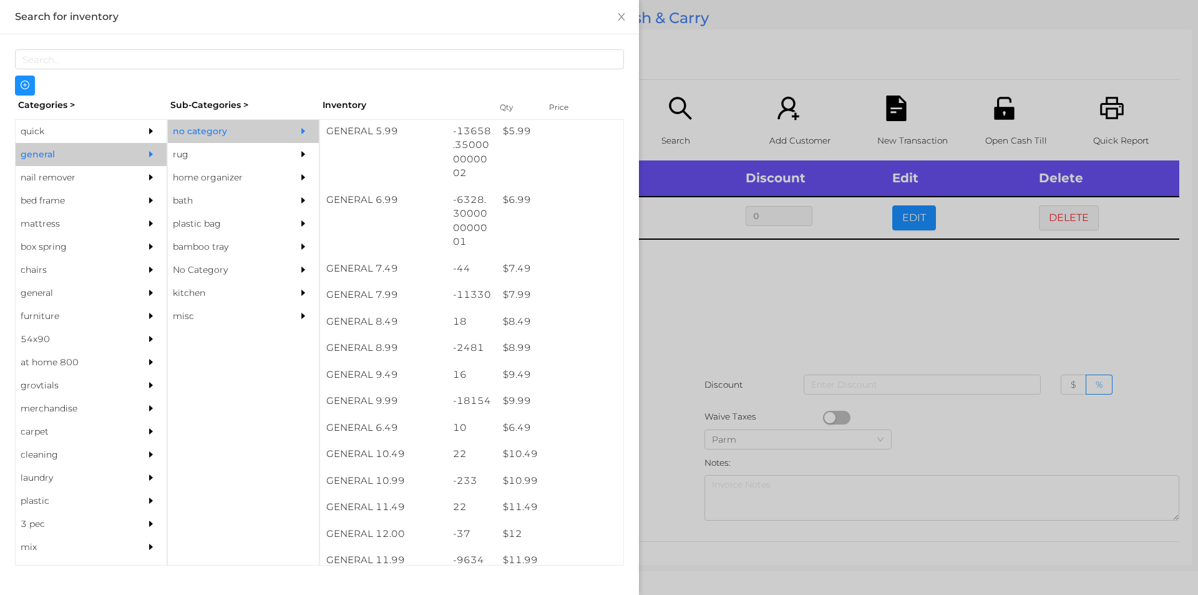
click at [718, 388] on div at bounding box center [599, 297] width 1198 height 595
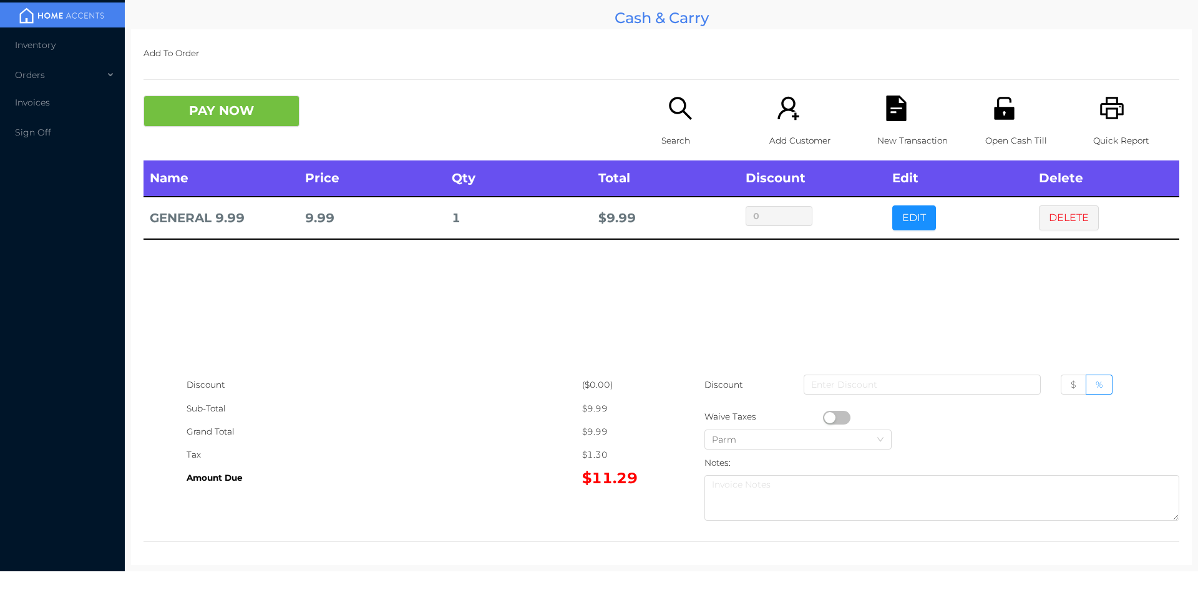
click at [900, 106] on icon "icon: file-text" at bounding box center [897, 108] width 26 height 26
click at [994, 106] on icon "icon: unlock" at bounding box center [1004, 108] width 20 height 22
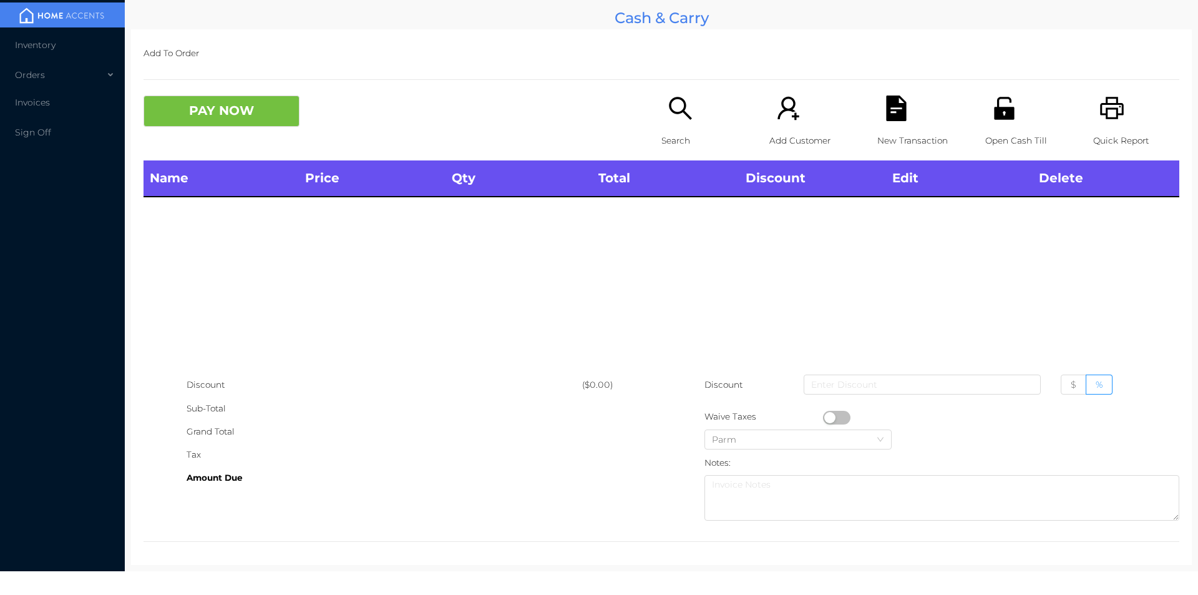
click at [873, 311] on div "Name Price Qty Total Discount Edit Delete" at bounding box center [662, 266] width 1036 height 213
click at [668, 115] on icon "icon: search" at bounding box center [681, 108] width 26 height 26
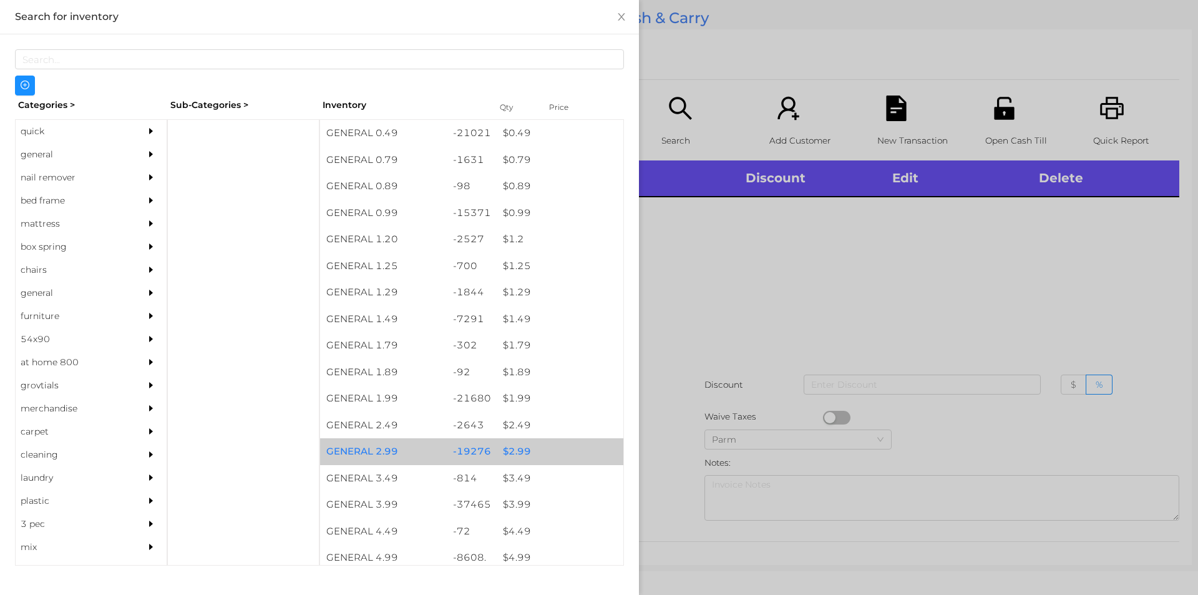
click at [499, 460] on div "$ 2.99" at bounding box center [560, 451] width 127 height 27
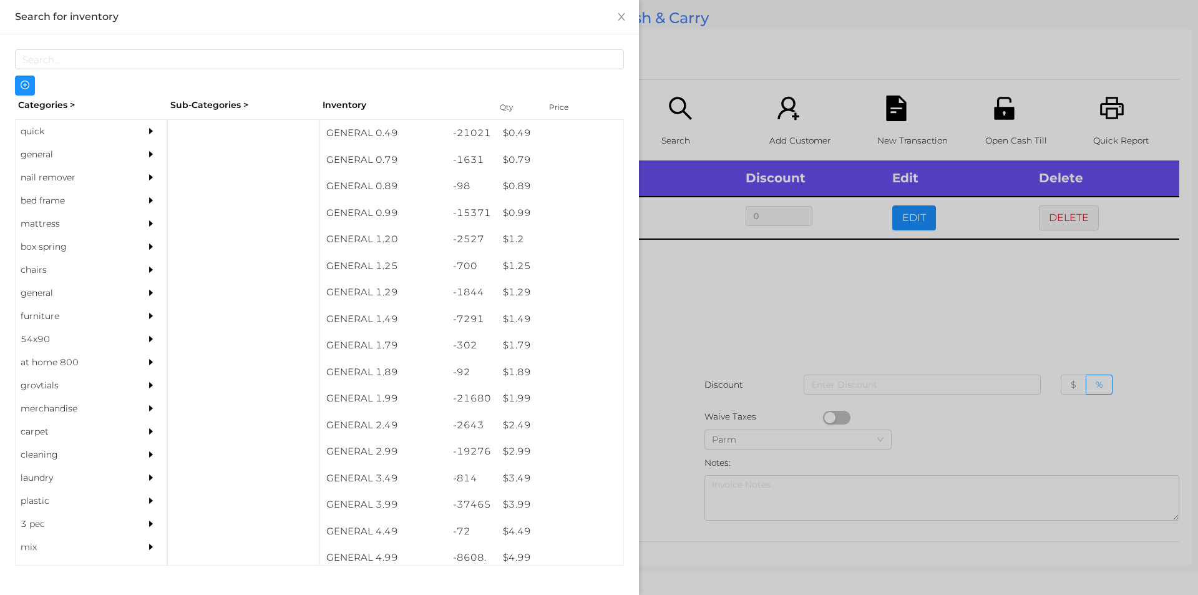
click at [683, 492] on div at bounding box center [599, 297] width 1198 height 595
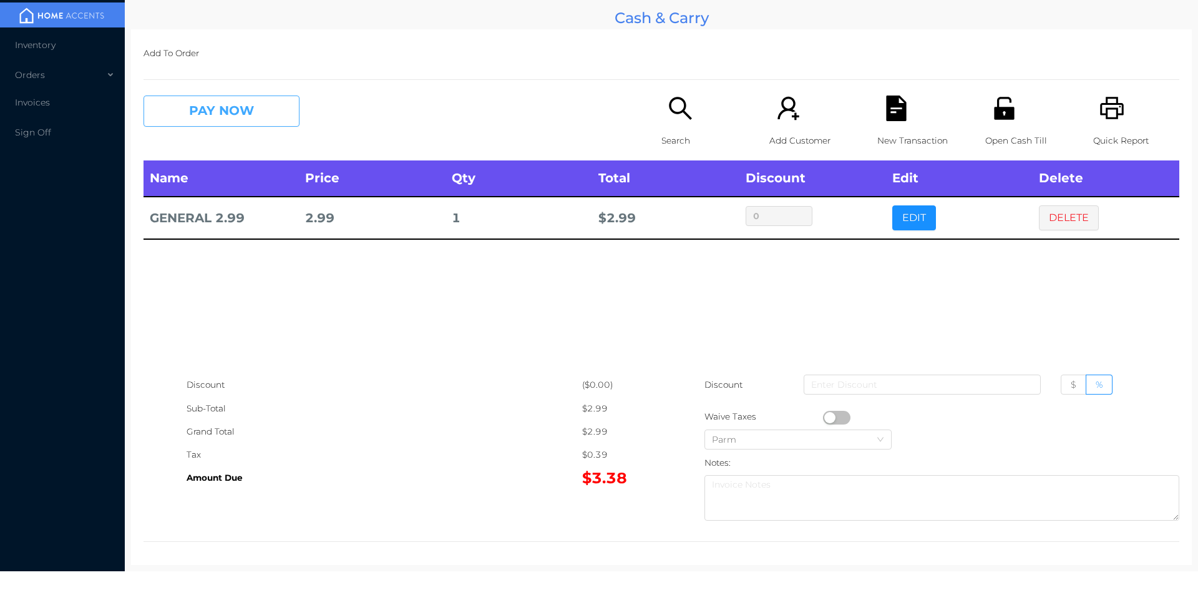
click at [271, 101] on button "PAY NOW" at bounding box center [222, 110] width 156 height 31
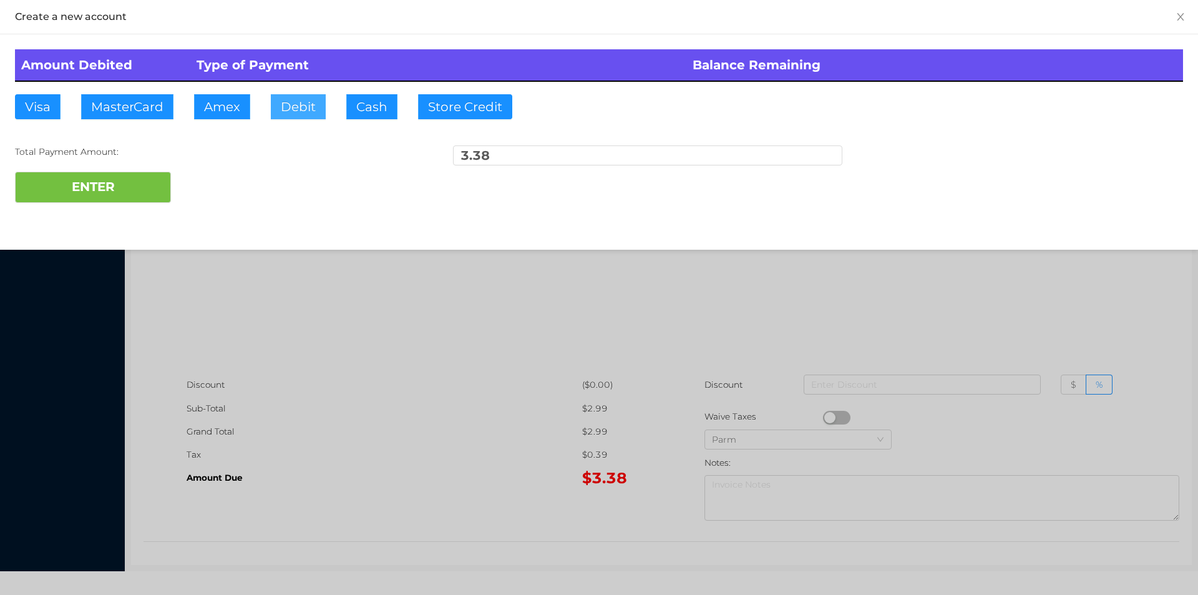
click at [290, 116] on button "Debit" at bounding box center [298, 106] width 55 height 25
click at [119, 183] on button "ENTER" at bounding box center [93, 187] width 156 height 31
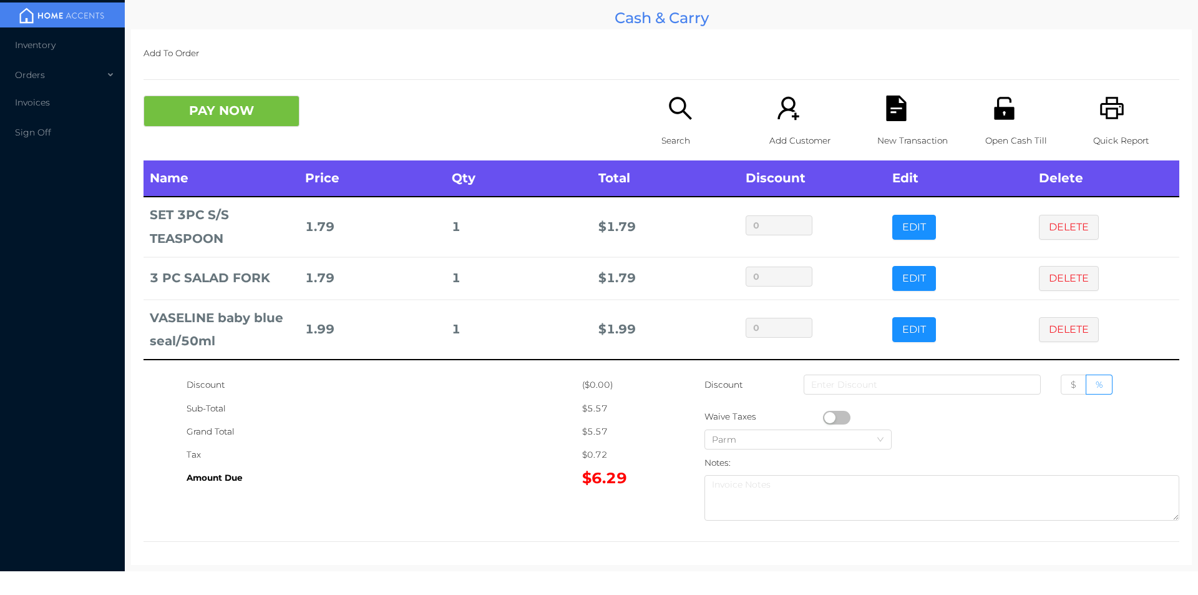
click at [855, 85] on div "Add To Order PAY NOW Search Add Customer New Transaction Open Cash Till Quick R…" at bounding box center [661, 296] width 1061 height 535
click at [269, 80] on div at bounding box center [662, 79] width 1036 height 1
click at [806, 107] on div "Add Customer" at bounding box center [812, 127] width 86 height 65
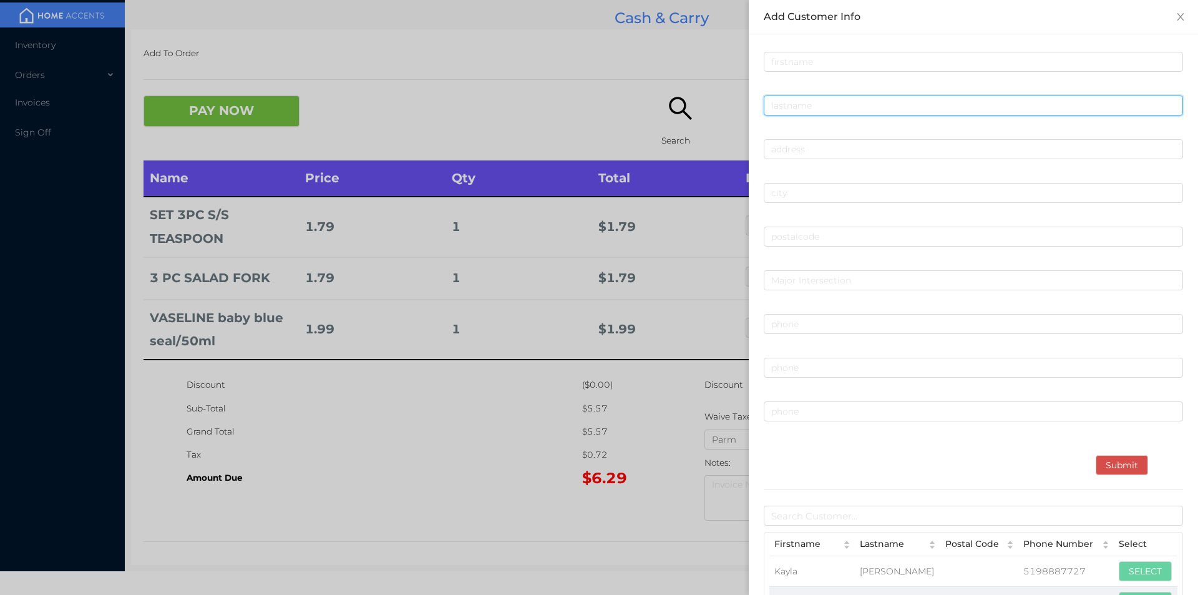
click at [878, 108] on input "text" at bounding box center [973, 105] width 419 height 20
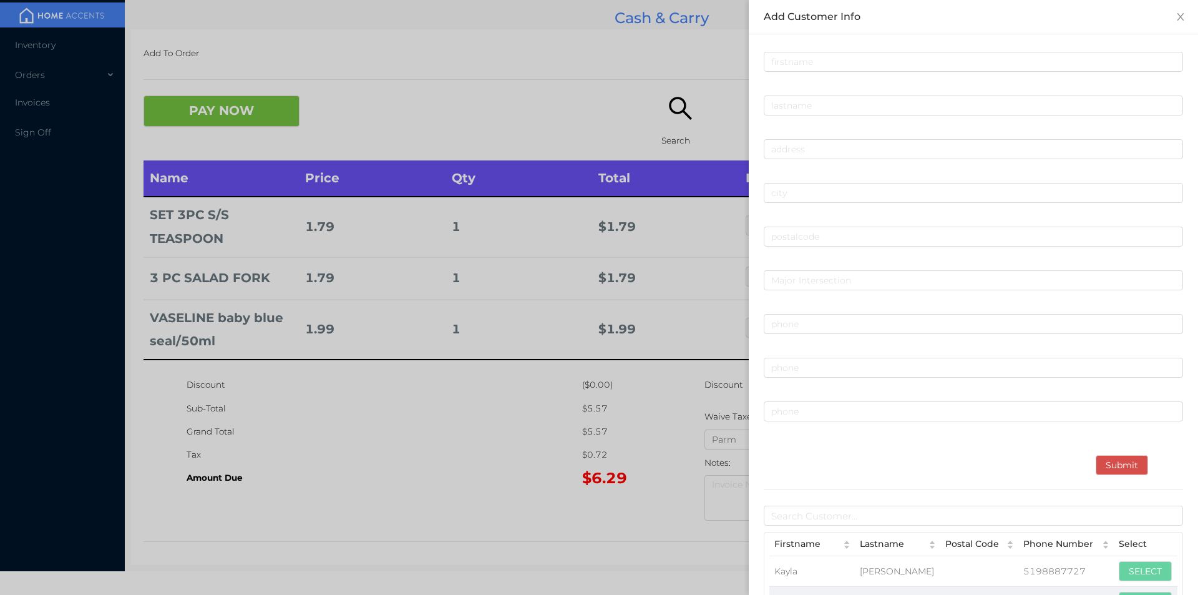
click at [444, 495] on div at bounding box center [599, 297] width 1198 height 595
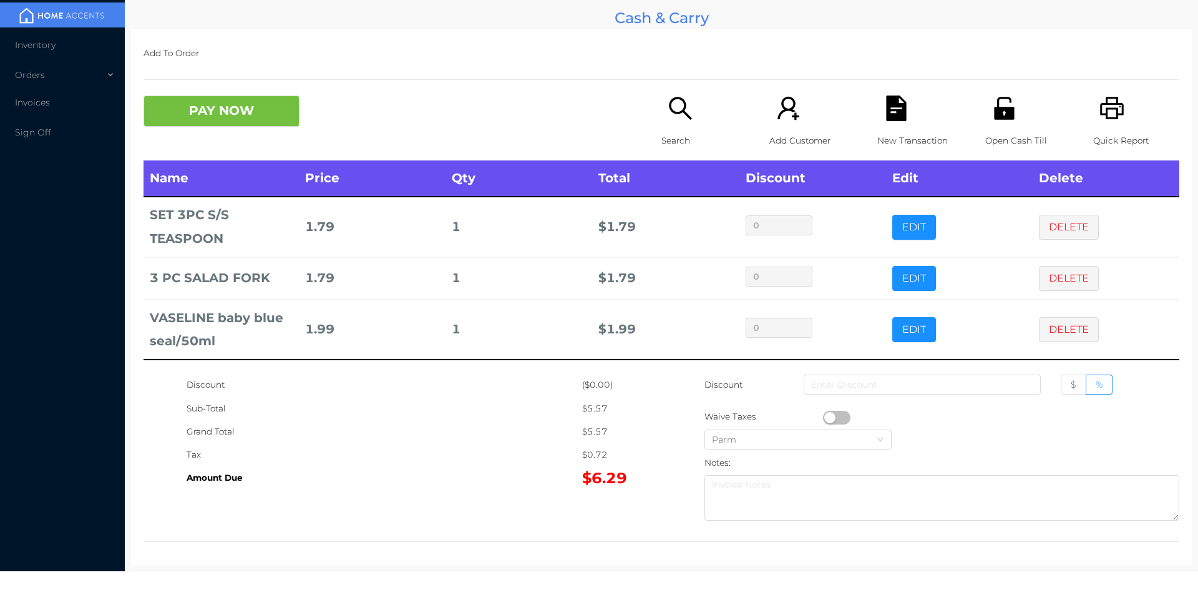
click at [891, 126] on div "New Transaction" at bounding box center [920, 127] width 86 height 65
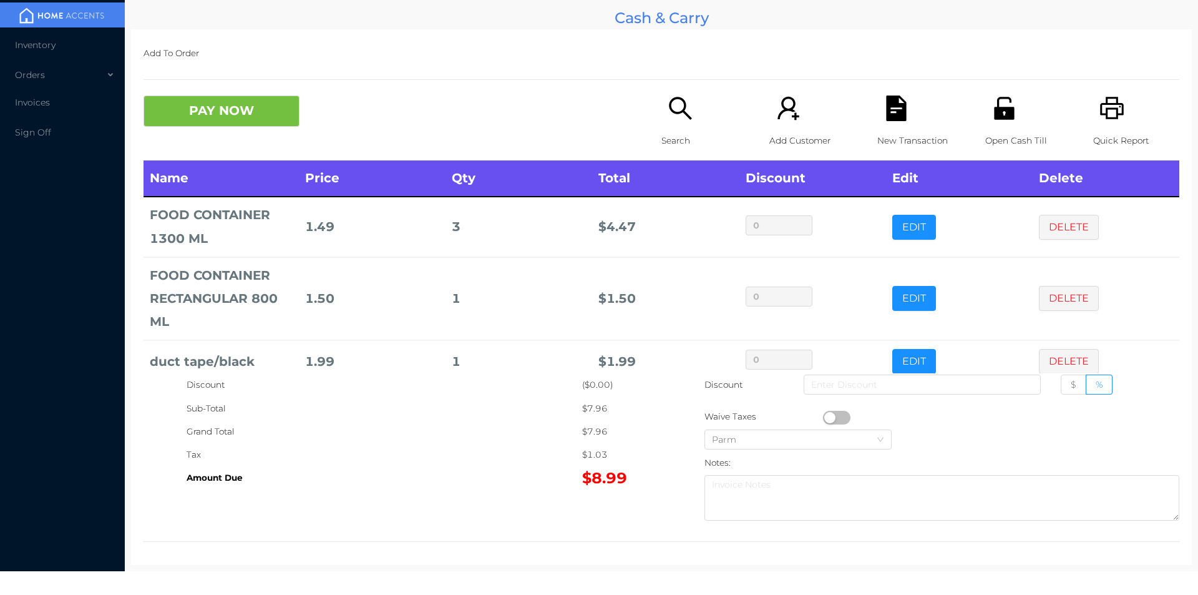
click at [635, 263] on td "$ 1.50" at bounding box center [665, 298] width 147 height 83
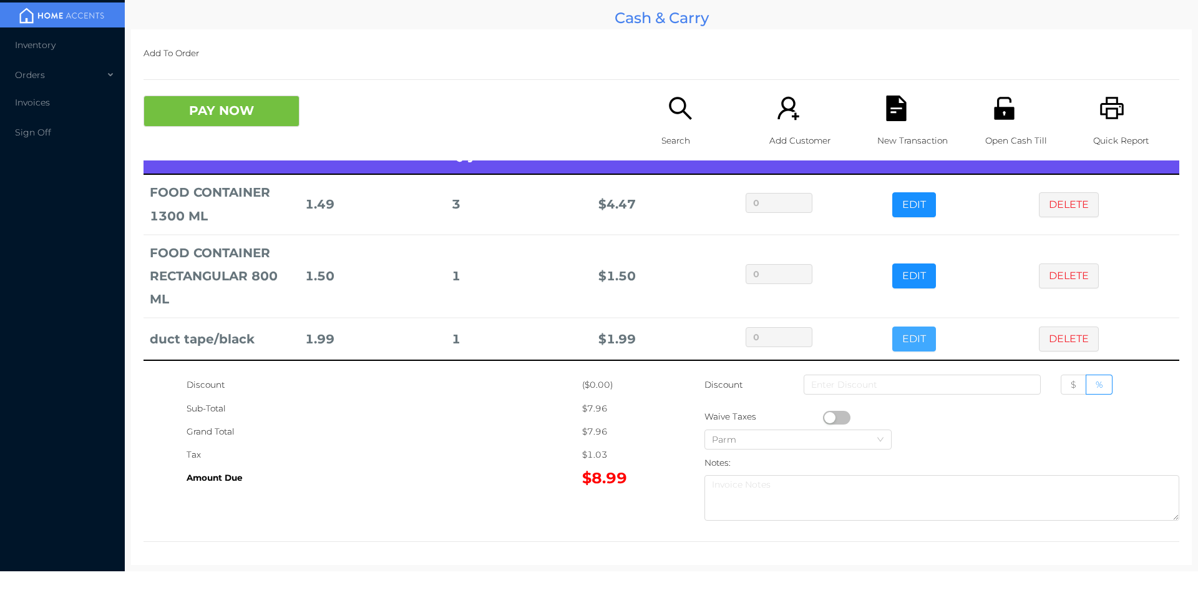
click at [894, 338] on button "EDIT" at bounding box center [914, 338] width 44 height 25
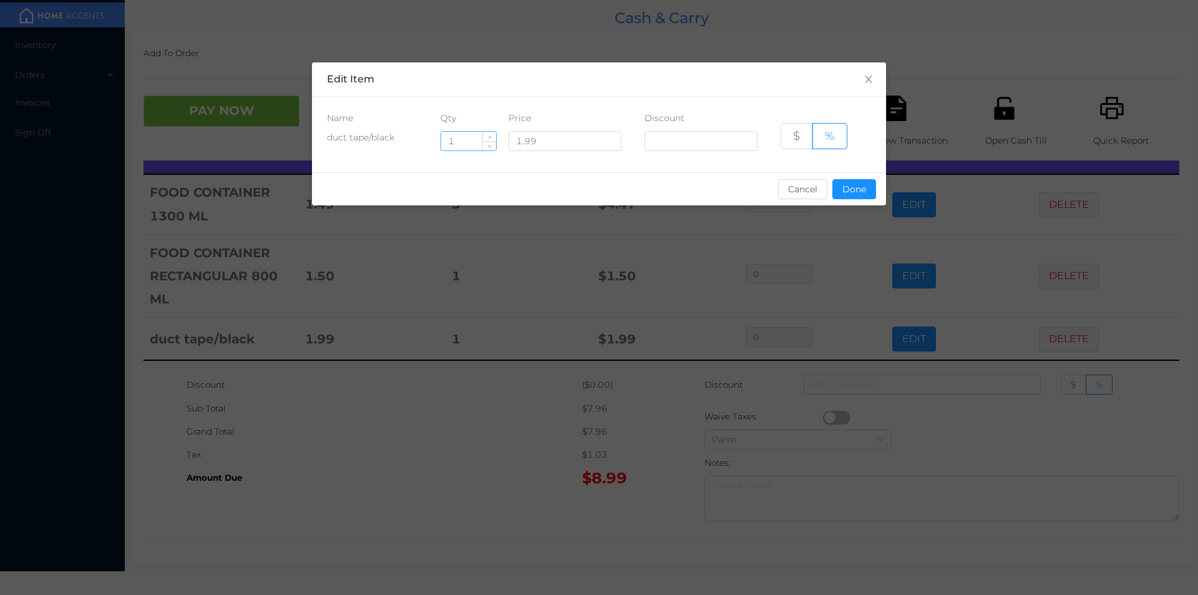
click at [462, 144] on input "1" at bounding box center [468, 141] width 55 height 19
type input "10"
click at [862, 184] on button "Done" at bounding box center [854, 189] width 44 height 20
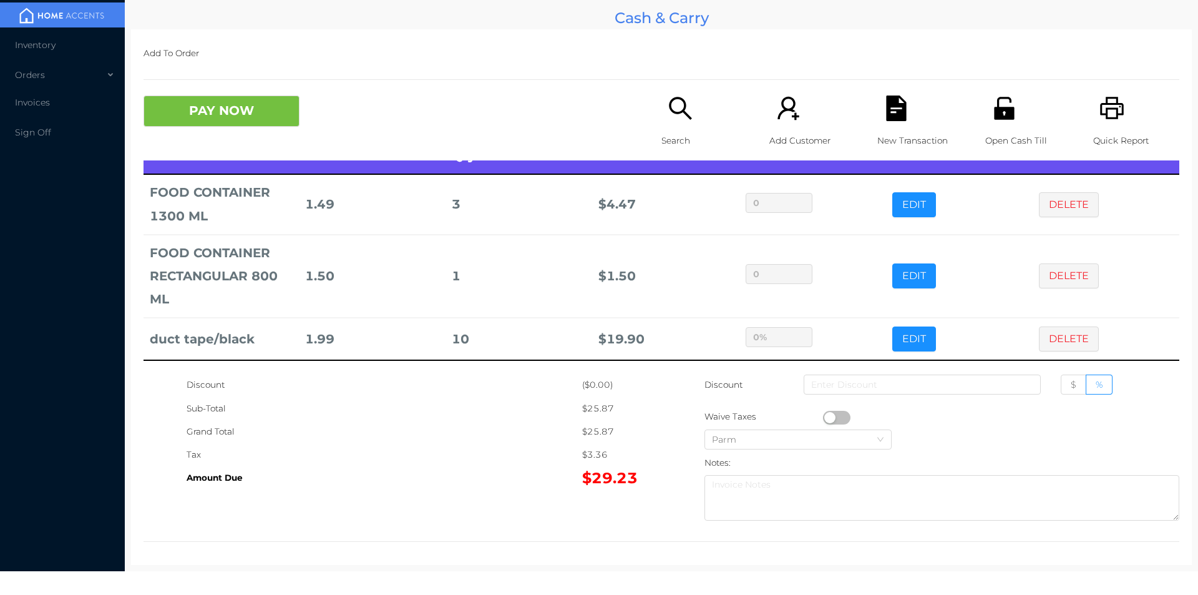
click at [503, 459] on div "Tax" at bounding box center [385, 454] width 396 height 23
click at [200, 124] on button "PAY NOW" at bounding box center [222, 110] width 156 height 31
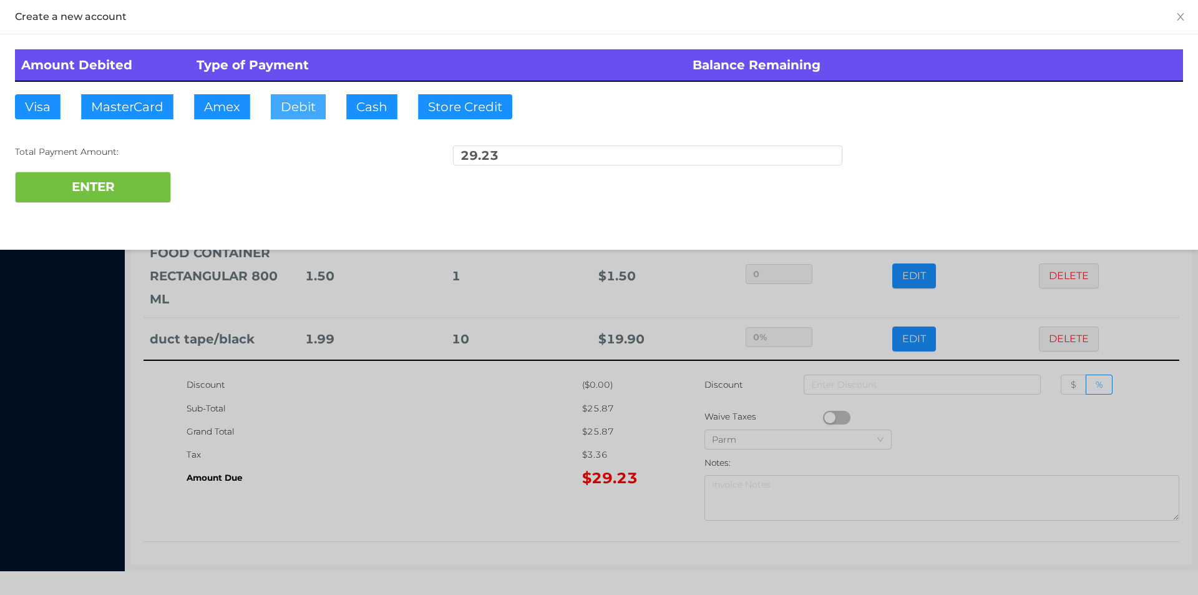
click at [301, 102] on button "Debit" at bounding box center [298, 106] width 55 height 25
click at [220, 170] on div "Total Payment Amount: 29.23" at bounding box center [599, 158] width 1168 height 26
click at [457, 462] on div at bounding box center [599, 297] width 1198 height 595
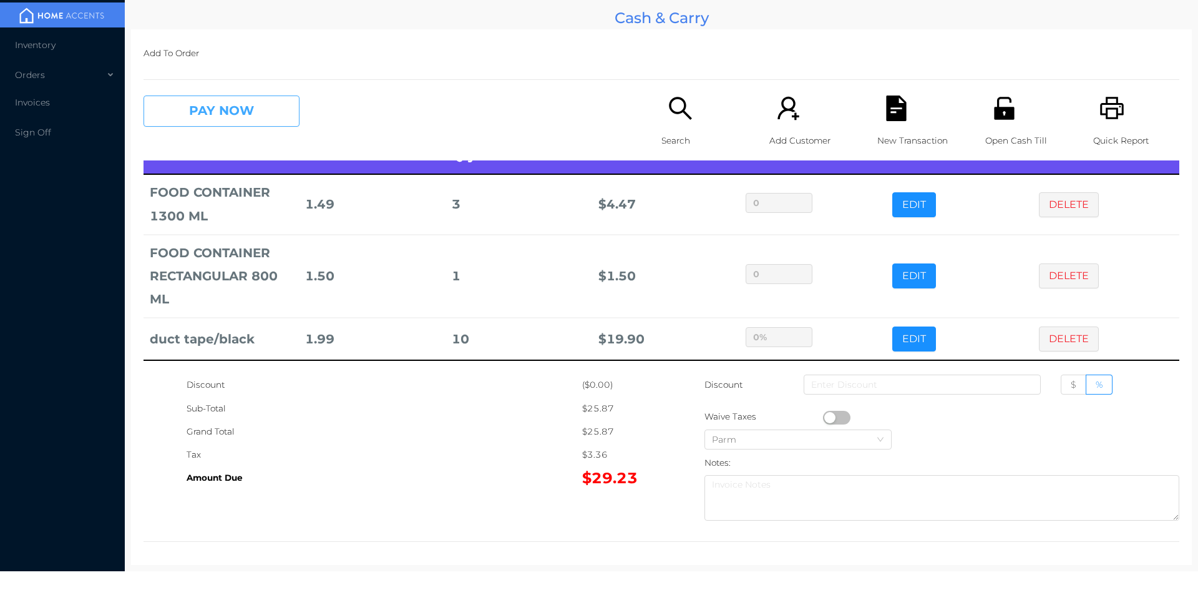
click at [232, 104] on button "PAY NOW" at bounding box center [222, 110] width 156 height 31
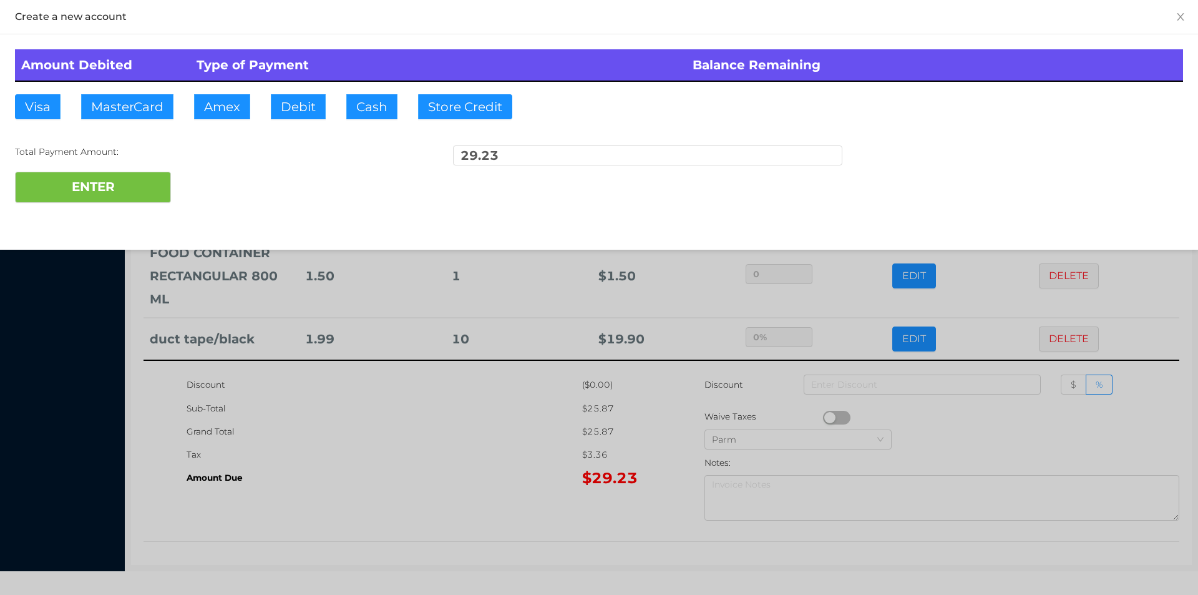
click at [422, 451] on div at bounding box center [599, 297] width 1198 height 595
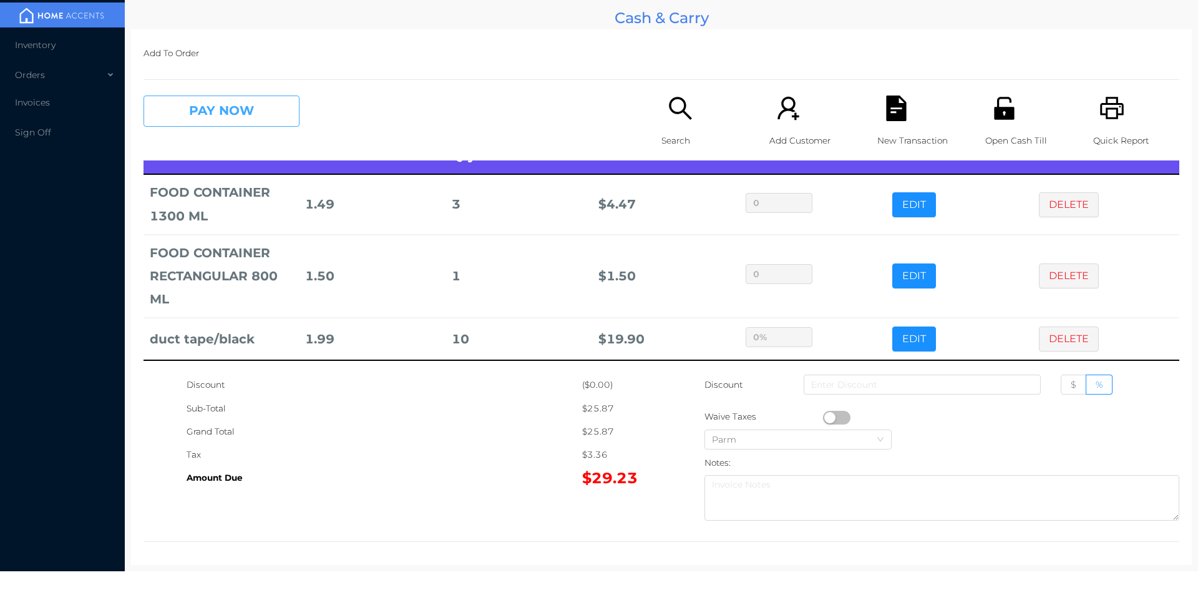
click at [221, 117] on button "PAY NOW" at bounding box center [222, 110] width 156 height 31
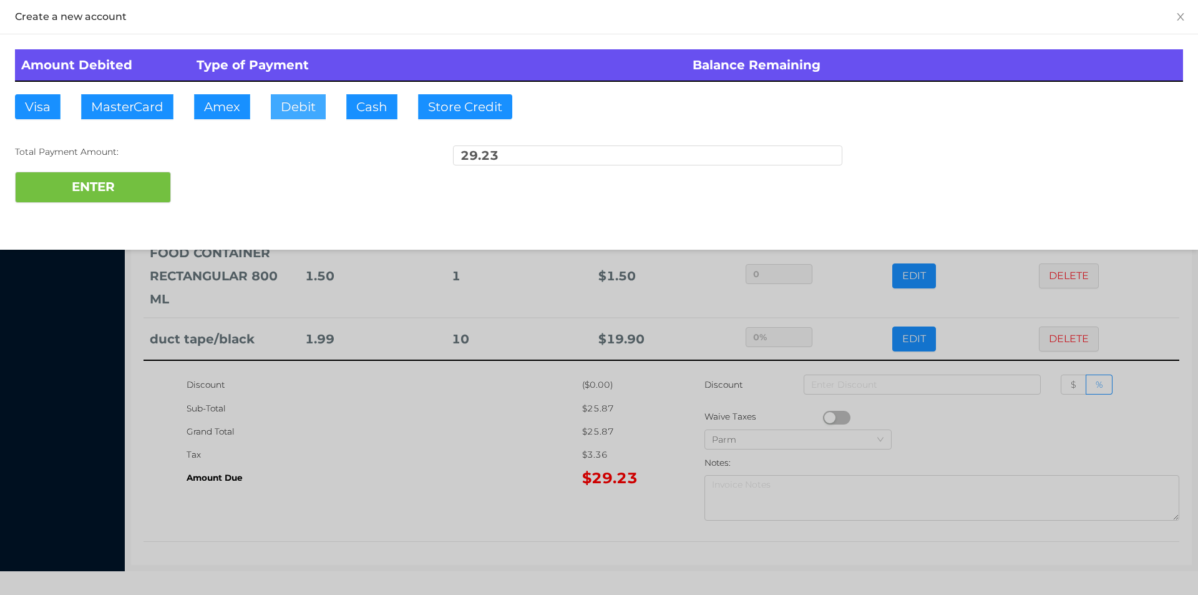
click at [299, 102] on button "Debit" at bounding box center [298, 106] width 55 height 25
click at [140, 185] on button "ENTER" at bounding box center [93, 187] width 156 height 31
type input "0"
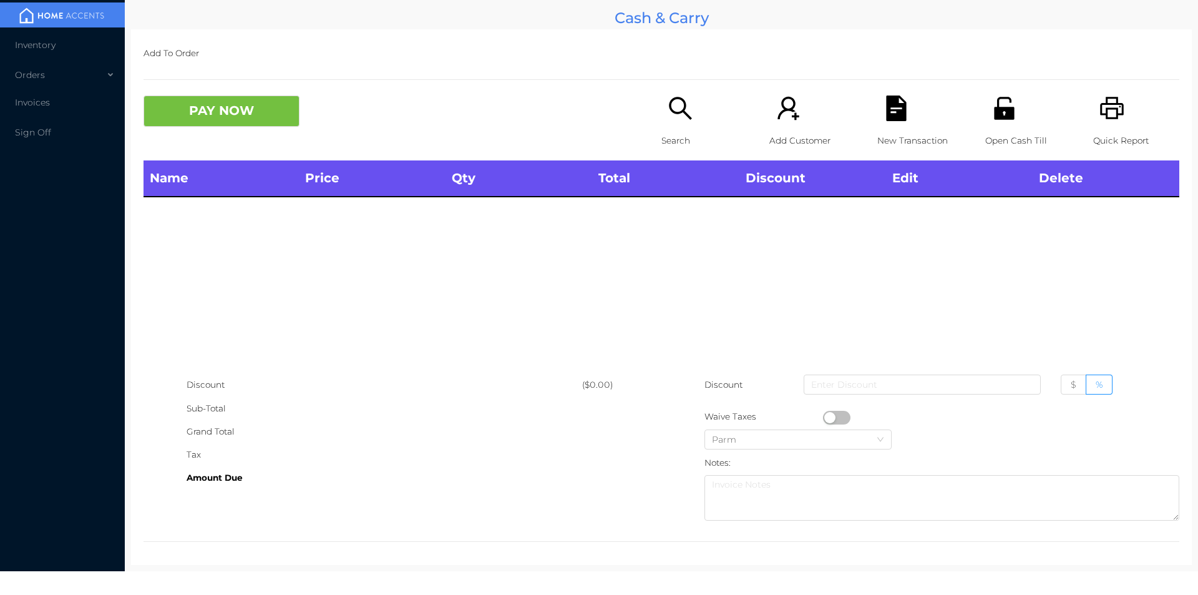
scroll to position [0, 0]
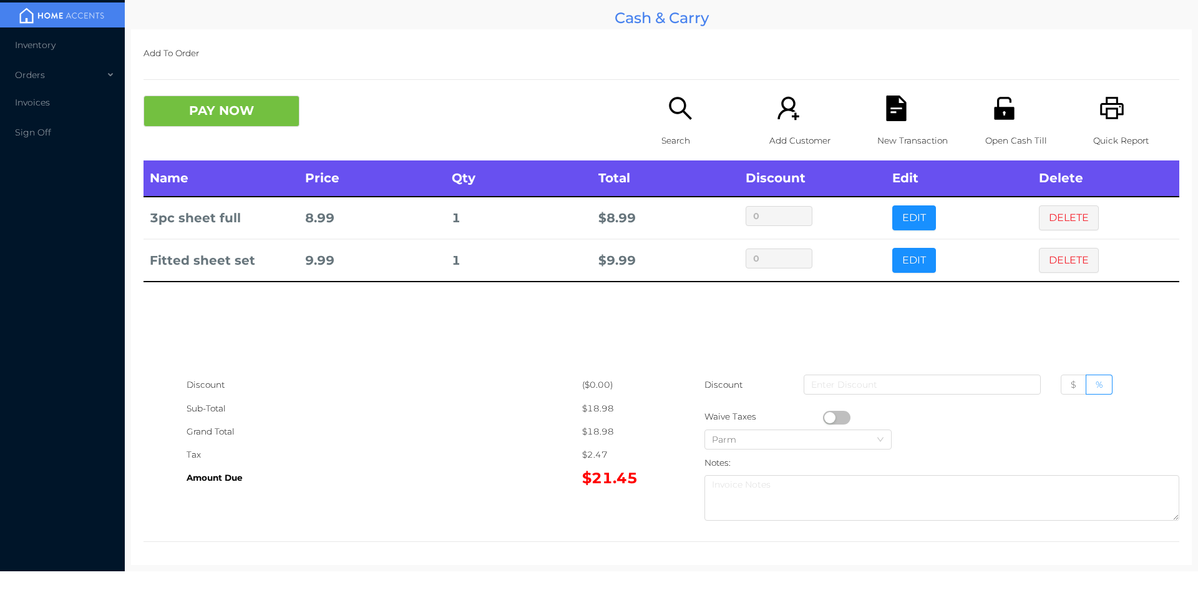
click at [684, 110] on icon "icon: search" at bounding box center [681, 108] width 26 height 26
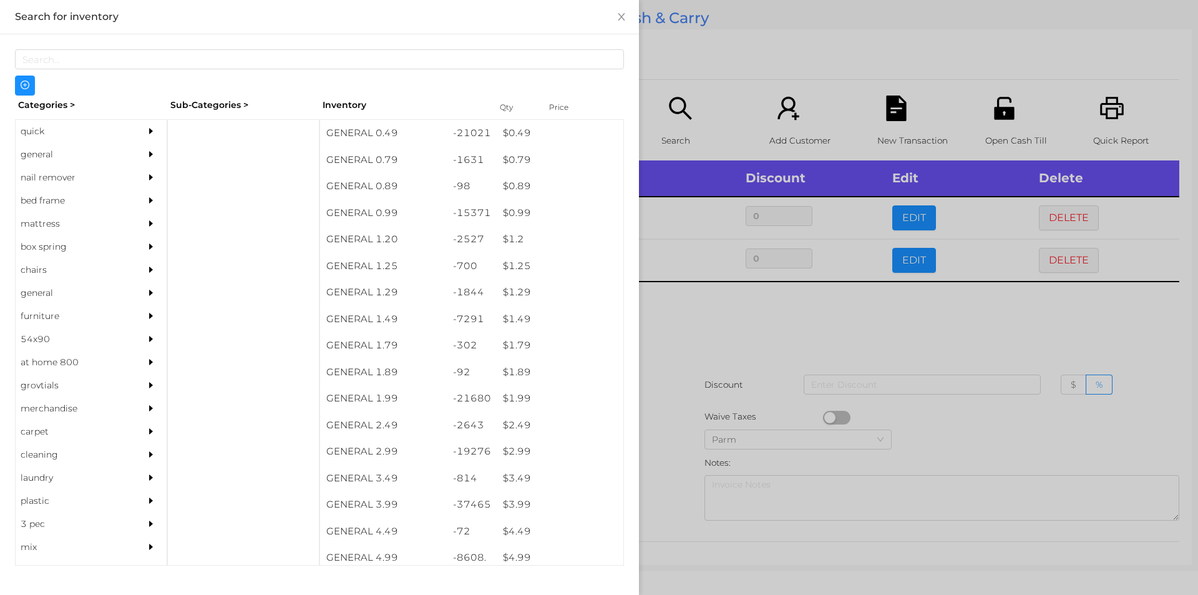
click at [57, 153] on div "general" at bounding box center [73, 154] width 114 height 23
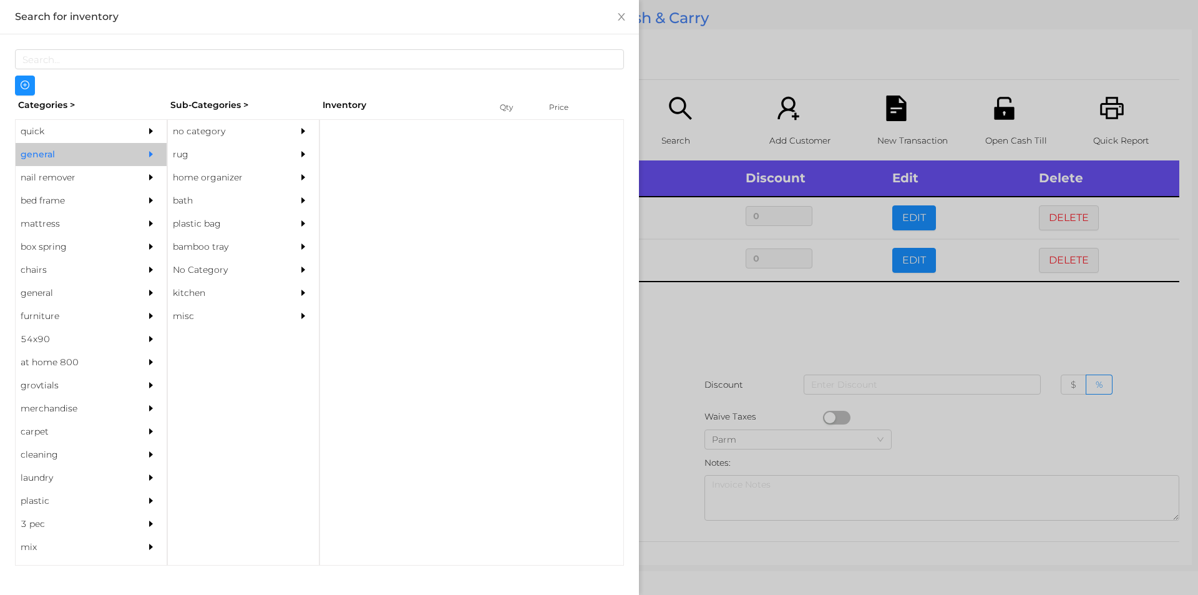
click at [189, 132] on div "no category" at bounding box center [225, 131] width 114 height 23
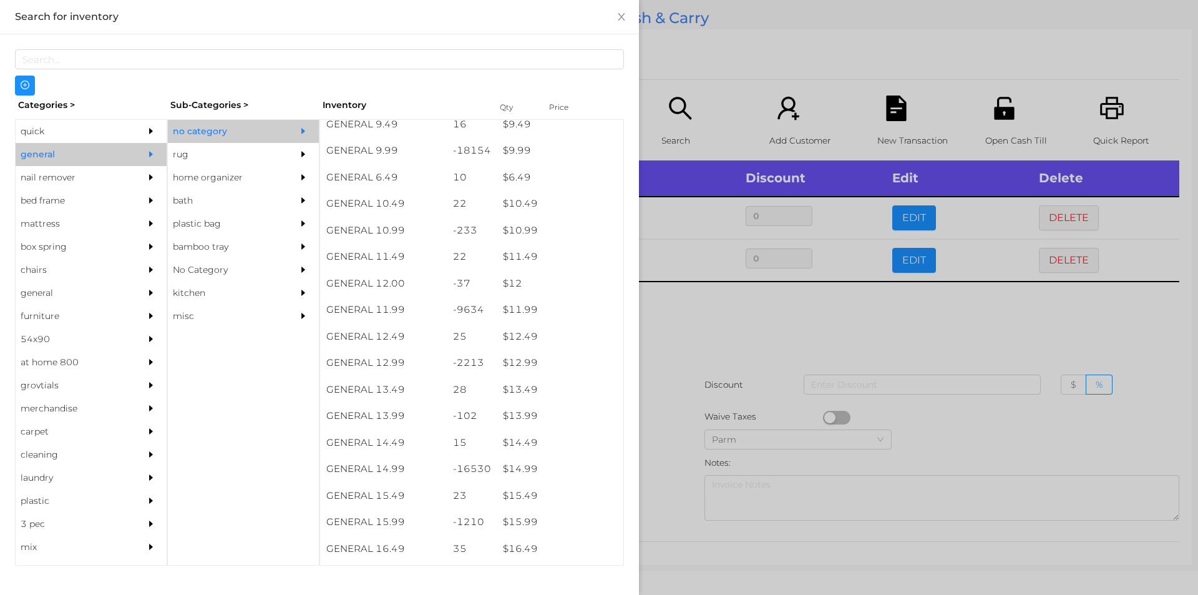
scroll to position [744, 0]
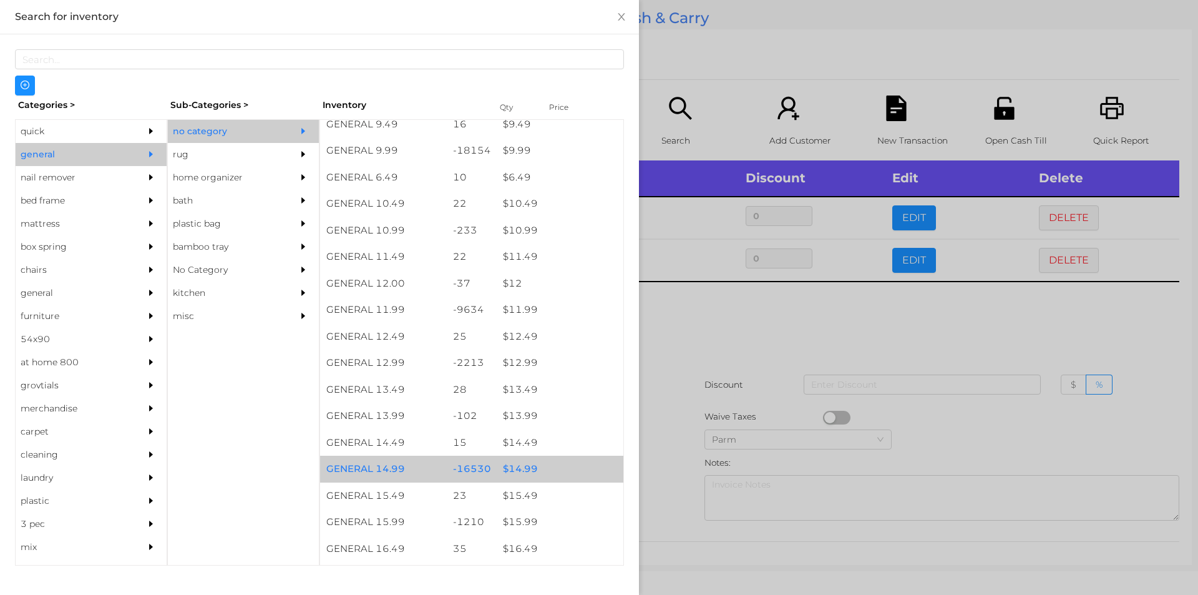
click at [513, 475] on div "$ 14.99" at bounding box center [560, 469] width 127 height 27
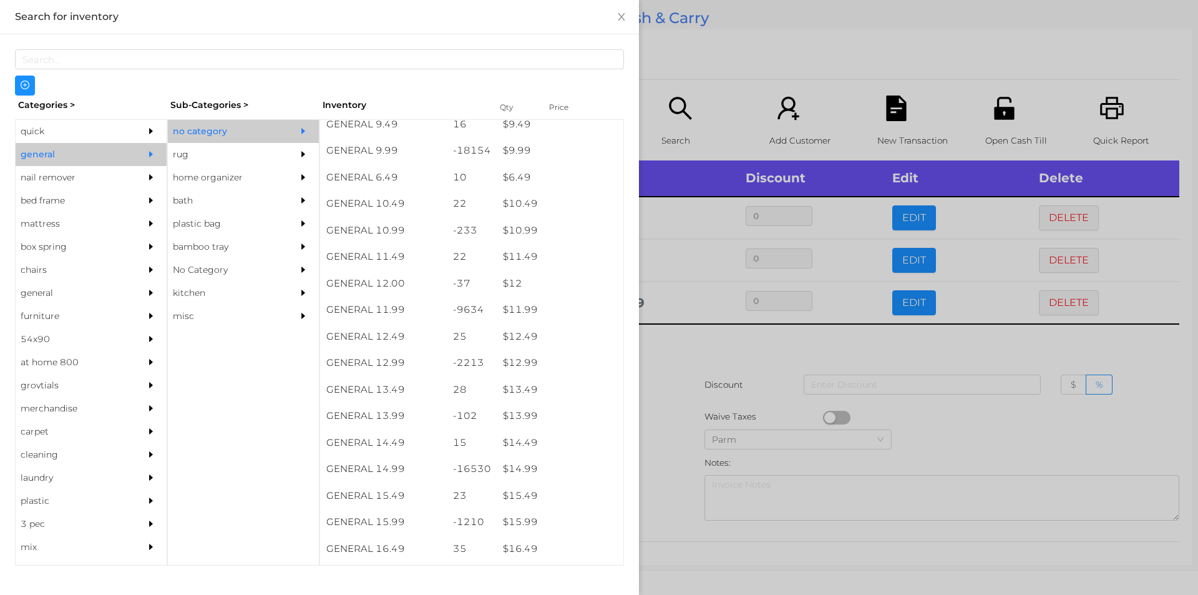
click at [665, 479] on div at bounding box center [599, 297] width 1198 height 595
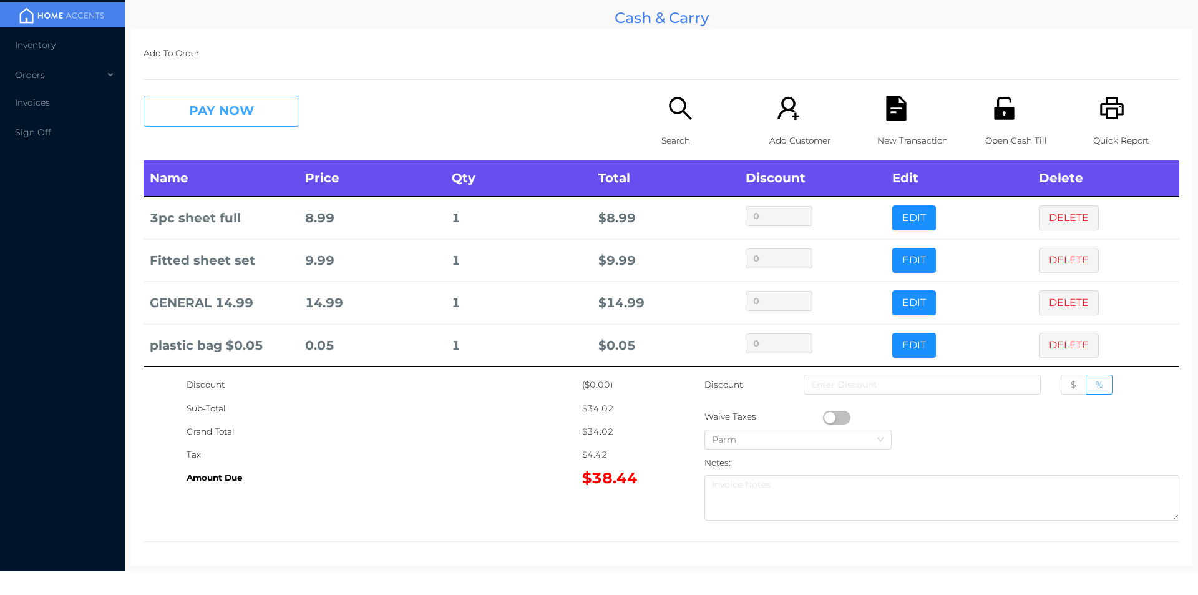
click at [230, 125] on button "PAY NOW" at bounding box center [222, 110] width 156 height 31
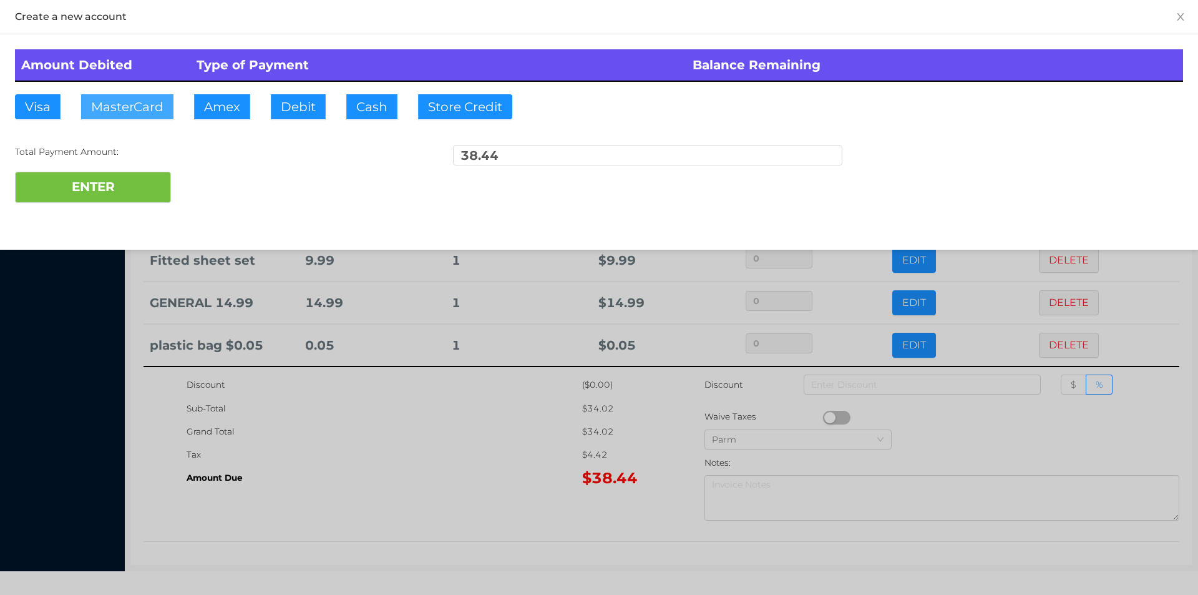
click at [107, 94] on button "MasterCard" at bounding box center [127, 106] width 92 height 25
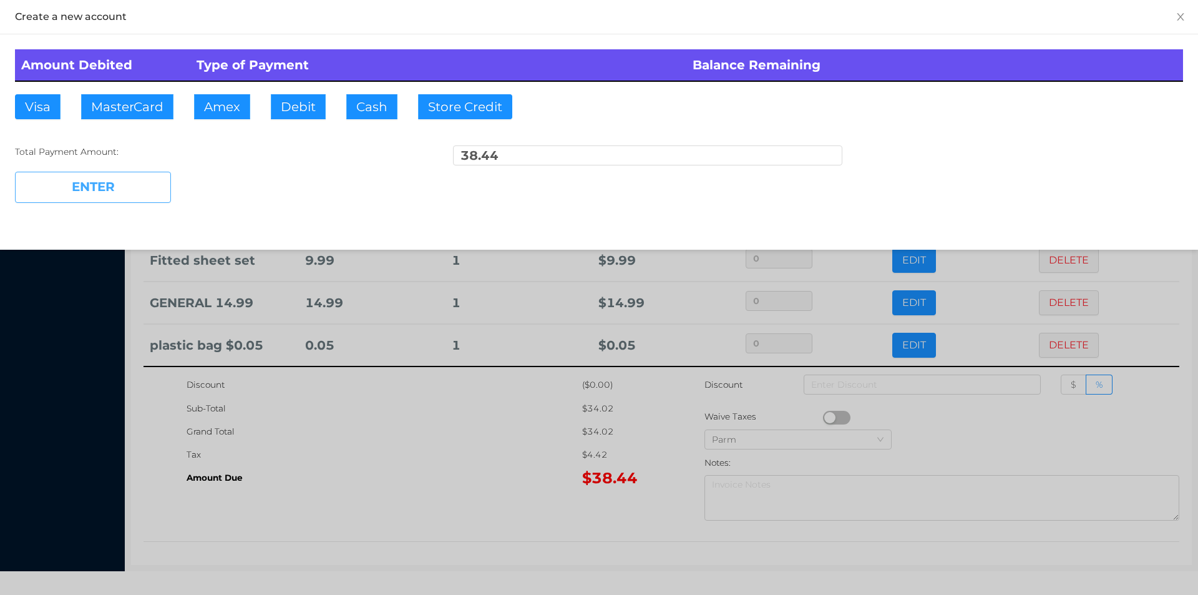
click at [100, 181] on button "ENTER" at bounding box center [93, 187] width 156 height 31
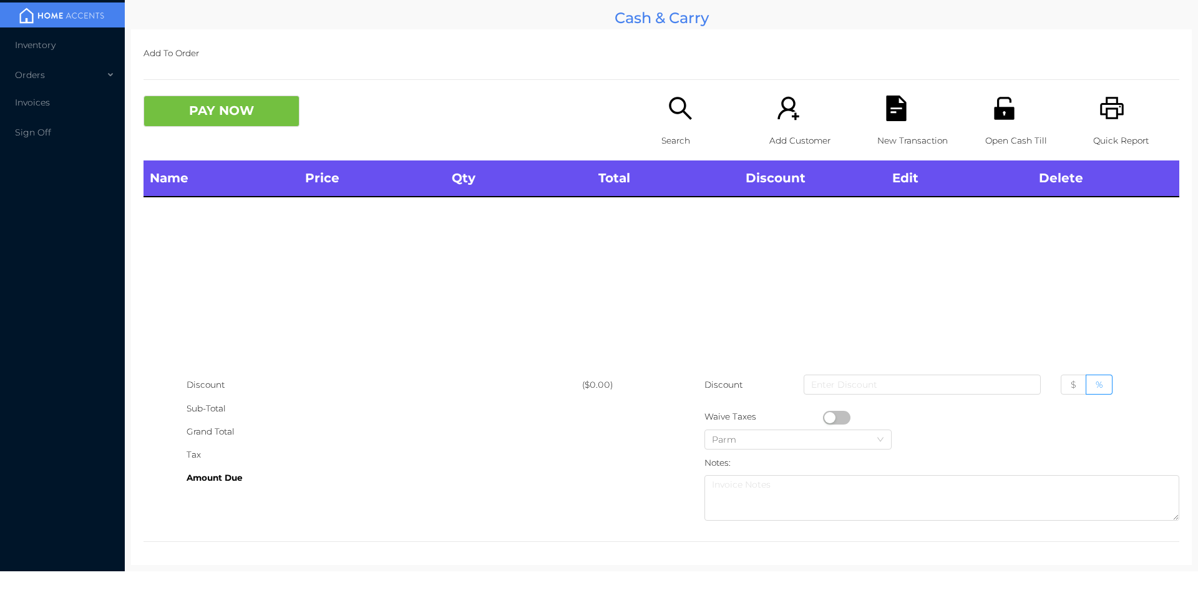
click at [679, 111] on icon "icon: search" at bounding box center [680, 108] width 22 height 22
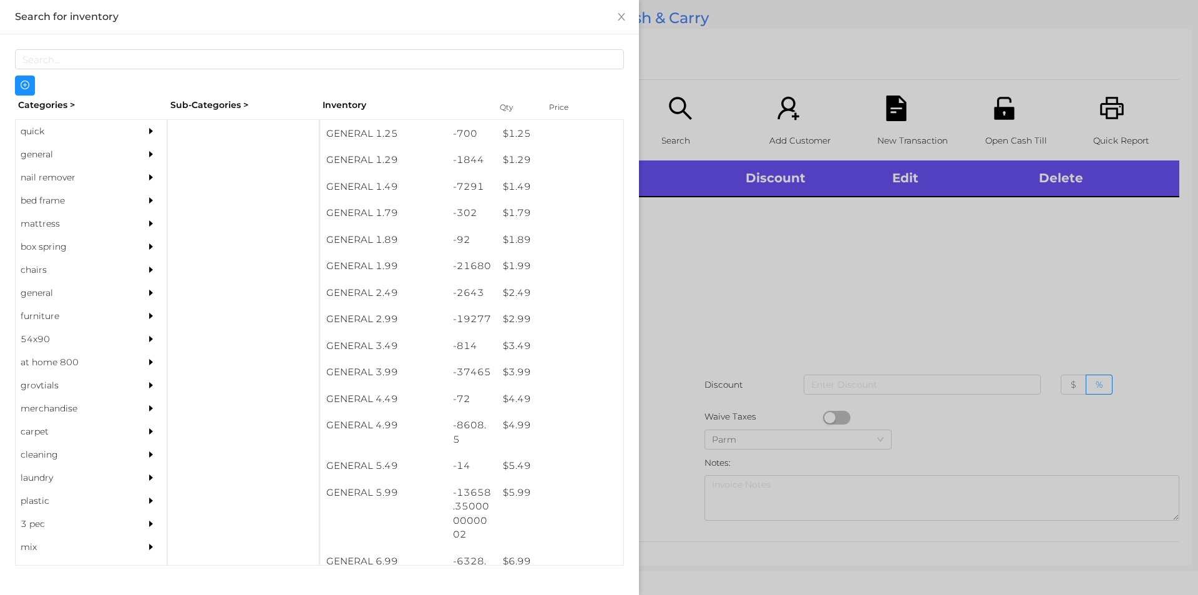
scroll to position [132, 0]
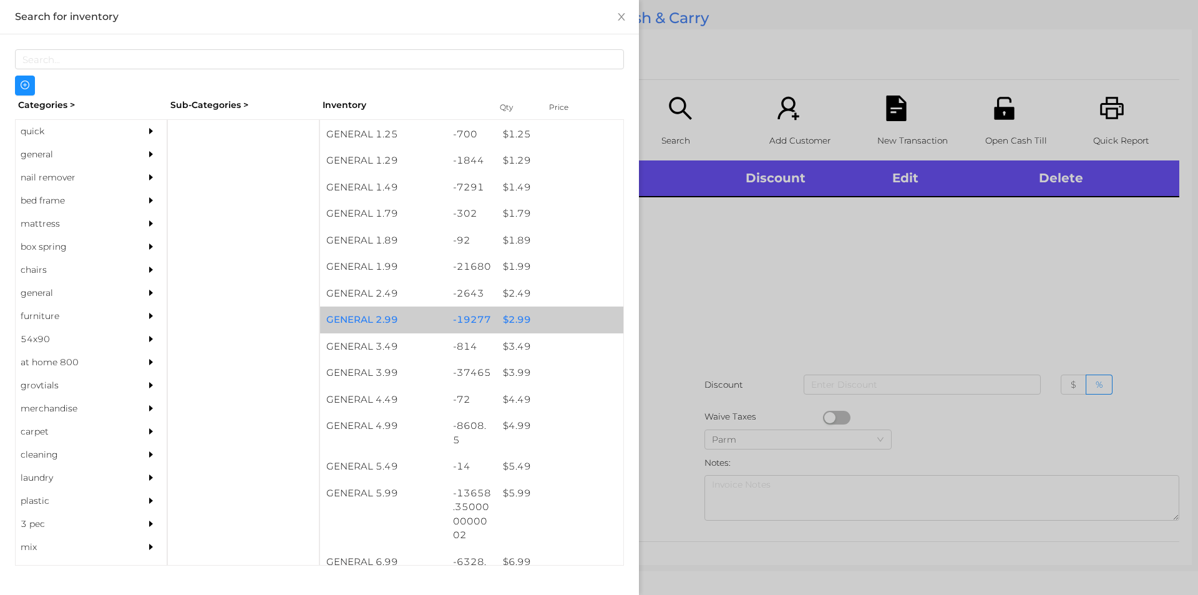
click at [519, 315] on div "$ 2.99" at bounding box center [560, 319] width 127 height 27
click at [518, 311] on div "$ 2.99" at bounding box center [560, 319] width 127 height 27
click at [515, 310] on div "$ 2.99" at bounding box center [560, 319] width 127 height 27
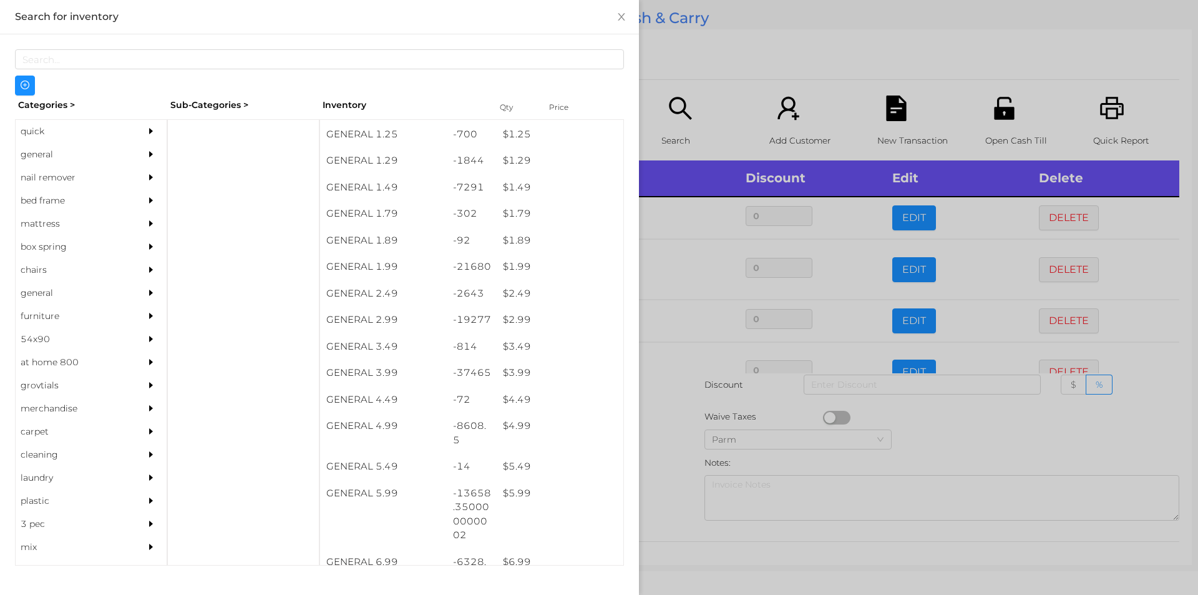
click at [940, 443] on div at bounding box center [599, 297] width 1198 height 595
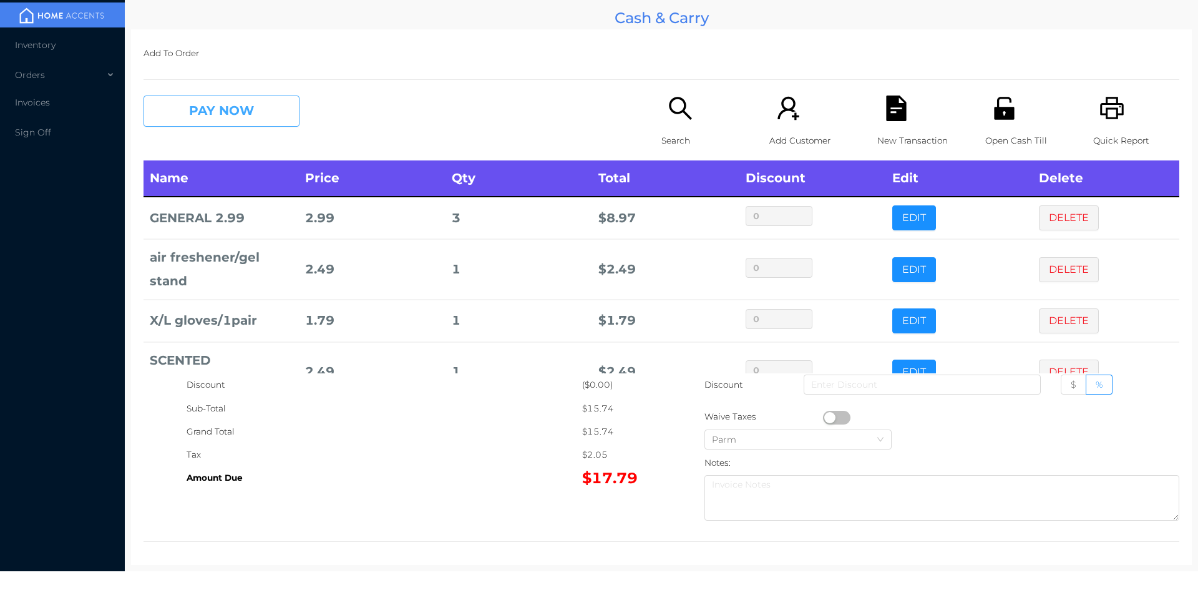
click at [197, 109] on button "PAY NOW" at bounding box center [222, 110] width 156 height 31
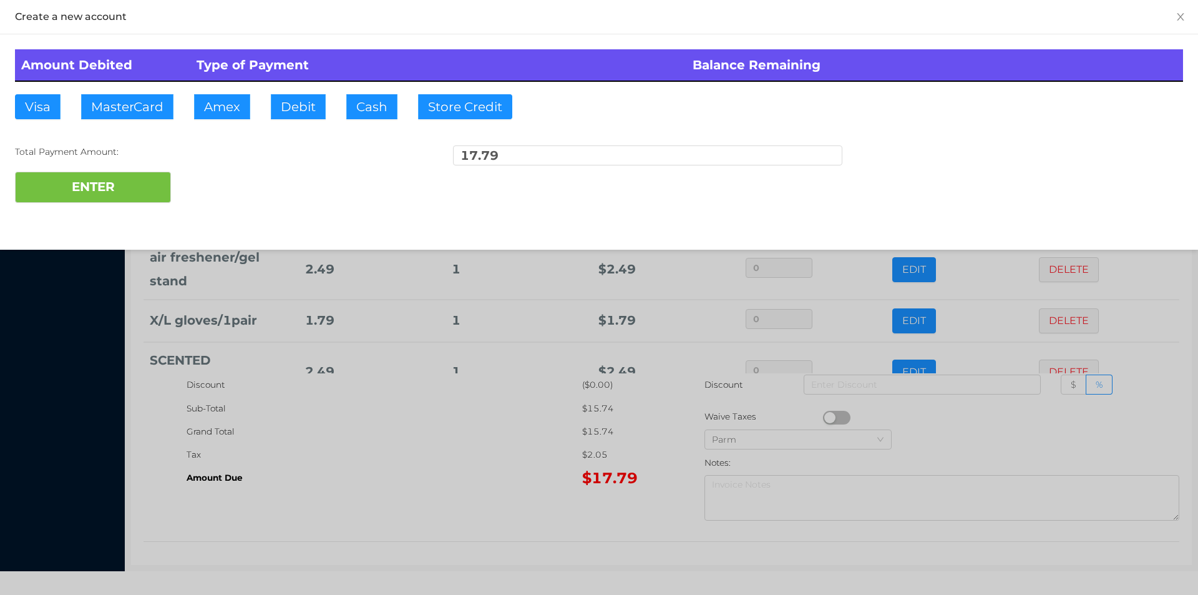
click at [445, 493] on div at bounding box center [599, 297] width 1198 height 595
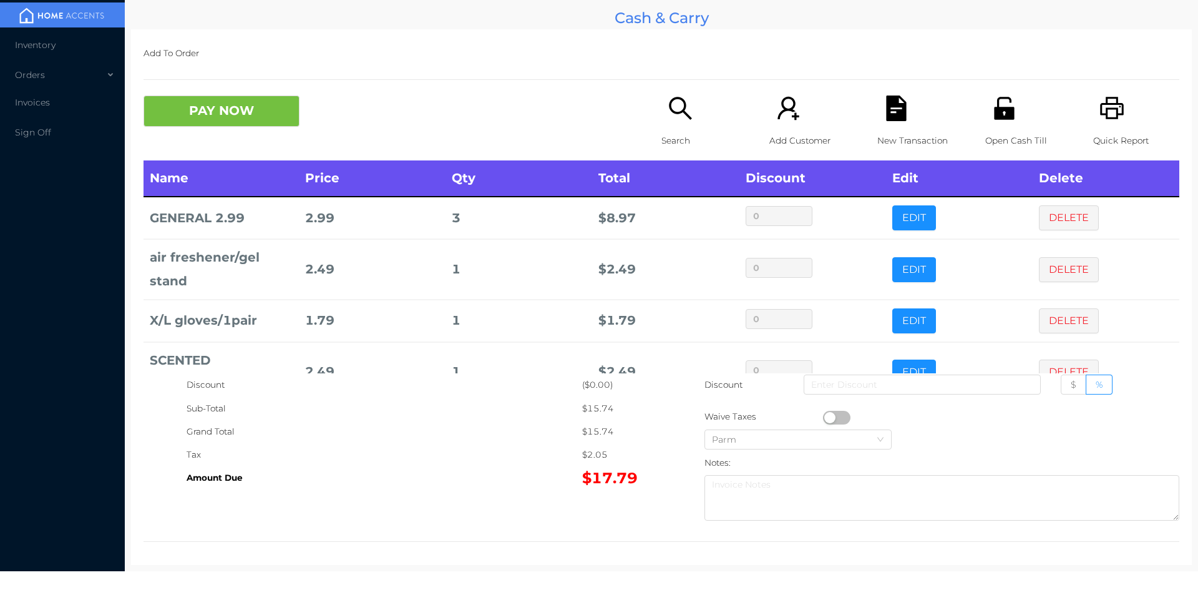
click at [897, 110] on icon "icon: file-text" at bounding box center [896, 108] width 20 height 26
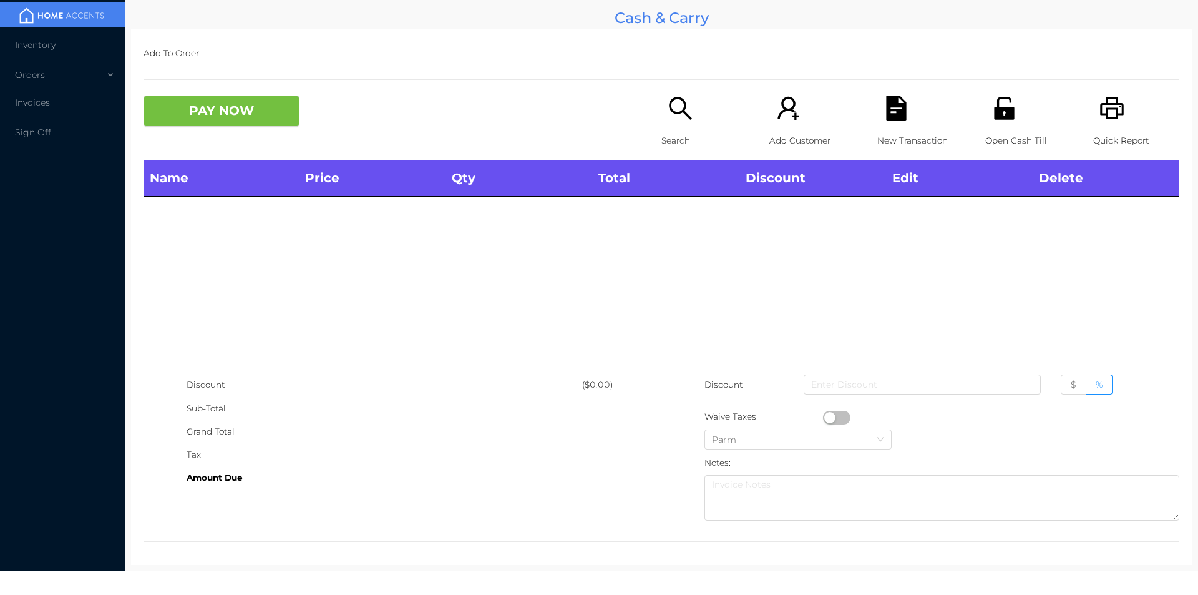
click at [1008, 120] on icon "icon: unlock" at bounding box center [1005, 108] width 26 height 26
click at [681, 129] on p "Search" at bounding box center [704, 140] width 86 height 23
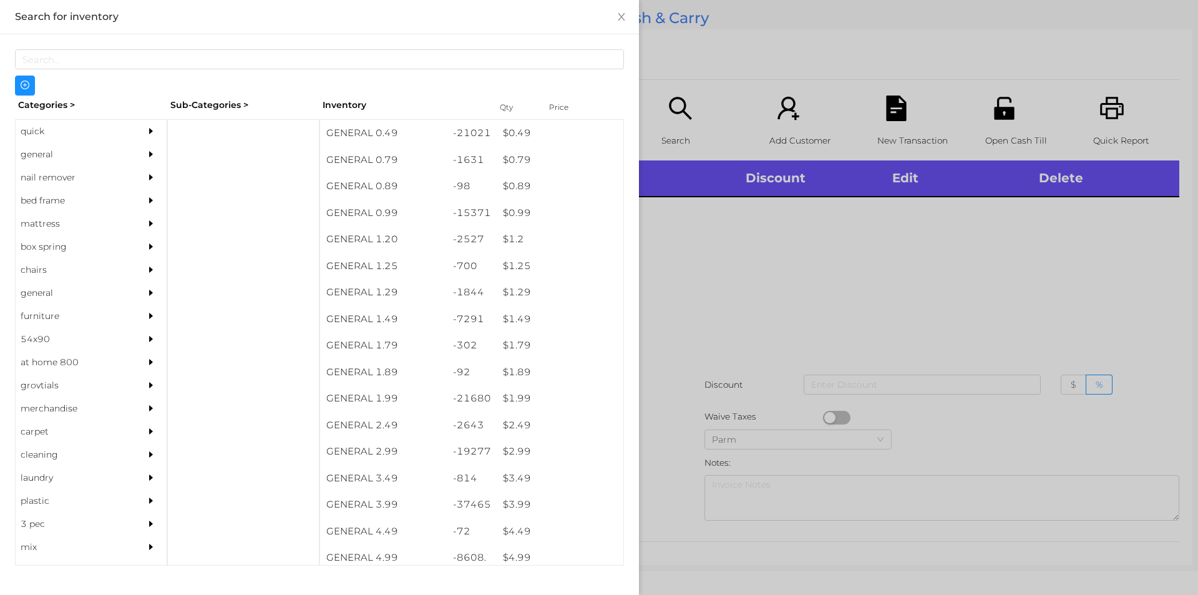
click at [37, 154] on div "general" at bounding box center [73, 154] width 114 height 23
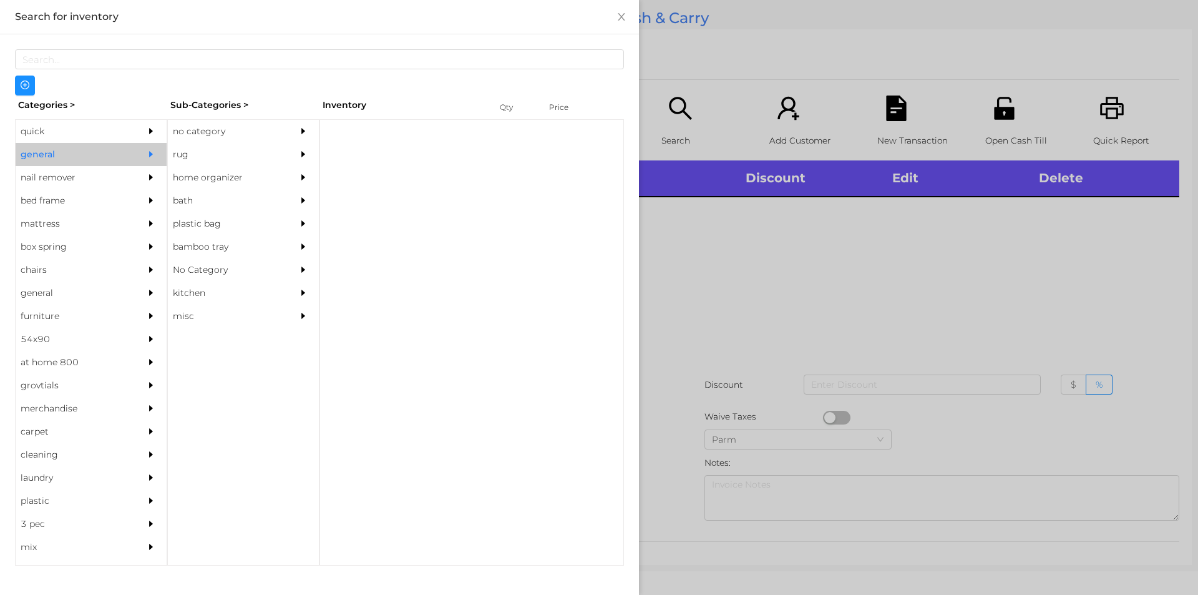
click at [210, 141] on div "no category" at bounding box center [225, 131] width 114 height 23
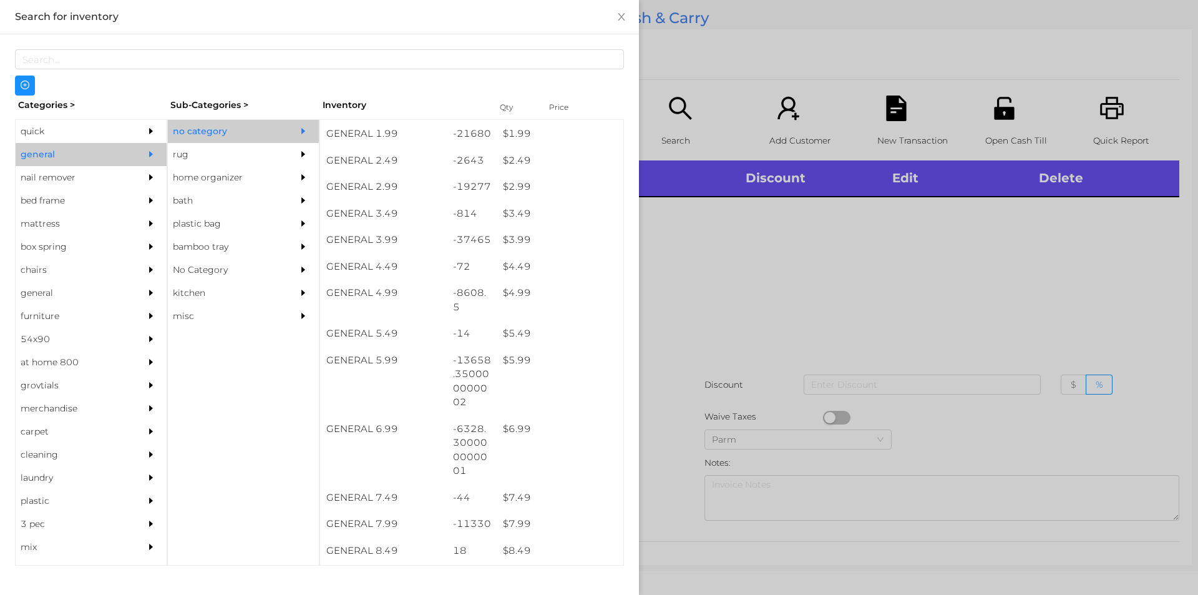
scroll to position [263, 0]
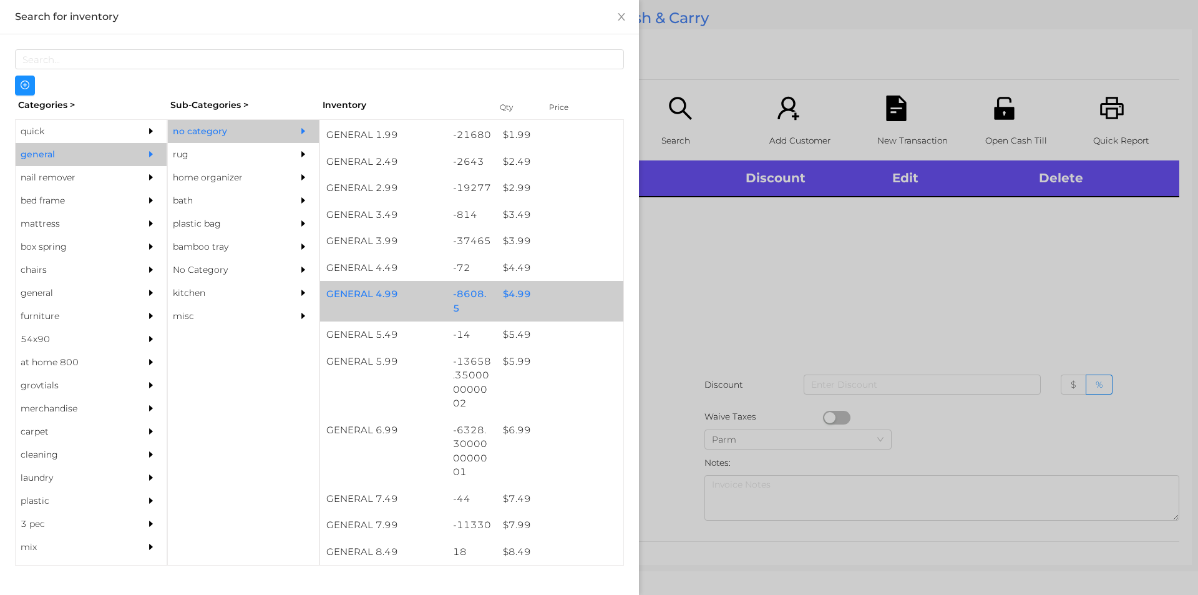
click at [509, 293] on div "$ 4.99" at bounding box center [560, 294] width 127 height 27
click at [519, 292] on div "$ 4.99" at bounding box center [560, 294] width 127 height 27
click at [515, 292] on div "$ 4.99" at bounding box center [560, 294] width 127 height 27
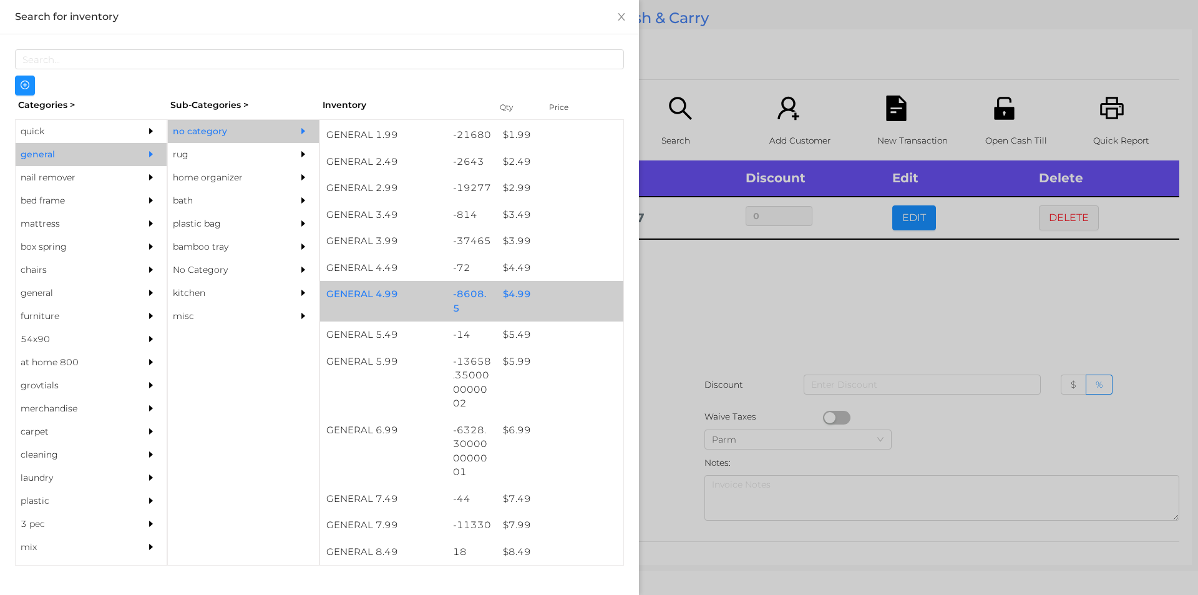
click at [521, 295] on div "$ 4.99" at bounding box center [560, 294] width 127 height 27
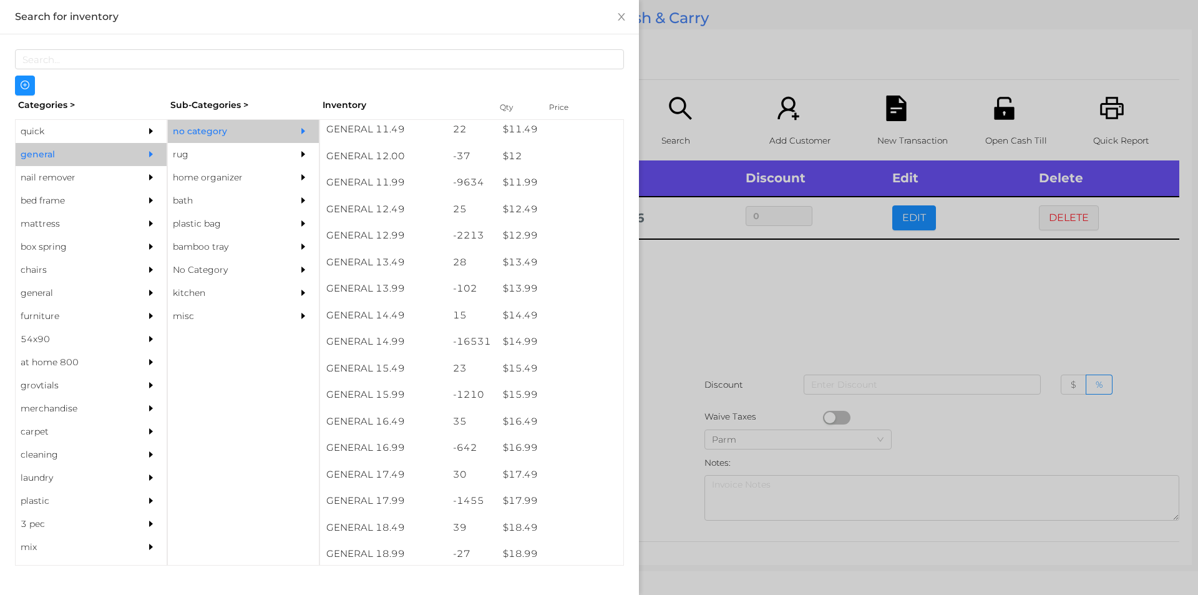
scroll to position [872, 0]
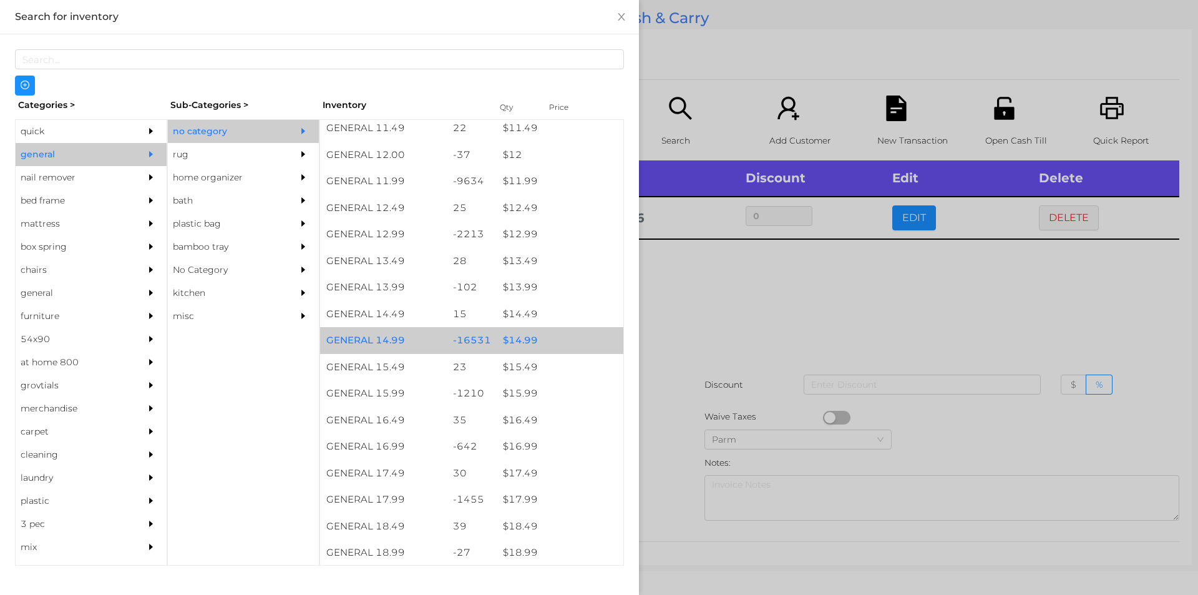
click at [517, 346] on div "$ 14.99" at bounding box center [560, 340] width 127 height 27
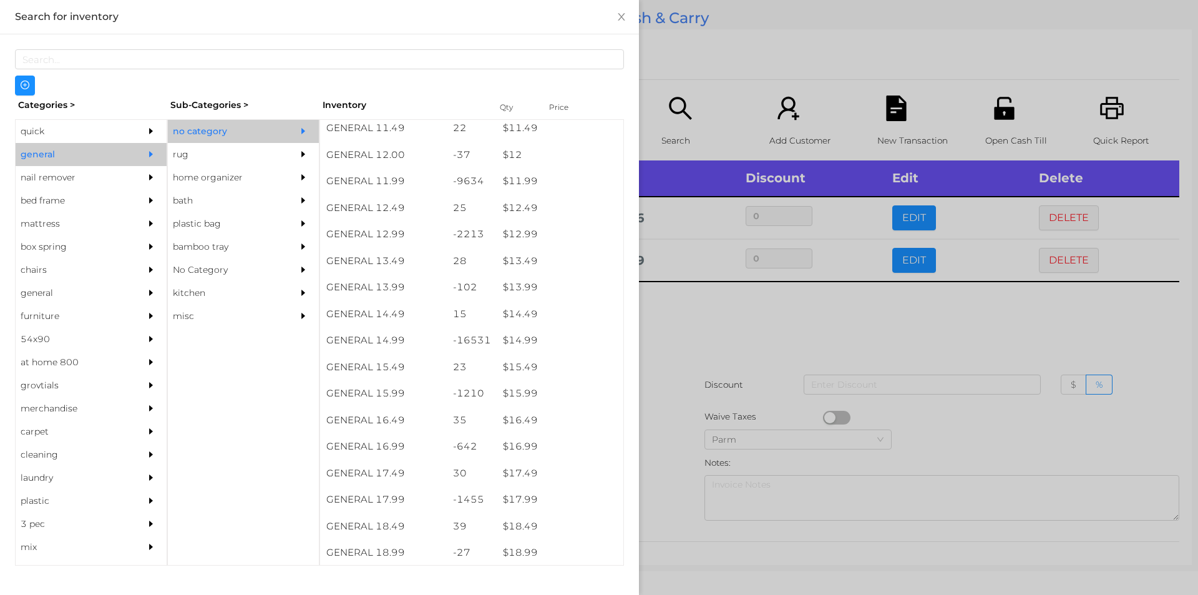
click at [664, 315] on div at bounding box center [599, 297] width 1198 height 595
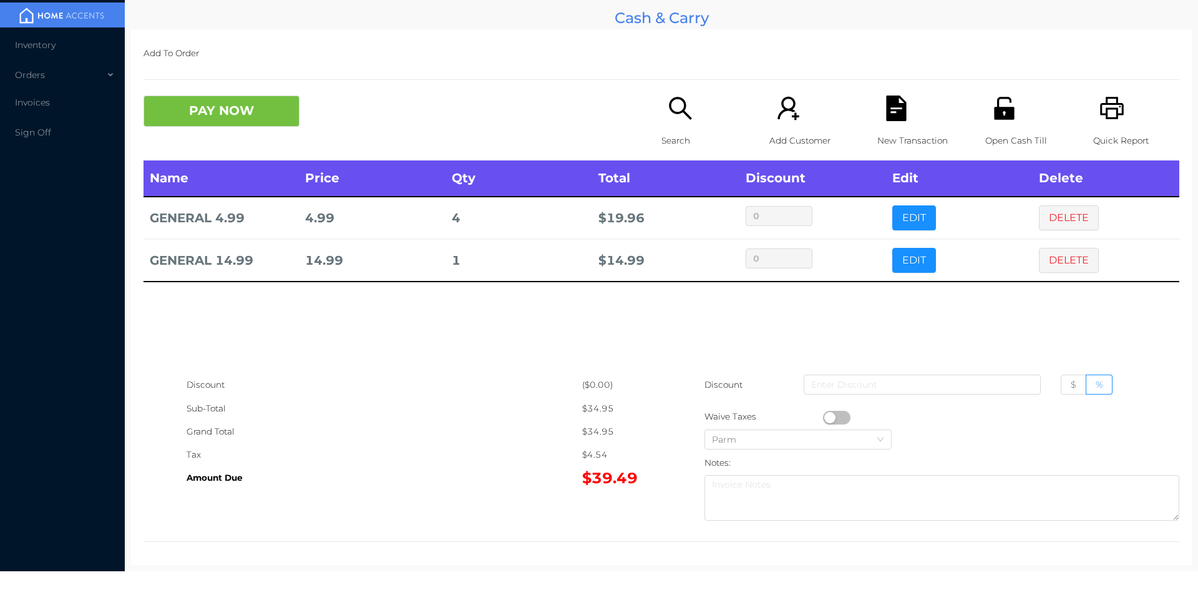
click at [670, 127] on div "Search" at bounding box center [704, 127] width 86 height 65
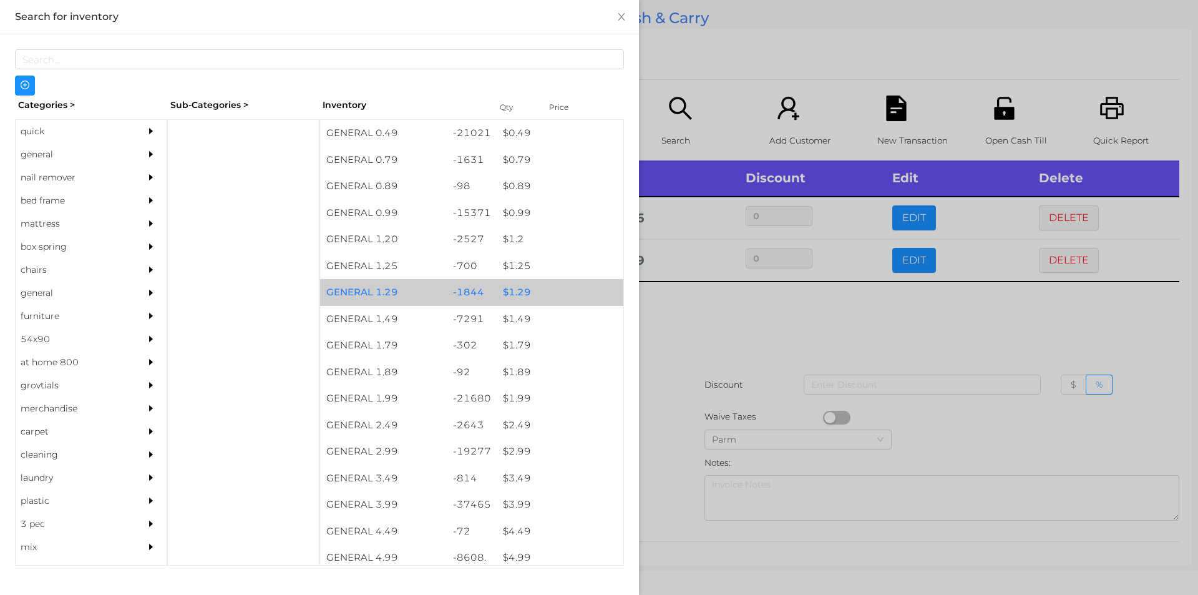
click at [509, 289] on div "$ 1.29" at bounding box center [560, 292] width 127 height 27
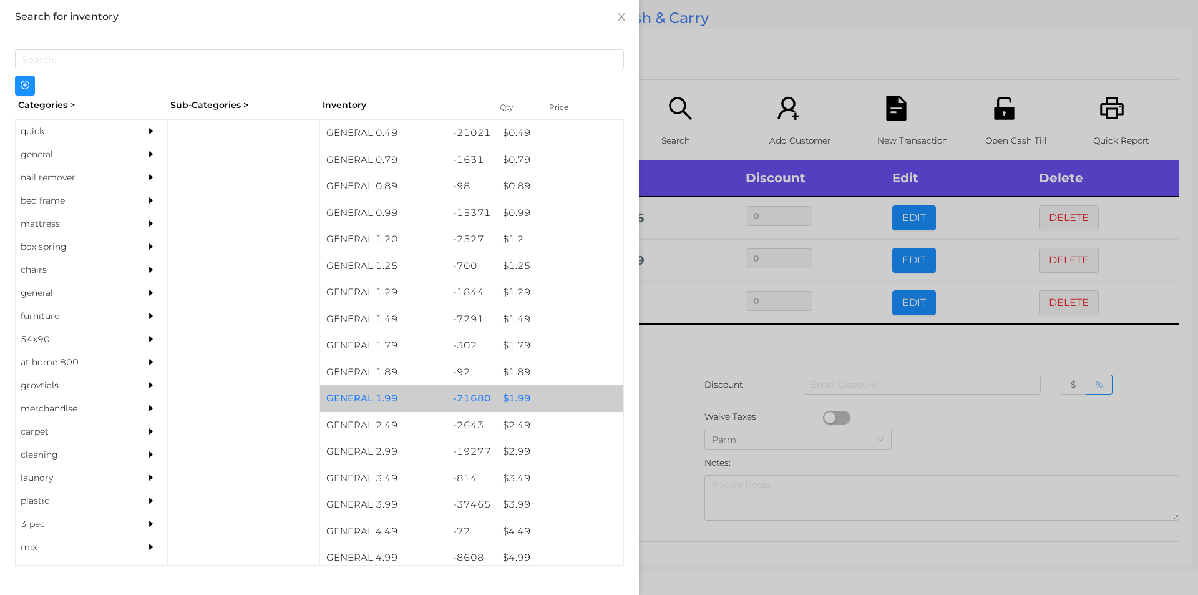
click at [512, 398] on div "$ 1.99" at bounding box center [560, 398] width 127 height 27
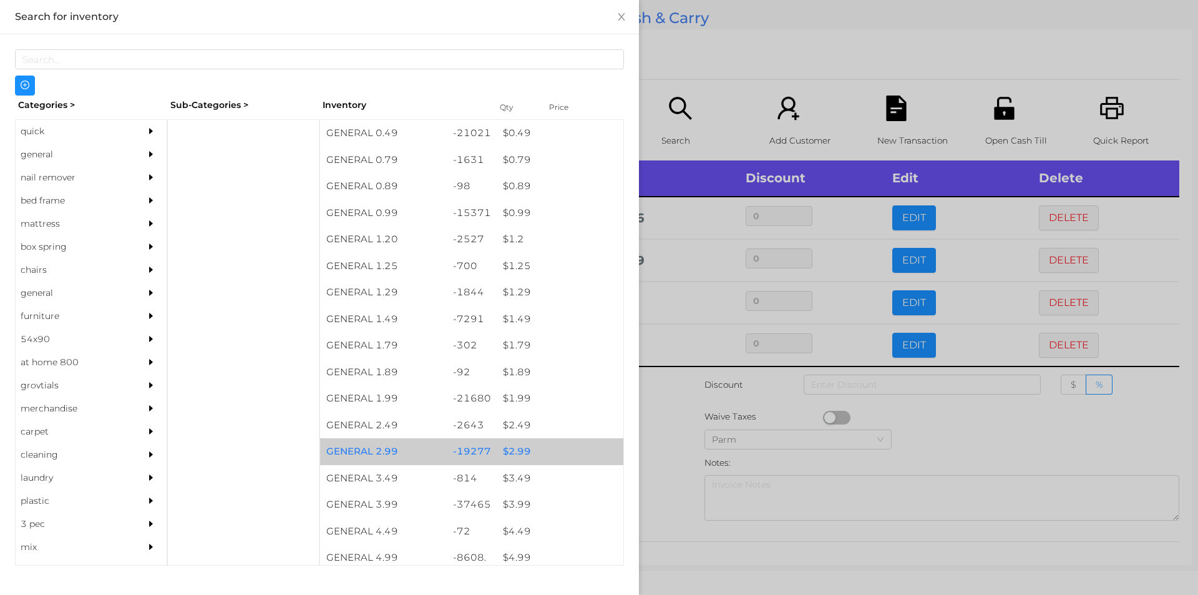
click at [510, 452] on div "$ 2.99" at bounding box center [560, 451] width 127 height 27
click at [514, 447] on div "$ 2.99" at bounding box center [560, 451] width 127 height 27
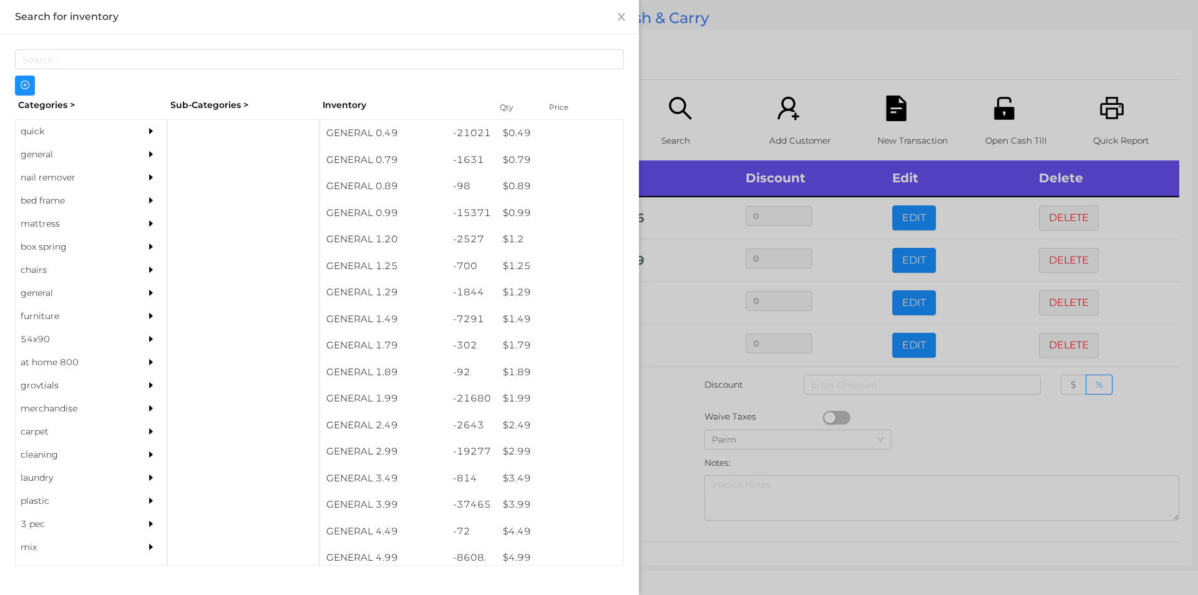
click at [932, 428] on div at bounding box center [599, 297] width 1198 height 595
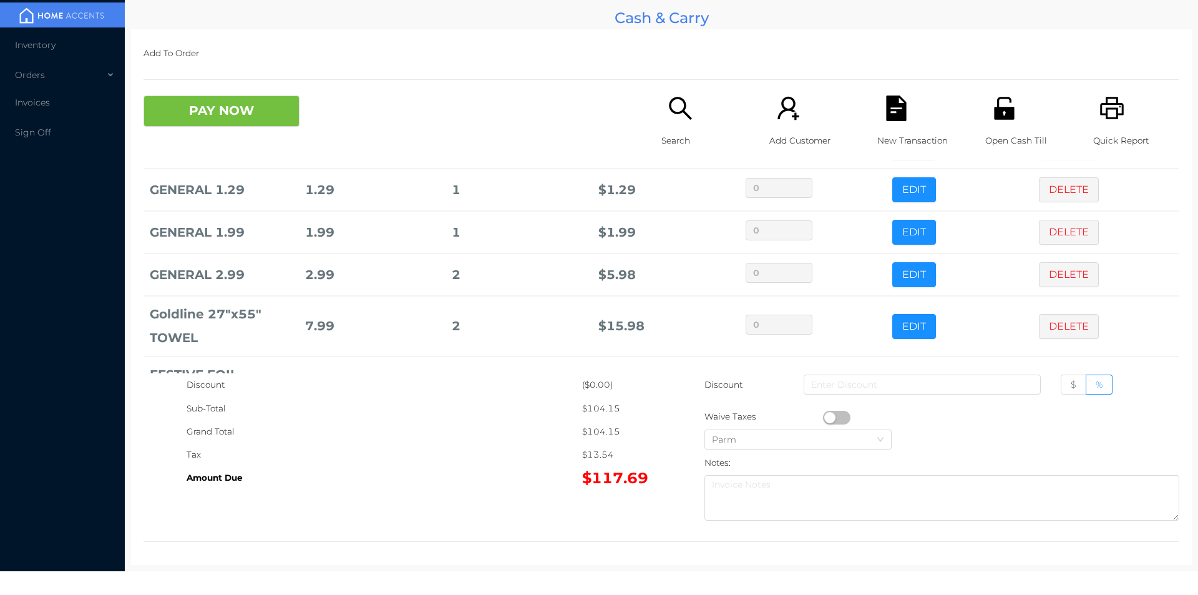
scroll to position [289, 0]
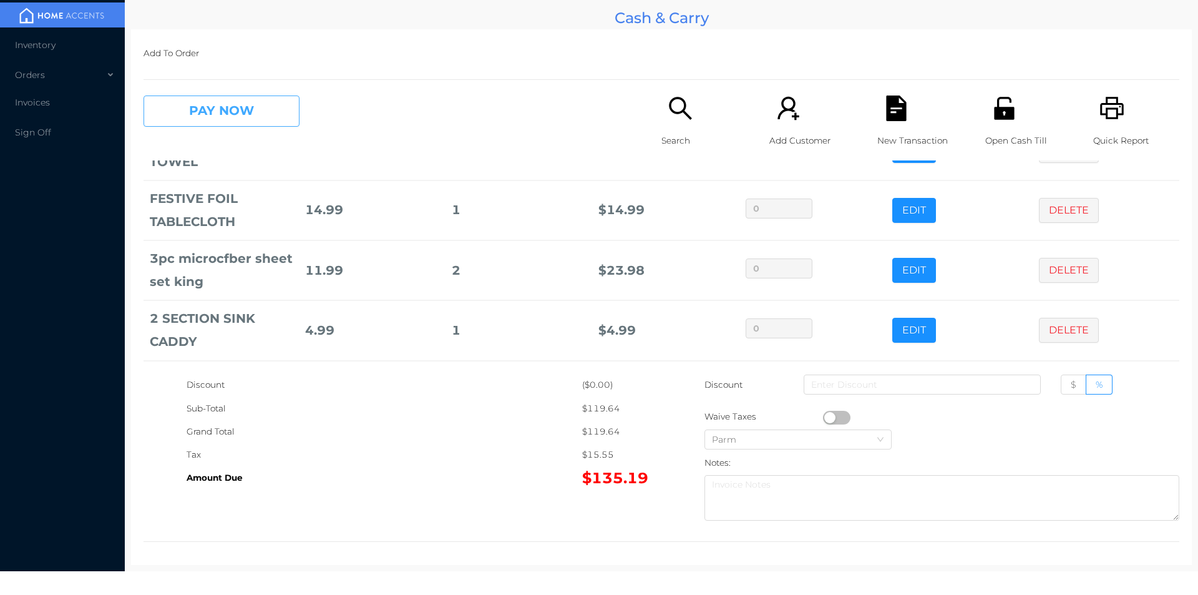
click at [231, 115] on button "PAY NOW" at bounding box center [222, 110] width 156 height 31
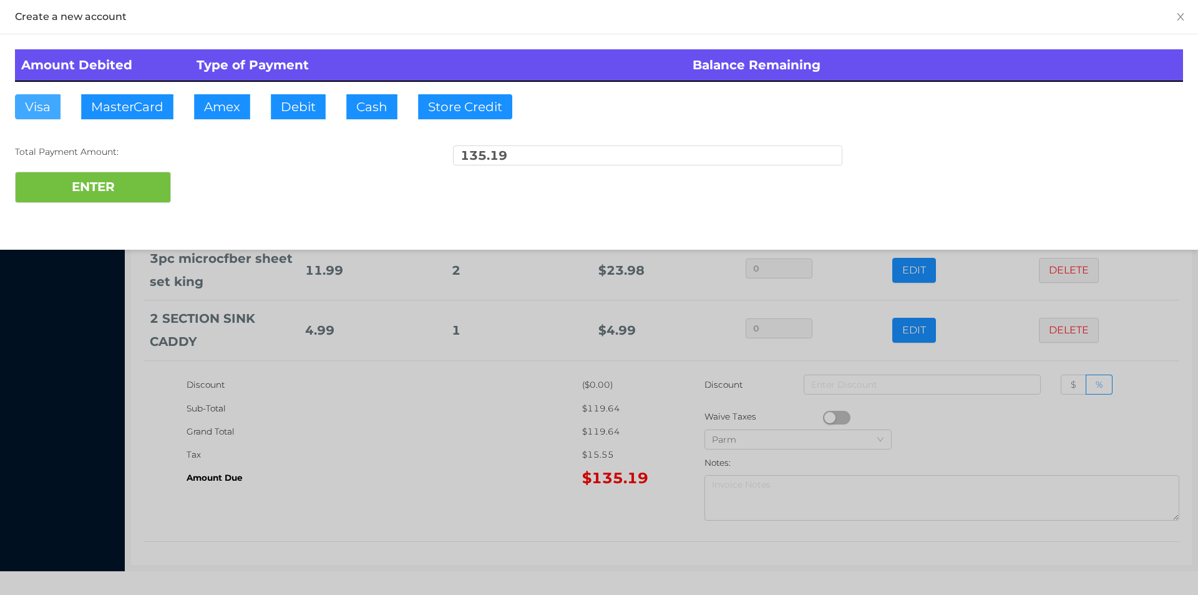
click at [30, 104] on button "Visa" at bounding box center [38, 106] width 46 height 25
click at [77, 172] on button "ENTER" at bounding box center [93, 187] width 156 height 31
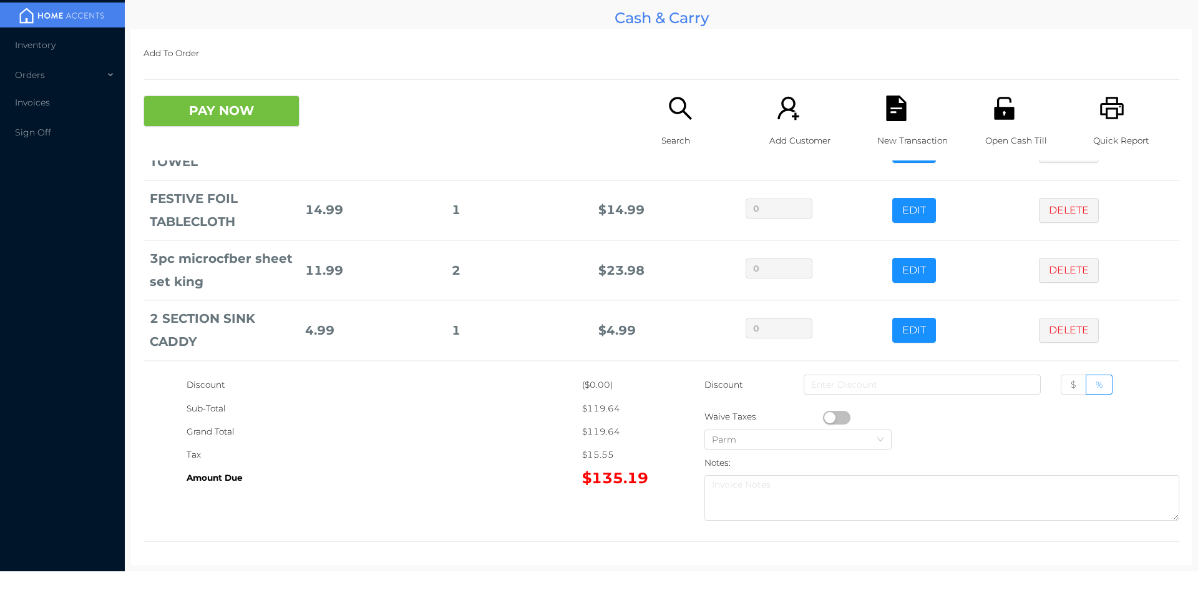
scroll to position [0, 0]
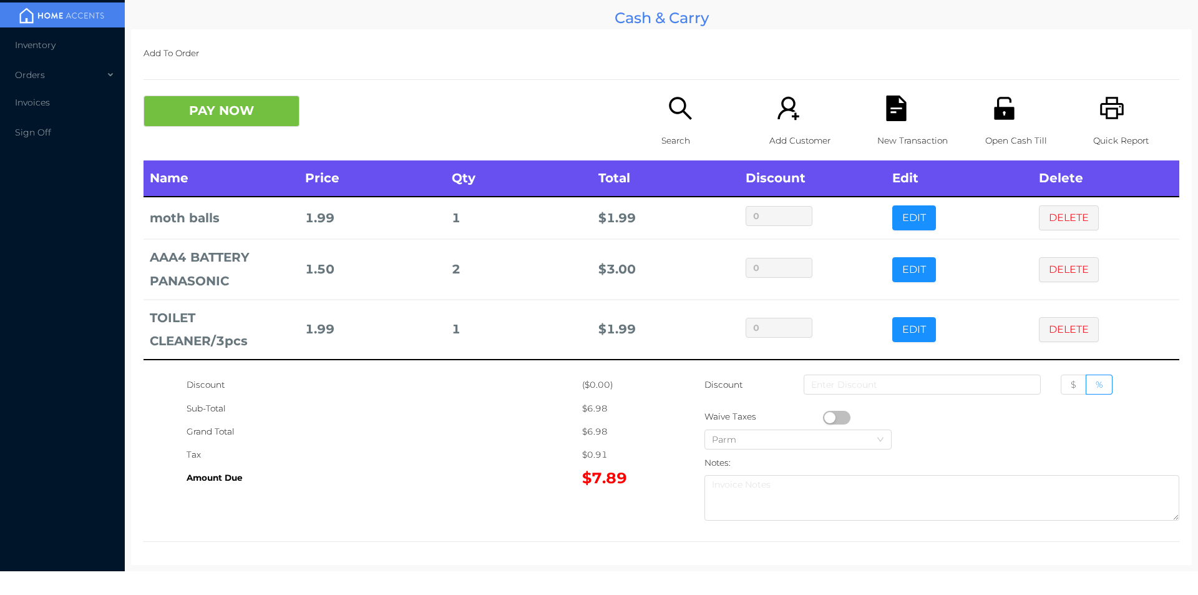
click at [1002, 120] on icon "icon: unlock" at bounding box center [1005, 108] width 26 height 26
click at [991, 122] on div "Open Cash Till" at bounding box center [1028, 127] width 86 height 65
click at [907, 99] on div "New Transaction" at bounding box center [920, 127] width 86 height 65
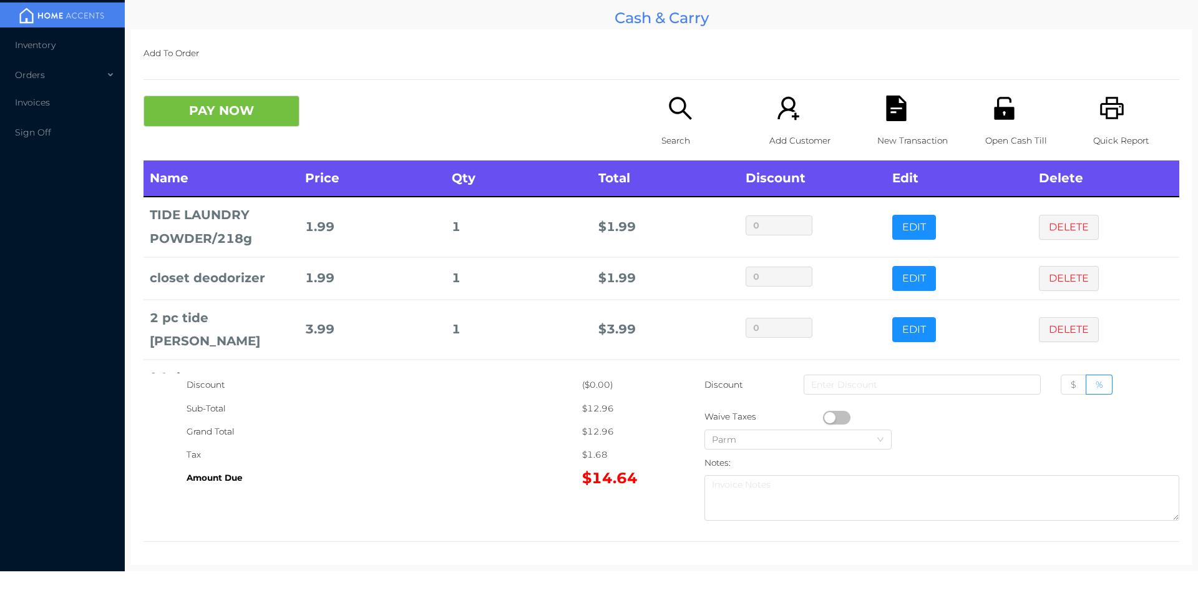
scroll to position [65, 0]
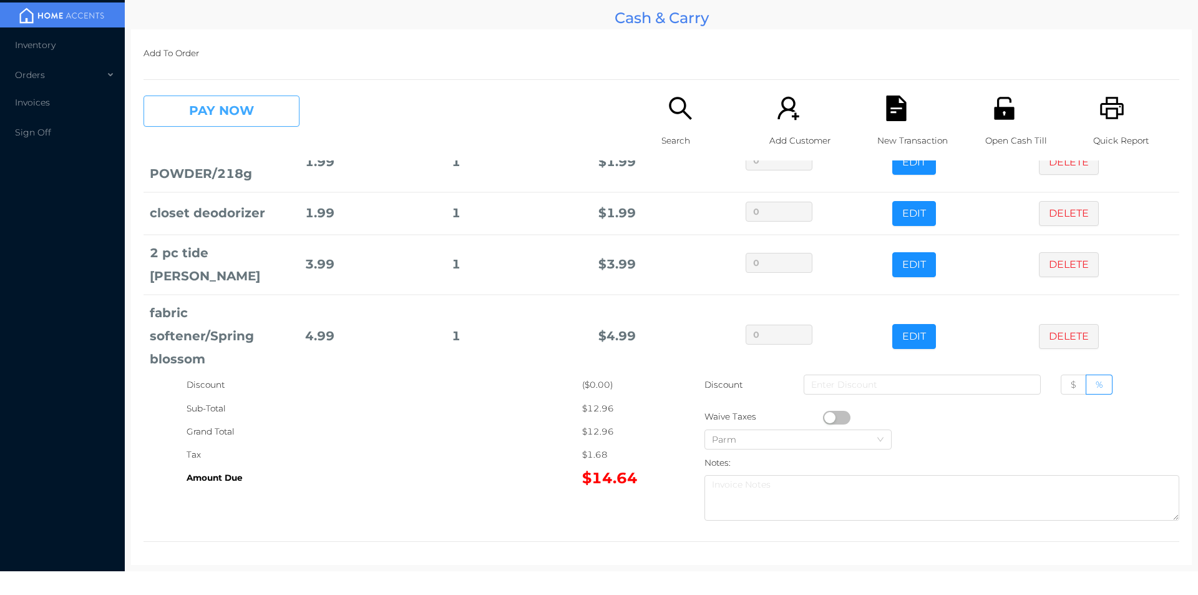
click at [217, 114] on button "PAY NOW" at bounding box center [222, 110] width 156 height 31
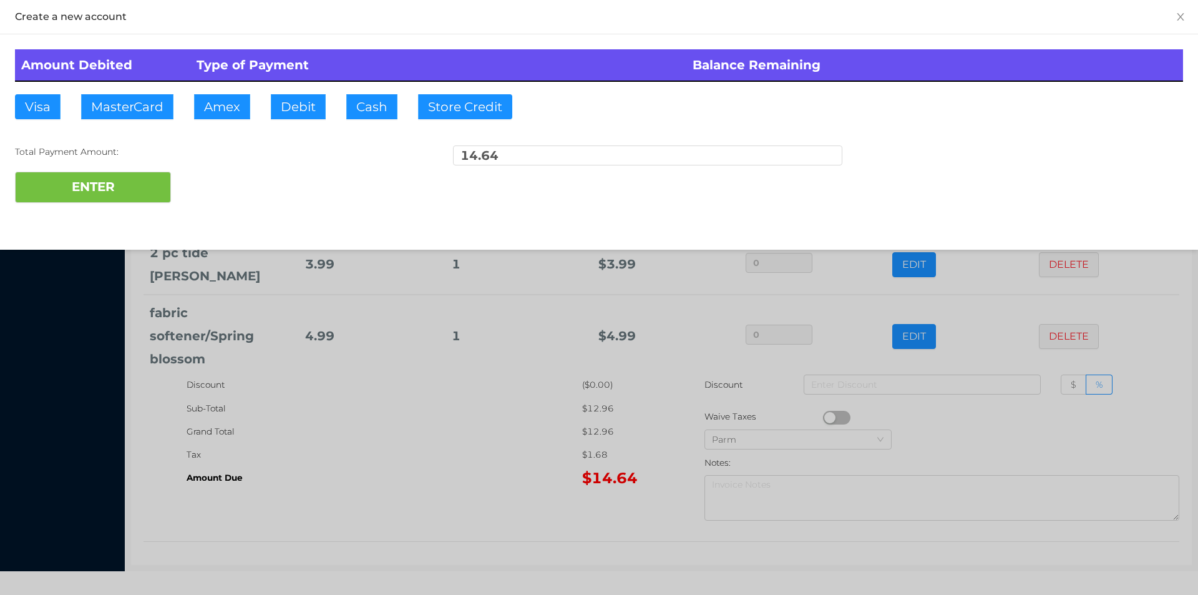
click at [222, 175] on div "ENTER" at bounding box center [599, 187] width 1168 height 31
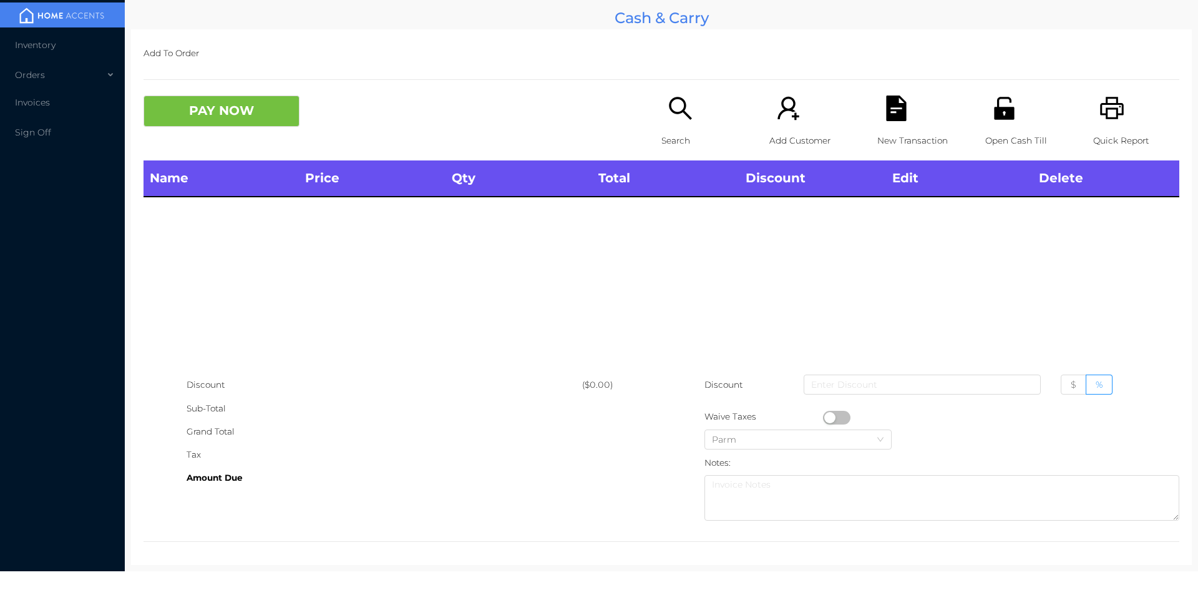
click at [679, 109] on icon "icon: search" at bounding box center [680, 108] width 22 height 22
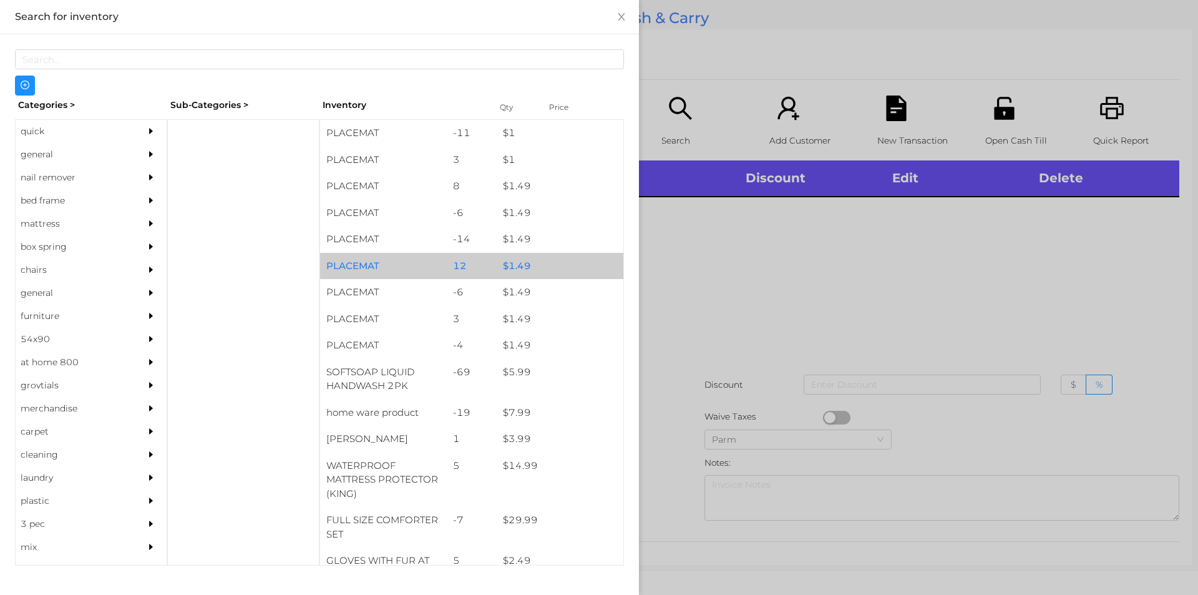
click at [521, 271] on div "$ 1.49" at bounding box center [560, 266] width 127 height 27
click at [526, 270] on div "$ 1.49" at bounding box center [560, 266] width 127 height 27
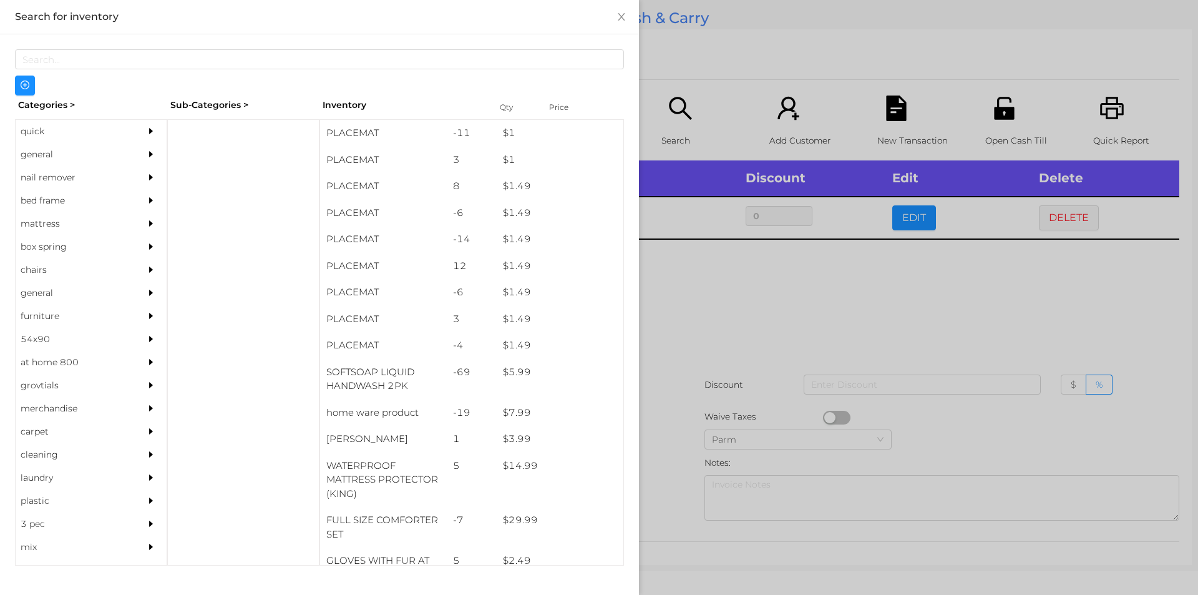
click at [37, 159] on div "general" at bounding box center [73, 154] width 114 height 23
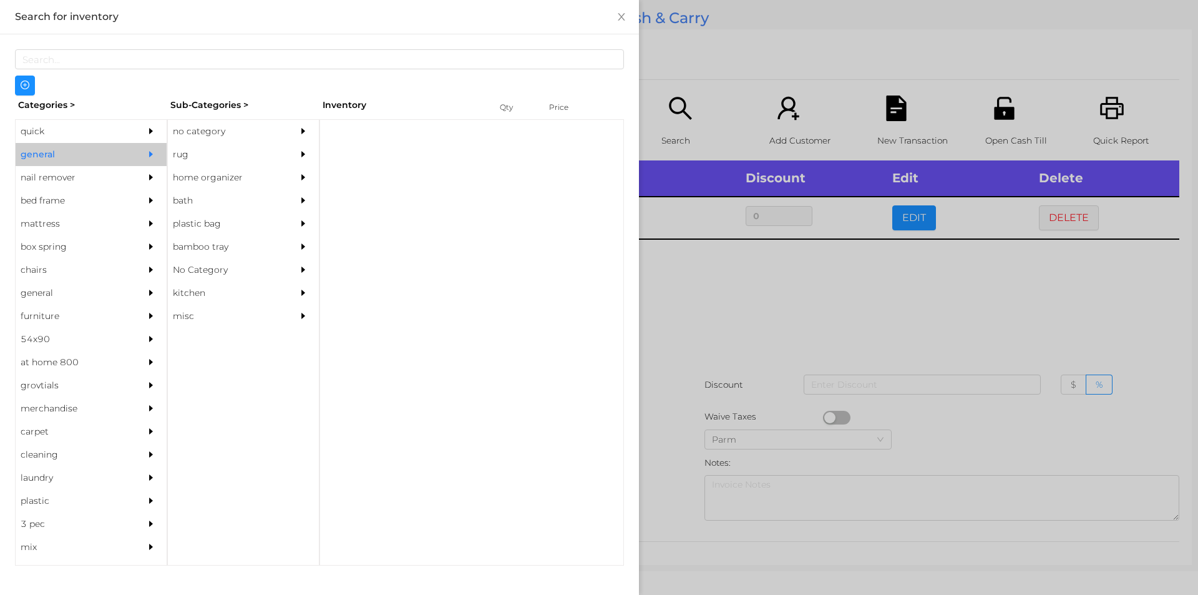
click at [229, 134] on div "no category" at bounding box center [225, 131] width 114 height 23
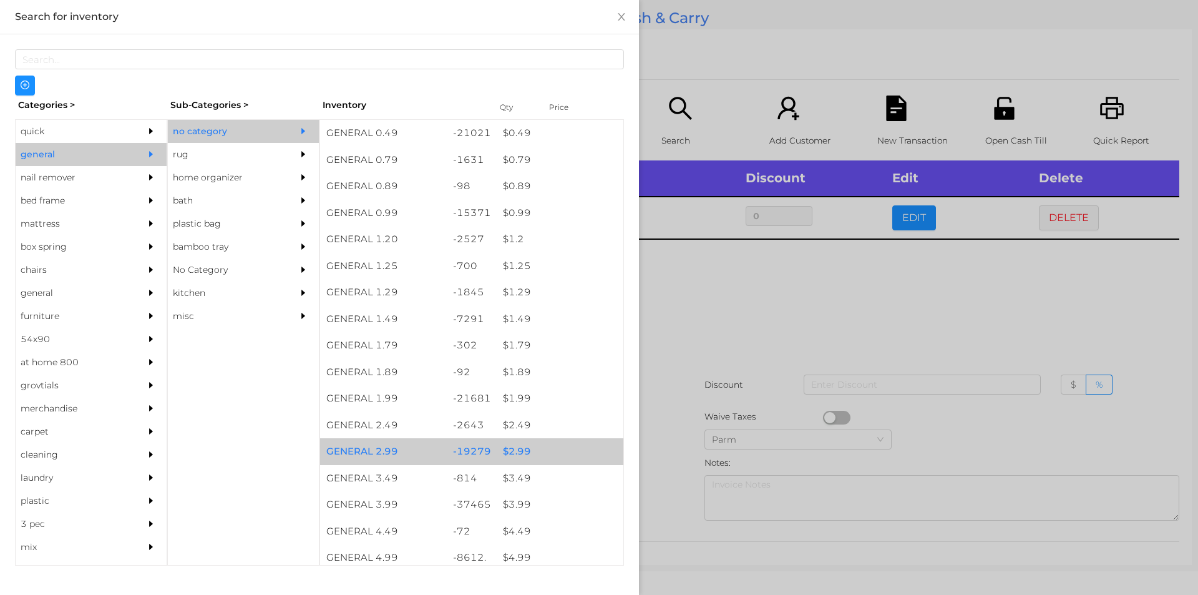
click at [519, 449] on div "$ 2.99" at bounding box center [560, 451] width 127 height 27
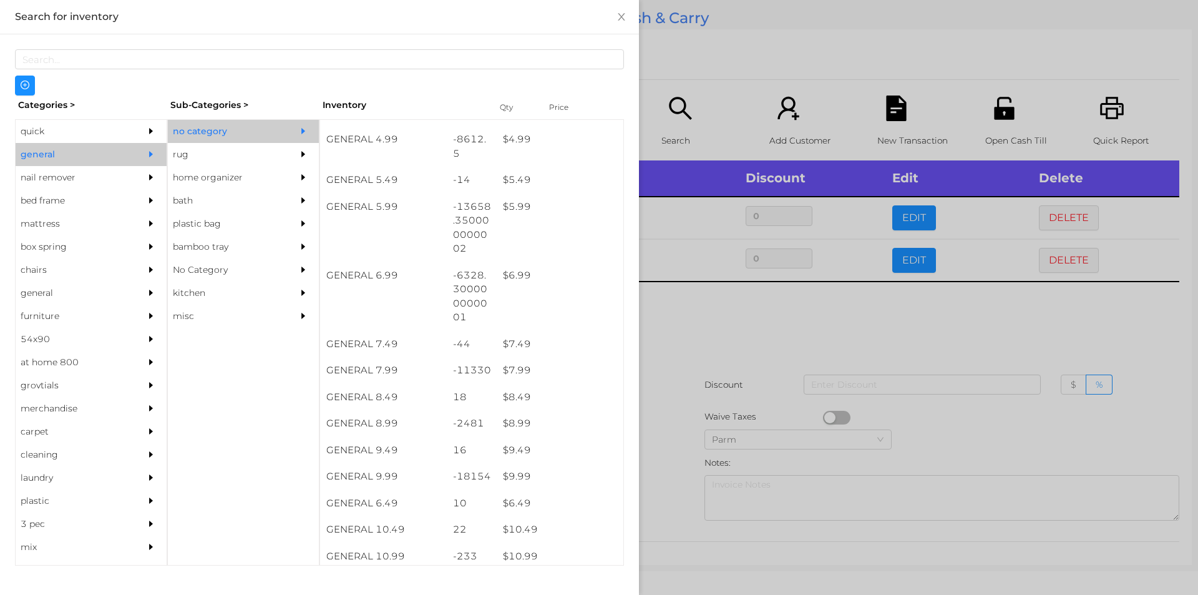
scroll to position [418, 0]
click at [515, 477] on div "$ 9.99" at bounding box center [560, 476] width 127 height 27
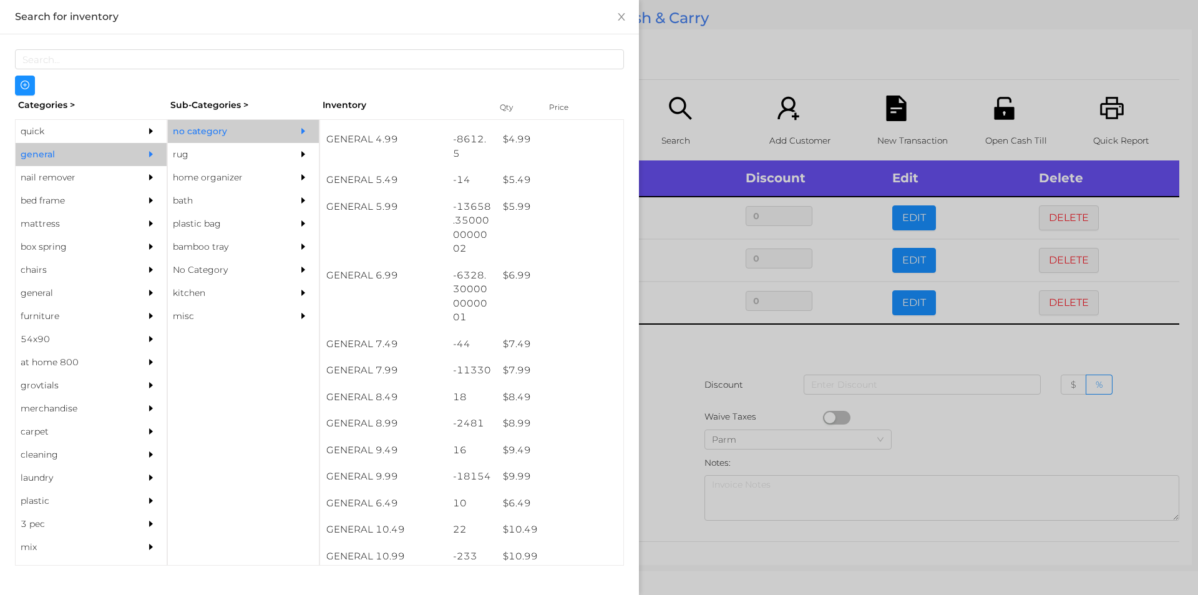
click at [701, 357] on div at bounding box center [599, 297] width 1198 height 595
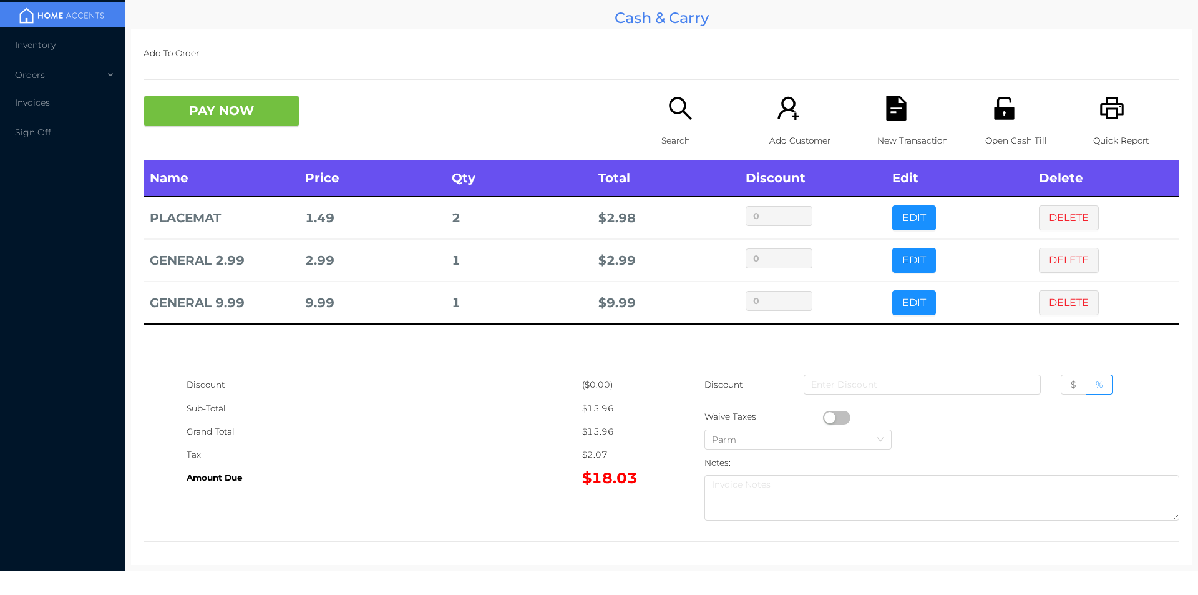
click at [677, 113] on icon "icon: search" at bounding box center [680, 108] width 22 height 22
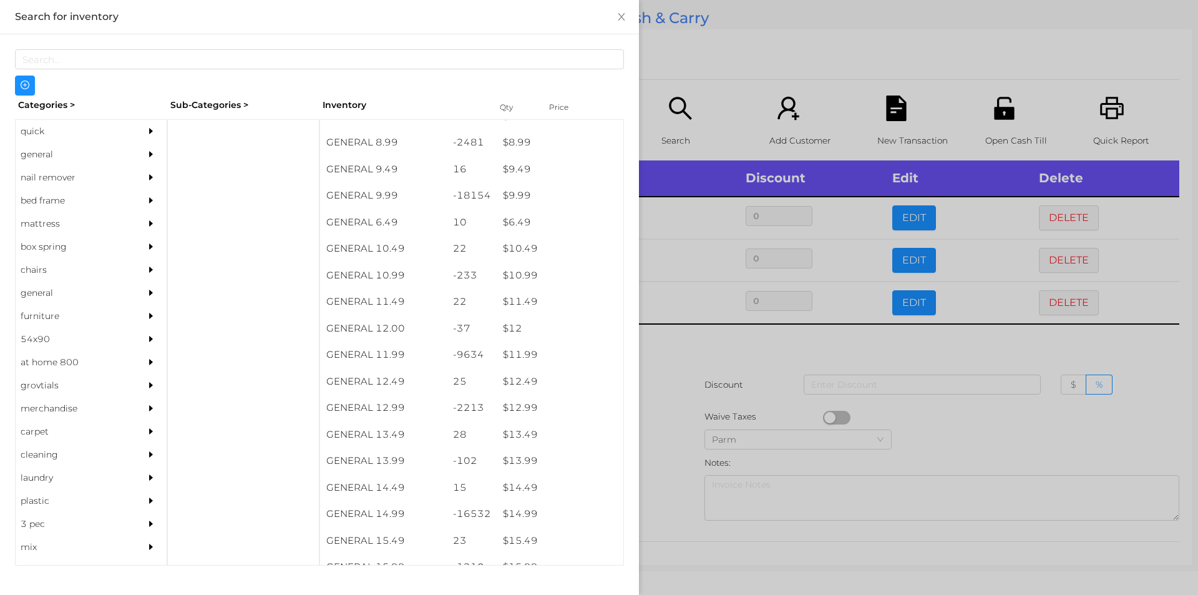
scroll to position [698, 0]
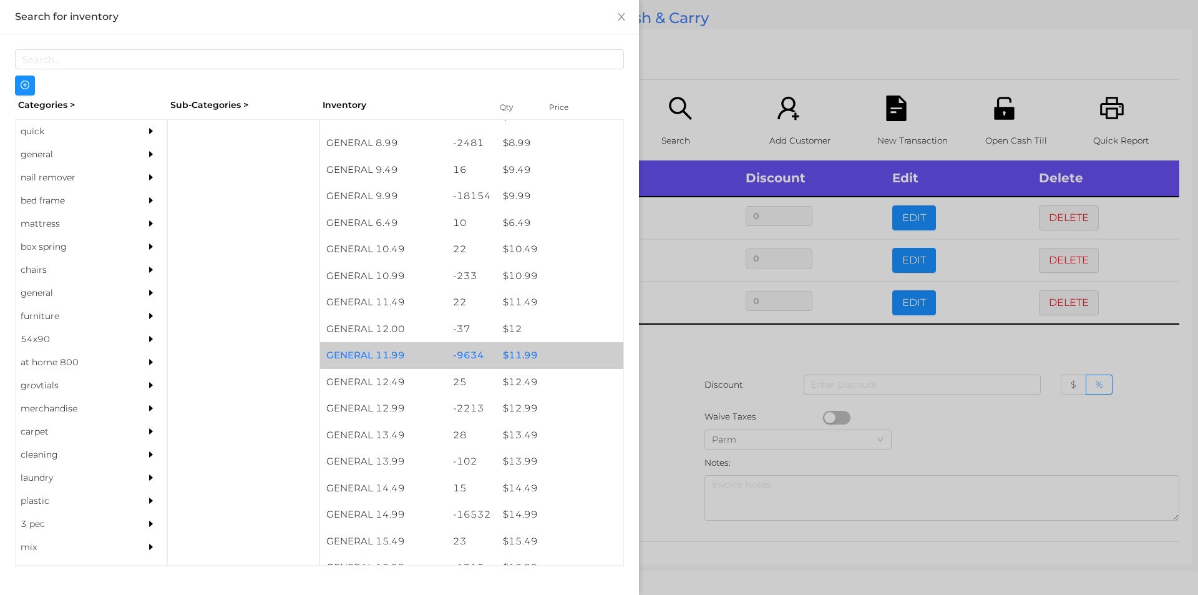
click at [528, 358] on div "$ 11.99" at bounding box center [560, 355] width 127 height 27
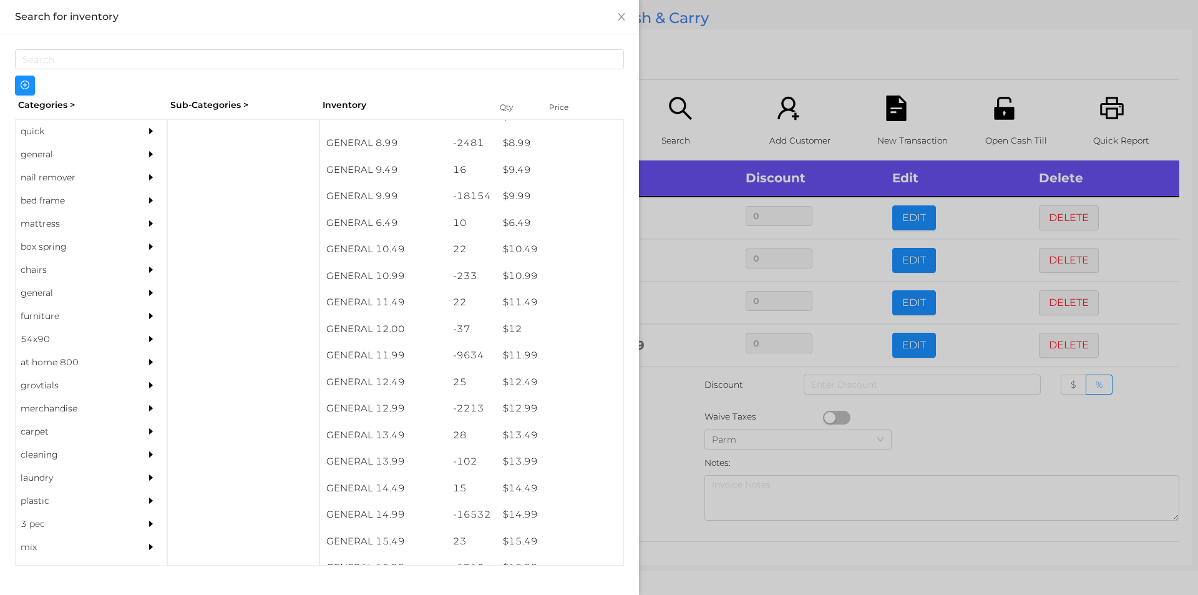
click at [645, 490] on div at bounding box center [599, 297] width 1198 height 595
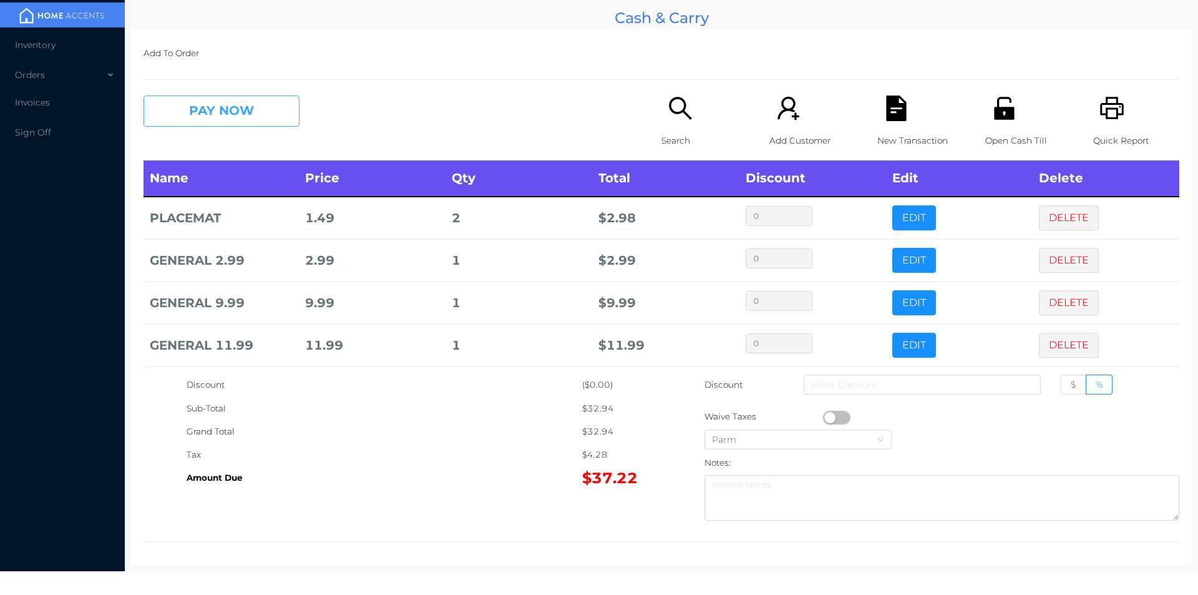
click at [257, 102] on button "PAY NOW" at bounding box center [222, 110] width 156 height 31
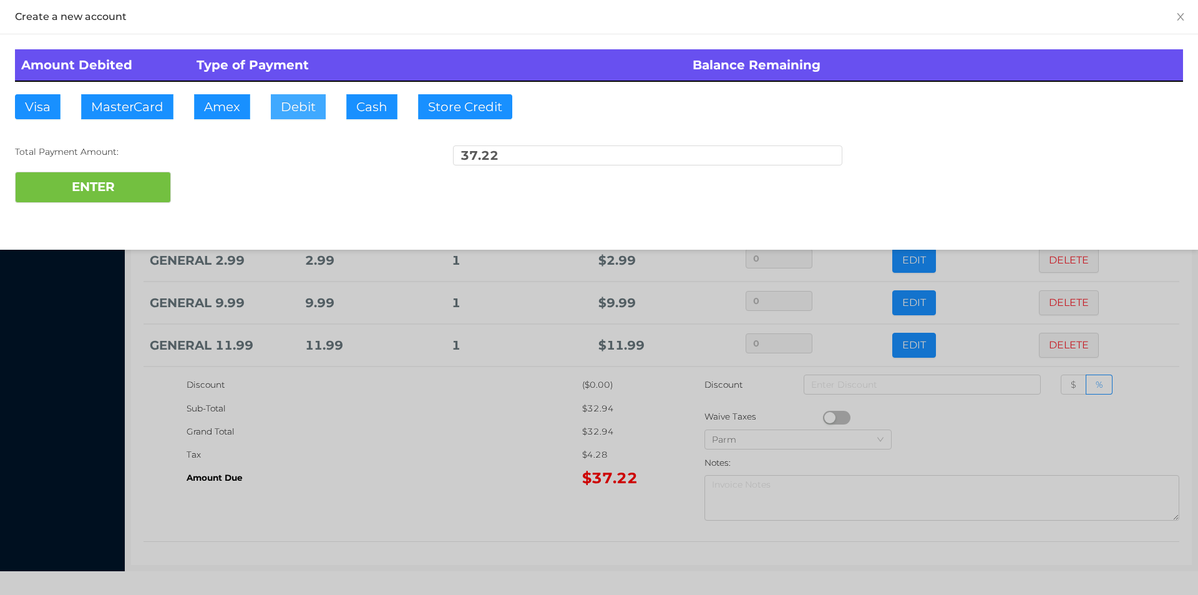
click at [306, 104] on button "Debit" at bounding box center [298, 106] width 55 height 25
click at [139, 191] on button "ENTER" at bounding box center [93, 187] width 156 height 31
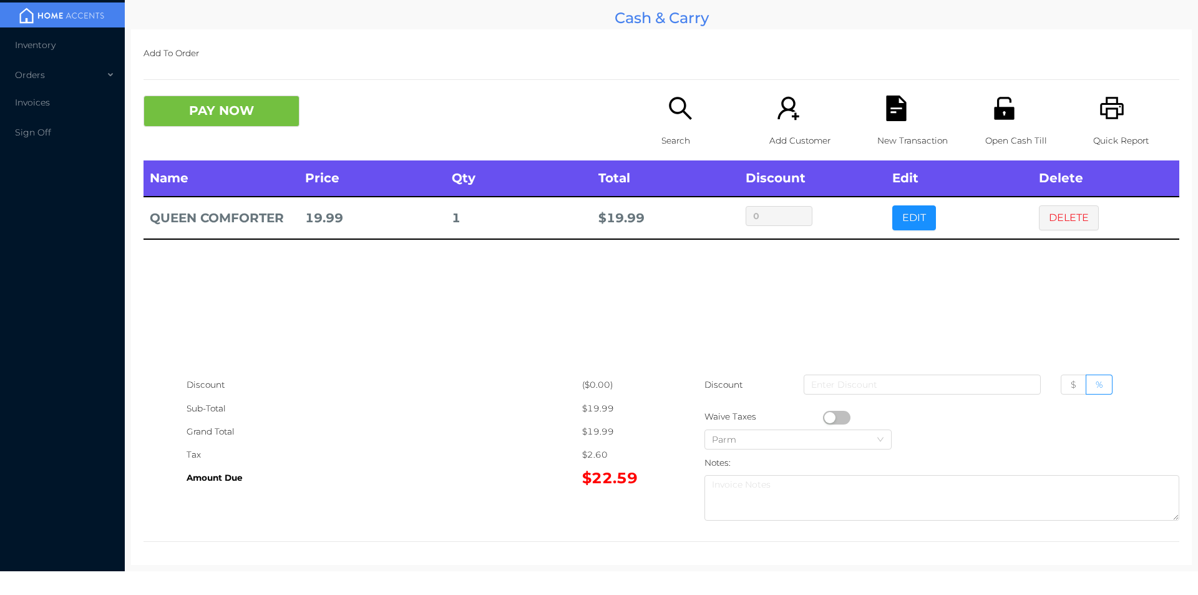
click at [691, 122] on div "Search" at bounding box center [704, 127] width 86 height 65
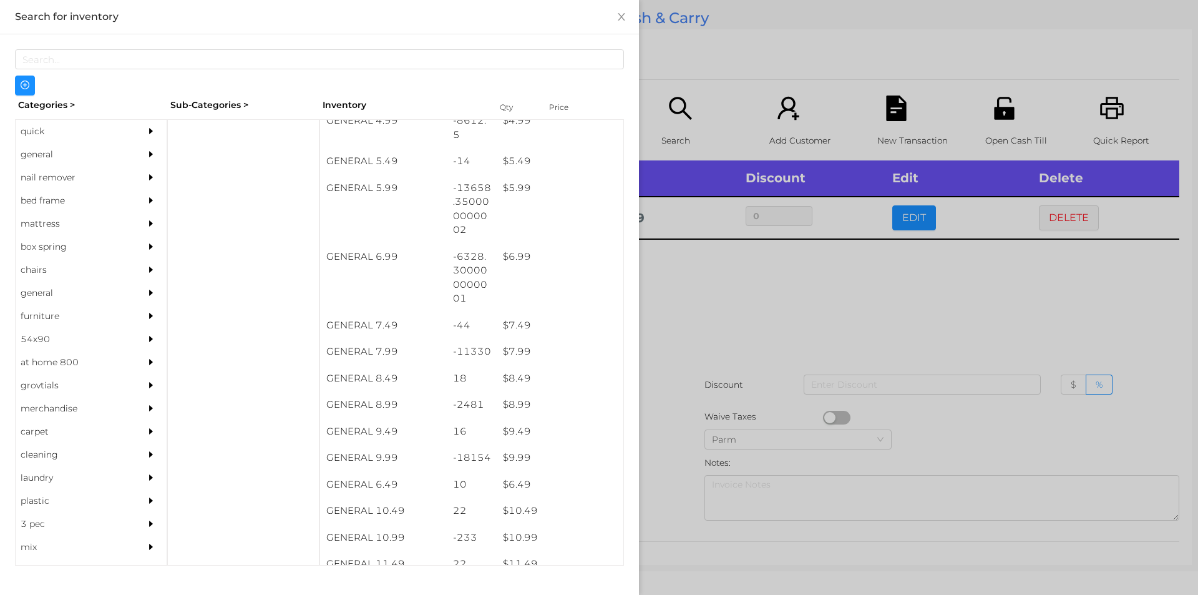
scroll to position [434, 0]
click at [508, 347] on div "$ 7.99" at bounding box center [560, 354] width 127 height 27
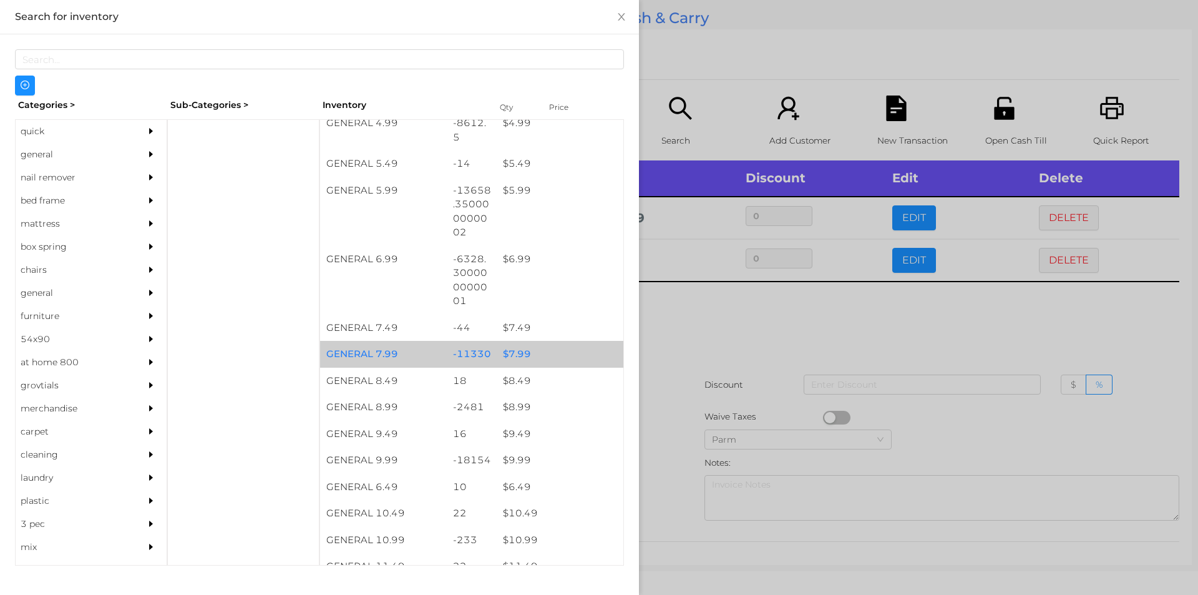
click at [519, 355] on div "$ 7.99" at bounding box center [560, 354] width 127 height 27
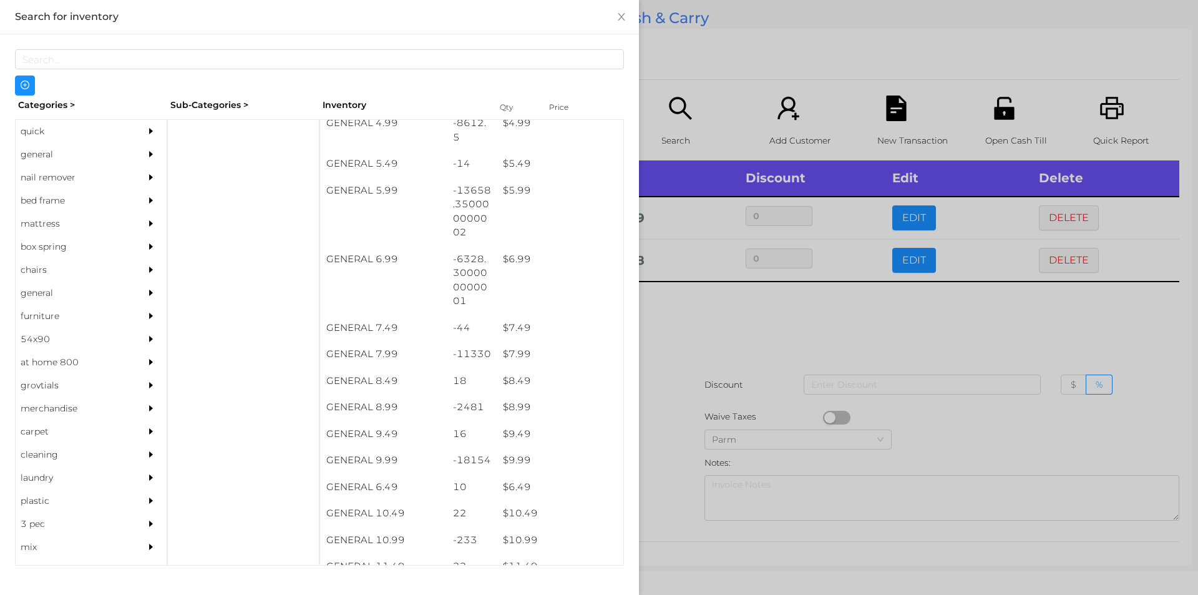
click at [707, 324] on div at bounding box center [599, 297] width 1198 height 595
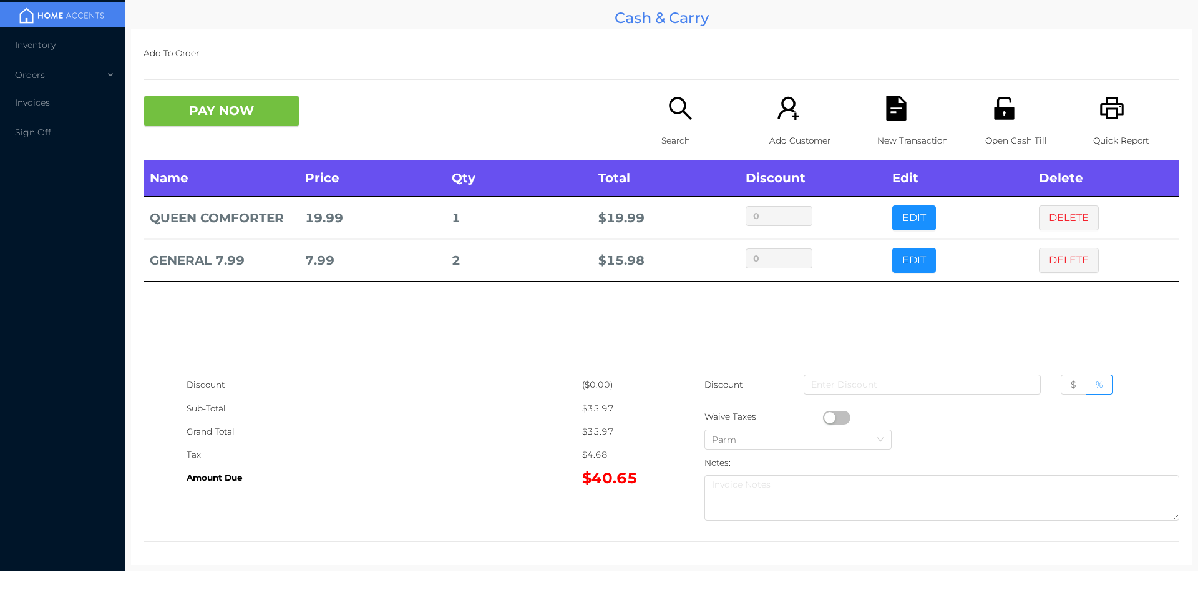
click at [671, 126] on div "Search" at bounding box center [704, 127] width 86 height 65
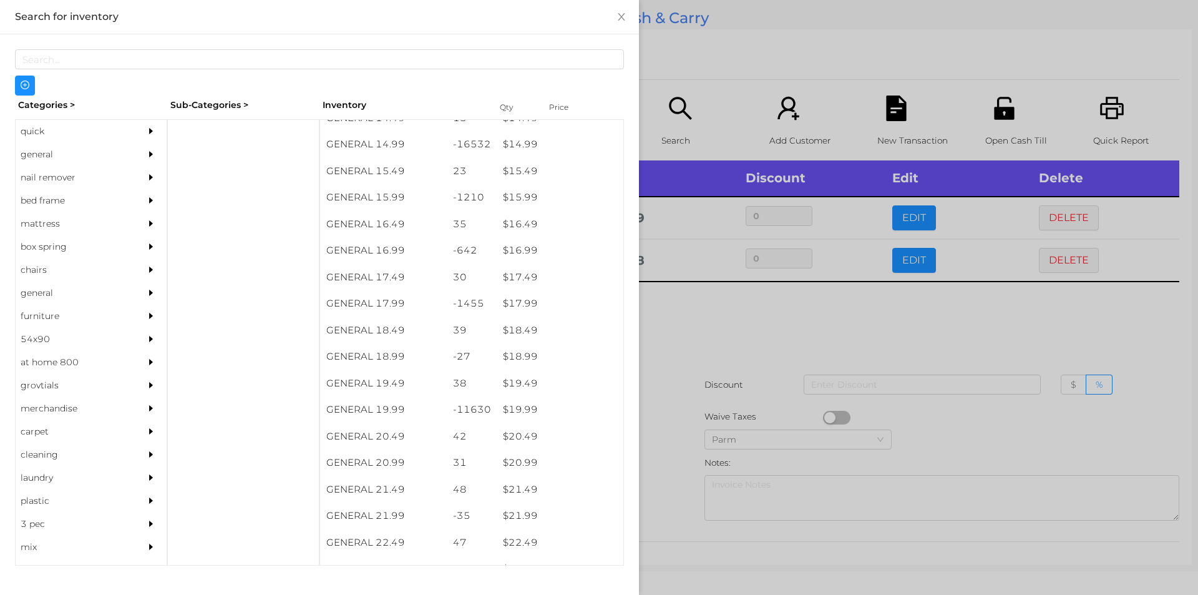
scroll to position [1073, 0]
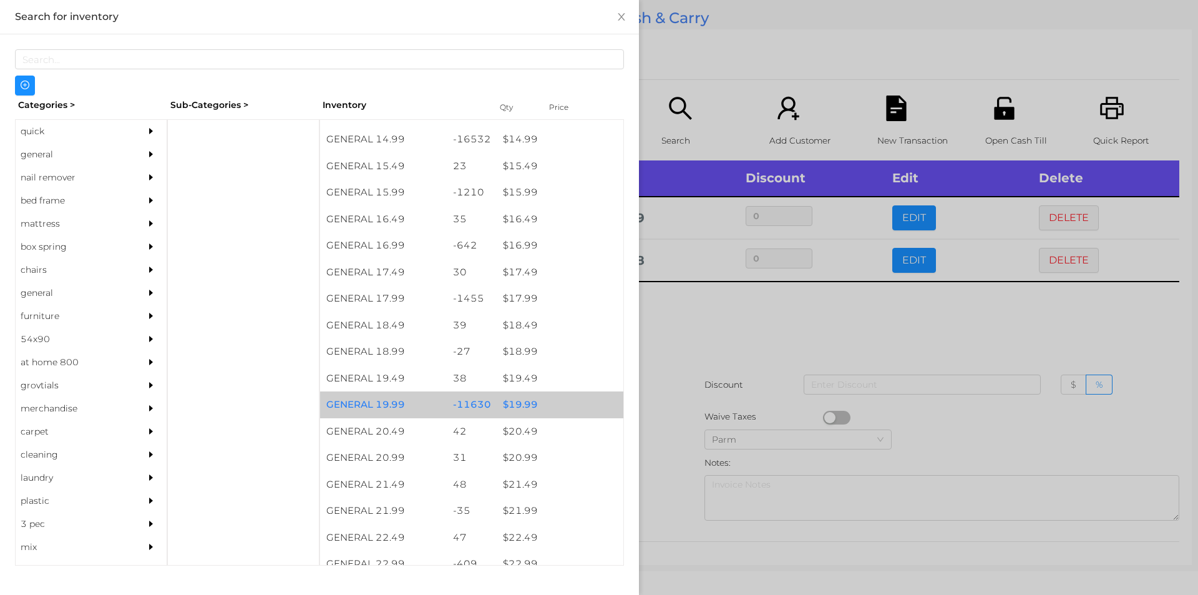
click at [512, 406] on div "$ 19.99" at bounding box center [560, 404] width 127 height 27
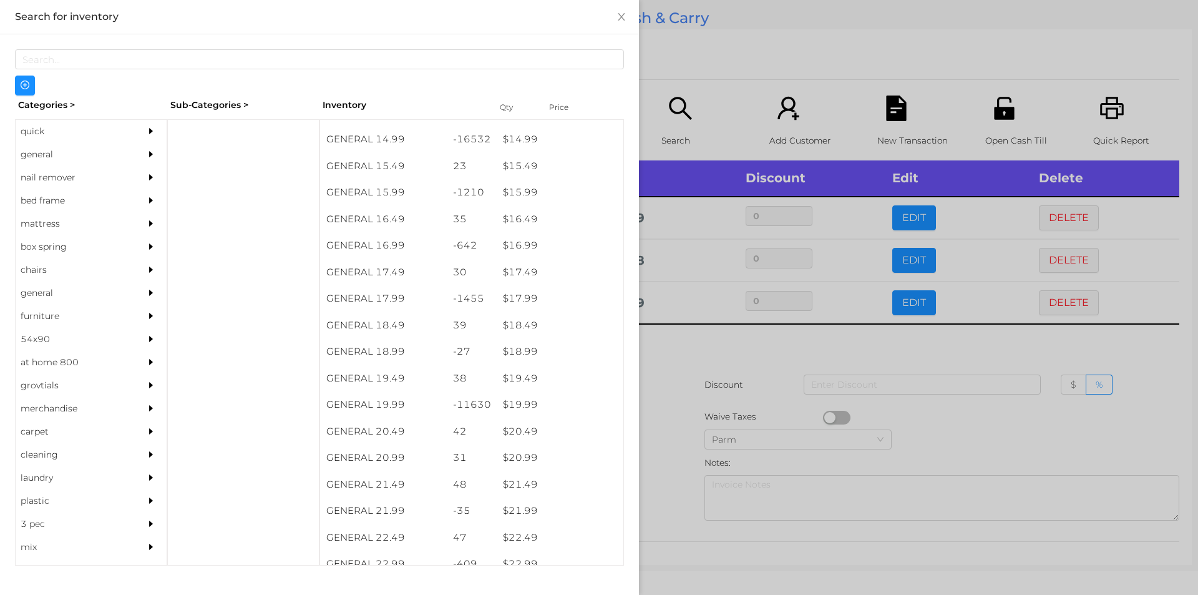
click at [945, 427] on div at bounding box center [599, 297] width 1198 height 595
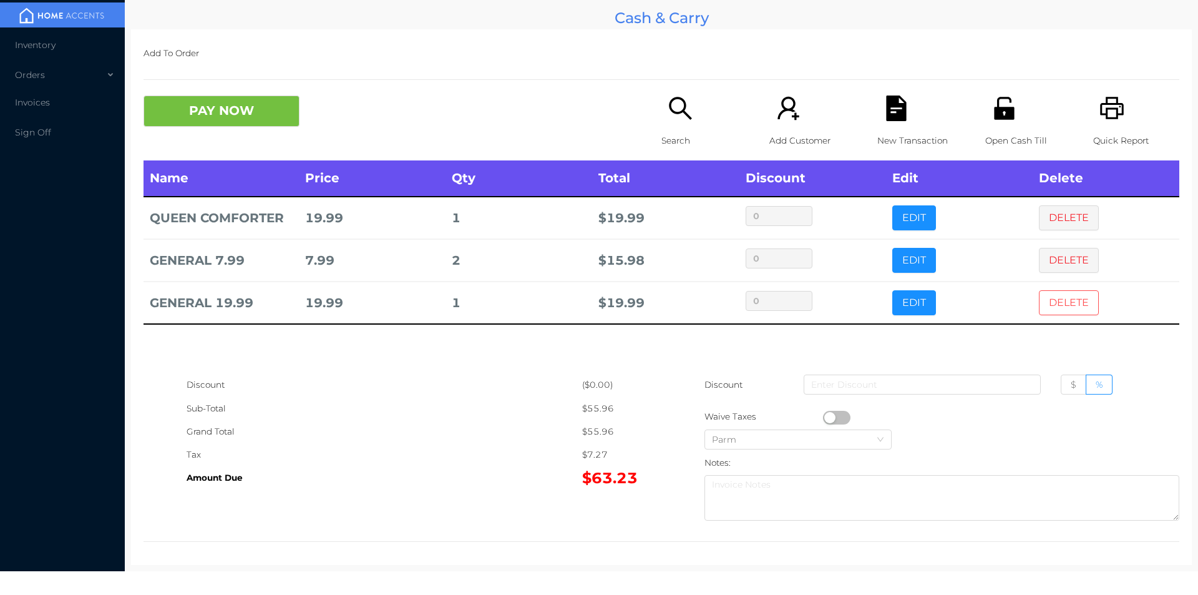
click at [1050, 306] on button "DELETE" at bounding box center [1069, 302] width 60 height 25
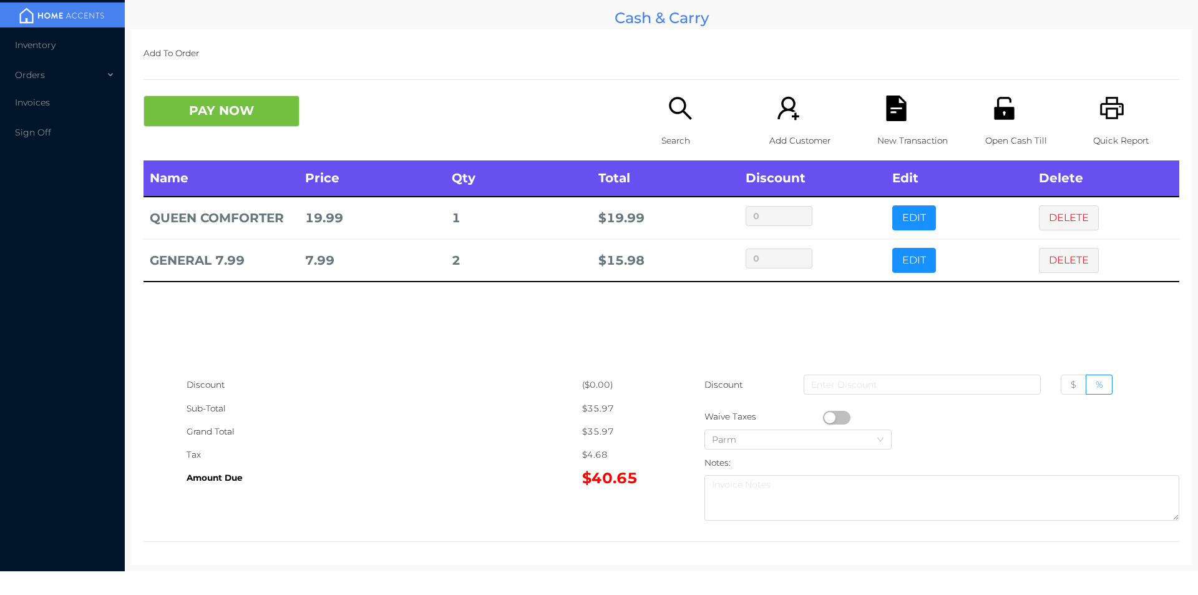
click at [682, 130] on p "Search" at bounding box center [704, 140] width 86 height 23
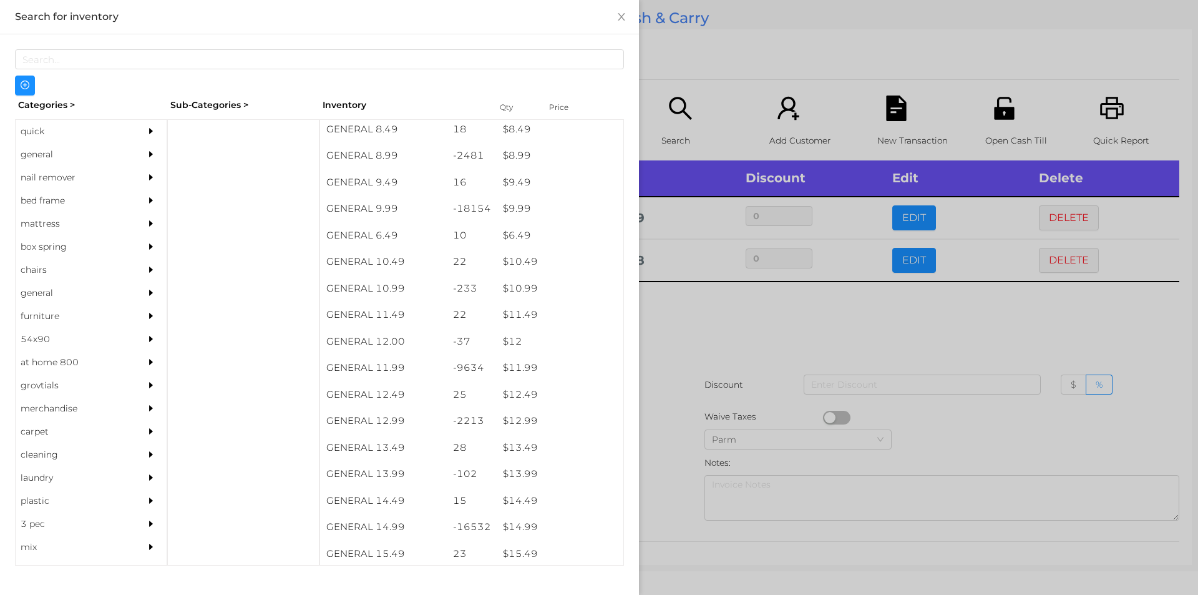
scroll to position [691, 0]
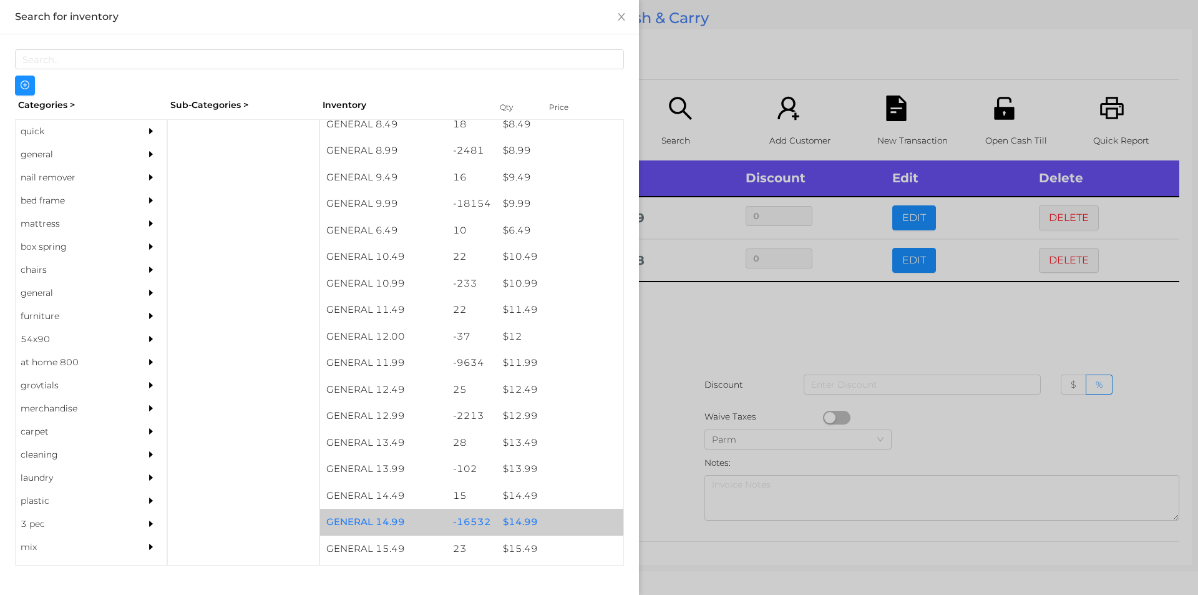
click at [517, 519] on div "$ 14.99" at bounding box center [560, 522] width 127 height 27
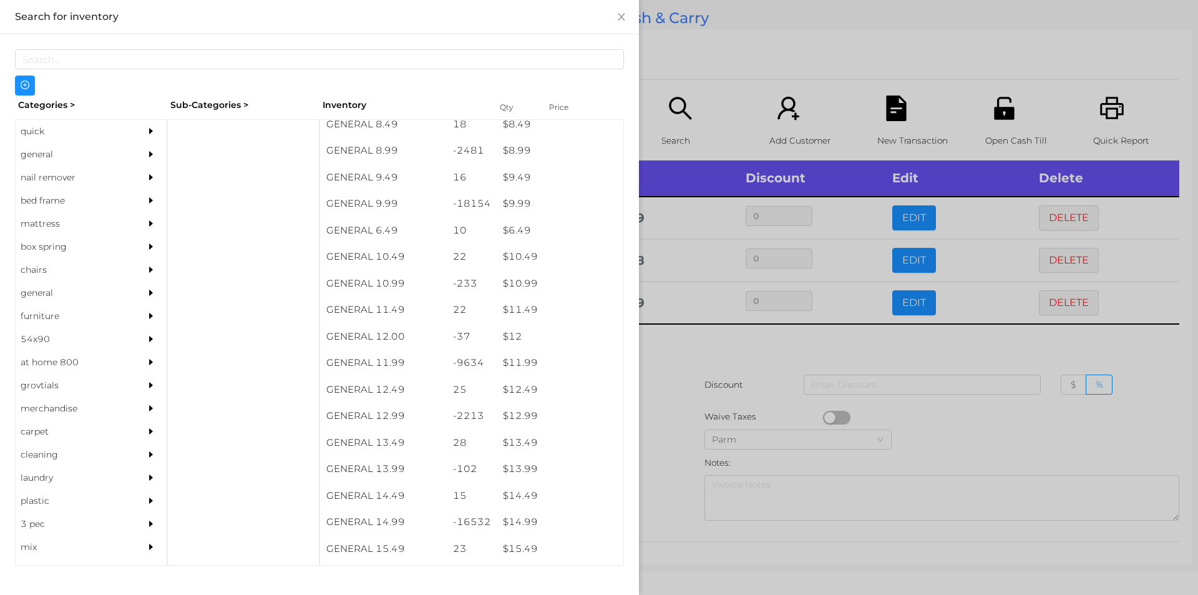
click at [660, 460] on div at bounding box center [599, 297] width 1198 height 595
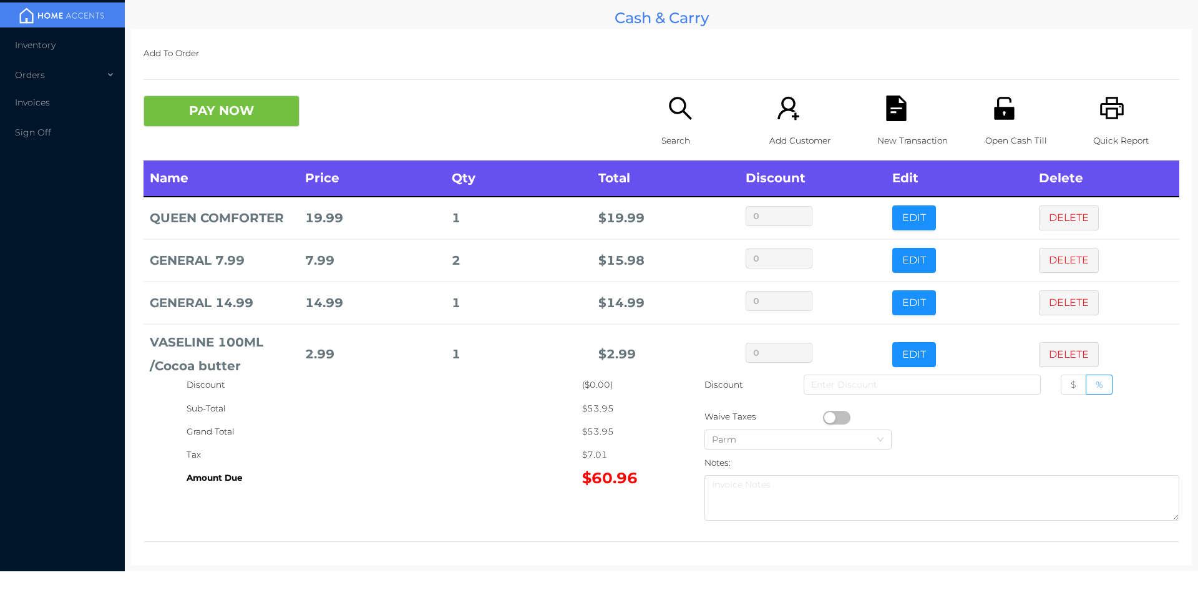
click at [670, 127] on div "Search" at bounding box center [704, 127] width 86 height 65
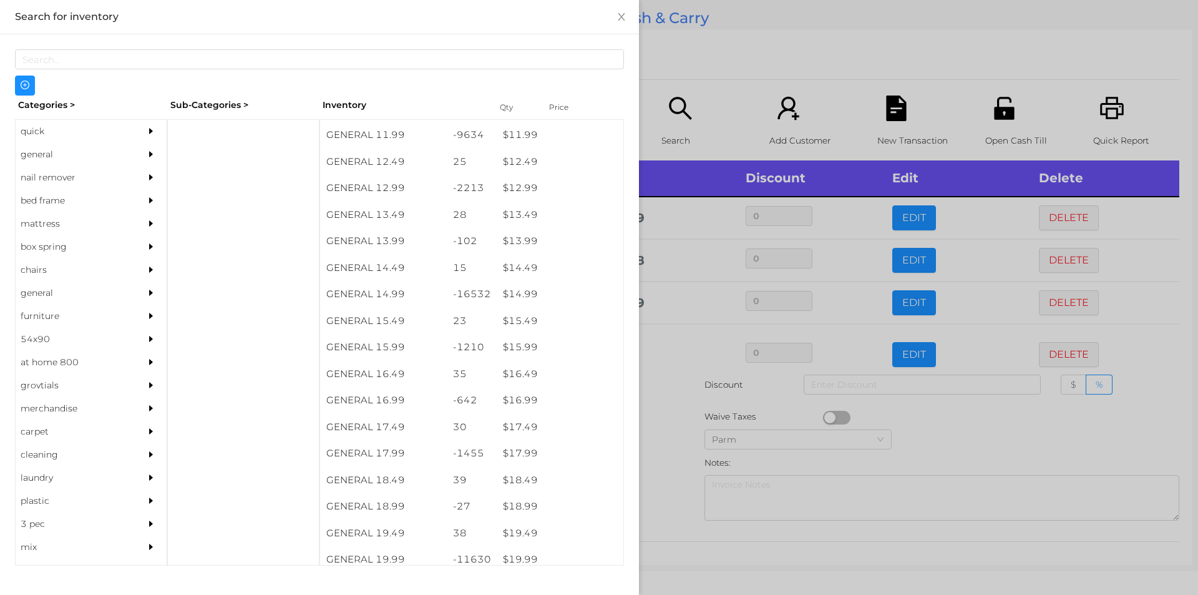
scroll to position [940, 0]
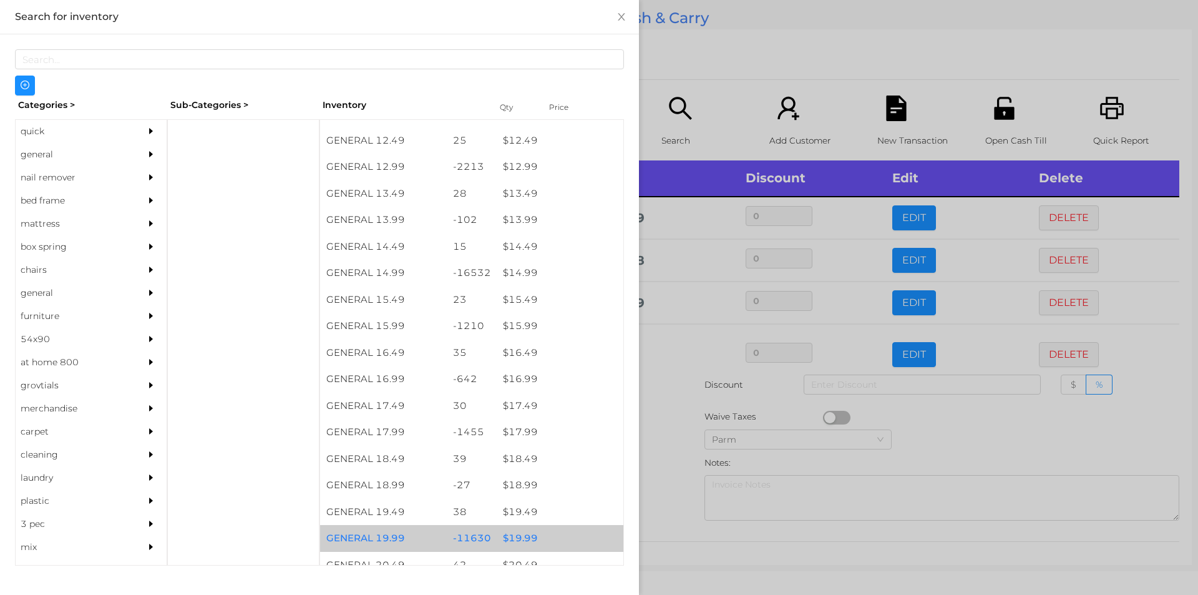
click at [508, 541] on div "$ 19.99" at bounding box center [560, 538] width 127 height 27
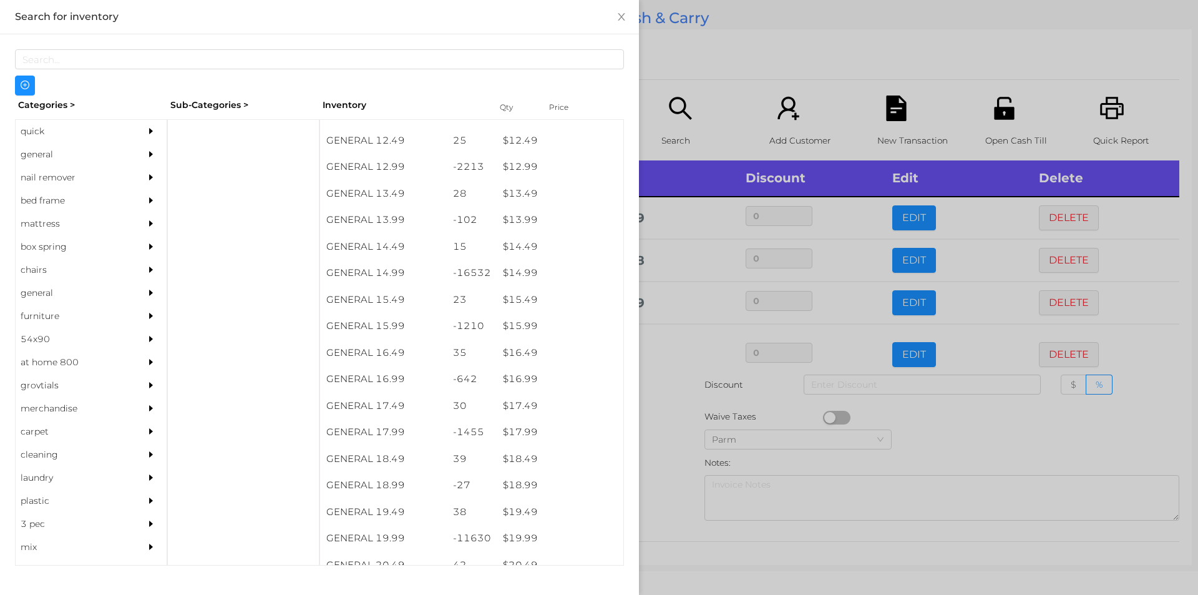
click at [663, 495] on div at bounding box center [599, 297] width 1198 height 595
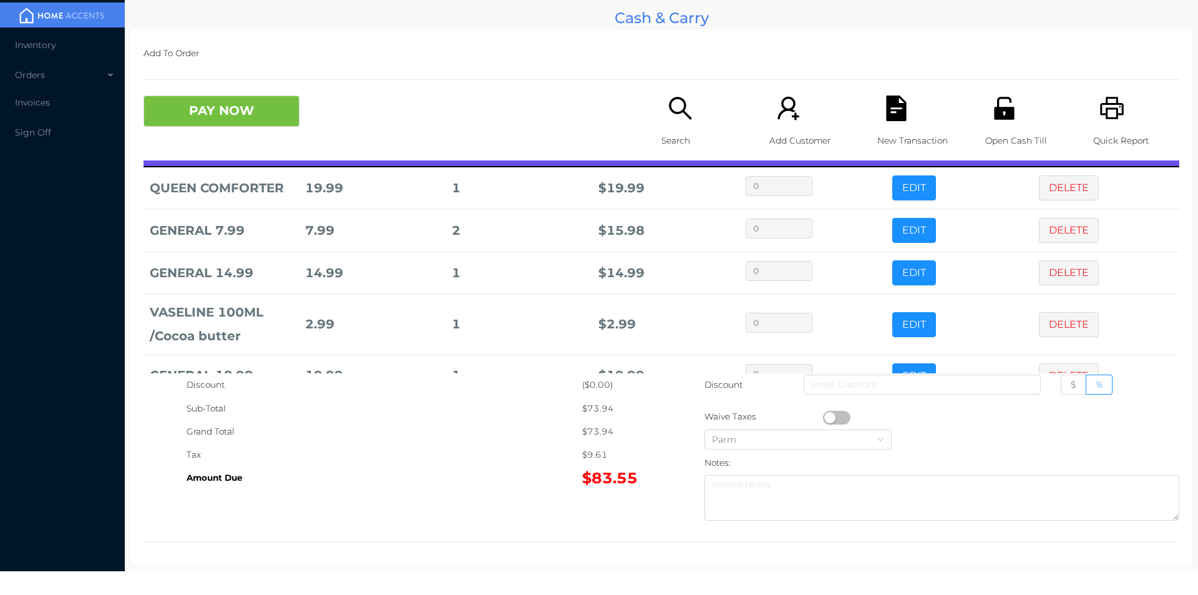
scroll to position [31, 0]
click at [223, 114] on button "PAY NOW" at bounding box center [222, 110] width 156 height 31
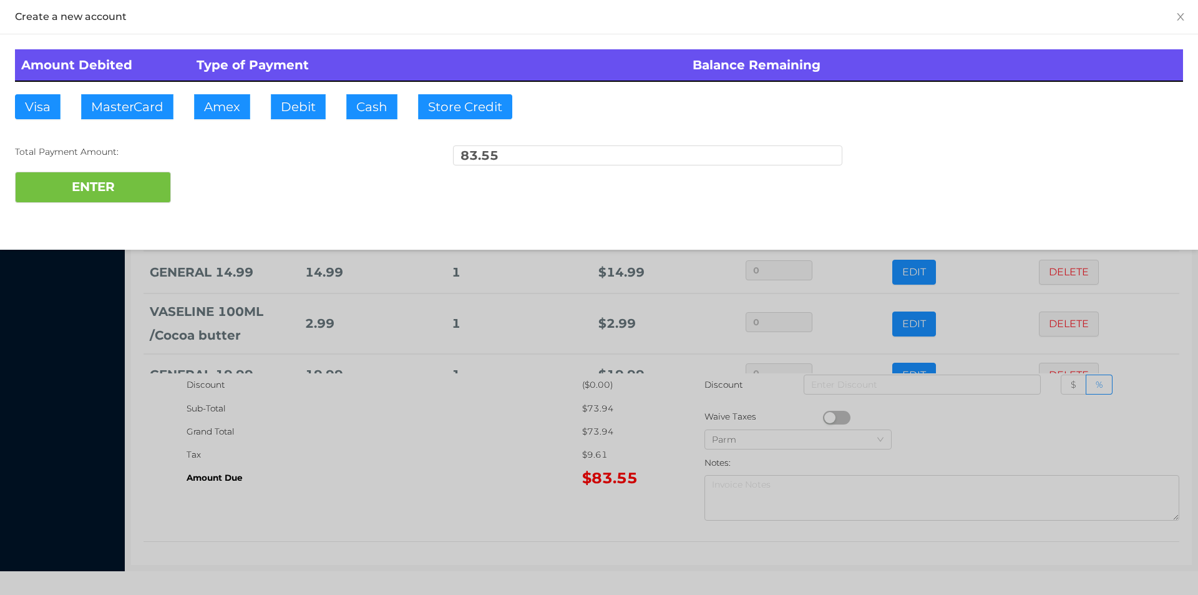
click at [202, 182] on div "ENTER" at bounding box center [599, 187] width 1168 height 31
click at [300, 461] on div at bounding box center [599, 297] width 1198 height 595
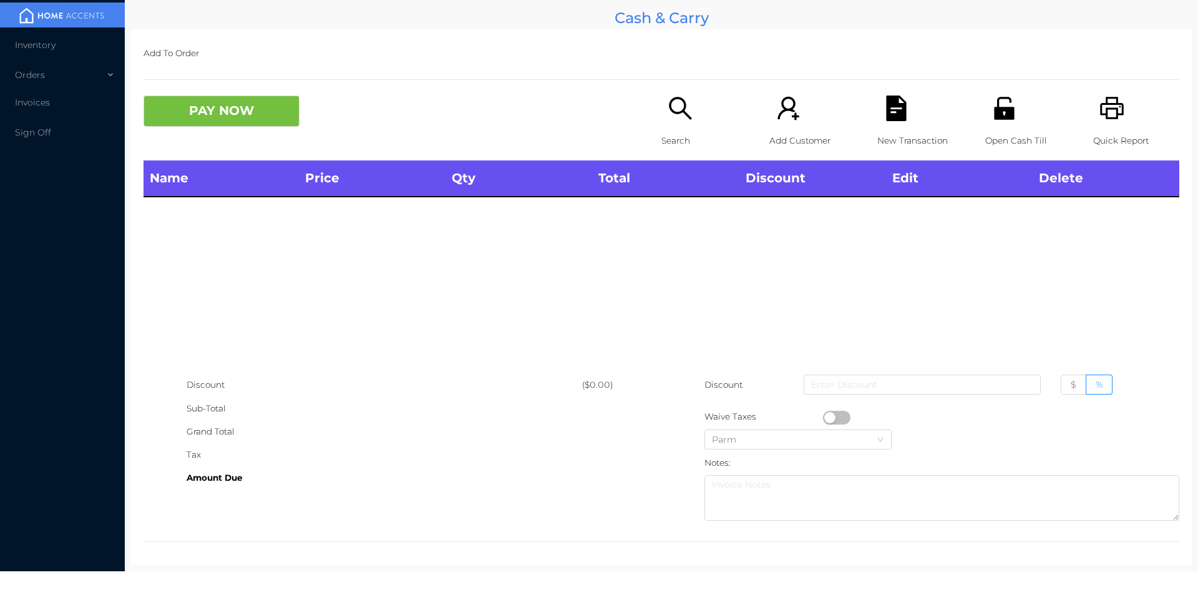
click at [678, 120] on icon "icon: search" at bounding box center [681, 108] width 26 height 26
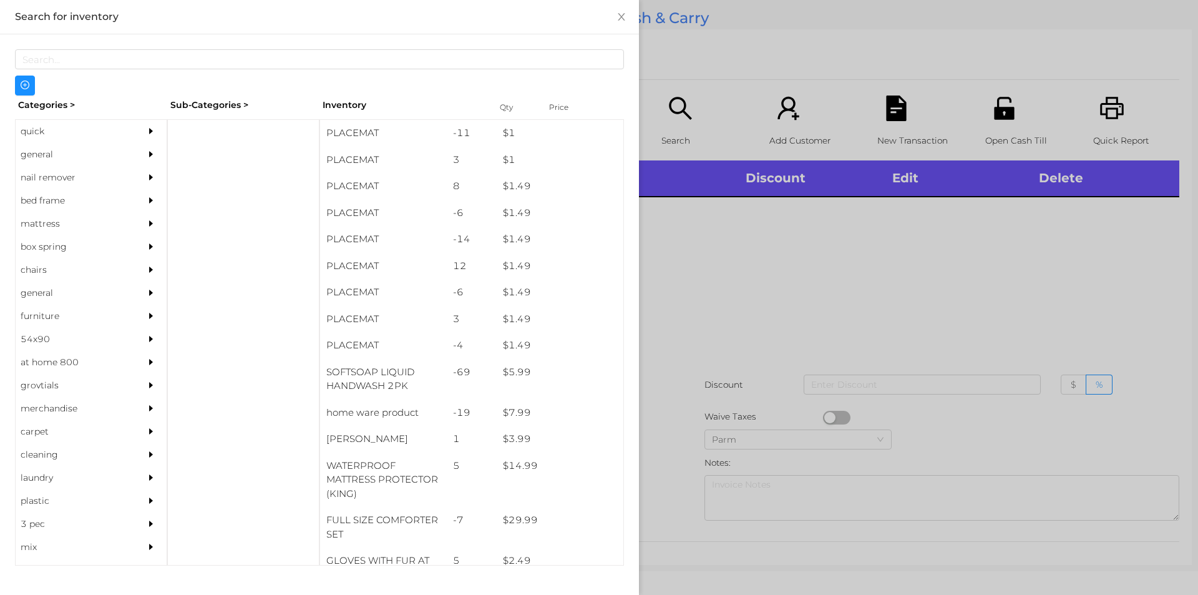
click at [25, 149] on div "general" at bounding box center [73, 154] width 114 height 23
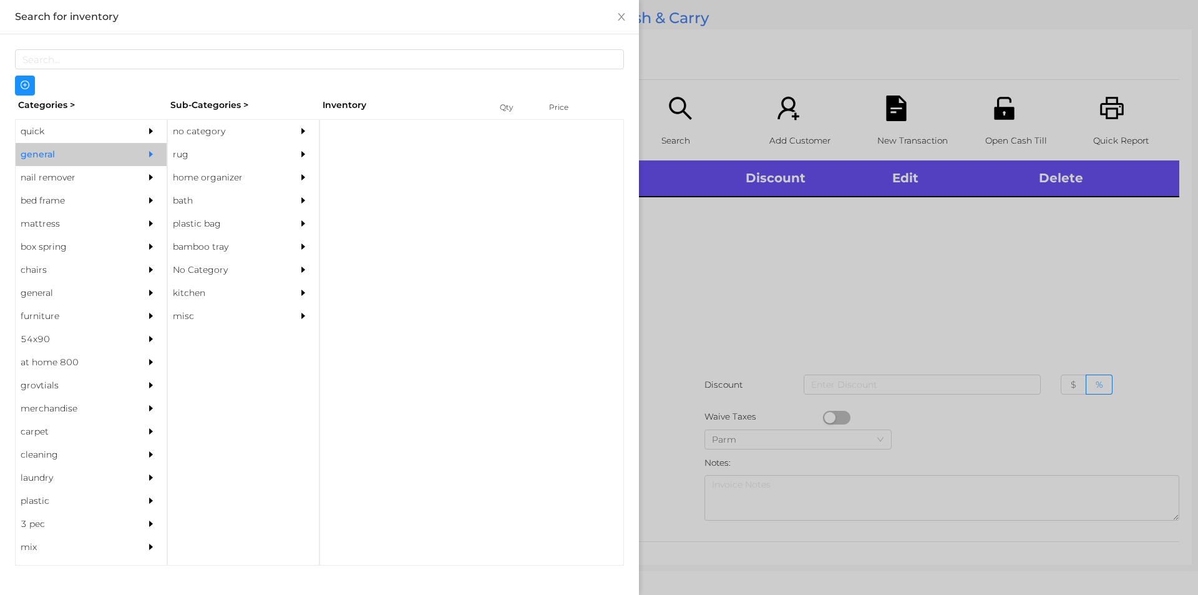
click at [202, 132] on div "no category" at bounding box center [225, 131] width 114 height 23
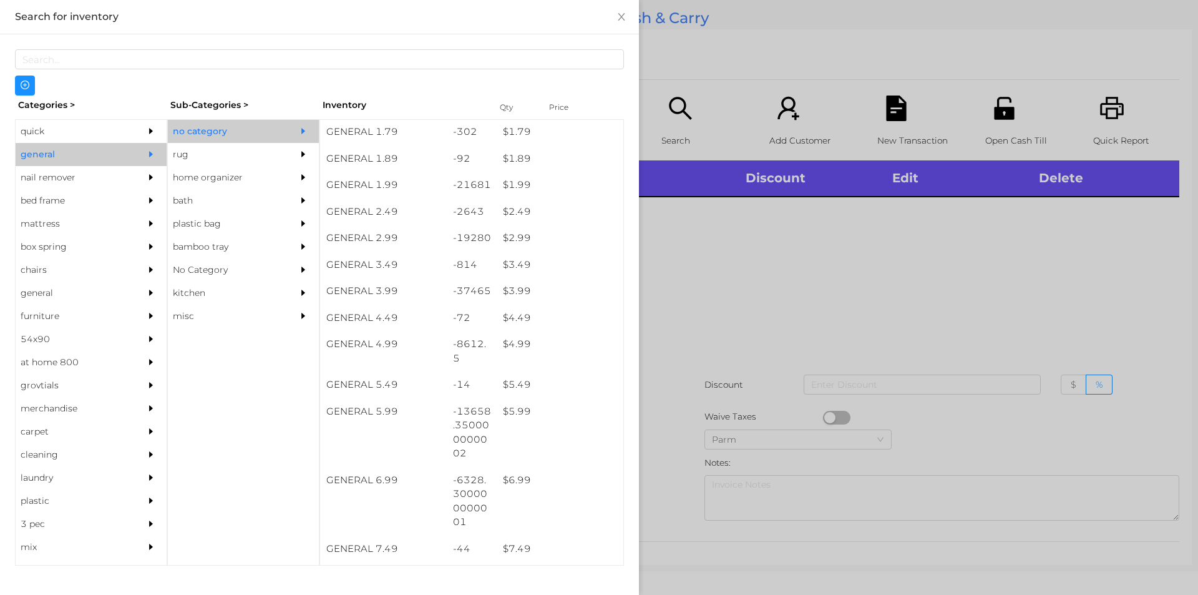
scroll to position [213, 0]
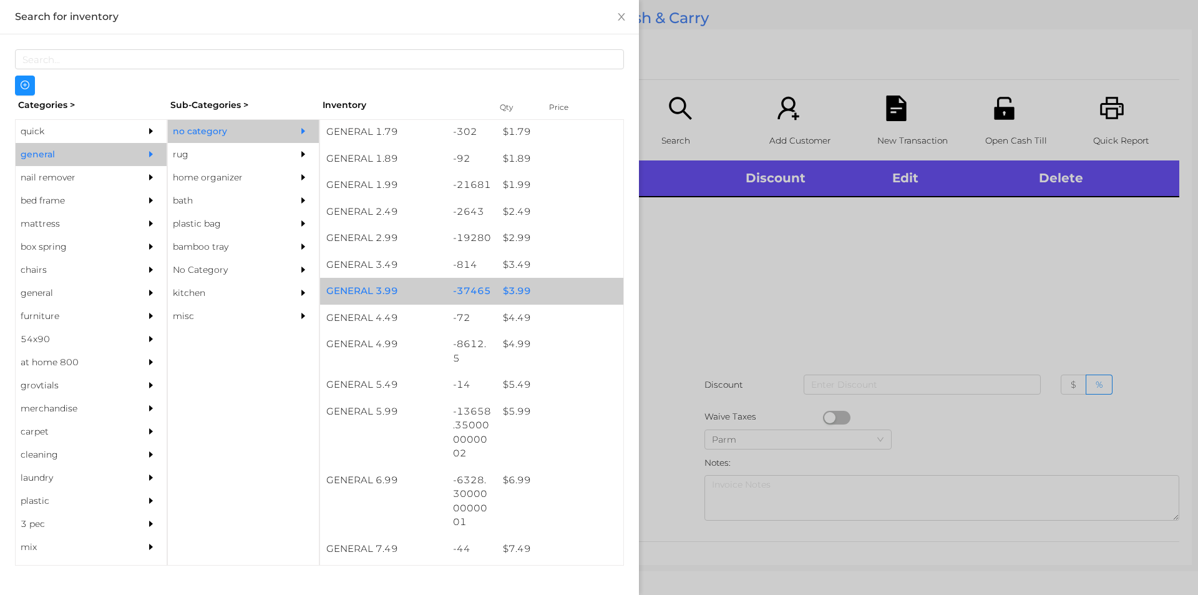
click at [514, 293] on div "$ 3.99" at bounding box center [560, 291] width 127 height 27
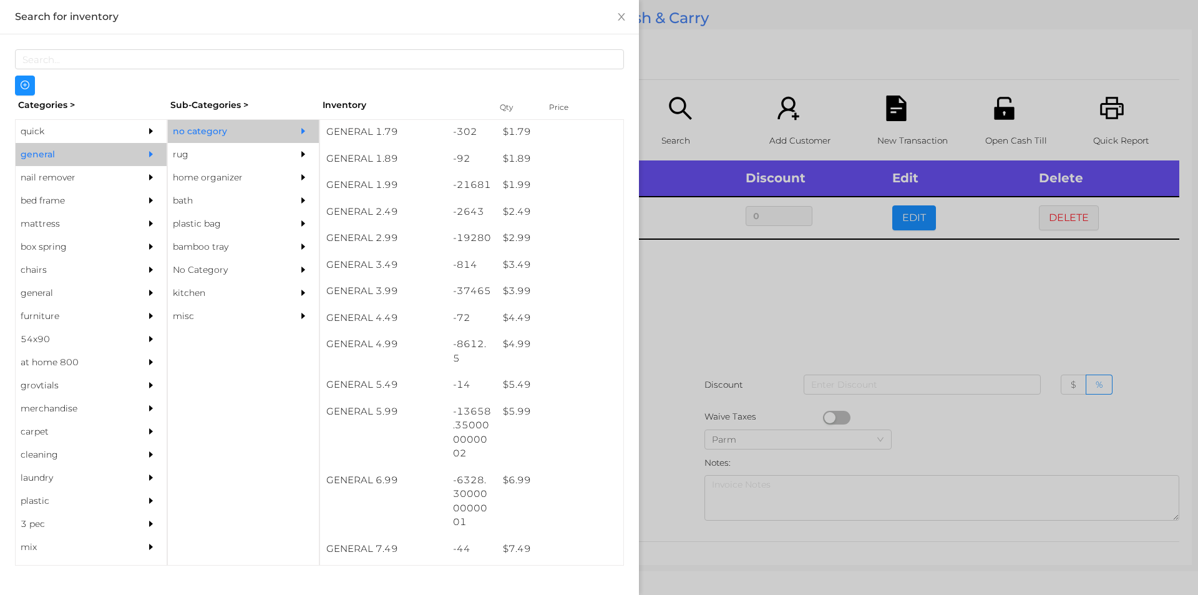
click at [698, 317] on div at bounding box center [599, 297] width 1198 height 595
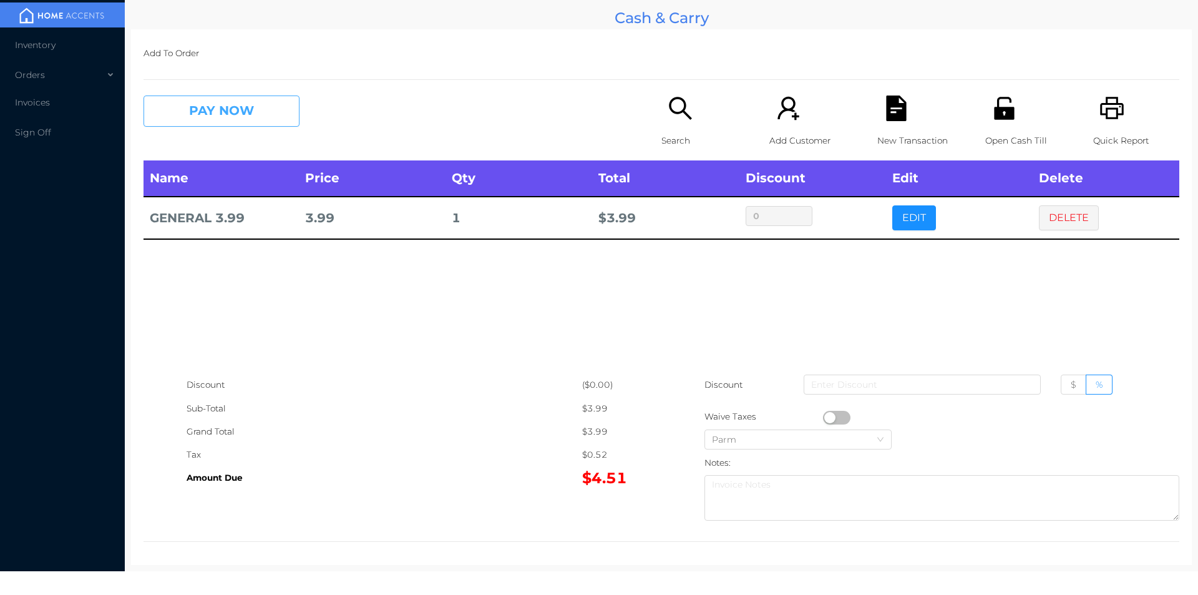
click at [201, 118] on button "PAY NOW" at bounding box center [222, 110] width 156 height 31
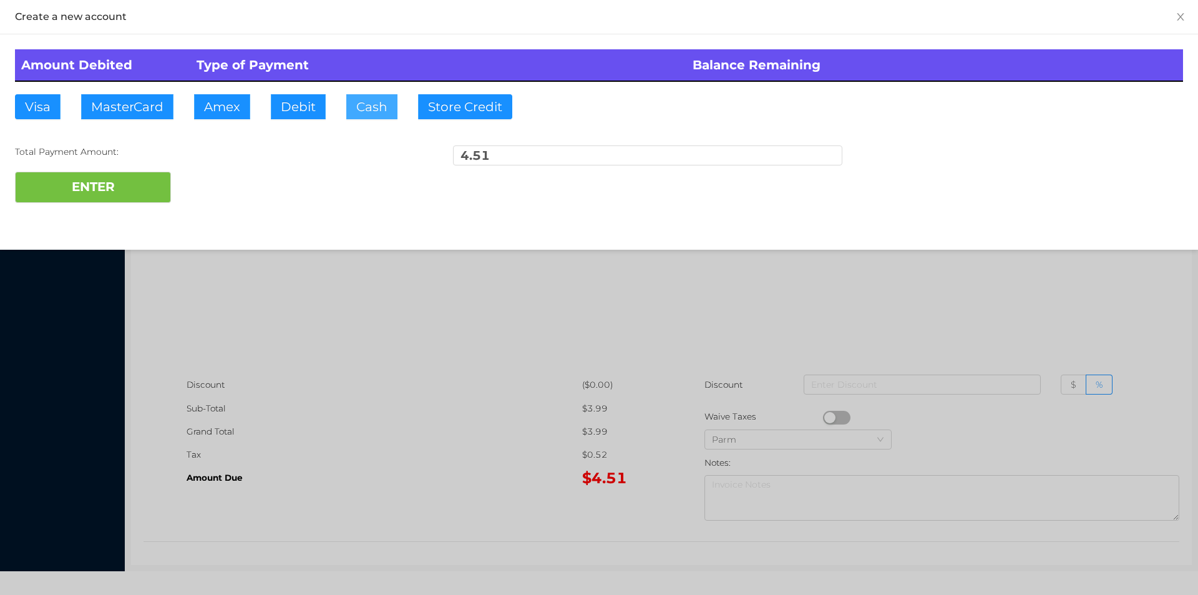
click at [363, 109] on button "Cash" at bounding box center [371, 106] width 51 height 25
click at [117, 195] on button "ENTER" at bounding box center [93, 187] width 156 height 31
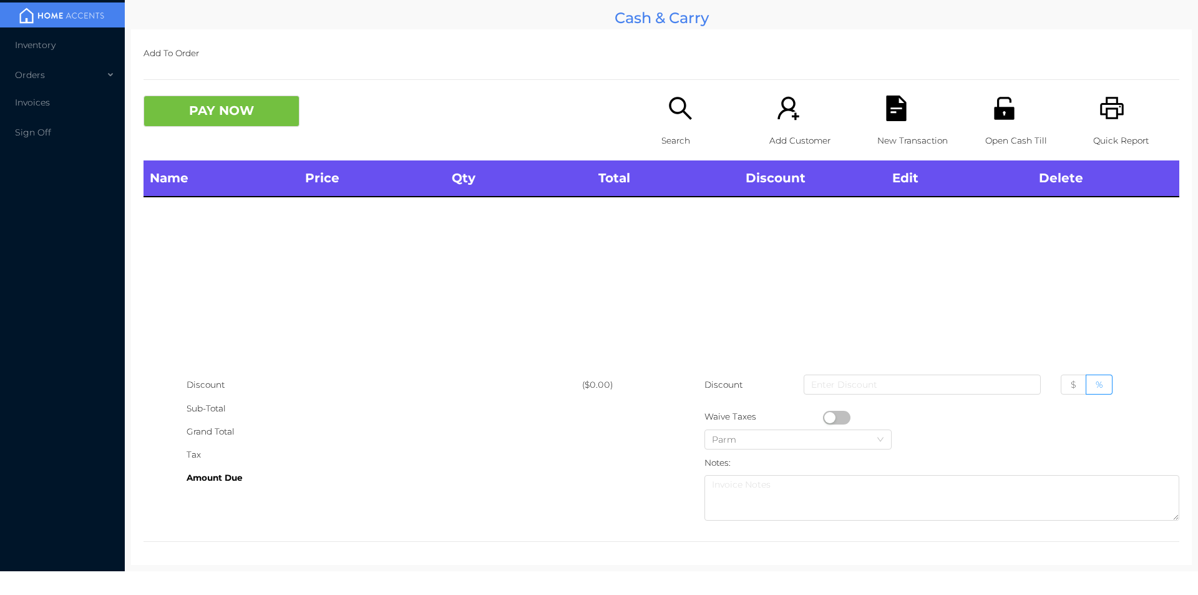
click at [668, 128] on div "Search" at bounding box center [704, 127] width 86 height 65
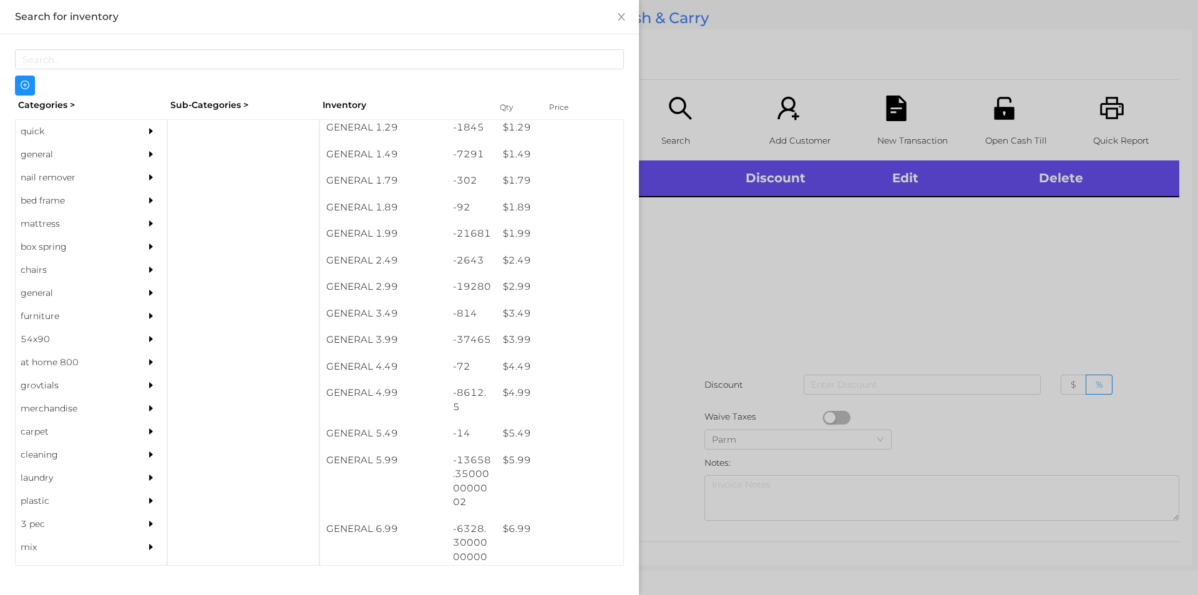
scroll to position [288, 0]
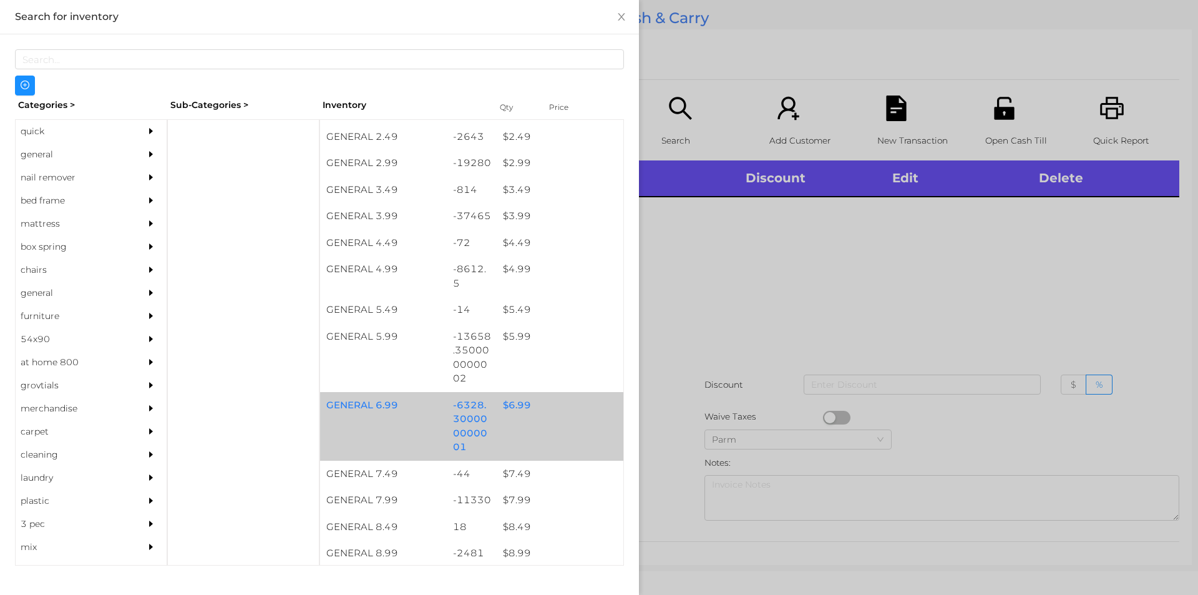
click at [513, 405] on div "$ 6.99" at bounding box center [560, 405] width 127 height 27
click at [519, 414] on div "$ 6.99" at bounding box center [560, 405] width 127 height 27
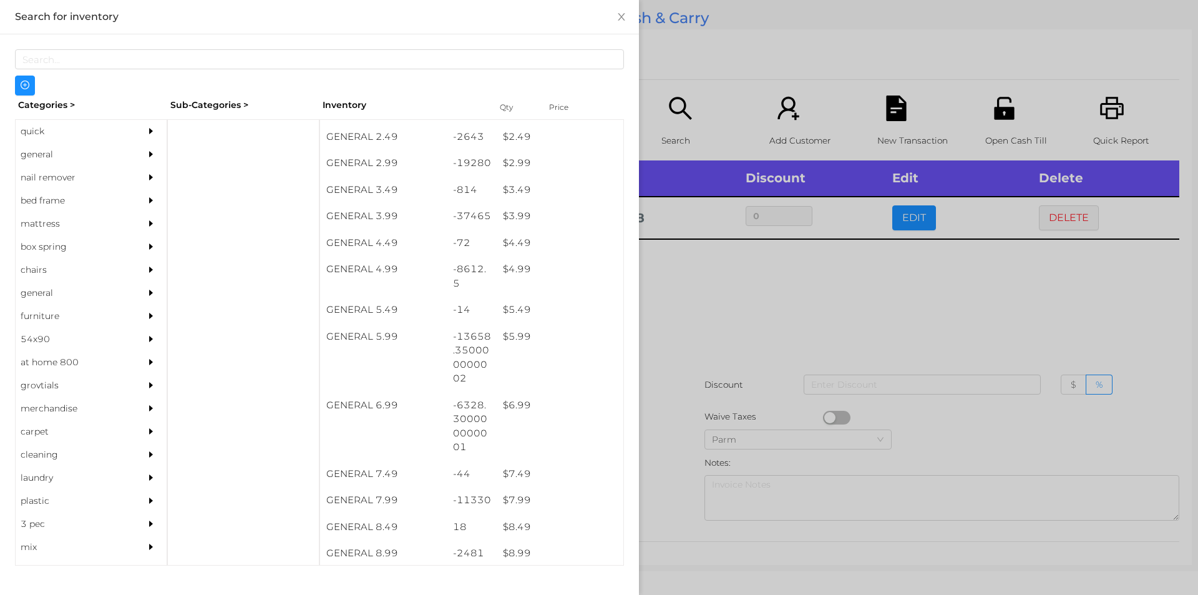
click at [763, 298] on div at bounding box center [599, 297] width 1198 height 595
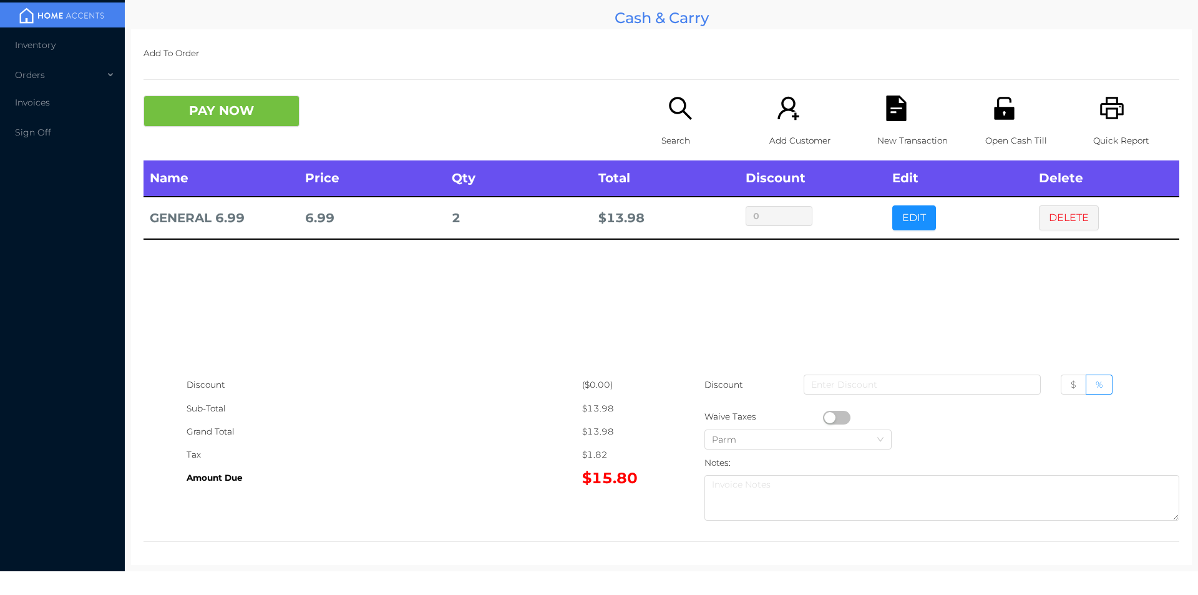
click at [1122, 109] on div "Quick Report" at bounding box center [1136, 127] width 86 height 65
click at [244, 113] on button "PAY NOW" at bounding box center [222, 110] width 156 height 31
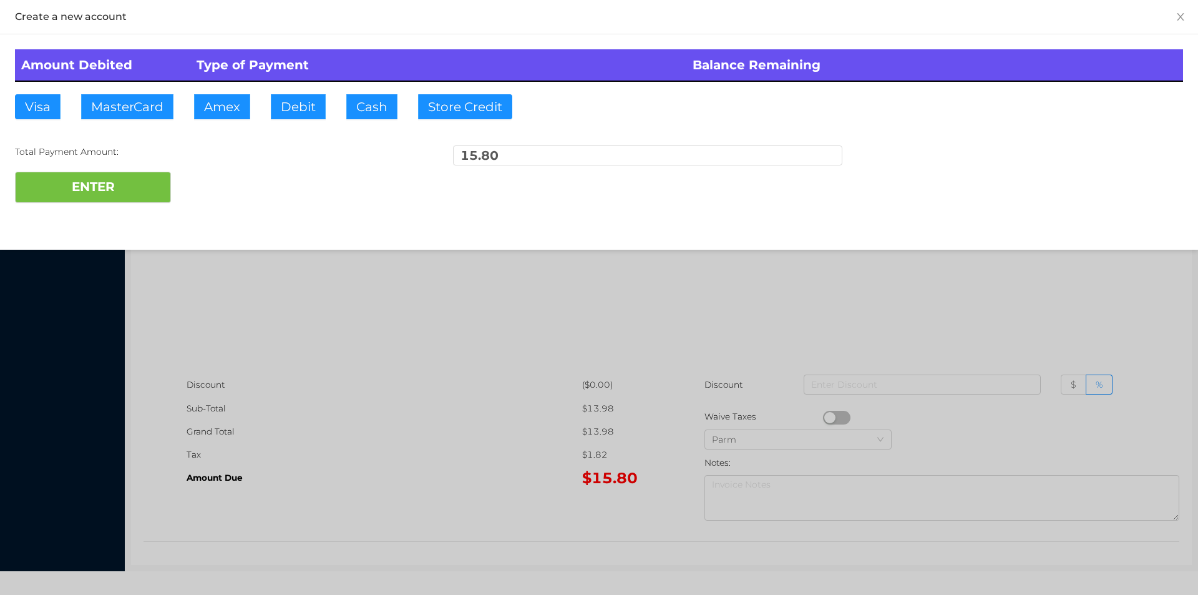
click at [308, 328] on div at bounding box center [599, 297] width 1198 height 595
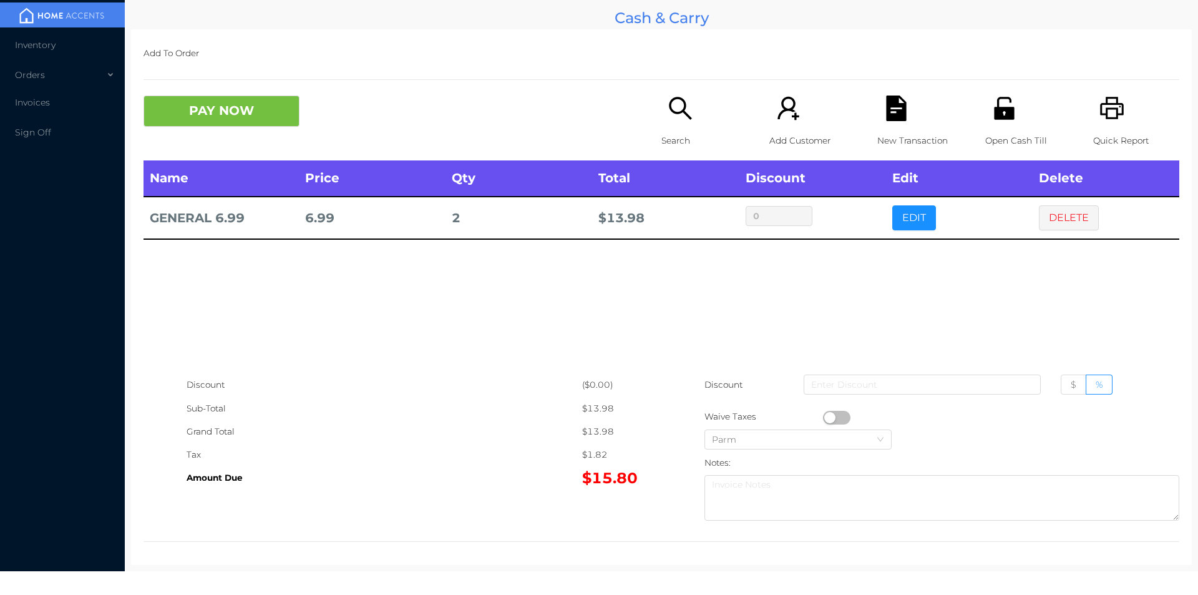
click at [1002, 298] on div "Name Price Qty Total Discount Edit Delete GENERAL 6.99 6.99 2 $ 13.98 0 EDIT DE…" at bounding box center [662, 266] width 1036 height 213
click at [1055, 225] on button "DELETE" at bounding box center [1069, 217] width 60 height 25
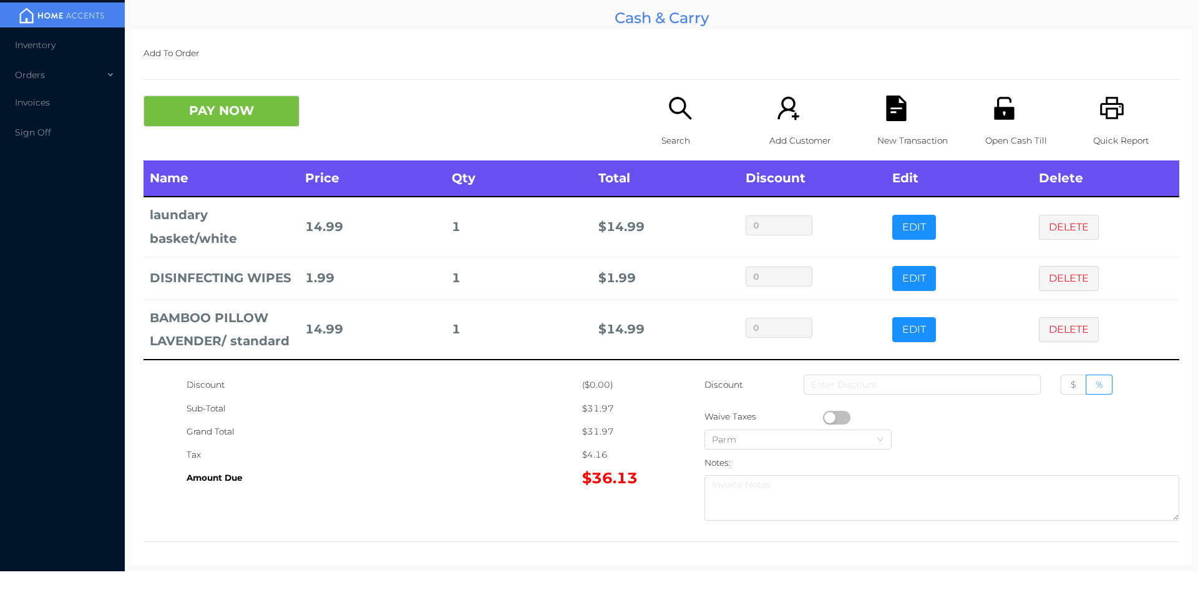
click at [671, 112] on icon "icon: search" at bounding box center [681, 108] width 26 height 26
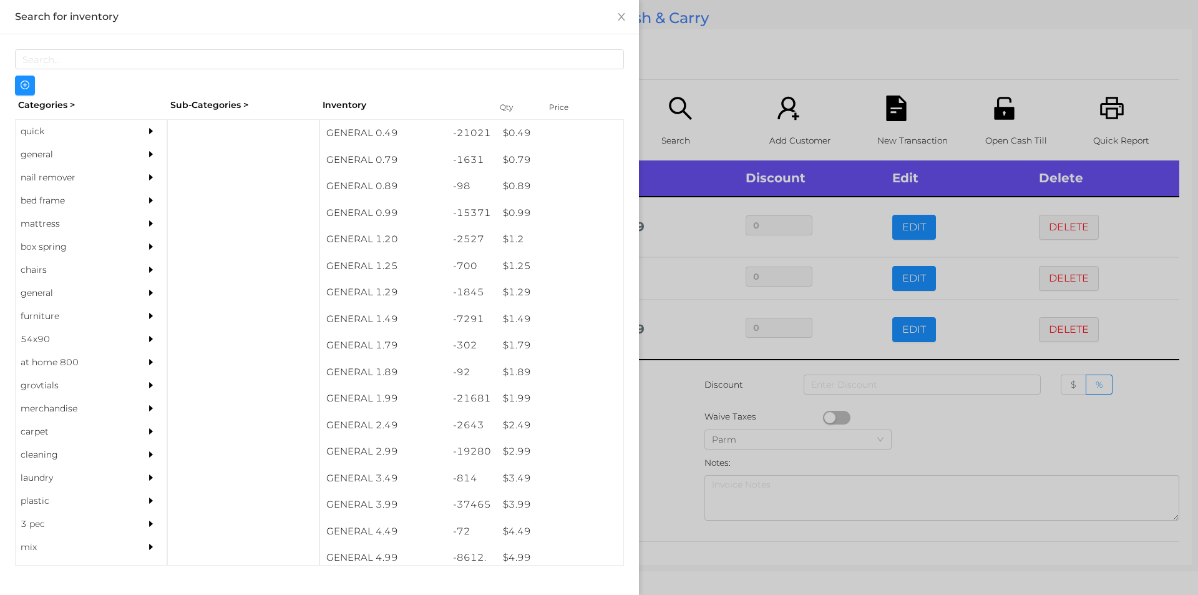
click at [24, 127] on div "quick" at bounding box center [73, 131] width 114 height 23
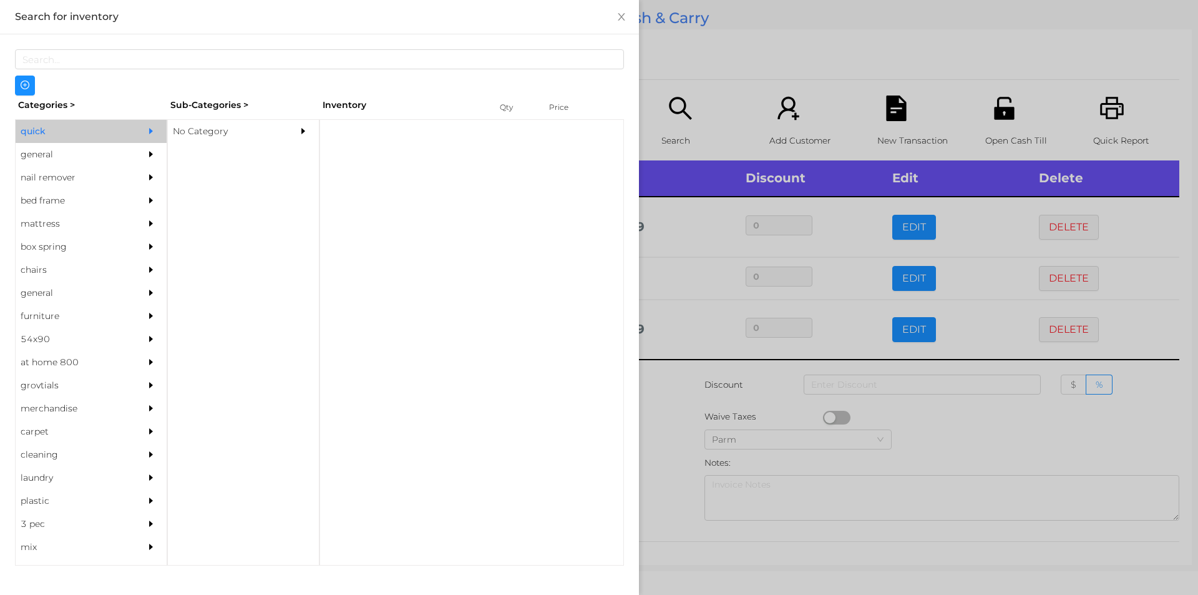
click at [192, 128] on div "No Category" at bounding box center [225, 131] width 114 height 23
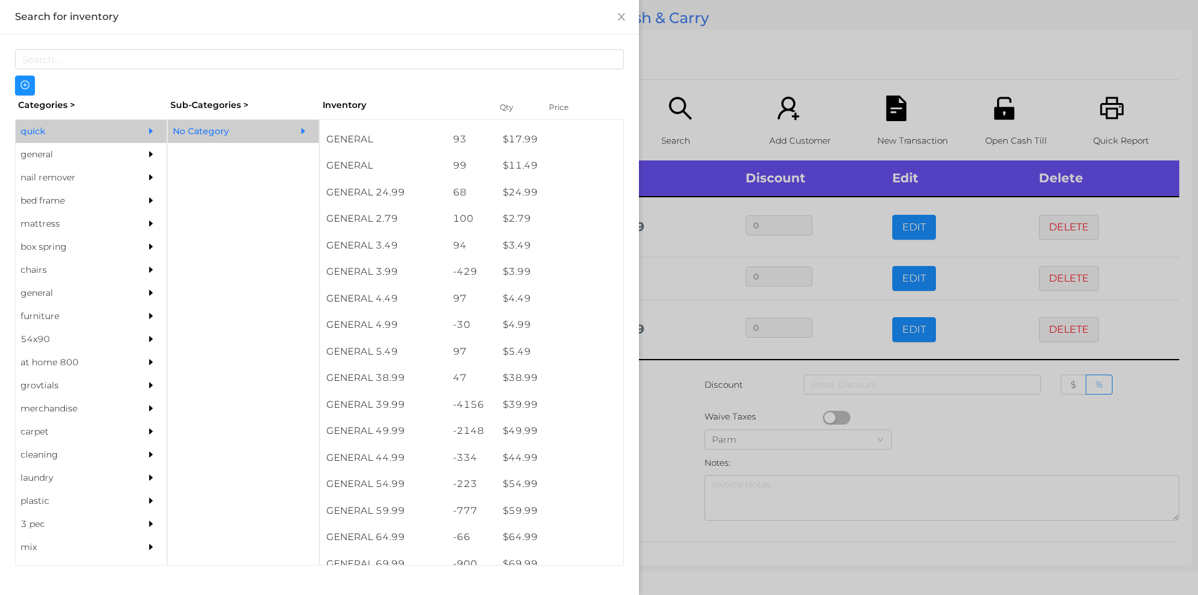
scroll to position [445, 0]
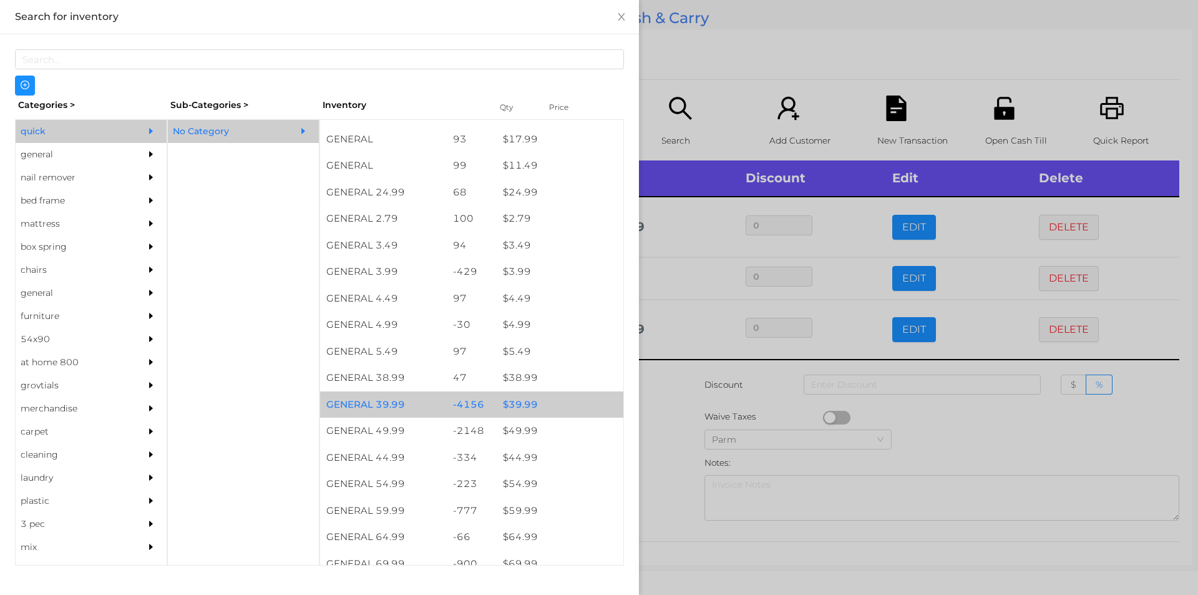
click at [510, 404] on div "$ 39.99" at bounding box center [560, 404] width 127 height 27
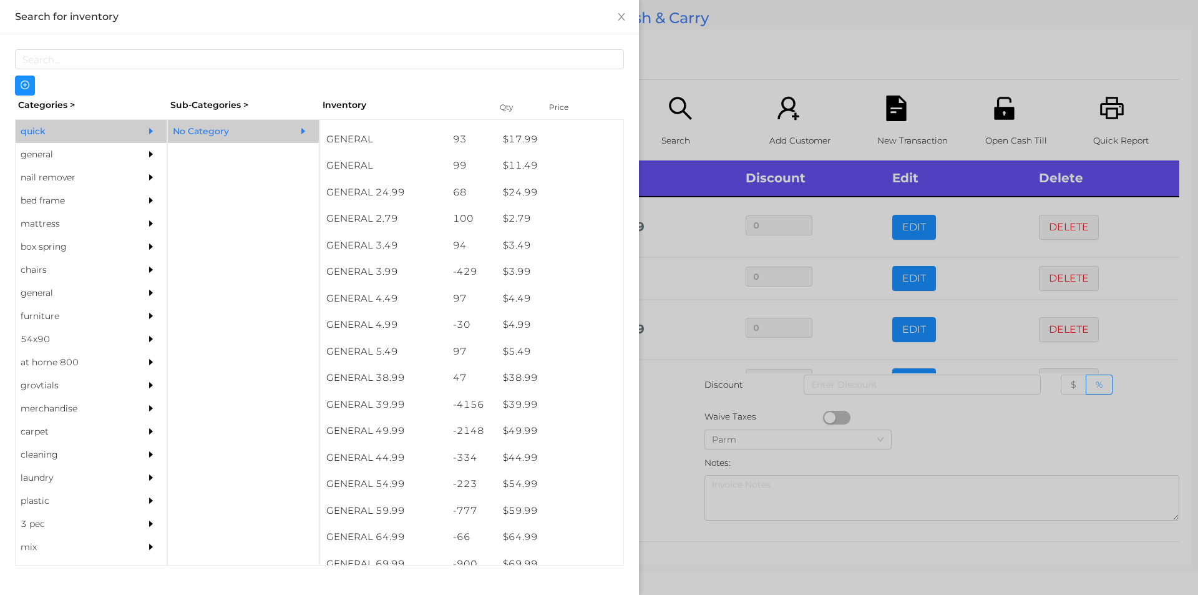
click at [665, 457] on div at bounding box center [599, 297] width 1198 height 595
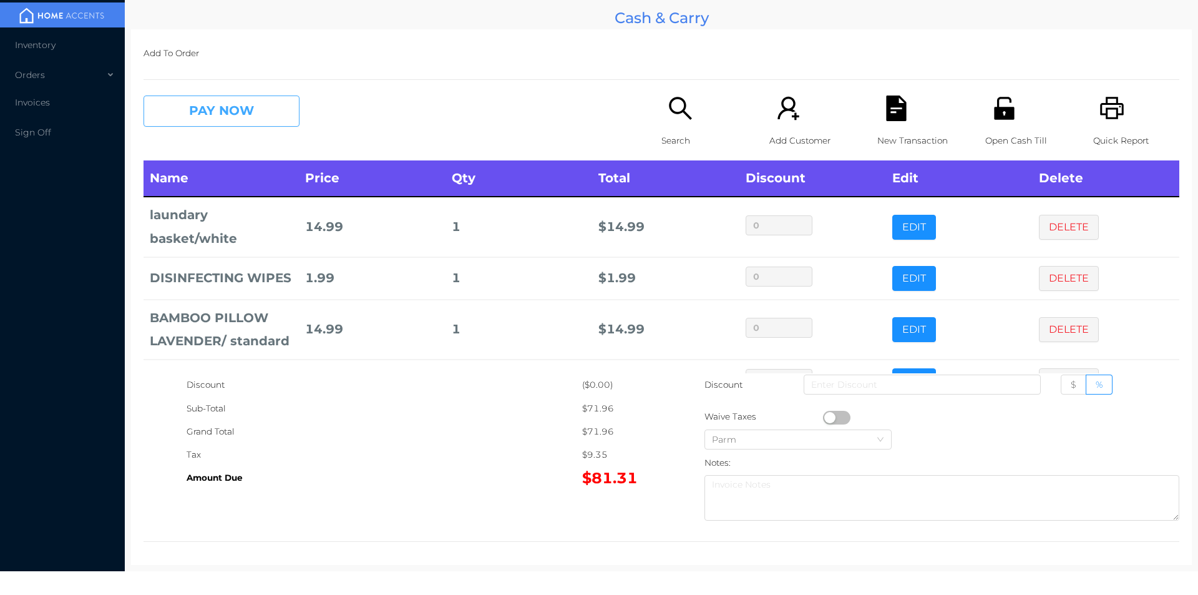
click at [242, 116] on button "PAY NOW" at bounding box center [222, 110] width 156 height 31
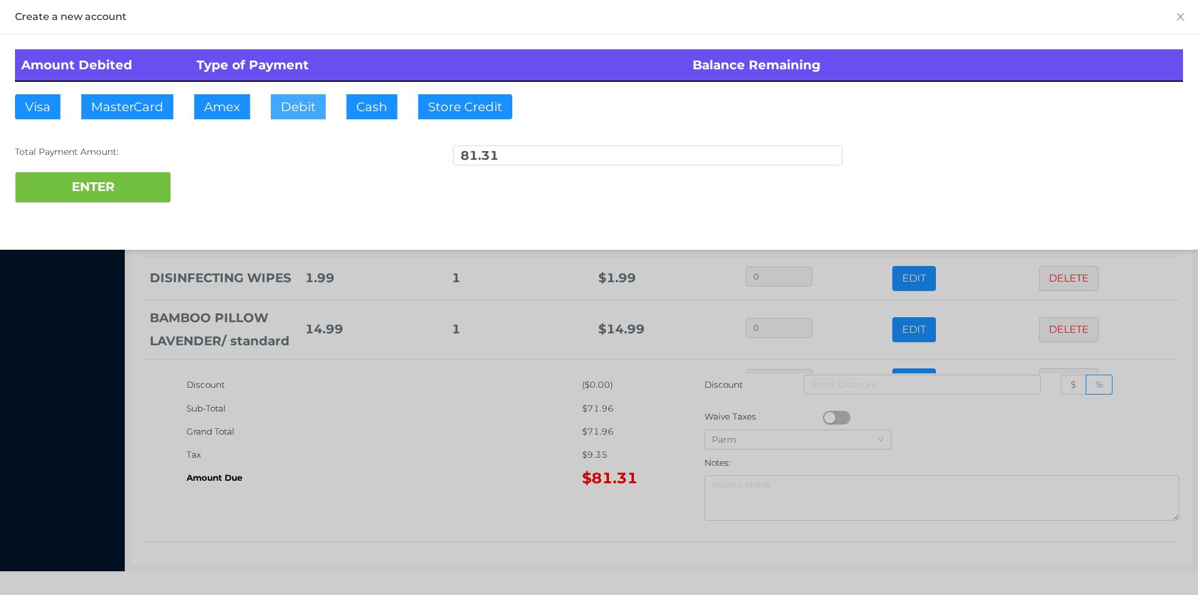
click at [281, 98] on button "Debit" at bounding box center [298, 106] width 55 height 25
click at [140, 174] on button "ENTER" at bounding box center [93, 187] width 156 height 31
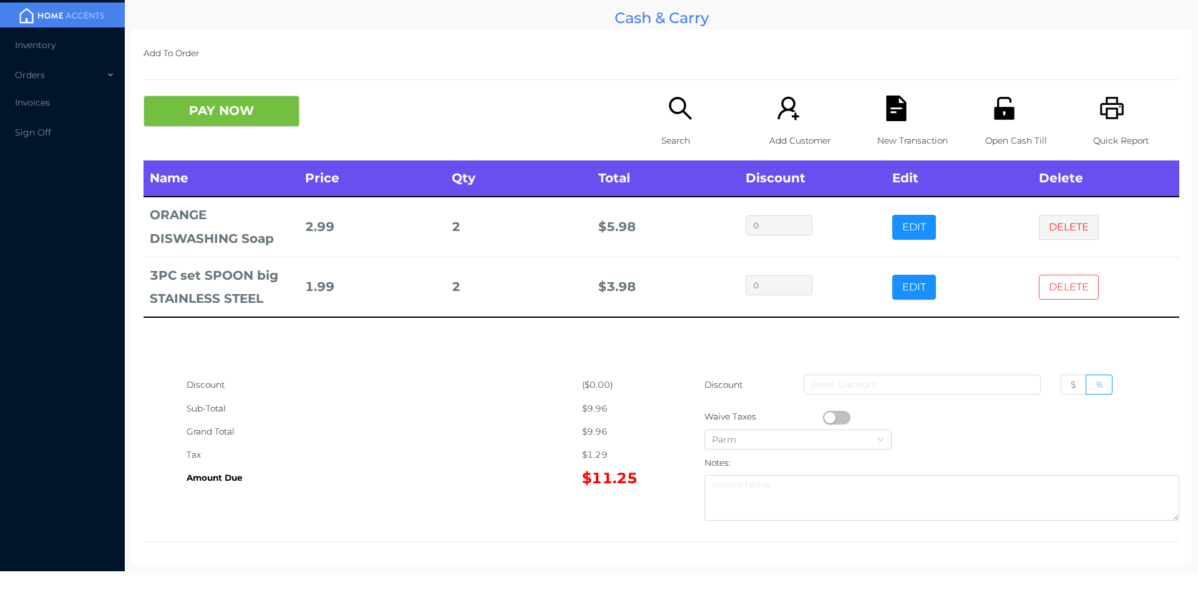
click at [1048, 275] on button "DELETE" at bounding box center [1069, 287] width 60 height 25
click at [1054, 299] on button "DELETE" at bounding box center [1069, 287] width 60 height 25
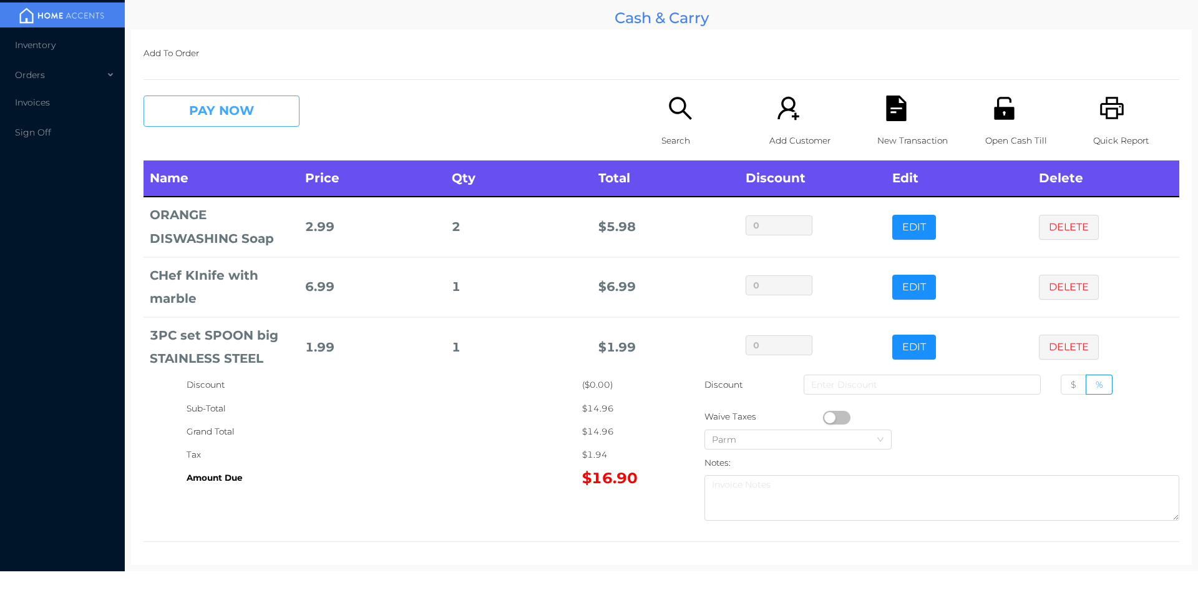
click at [235, 124] on button "PAY NOW" at bounding box center [222, 110] width 156 height 31
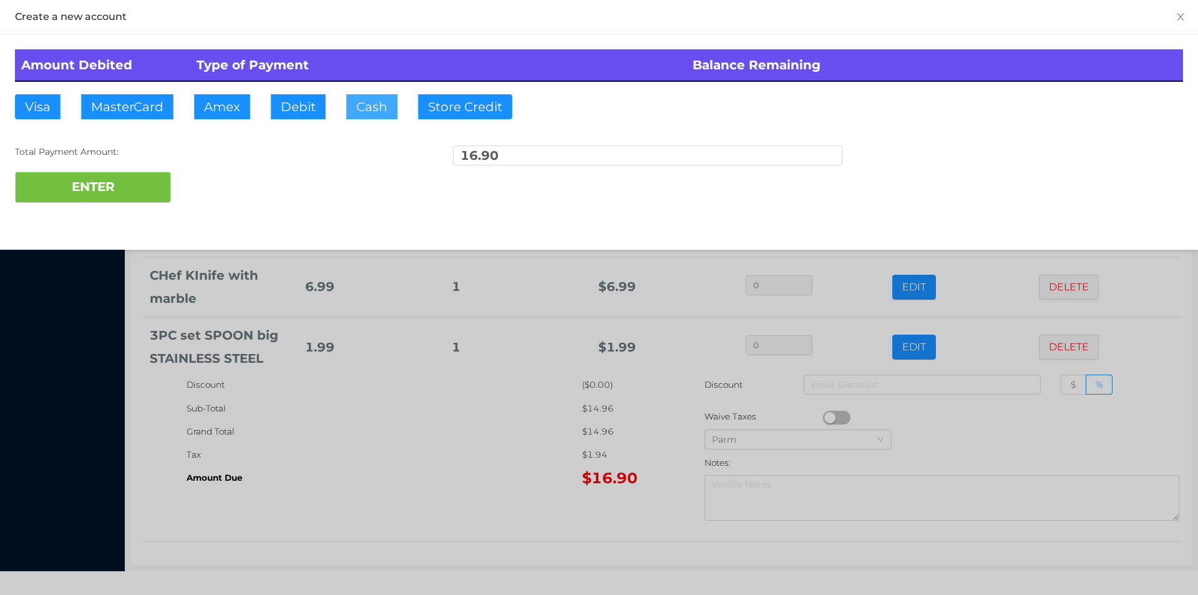
click at [373, 112] on button "Cash" at bounding box center [371, 106] width 51 height 25
type input "20."
click at [147, 182] on button "ENTER" at bounding box center [93, 187] width 156 height 31
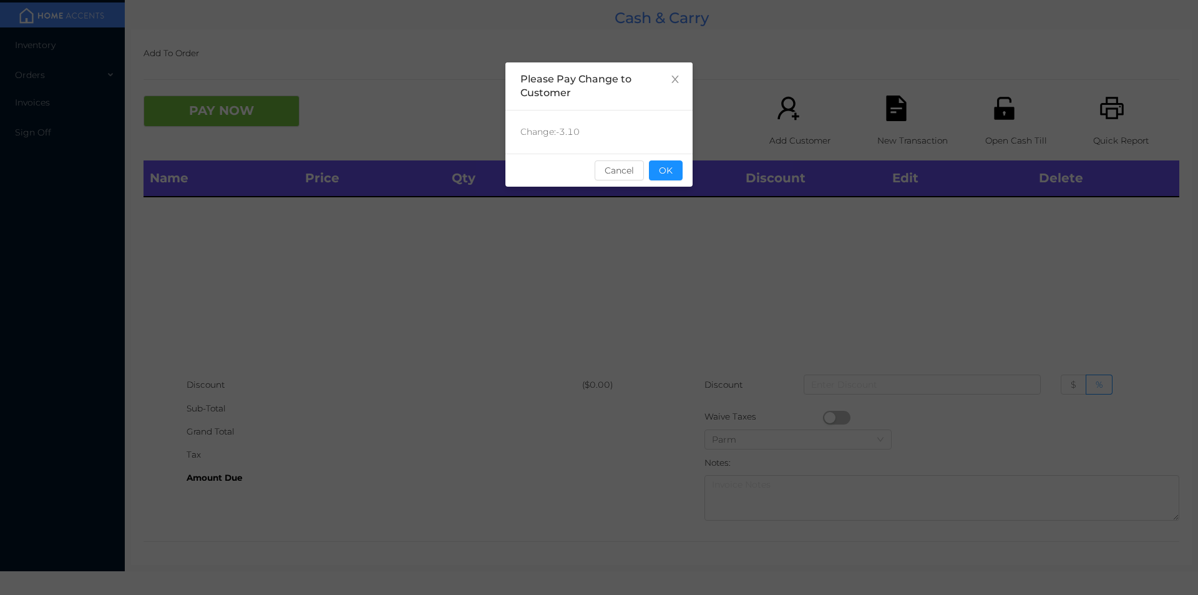
click at [668, 167] on button "OK" at bounding box center [666, 170] width 34 height 20
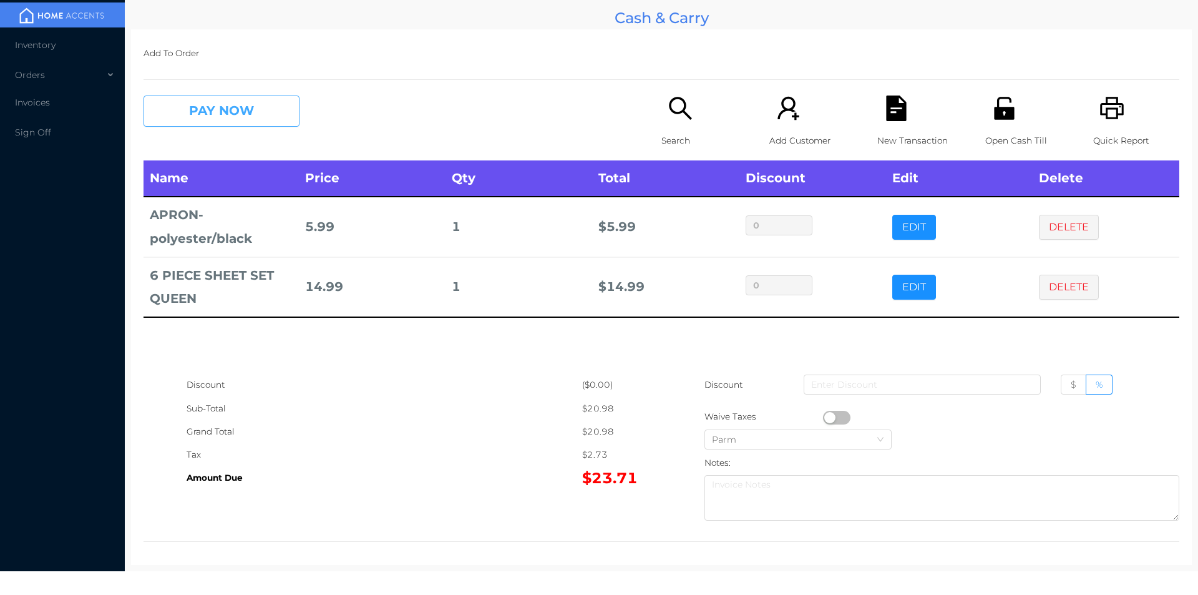
click at [193, 117] on button "PAY NOW" at bounding box center [222, 110] width 156 height 31
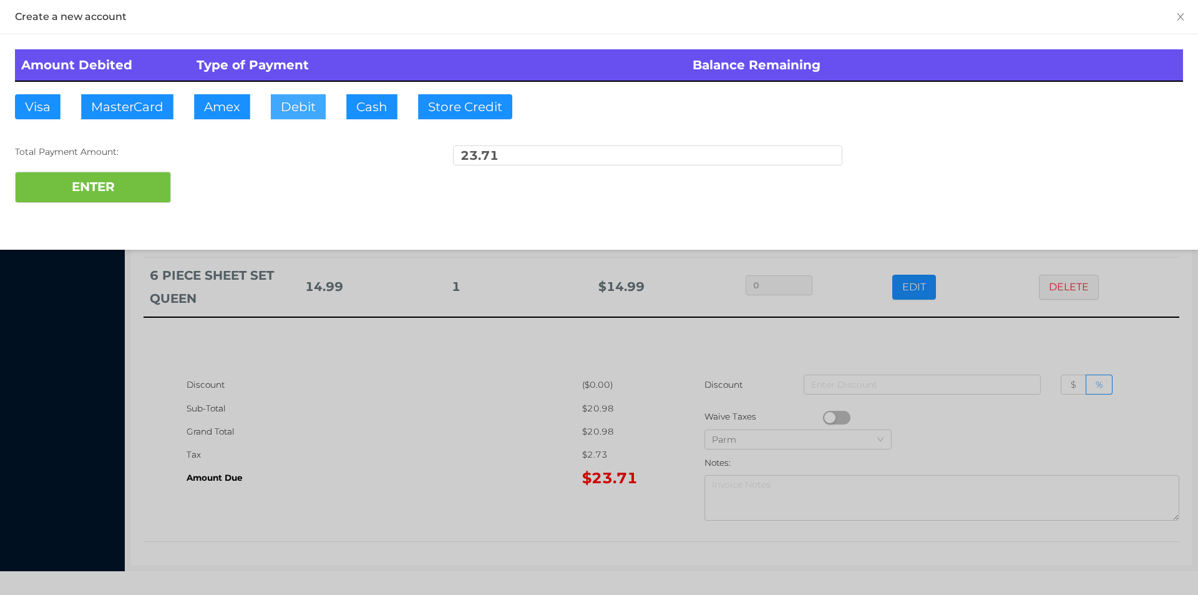
click at [295, 105] on button "Debit" at bounding box center [298, 106] width 55 height 25
click at [207, 183] on div "ENTER" at bounding box center [599, 187] width 1168 height 31
click at [948, 368] on div at bounding box center [599, 297] width 1198 height 595
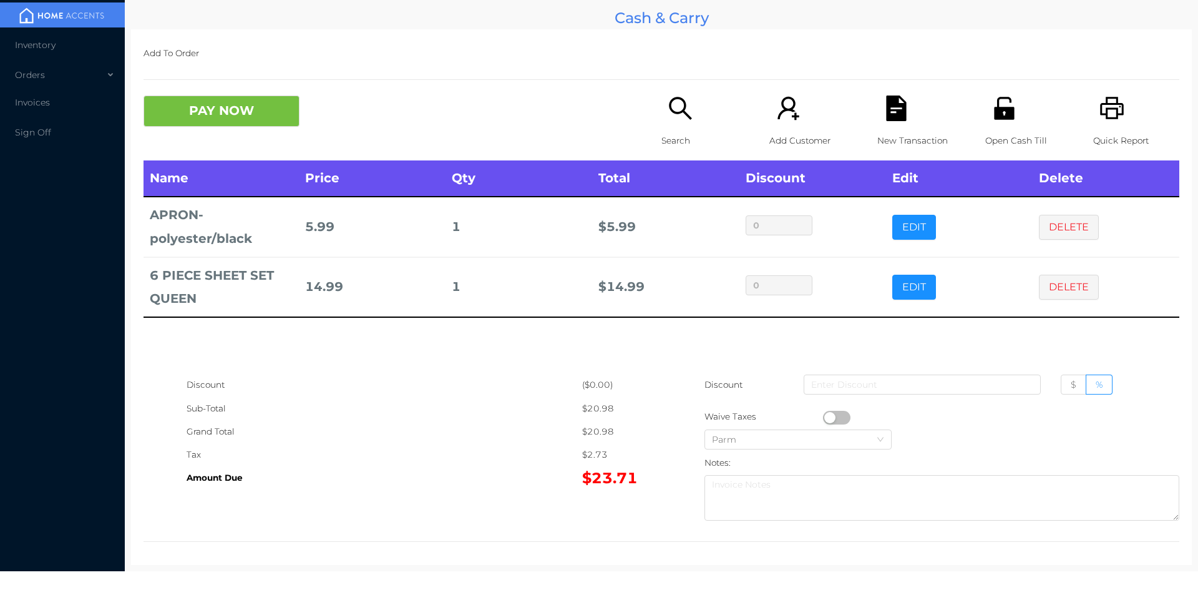
click at [886, 114] on icon "icon: file-text" at bounding box center [896, 108] width 20 height 26
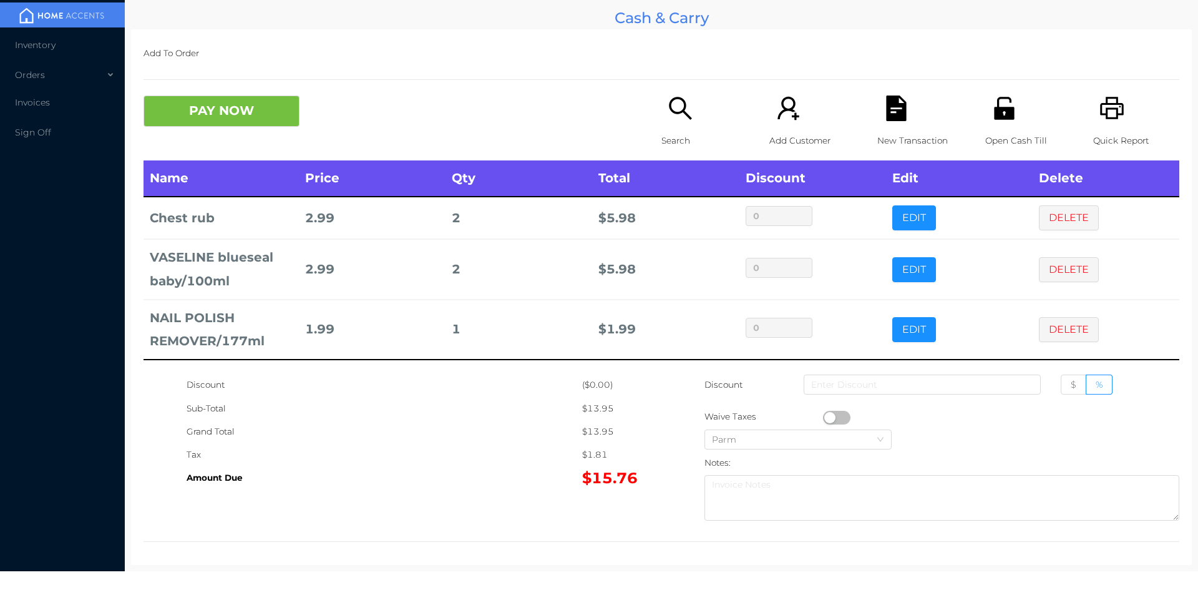
click at [693, 139] on p "Search" at bounding box center [704, 140] width 86 height 23
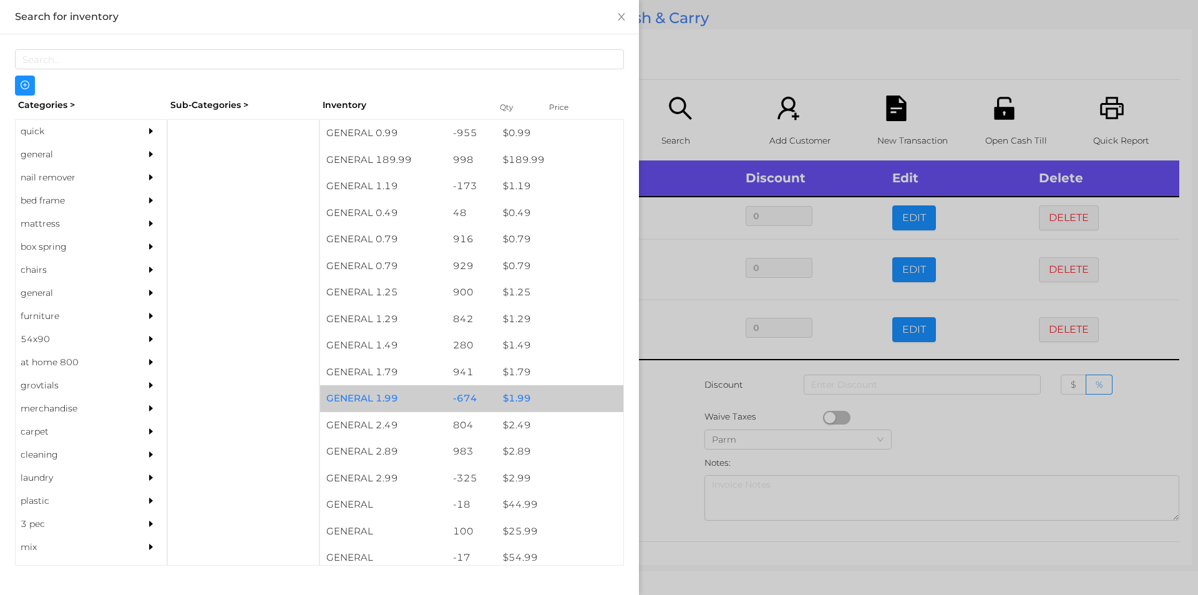
click at [518, 402] on div "$ 1.99" at bounding box center [560, 398] width 127 height 27
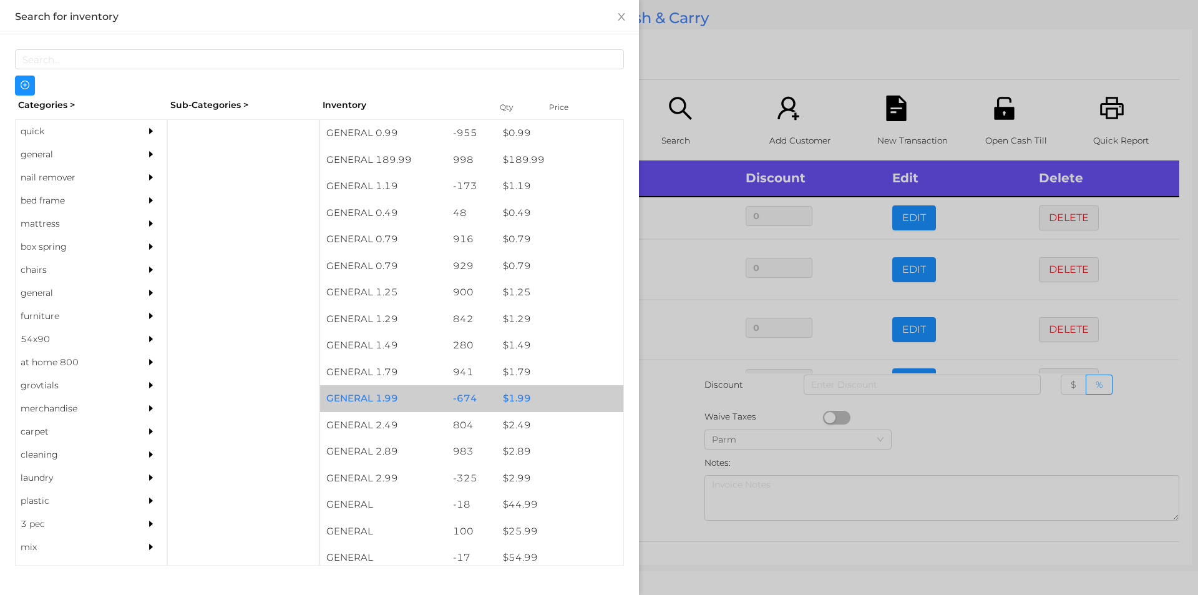
click at [506, 407] on div "$ 1.99" at bounding box center [560, 398] width 127 height 27
click at [520, 399] on div "$ 1.99" at bounding box center [560, 398] width 127 height 27
click at [510, 401] on div "$ 1.99" at bounding box center [560, 398] width 127 height 27
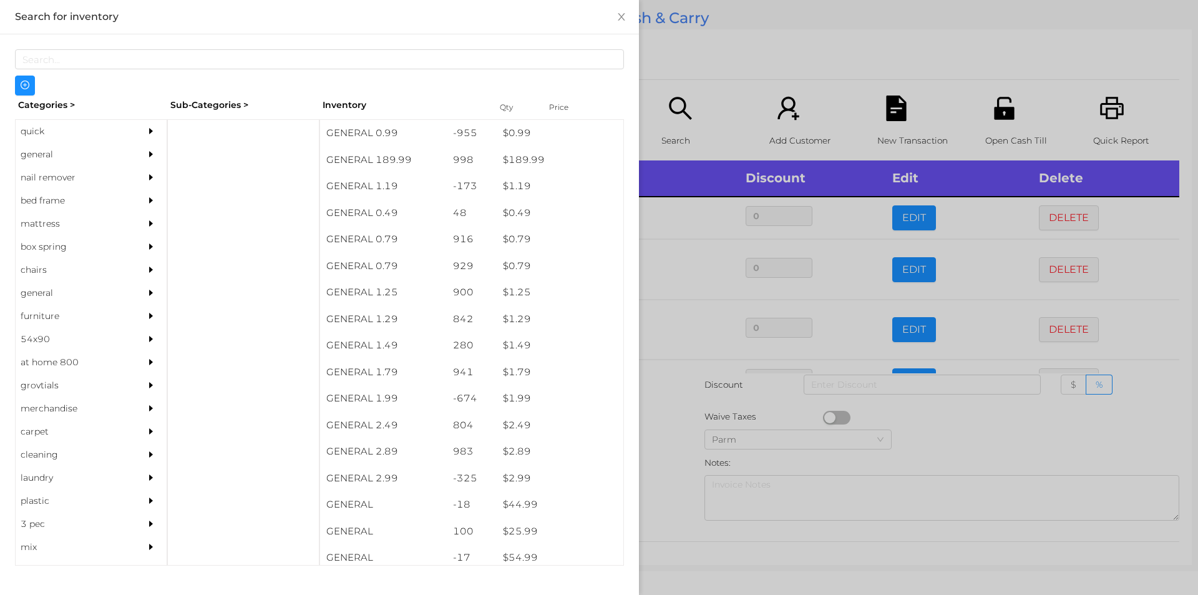
click at [663, 432] on div at bounding box center [599, 297] width 1198 height 595
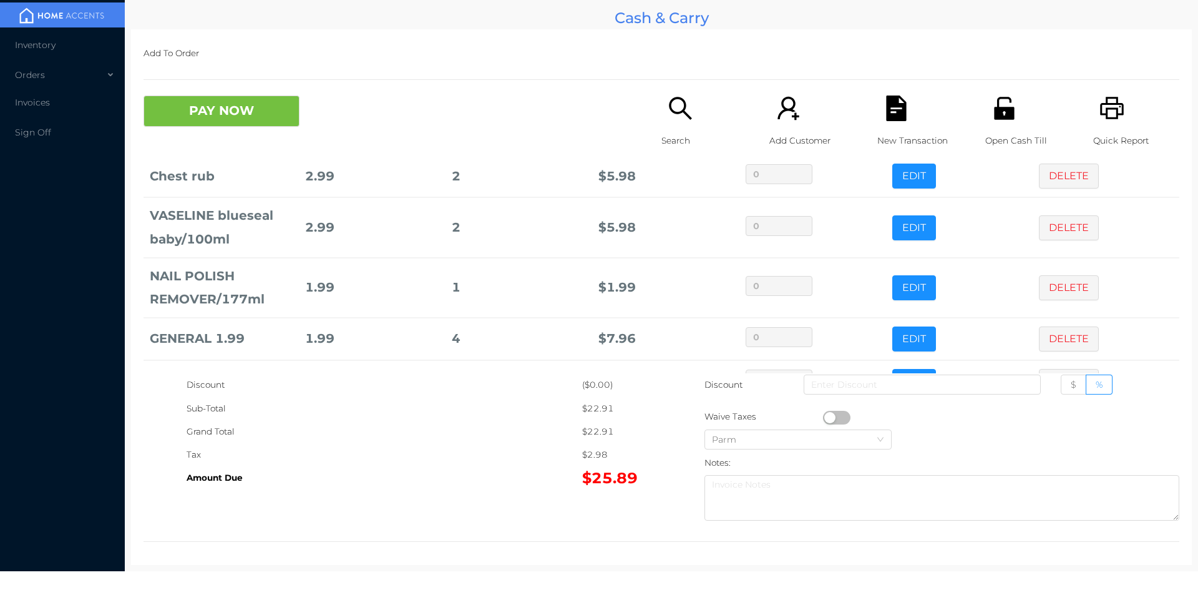
scroll to position [84, 0]
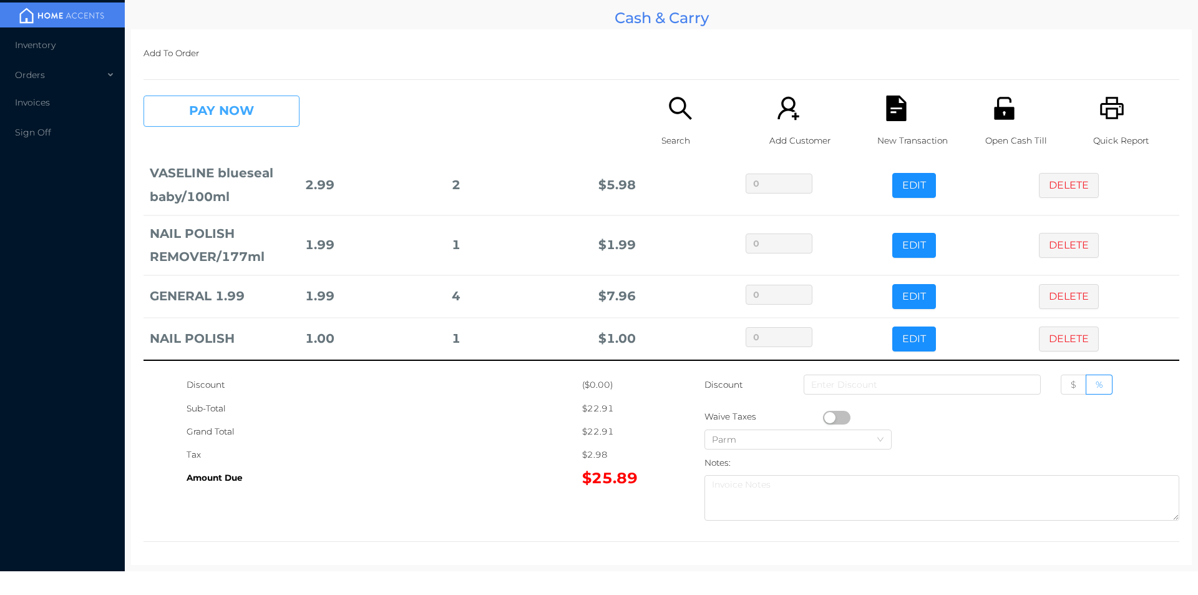
click at [203, 113] on button "PAY NOW" at bounding box center [222, 110] width 156 height 31
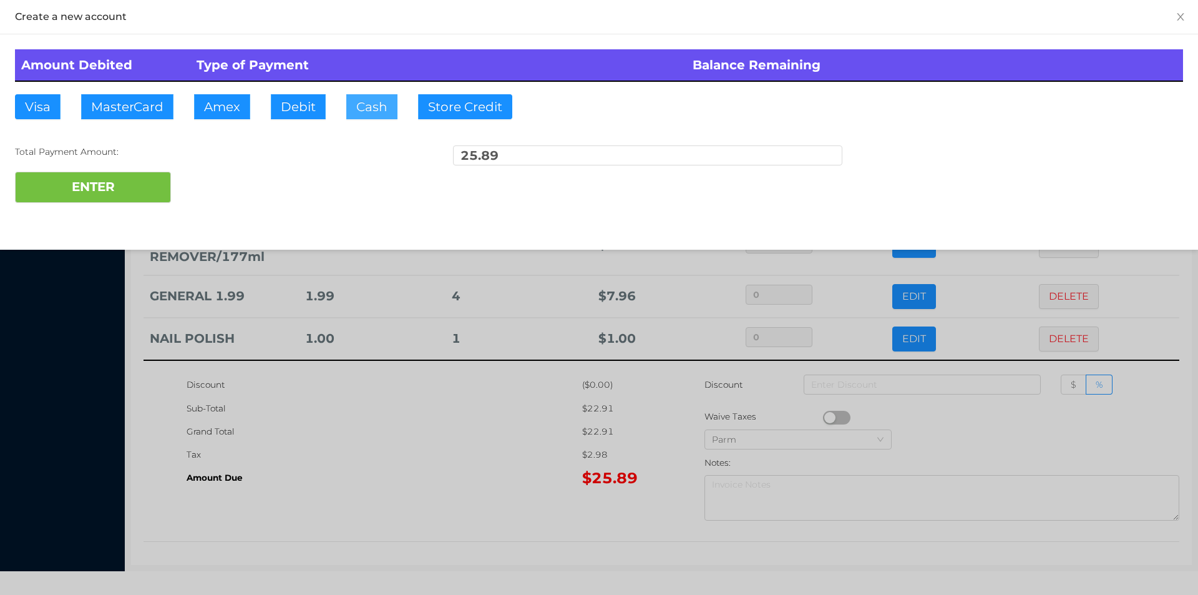
click at [359, 109] on button "Cash" at bounding box center [371, 106] width 51 height 25
type input "50."
click at [108, 198] on button "ENTER" at bounding box center [93, 187] width 156 height 31
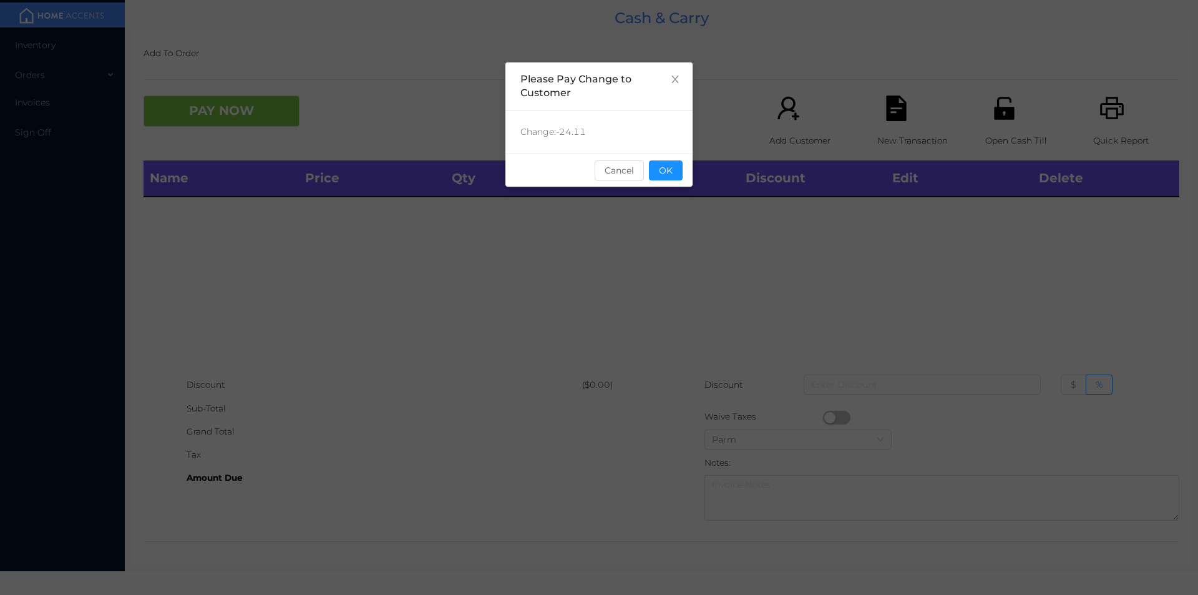
scroll to position [0, 0]
click at [656, 177] on button "OK" at bounding box center [666, 170] width 34 height 20
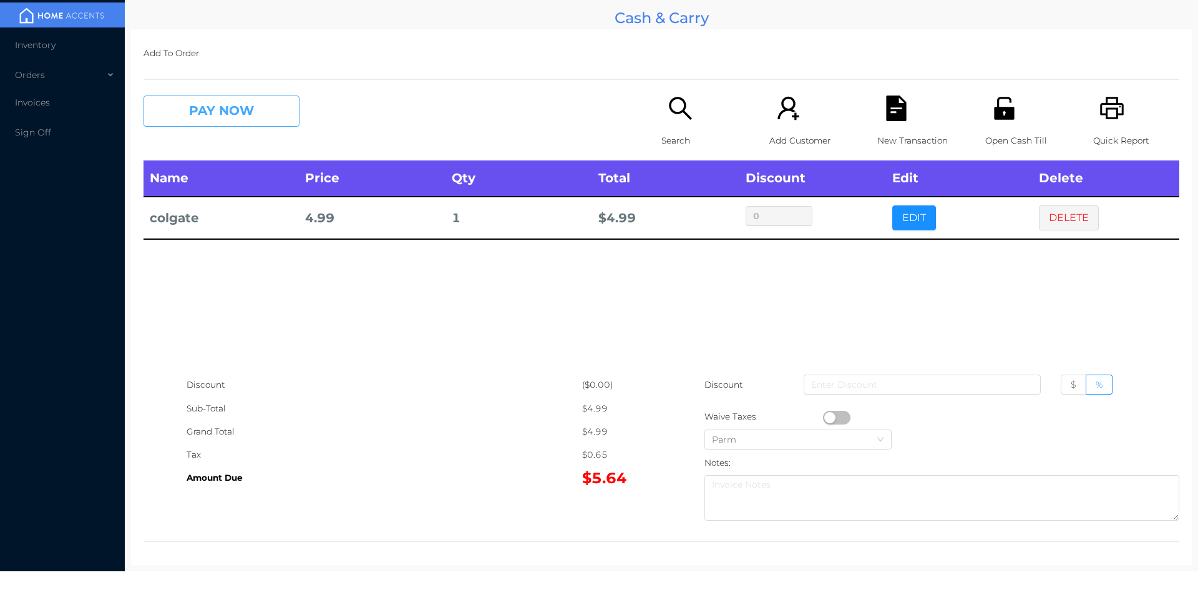
click at [193, 109] on button "PAY NOW" at bounding box center [222, 110] width 156 height 31
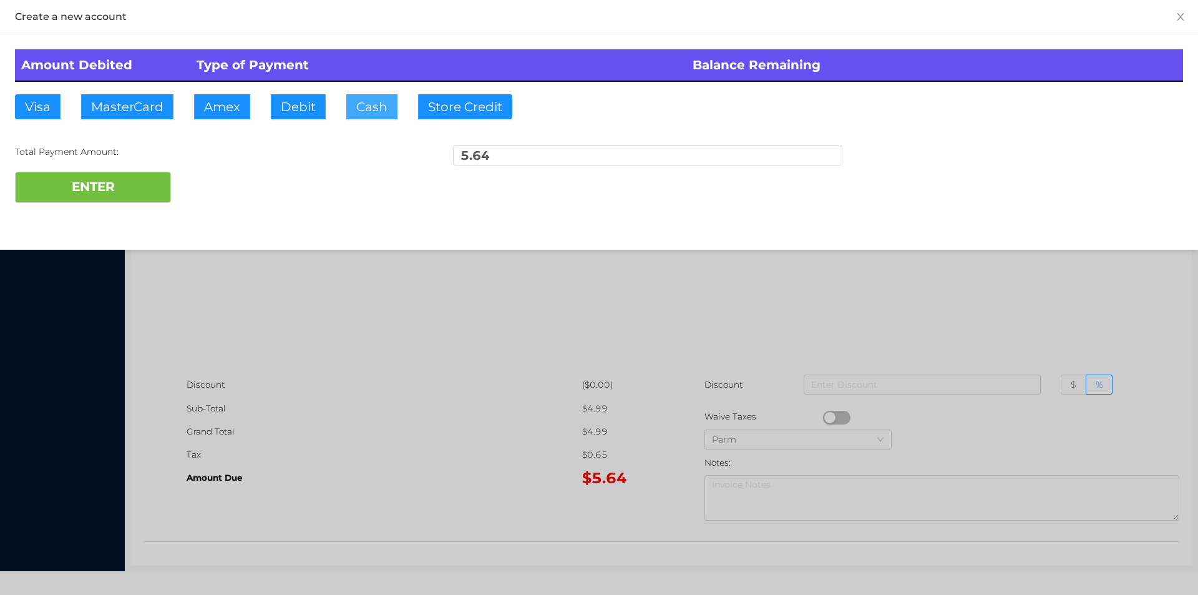
click at [373, 115] on button "Cash" at bounding box center [371, 106] width 51 height 25
type input "10."
click at [84, 190] on button "ENTER" at bounding box center [93, 187] width 156 height 31
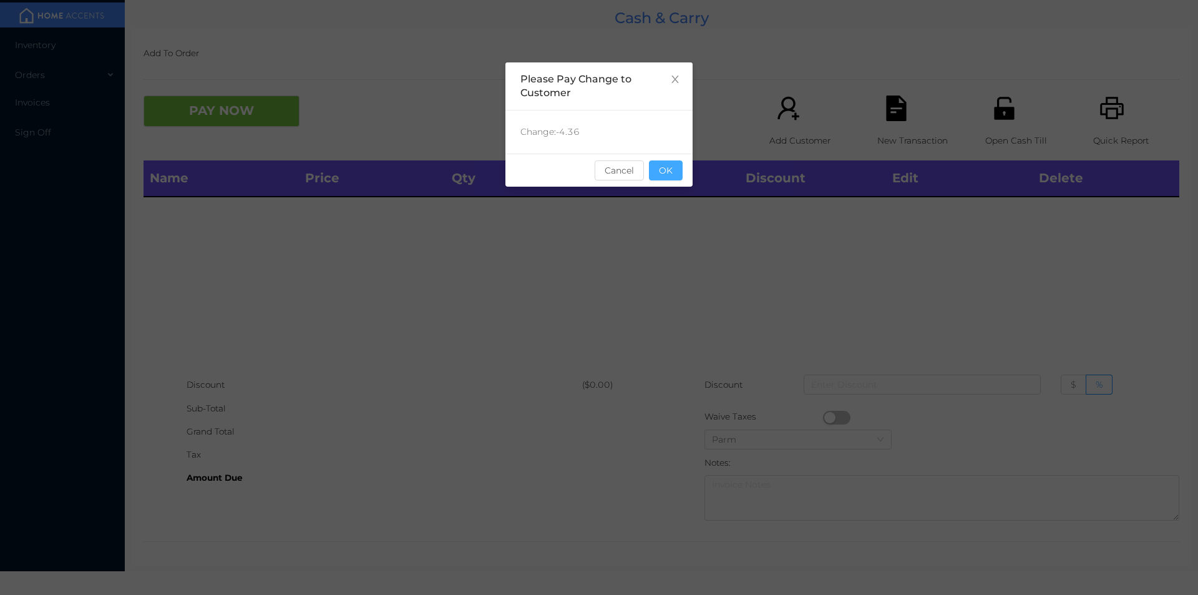
click at [676, 171] on button "OK" at bounding box center [666, 170] width 34 height 20
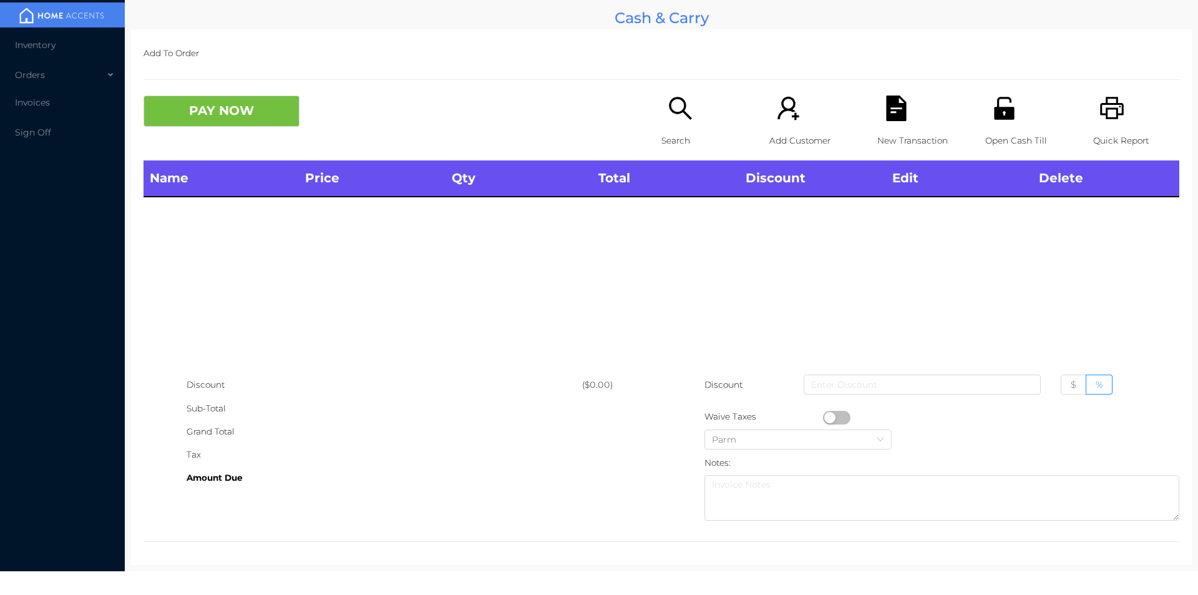
click at [668, 119] on icon "icon: search" at bounding box center [681, 108] width 26 height 26
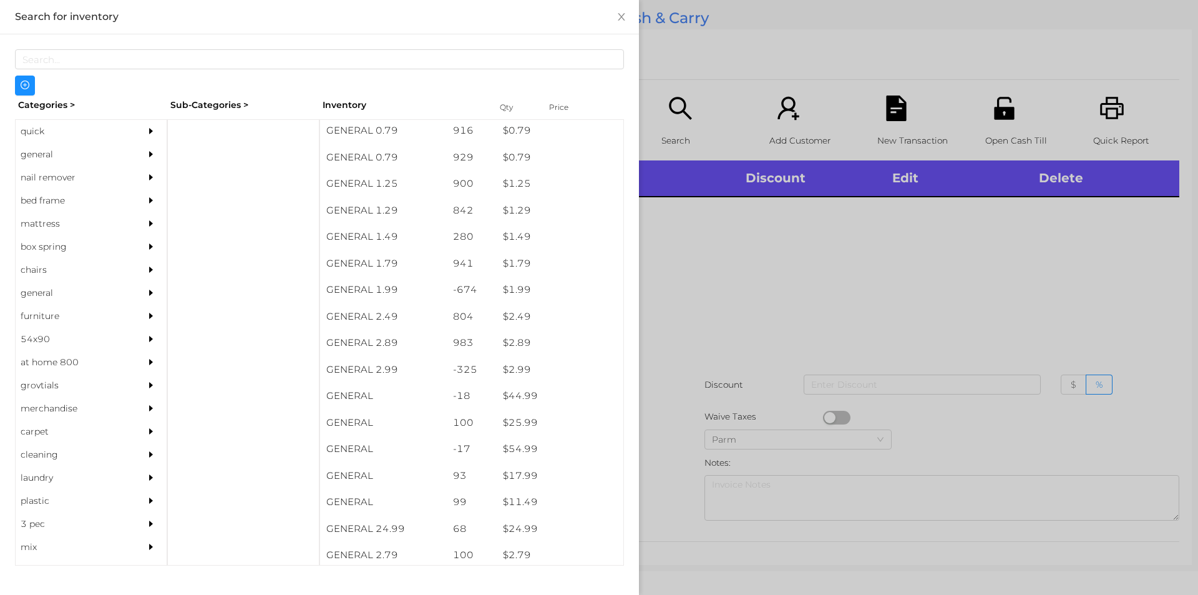
scroll to position [109, 0]
click at [25, 156] on div "general" at bounding box center [73, 154] width 114 height 23
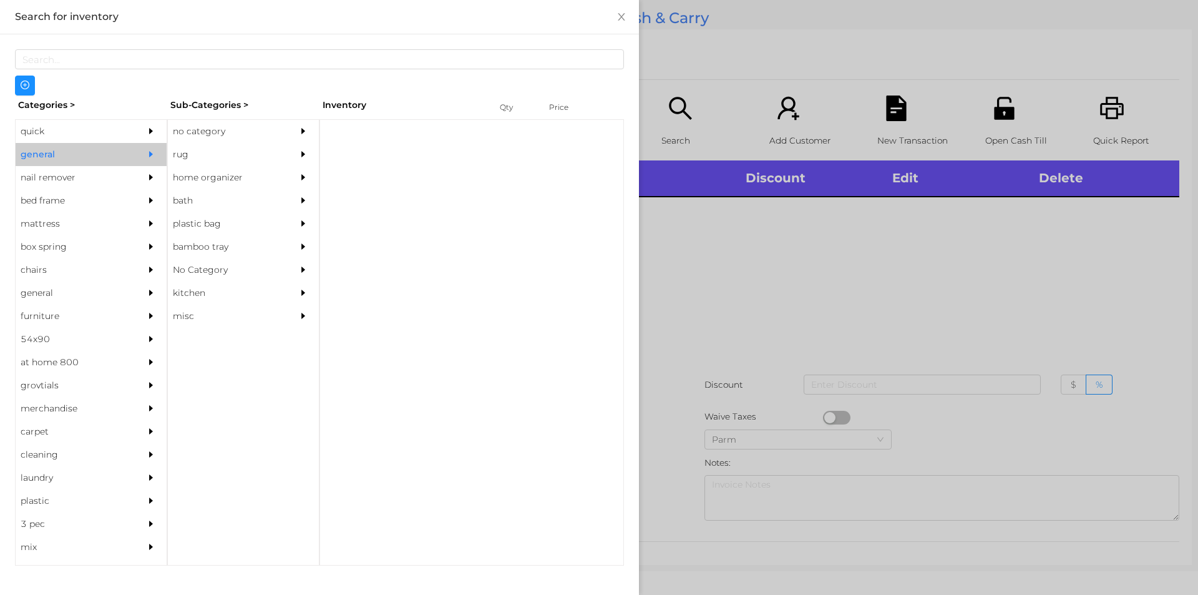
click at [192, 130] on div "no category" at bounding box center [225, 131] width 114 height 23
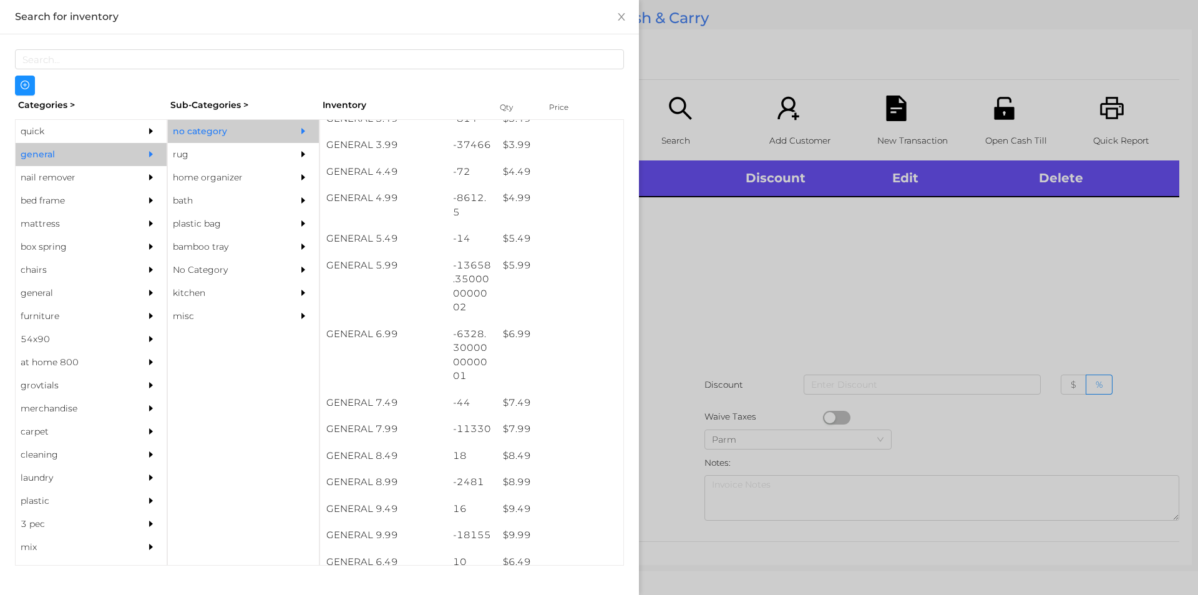
scroll to position [361, 0]
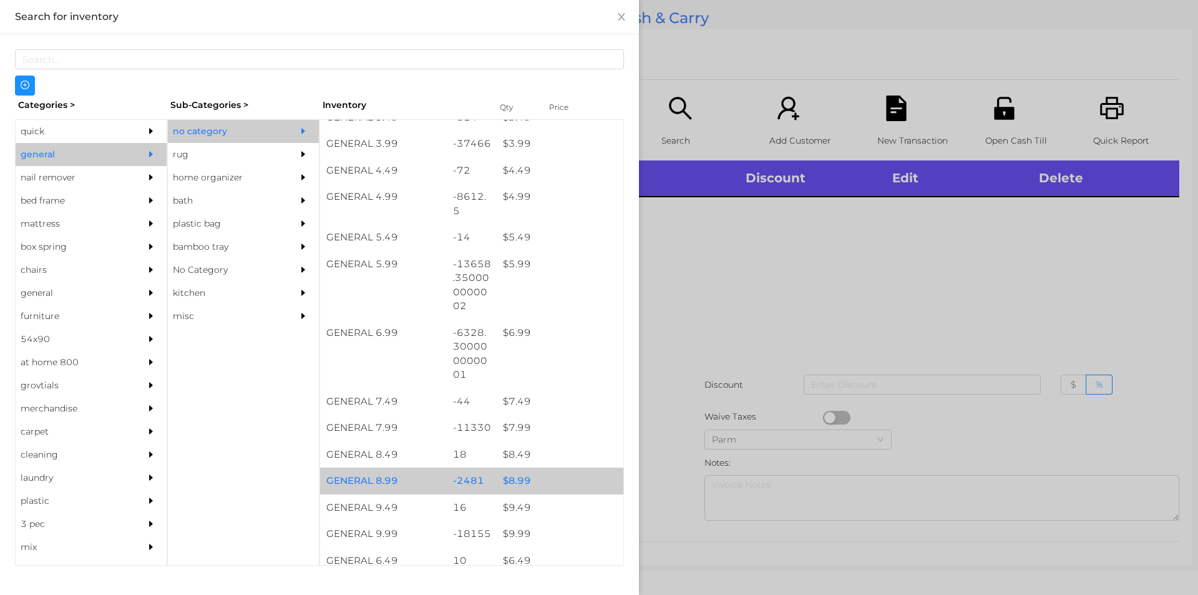
click at [516, 478] on div "$ 8.99" at bounding box center [560, 480] width 127 height 27
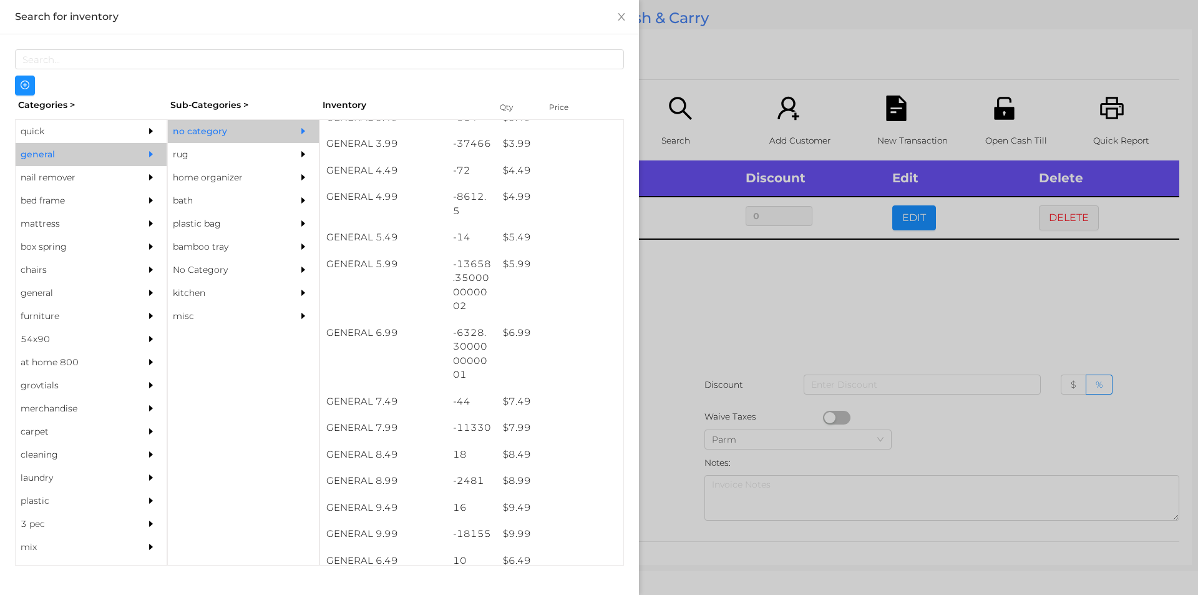
click at [667, 487] on div at bounding box center [599, 297] width 1198 height 595
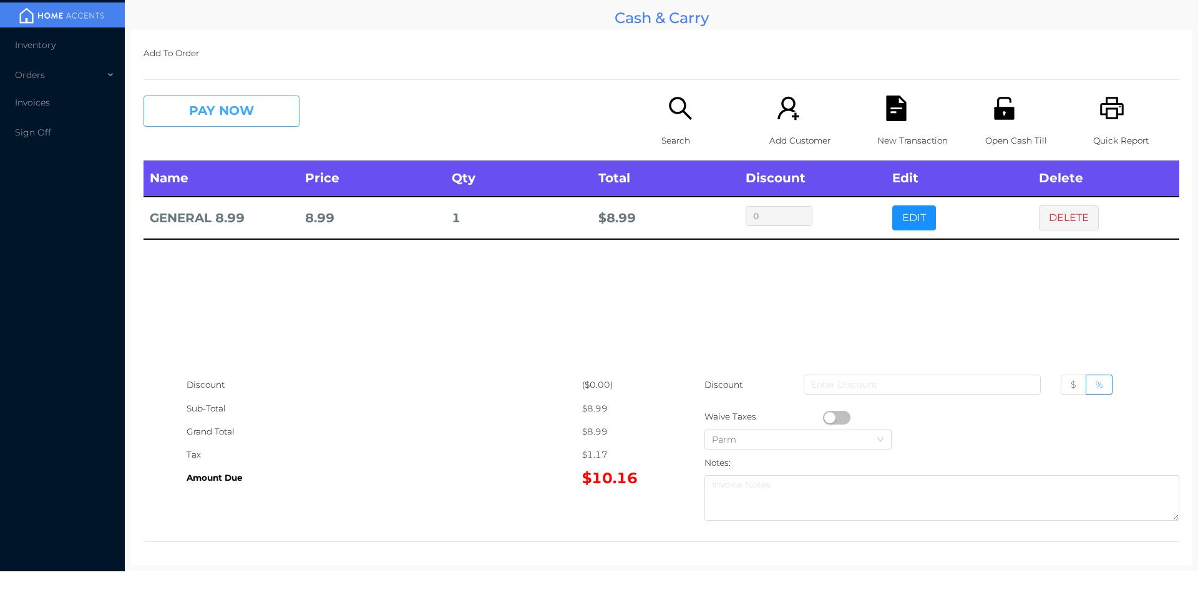
click at [206, 108] on button "PAY NOW" at bounding box center [222, 110] width 156 height 31
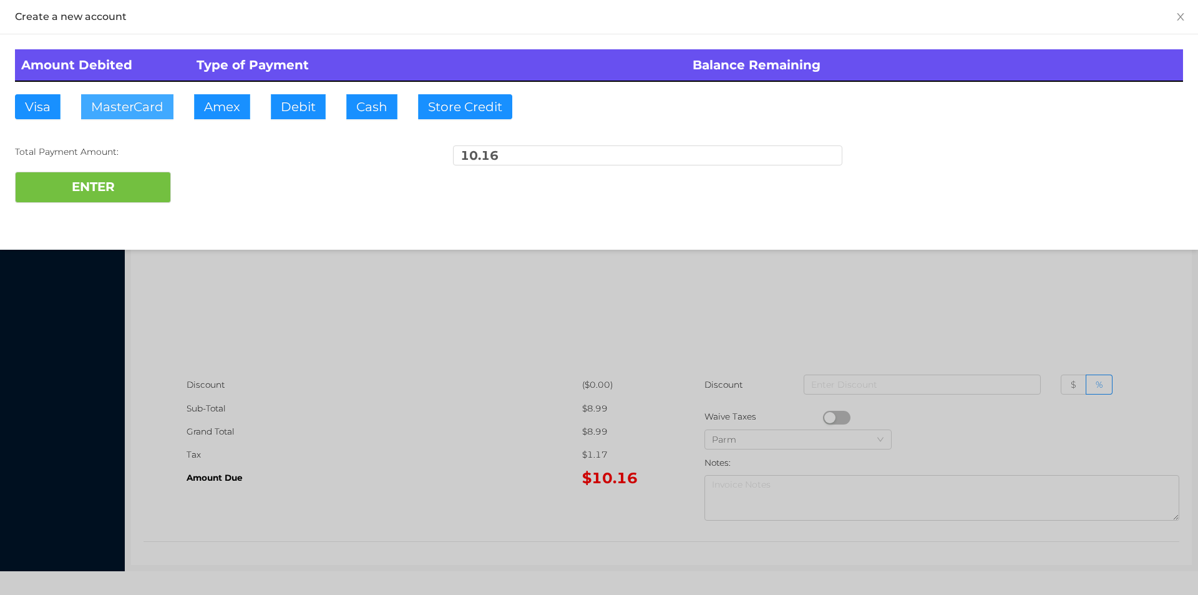
click at [116, 104] on button "MasterCard" at bounding box center [127, 106] width 92 height 25
type input "20.25"
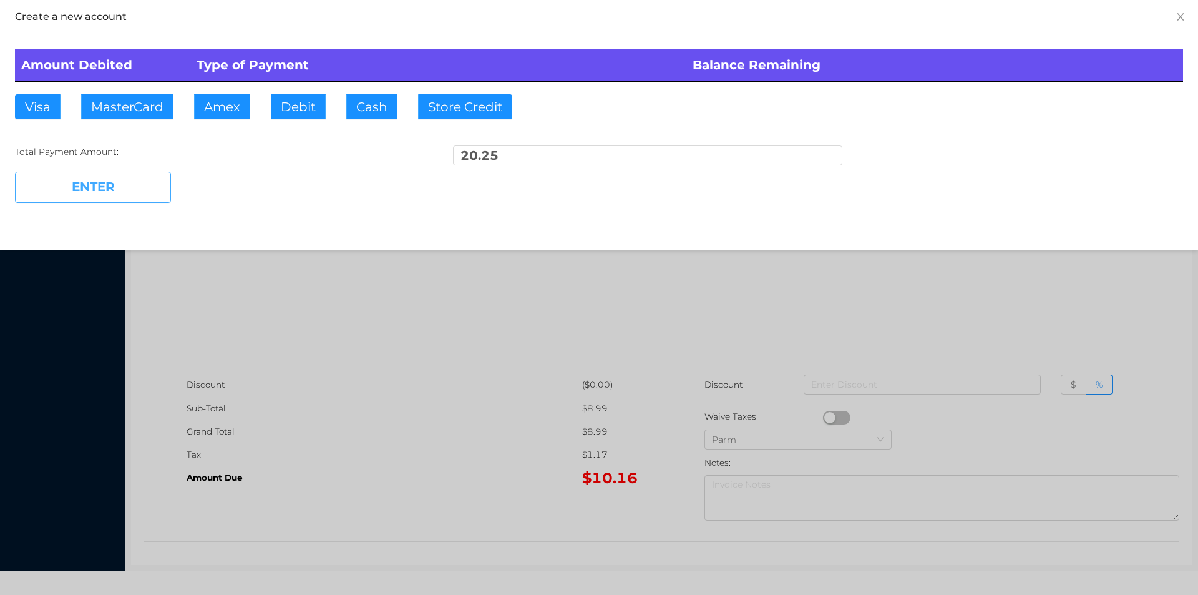
click at [109, 198] on button "ENTER" at bounding box center [93, 187] width 156 height 31
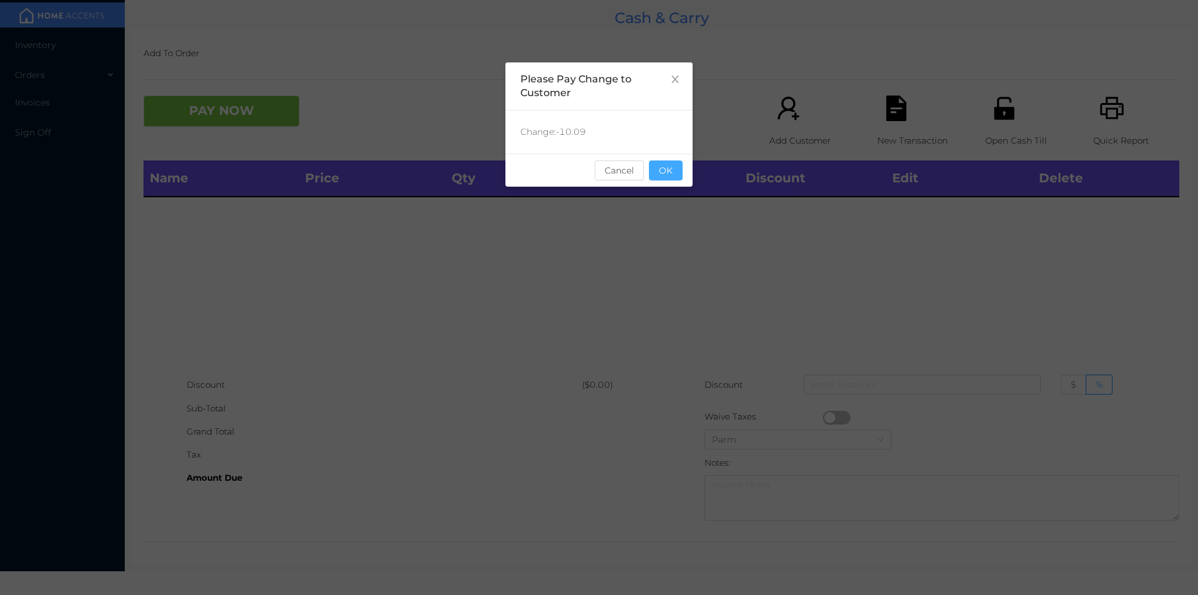
click at [658, 167] on button "OK" at bounding box center [666, 170] width 34 height 20
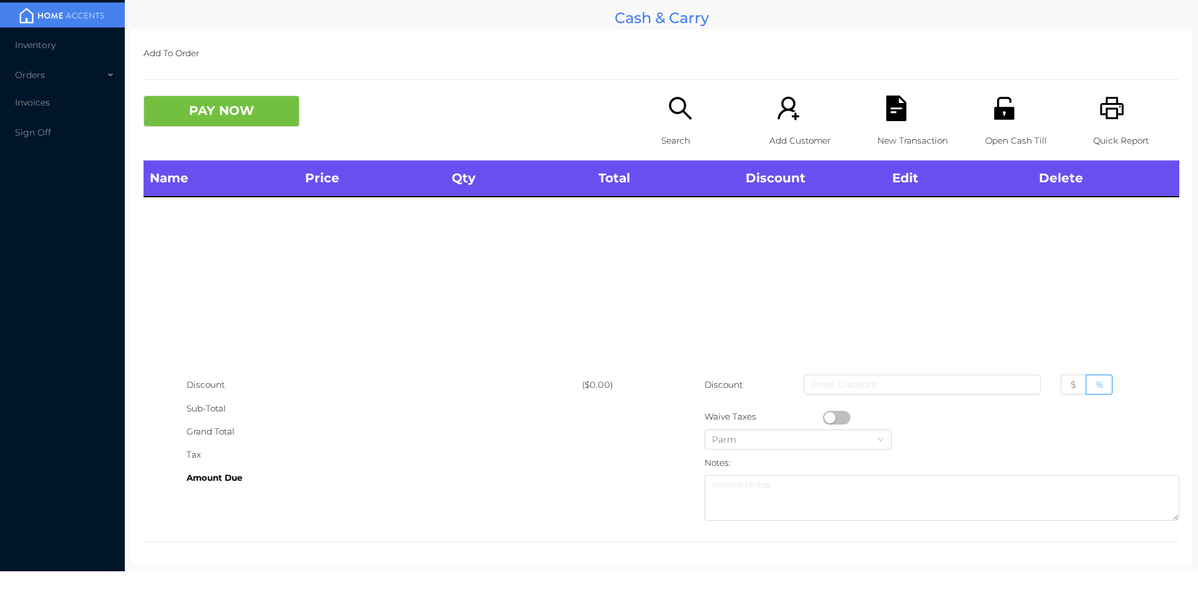
click at [702, 216] on div "Name Price Qty Total Discount Edit Delete" at bounding box center [662, 266] width 1036 height 213
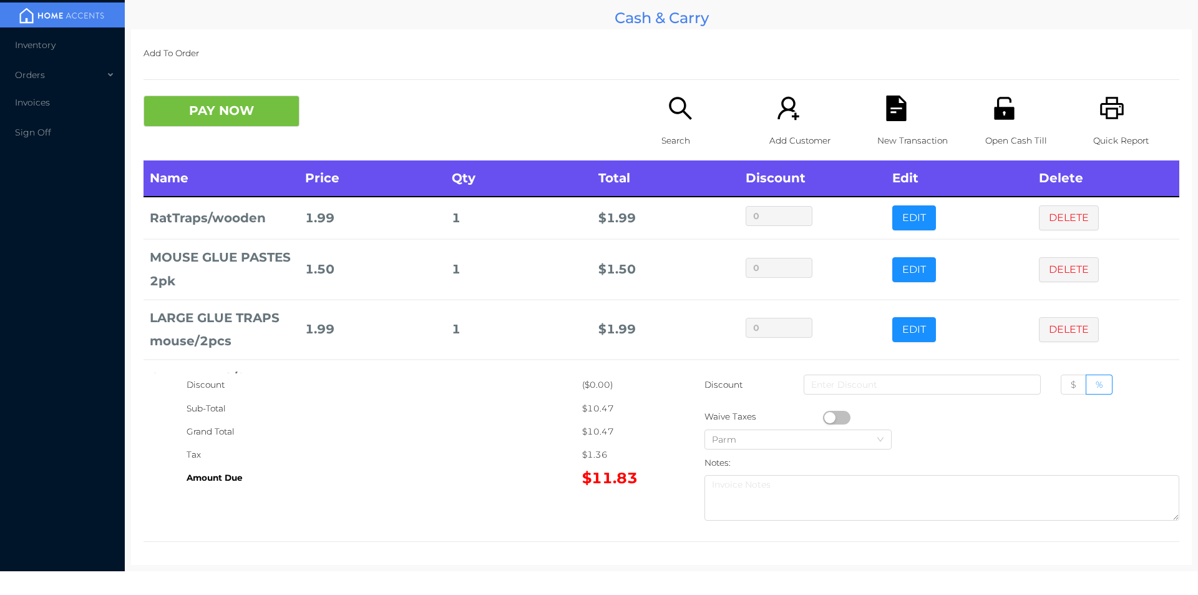
scroll to position [59, 0]
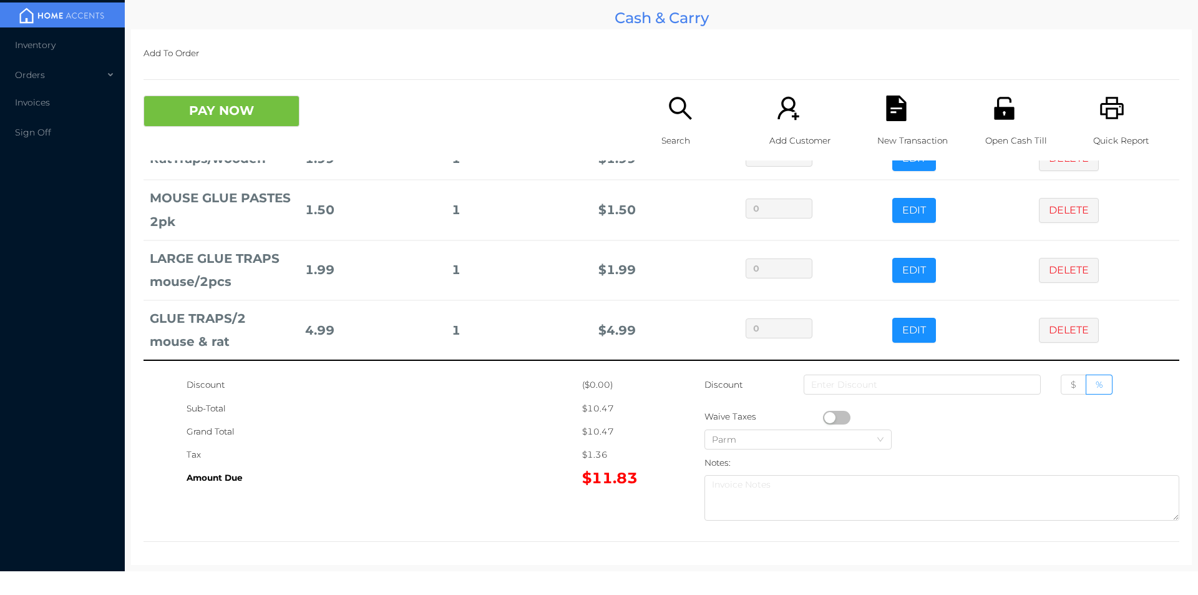
click at [992, 117] on icon "icon: unlock" at bounding box center [1005, 108] width 26 height 26
click at [206, 97] on button "PAY NOW" at bounding box center [222, 110] width 156 height 31
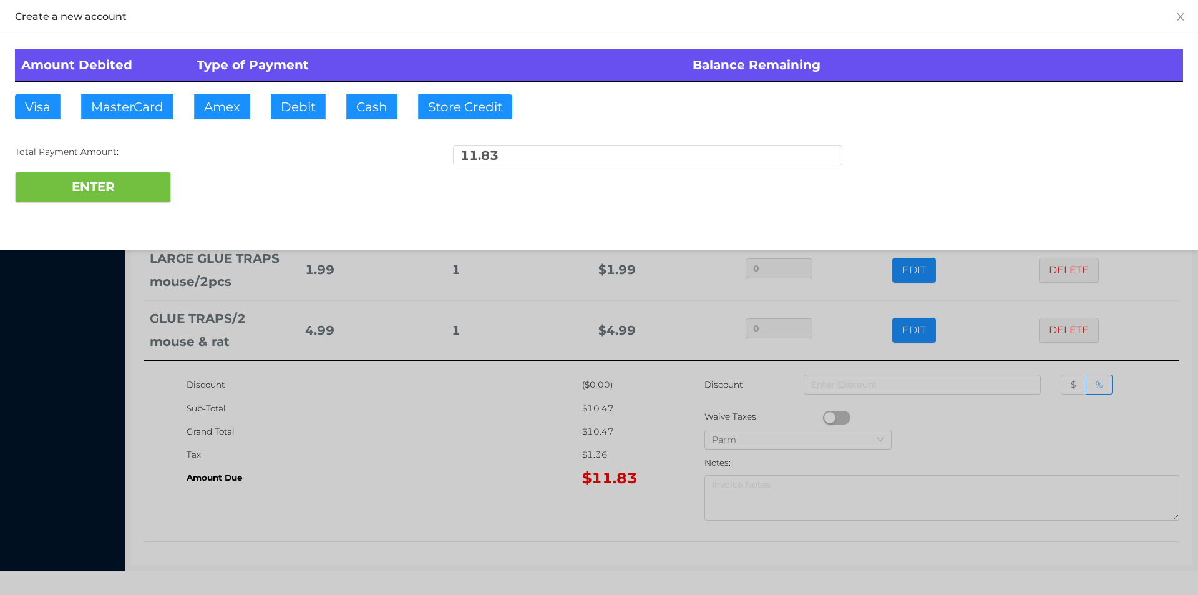
click at [215, 174] on div "ENTER" at bounding box center [599, 187] width 1168 height 31
click at [319, 422] on div at bounding box center [599, 297] width 1198 height 595
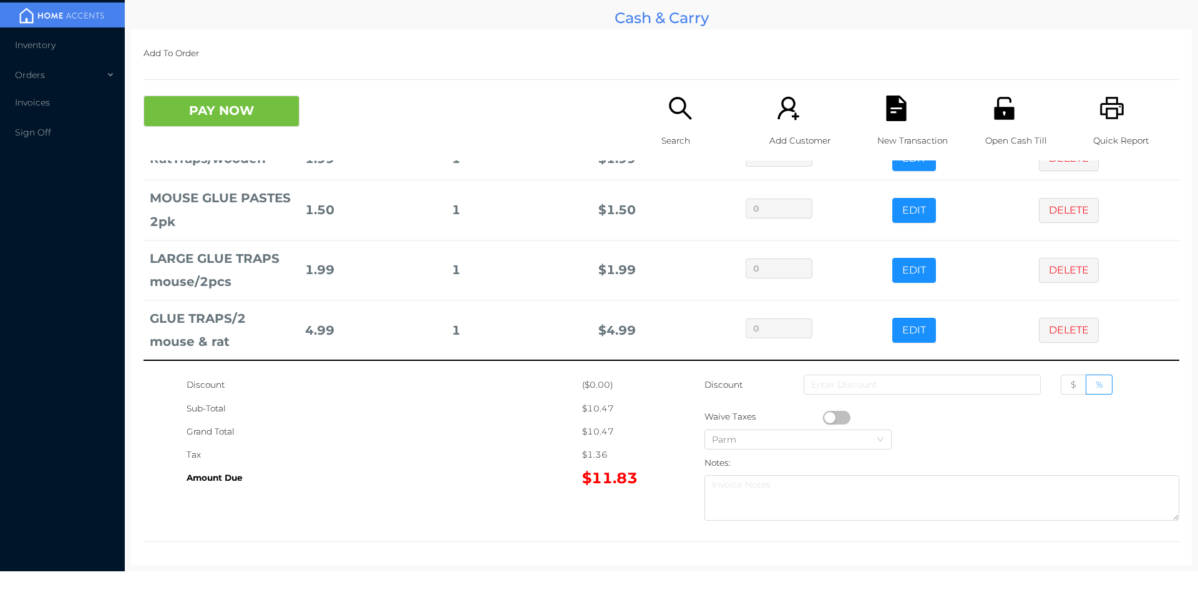
click at [894, 129] on p "New Transaction" at bounding box center [920, 140] width 86 height 23
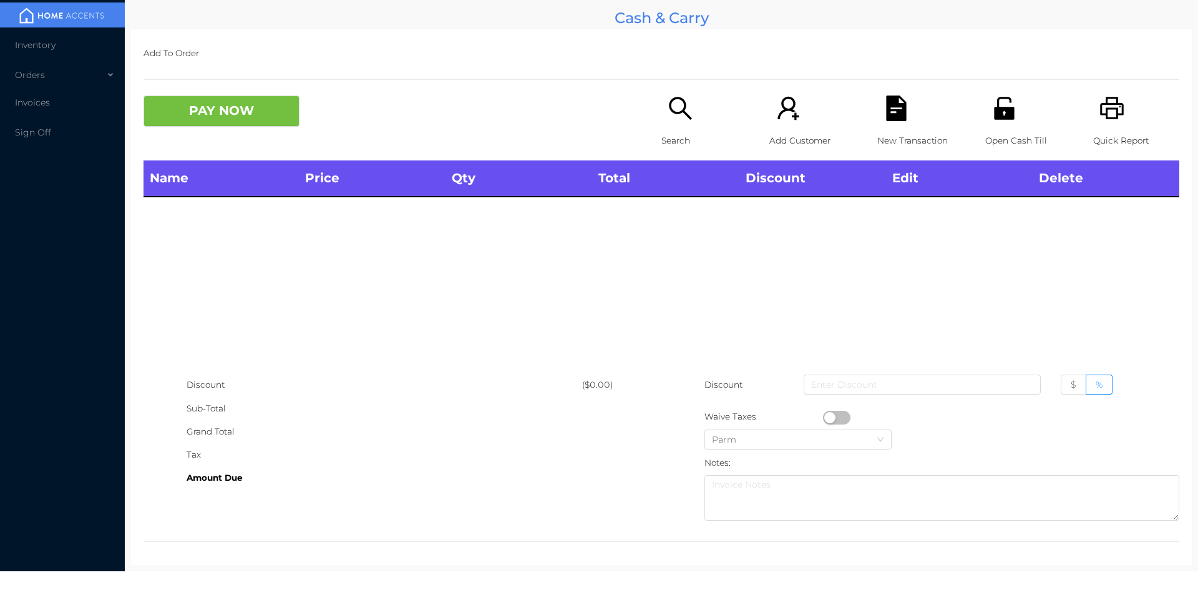
scroll to position [0, 0]
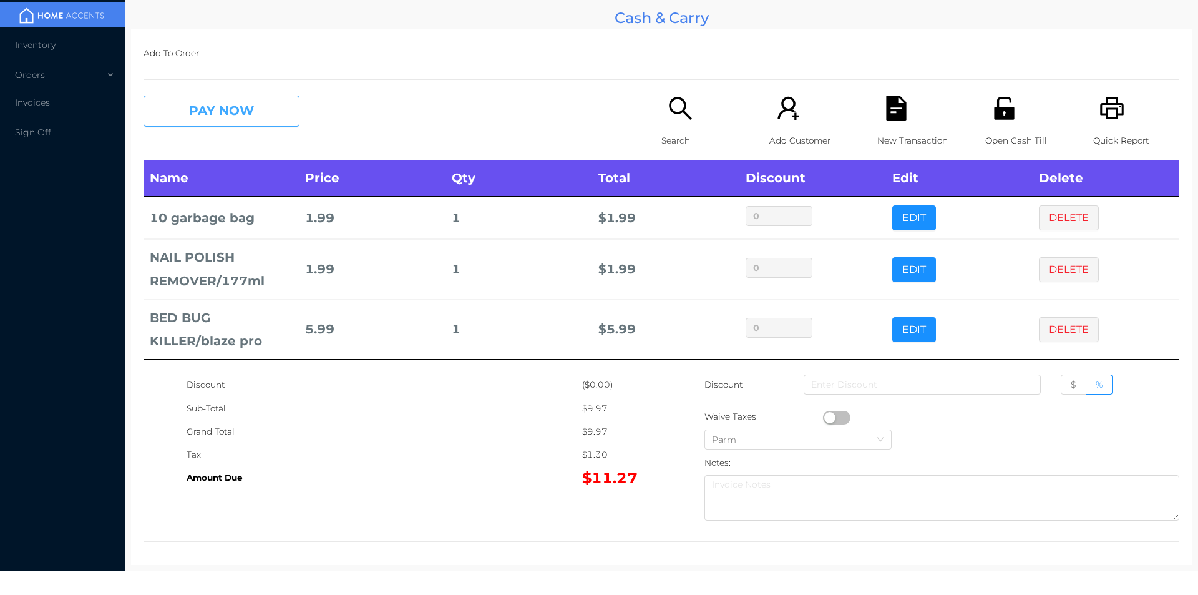
click at [174, 113] on button "PAY NOW" at bounding box center [222, 110] width 156 height 31
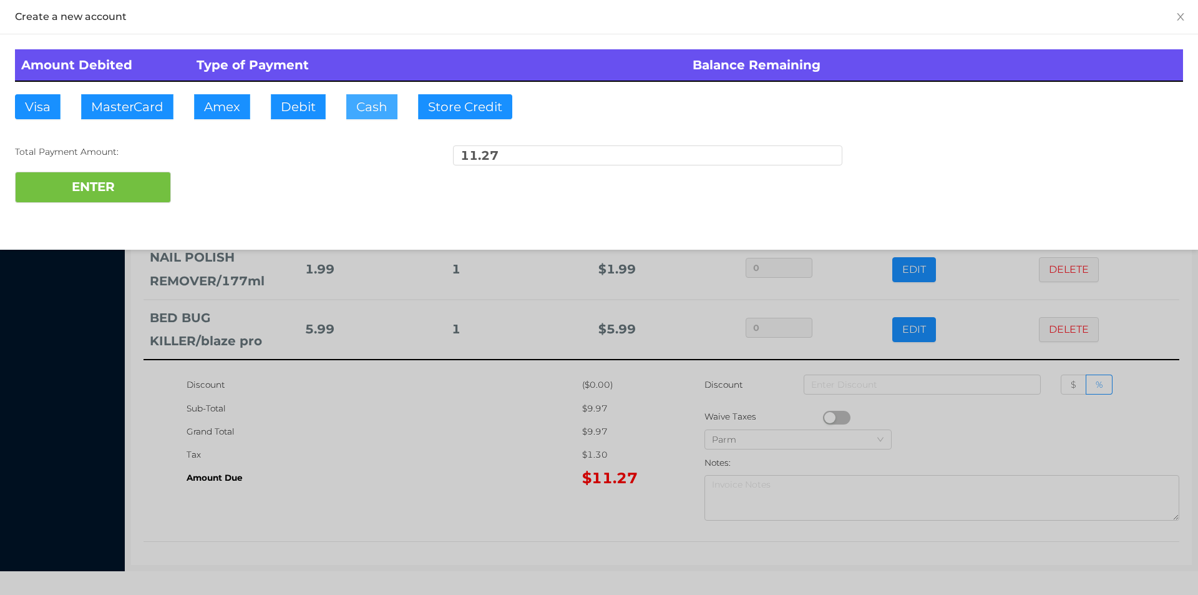
click at [358, 112] on button "Cash" at bounding box center [371, 106] width 51 height 25
type input "20."
click at [392, 491] on div at bounding box center [599, 297] width 1198 height 595
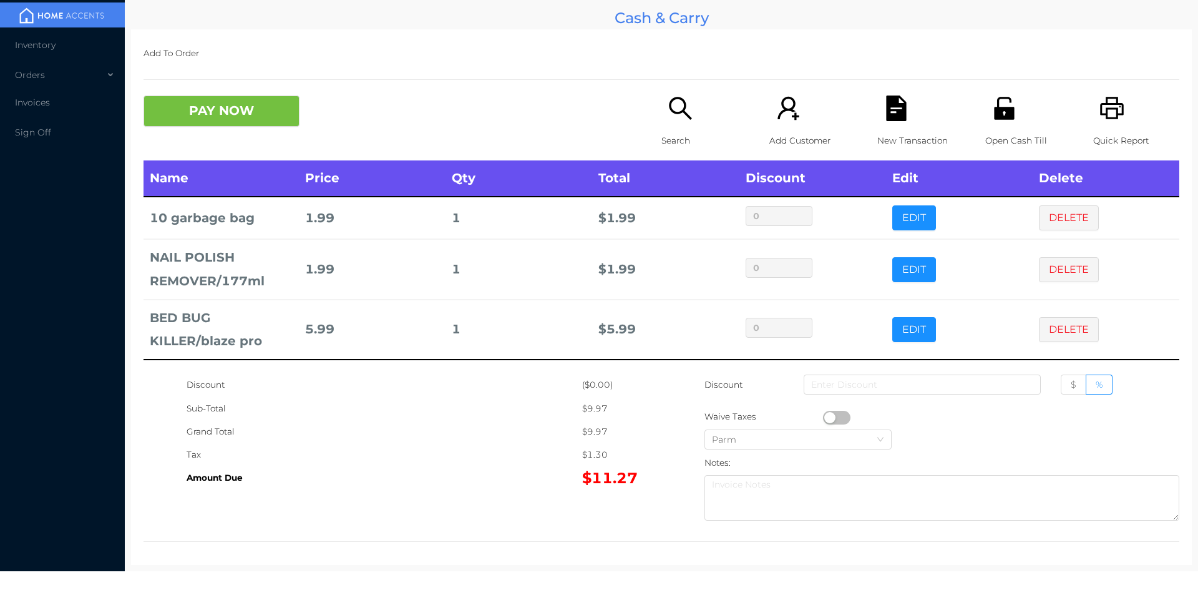
click at [1004, 116] on icon "icon: unlock" at bounding box center [1004, 108] width 20 height 22
click at [1002, 115] on icon "icon: unlock" at bounding box center [1004, 108] width 20 height 22
click at [220, 115] on button "PAY NOW" at bounding box center [222, 110] width 156 height 31
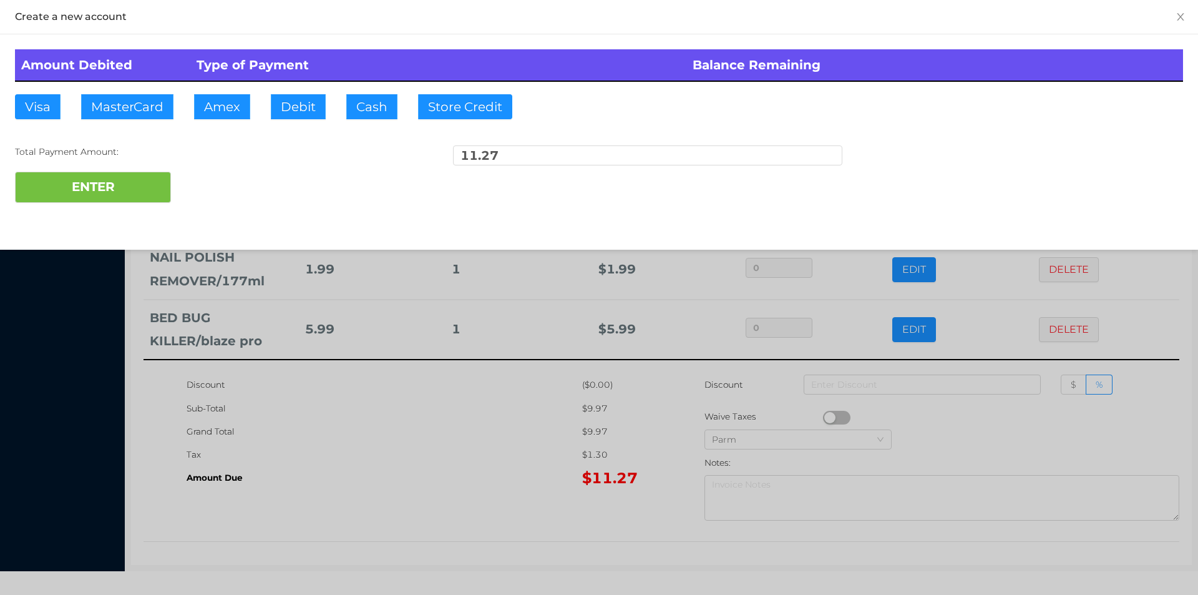
click at [226, 179] on div "ENTER" at bounding box center [599, 187] width 1168 height 31
click at [424, 416] on div at bounding box center [599, 297] width 1198 height 595
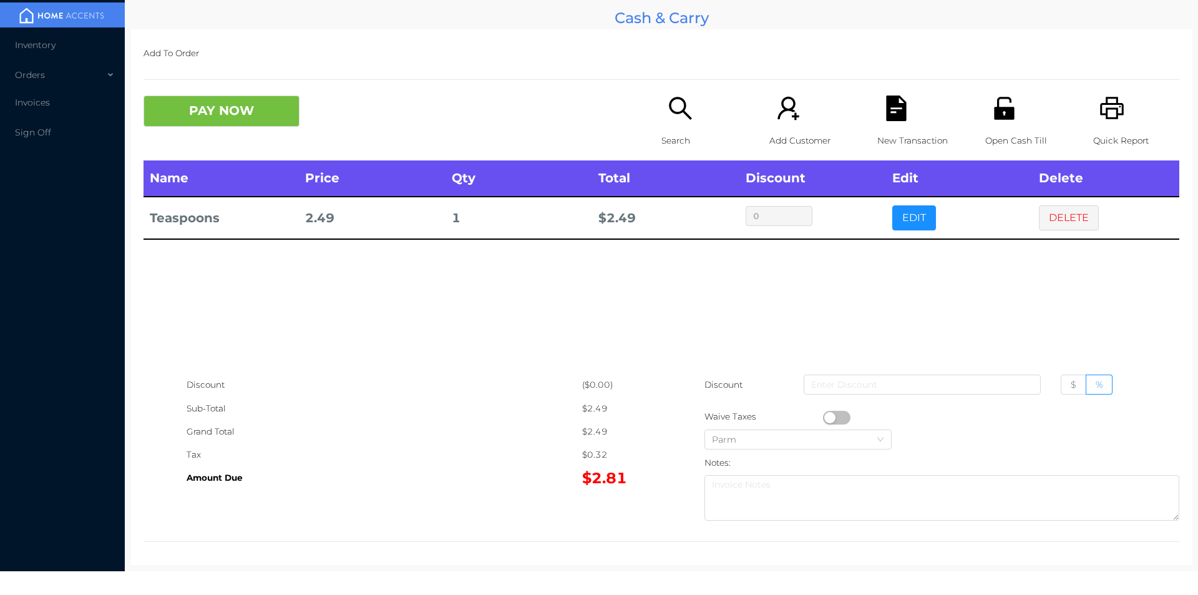
click at [683, 102] on icon "icon: search" at bounding box center [681, 108] width 26 height 26
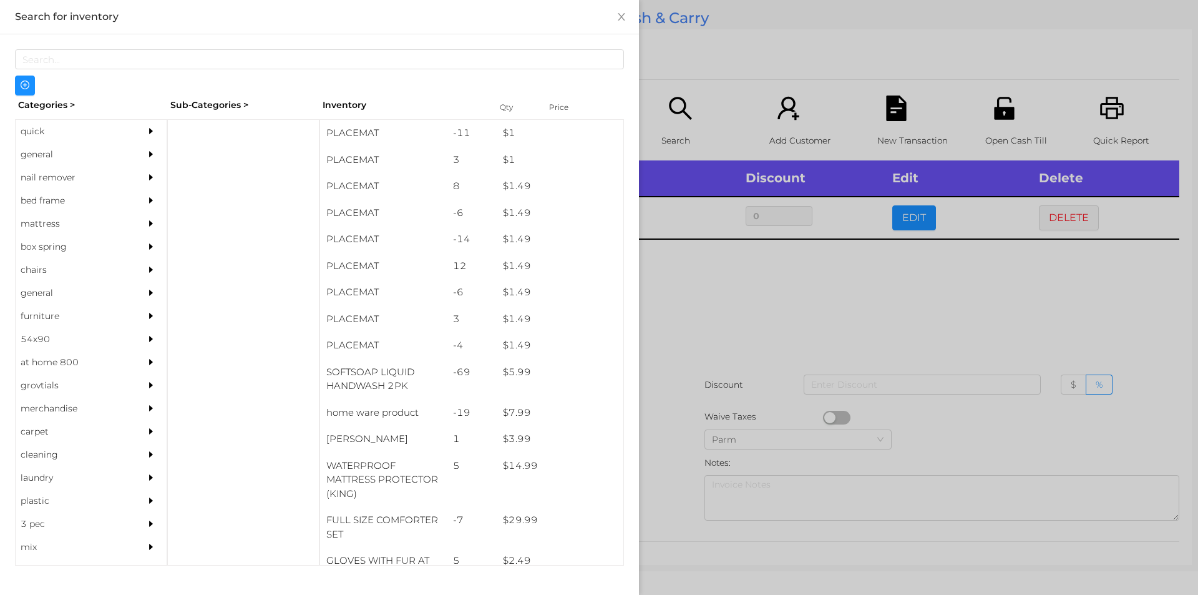
click at [678, 122] on div at bounding box center [599, 297] width 1198 height 595
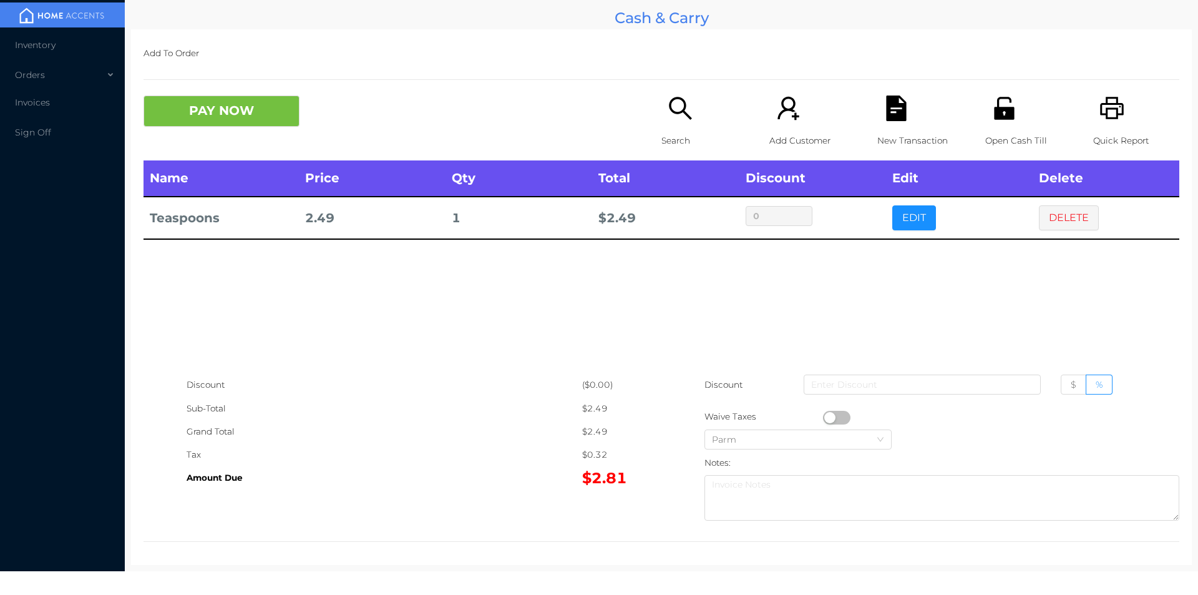
click at [661, 122] on div "Search" at bounding box center [704, 127] width 86 height 65
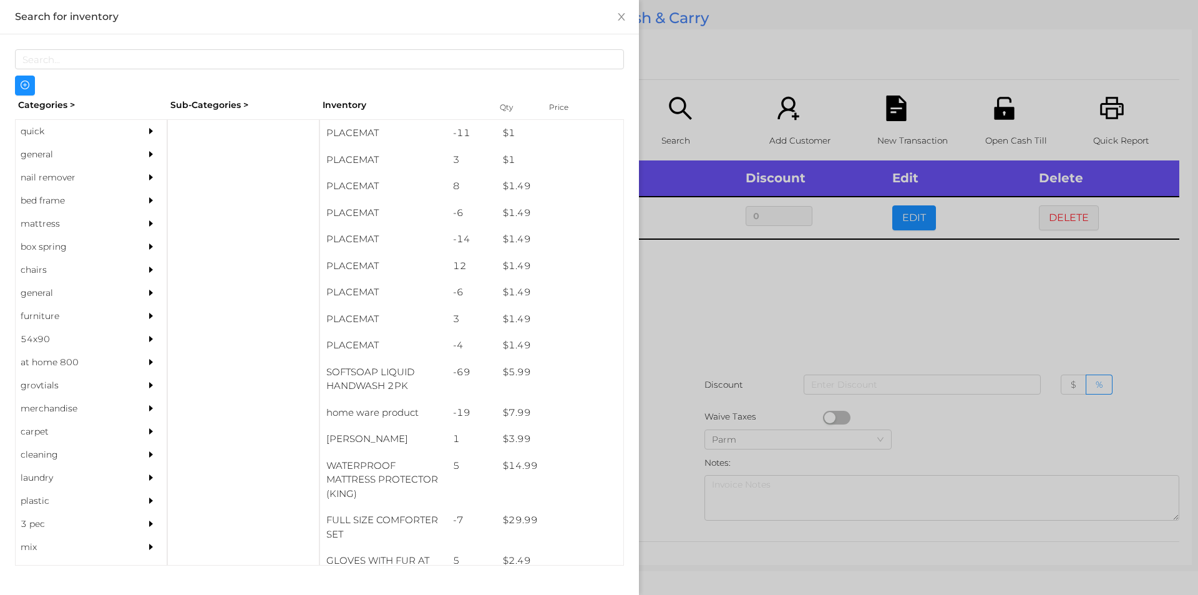
click at [42, 152] on div "general" at bounding box center [73, 154] width 114 height 23
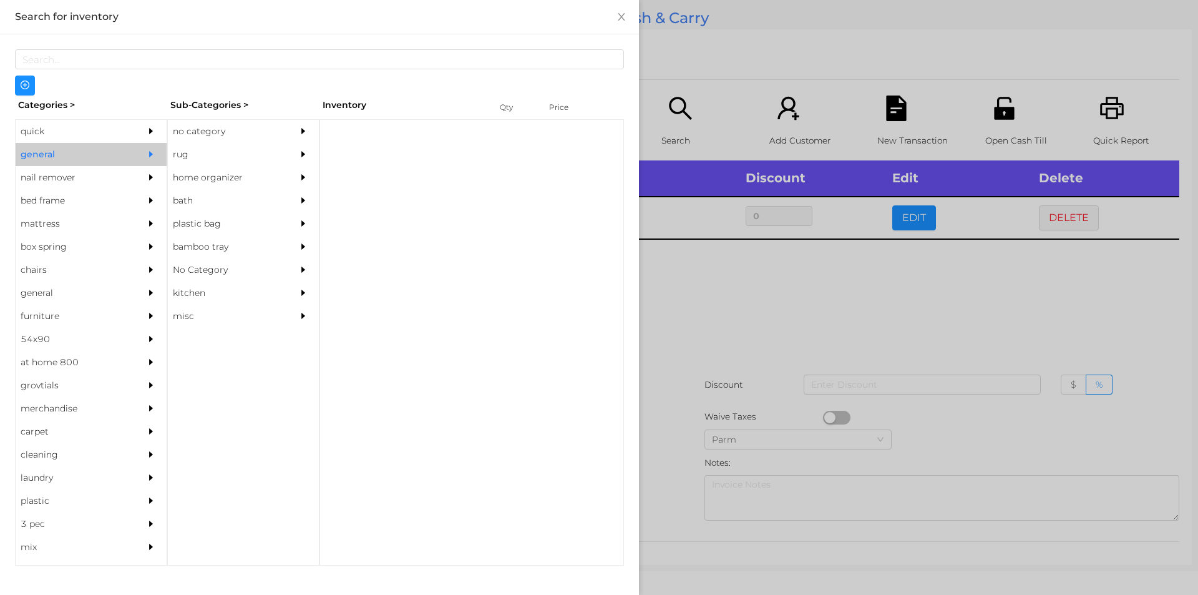
click at [220, 134] on div "no category" at bounding box center [225, 131] width 114 height 23
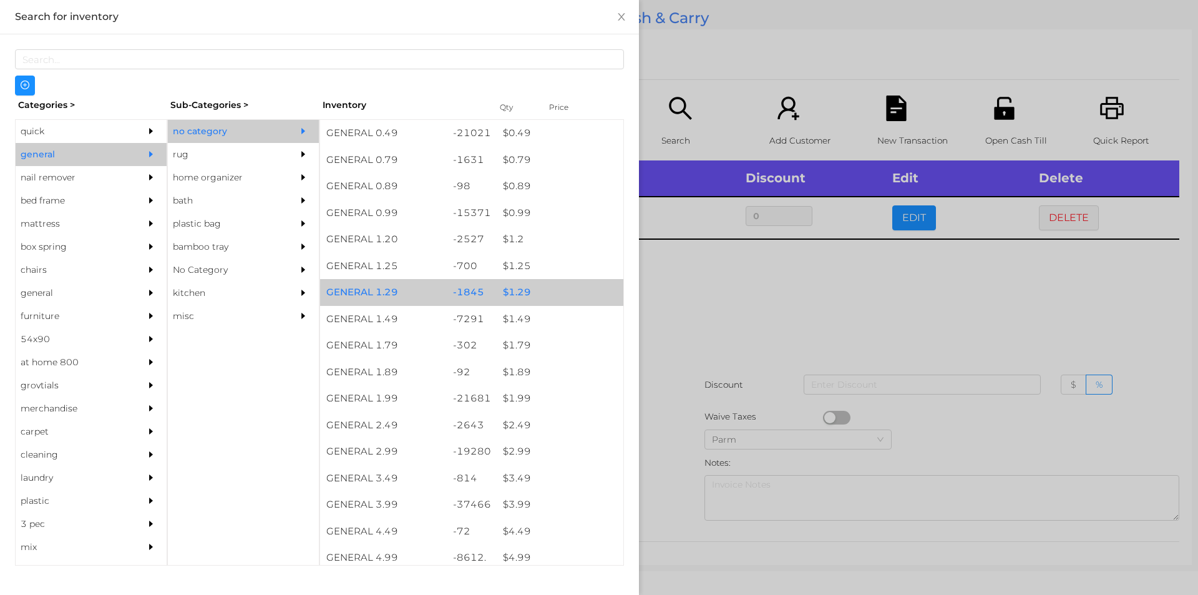
click at [519, 288] on div "$ 1.29" at bounding box center [560, 292] width 127 height 27
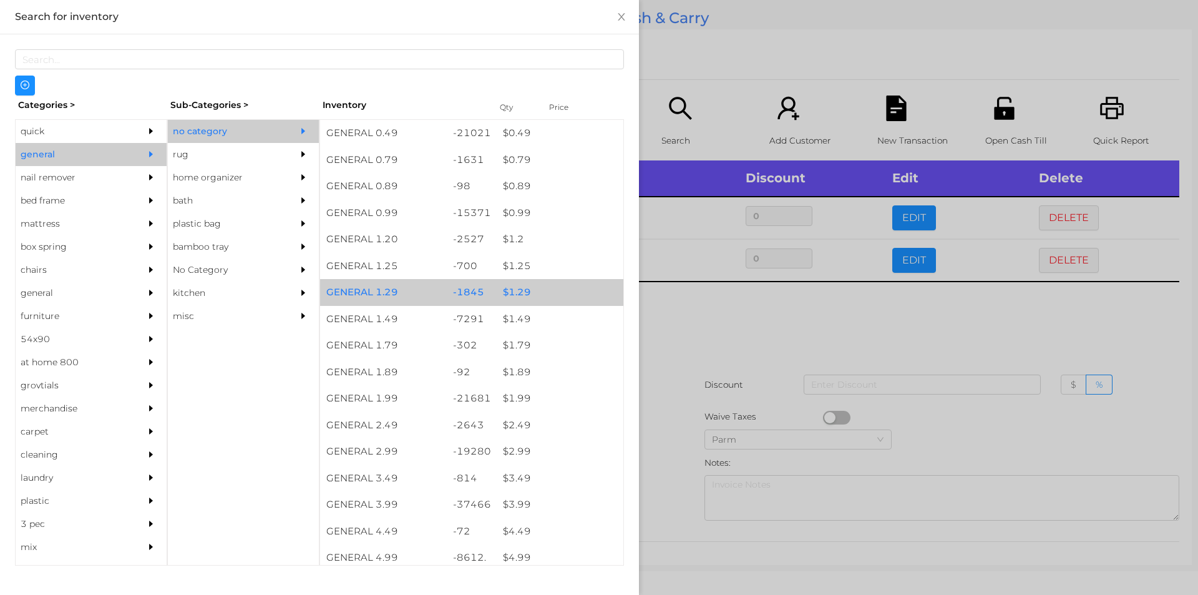
click at [512, 290] on div "$ 1.29" at bounding box center [560, 292] width 127 height 27
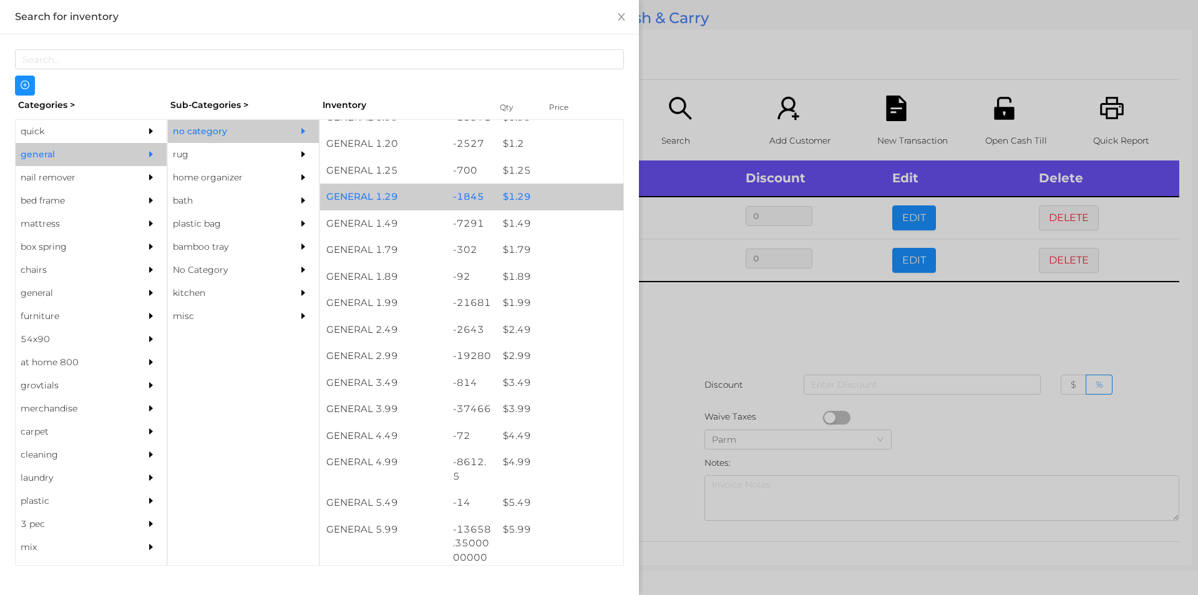
scroll to position [96, 0]
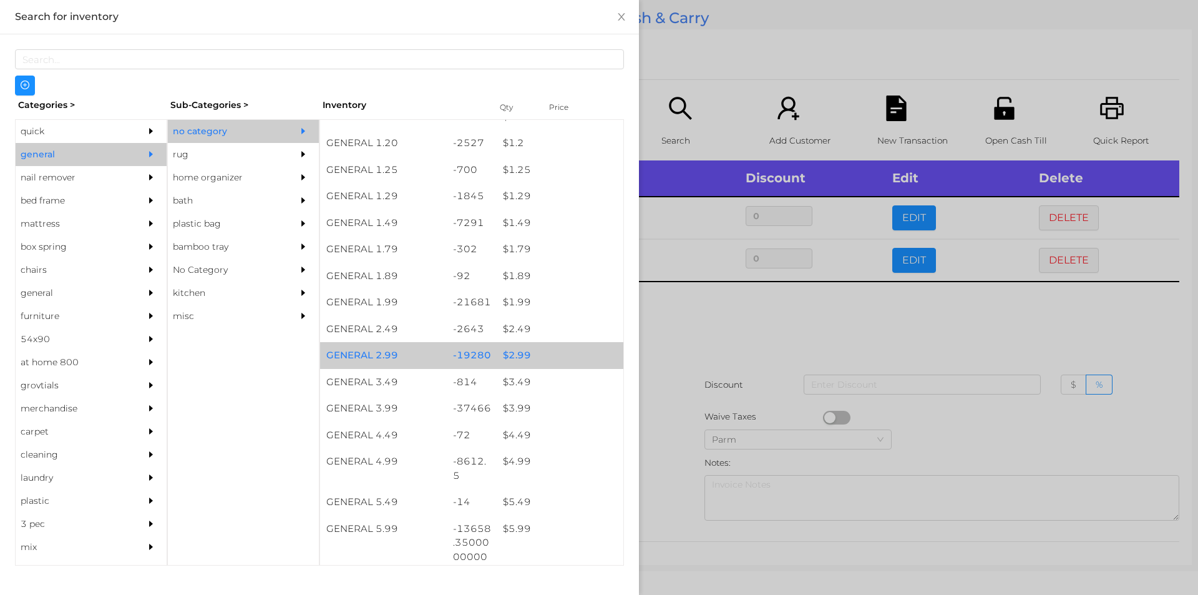
click at [515, 353] on div "$ 2.99" at bounding box center [560, 355] width 127 height 27
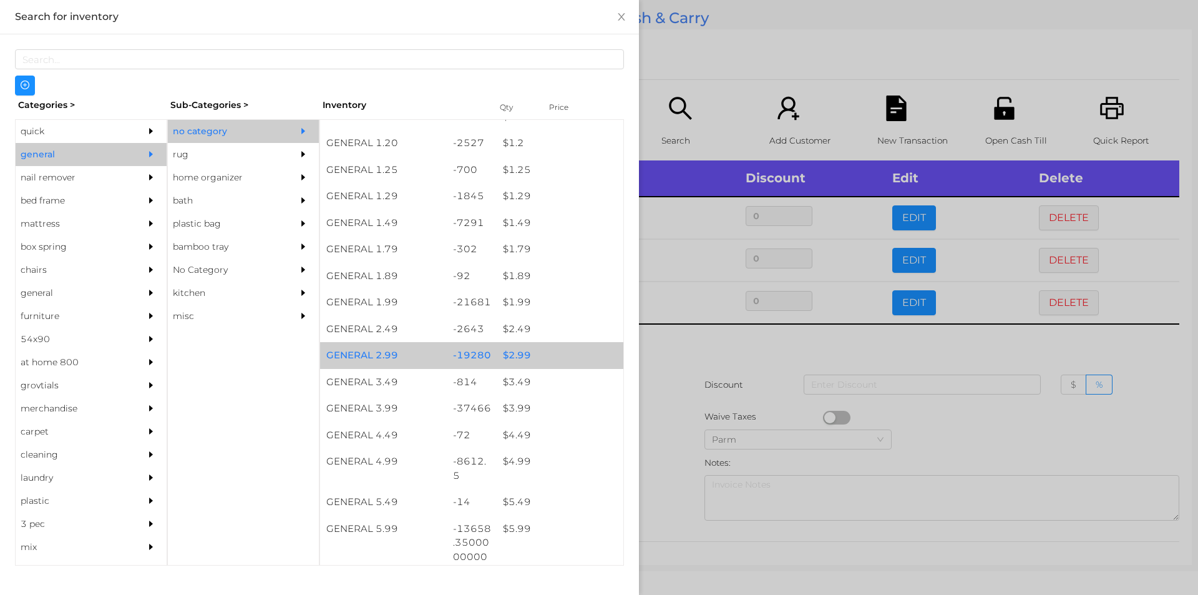
click at [512, 350] on div "$ 2.99" at bounding box center [560, 355] width 127 height 27
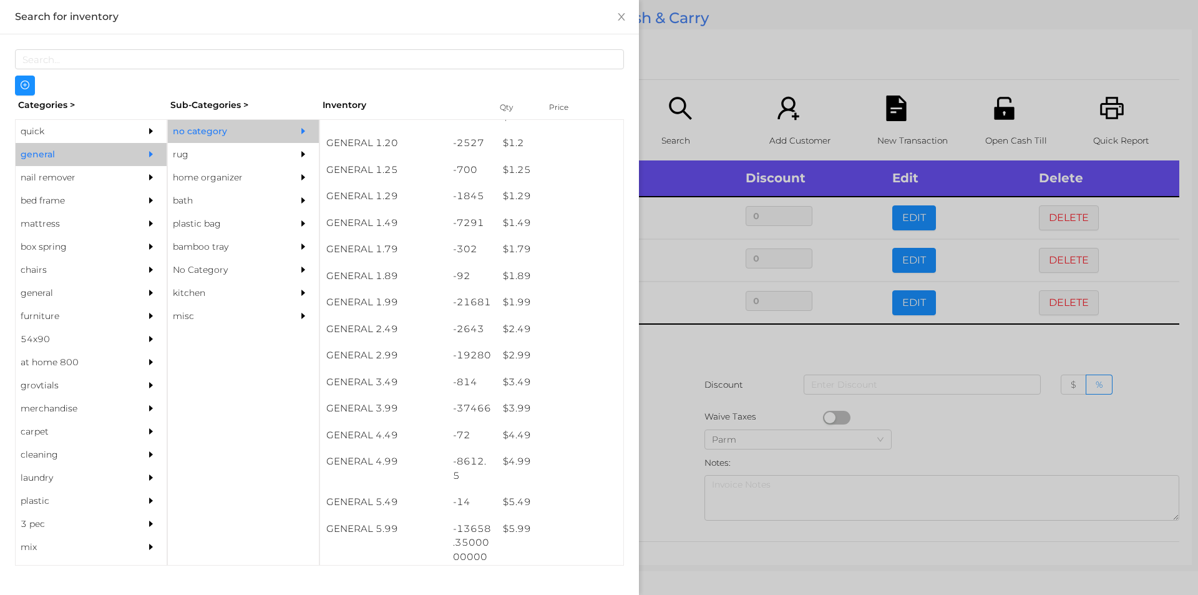
click at [680, 379] on div at bounding box center [599, 297] width 1198 height 595
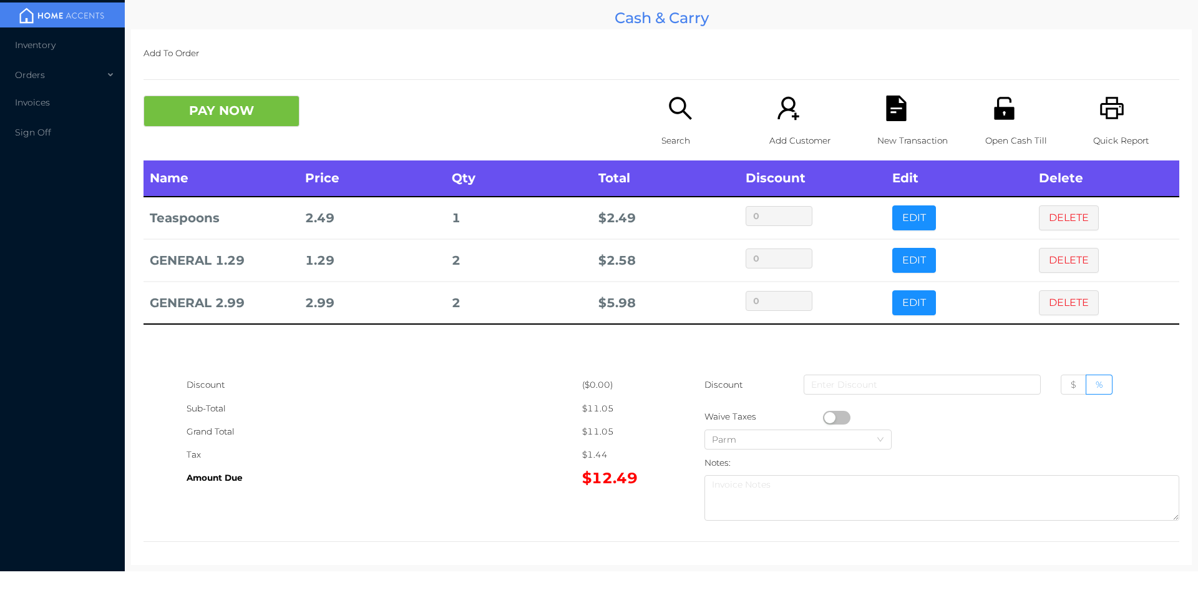
click at [997, 127] on div "Open Cash Till" at bounding box center [1028, 127] width 86 height 65
click at [1002, 126] on div "Open Cash Till" at bounding box center [1028, 127] width 86 height 65
click at [263, 104] on button "PAY NOW" at bounding box center [222, 110] width 156 height 31
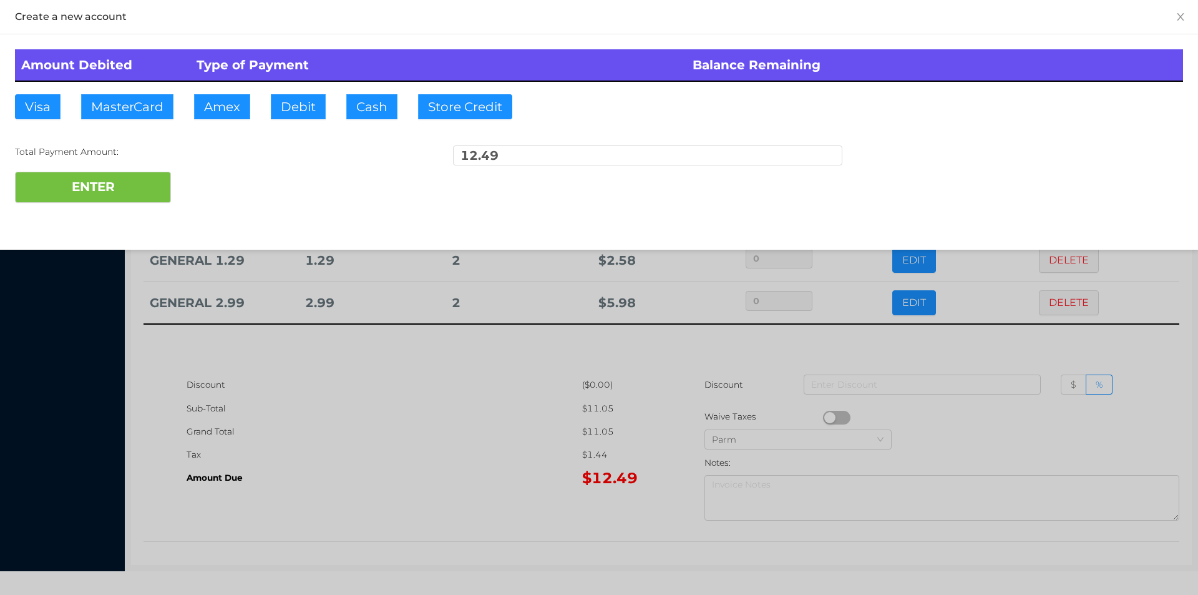
click at [222, 168] on div "Total Payment Amount: 12.49" at bounding box center [599, 158] width 1168 height 26
click at [330, 417] on div at bounding box center [599, 297] width 1198 height 595
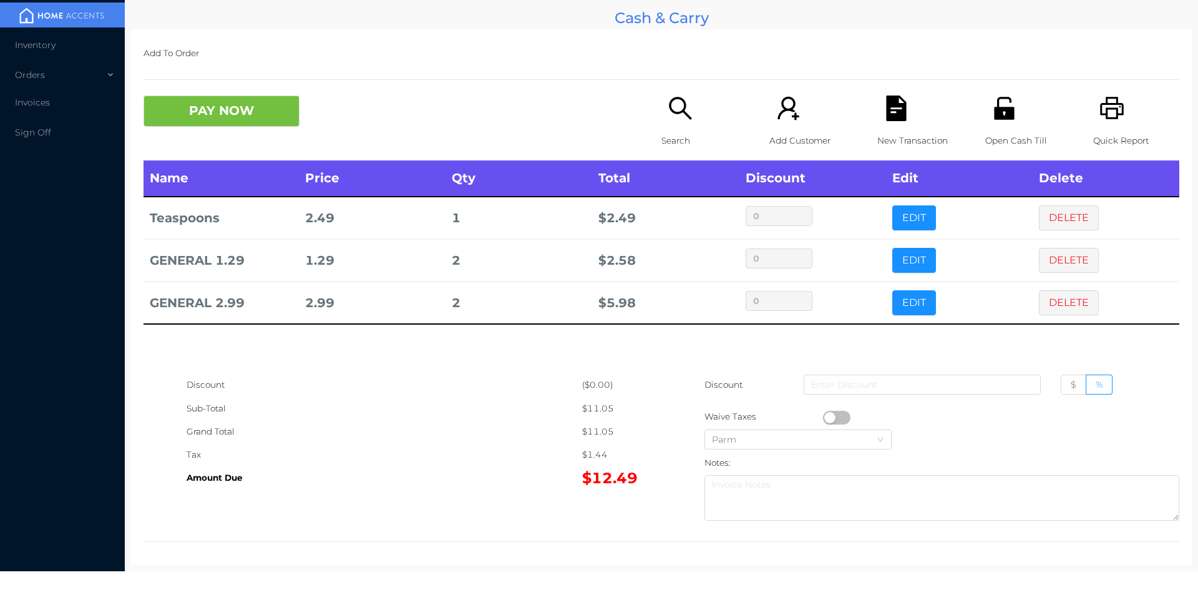
click at [894, 118] on icon "icon: file-text" at bounding box center [896, 108] width 20 height 26
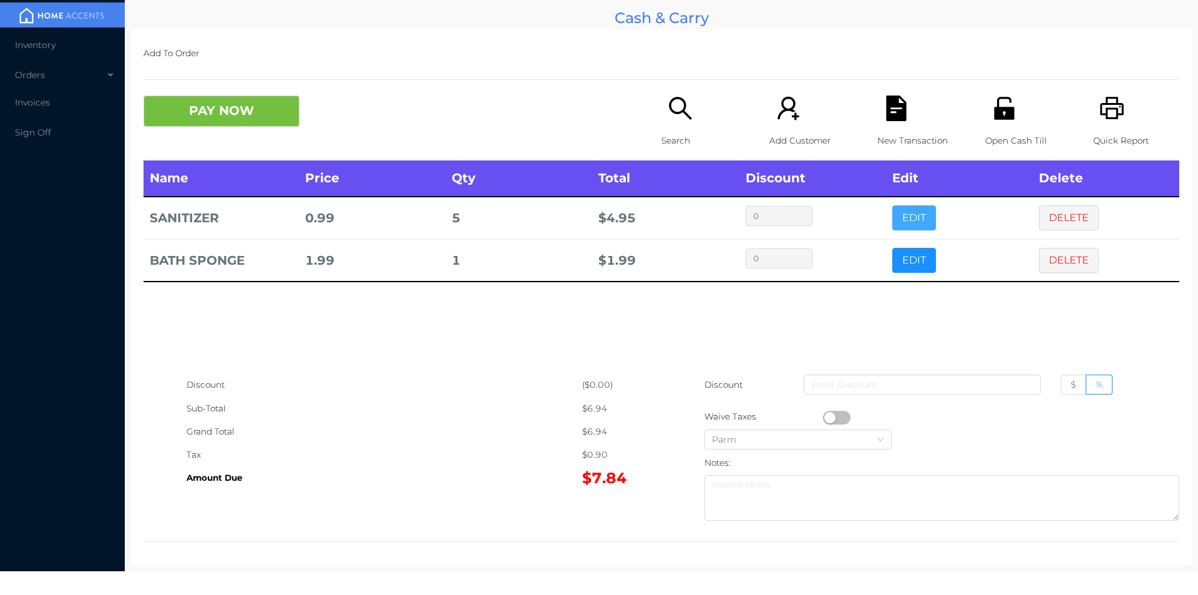
click at [908, 213] on button "EDIT" at bounding box center [914, 217] width 44 height 25
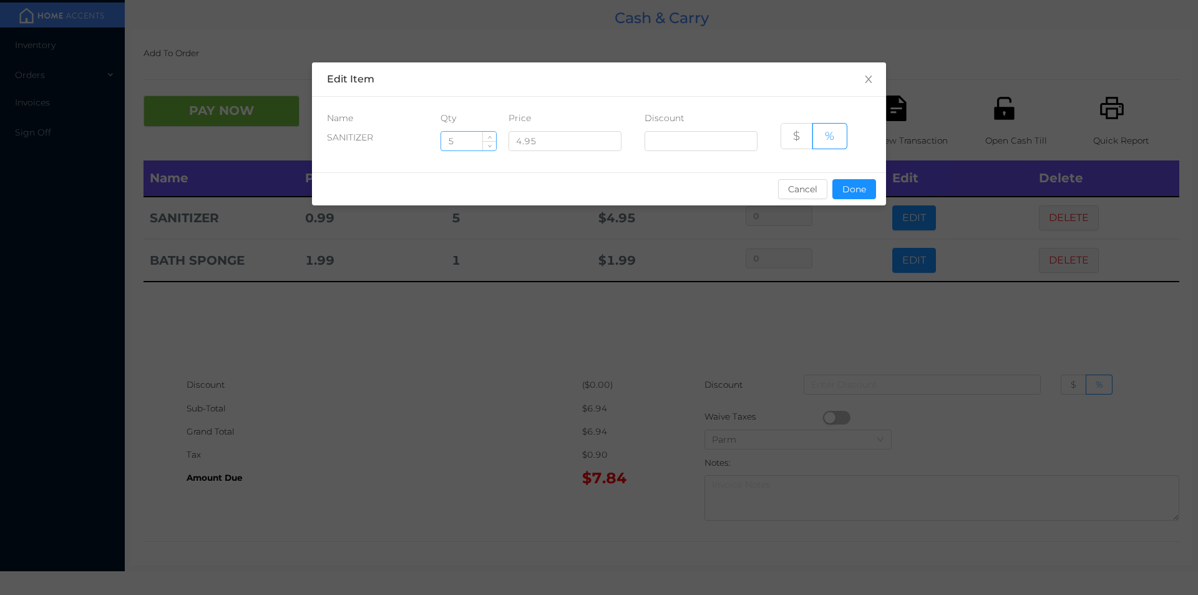
click at [467, 139] on input "5" at bounding box center [468, 141] width 55 height 19
type input "10"
click at [854, 198] on button "Done" at bounding box center [854, 189] width 44 height 20
type input "0%"
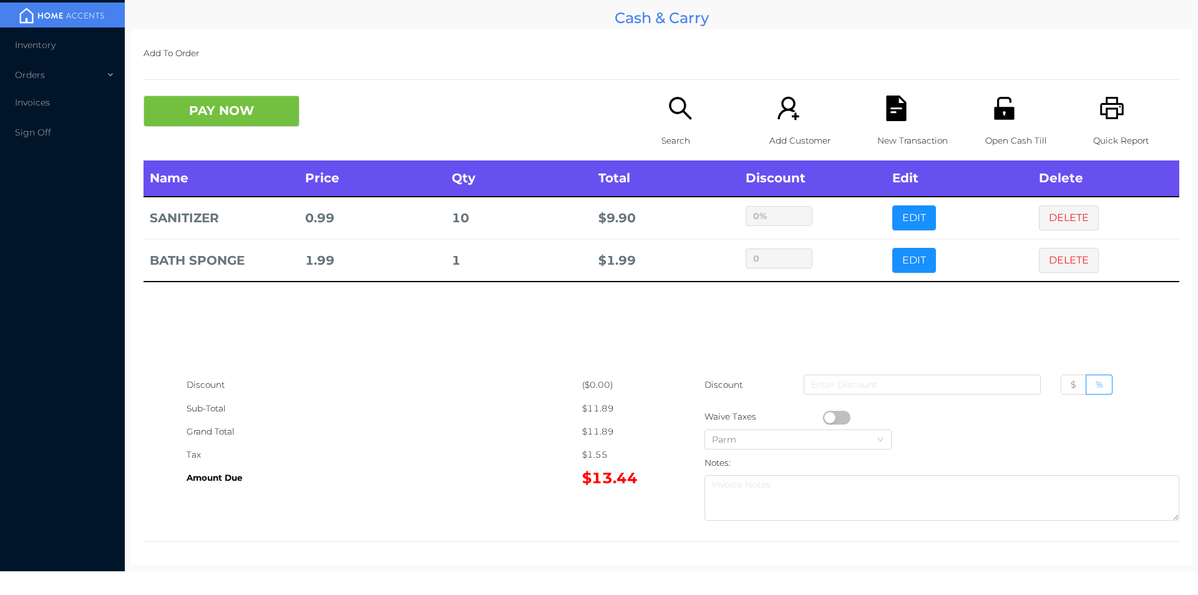
click at [819, 306] on div "sentinelStart Edit Item Name Qty Price Discount SANITIZER 10 4.95 $ % Cancel Do…" at bounding box center [599, 297] width 1198 height 595
click at [667, 147] on p "Search" at bounding box center [704, 140] width 86 height 23
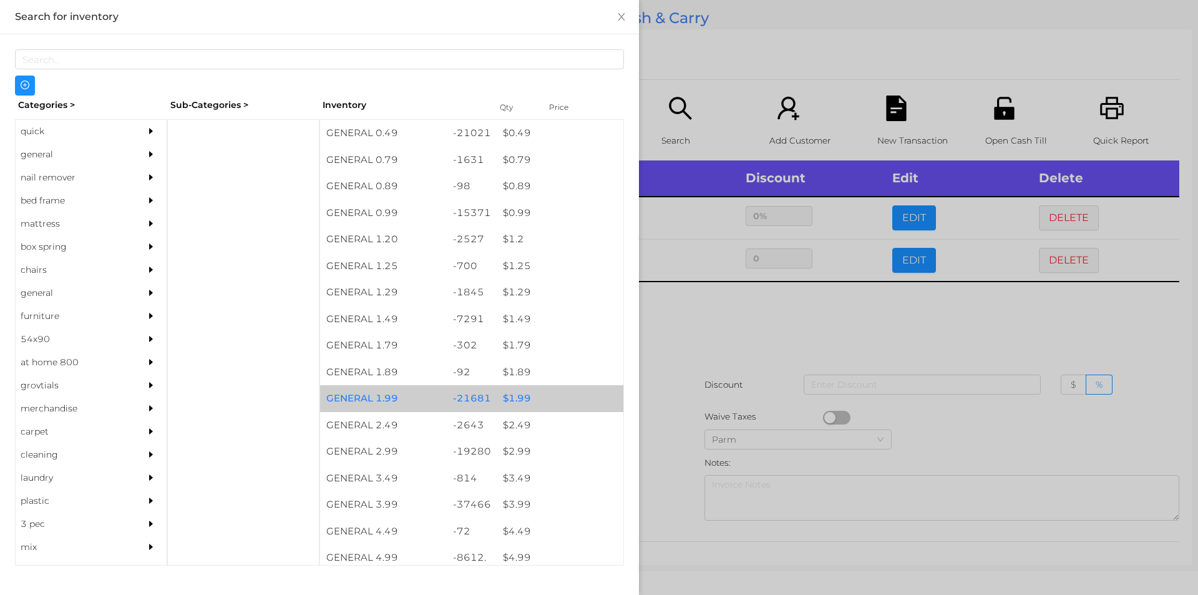
click at [516, 399] on div "$ 1.99" at bounding box center [560, 398] width 127 height 27
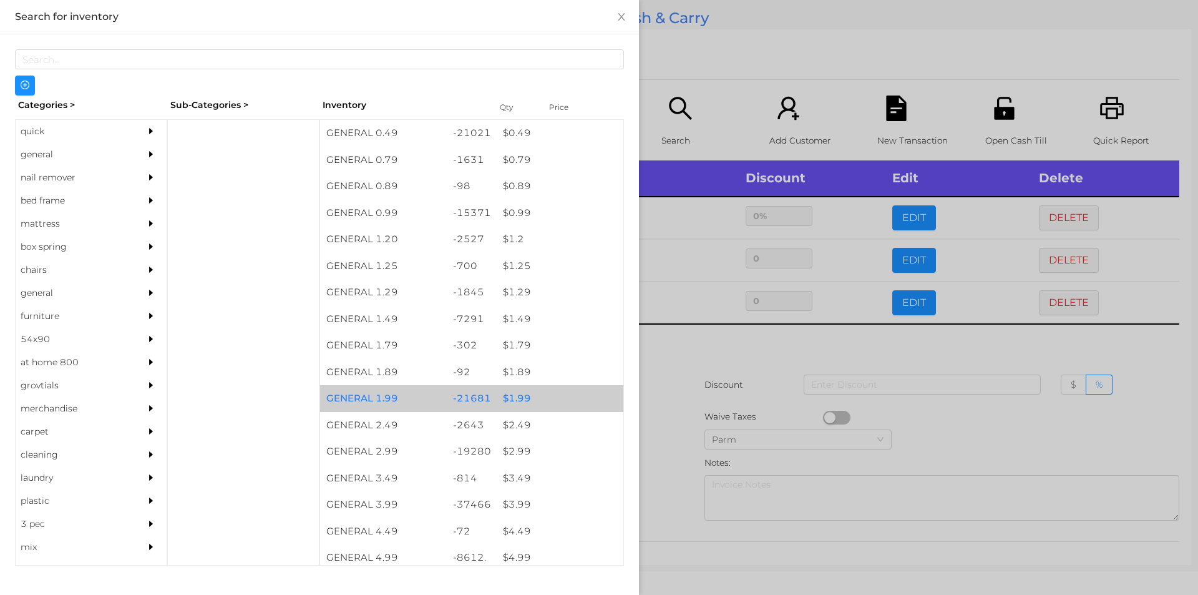
click at [512, 397] on div "$ 1.99" at bounding box center [560, 398] width 127 height 27
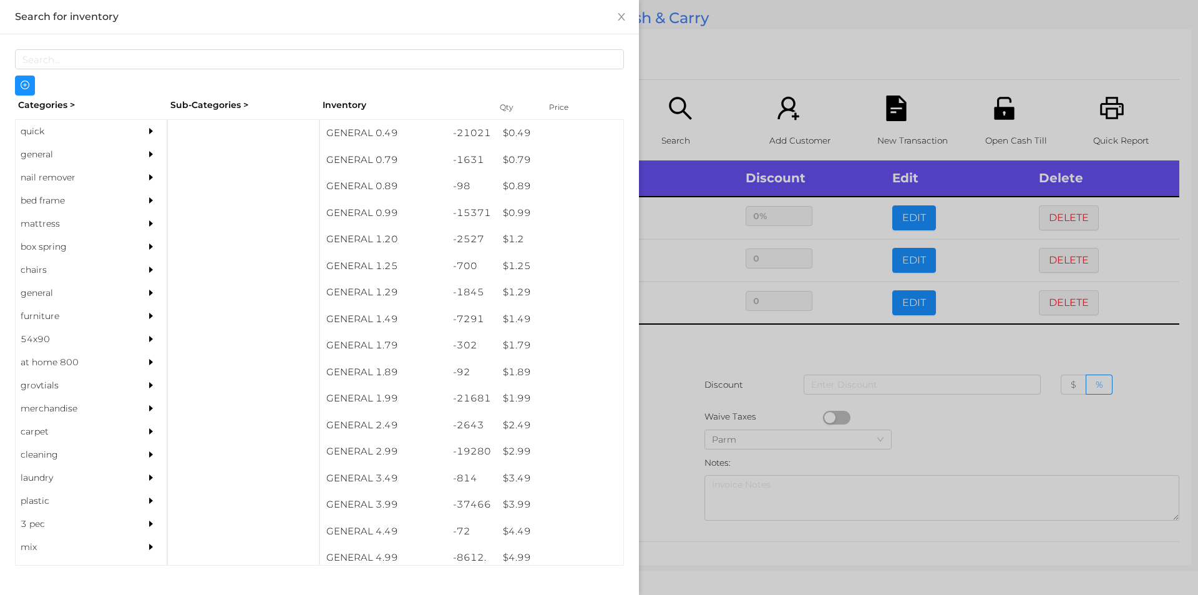
click at [683, 364] on div at bounding box center [599, 297] width 1198 height 595
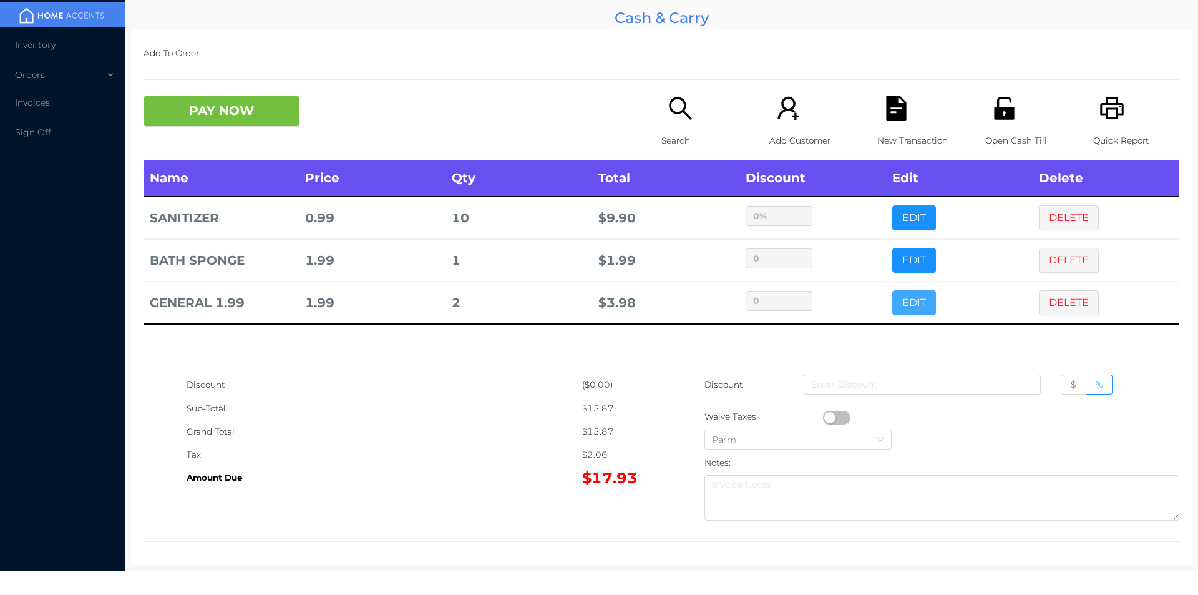
click at [892, 304] on button "EDIT" at bounding box center [914, 302] width 44 height 25
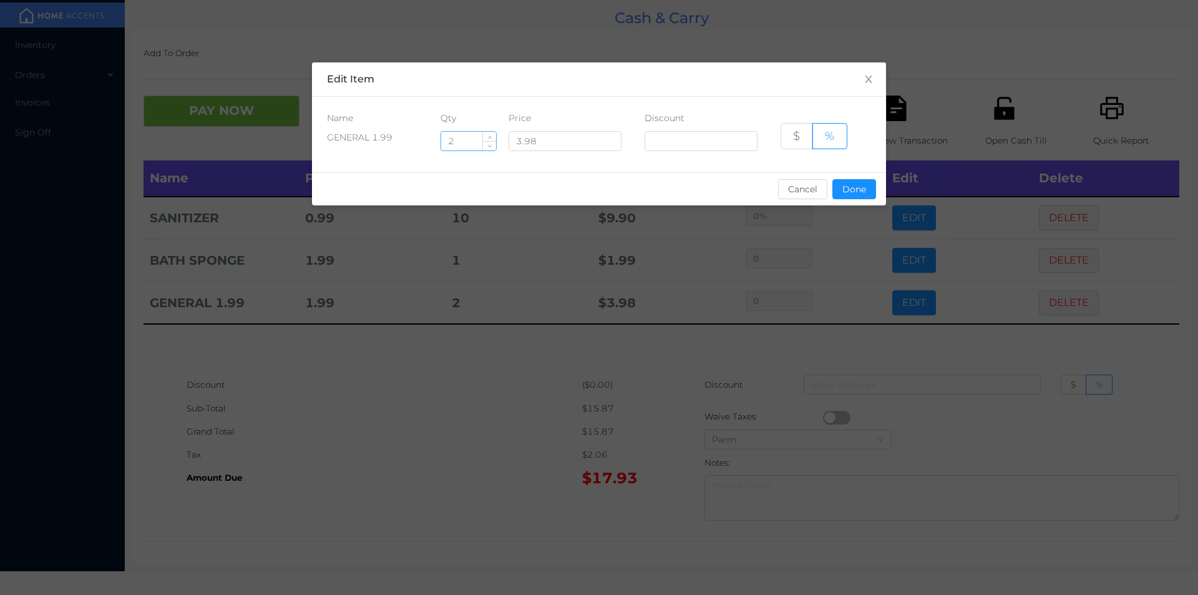
click at [475, 144] on input "2" at bounding box center [468, 141] width 55 height 19
type input "3"
click at [855, 188] on button "Done" at bounding box center [854, 189] width 44 height 20
type input "0%"
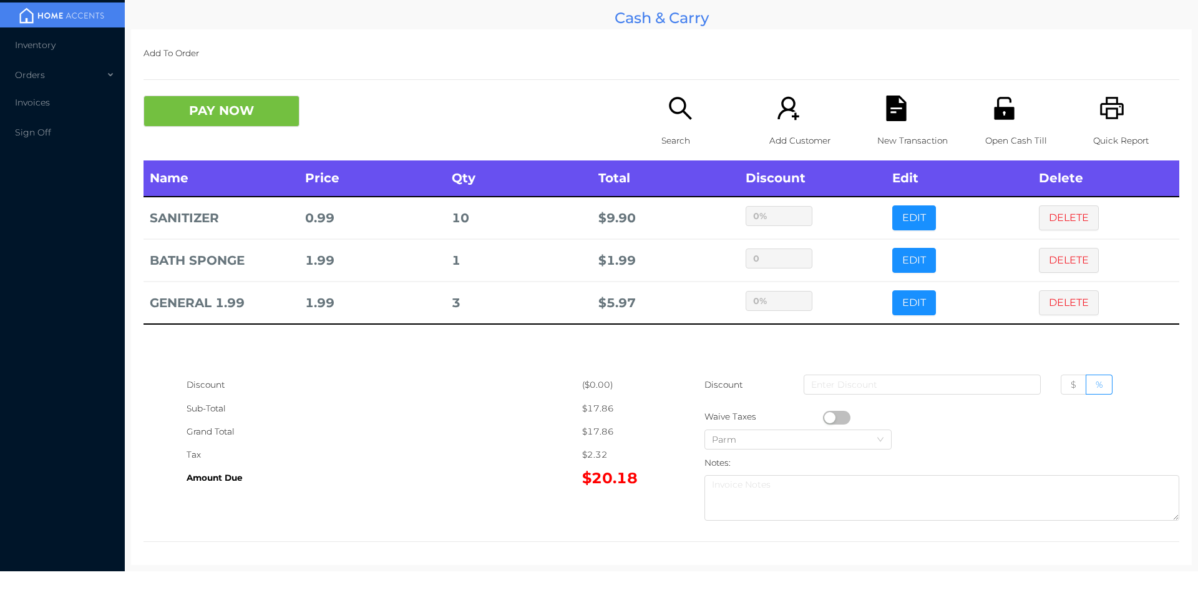
click at [690, 361] on div "Name Price Qty Total Discount Edit Delete SANITIZER 0.99 10 $ 9.90 0% EDIT DELE…" at bounding box center [662, 266] width 1036 height 213
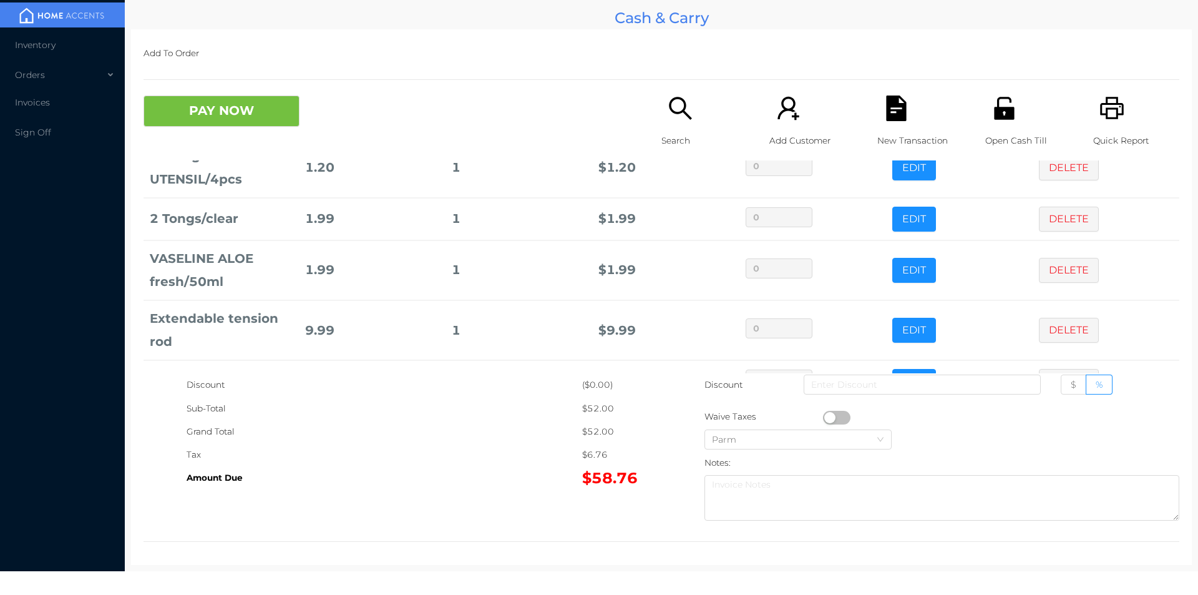
scroll to position [289, 0]
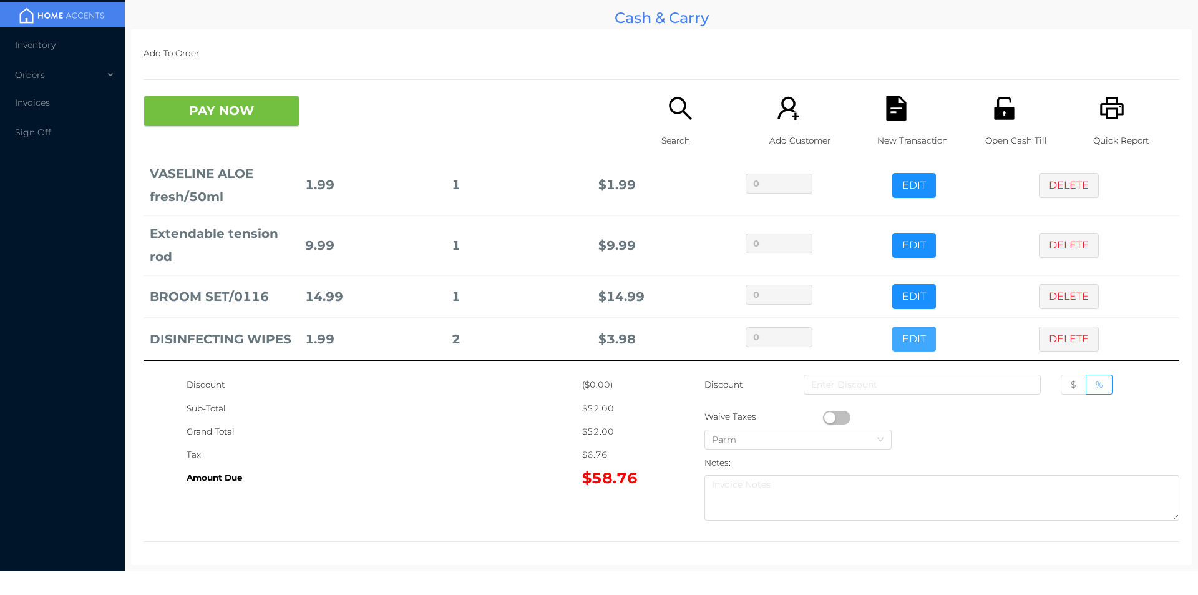
click at [892, 336] on button "EDIT" at bounding box center [914, 338] width 44 height 25
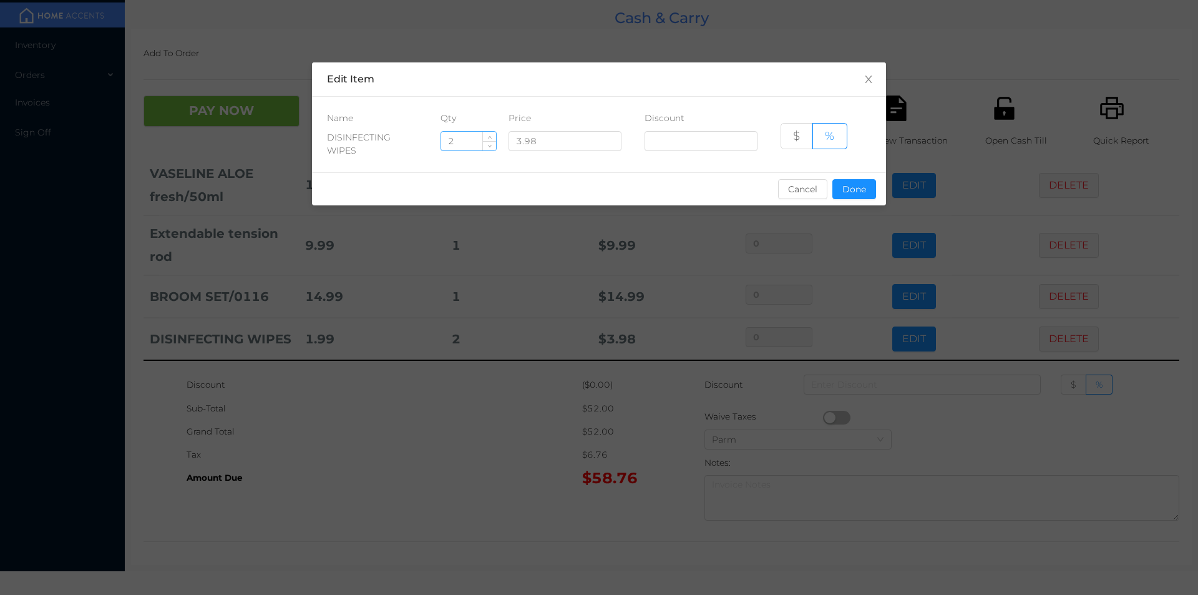
click at [455, 144] on input "2" at bounding box center [468, 141] width 55 height 19
type input "1"
click at [854, 181] on button "Done" at bounding box center [854, 189] width 44 height 20
type input "0%"
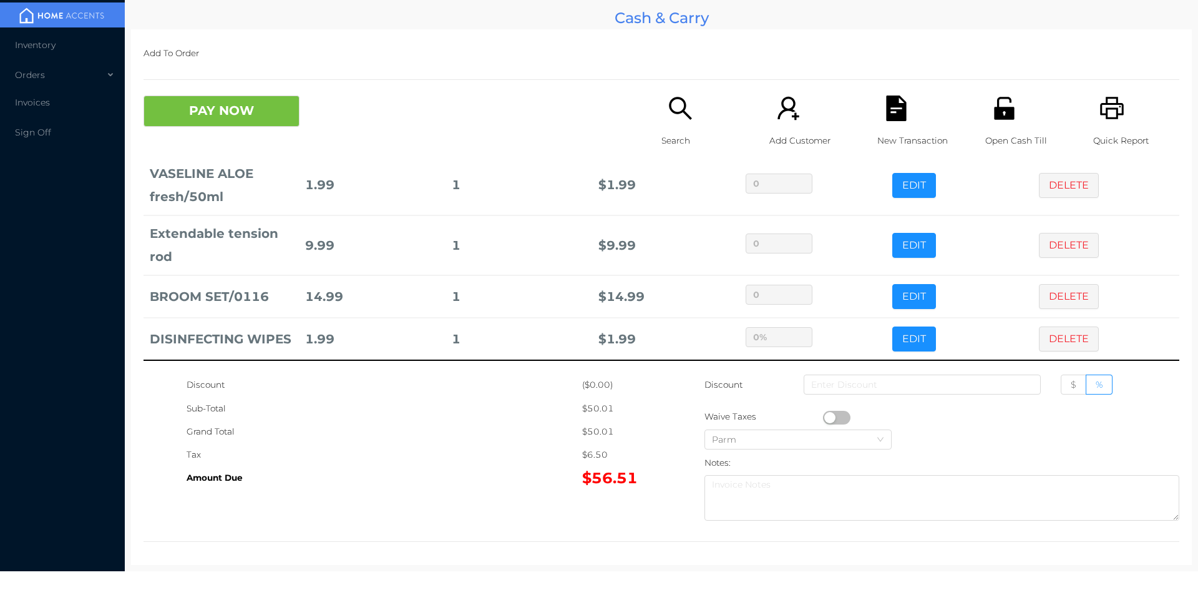
click at [432, 434] on div "Grand Total" at bounding box center [385, 431] width 396 height 23
click at [828, 417] on button "button" at bounding box center [836, 418] width 27 height 14
click at [270, 105] on button "PAY NOW" at bounding box center [222, 110] width 156 height 31
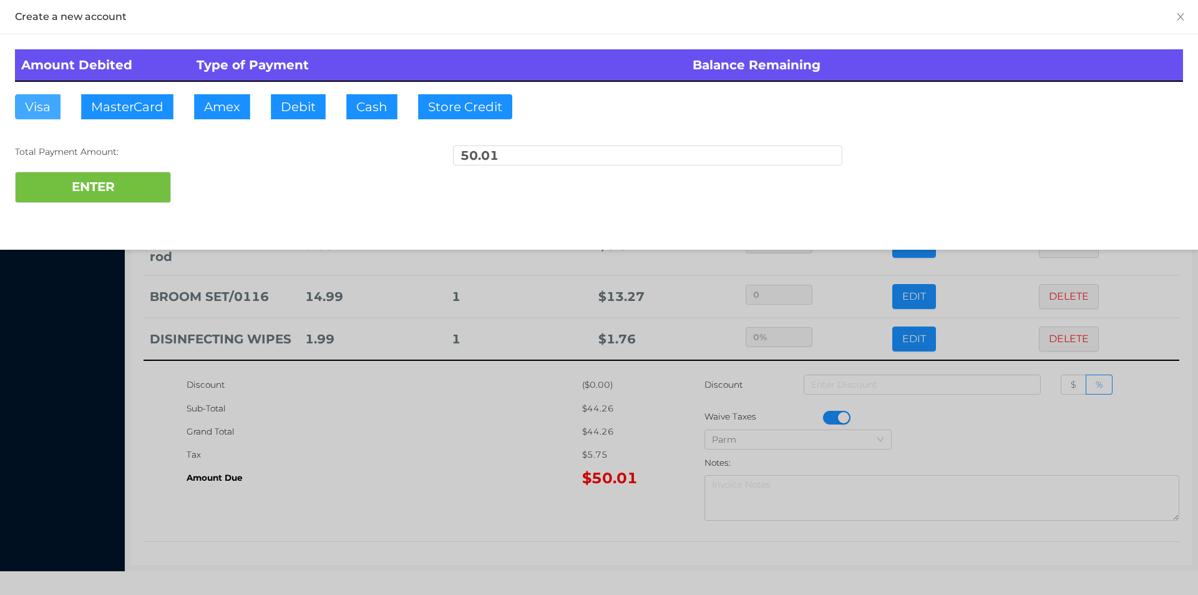
click at [44, 110] on button "Visa" at bounding box center [38, 106] width 46 height 25
click at [104, 187] on button "ENTER" at bounding box center [93, 187] width 156 height 31
type input "0"
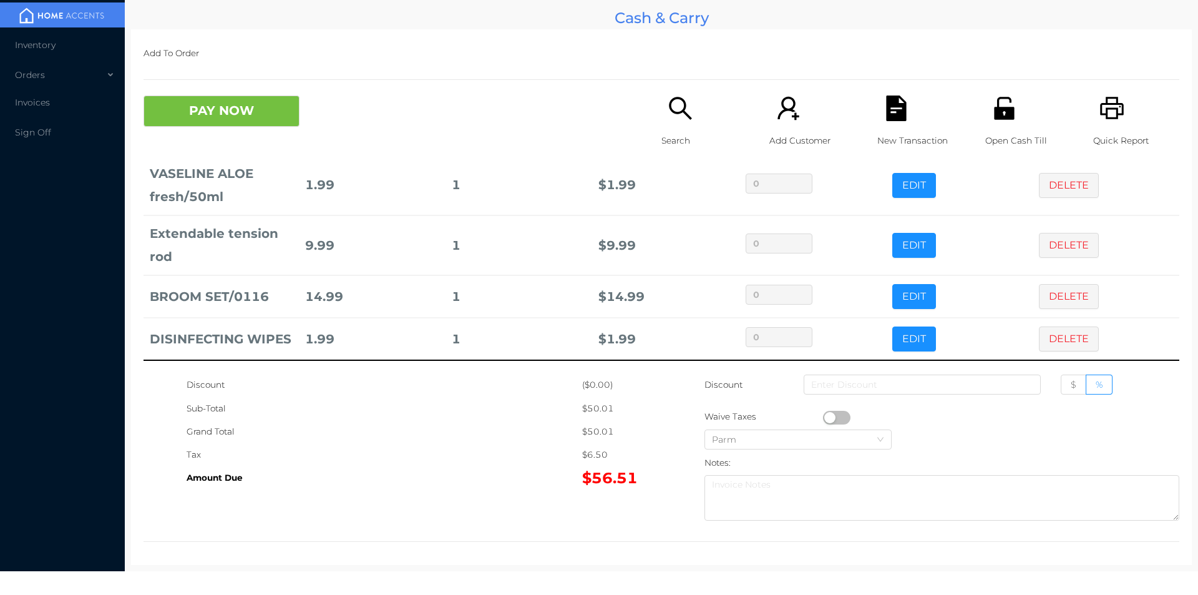
scroll to position [0, 0]
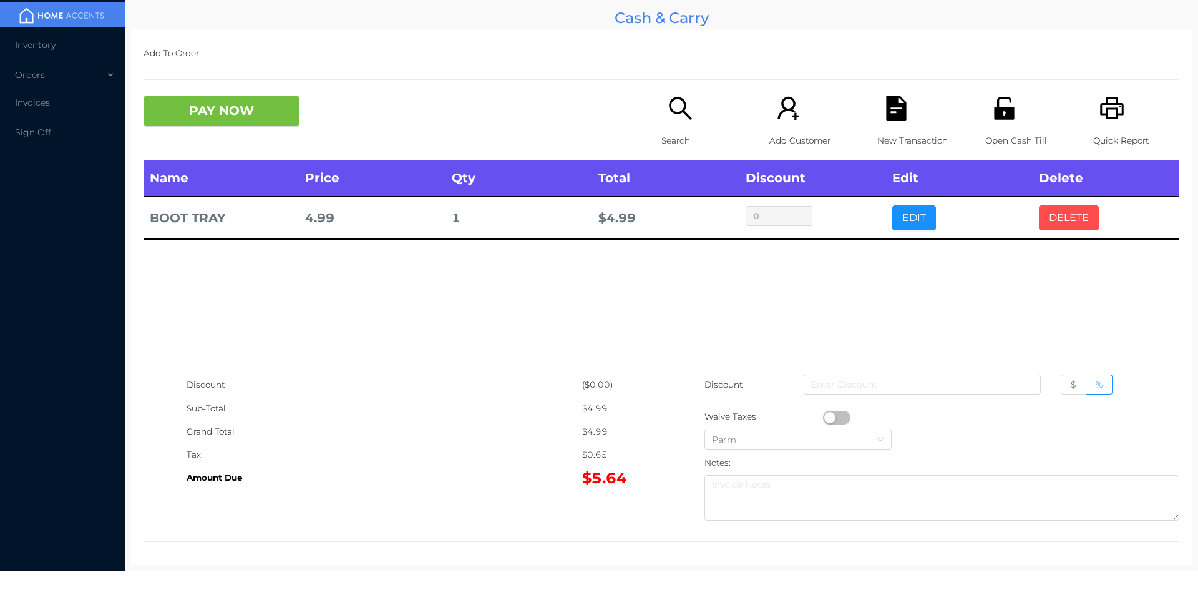
click at [1072, 210] on button "DELETE" at bounding box center [1069, 217] width 60 height 25
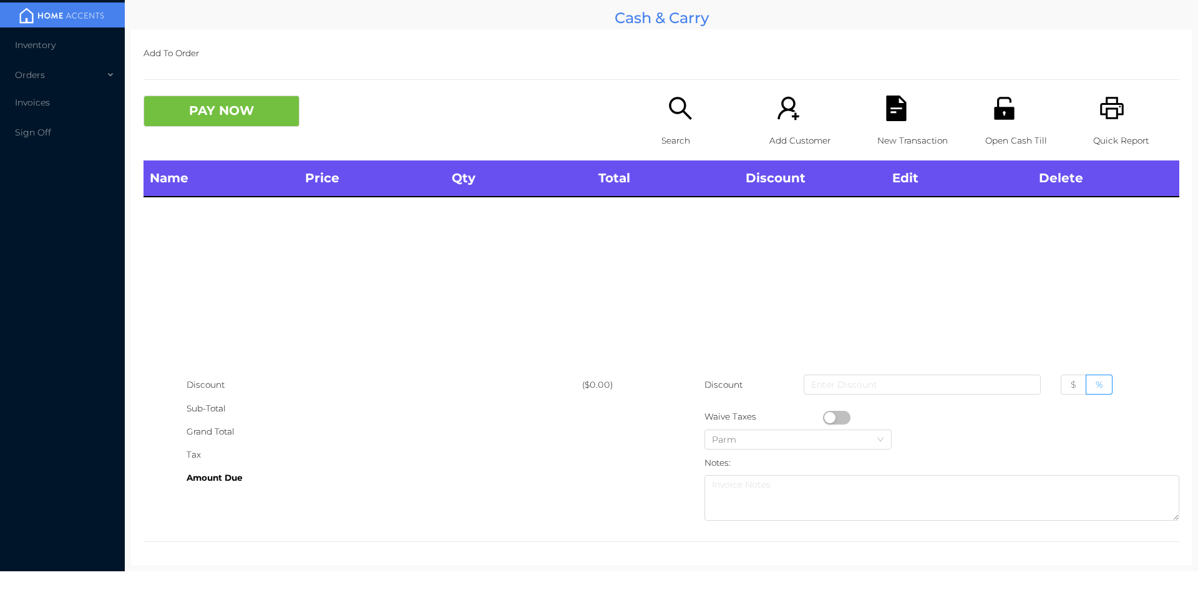
click at [1114, 104] on icon "icon: printer" at bounding box center [1112, 108] width 24 height 22
click at [239, 100] on button "PAY NOW" at bounding box center [222, 110] width 156 height 31
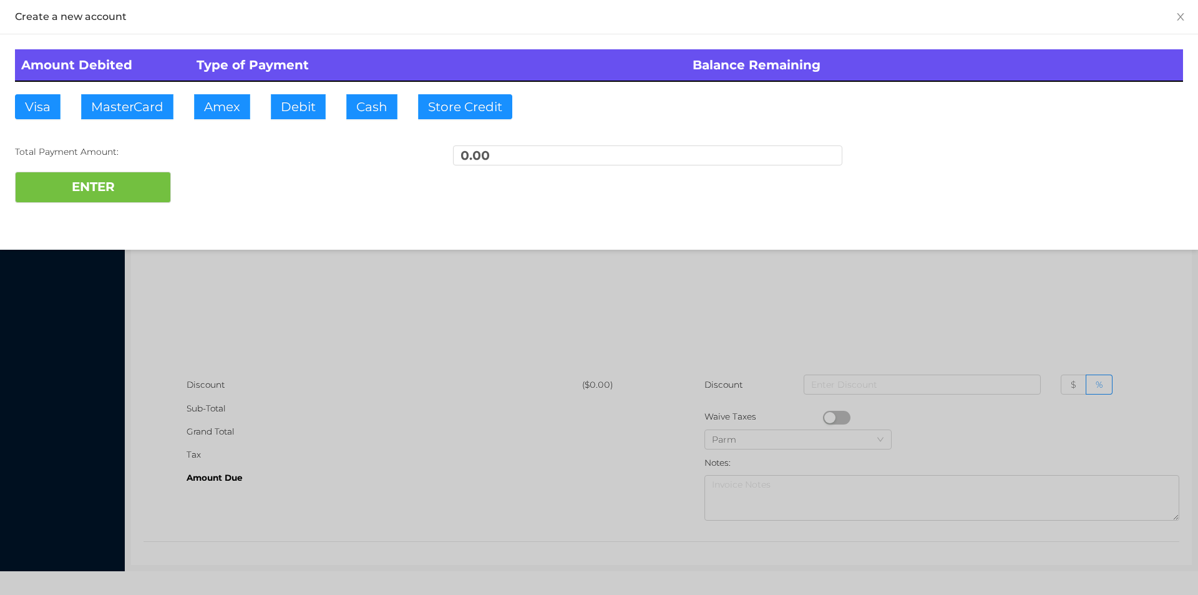
click at [304, 308] on div at bounding box center [599, 297] width 1198 height 595
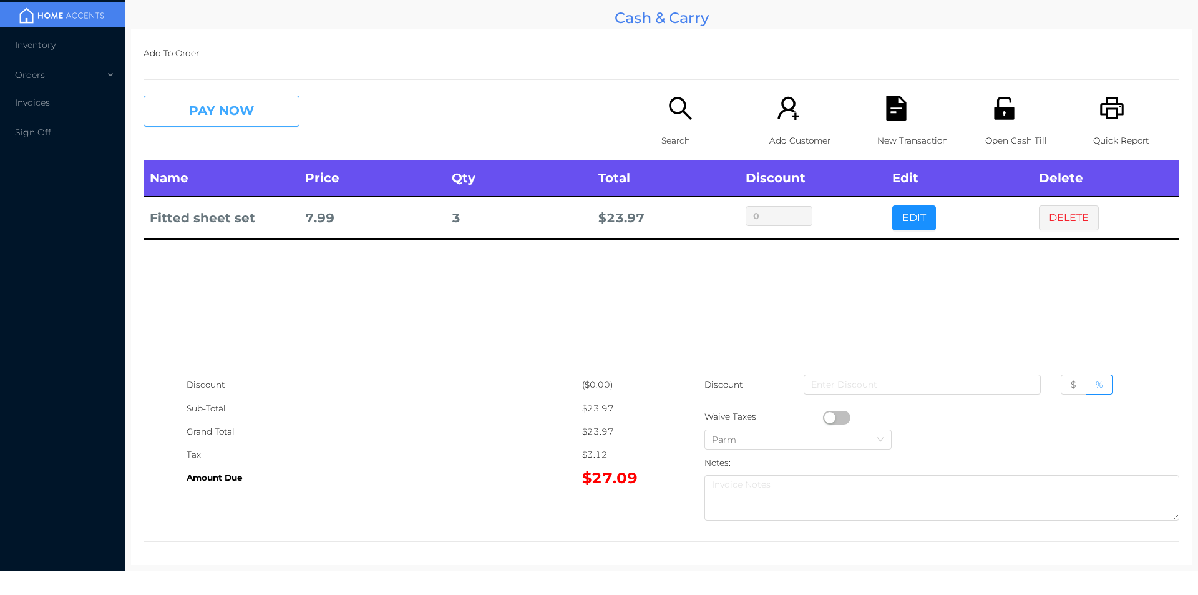
click at [209, 110] on button "PAY NOW" at bounding box center [222, 110] width 156 height 31
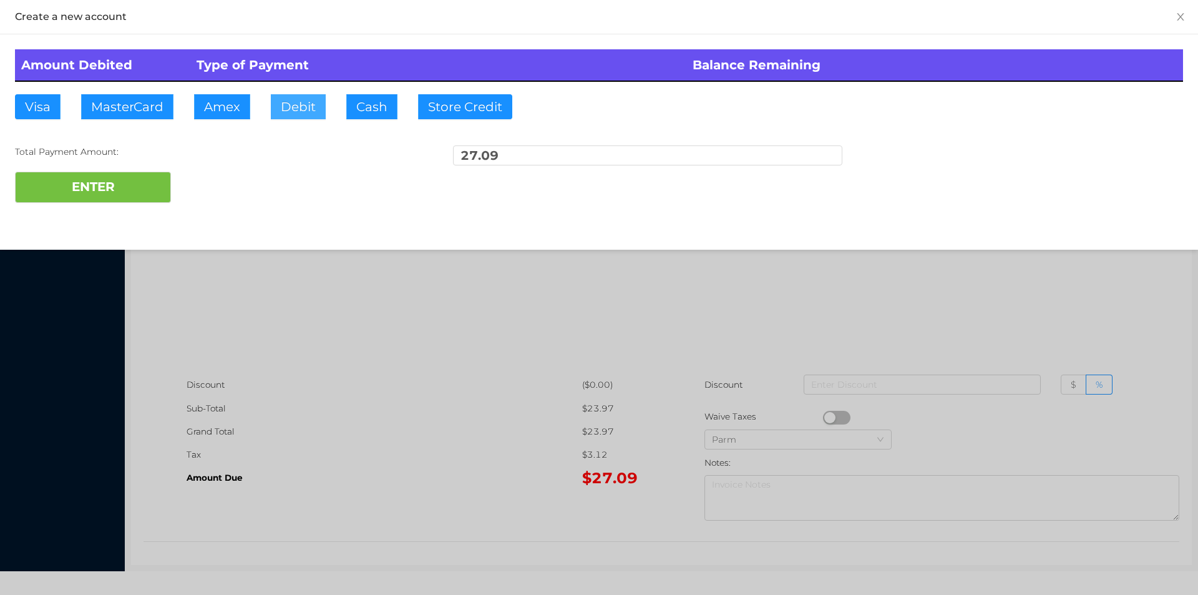
click at [313, 109] on button "Debit" at bounding box center [298, 106] width 55 height 25
click at [122, 201] on button "ENTER" at bounding box center [93, 187] width 156 height 31
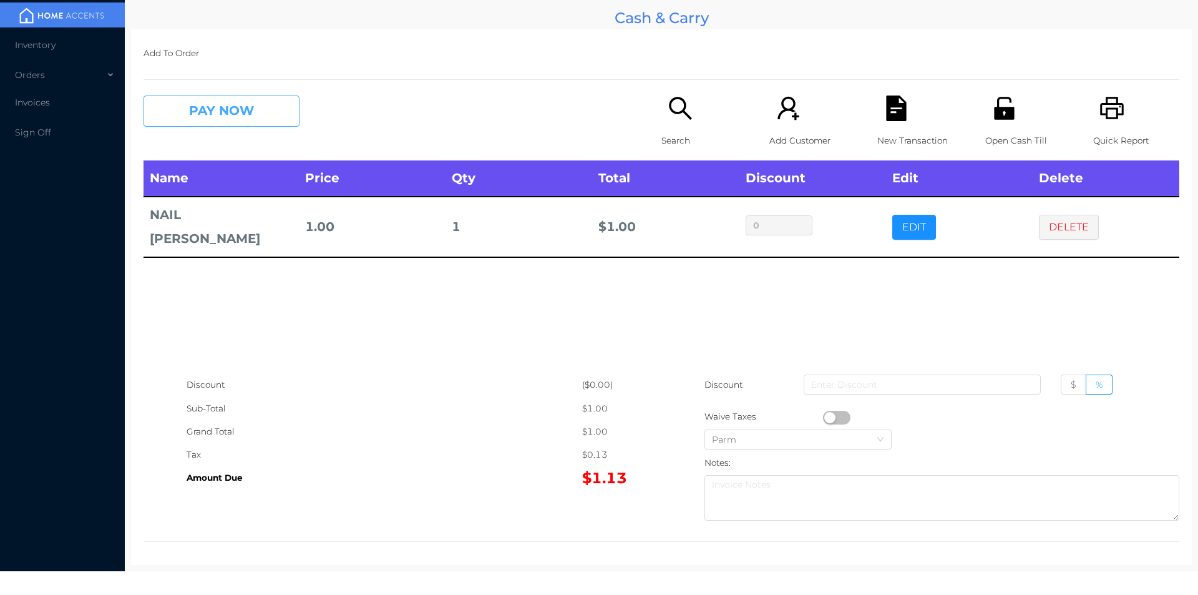
click at [212, 117] on button "PAY NOW" at bounding box center [222, 110] width 156 height 31
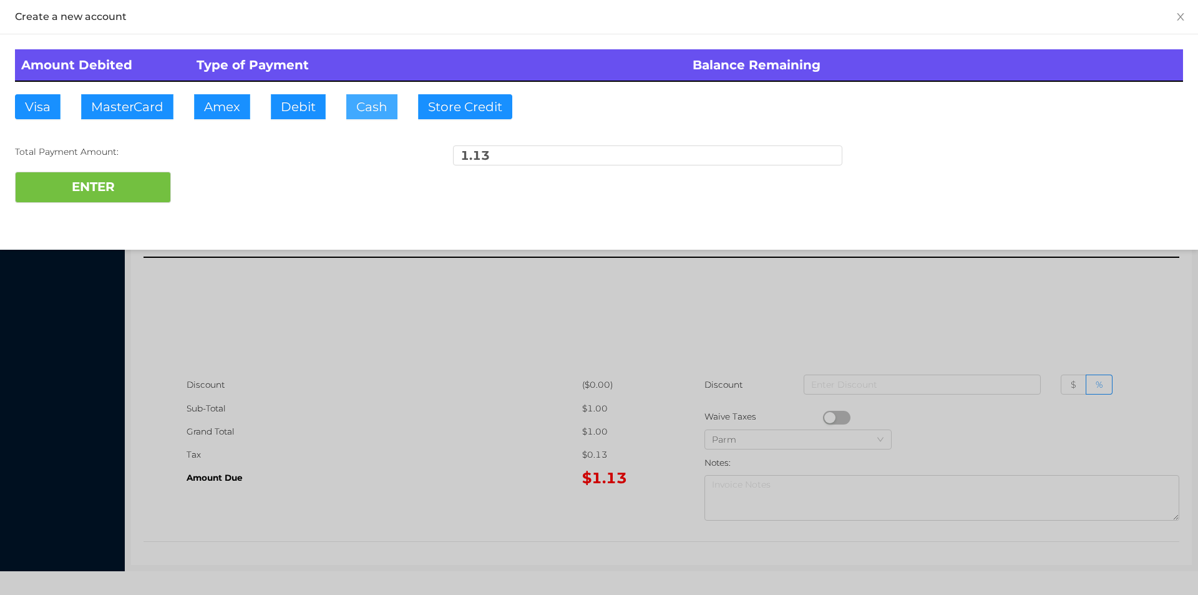
click at [360, 112] on button "Cash" at bounding box center [371, 106] width 51 height 25
type input "20."
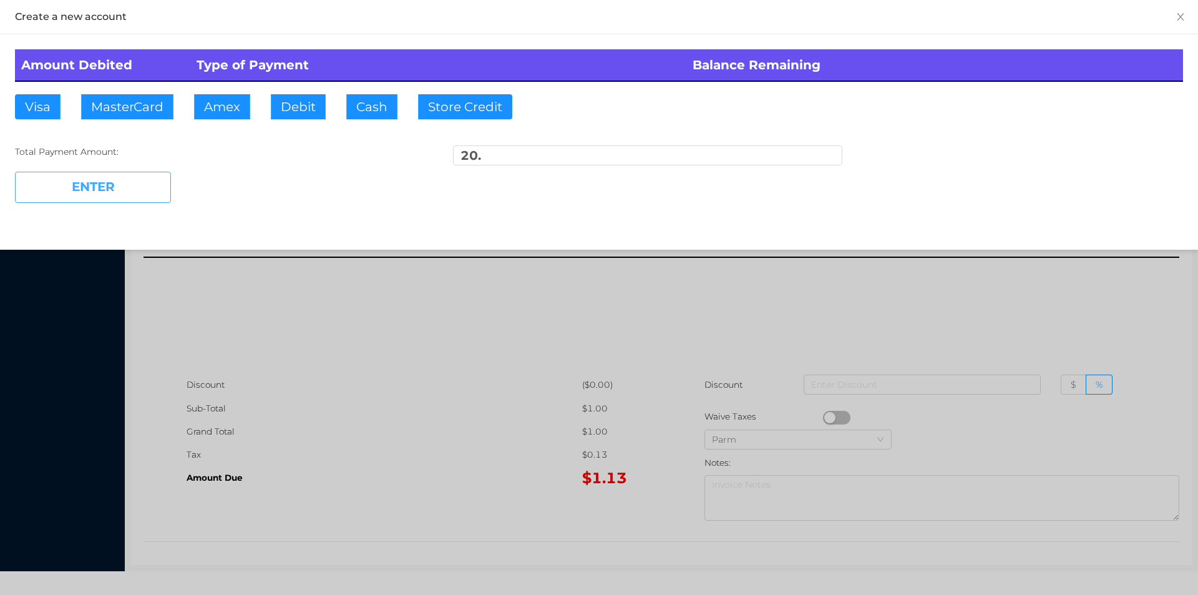
click at [117, 193] on button "ENTER" at bounding box center [93, 187] width 156 height 31
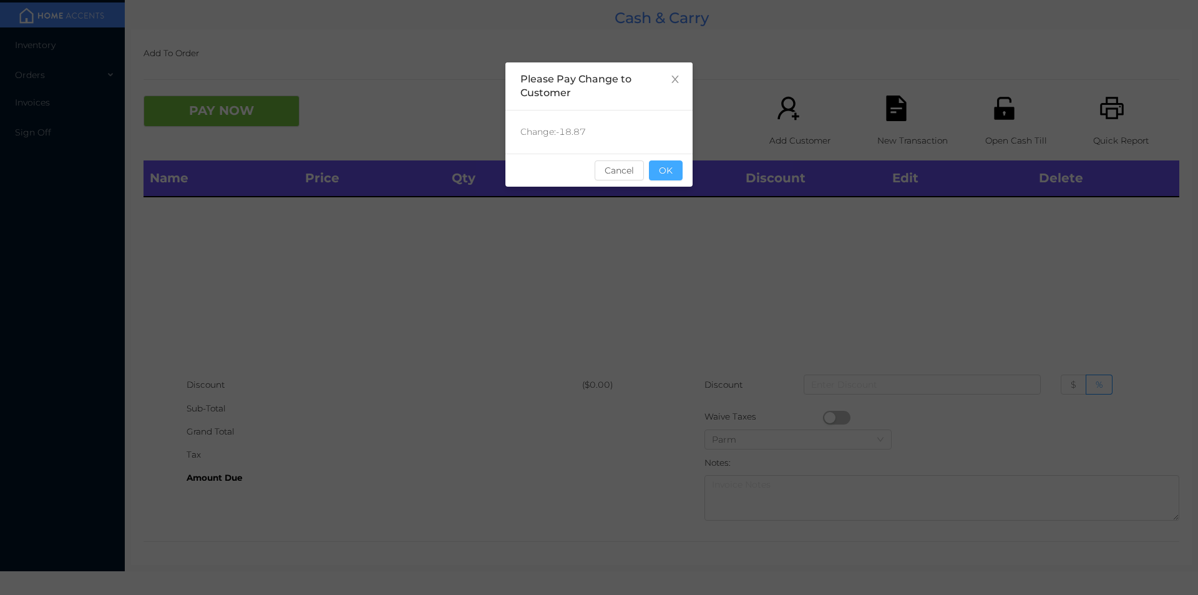
click at [676, 170] on button "OK" at bounding box center [666, 170] width 34 height 20
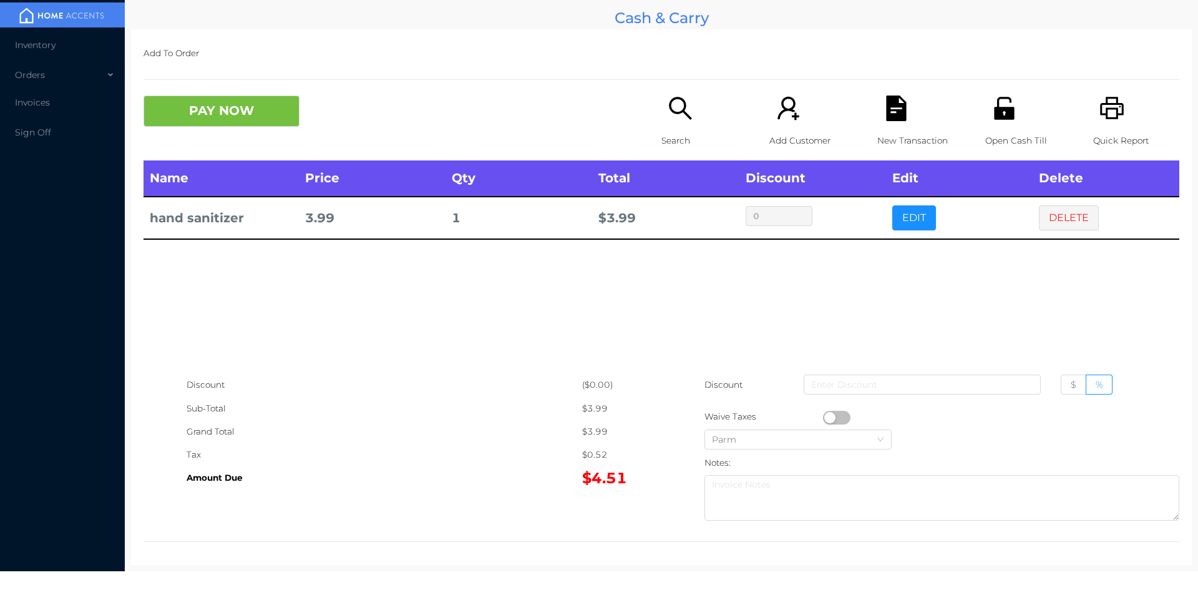
click at [1107, 115] on icon "icon: printer" at bounding box center [1112, 108] width 26 height 26
click at [1073, 226] on button "DELETE" at bounding box center [1069, 217] width 60 height 25
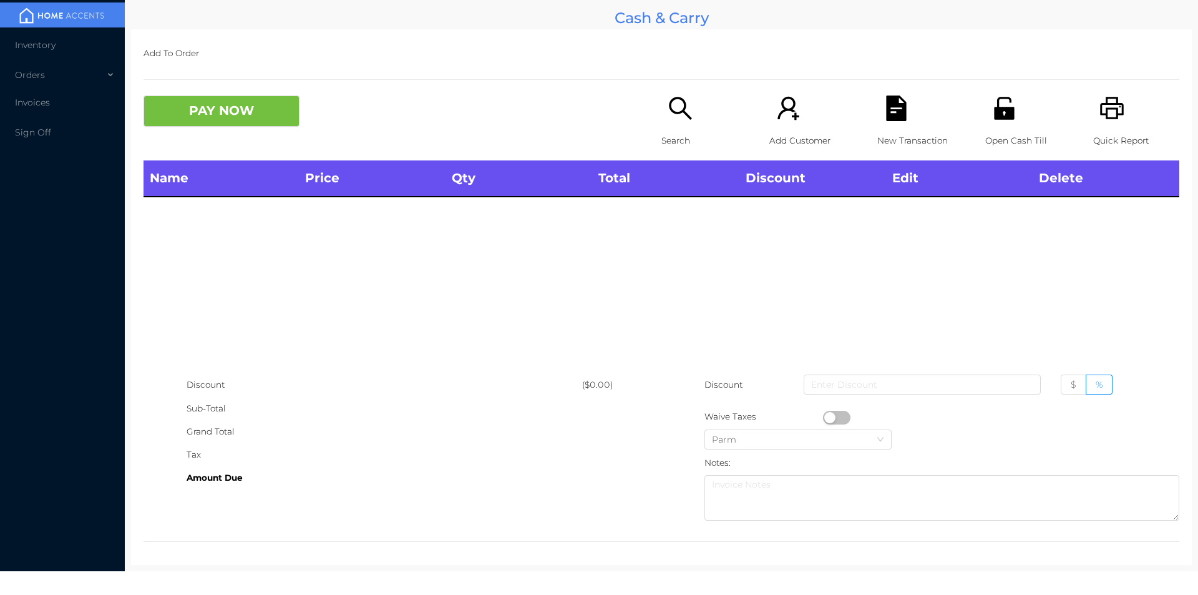
click at [230, 266] on div "Name Price Qty Total Discount Edit Delete" at bounding box center [662, 266] width 1036 height 213
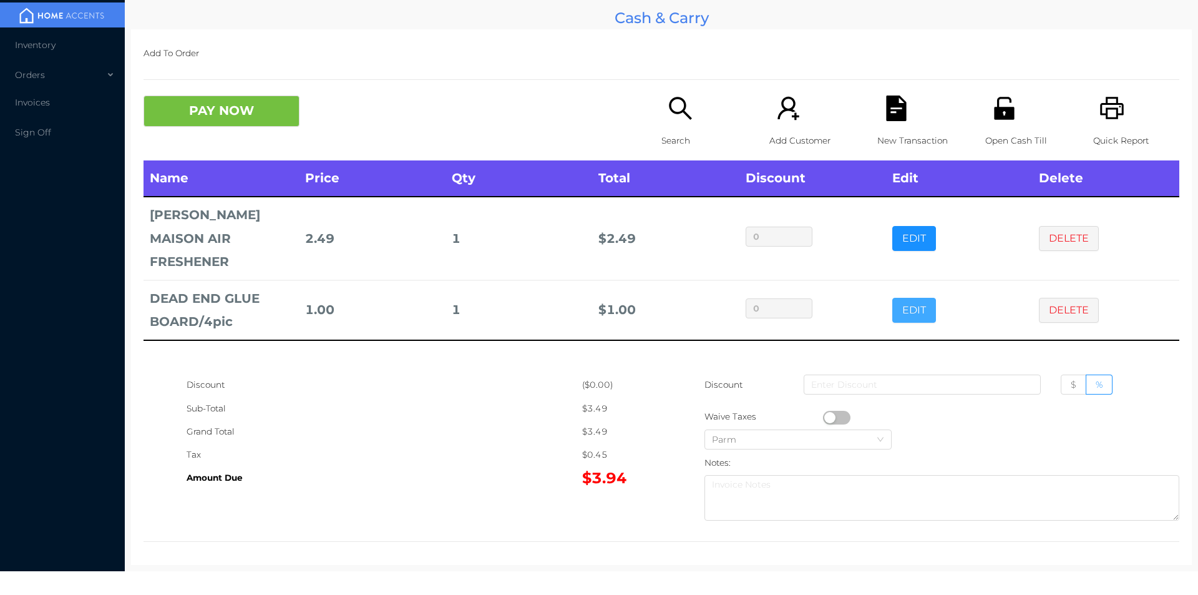
click at [915, 298] on button "EDIT" at bounding box center [914, 310] width 44 height 25
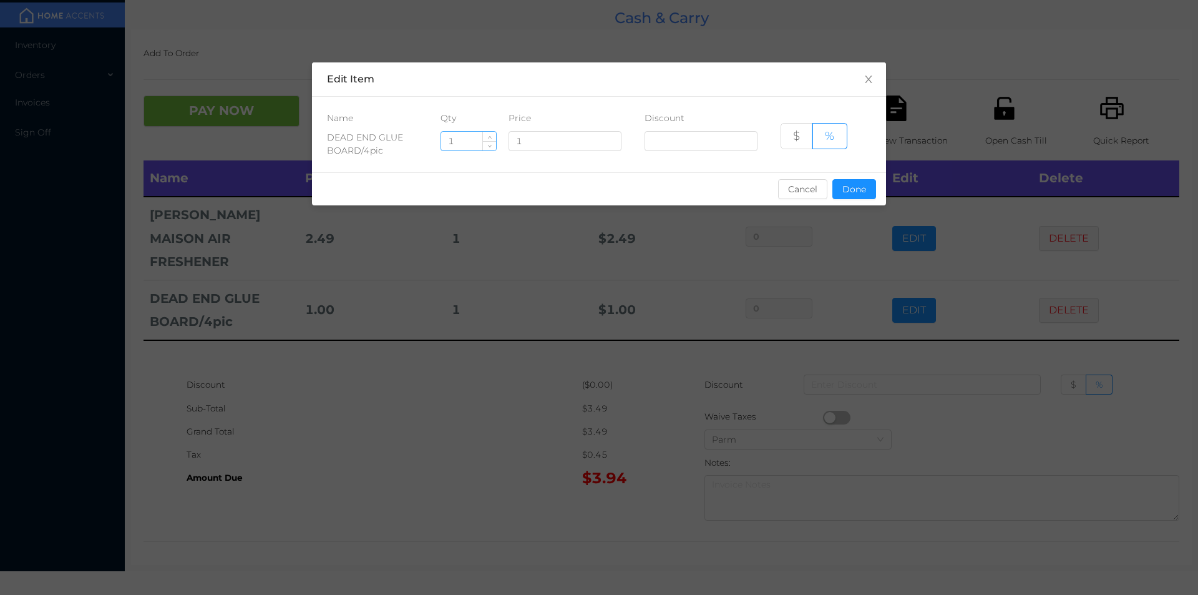
click at [467, 139] on input "1" at bounding box center [468, 141] width 55 height 19
type input "12"
click at [422, 399] on div "sentinelStart Edit Item Name Qty Price Discount DEAD END GLUE BOARD/4pic 12 1 $…" at bounding box center [599, 297] width 1198 height 595
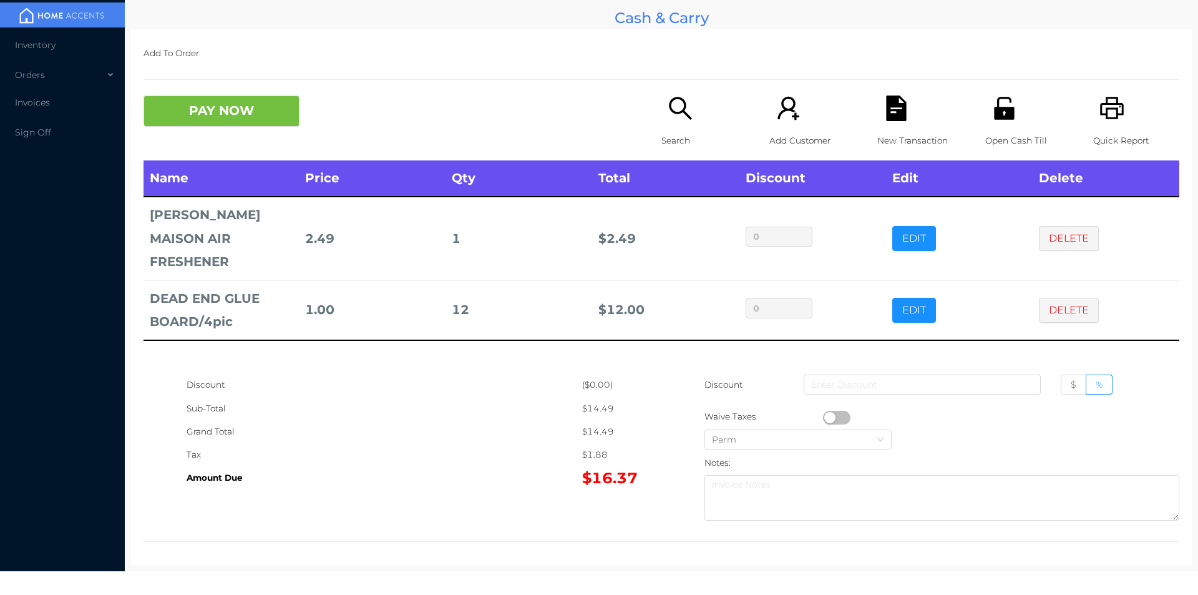
click at [661, 112] on div "Search" at bounding box center [704, 127] width 86 height 65
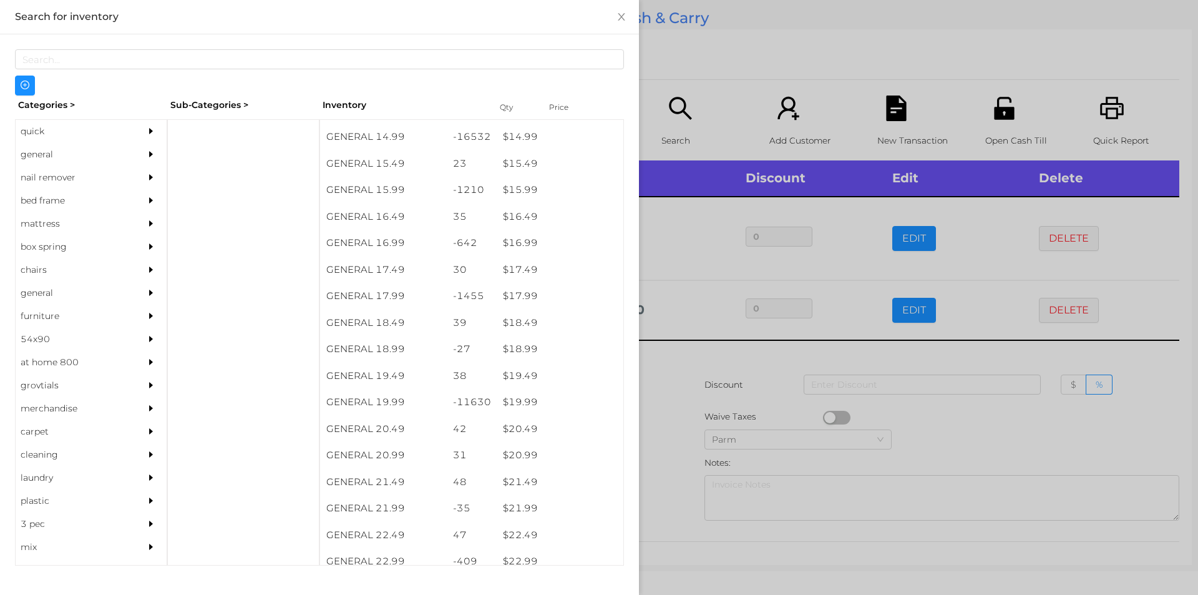
scroll to position [1075, 0]
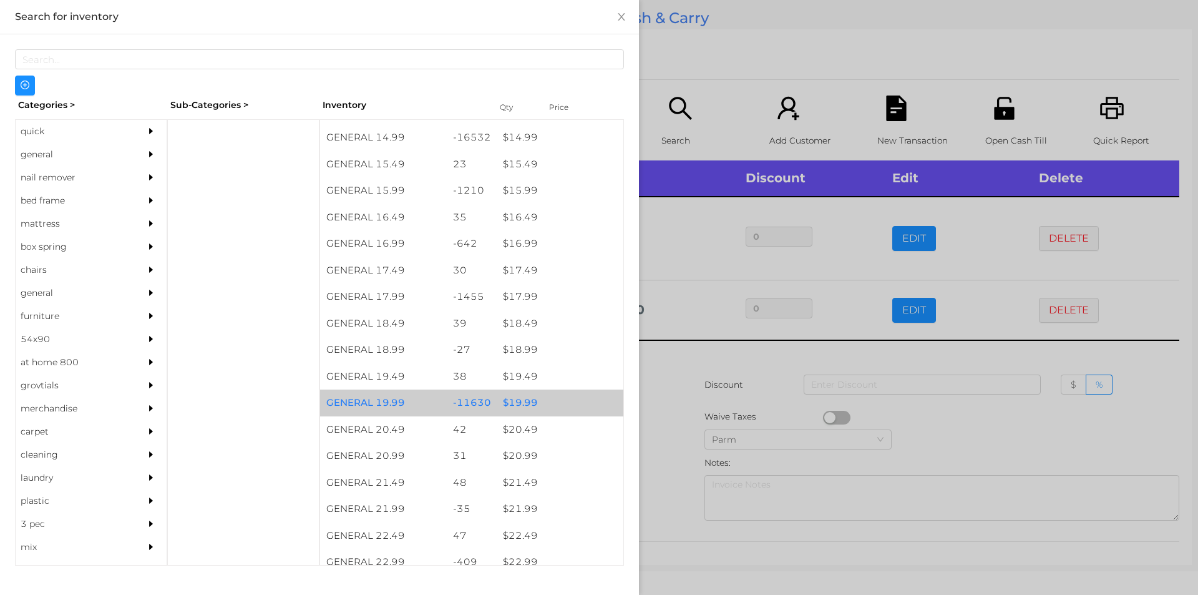
click at [510, 402] on div "$ 19.99" at bounding box center [560, 402] width 127 height 27
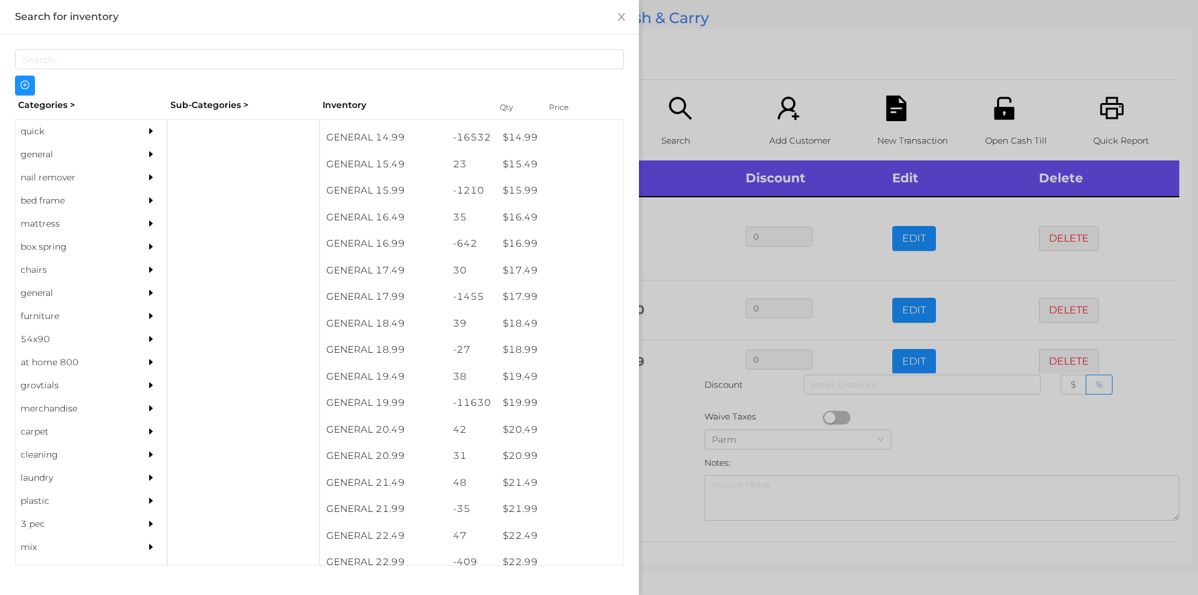
click at [661, 437] on div at bounding box center [599, 297] width 1198 height 595
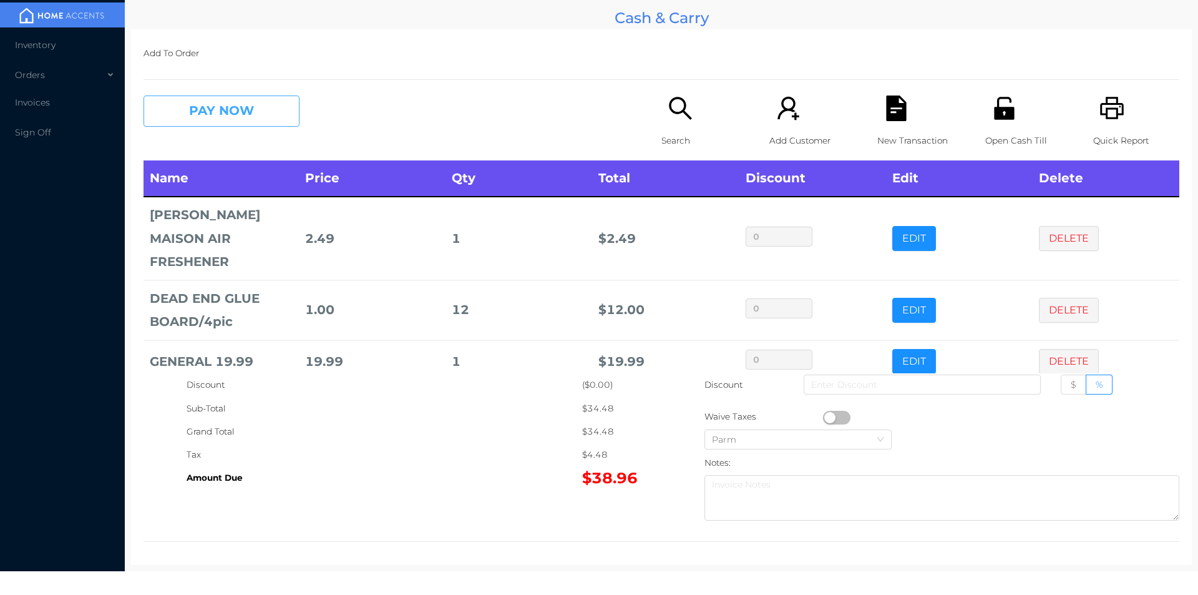
click at [238, 111] on button "PAY NOW" at bounding box center [222, 110] width 156 height 31
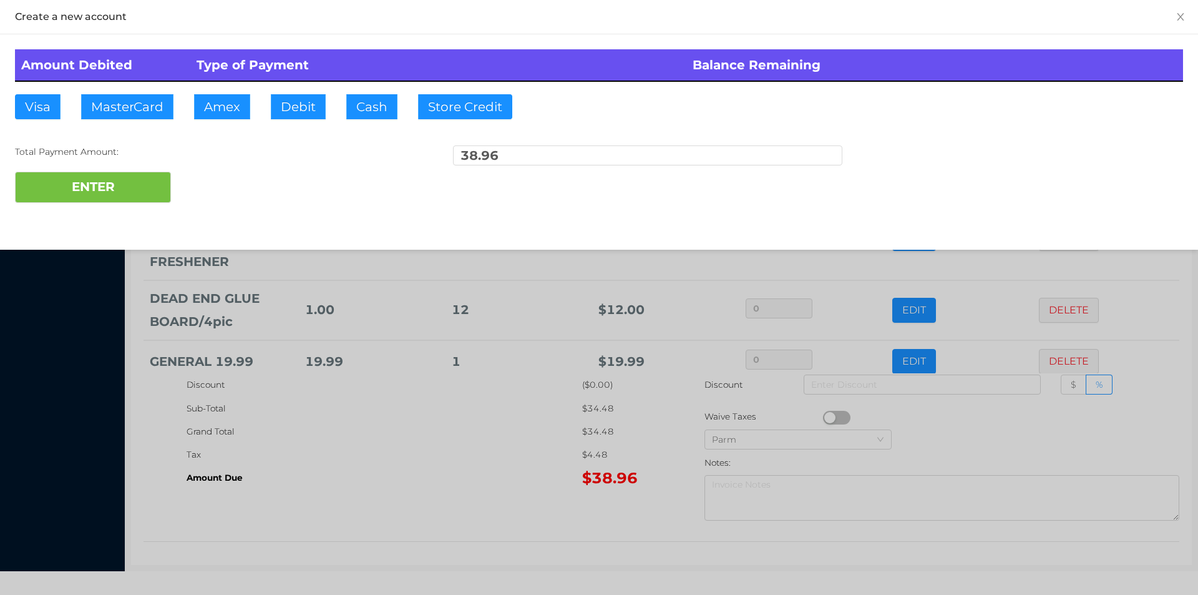
click at [214, 183] on div "ENTER" at bounding box center [599, 187] width 1168 height 31
click at [212, 187] on div "ENTER" at bounding box center [599, 187] width 1168 height 31
click at [307, 111] on button "Debit" at bounding box center [298, 106] width 55 height 25
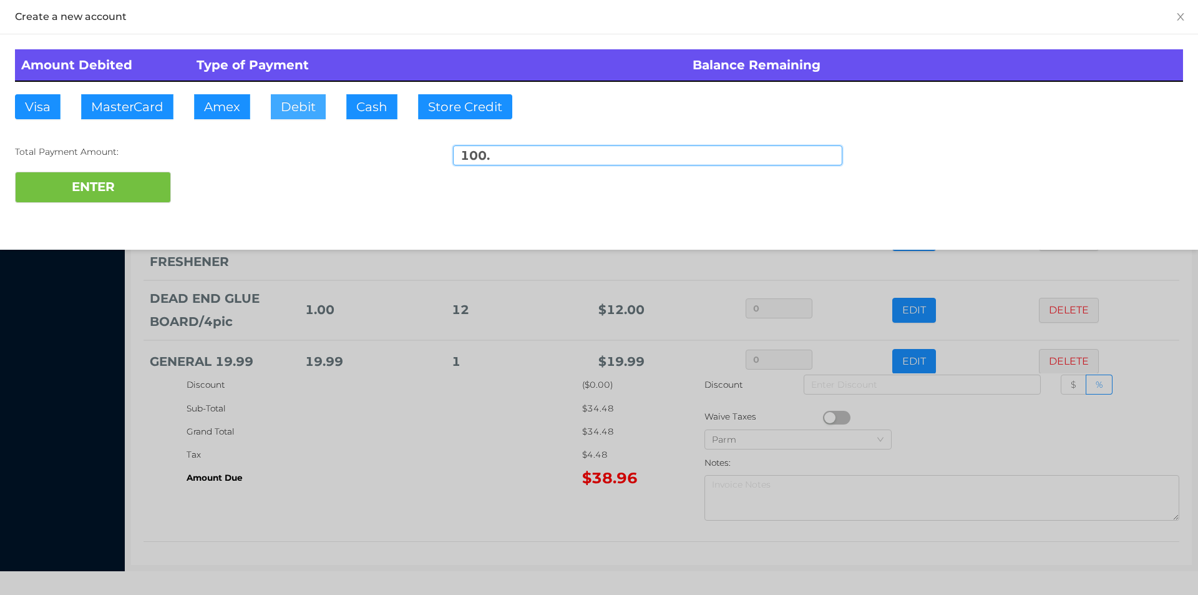
type input "100."
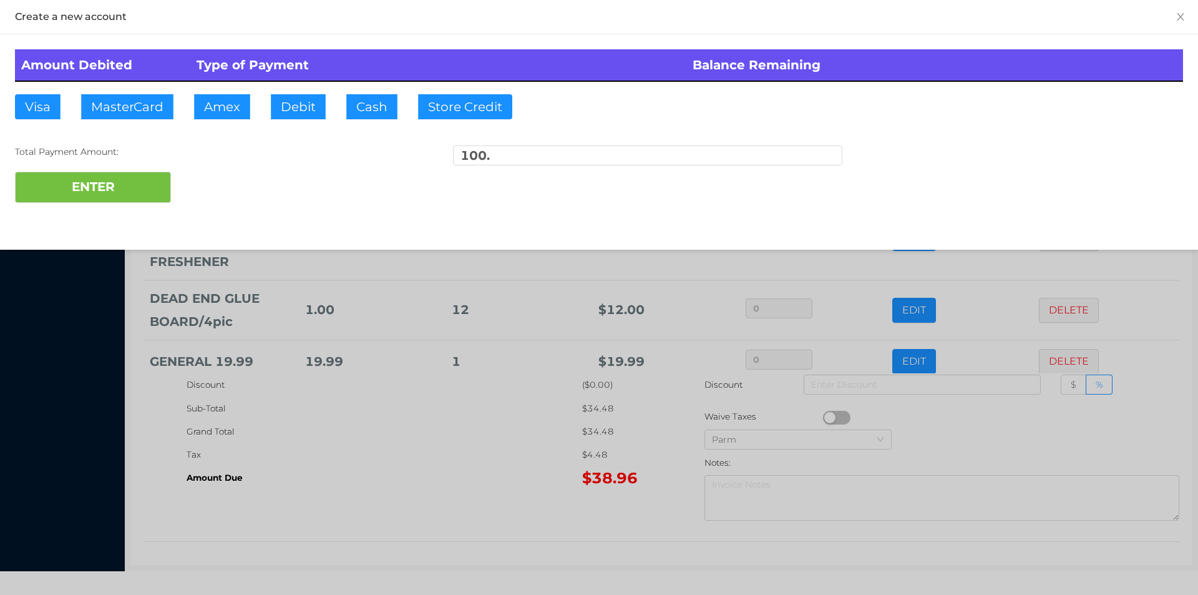
click at [211, 176] on div "ENTER" at bounding box center [599, 187] width 1168 height 31
click at [201, 170] on div "Total Payment Amount: 100." at bounding box center [599, 158] width 1168 height 26
click at [385, 459] on div at bounding box center [599, 297] width 1198 height 595
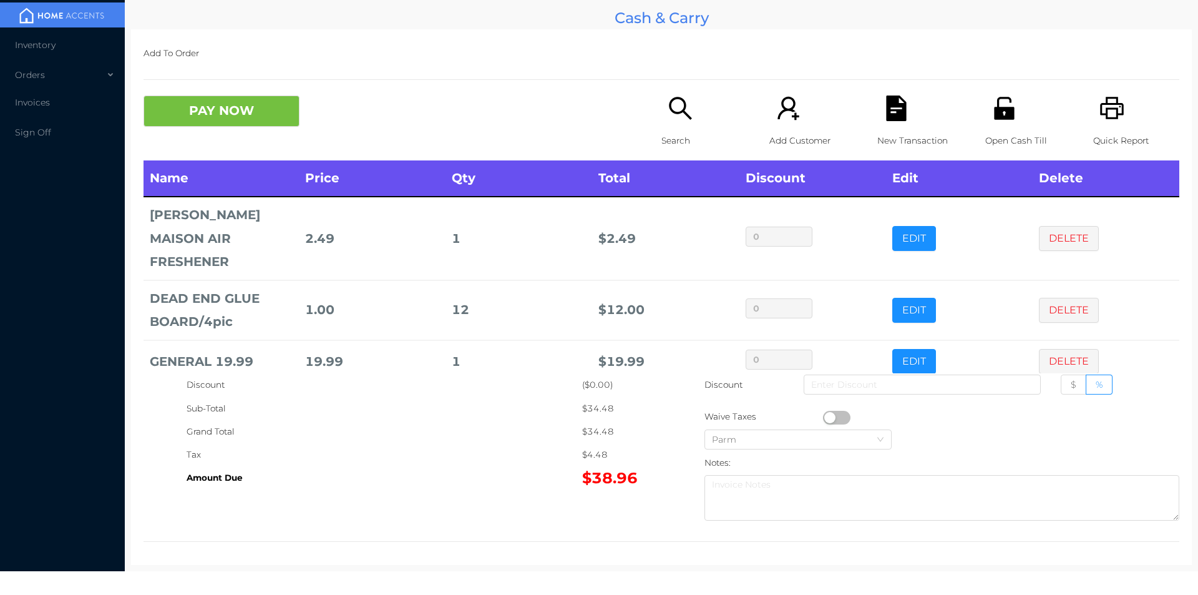
click at [1004, 125] on div "Open Cash Till" at bounding box center [1028, 127] width 86 height 65
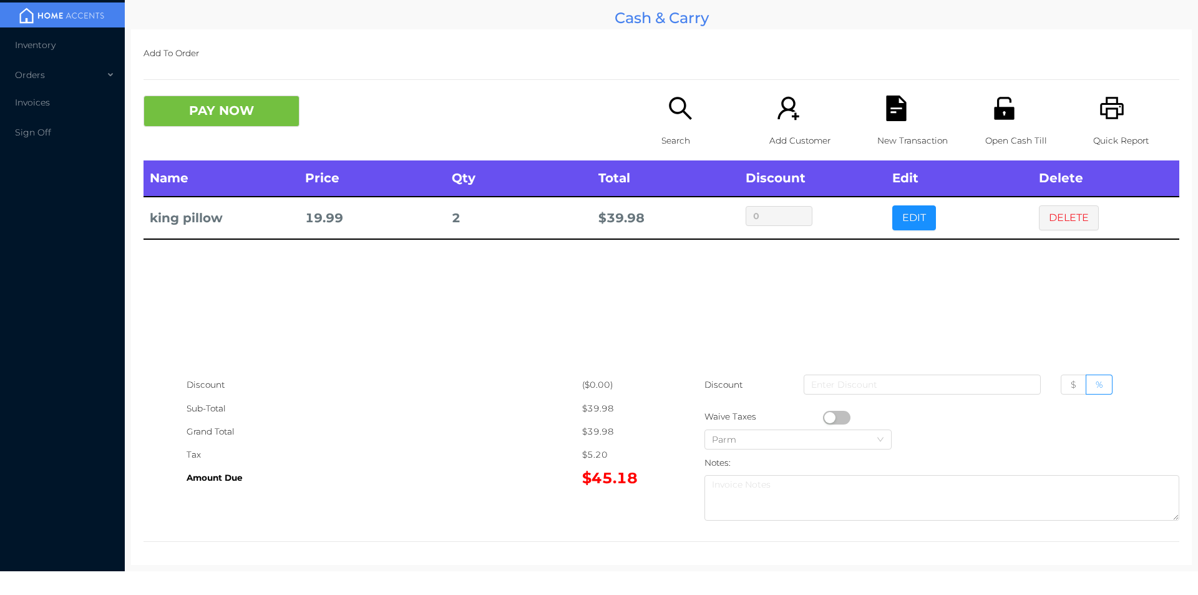
click at [842, 419] on button "button" at bounding box center [836, 418] width 27 height 14
click at [1104, 120] on icon "icon: printer" at bounding box center [1112, 108] width 26 height 26
click at [198, 108] on button "PAY NOW" at bounding box center [222, 110] width 156 height 31
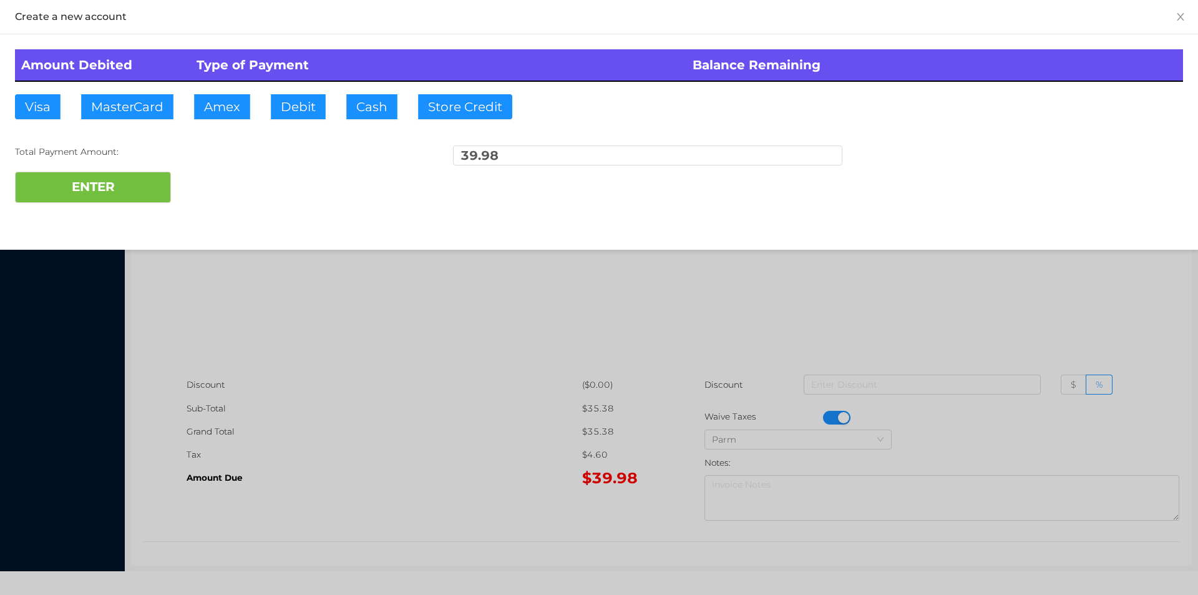
click at [1008, 292] on div at bounding box center [599, 297] width 1198 height 595
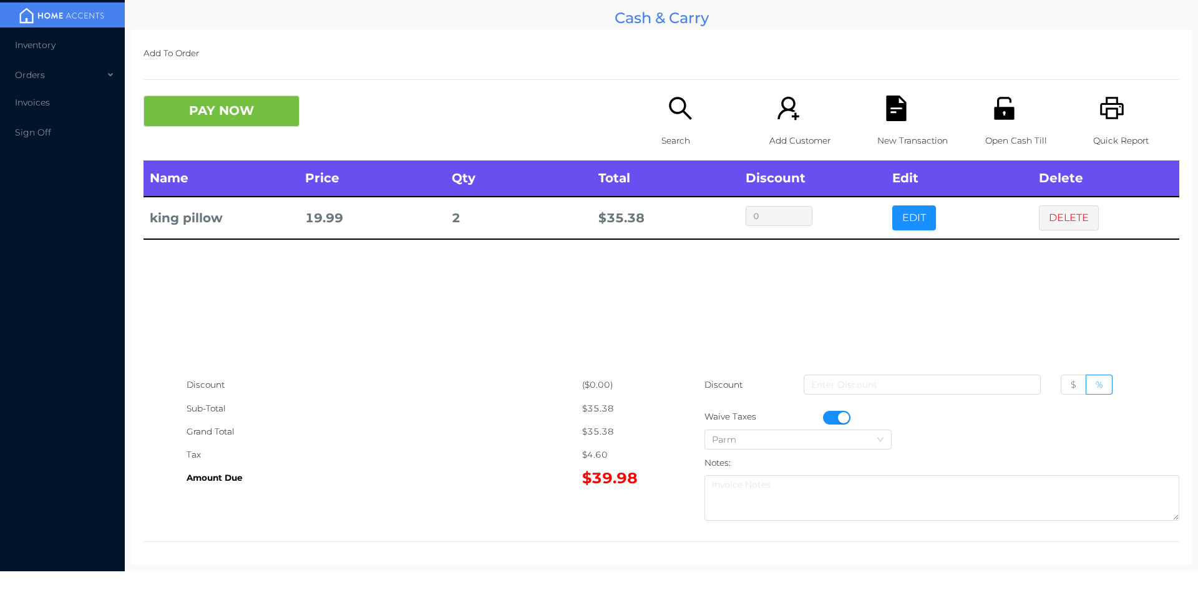
click at [1109, 120] on icon "icon: printer" at bounding box center [1112, 108] width 26 height 26
click at [240, 98] on button "PAY NOW" at bounding box center [222, 110] width 156 height 31
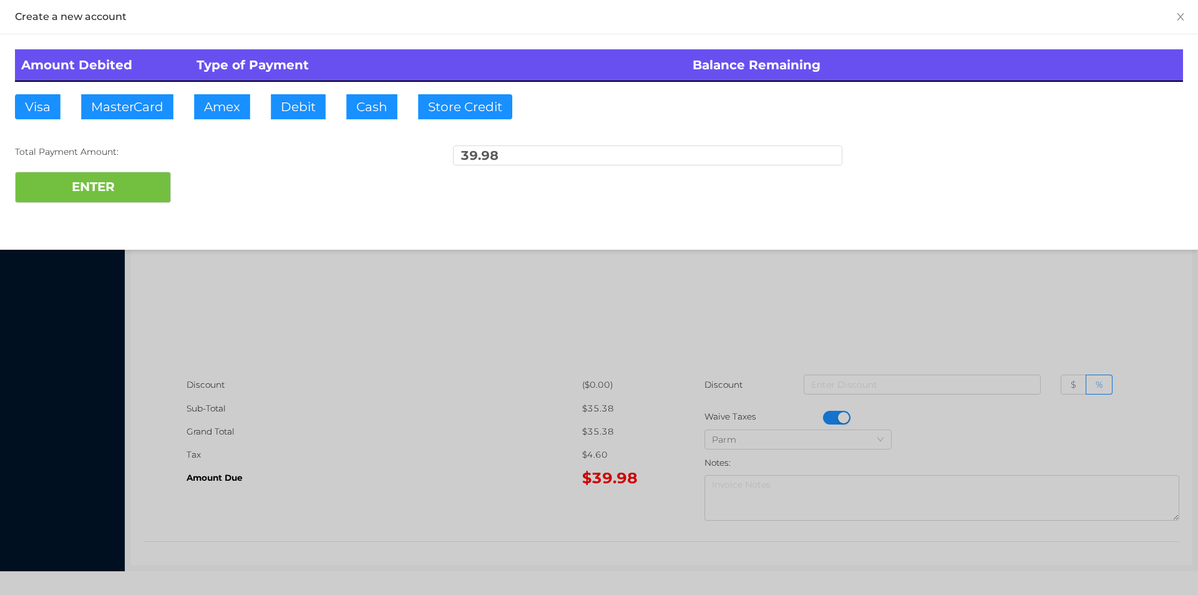
click at [940, 291] on div at bounding box center [599, 297] width 1198 height 595
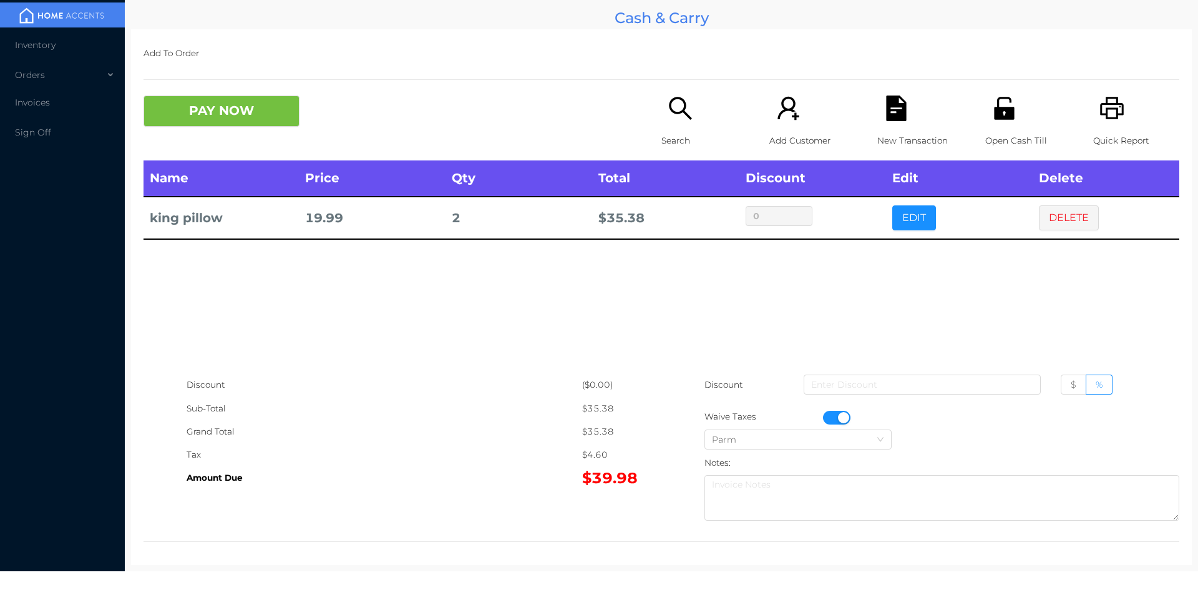
click at [834, 417] on button "button" at bounding box center [836, 418] width 27 height 14
click at [1062, 217] on button "DELETE" at bounding box center [1069, 217] width 60 height 25
click at [1045, 218] on button "DELETE" at bounding box center [1069, 217] width 60 height 25
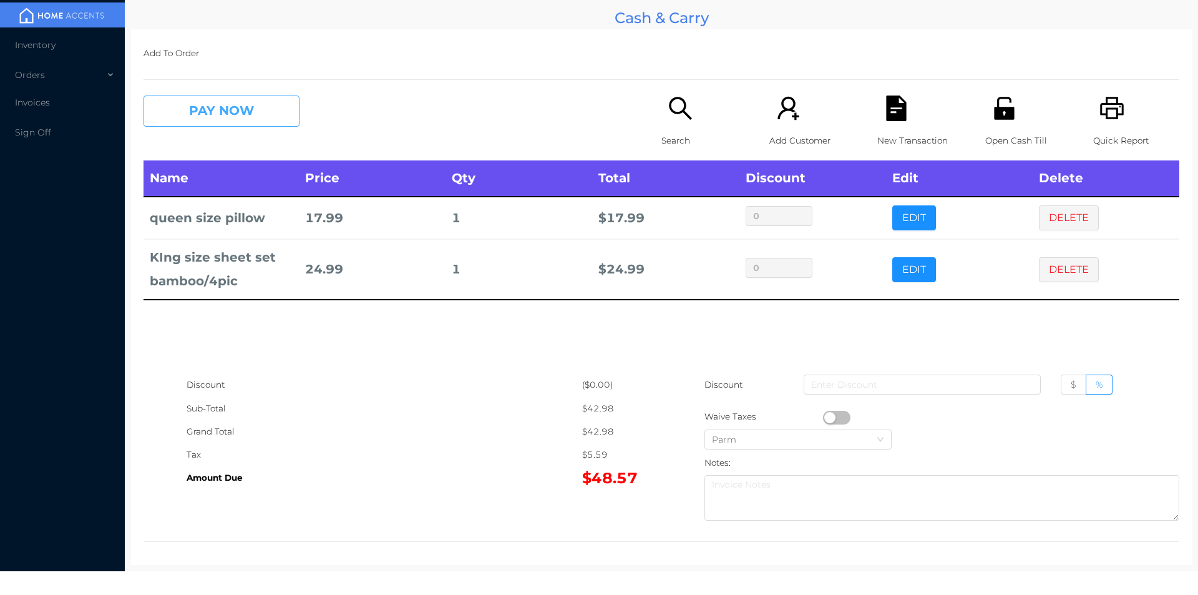
click at [190, 99] on button "PAY NOW" at bounding box center [222, 110] width 156 height 31
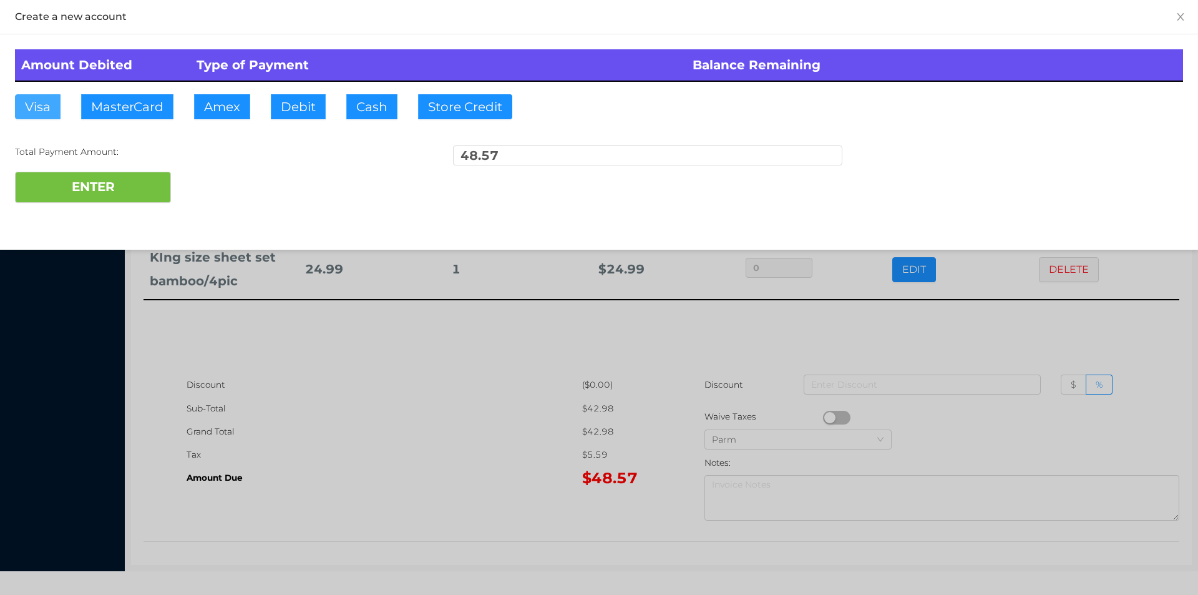
click at [24, 99] on button "Visa" at bounding box center [38, 106] width 46 height 25
click at [94, 188] on button "ENTER" at bounding box center [93, 187] width 156 height 31
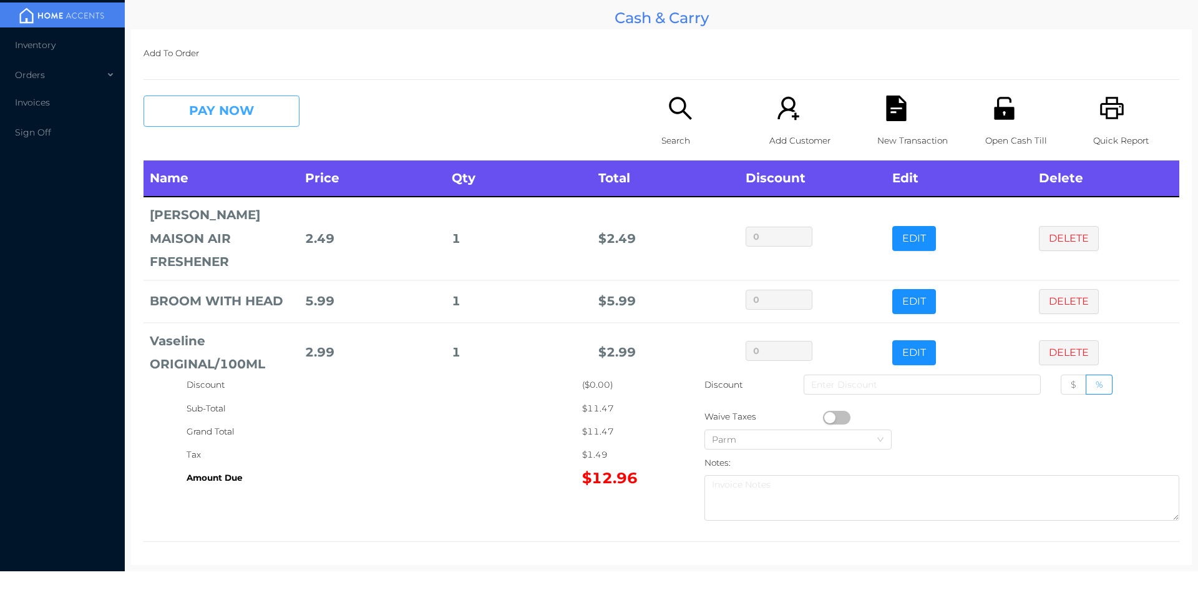
click at [213, 126] on button "PAY NOW" at bounding box center [222, 110] width 156 height 31
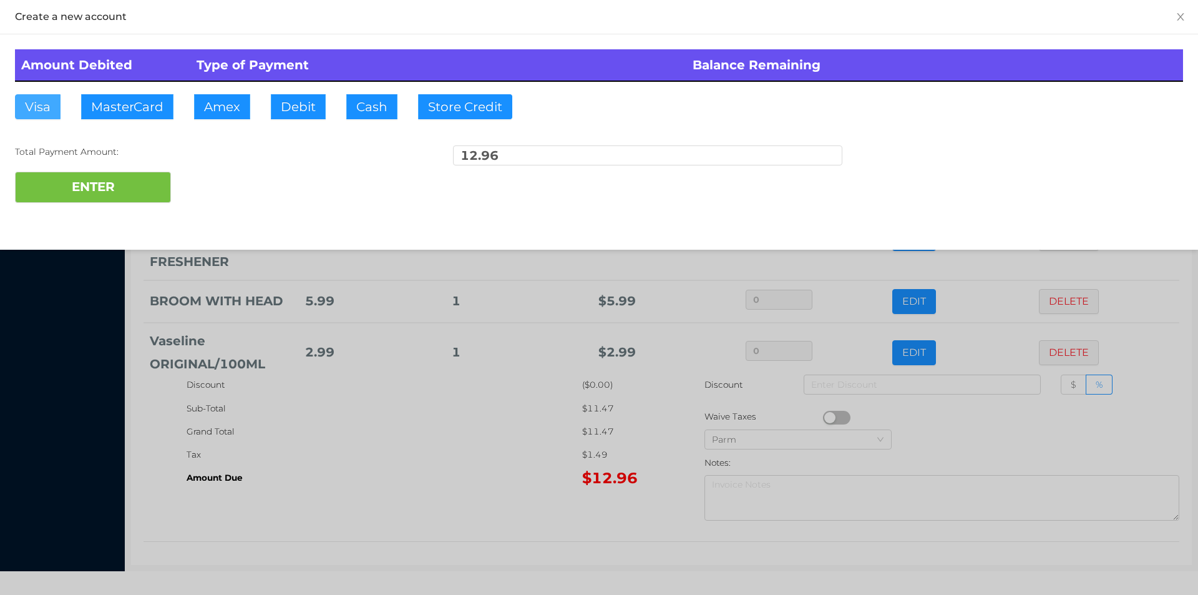
click at [36, 112] on button "Visa" at bounding box center [38, 106] width 46 height 25
click at [97, 193] on button "ENTER" at bounding box center [93, 187] width 156 height 31
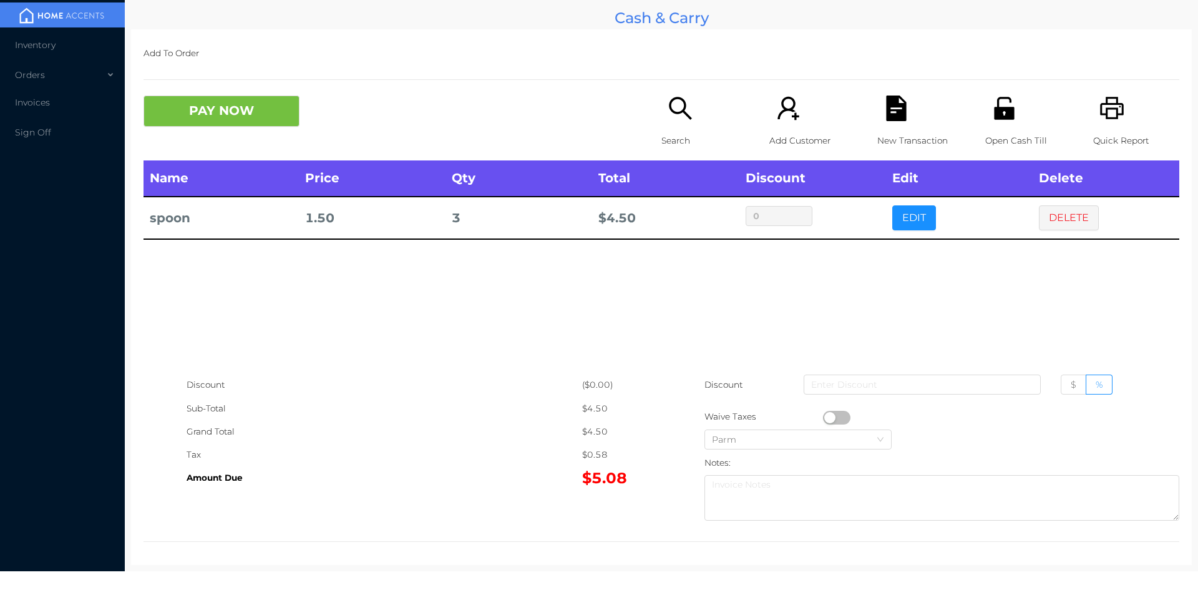
click at [668, 135] on p "Search" at bounding box center [704, 140] width 86 height 23
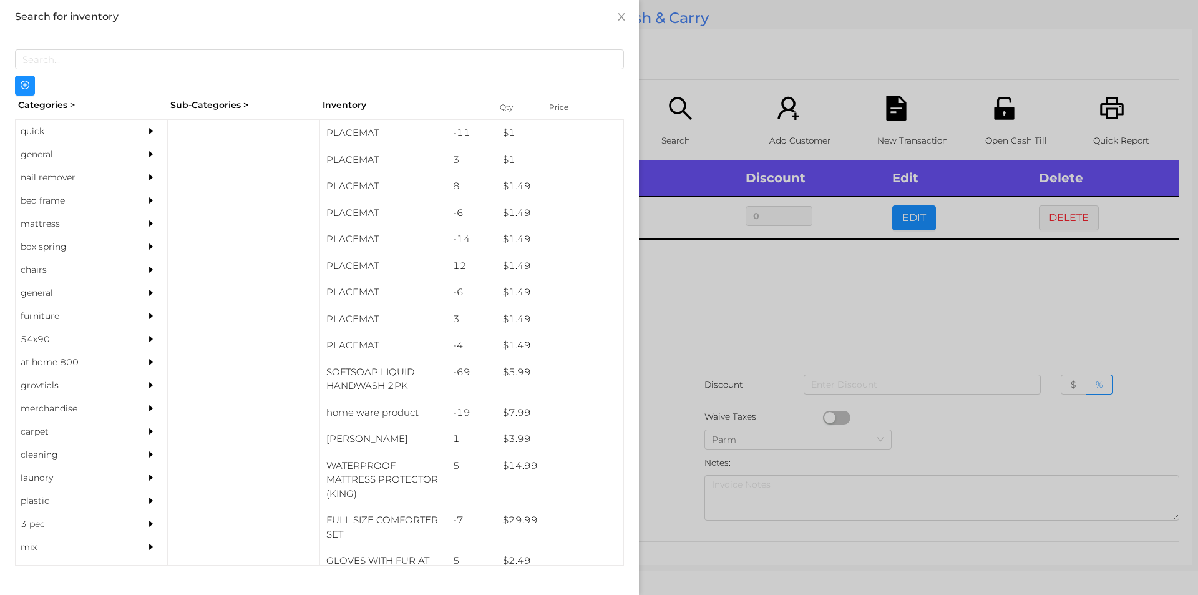
click at [40, 149] on div "general" at bounding box center [73, 154] width 114 height 23
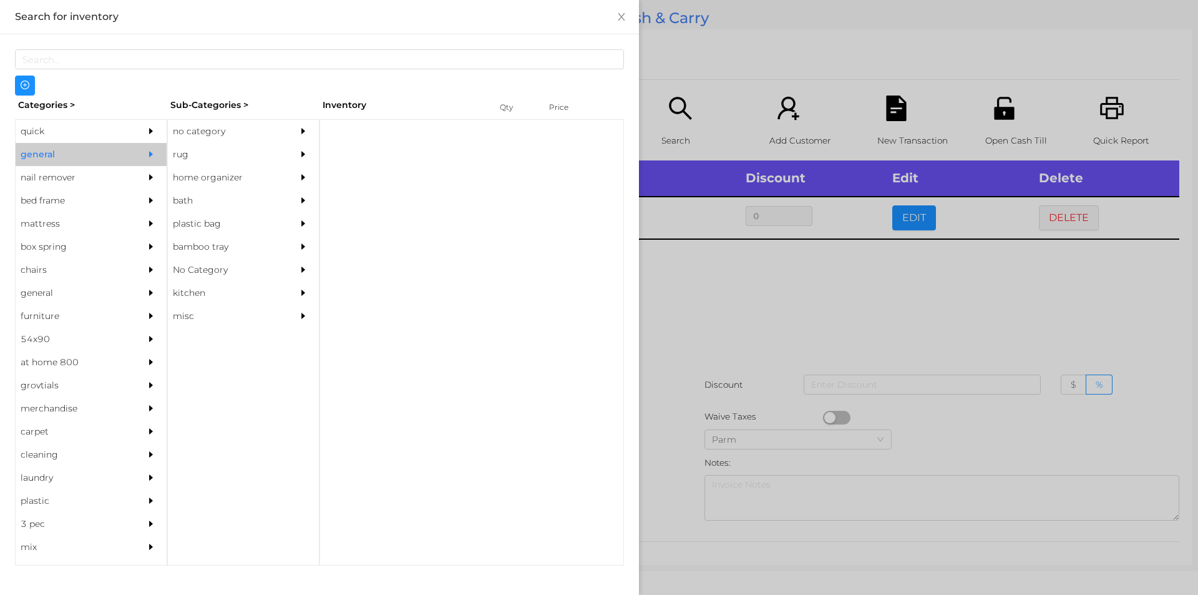
click at [192, 128] on div "no category" at bounding box center [225, 131] width 114 height 23
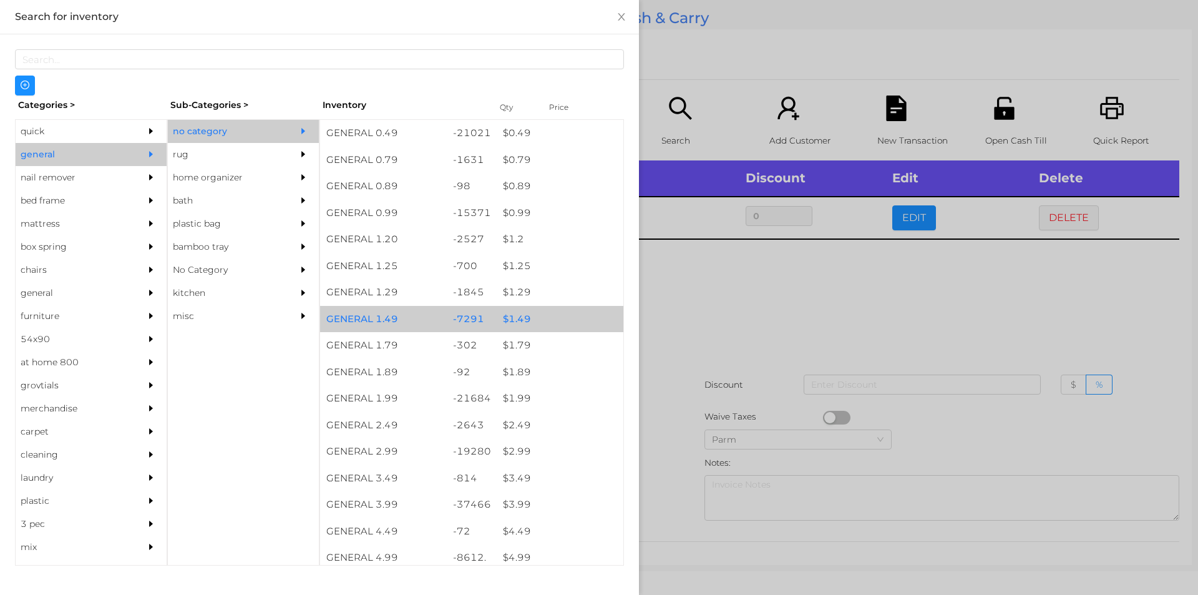
click at [514, 315] on div "$ 1.49" at bounding box center [560, 319] width 127 height 27
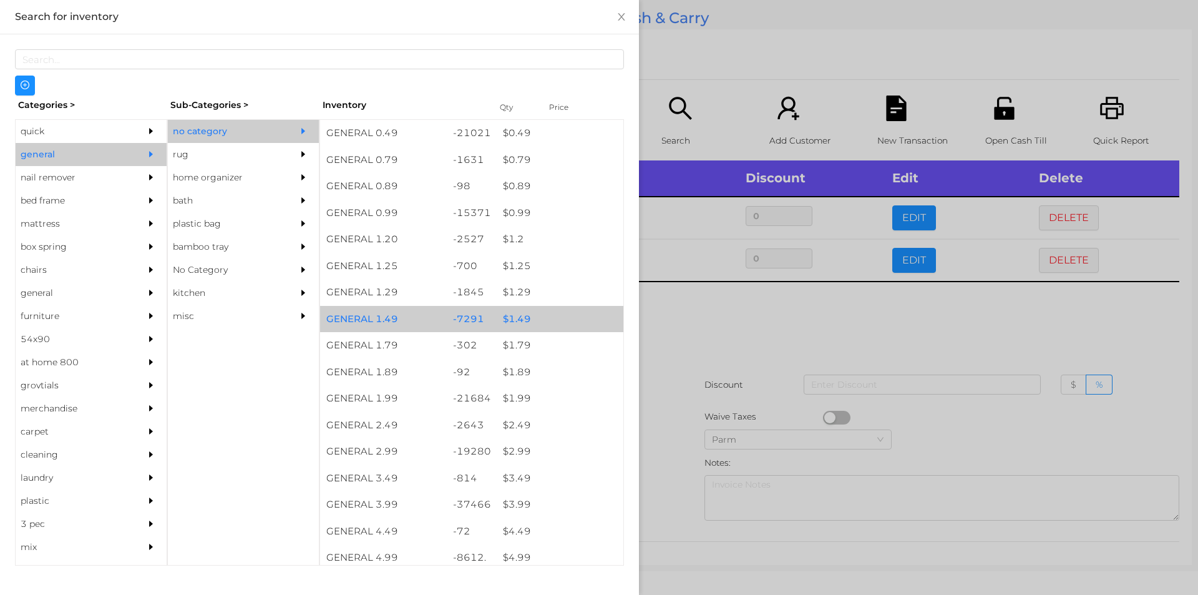
click at [510, 317] on div "$ 1.49" at bounding box center [560, 319] width 127 height 27
click at [516, 313] on div "$ 1.49" at bounding box center [560, 319] width 127 height 27
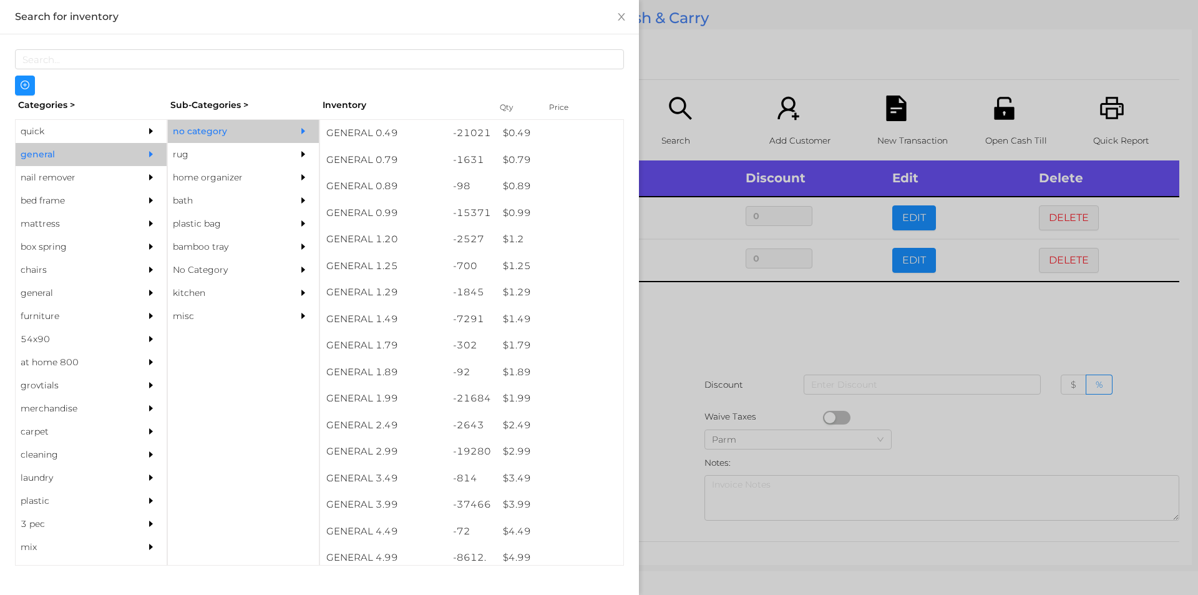
click at [685, 336] on div at bounding box center [599, 297] width 1198 height 595
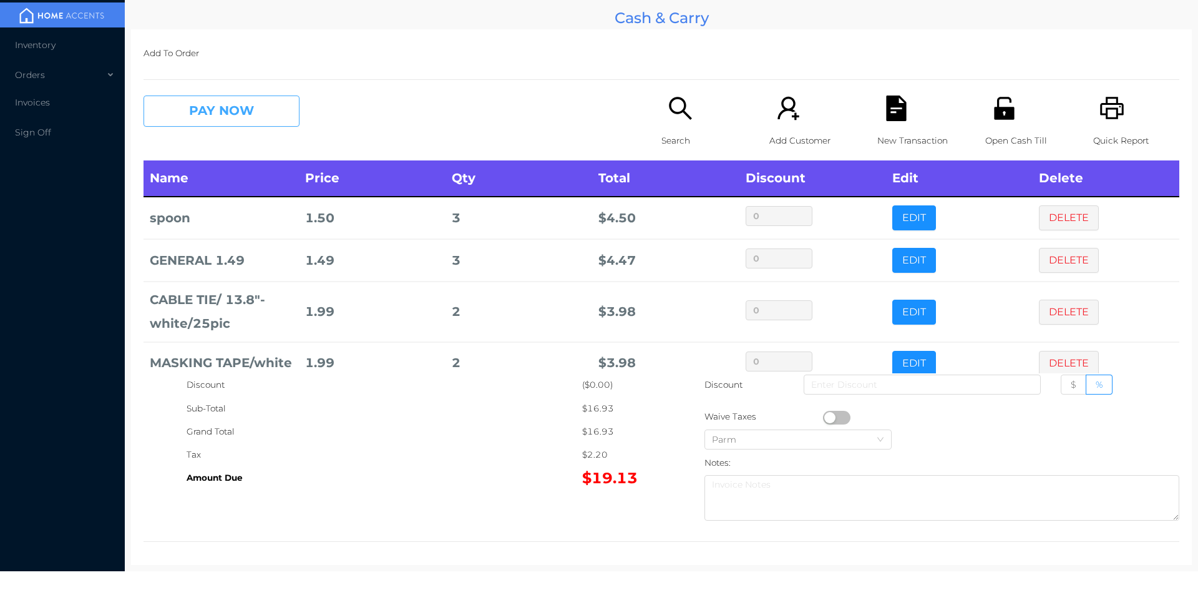
click at [207, 110] on button "PAY NOW" at bounding box center [222, 110] width 156 height 31
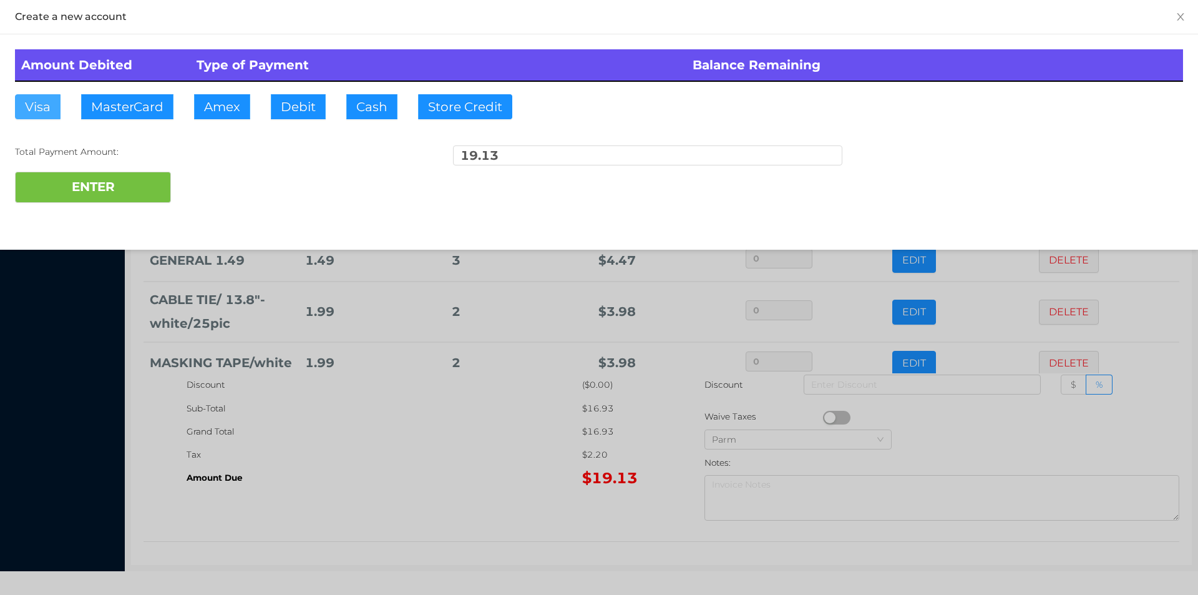
click at [43, 109] on button "Visa" at bounding box center [38, 106] width 46 height 25
click at [53, 197] on button "ENTER" at bounding box center [93, 187] width 156 height 31
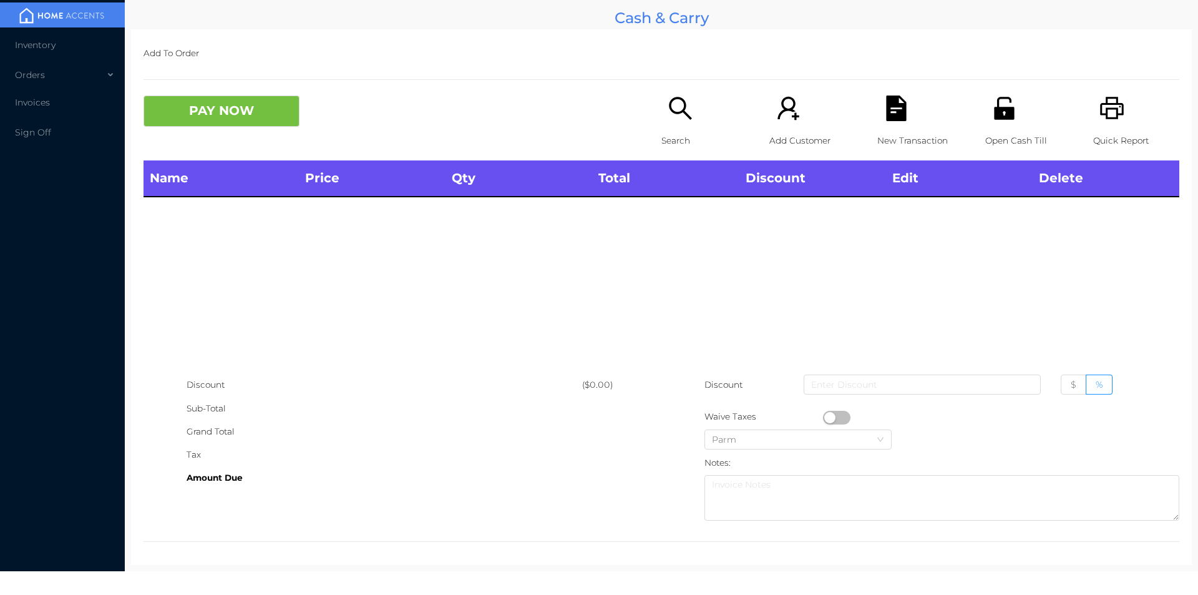
click at [691, 131] on p "Search" at bounding box center [704, 140] width 86 height 23
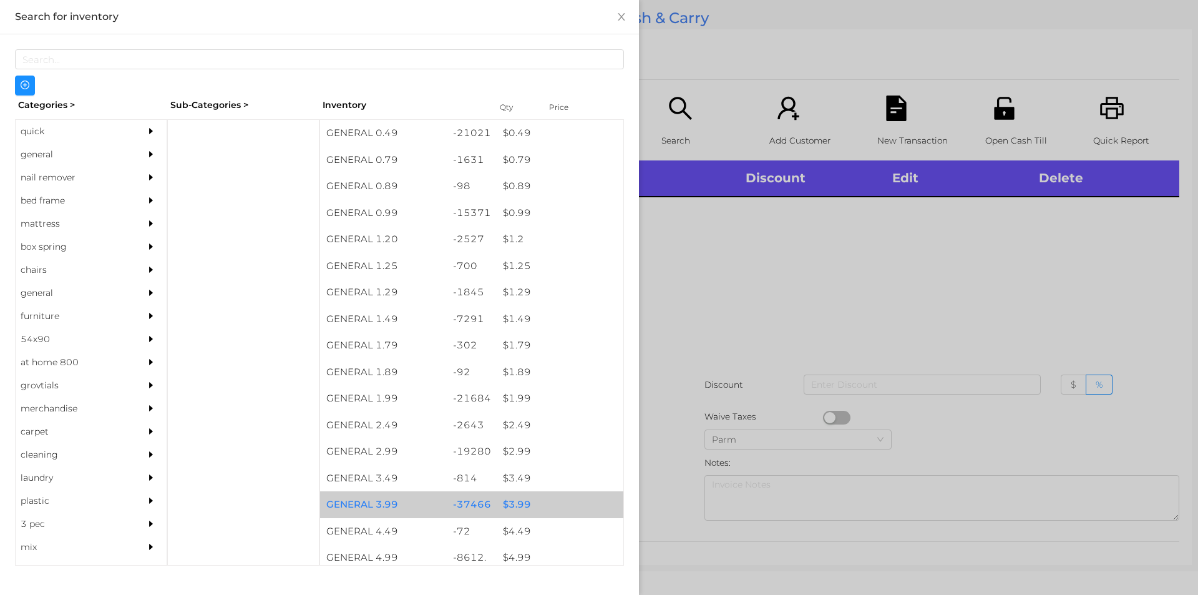
click at [512, 497] on div "$ 3.99" at bounding box center [560, 504] width 127 height 27
click at [517, 495] on div "$ 3.99" at bounding box center [560, 504] width 127 height 27
click at [517, 501] on div "$ 3.99" at bounding box center [560, 504] width 127 height 27
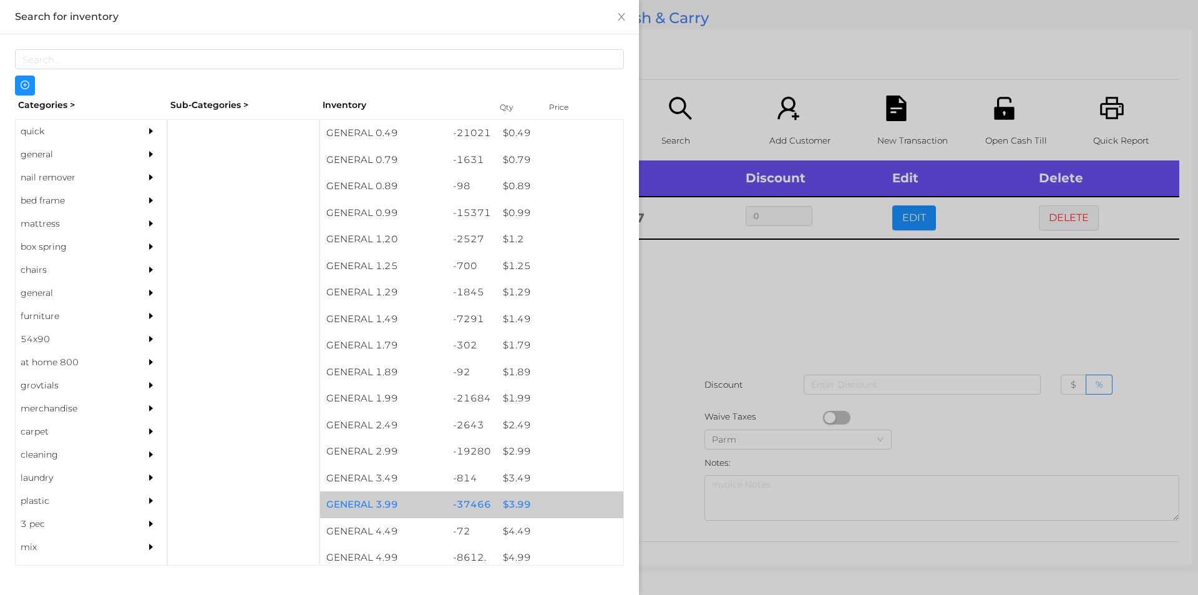
click at [510, 503] on div "$ 3.99" at bounding box center [560, 504] width 127 height 27
click at [509, 503] on div "$ 3.99" at bounding box center [560, 504] width 127 height 27
click at [497, 502] on div "$ 3.99" at bounding box center [560, 504] width 127 height 27
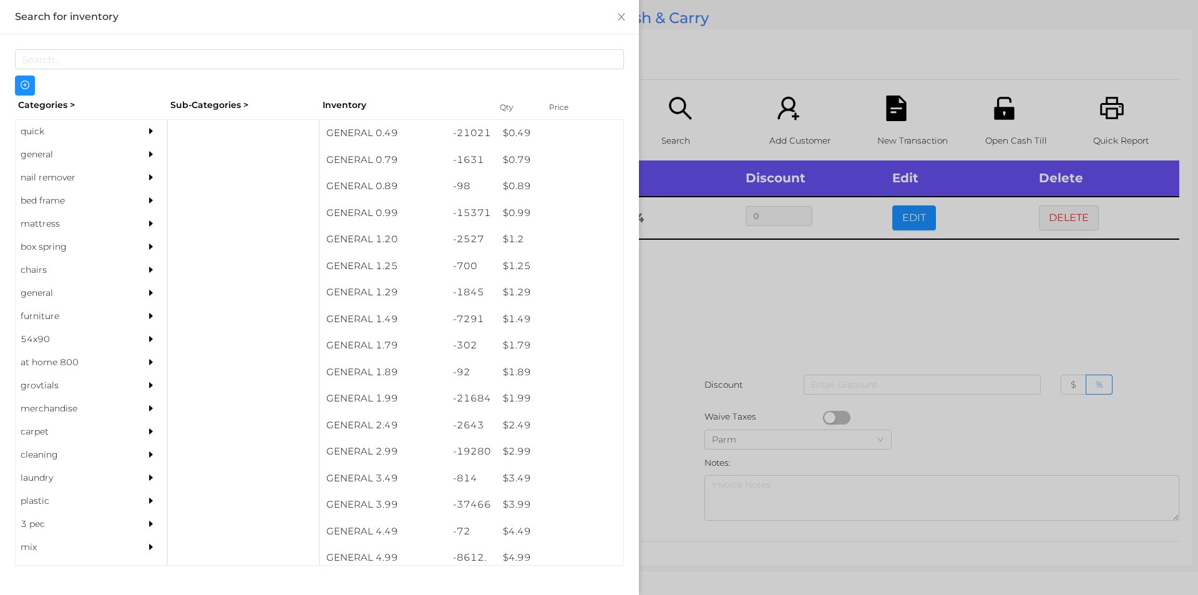
click at [686, 333] on div at bounding box center [599, 297] width 1198 height 595
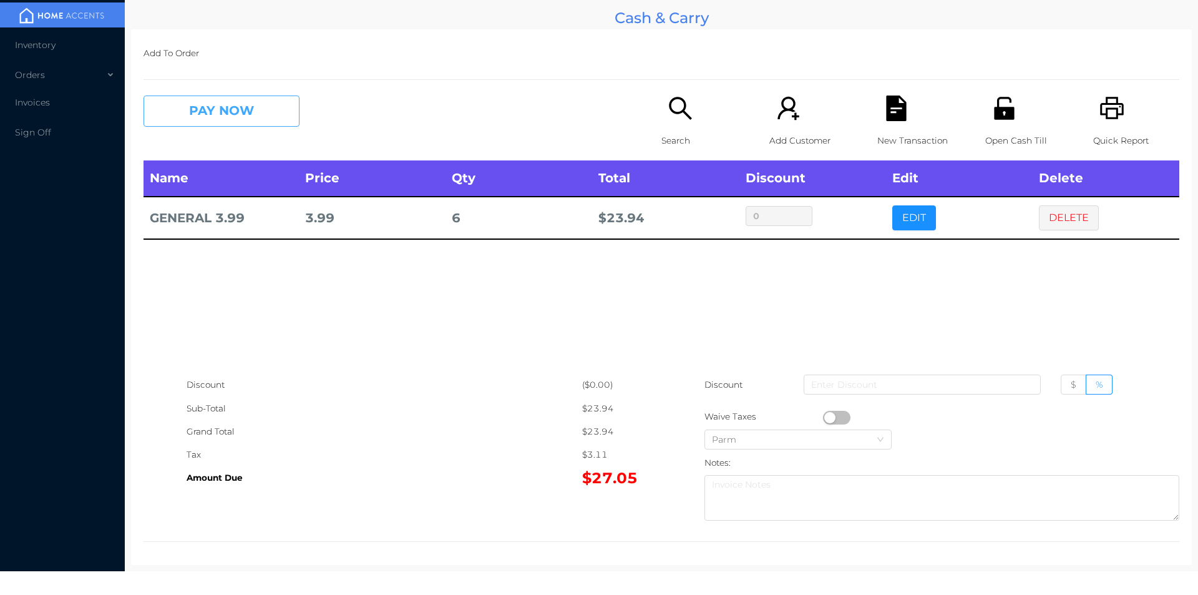
click at [224, 113] on button "PAY NOW" at bounding box center [222, 110] width 156 height 31
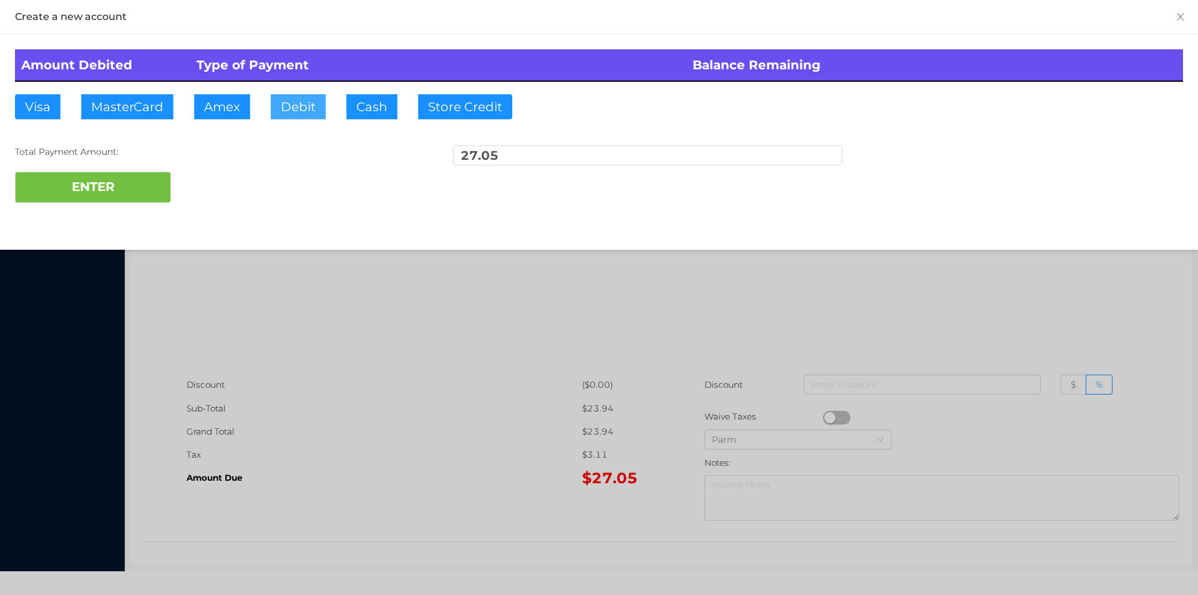
click at [301, 115] on button "Debit" at bounding box center [298, 106] width 55 height 25
click at [116, 181] on button "ENTER" at bounding box center [93, 187] width 156 height 31
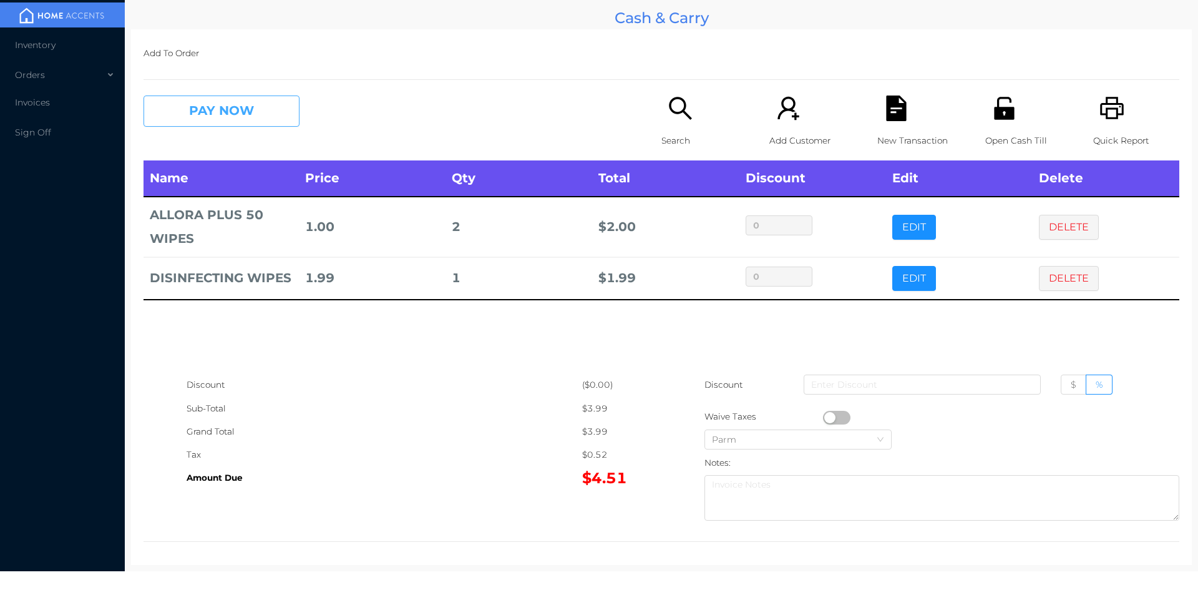
click at [226, 112] on button "PAY NOW" at bounding box center [222, 110] width 156 height 31
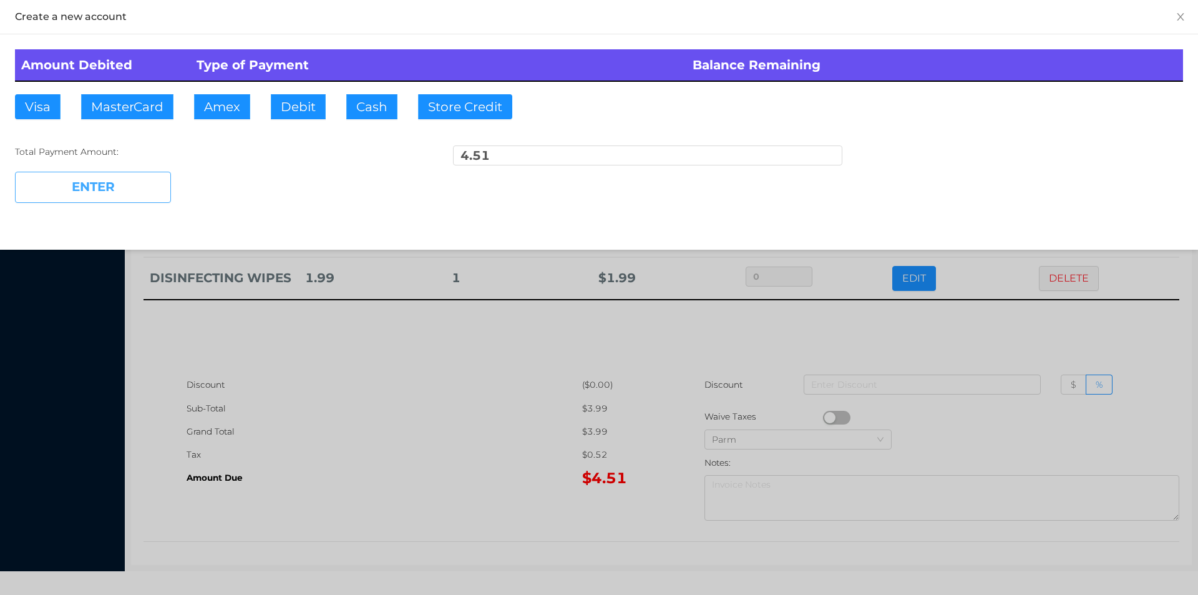
click at [95, 199] on button "ENTER" at bounding box center [93, 187] width 156 height 31
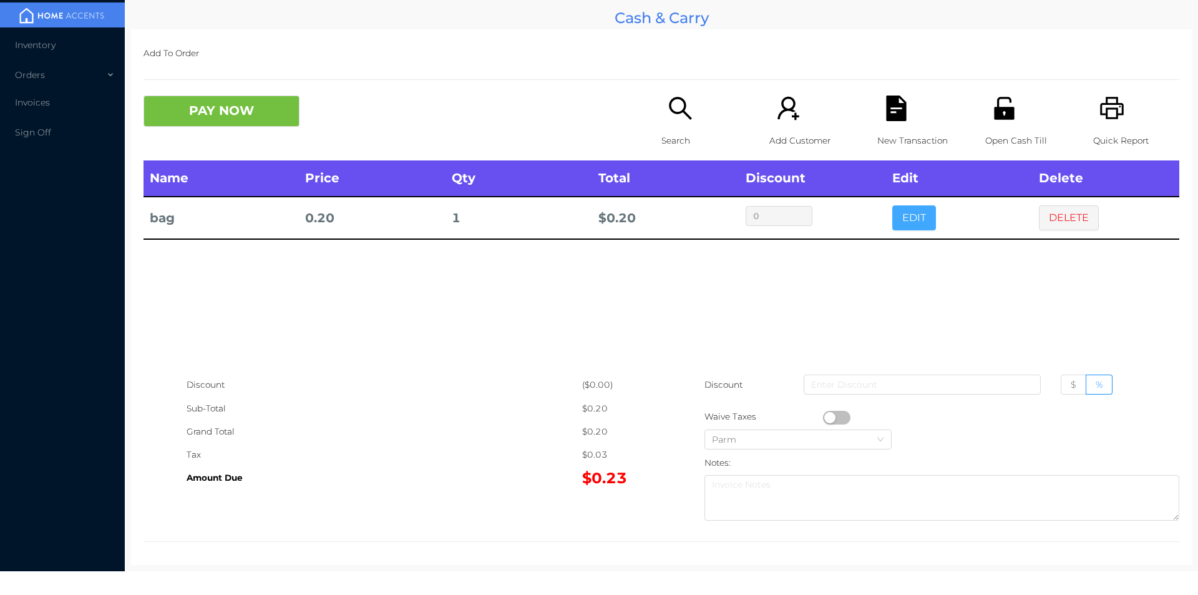
click at [911, 212] on button "EDIT" at bounding box center [914, 217] width 44 height 25
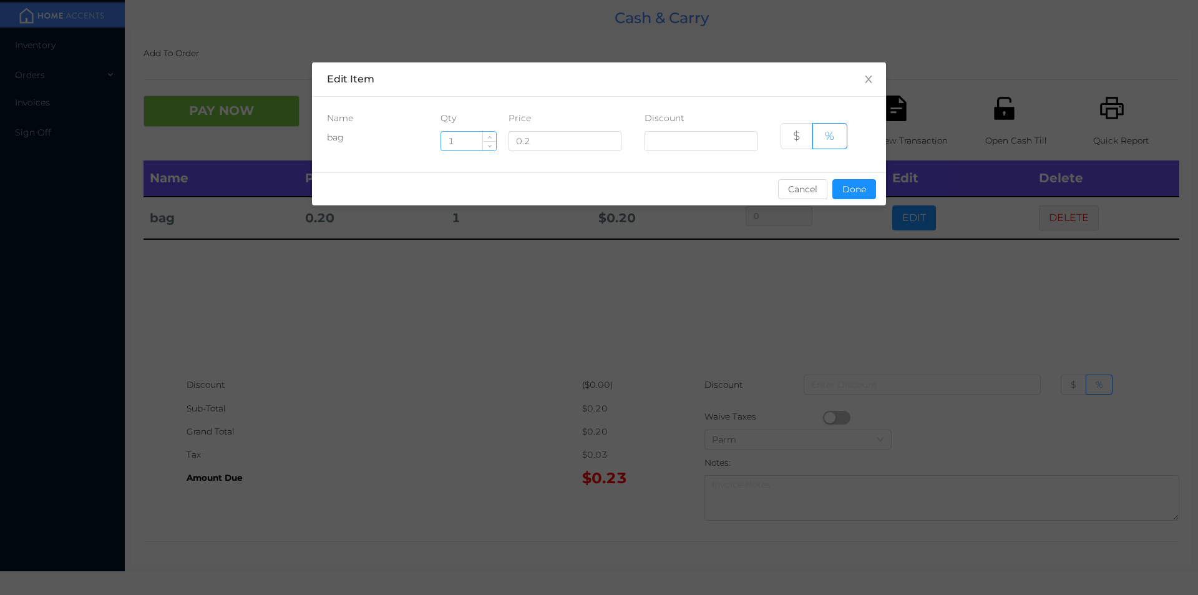
click at [476, 142] on input "1" at bounding box center [468, 141] width 55 height 19
type input "10"
click at [854, 182] on button "Done" at bounding box center [854, 189] width 44 height 20
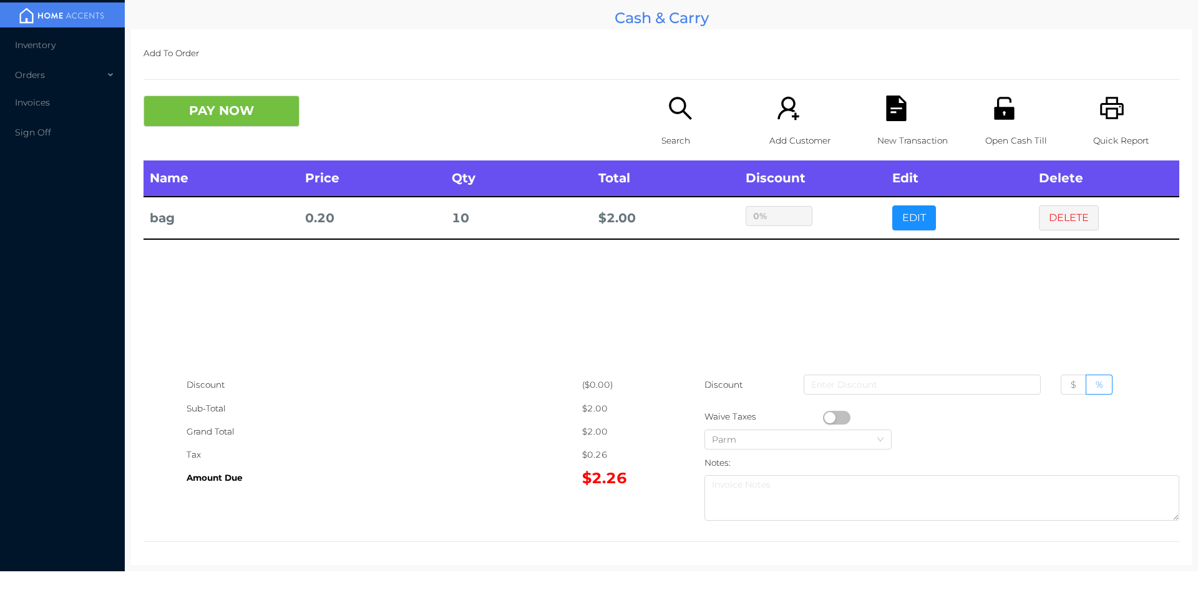
click at [829, 261] on div "sentinelStart Edit Item Name Qty Price Discount bag 10 0.2 $ % Cancel Done sent…" at bounding box center [599, 297] width 1198 height 595
click at [203, 127] on button "PAY NOW" at bounding box center [222, 110] width 156 height 31
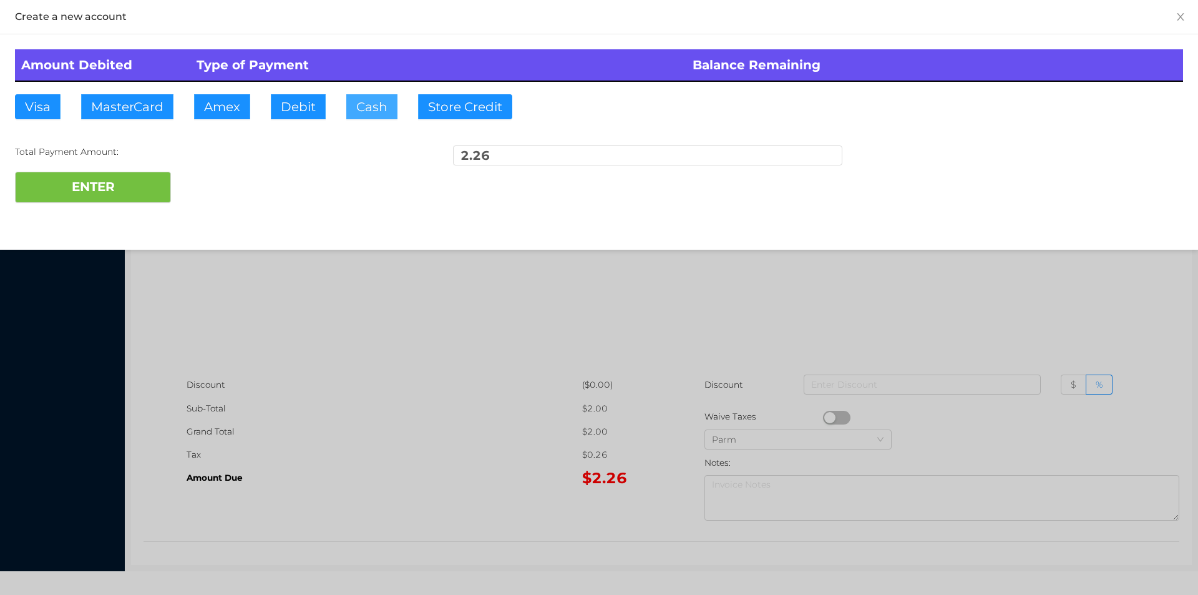
click at [374, 105] on button "Cash" at bounding box center [371, 106] width 51 height 25
click at [126, 180] on button "ENTER" at bounding box center [93, 187] width 156 height 31
type input "0"
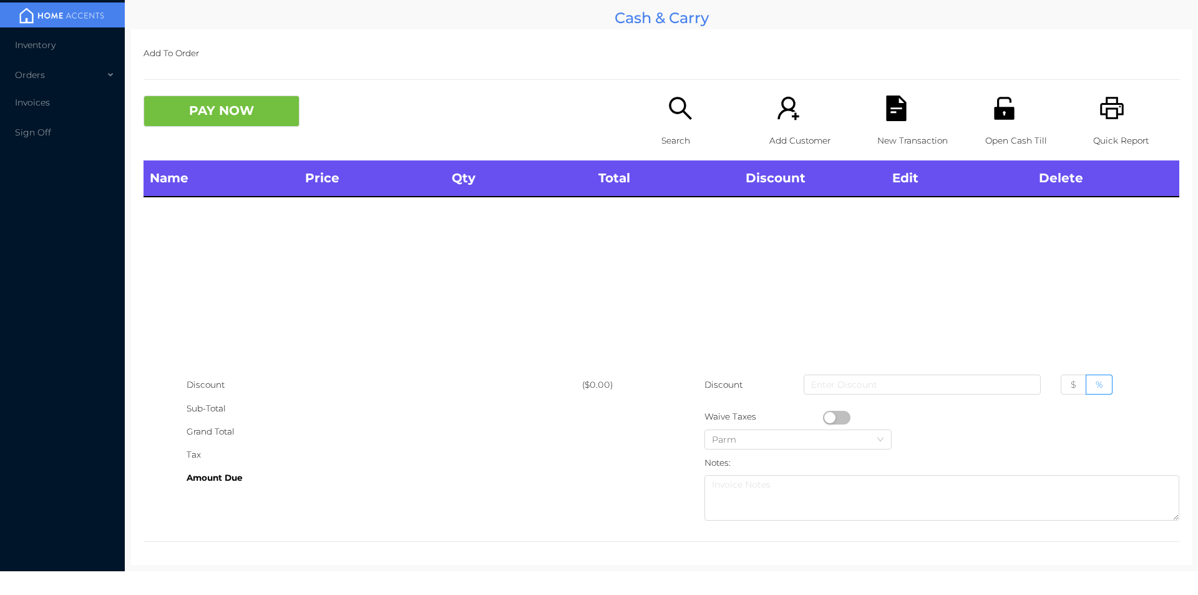
click at [673, 127] on div "Search" at bounding box center [704, 127] width 86 height 65
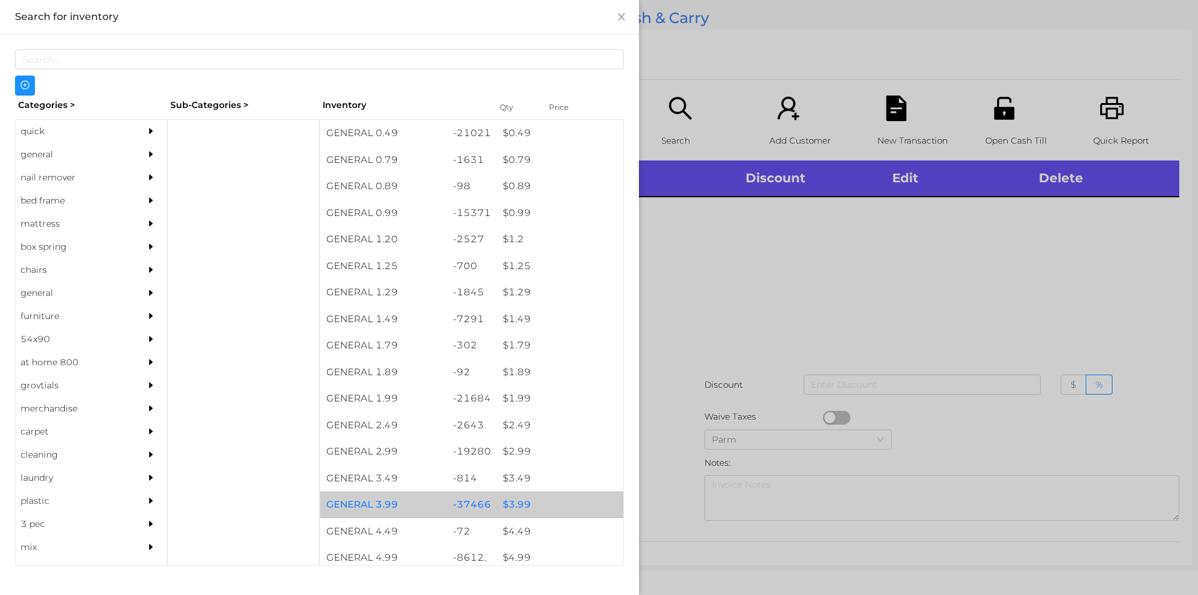
click at [510, 509] on div "$ 3.99" at bounding box center [560, 504] width 127 height 27
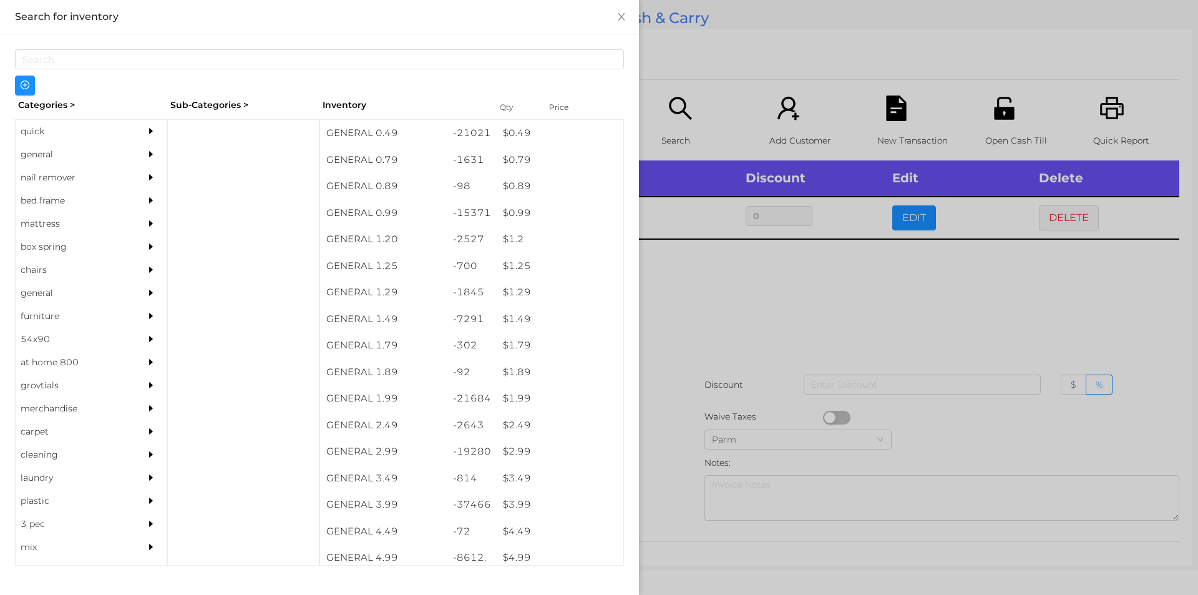
click at [684, 410] on div at bounding box center [599, 297] width 1198 height 595
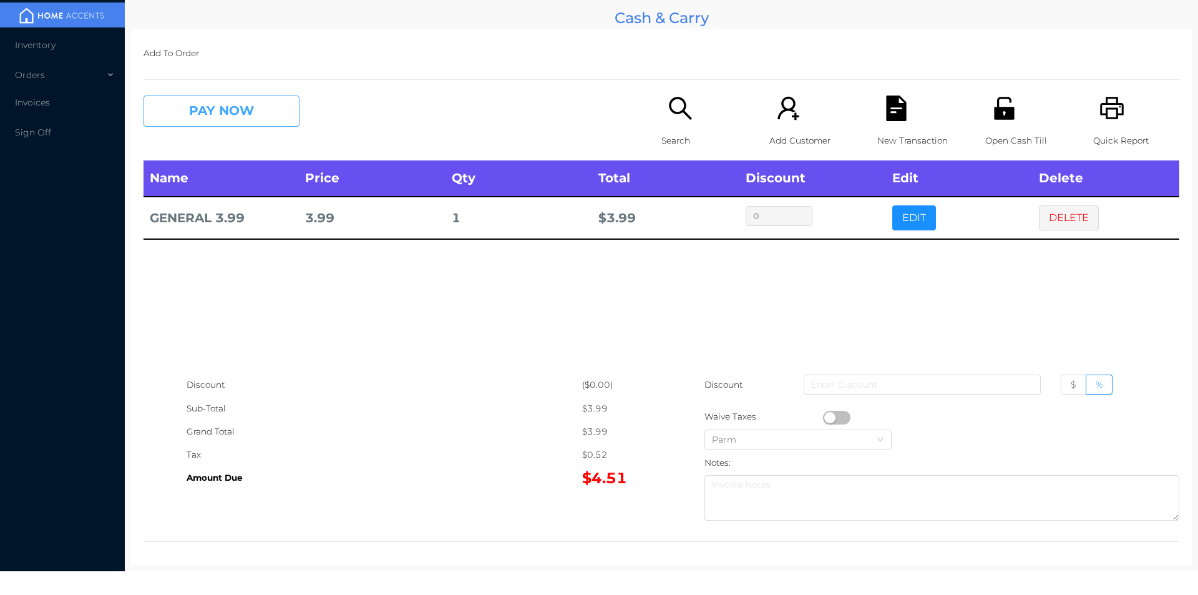
click at [207, 117] on button "PAY NOW" at bounding box center [222, 110] width 156 height 31
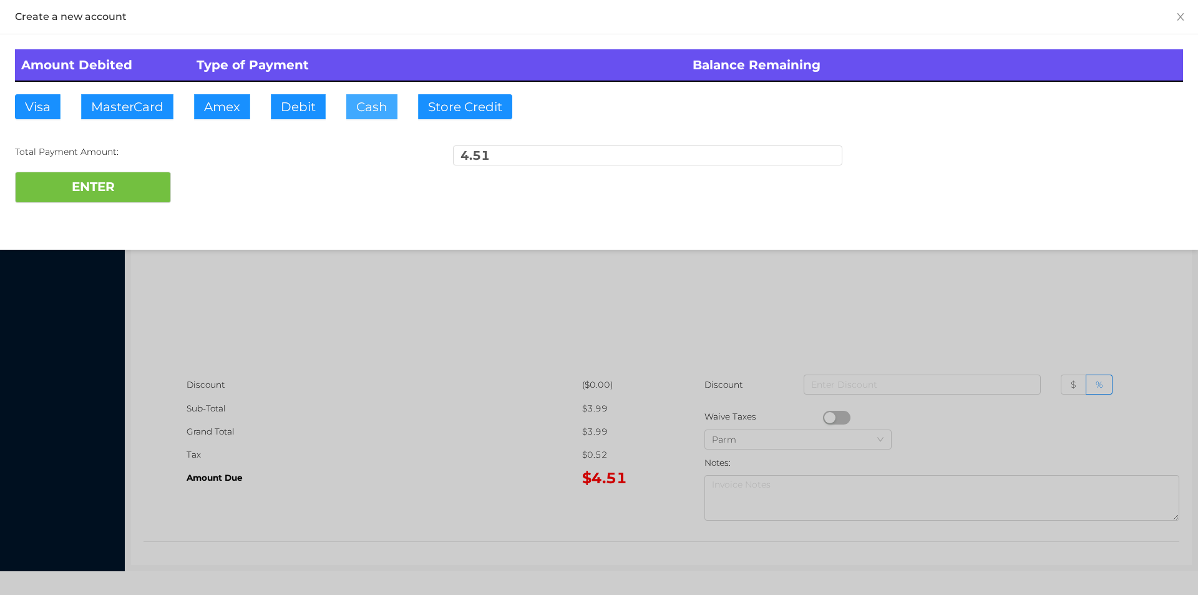
click at [361, 107] on button "Cash" at bounding box center [371, 106] width 51 height 25
type input "50."
click at [122, 181] on button "ENTER" at bounding box center [93, 187] width 156 height 31
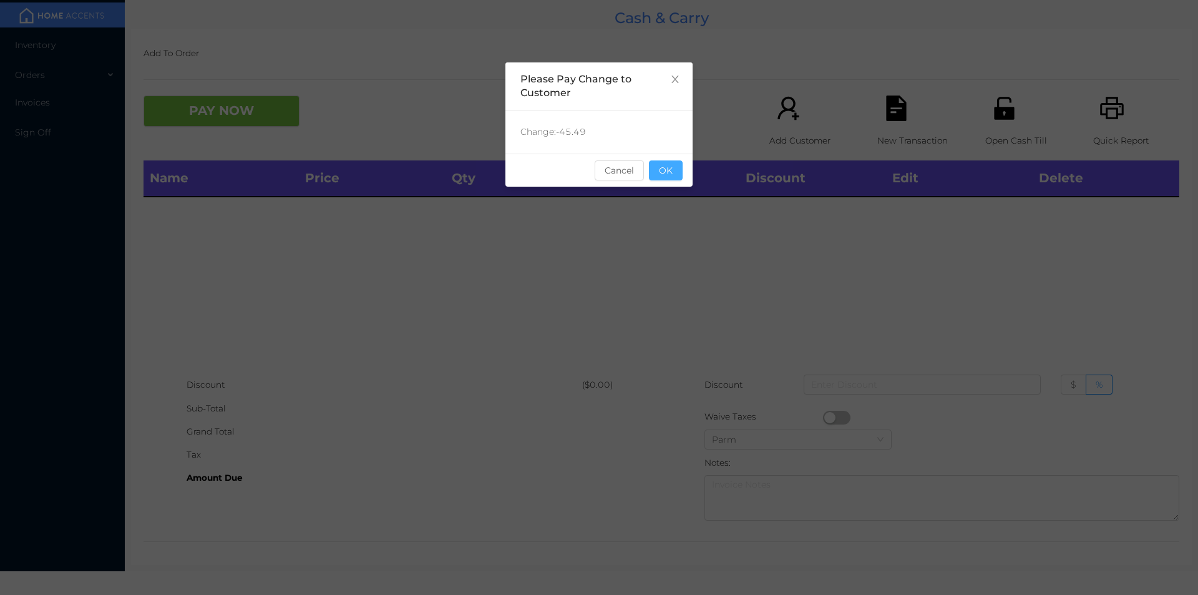
click at [669, 168] on button "OK" at bounding box center [666, 170] width 34 height 20
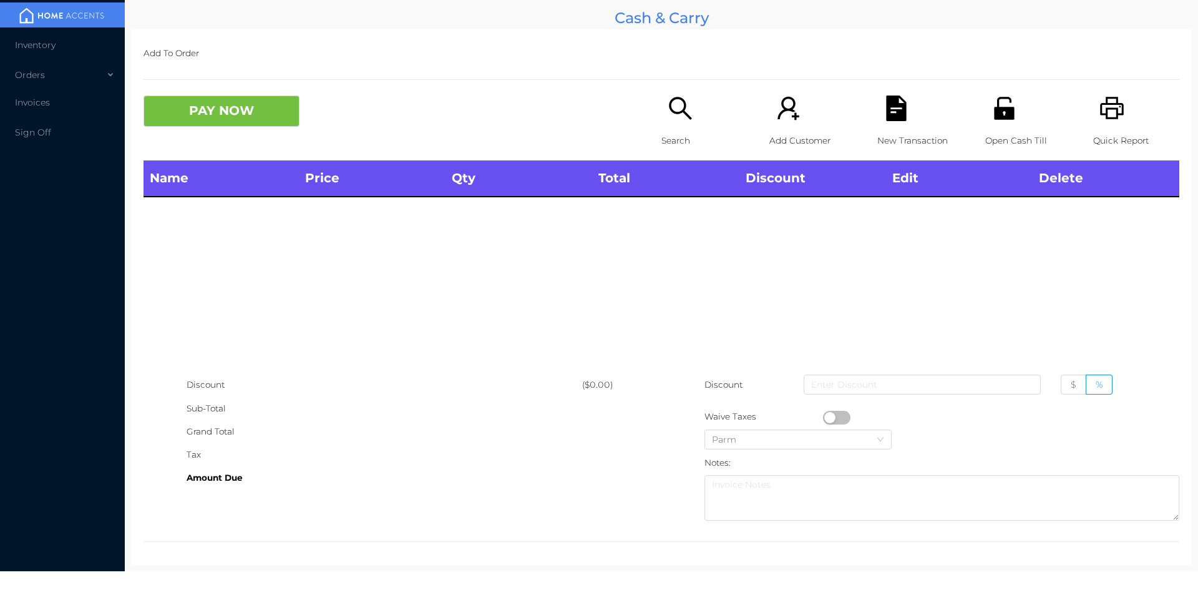
click at [712, 258] on div "Name Price Qty Total Discount Edit Delete" at bounding box center [662, 266] width 1036 height 213
click at [678, 102] on icon "icon: search" at bounding box center [681, 108] width 26 height 26
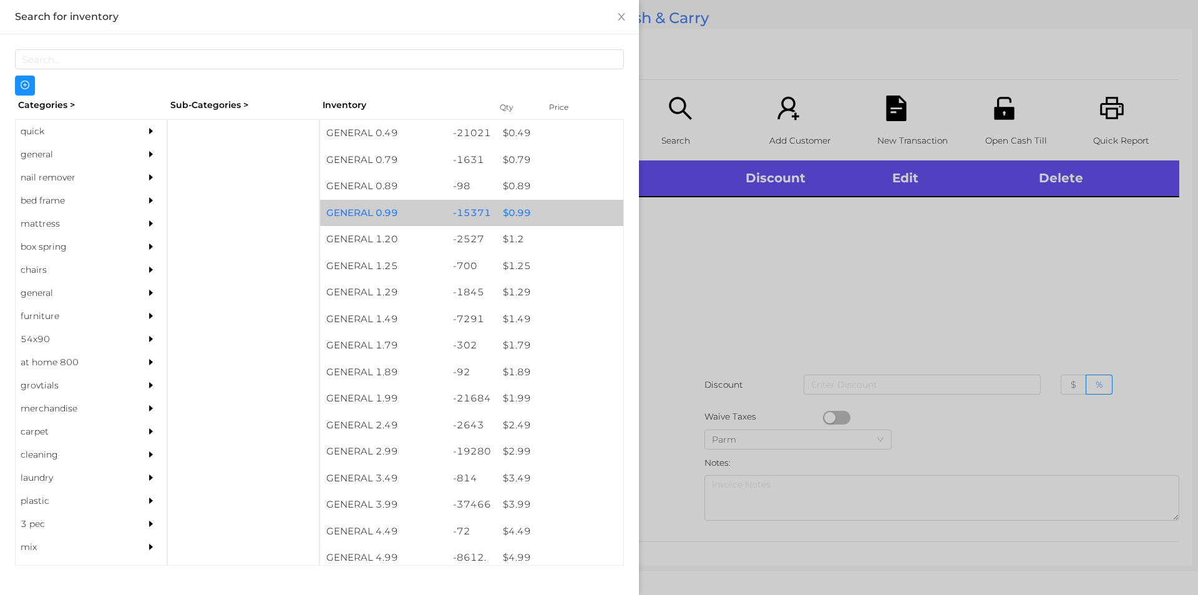
click at [503, 218] on div "$ 0.99" at bounding box center [560, 213] width 127 height 27
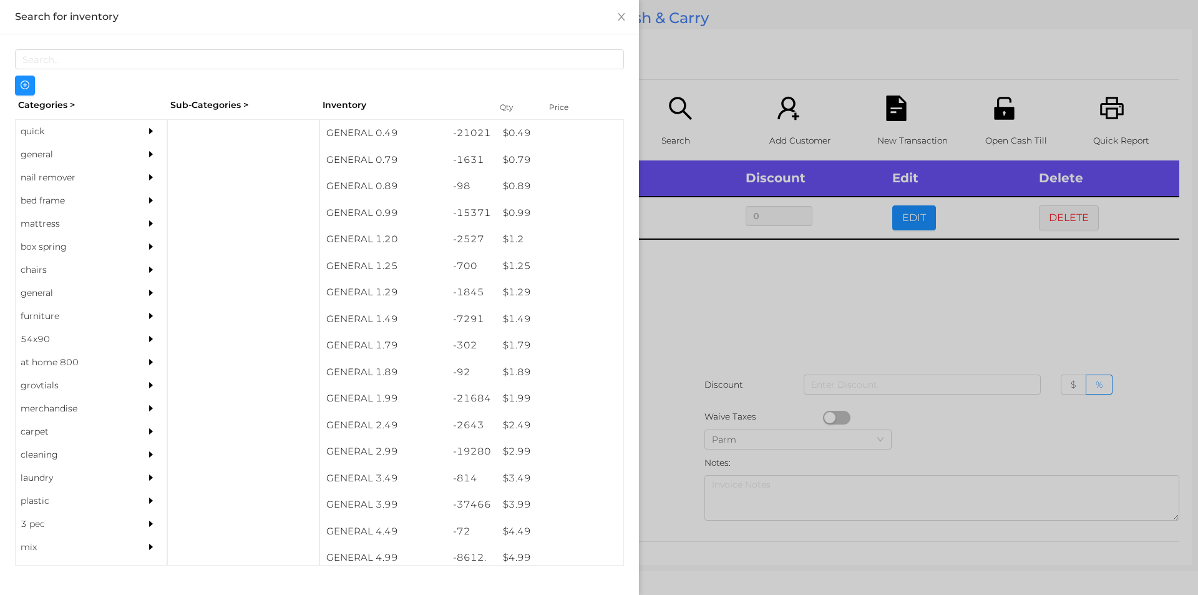
click at [716, 293] on div at bounding box center [599, 297] width 1198 height 595
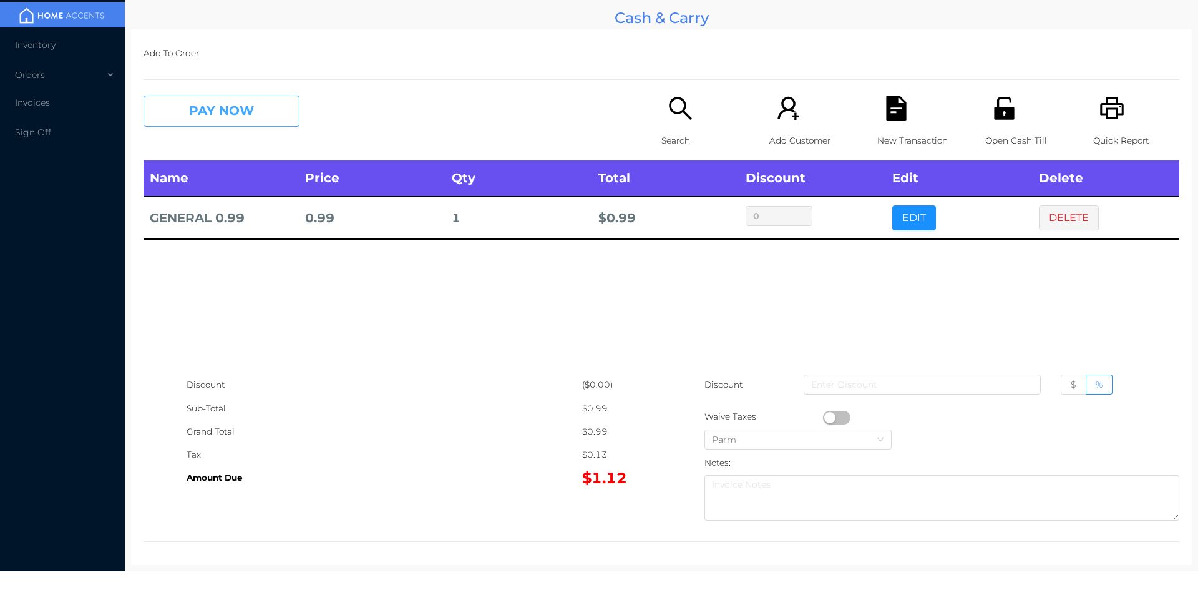
click at [182, 109] on button "PAY NOW" at bounding box center [222, 110] width 156 height 31
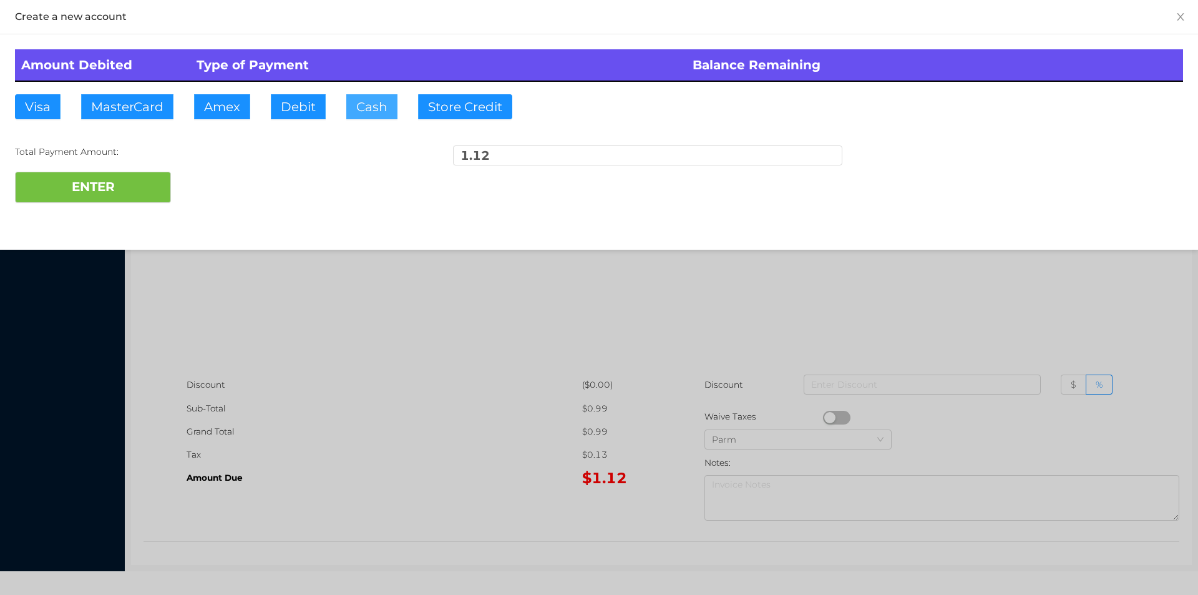
click at [360, 114] on button "Cash" at bounding box center [371, 106] width 51 height 25
type input "5."
click at [117, 186] on button "ENTER" at bounding box center [93, 187] width 156 height 31
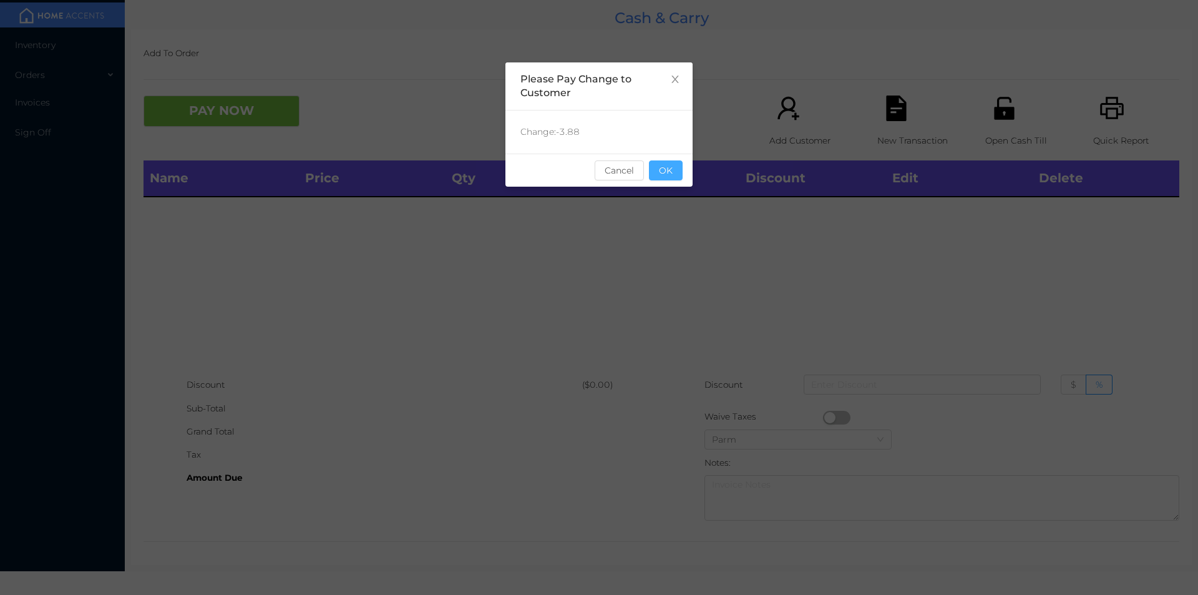
click at [665, 175] on button "OK" at bounding box center [666, 170] width 34 height 20
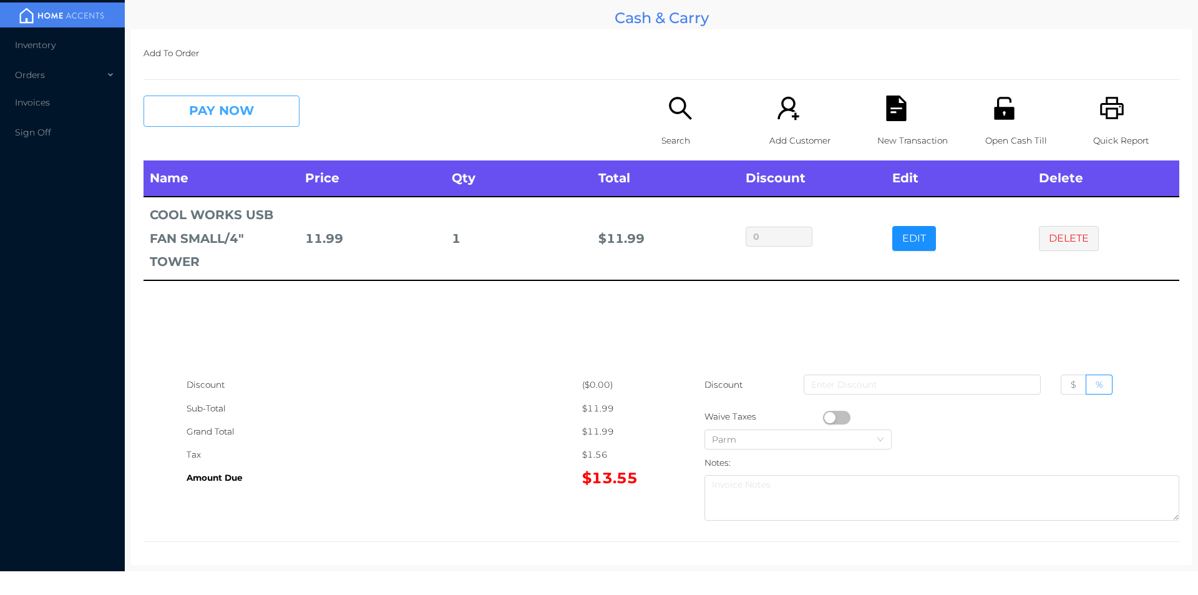
click at [253, 119] on button "PAY NOW" at bounding box center [222, 110] width 156 height 31
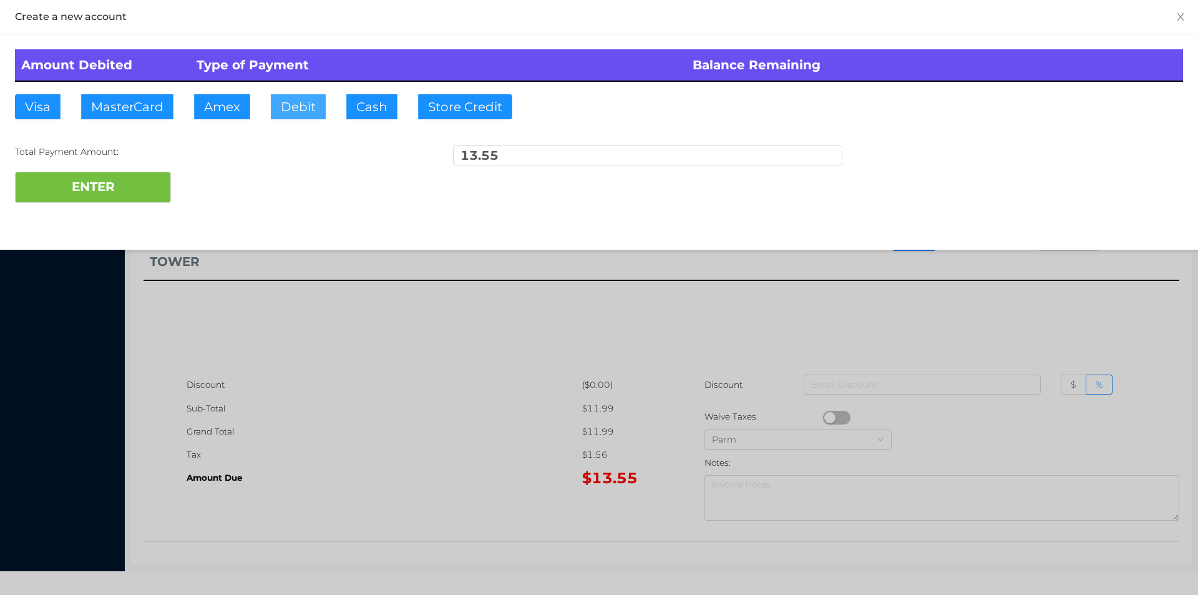
click at [286, 114] on button "Debit" at bounding box center [298, 106] width 55 height 25
click at [129, 201] on button "ENTER" at bounding box center [93, 187] width 156 height 31
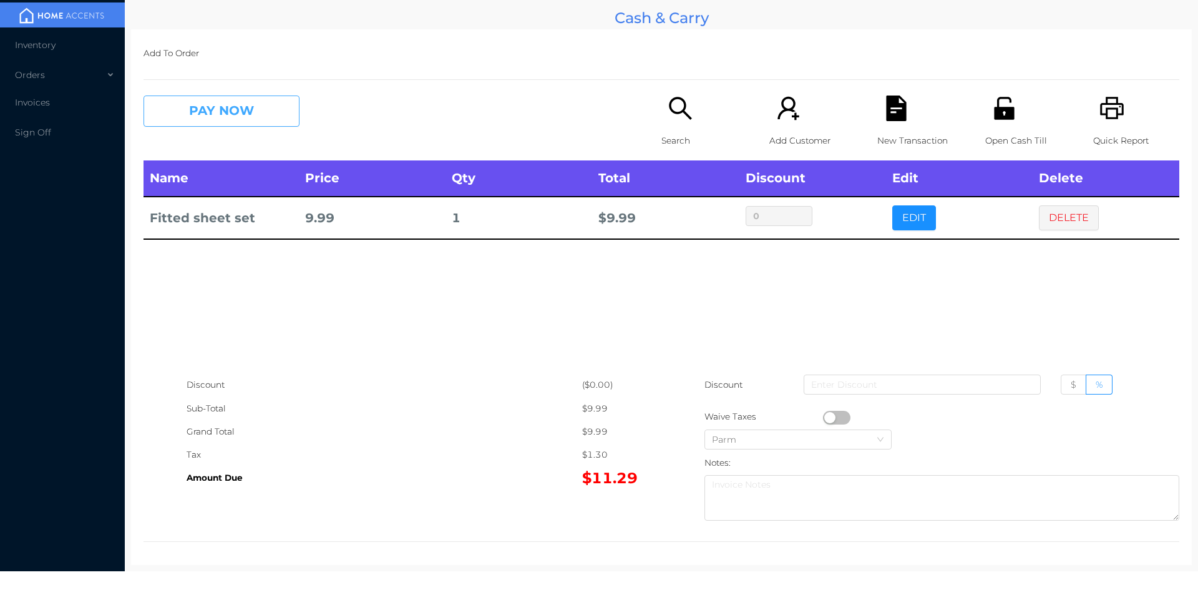
click at [207, 114] on button "PAY NOW" at bounding box center [222, 110] width 156 height 31
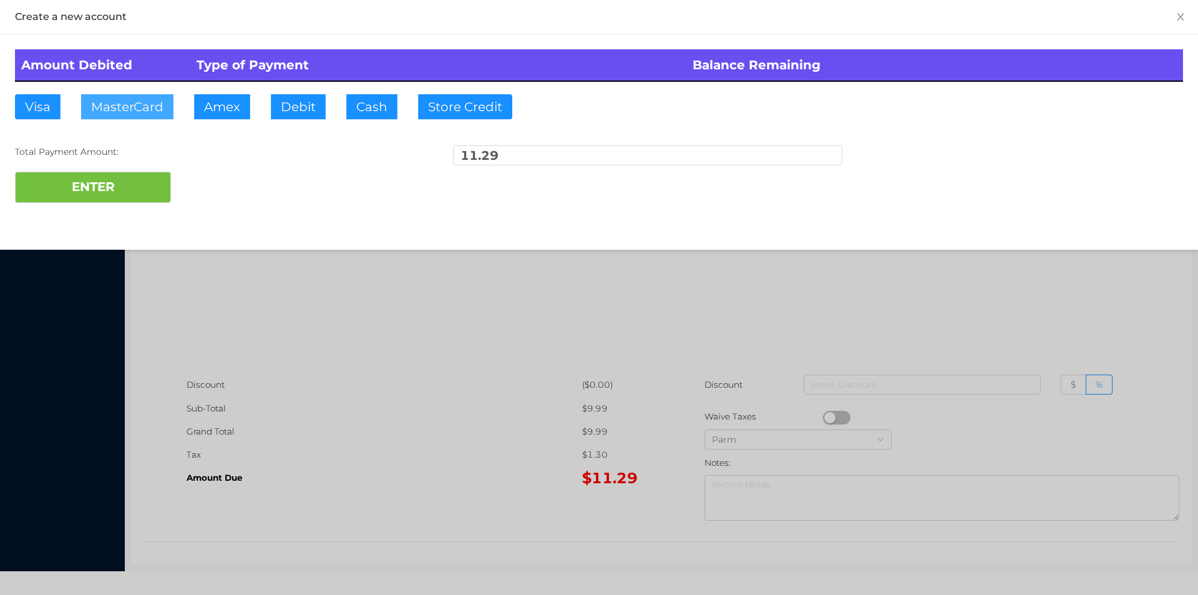
click at [139, 113] on button "MasterCard" at bounding box center [127, 106] width 92 height 25
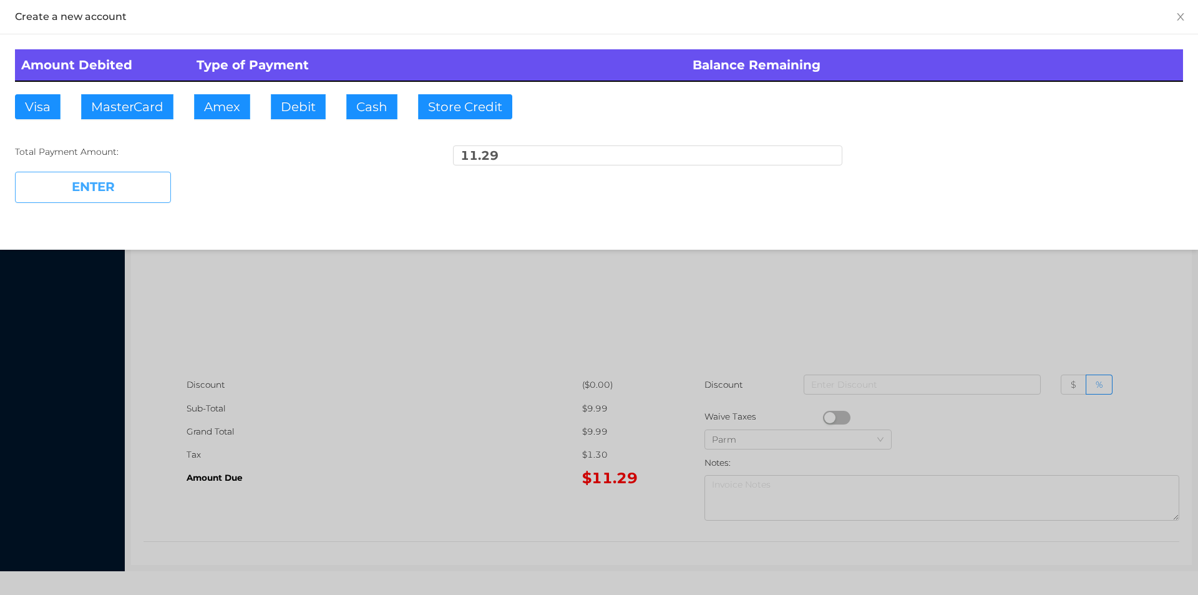
click at [104, 185] on button "ENTER" at bounding box center [93, 187] width 156 height 31
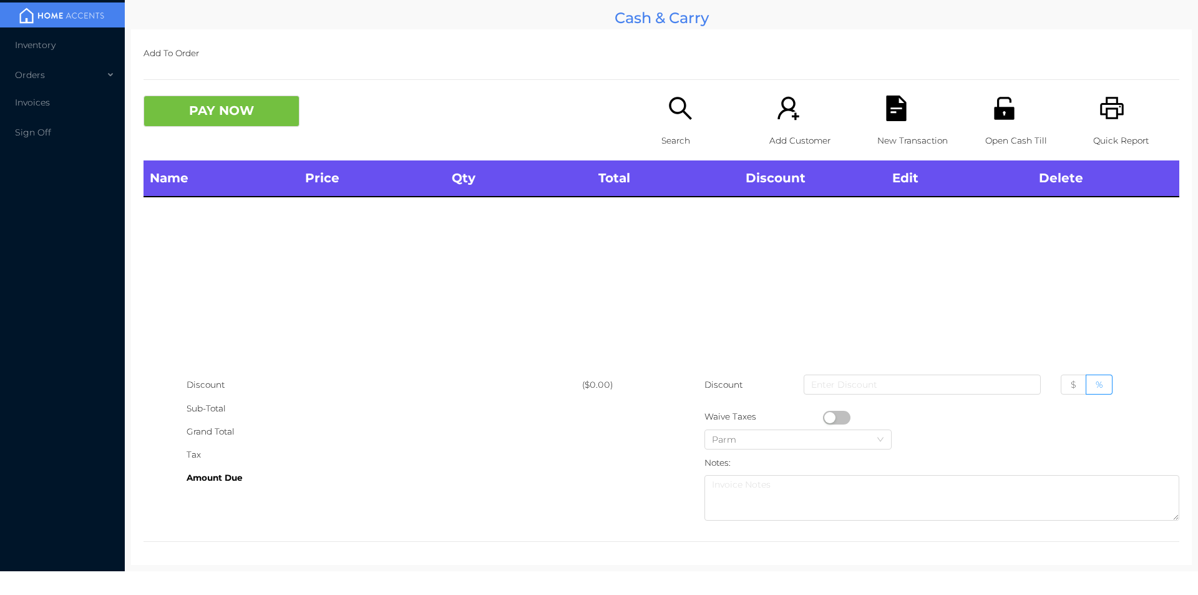
click at [661, 127] on div "Search" at bounding box center [704, 127] width 86 height 65
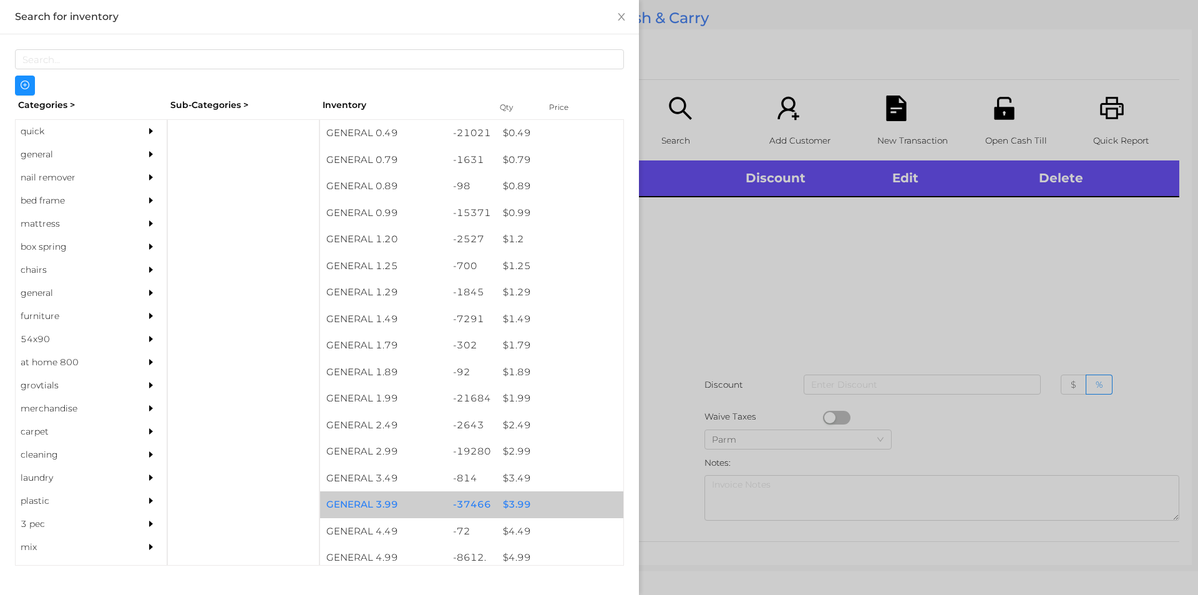
click at [512, 513] on div "$ 3.99" at bounding box center [560, 504] width 127 height 27
click at [512, 496] on div "$ 3.99" at bounding box center [560, 504] width 127 height 27
click at [514, 497] on div "$ 3.99" at bounding box center [560, 504] width 127 height 27
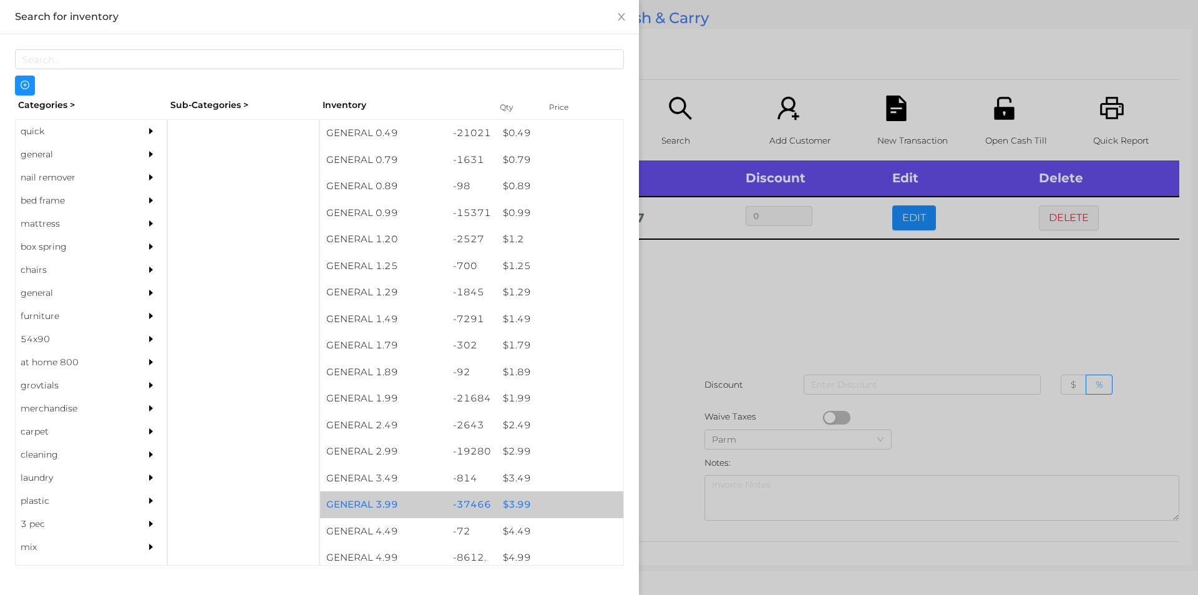
click at [527, 498] on div "$ 3.99" at bounding box center [560, 504] width 127 height 27
click at [517, 502] on div "$ 3.99" at bounding box center [560, 504] width 127 height 27
click at [525, 507] on div "$ 3.99" at bounding box center [560, 504] width 127 height 27
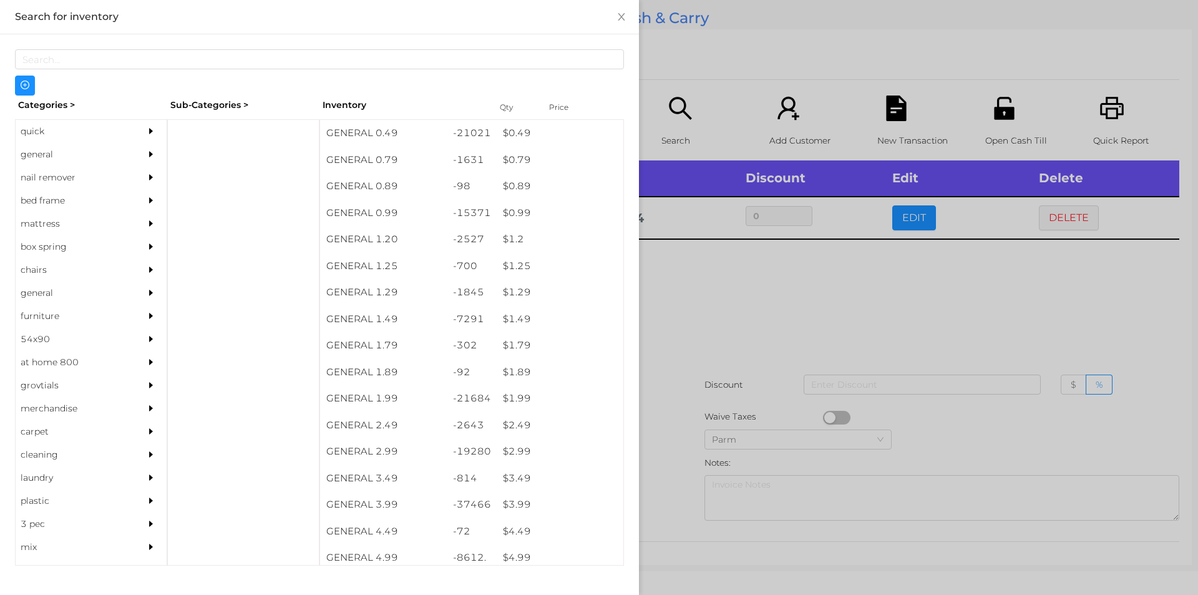
click at [663, 327] on div at bounding box center [599, 297] width 1198 height 595
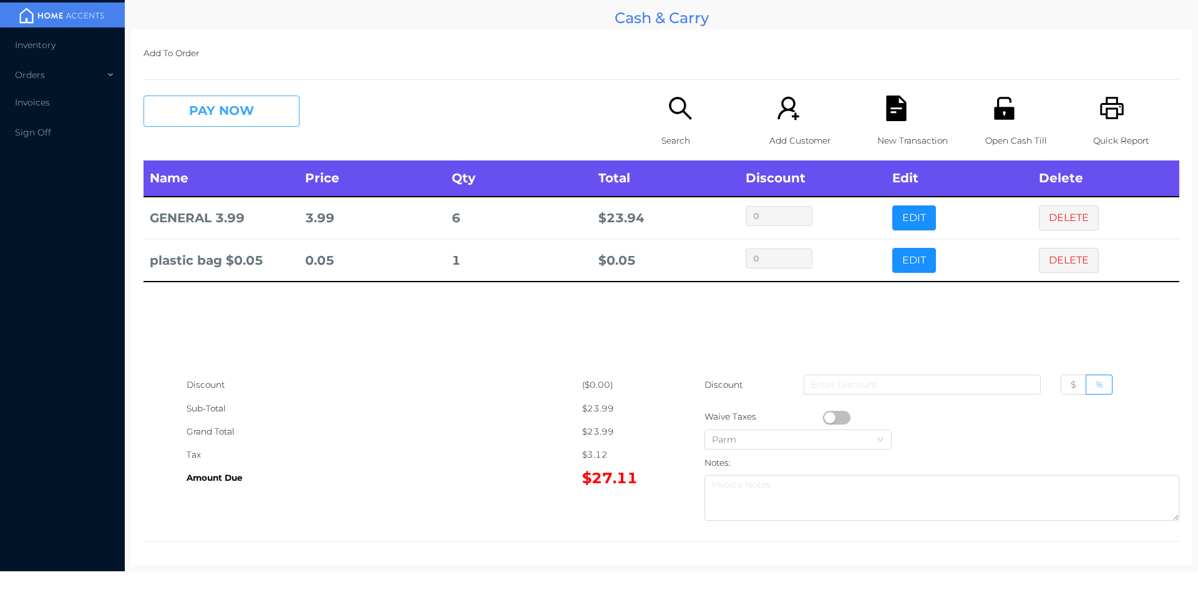
click at [256, 116] on button "PAY NOW" at bounding box center [222, 110] width 156 height 31
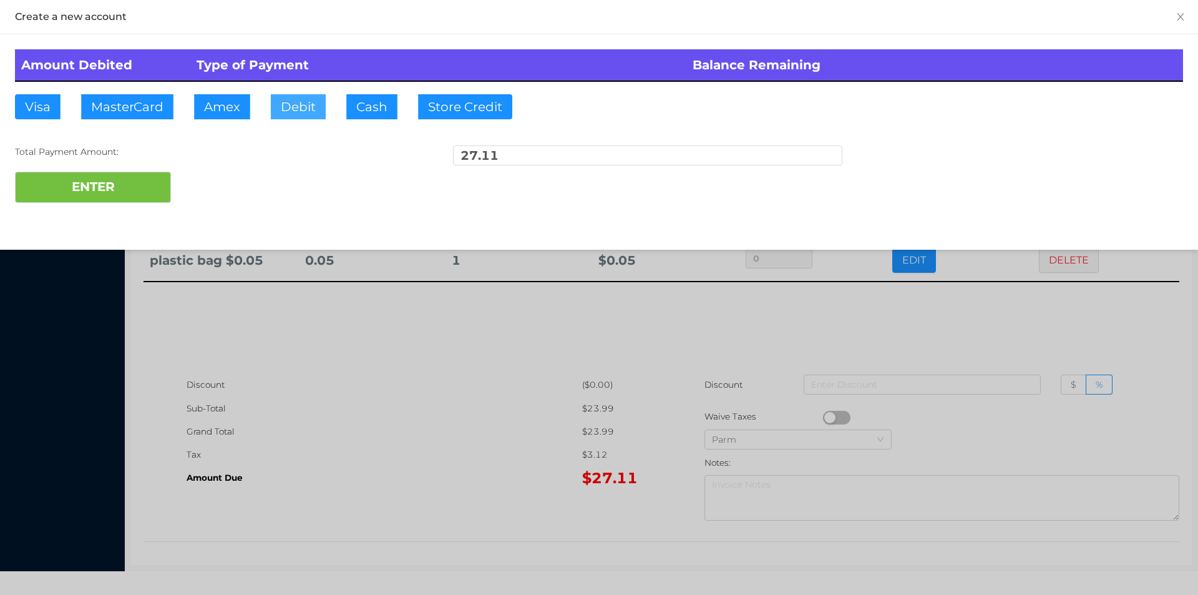
click at [290, 107] on button "Debit" at bounding box center [298, 106] width 55 height 25
click at [130, 191] on button "ENTER" at bounding box center [93, 187] width 156 height 31
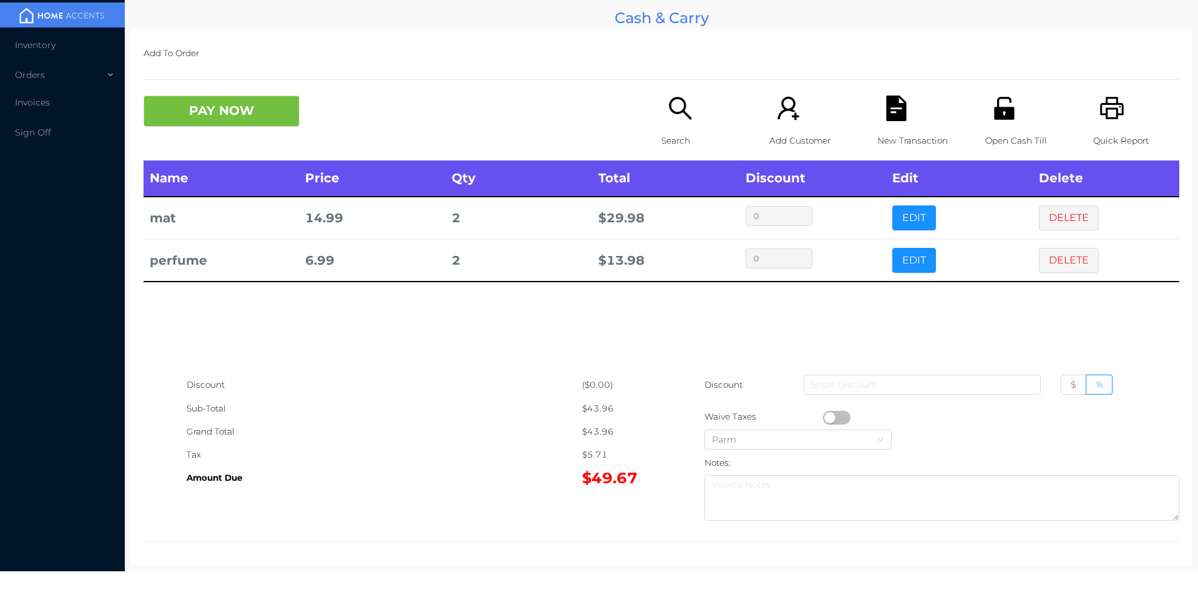
click at [675, 124] on div "Search" at bounding box center [704, 127] width 86 height 65
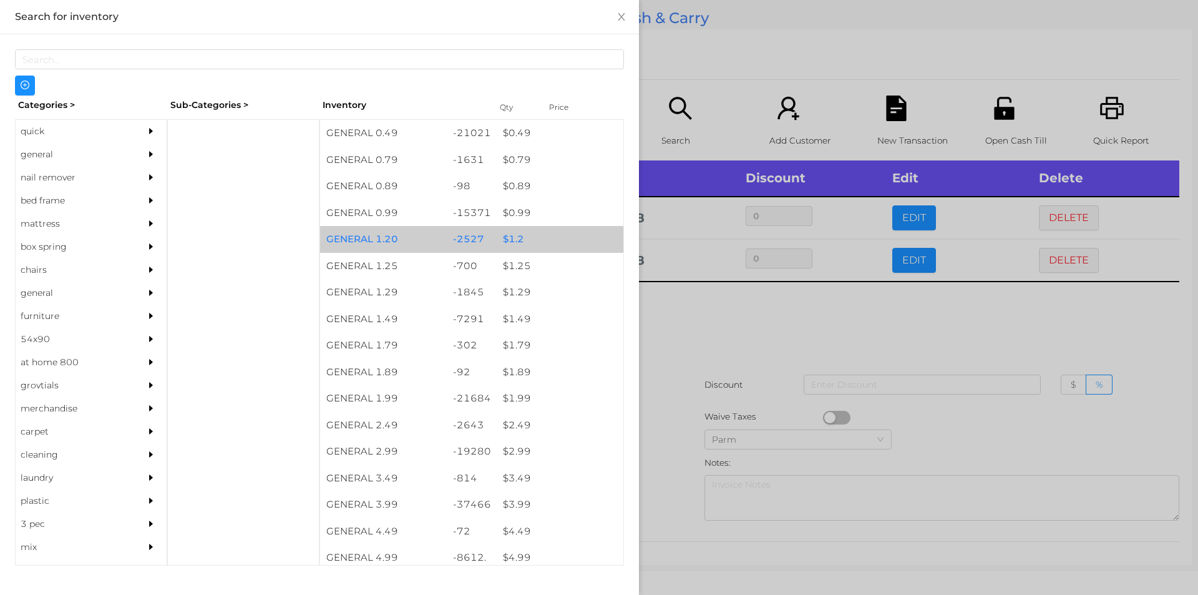
click at [519, 245] on div "$ 1.2" at bounding box center [560, 239] width 127 height 27
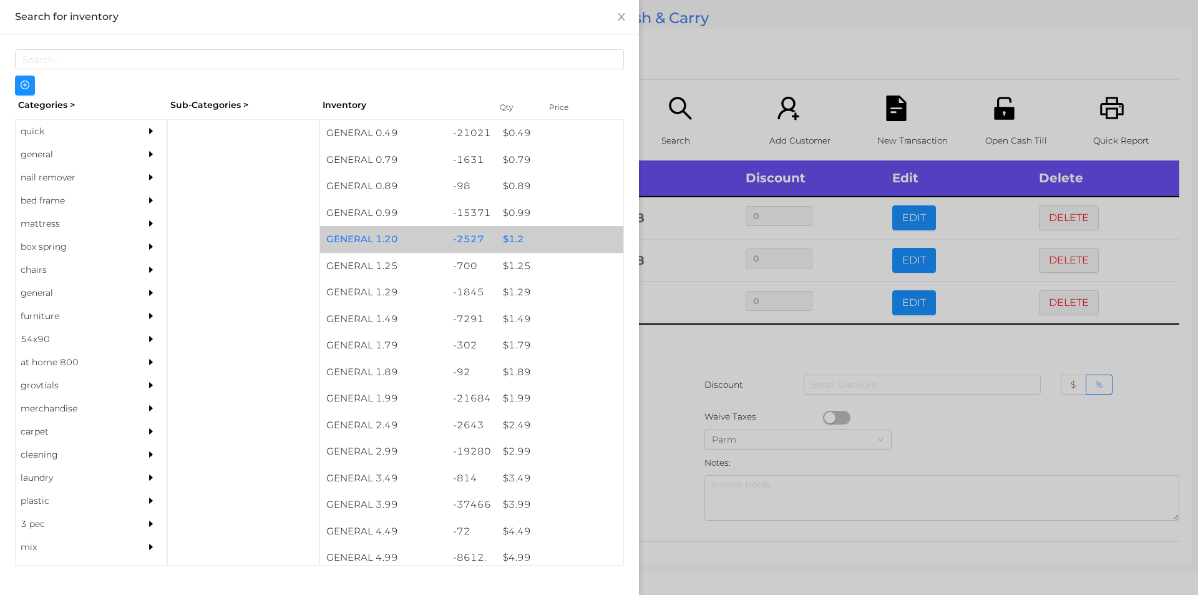
click at [512, 241] on div "$ 1.2" at bounding box center [560, 239] width 127 height 27
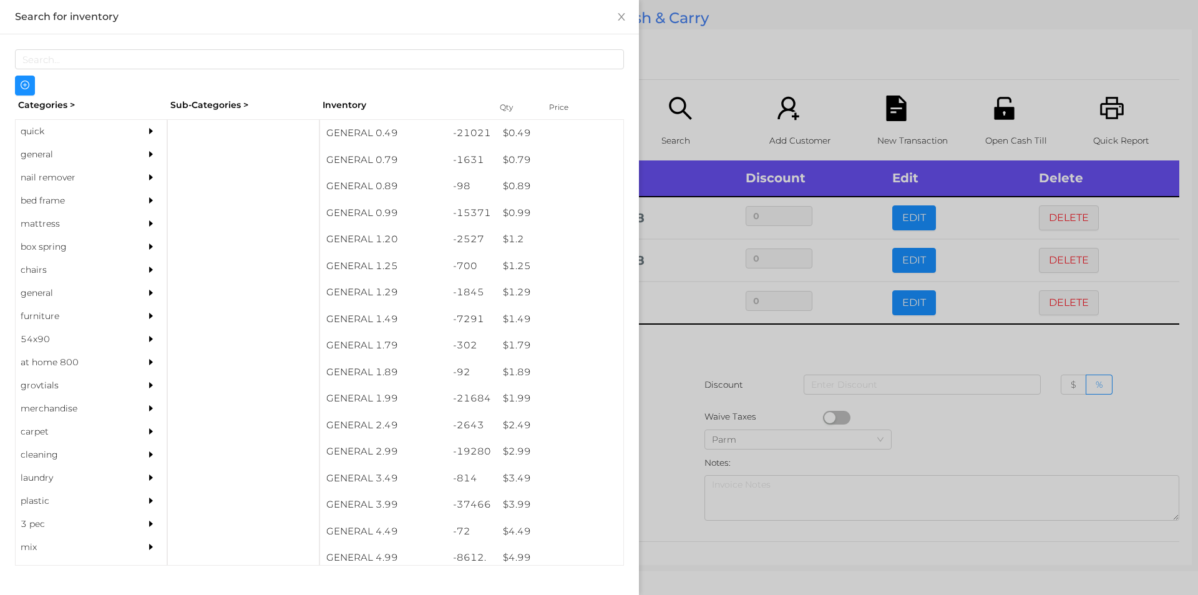
click at [658, 364] on div at bounding box center [599, 297] width 1198 height 595
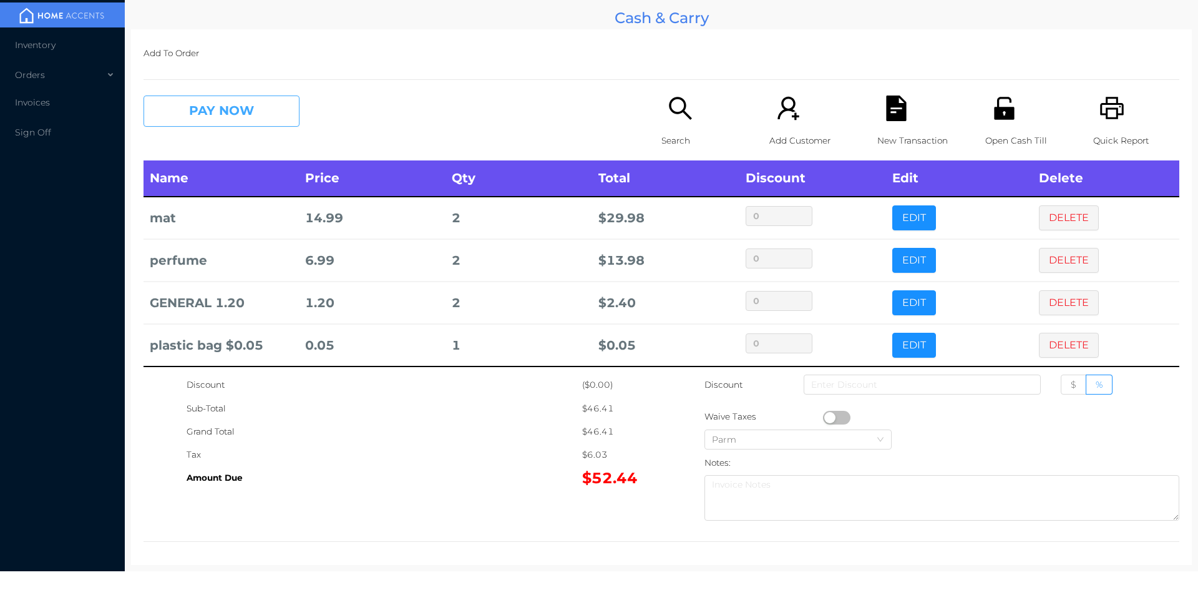
click at [213, 117] on button "PAY NOW" at bounding box center [222, 110] width 156 height 31
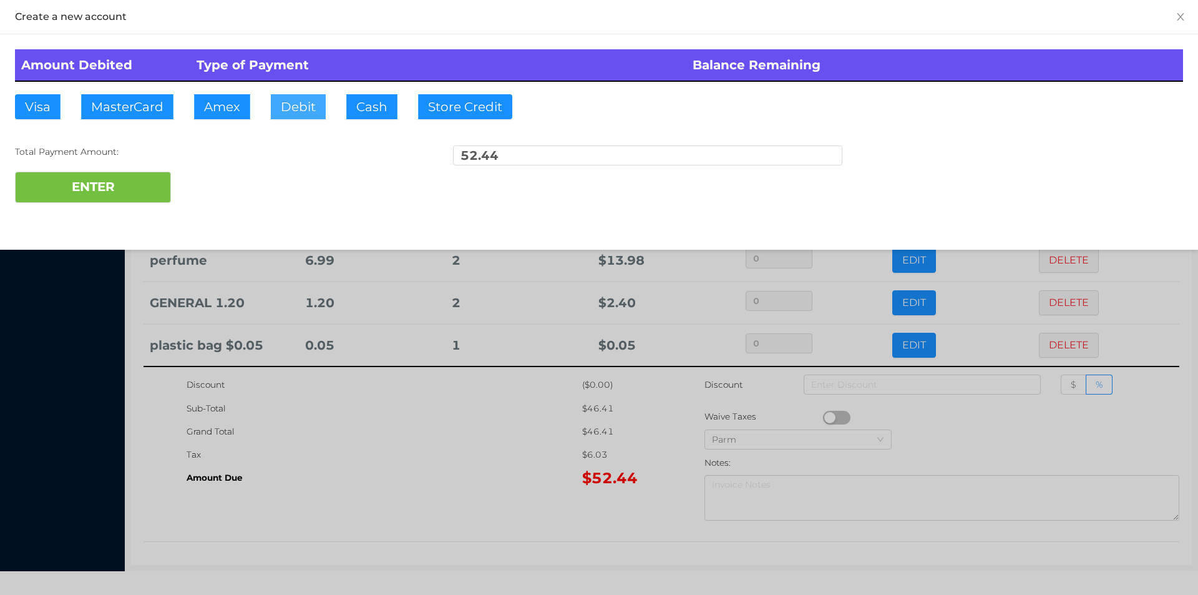
click at [293, 110] on button "Debit" at bounding box center [298, 106] width 55 height 25
type input "60."
click at [94, 200] on button "ENTER" at bounding box center [93, 187] width 156 height 31
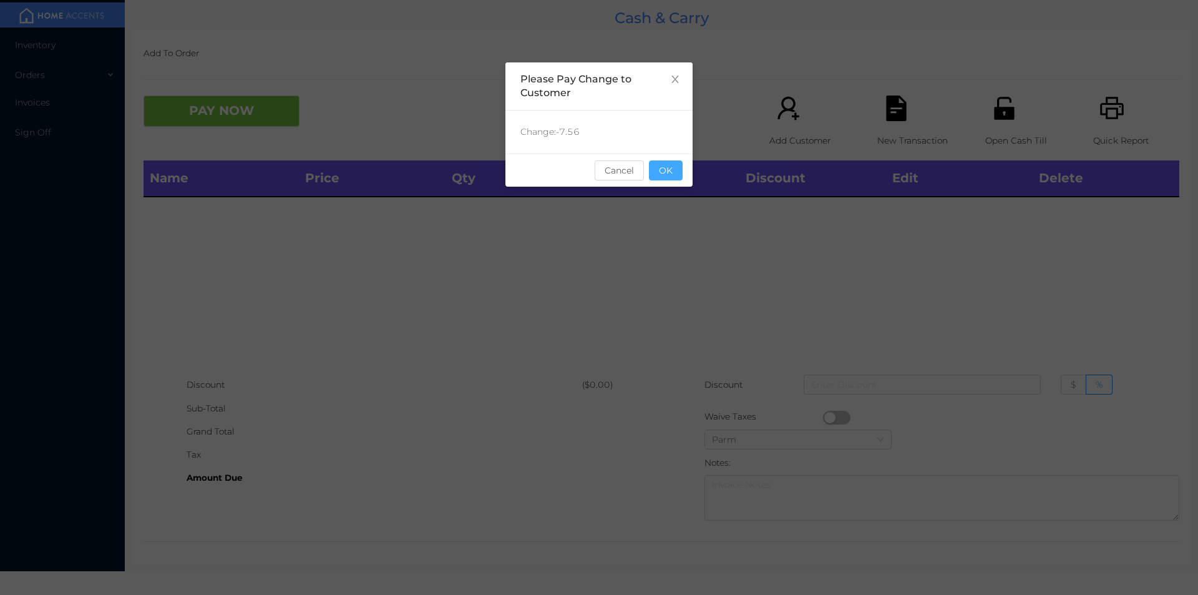
click at [675, 172] on button "OK" at bounding box center [666, 170] width 34 height 20
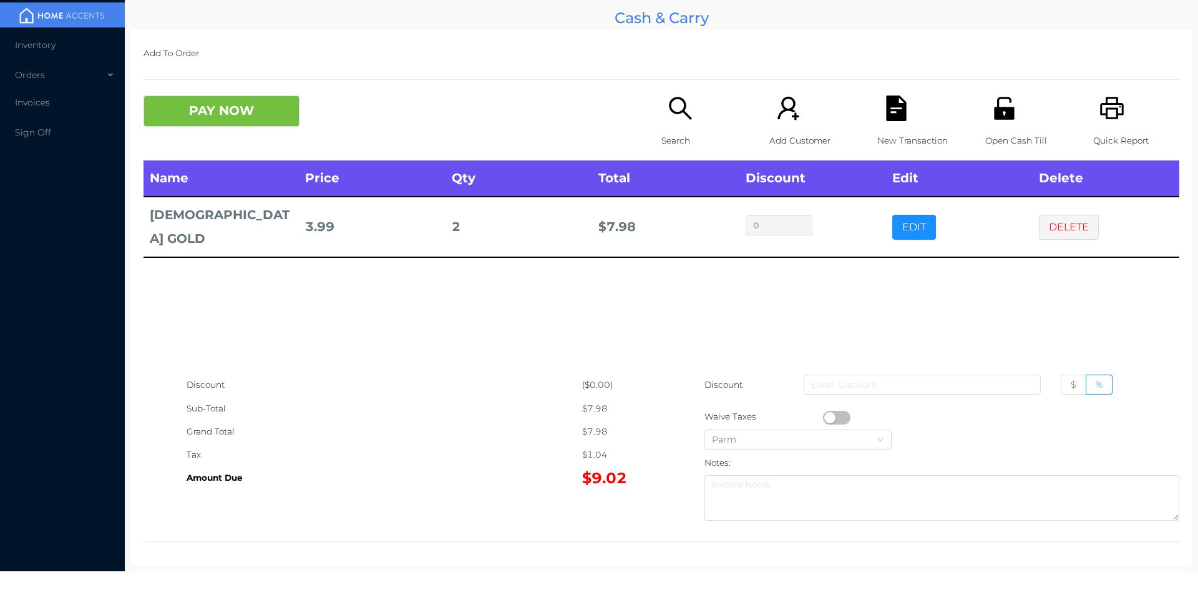
click at [37, 42] on span "Inventory" at bounding box center [35, 44] width 41 height 11
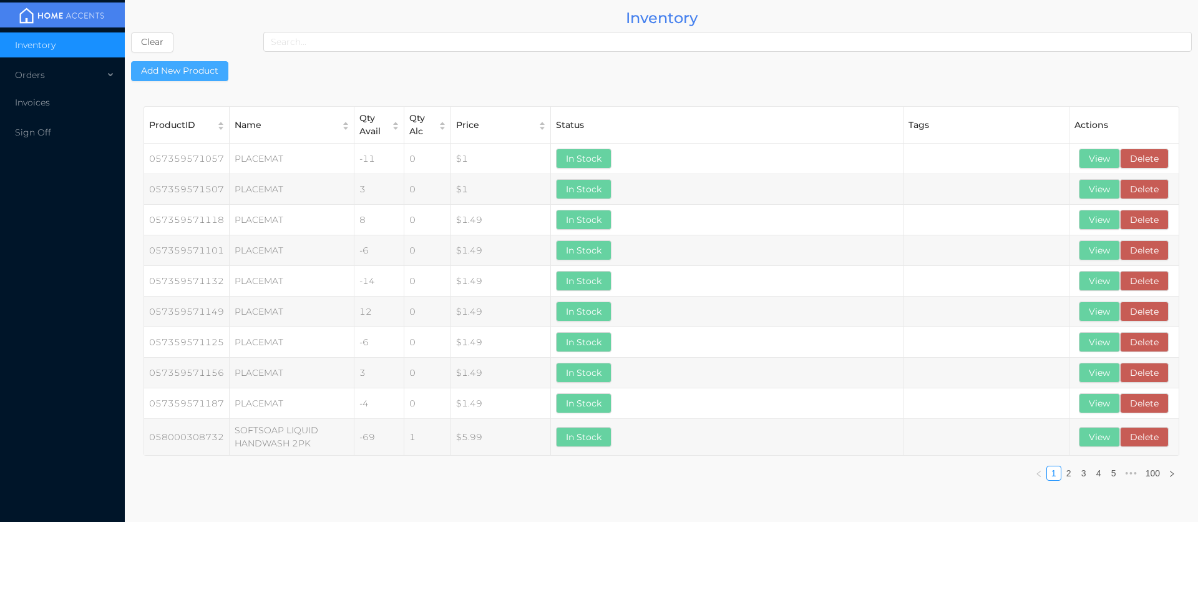
click at [185, 72] on button "Add New Product" at bounding box center [179, 71] width 97 height 20
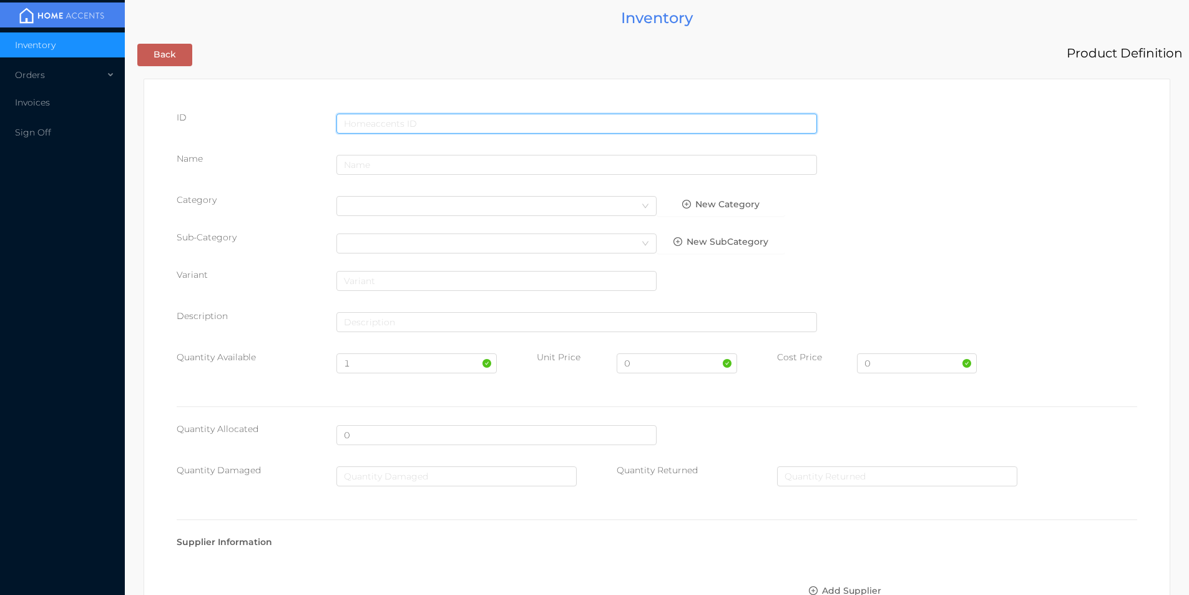
click at [376, 120] on input "text" at bounding box center [576, 124] width 480 height 20
type input "[CREDIT_CARD_NUMBER]"
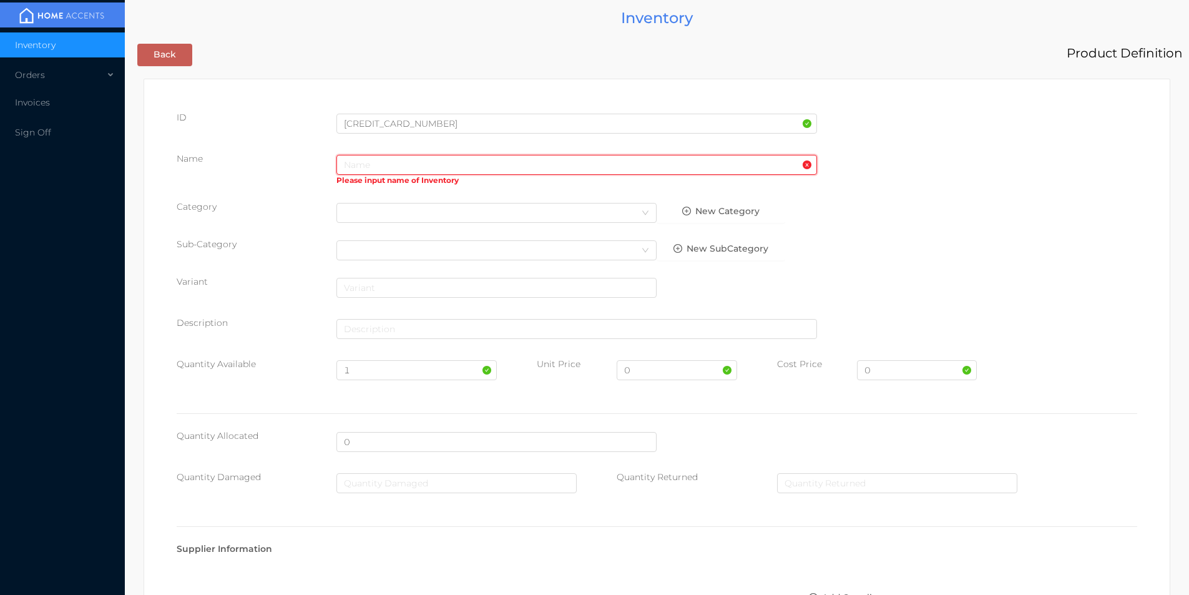
click at [366, 170] on input "text" at bounding box center [576, 165] width 480 height 20
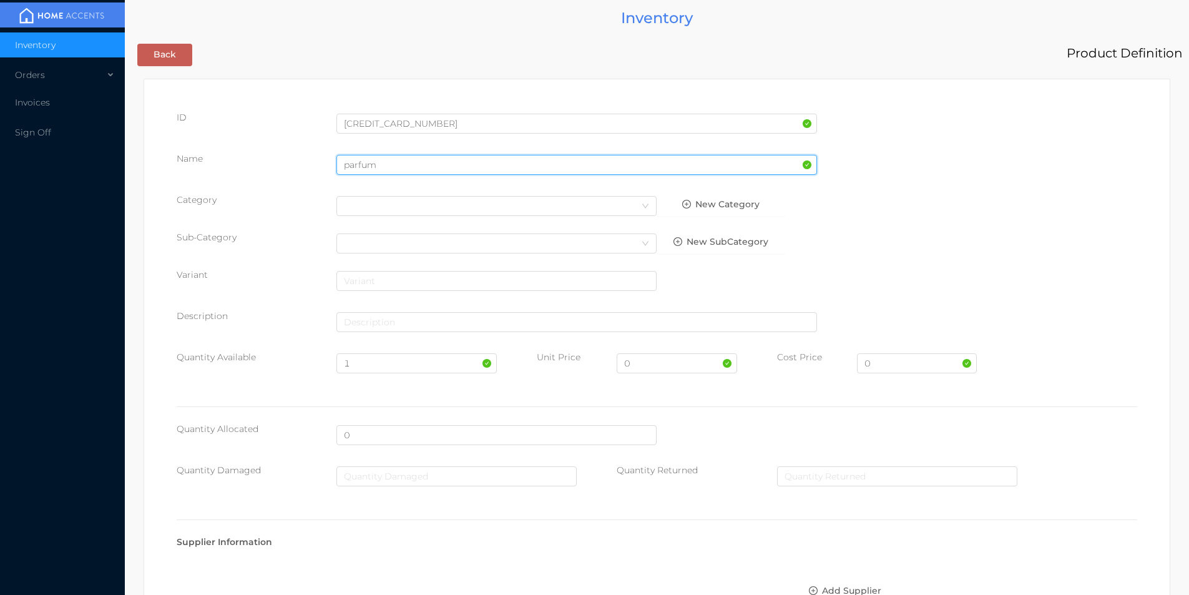
type input "parfum"
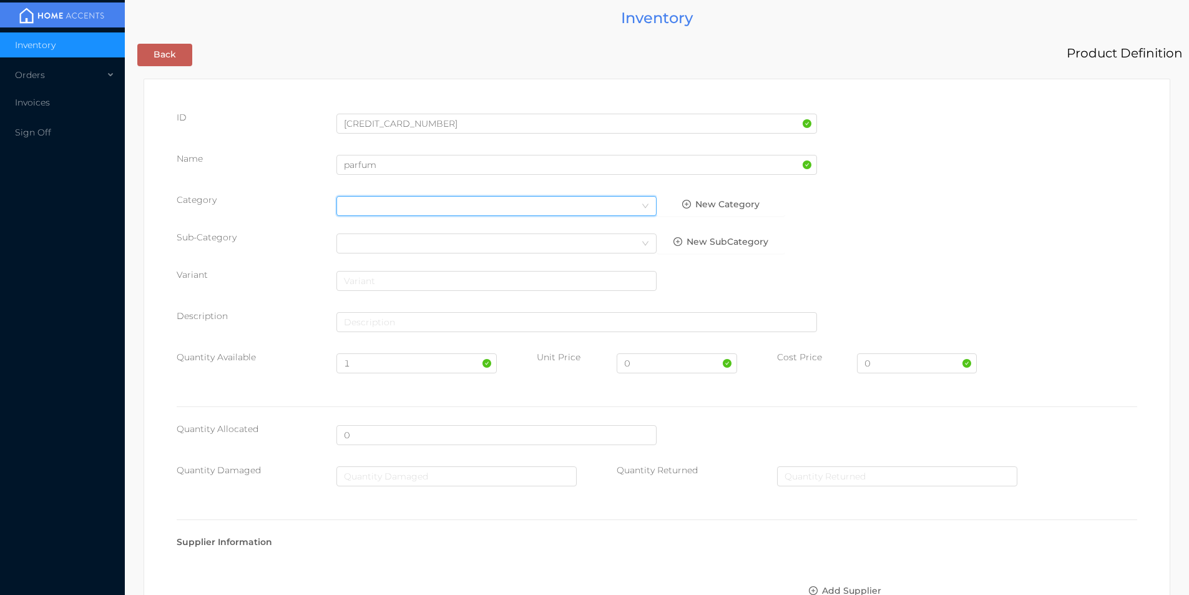
click at [386, 203] on div "Select Category" at bounding box center [496, 206] width 305 height 19
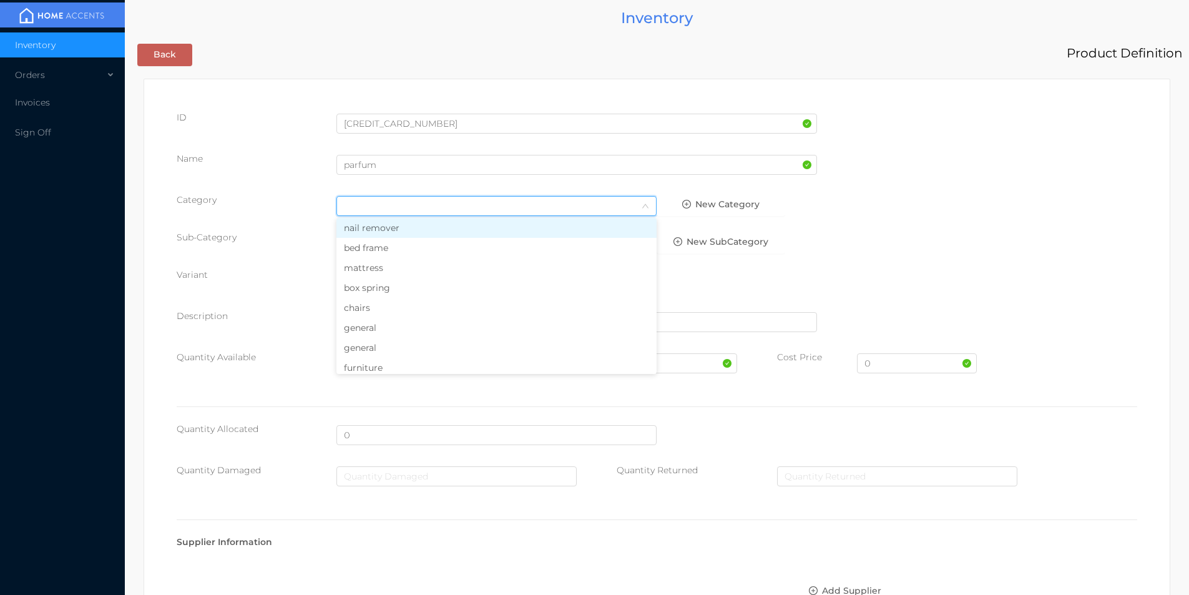
click at [370, 324] on li "general" at bounding box center [496, 328] width 320 height 20
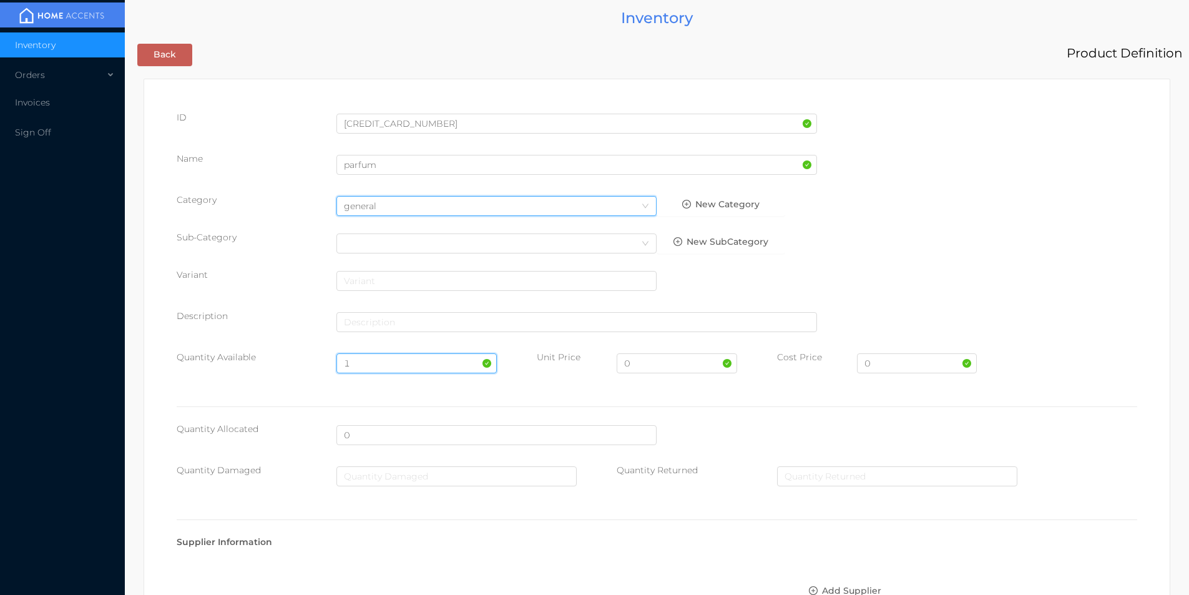
click at [369, 362] on input "1" at bounding box center [416, 363] width 160 height 20
type input "100"
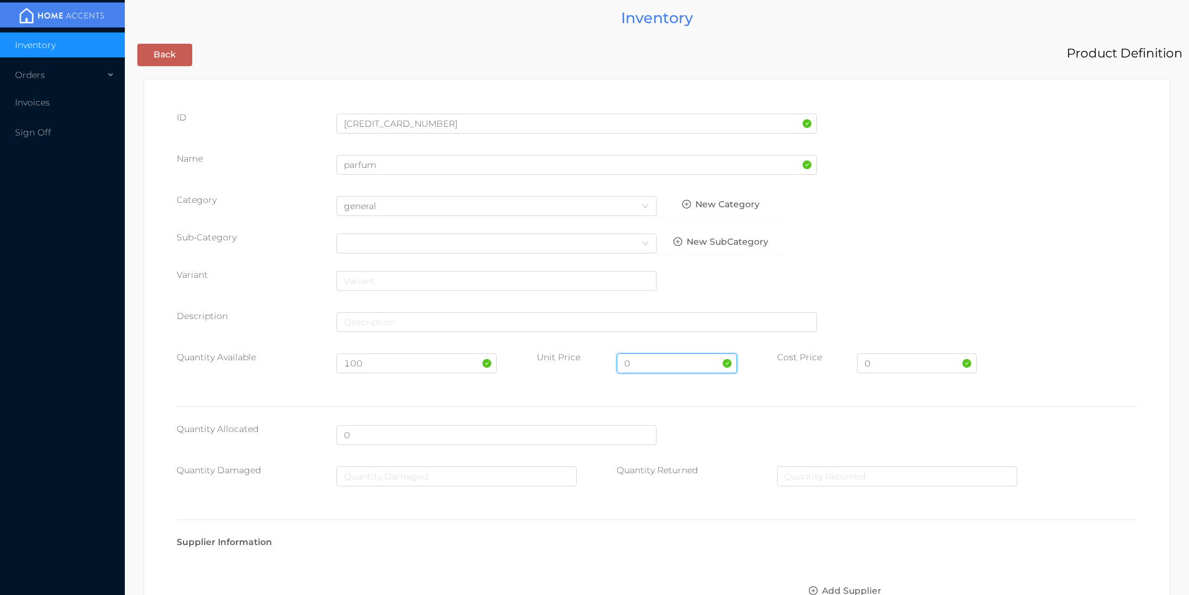
click at [653, 368] on input "0" at bounding box center [677, 363] width 120 height 20
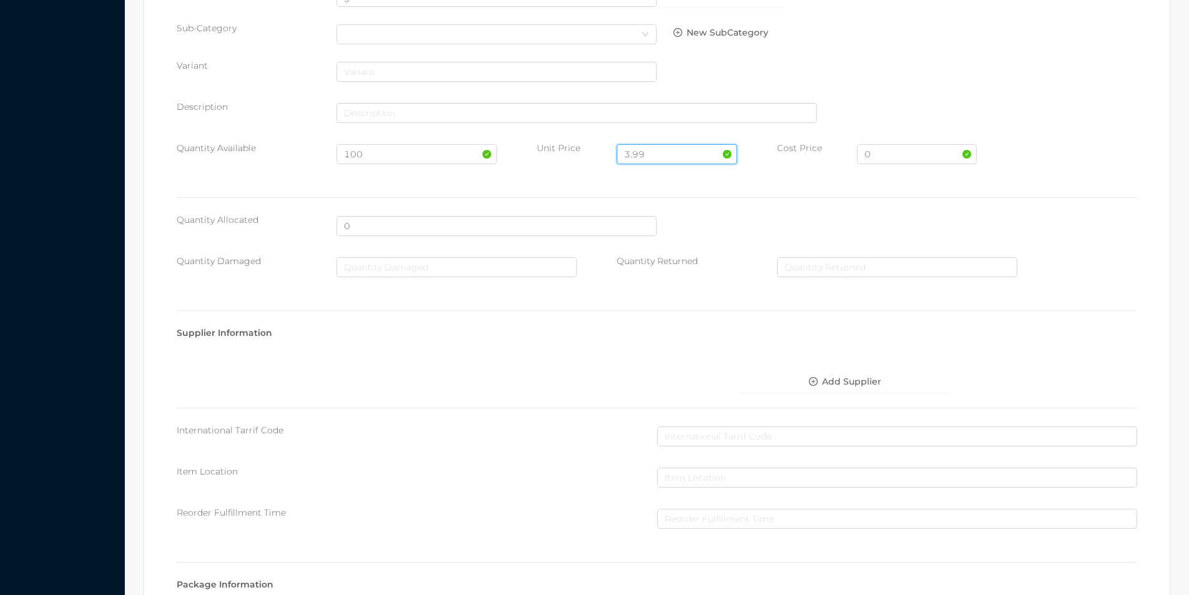
scroll to position [442, 0]
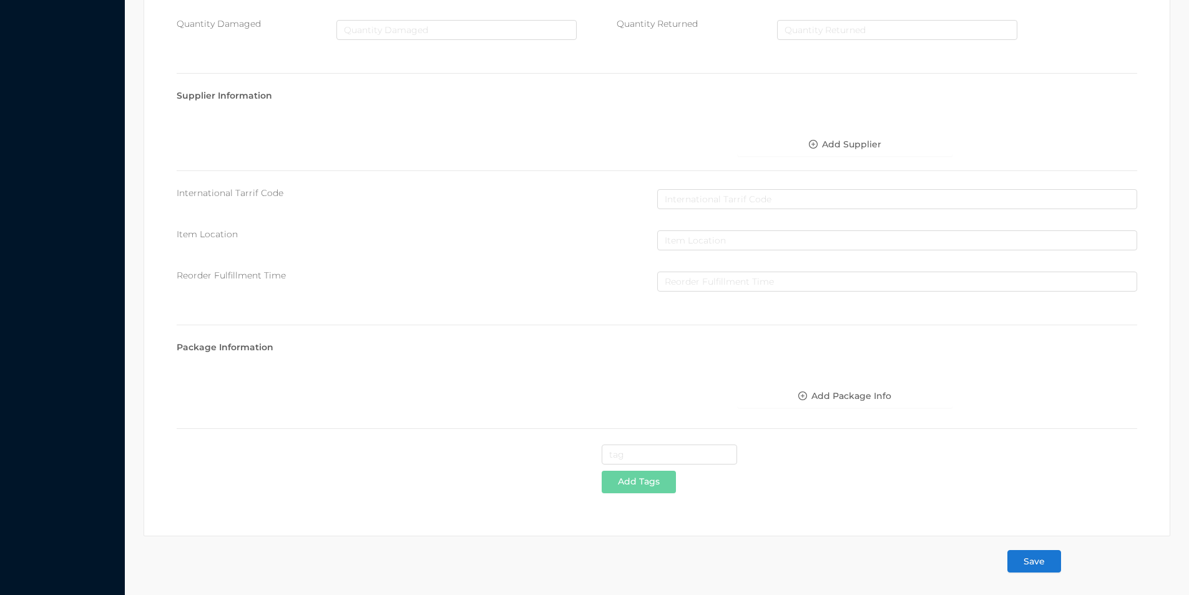
type input "3.99"
click at [1033, 561] on button "Save" at bounding box center [1034, 561] width 54 height 22
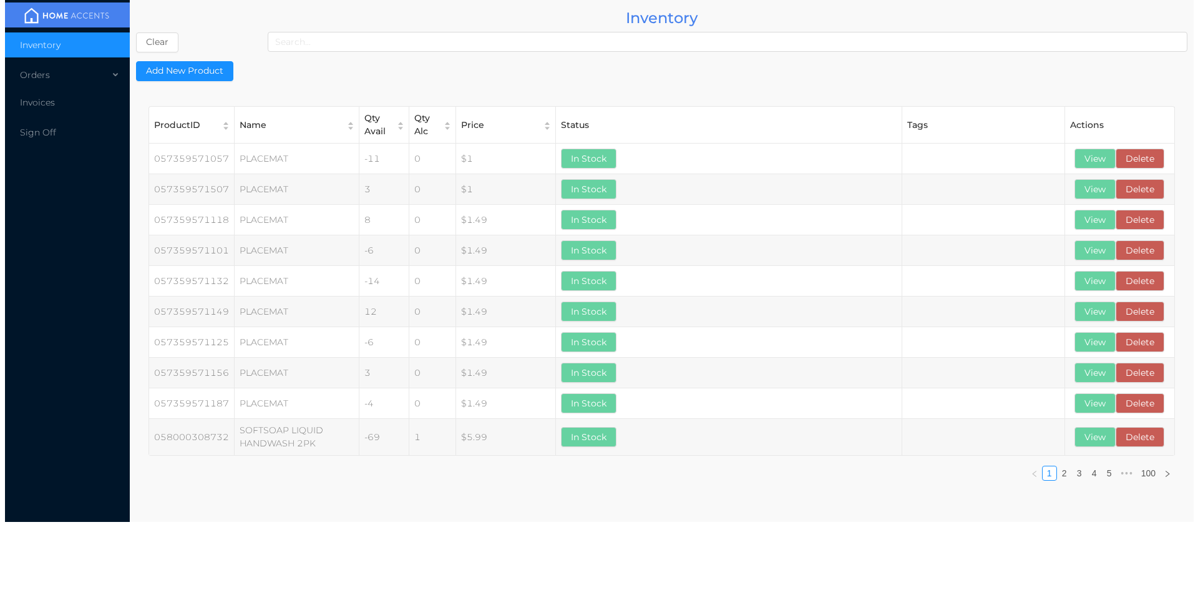
scroll to position [0, 0]
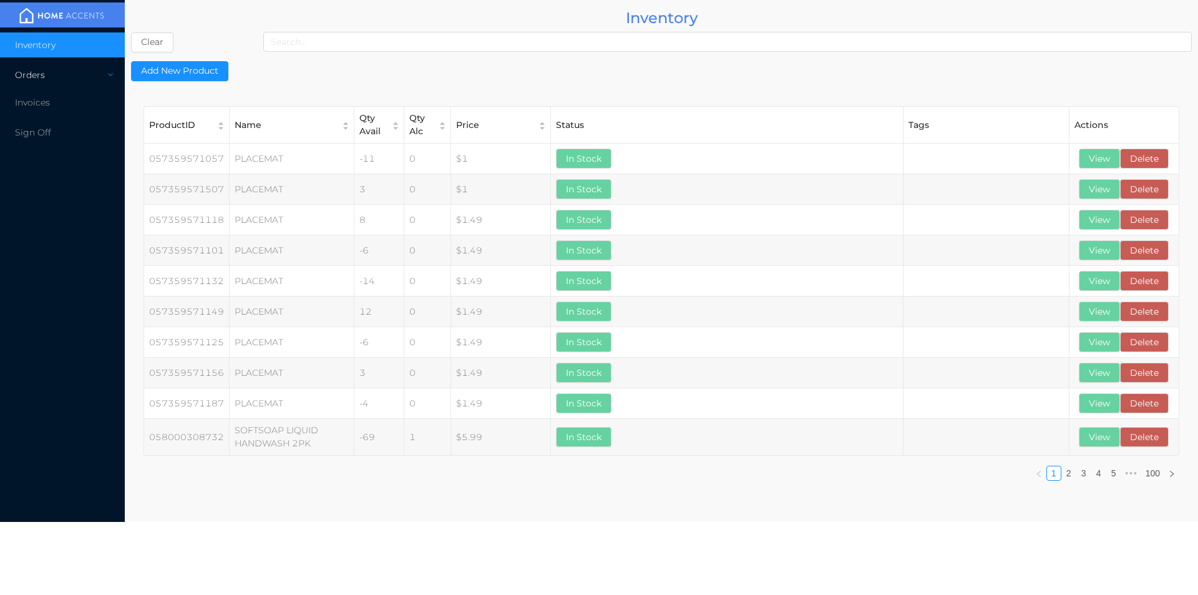
click at [31, 71] on div "Orders" at bounding box center [62, 74] width 125 height 25
click at [67, 112] on li "Cash & Carry" at bounding box center [62, 104] width 125 height 25
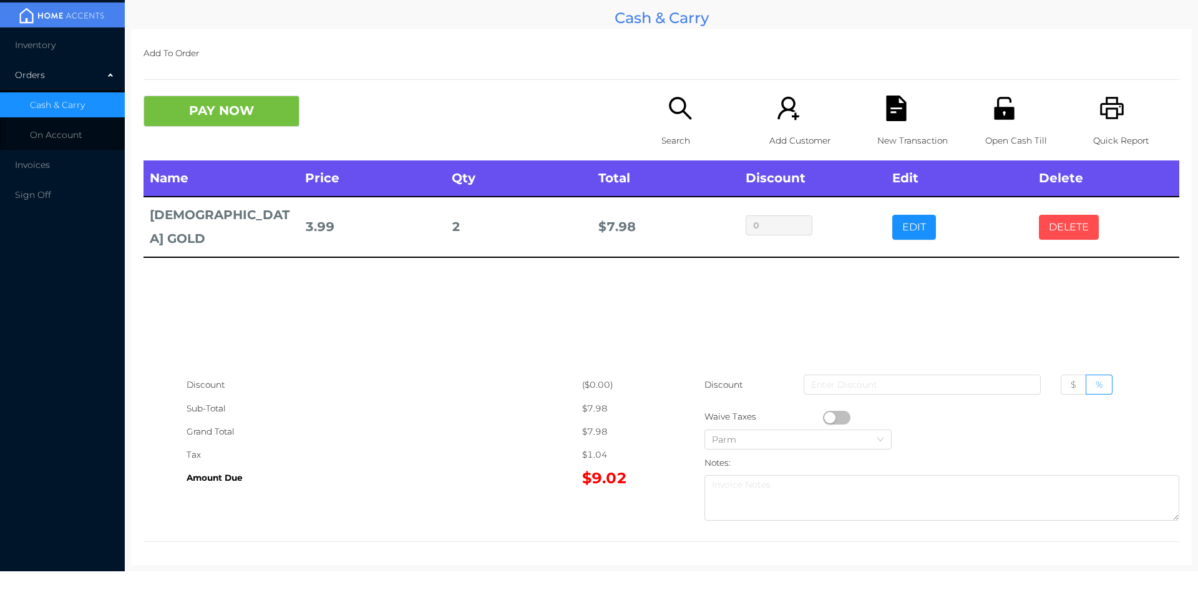
click at [1045, 215] on button "DELETE" at bounding box center [1069, 227] width 60 height 25
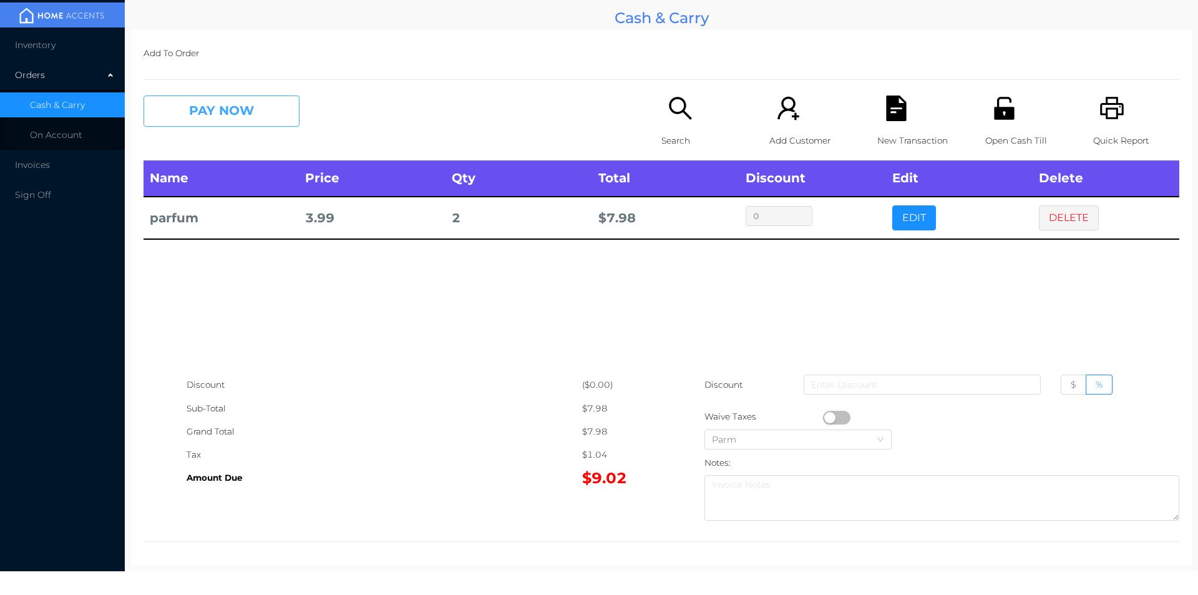
click at [266, 116] on button "PAY NOW" at bounding box center [222, 110] width 156 height 31
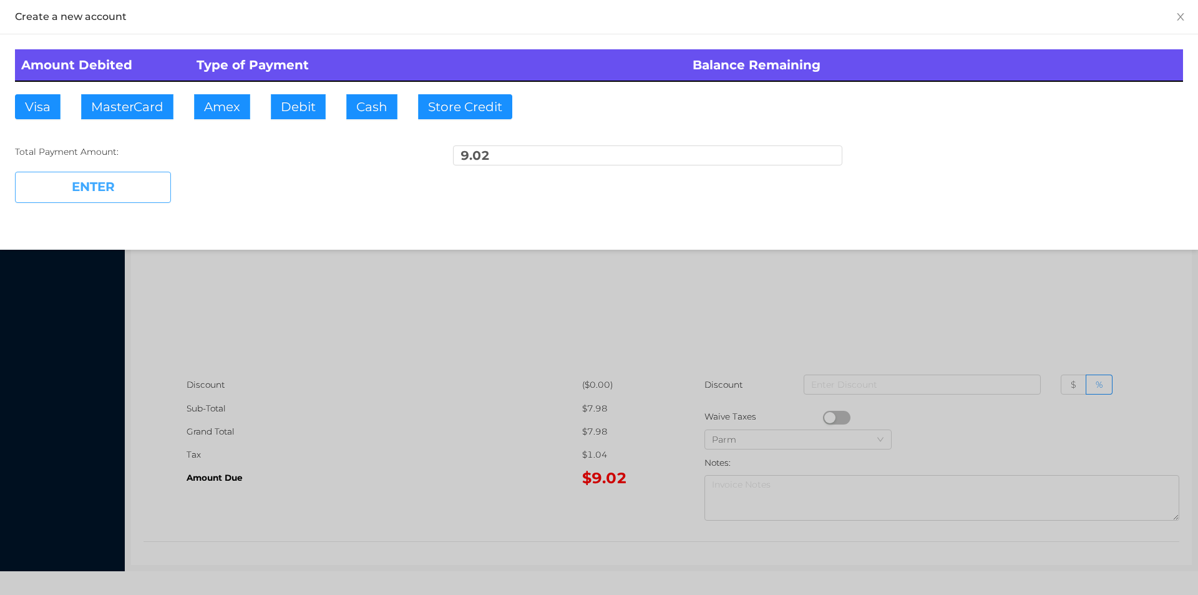
click at [143, 201] on button "ENTER" at bounding box center [93, 187] width 156 height 31
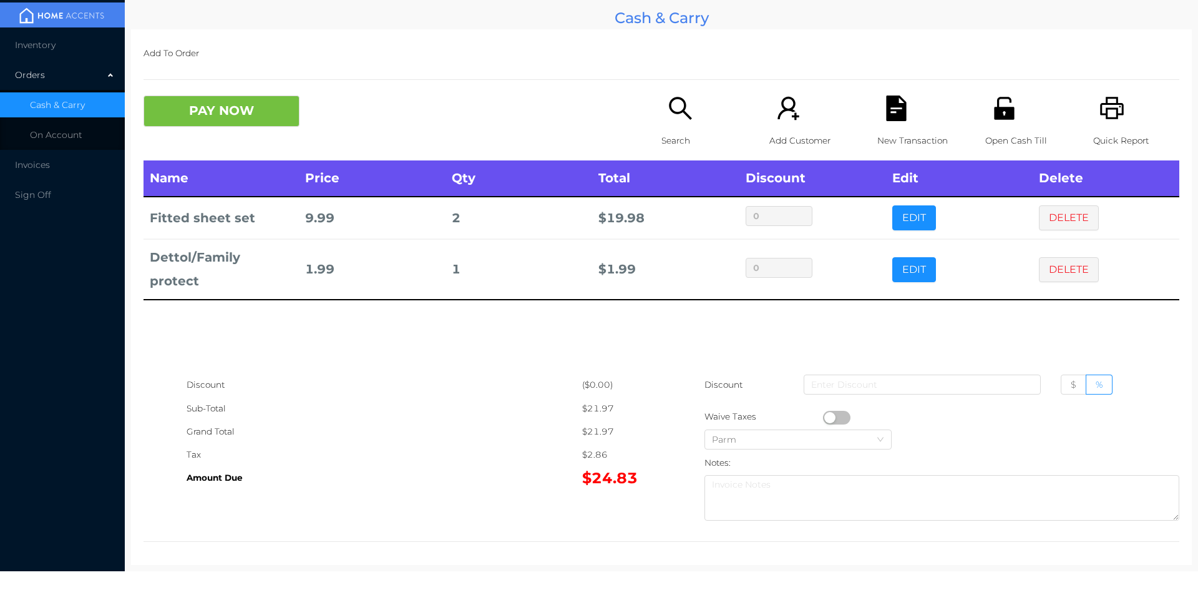
click at [668, 119] on icon "icon: search" at bounding box center [681, 108] width 26 height 26
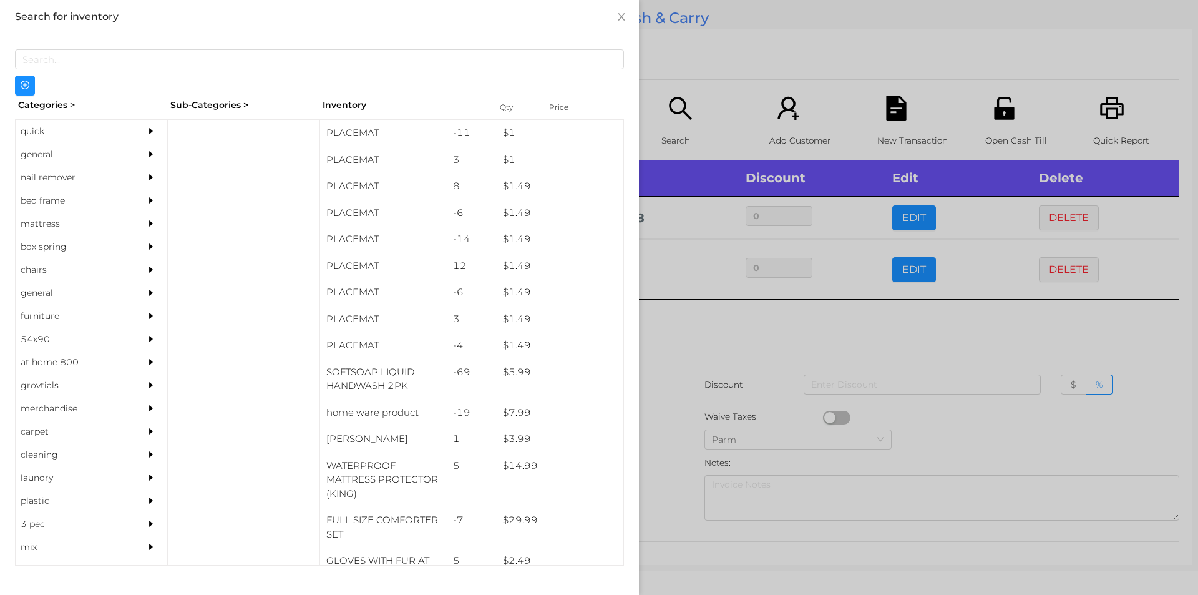
click at [43, 154] on div "general" at bounding box center [73, 154] width 114 height 23
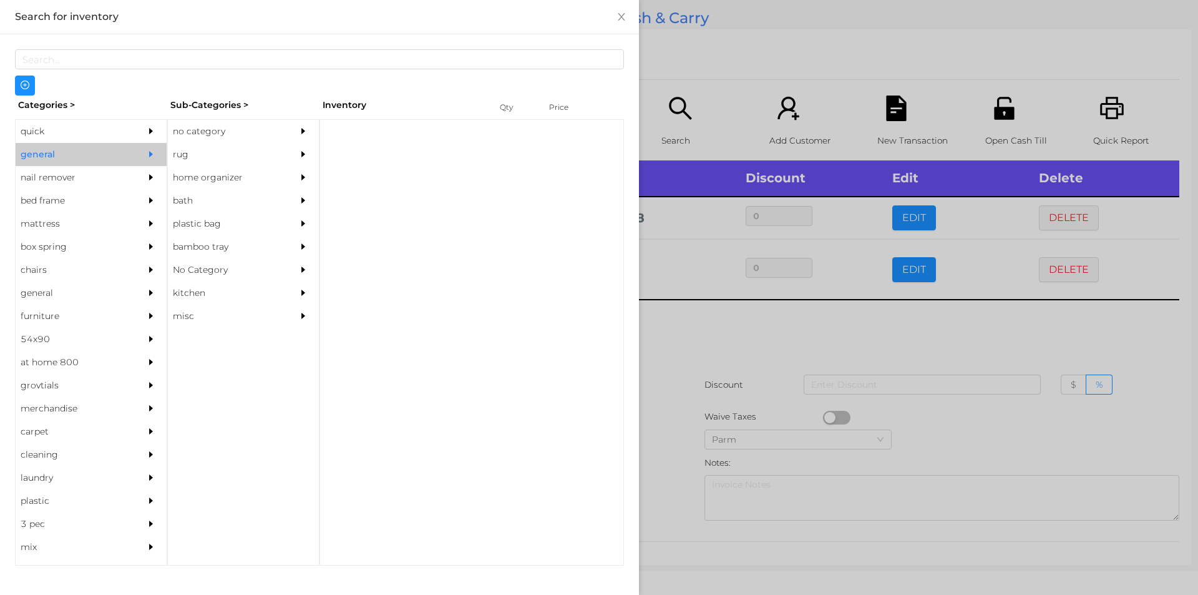
click at [178, 137] on div "no category" at bounding box center [225, 131] width 114 height 23
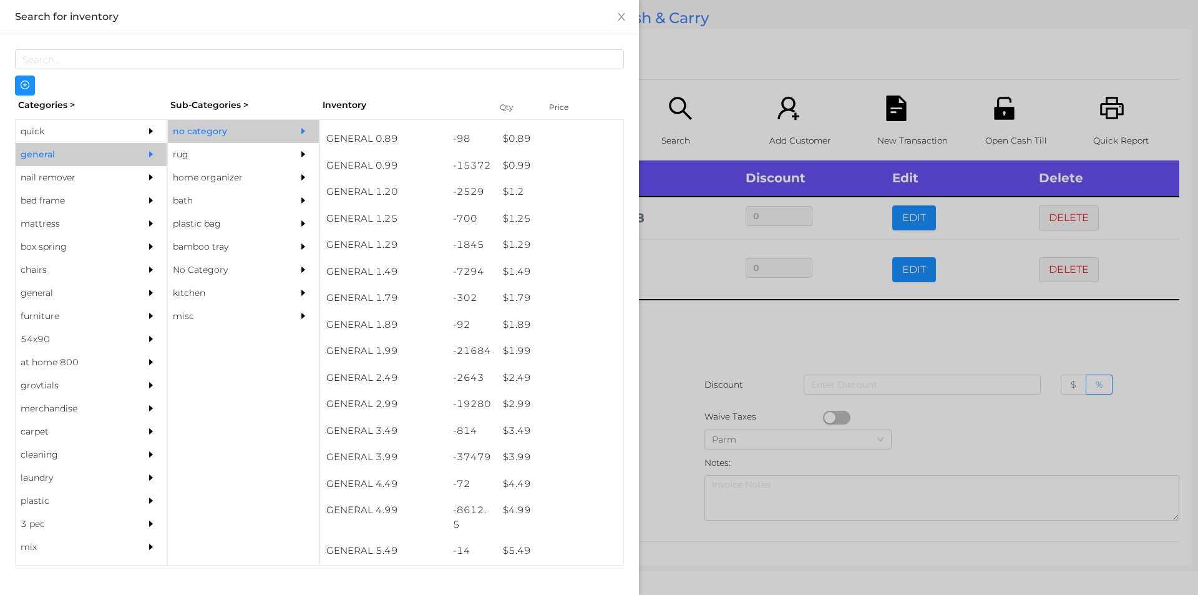
scroll to position [118, 0]
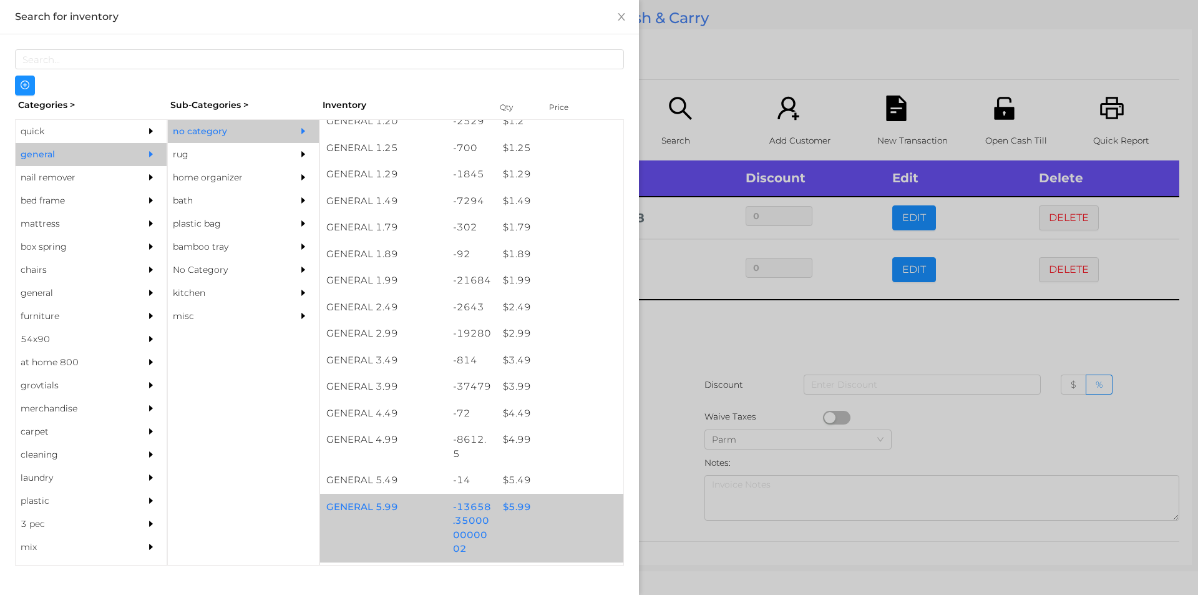
click at [522, 517] on div "$ 5.99" at bounding box center [560, 507] width 127 height 27
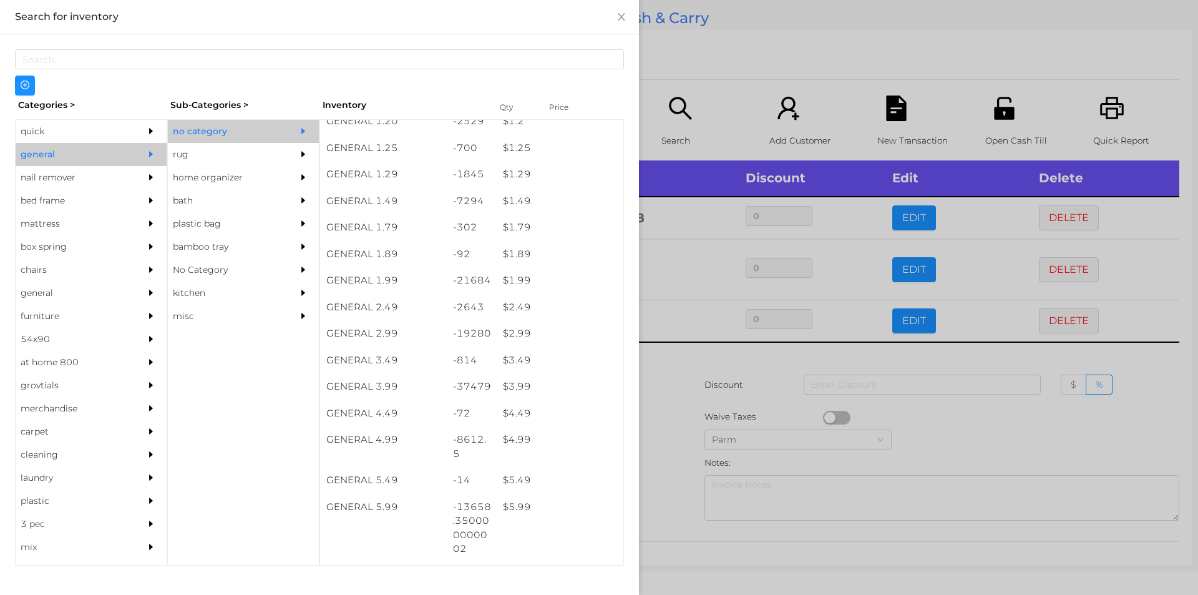
click at [674, 488] on div at bounding box center [599, 297] width 1198 height 595
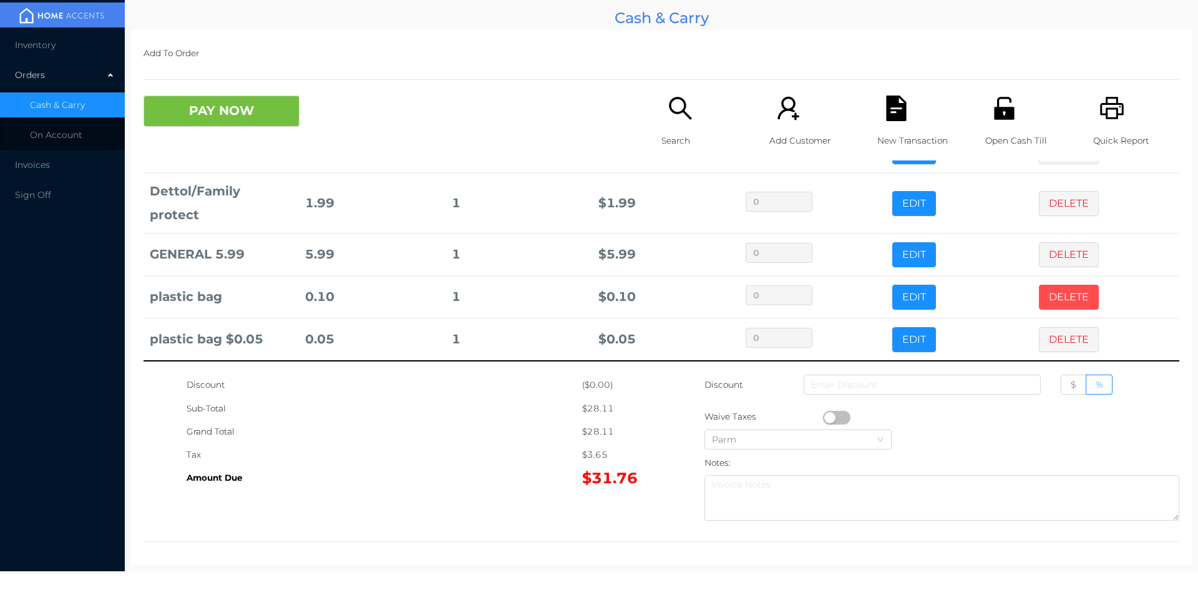
click at [1039, 303] on button "DELETE" at bounding box center [1069, 297] width 60 height 25
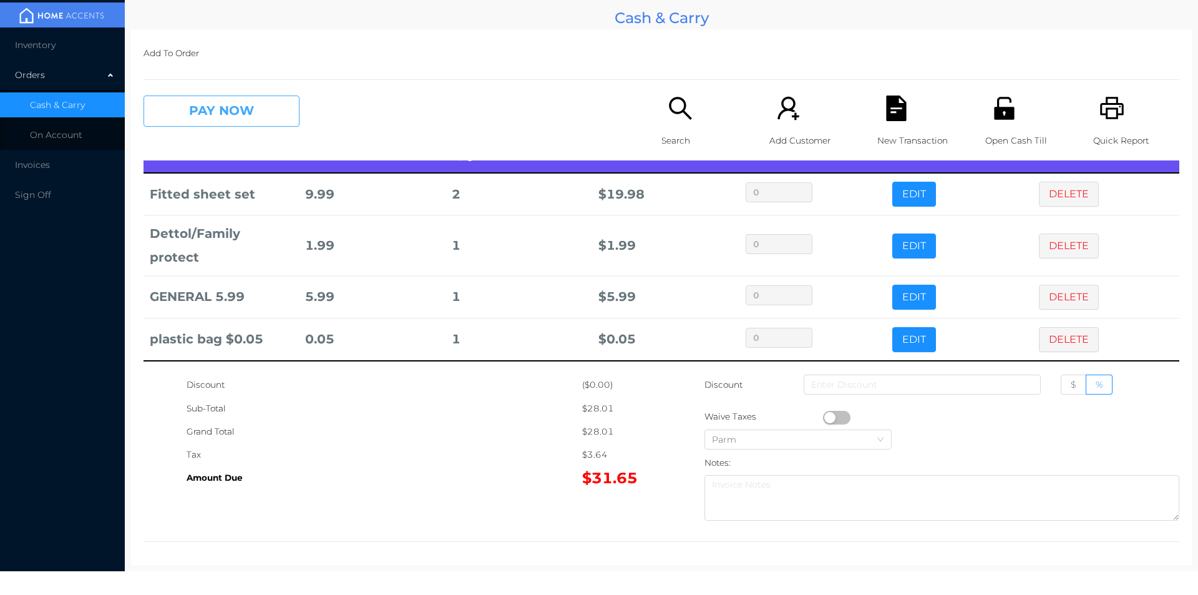
click at [196, 100] on button "PAY NOW" at bounding box center [222, 110] width 156 height 31
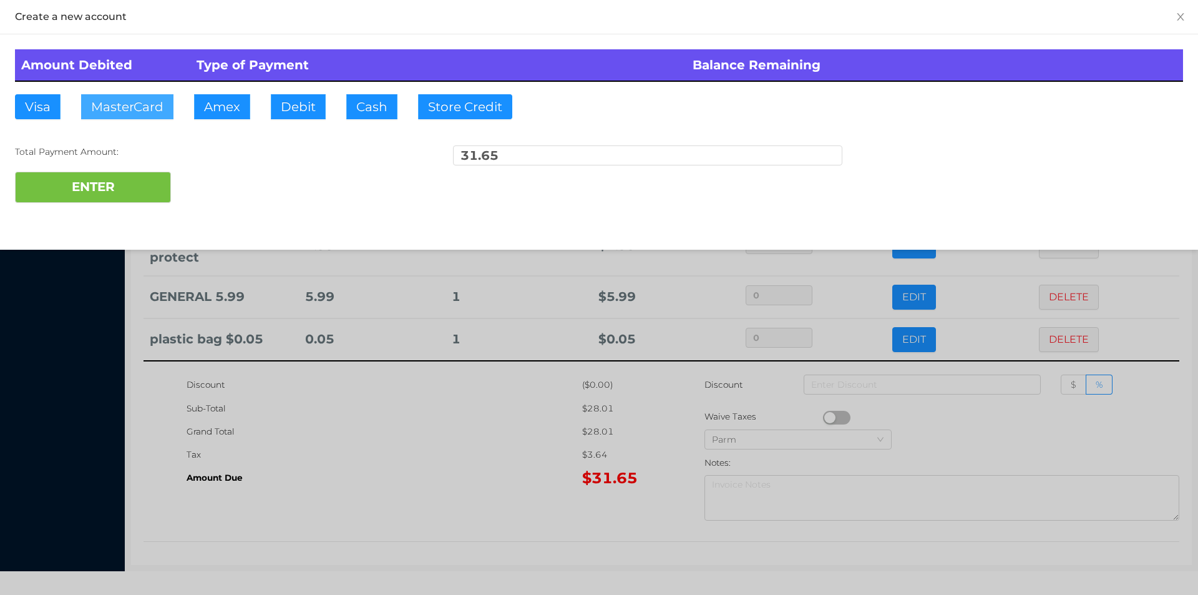
click at [100, 102] on button "MasterCard" at bounding box center [127, 106] width 92 height 25
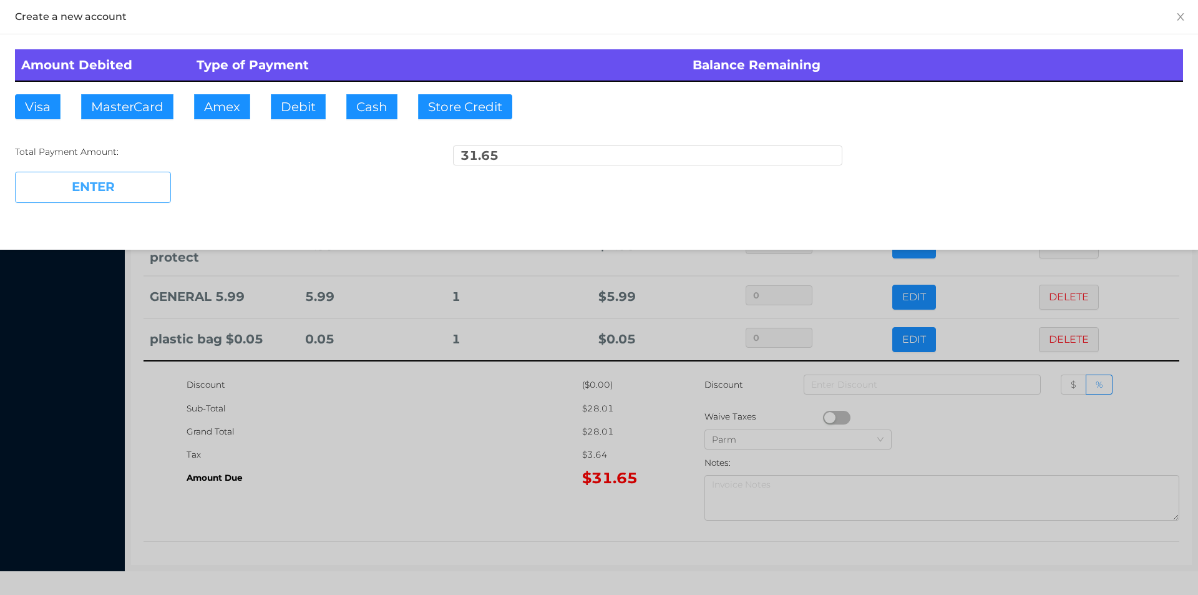
click at [101, 192] on button "ENTER" at bounding box center [93, 187] width 156 height 31
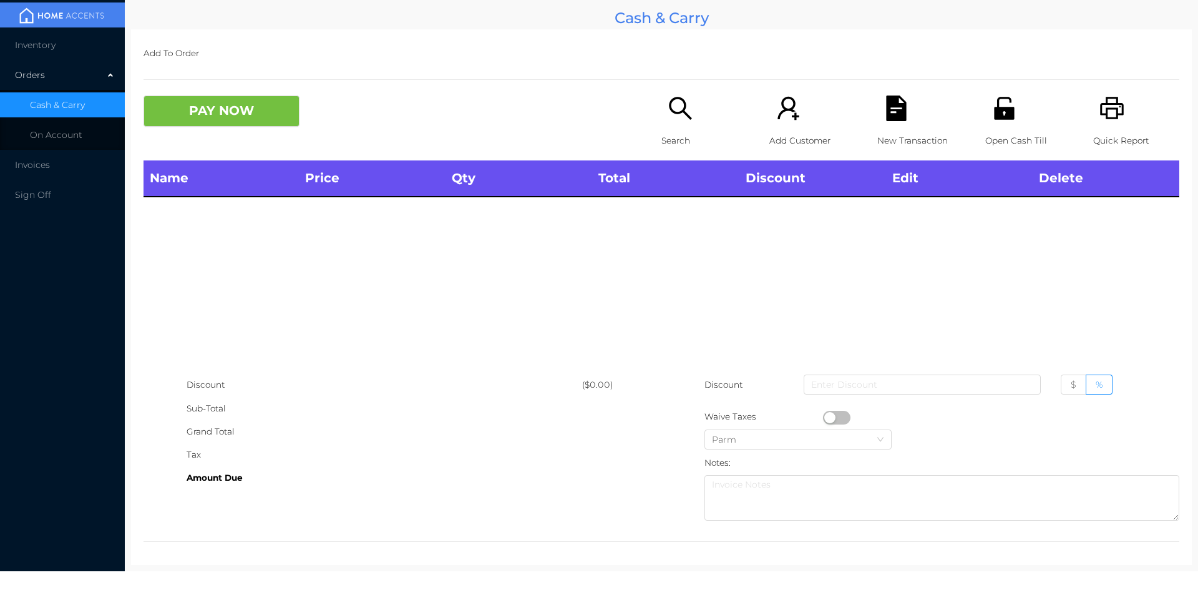
scroll to position [0, 0]
click at [1109, 112] on icon "icon: printer" at bounding box center [1112, 108] width 24 height 22
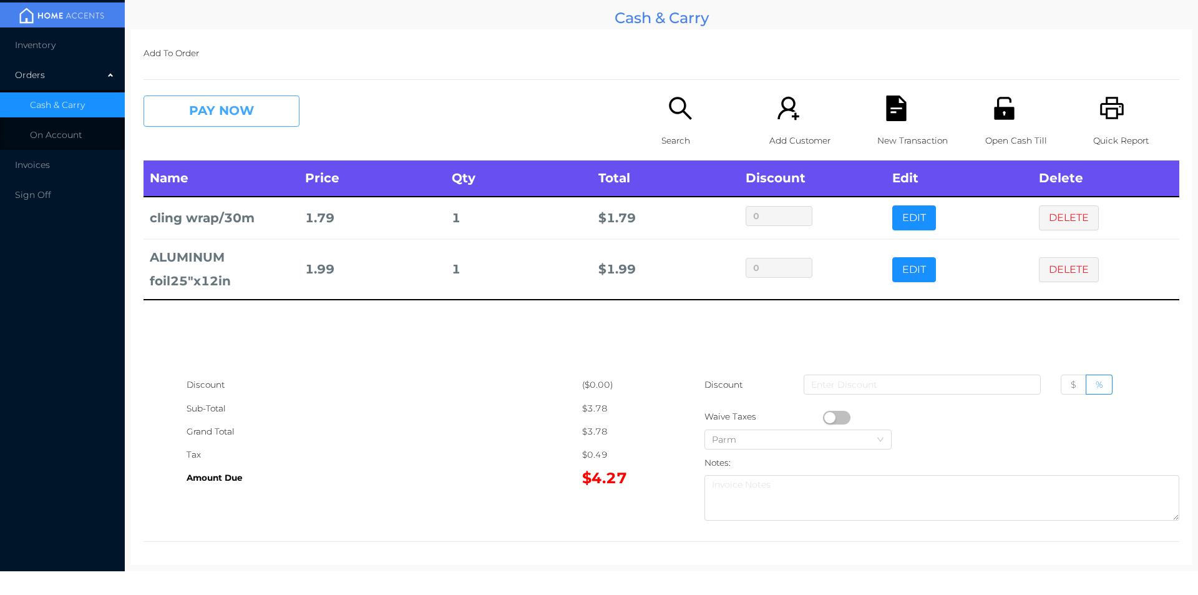
click at [205, 100] on button "PAY NOW" at bounding box center [222, 110] width 156 height 31
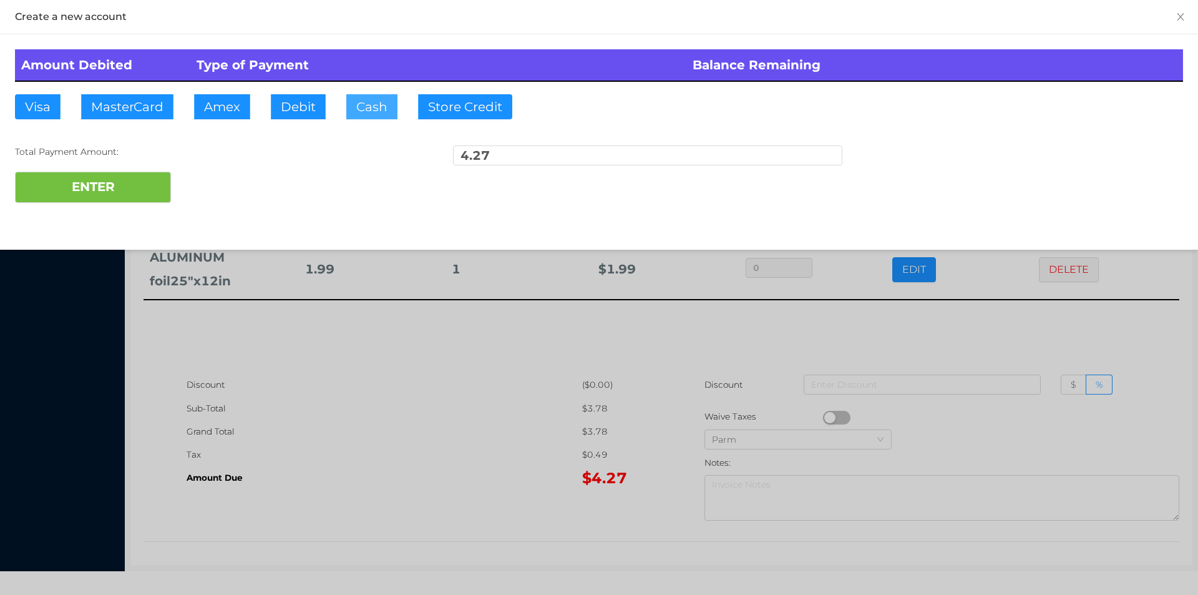
click at [368, 113] on button "Cash" at bounding box center [371, 106] width 51 height 25
type input "5."
click at [105, 188] on button "ENTER" at bounding box center [93, 187] width 156 height 31
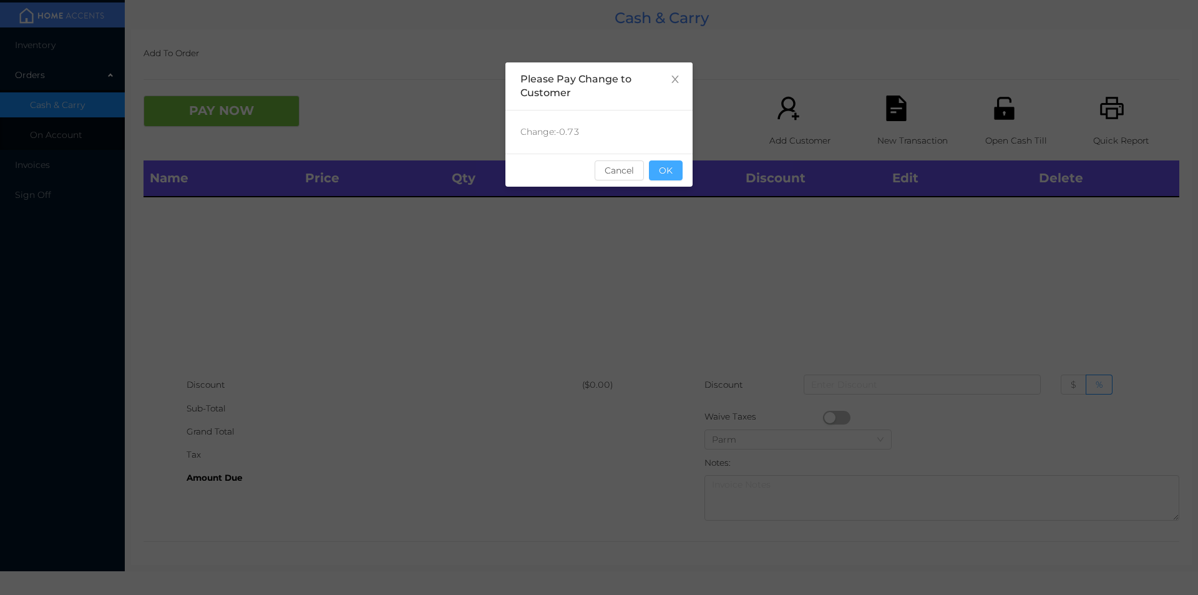
click at [657, 173] on button "OK" at bounding box center [666, 170] width 34 height 20
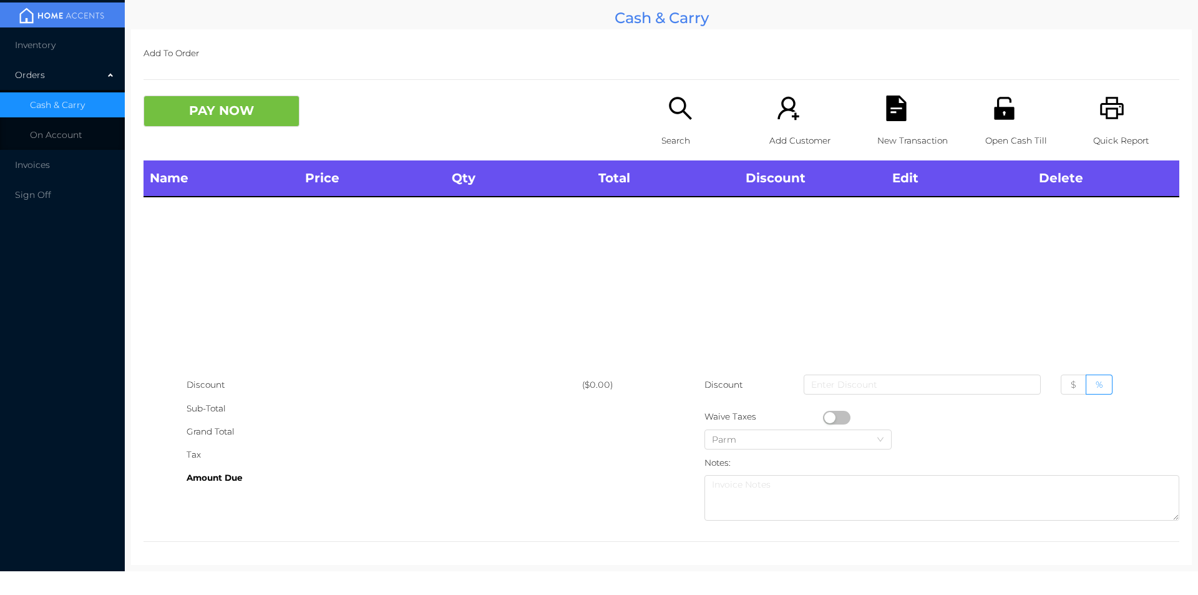
click at [692, 228] on div "Name Price Qty Total Discount Edit Delete" at bounding box center [662, 266] width 1036 height 213
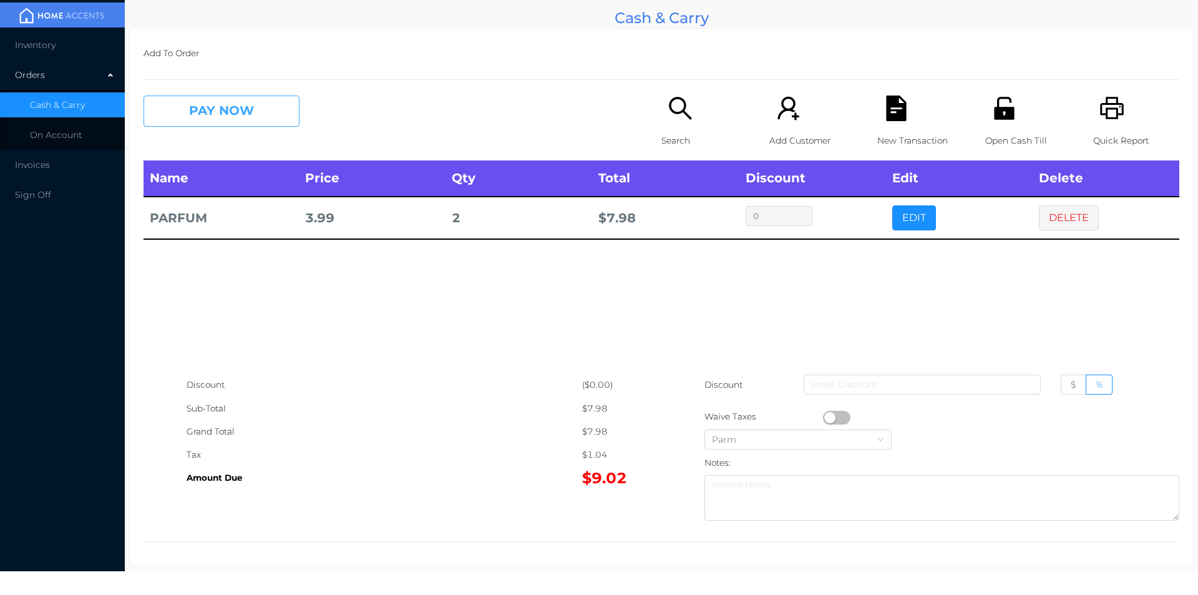
click at [234, 110] on button "PAY NOW" at bounding box center [222, 110] width 156 height 31
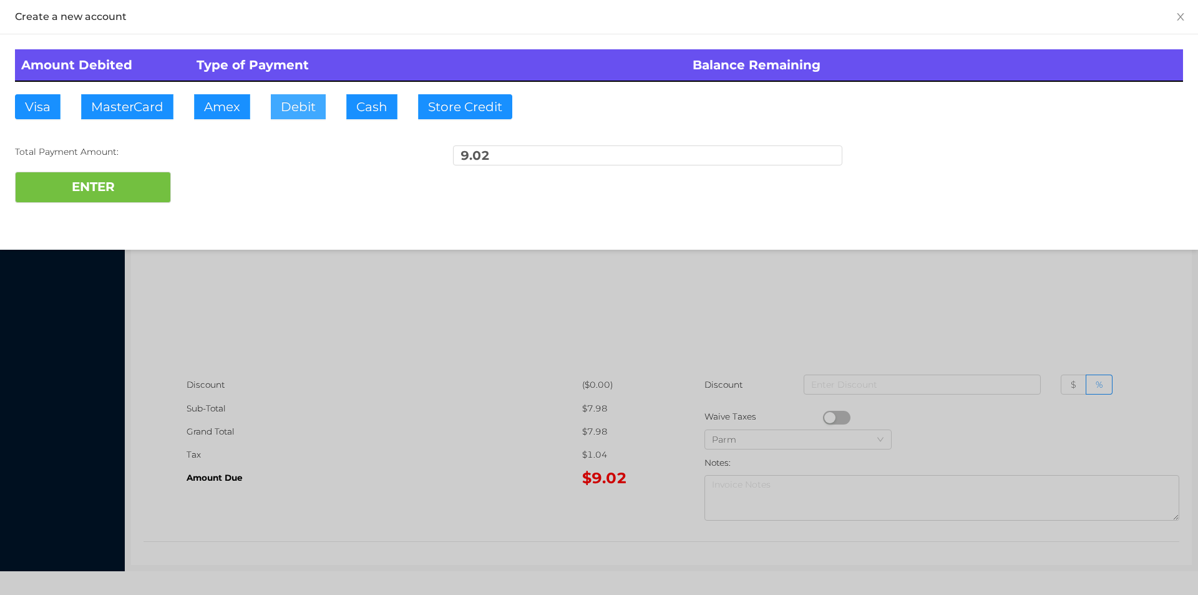
click at [304, 101] on button "Debit" at bounding box center [298, 106] width 55 height 25
click at [106, 188] on button "ENTER" at bounding box center [93, 187] width 156 height 31
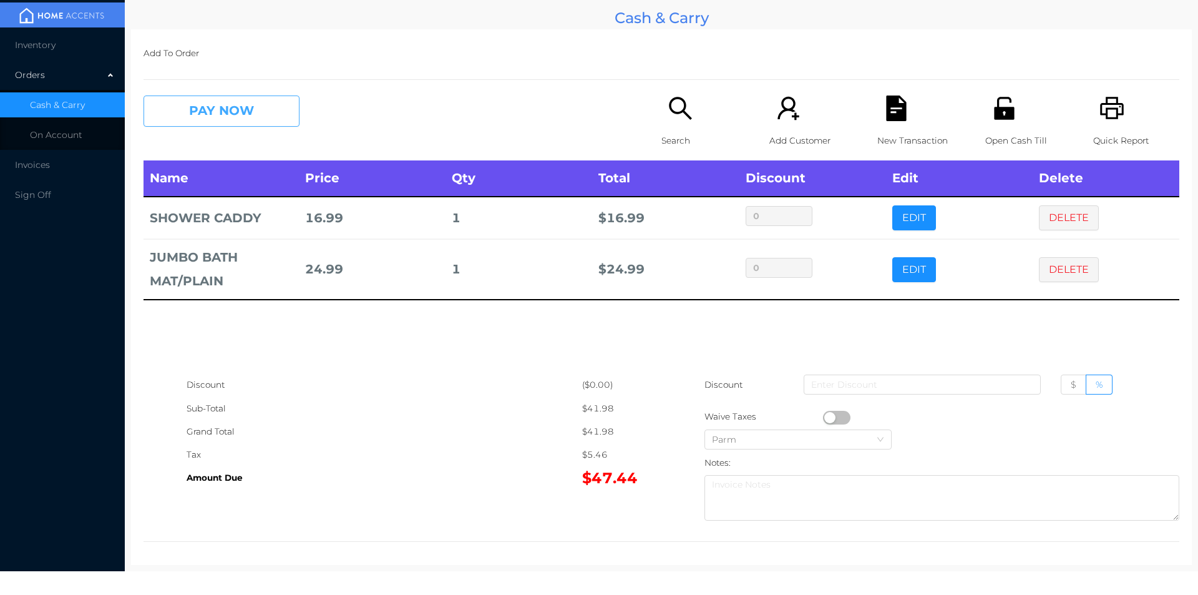
click at [198, 111] on button "PAY NOW" at bounding box center [222, 110] width 156 height 31
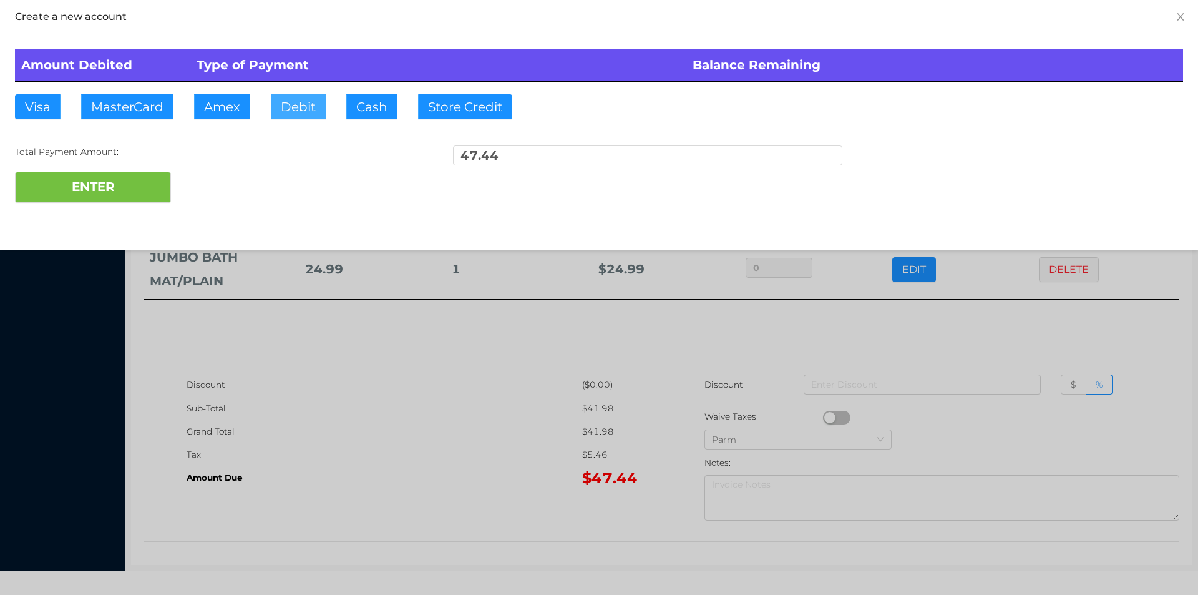
click at [306, 106] on button "Debit" at bounding box center [298, 106] width 55 height 25
click at [104, 195] on button "ENTER" at bounding box center [93, 187] width 156 height 31
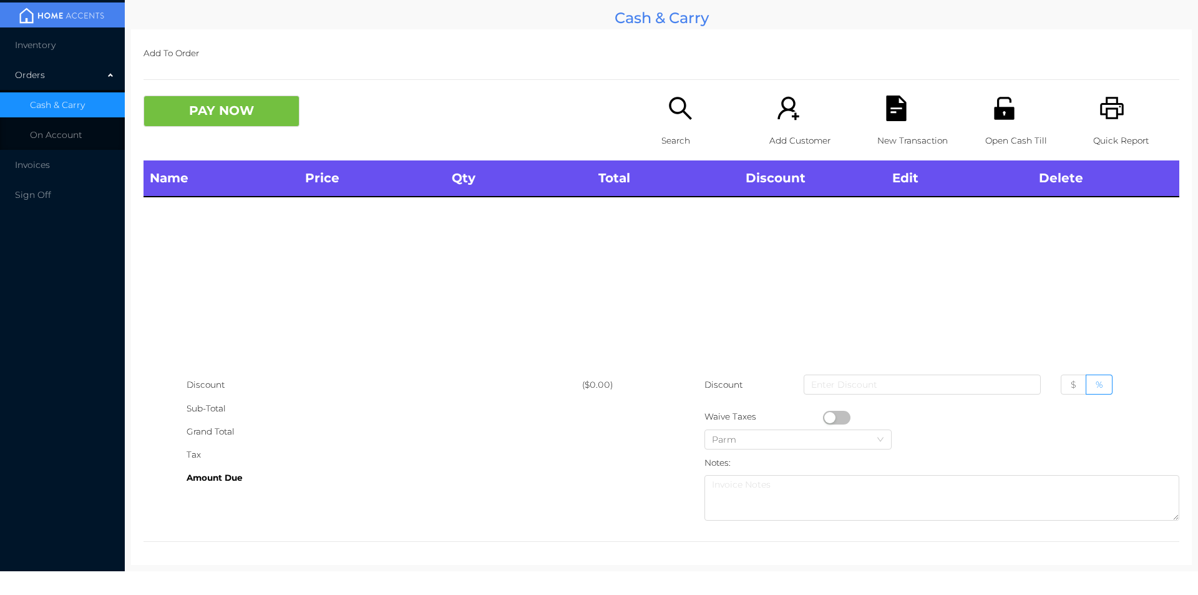
click at [686, 109] on icon "icon: search" at bounding box center [681, 108] width 26 height 26
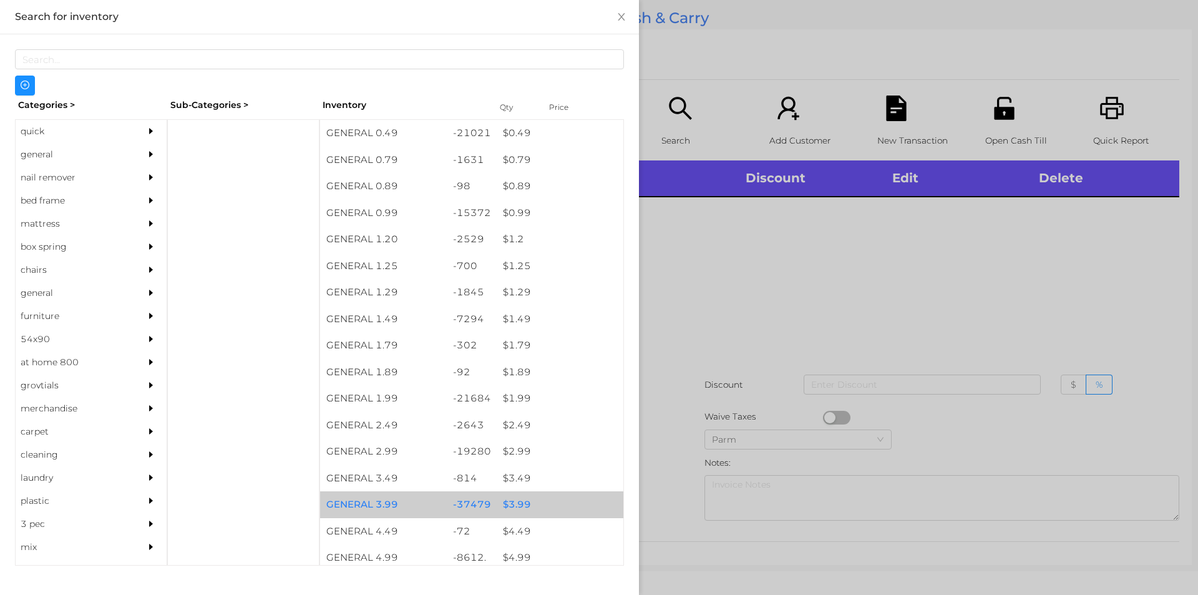
click at [515, 502] on div "$ 3.99" at bounding box center [560, 504] width 127 height 27
click at [511, 503] on div "$ 3.99" at bounding box center [560, 504] width 127 height 27
click at [511, 511] on div "$ 3.99" at bounding box center [560, 504] width 127 height 27
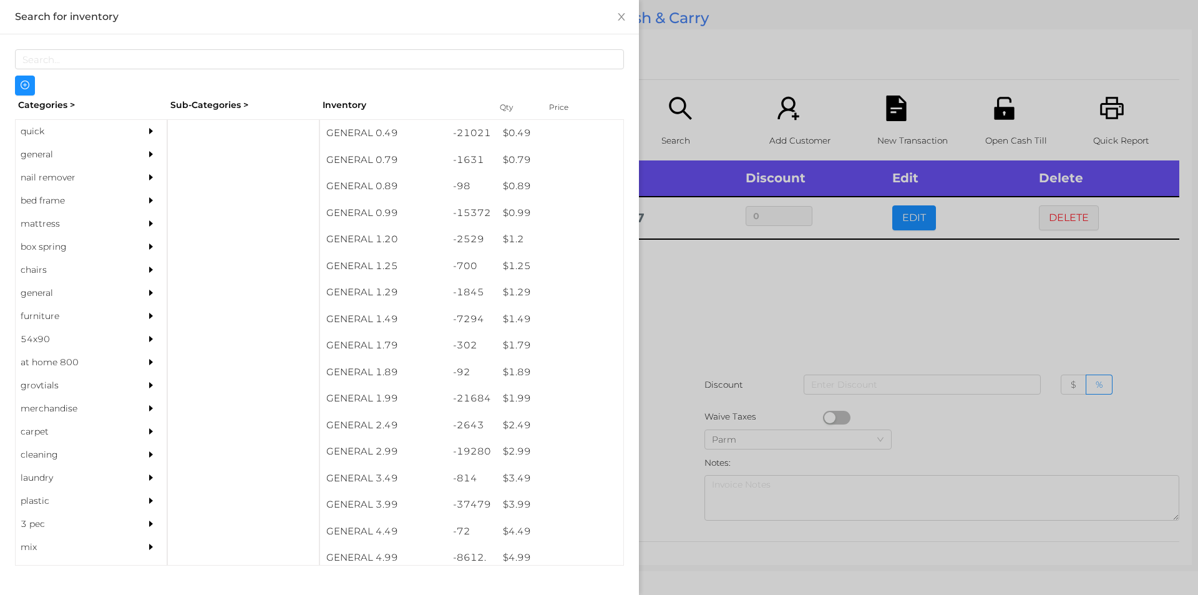
click at [711, 291] on div at bounding box center [599, 297] width 1198 height 595
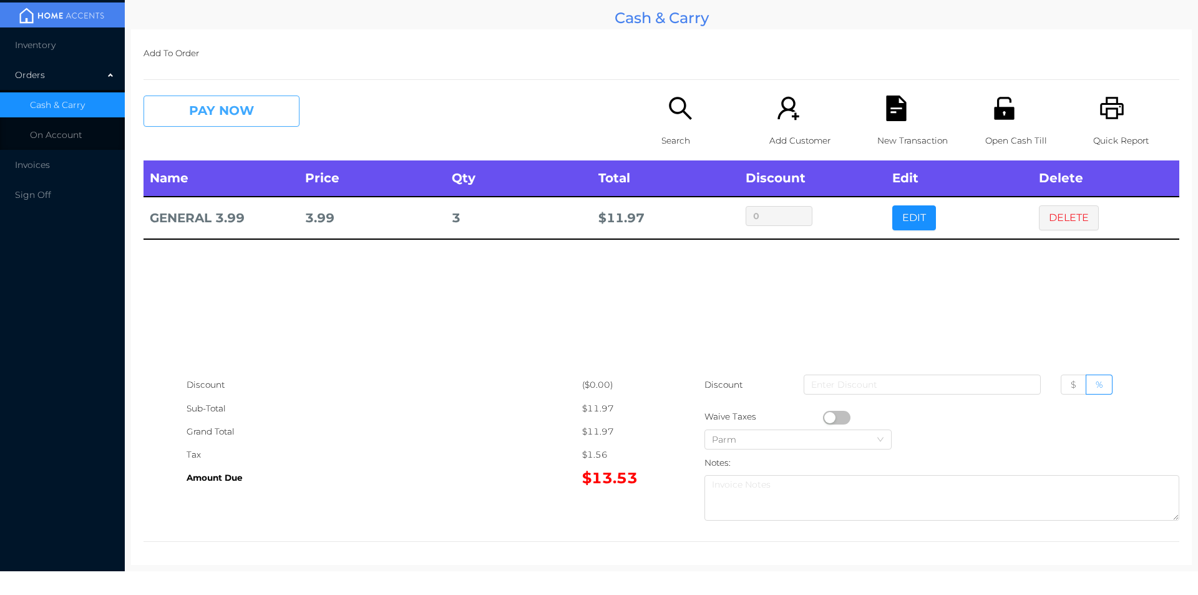
click at [239, 120] on button "PAY NOW" at bounding box center [222, 110] width 156 height 31
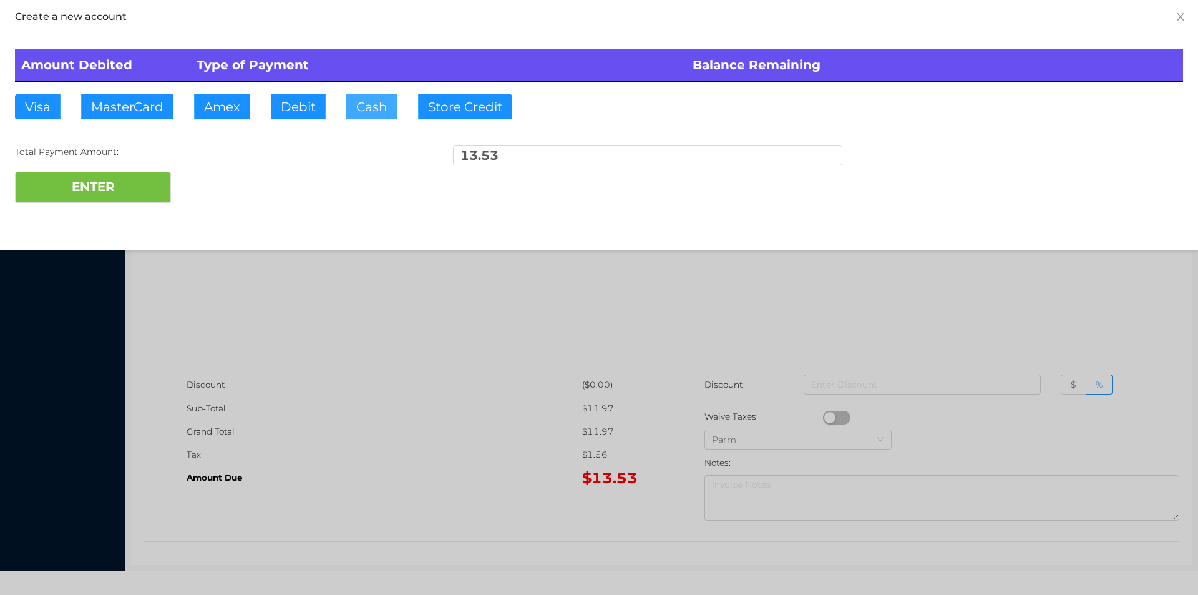
click at [359, 107] on button "Cash" at bounding box center [371, 106] width 51 height 25
type input "20."
click at [142, 181] on button "ENTER" at bounding box center [93, 187] width 156 height 31
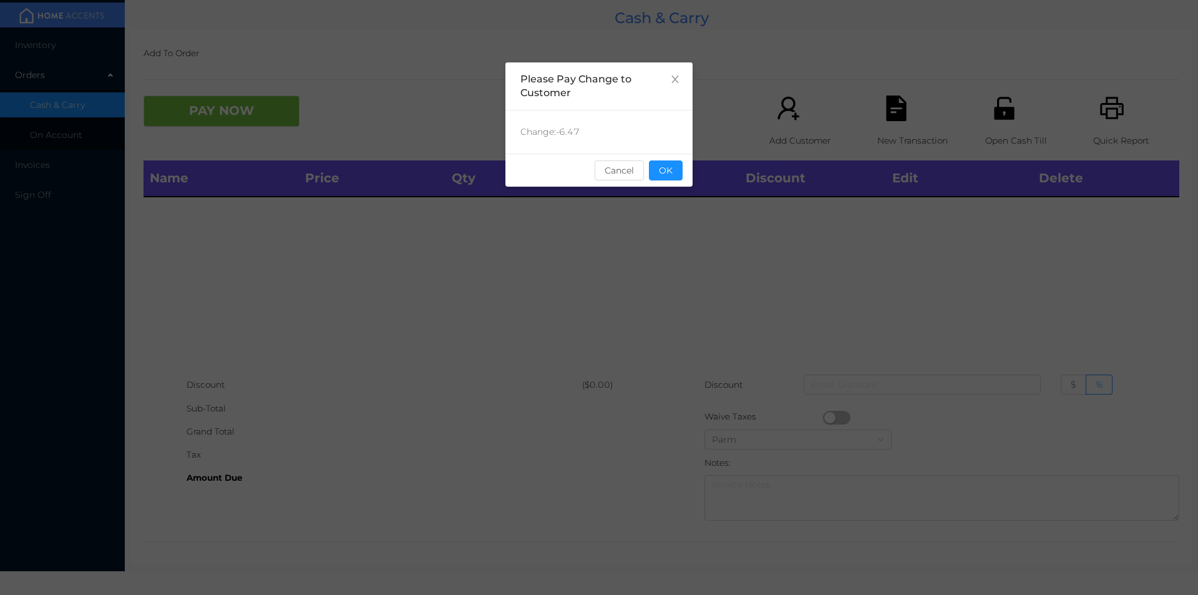
click at [655, 192] on div "sentinelStart Please Pay Change to Customer Change: -6.47 Cancel OK sentinelEnd" at bounding box center [598, 187] width 187 height 250
click at [664, 168] on button "OK" at bounding box center [666, 170] width 34 height 20
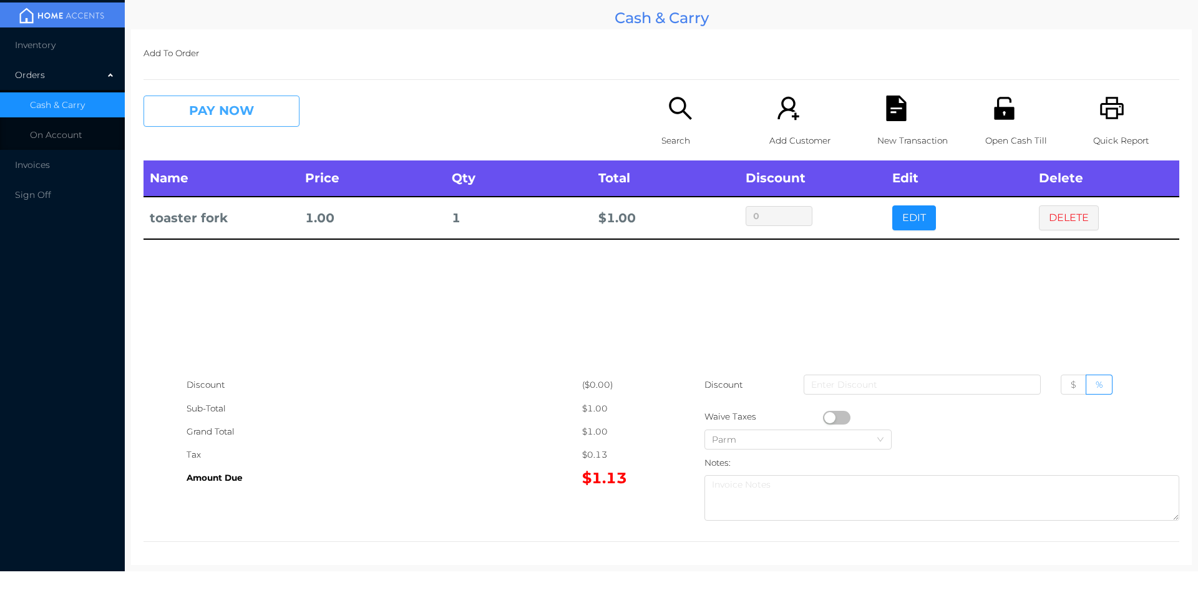
click at [238, 115] on button "PAY NOW" at bounding box center [222, 110] width 156 height 31
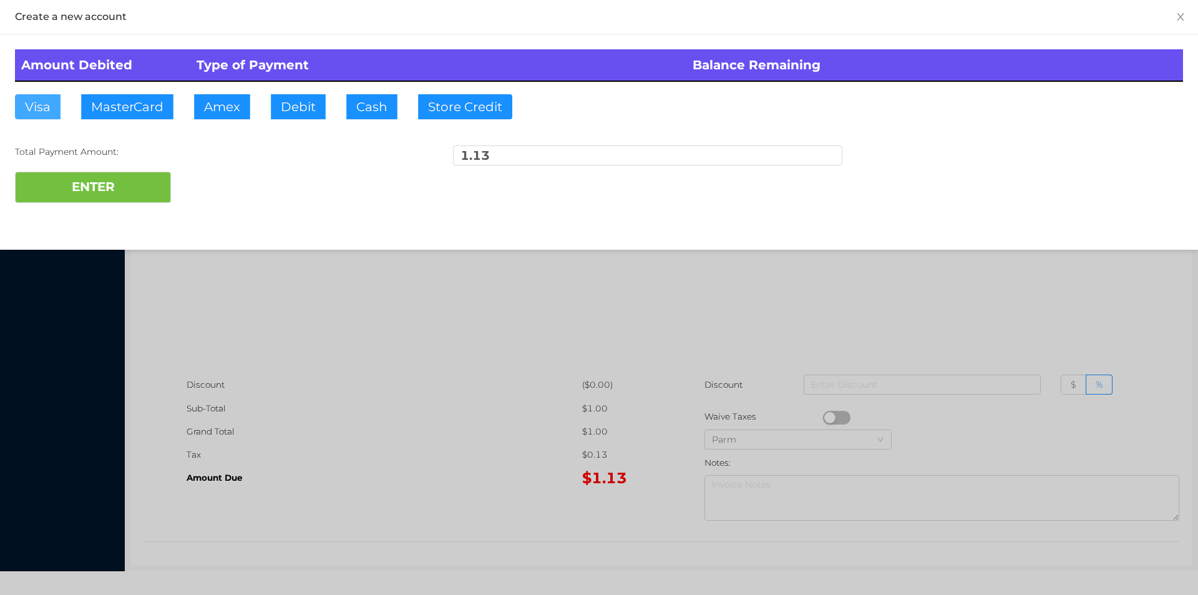
click at [41, 113] on button "Visa" at bounding box center [38, 106] width 46 height 25
click at [57, 197] on button "ENTER" at bounding box center [93, 187] width 156 height 31
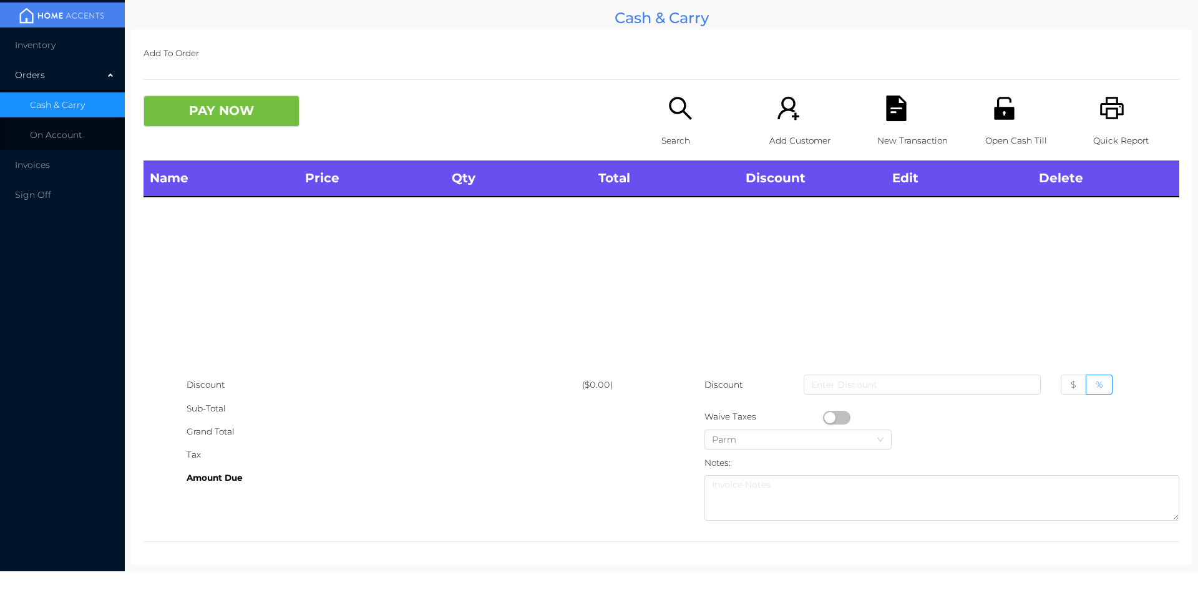
click at [692, 134] on p "Search" at bounding box center [704, 140] width 86 height 23
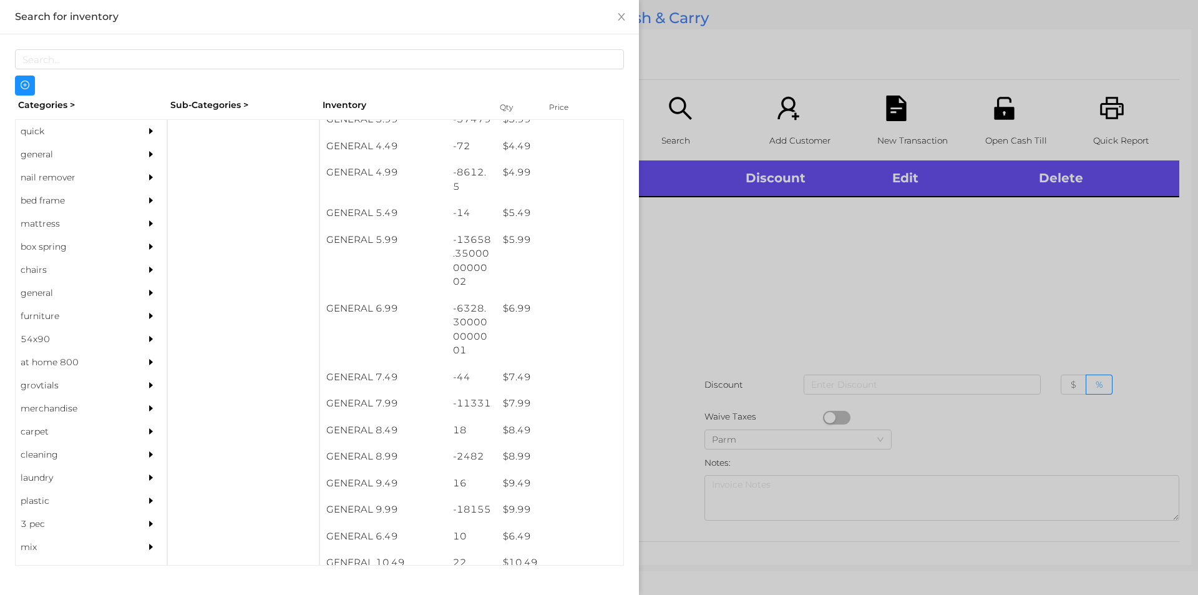
scroll to position [509, 0]
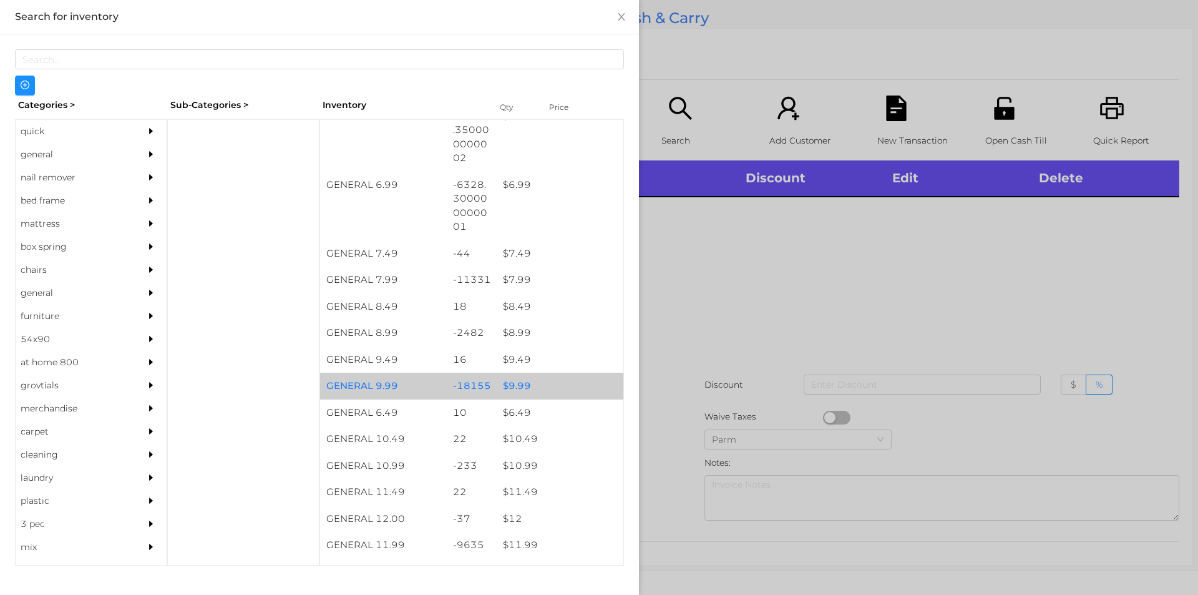
click at [510, 387] on div "$ 9.99" at bounding box center [560, 386] width 127 height 27
click at [511, 381] on div "$ 9.99" at bounding box center [560, 386] width 127 height 27
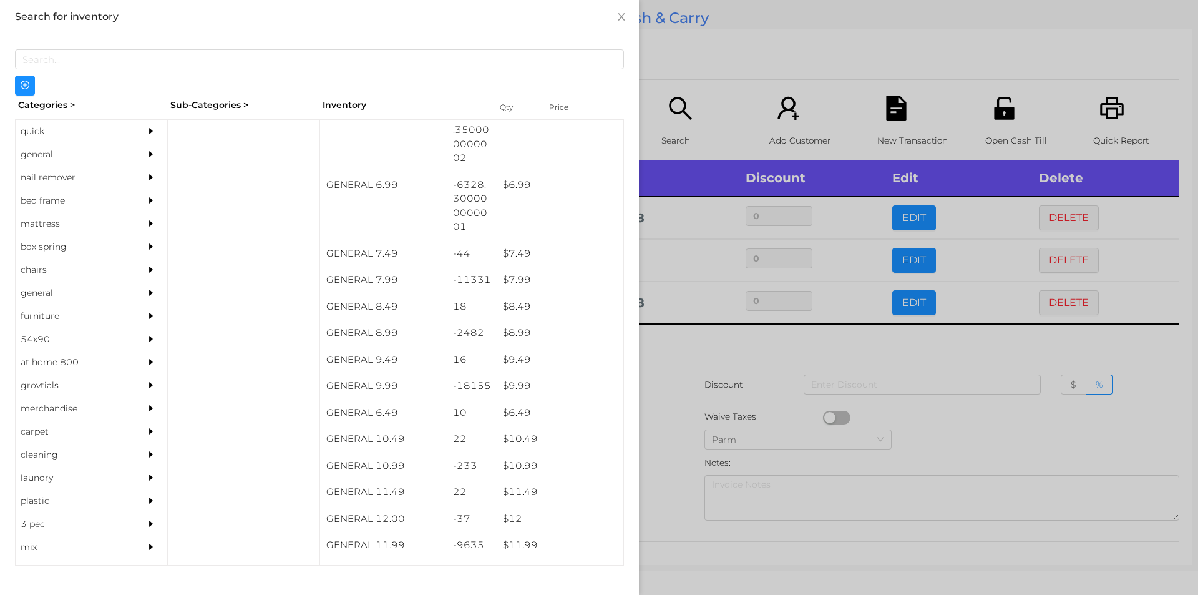
click at [930, 420] on div at bounding box center [599, 297] width 1198 height 595
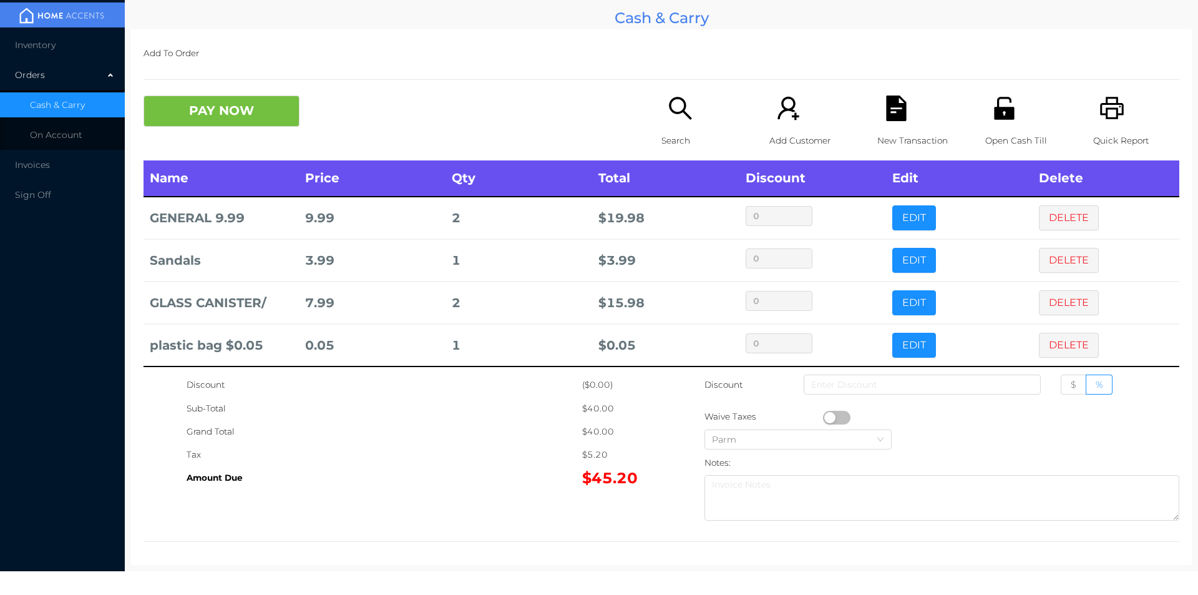
click at [672, 120] on icon "icon: search" at bounding box center [681, 108] width 26 height 26
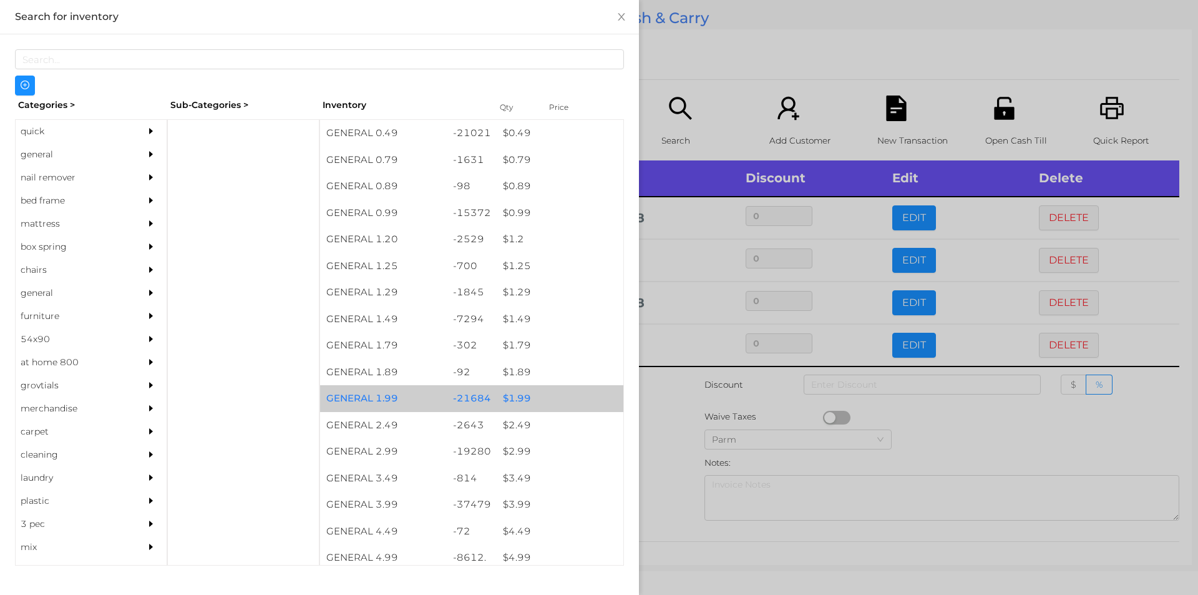
click at [520, 397] on div "$ 1.99" at bounding box center [560, 398] width 127 height 27
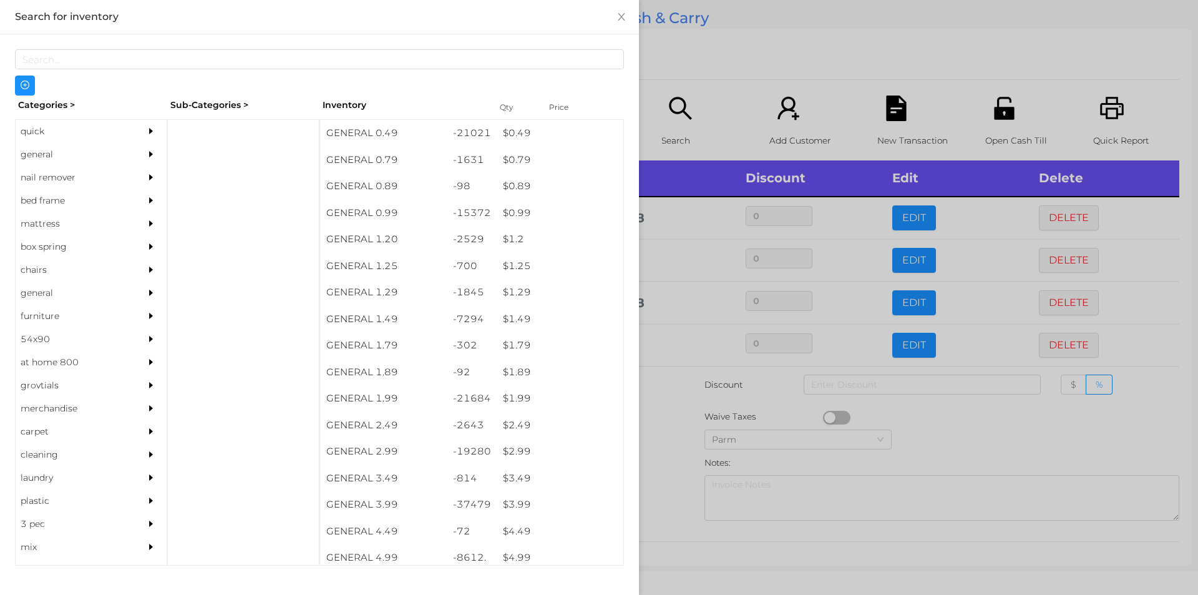
click at [673, 443] on div at bounding box center [599, 297] width 1198 height 595
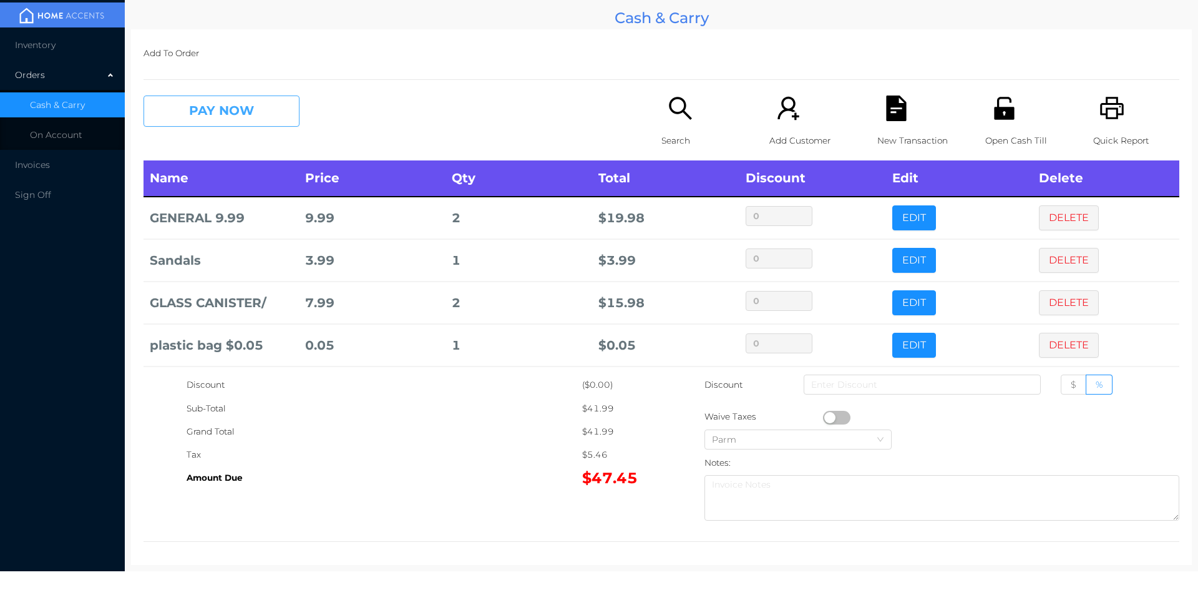
click at [197, 116] on button "PAY NOW" at bounding box center [222, 110] width 156 height 31
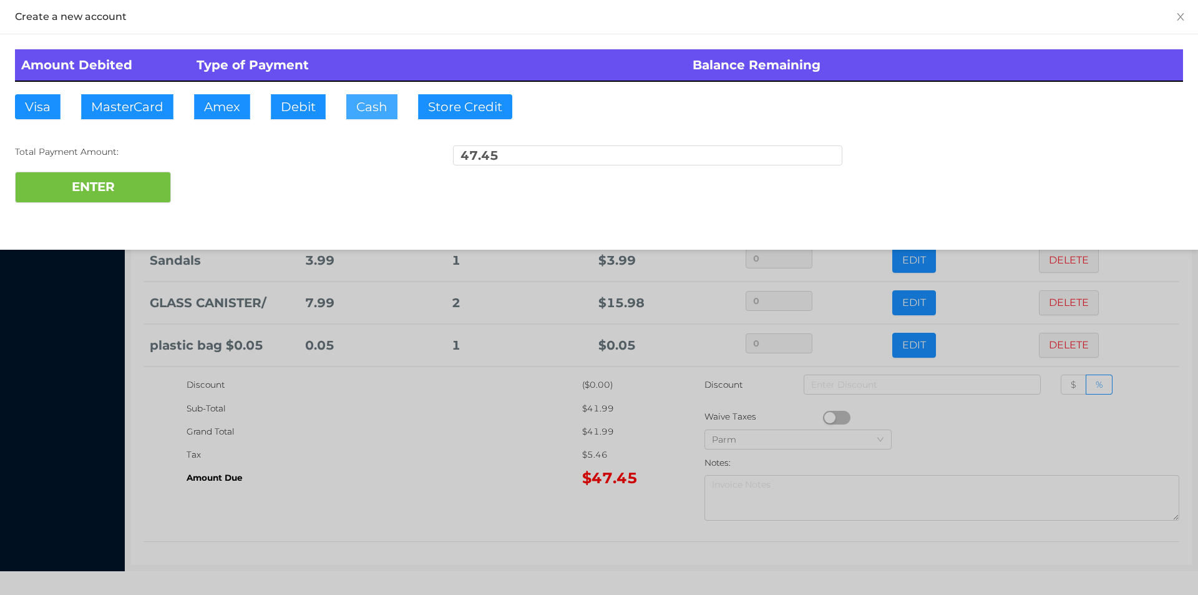
click at [363, 103] on button "Cash" at bounding box center [371, 106] width 51 height 25
type input "60."
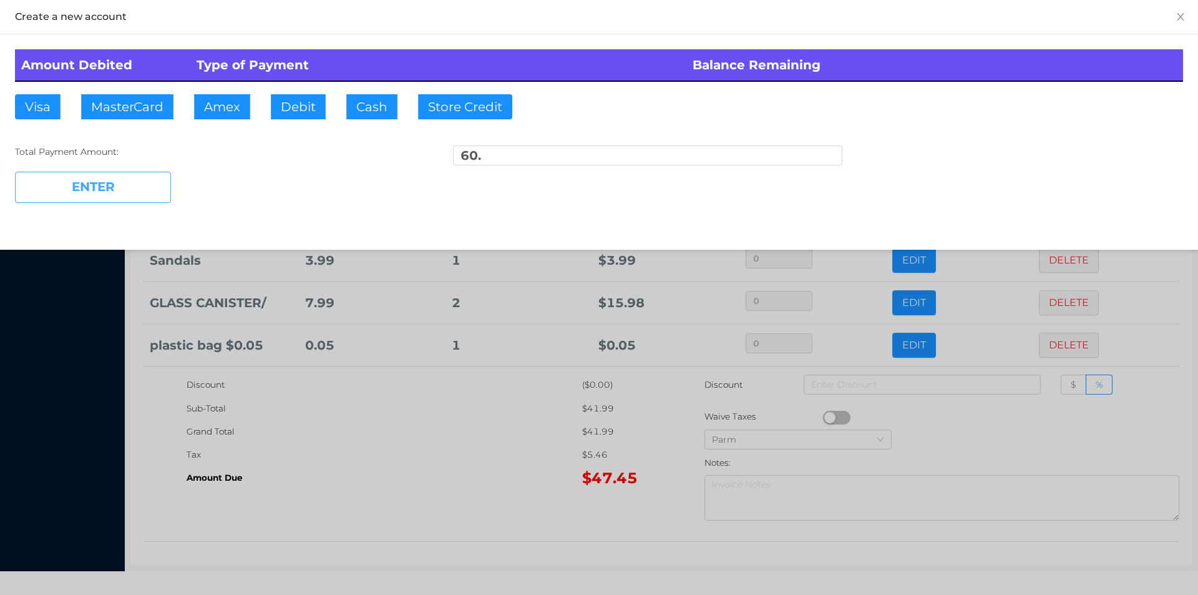
click at [115, 190] on button "ENTER" at bounding box center [93, 187] width 156 height 31
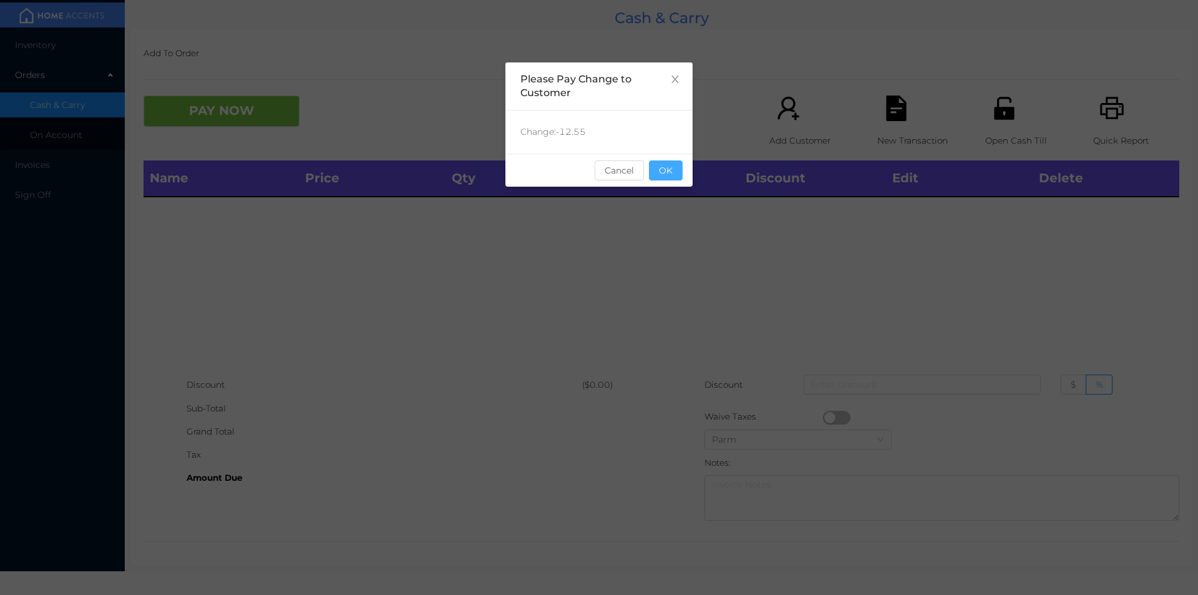
click at [673, 168] on button "OK" at bounding box center [666, 170] width 34 height 20
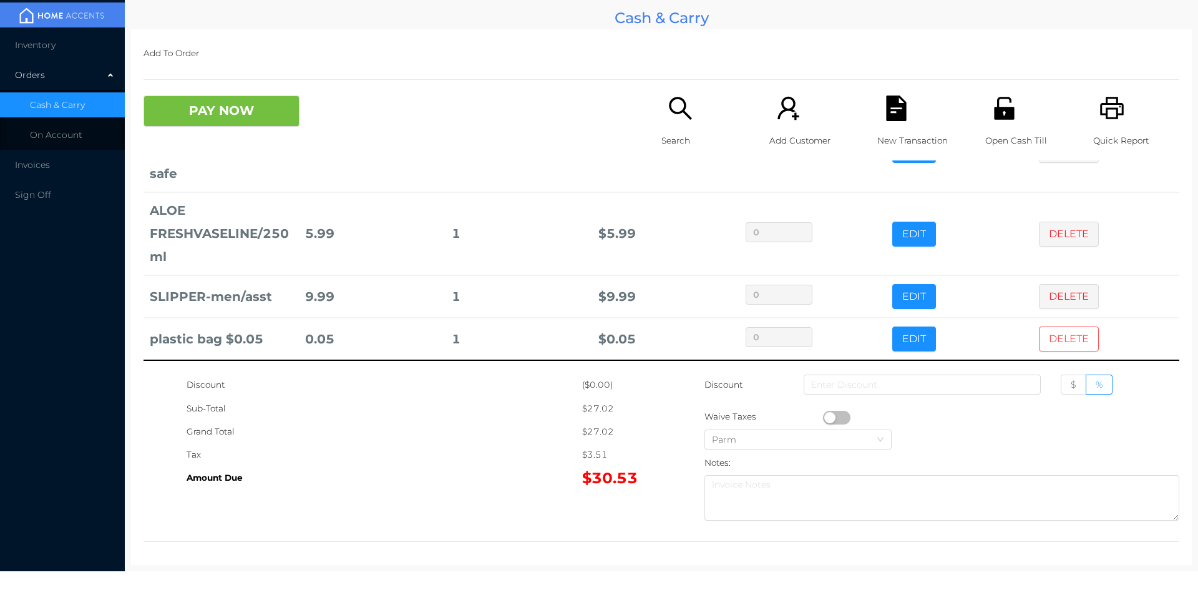
click at [1050, 339] on button "DELETE" at bounding box center [1069, 338] width 60 height 25
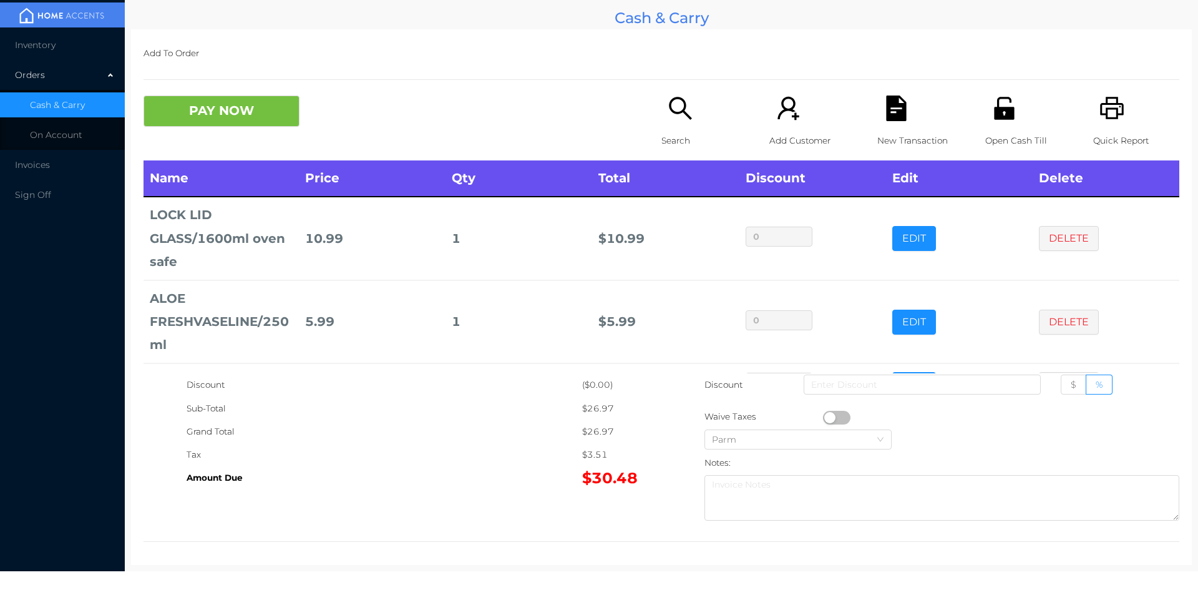
scroll to position [46, 0]
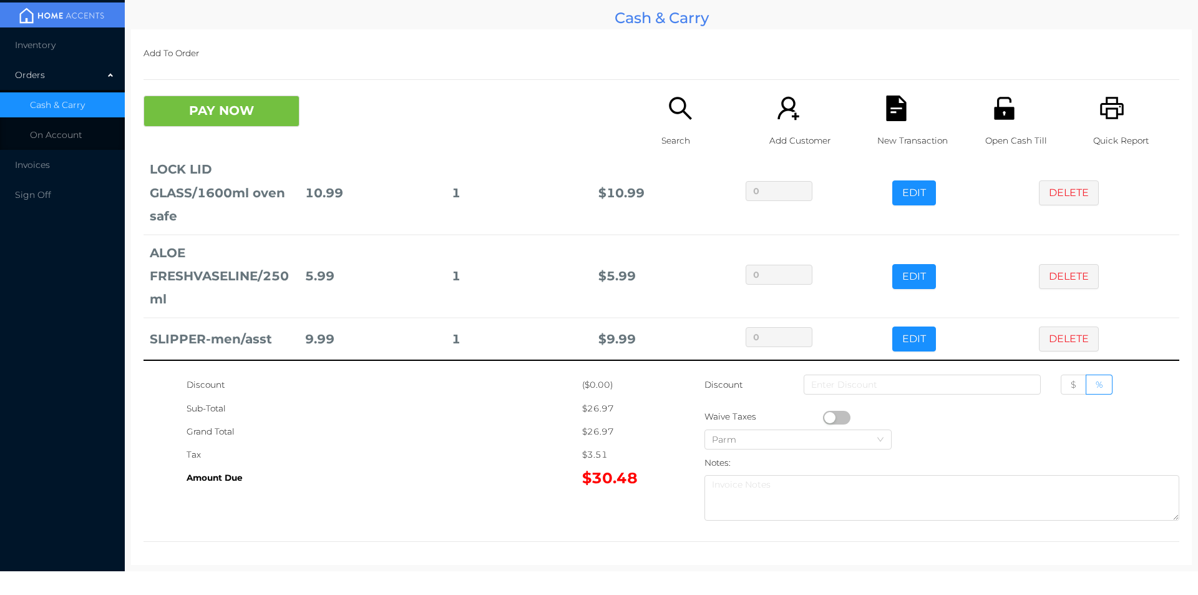
click at [193, 111] on button "PAY NOW" at bounding box center [222, 110] width 156 height 31
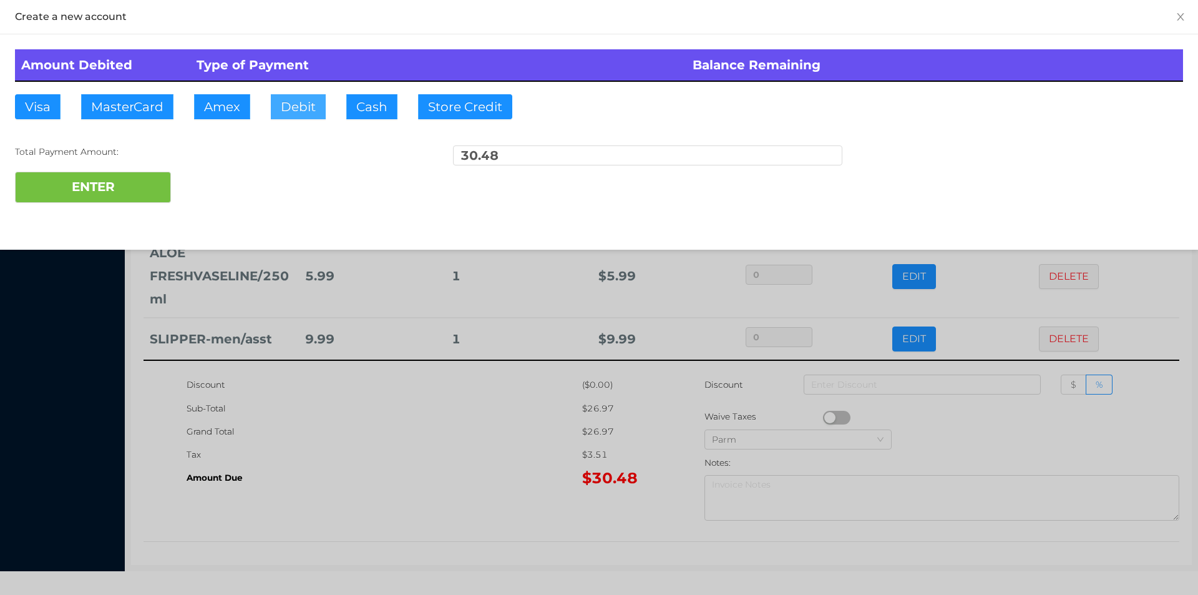
click at [300, 107] on button "Debit" at bounding box center [298, 106] width 55 height 25
click at [137, 174] on button "ENTER" at bounding box center [93, 187] width 156 height 31
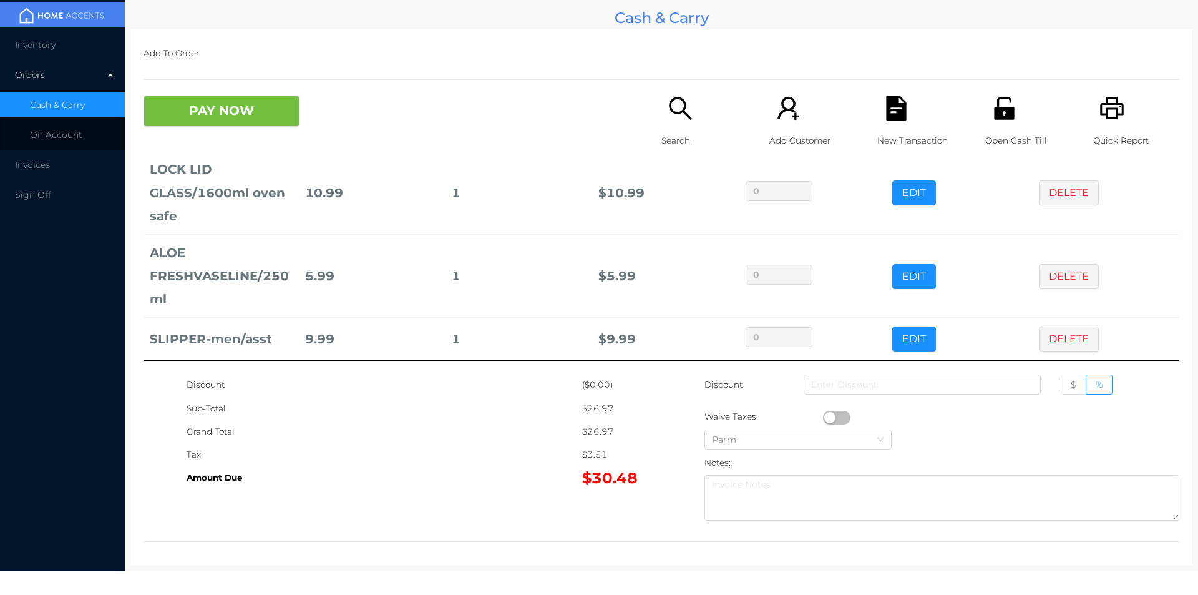
scroll to position [0, 0]
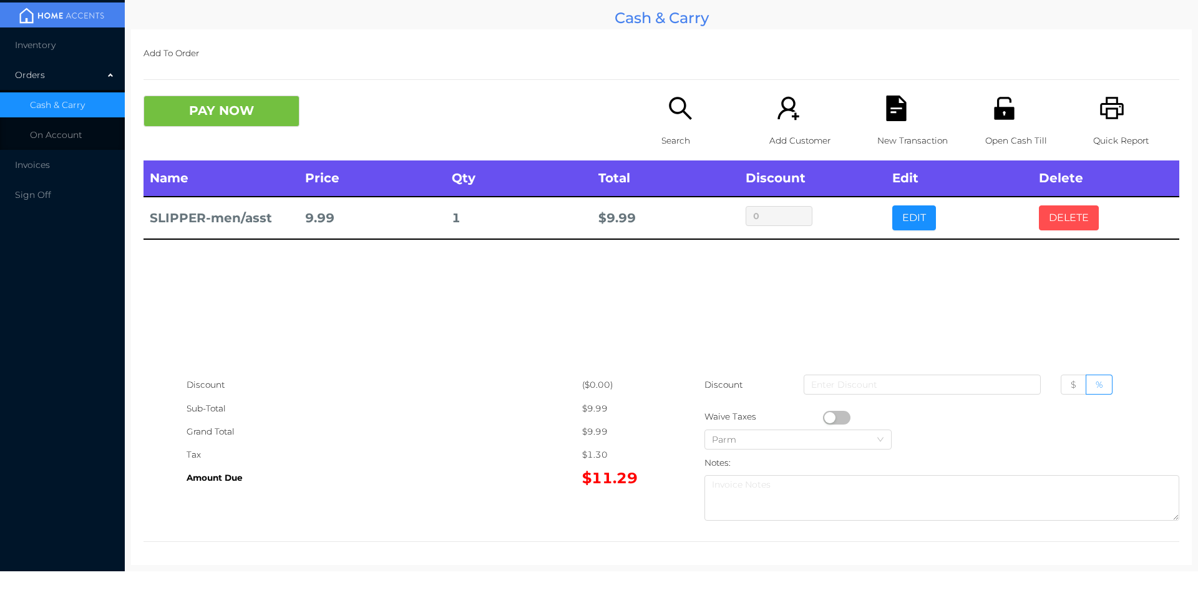
click at [1054, 227] on button "DELETE" at bounding box center [1069, 217] width 60 height 25
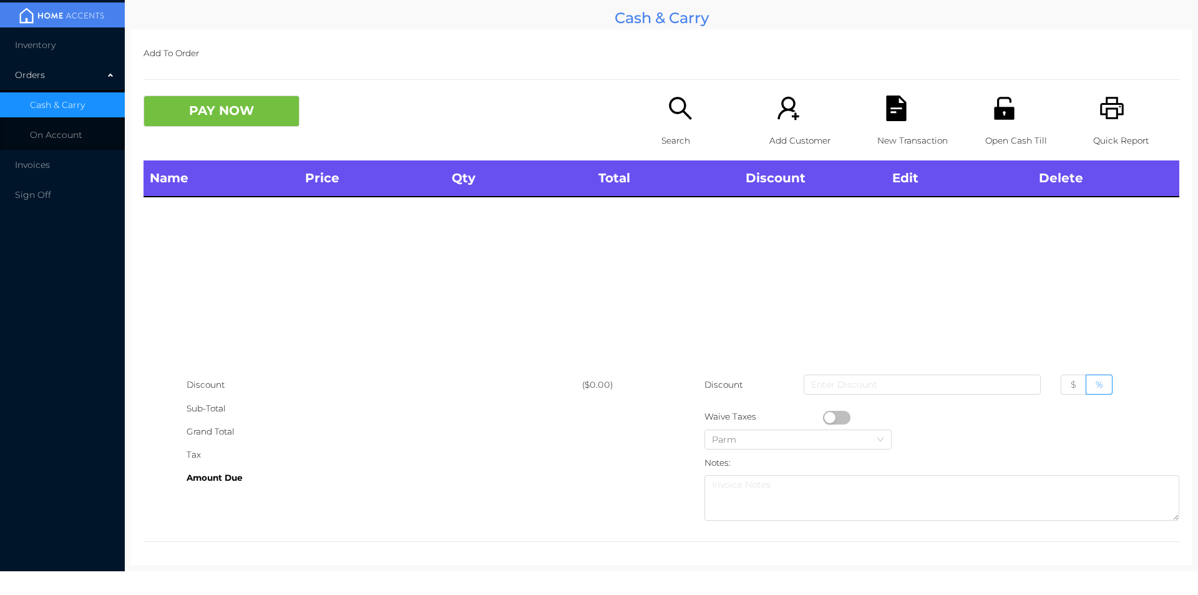
click at [1020, 255] on div "Name Price Qty Total Discount Edit Delete" at bounding box center [662, 266] width 1036 height 213
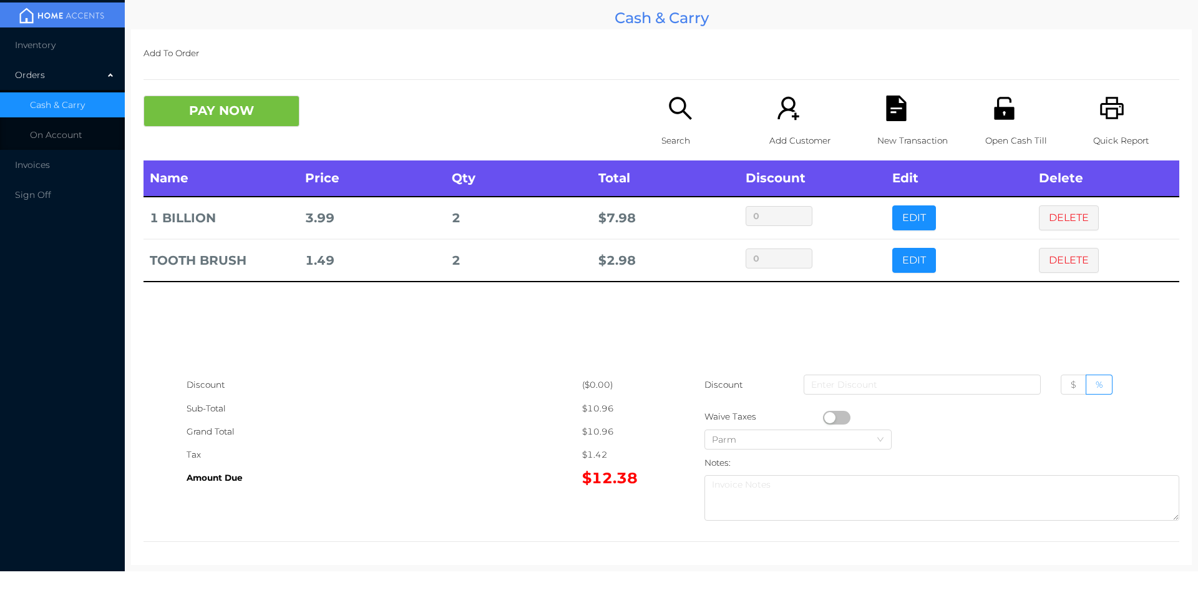
click at [678, 121] on icon "icon: search" at bounding box center [681, 108] width 26 height 26
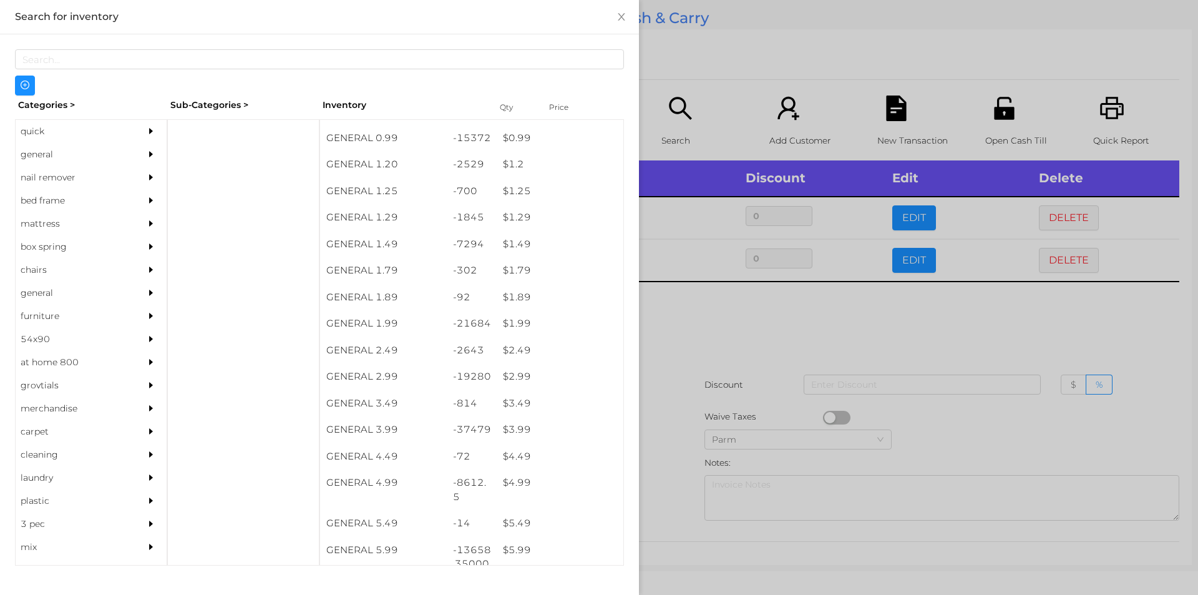
scroll to position [79, 0]
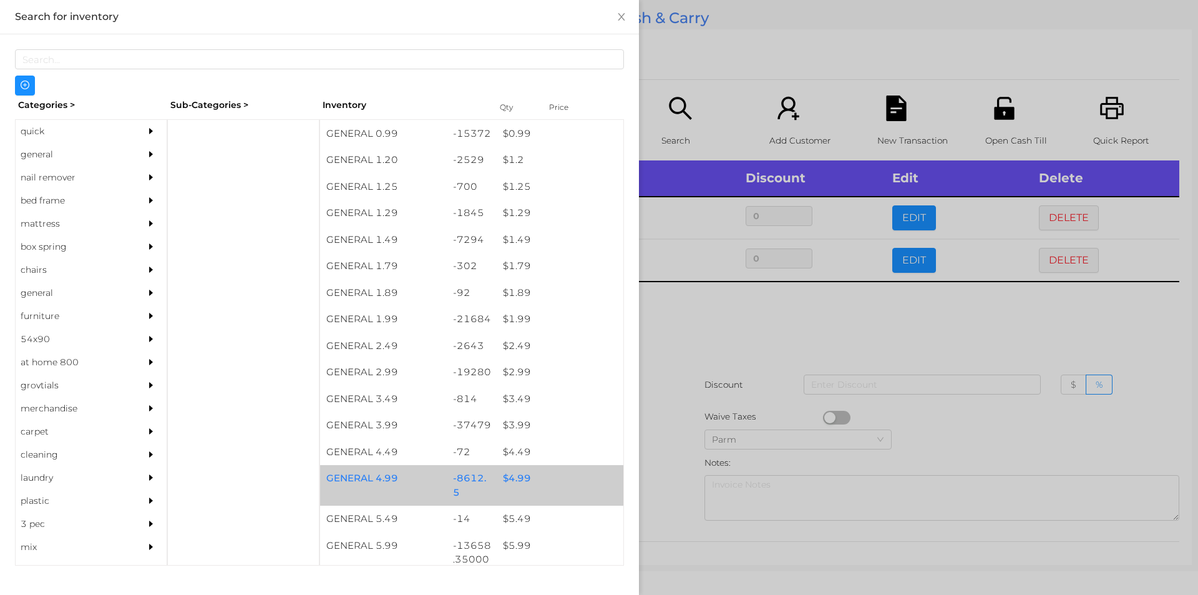
click at [515, 486] on div "$ 4.99" at bounding box center [560, 478] width 127 height 27
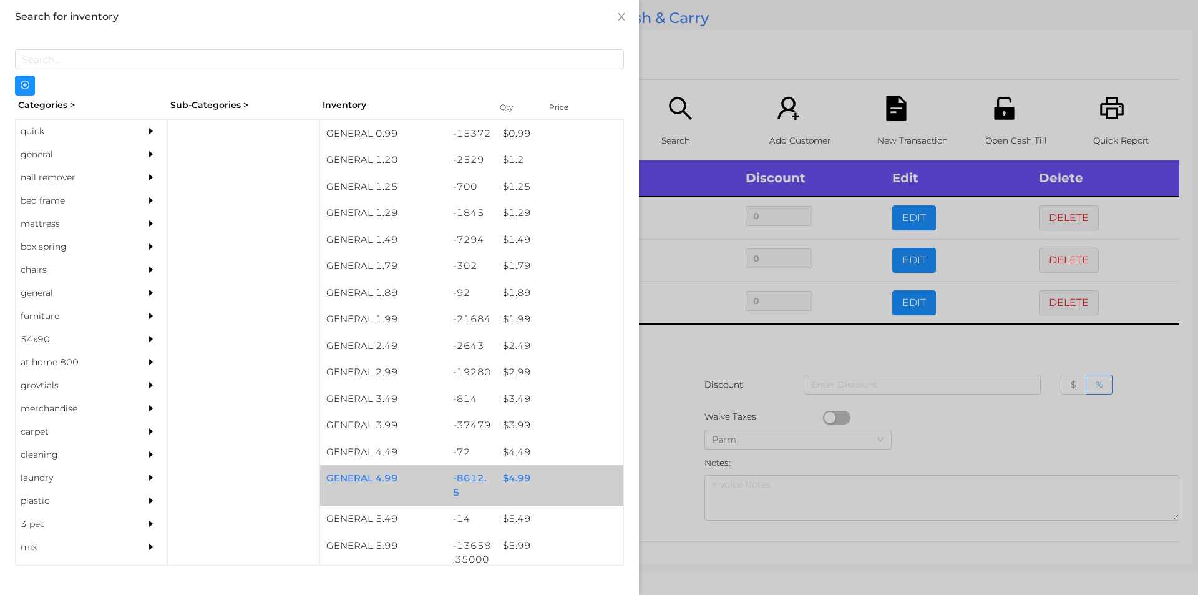
click at [516, 477] on div "$ 4.99" at bounding box center [560, 478] width 127 height 27
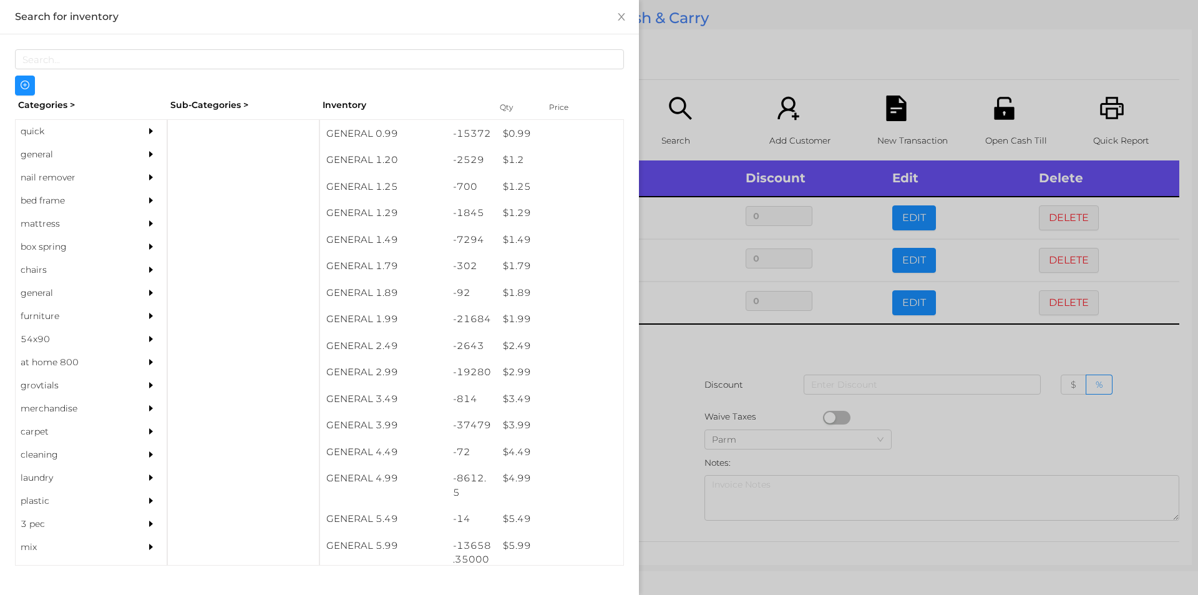
click at [668, 457] on div at bounding box center [599, 297] width 1198 height 595
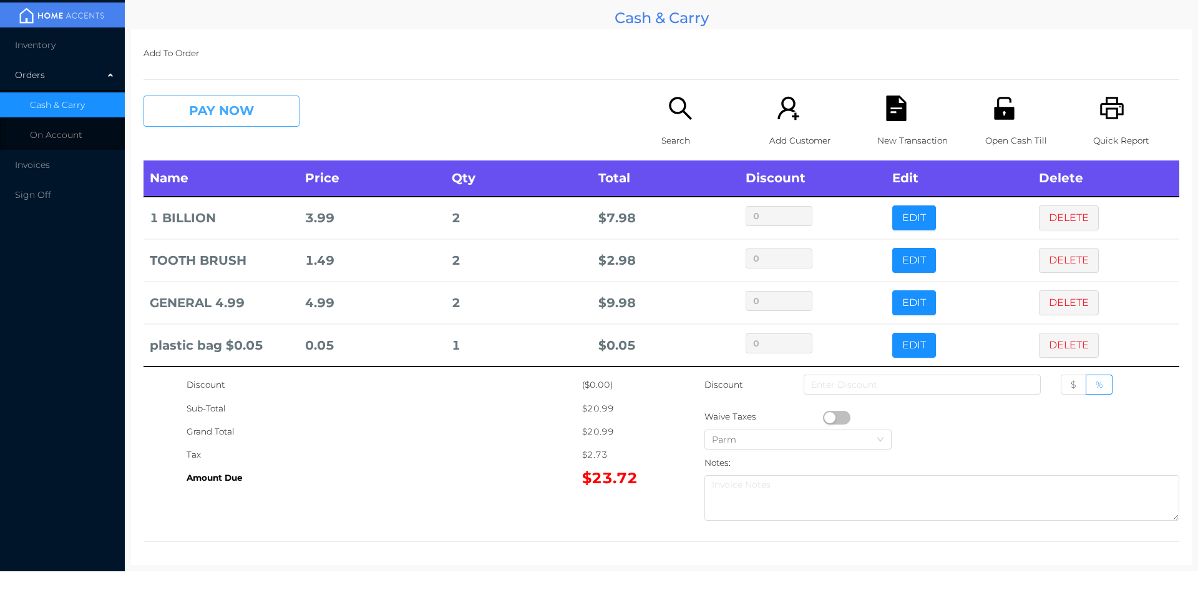
click at [217, 115] on button "PAY NOW" at bounding box center [222, 110] width 156 height 31
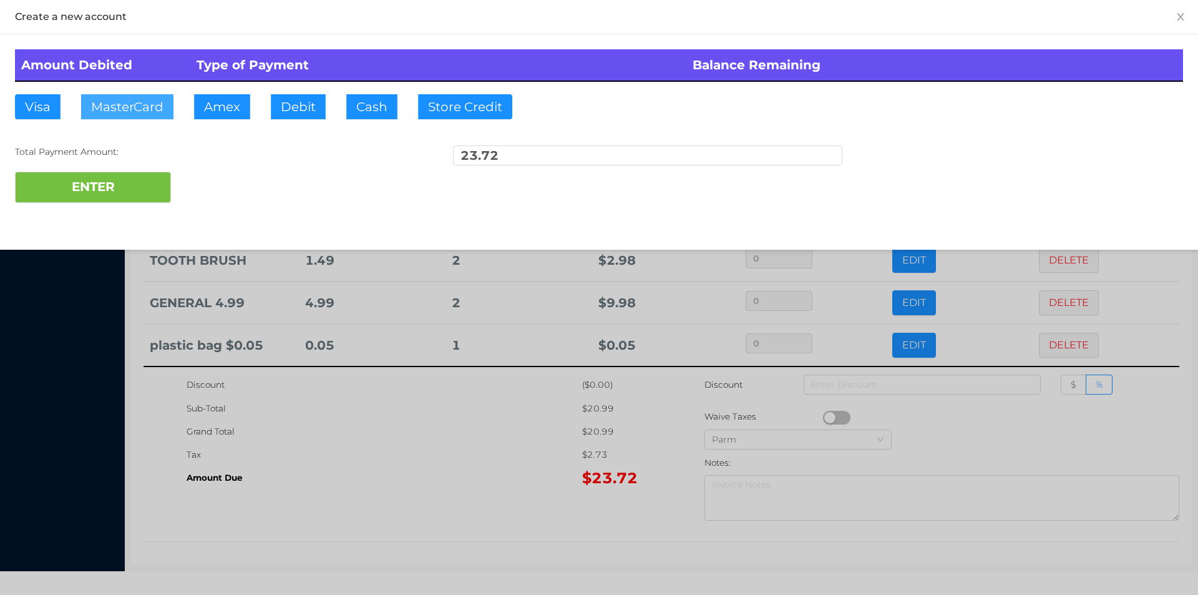
click at [120, 114] on button "MasterCard" at bounding box center [127, 106] width 92 height 25
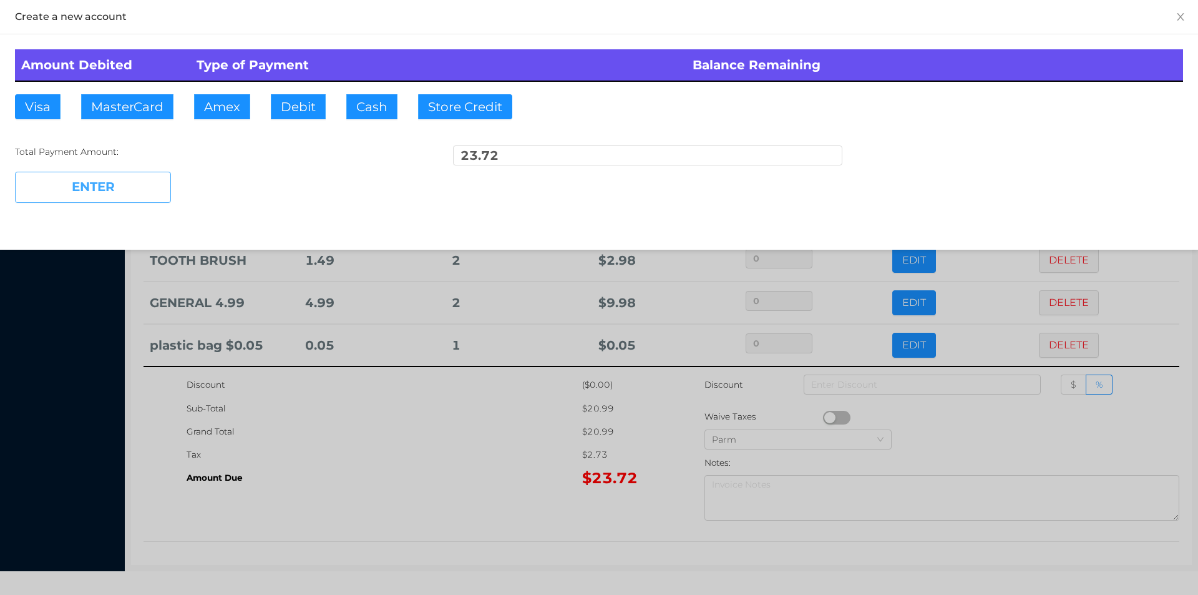
click at [112, 185] on button "ENTER" at bounding box center [93, 187] width 156 height 31
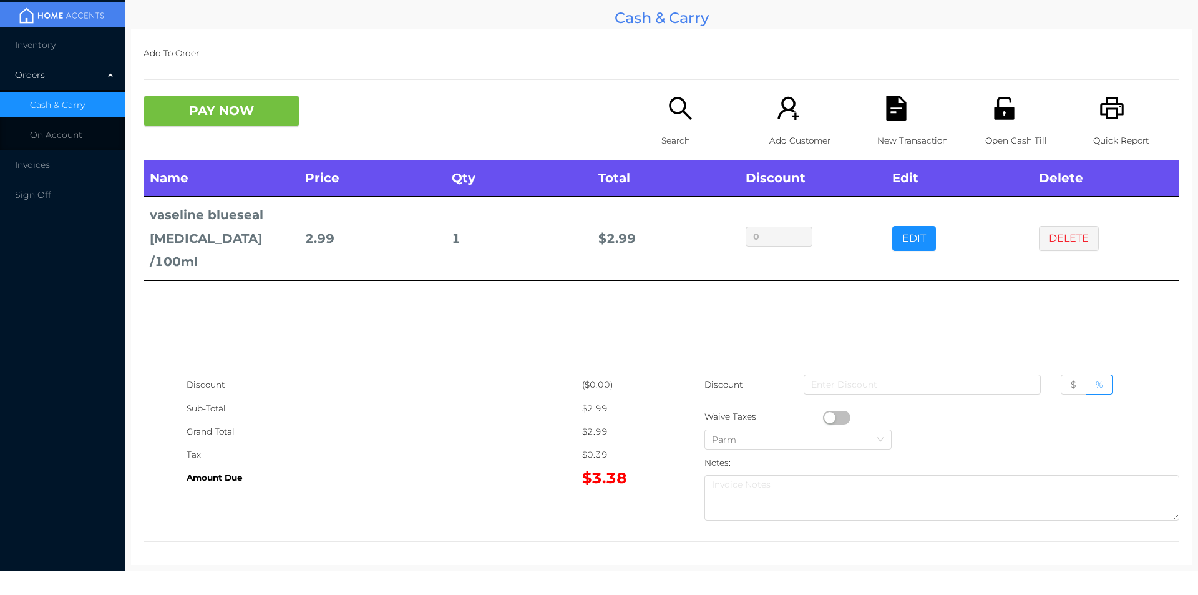
click at [219, 122] on button "PAY NOW" at bounding box center [222, 110] width 156 height 31
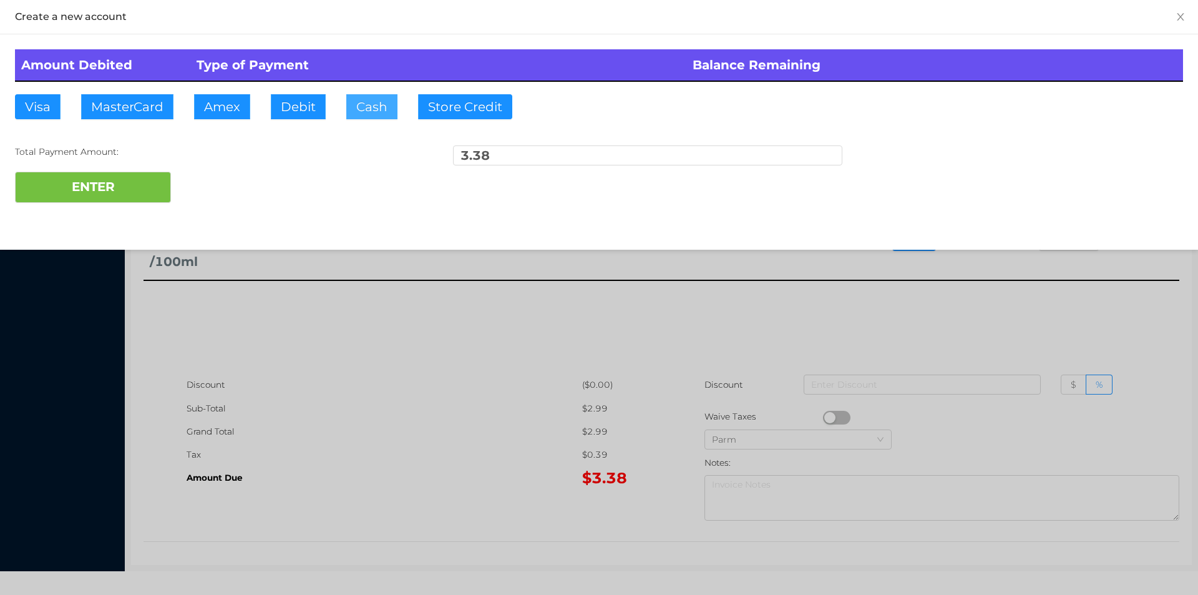
click at [356, 102] on button "Cash" at bounding box center [371, 106] width 51 height 25
type input "5."
click at [395, 311] on div at bounding box center [599, 297] width 1198 height 595
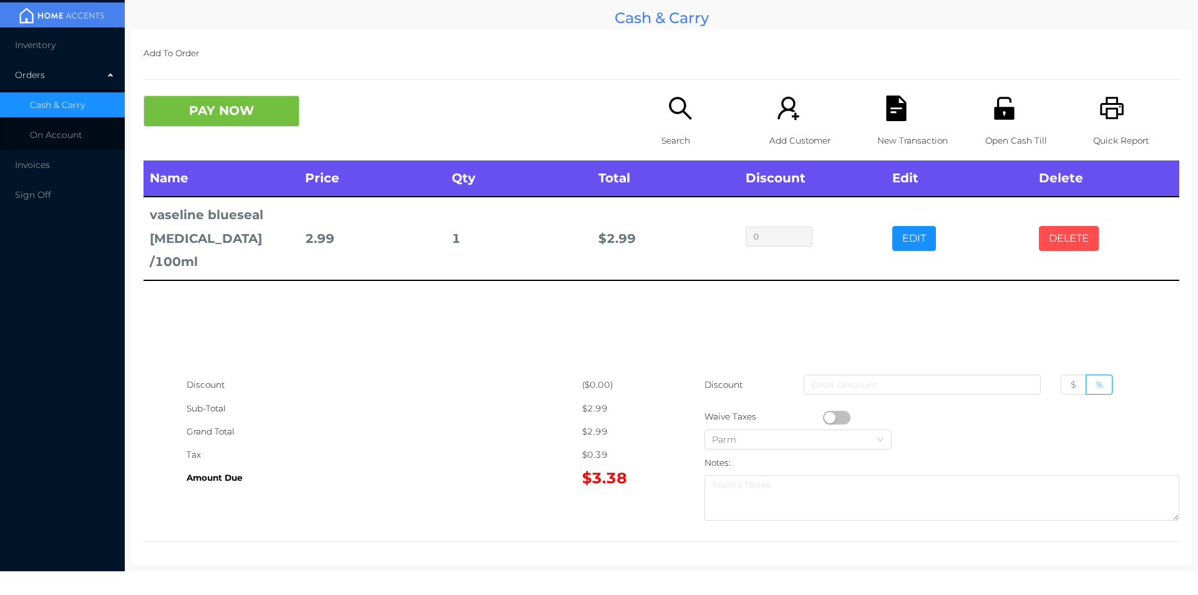
click at [1055, 230] on button "DELETE" at bounding box center [1069, 238] width 60 height 25
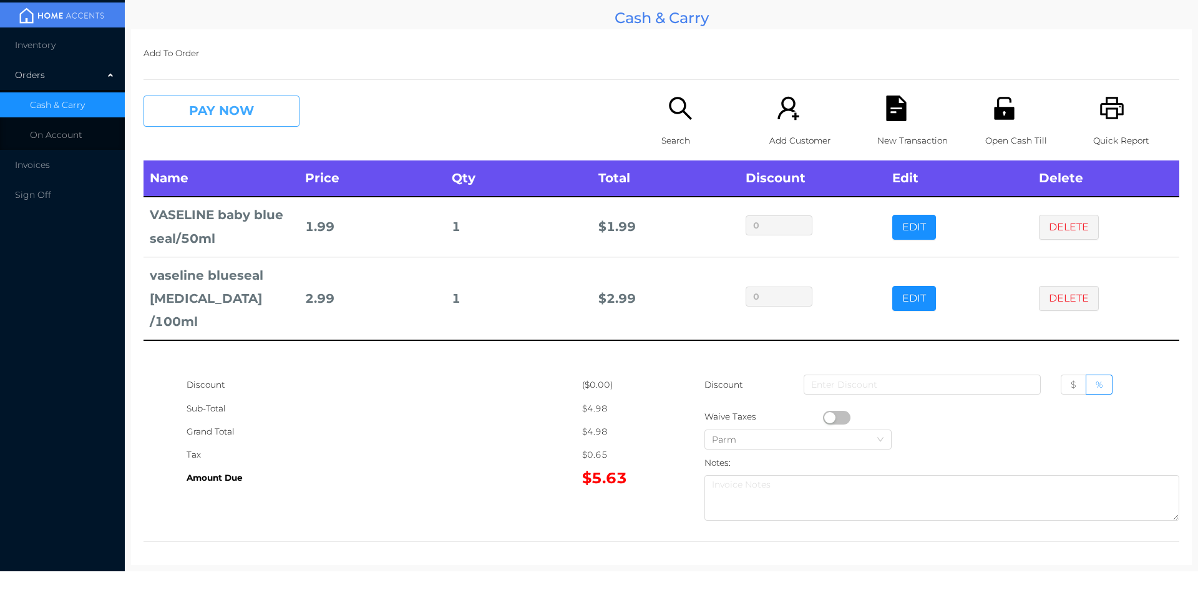
click at [218, 119] on button "PAY NOW" at bounding box center [222, 110] width 156 height 31
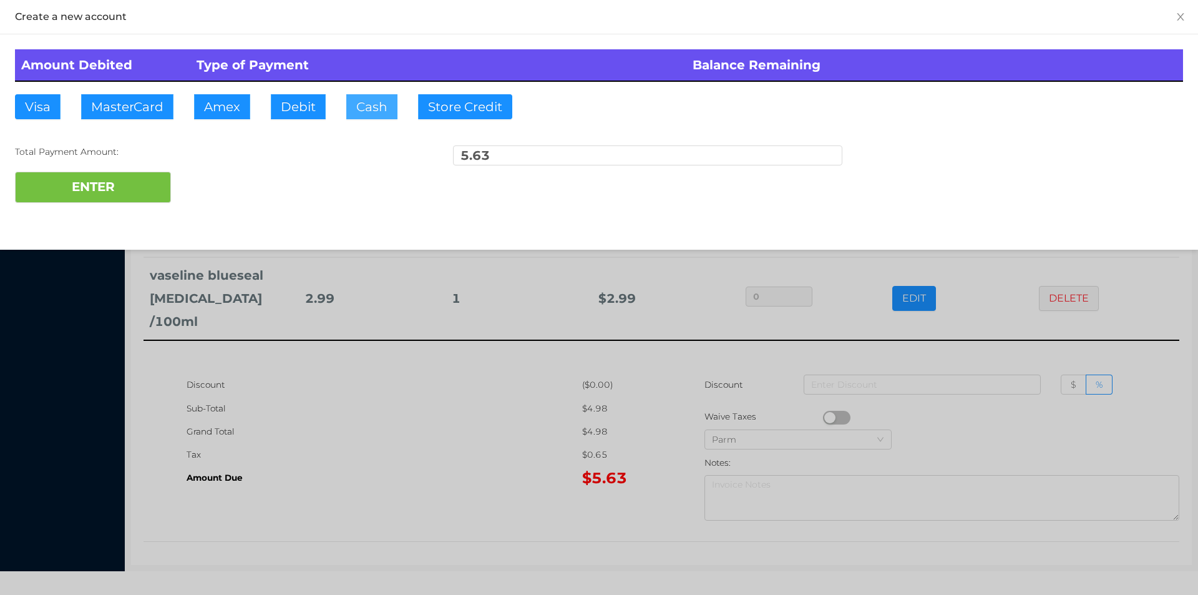
click at [369, 112] on button "Cash" at bounding box center [371, 106] width 51 height 25
type input "6."
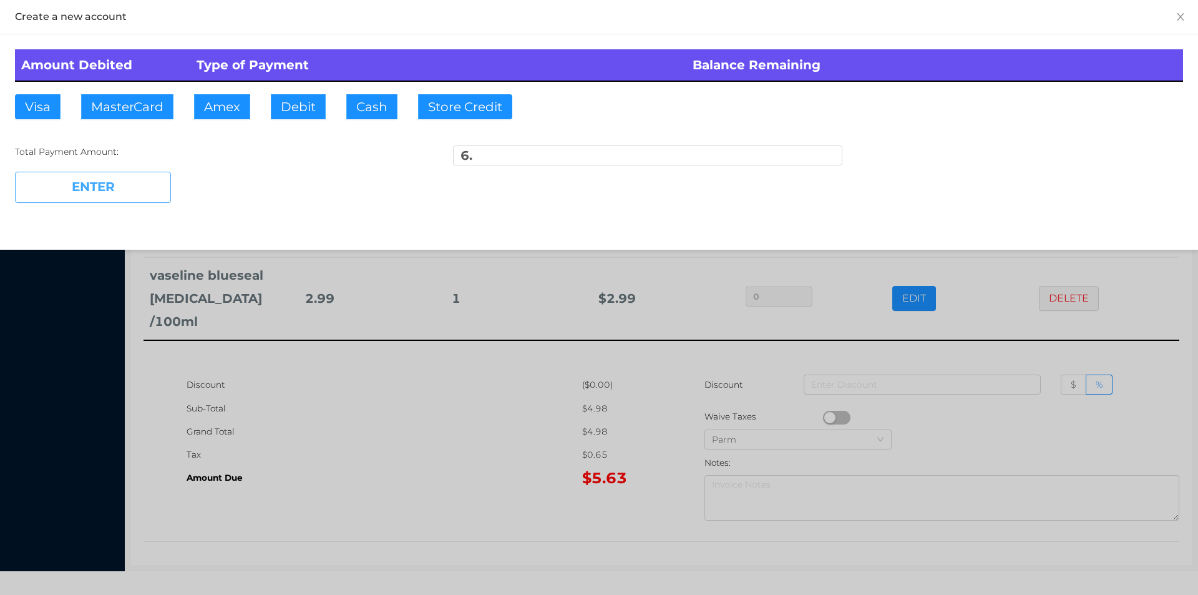
click at [110, 183] on button "ENTER" at bounding box center [93, 187] width 156 height 31
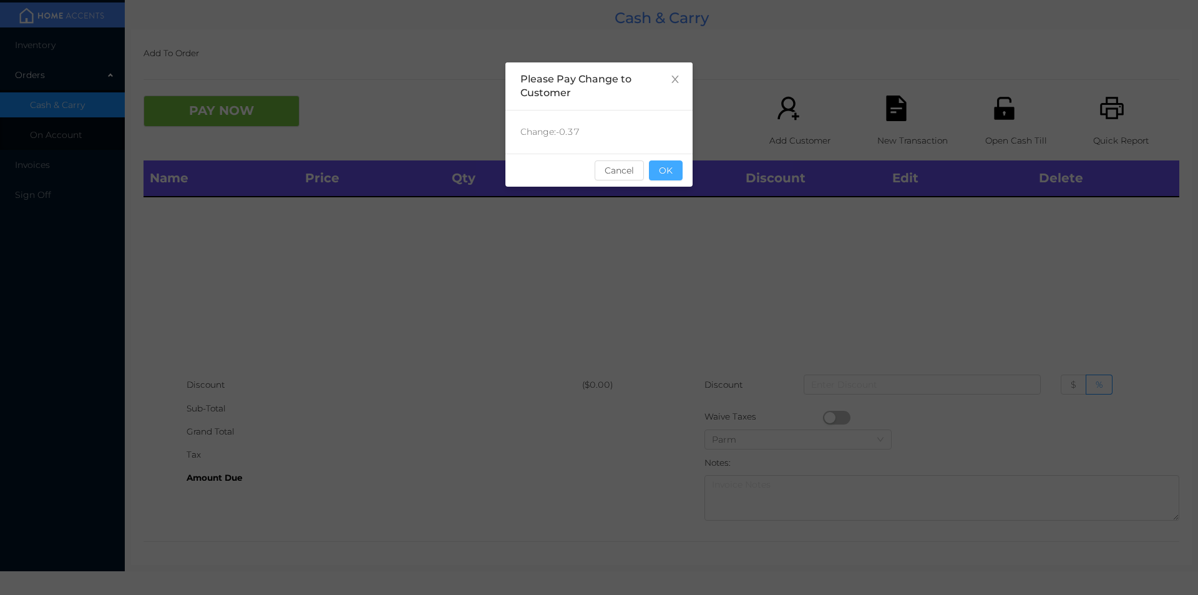
click at [673, 178] on button "OK" at bounding box center [666, 170] width 34 height 20
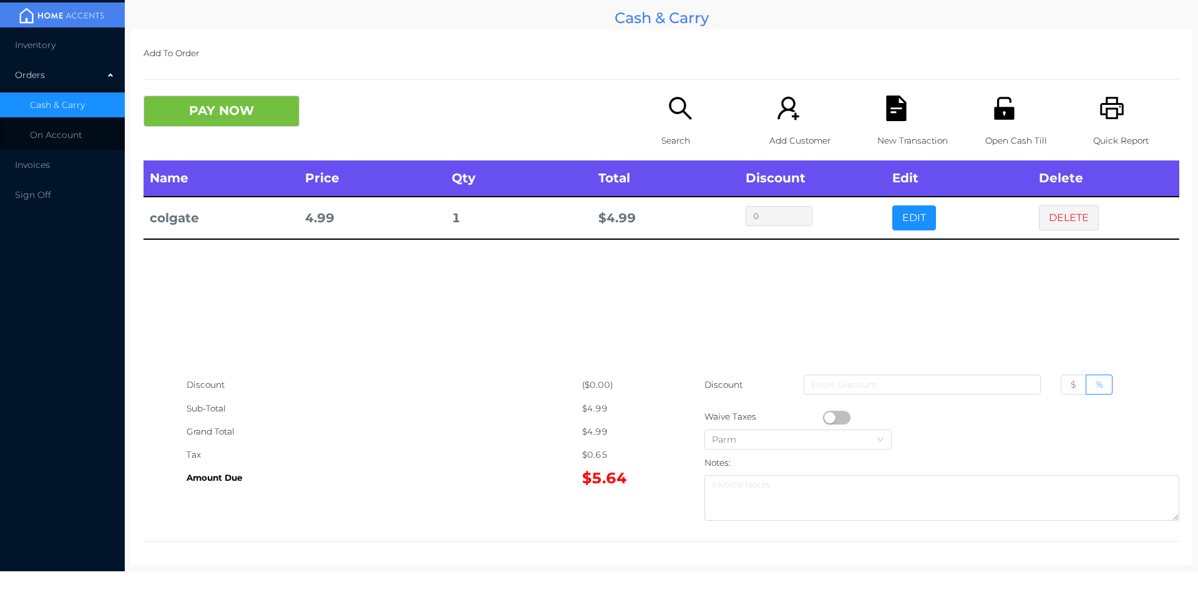
click at [678, 128] on div "Search" at bounding box center [704, 127] width 86 height 65
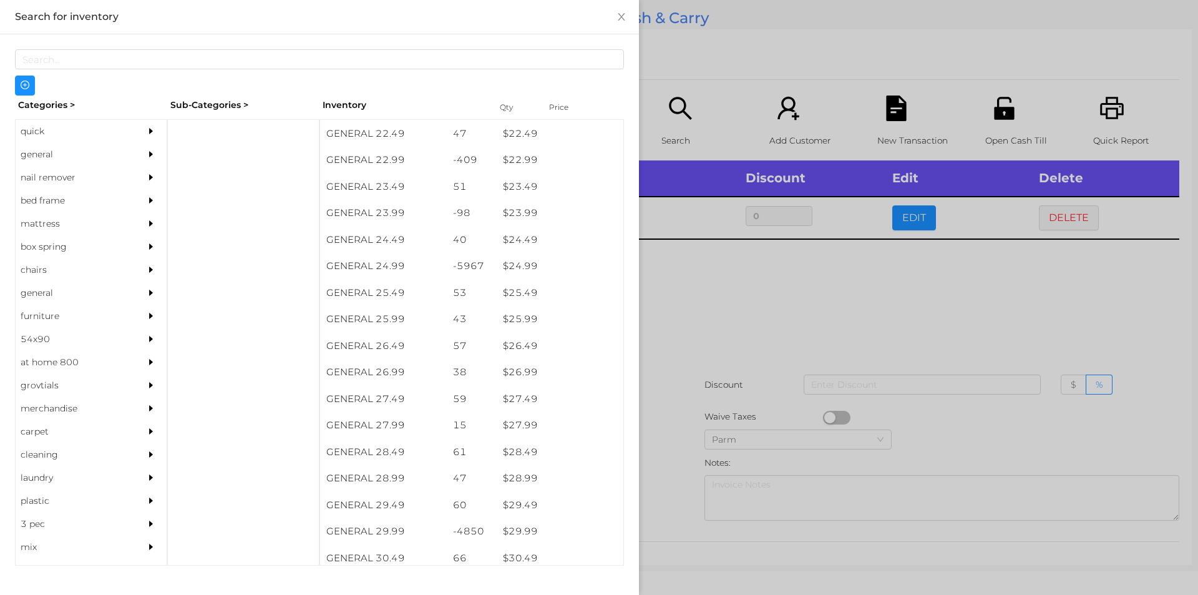
scroll to position [1473, 0]
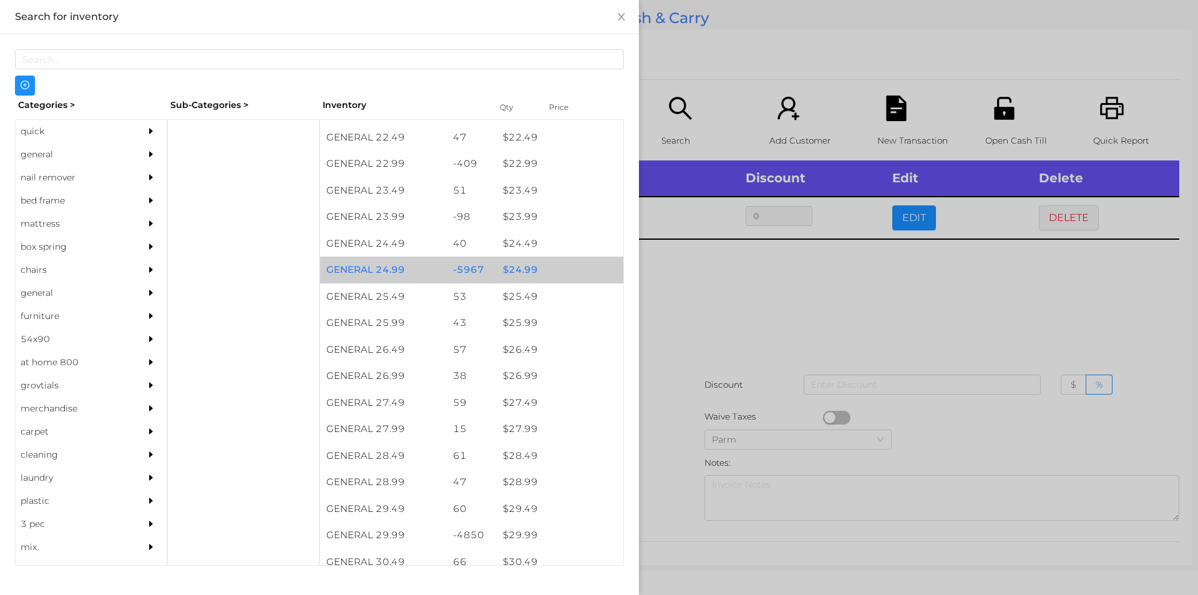
click at [519, 271] on div "$ 24.99" at bounding box center [560, 269] width 127 height 27
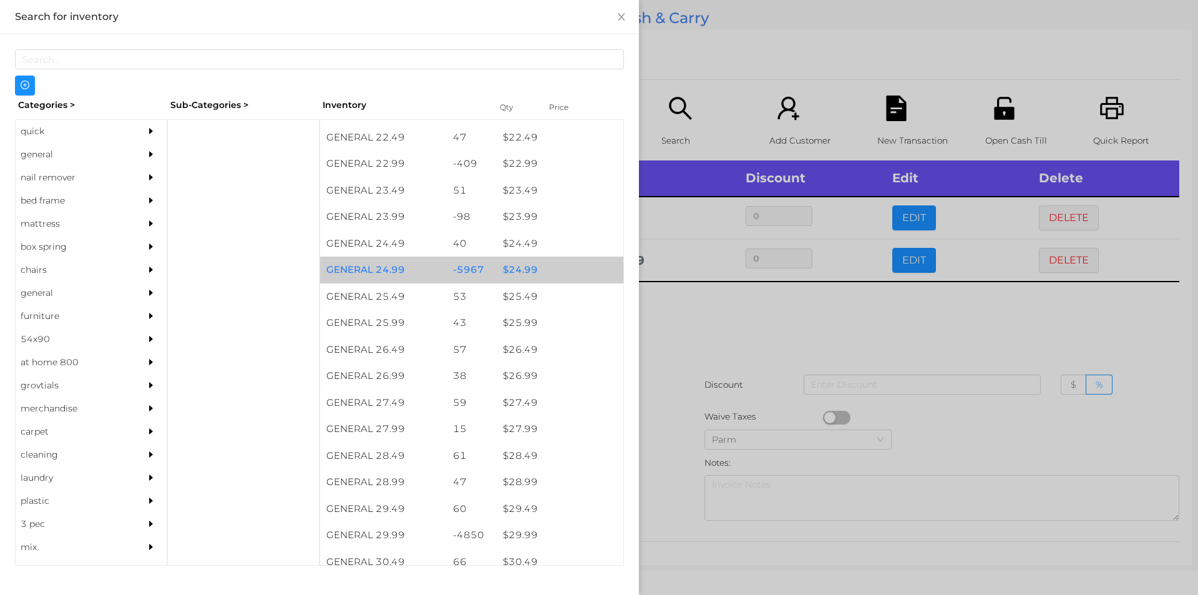
click at [527, 270] on div "$ 24.99" at bounding box center [560, 269] width 127 height 27
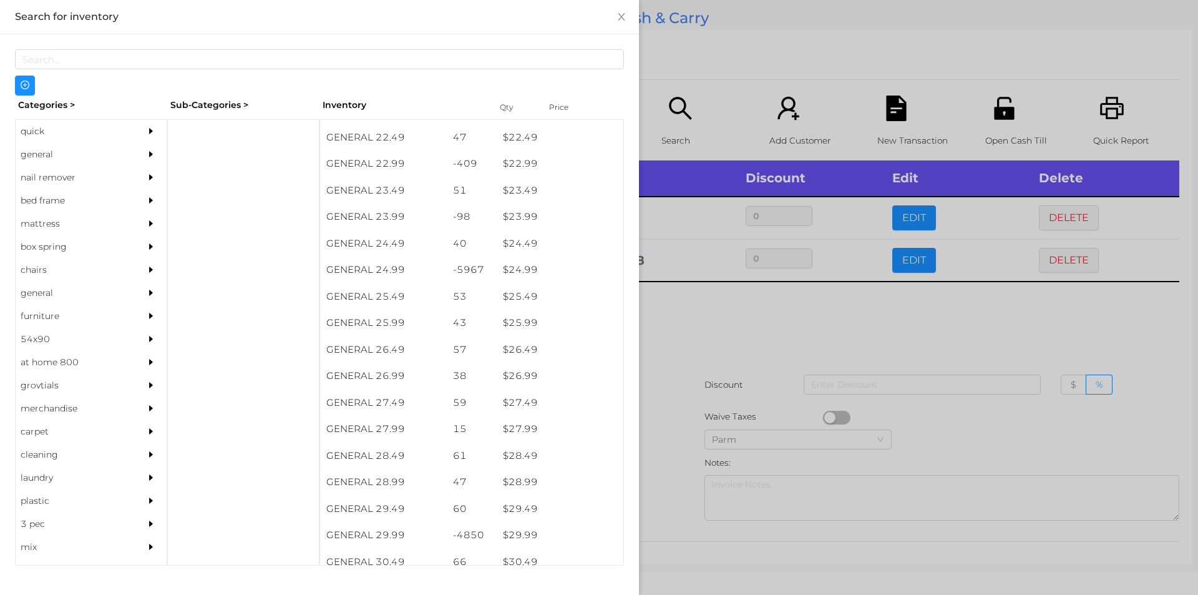
click at [703, 327] on div at bounding box center [599, 297] width 1198 height 595
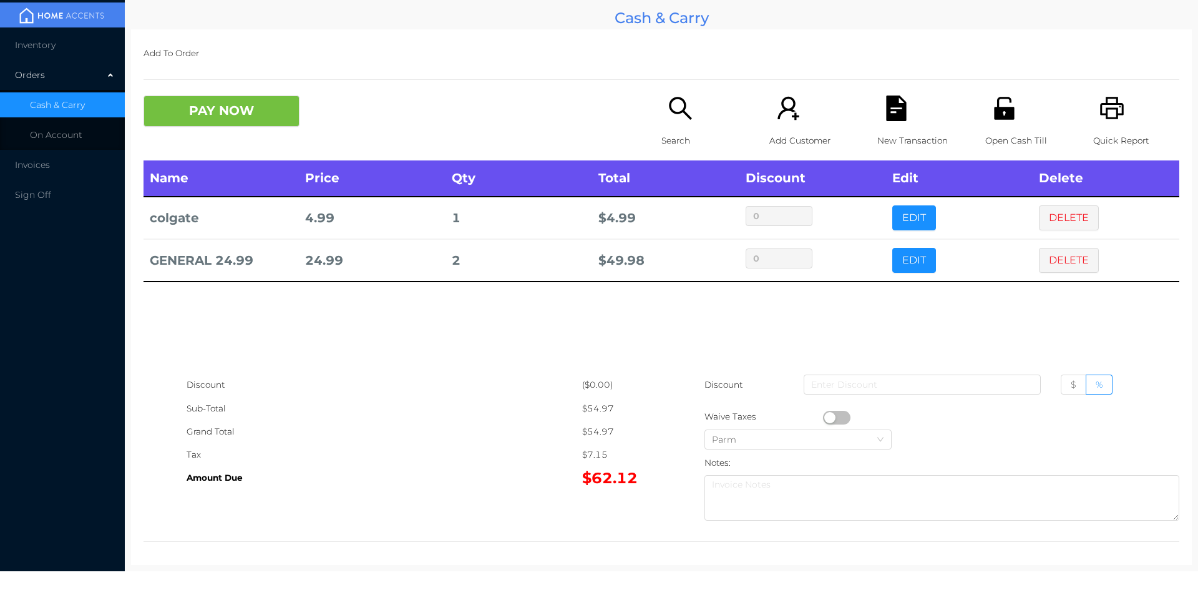
click at [827, 417] on button "button" at bounding box center [836, 418] width 27 height 14
click at [245, 113] on button "PAY NOW" at bounding box center [222, 110] width 156 height 31
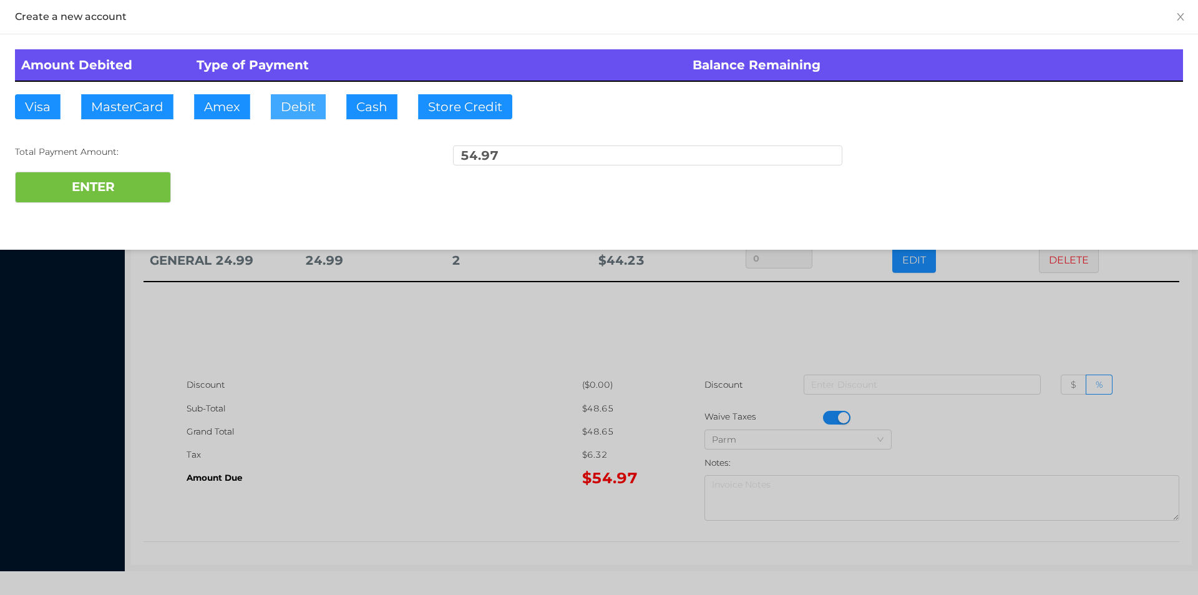
click at [295, 115] on button "Debit" at bounding box center [298, 106] width 55 height 25
click at [150, 188] on button "ENTER" at bounding box center [93, 187] width 156 height 31
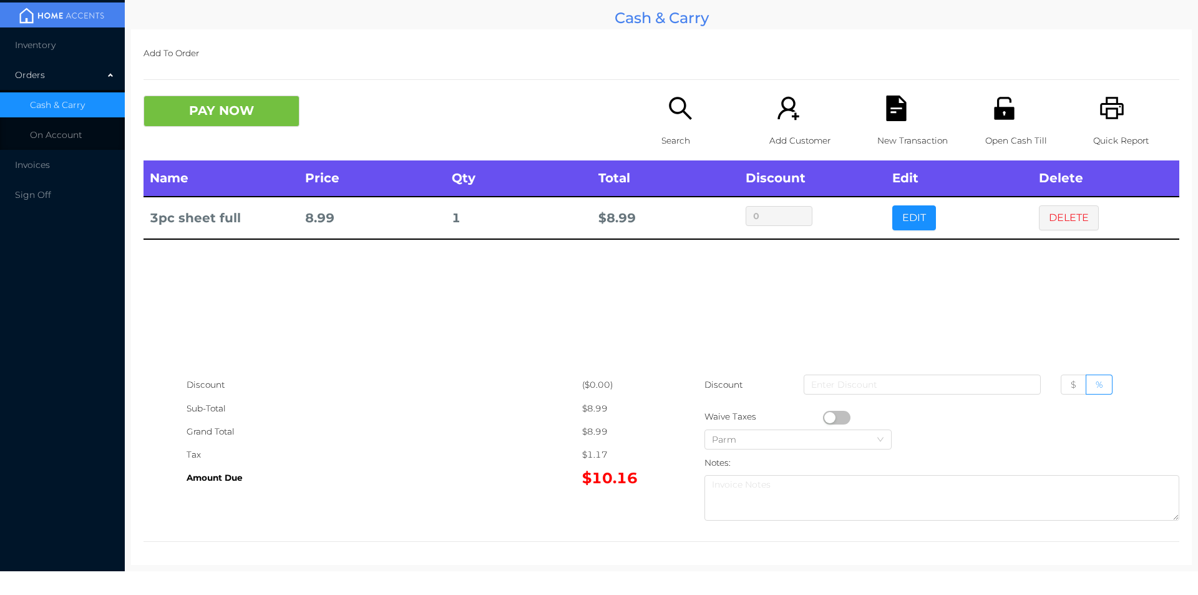
click at [675, 114] on icon "icon: search" at bounding box center [680, 108] width 22 height 22
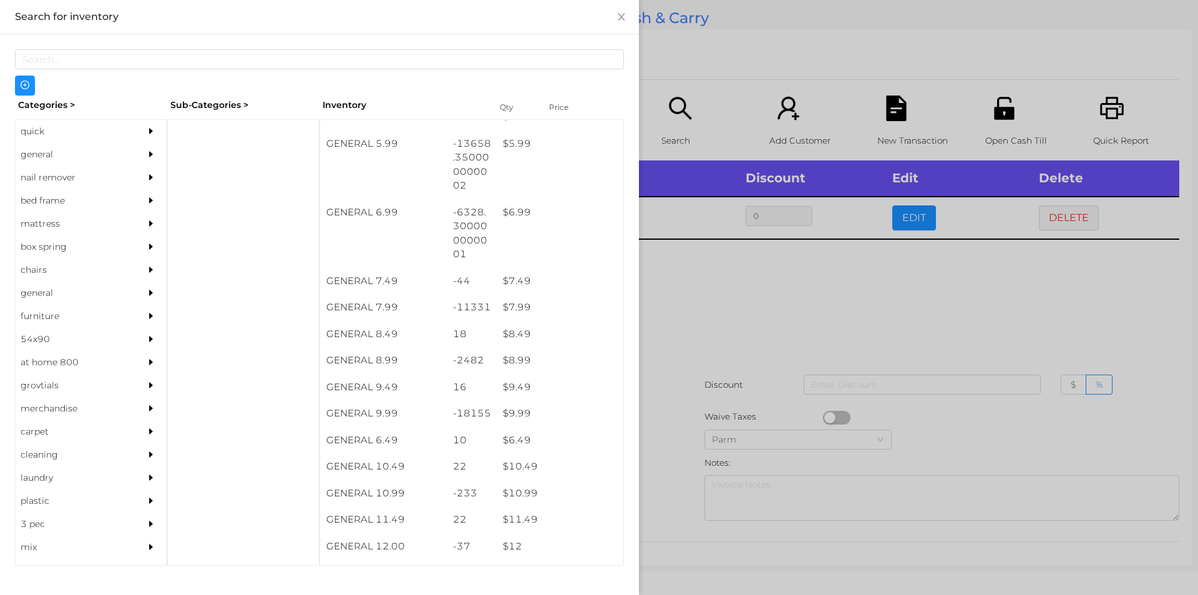
scroll to position [480, 0]
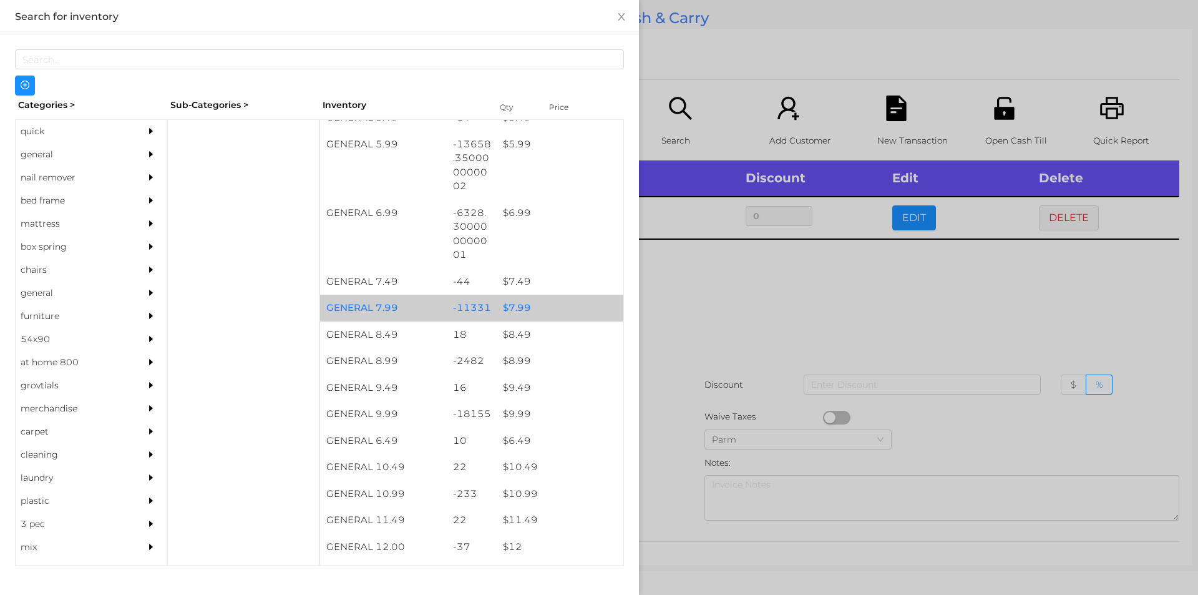
click at [517, 297] on div "$ 7.99" at bounding box center [560, 308] width 127 height 27
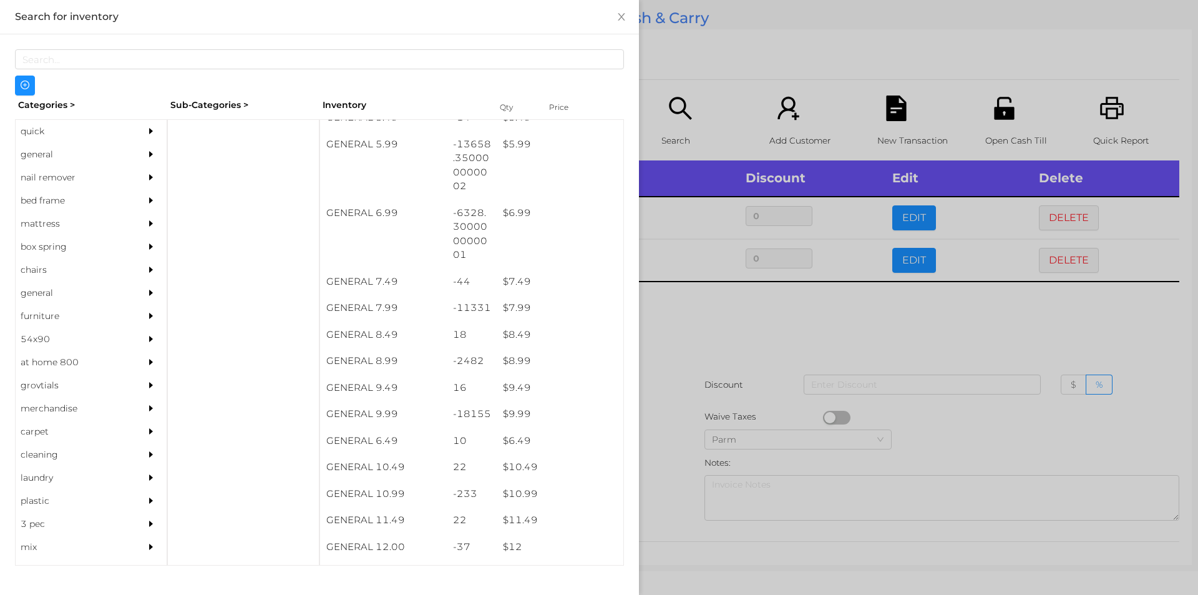
click at [669, 303] on div at bounding box center [599, 297] width 1198 height 595
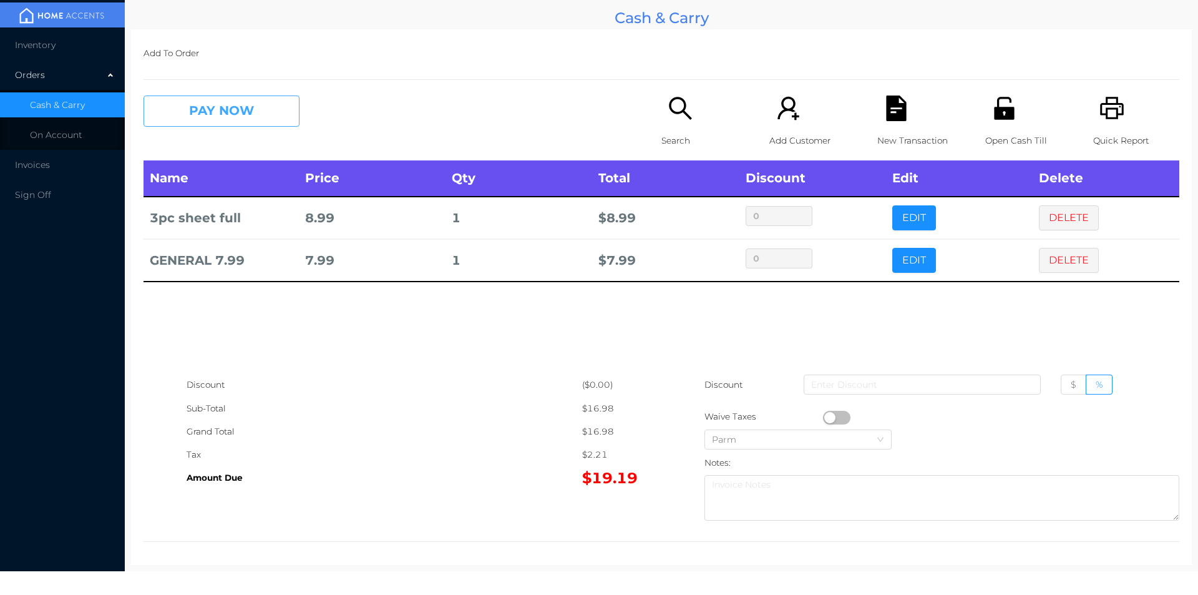
click at [226, 114] on button "PAY NOW" at bounding box center [222, 110] width 156 height 31
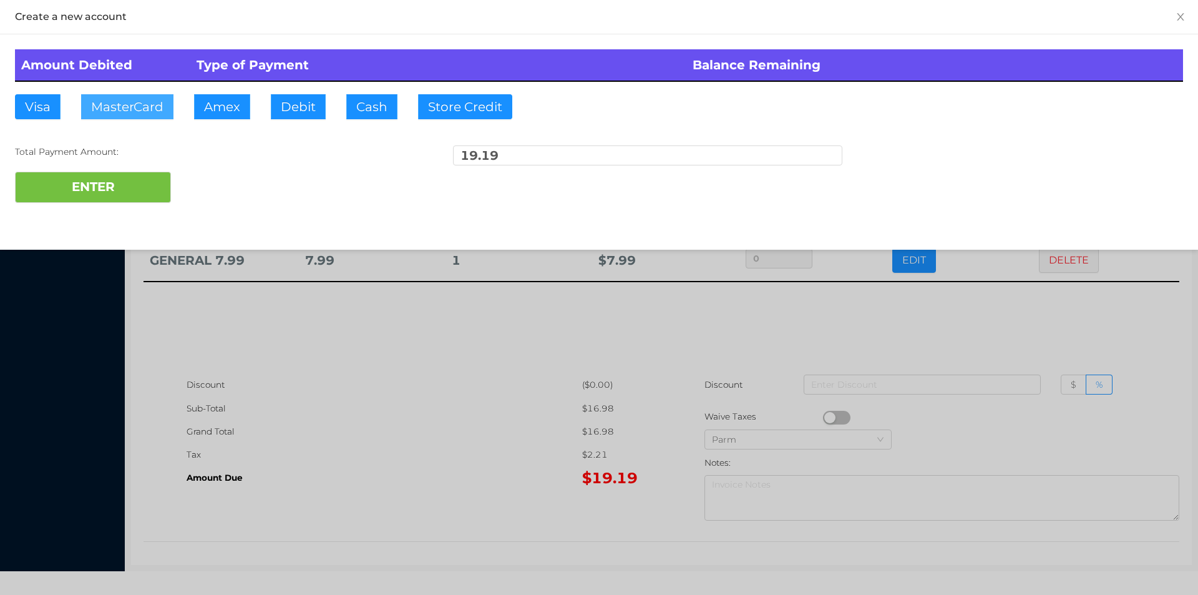
click at [122, 110] on button "MasterCard" at bounding box center [127, 106] width 92 height 25
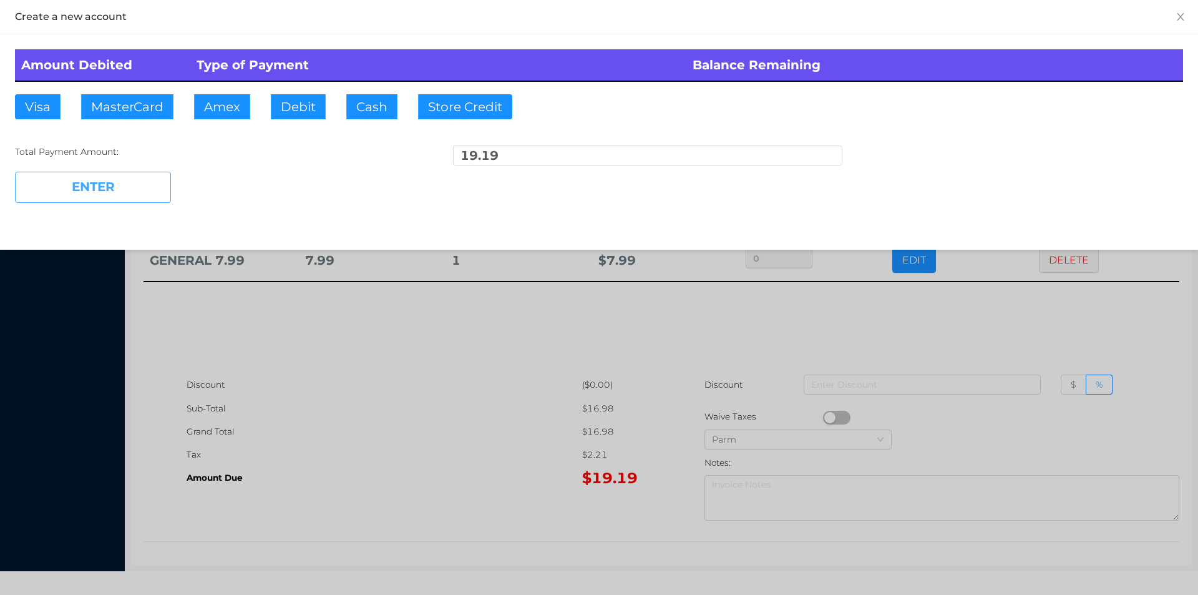
click at [91, 196] on button "ENTER" at bounding box center [93, 187] width 156 height 31
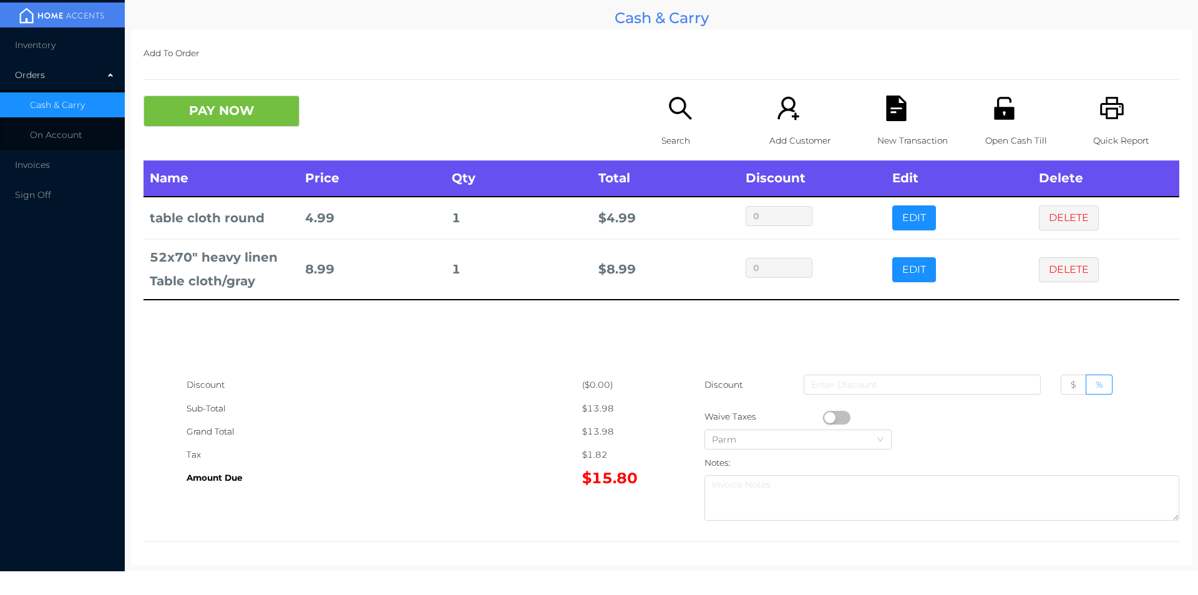
click at [905, 107] on div "New Transaction" at bounding box center [920, 127] width 86 height 65
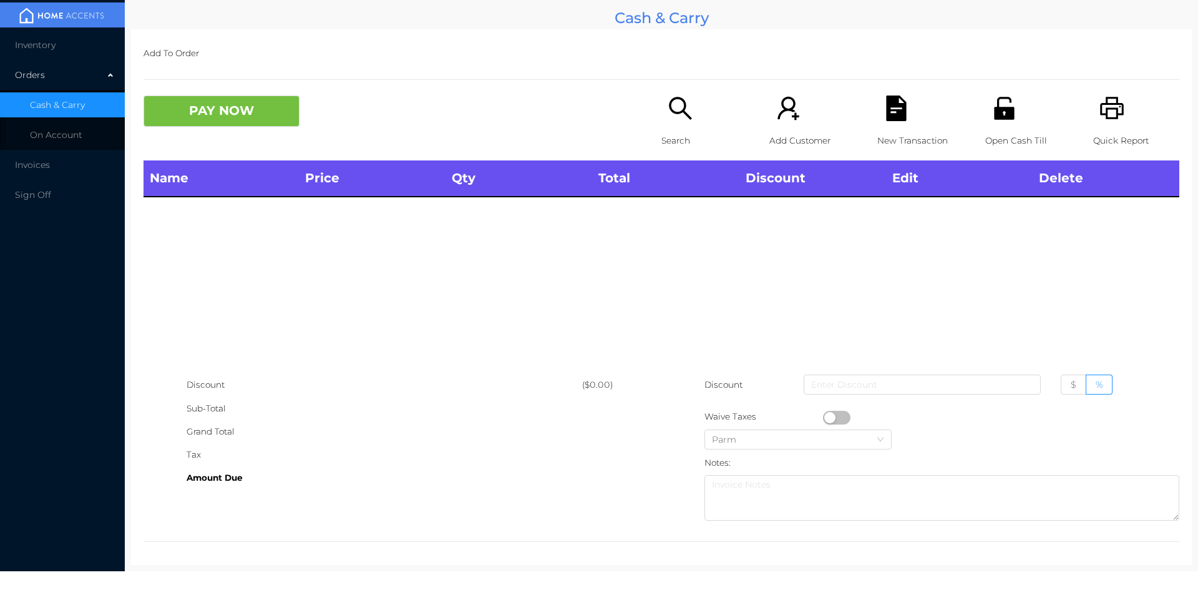
click at [1002, 124] on div "Open Cash Till" at bounding box center [1028, 127] width 86 height 65
click at [1100, 116] on icon "icon: printer" at bounding box center [1112, 108] width 24 height 22
click at [1104, 117] on icon "icon: printer" at bounding box center [1112, 108] width 26 height 26
